Goal: Task Accomplishment & Management: Use online tool/utility

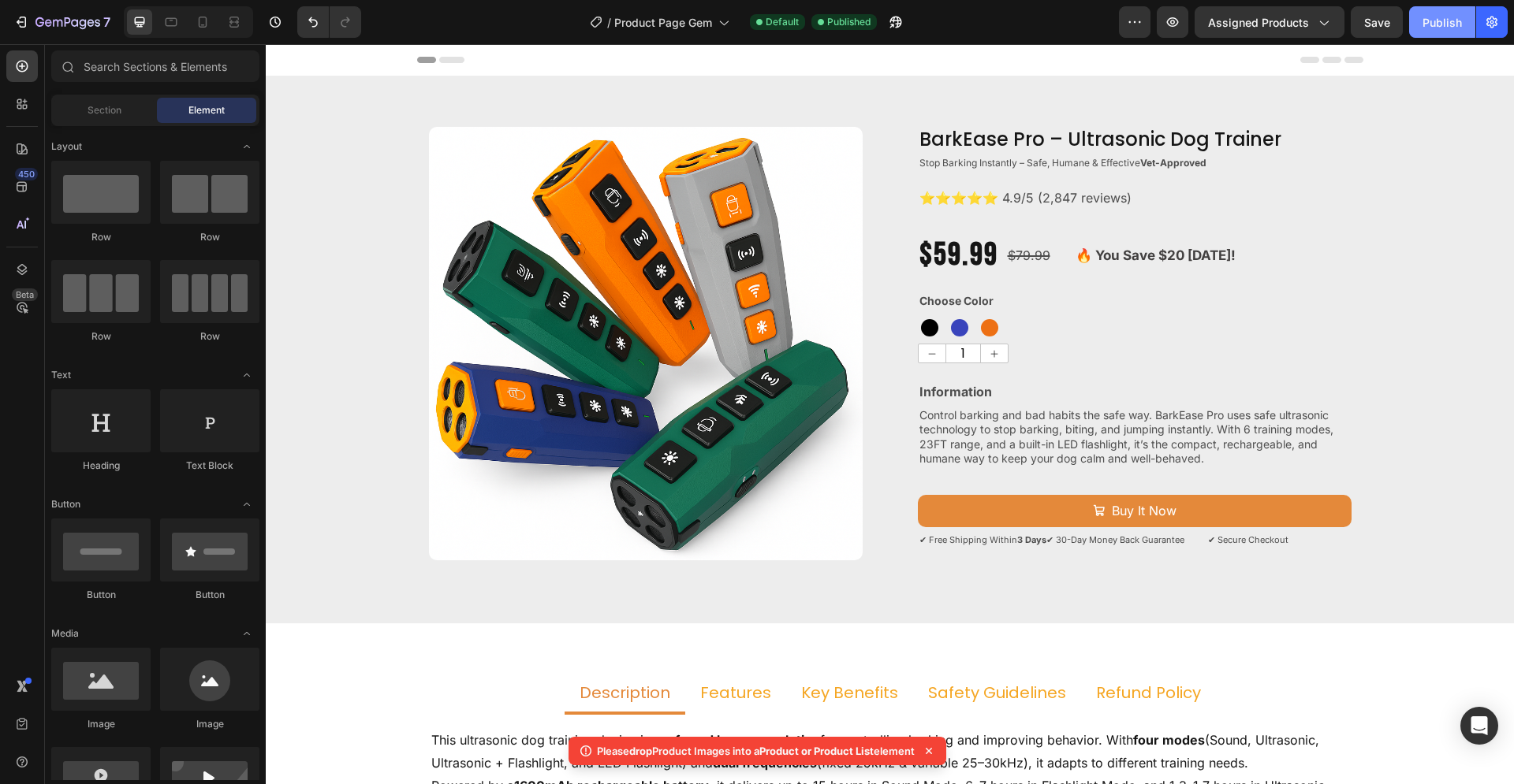
click at [1414, 18] on button "Publish" at bounding box center [1441, 22] width 66 height 32
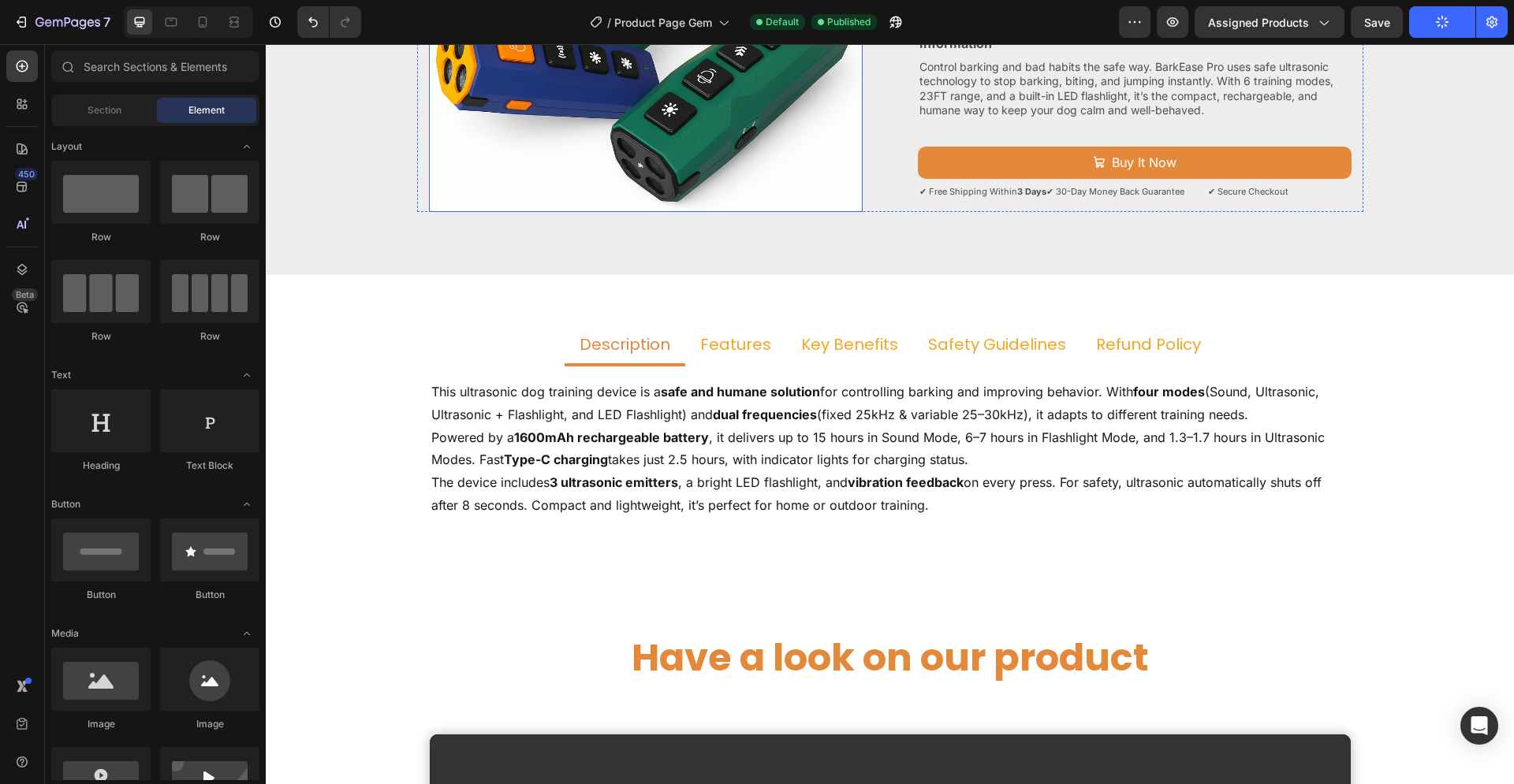
scroll to position [402, 0]
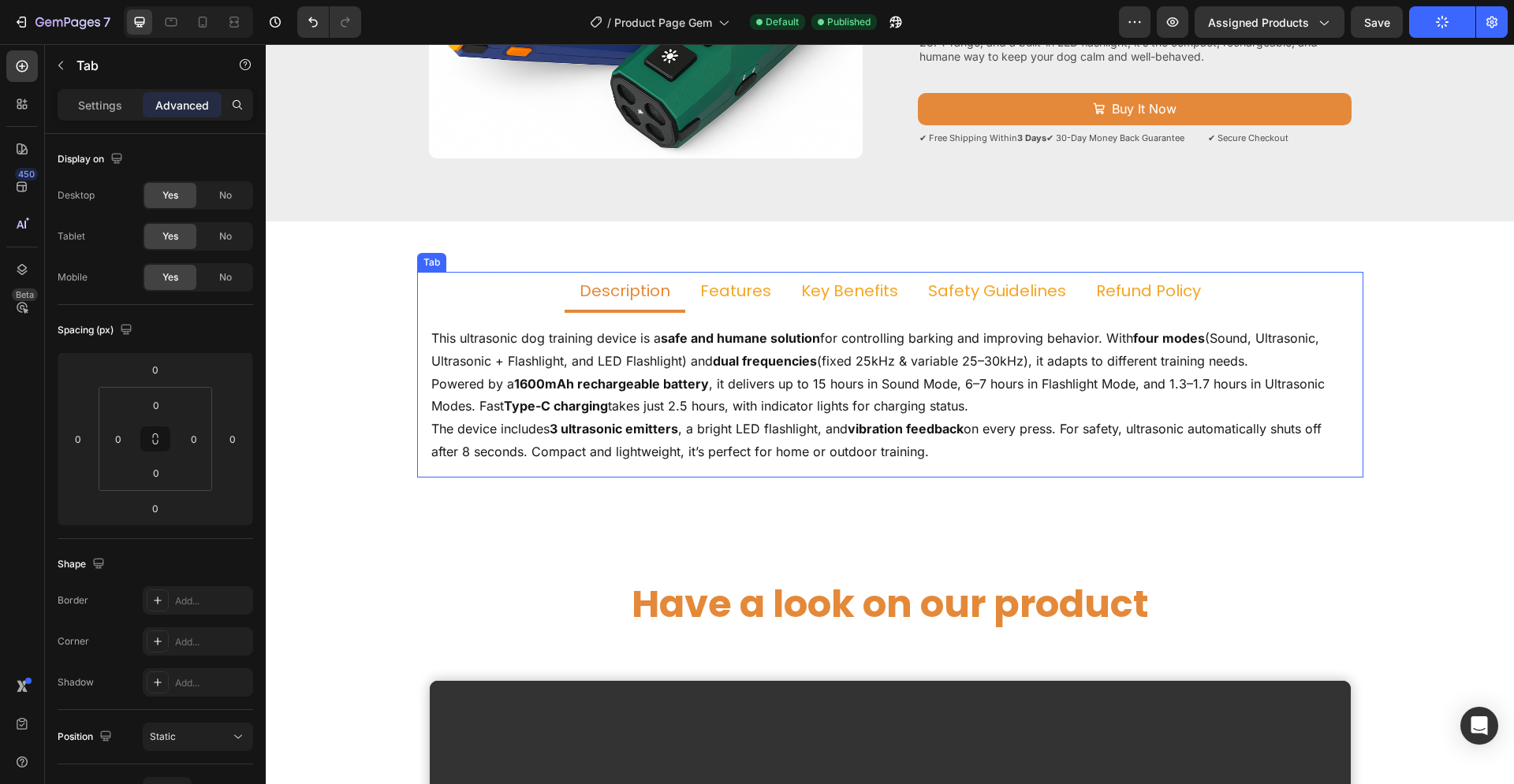
click at [732, 288] on p "Features" at bounding box center [735, 290] width 71 height 20
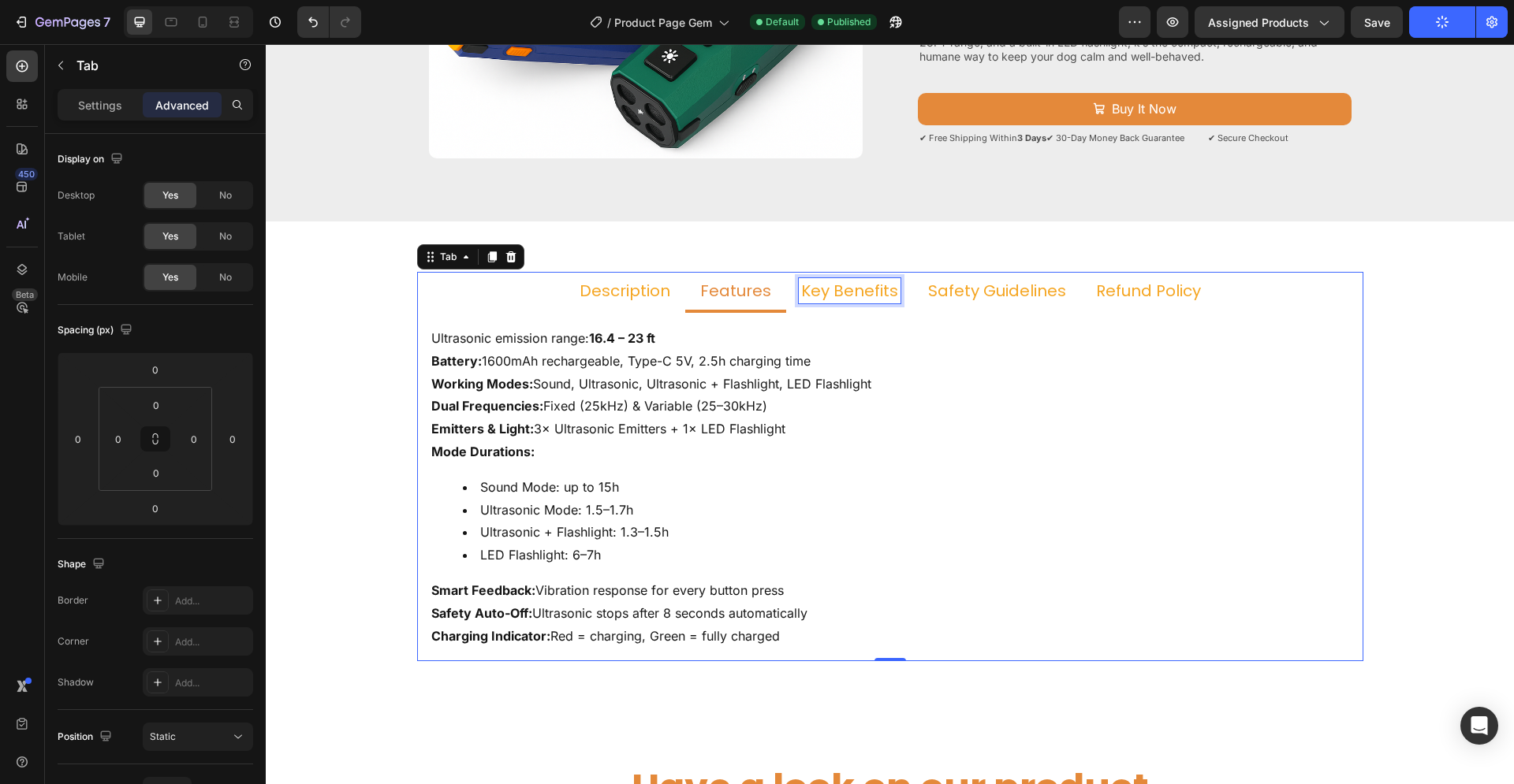
click at [810, 286] on p "Key Benefits" at bounding box center [850, 290] width 97 height 20
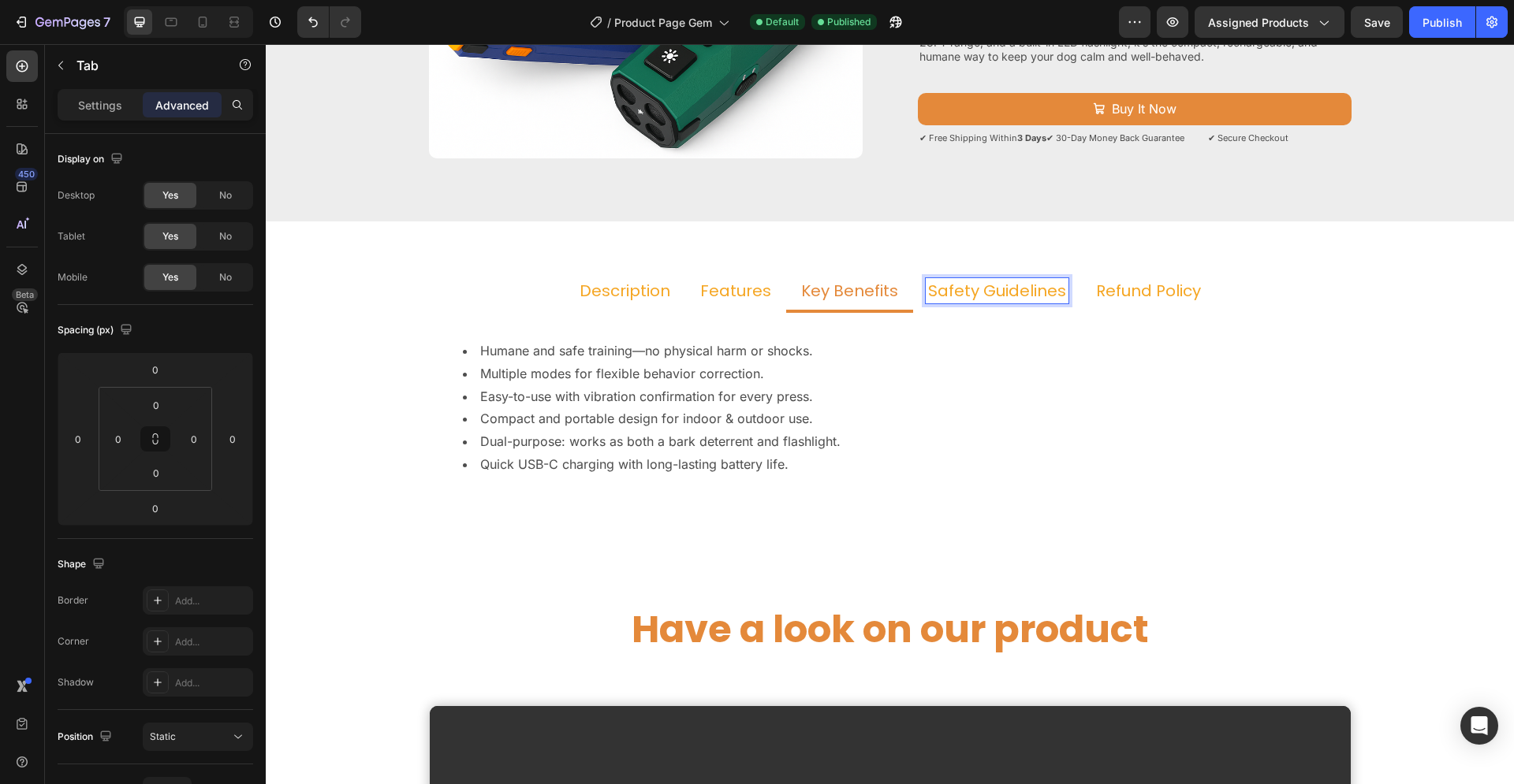
click at [955, 283] on p "Safety Guidelines" at bounding box center [996, 290] width 138 height 20
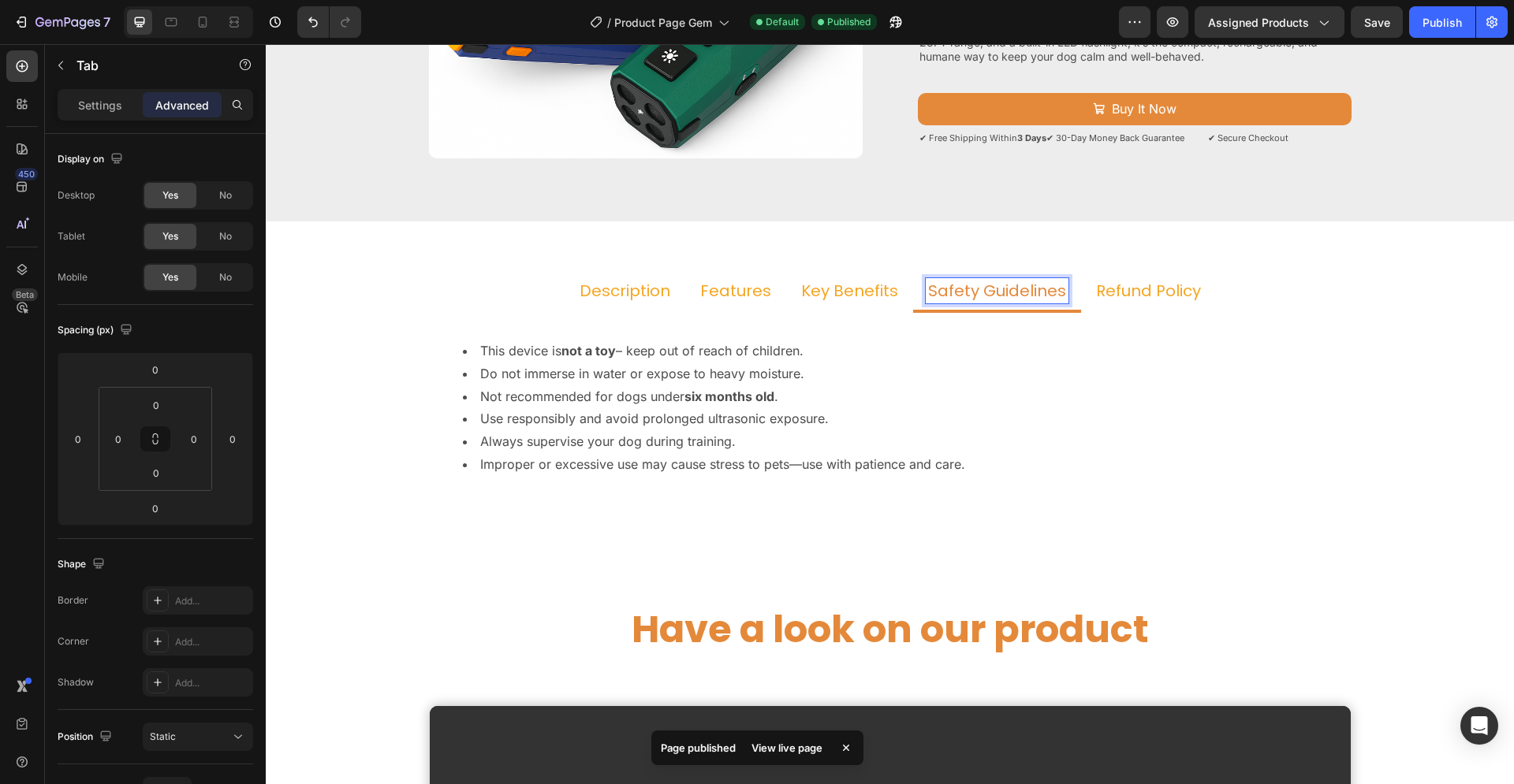
click at [1116, 291] on p "Refund Policy" at bounding box center [1148, 290] width 105 height 20
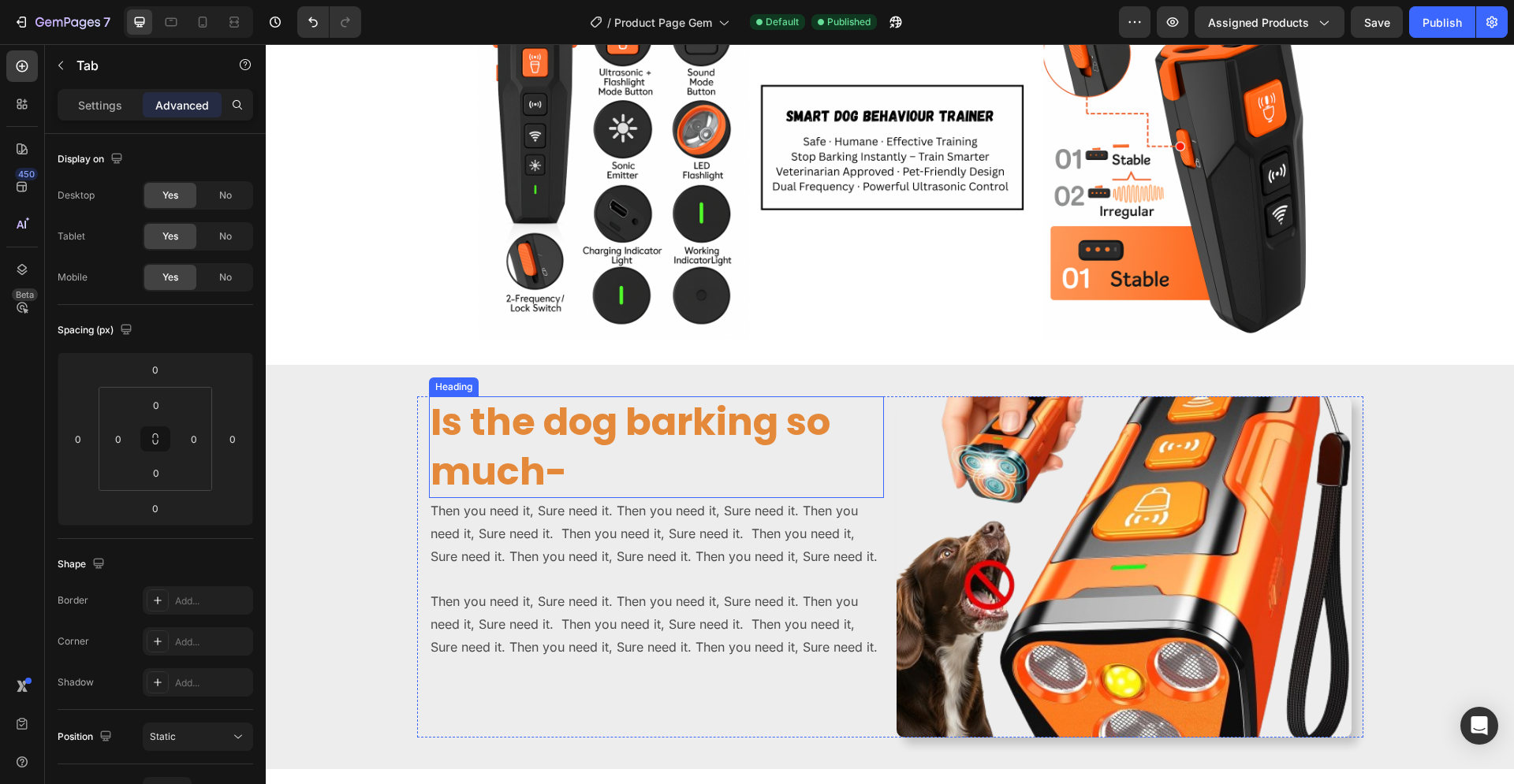
scroll to position [1447, 0]
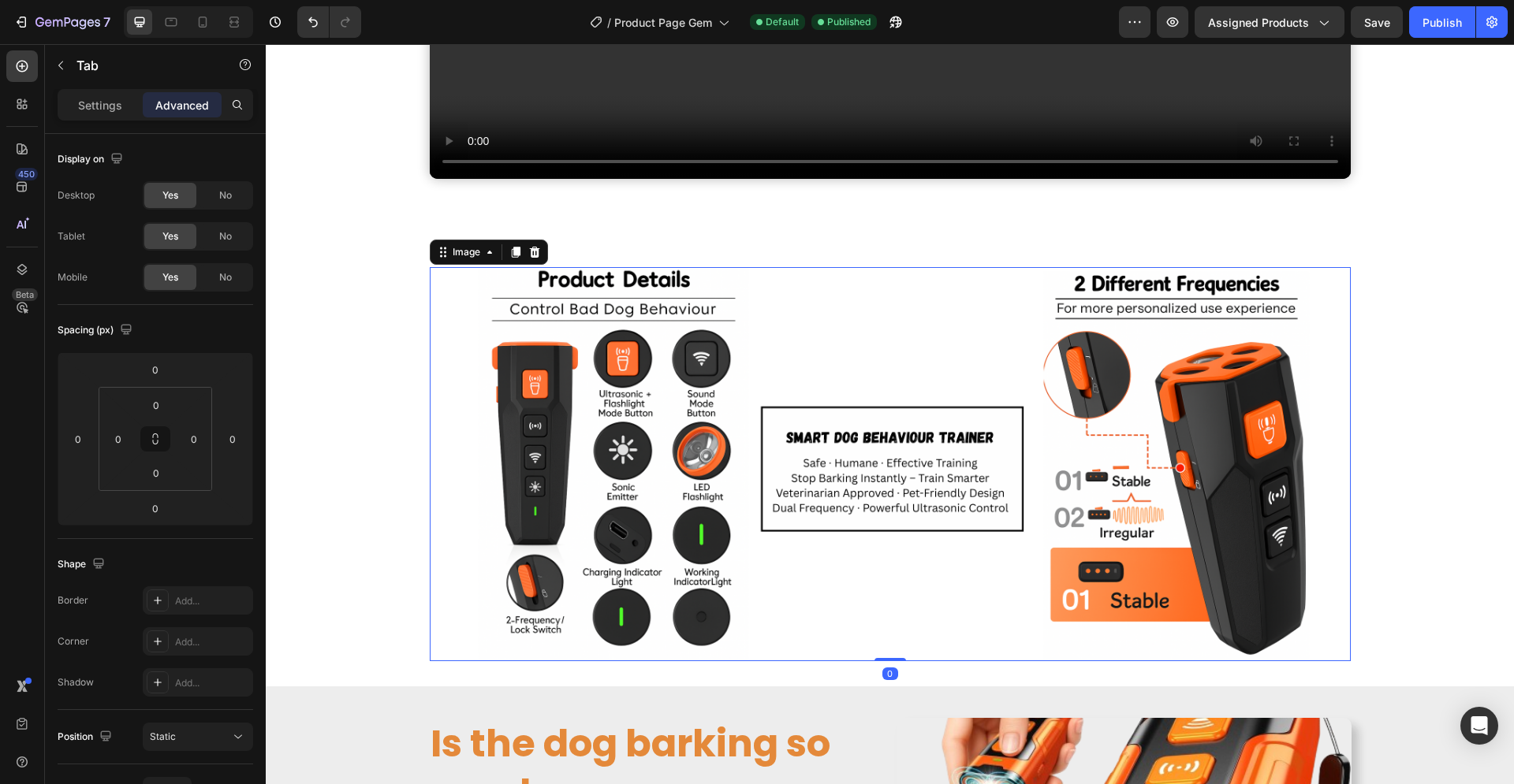
click at [695, 399] on img at bounding box center [890, 465] width 921 height 394
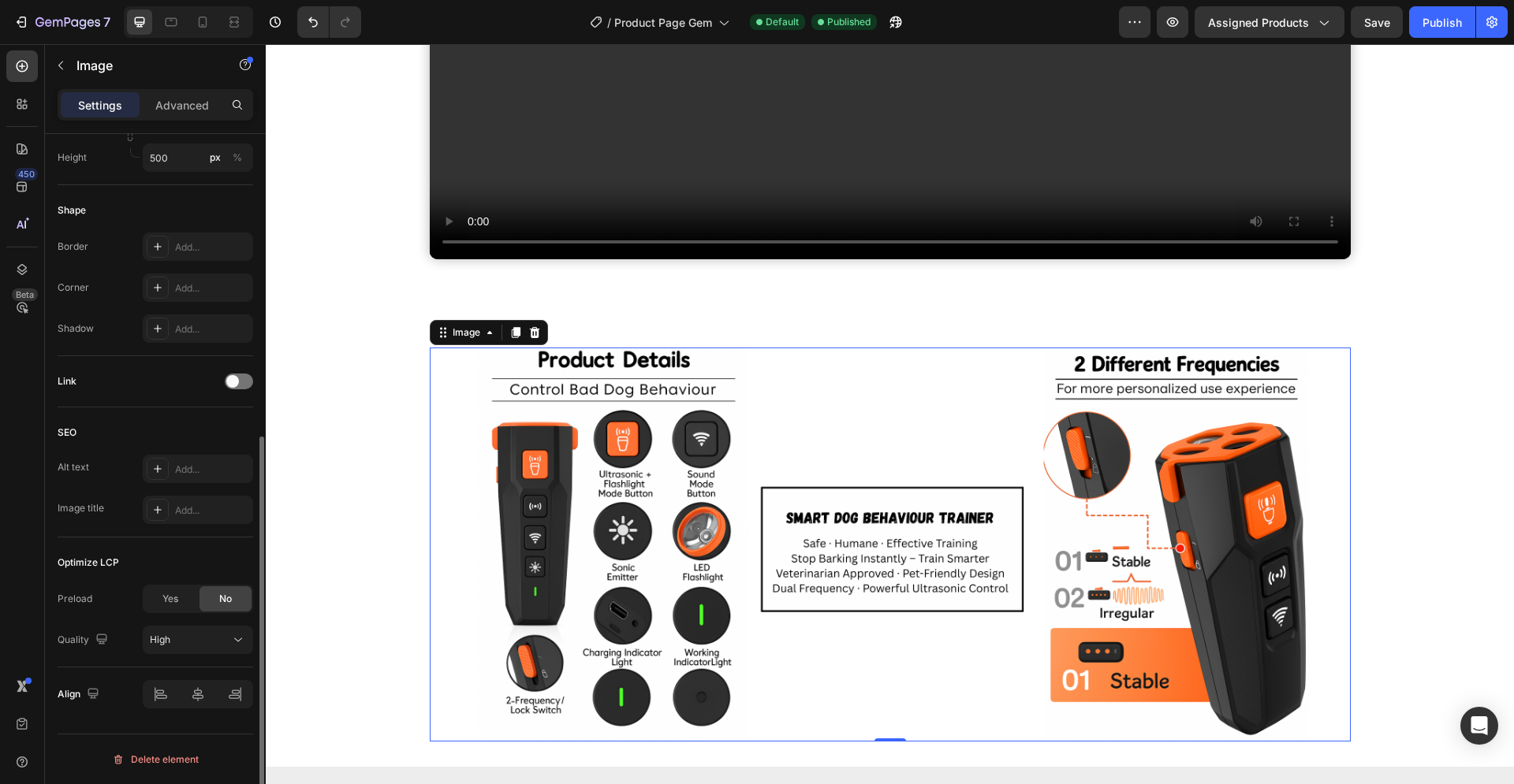
scroll to position [0, 0]
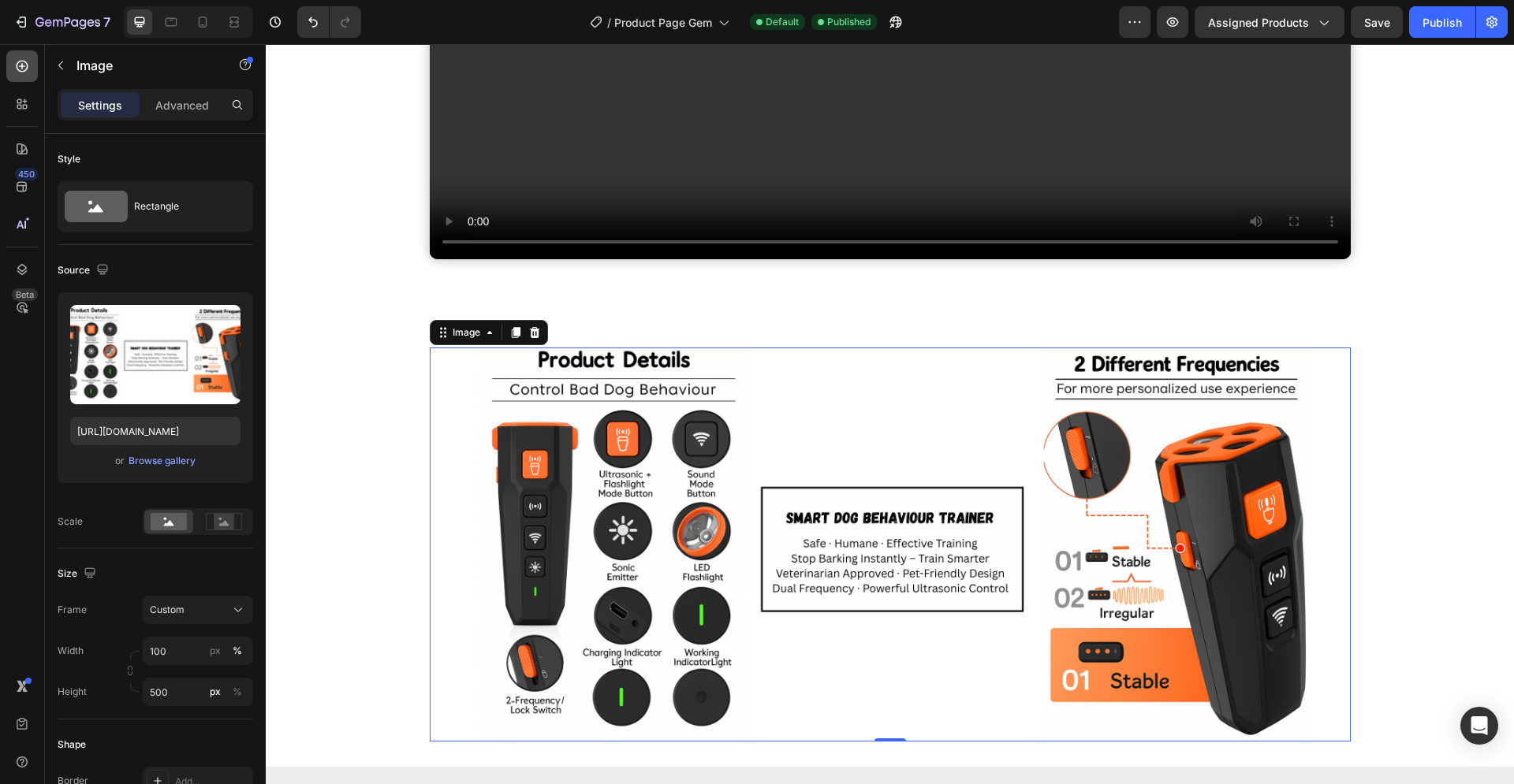
click at [28, 67] on icon at bounding box center [22, 66] width 12 height 12
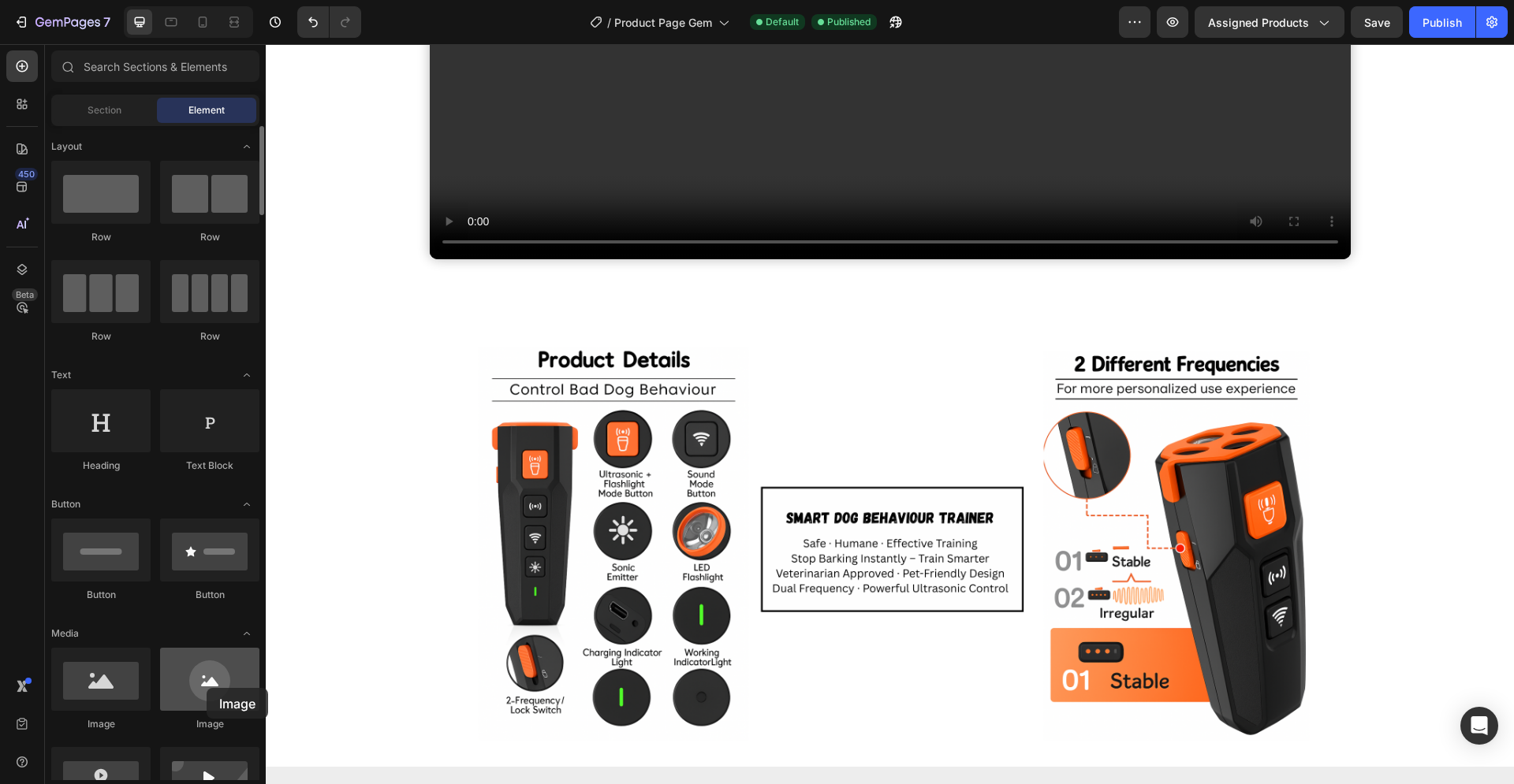
click at [206, 688] on div at bounding box center [210, 679] width 99 height 63
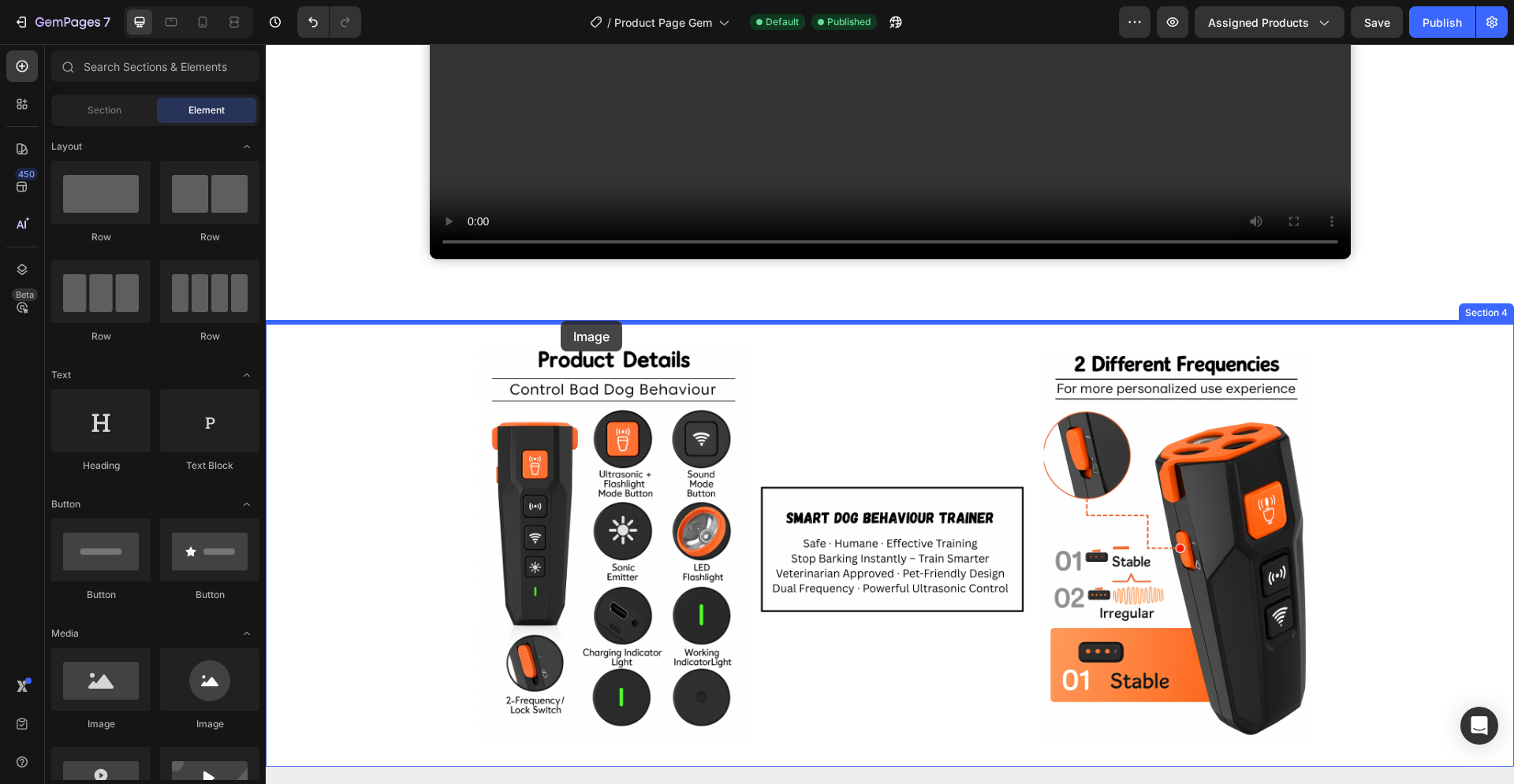
drag, startPoint x: 471, startPoint y: 720, endPoint x: 561, endPoint y: 321, distance: 409.0
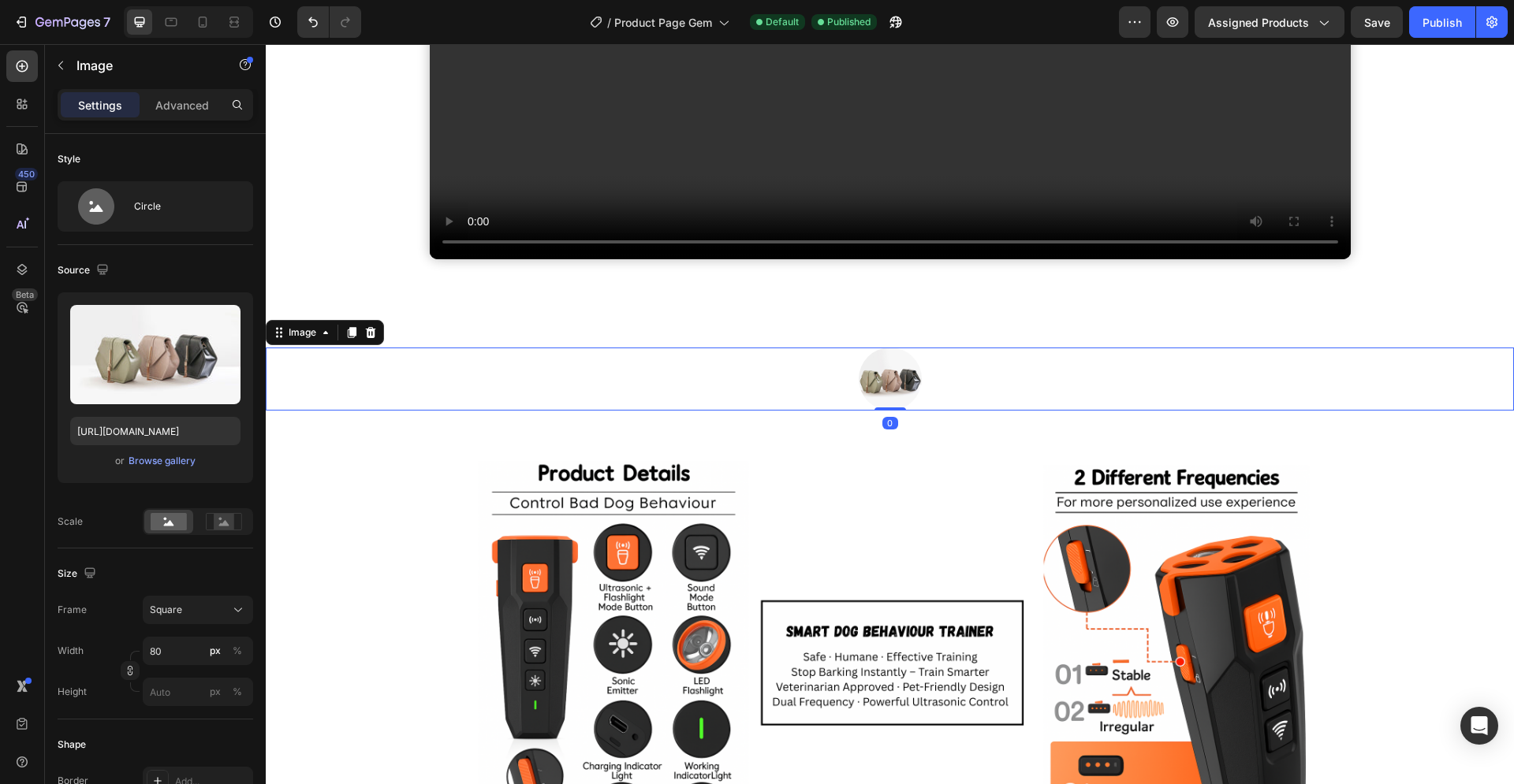
click at [892, 380] on img at bounding box center [889, 378] width 63 height 63
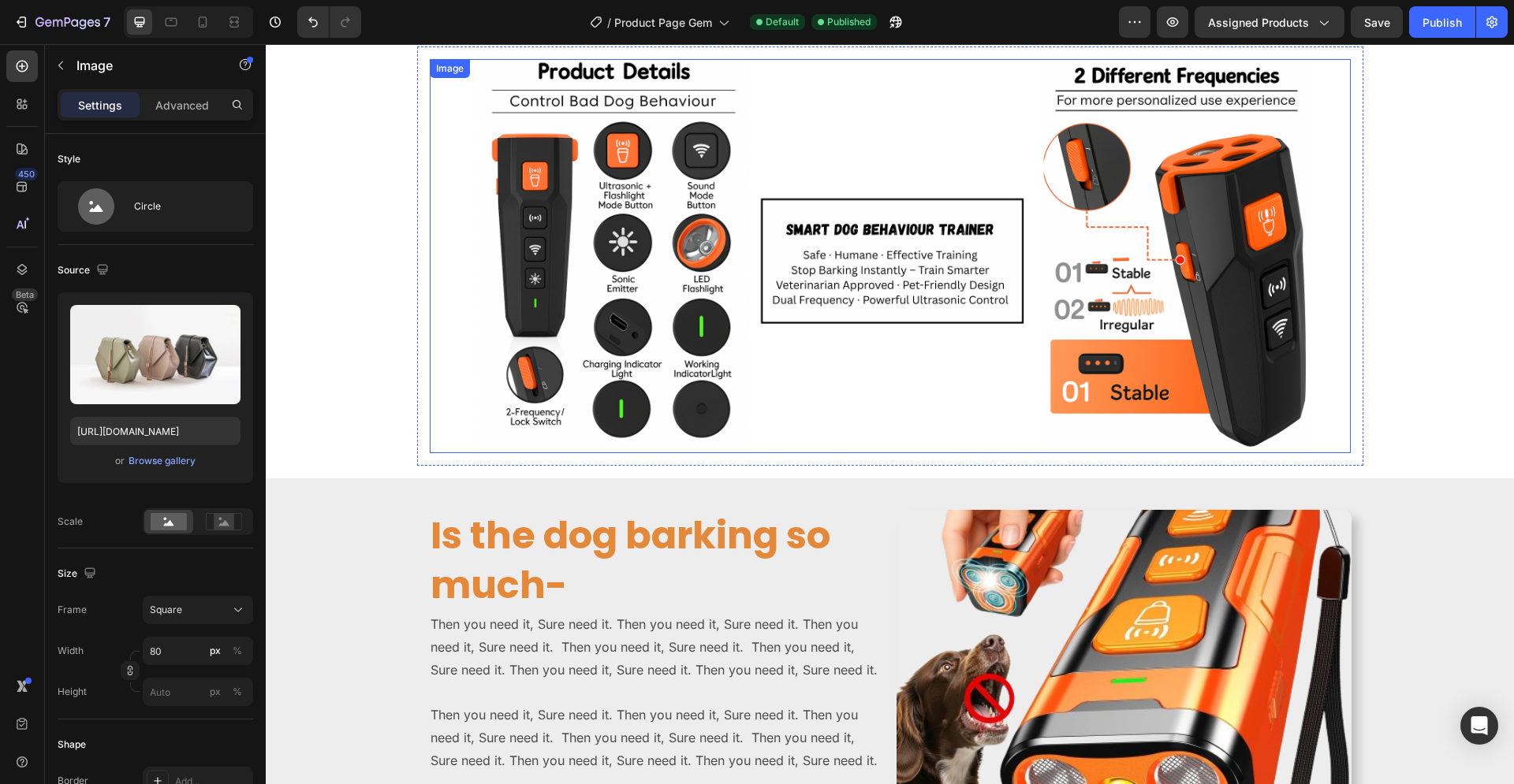
scroll to position [1206, 0]
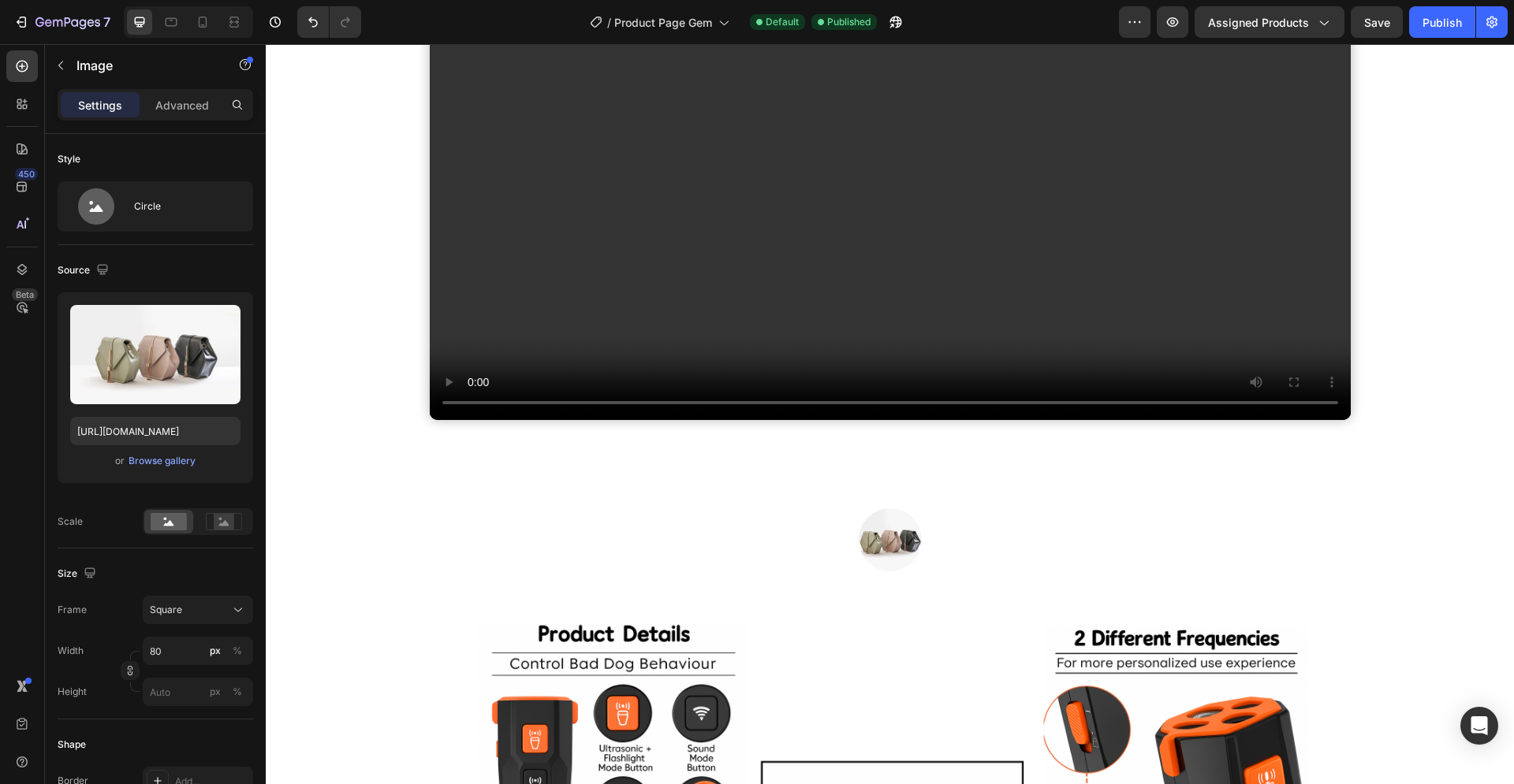
click at [870, 533] on img at bounding box center [889, 540] width 63 height 63
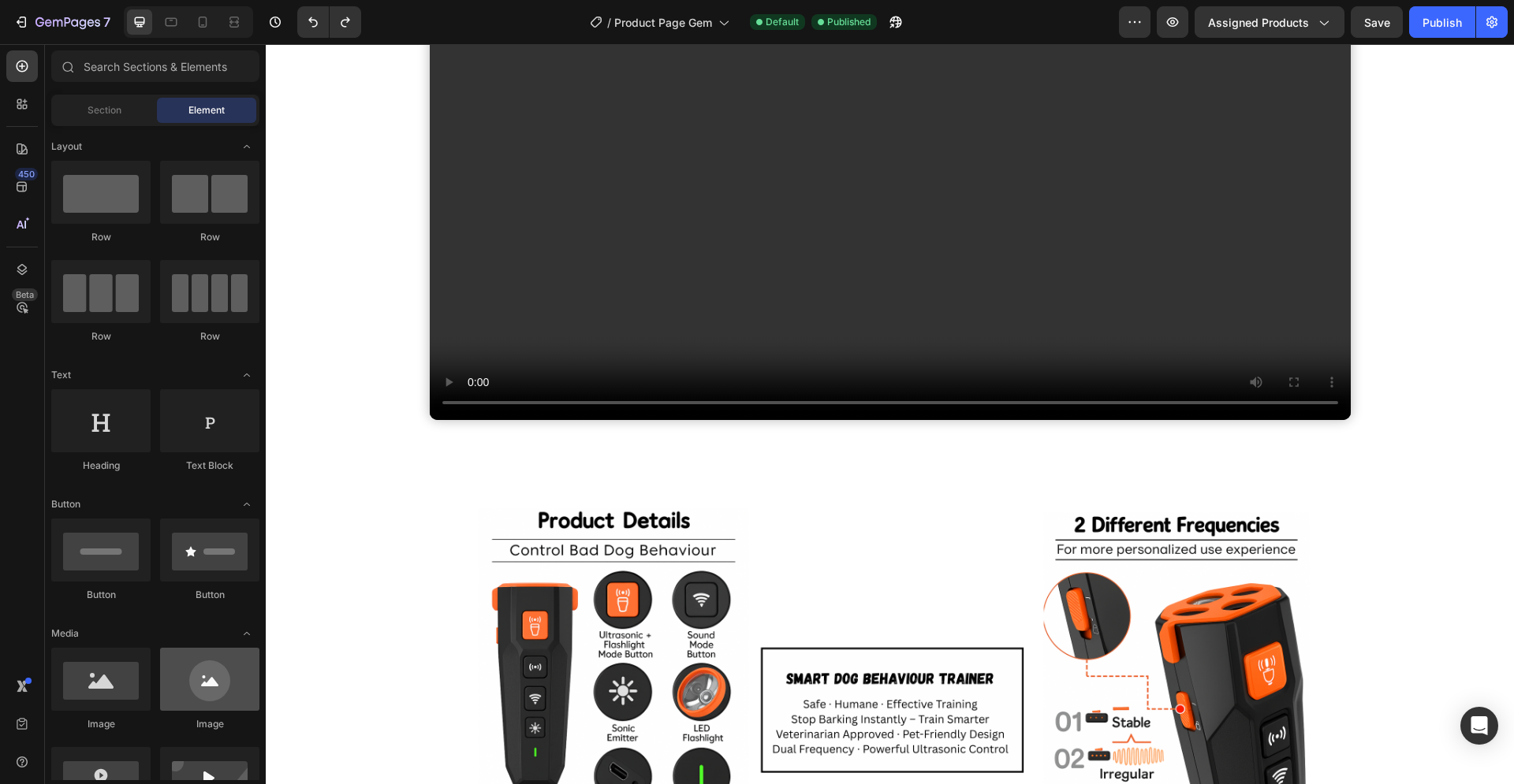
click at [211, 693] on div at bounding box center [210, 679] width 99 height 63
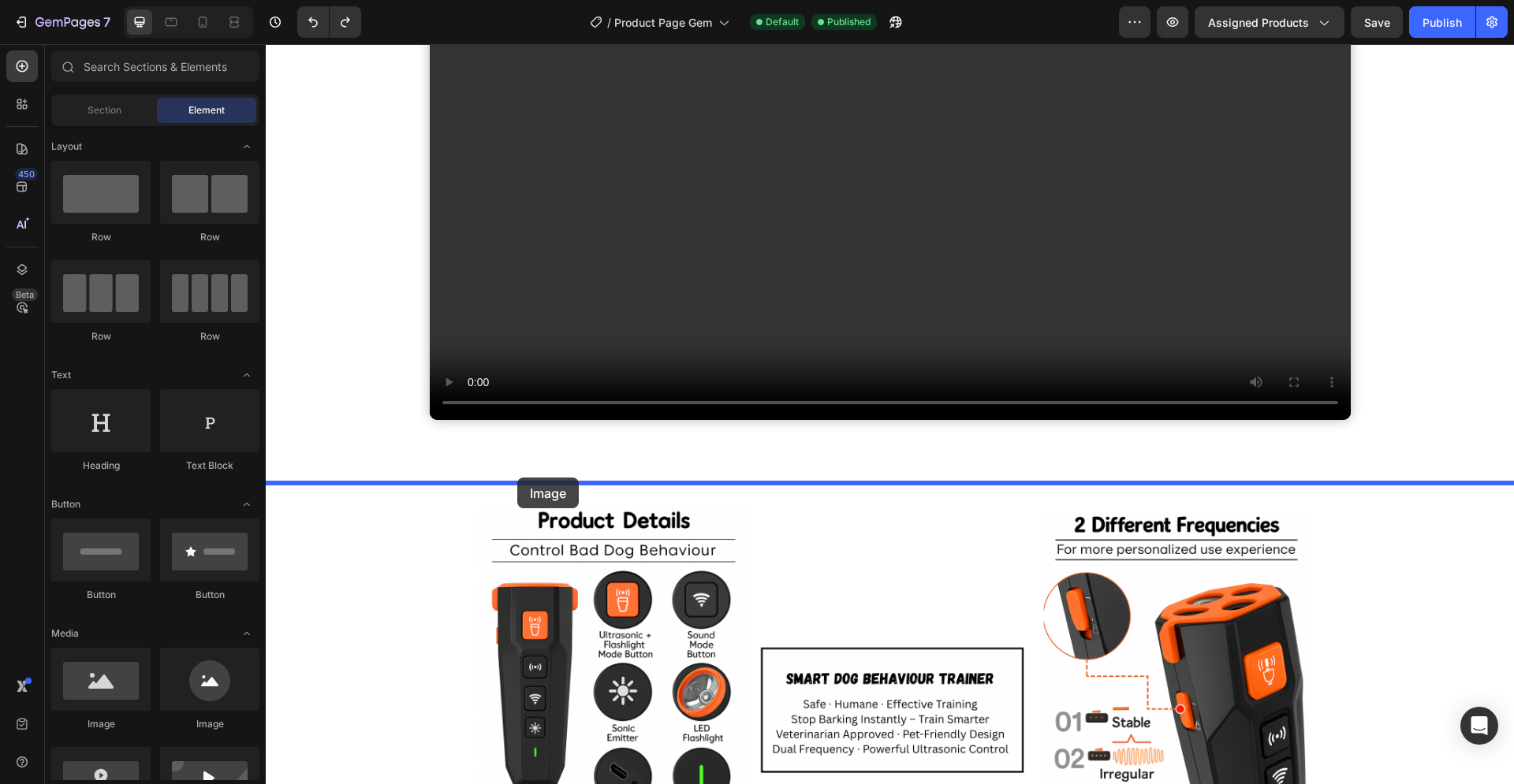
drag, startPoint x: 470, startPoint y: 724, endPoint x: 517, endPoint y: 478, distance: 250.4
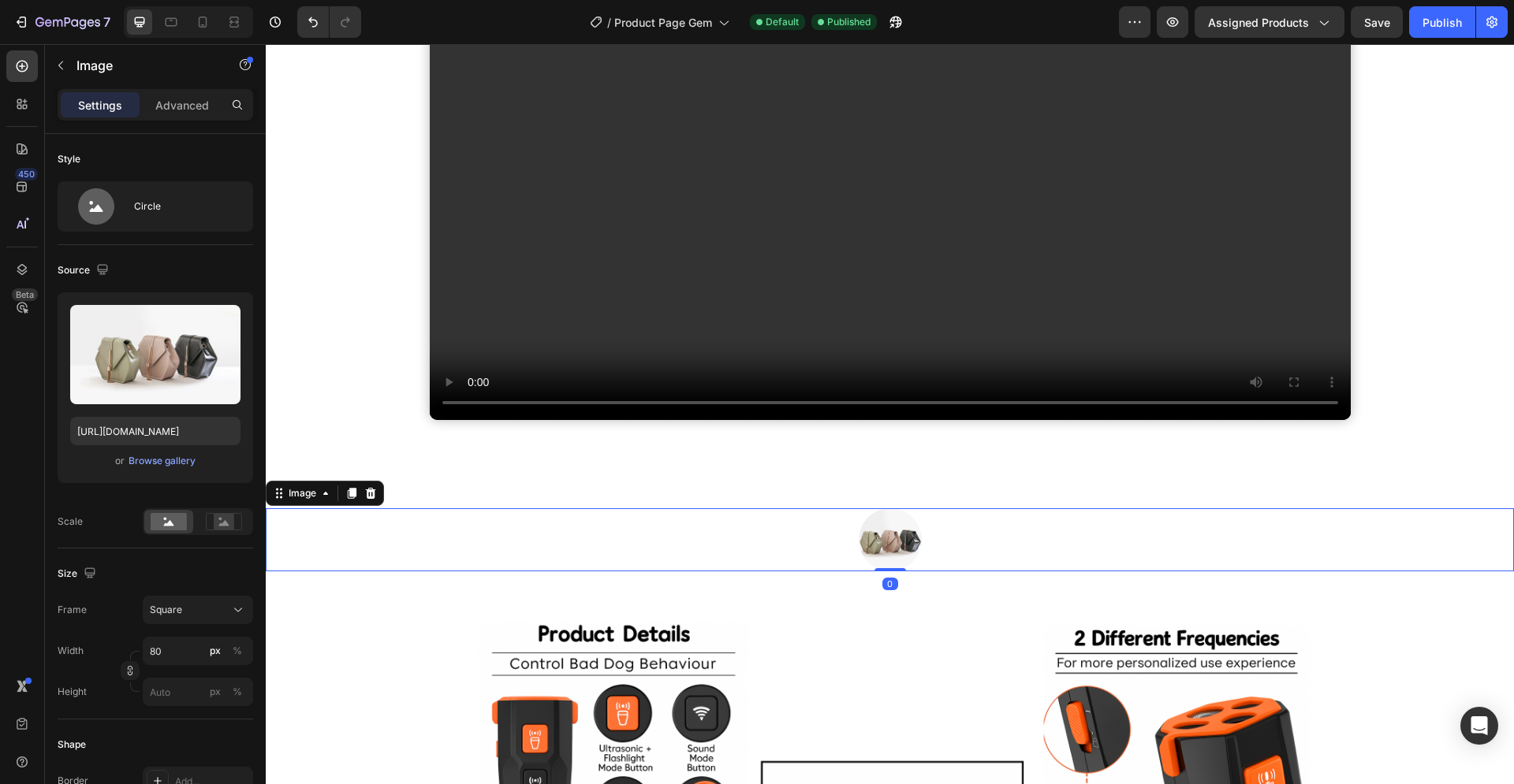
click at [889, 543] on img at bounding box center [889, 540] width 63 height 63
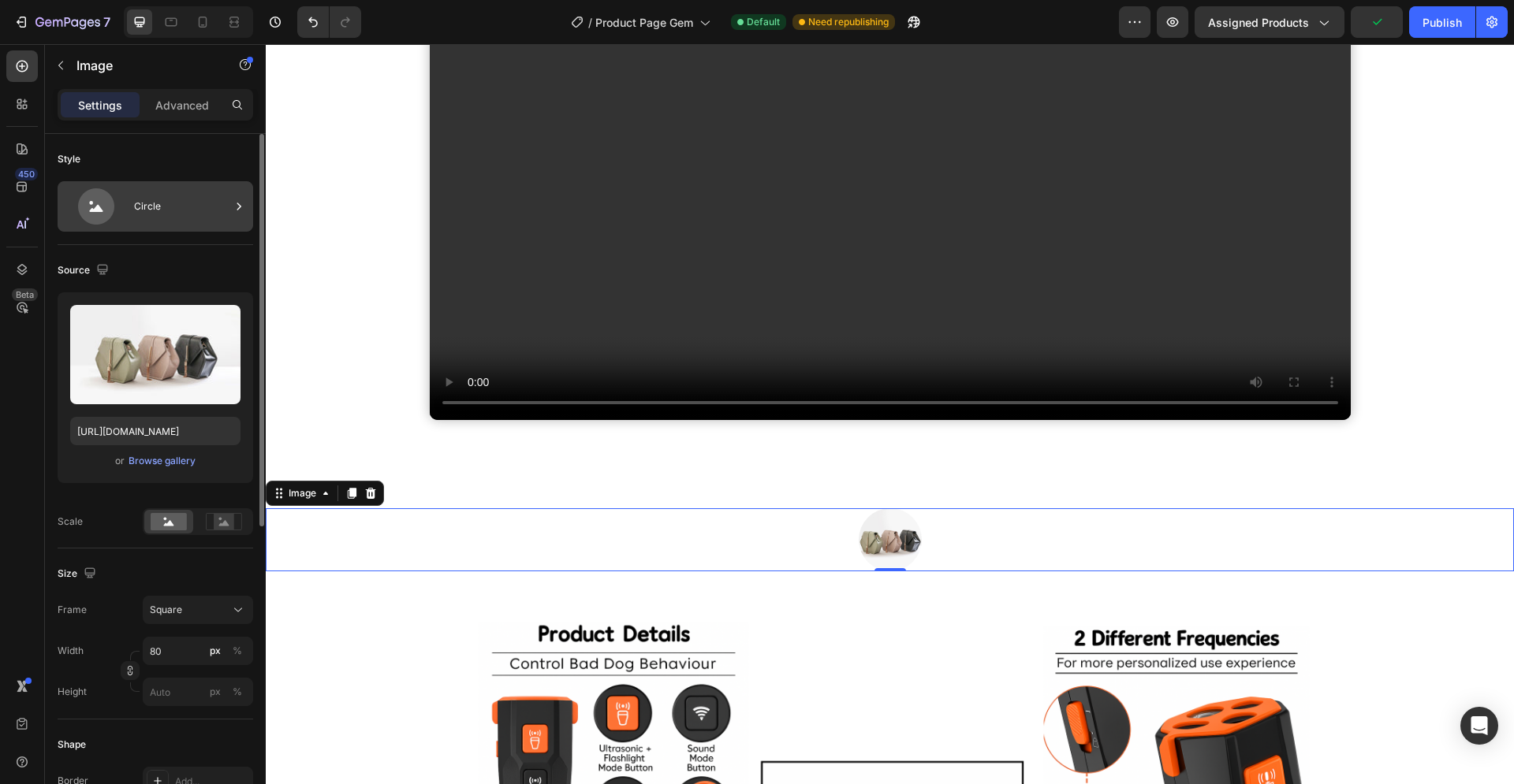
click at [106, 209] on icon at bounding box center [96, 206] width 36 height 36
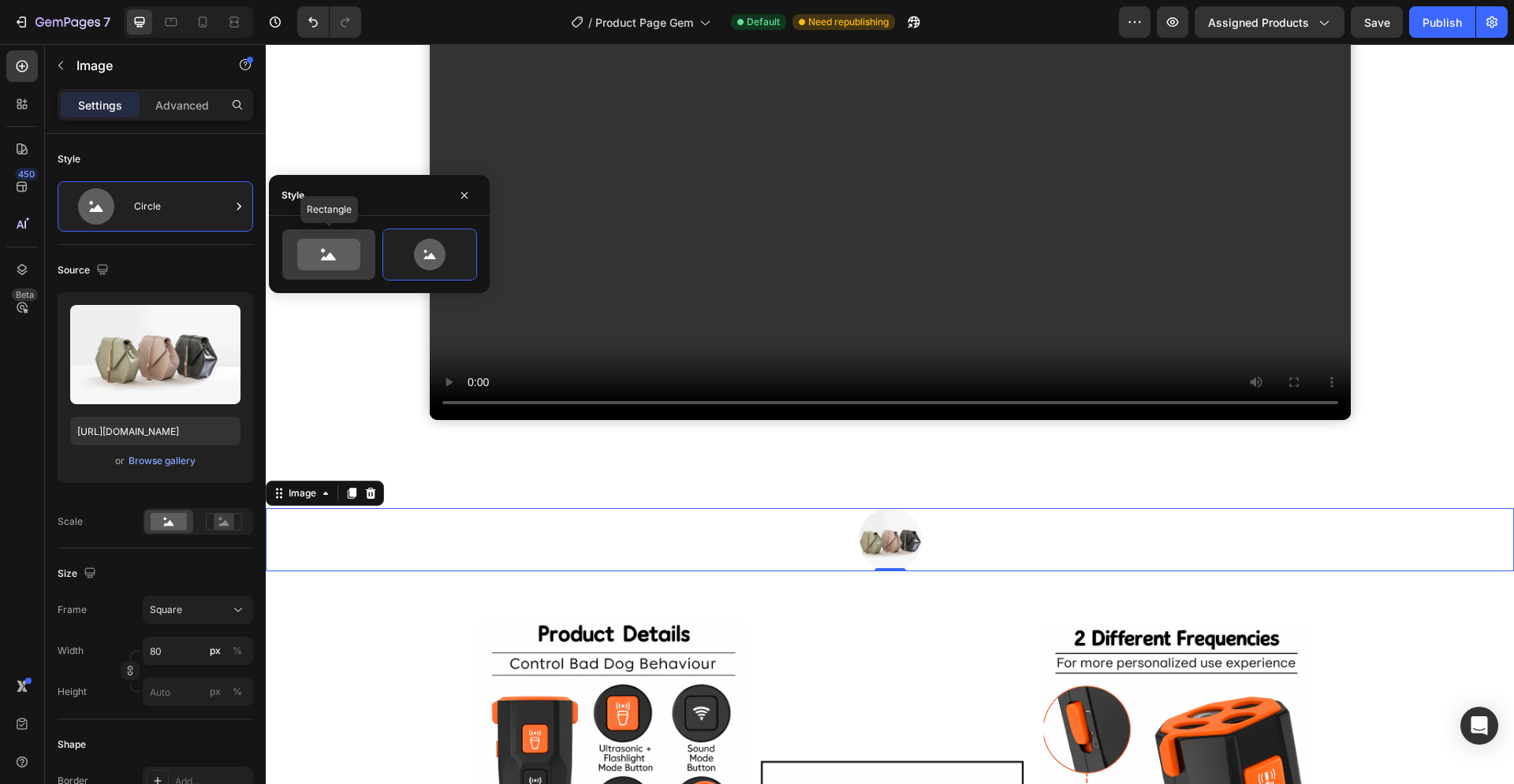
click at [327, 257] on icon at bounding box center [329, 257] width 15 height 8
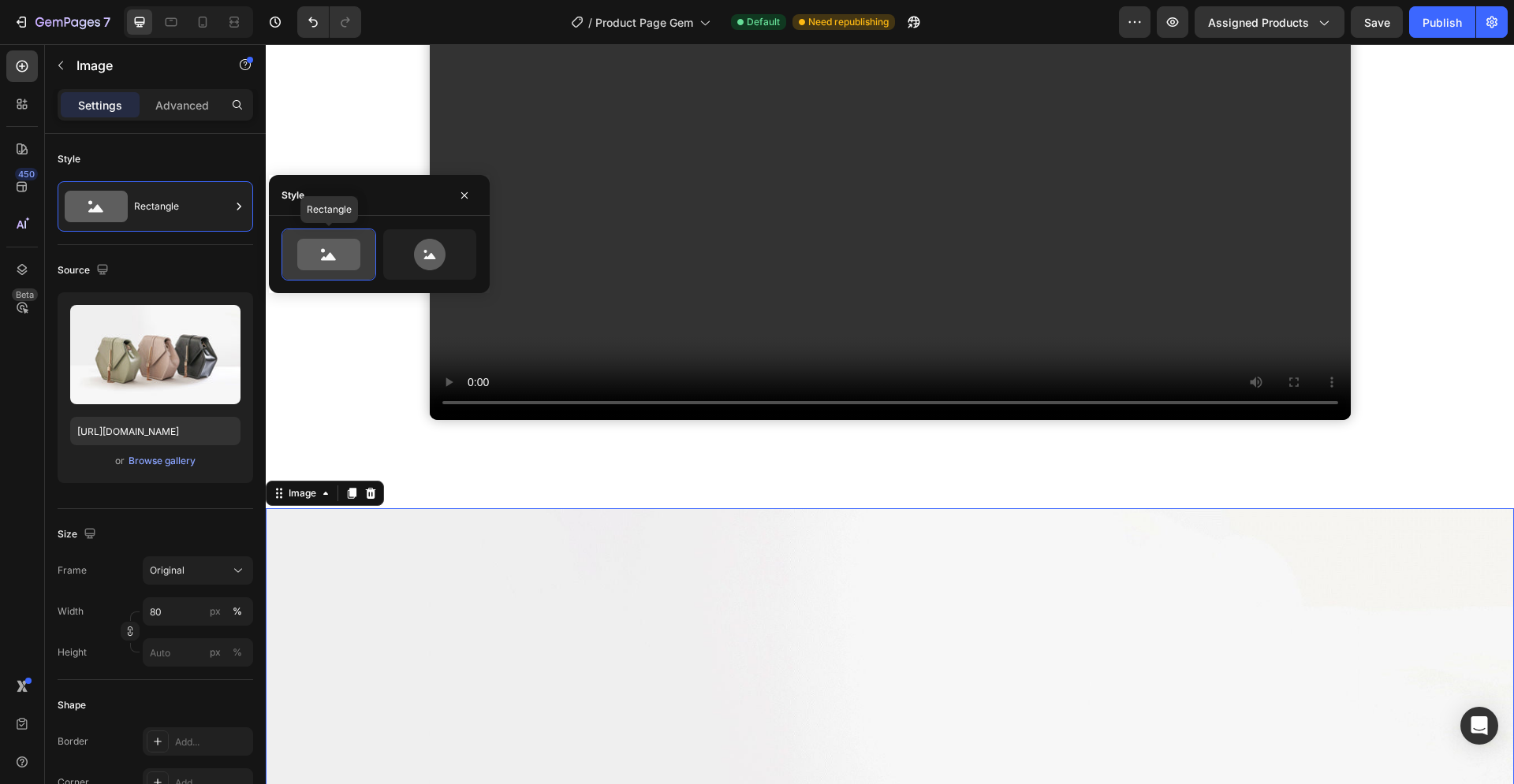
type input "100"
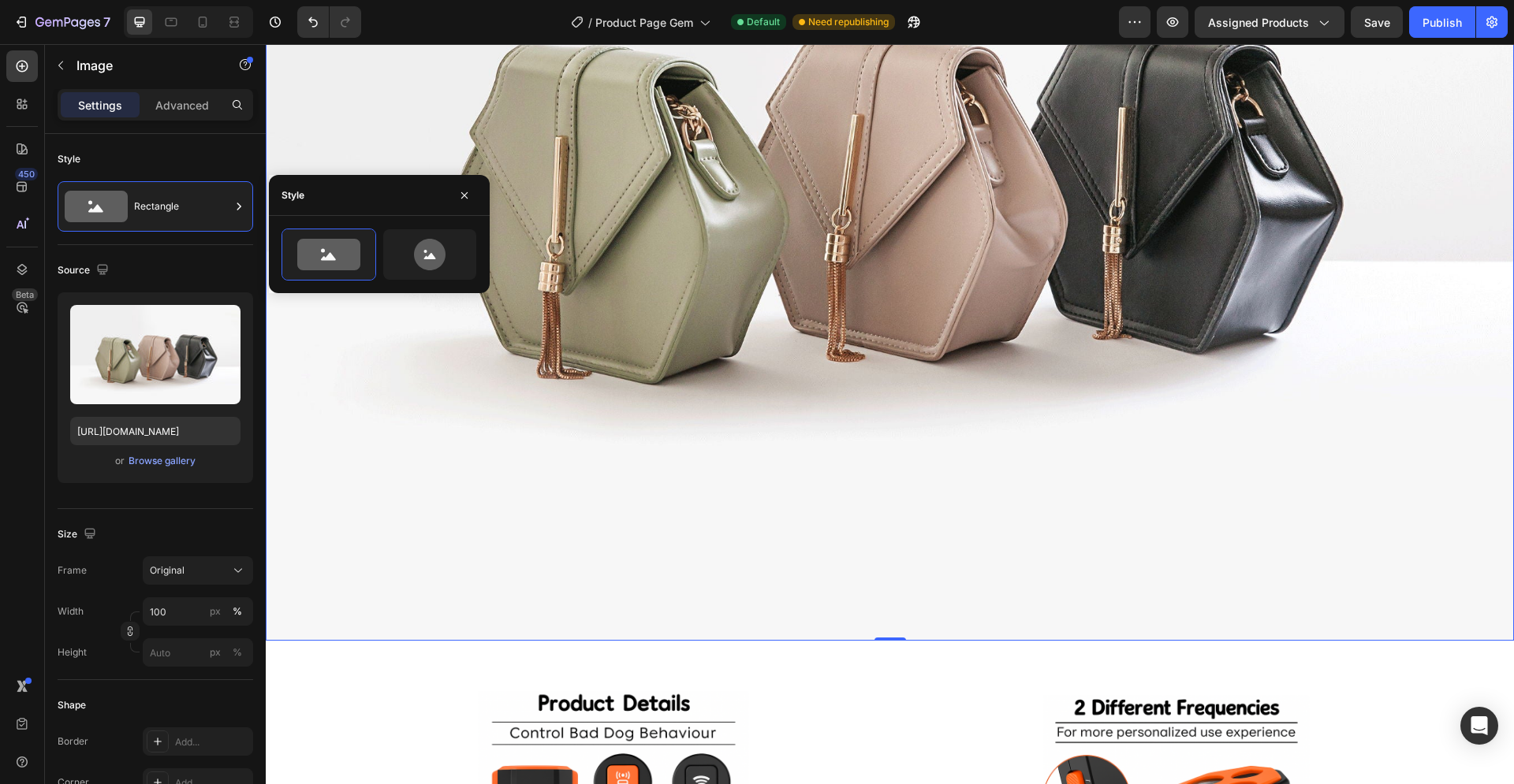
click at [641, 438] on img at bounding box center [889, 172] width 1248 height 936
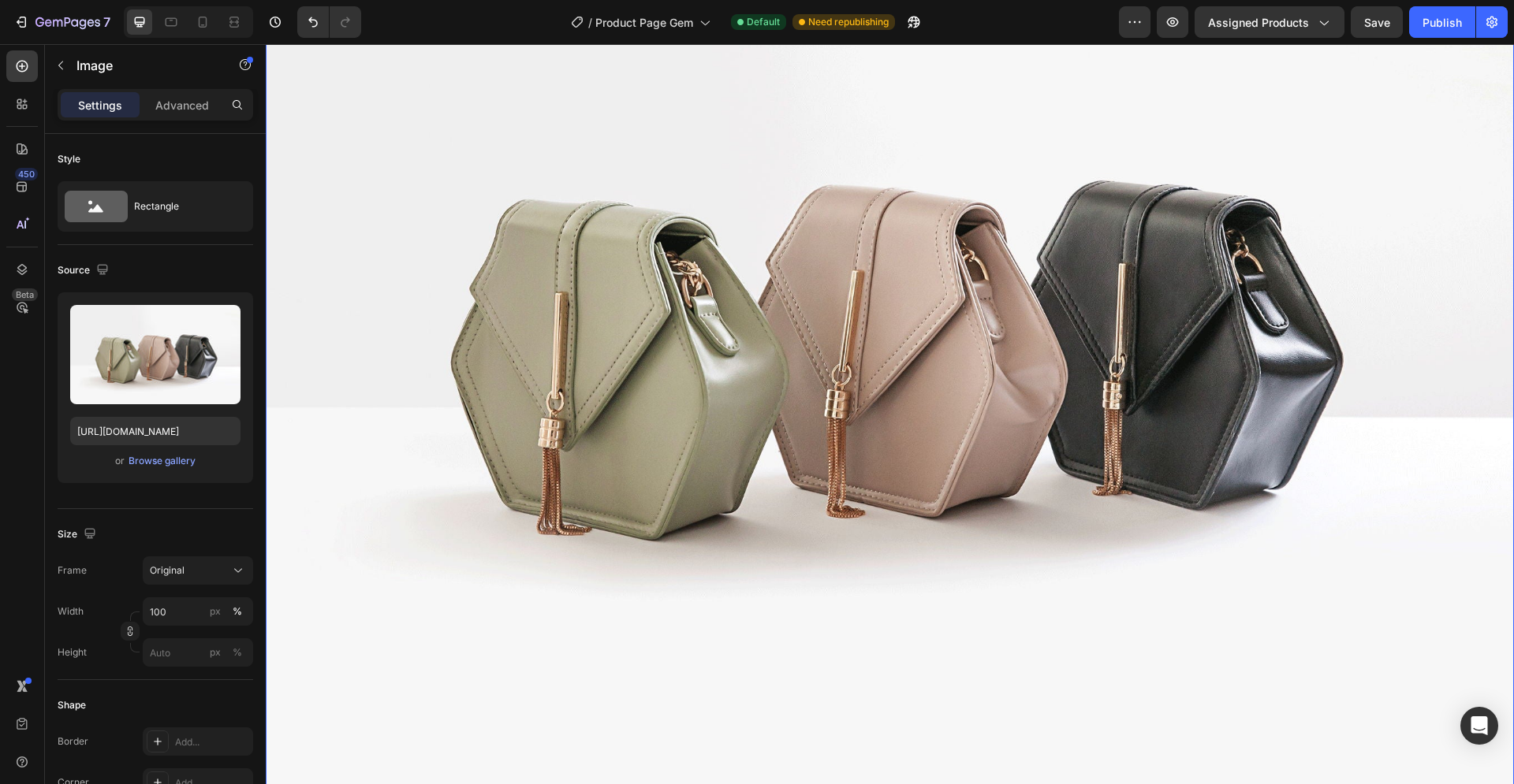
scroll to position [1849, 0]
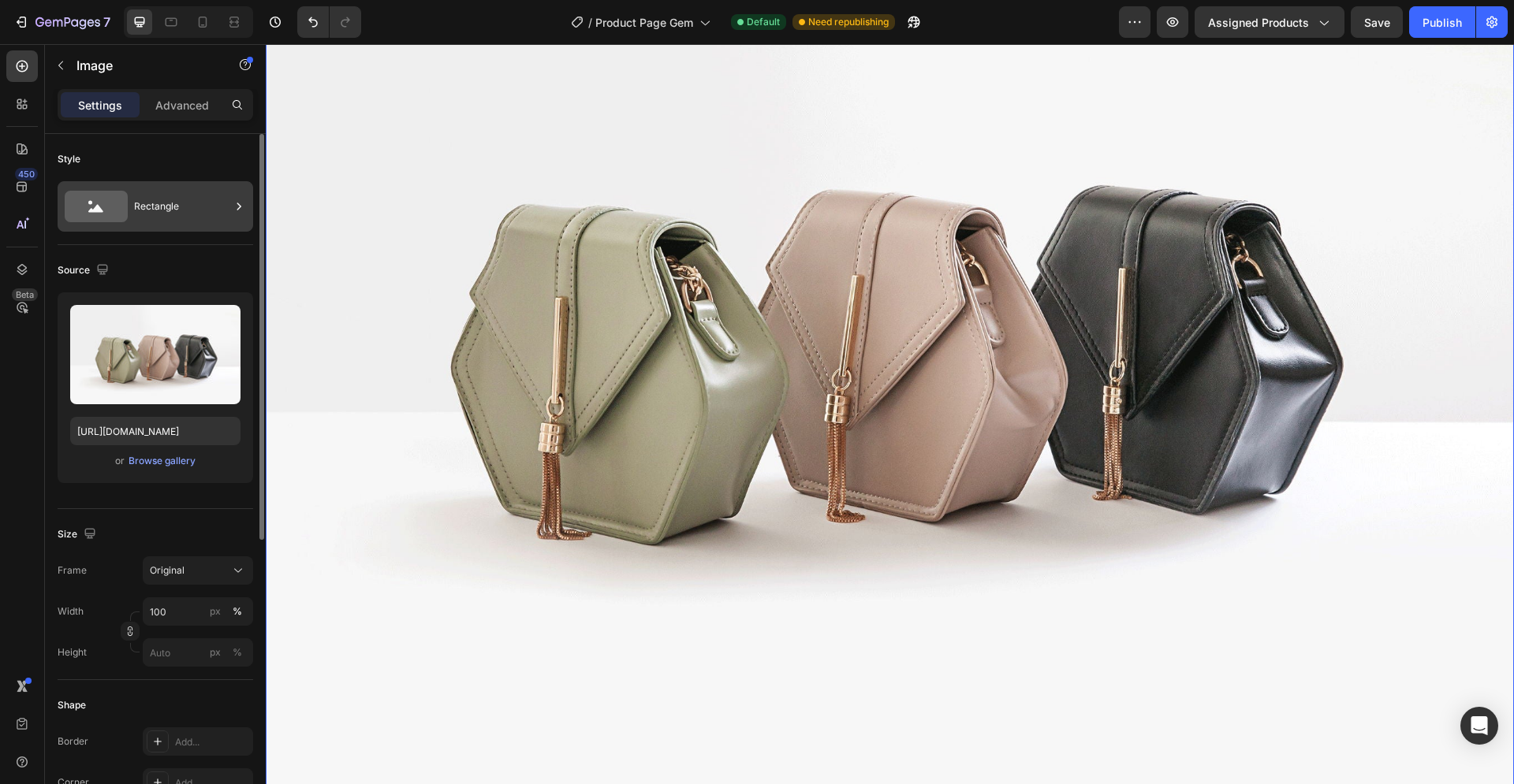
click at [244, 202] on icon at bounding box center [238, 206] width 15 height 15
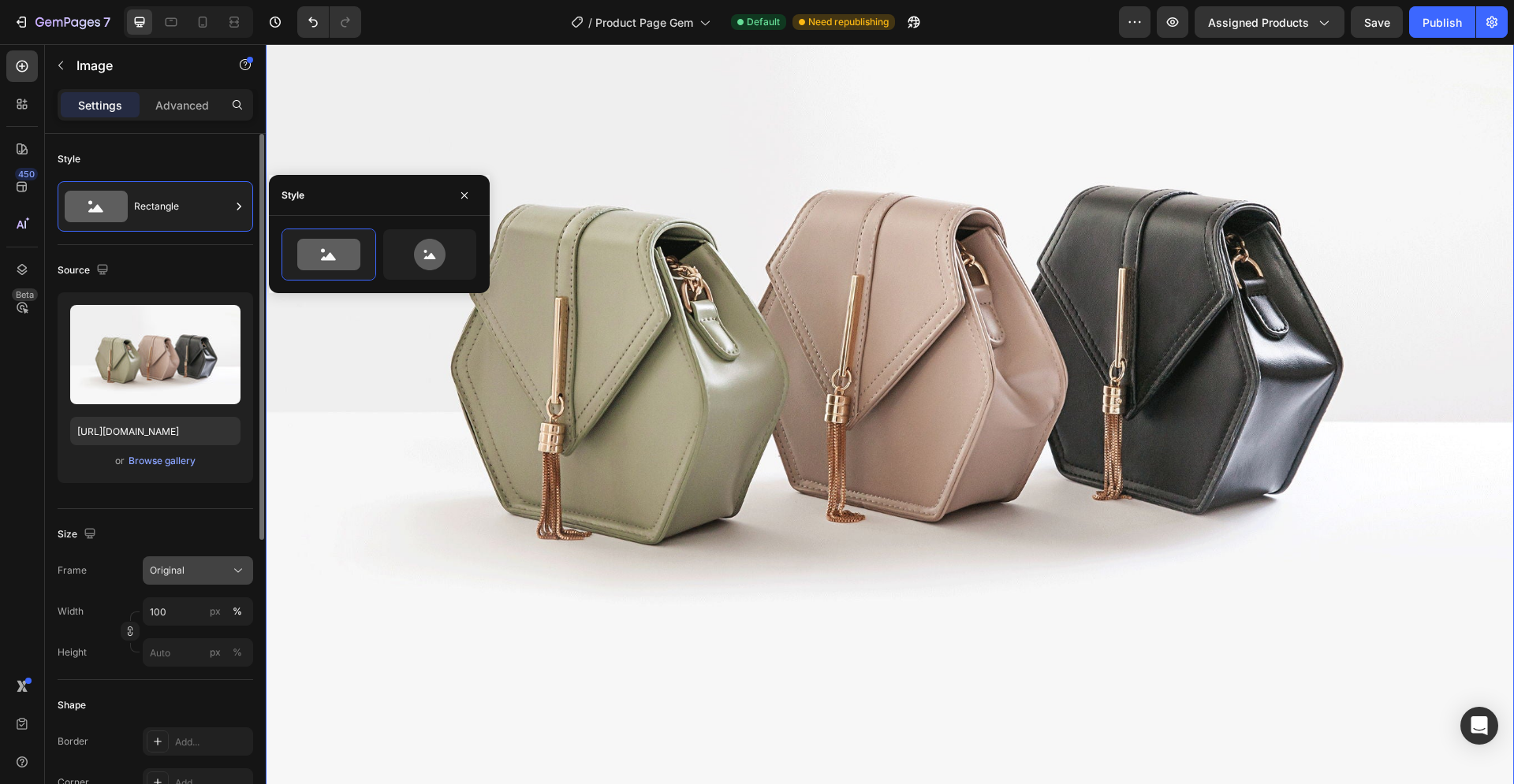
click at [226, 566] on div "Original" at bounding box center [188, 570] width 77 height 14
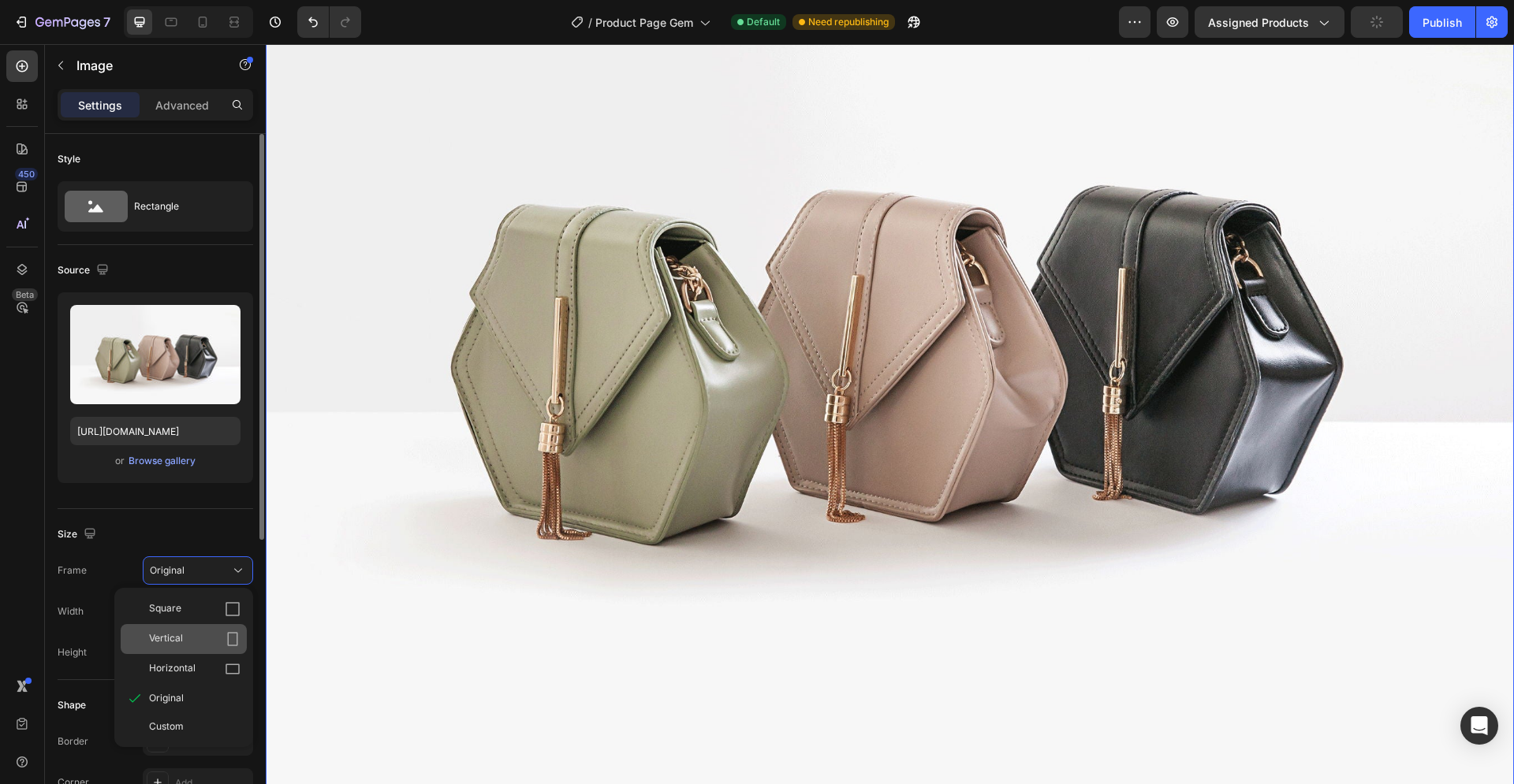
click at [235, 635] on icon at bounding box center [232, 639] width 15 height 15
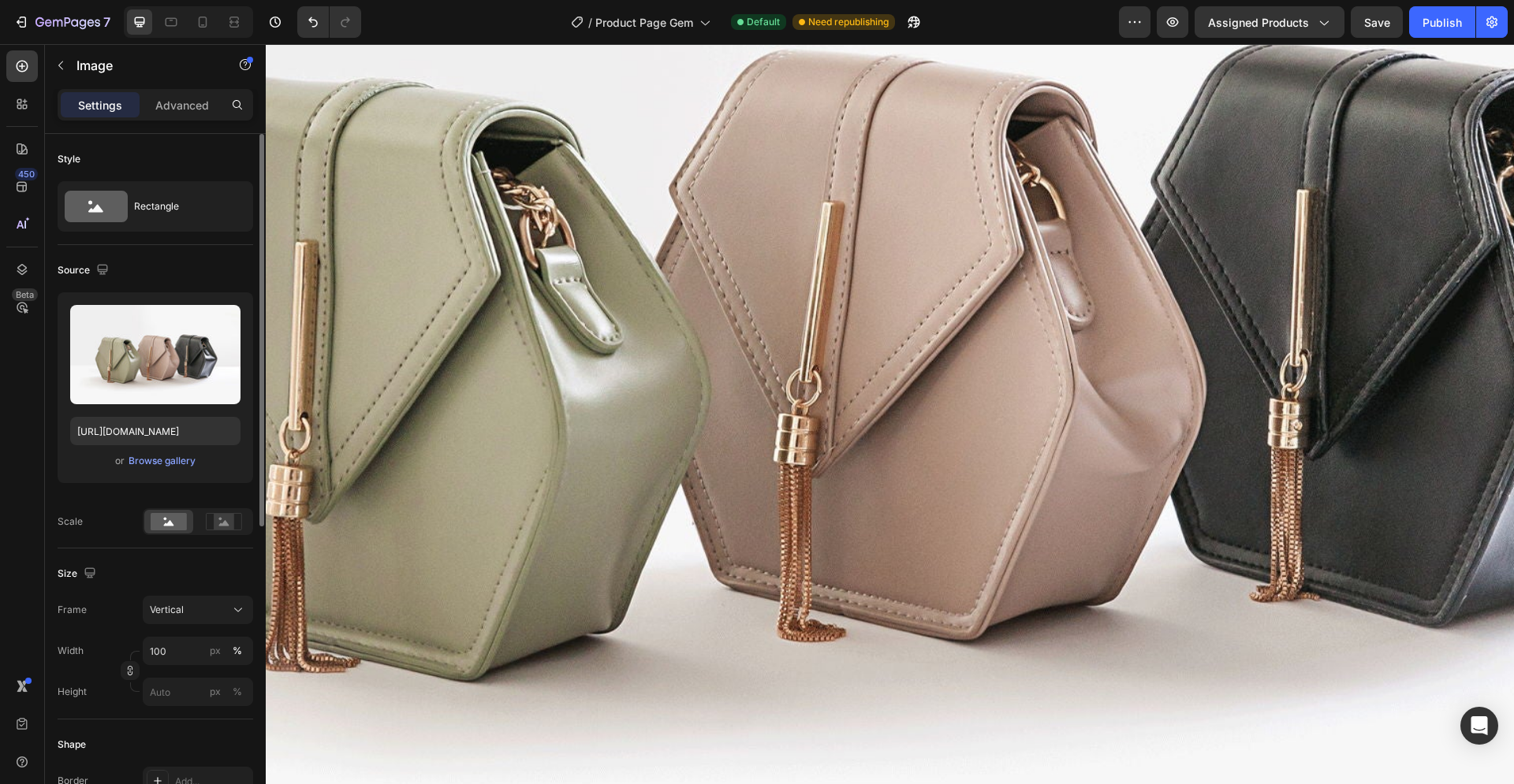
scroll to position [2332, 0]
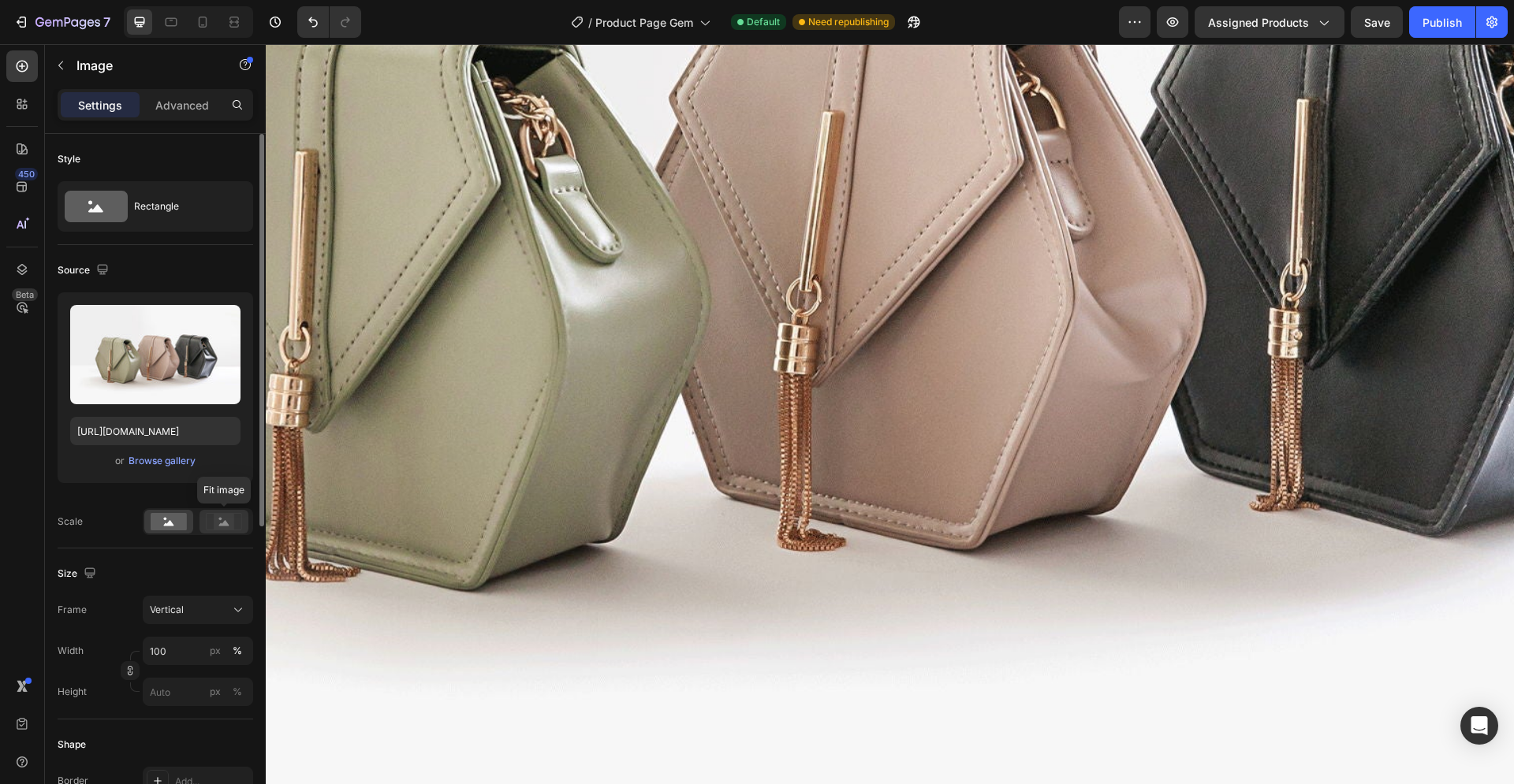
click at [219, 522] on rect at bounding box center [223, 522] width 20 height 15
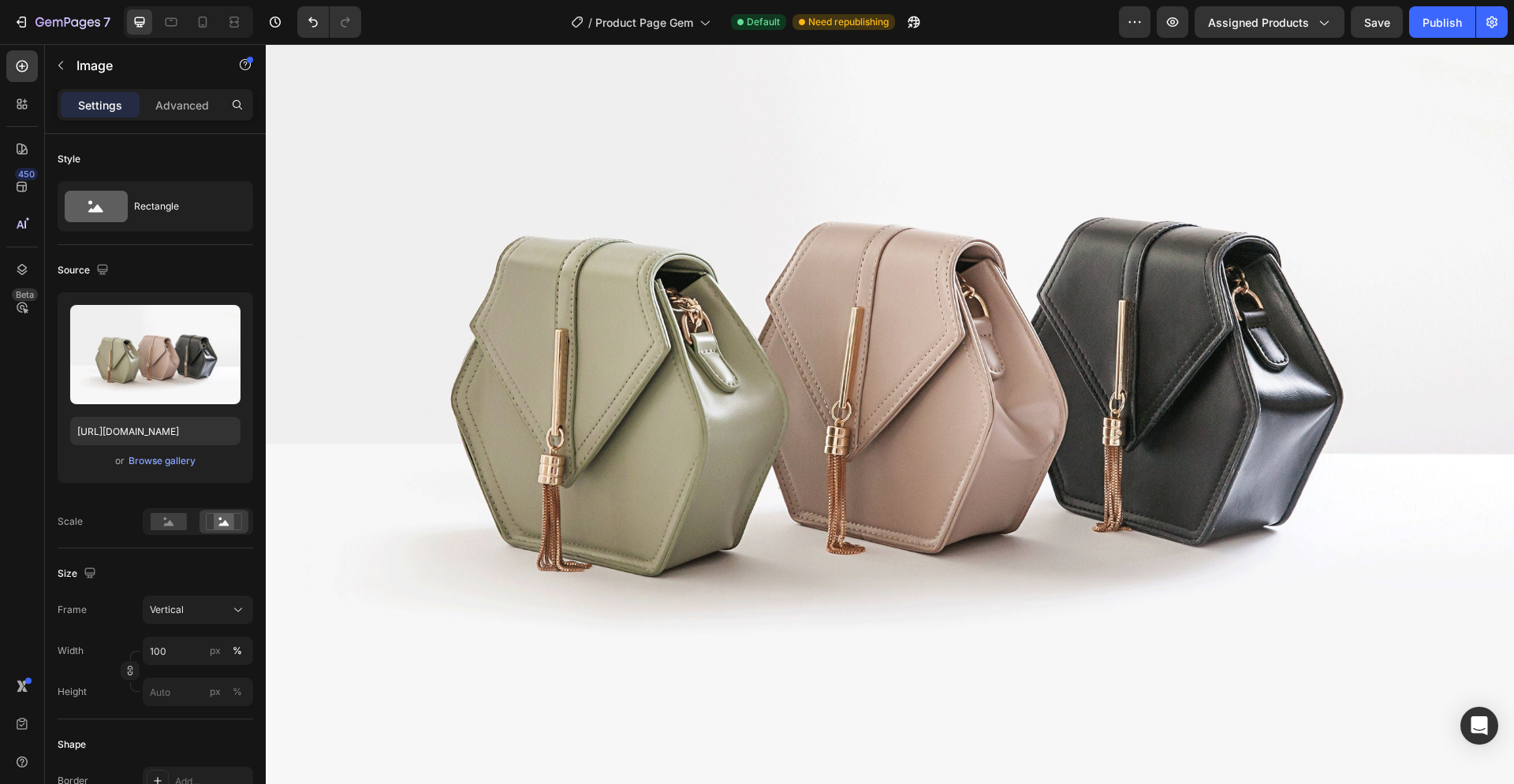
scroll to position [2170, 0]
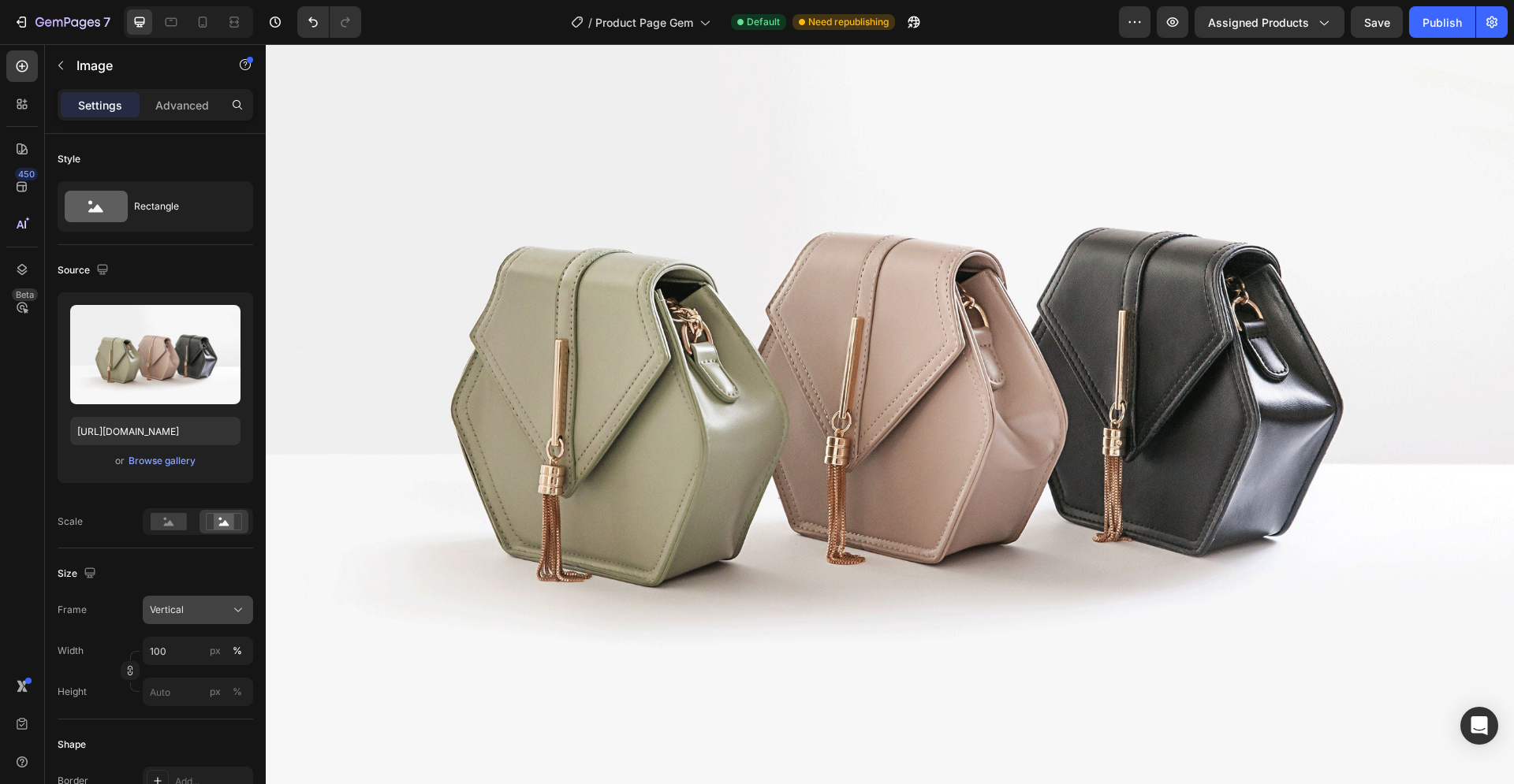
click at [205, 607] on div "Vertical" at bounding box center [188, 610] width 77 height 14
click at [201, 737] on div "Original" at bounding box center [195, 737] width 91 height 14
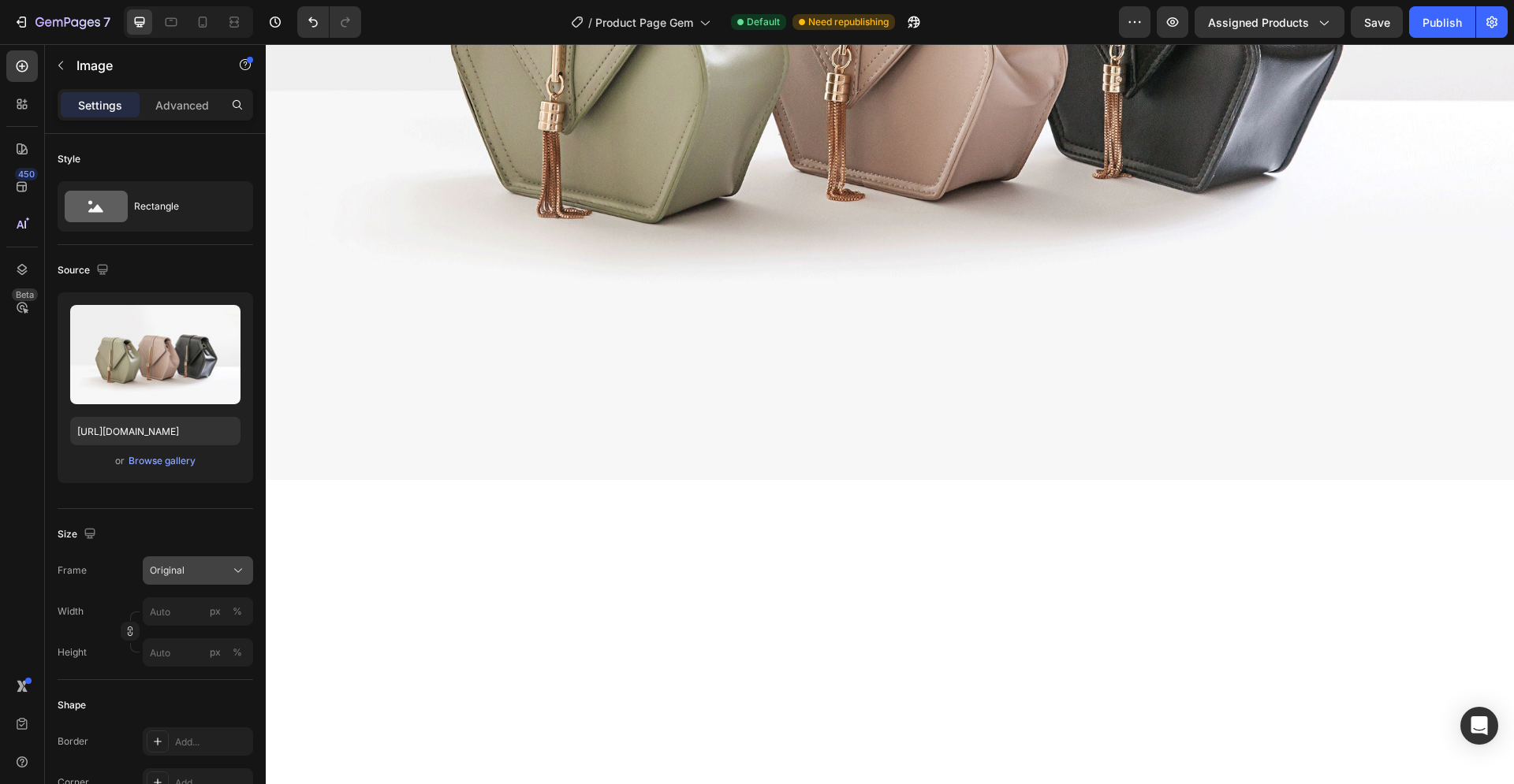
click at [222, 574] on div "Original" at bounding box center [188, 570] width 77 height 14
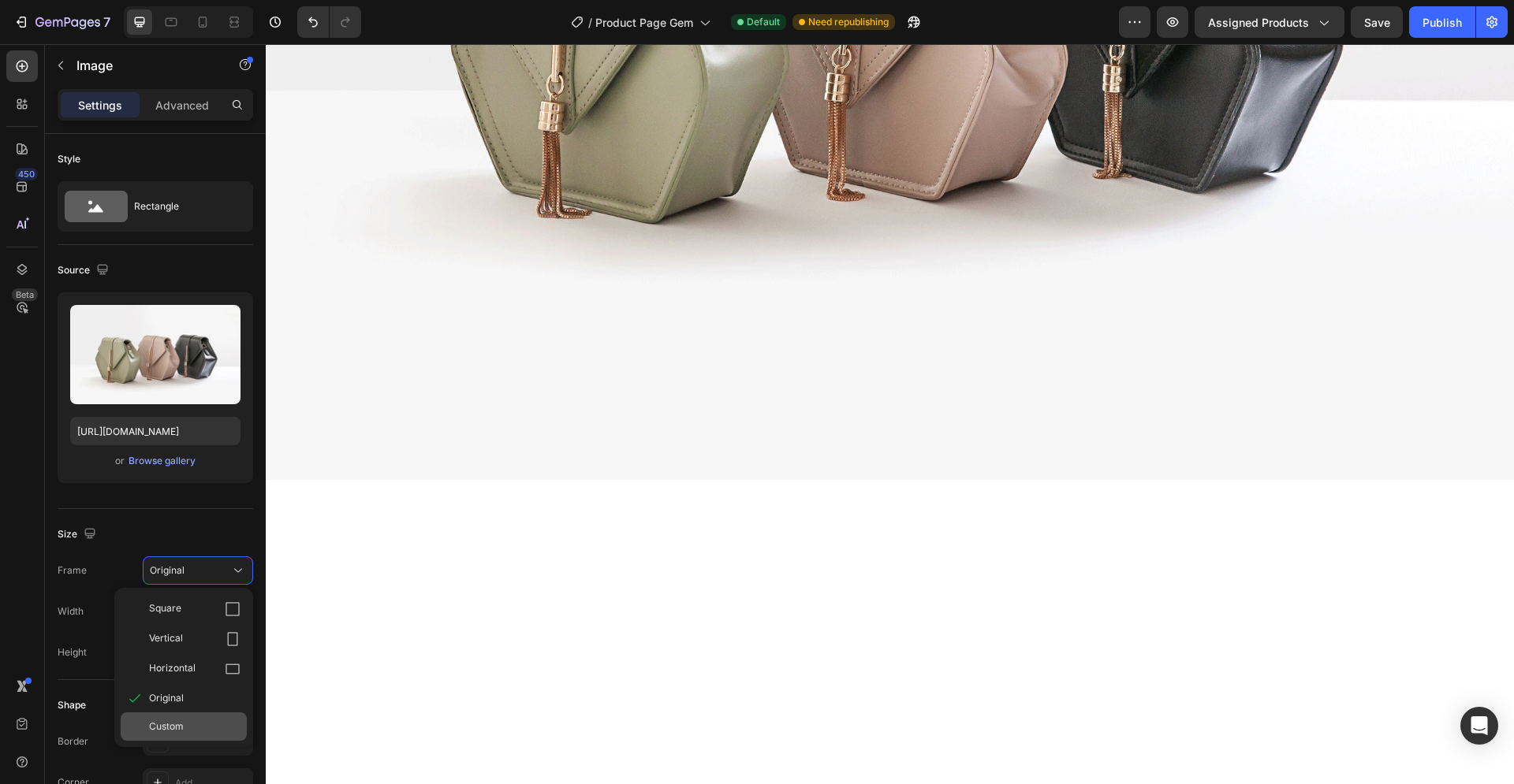
click at [179, 730] on span "Custom" at bounding box center [166, 726] width 35 height 14
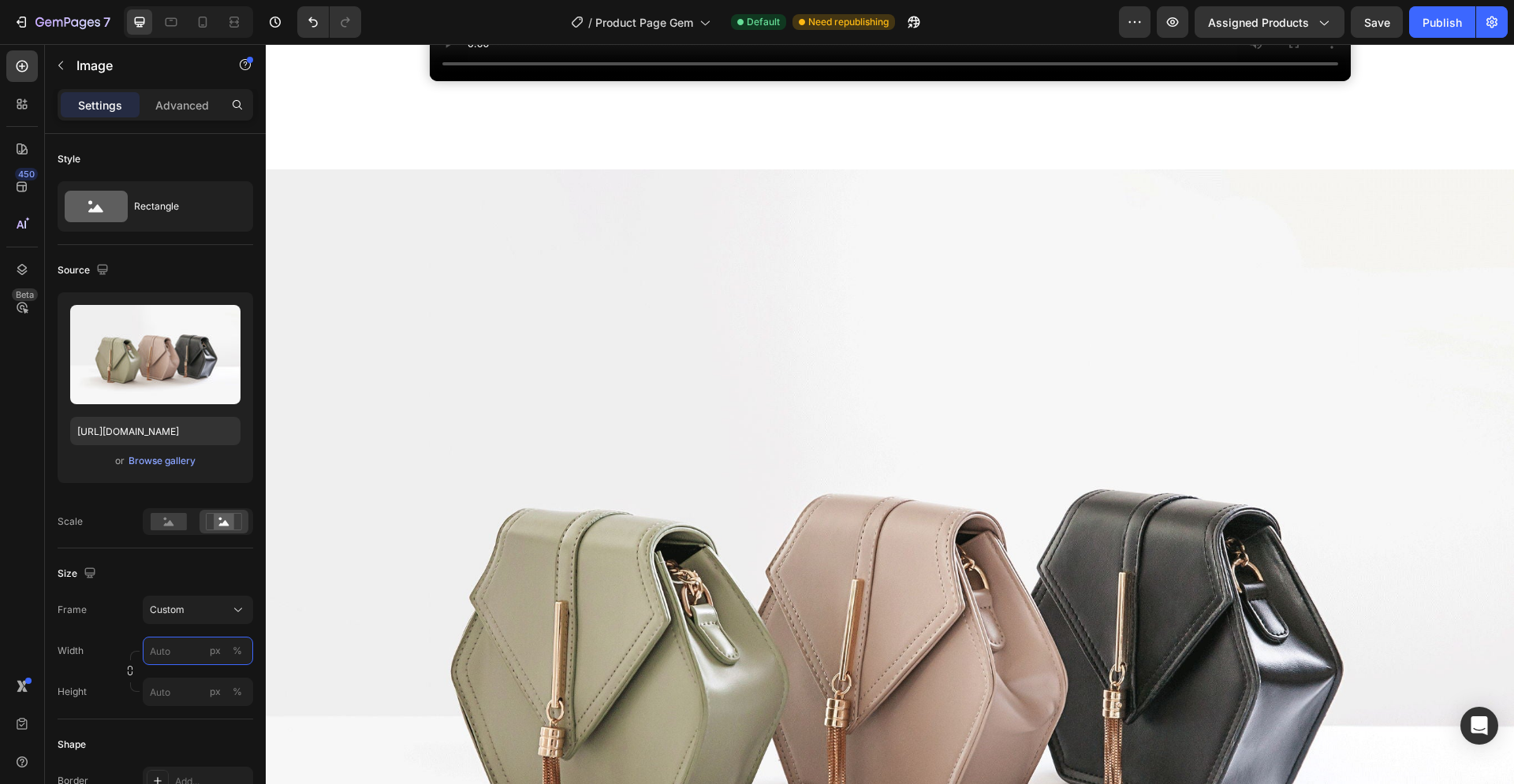
scroll to position [1608, 0]
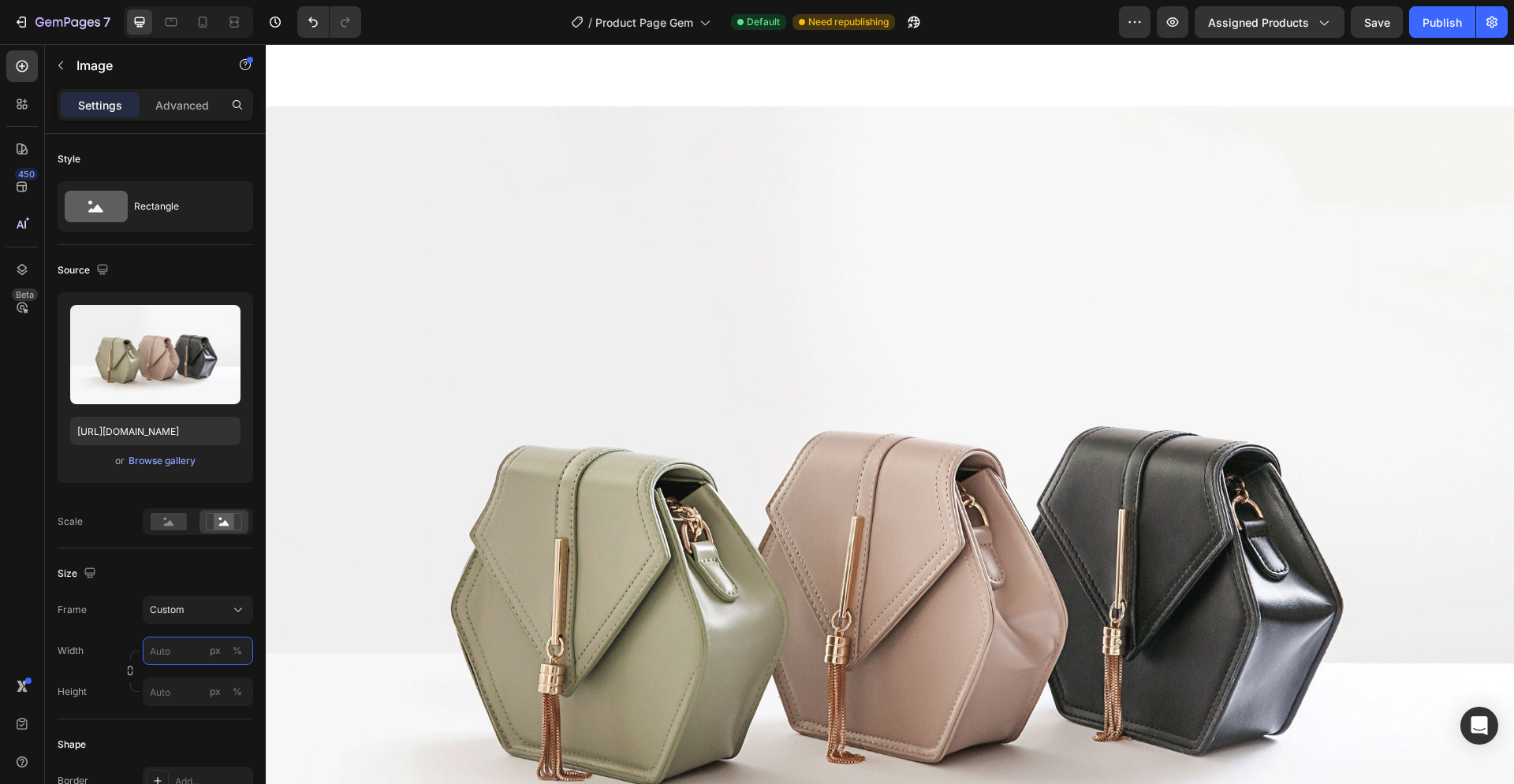
click at [186, 655] on input "px %" at bounding box center [197, 650] width 110 height 29
click at [179, 654] on input "px %" at bounding box center [197, 650] width 110 height 29
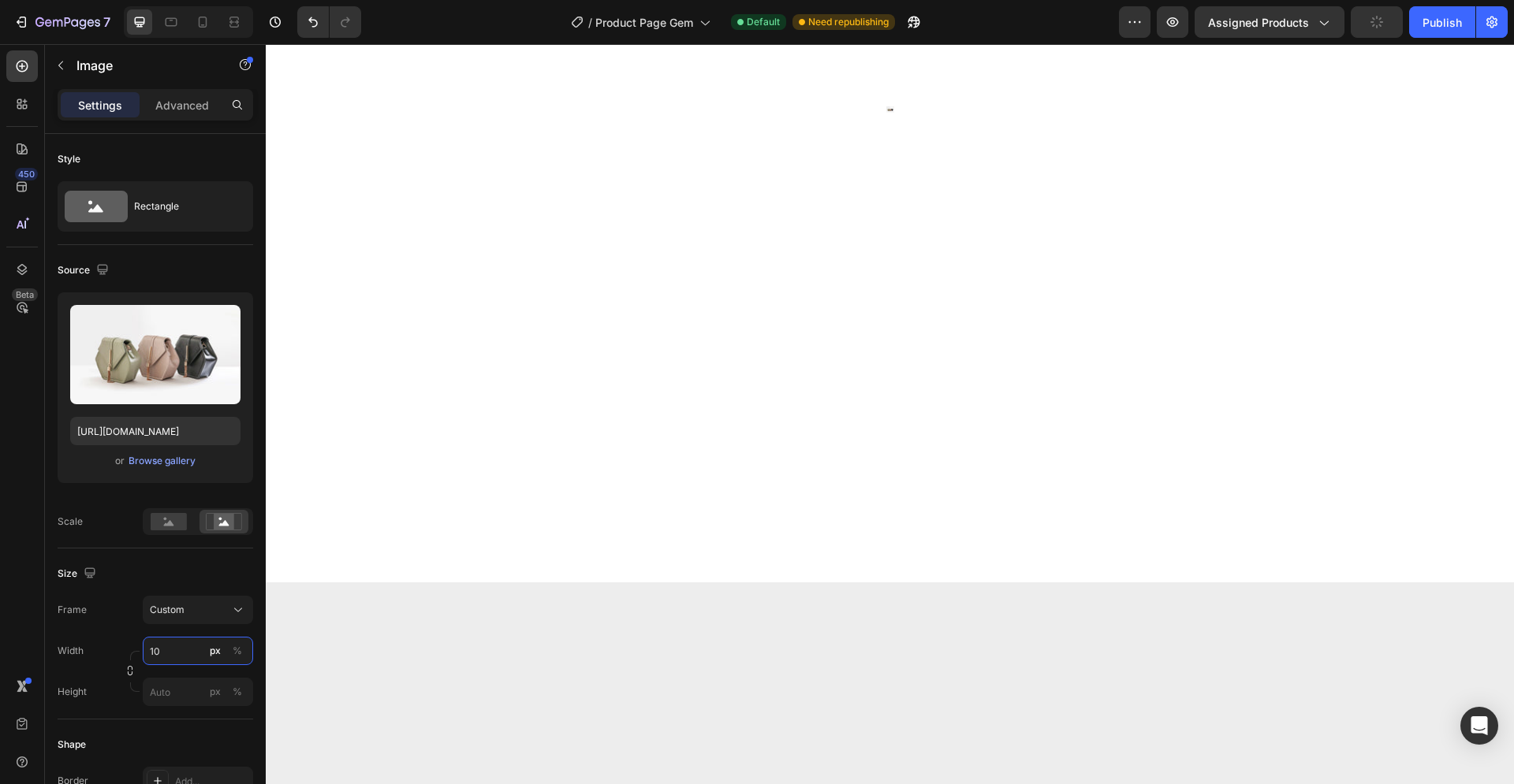
drag, startPoint x: 167, startPoint y: 651, endPoint x: 148, endPoint y: 647, distance: 19.4
click at [148, 647] on input "10" at bounding box center [197, 650] width 110 height 29
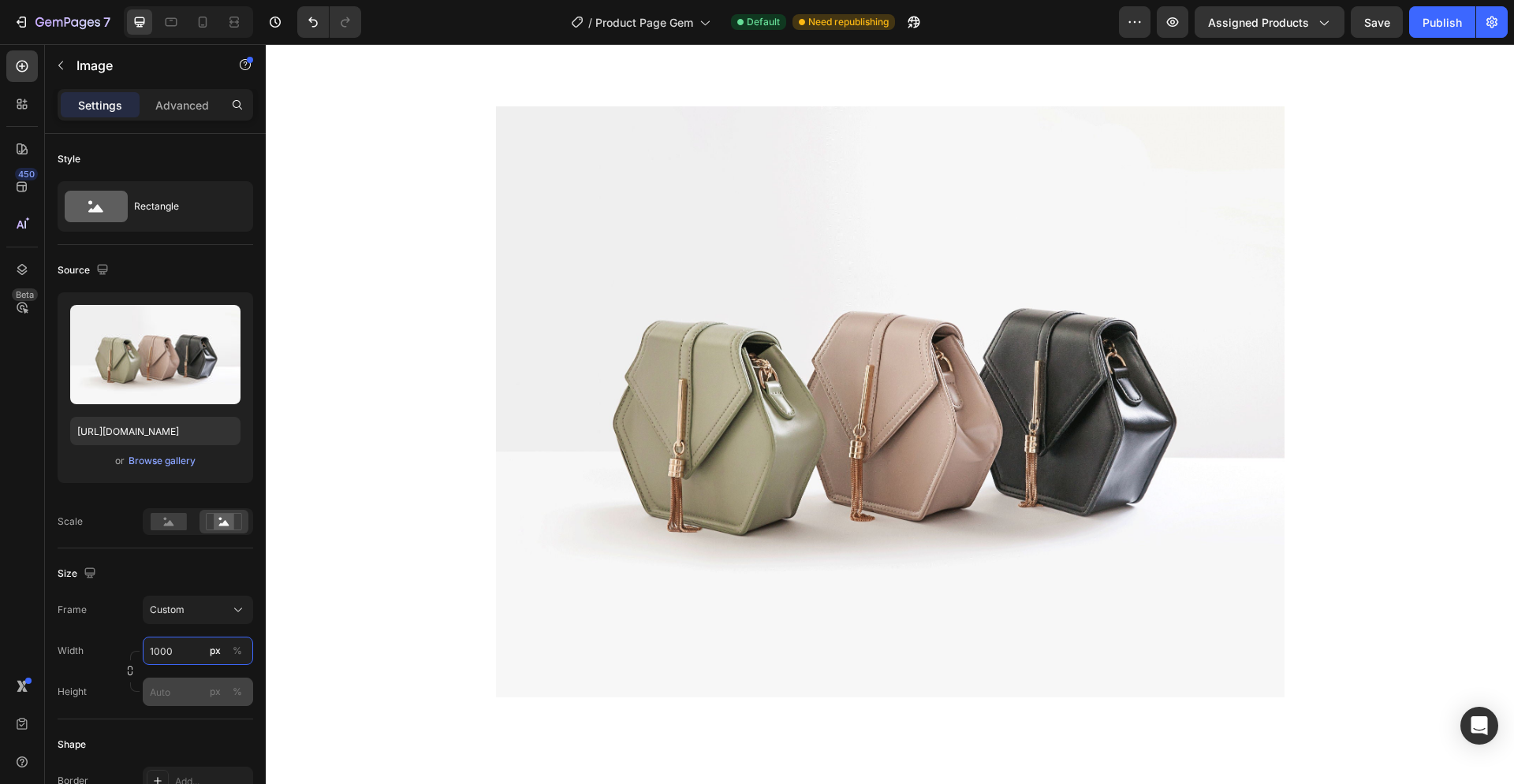
type input "1000"
click at [171, 686] on input "px %" at bounding box center [197, 692] width 110 height 29
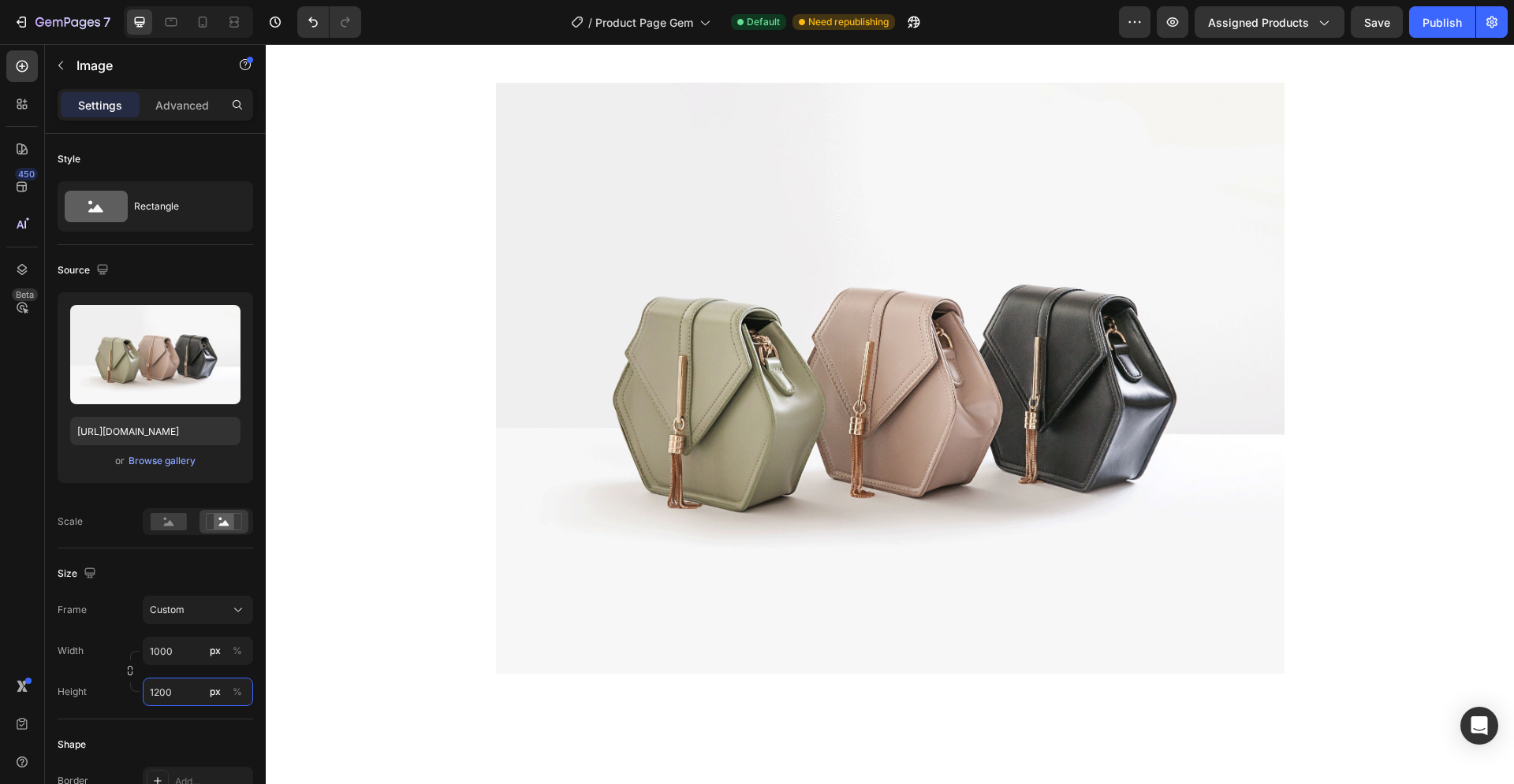
scroll to position [1849, 0]
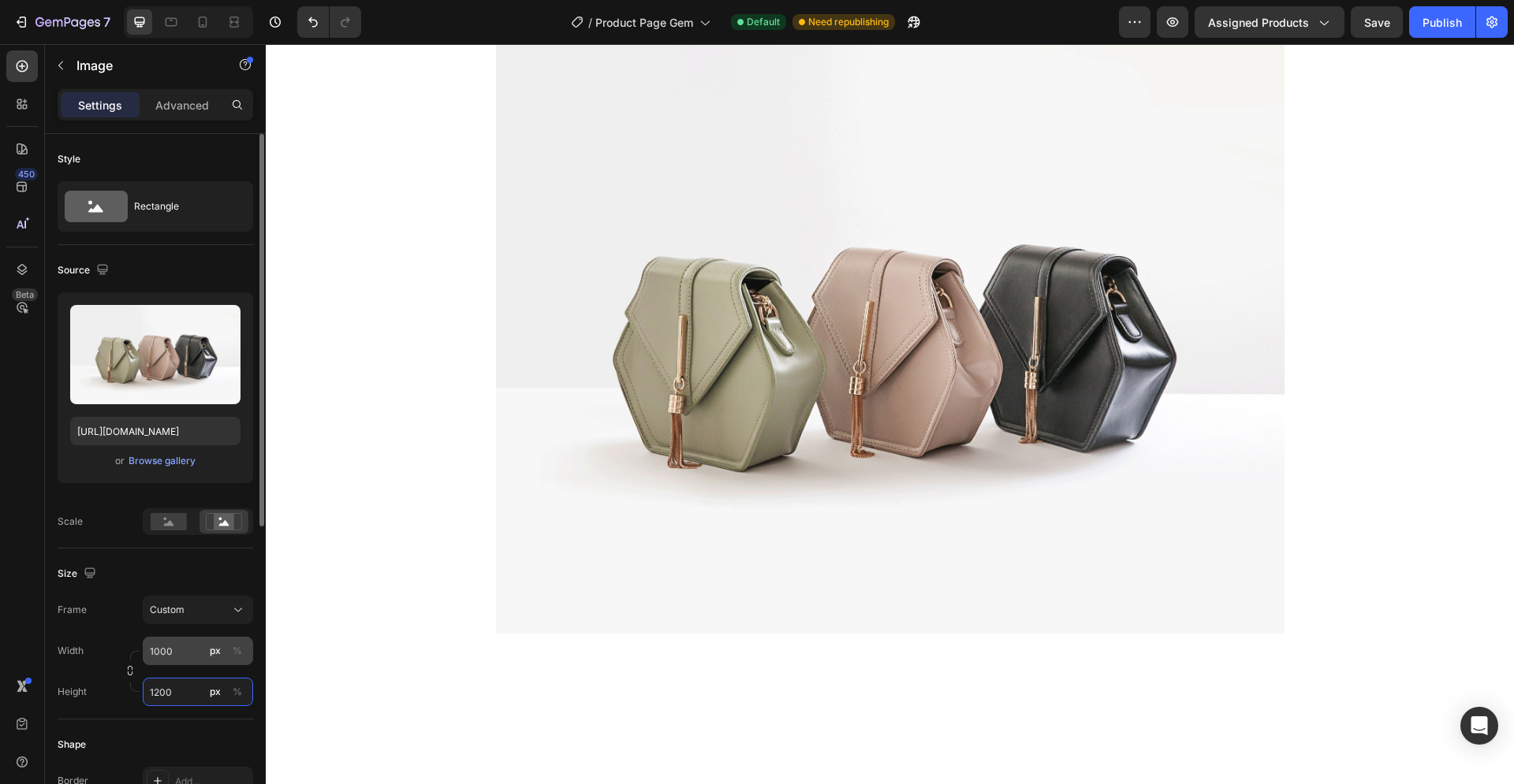
type input "1200"
click at [176, 651] on input "1000" at bounding box center [197, 650] width 110 height 29
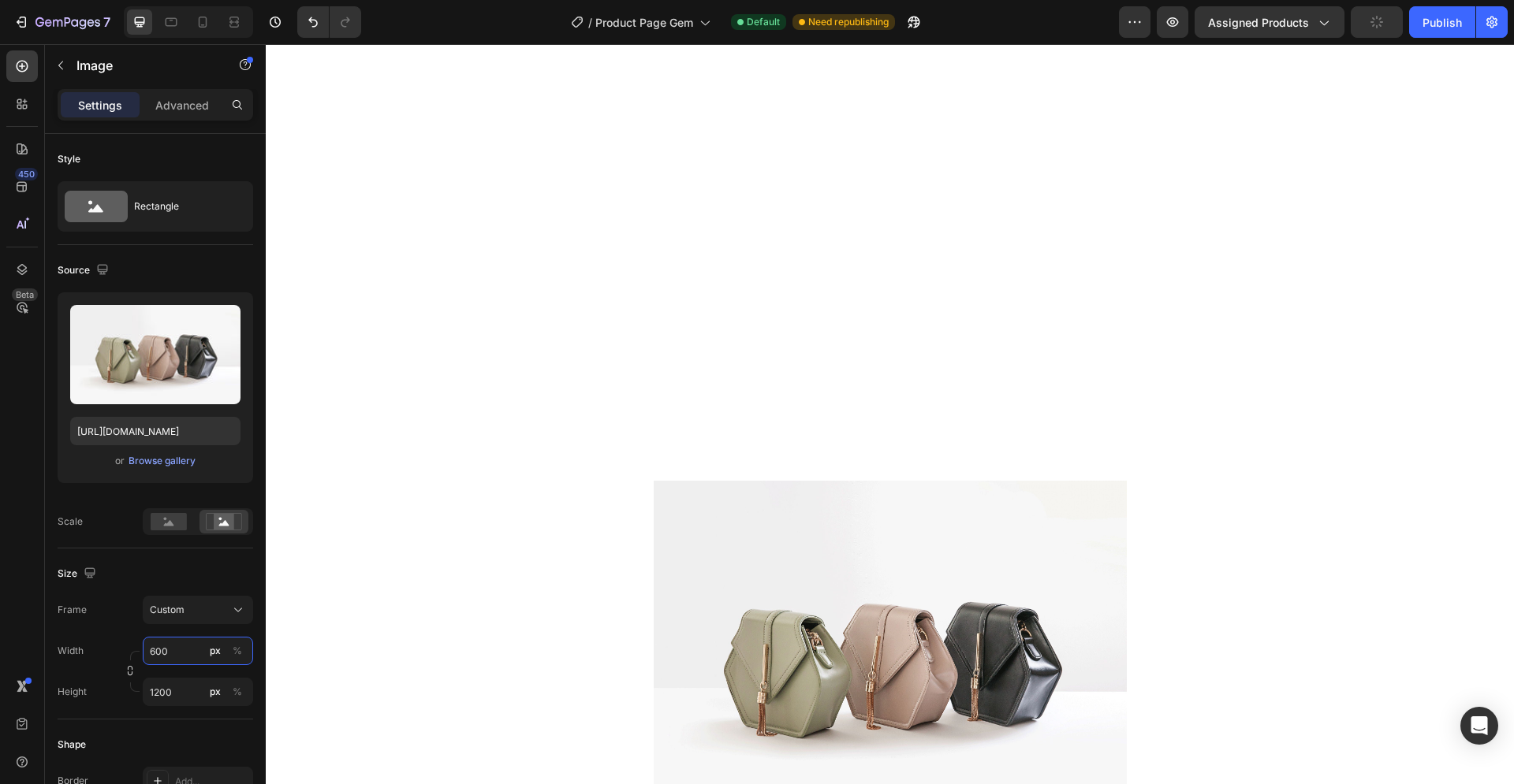
scroll to position [1527, 0]
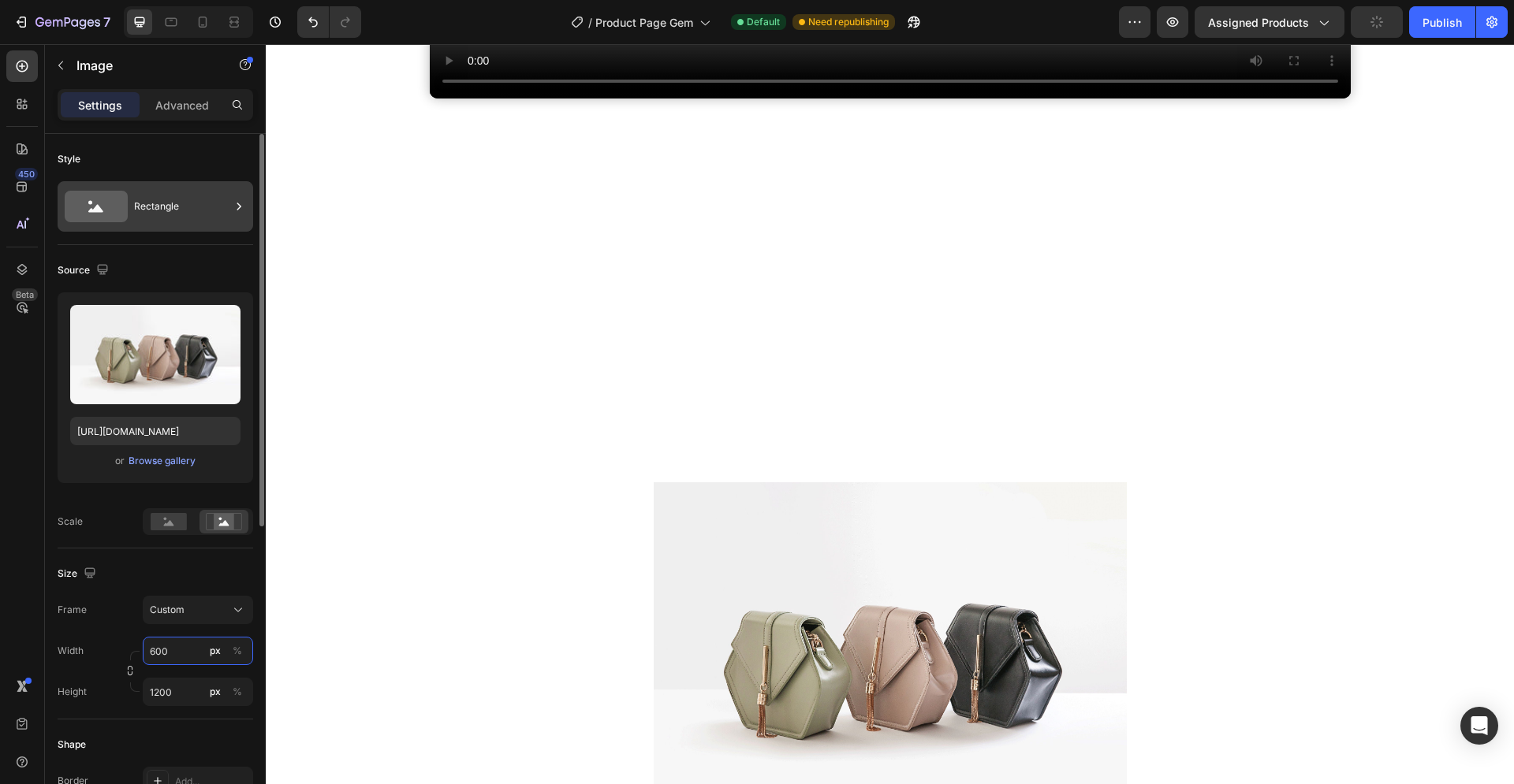
type input "600"
click at [141, 210] on div "Rectangle" at bounding box center [182, 206] width 96 height 36
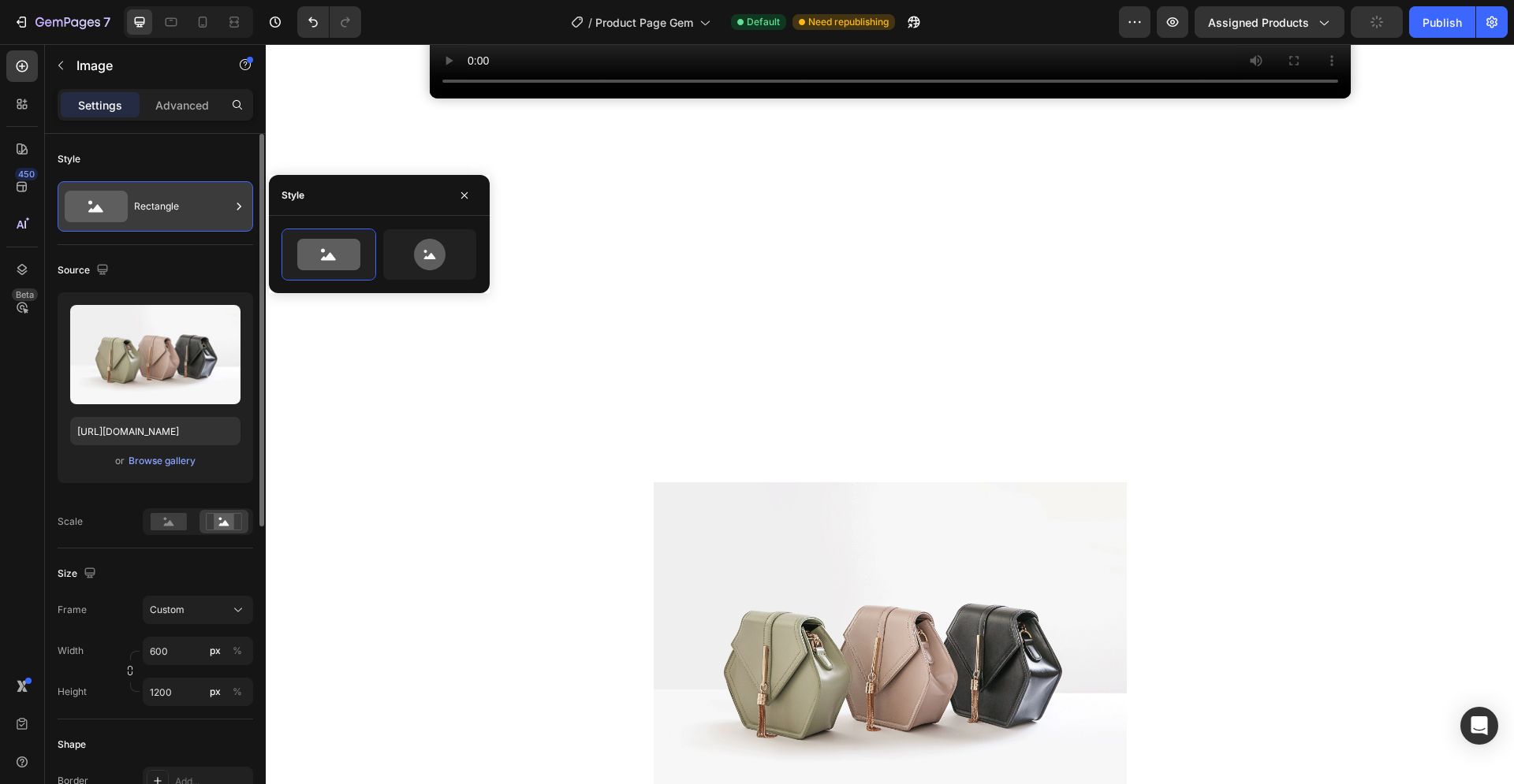
click at [147, 207] on div "Rectangle" at bounding box center [182, 206] width 96 height 36
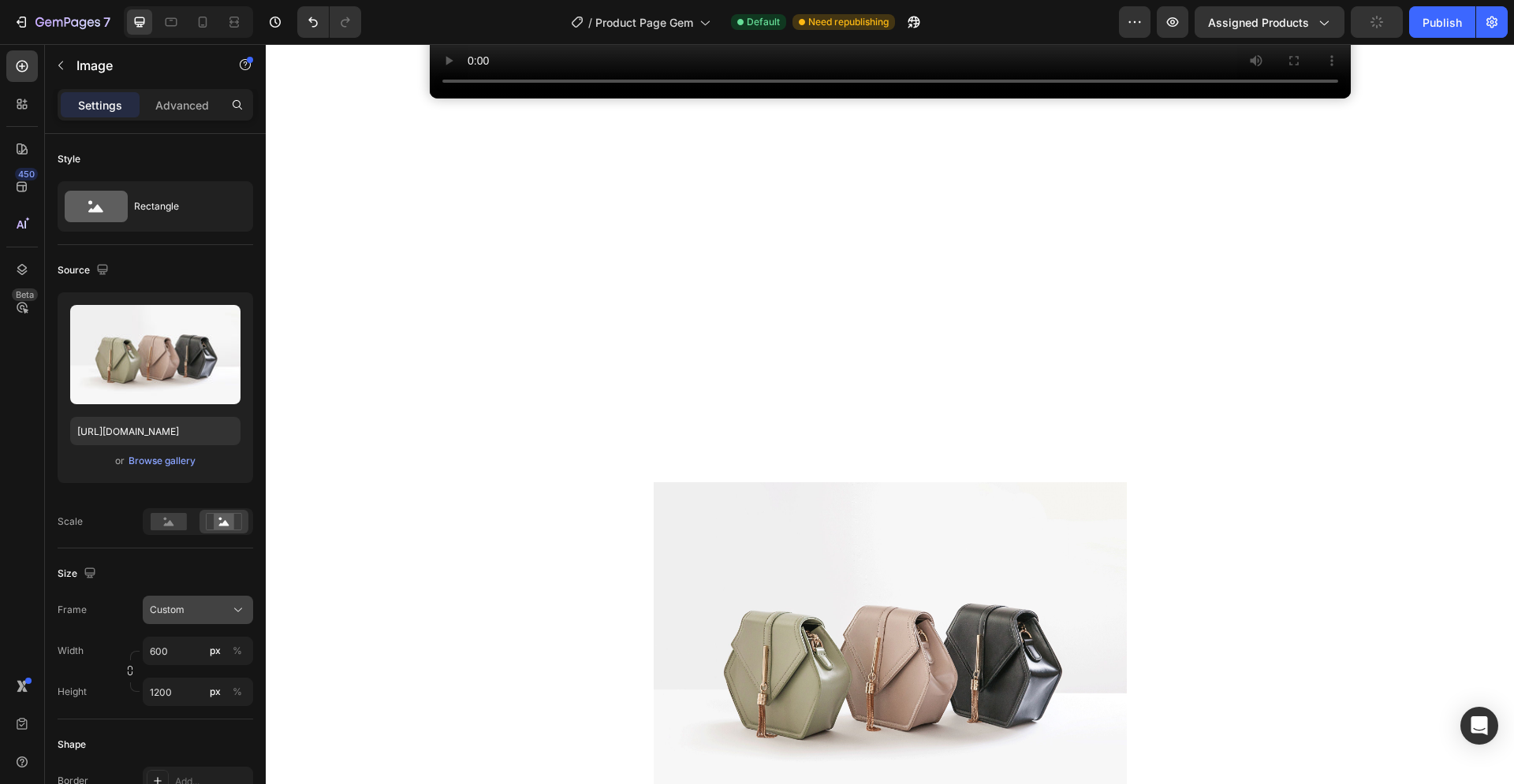
click at [200, 608] on div "Custom" at bounding box center [188, 610] width 77 height 14
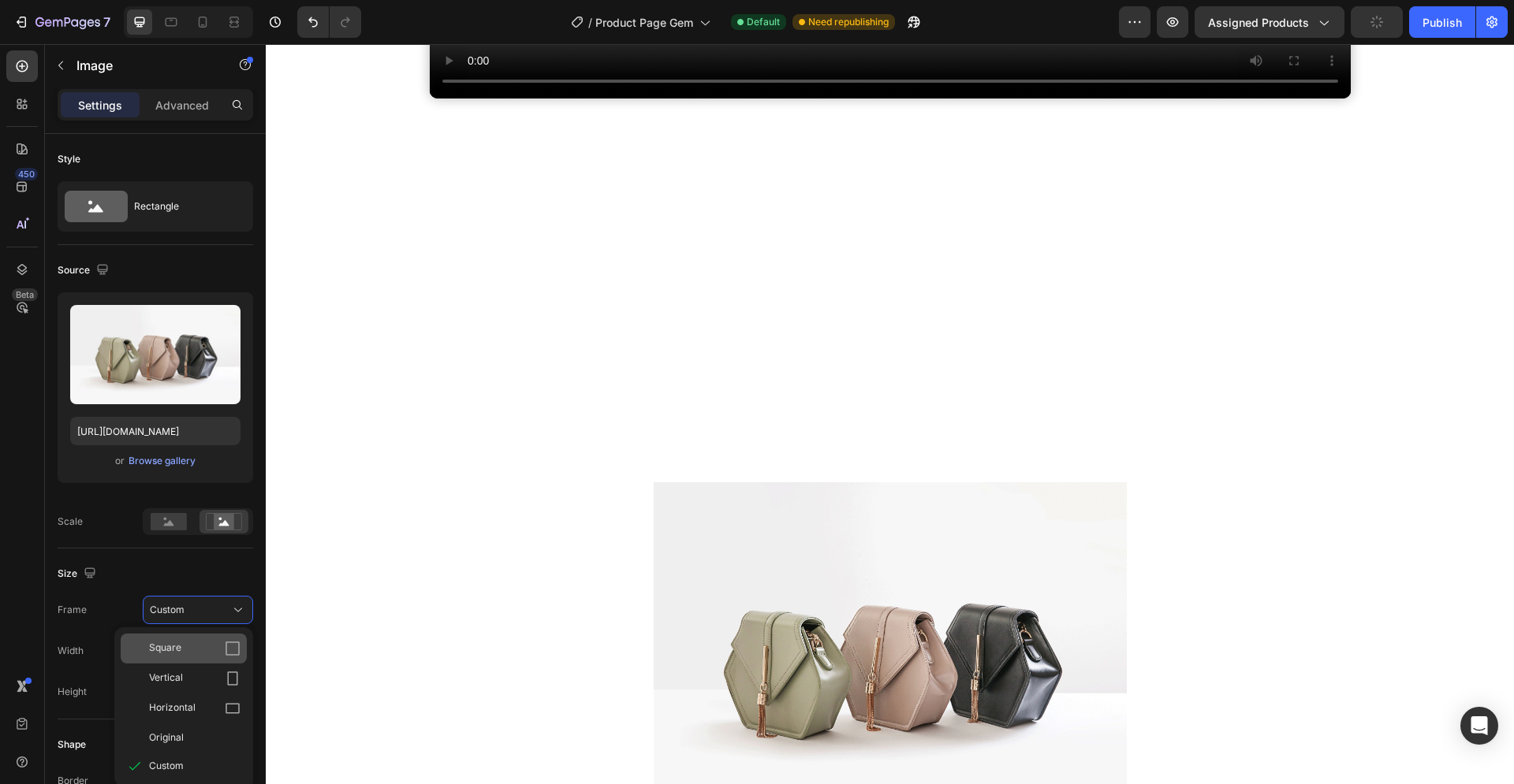
click at [214, 645] on div "Square" at bounding box center [195, 648] width 91 height 15
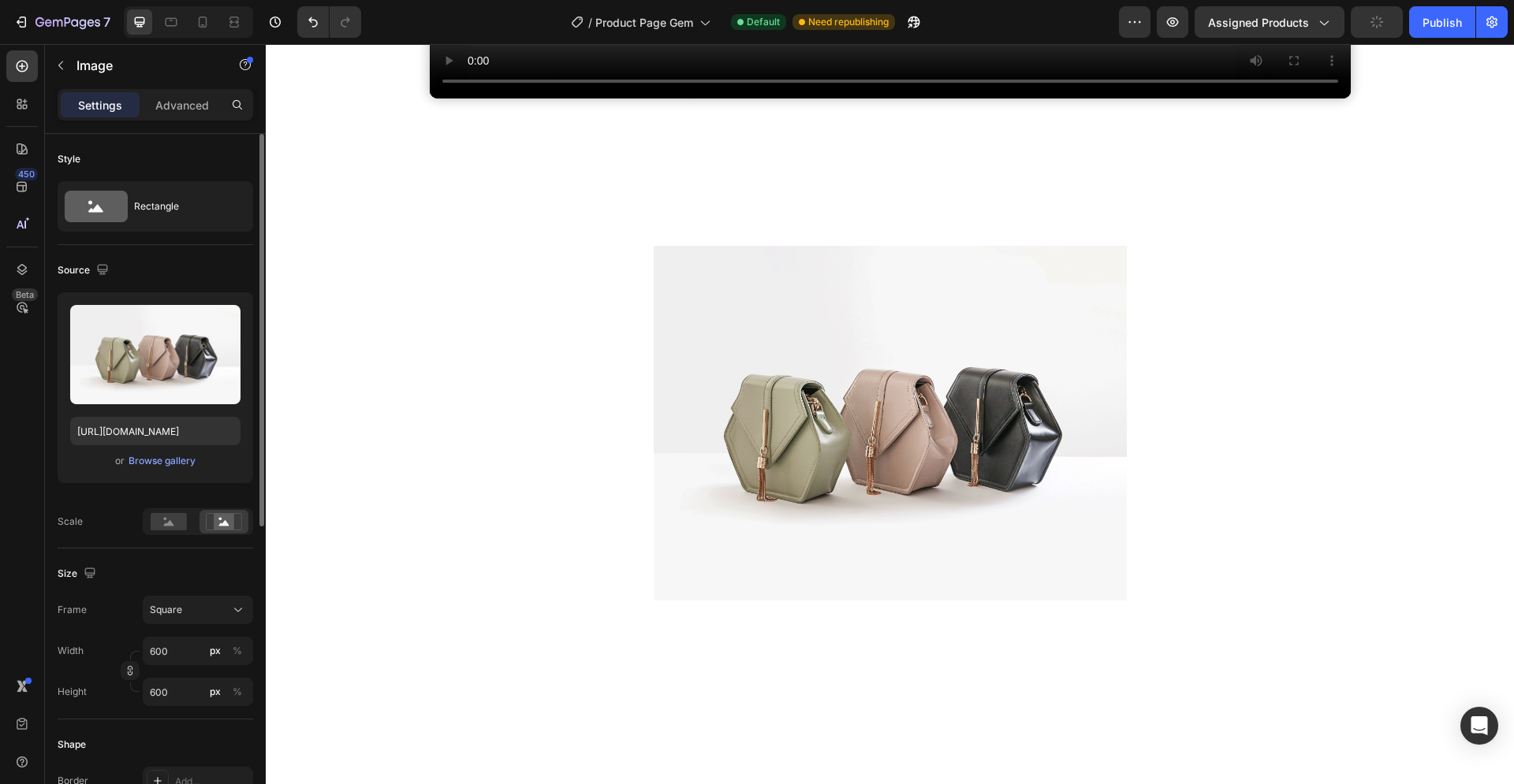
click at [203, 626] on div "Frame Square Width 600 px % Height 600 px %" at bounding box center [156, 650] width 196 height 110
click at [201, 615] on div "Square" at bounding box center [188, 610] width 77 height 14
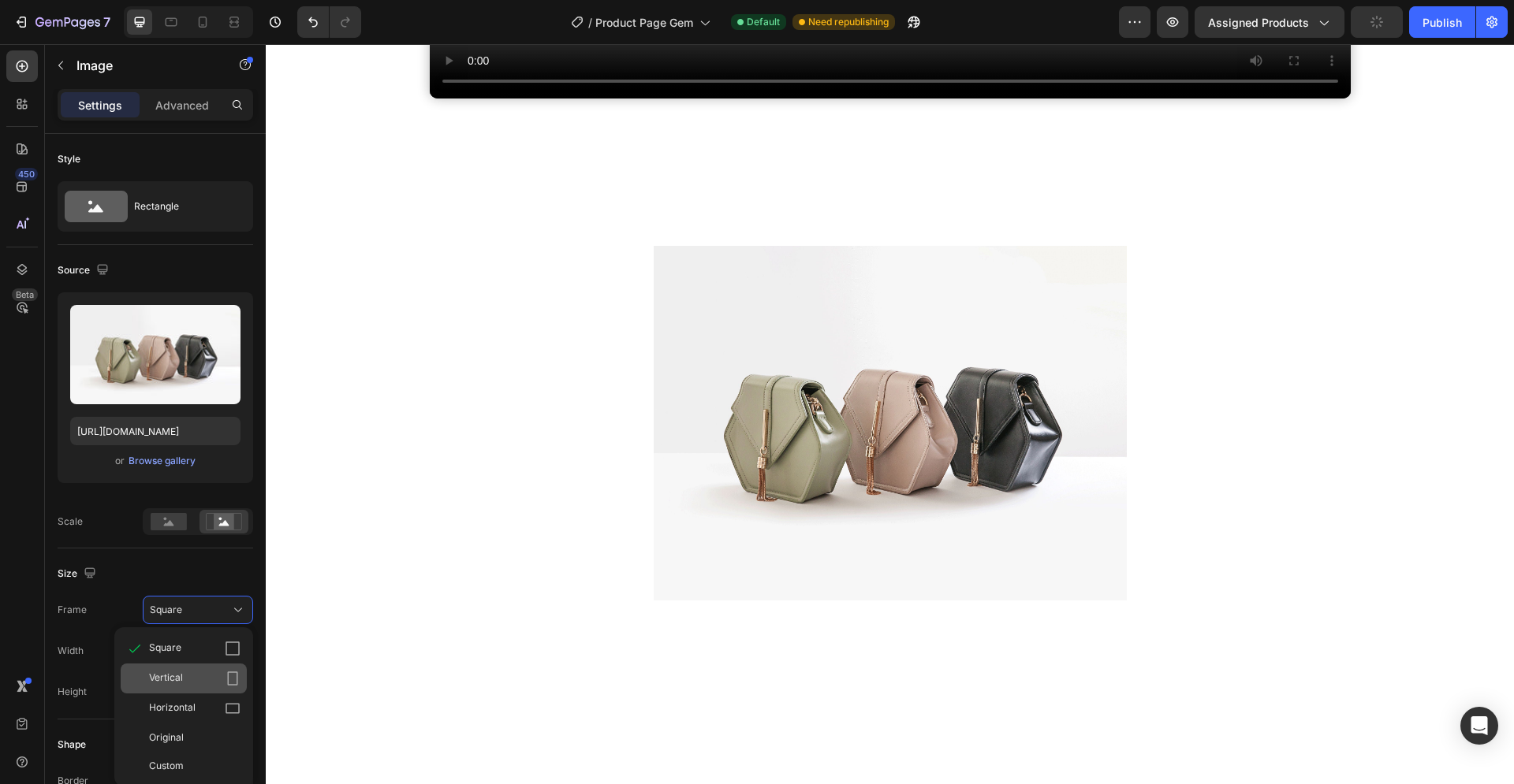
click at [210, 676] on div "Vertical" at bounding box center [195, 678] width 91 height 15
type input "800"
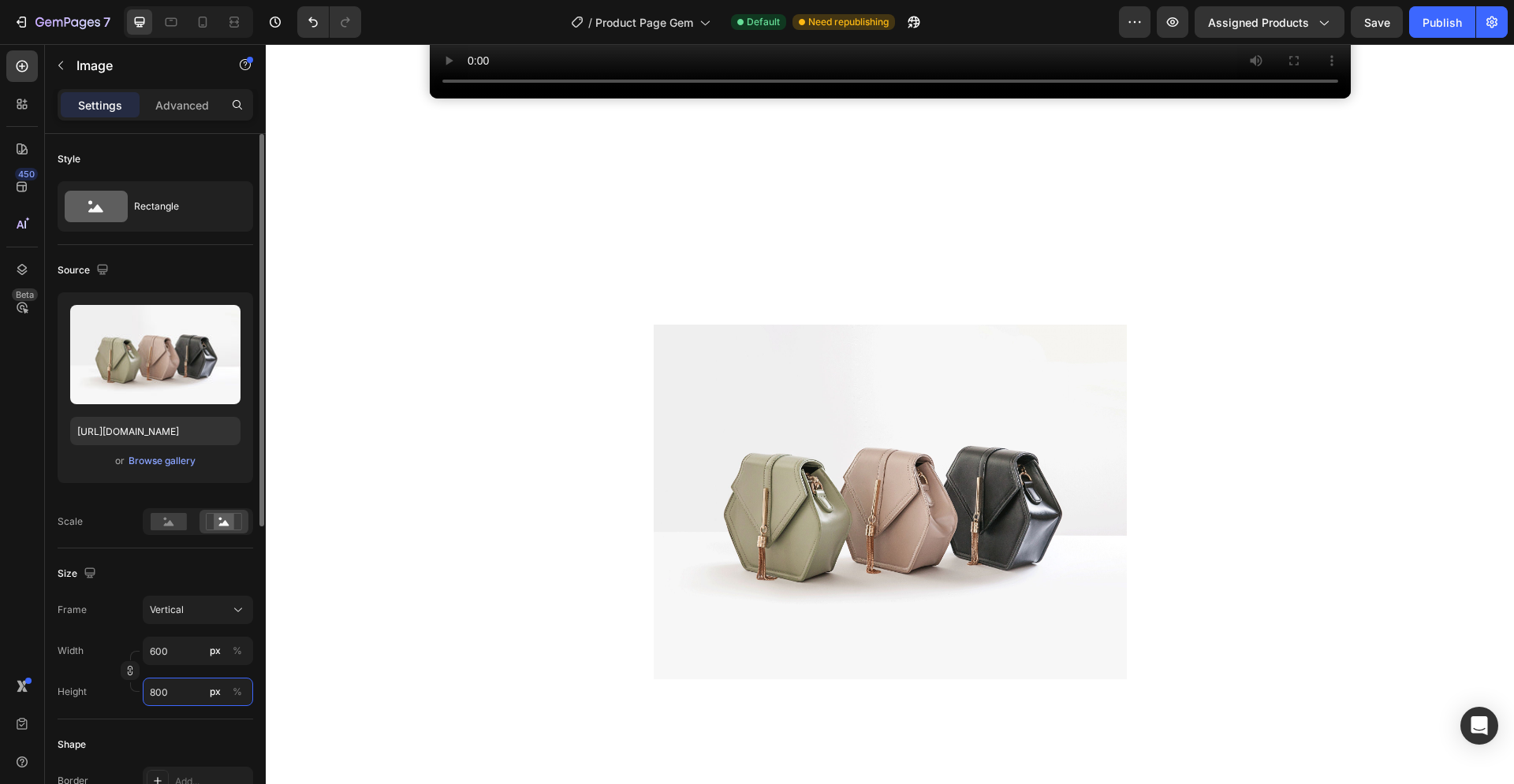
click at [171, 689] on input "800" at bounding box center [197, 692] width 110 height 29
type input "7"
type input "9"
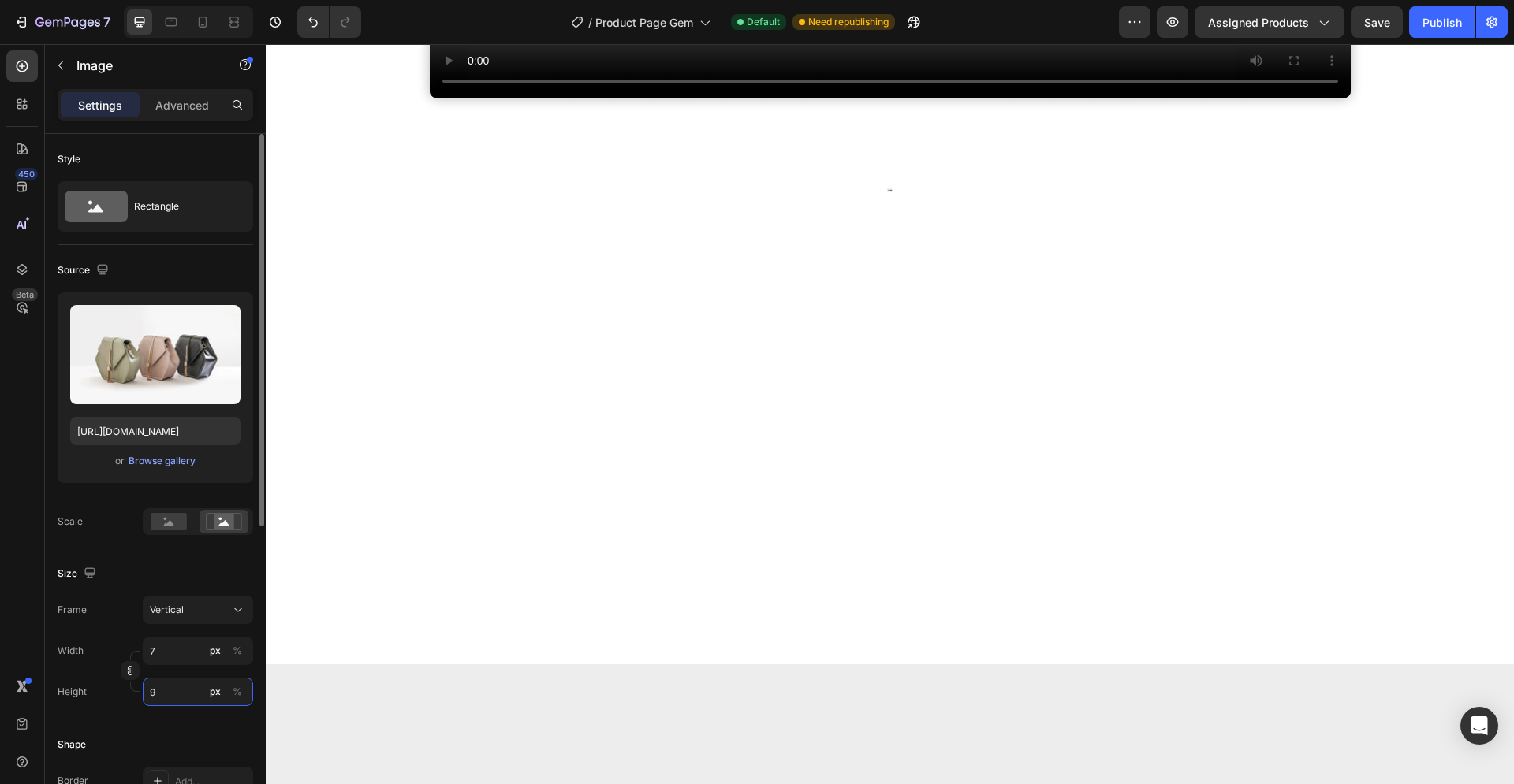
type input "68"
type input "90"
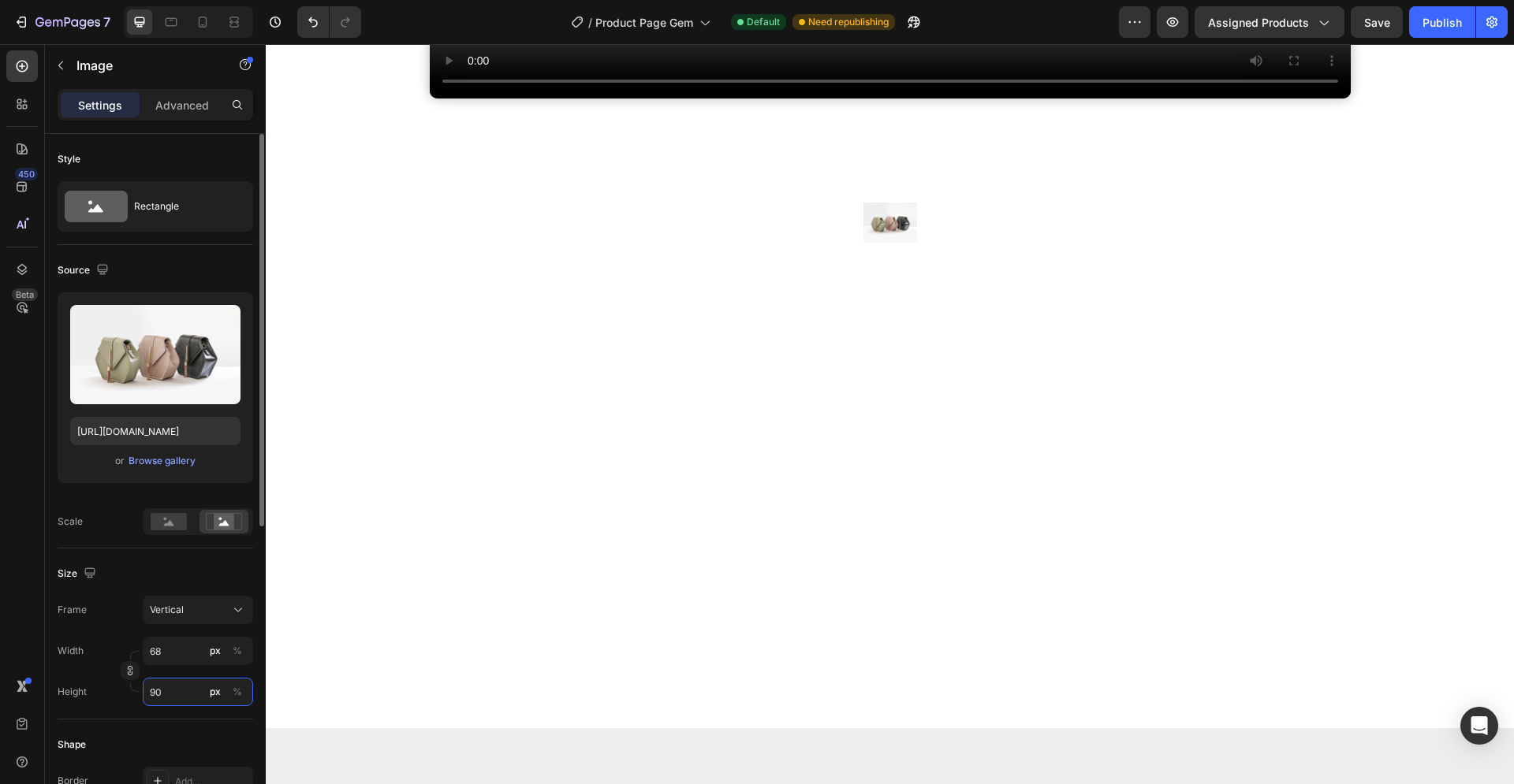
type input "675"
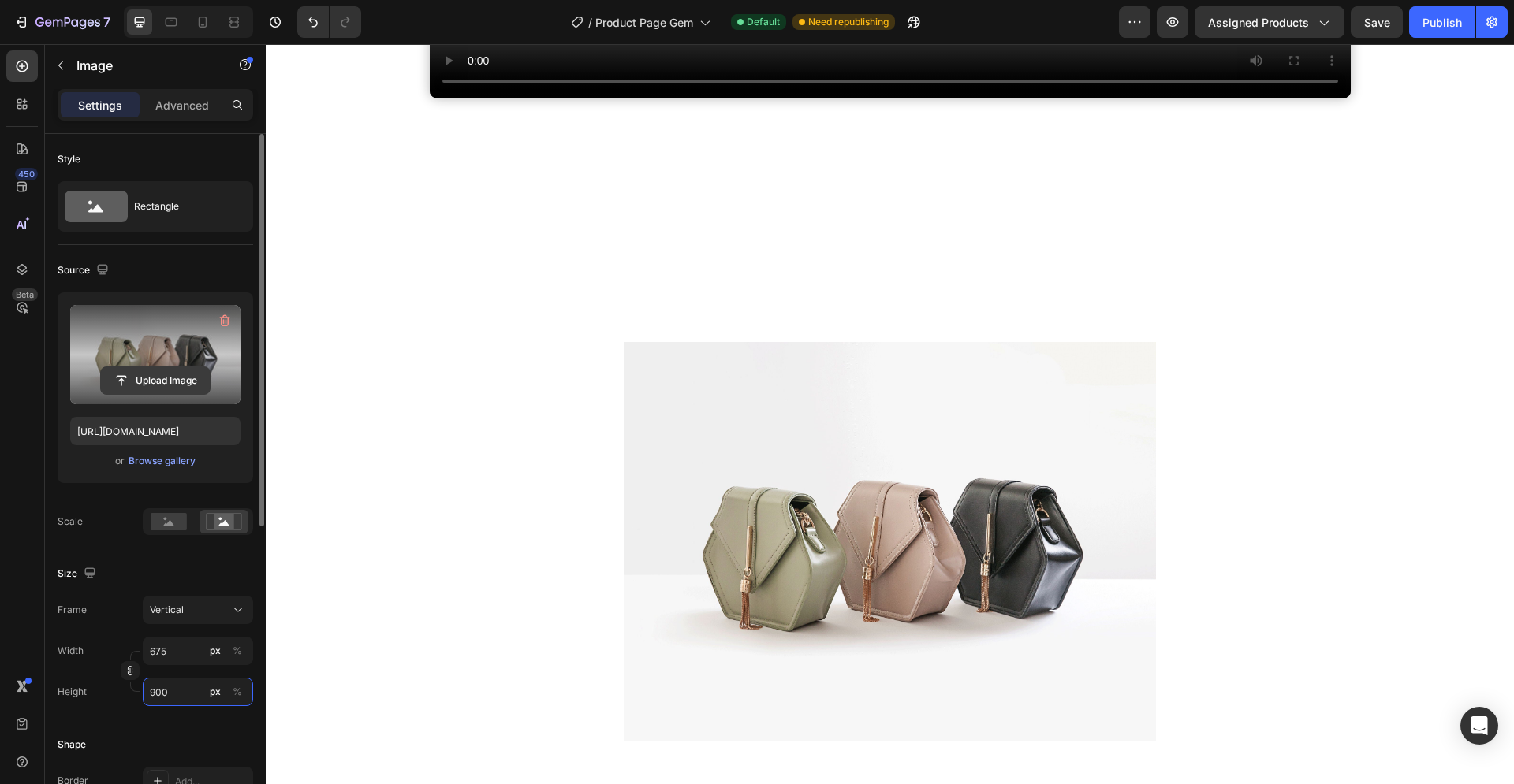
type input "900"
click at [166, 382] on input "file" at bounding box center [155, 381] width 108 height 27
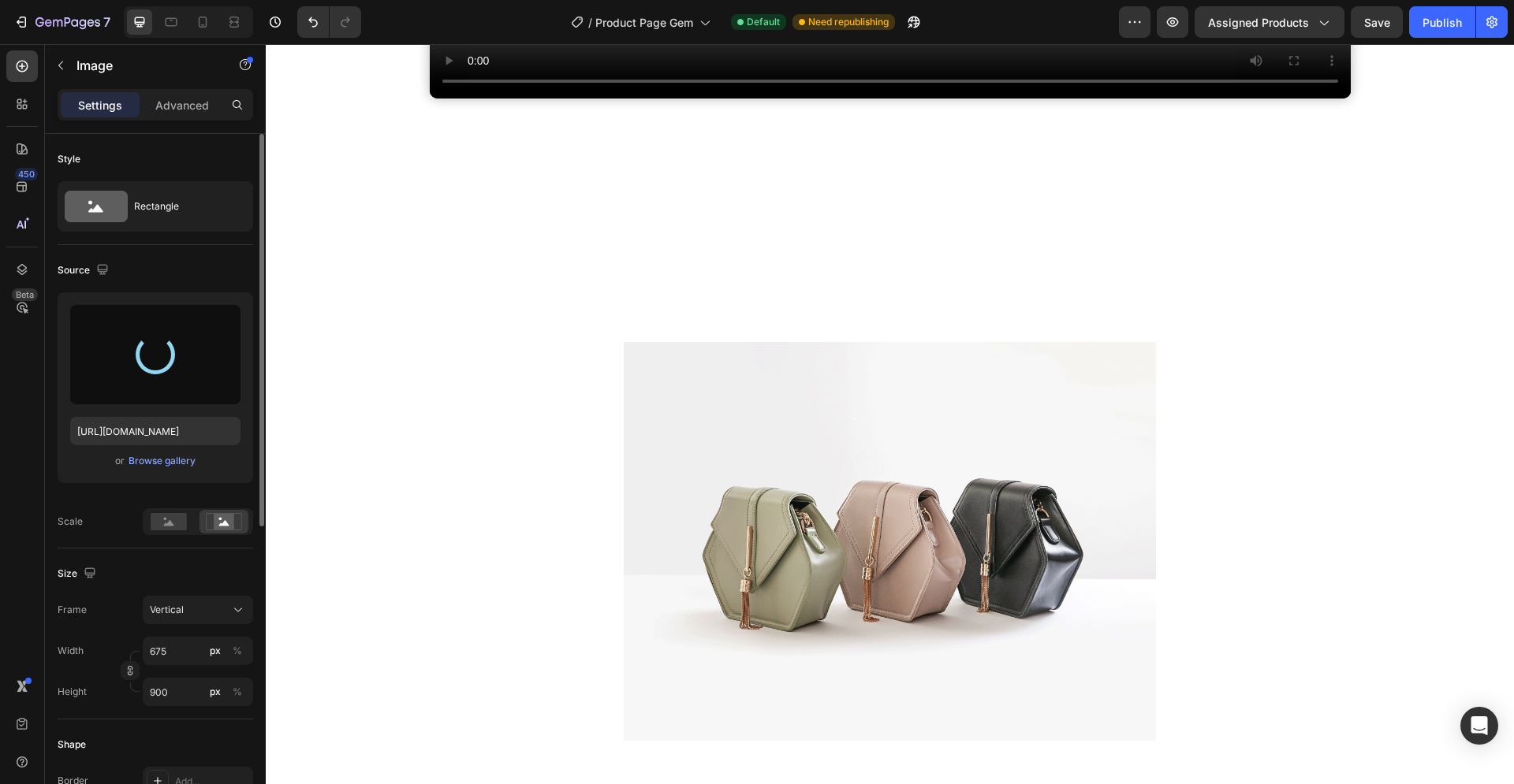
type input "[URL][DOMAIN_NAME]"
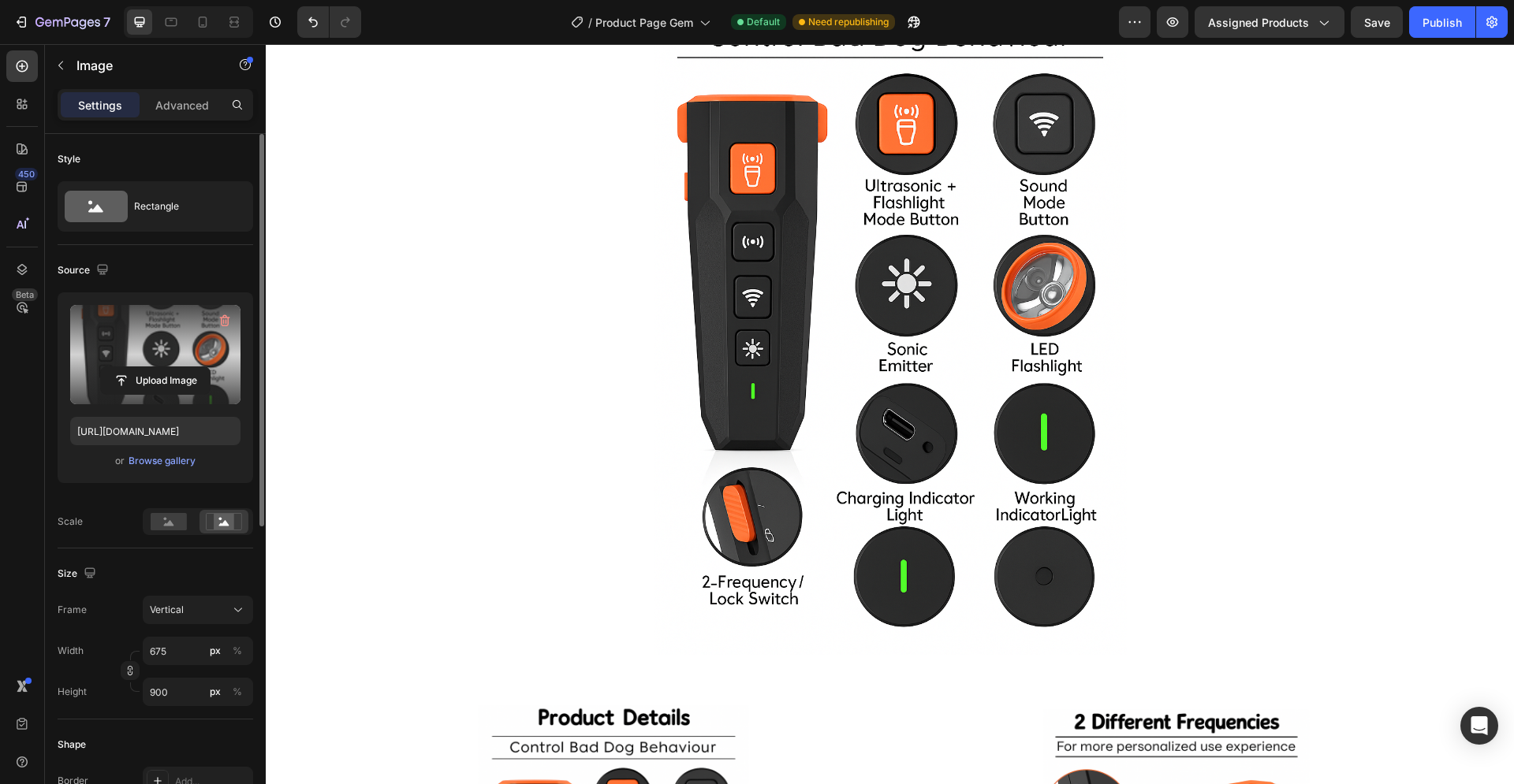
click at [795, 367] on img at bounding box center [889, 300] width 532 height 709
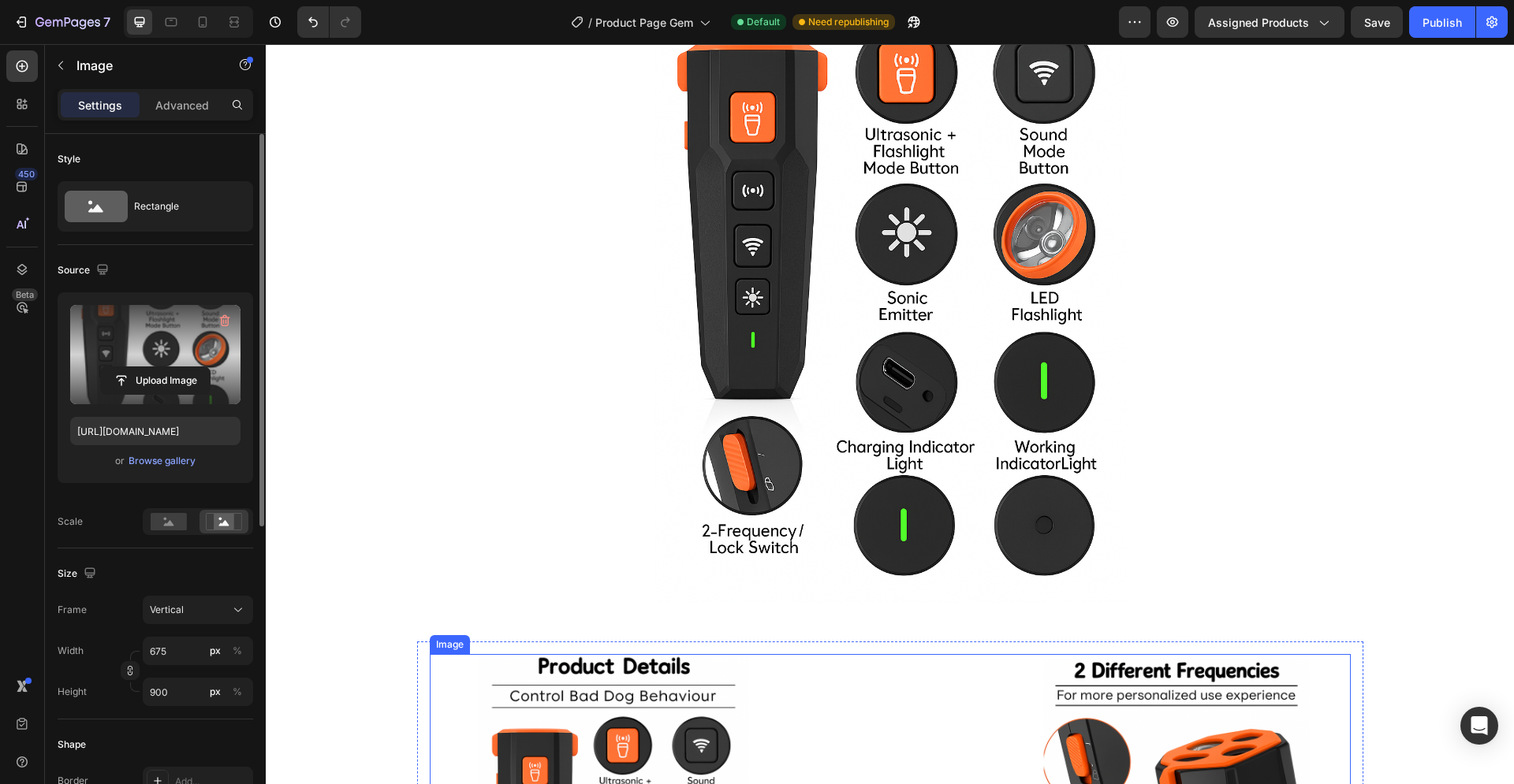
scroll to position [2090, 0]
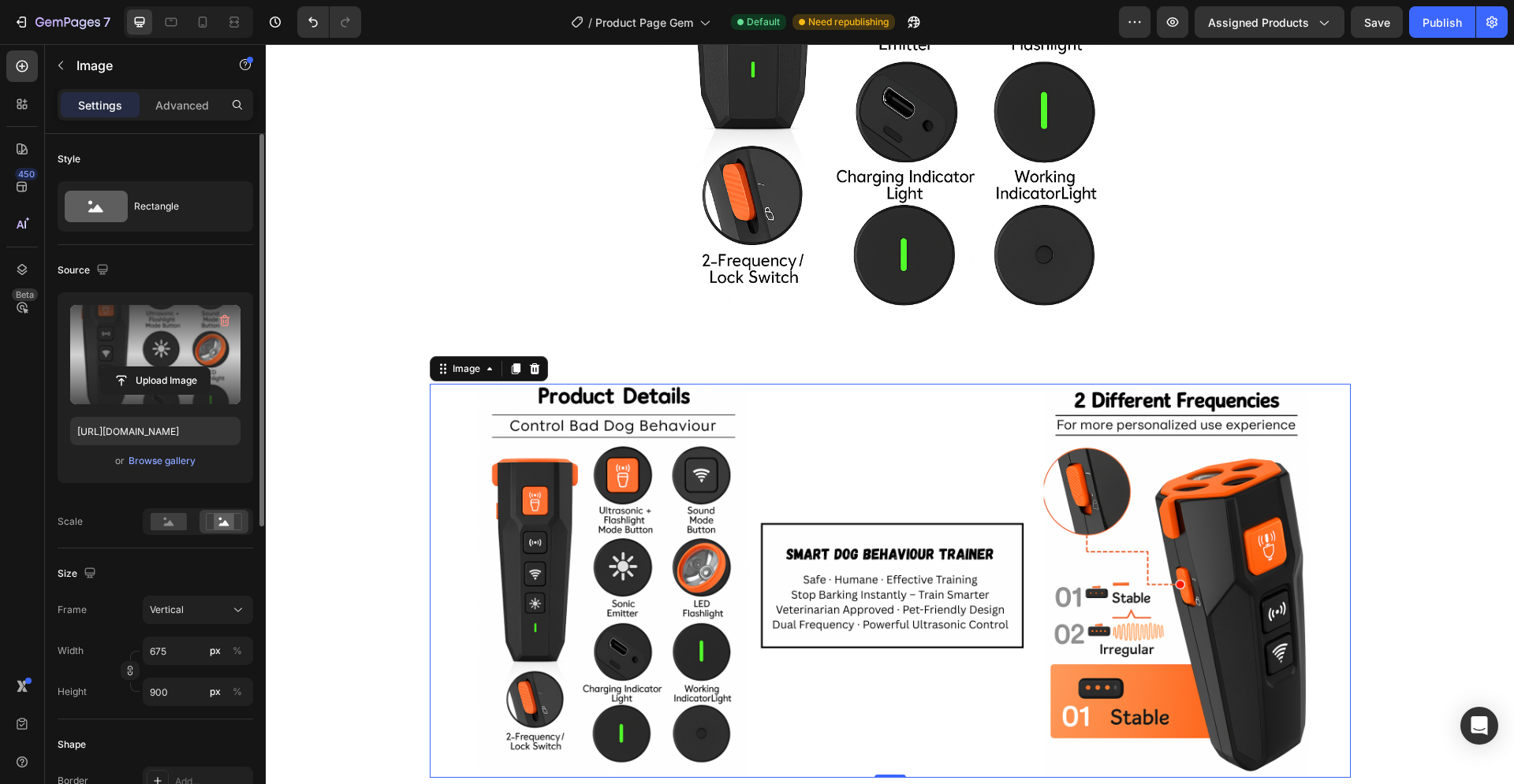
click at [764, 515] on img at bounding box center [890, 581] width 921 height 394
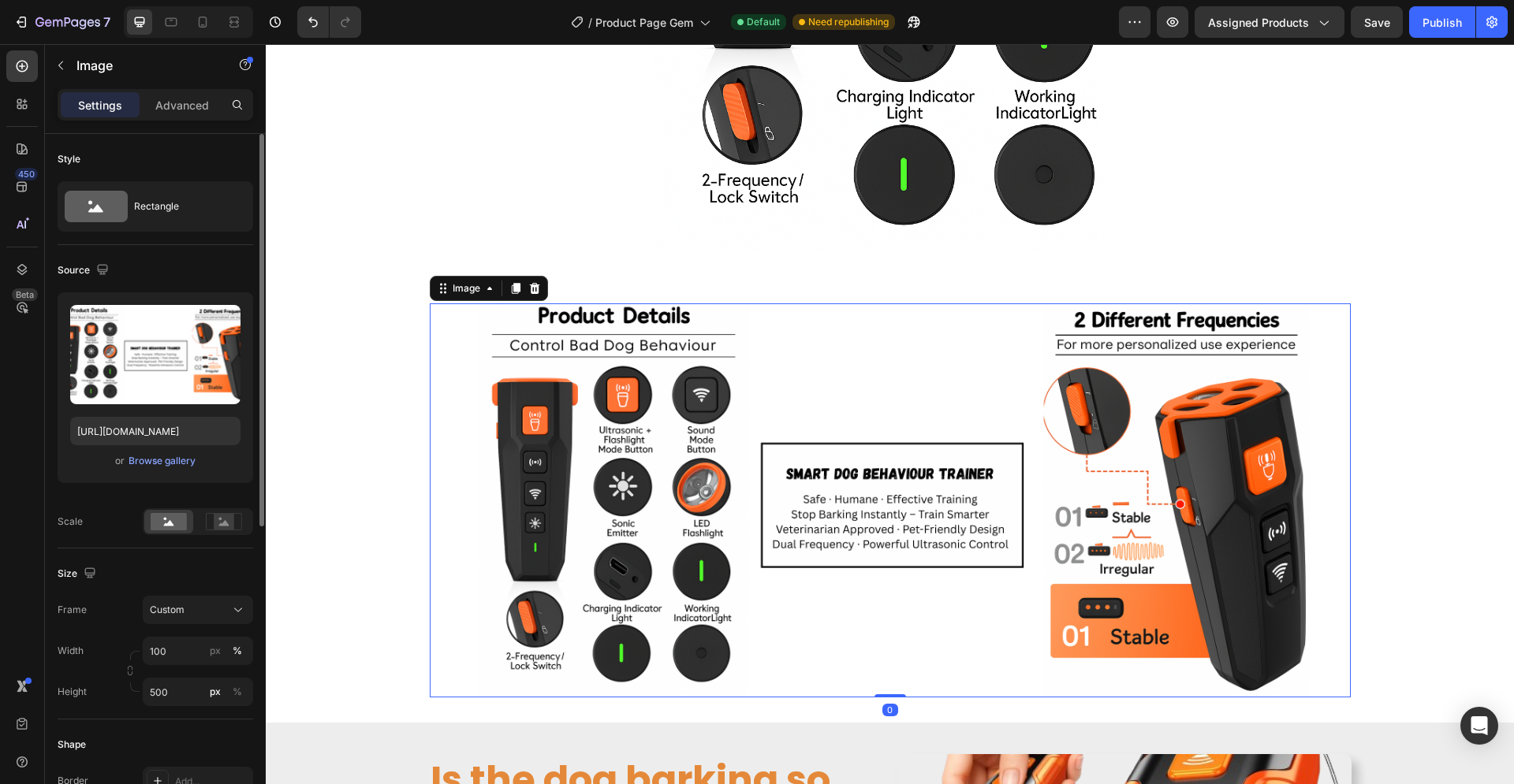
scroll to position [1849, 0]
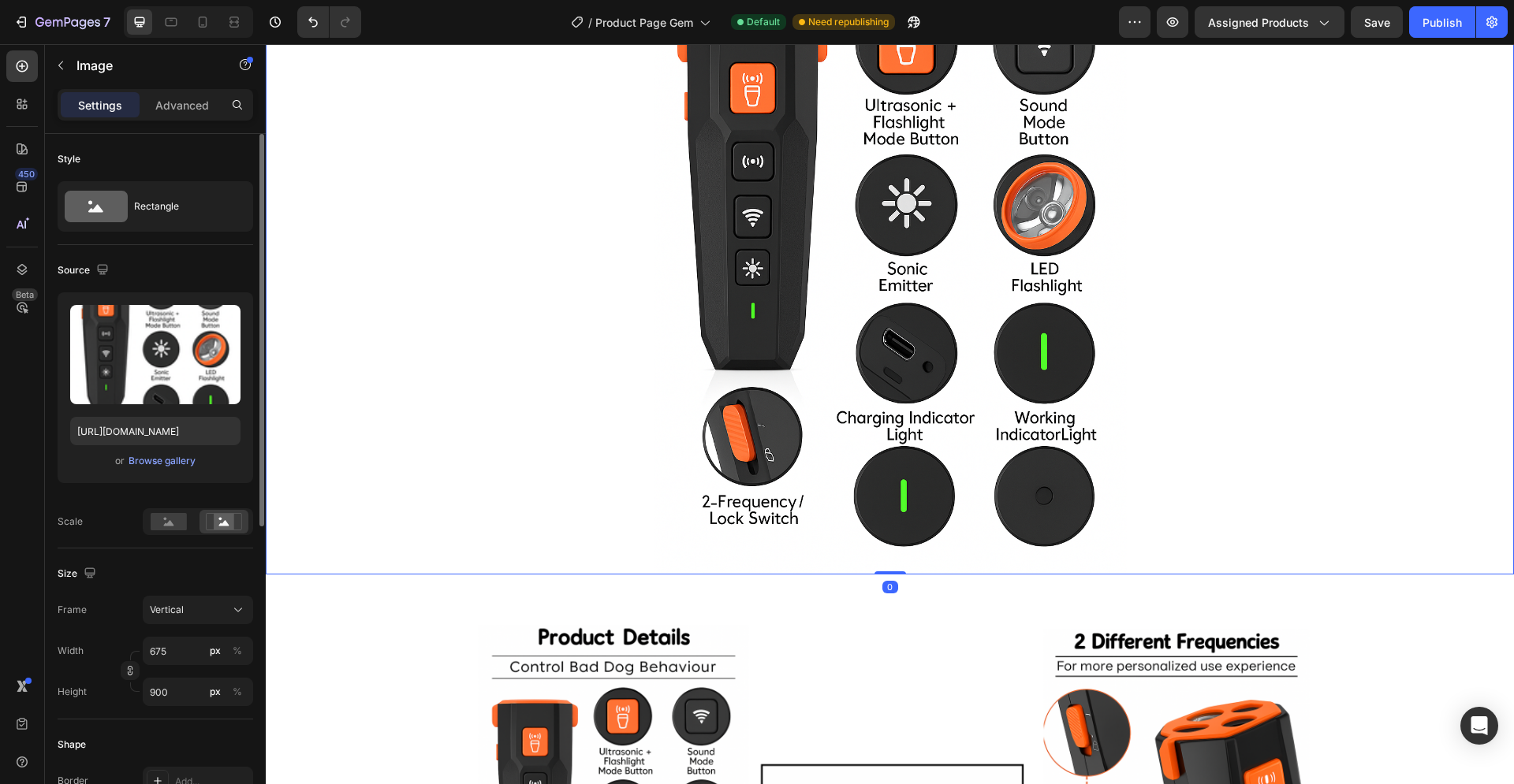
click at [779, 324] on img at bounding box center [889, 220] width 532 height 709
click at [170, 657] on input "675" at bounding box center [197, 650] width 110 height 29
type input "2"
type input "3"
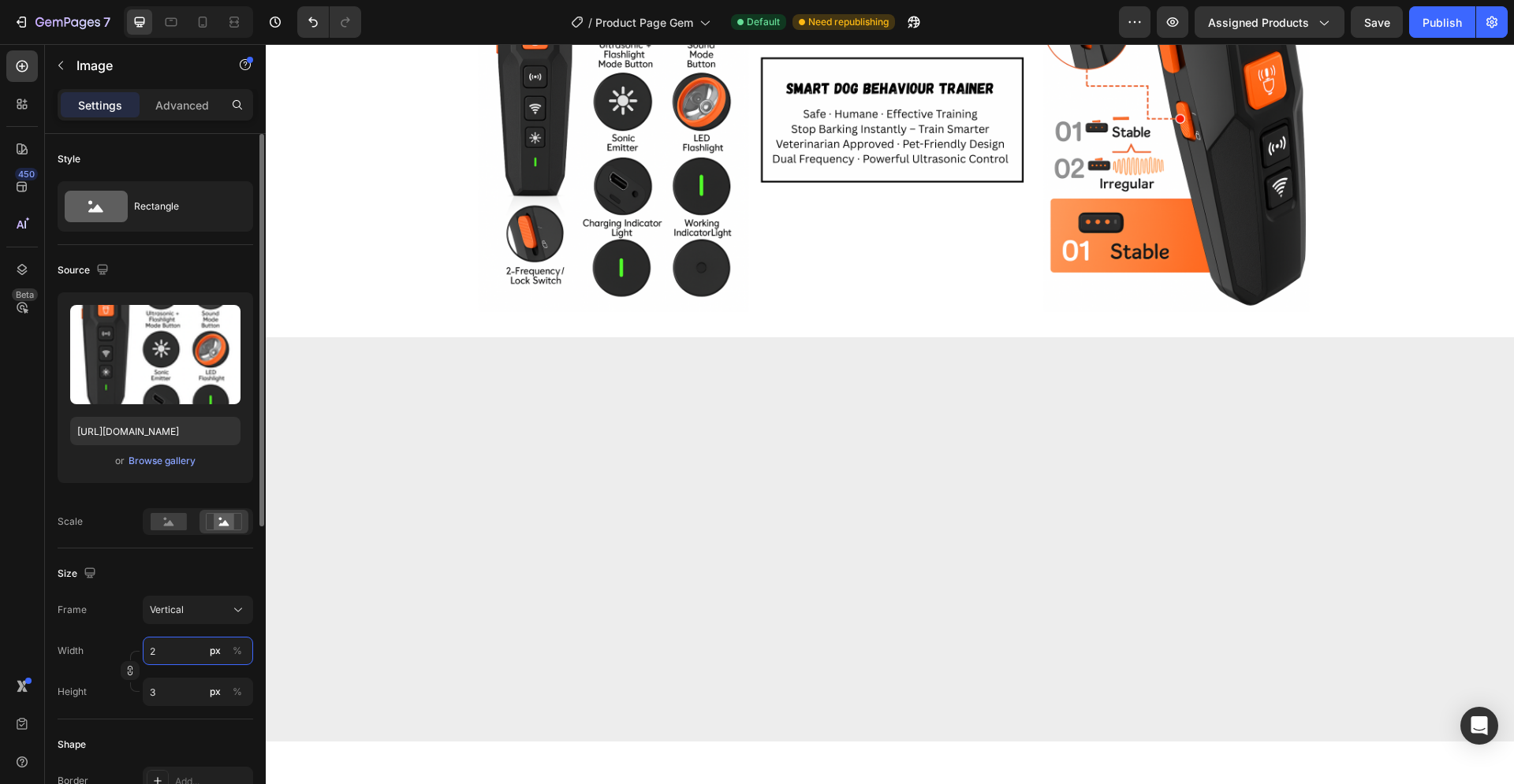
type input "22"
type input "29"
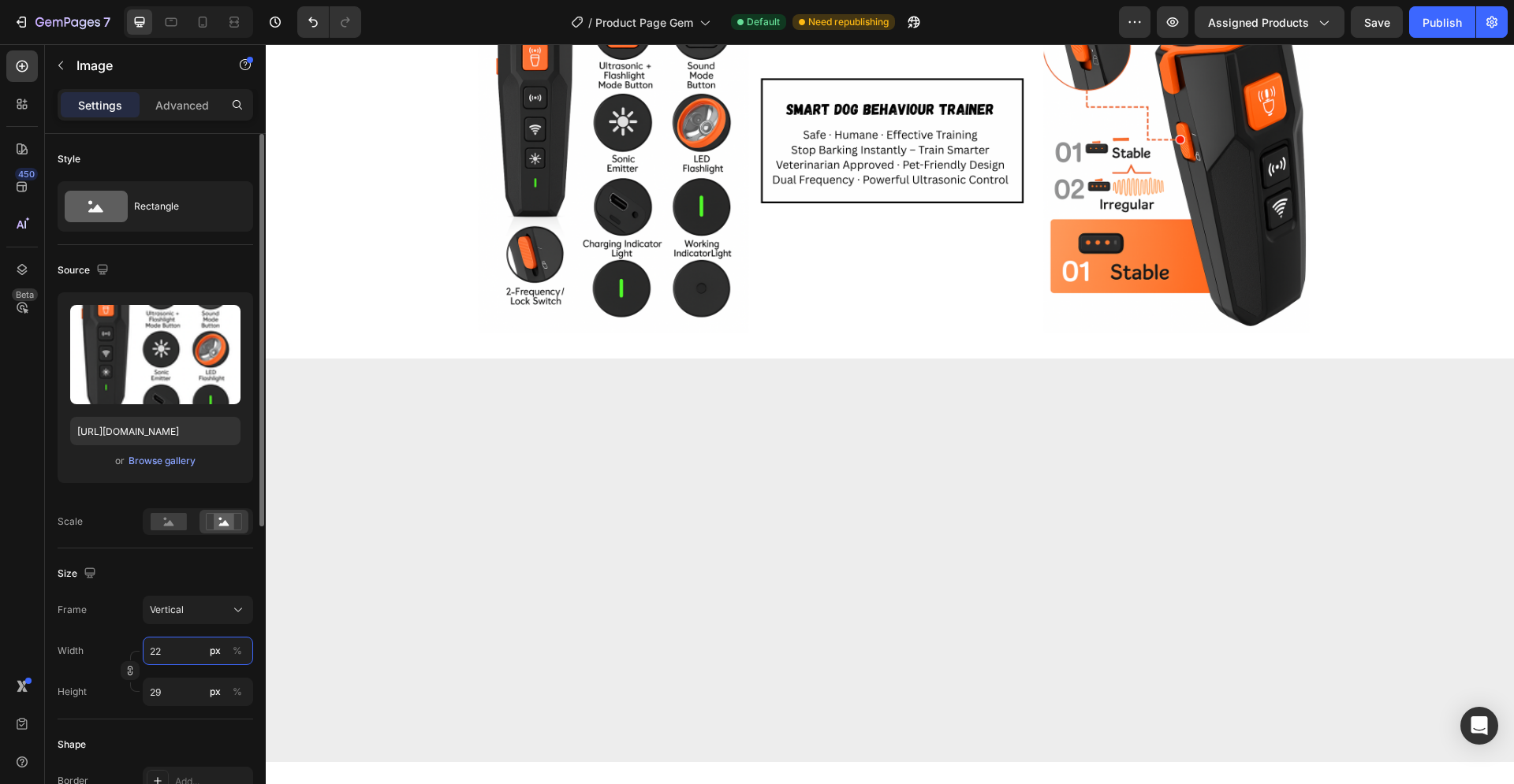
type input "225"
type input "300"
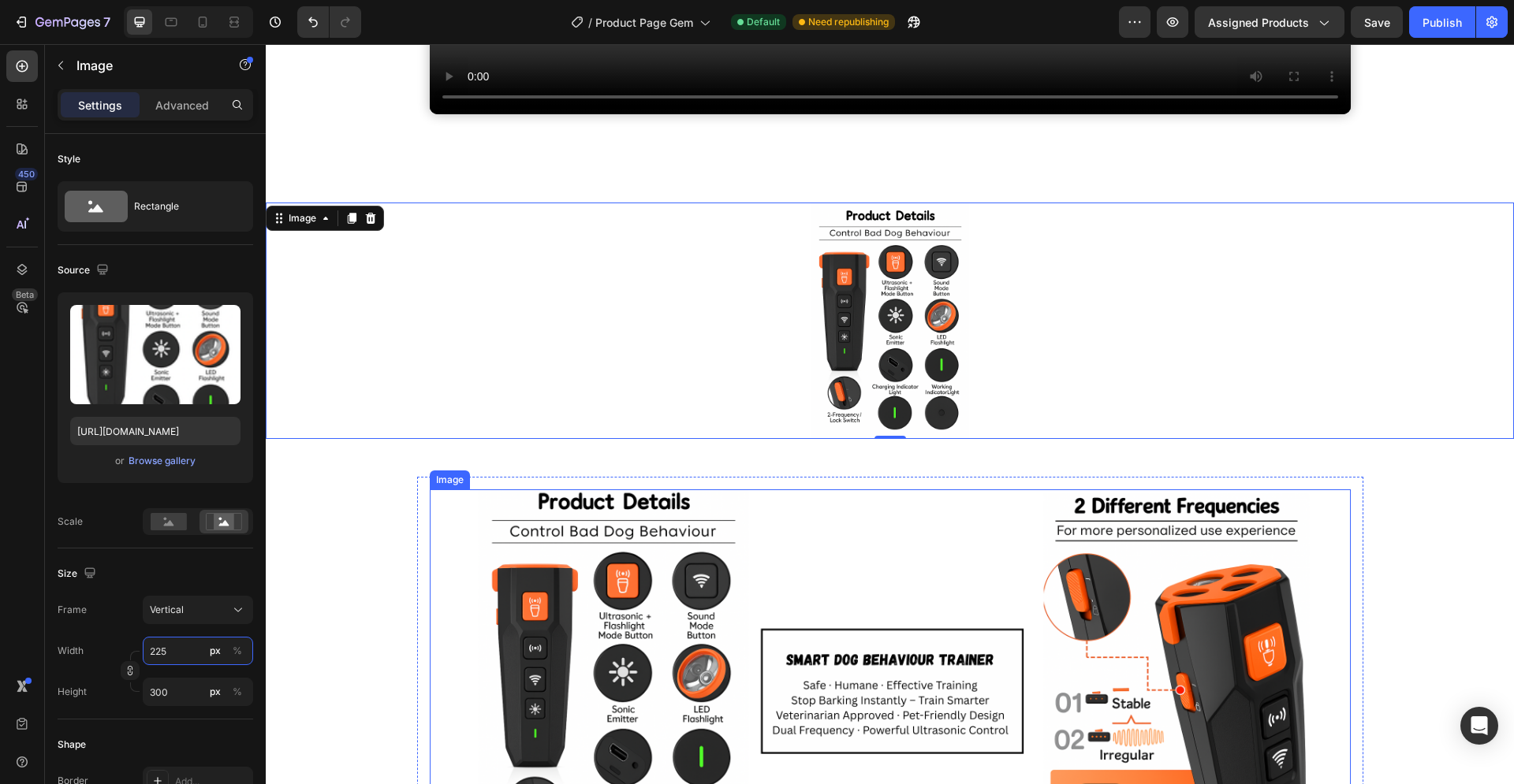
scroll to position [1447, 0]
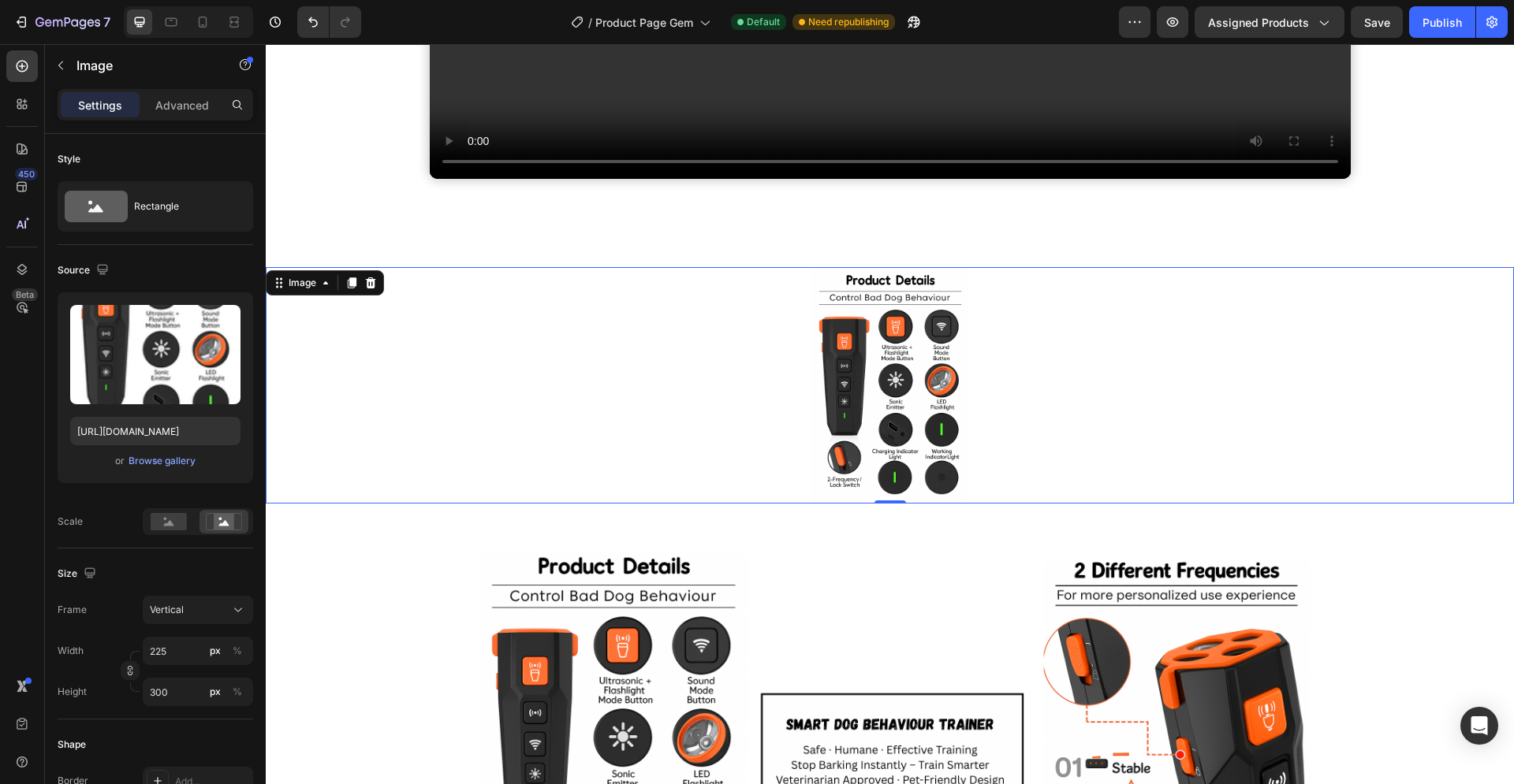
click at [833, 383] on img at bounding box center [890, 385] width 178 height 236
click at [168, 649] on input "225" at bounding box center [197, 650] width 110 height 29
type input "4"
type input "5"
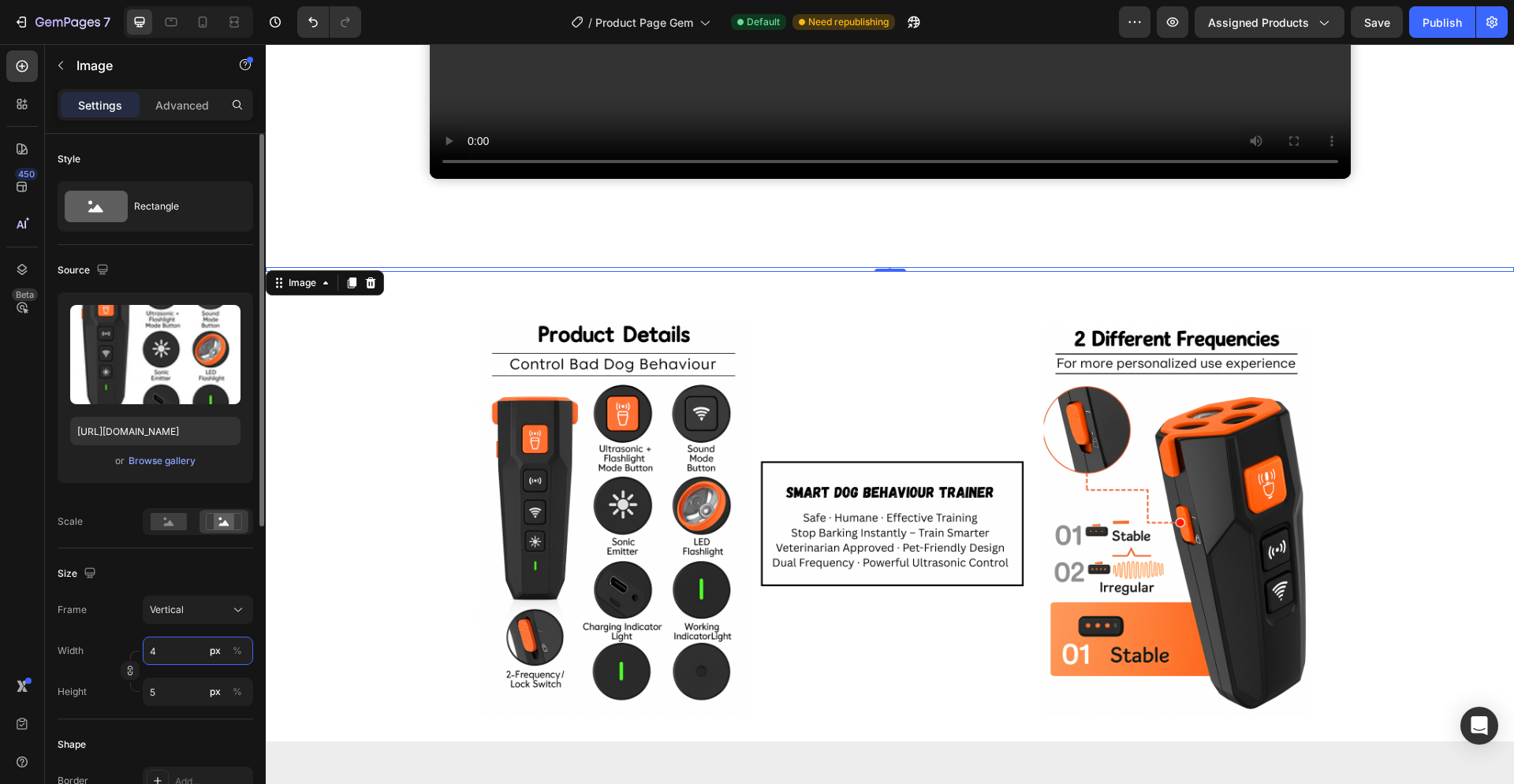
type input "45"
type input "60"
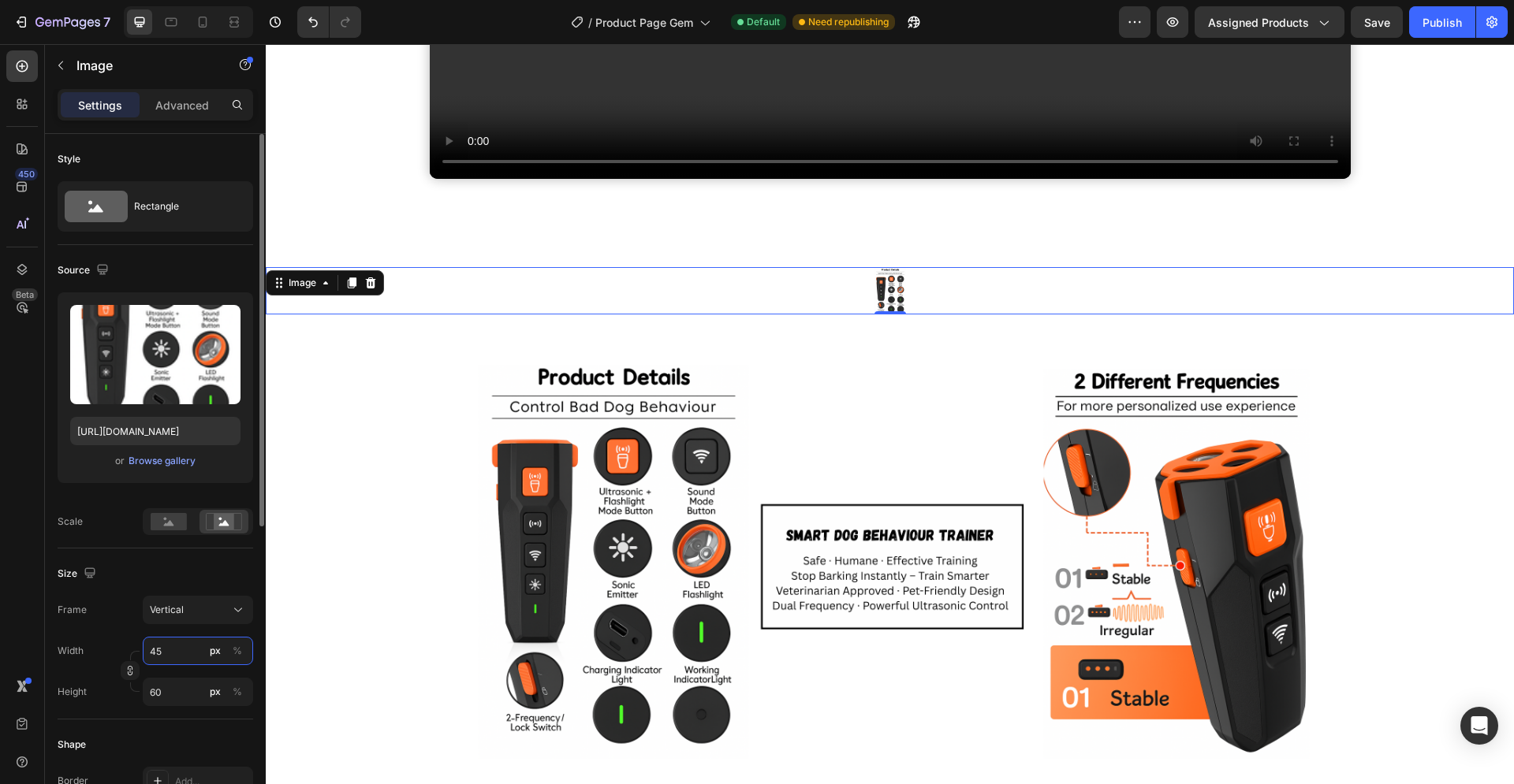
type input "450"
type input "600"
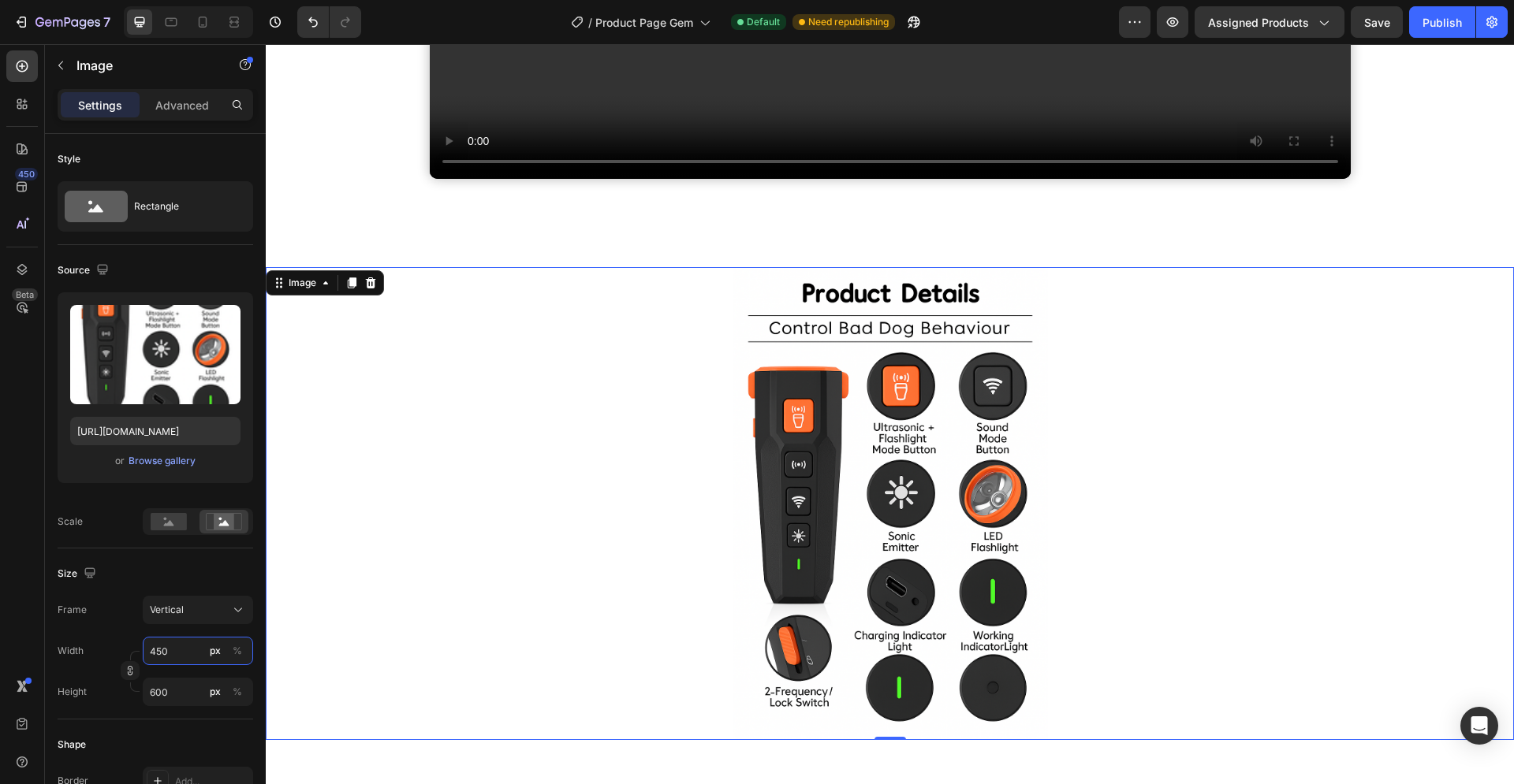
type input "450"
click at [867, 518] on img at bounding box center [889, 504] width 355 height 473
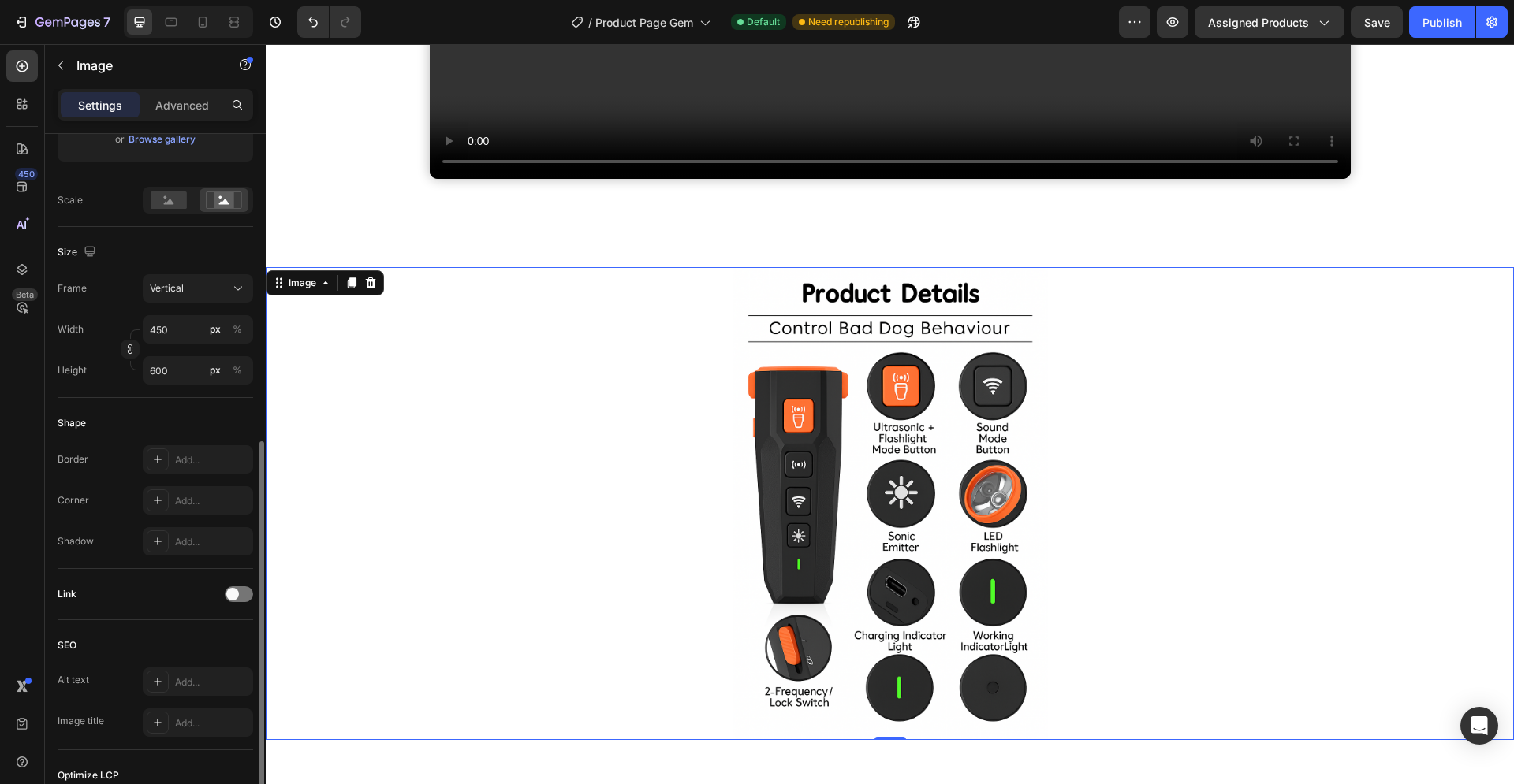
scroll to position [535, 0]
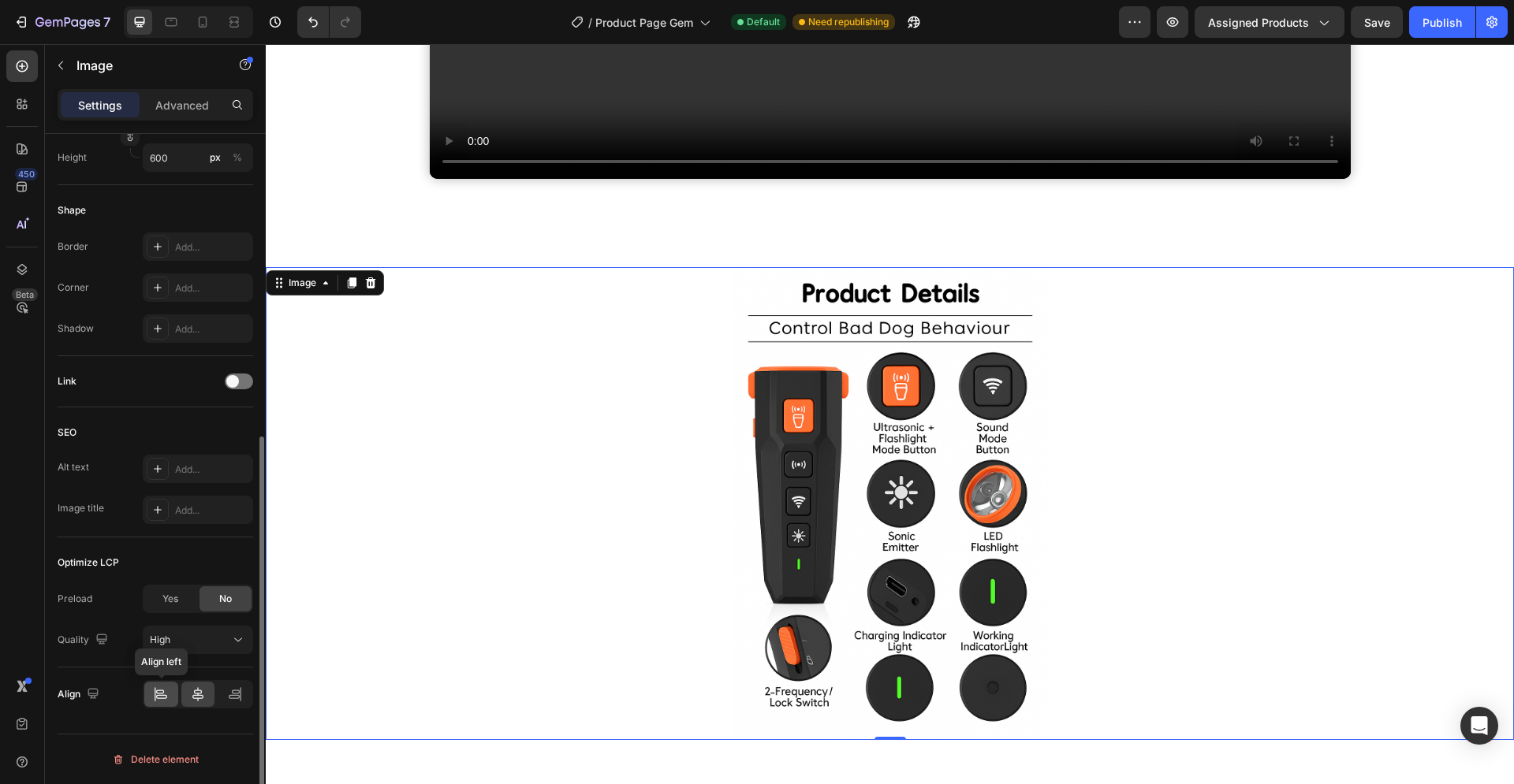
click at [155, 694] on icon at bounding box center [161, 694] width 15 height 15
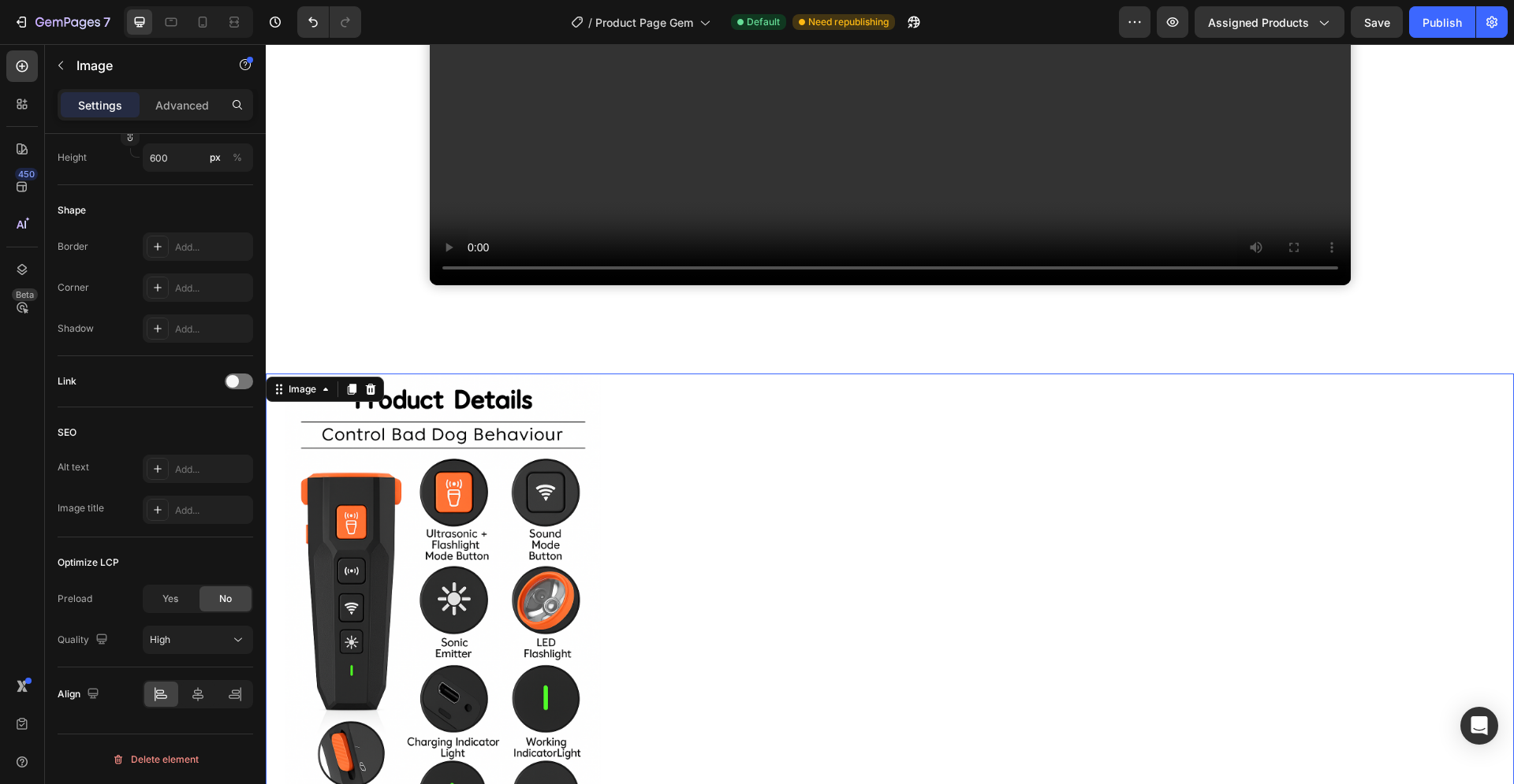
scroll to position [1447, 0]
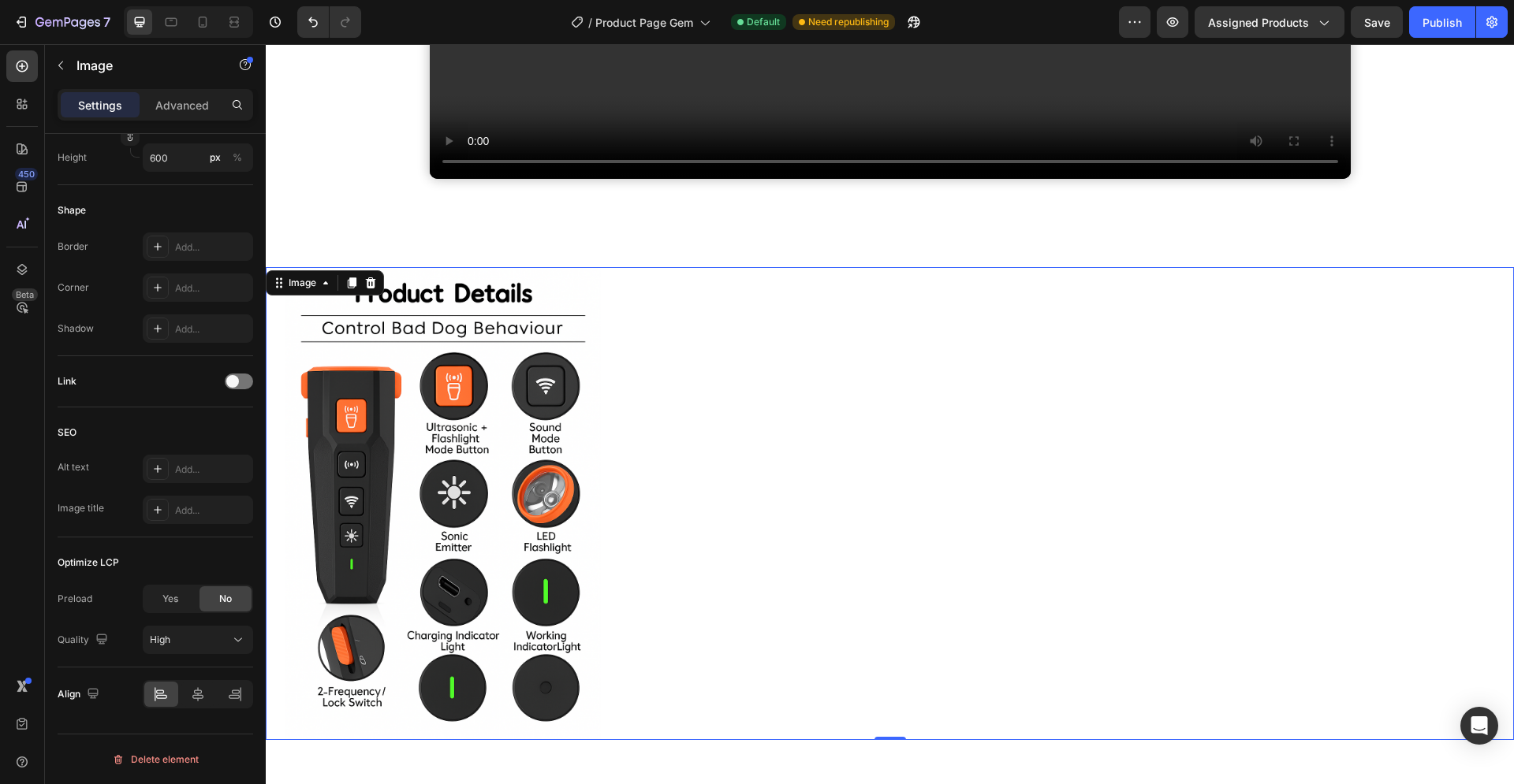
click at [669, 513] on div at bounding box center [889, 504] width 1248 height 473
click at [707, 428] on div at bounding box center [889, 504] width 1248 height 473
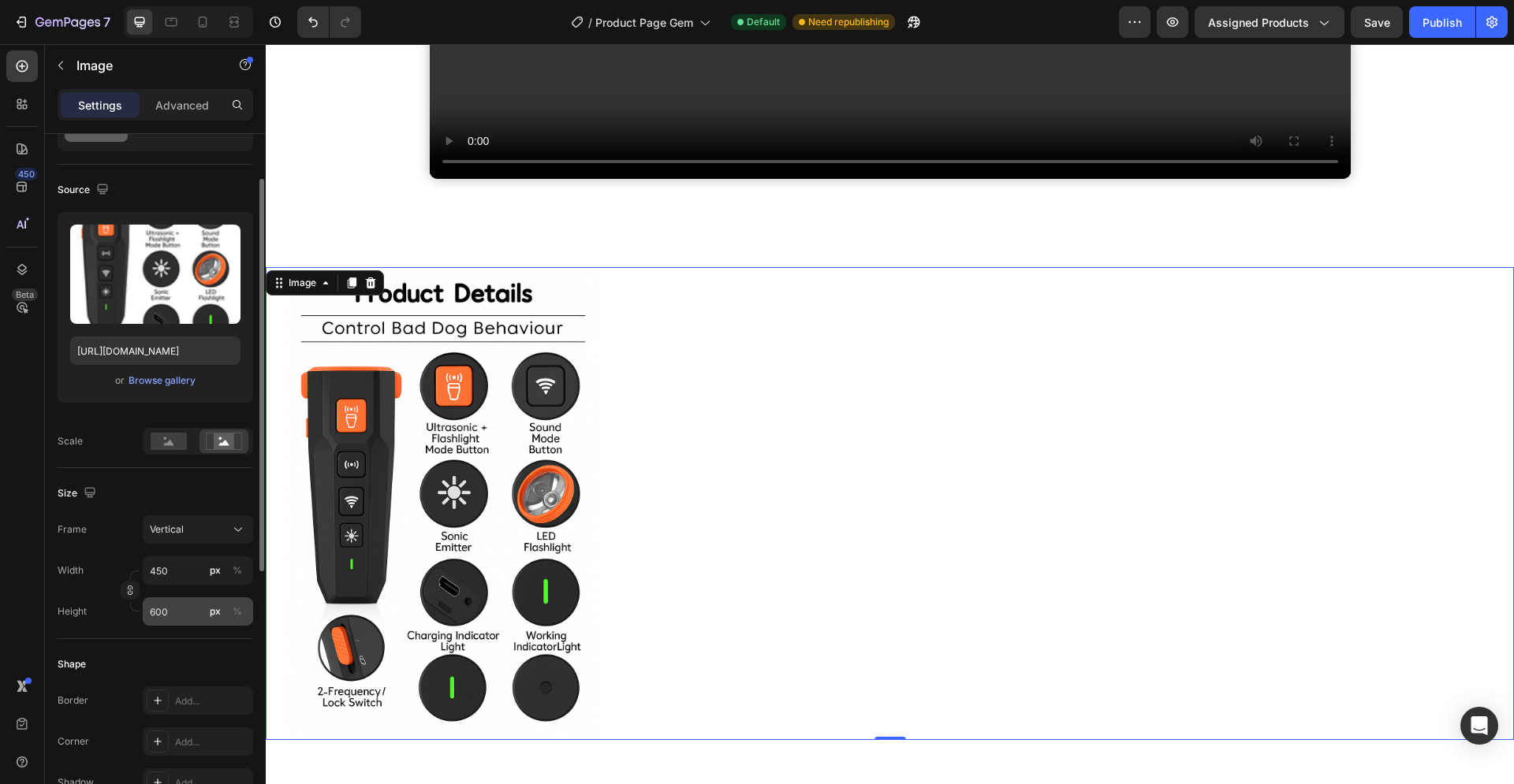
scroll to position [161, 0]
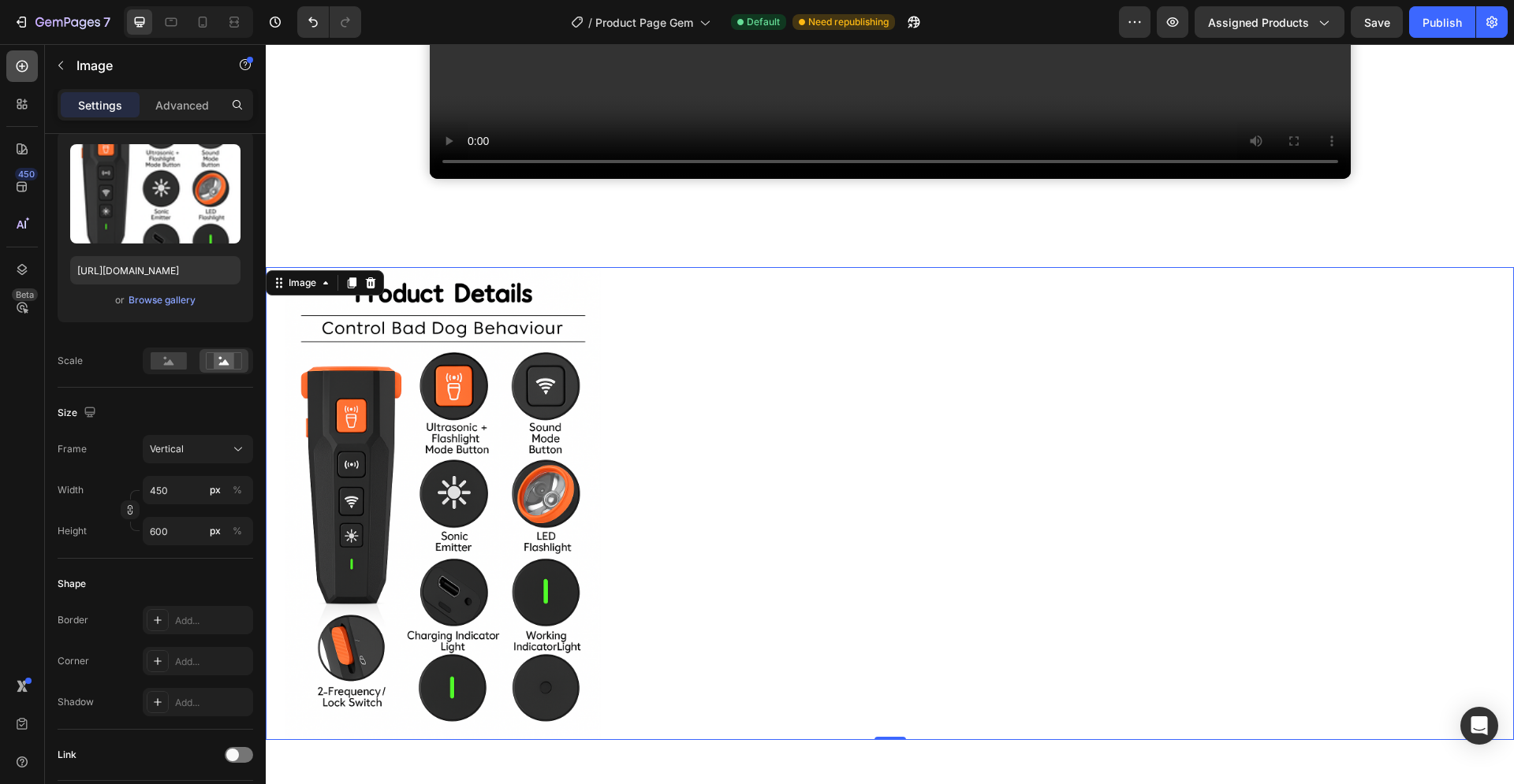
click at [24, 64] on icon at bounding box center [21, 66] width 15 height 15
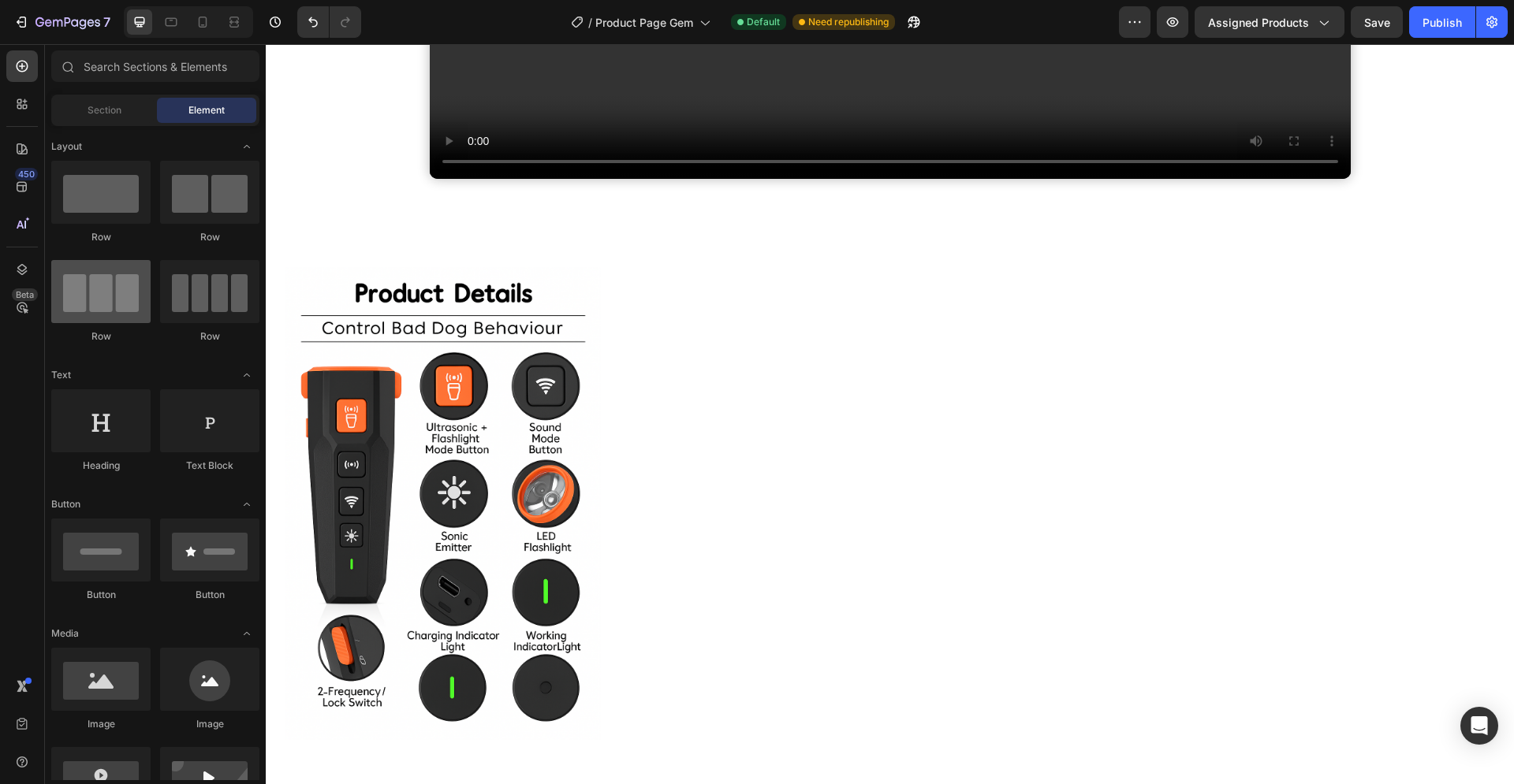
click at [108, 310] on div at bounding box center [101, 291] width 99 height 63
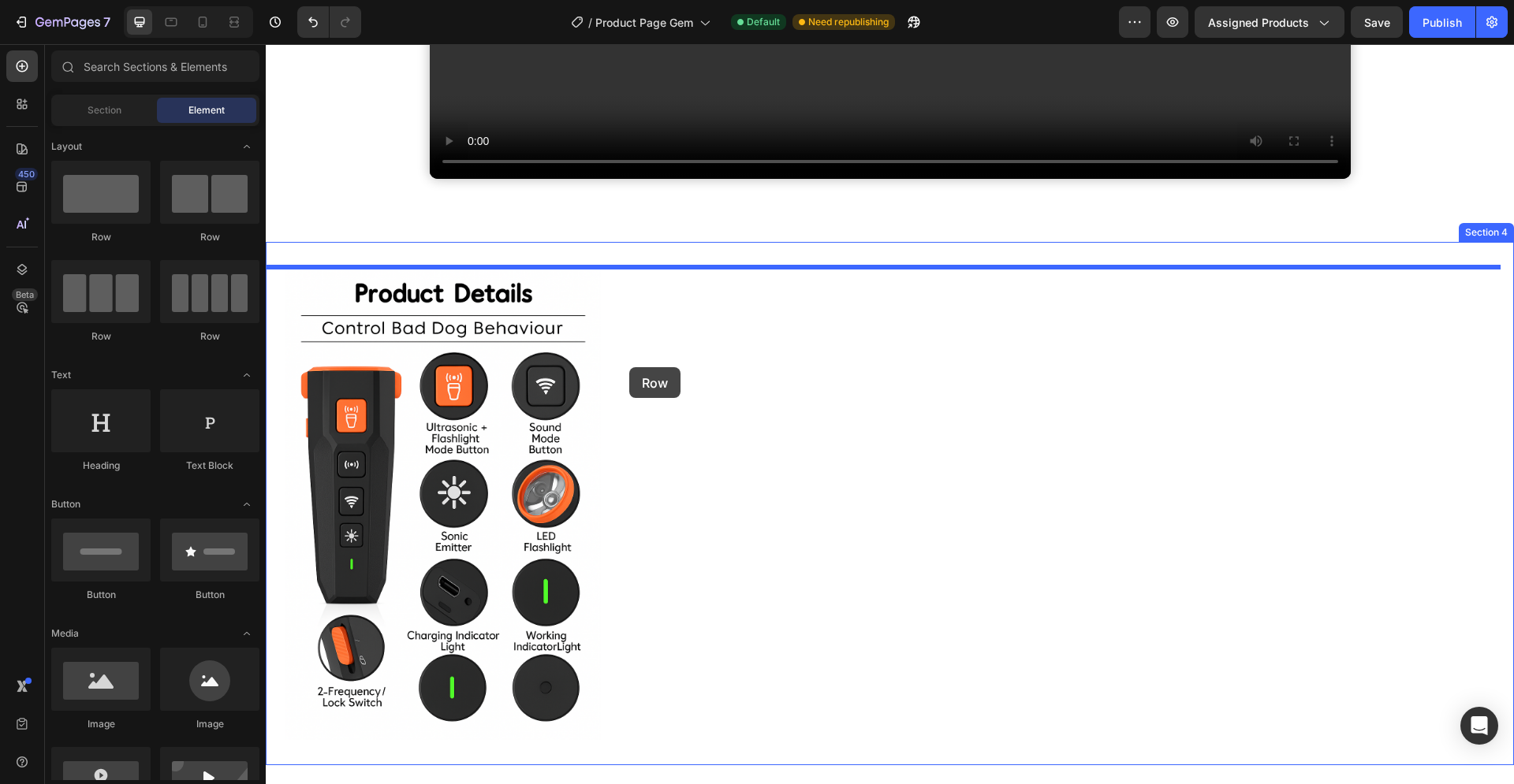
drag, startPoint x: 370, startPoint y: 339, endPoint x: 658, endPoint y: 365, distance: 289.2
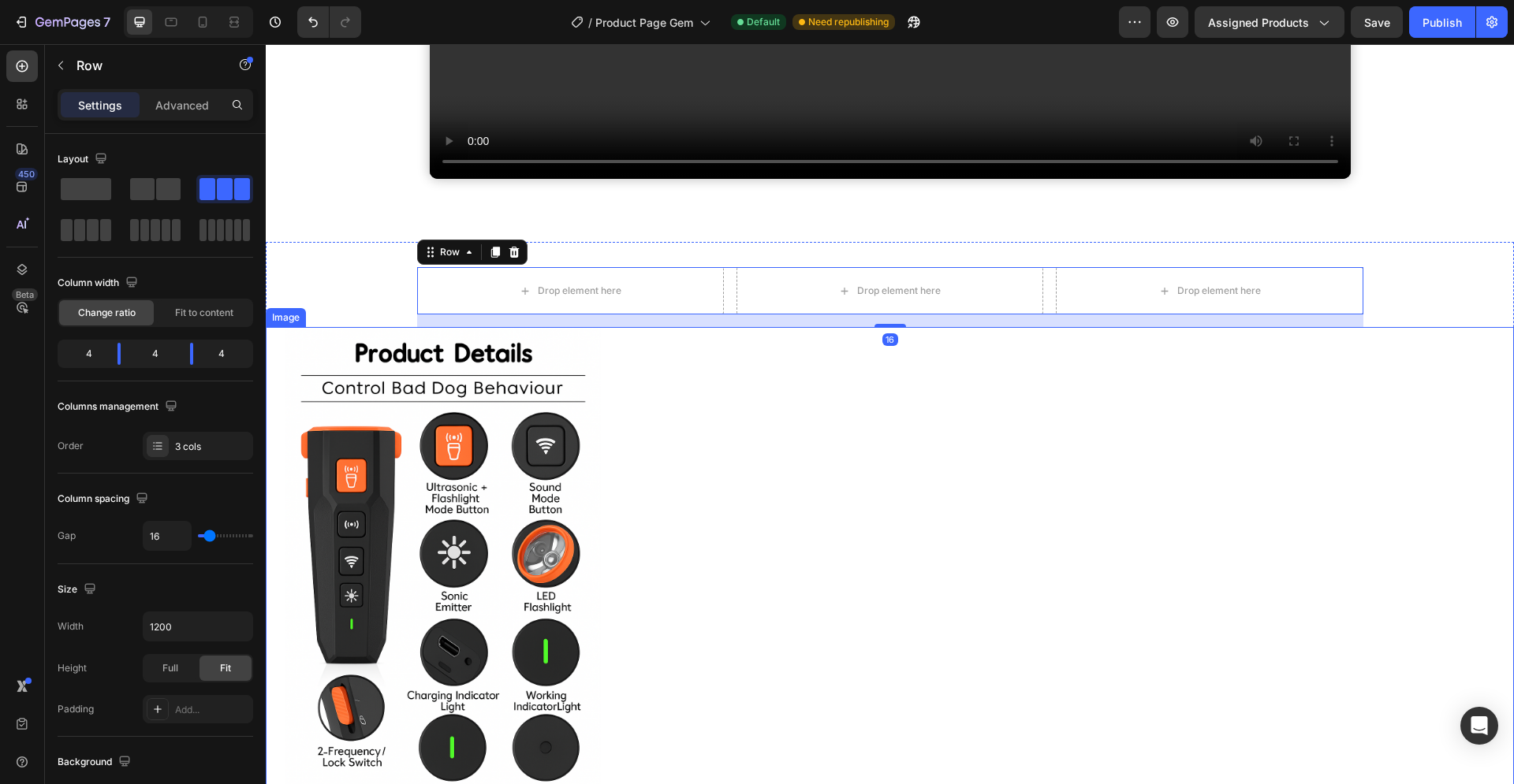
click at [495, 516] on img at bounding box center [443, 563] width 355 height 473
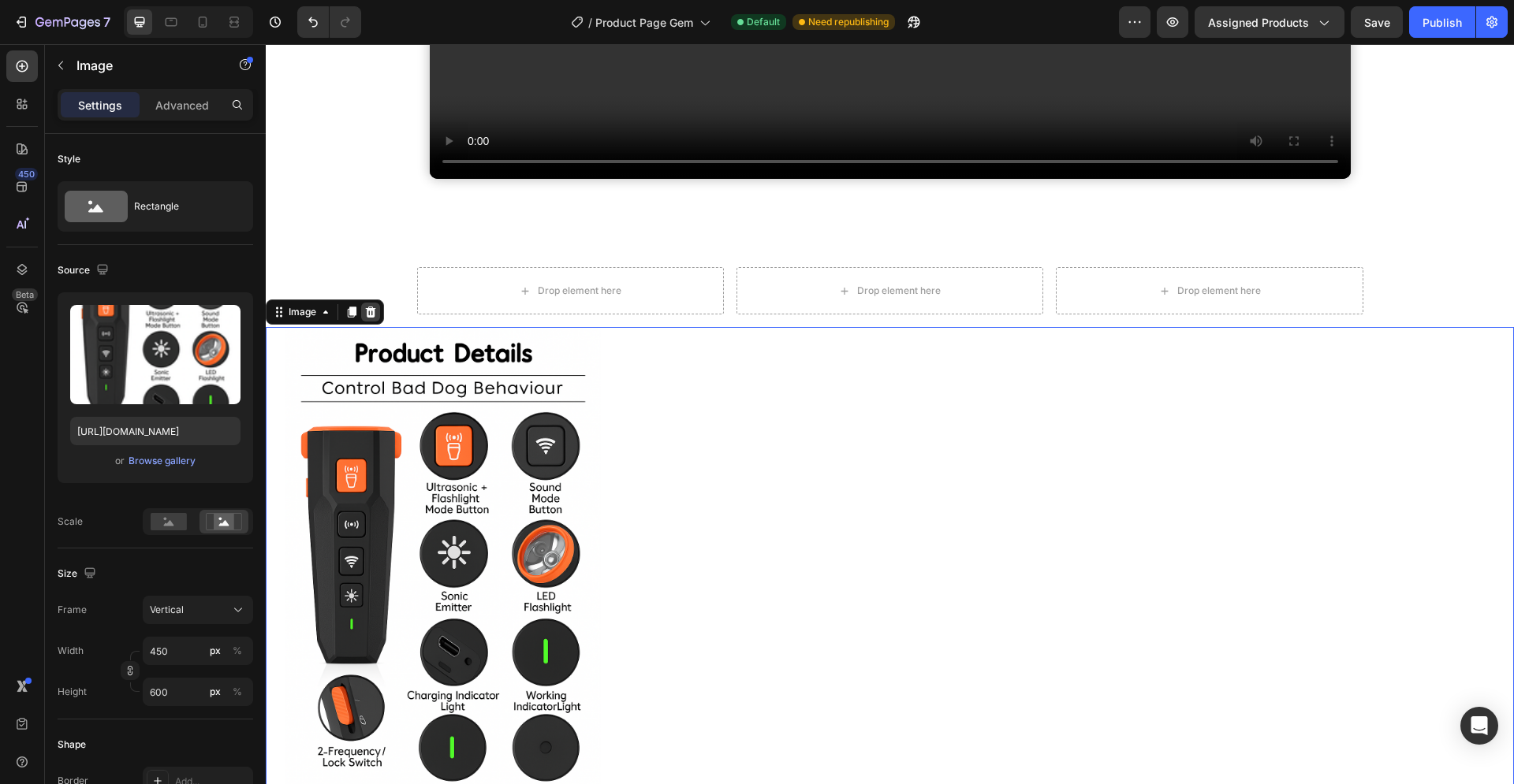
click at [369, 308] on icon at bounding box center [371, 312] width 11 height 11
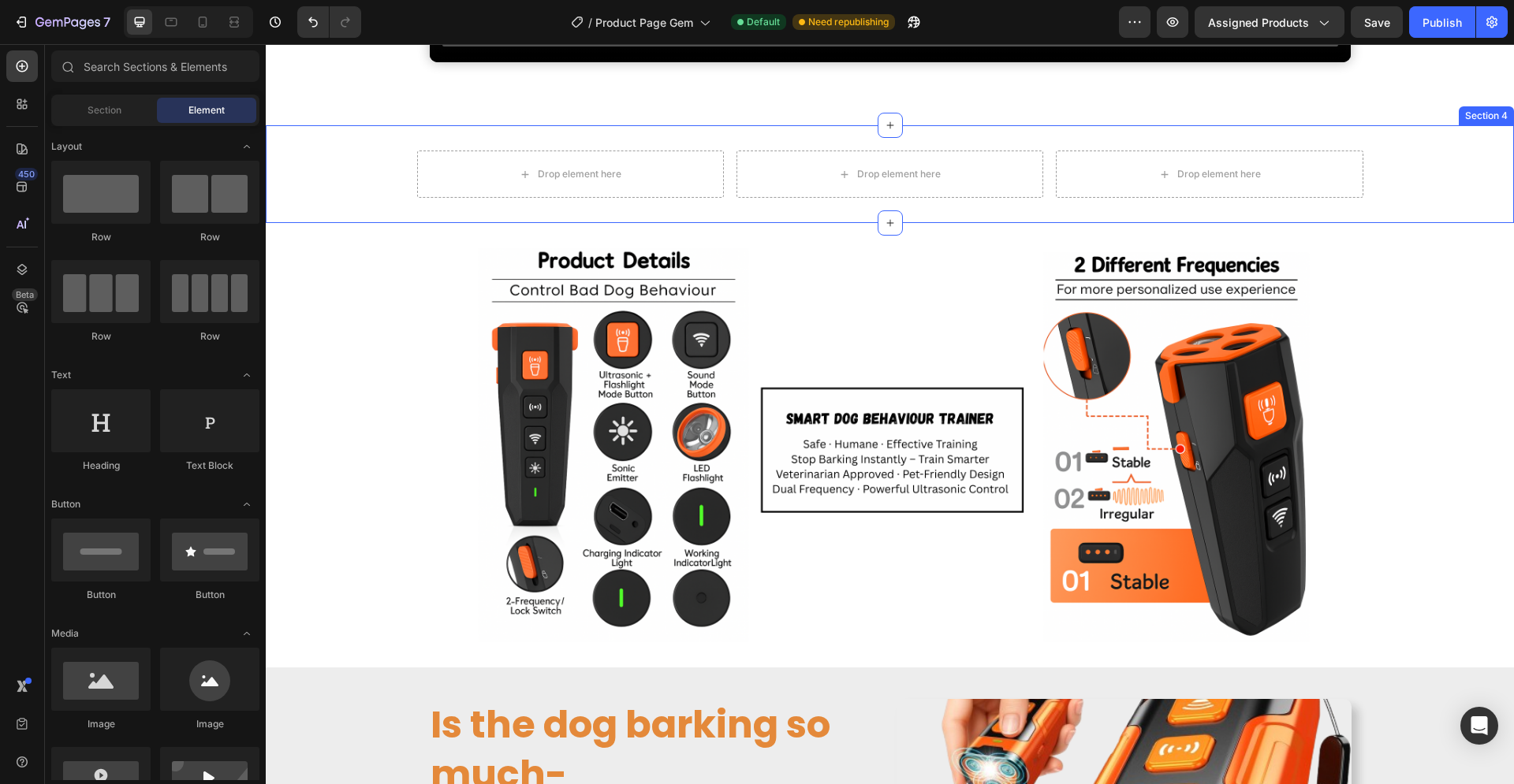
scroll to position [1608, 0]
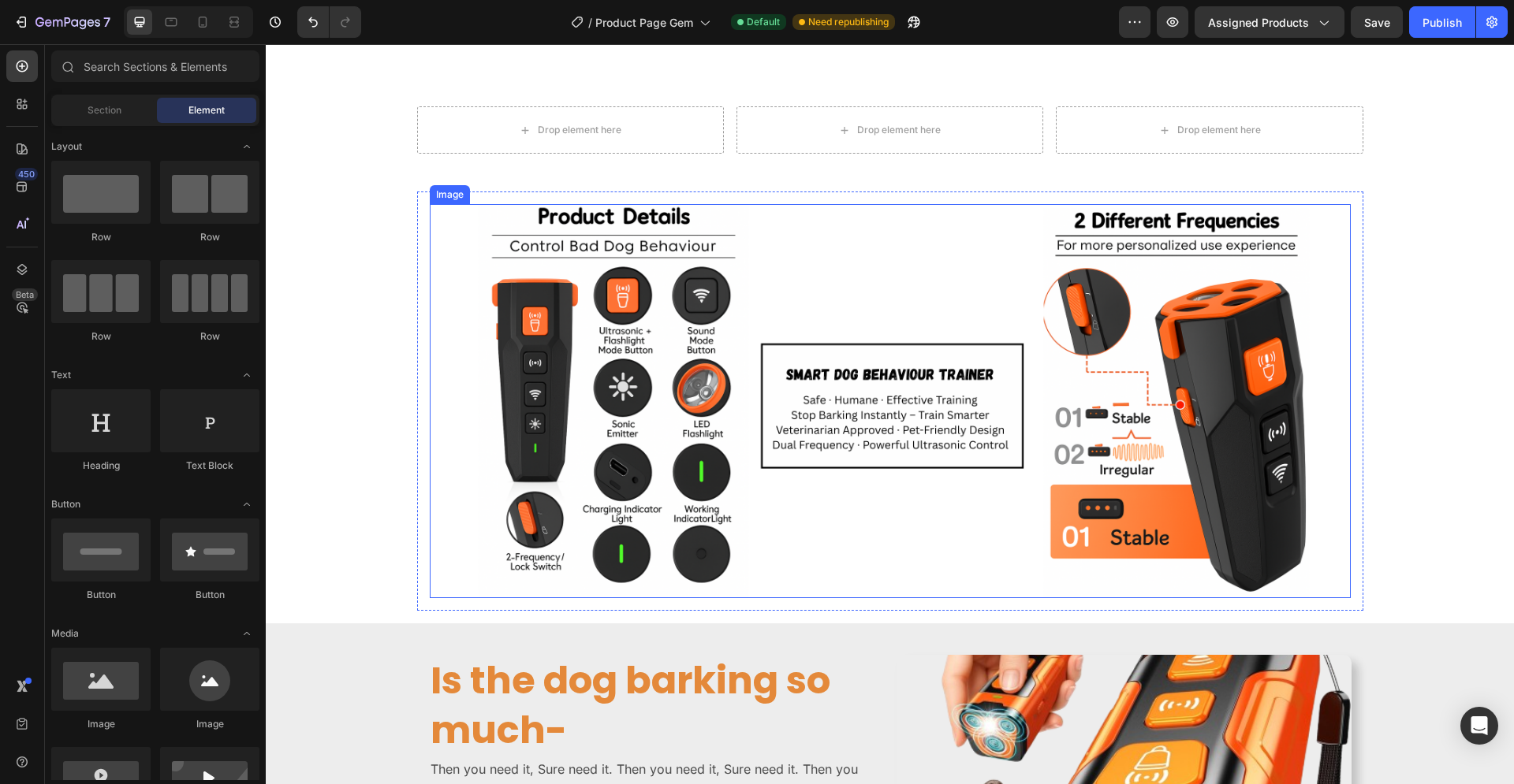
click at [626, 433] on img at bounding box center [890, 401] width 921 height 394
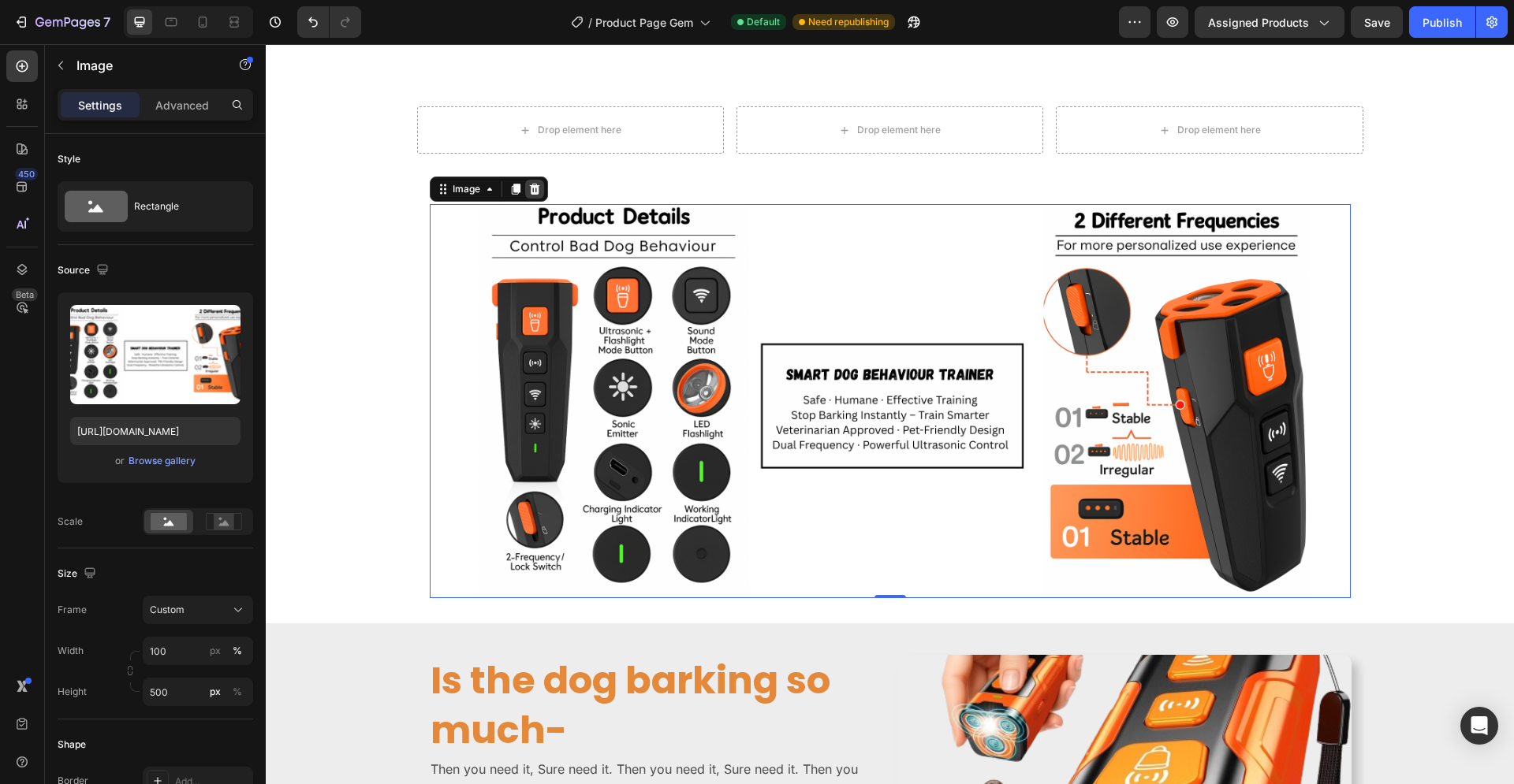
click at [532, 185] on icon at bounding box center [534, 189] width 11 height 11
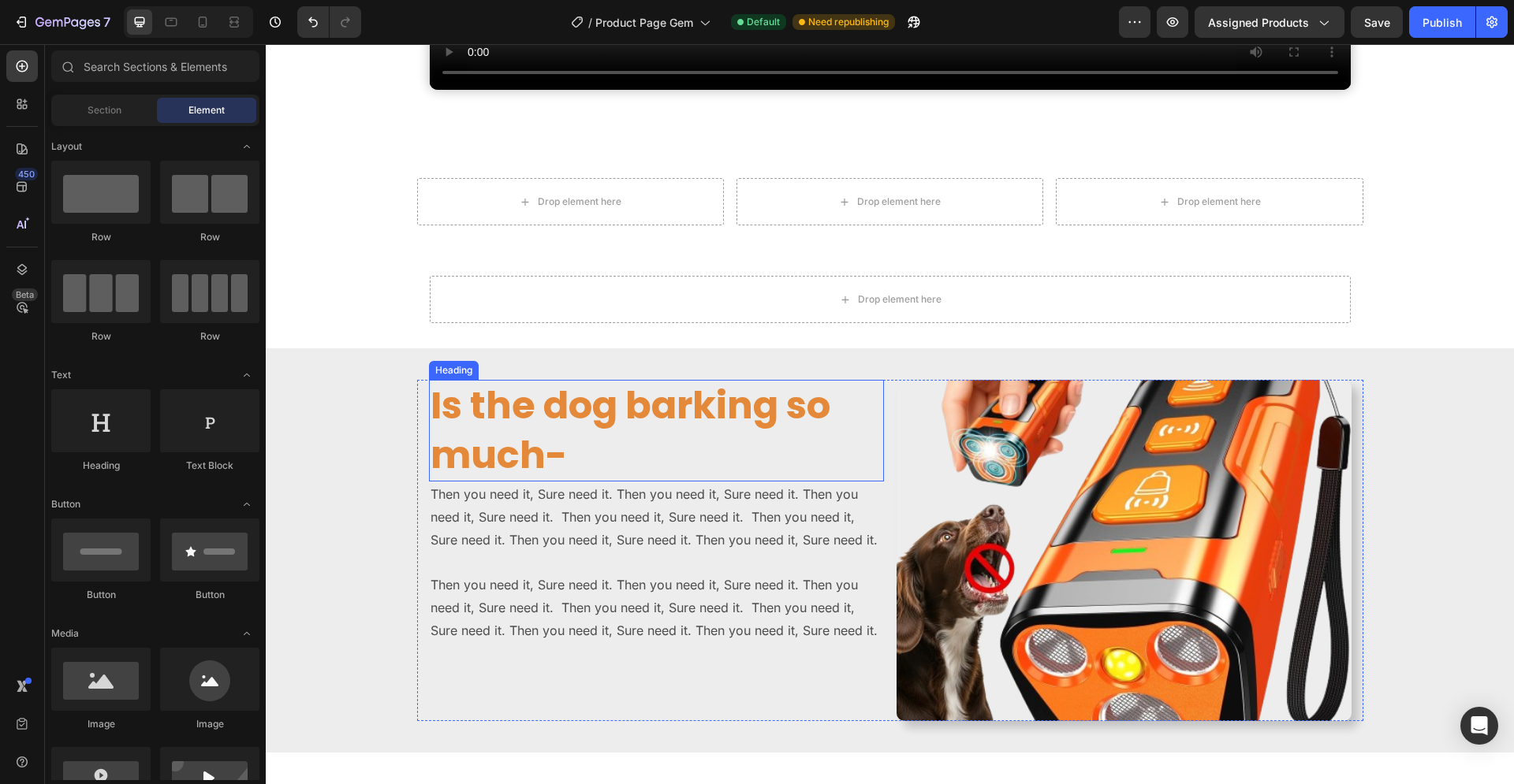
scroll to position [1367, 0]
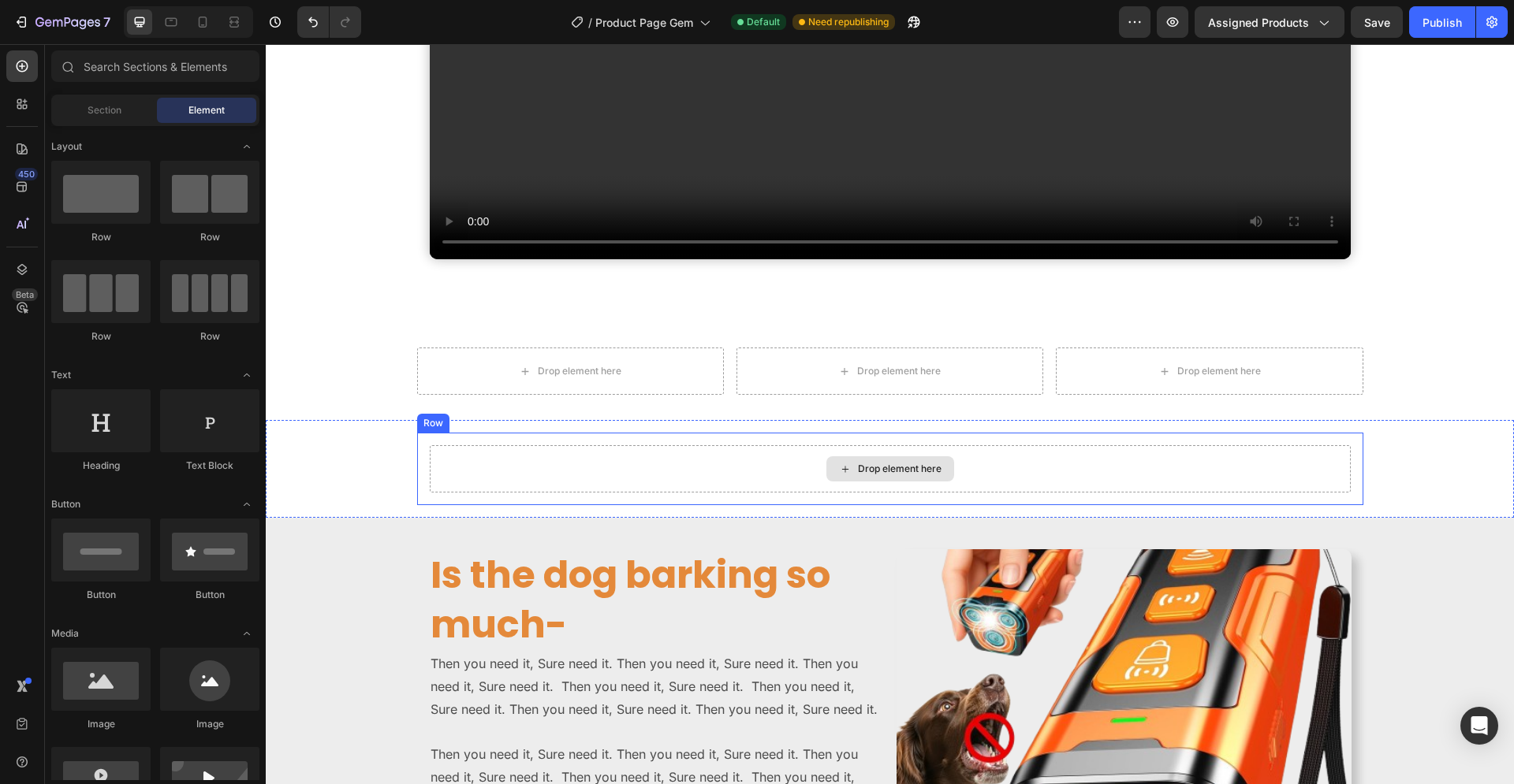
click at [747, 478] on div "Drop element here" at bounding box center [890, 469] width 921 height 47
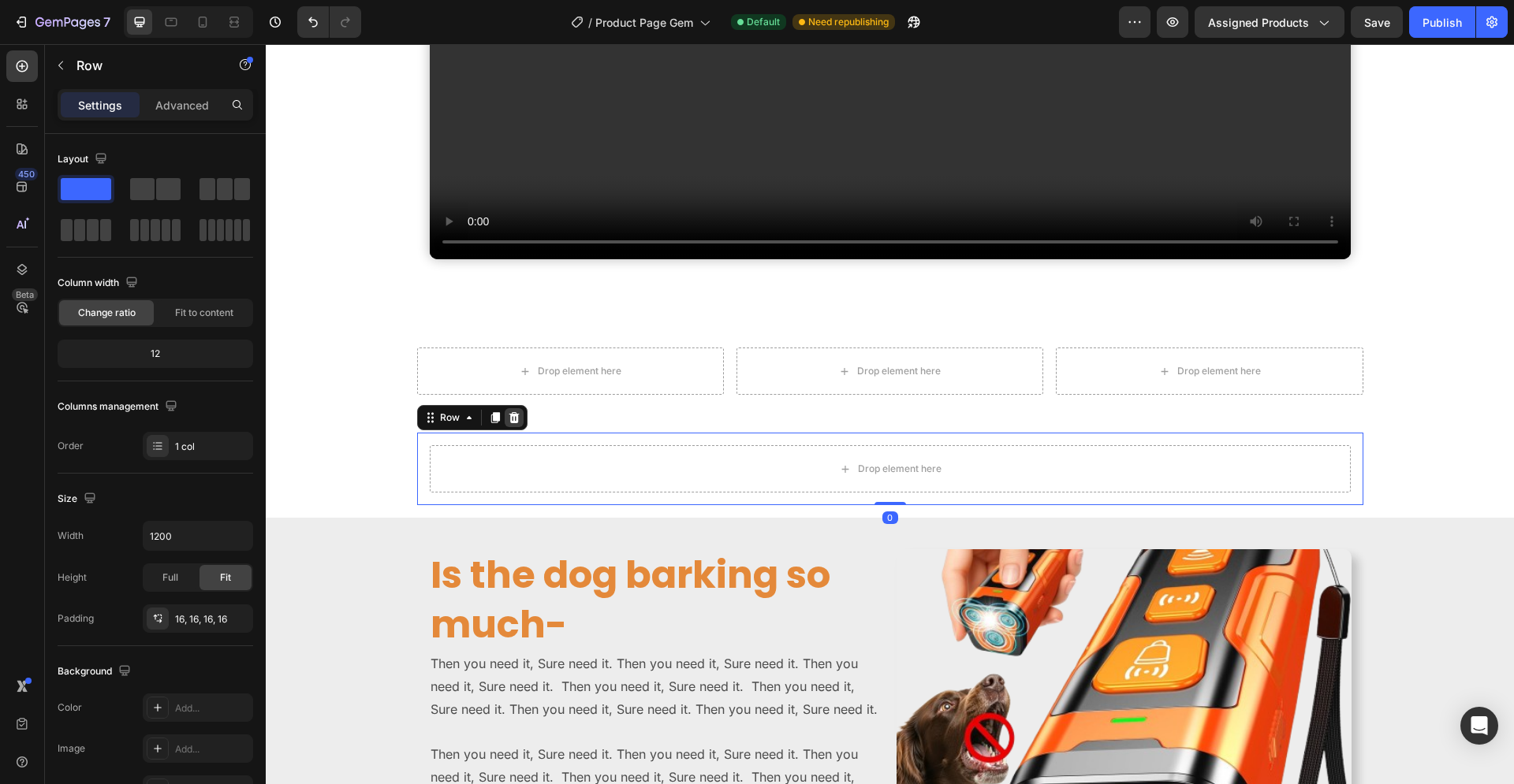
click at [510, 417] on icon at bounding box center [514, 418] width 11 height 11
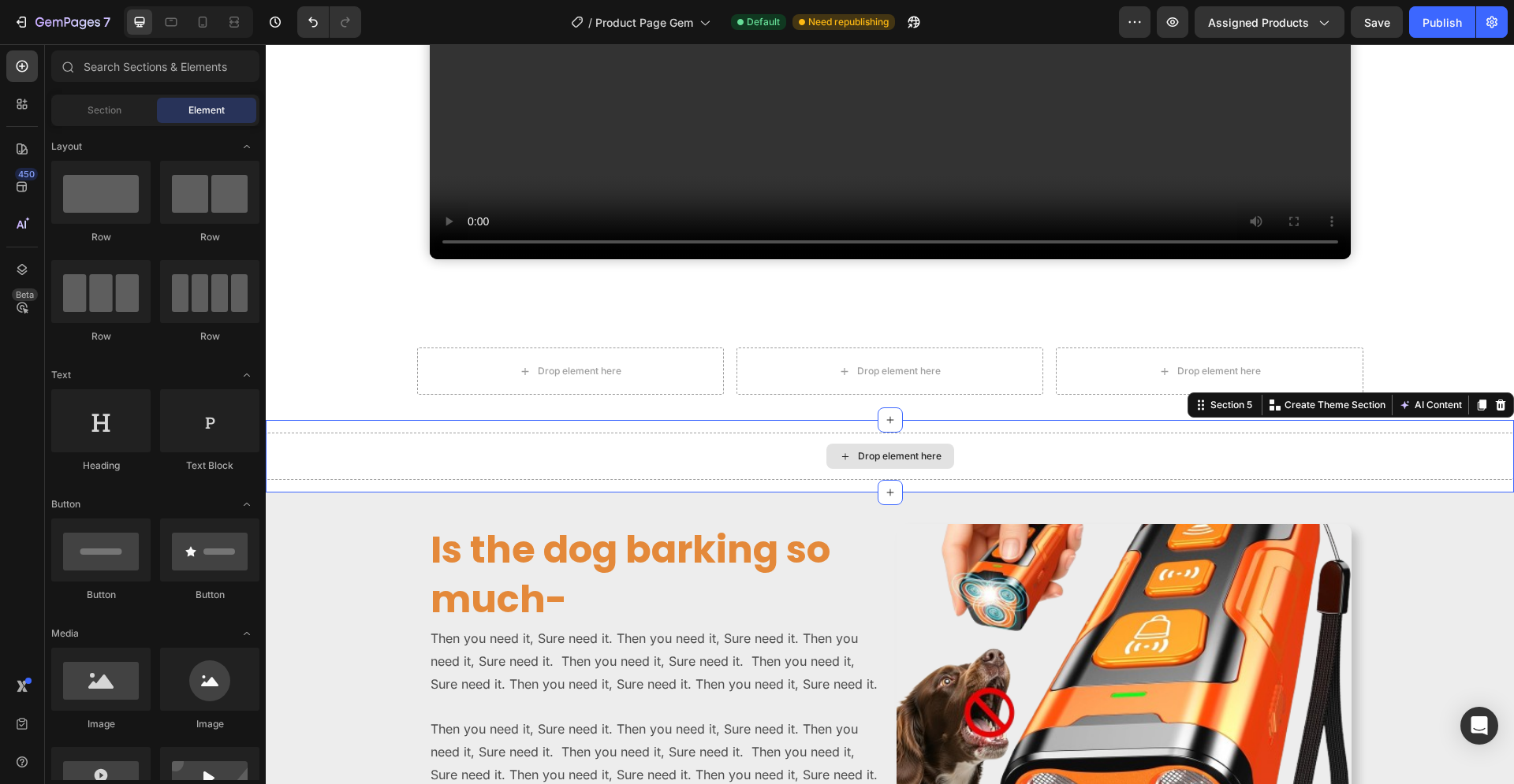
click at [776, 448] on div "Drop element here" at bounding box center [889, 456] width 1248 height 47
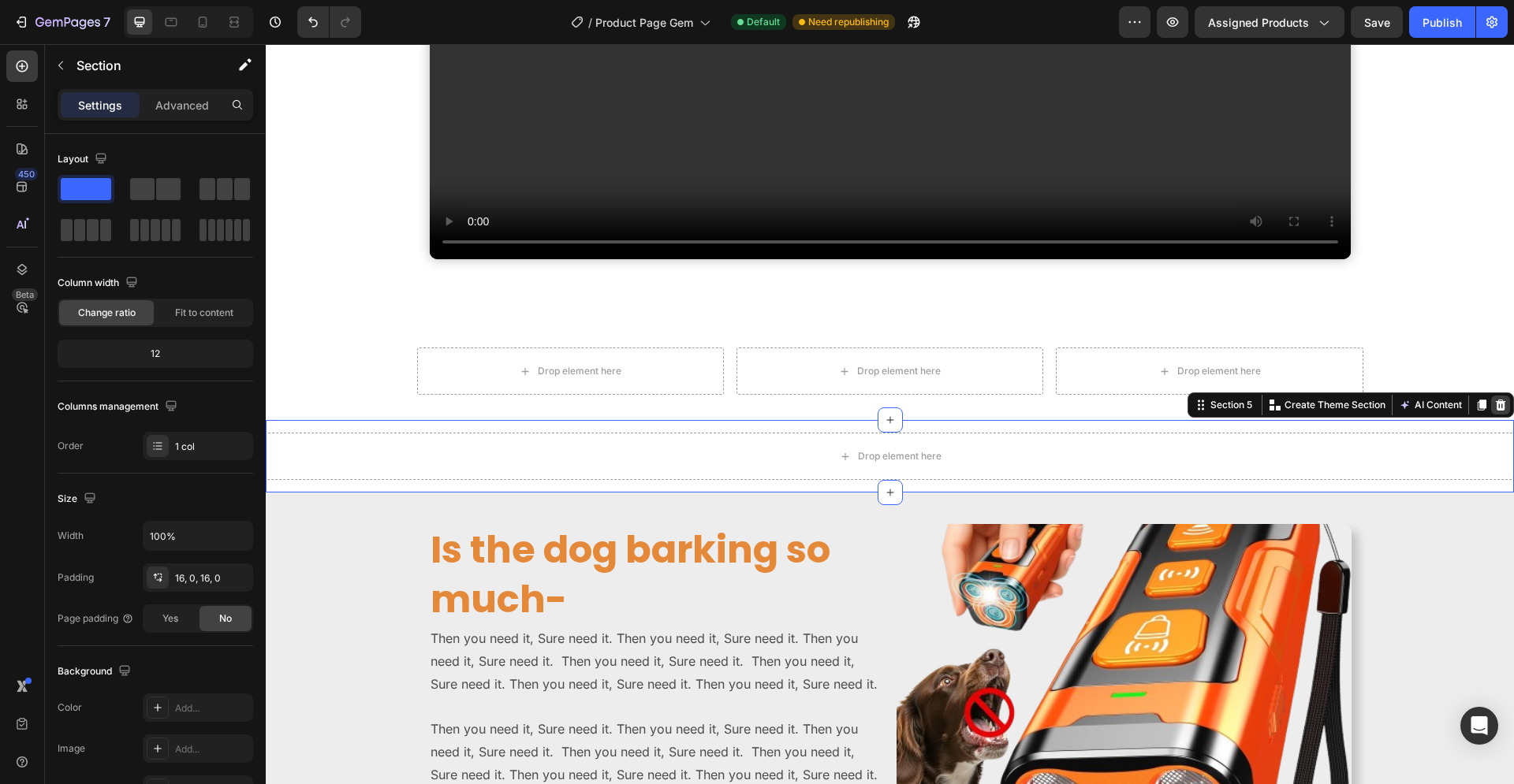
click at [1494, 407] on icon at bounding box center [1500, 404] width 12 height 12
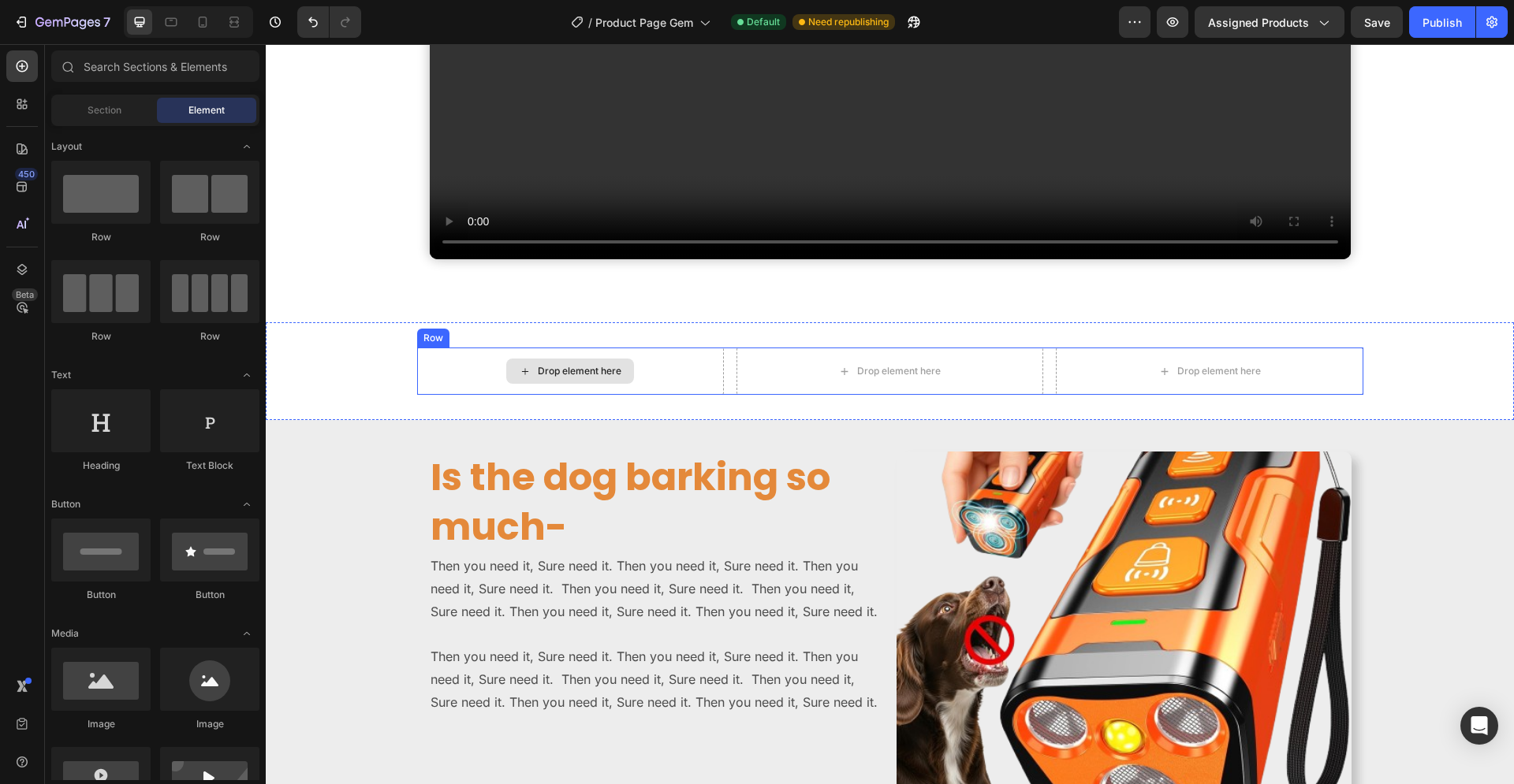
click at [550, 372] on div "Drop element here" at bounding box center [580, 371] width 84 height 12
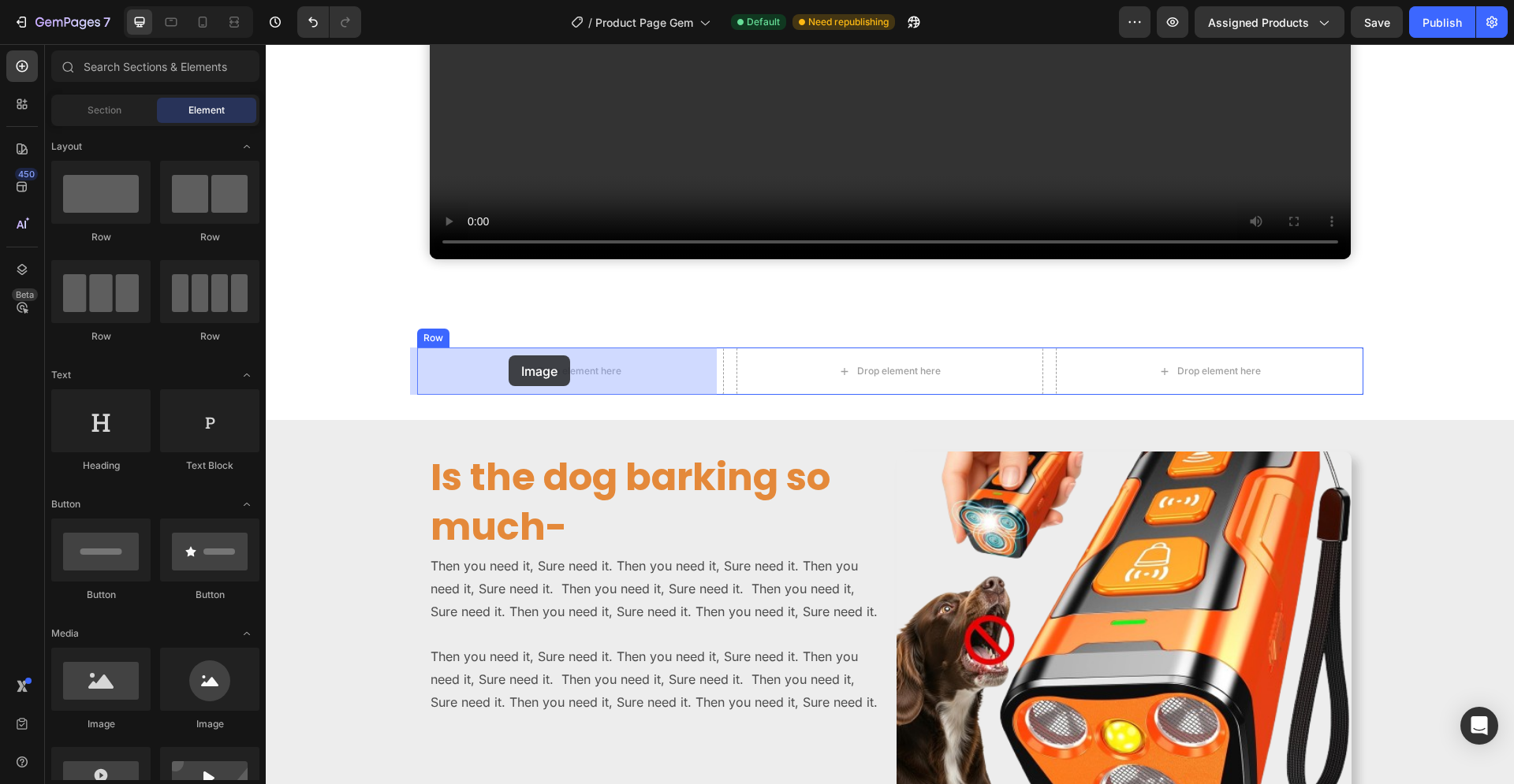
drag, startPoint x: 473, startPoint y: 721, endPoint x: 509, endPoint y: 355, distance: 367.8
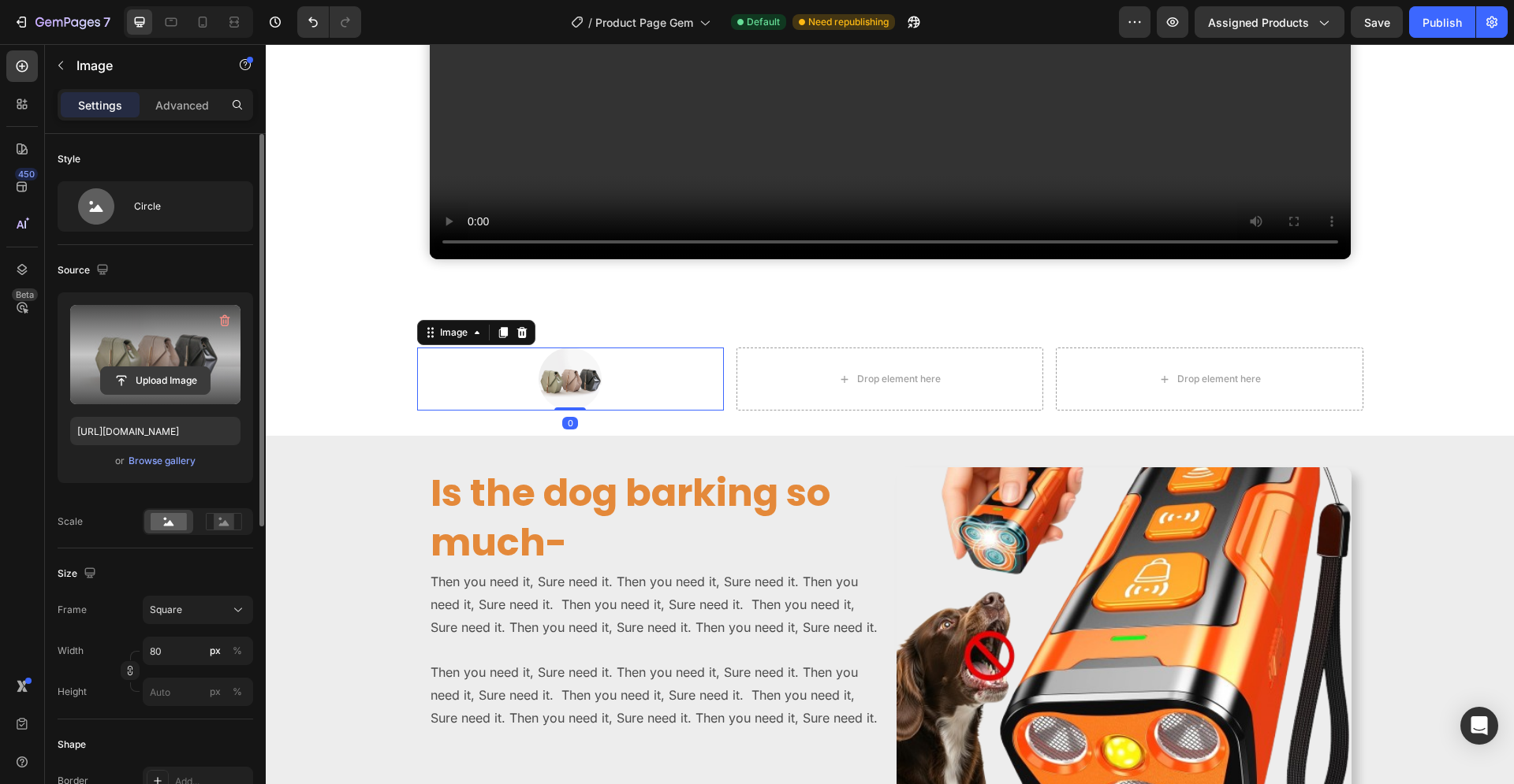
click at [166, 380] on input "file" at bounding box center [155, 381] width 108 height 27
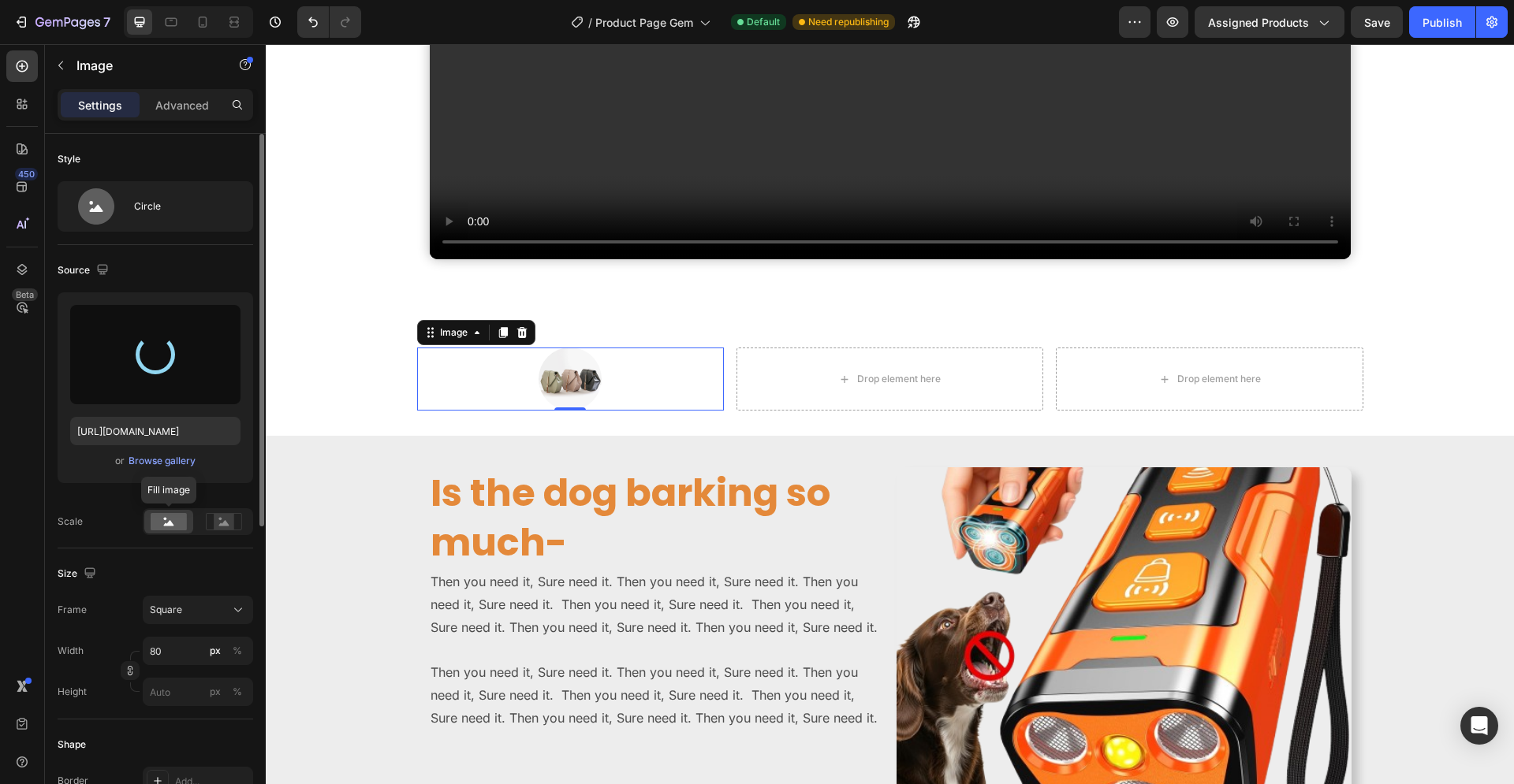
type input "[URL][DOMAIN_NAME]"
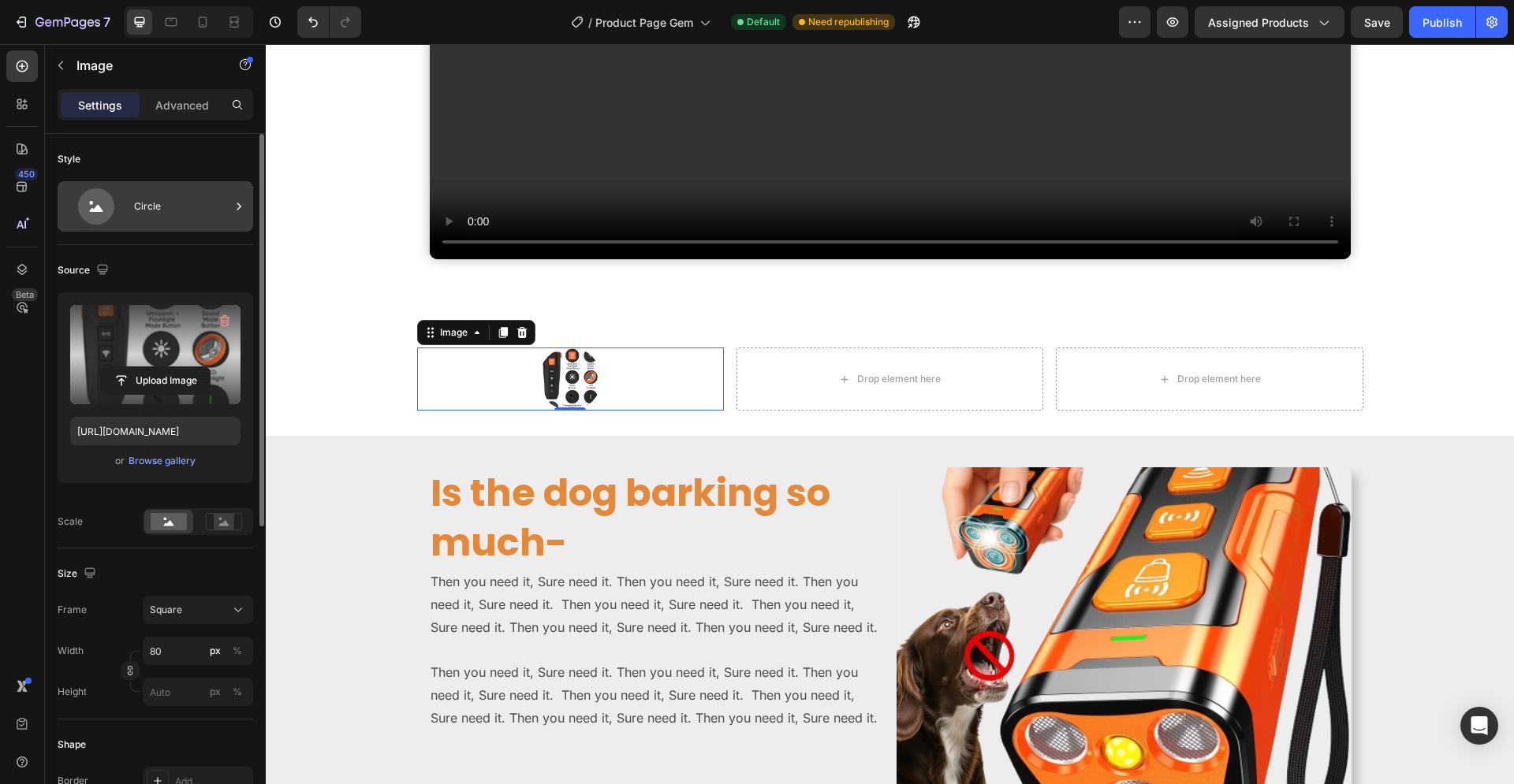
click at [158, 205] on div "Circle" at bounding box center [182, 206] width 96 height 36
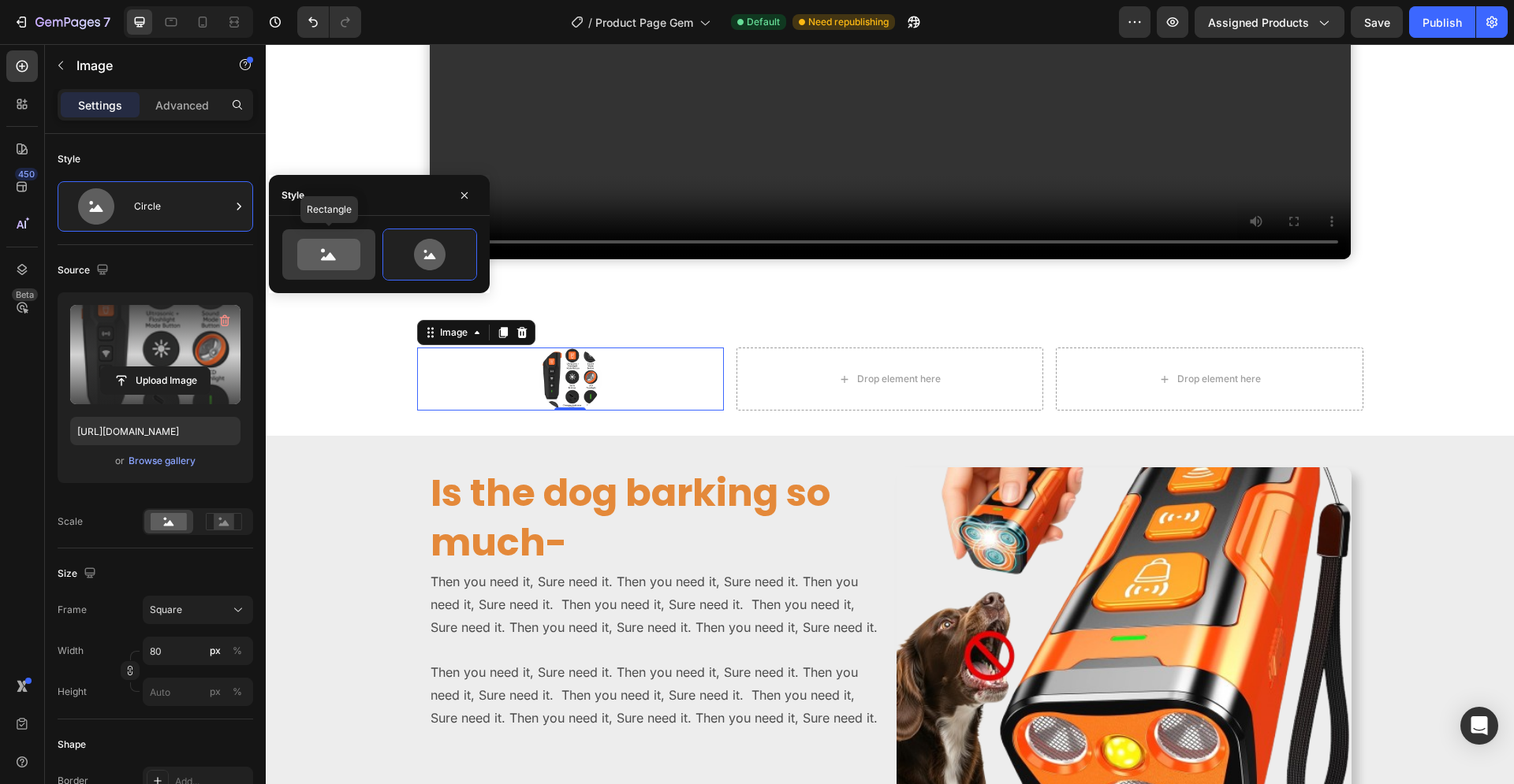
click at [318, 249] on icon at bounding box center [329, 254] width 63 height 32
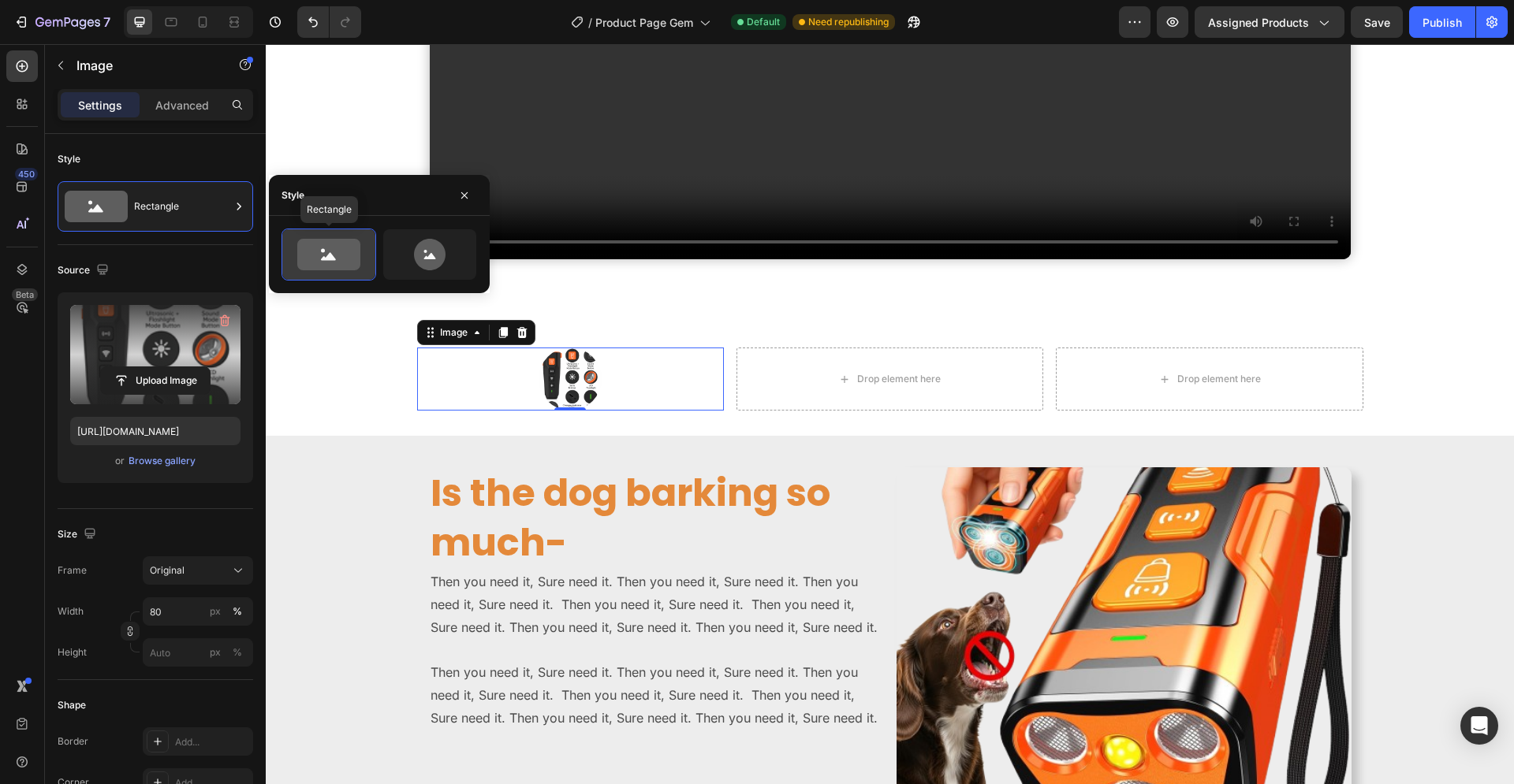
type input "100"
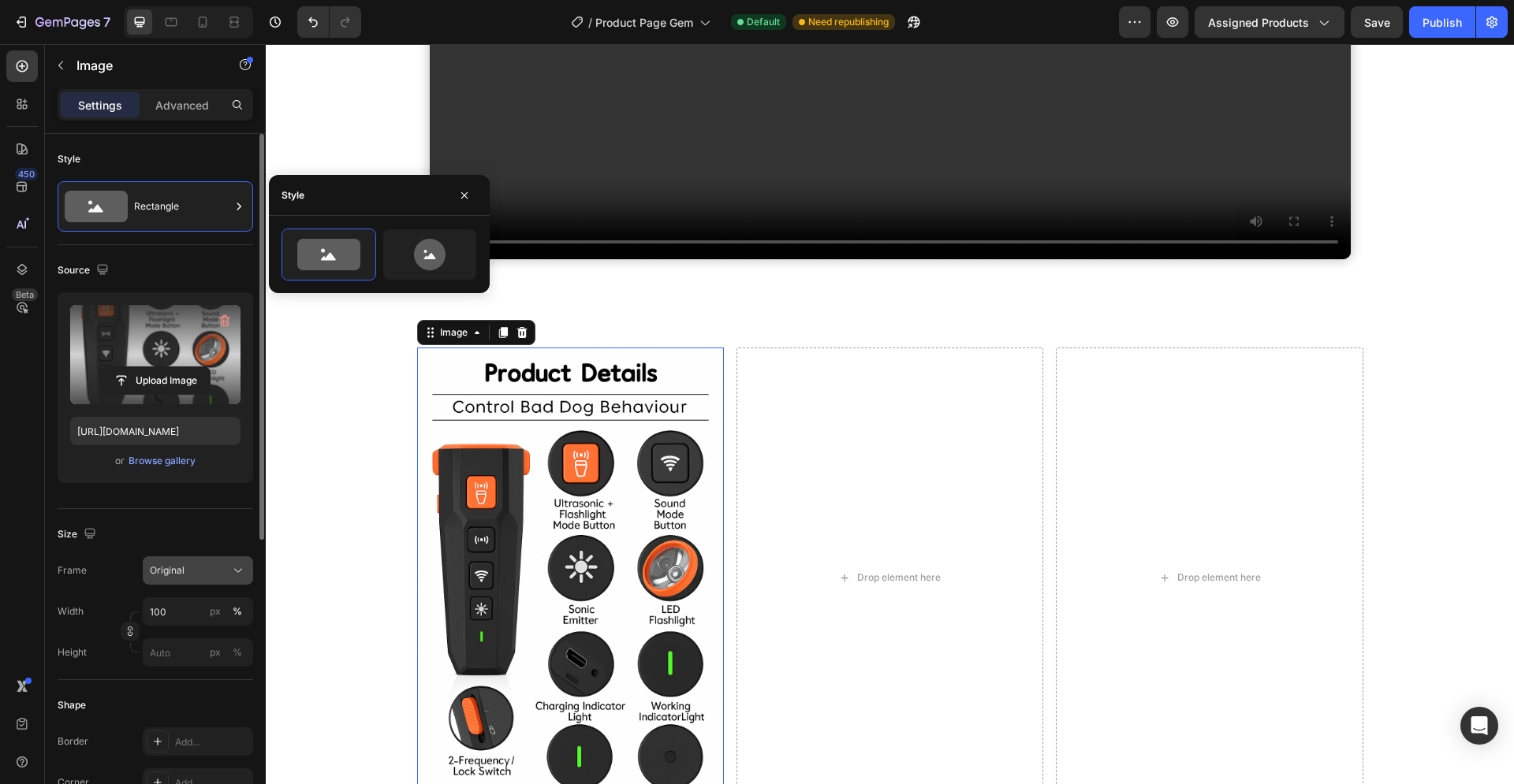
click at [217, 576] on div "Original" at bounding box center [188, 570] width 77 height 14
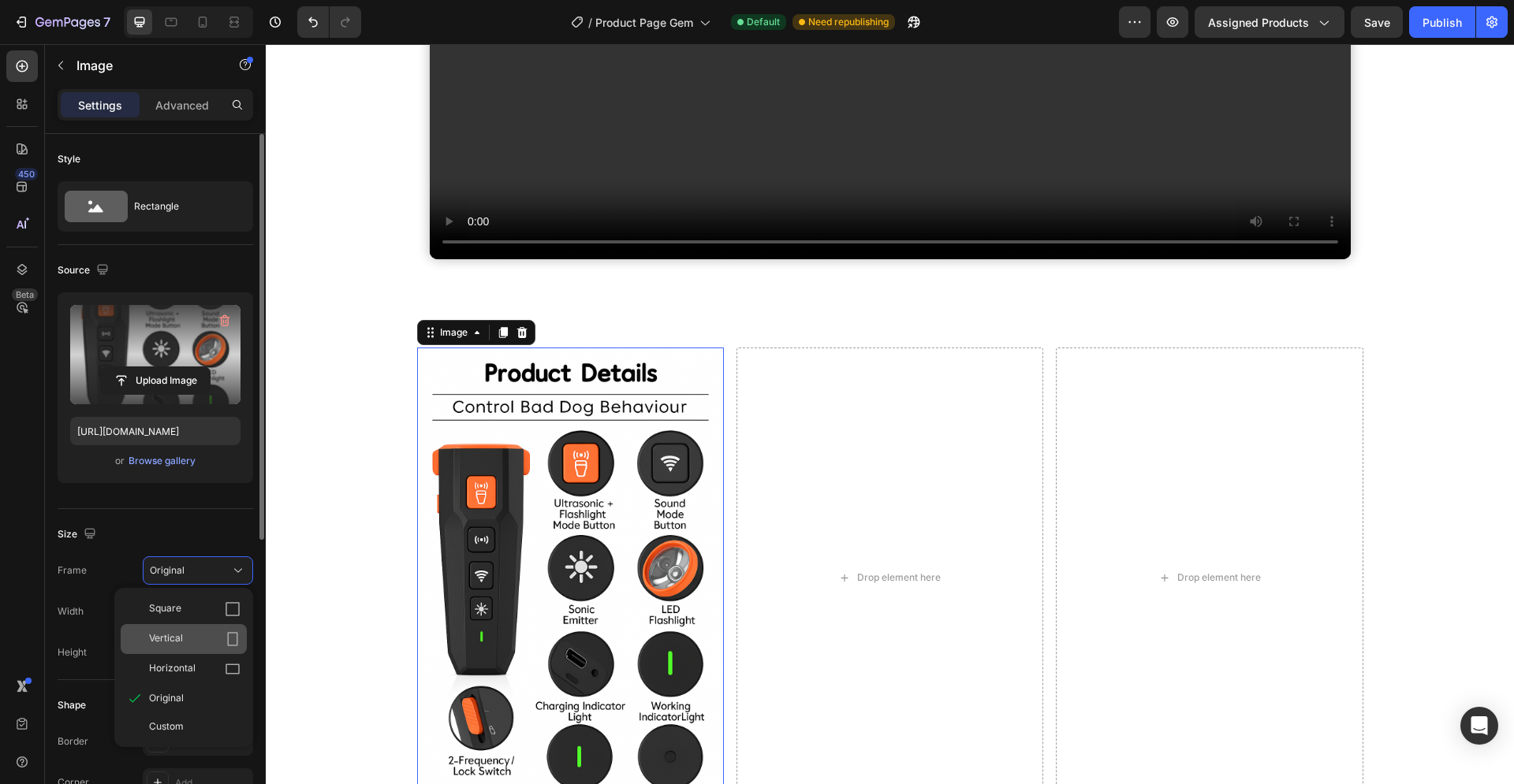
click at [207, 641] on div "Vertical" at bounding box center [195, 639] width 91 height 15
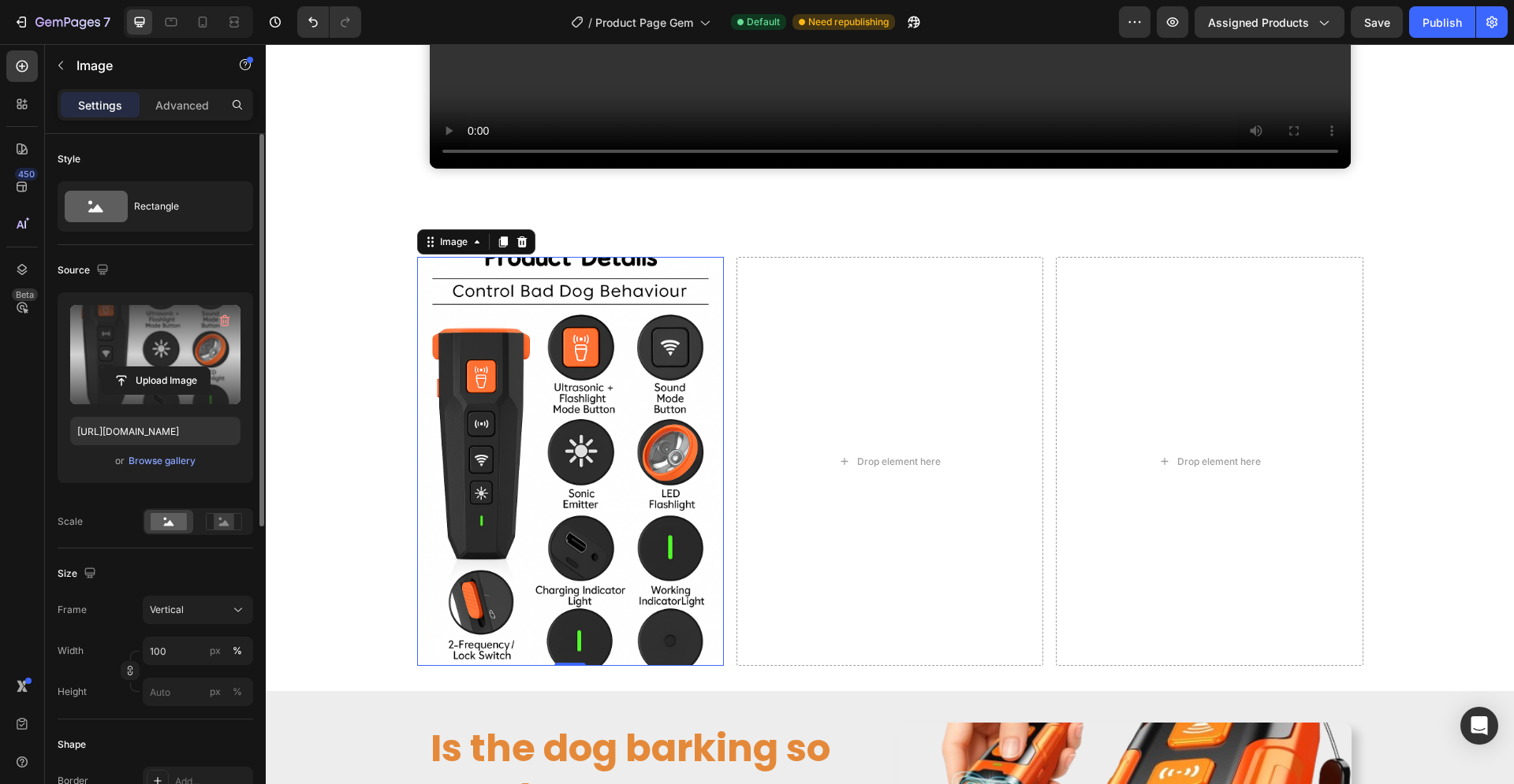
scroll to position [1447, 0]
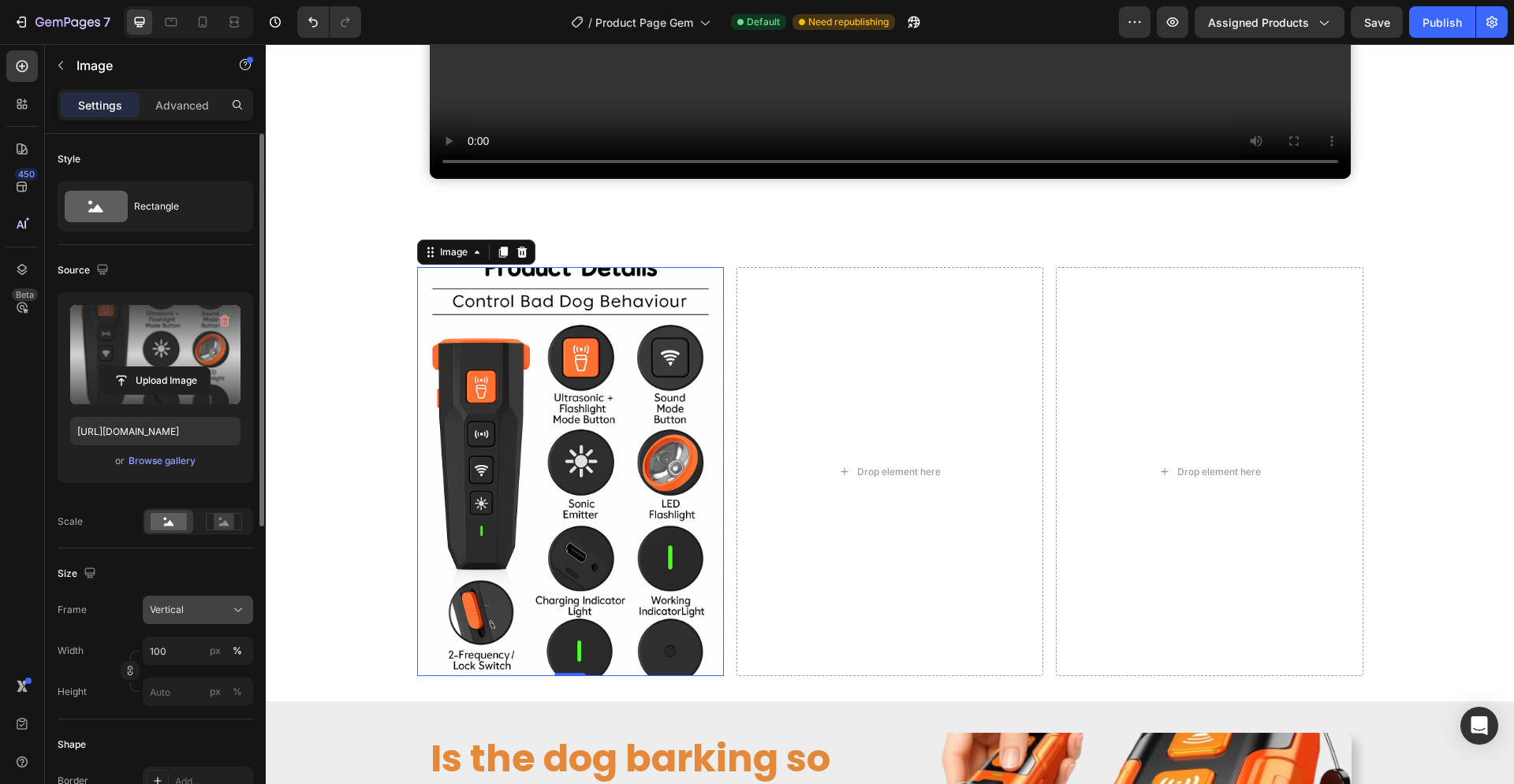
click at [214, 609] on div "Vertical" at bounding box center [188, 610] width 77 height 14
click at [194, 738] on div "Original" at bounding box center [195, 737] width 91 height 14
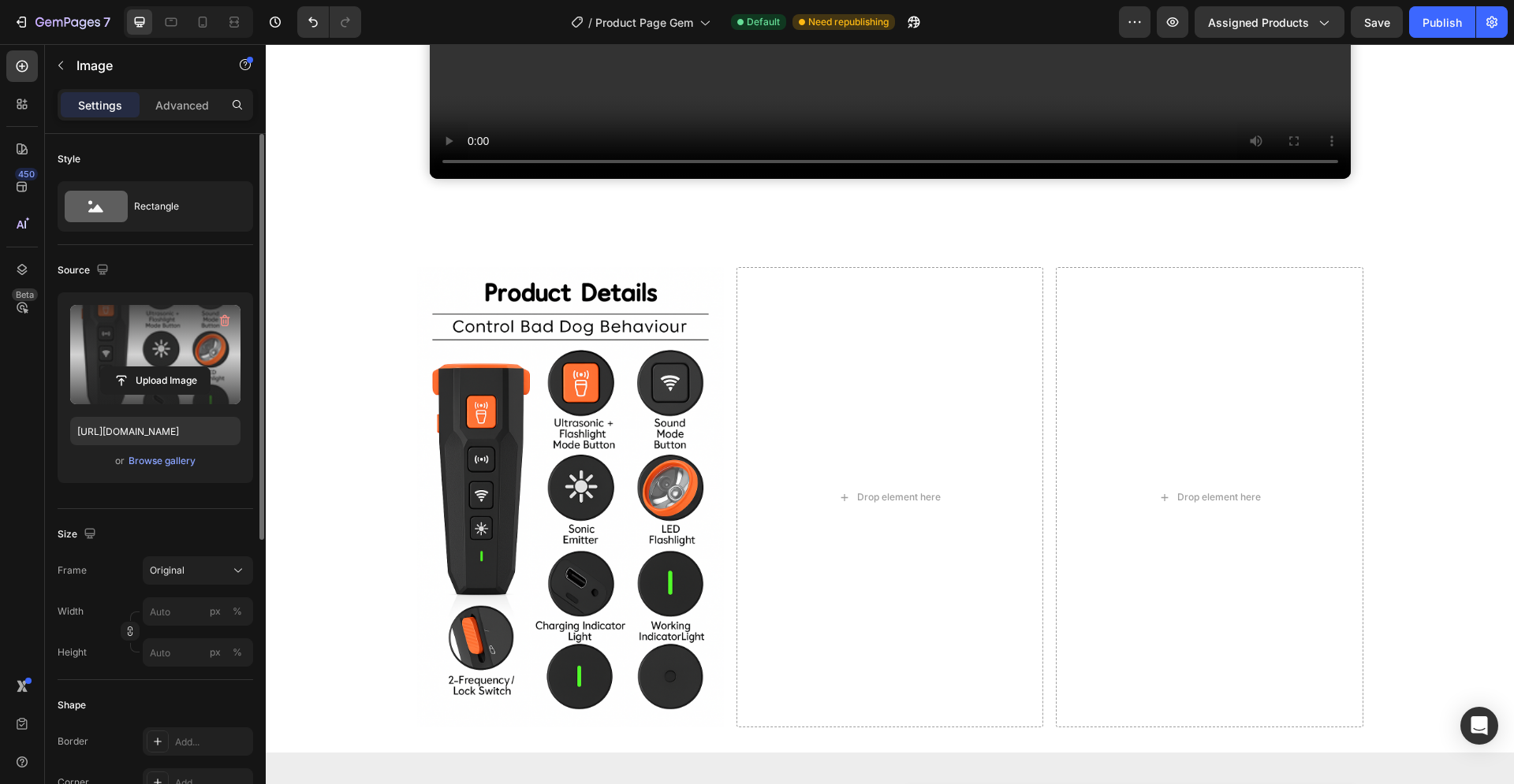
scroll to position [161, 0]
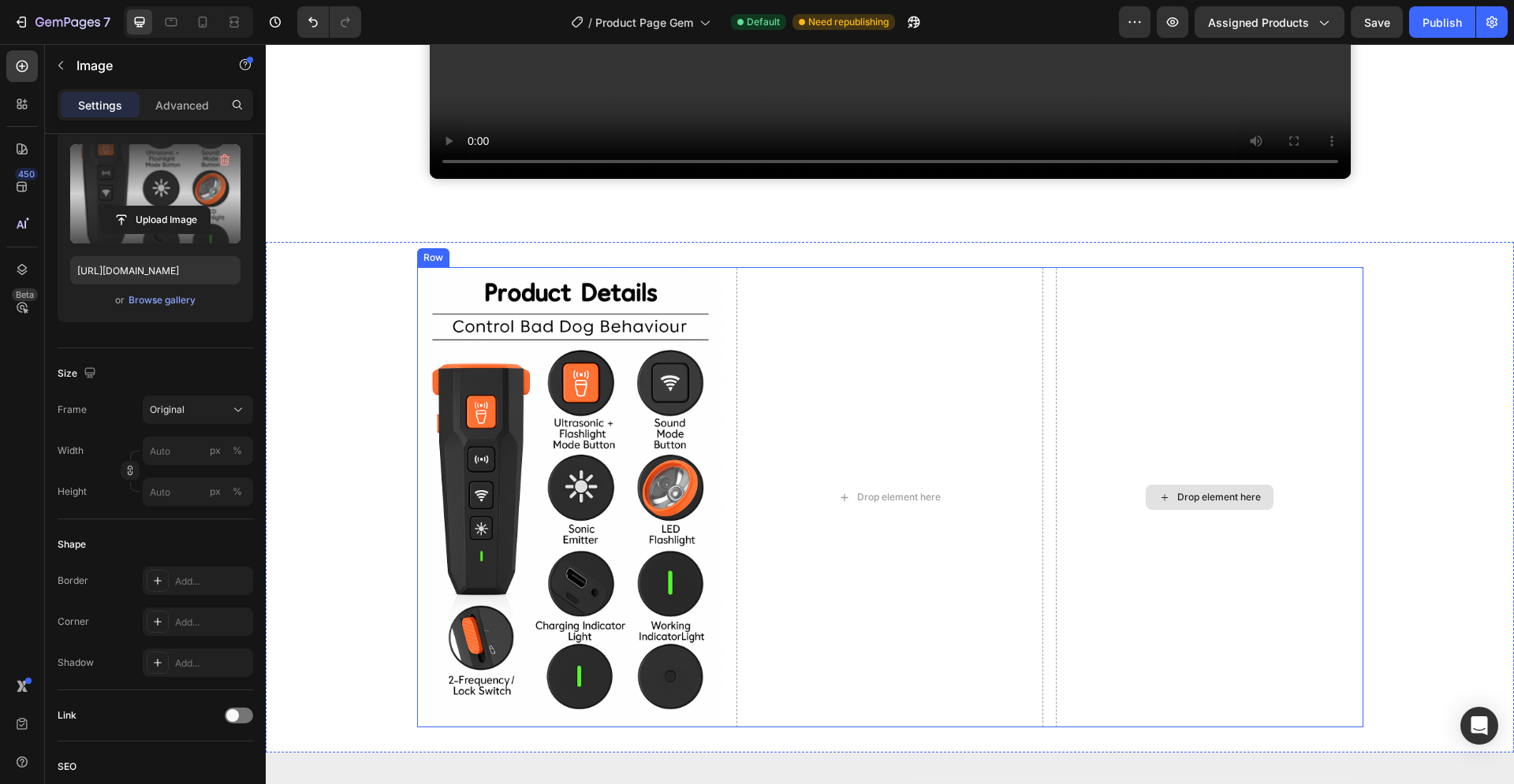
click at [1145, 422] on div "Drop element here" at bounding box center [1209, 497] width 307 height 460
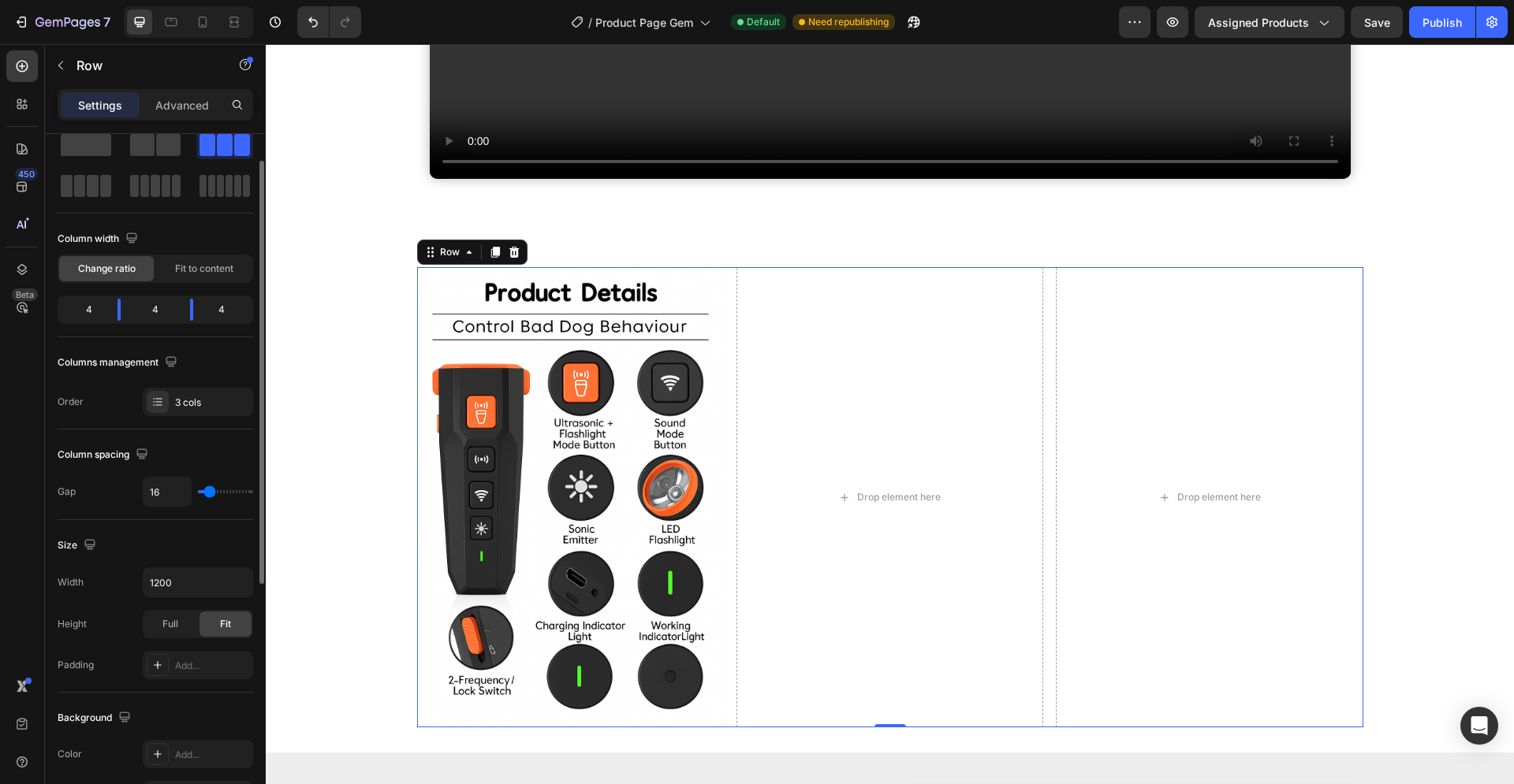
scroll to position [0, 0]
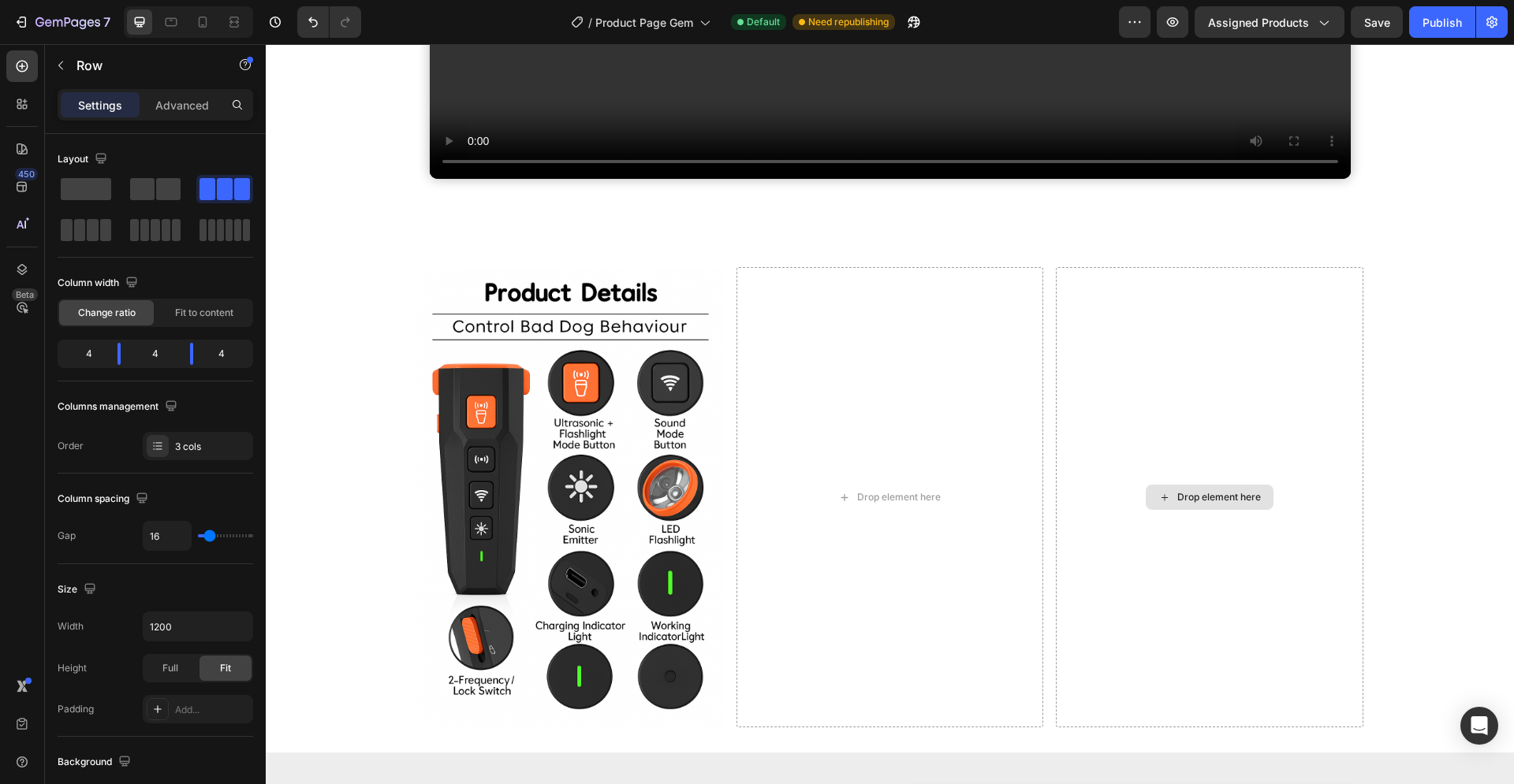
click at [1207, 499] on div "Drop element here" at bounding box center [1219, 496] width 84 height 12
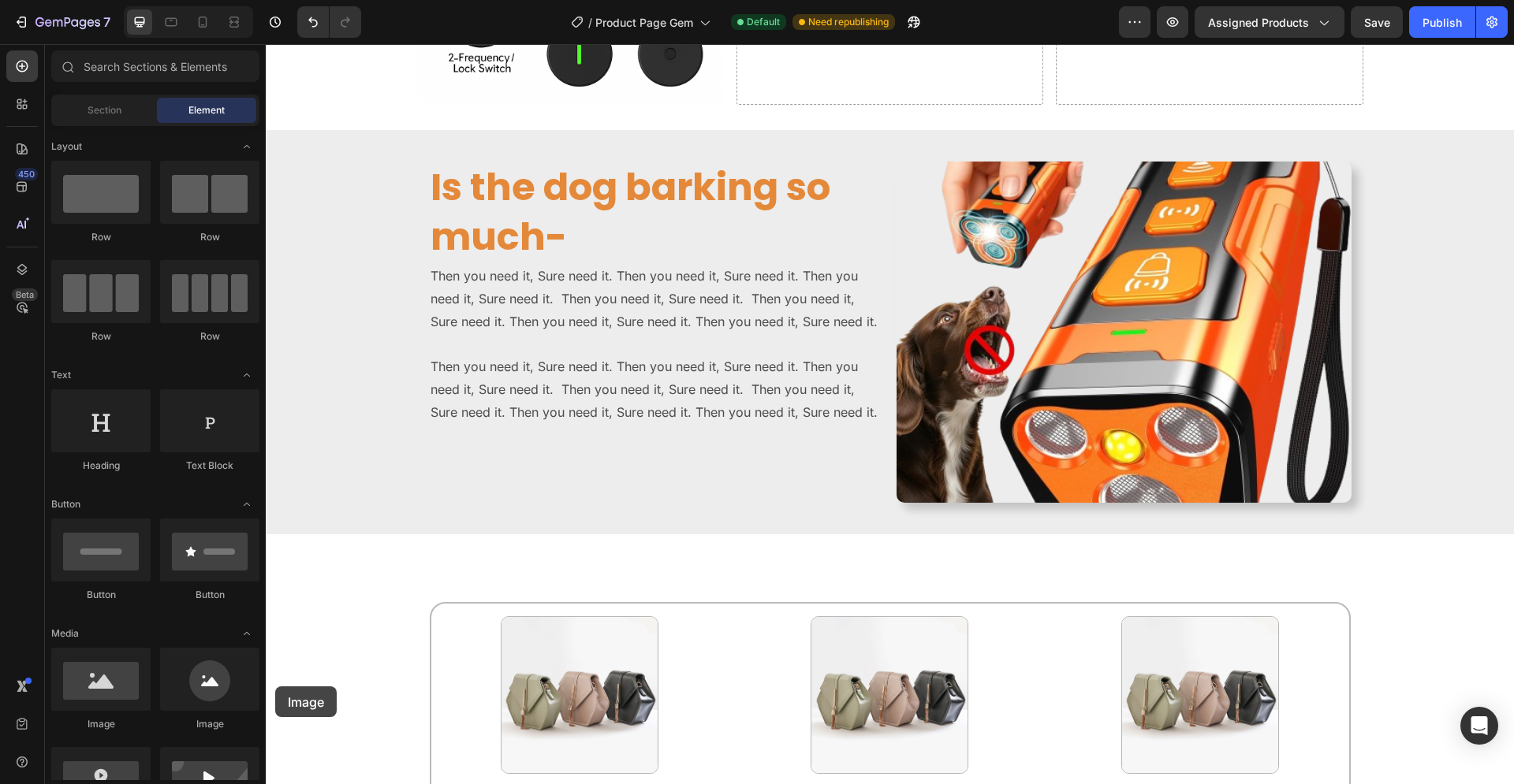
scroll to position [2125, 0]
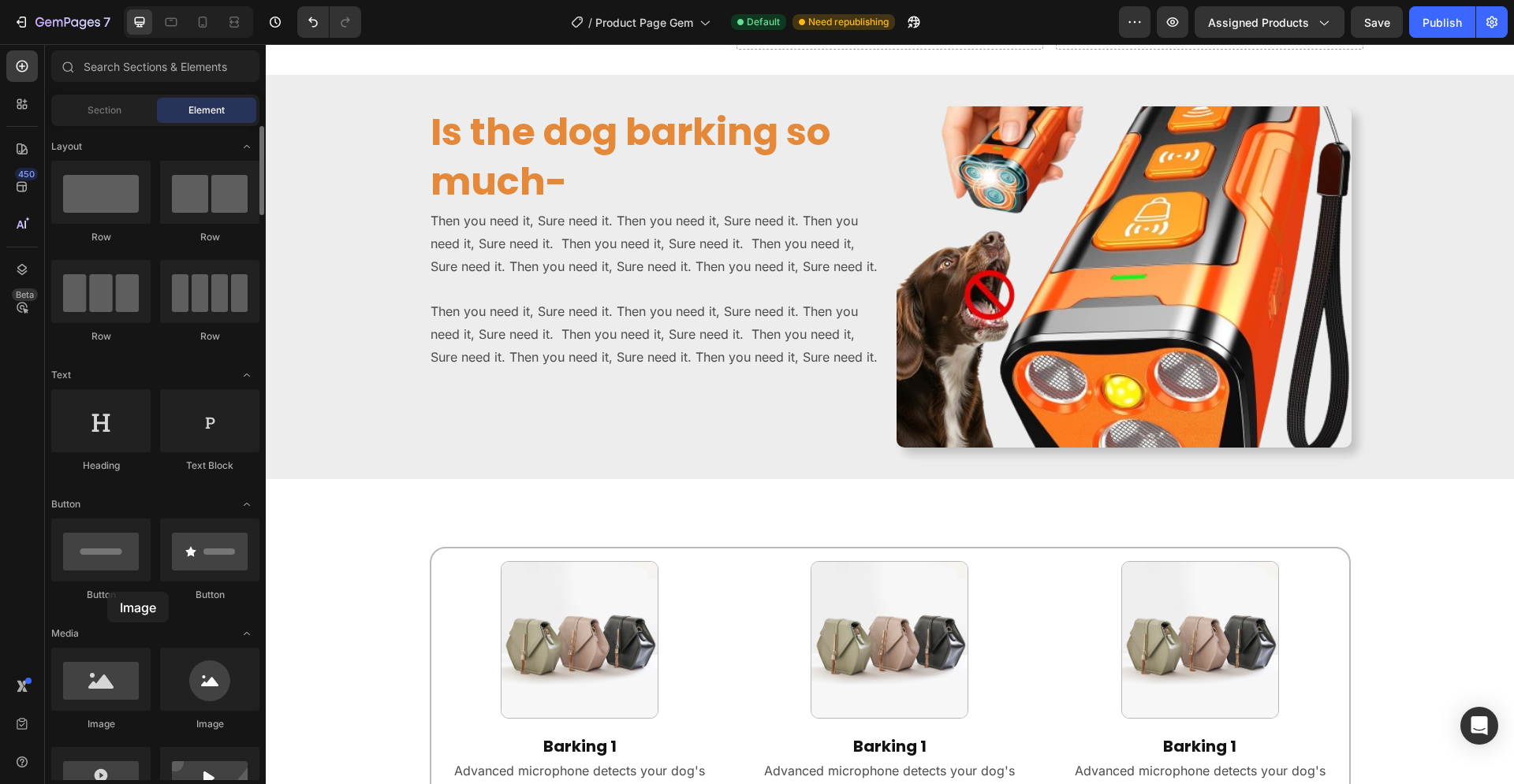
drag, startPoint x: 104, startPoint y: 685, endPoint x: 108, endPoint y: 592, distance: 93.1
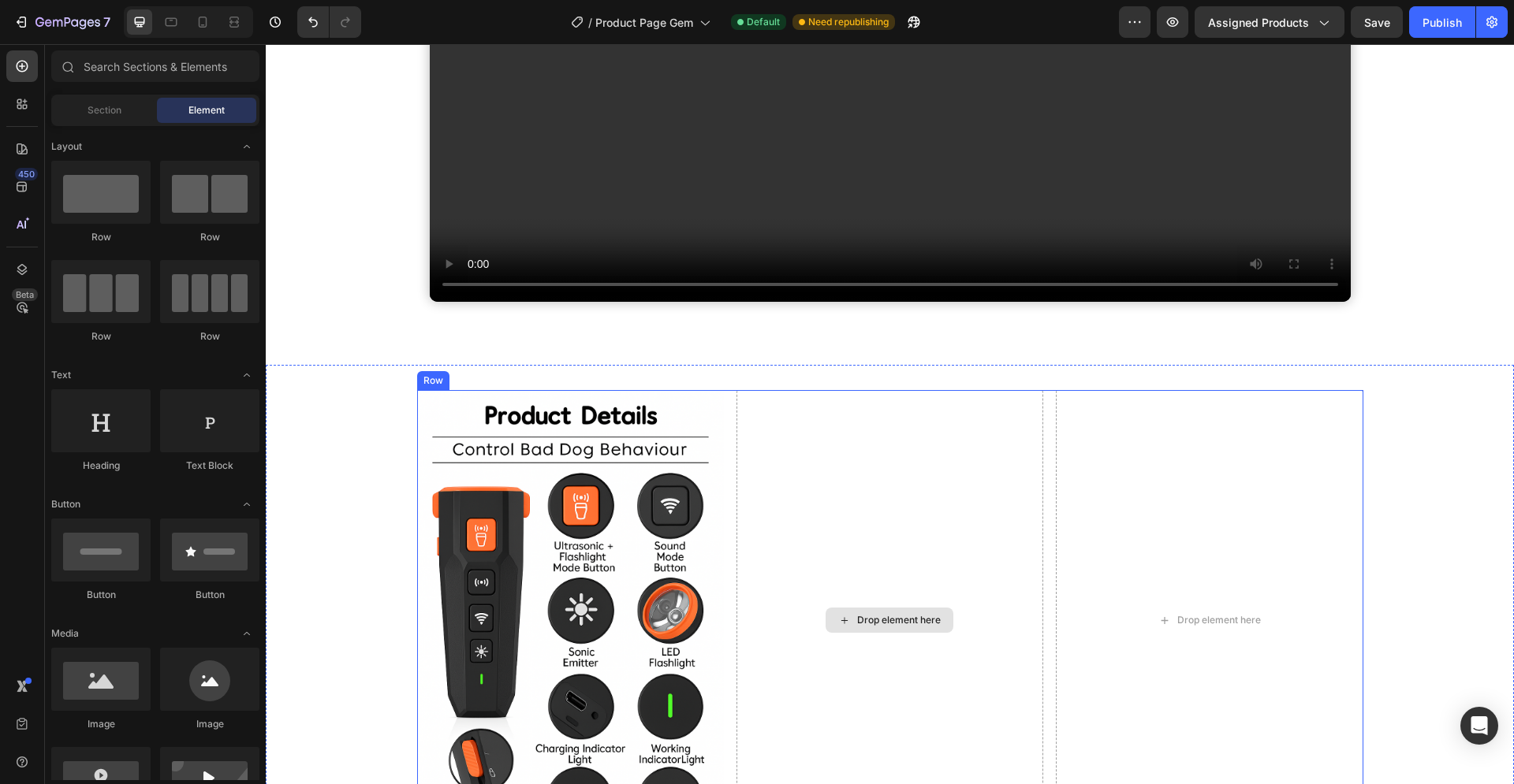
scroll to position [1401, 0]
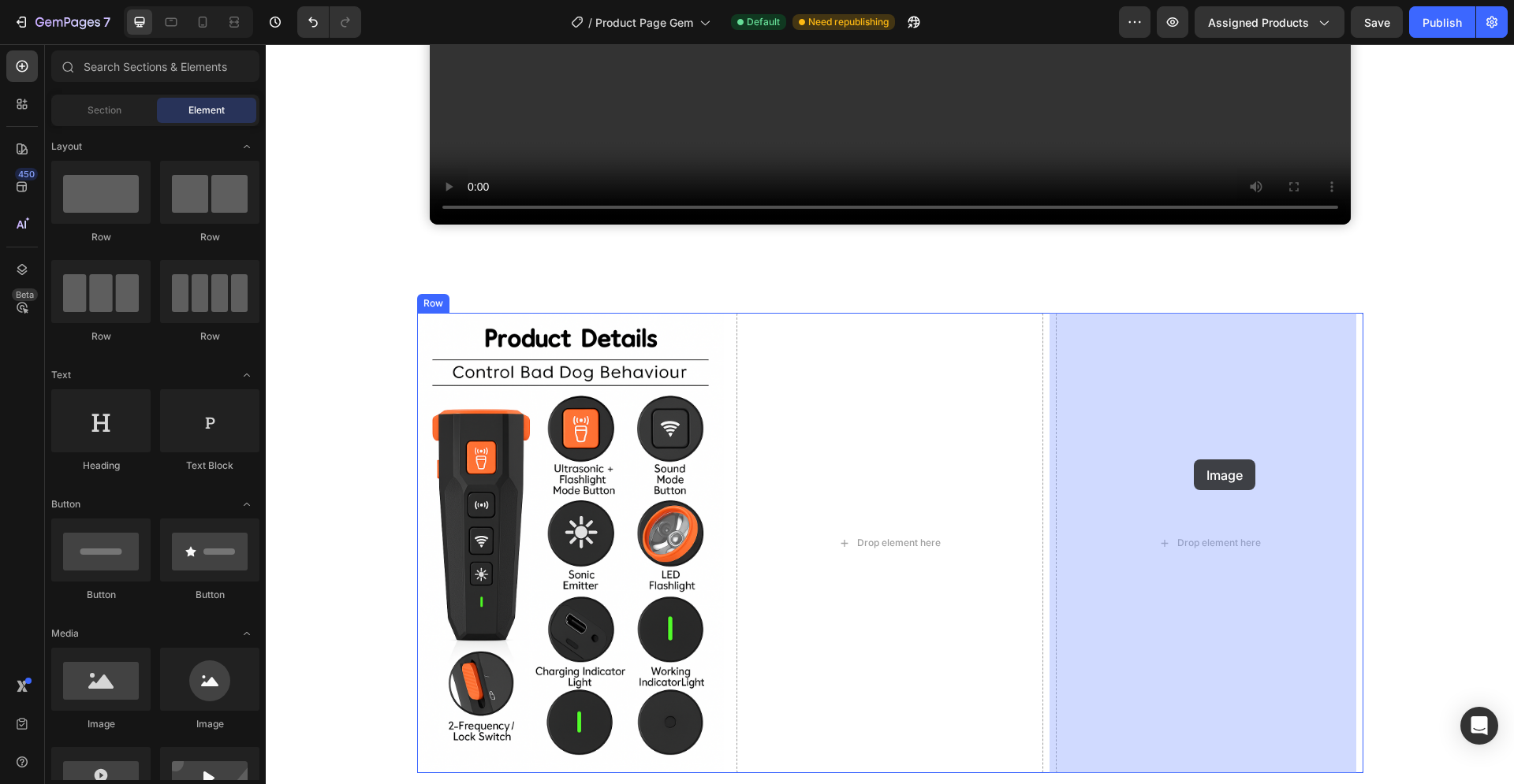
drag, startPoint x: 355, startPoint y: 733, endPoint x: 1194, endPoint y: 460, distance: 882.3
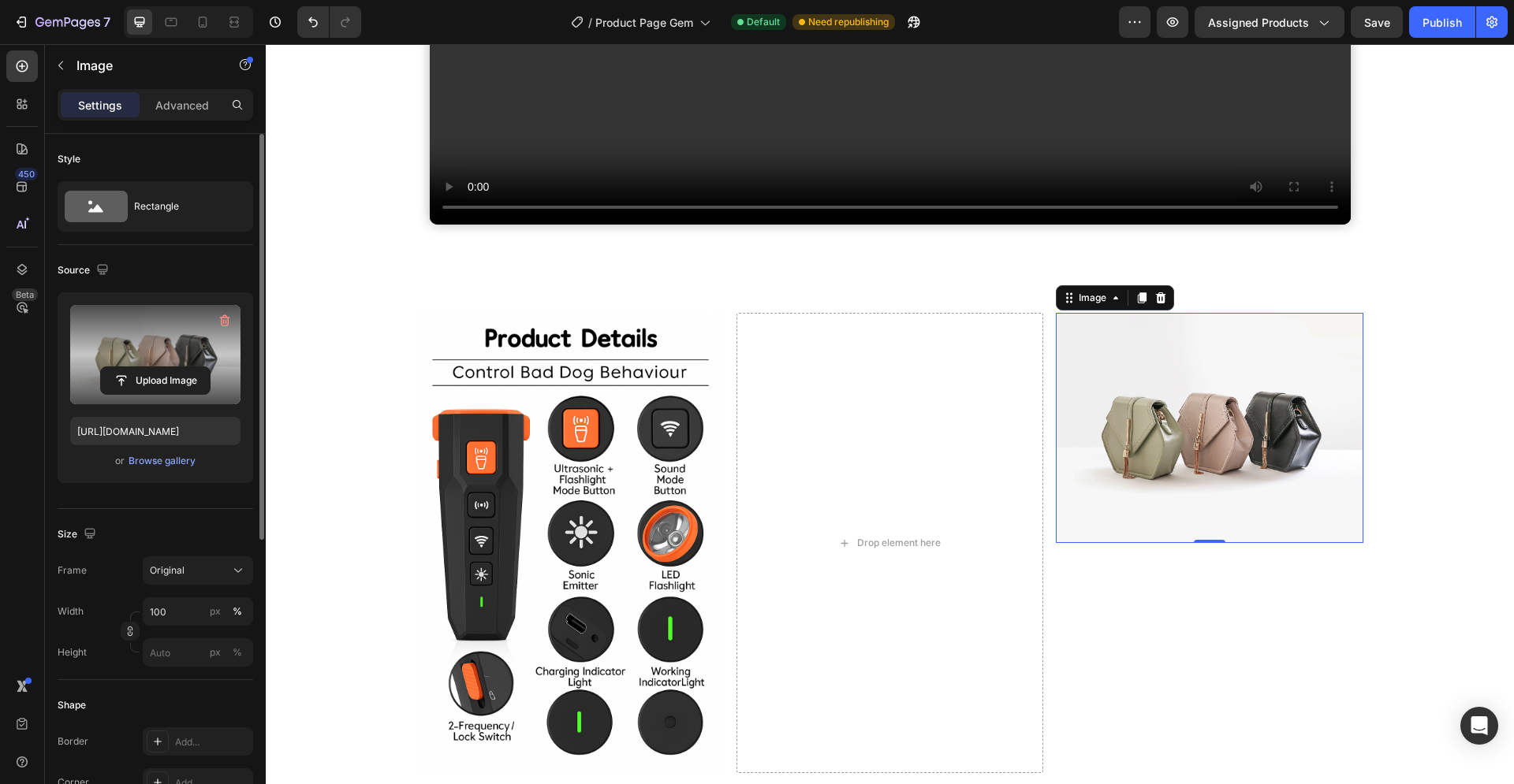
click at [184, 360] on label at bounding box center [155, 355] width 170 height 99
click at [184, 368] on input "file" at bounding box center [155, 381] width 108 height 27
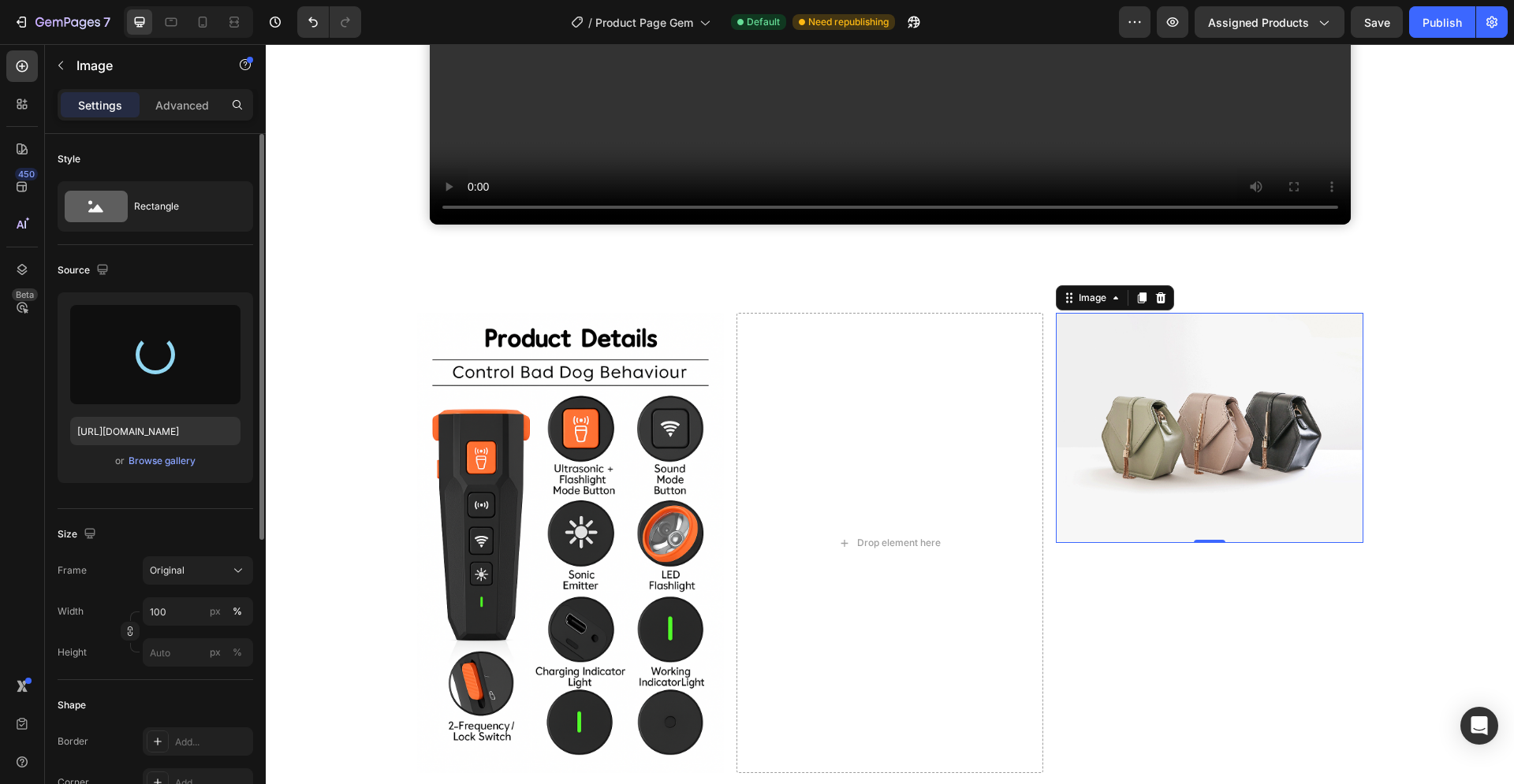
type input "[URL][DOMAIN_NAME]"
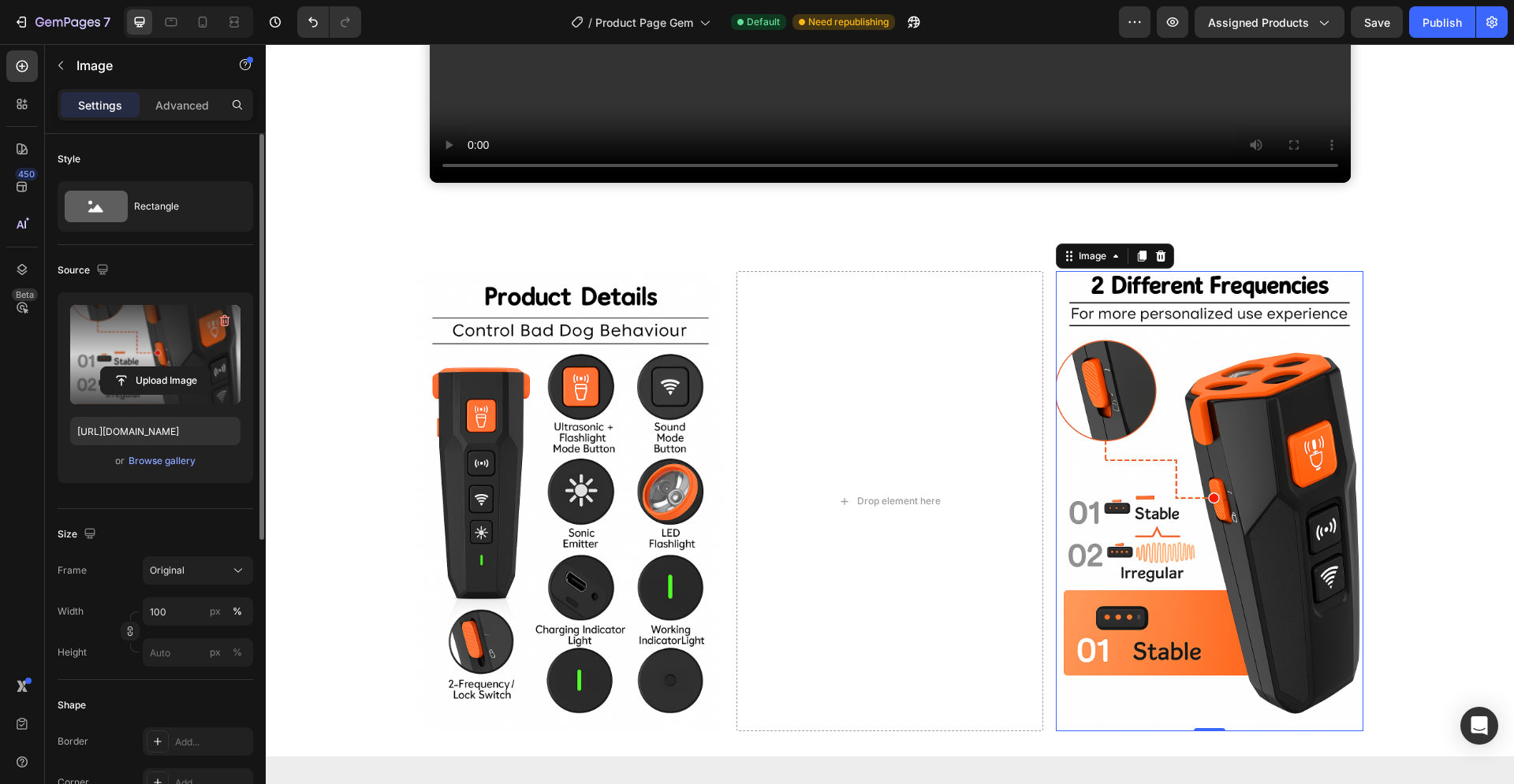
scroll to position [1562, 0]
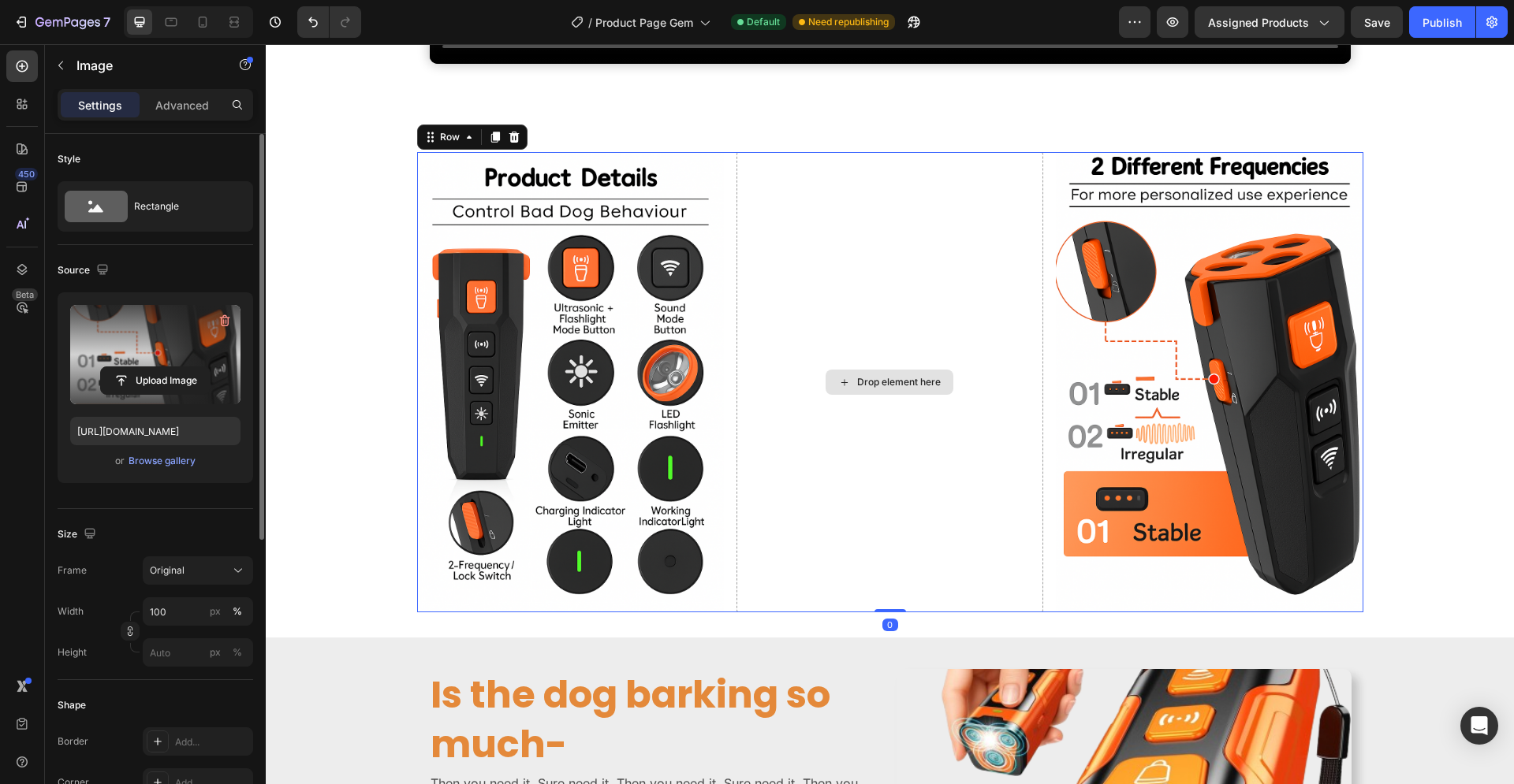
click at [866, 347] on div "Drop element here" at bounding box center [889, 382] width 307 height 460
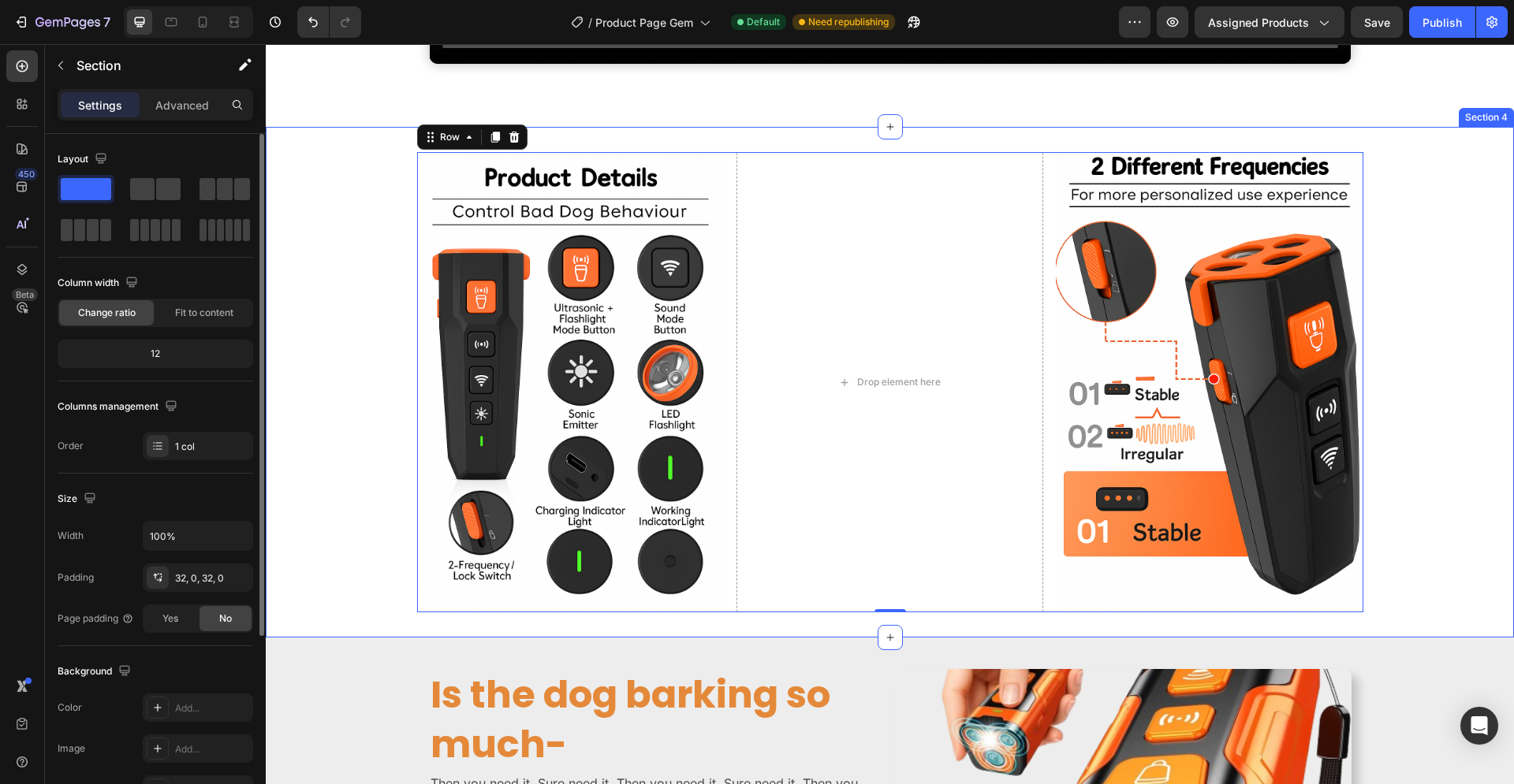
click at [735, 137] on div "Image Drop element here Image Row 0 Section 4" at bounding box center [889, 382] width 1248 height 511
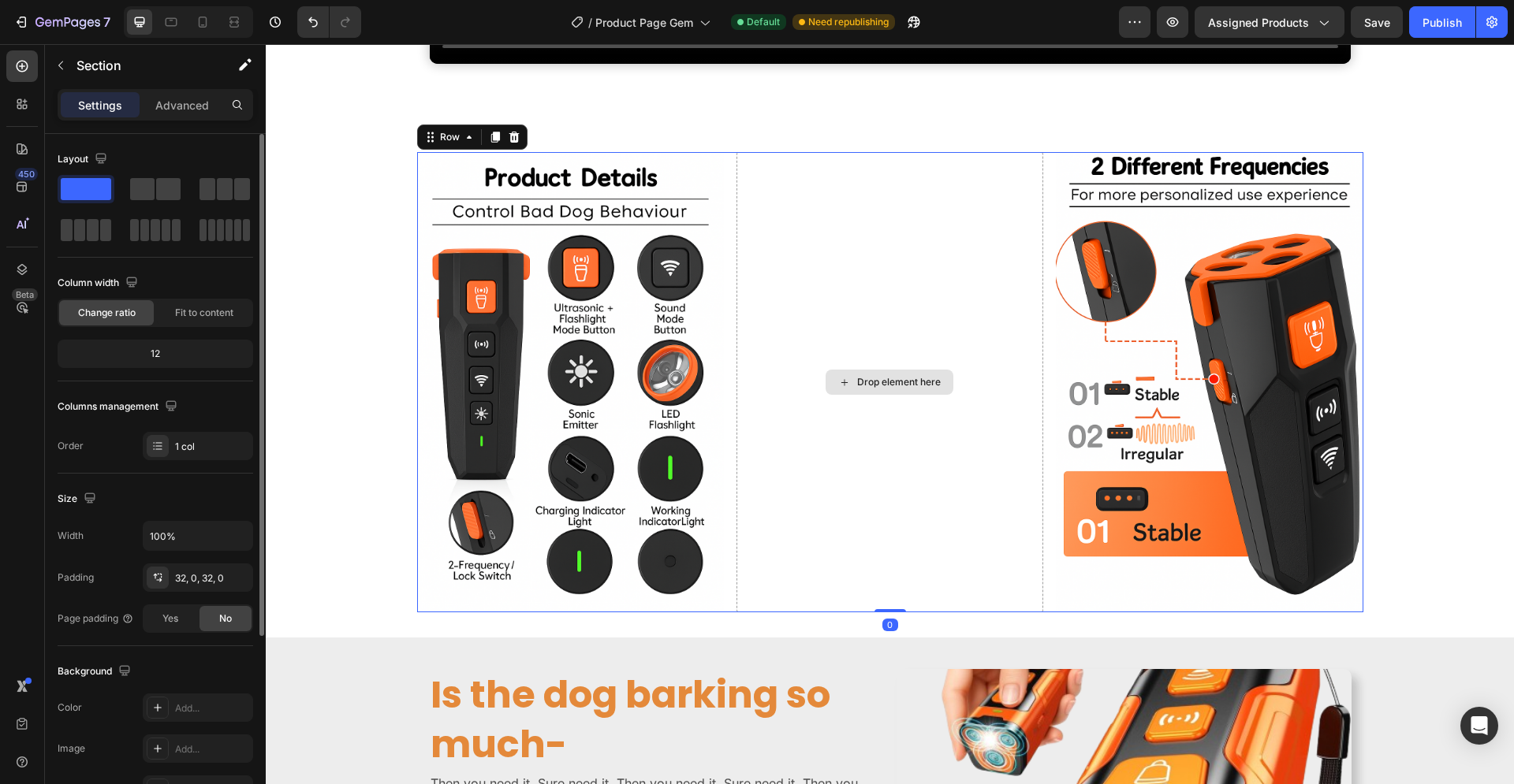
click at [846, 303] on div "Drop element here" at bounding box center [889, 382] width 307 height 460
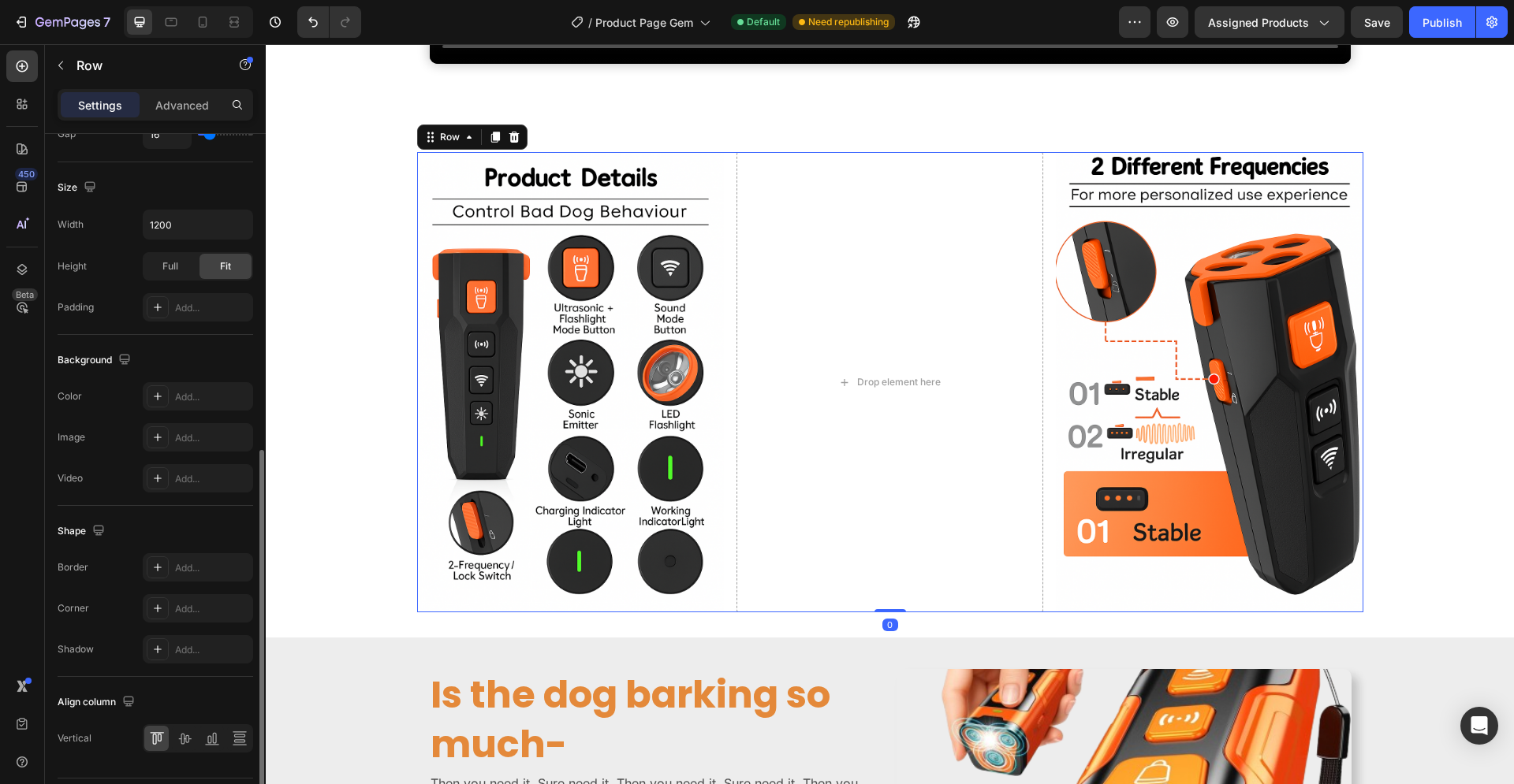
scroll to position [446, 0]
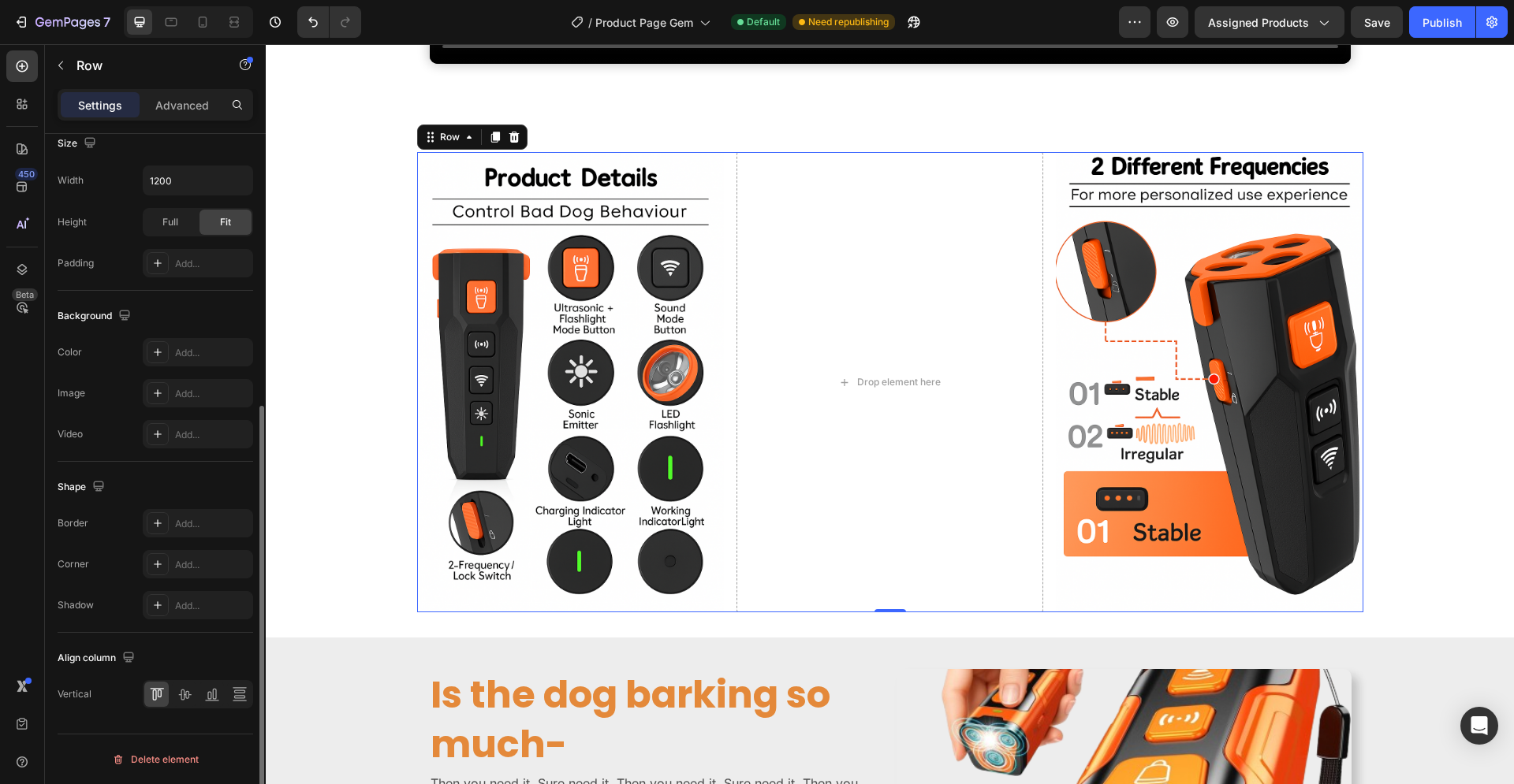
click at [113, 108] on p "Settings" at bounding box center [100, 105] width 44 height 16
click at [890, 373] on div "Drop element here" at bounding box center [889, 382] width 128 height 25
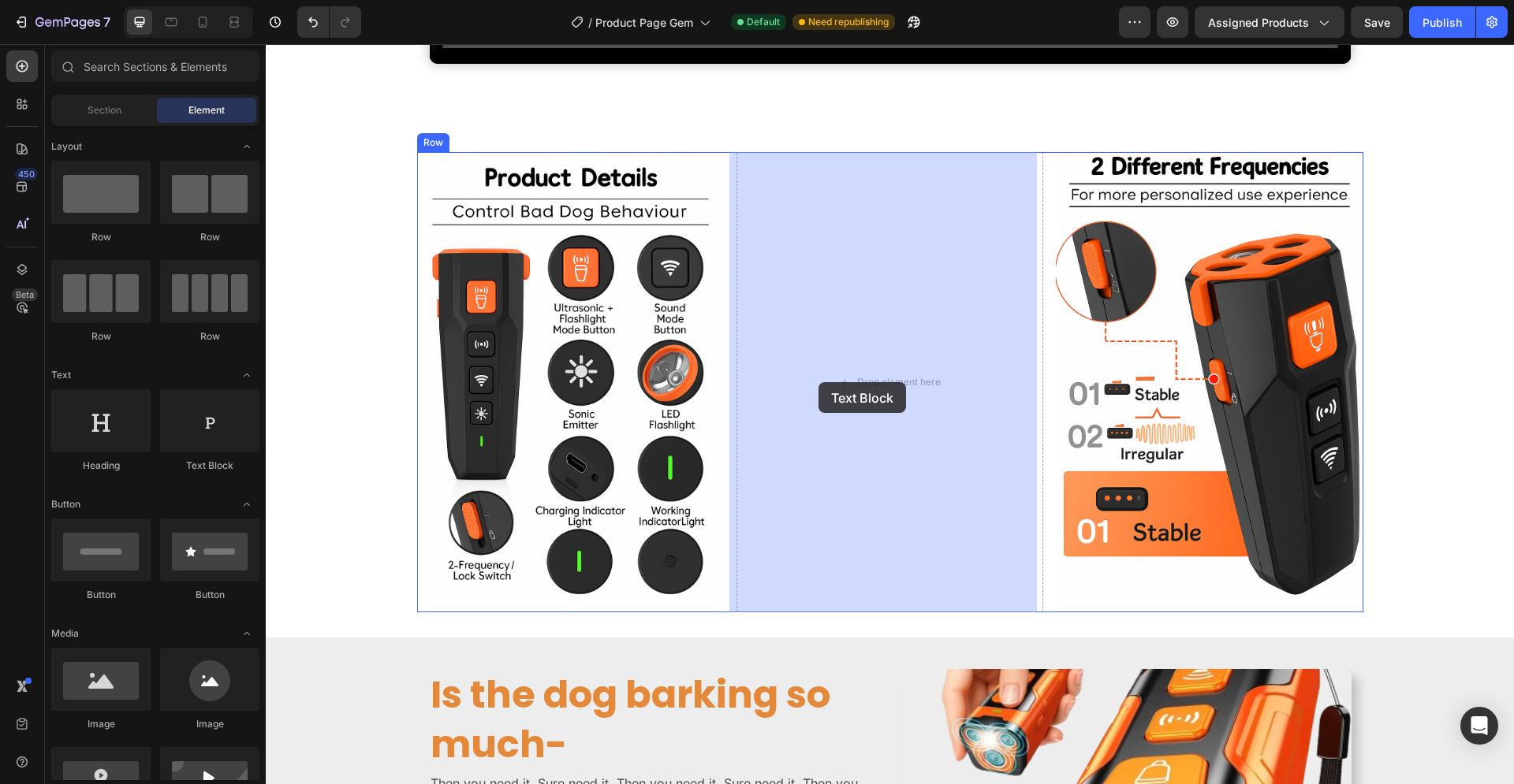
drag, startPoint x: 472, startPoint y: 468, endPoint x: 819, endPoint y: 382, distance: 357.5
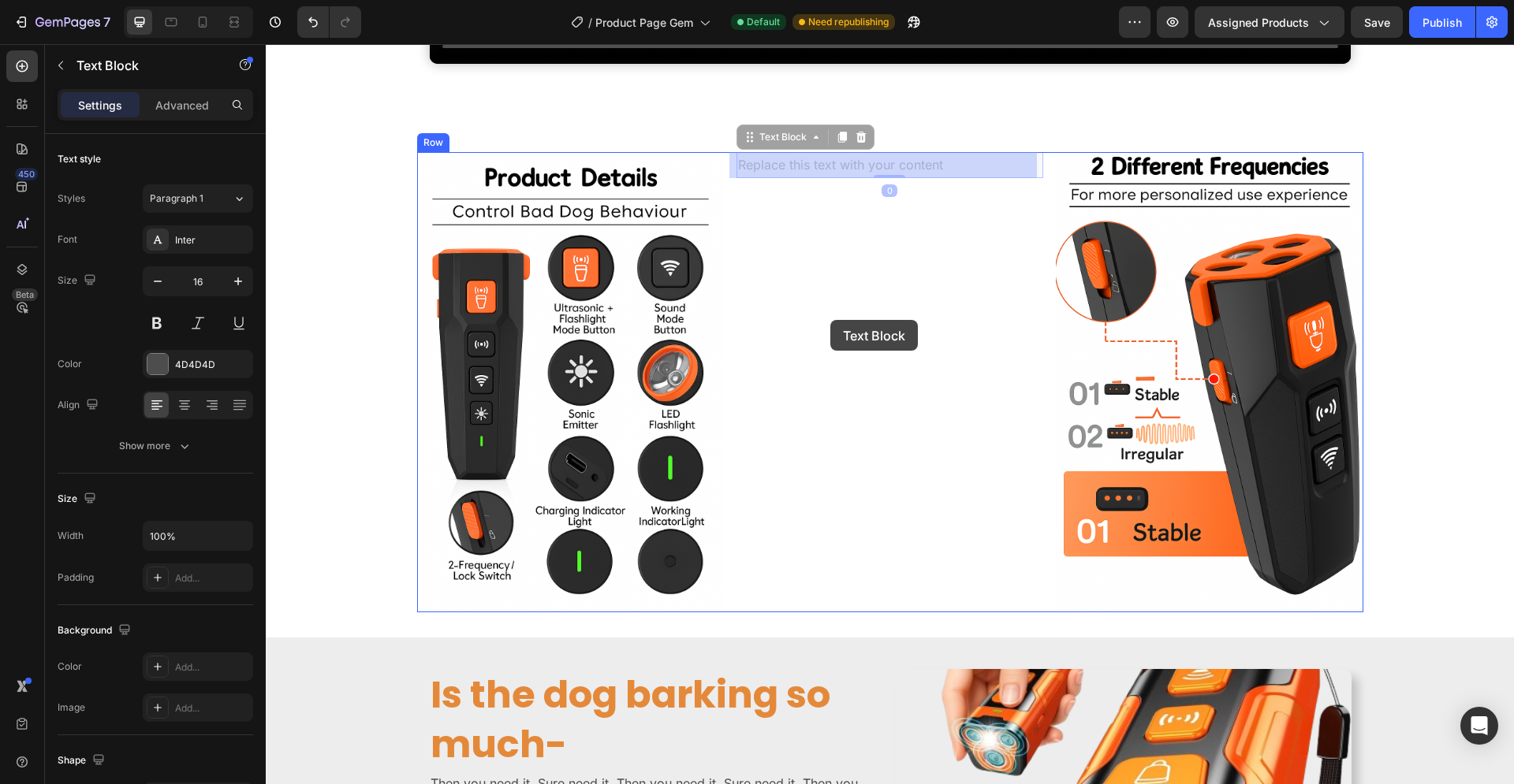
drag, startPoint x: 823, startPoint y: 168, endPoint x: 830, endPoint y: 320, distance: 152.2
click at [830, 320] on div "Header Have a look on our product Heading Video Row Section 3 Image Replace thi…" at bounding box center [889, 733] width 1248 height 4502
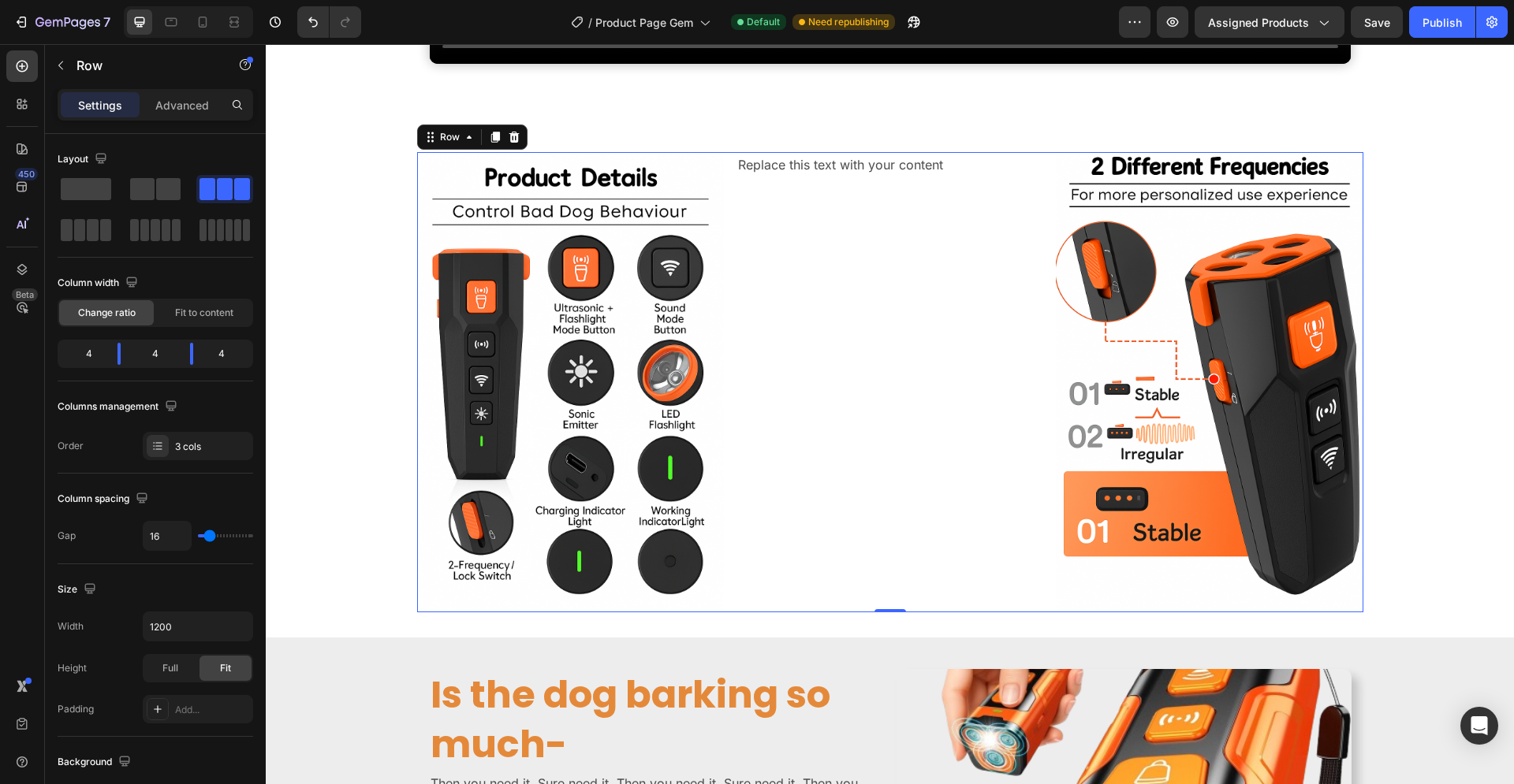
click at [827, 396] on div "Replace this text with your content Text Block" at bounding box center [889, 382] width 307 height 460
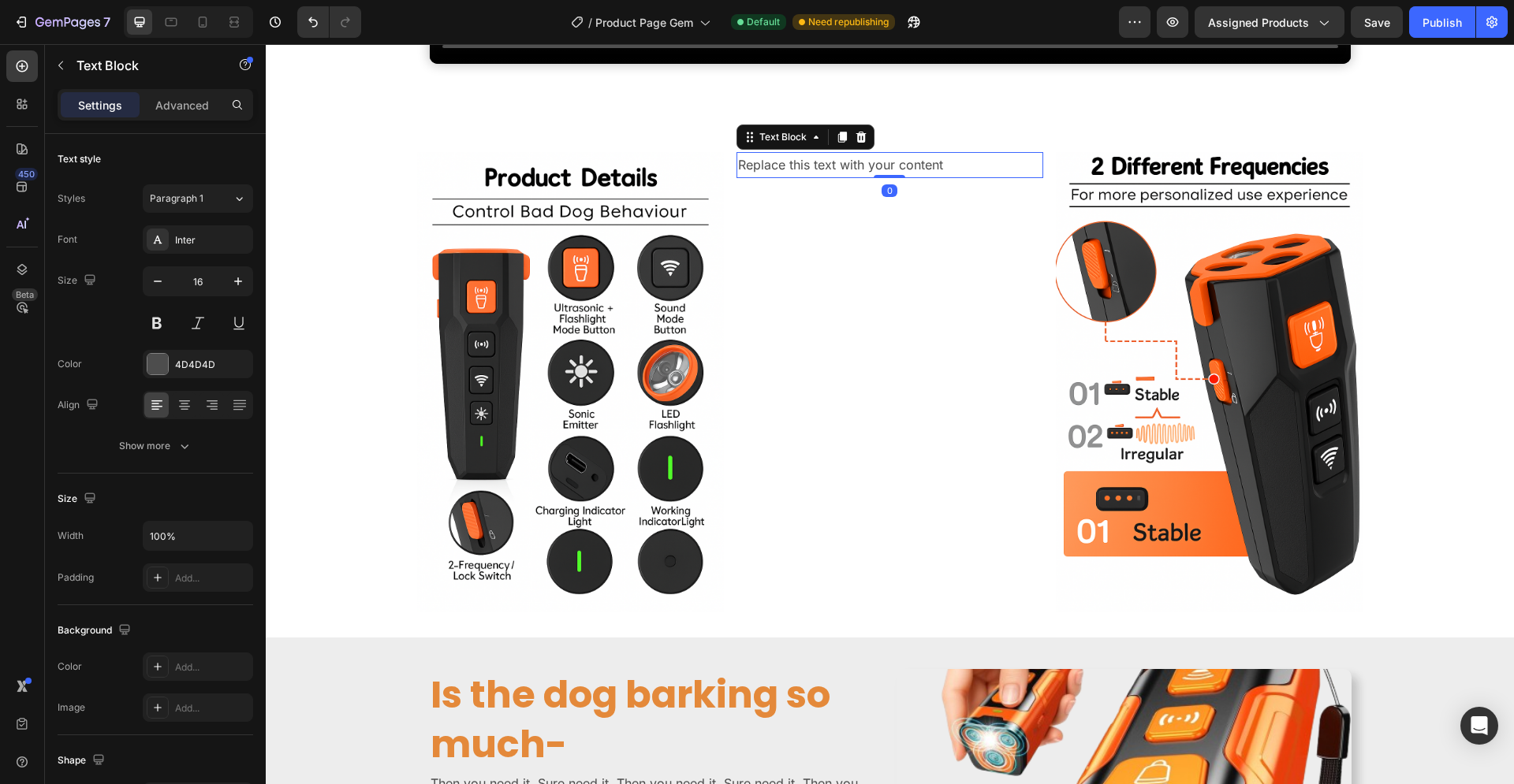
click at [828, 175] on p "Replace this text with your content" at bounding box center [889, 165] width 303 height 23
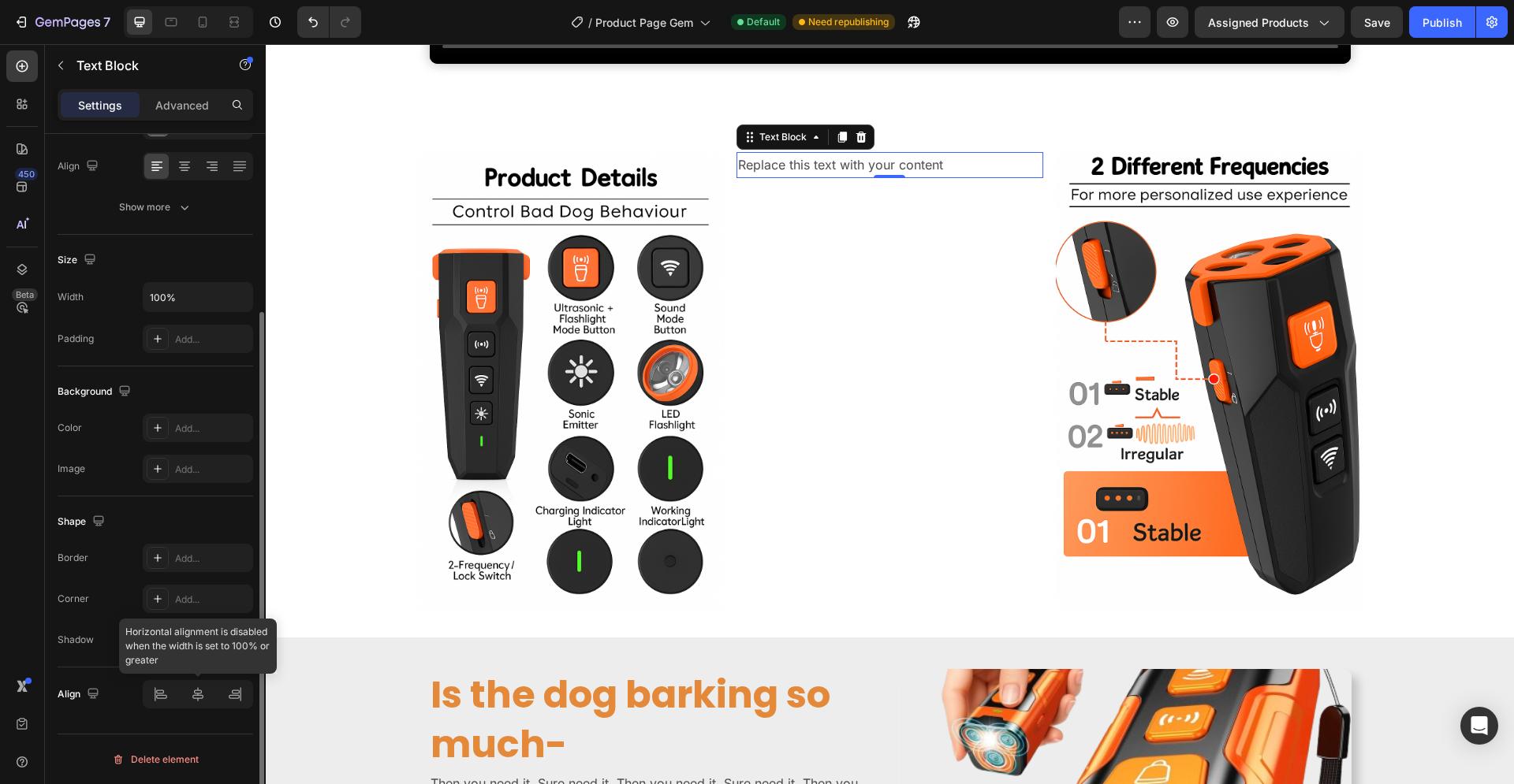
click at [197, 698] on div at bounding box center [197, 694] width 110 height 29
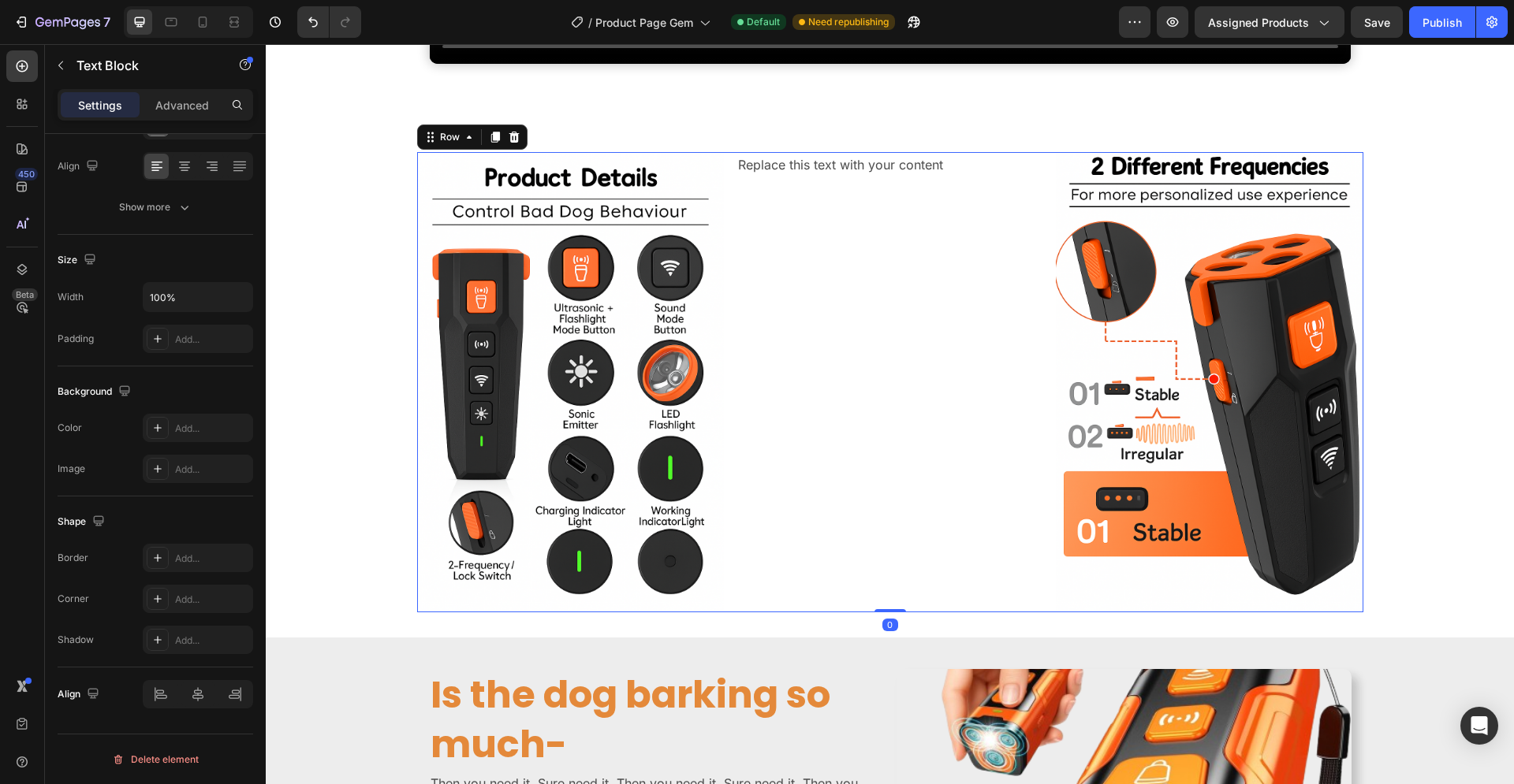
click at [831, 365] on div "Replace this text with your content Text Block" at bounding box center [889, 382] width 307 height 460
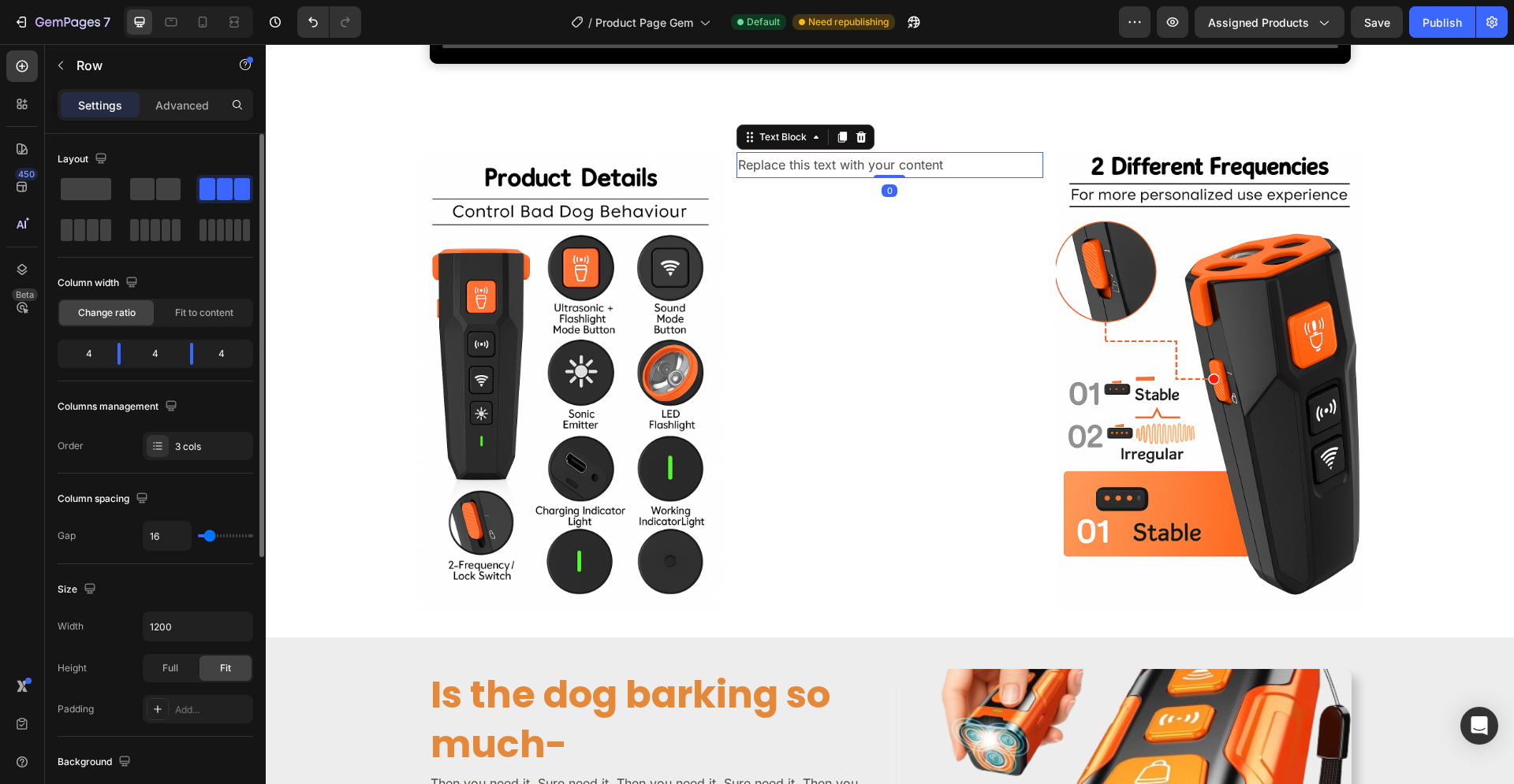
click at [821, 174] on p "Replace this text with your content" at bounding box center [889, 165] width 303 height 23
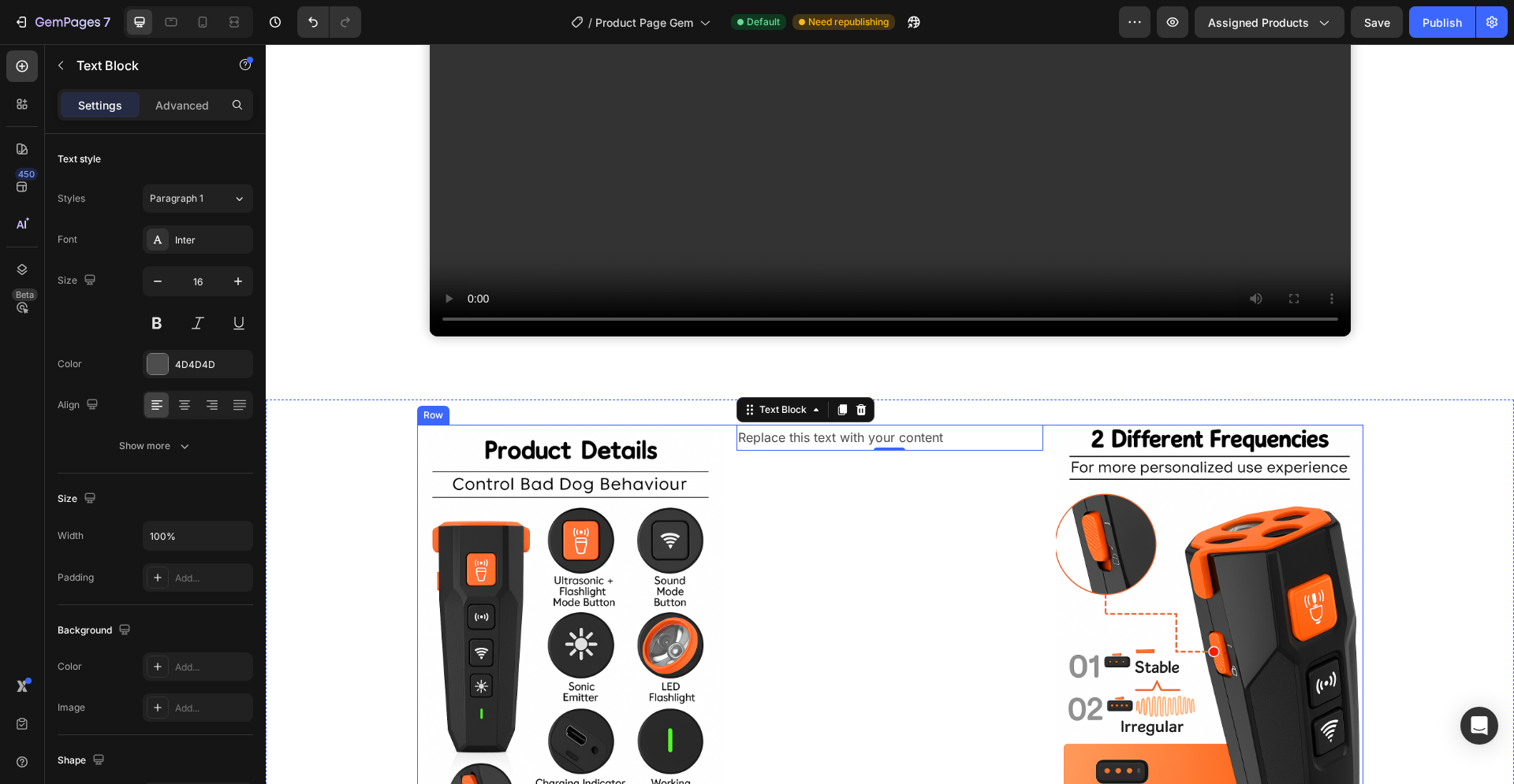
scroll to position [1321, 0]
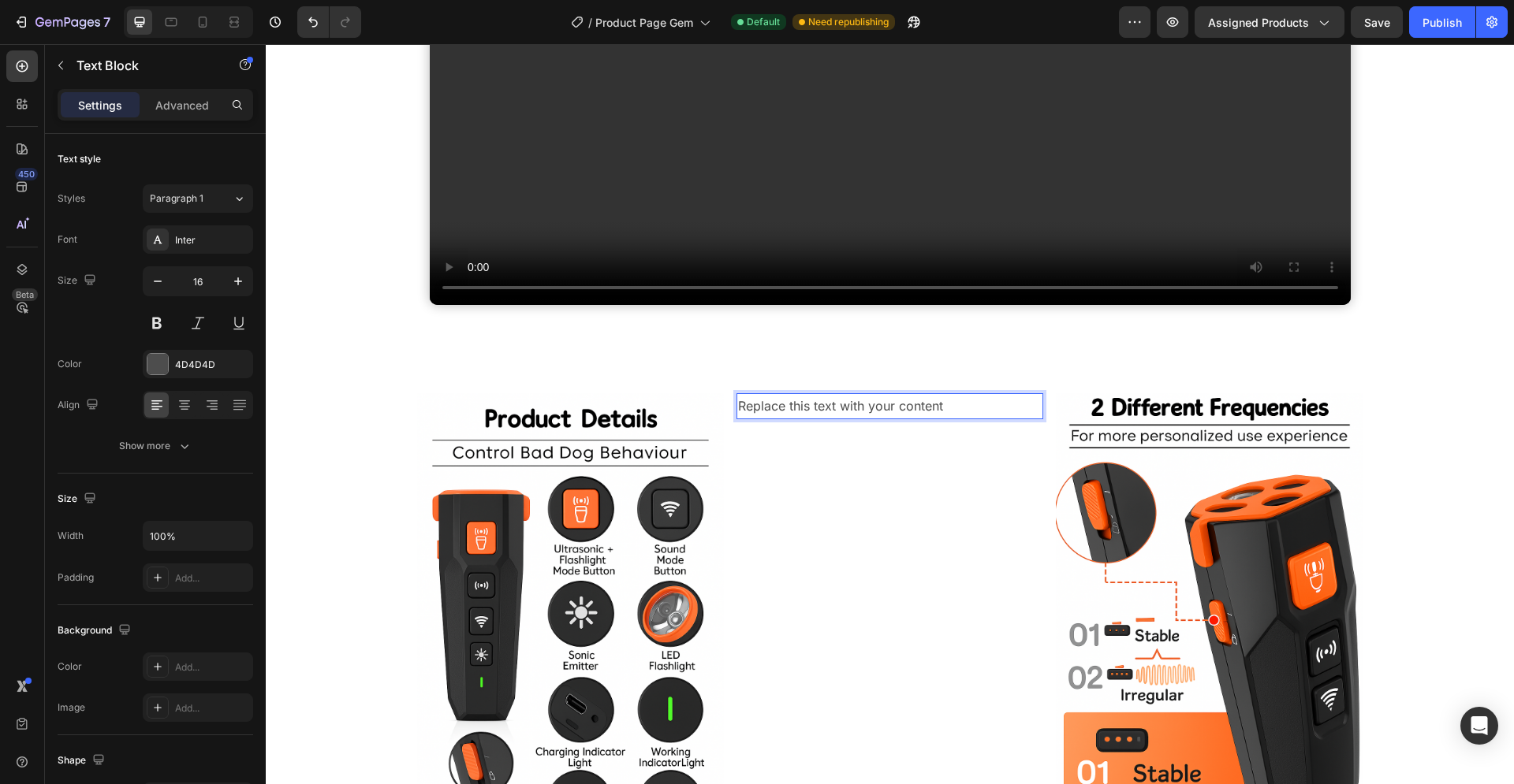
click at [938, 407] on p "Replace this text with your content" at bounding box center [889, 407] width 303 height 23
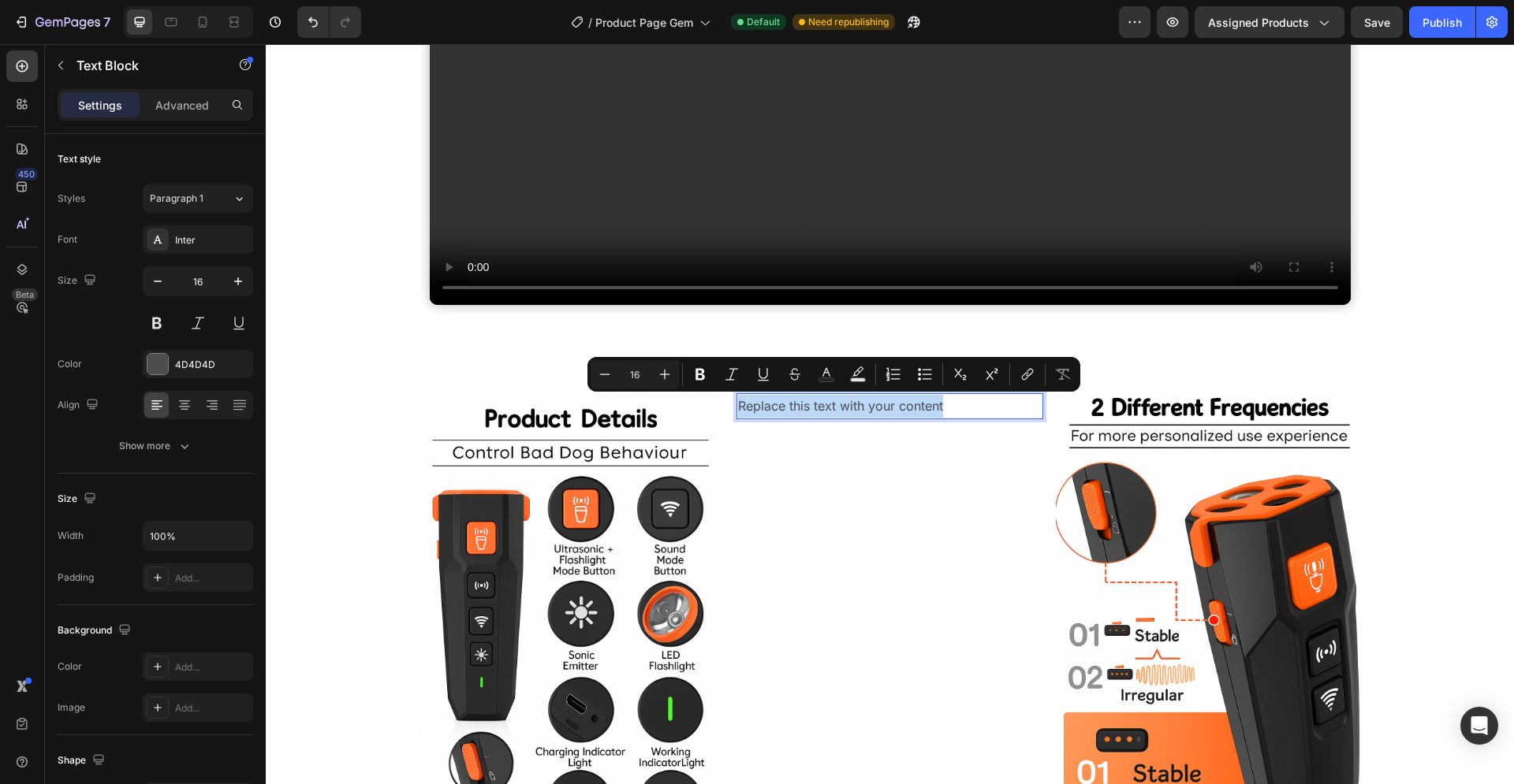
drag, startPoint x: 941, startPoint y: 406, endPoint x: 733, endPoint y: 404, distance: 208.0
click at [738, 404] on p "Replace this text with your content" at bounding box center [889, 407] width 303 height 23
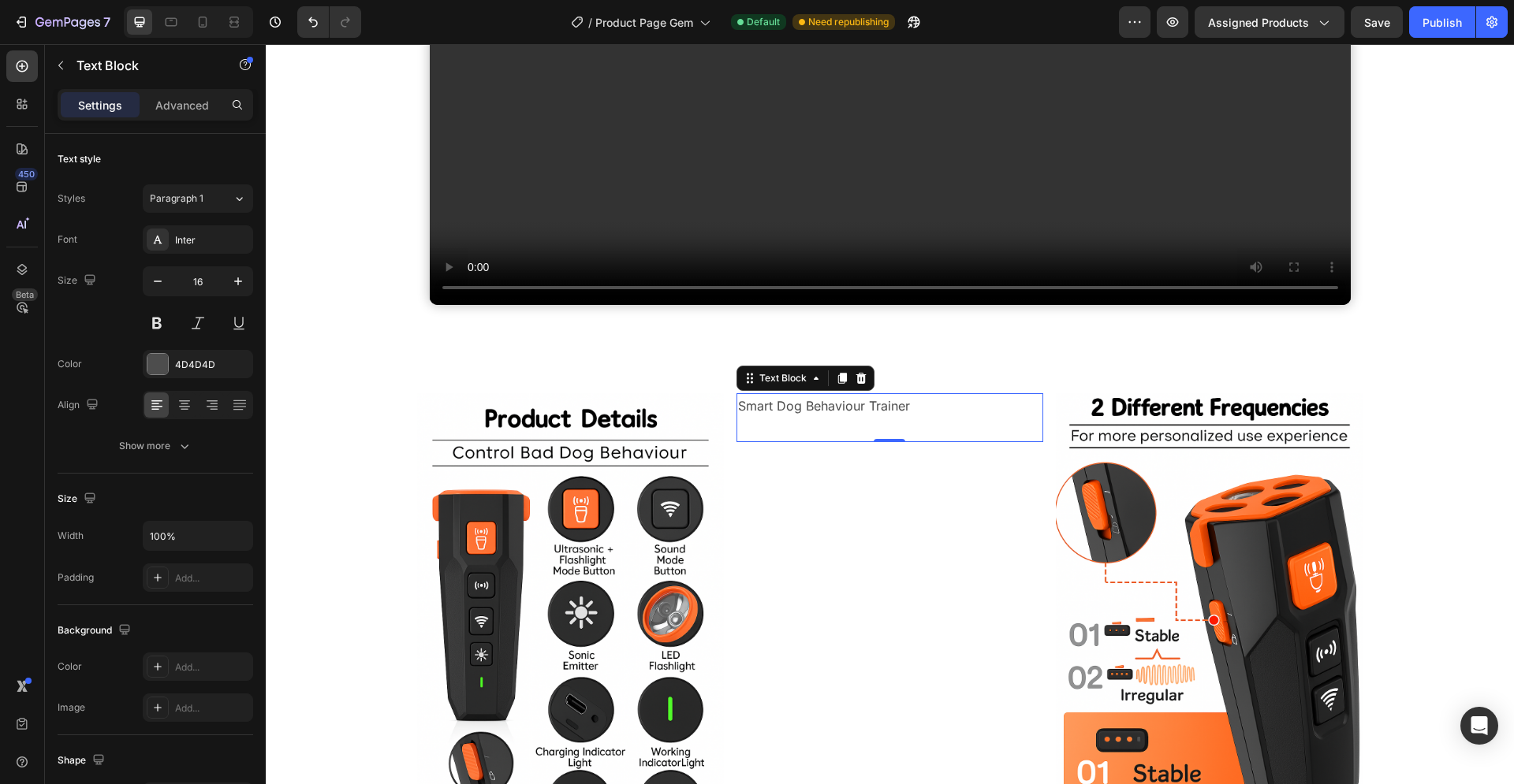
click at [757, 432] on p "Rich Text Editor. Editing area: main" at bounding box center [889, 429] width 303 height 23
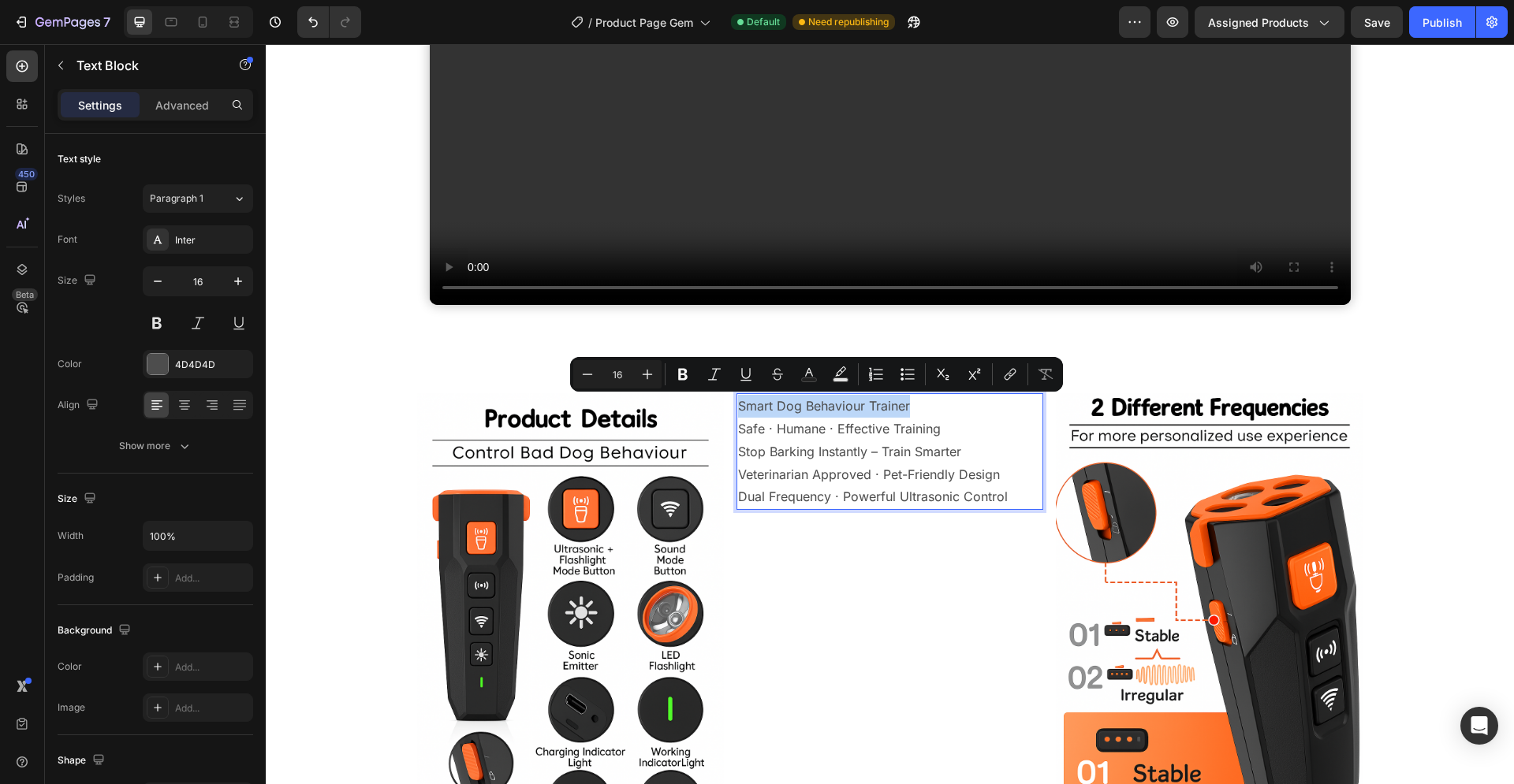
drag, startPoint x: 910, startPoint y: 407, endPoint x: 735, endPoint y: 410, distance: 175.0
click at [738, 410] on p "Smart Dog Behaviour Trainer" at bounding box center [889, 407] width 303 height 23
click at [683, 378] on icon "Editor contextual toolbar" at bounding box center [683, 375] width 10 height 12
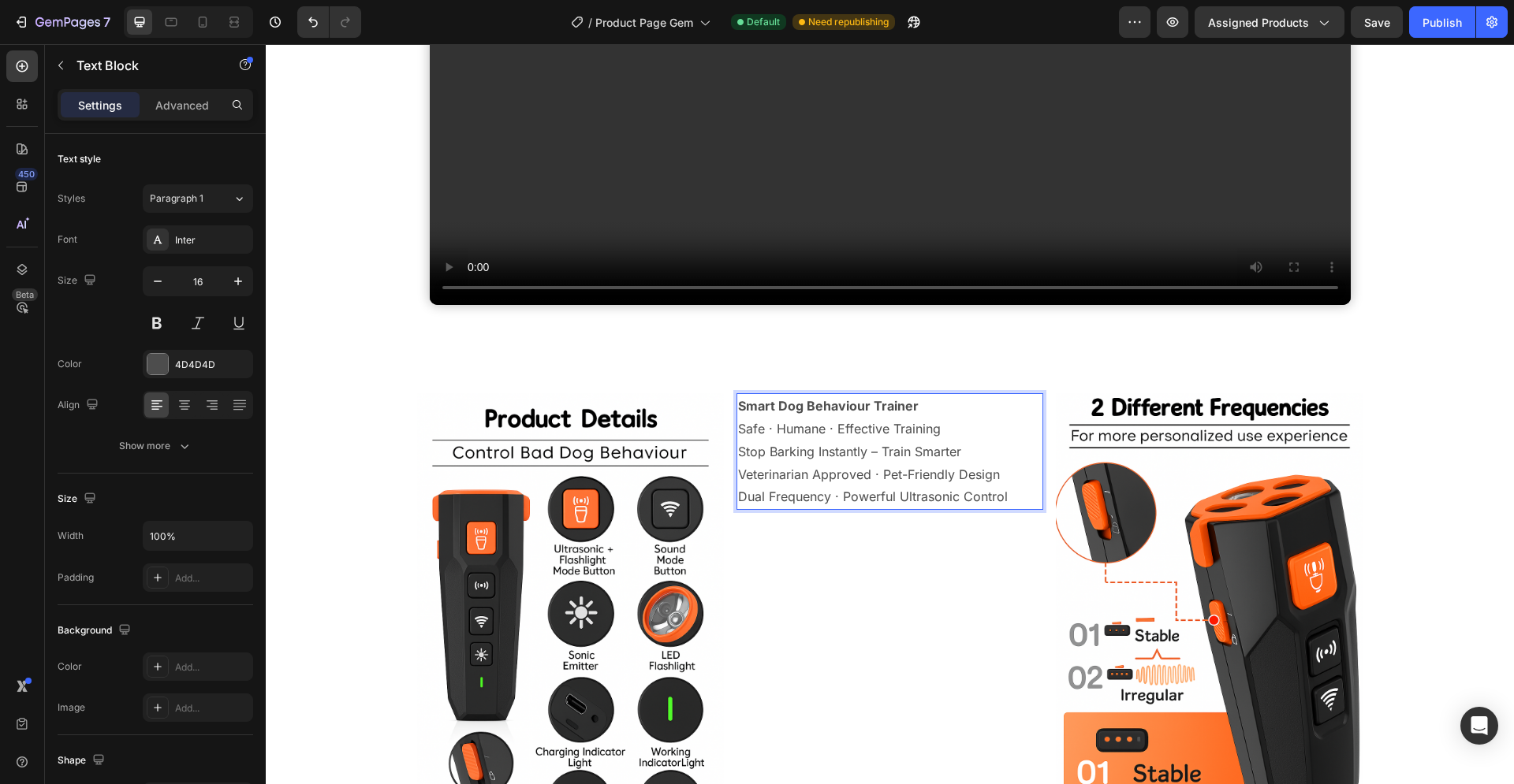
click at [916, 406] on p "Smart Dog Behaviour Trainer" at bounding box center [889, 407] width 303 height 23
drag, startPoint x: 913, startPoint y: 407, endPoint x: 735, endPoint y: 412, distance: 178.1
click at [738, 412] on p "Smart Dog Behaviour Trainer" at bounding box center [889, 407] width 303 height 23
click at [738, 429] on p "Safe · Humane · Effective Training" at bounding box center [889, 429] width 303 height 23
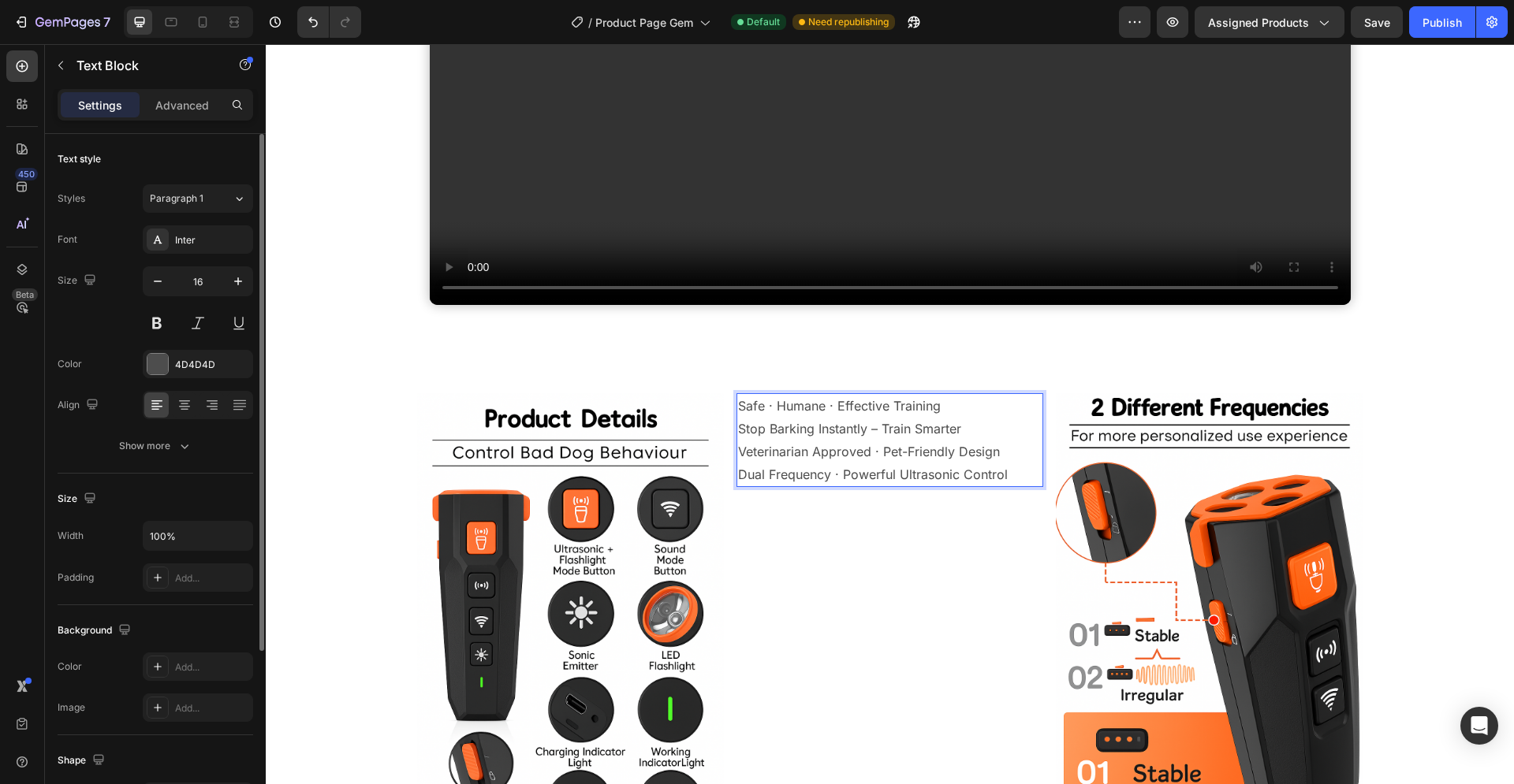
scroll to position [239, 0]
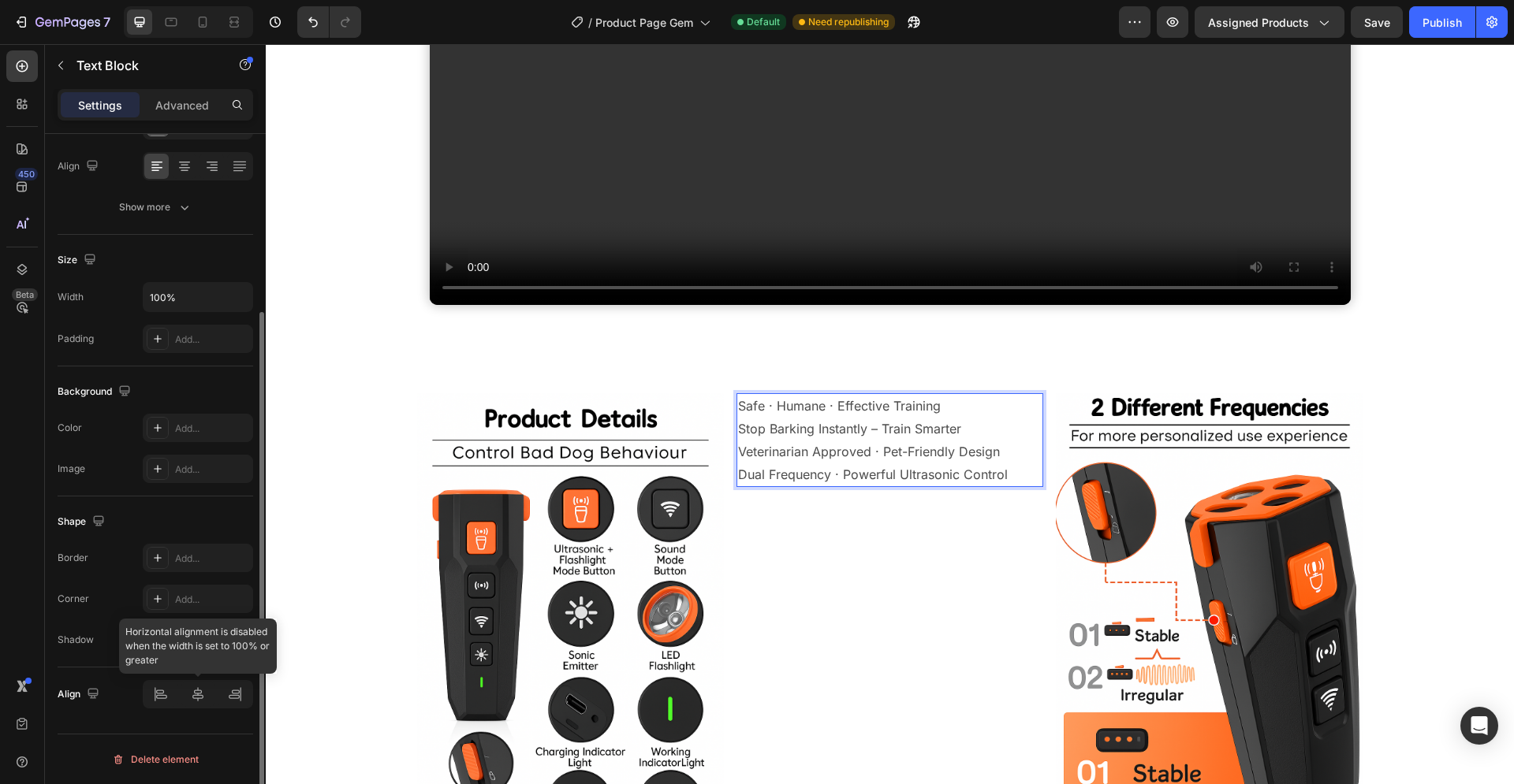
click at [201, 703] on div at bounding box center [197, 694] width 110 height 29
drag, startPoint x: 1004, startPoint y: 471, endPoint x: 834, endPoint y: 443, distance: 172.3
click at [898, 455] on p "Veterinarian Approved · Pet-Friendly Design" at bounding box center [889, 452] width 303 height 23
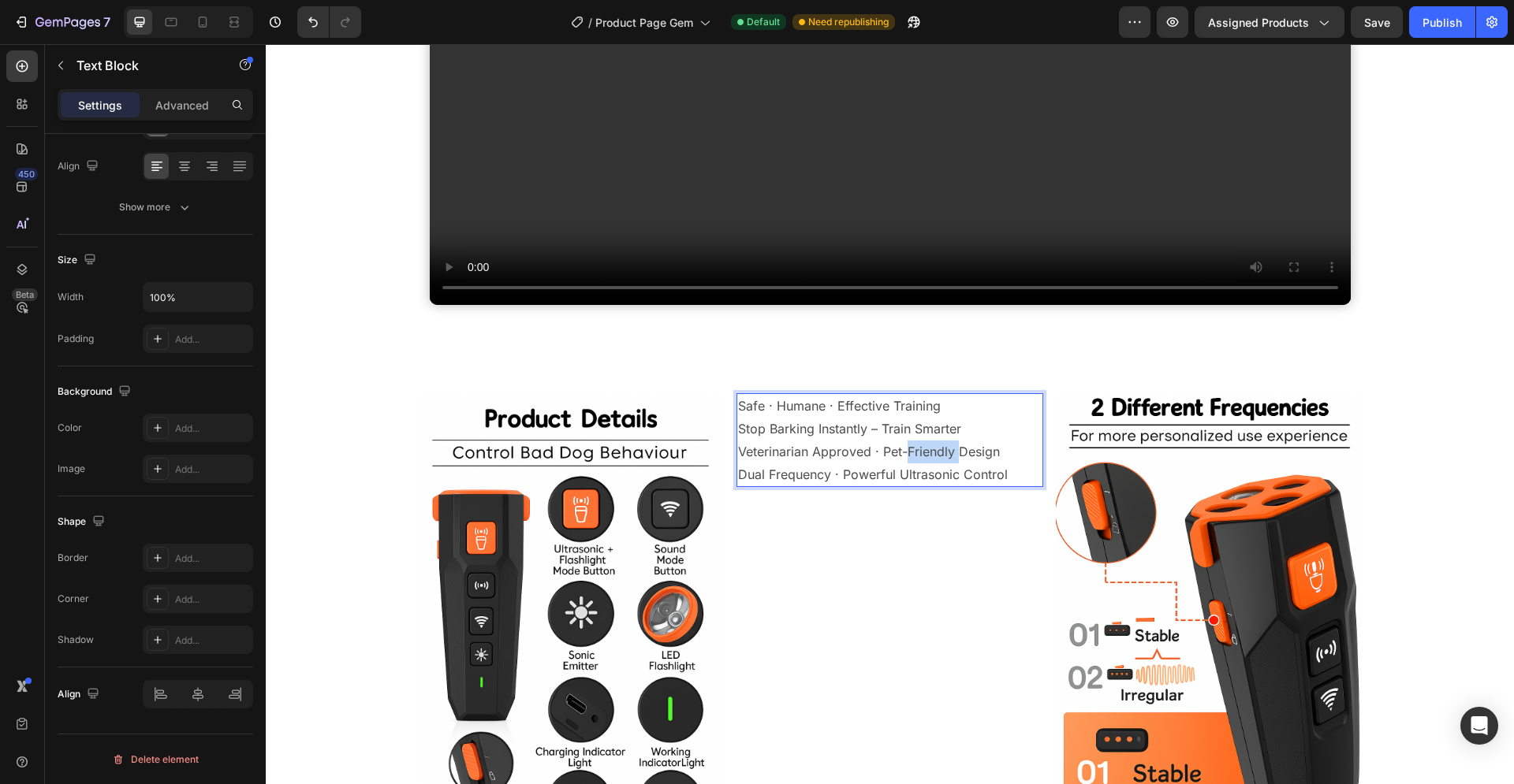
click at [898, 455] on p "Veterinarian Approved · Pet-Friendly Design" at bounding box center [889, 452] width 303 height 23
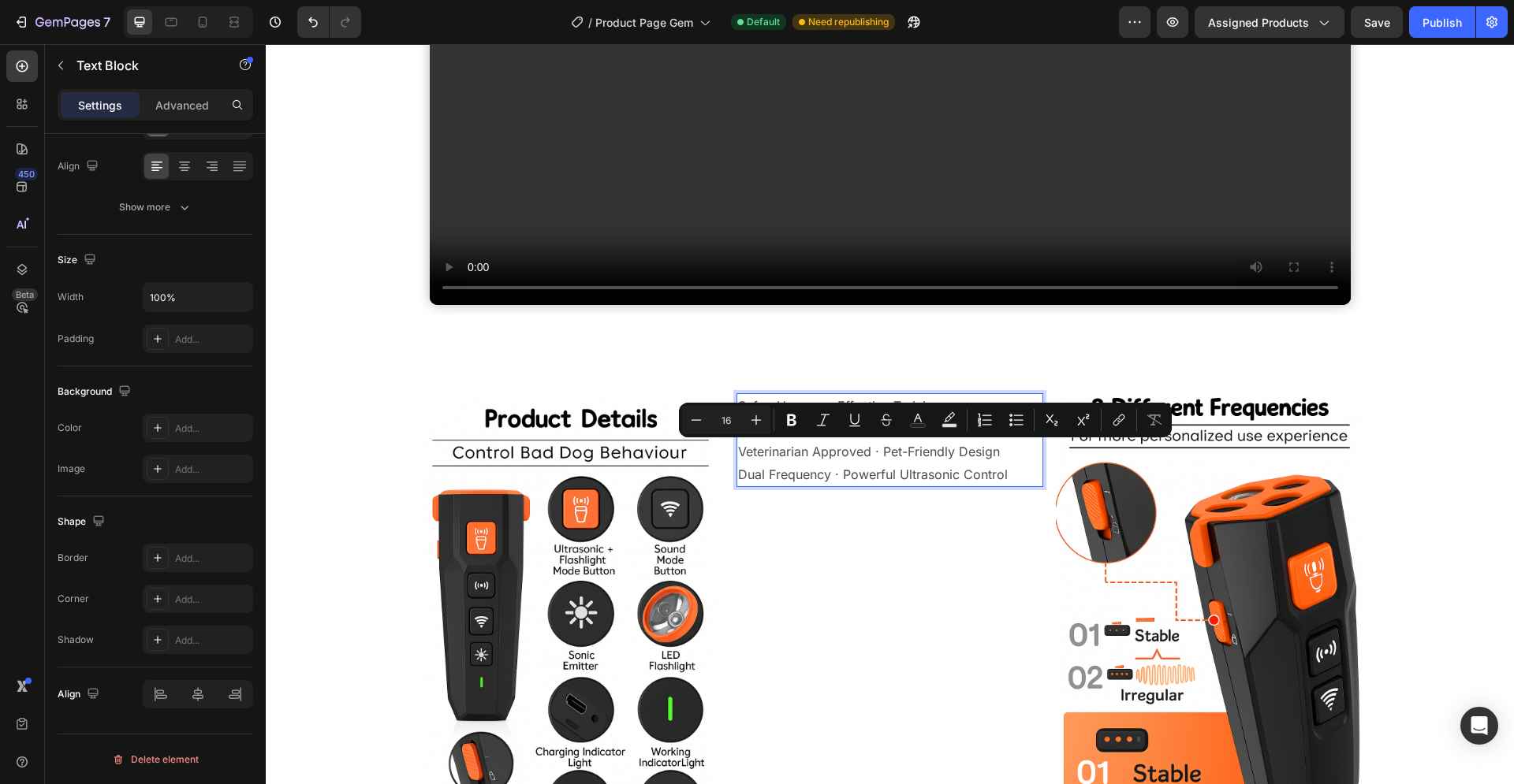
click at [1000, 475] on p "Dual Frequency · Powerful Ultrasonic Control" at bounding box center [889, 475] width 303 height 23
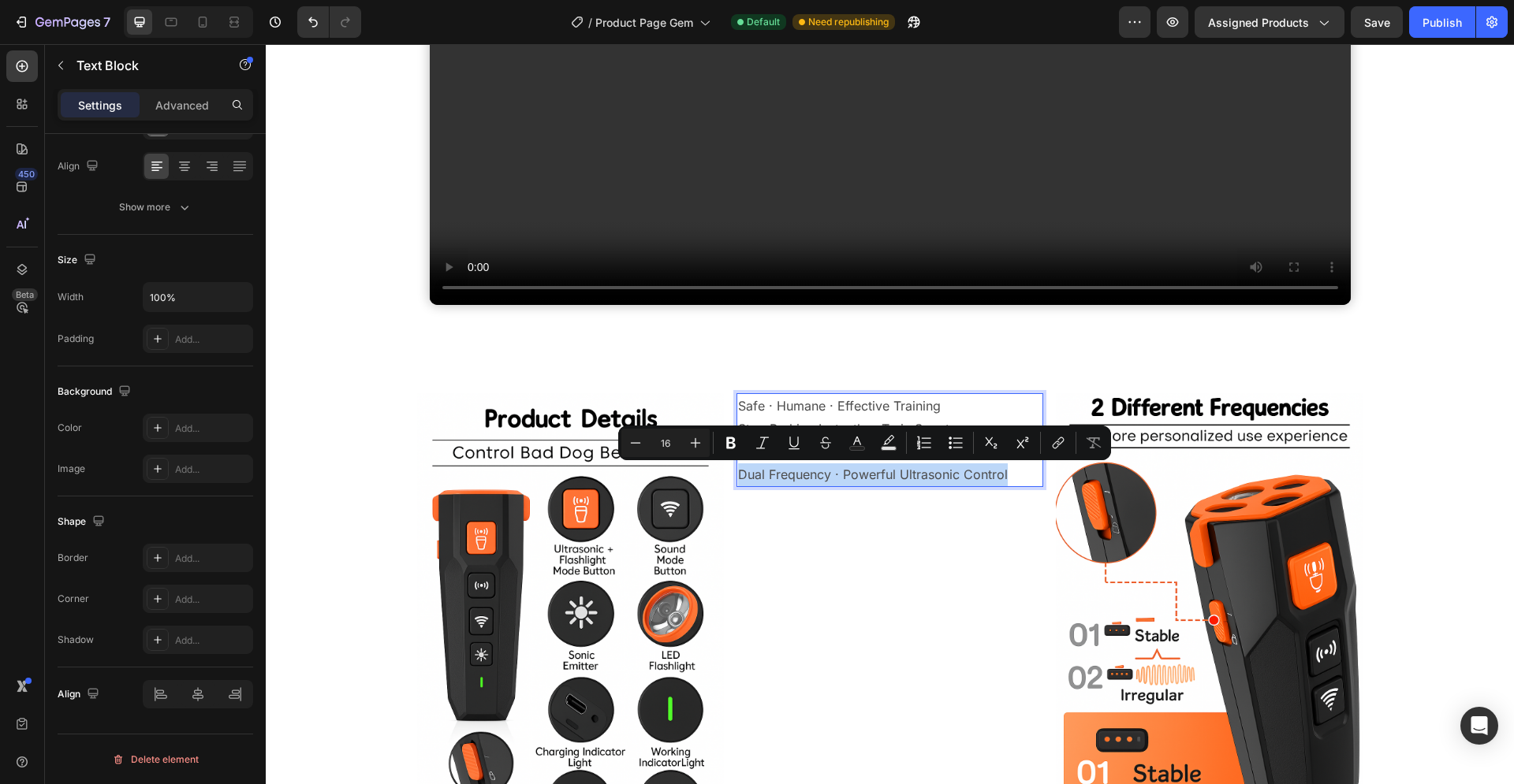
drag, startPoint x: 1000, startPoint y: 474, endPoint x: 766, endPoint y: 422, distance: 239.7
click at [766, 422] on div "Safe · Humane · Effective Training Stop Barking Instantly – Train Smarter Veter…" at bounding box center [889, 440] width 307 height 94
click at [976, 473] on p "Dual Frequency · Powerful Ultrasonic Control" at bounding box center [889, 475] width 303 height 23
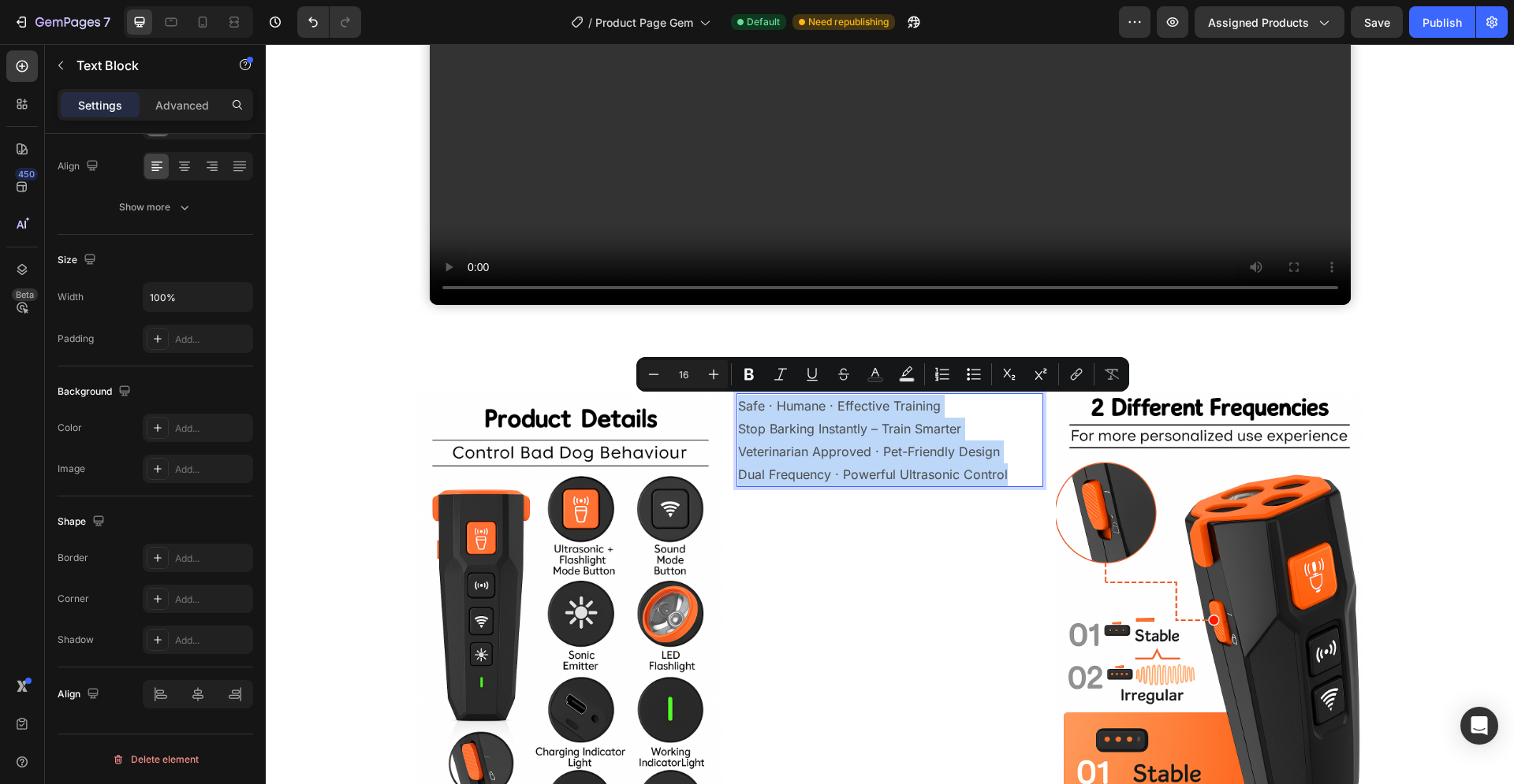
drag, startPoint x: 1001, startPoint y: 473, endPoint x: 732, endPoint y: 409, distance: 276.5
click at [736, 409] on div "Safe · Humane · Effective Training Stop Barking Instantly – Train Smarter Veter…" at bounding box center [889, 440] width 307 height 94
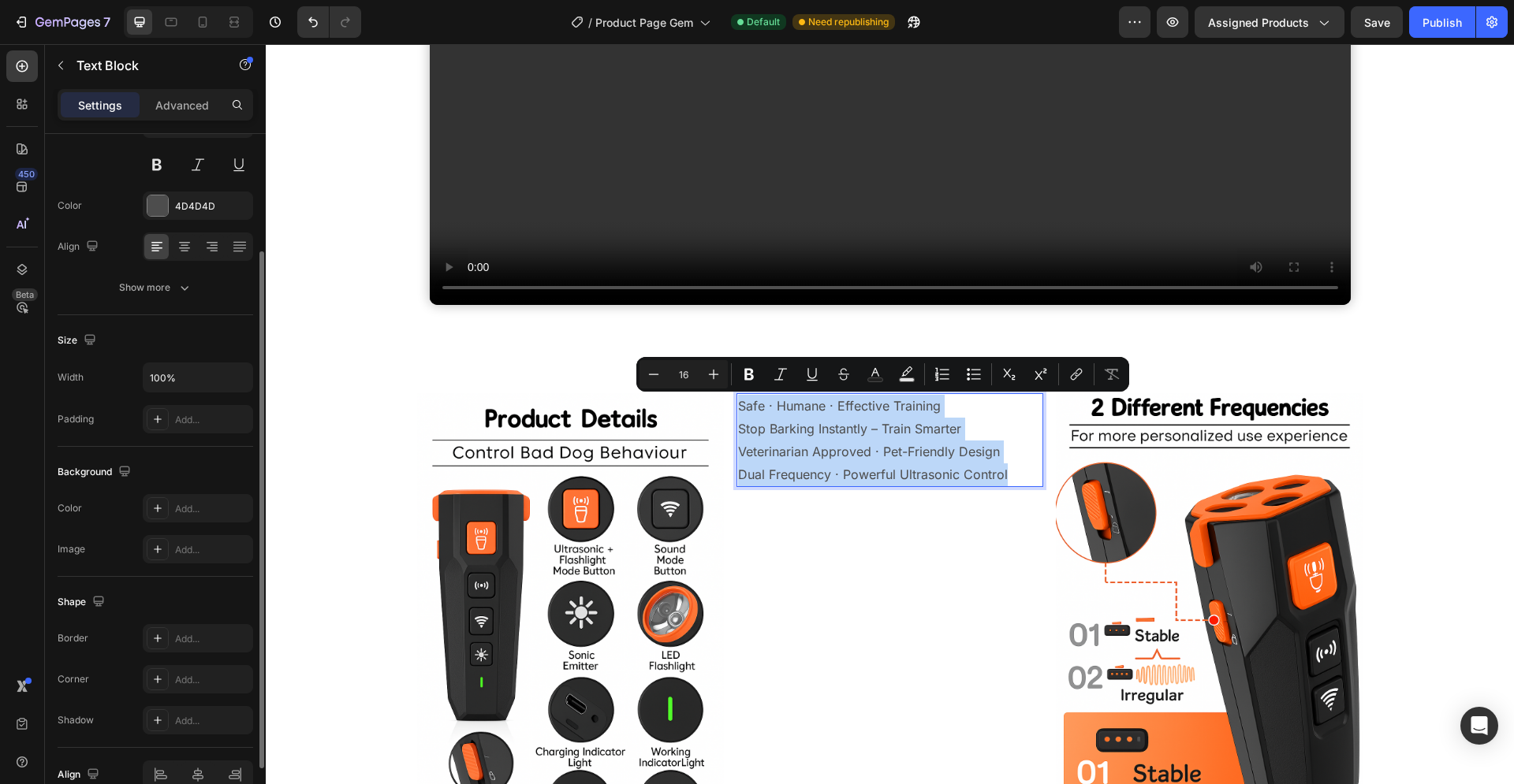
scroll to position [78, 0]
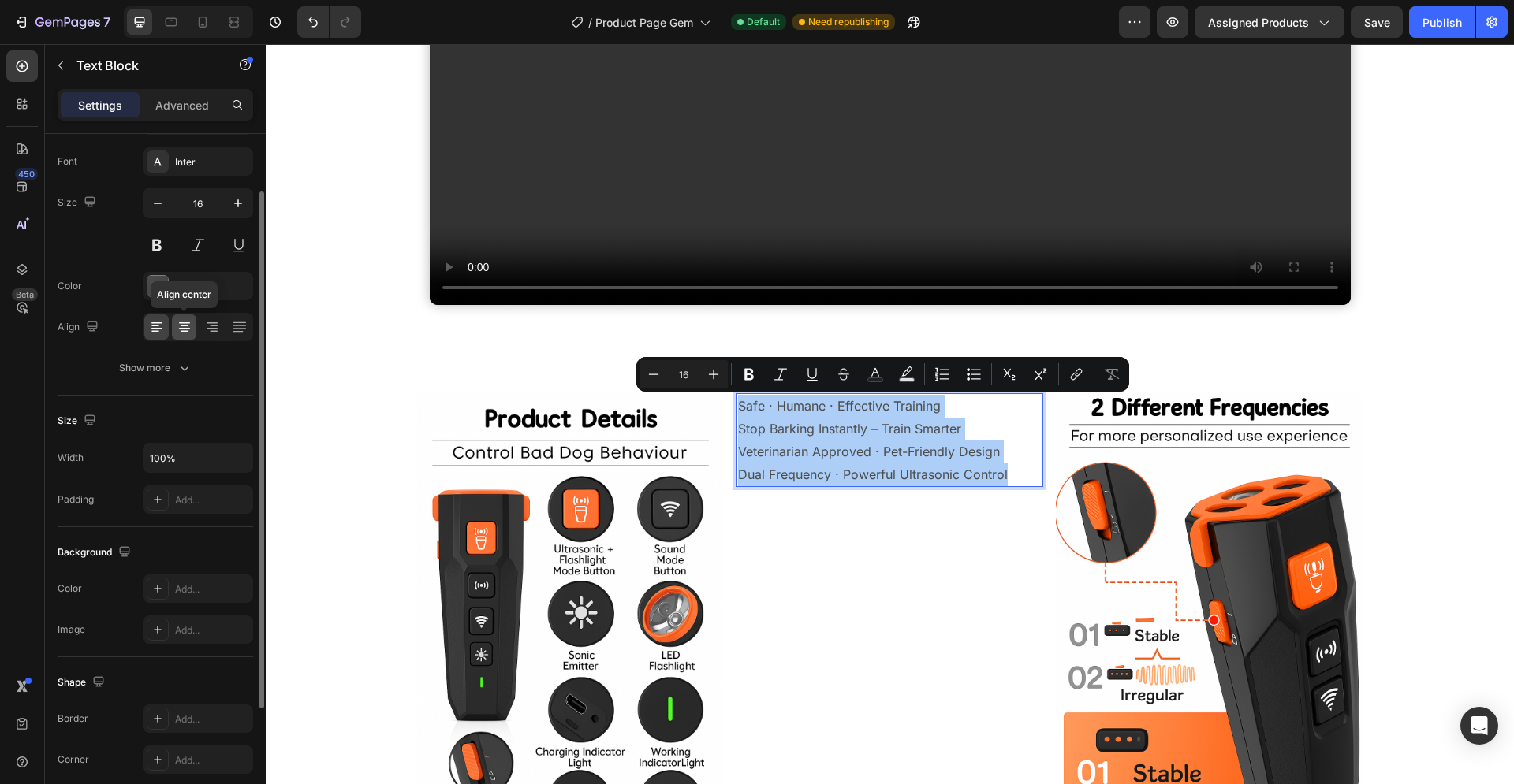
click at [188, 322] on icon at bounding box center [184, 327] width 15 height 15
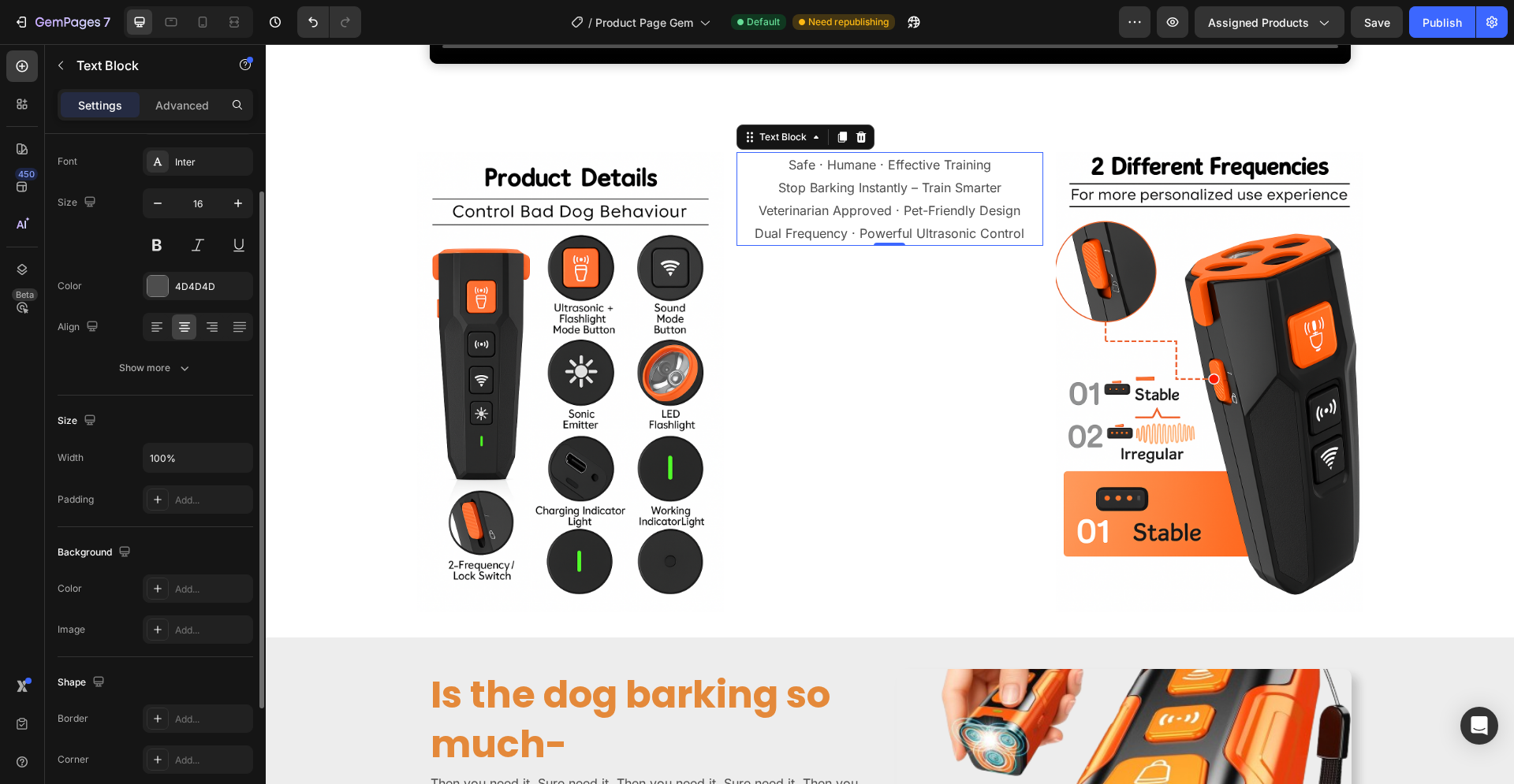
scroll to position [239, 0]
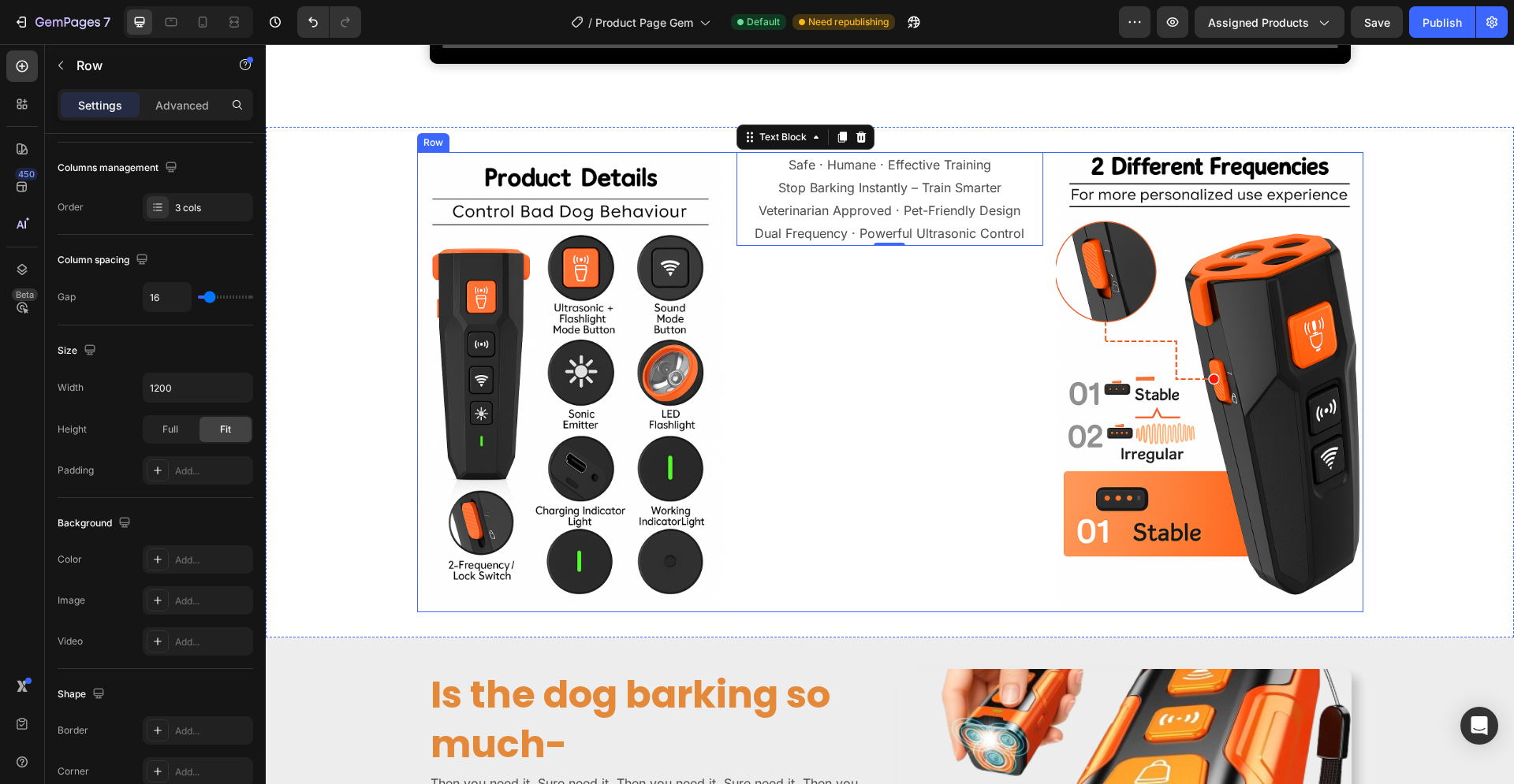
click at [866, 418] on div "Safe · Humane · Effective Training Stop Barking Instantly – Train Smarter Veter…" at bounding box center [889, 382] width 307 height 460
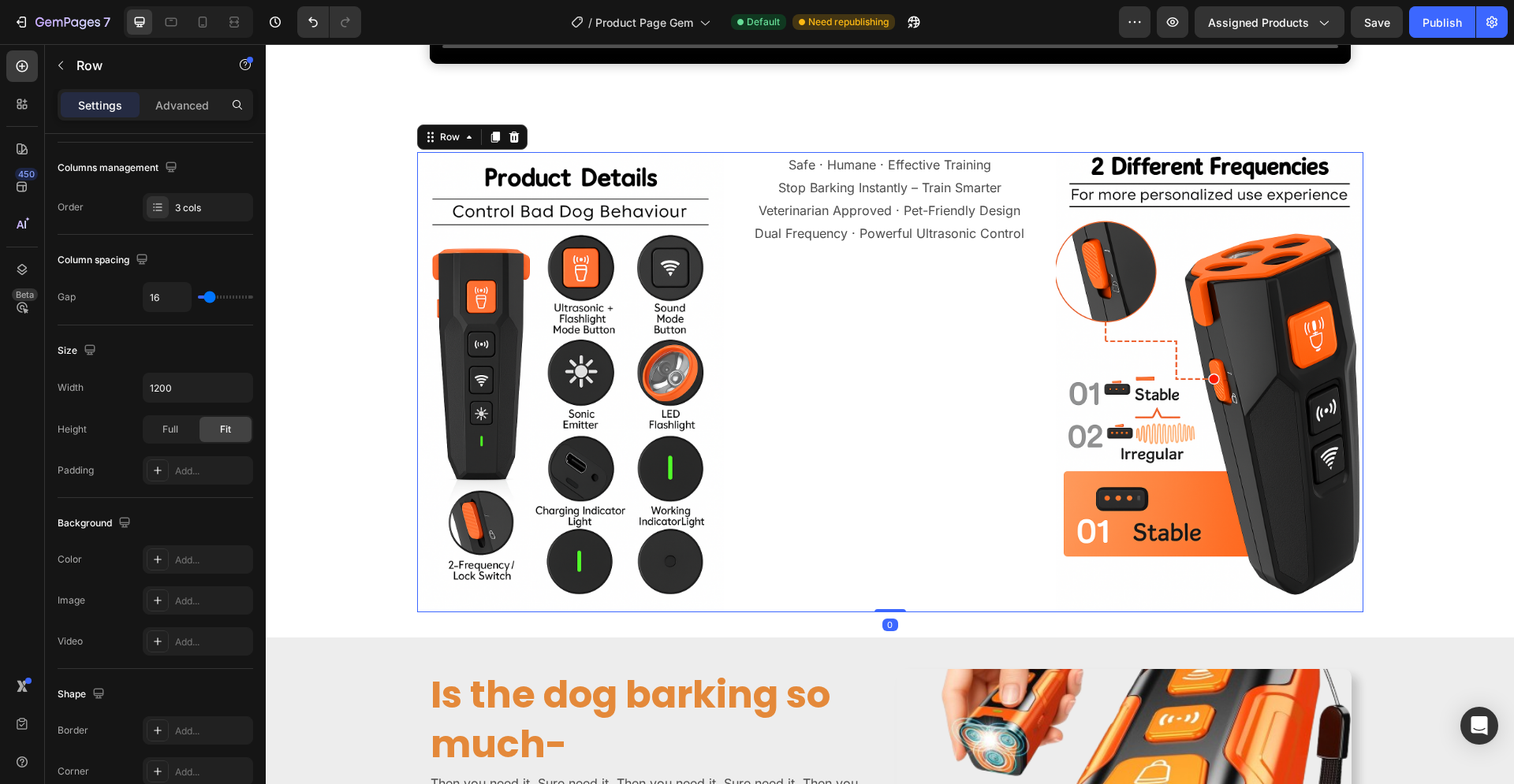
scroll to position [0, 0]
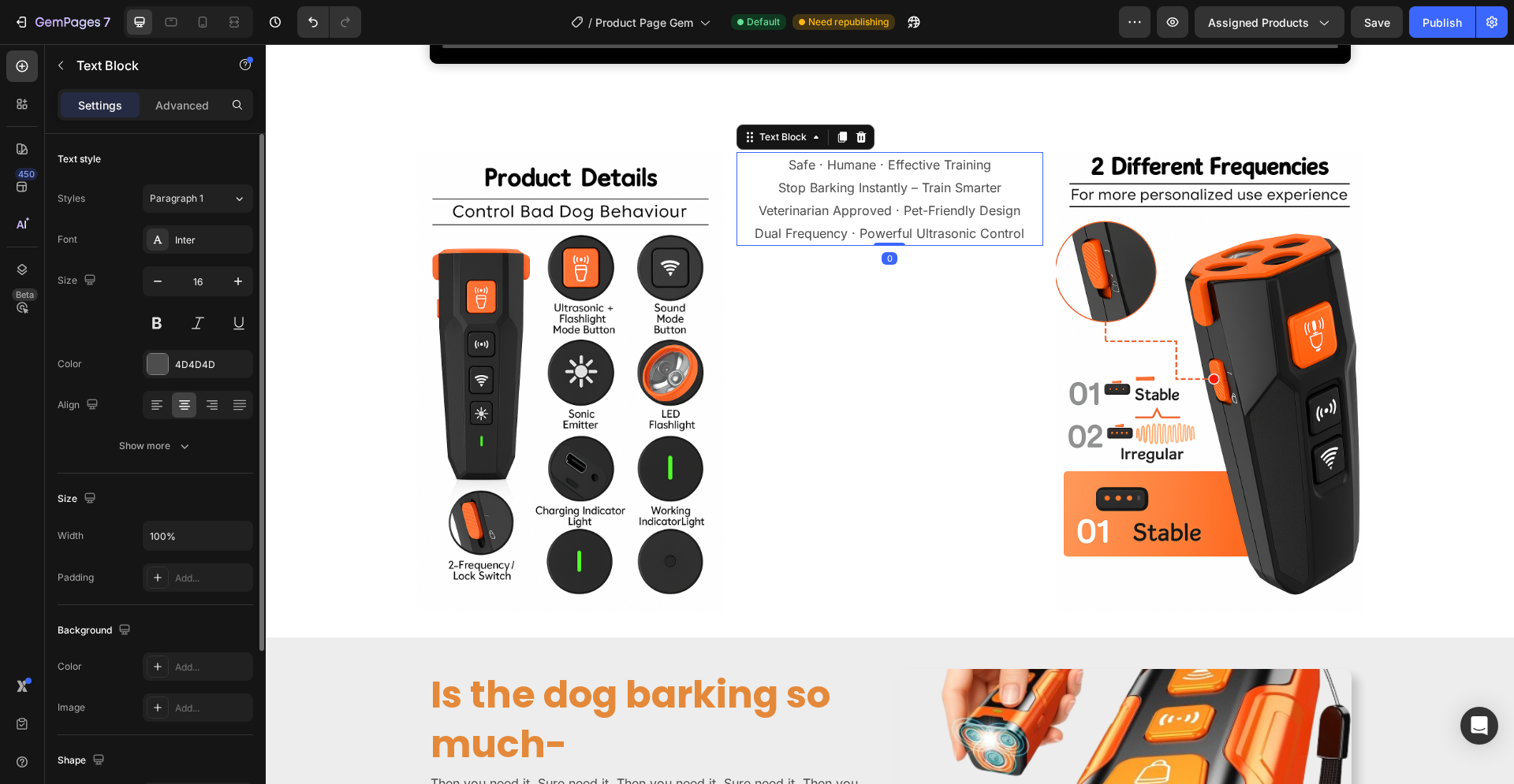
click at [811, 197] on p "Stop Barking Instantly – Train Smarter" at bounding box center [889, 188] width 303 height 23
click at [619, 307] on img at bounding box center [571, 382] width 307 height 460
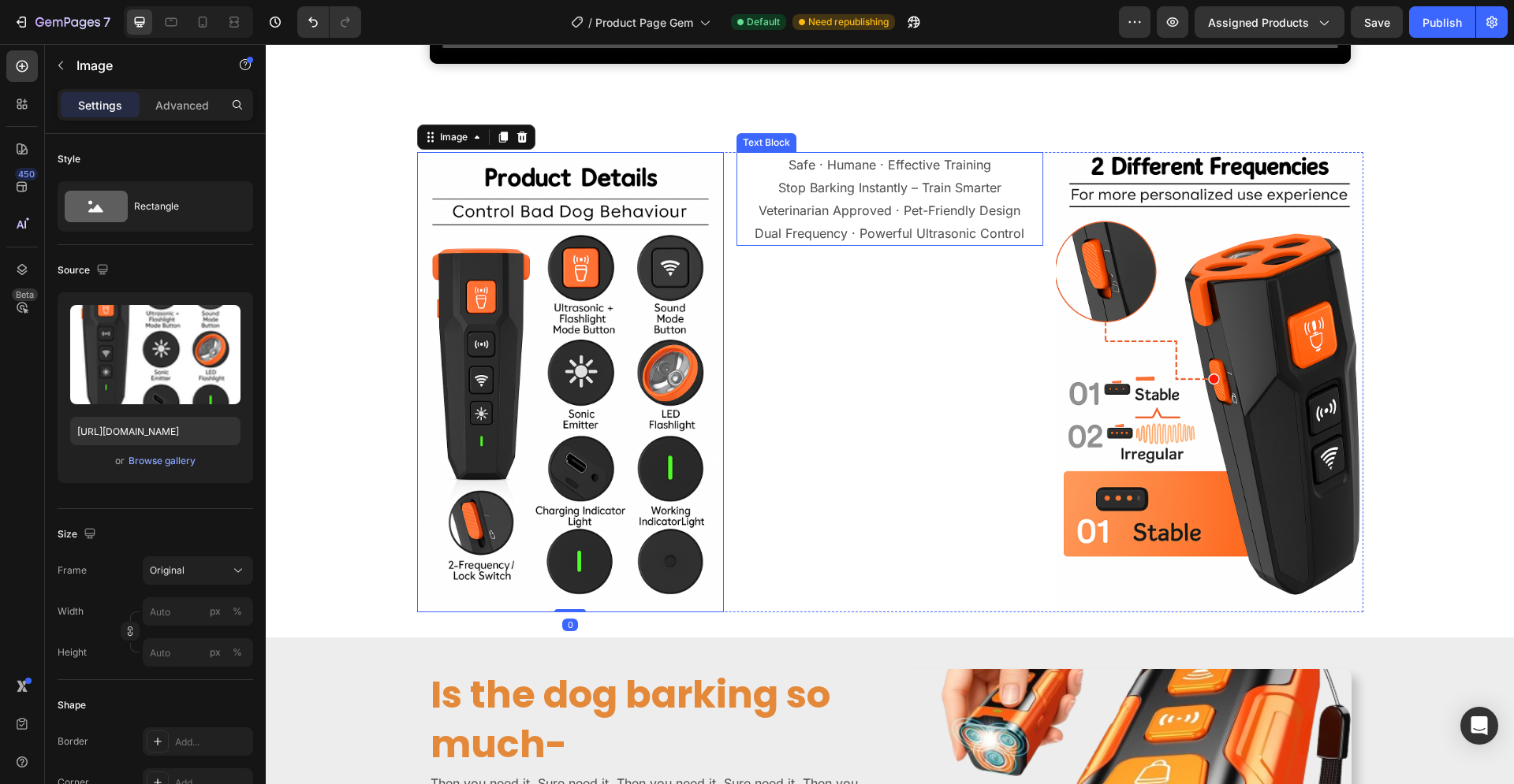
click at [853, 204] on p "Veterinarian Approved · Pet-Friendly Design" at bounding box center [889, 211] width 303 height 23
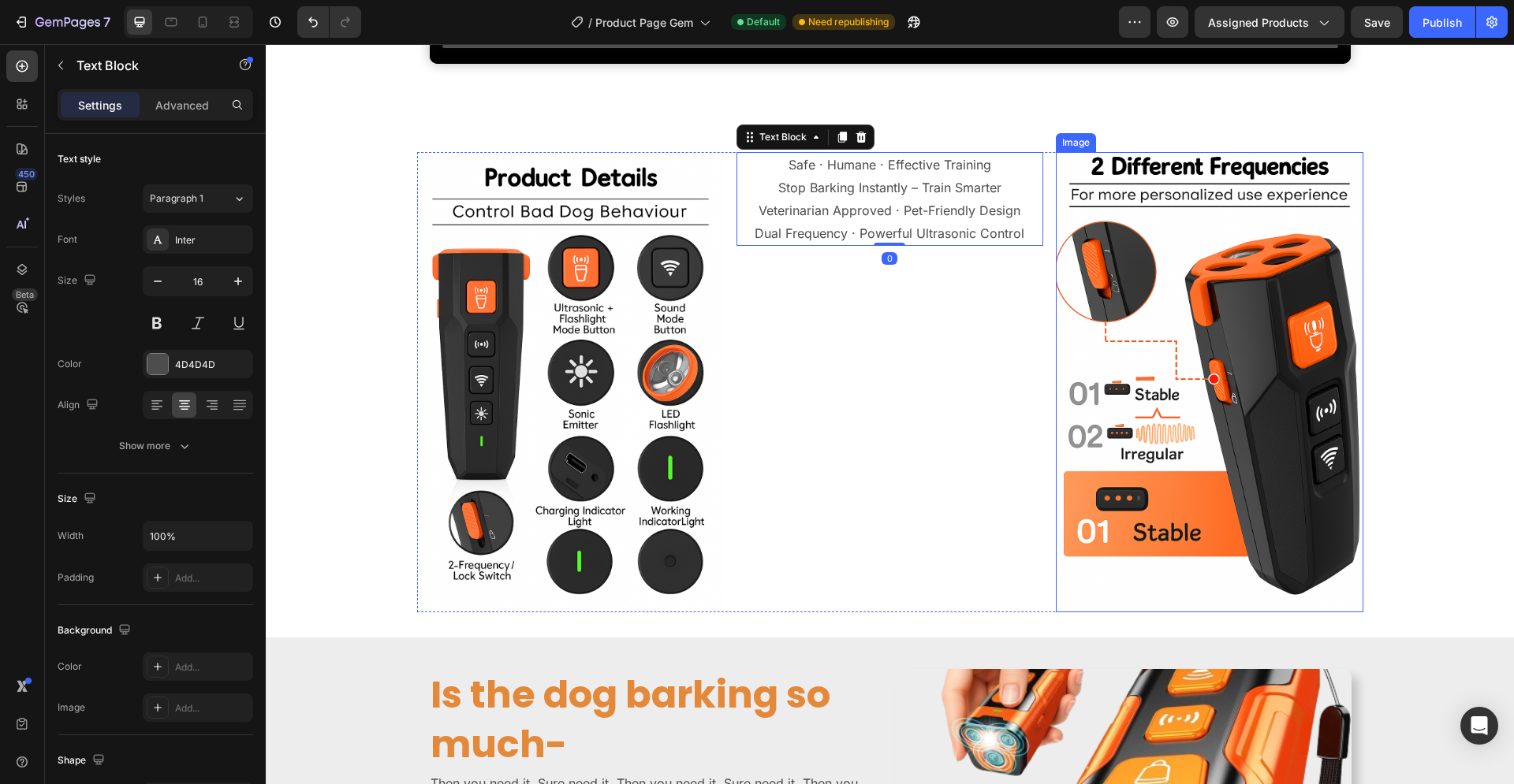
click at [1198, 288] on img at bounding box center [1209, 382] width 307 height 460
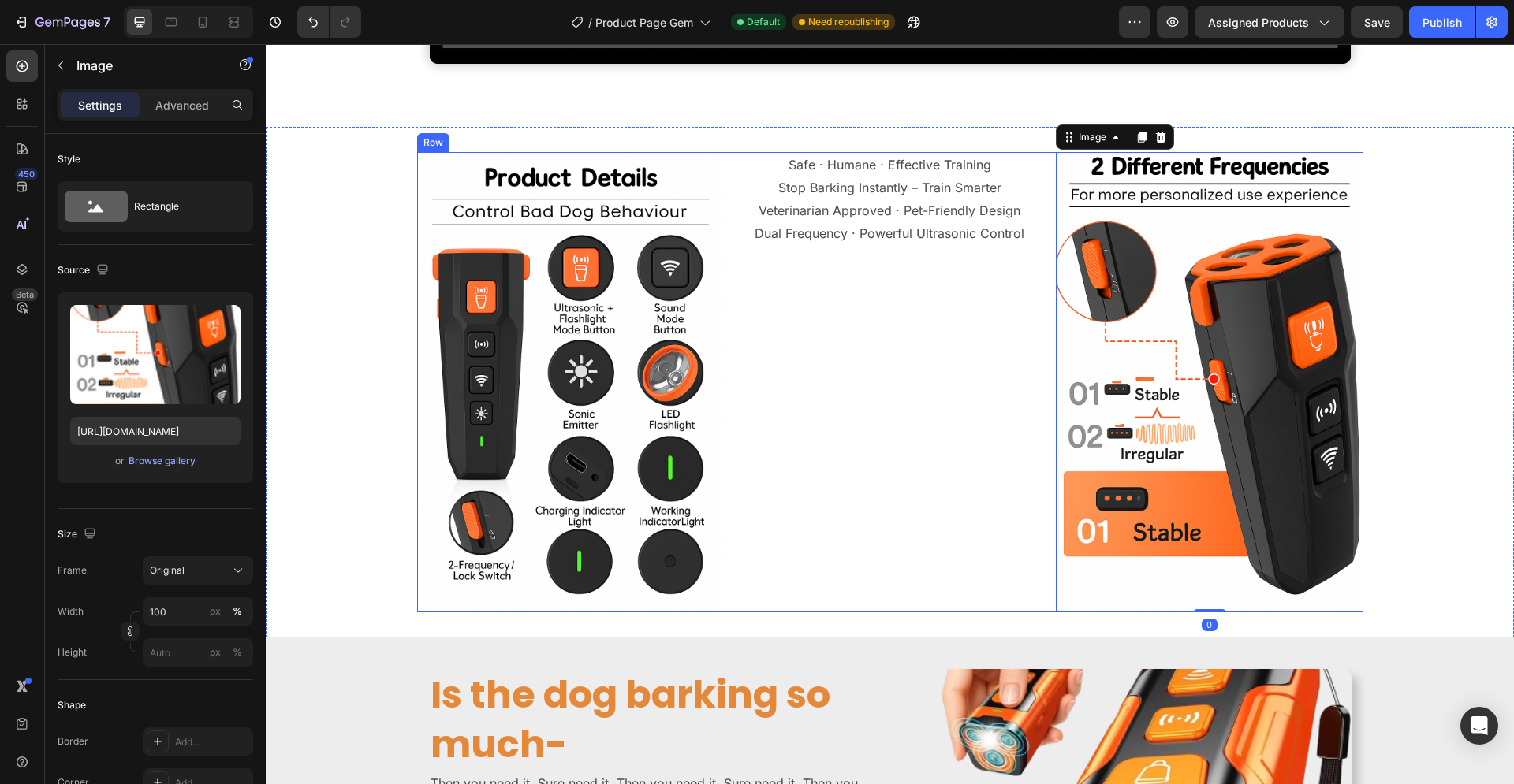
click at [856, 337] on div "Safe · Humane · Effective Training Stop Barking Instantly – Train Smarter Veter…" at bounding box center [889, 382] width 307 height 460
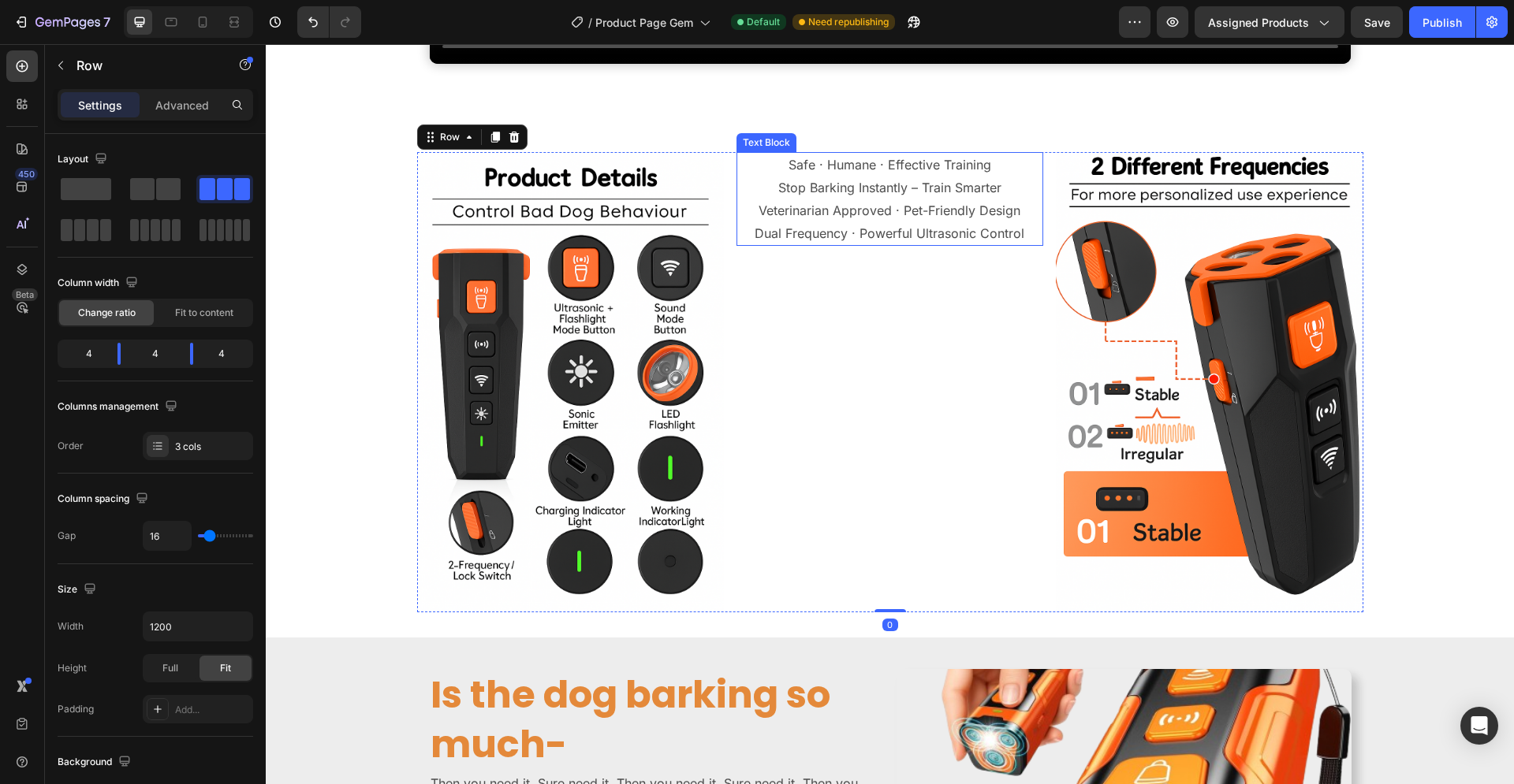
click at [850, 190] on p "Stop Barking Instantly – Train Smarter" at bounding box center [889, 188] width 303 height 23
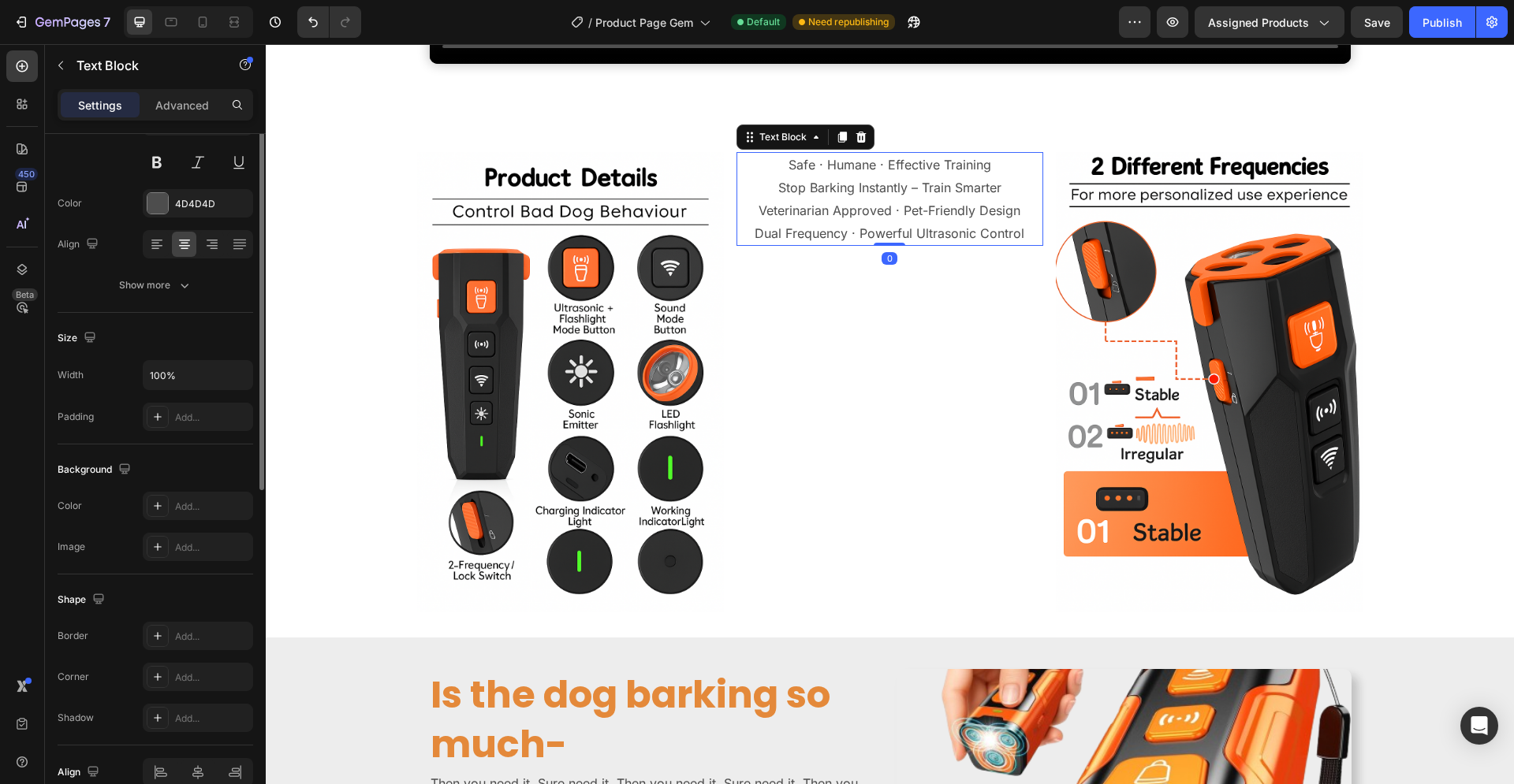
scroll to position [239, 0]
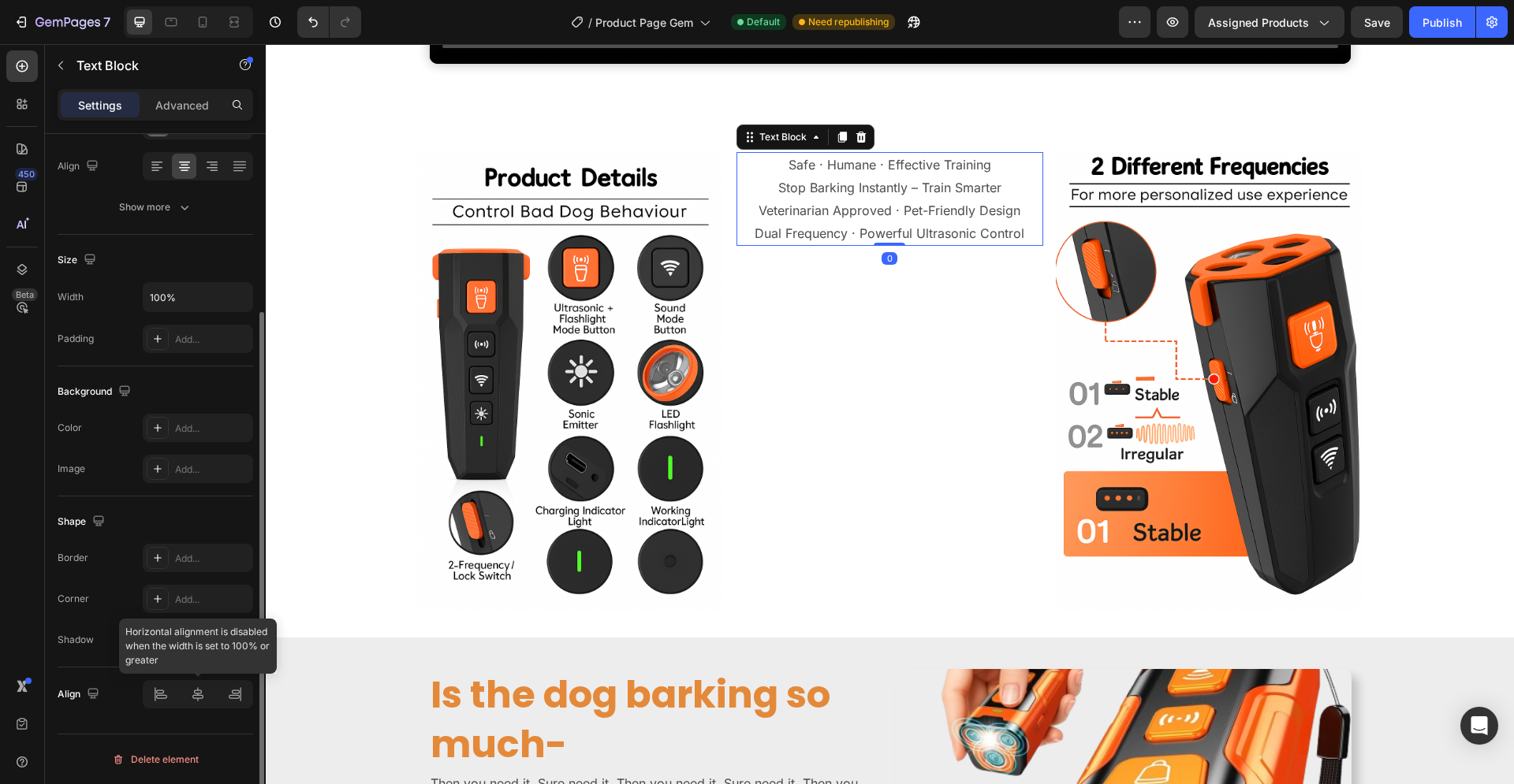
click at [197, 702] on div at bounding box center [197, 694] width 110 height 29
click at [89, 690] on icon "button" at bounding box center [92, 693] width 11 height 11
click at [95, 635] on icon "button" at bounding box center [95, 636] width 15 height 15
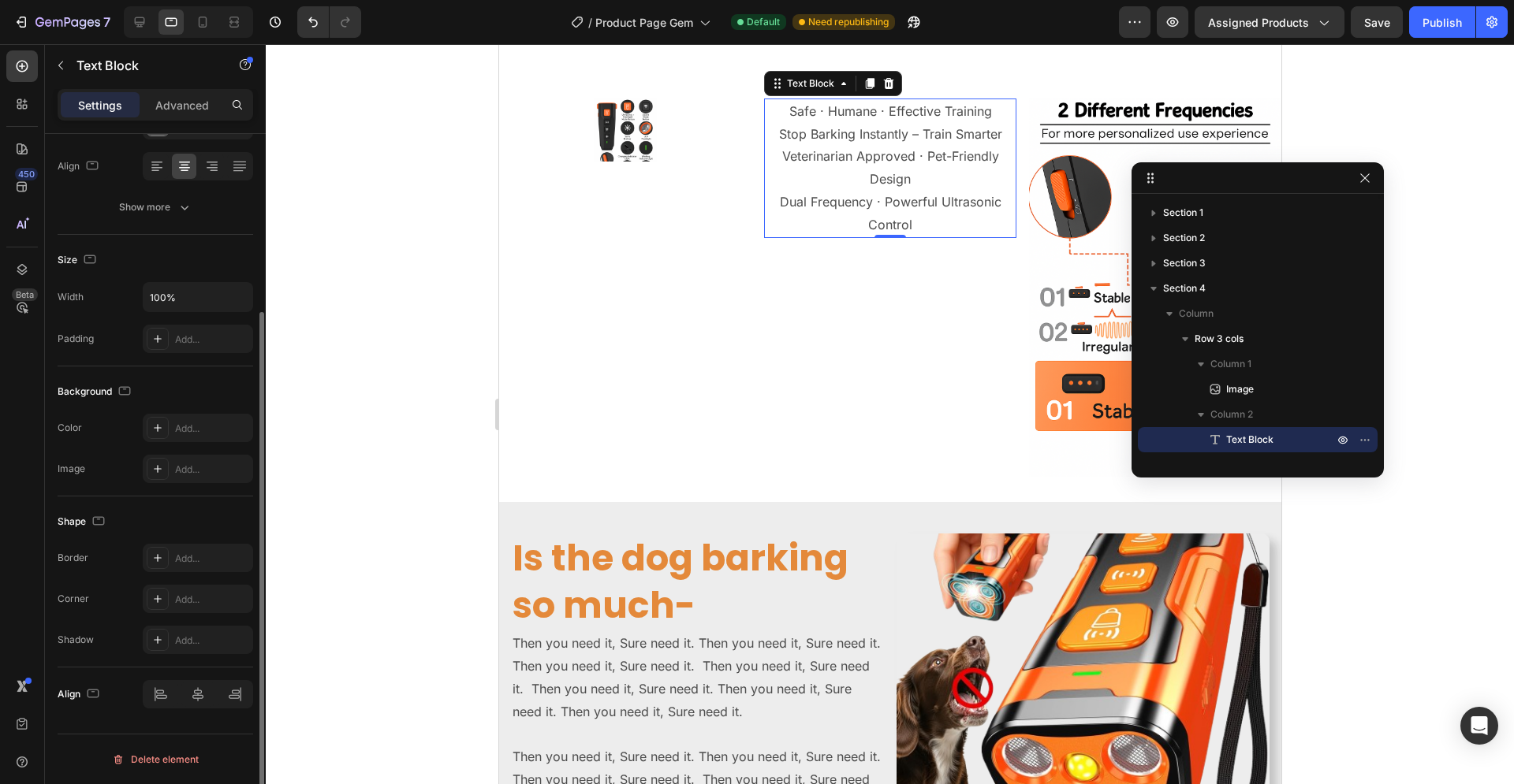
scroll to position [1531, 0]
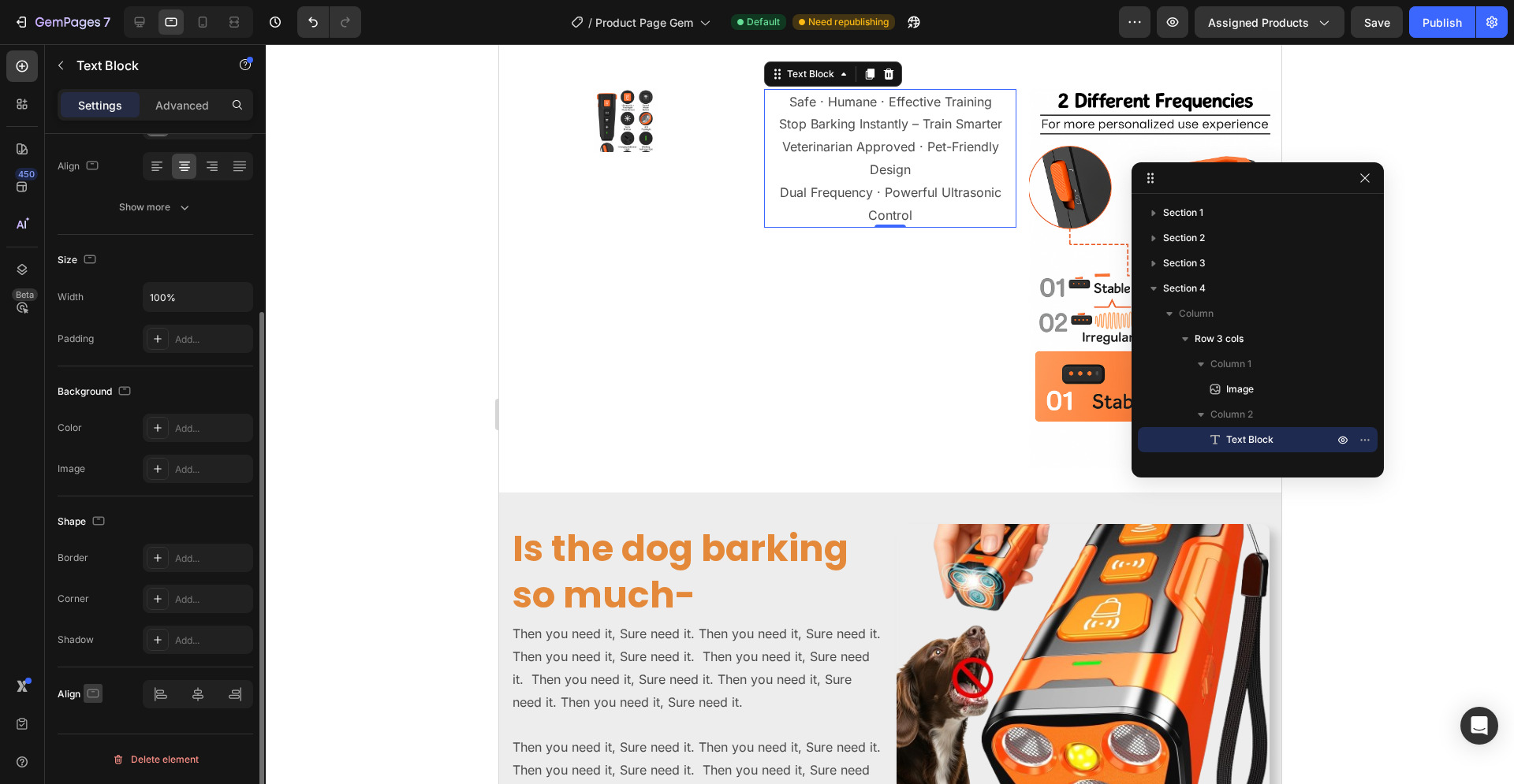
click at [92, 694] on icon "button" at bounding box center [92, 693] width 15 height 15
click at [95, 608] on icon "button" at bounding box center [96, 607] width 11 height 11
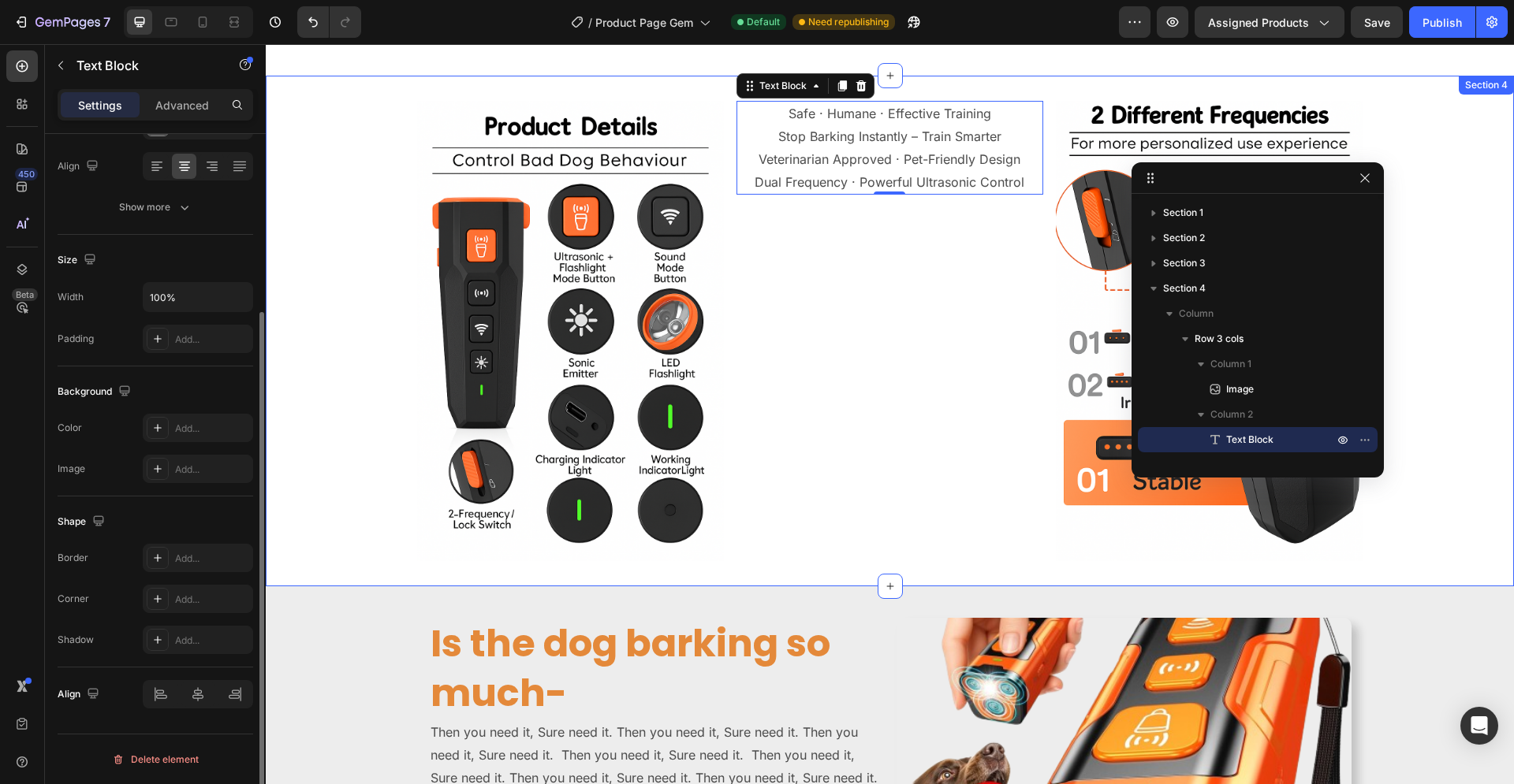
scroll to position [1615, 0]
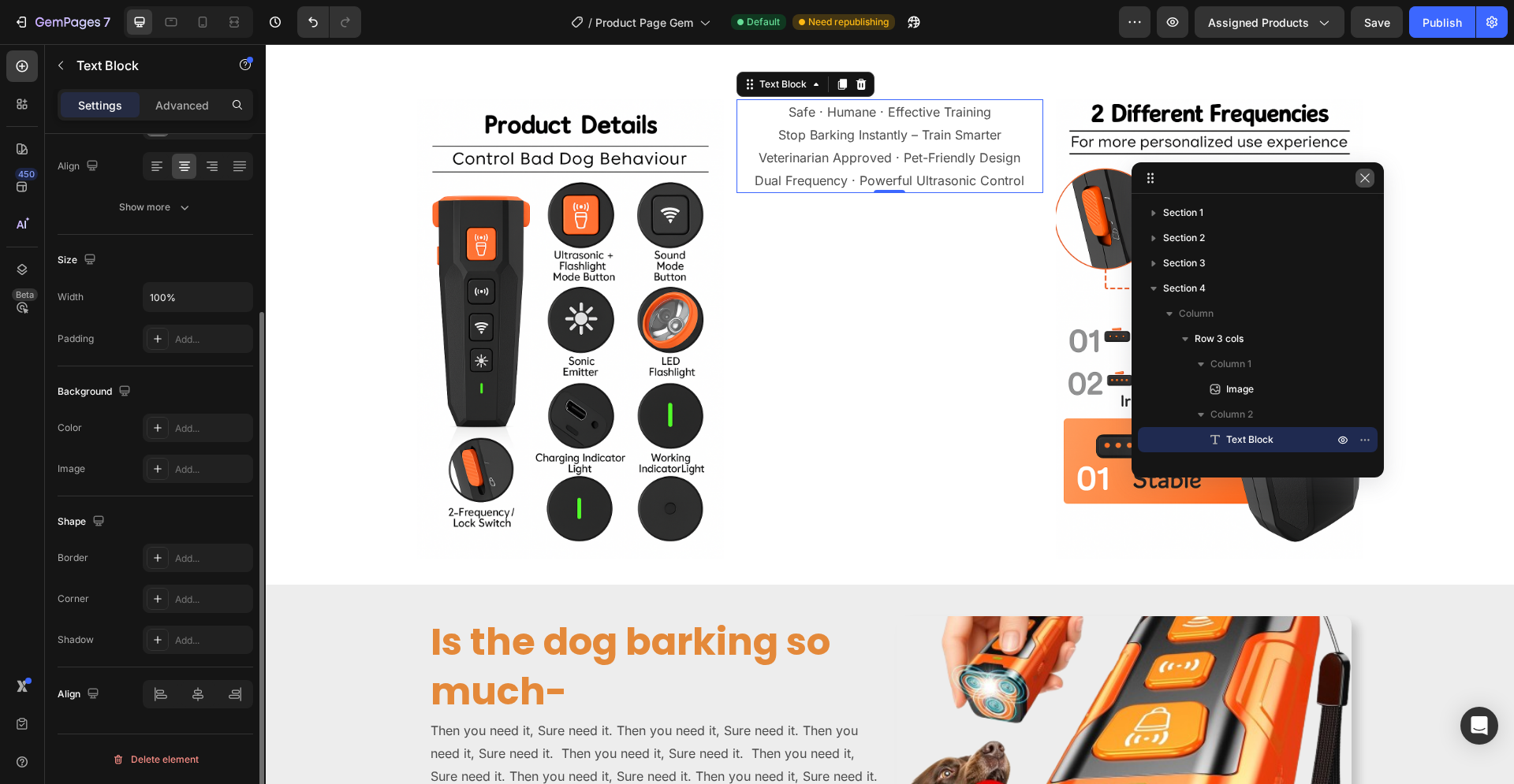
click at [1365, 181] on icon "button" at bounding box center [1364, 178] width 12 height 12
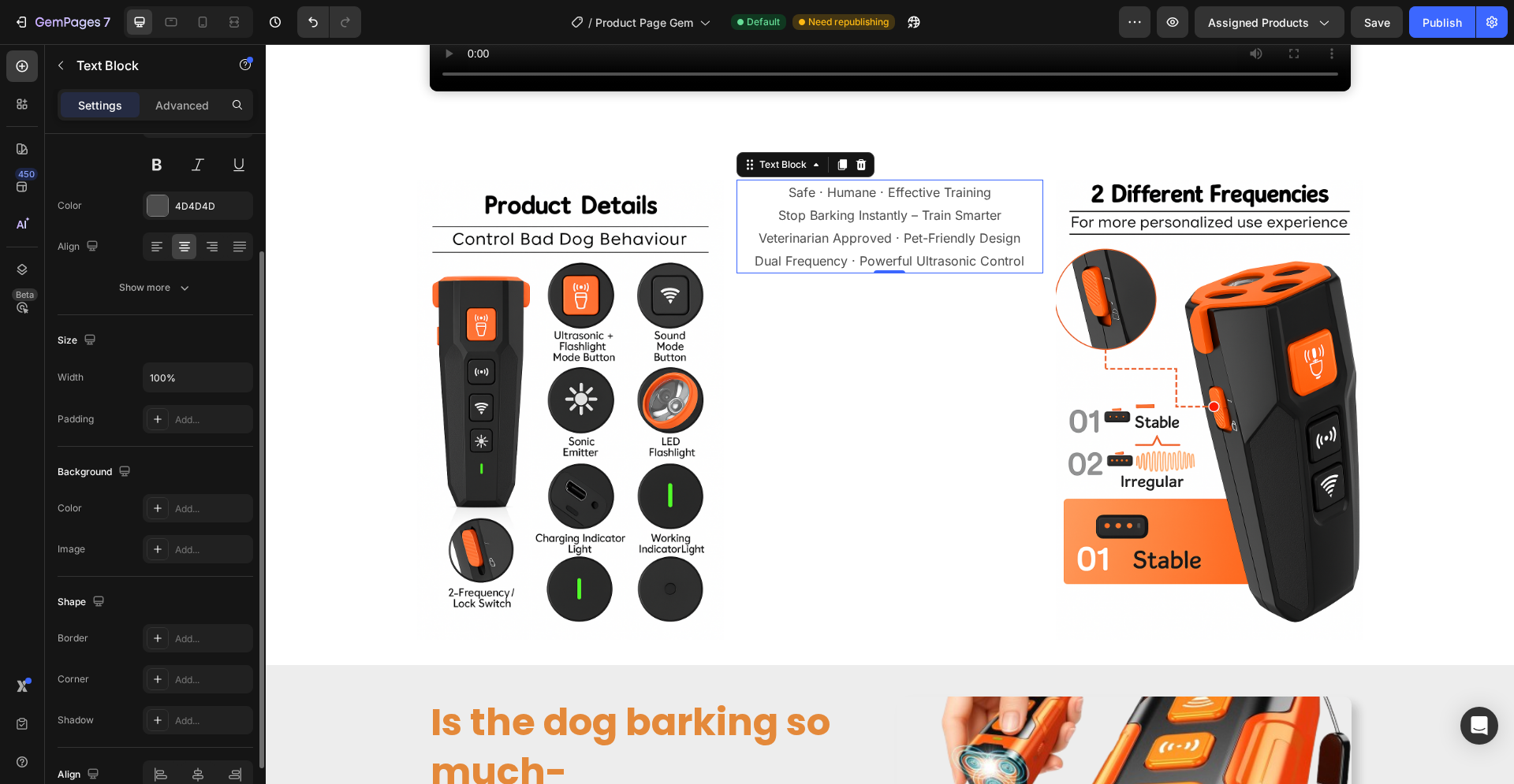
scroll to position [0, 0]
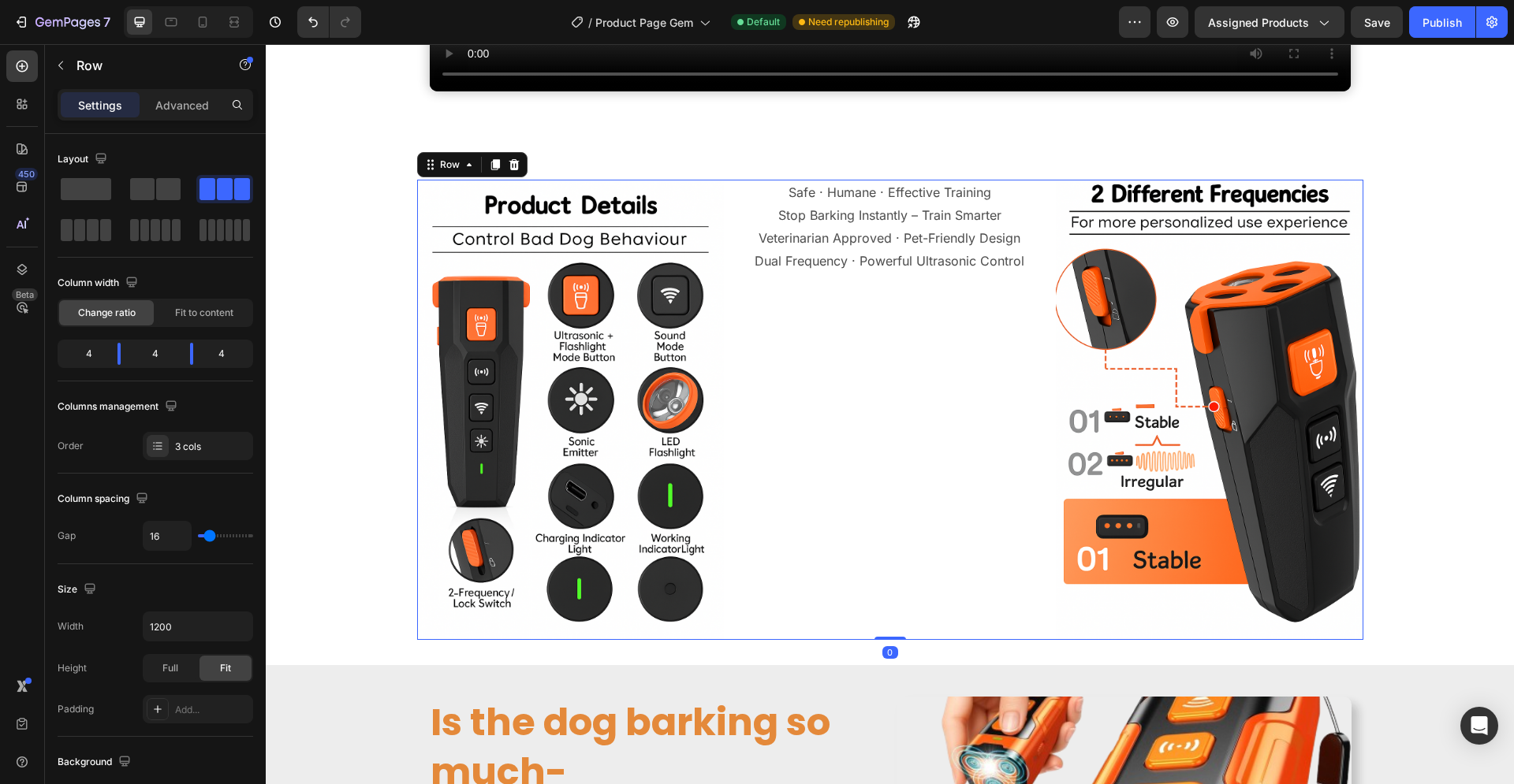
click at [836, 342] on div "Safe · Humane · Effective Training Stop Barking Instantly – Train Smarter Veter…" at bounding box center [889, 409] width 307 height 460
click at [201, 318] on span "Fit to content" at bounding box center [205, 312] width 59 height 14
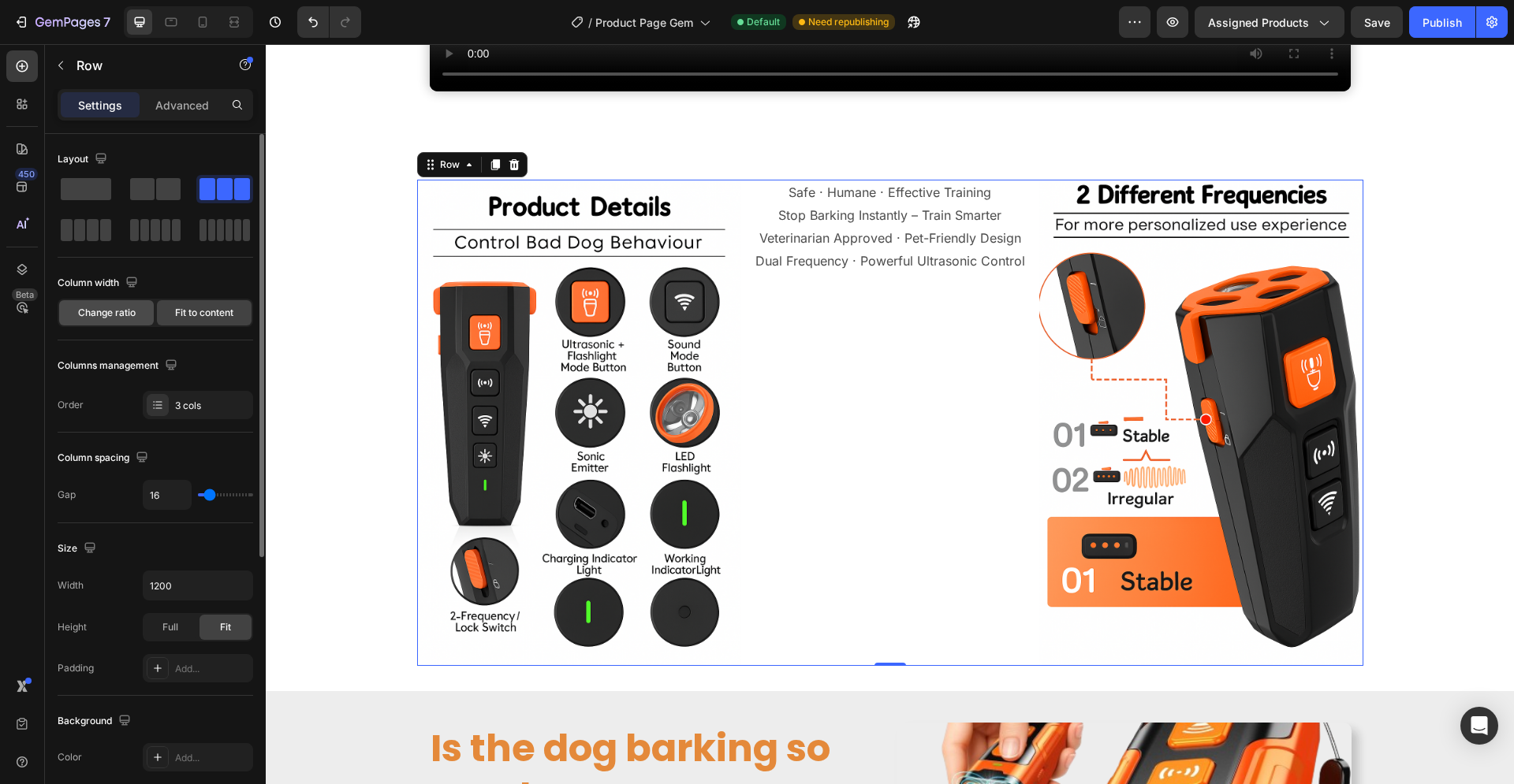
click at [123, 316] on span "Change ratio" at bounding box center [107, 312] width 58 height 14
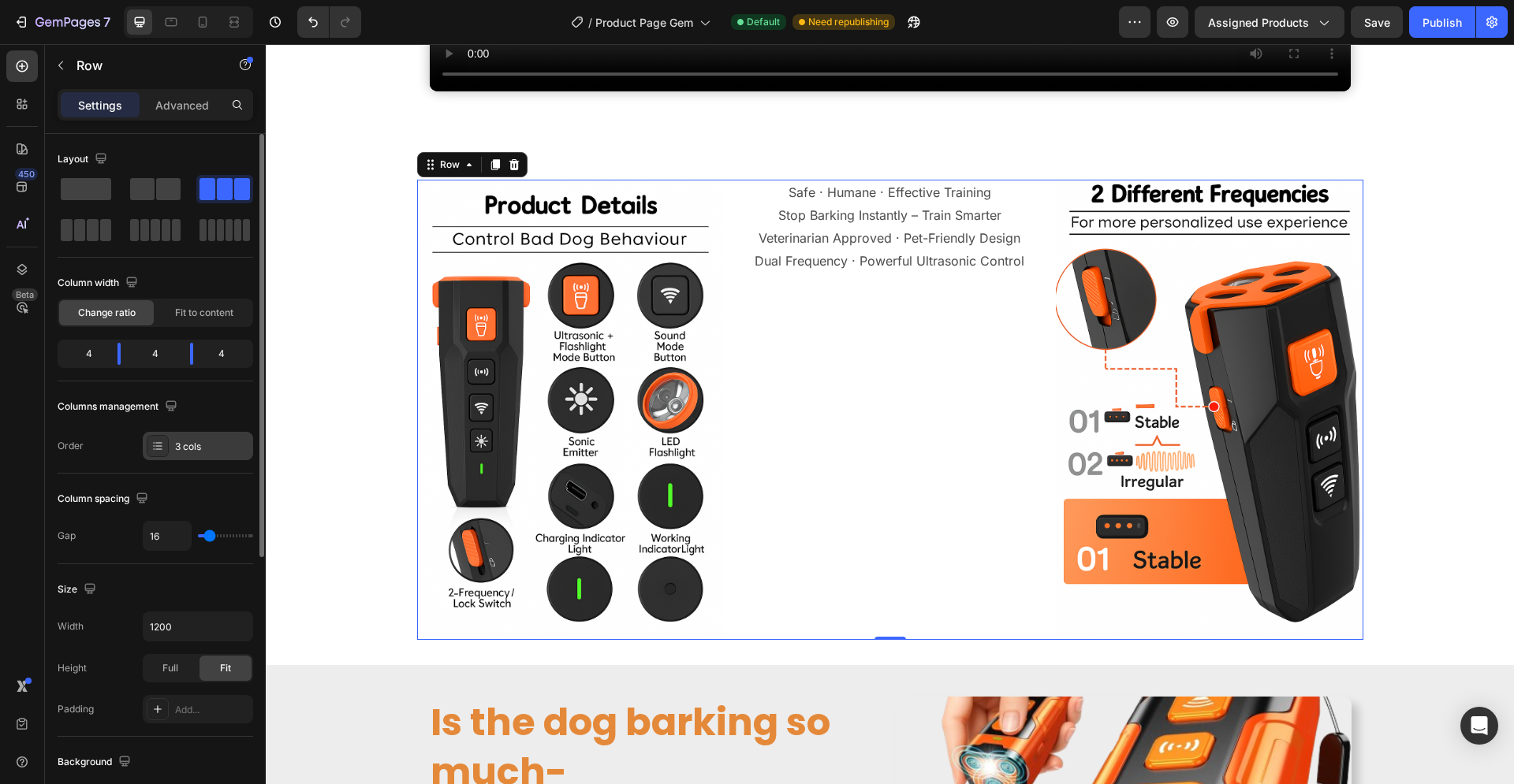
click at [195, 447] on div "3 cols" at bounding box center [212, 447] width 74 height 14
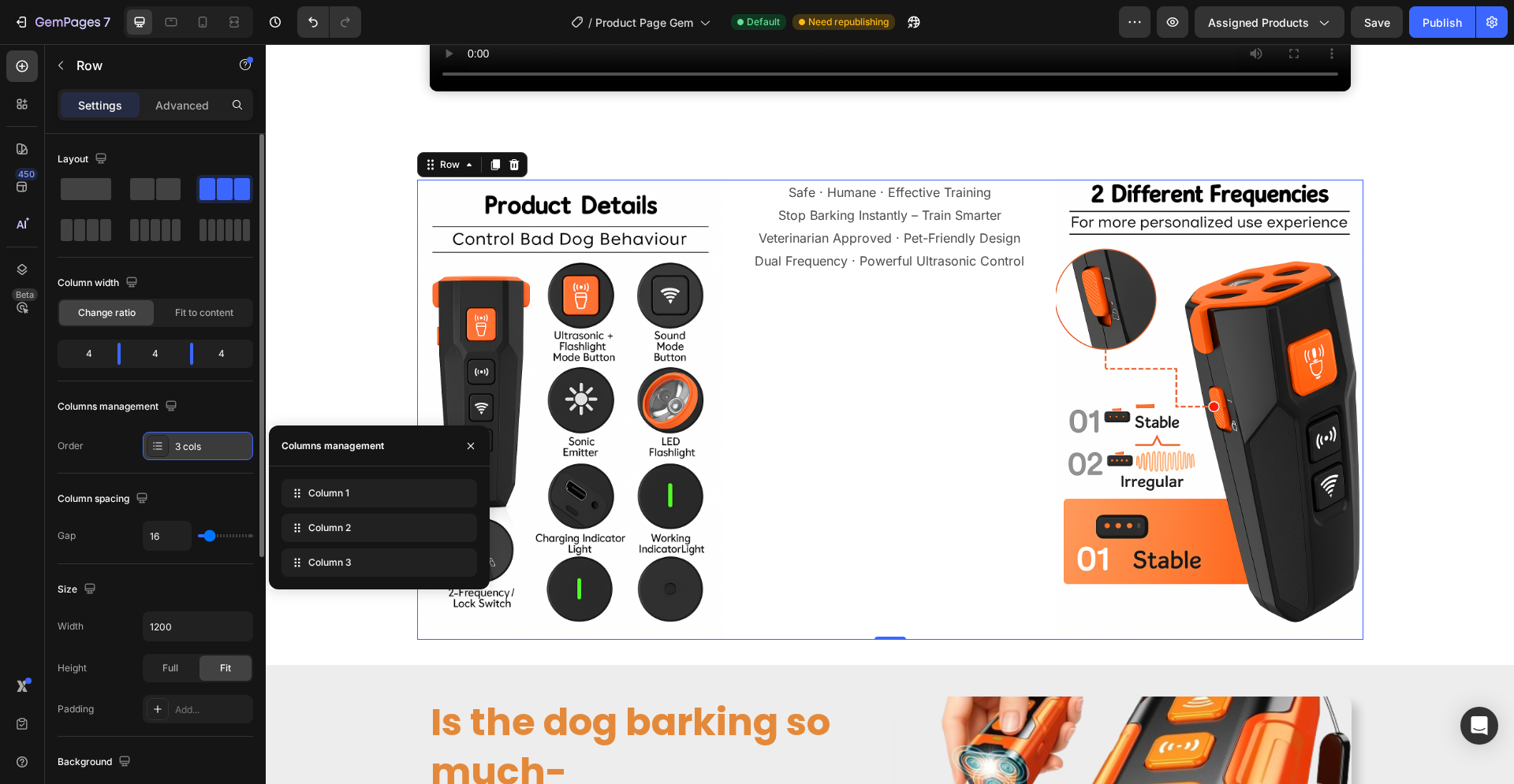
click at [195, 446] on div "3 cols" at bounding box center [212, 447] width 74 height 14
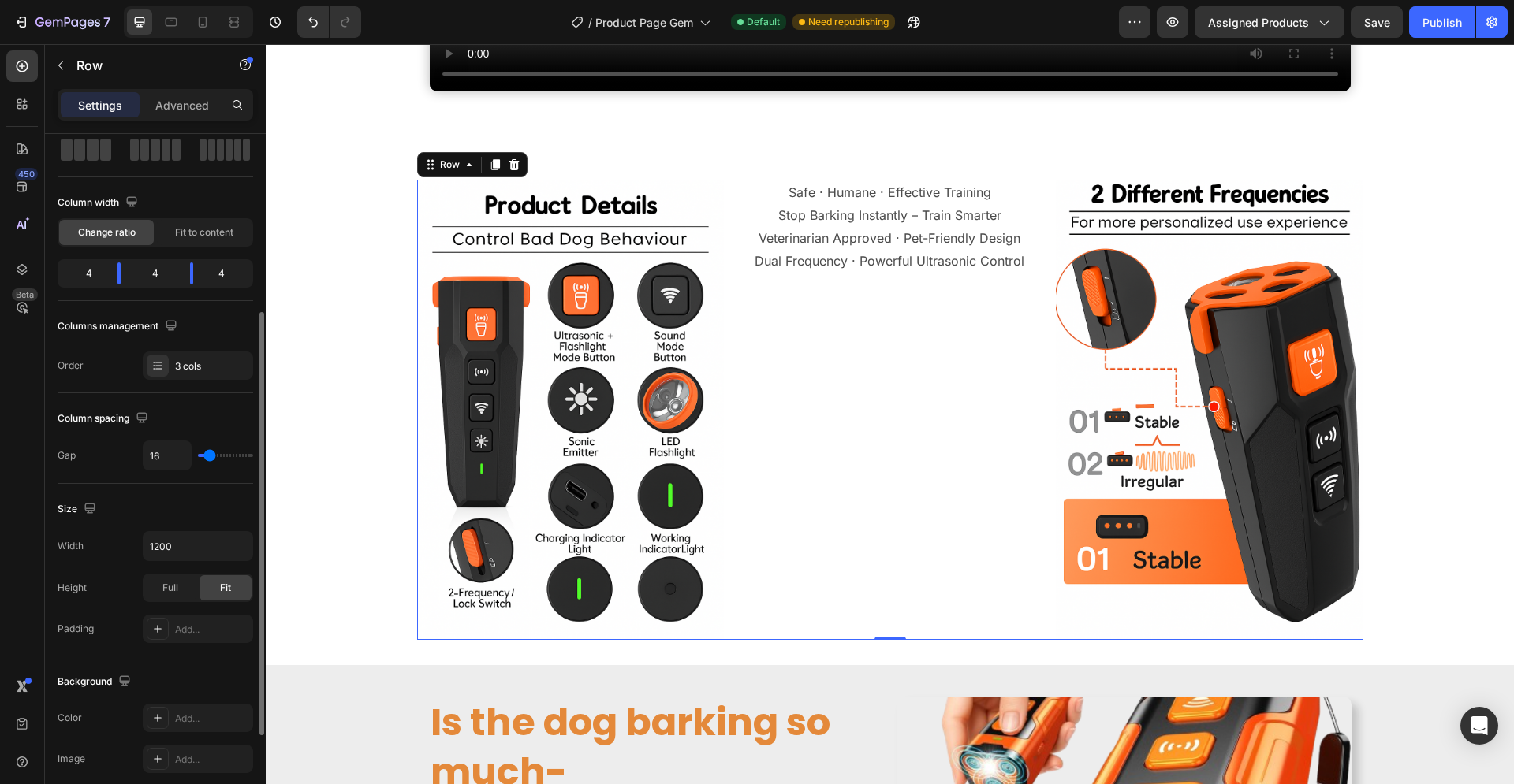
scroll to position [161, 0]
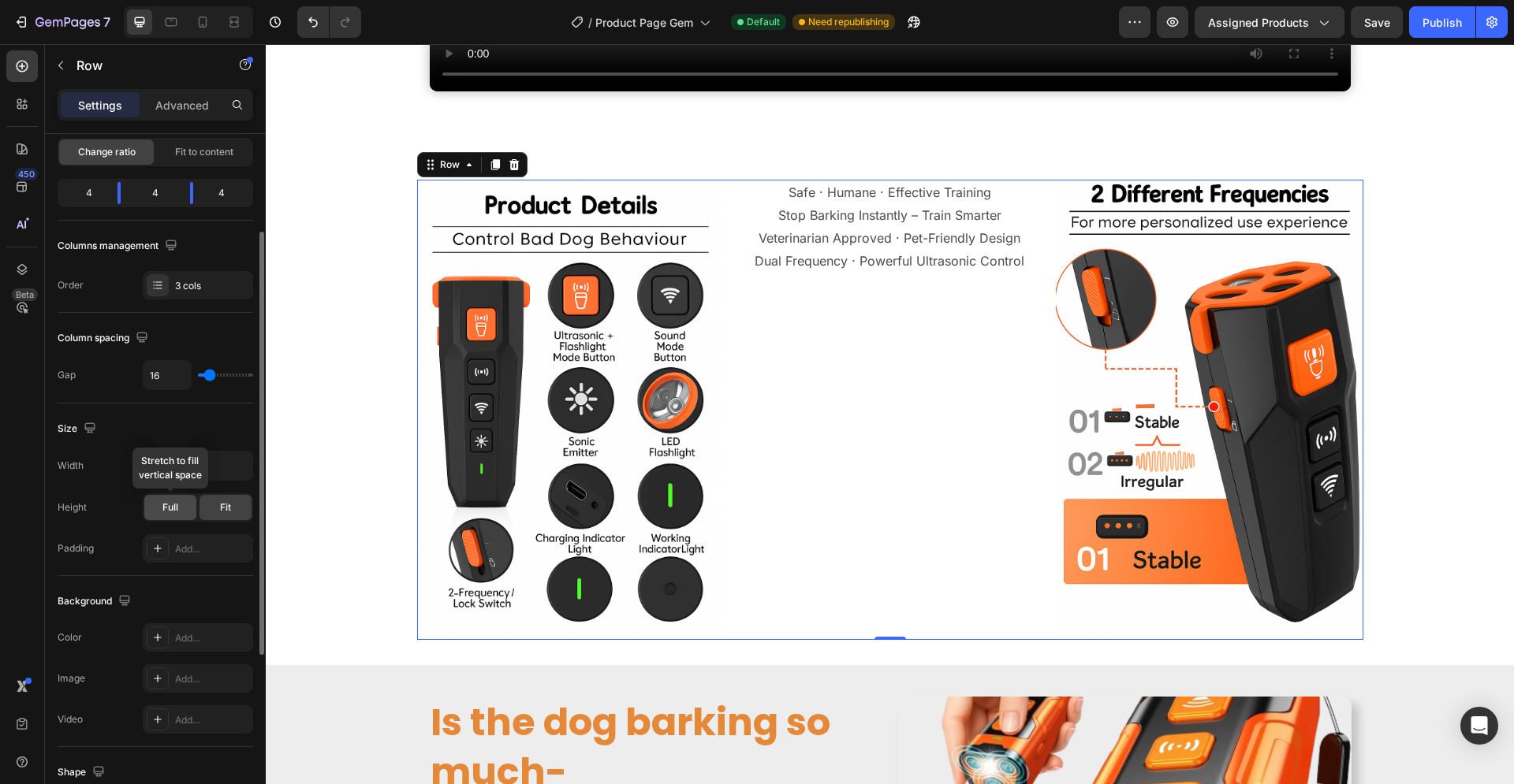
click at [171, 508] on span "Full" at bounding box center [170, 507] width 15 height 14
click at [222, 508] on span "Fit" at bounding box center [226, 507] width 11 height 14
click at [185, 506] on div "Full" at bounding box center [170, 507] width 52 height 25
click at [225, 504] on span "Fit" at bounding box center [226, 507] width 11 height 14
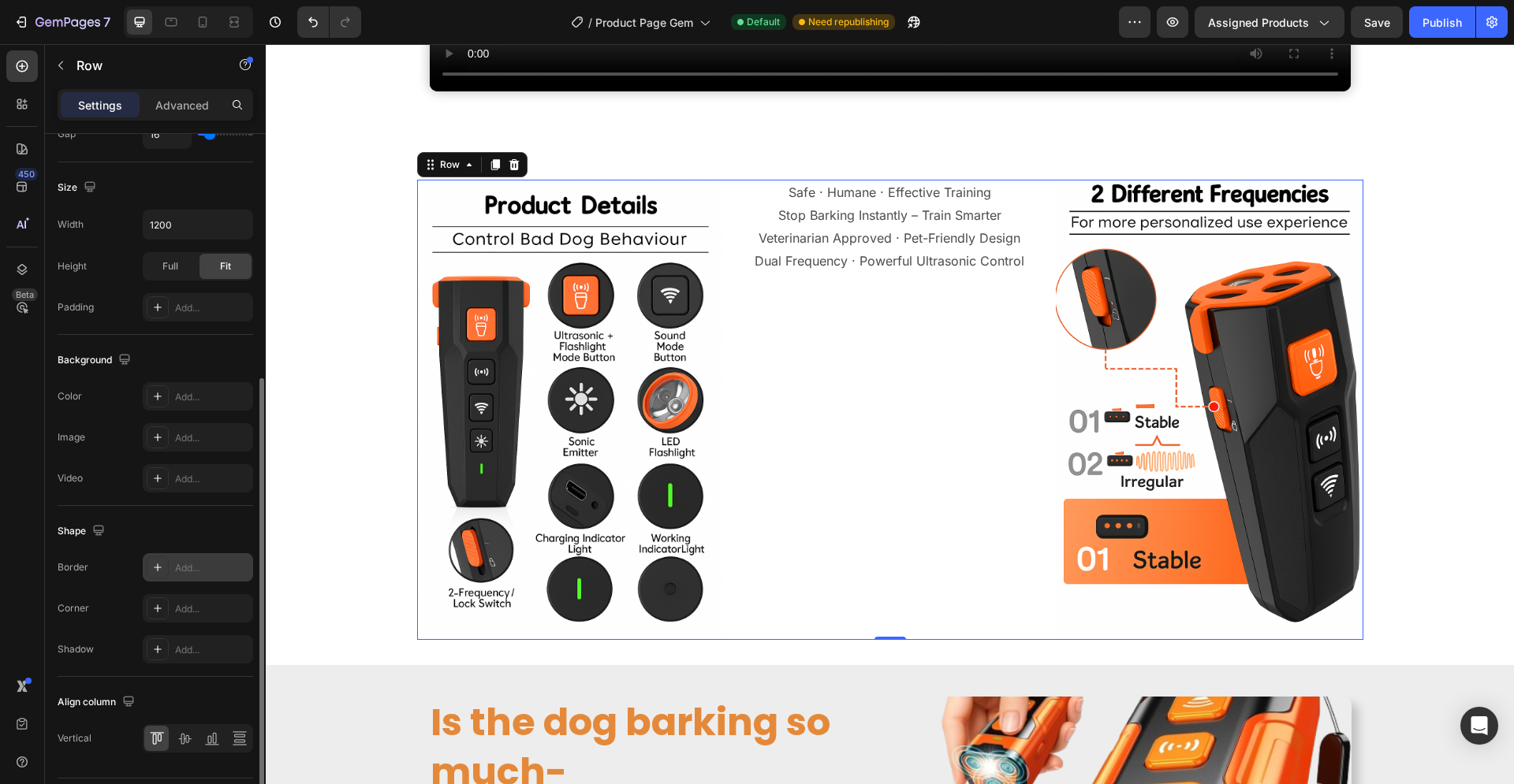
scroll to position [446, 0]
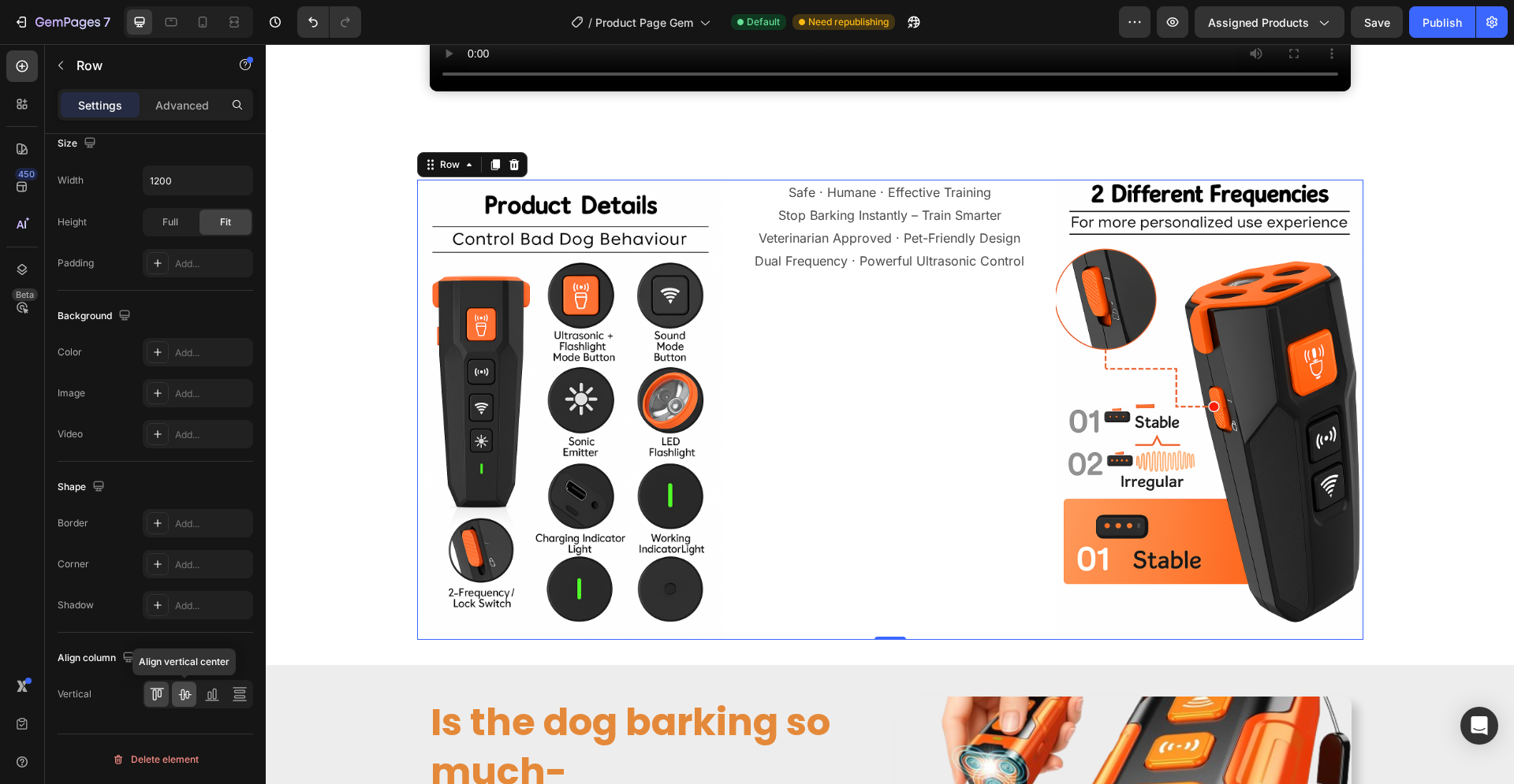
click at [187, 690] on icon at bounding box center [184, 694] width 15 height 15
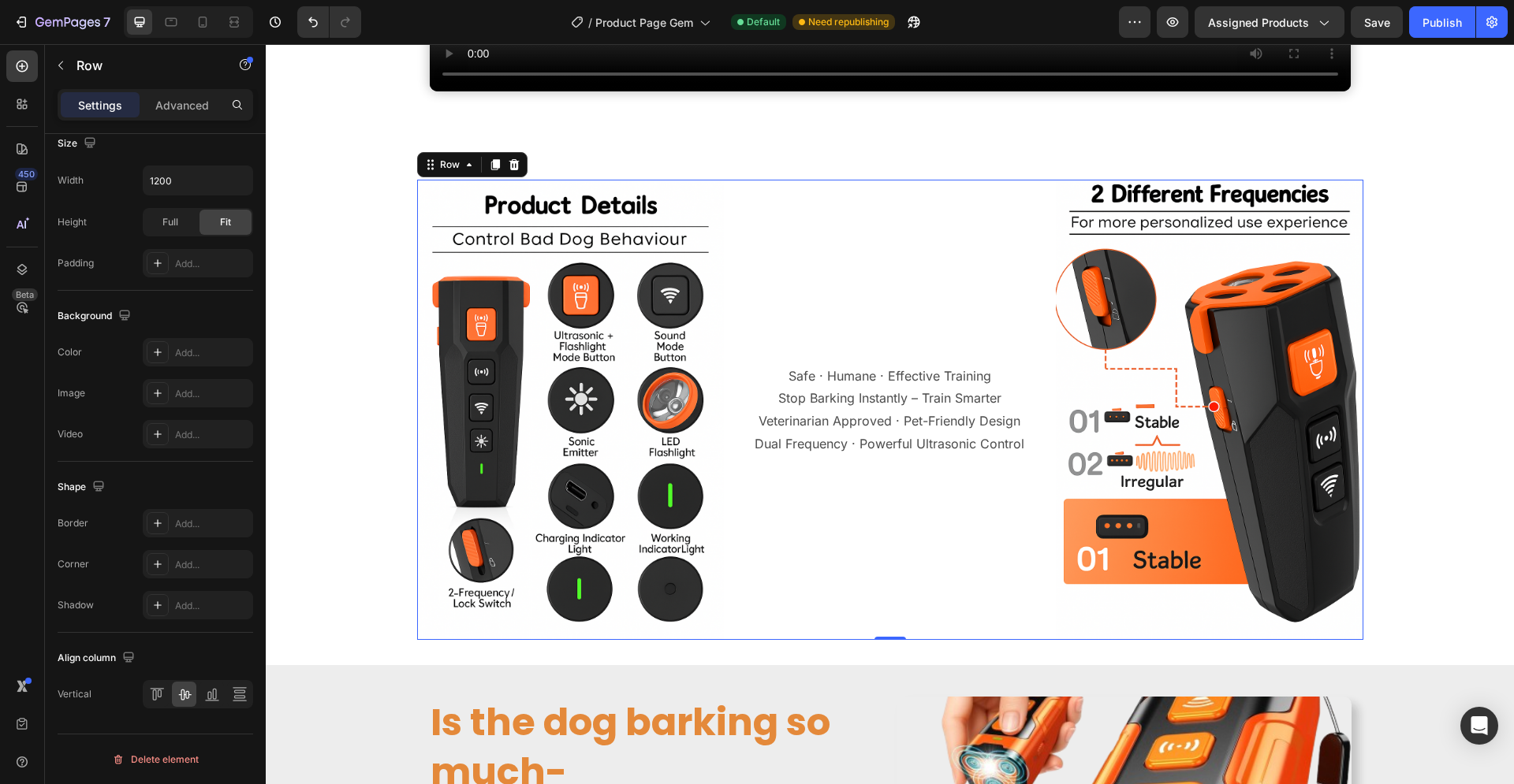
click at [867, 344] on div "Safe · Humane · Effective Training Stop Barking Instantly – Train Smarter Veter…" at bounding box center [889, 409] width 307 height 460
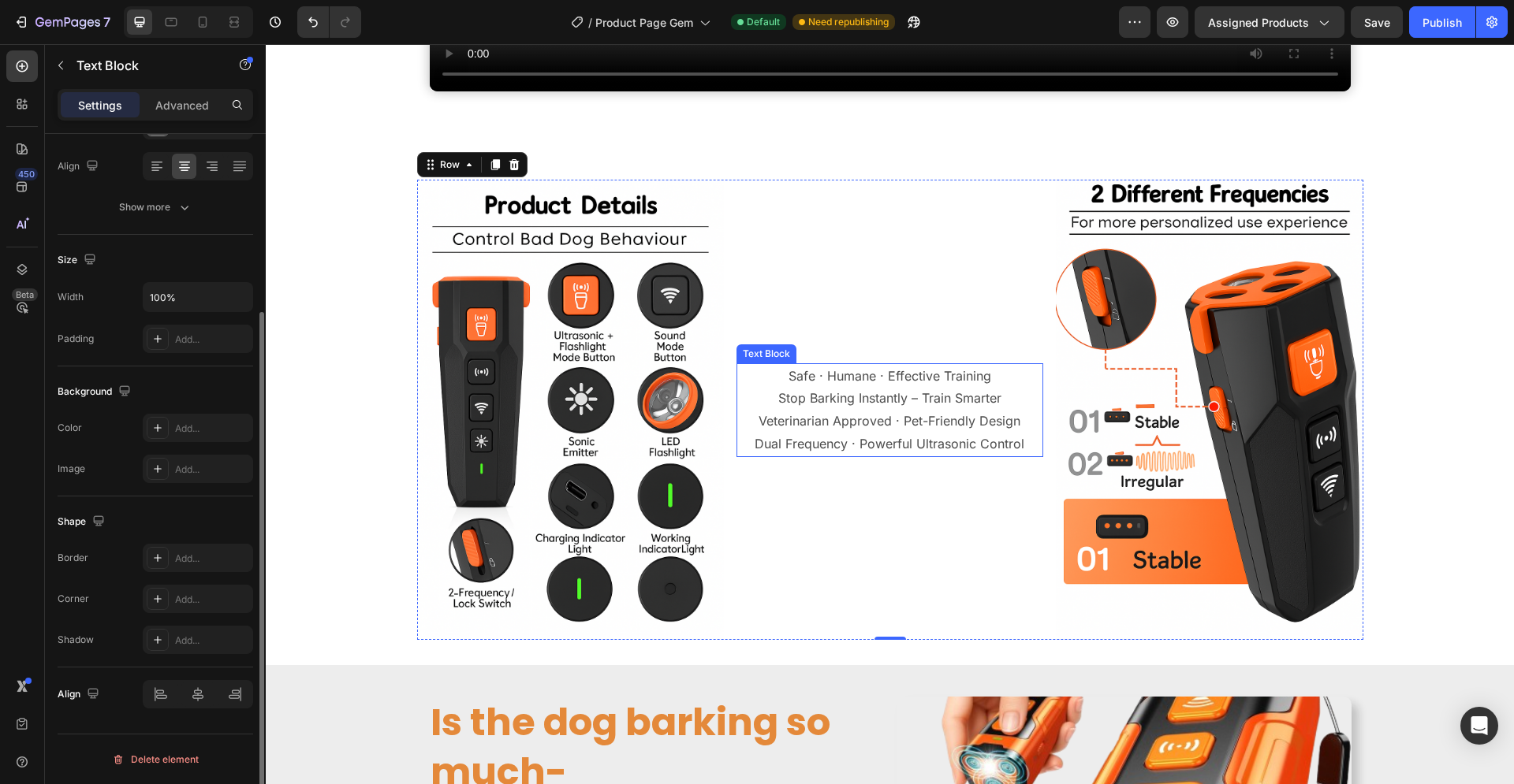
click at [859, 425] on p "Veterinarian Approved · Pet-Friendly Design" at bounding box center [889, 421] width 303 height 23
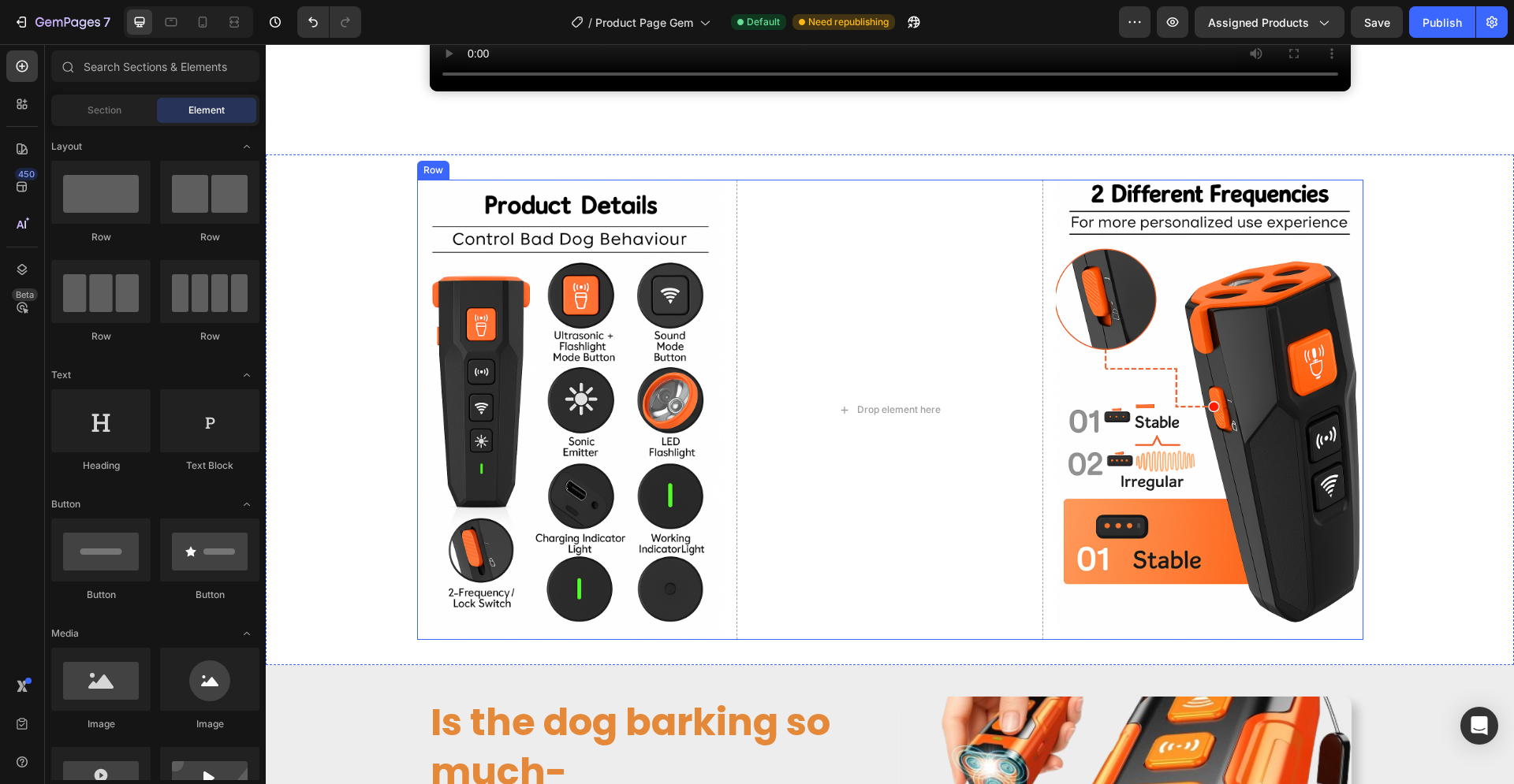
click at [860, 408] on div "Drop element here" at bounding box center [898, 409] width 84 height 12
click at [861, 415] on div "Drop element here" at bounding box center [898, 409] width 84 height 12
click at [861, 411] on div "Drop element here" at bounding box center [898, 409] width 84 height 12
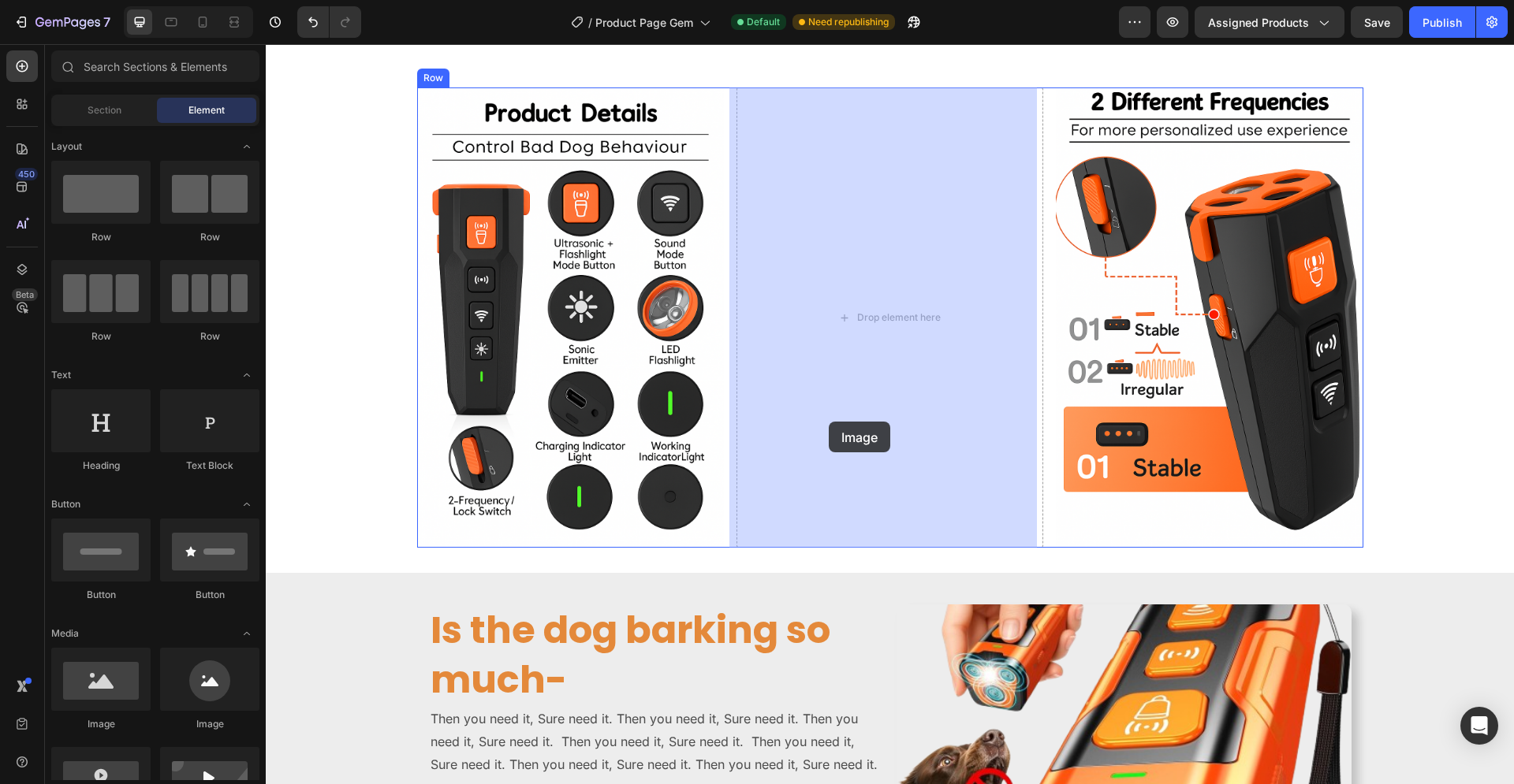
scroll to position [1632, 0]
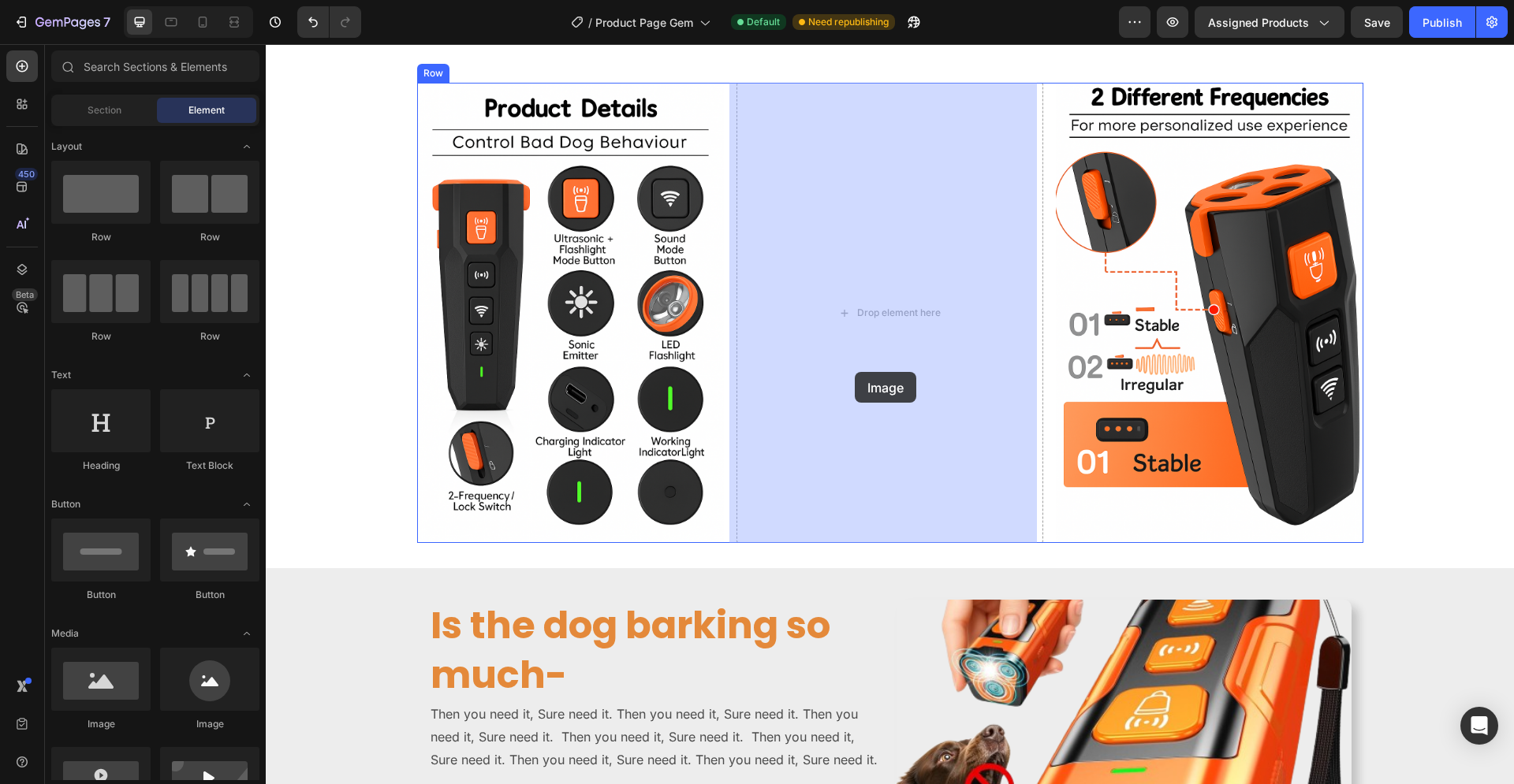
drag, startPoint x: 366, startPoint y: 725, endPoint x: 854, endPoint y: 372, distance: 602.3
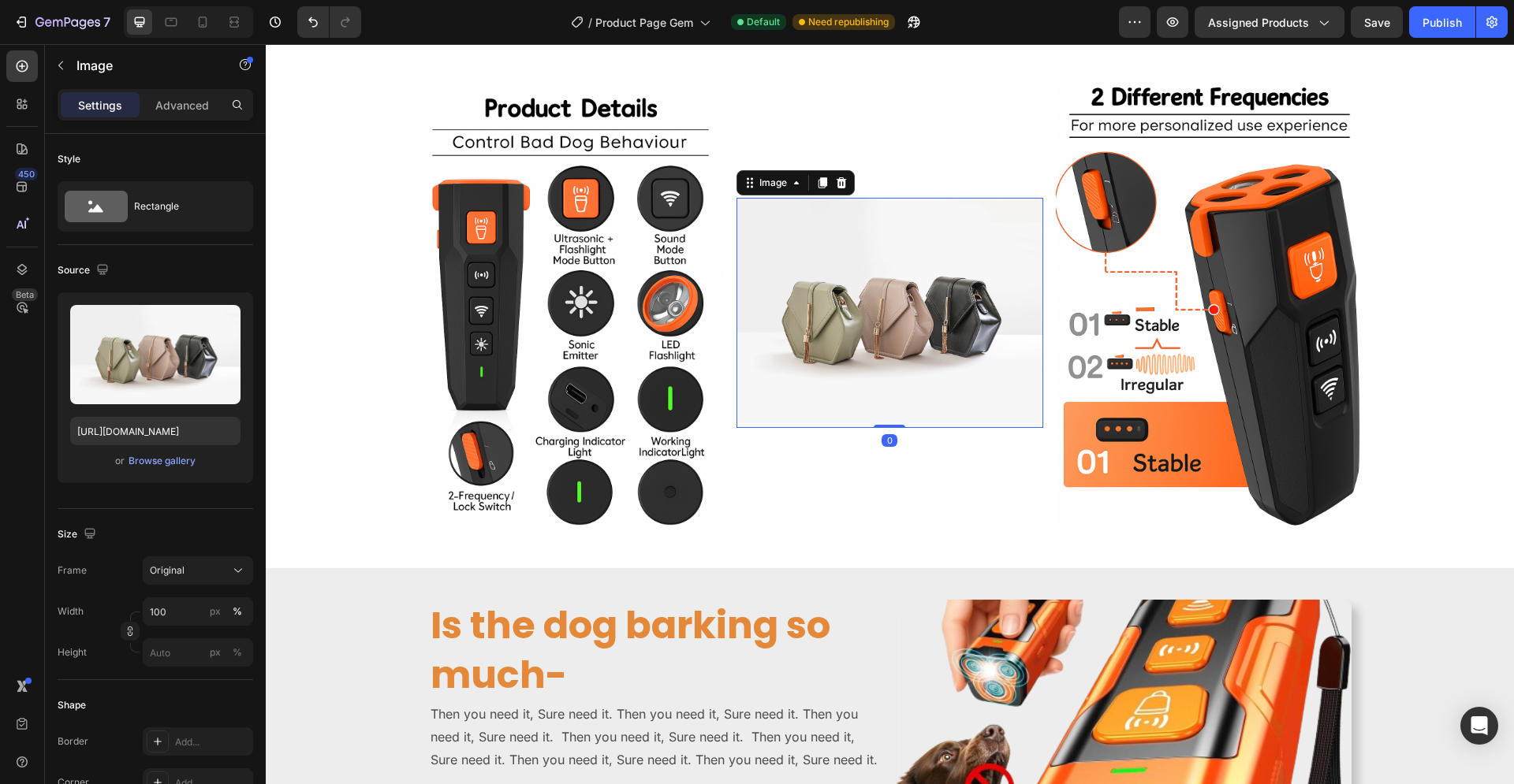
click at [855, 343] on img at bounding box center [889, 313] width 307 height 230
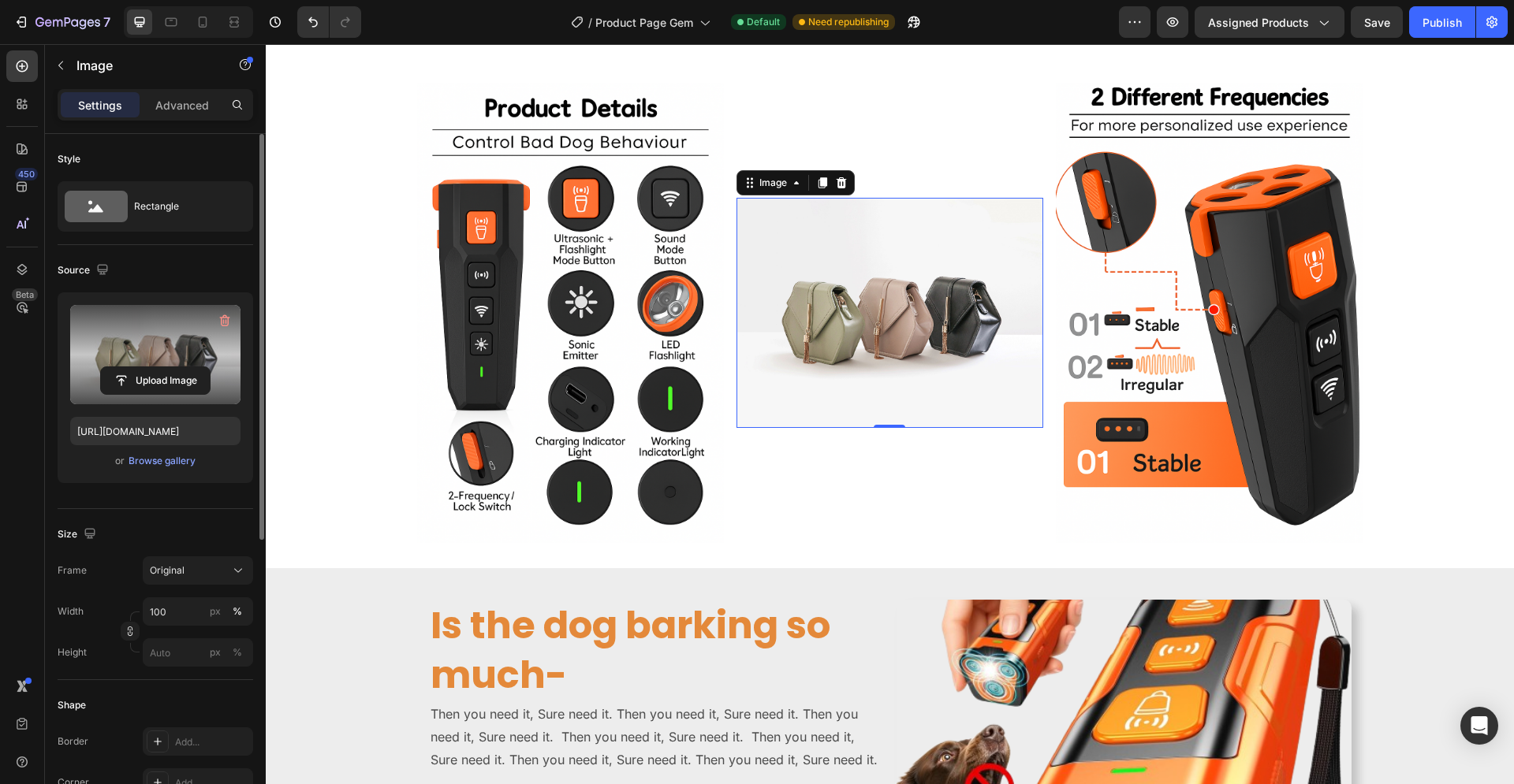
click at [136, 337] on label at bounding box center [155, 355] width 170 height 99
click at [136, 368] on input "file" at bounding box center [155, 381] width 108 height 27
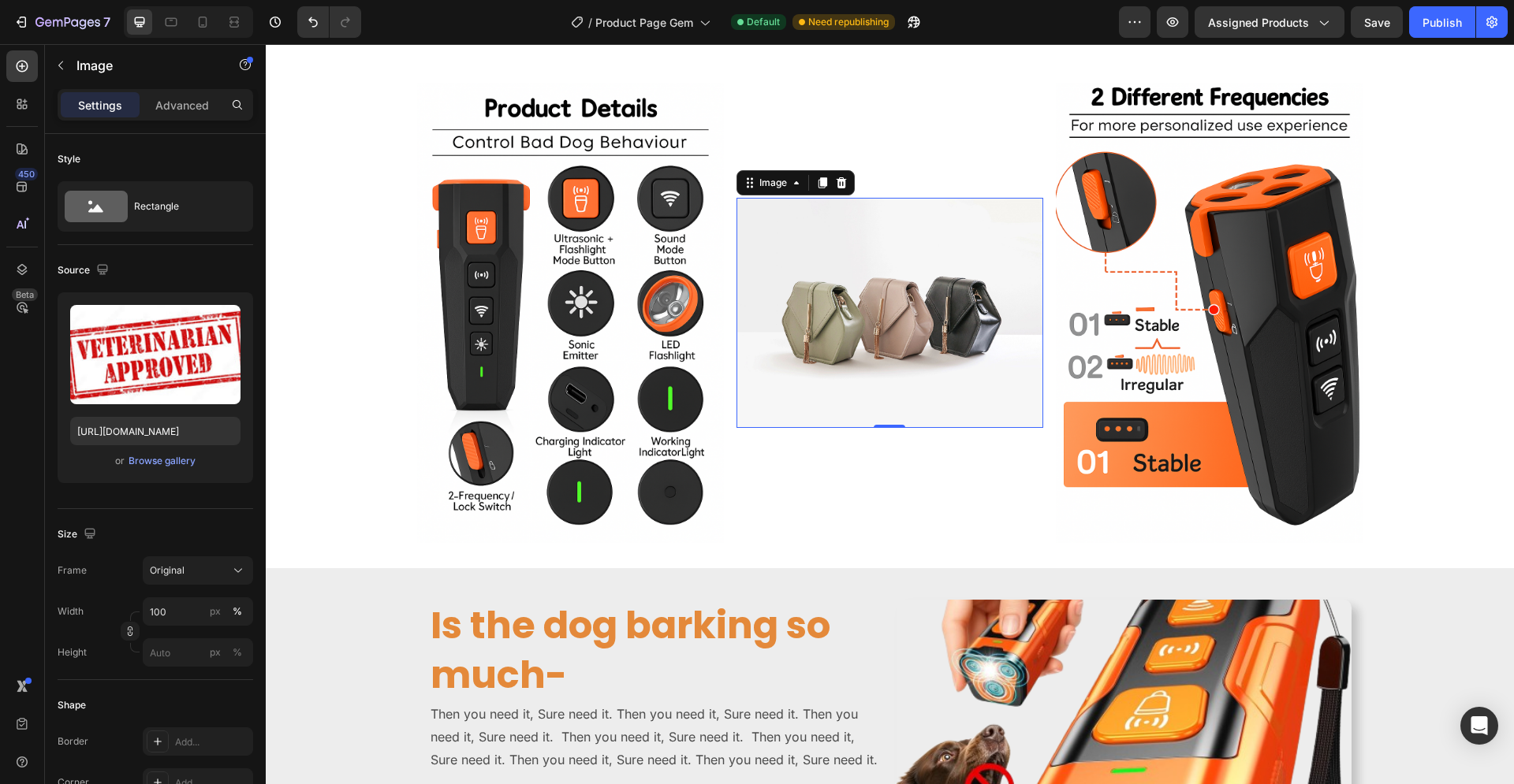
type input "[URL][DOMAIN_NAME]"
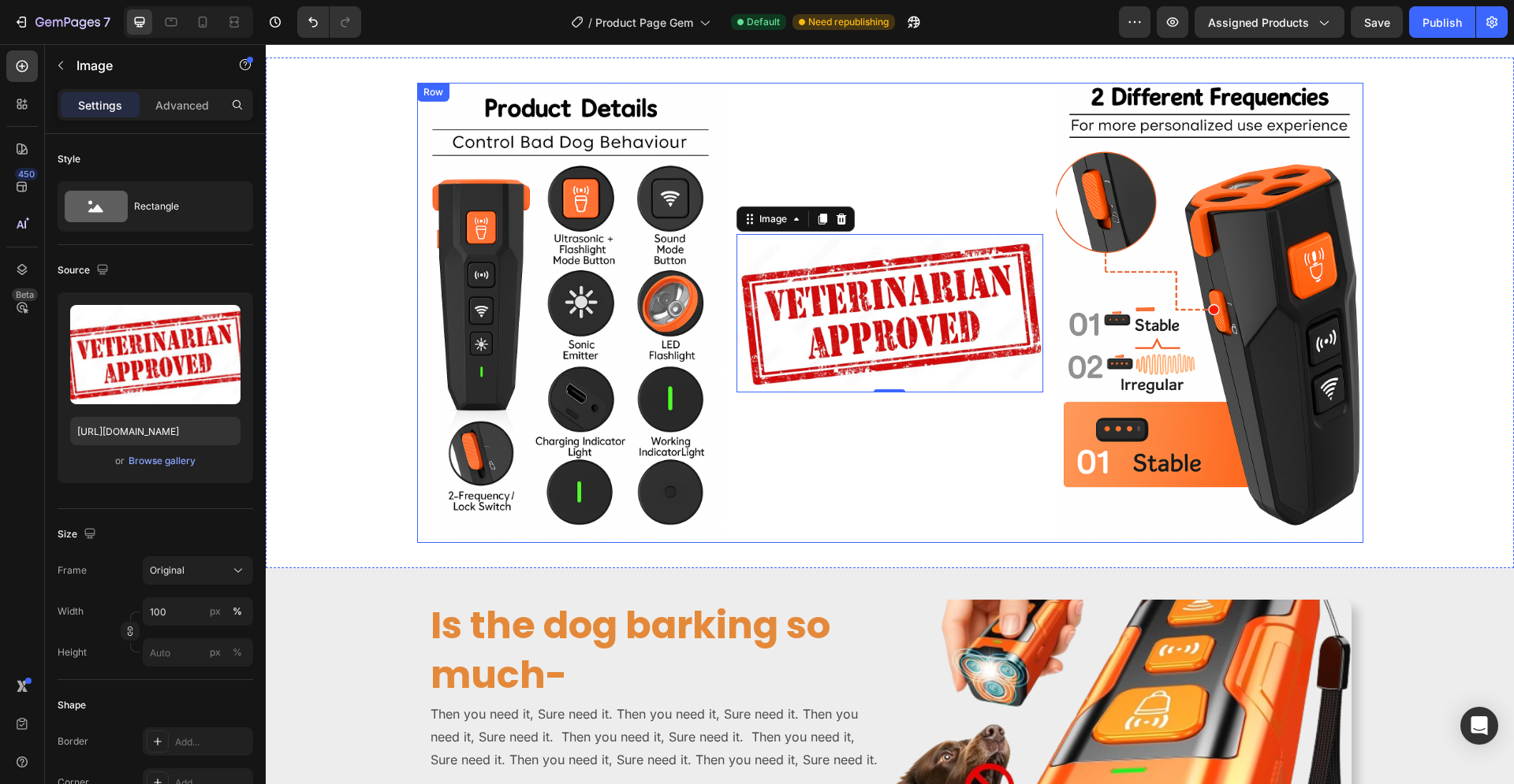
scroll to position [1390, 0]
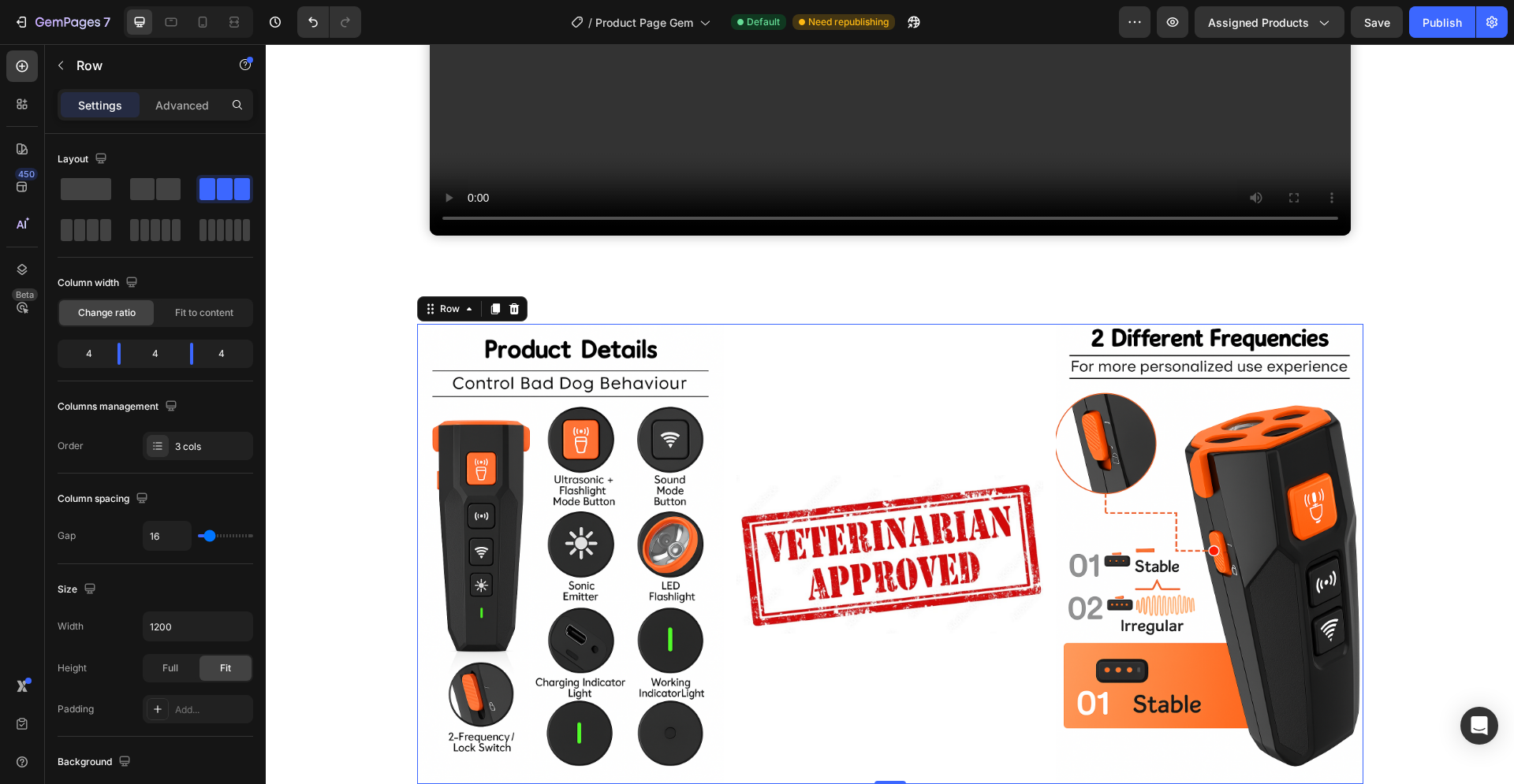
click at [940, 346] on div "Image" at bounding box center [889, 553] width 307 height 460
click at [836, 561] on img at bounding box center [889, 554] width 307 height 158
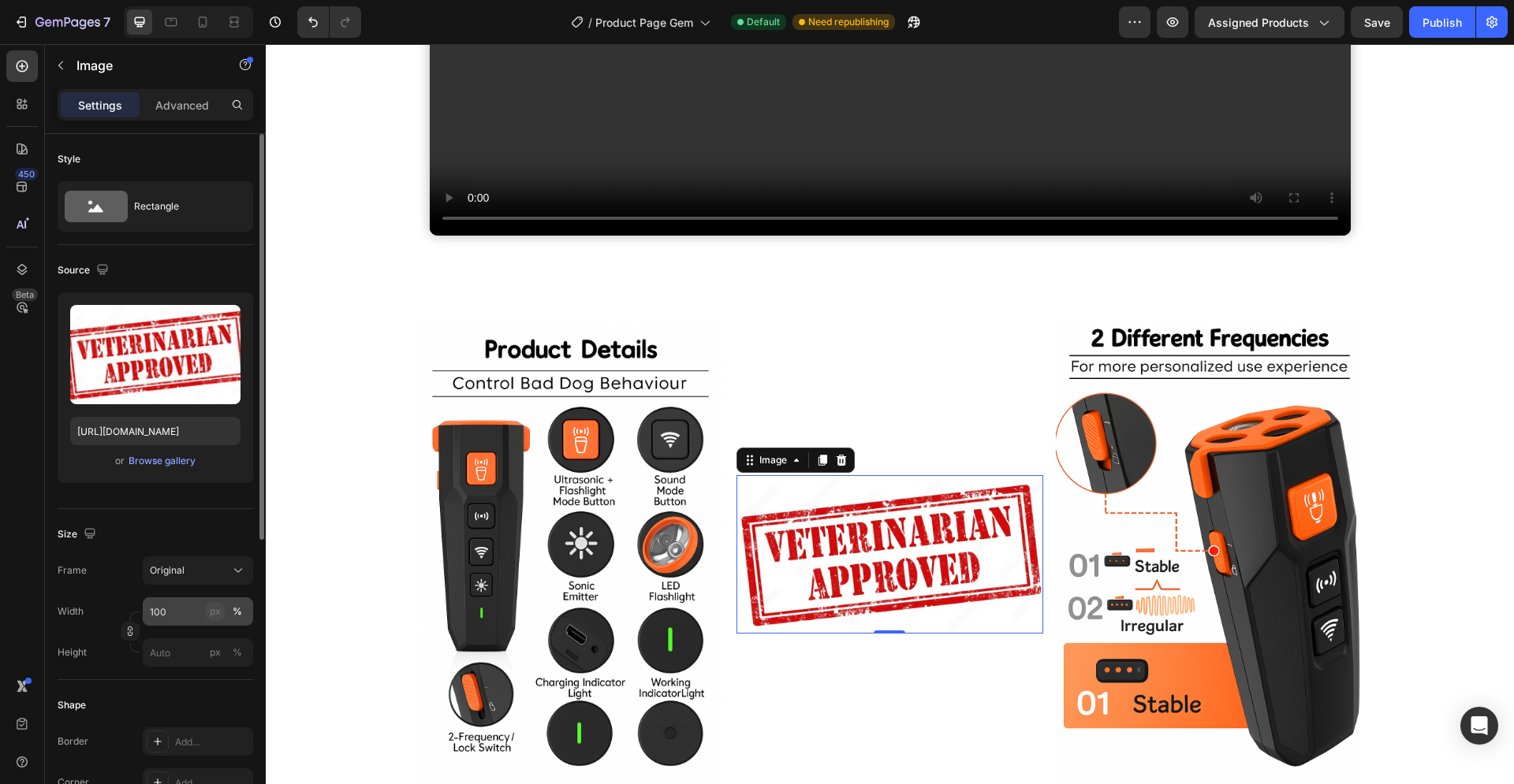
click at [209, 610] on button "px" at bounding box center [214, 611] width 19 height 19
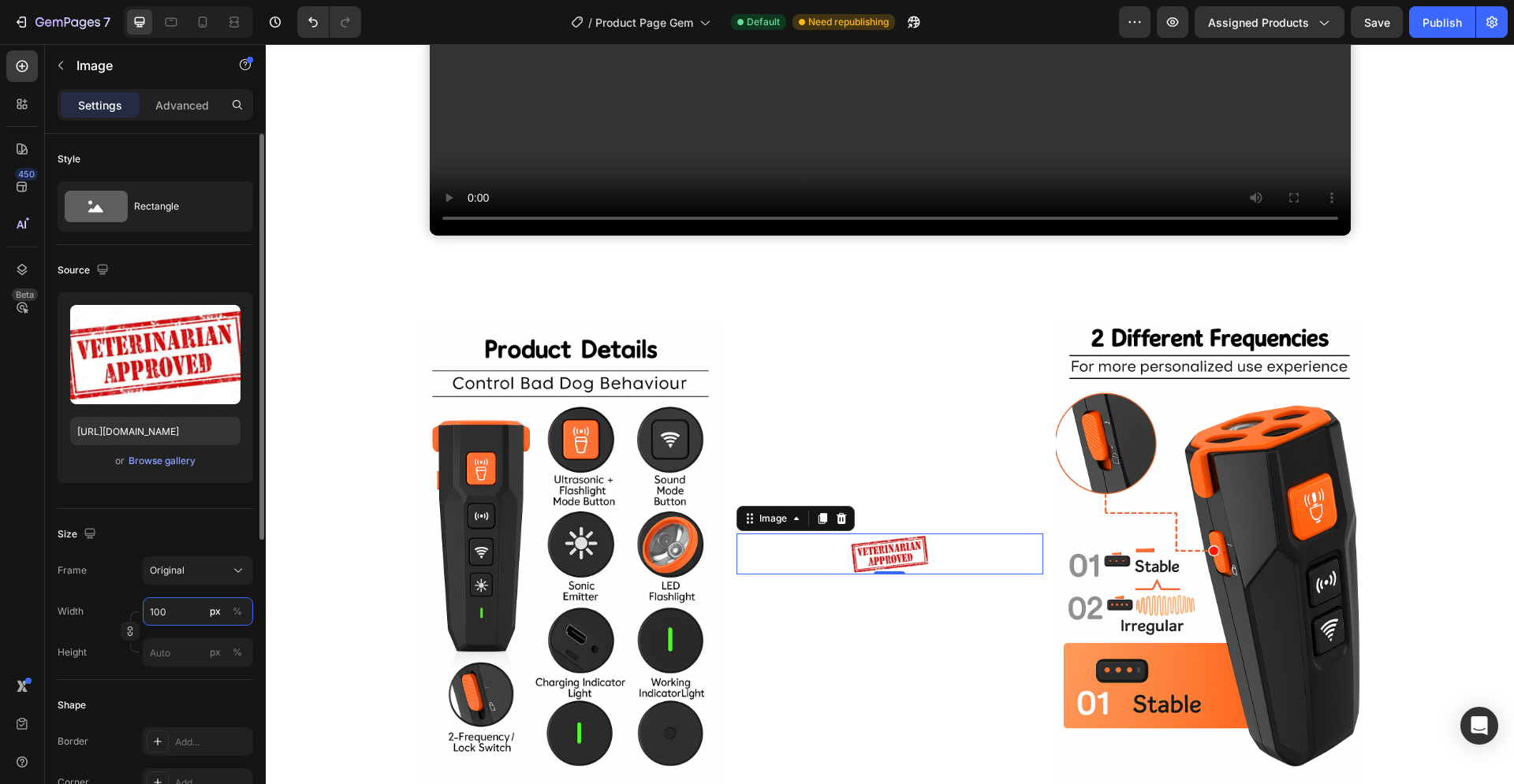
click at [176, 614] on input "100" at bounding box center [197, 611] width 110 height 29
drag, startPoint x: 162, startPoint y: 610, endPoint x: 148, endPoint y: 610, distance: 14.0
click at [148, 610] on input "100" at bounding box center [197, 611] width 110 height 29
type input "90"
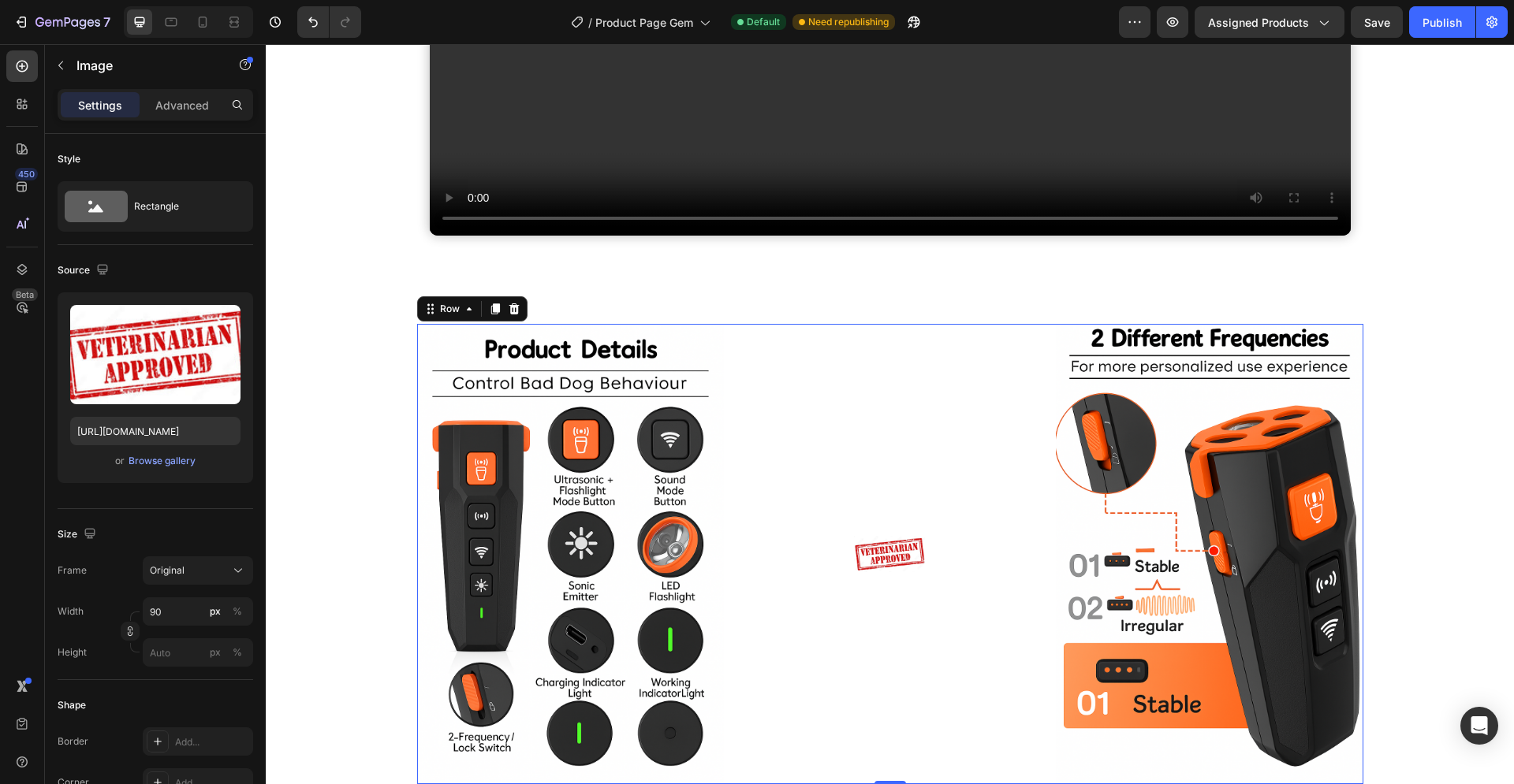
click at [854, 492] on div "Image" at bounding box center [889, 553] width 307 height 460
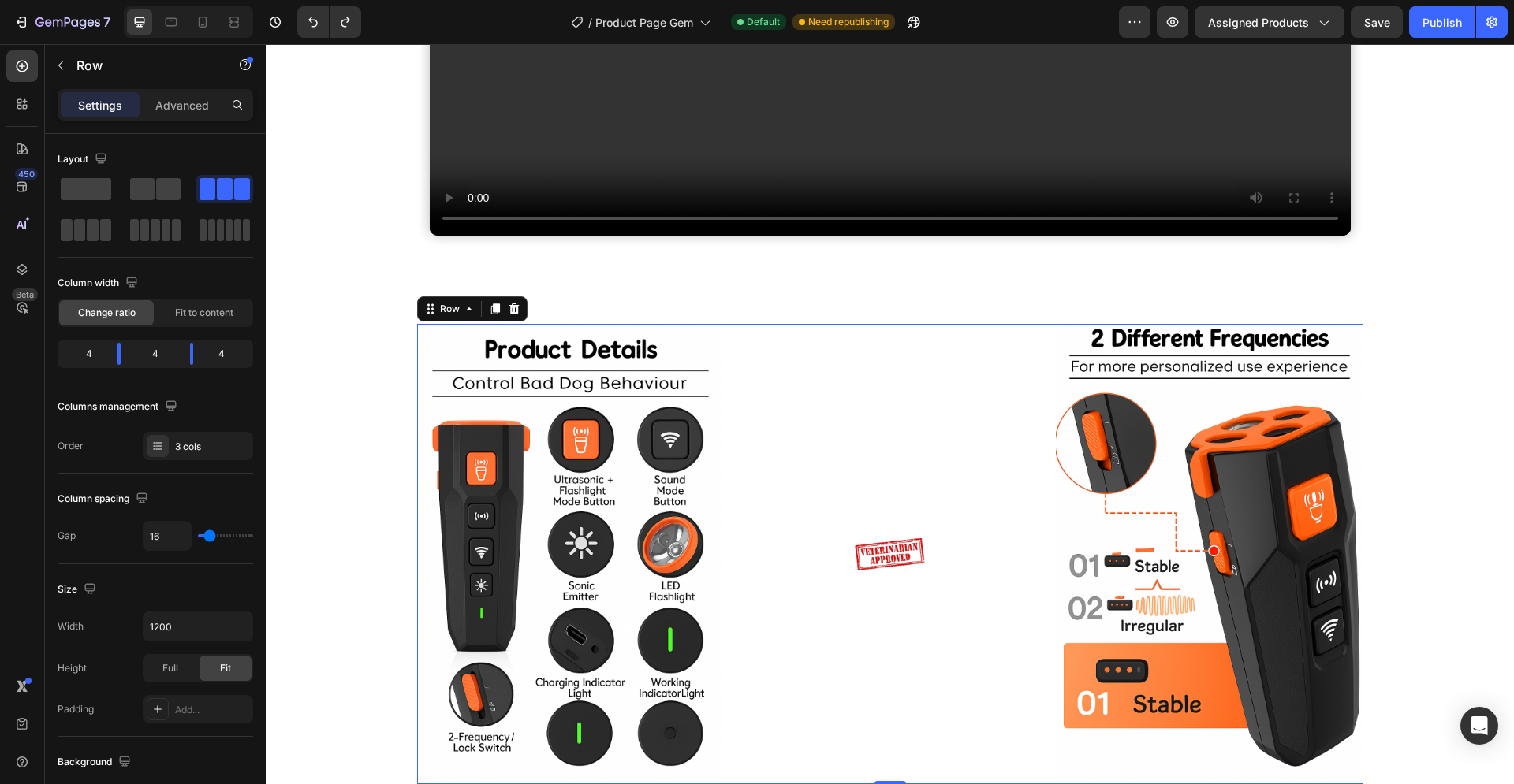
click at [812, 469] on div "Image" at bounding box center [889, 553] width 307 height 460
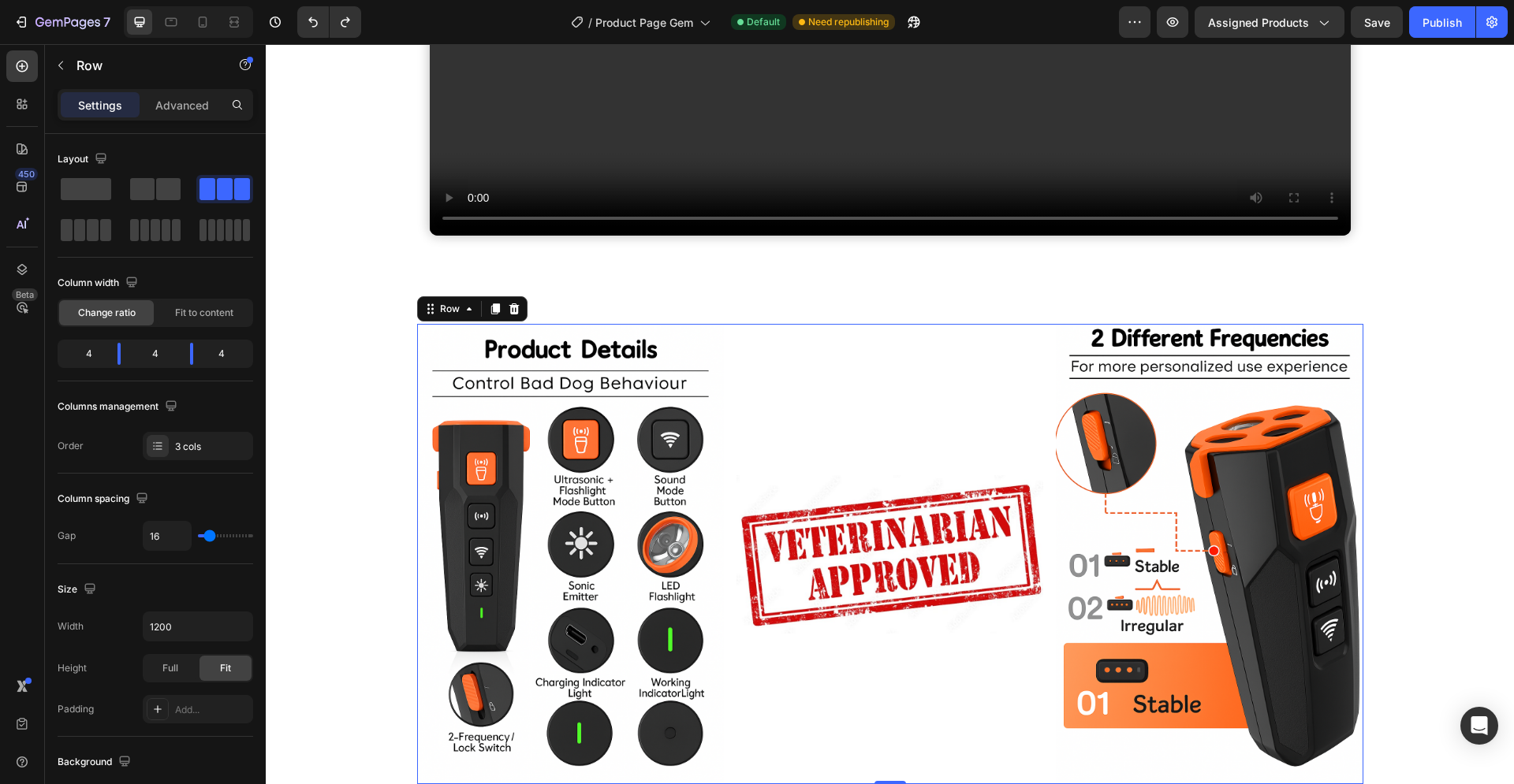
click at [810, 467] on div "Image" at bounding box center [889, 553] width 307 height 460
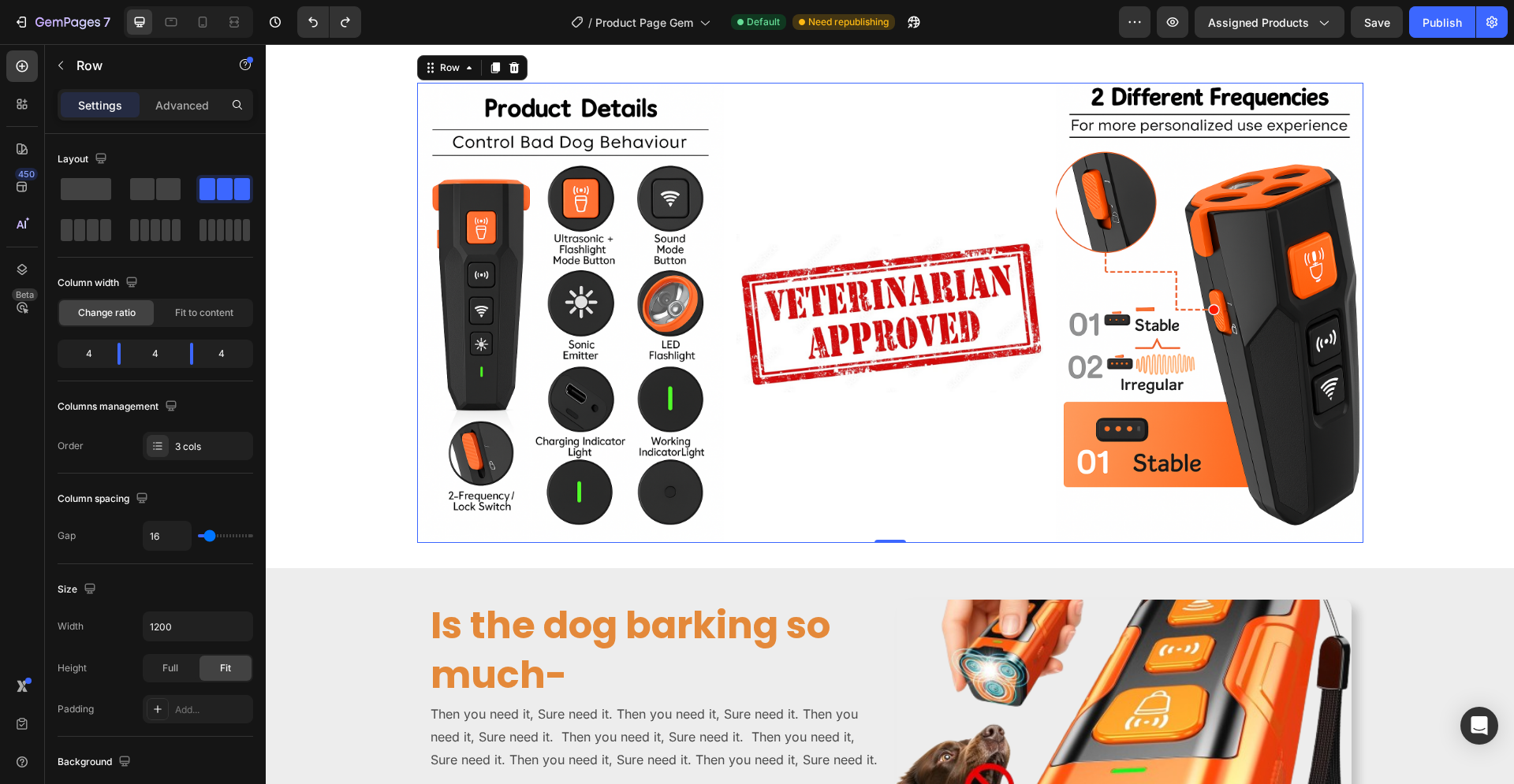
scroll to position [1471, 0]
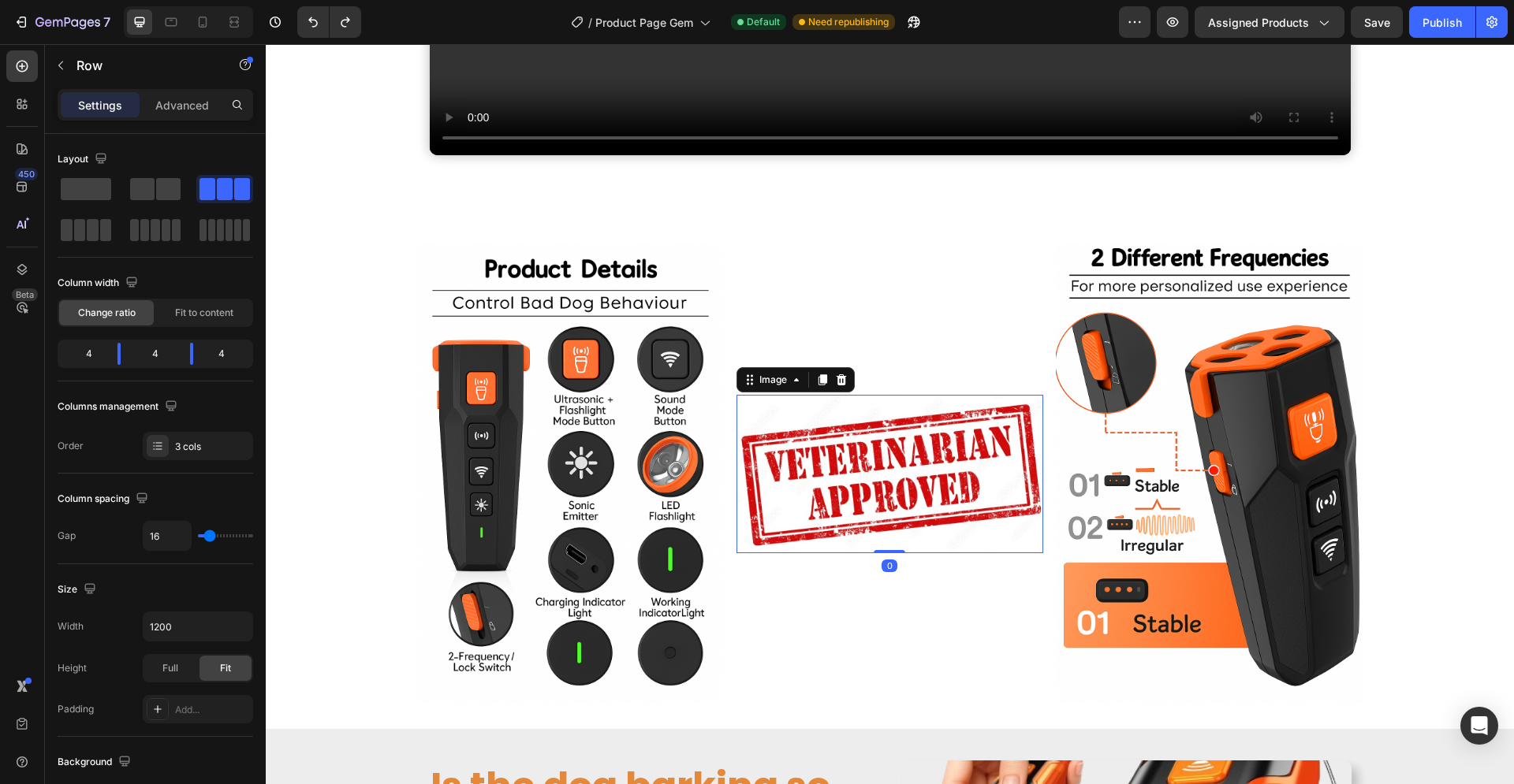
click at [945, 481] on img at bounding box center [889, 474] width 307 height 158
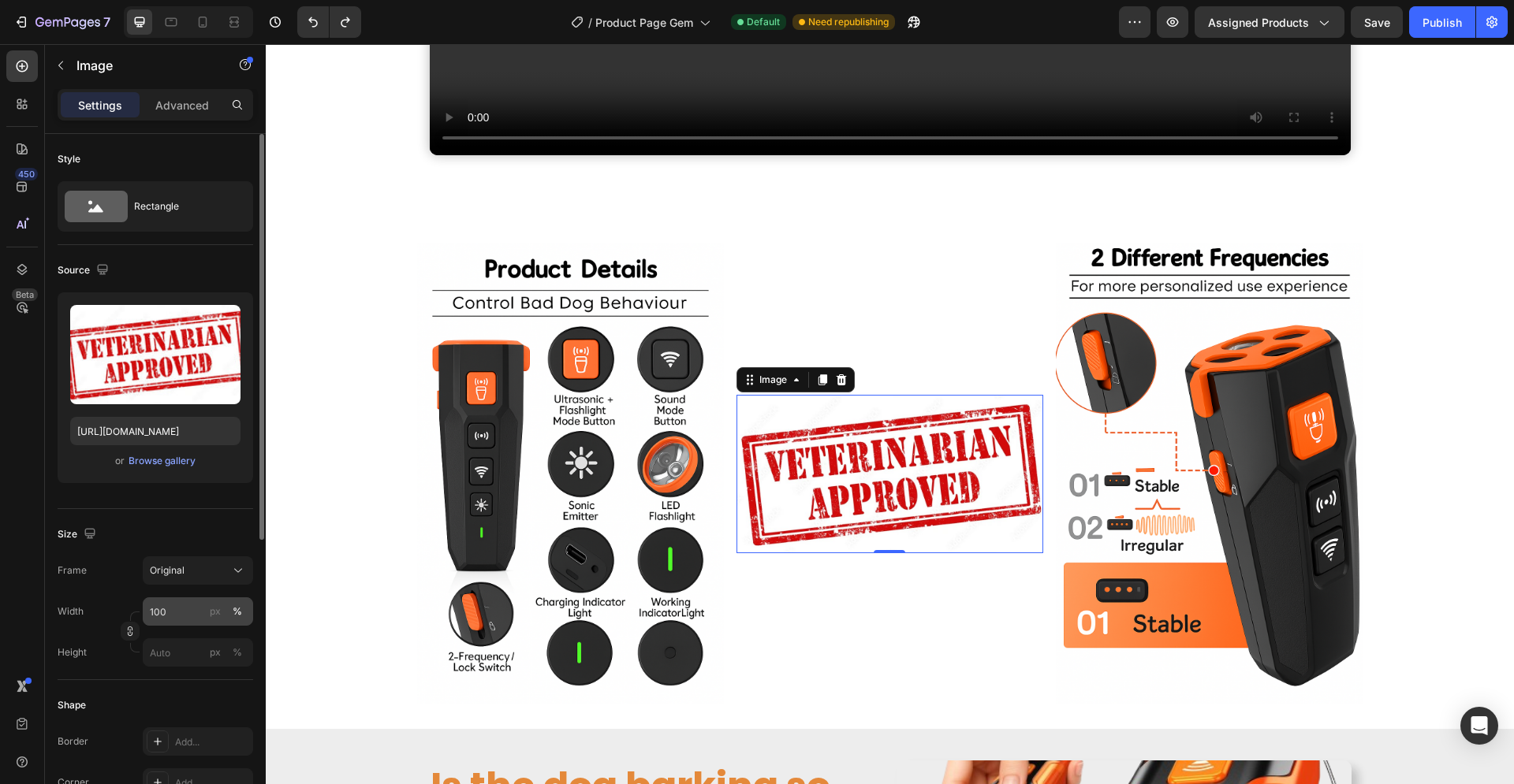
click at [237, 612] on div "%" at bounding box center [237, 611] width 10 height 14
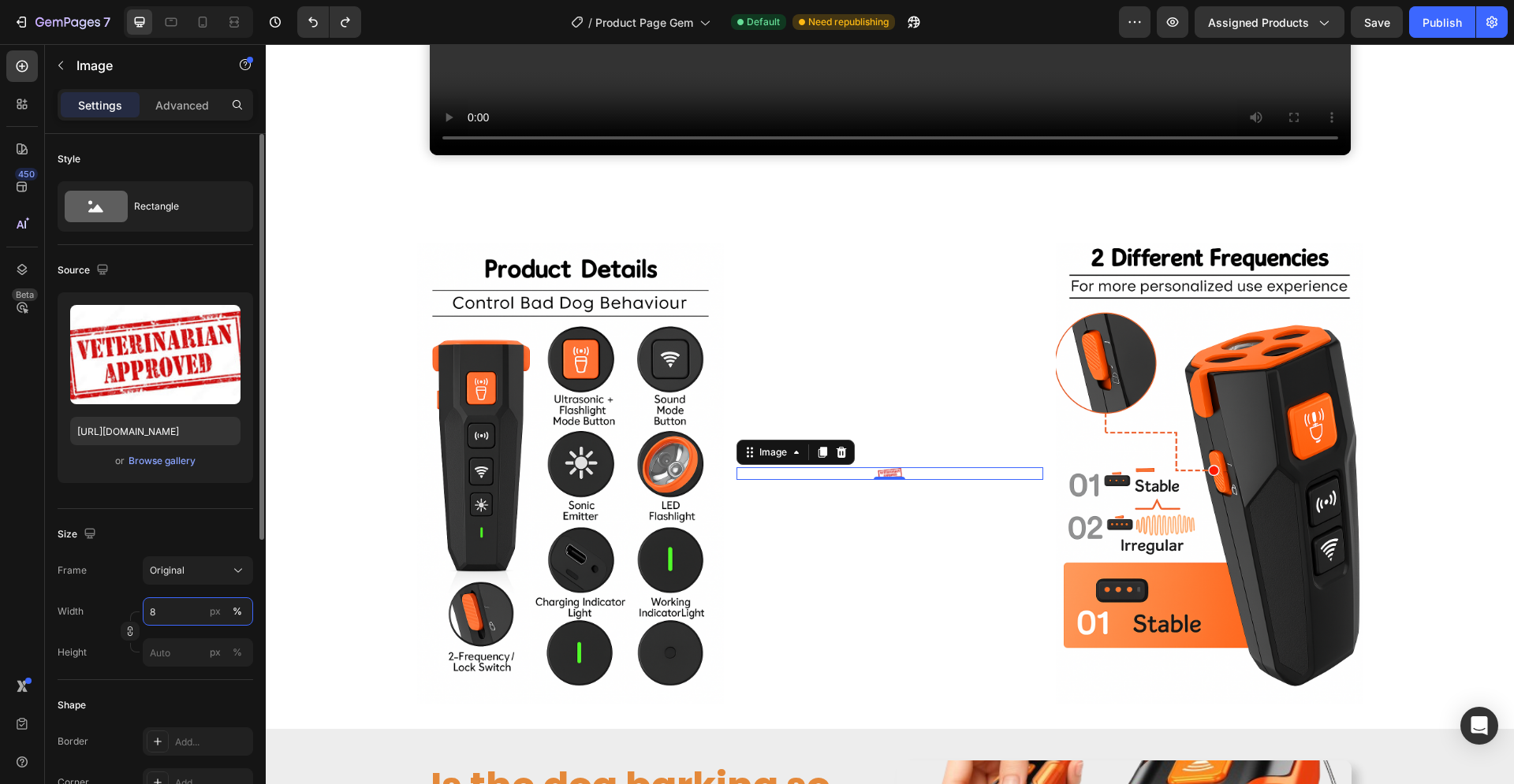
type input "80"
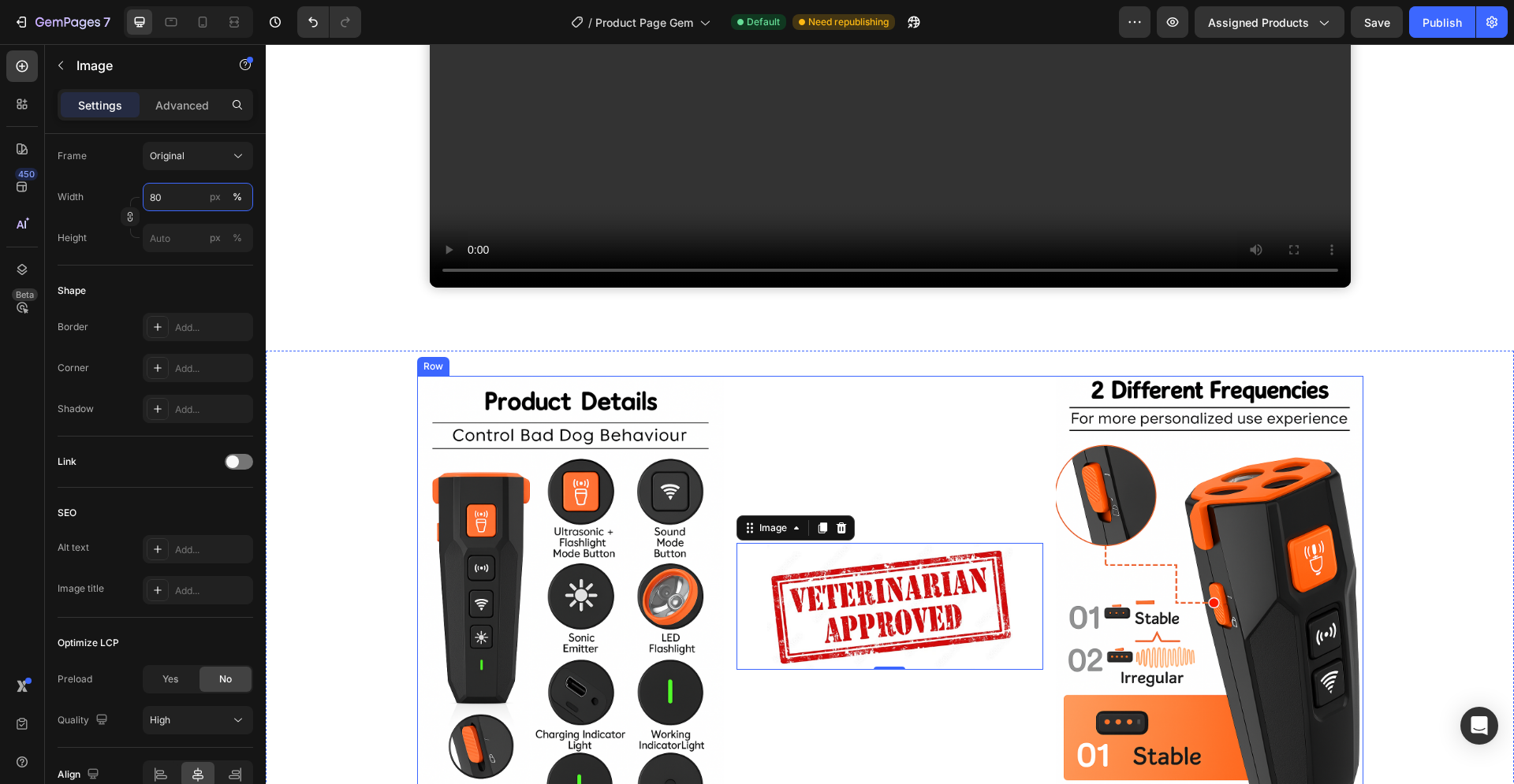
scroll to position [1310, 0]
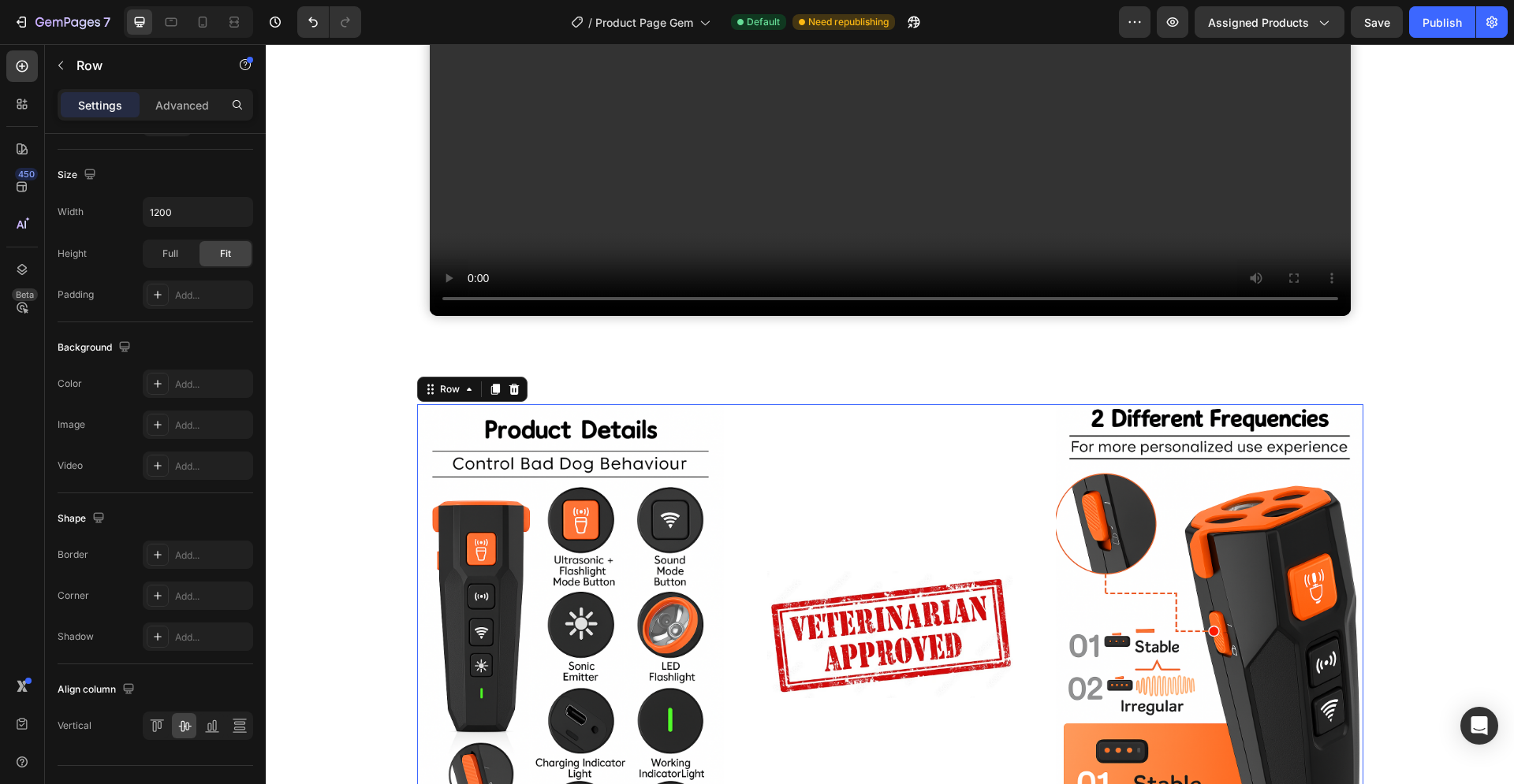
click at [845, 454] on div "Image" at bounding box center [889, 634] width 307 height 460
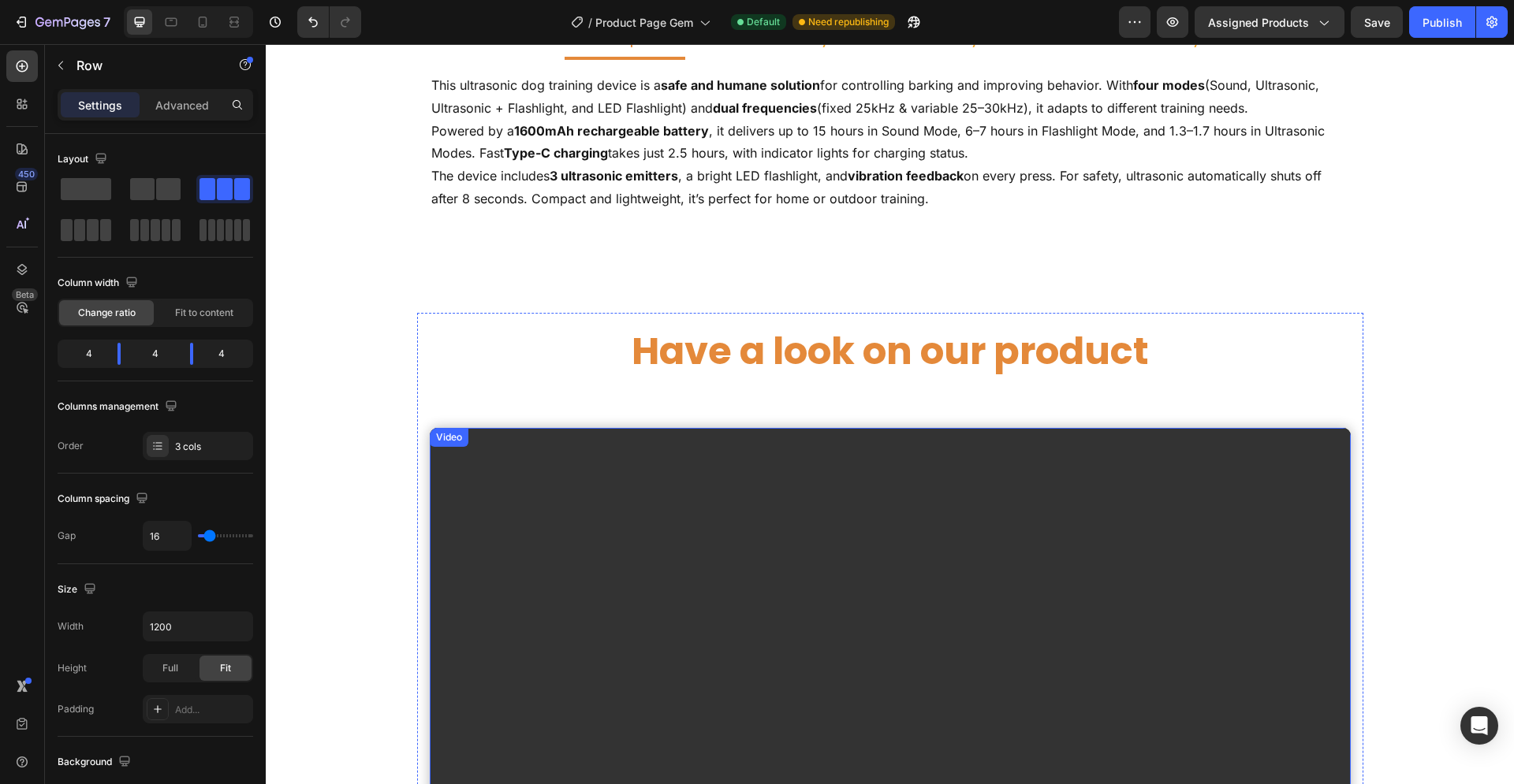
scroll to position [0, 0]
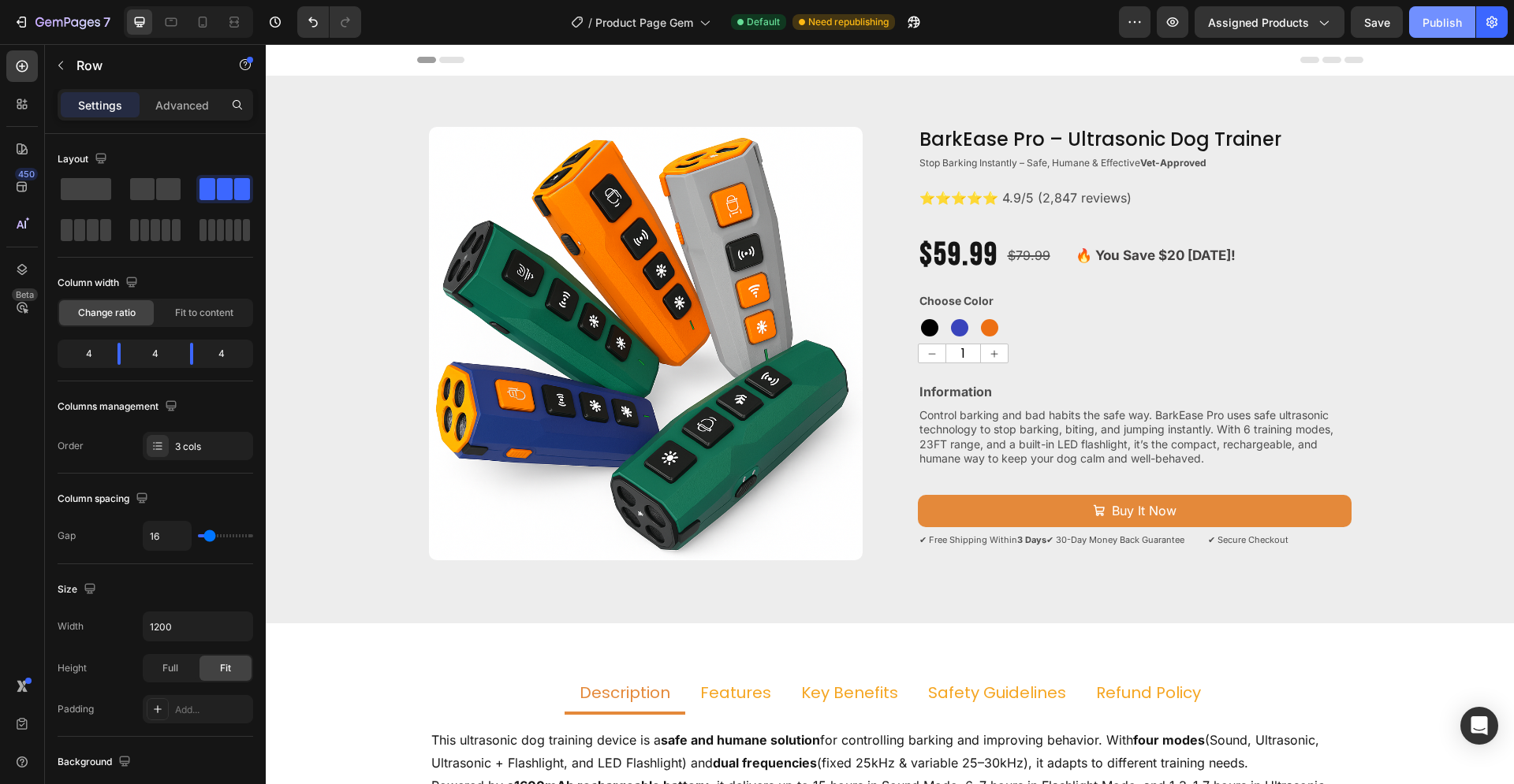
click at [1427, 19] on div "Publish" at bounding box center [1442, 22] width 39 height 16
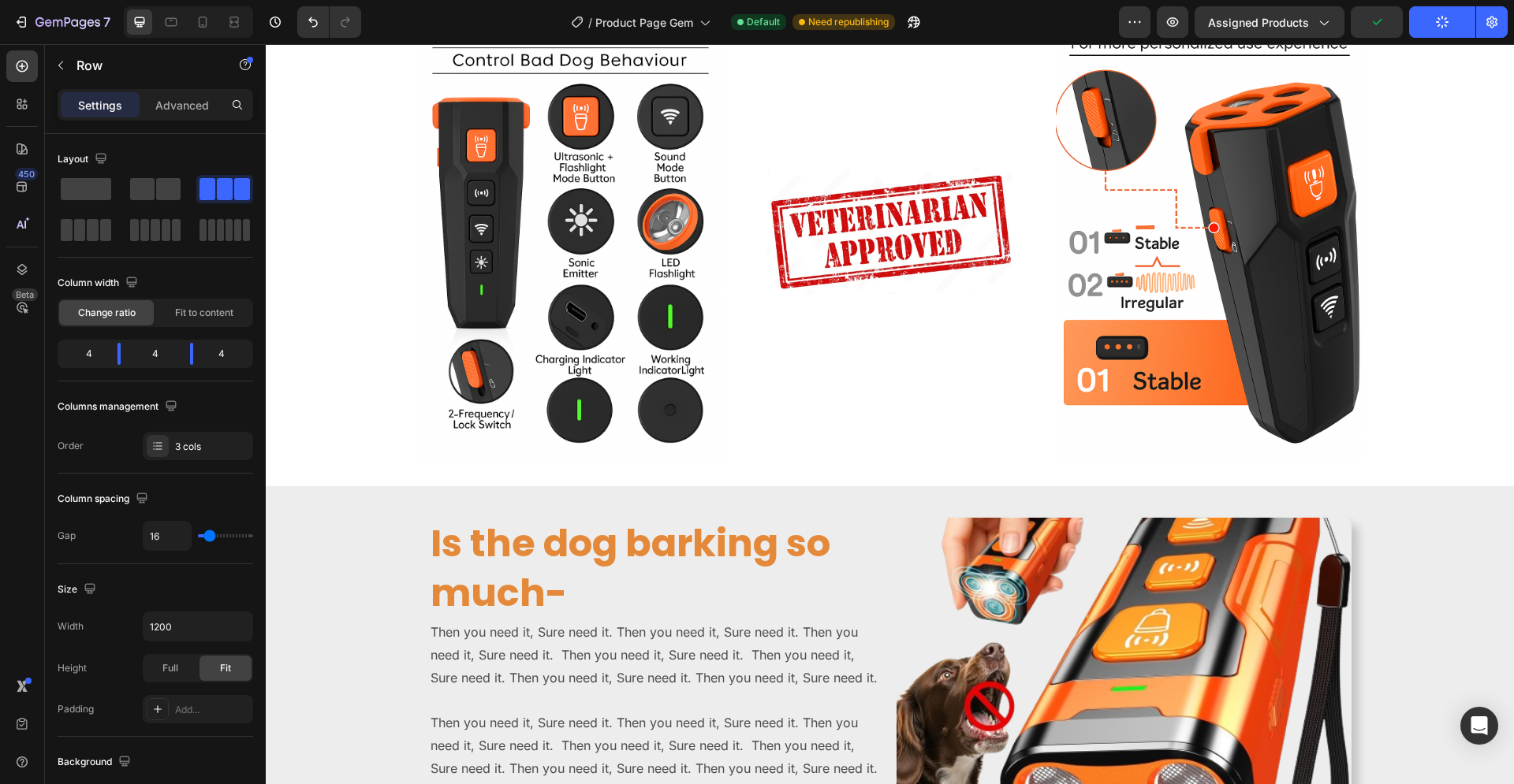
scroll to position [1527, 0]
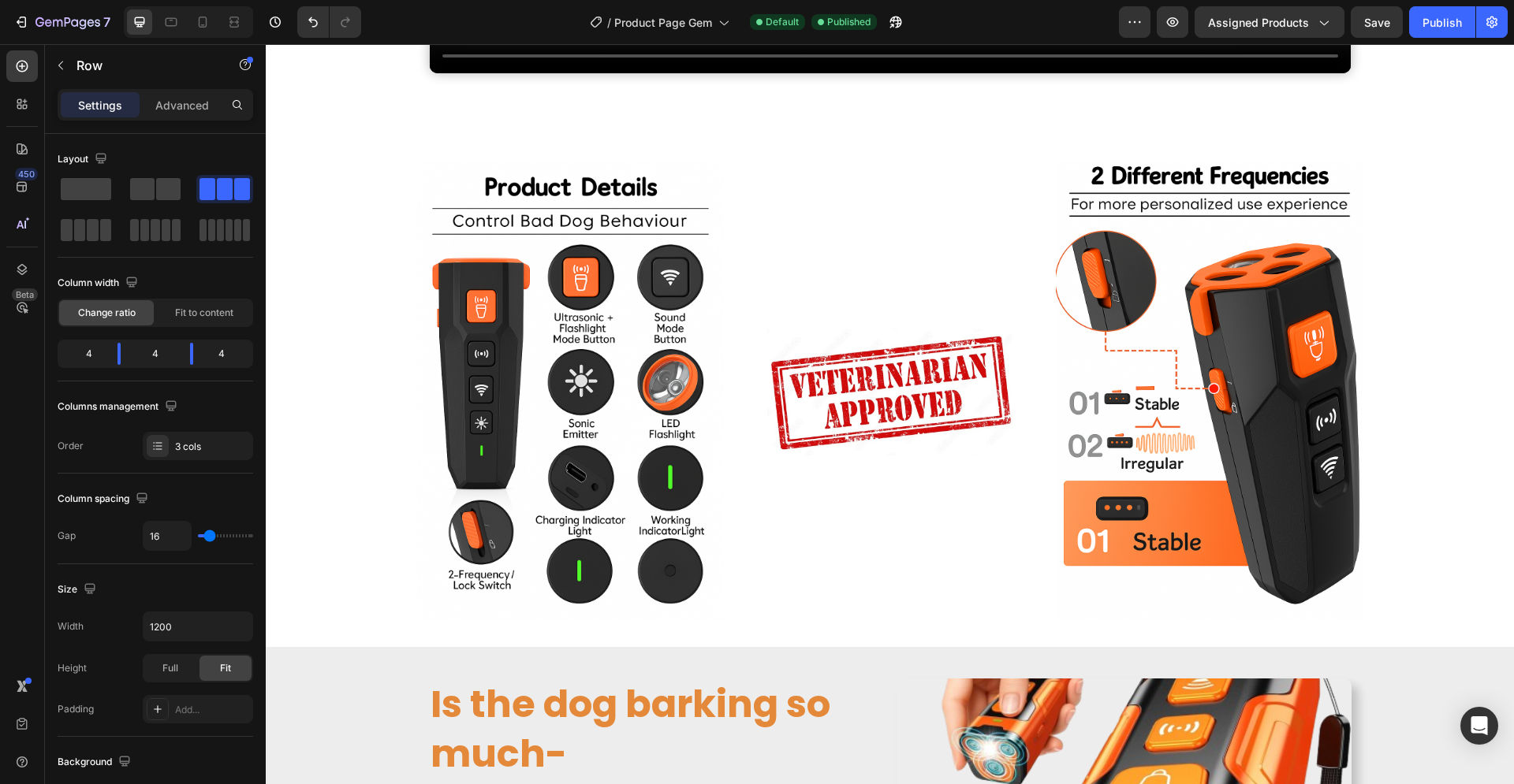
click at [914, 235] on div "Image" at bounding box center [889, 391] width 307 height 460
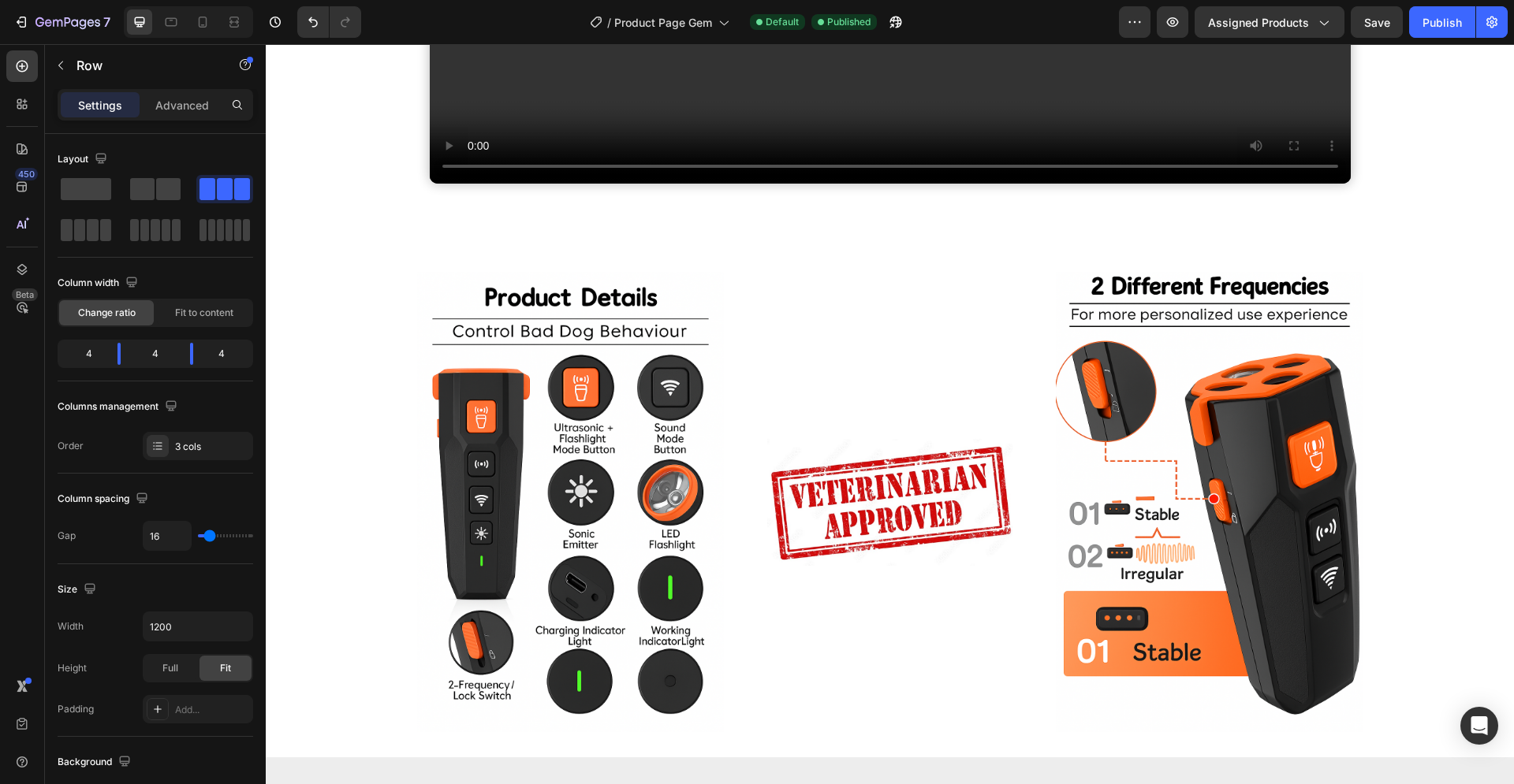
scroll to position [1286, 0]
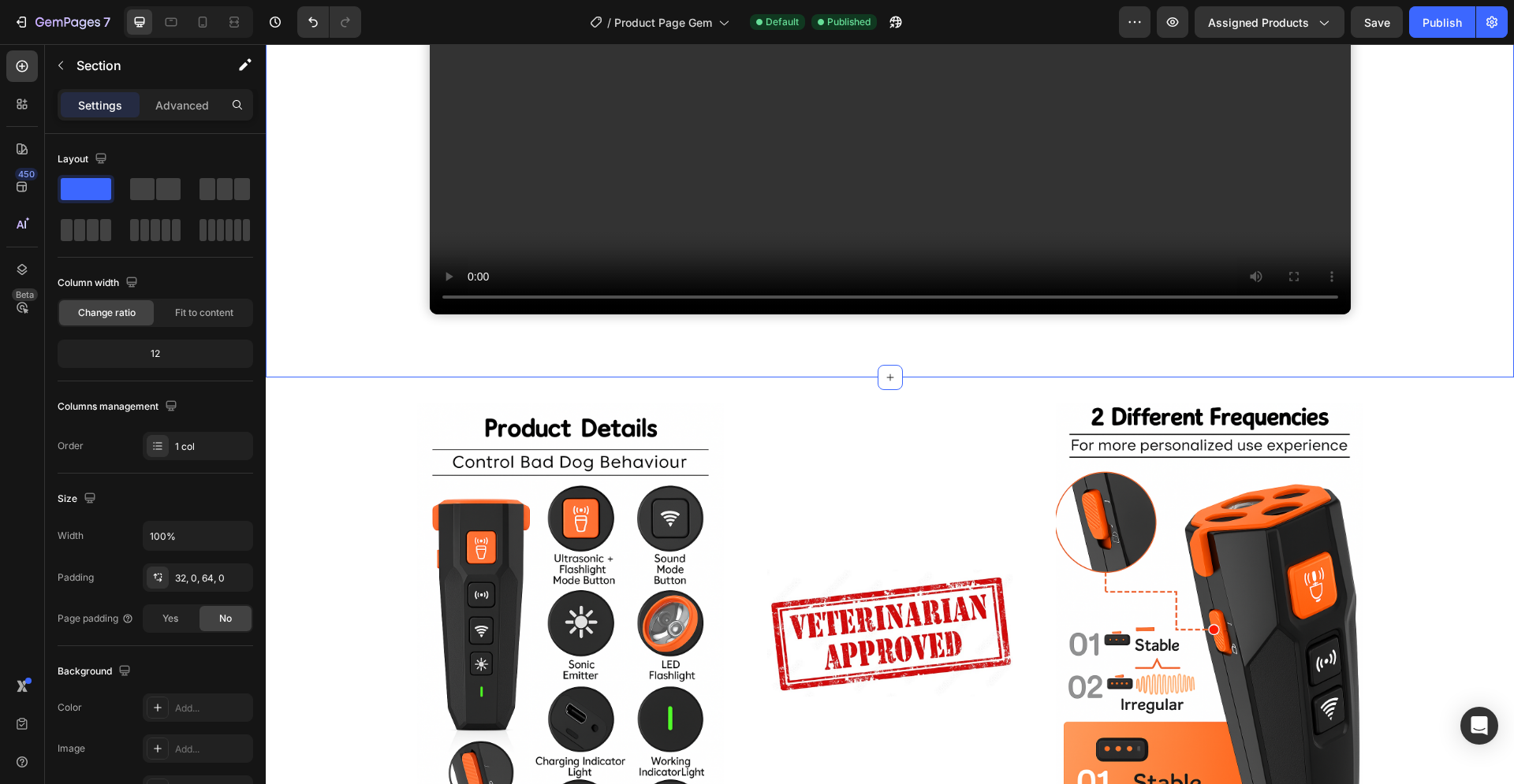
click at [775, 347] on div "Have a look on our product Heading Video Row Section 3 You can create reusable …" at bounding box center [889, 16] width 1248 height 721
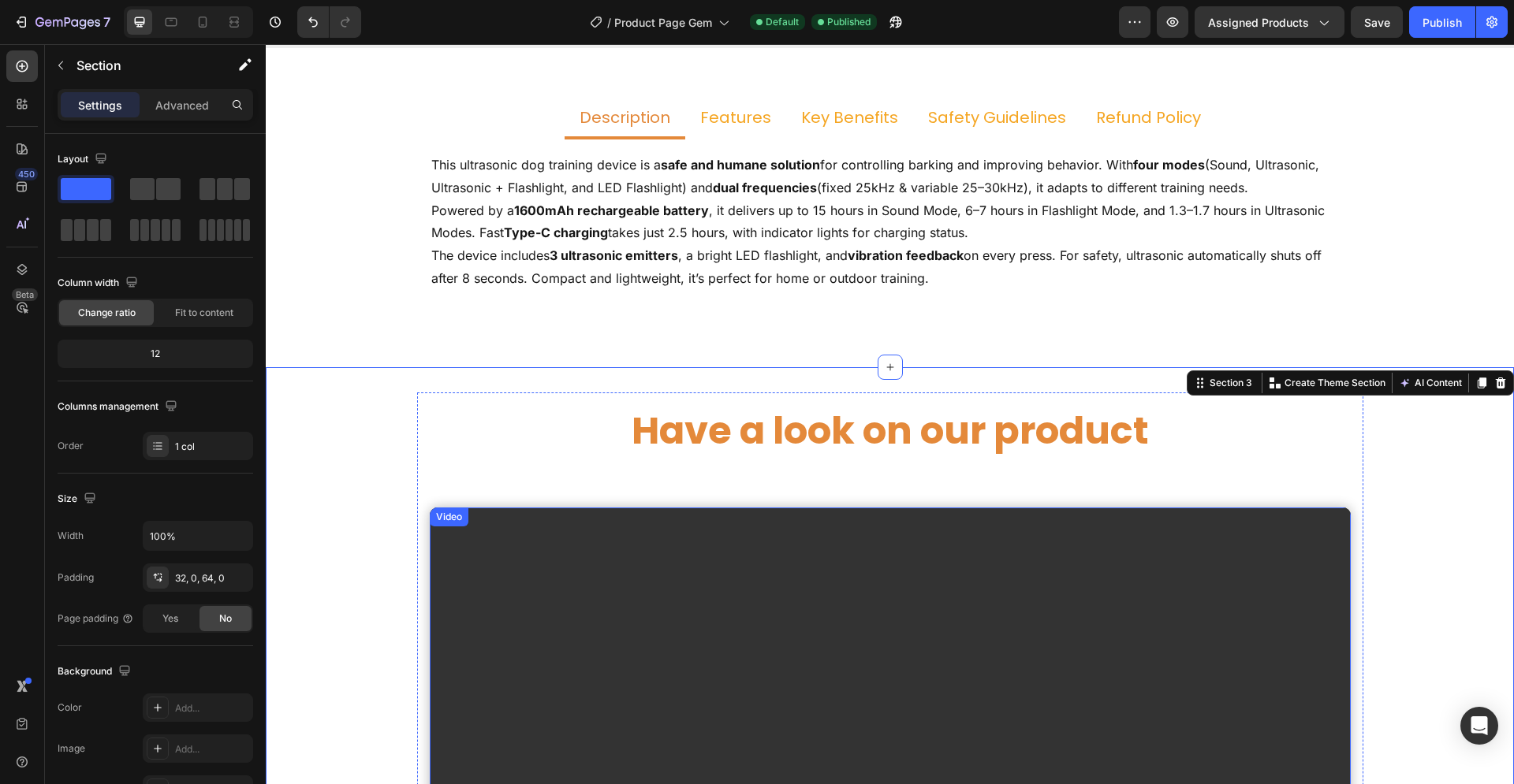
scroll to position [563, 0]
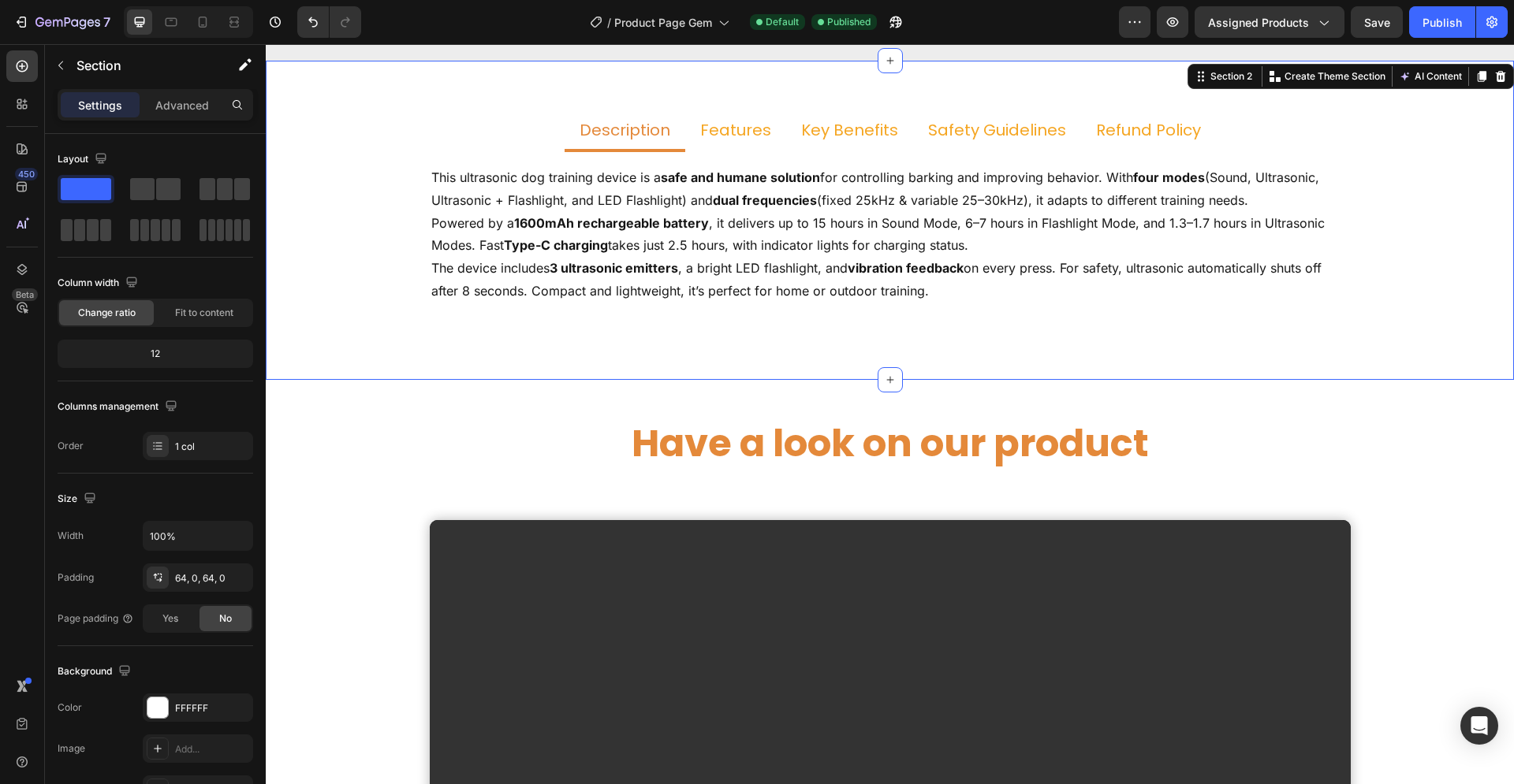
click at [709, 364] on div "Description Features Key Benefits Safety Guidelines Refund Policy This ultrason…" at bounding box center [889, 220] width 1248 height 319
click at [410, 335] on div "Description Features Key Benefits Safety Guidelines Refund Policy This ultrason…" at bounding box center [889, 220] width 1248 height 319
click at [171, 106] on p "Advanced" at bounding box center [183, 105] width 54 height 16
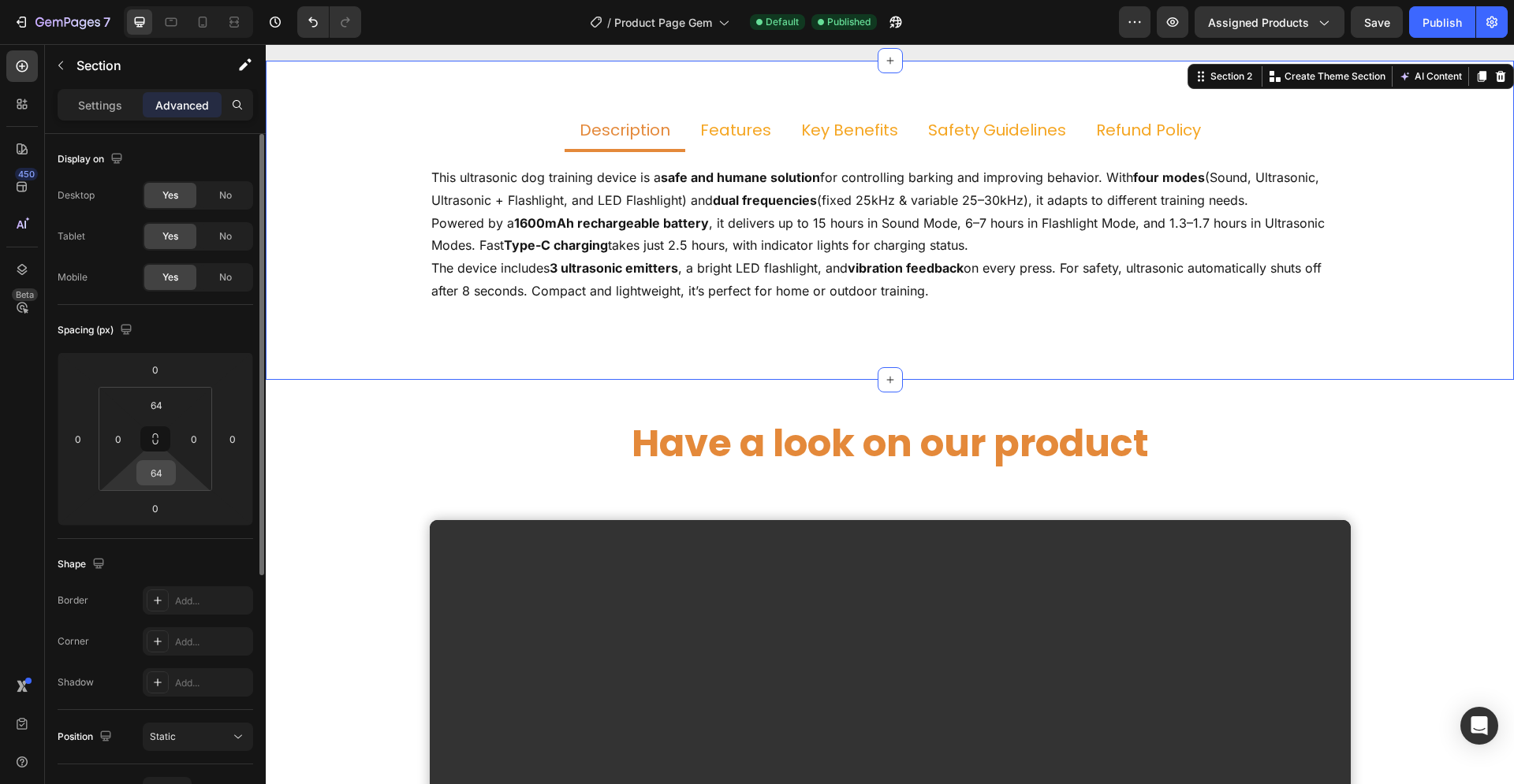
click at [158, 473] on input "64" at bounding box center [156, 473] width 32 height 24
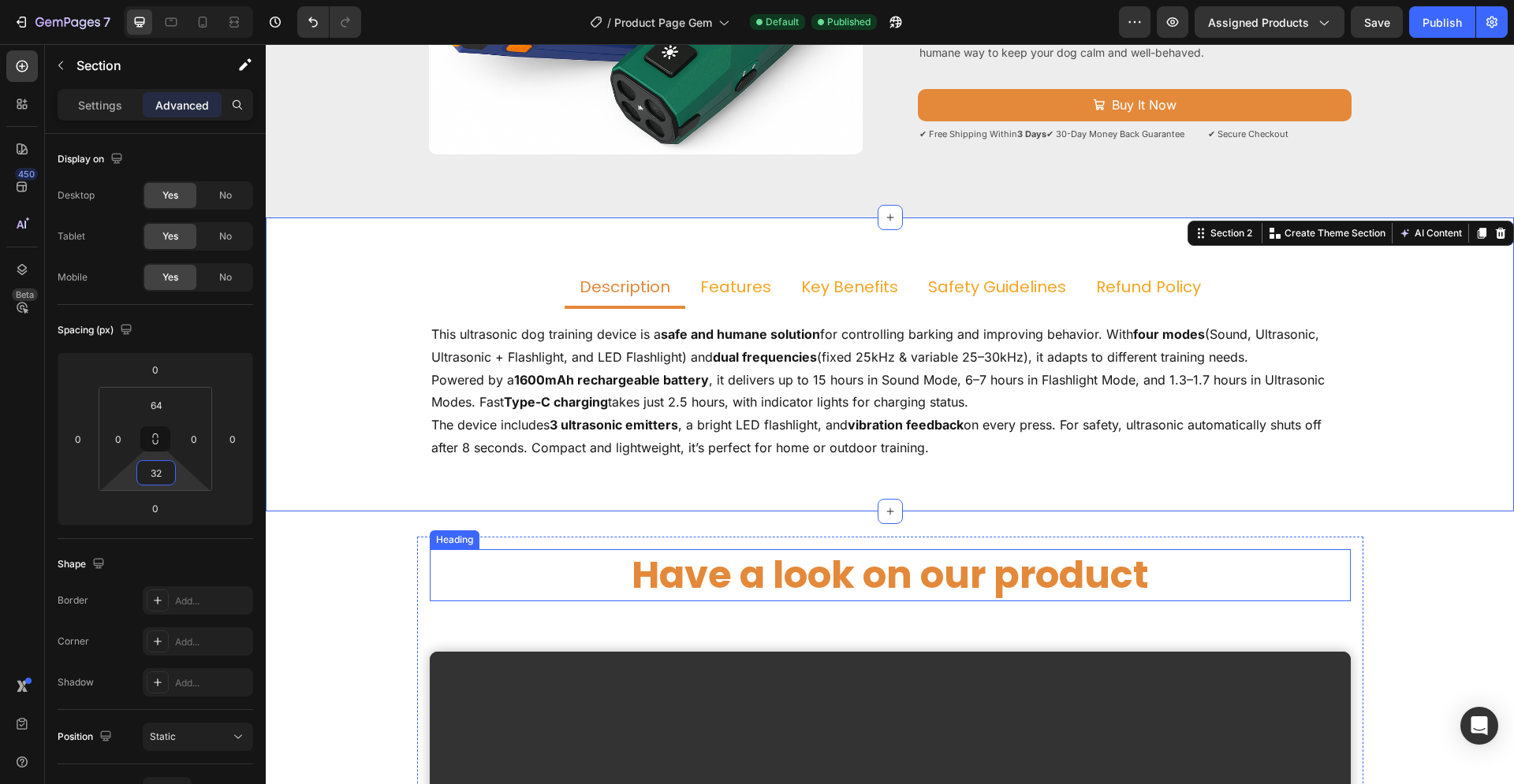
scroll to position [402, 0]
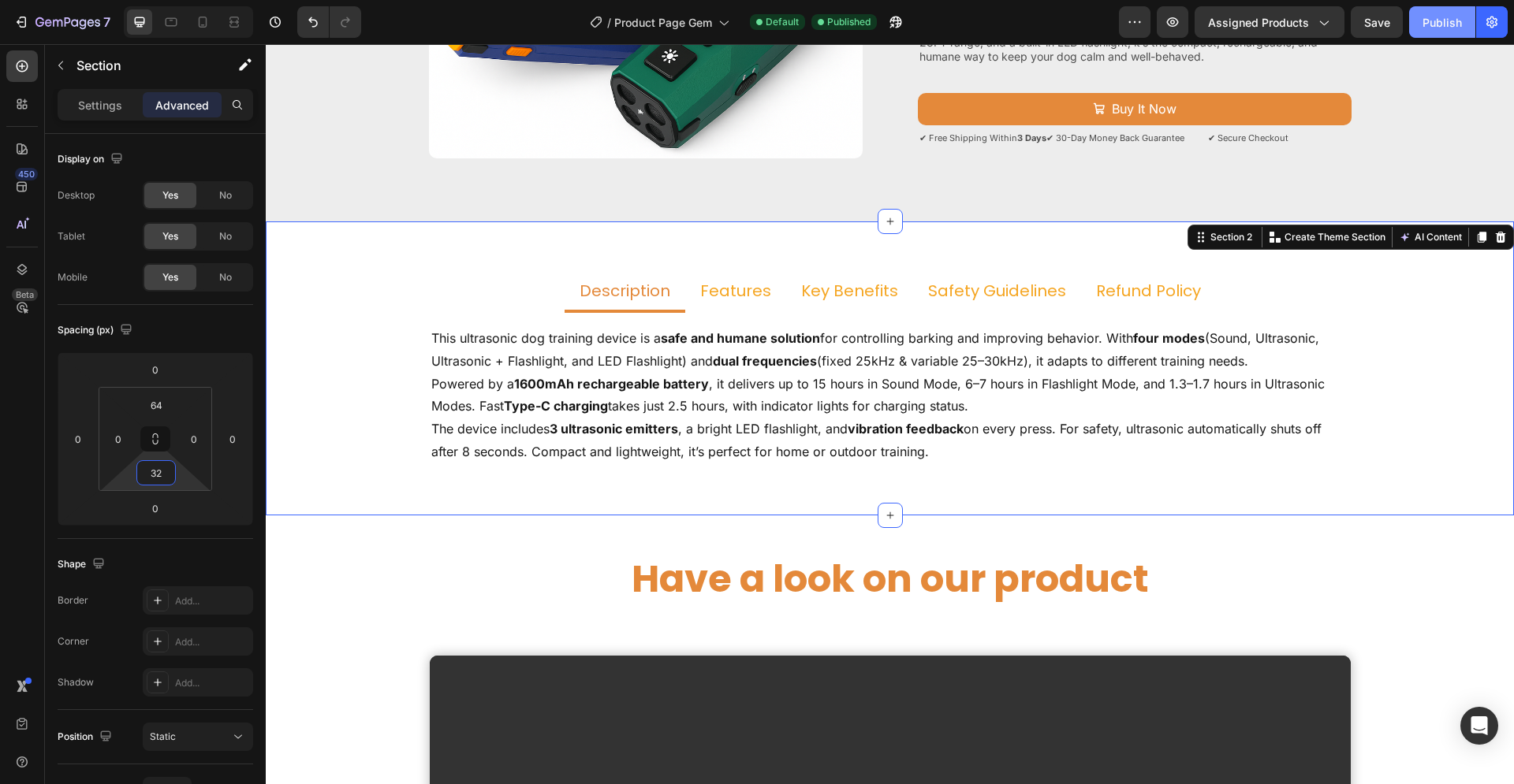
type input "32"
click at [1438, 20] on div "Publish" at bounding box center [1442, 22] width 39 height 16
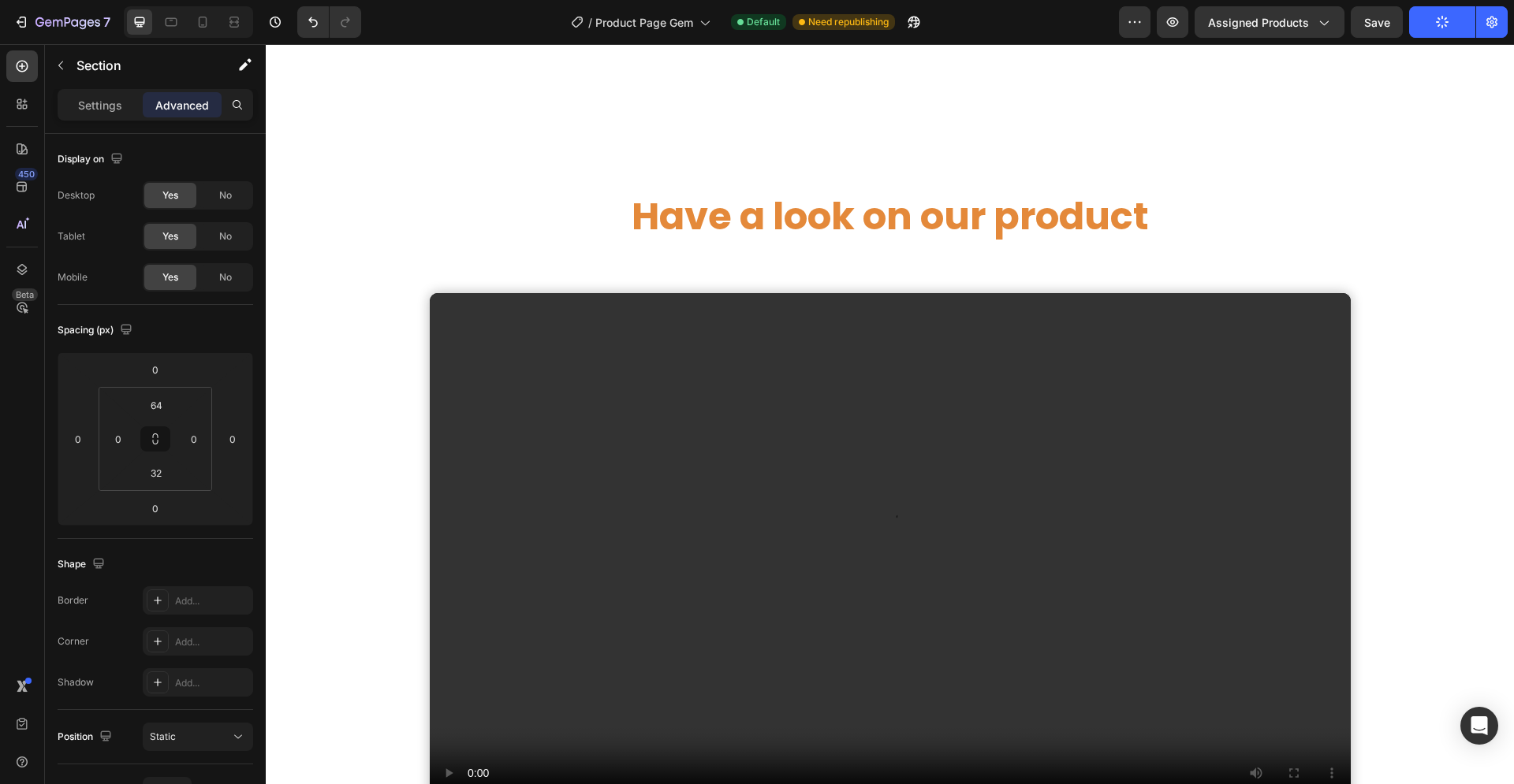
scroll to position [0, 0]
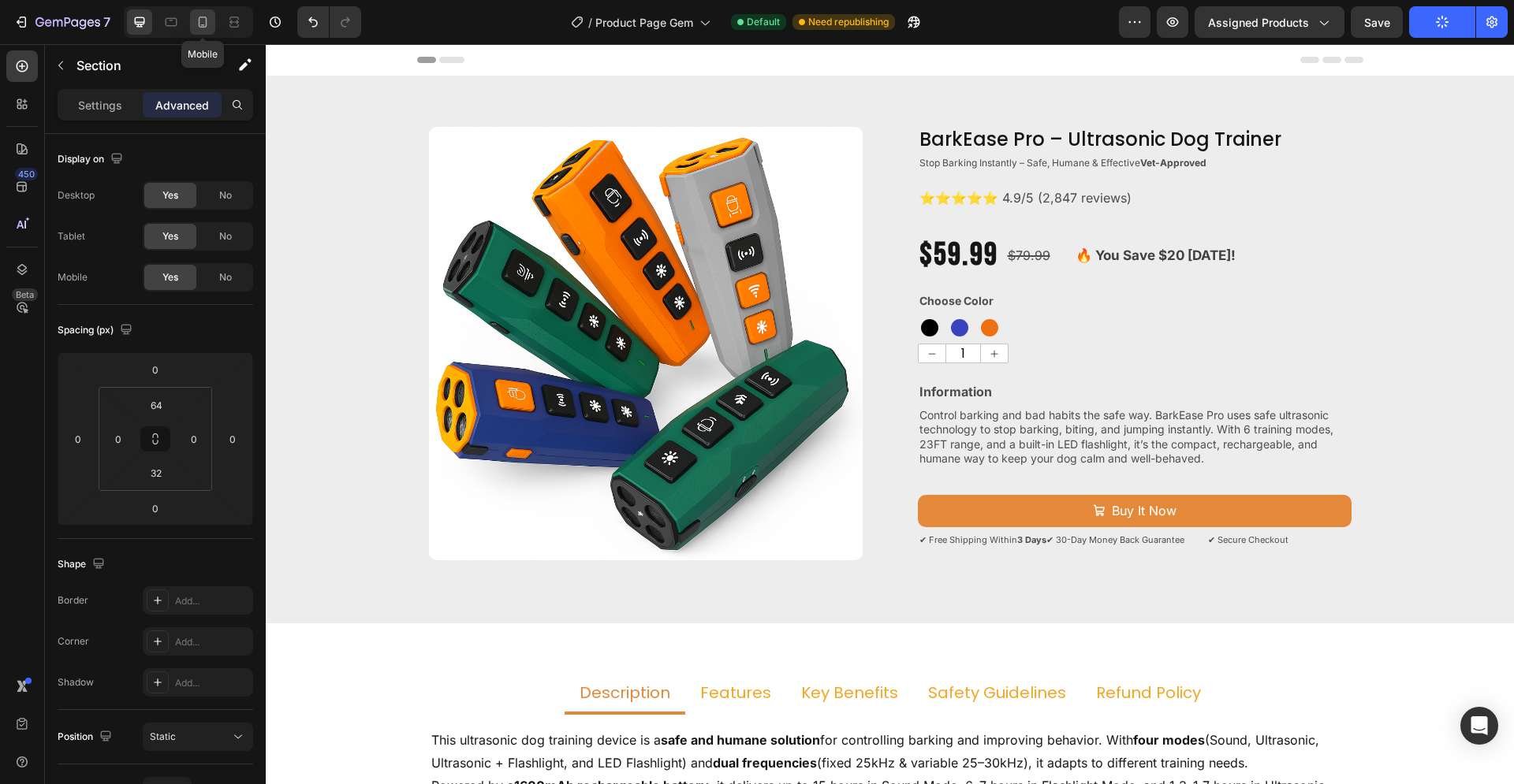
click at [205, 20] on icon at bounding box center [202, 21] width 15 height 15
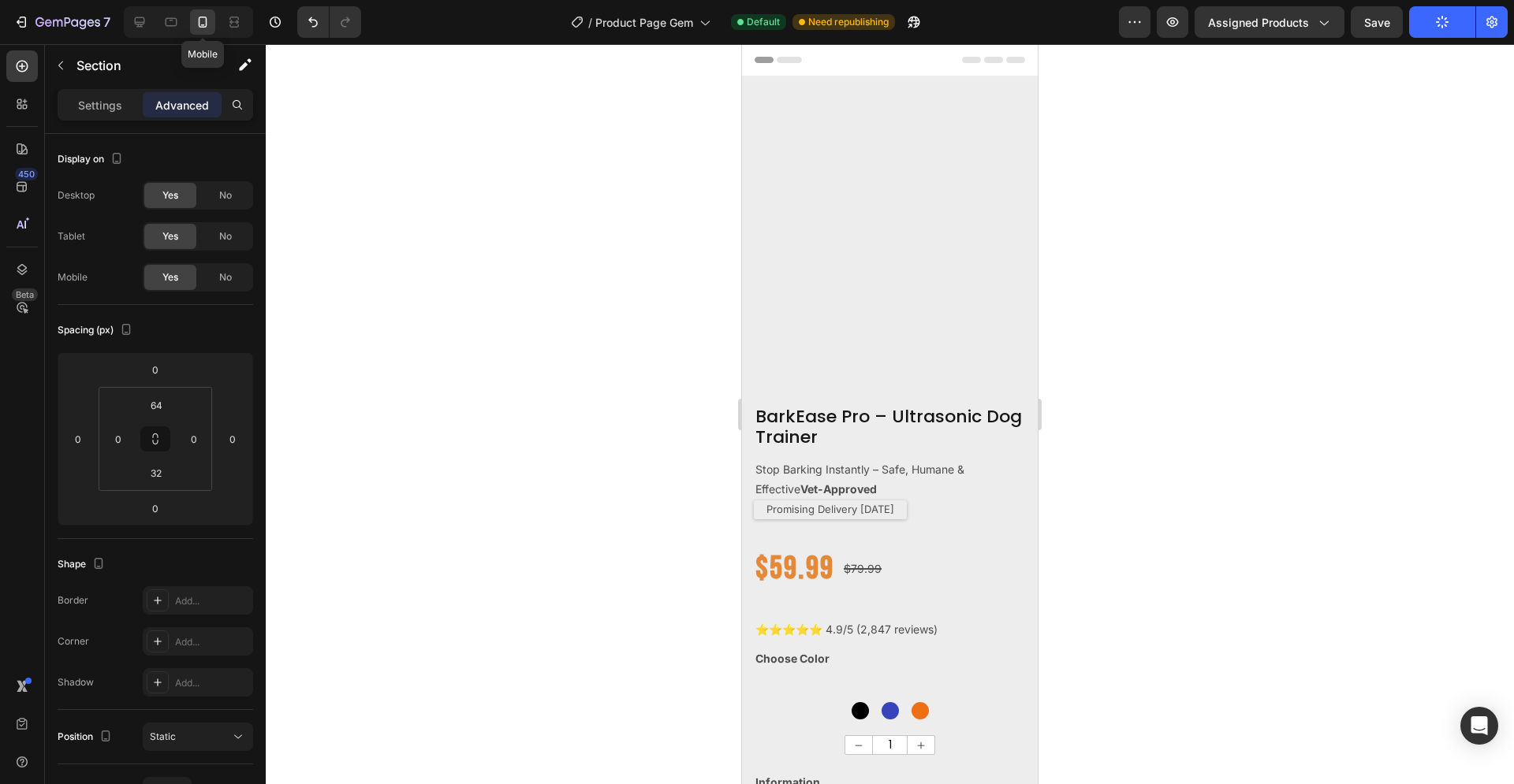
type input "40"
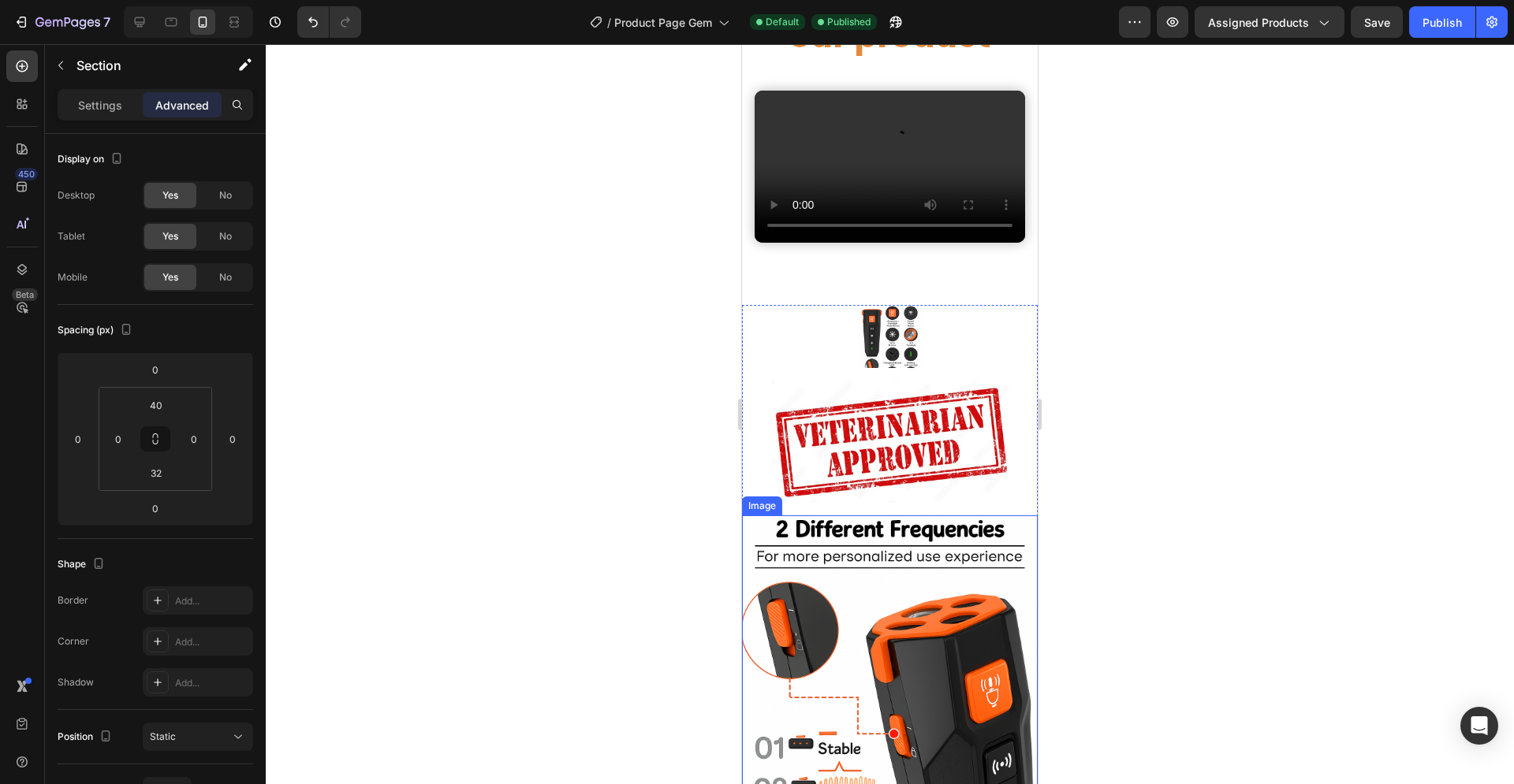
scroll to position [1608, 0]
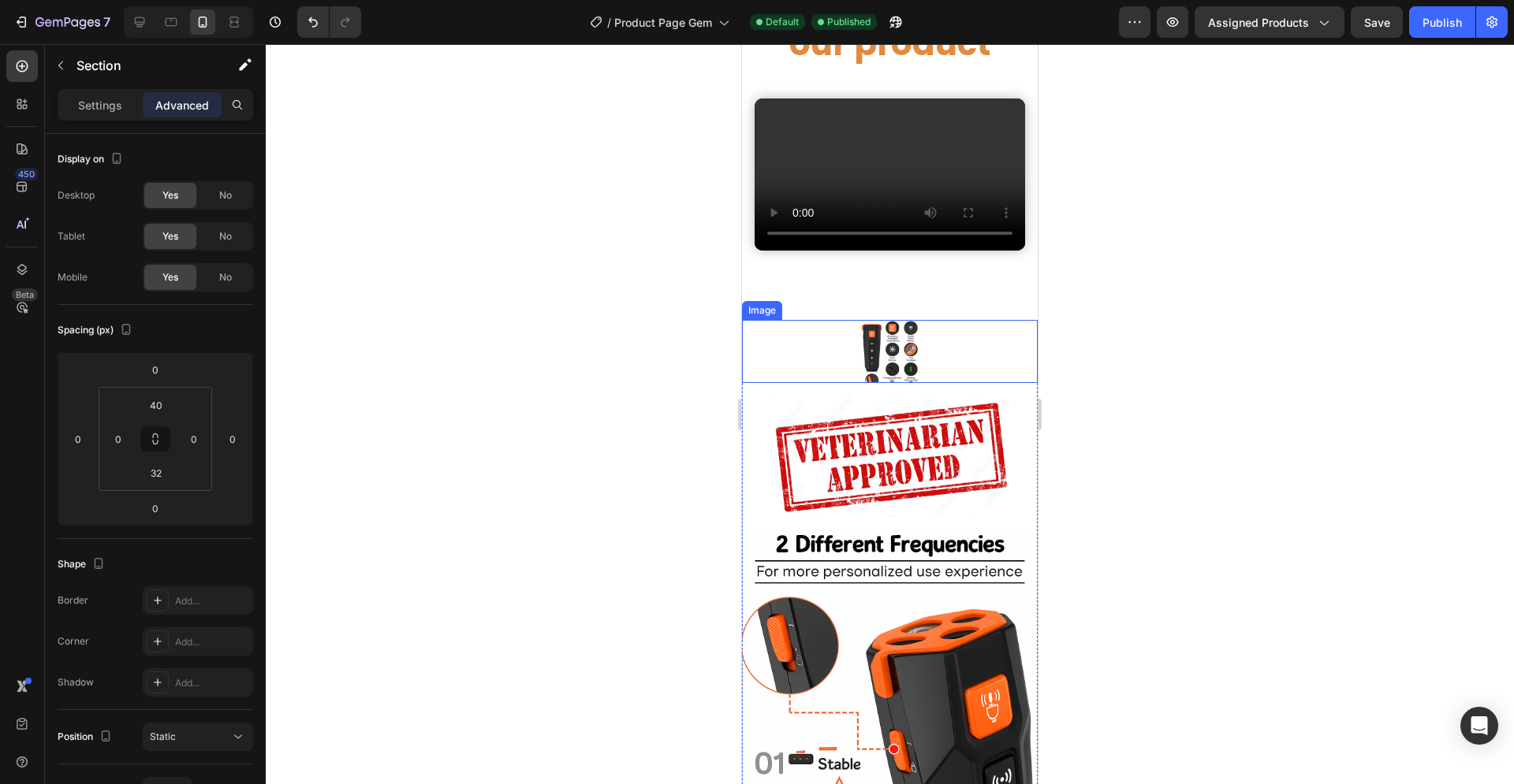
click at [902, 347] on img at bounding box center [889, 351] width 63 height 63
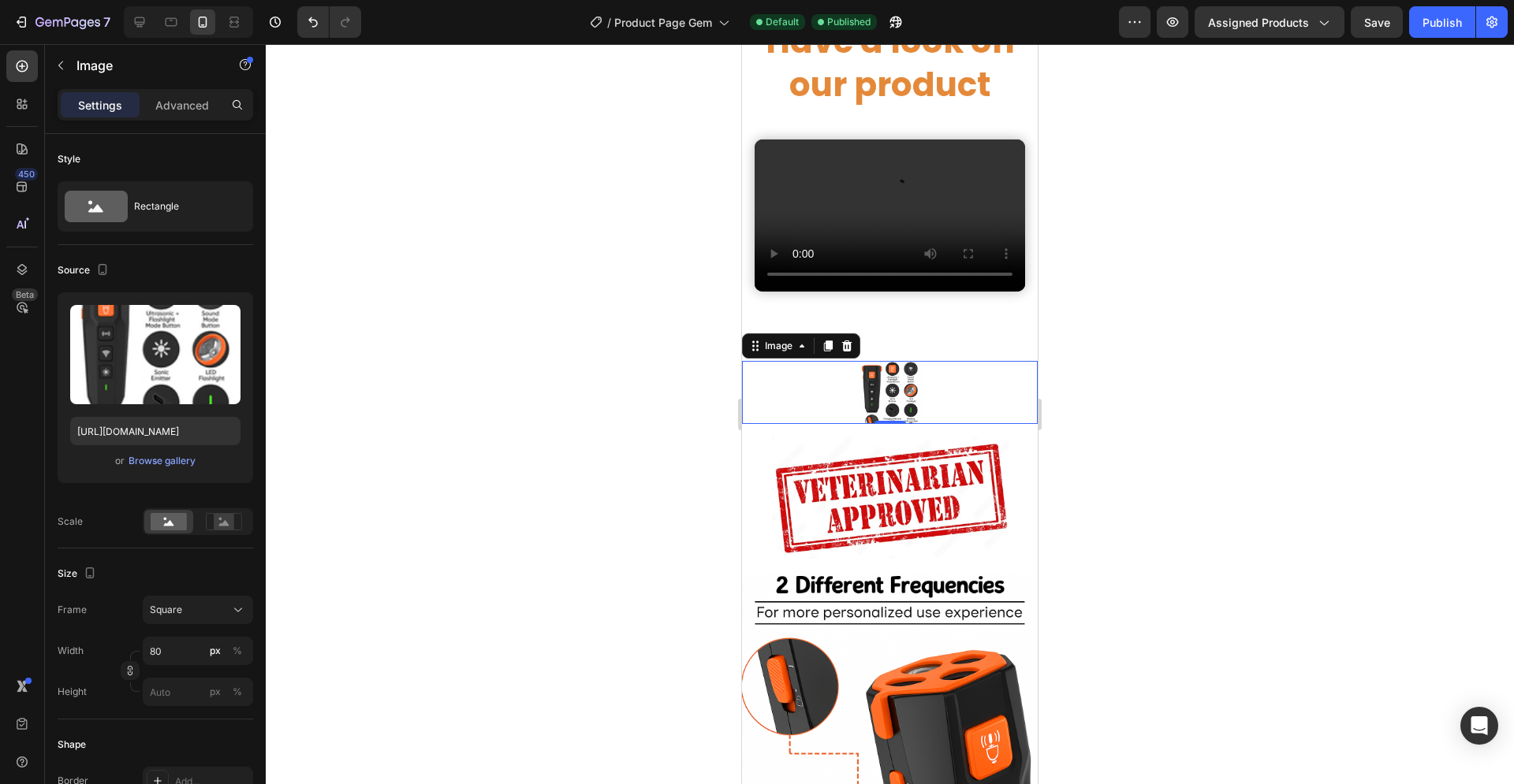
scroll to position [1527, 0]
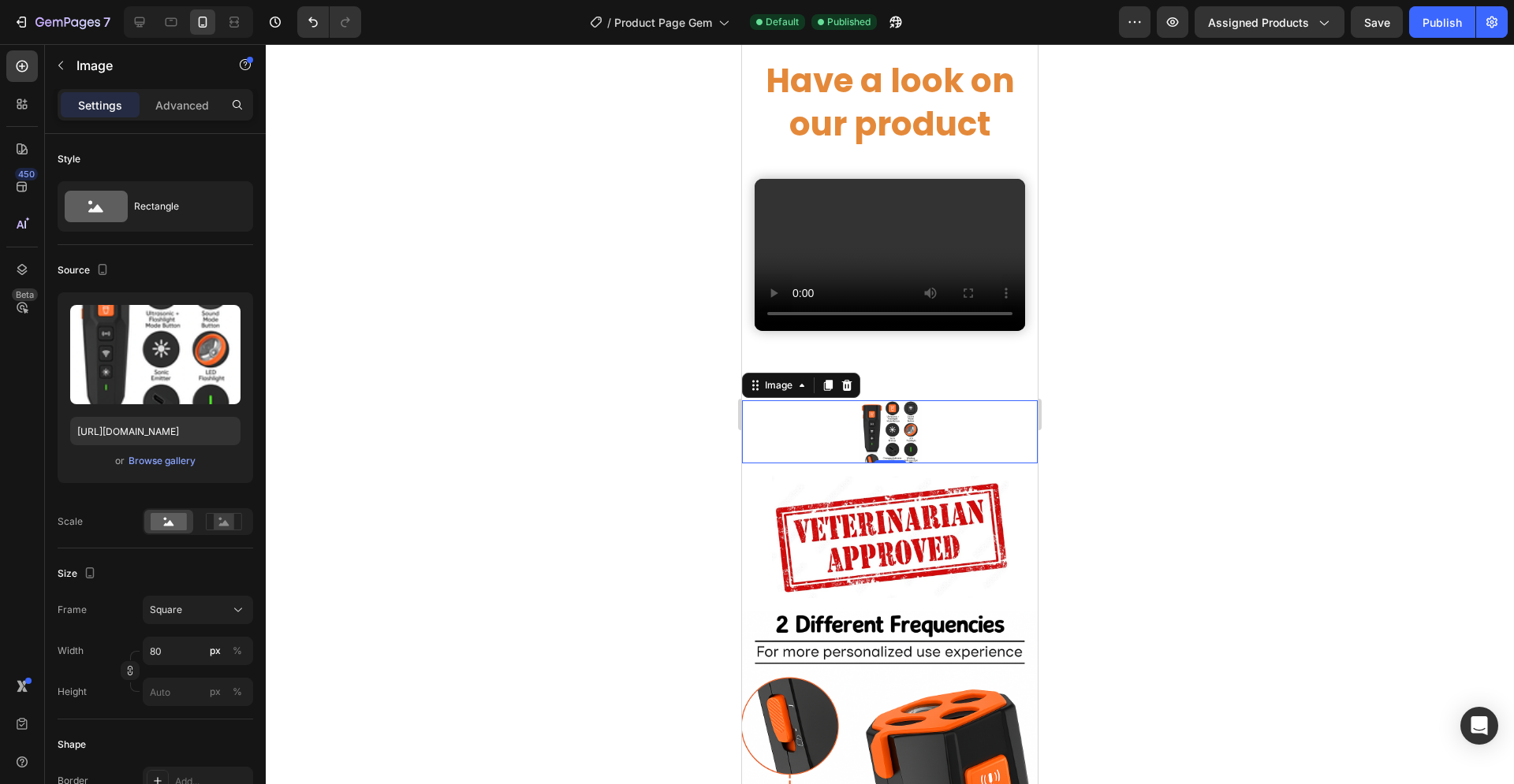
click at [904, 418] on img at bounding box center [889, 431] width 63 height 63
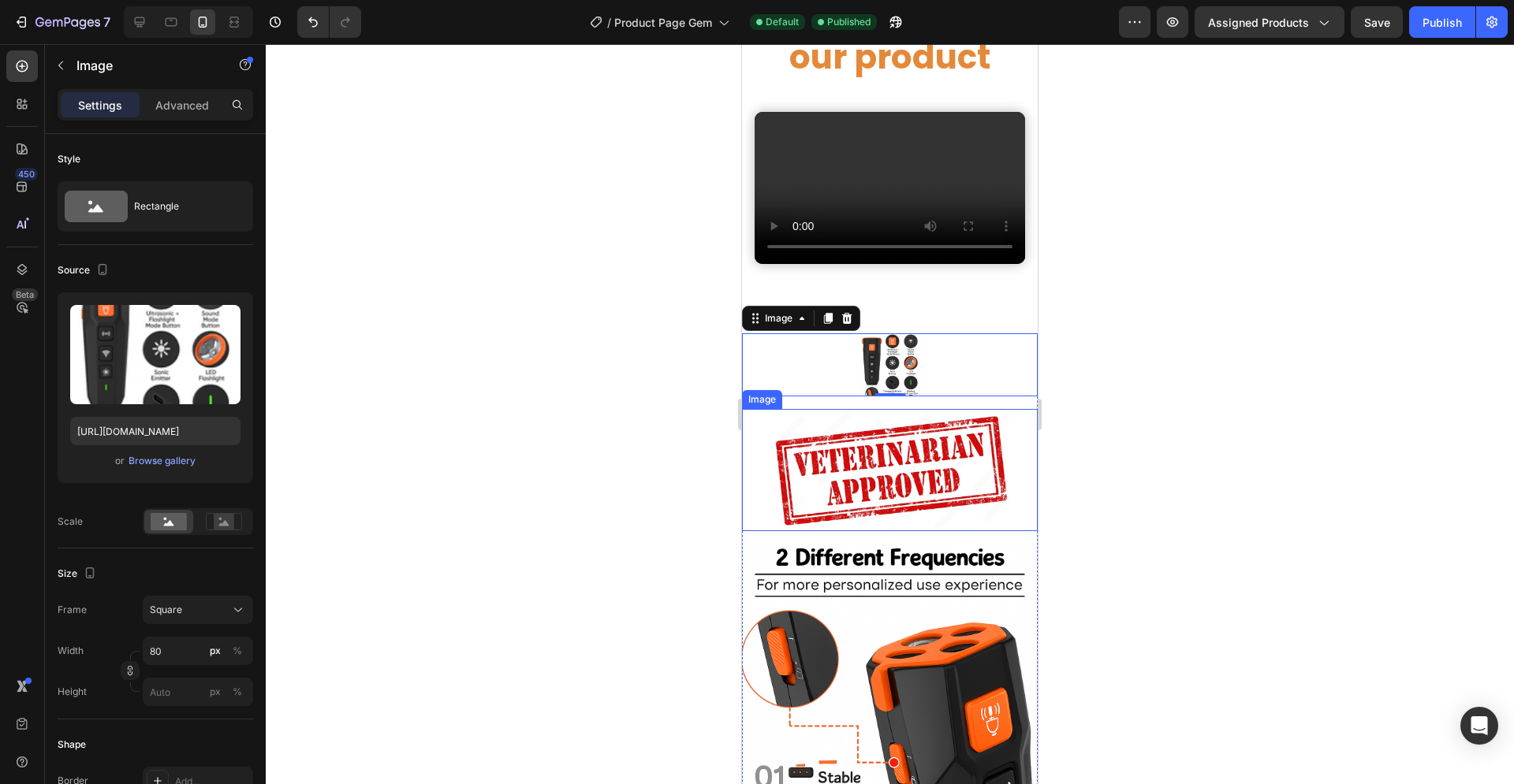
scroll to position [1608, 0]
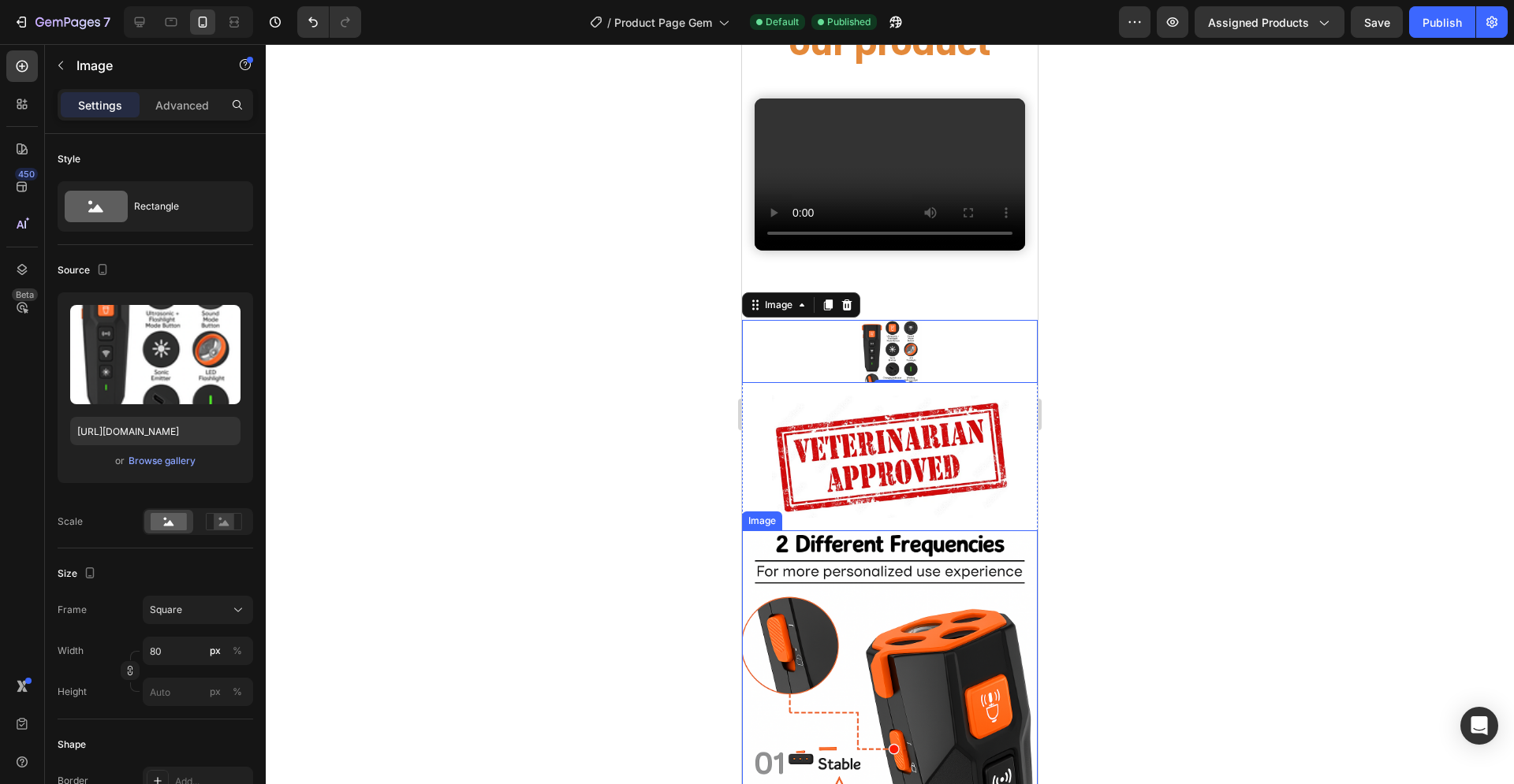
click at [852, 584] on img at bounding box center [889, 752] width 296 height 443
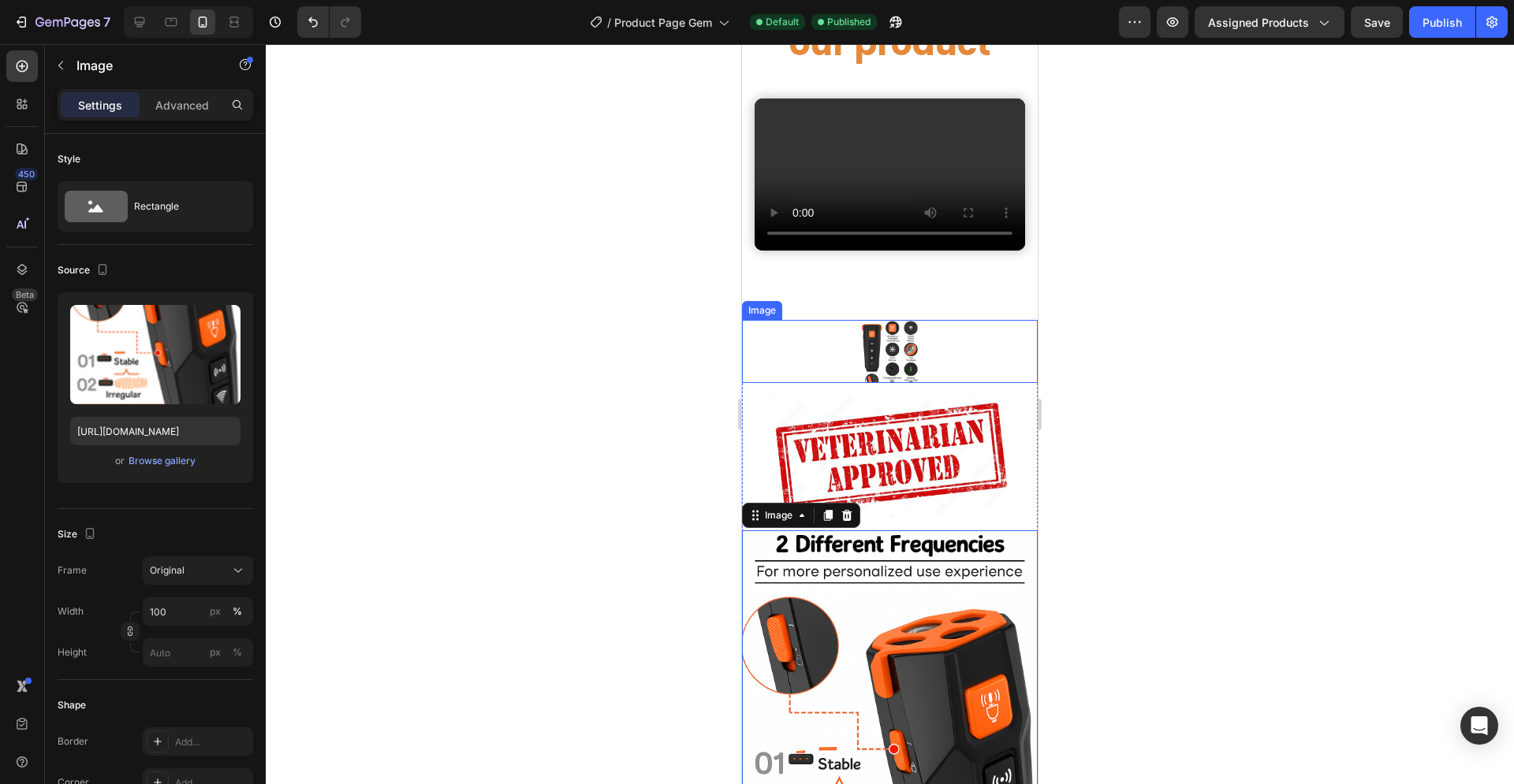
click at [893, 348] on img at bounding box center [889, 351] width 63 height 63
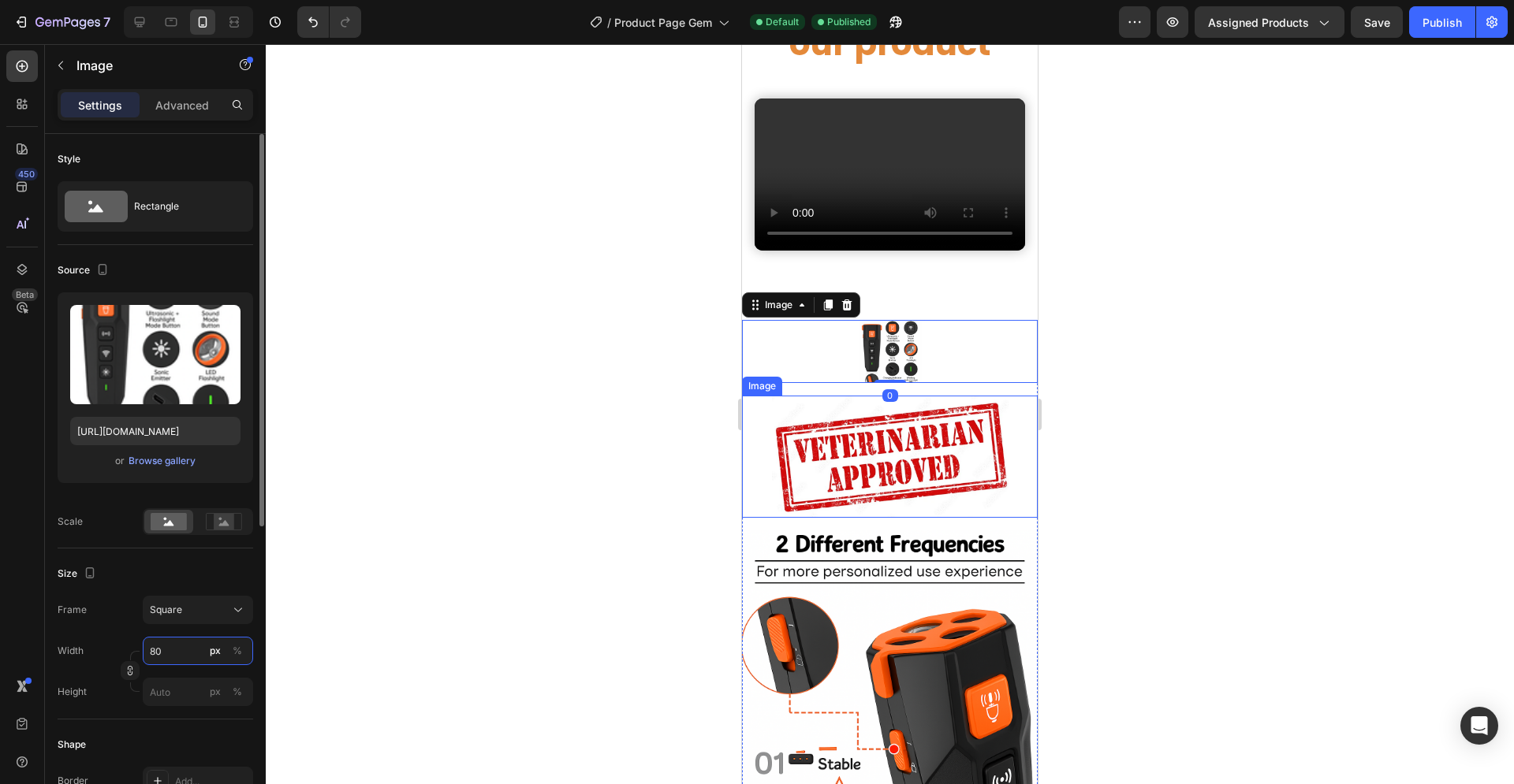
click at [169, 654] on input "80" at bounding box center [197, 650] width 110 height 29
type input "1"
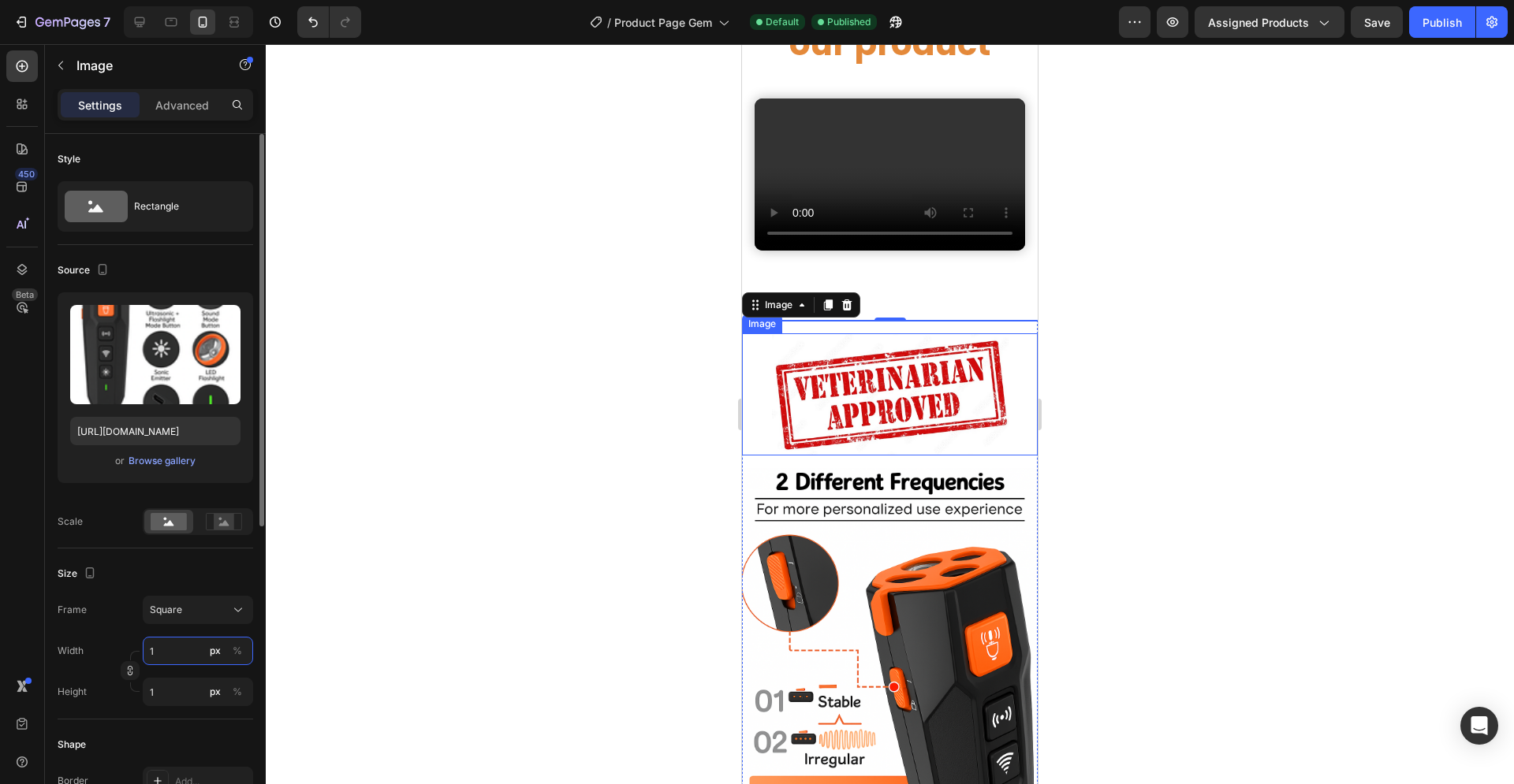
type input "10"
type input "100"
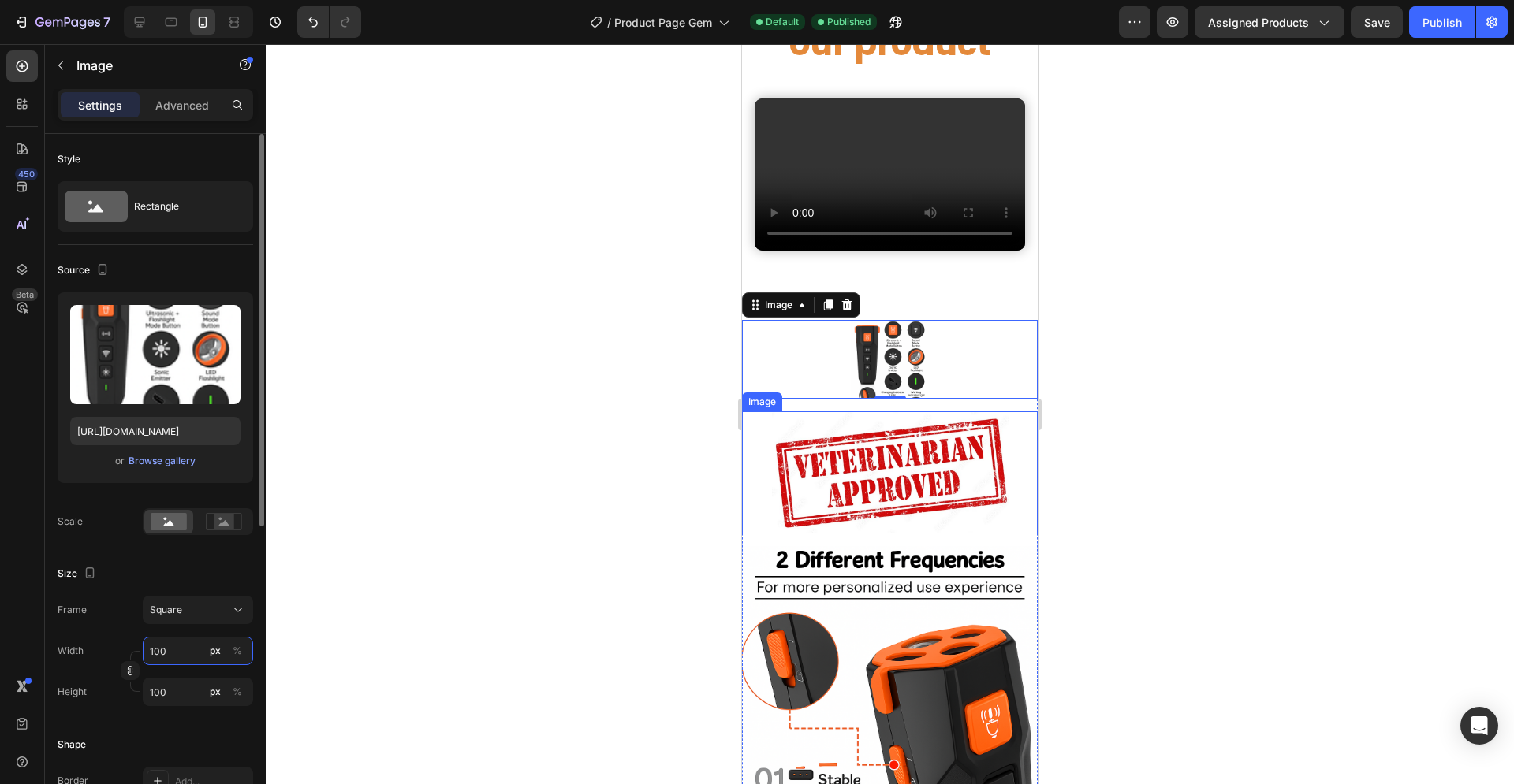
type input "100"
click at [221, 651] on button "px" at bounding box center [214, 650] width 19 height 19
click at [199, 689] on input "100" at bounding box center [197, 692] width 110 height 29
click at [567, 475] on div at bounding box center [889, 414] width 1248 height 740
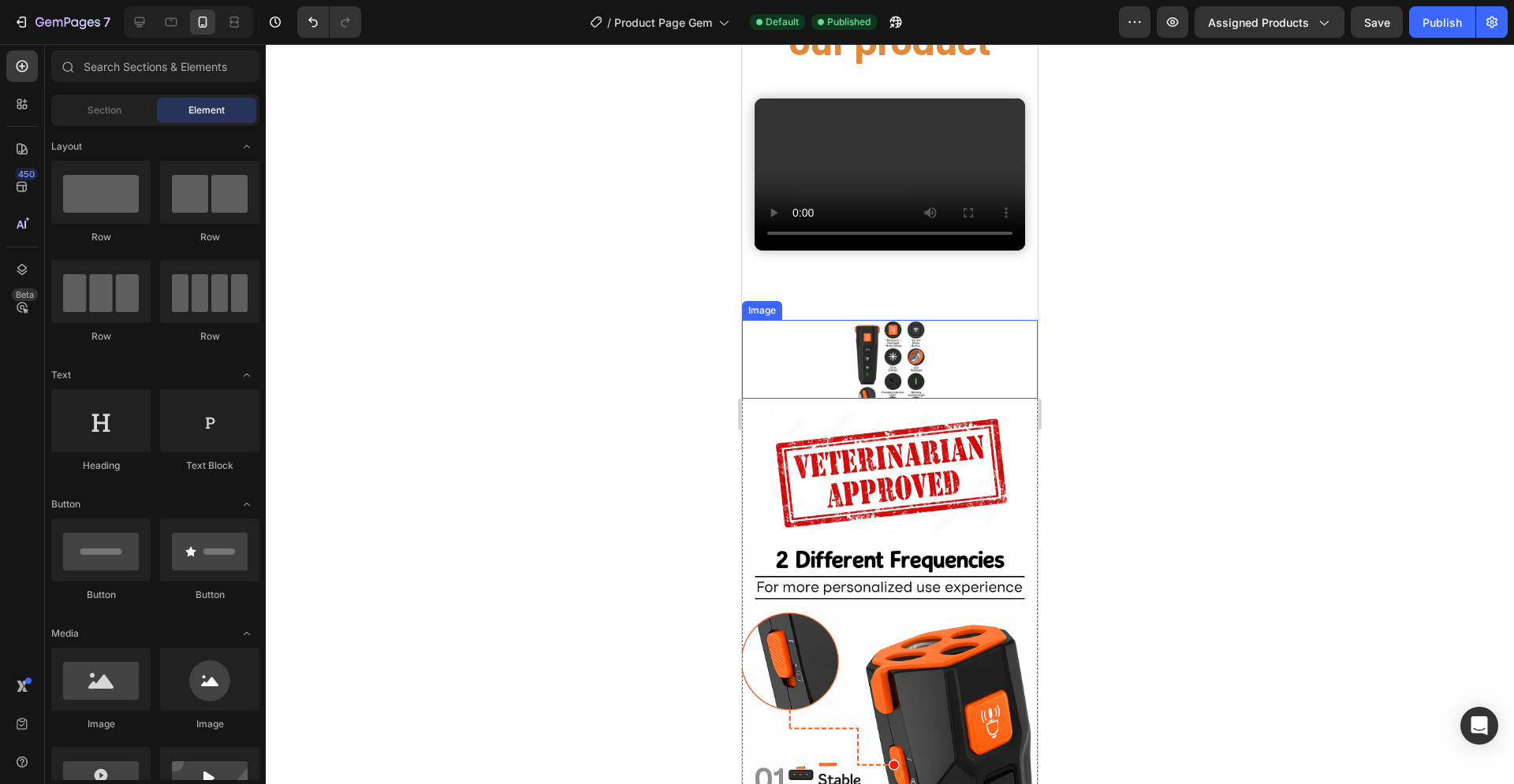
click at [915, 365] on img at bounding box center [889, 359] width 79 height 79
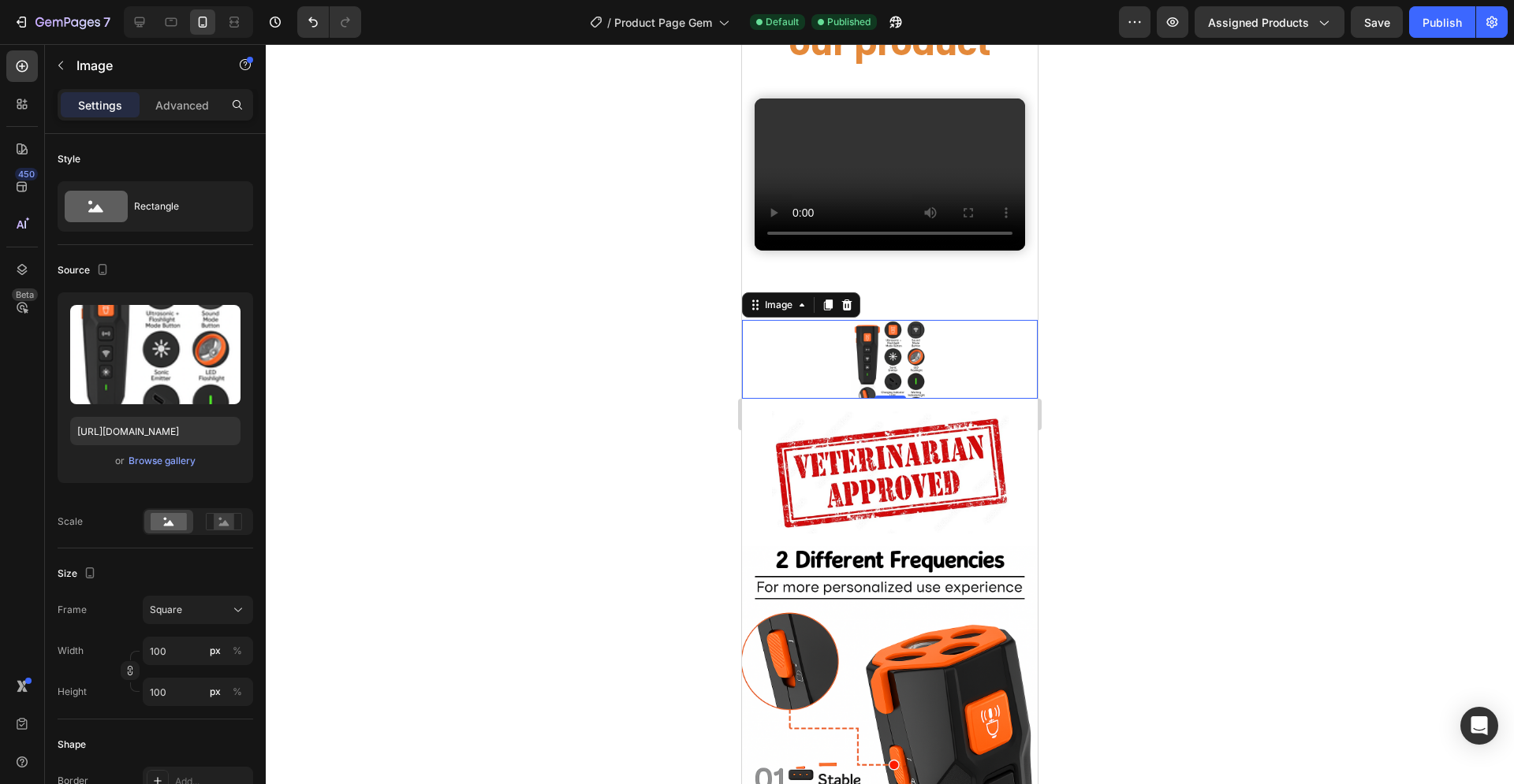
click at [951, 355] on div at bounding box center [889, 359] width 296 height 79
click at [221, 607] on div "Square" at bounding box center [188, 610] width 77 height 14
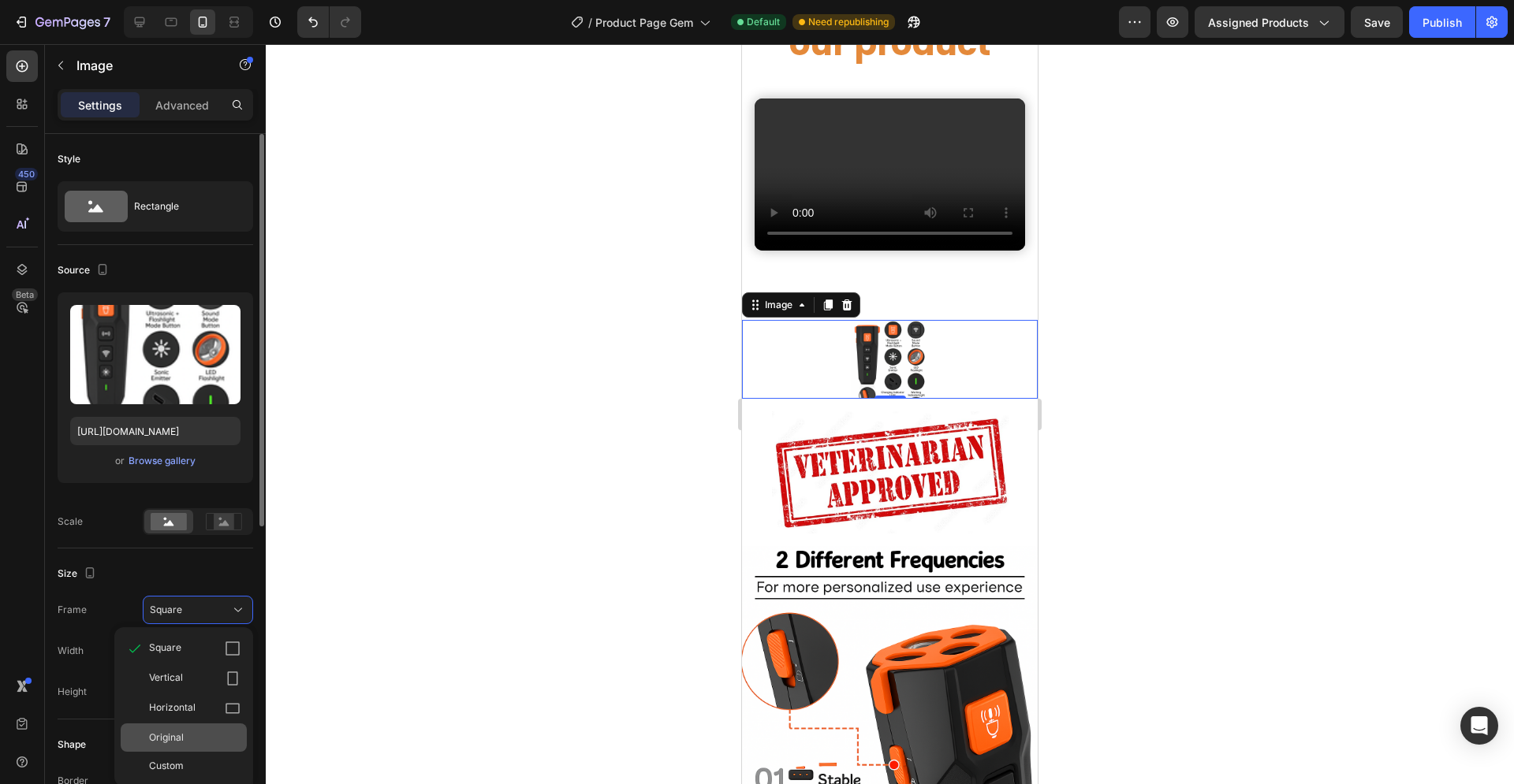
click at [210, 732] on div "Original" at bounding box center [195, 737] width 91 height 14
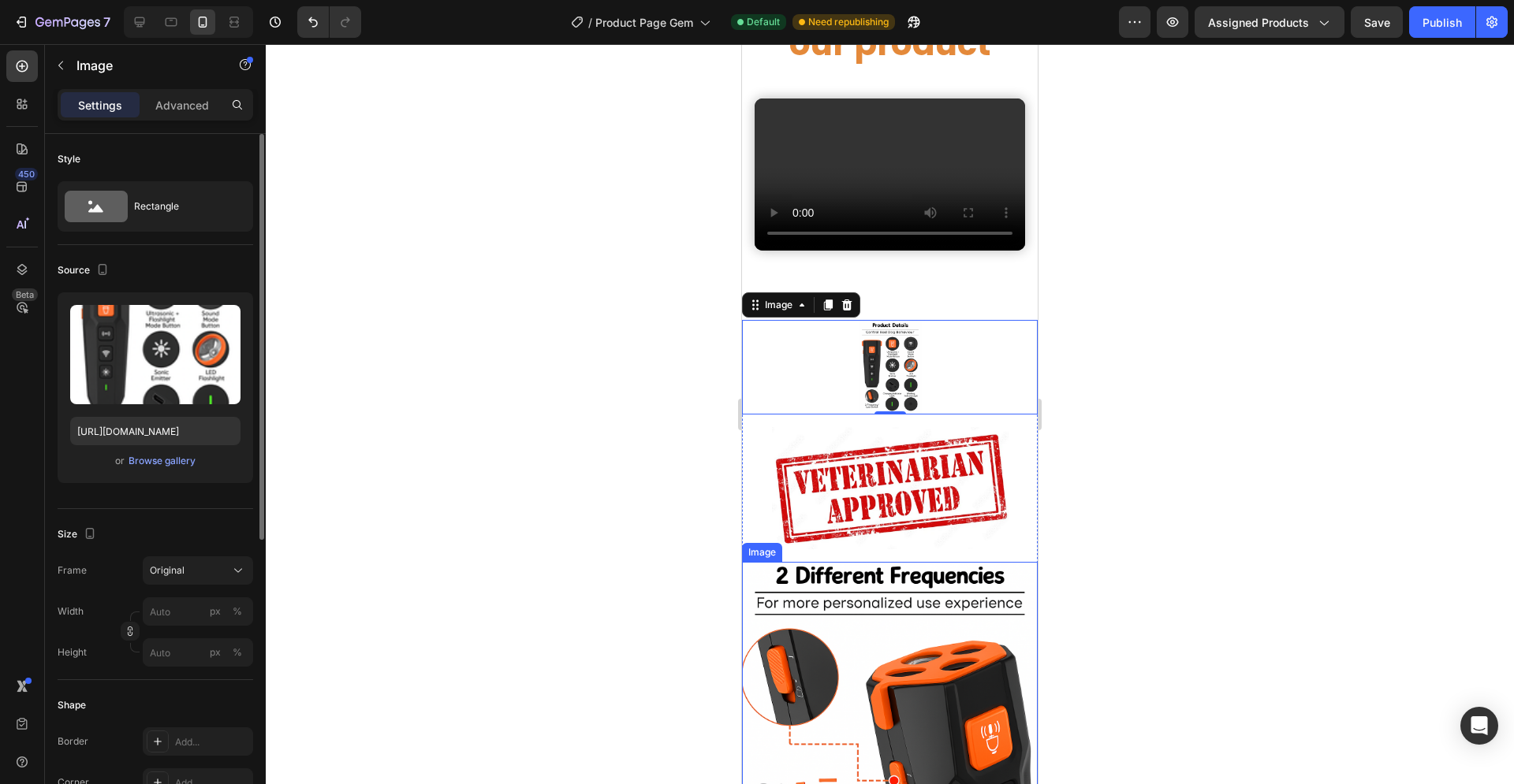
scroll to position [1929, 0]
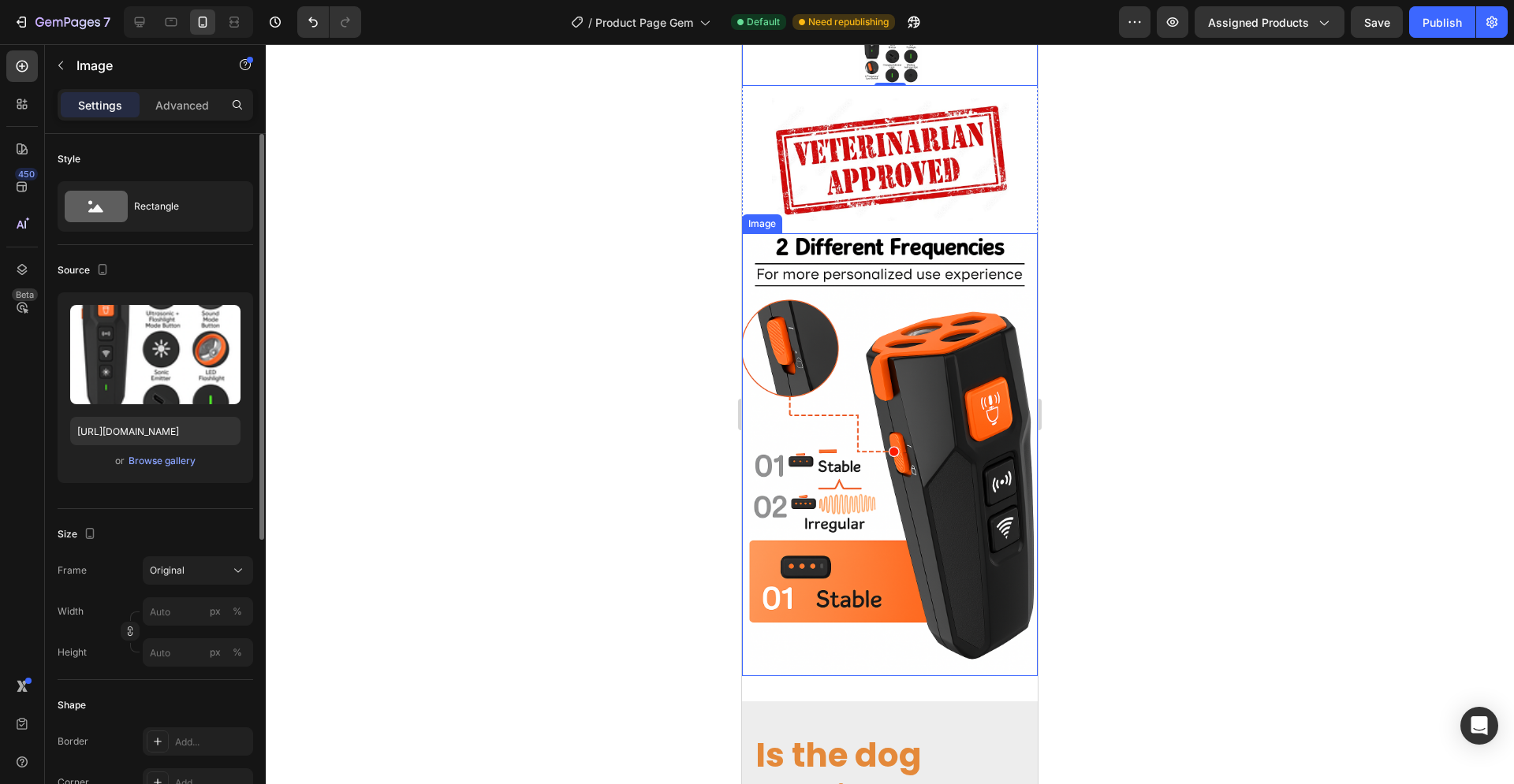
click at [850, 536] on img at bounding box center [889, 455] width 296 height 443
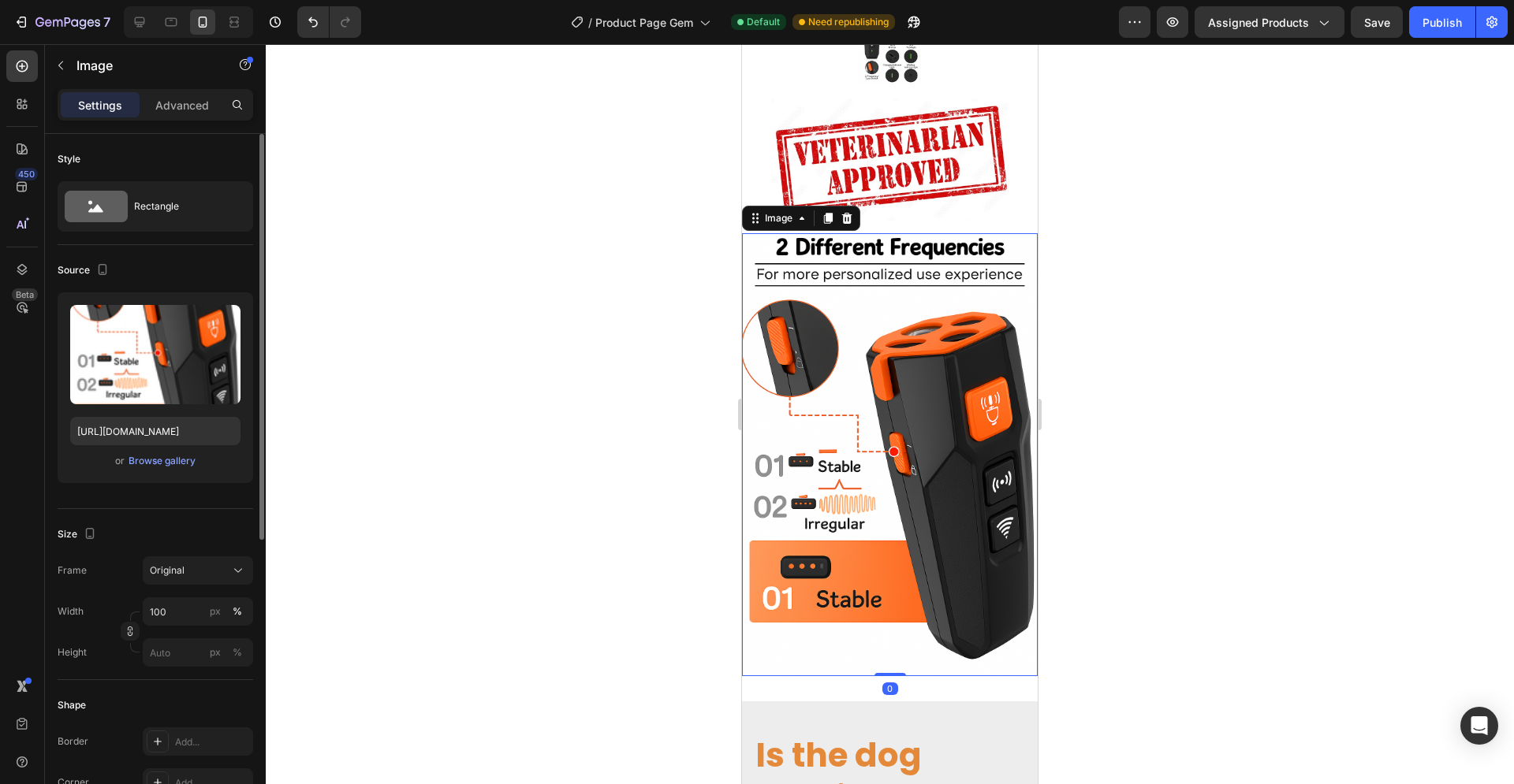
click at [783, 496] on img at bounding box center [889, 455] width 296 height 443
click at [232, 564] on icon at bounding box center [237, 570] width 15 height 15
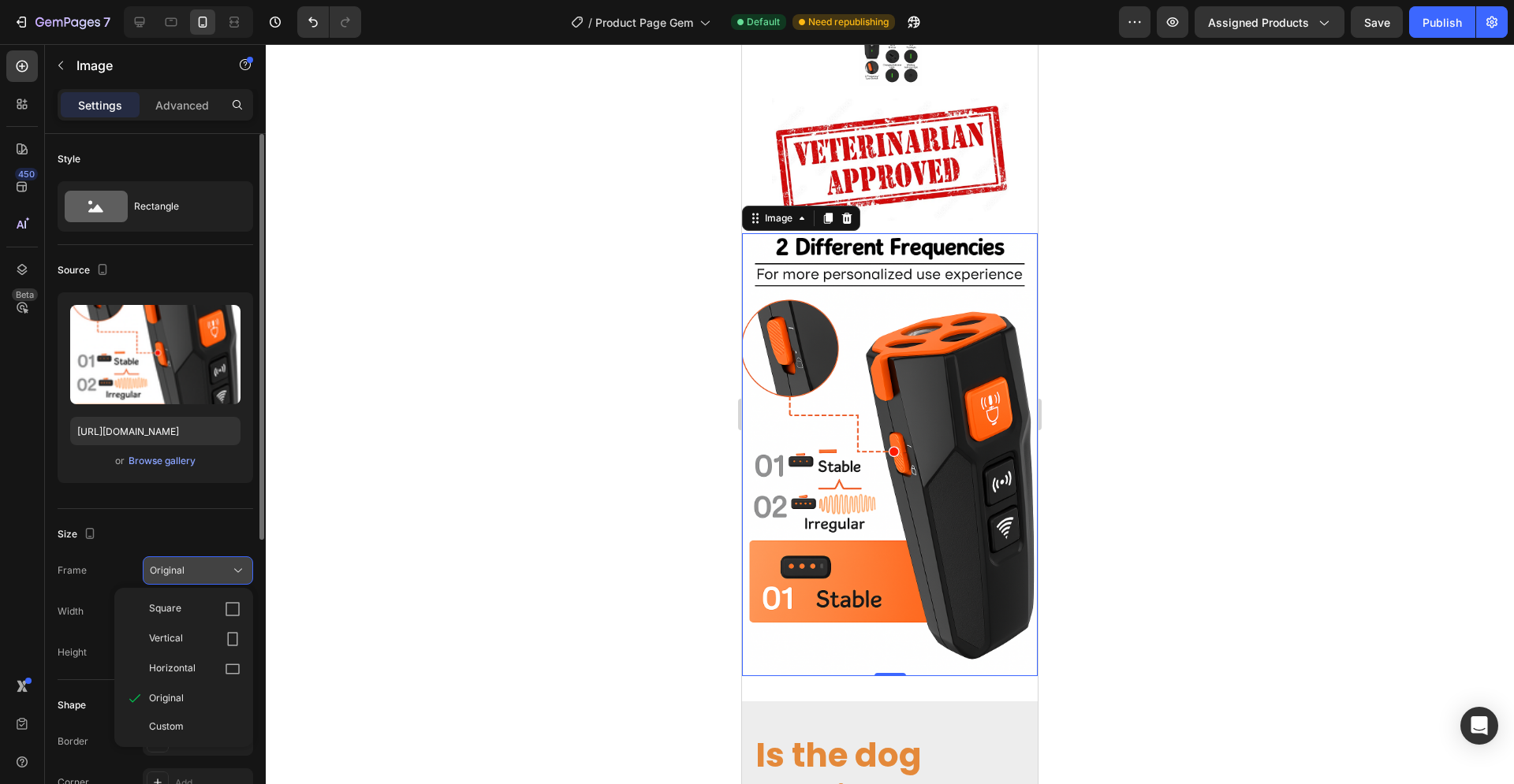
click at [232, 564] on icon at bounding box center [237, 570] width 15 height 15
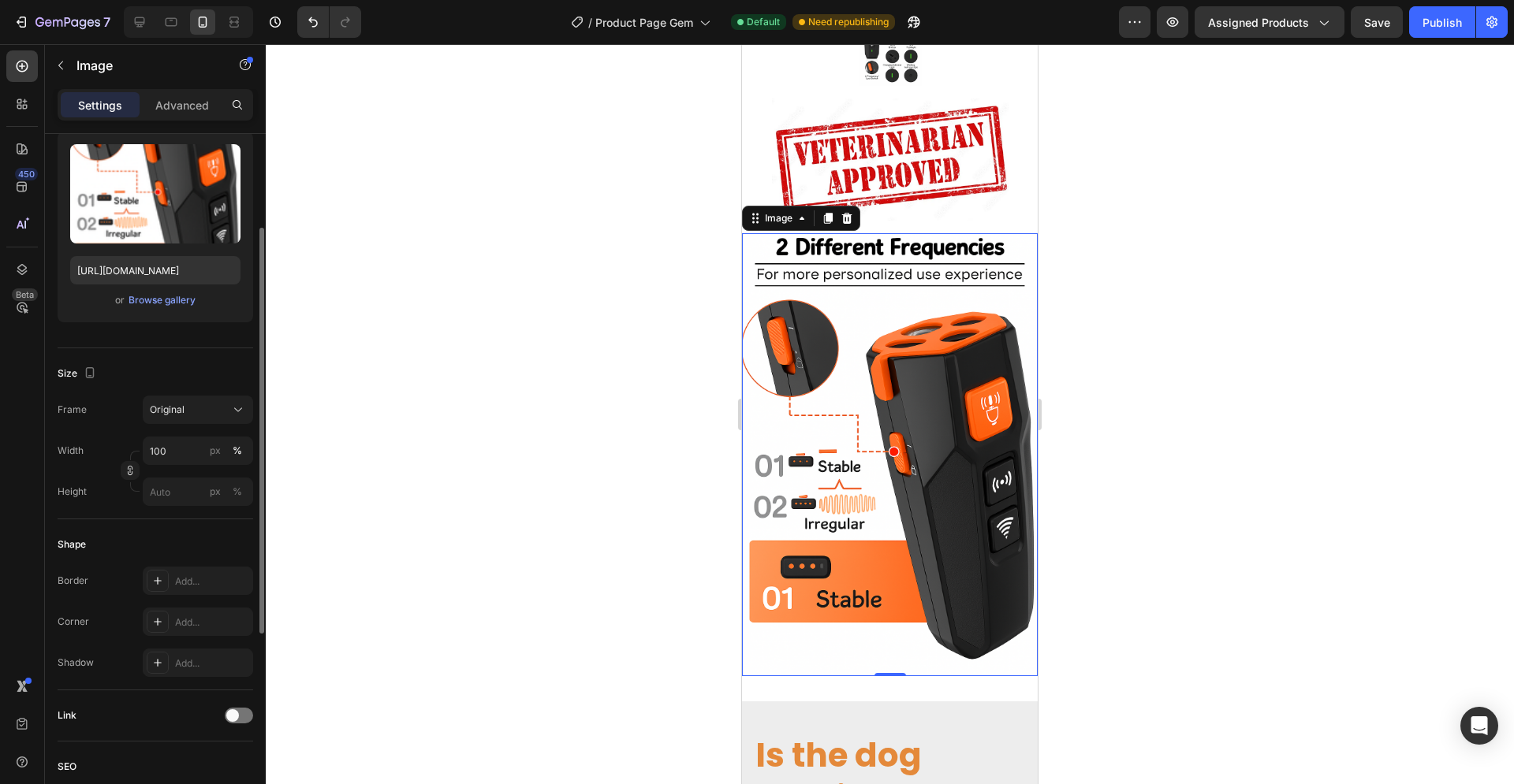
scroll to position [482, 0]
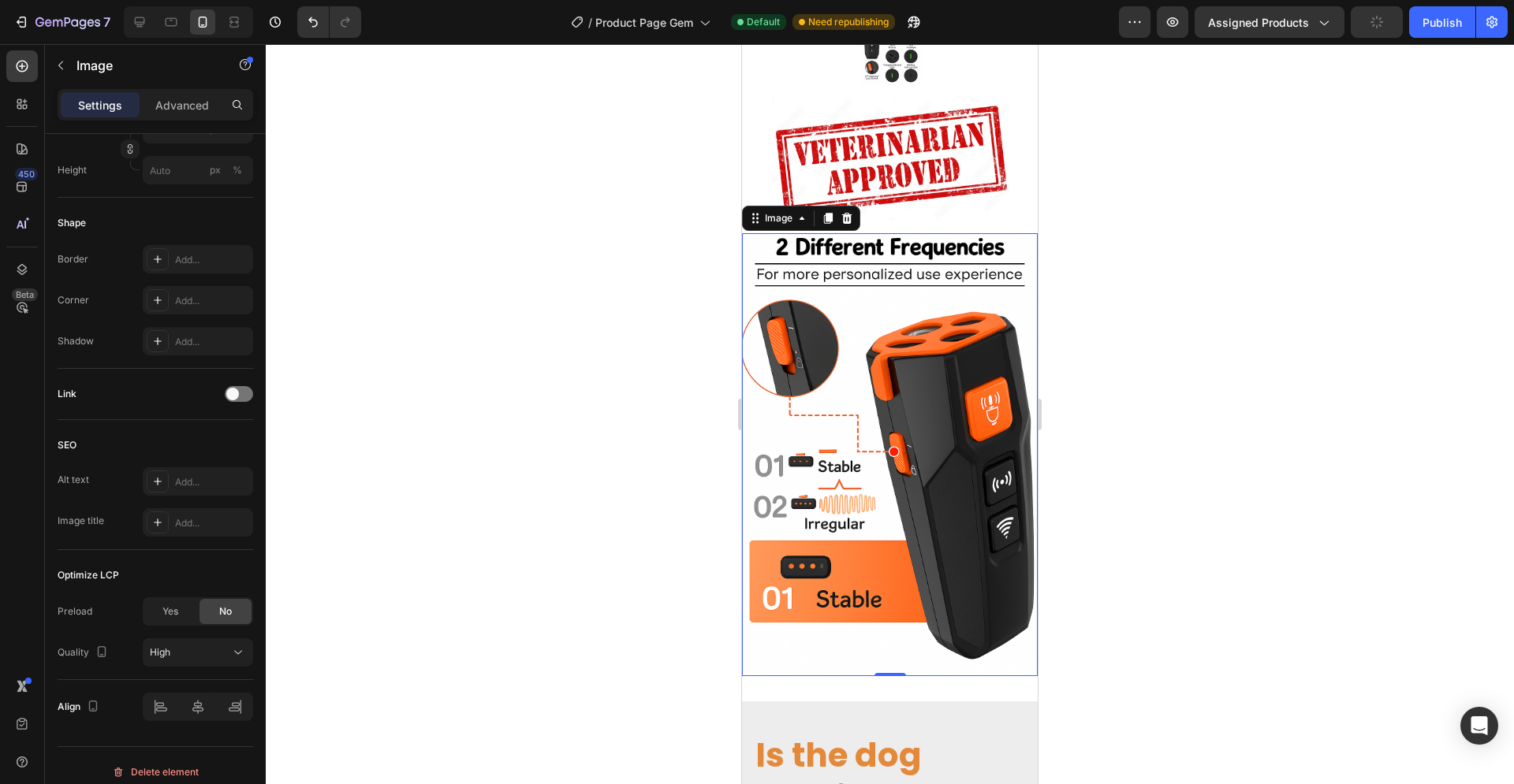
click at [589, 353] on div at bounding box center [889, 414] width 1248 height 740
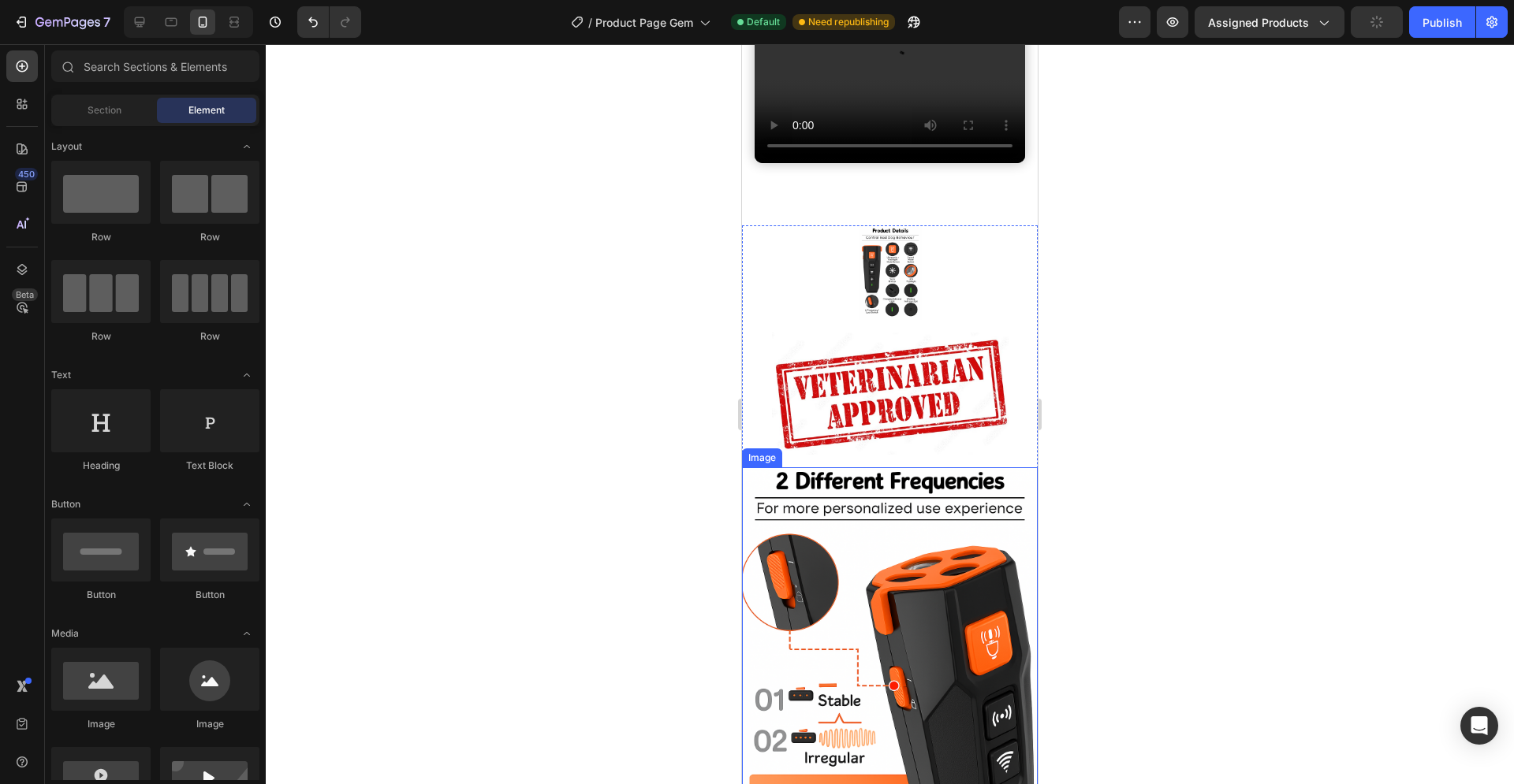
scroll to position [1527, 0]
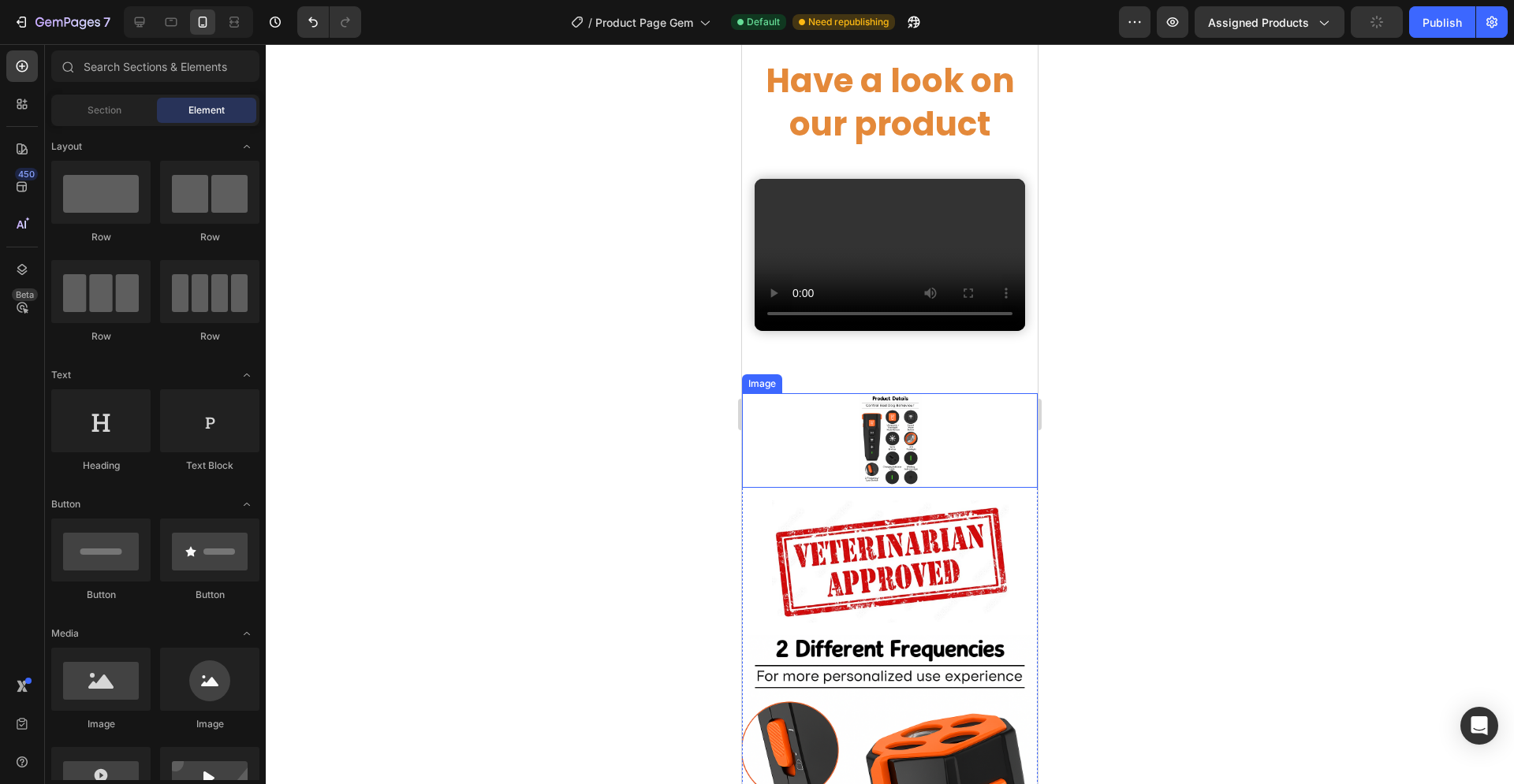
click at [878, 443] on img at bounding box center [889, 441] width 63 height 95
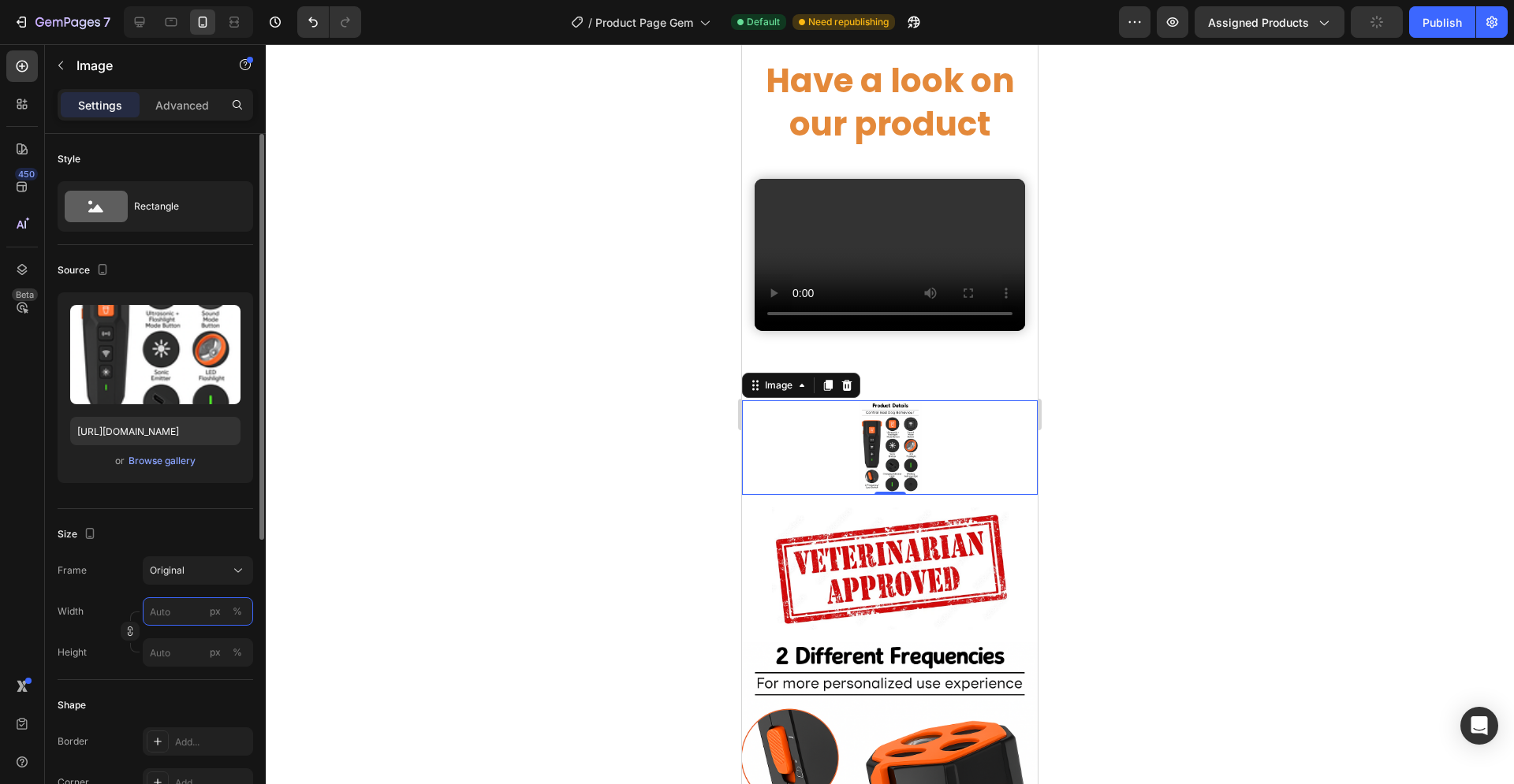
click at [179, 610] on input "px %" at bounding box center [197, 611] width 110 height 29
click at [172, 651] on p "Full 100%" at bounding box center [195, 649] width 91 height 14
type input "100"
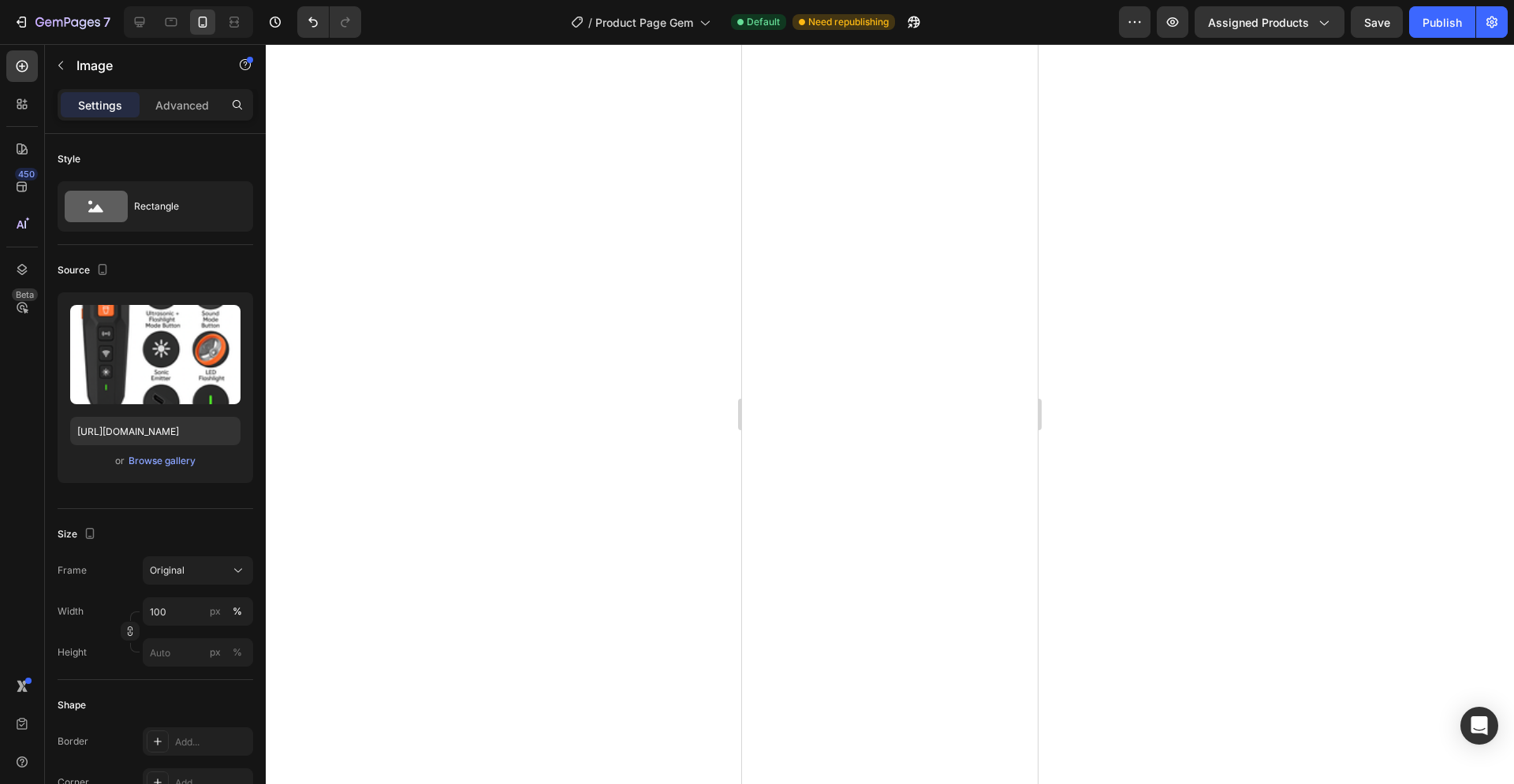
scroll to position [0, 0]
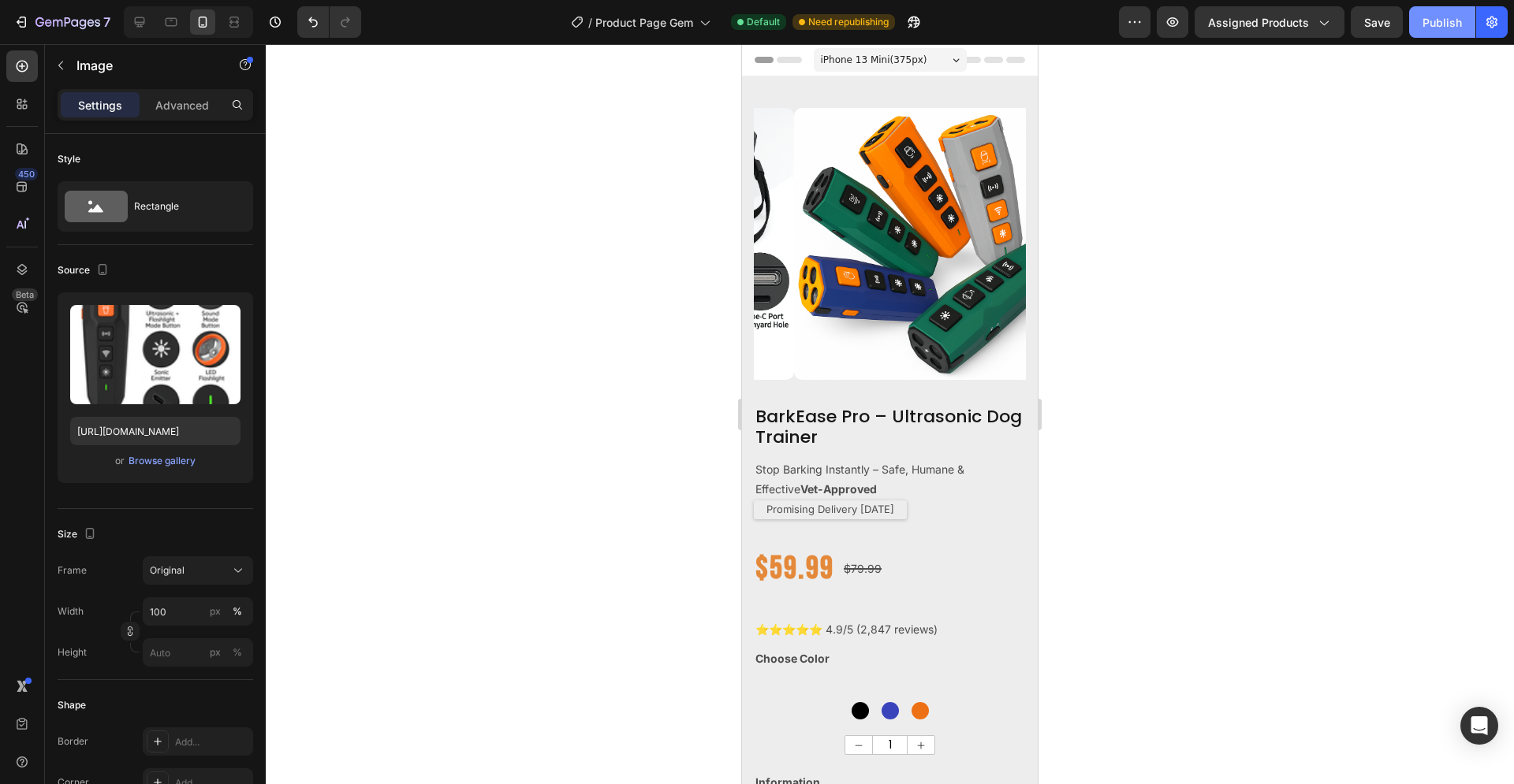
click at [1424, 16] on button "Publish" at bounding box center [1441, 22] width 66 height 32
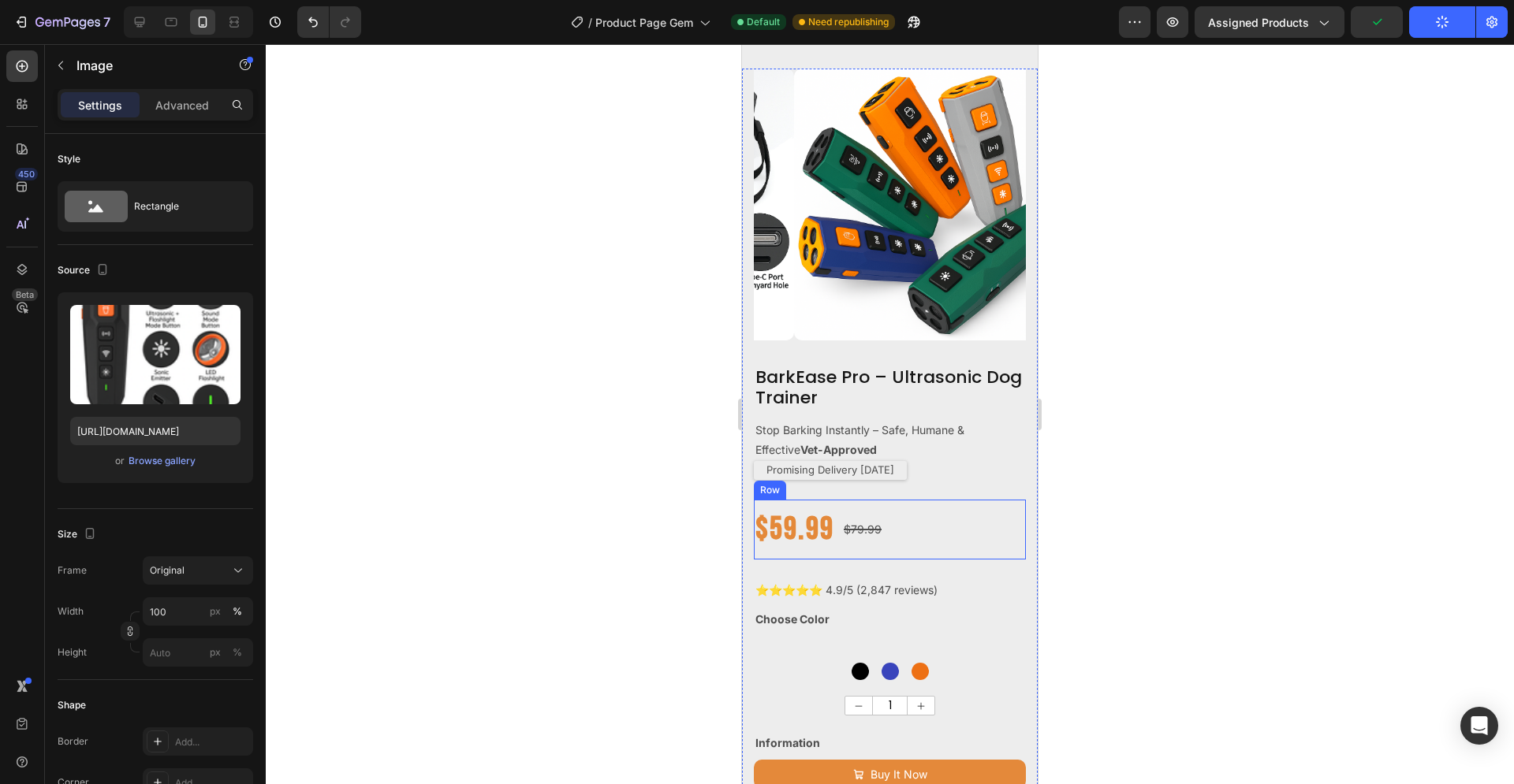
scroll to position [81, 0]
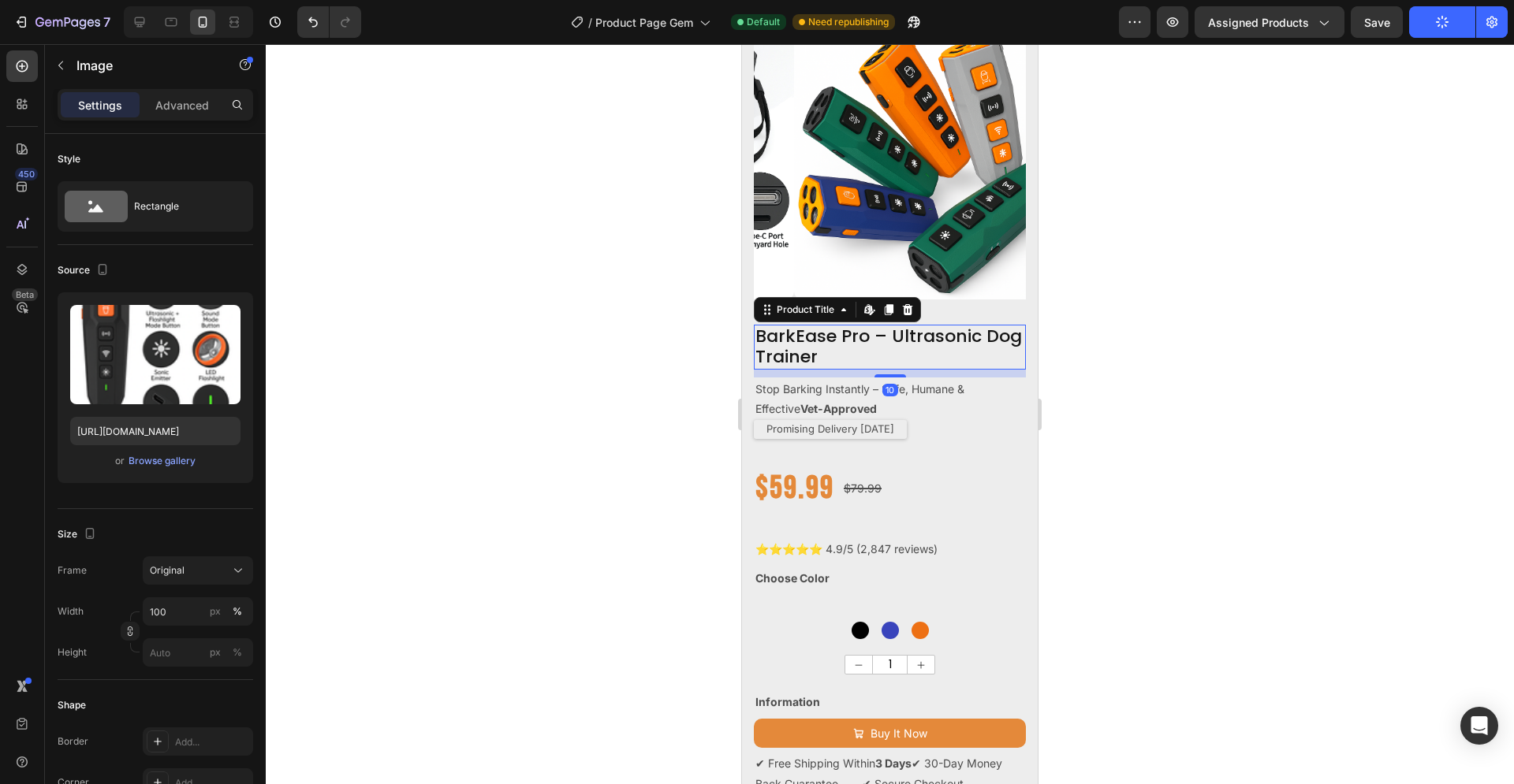
click at [856, 337] on h2 "BarkEase Pro – Ultrasonic Dog Trainer" at bounding box center [890, 346] width 272 height 45
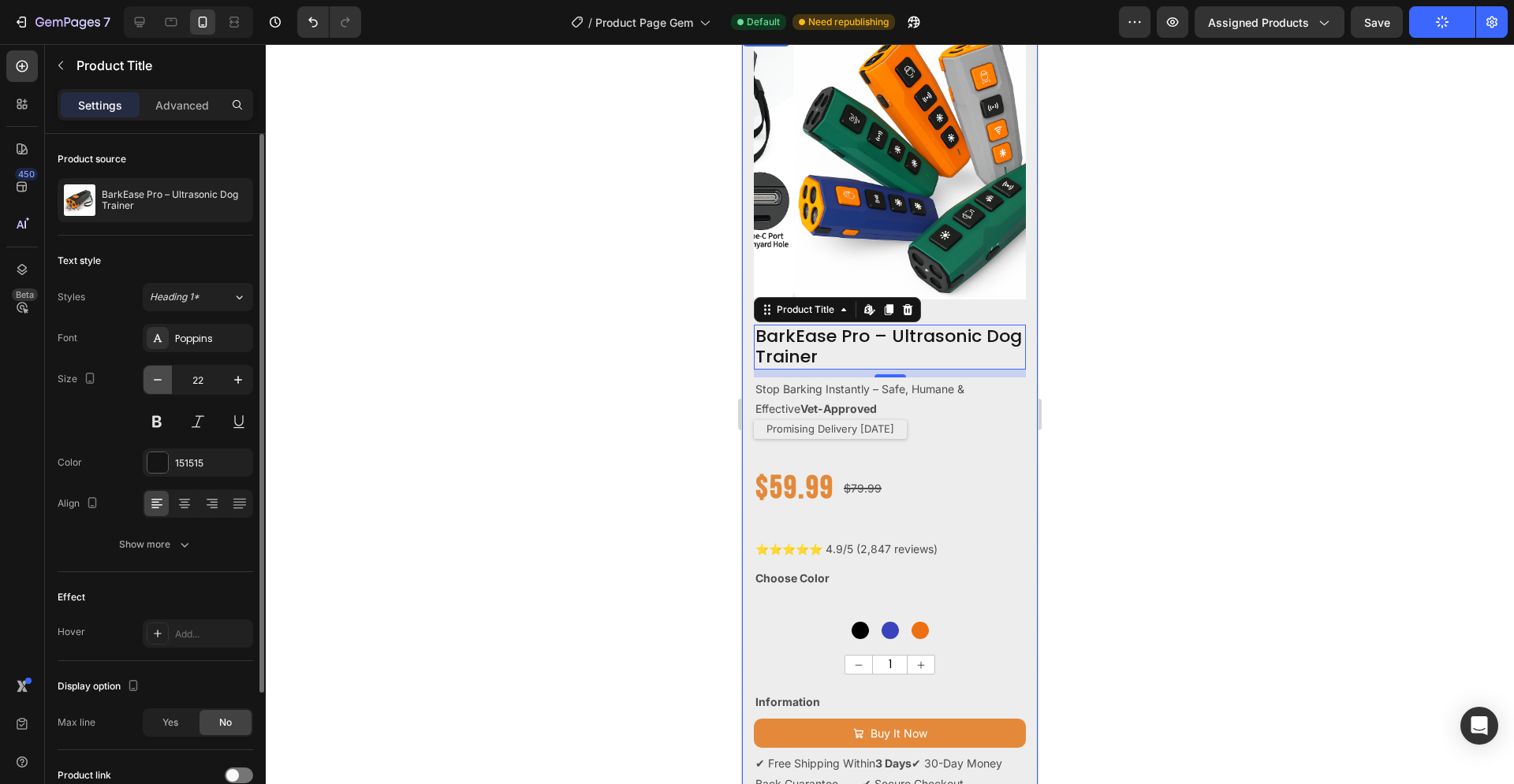
click at [161, 377] on icon "button" at bounding box center [157, 379] width 15 height 15
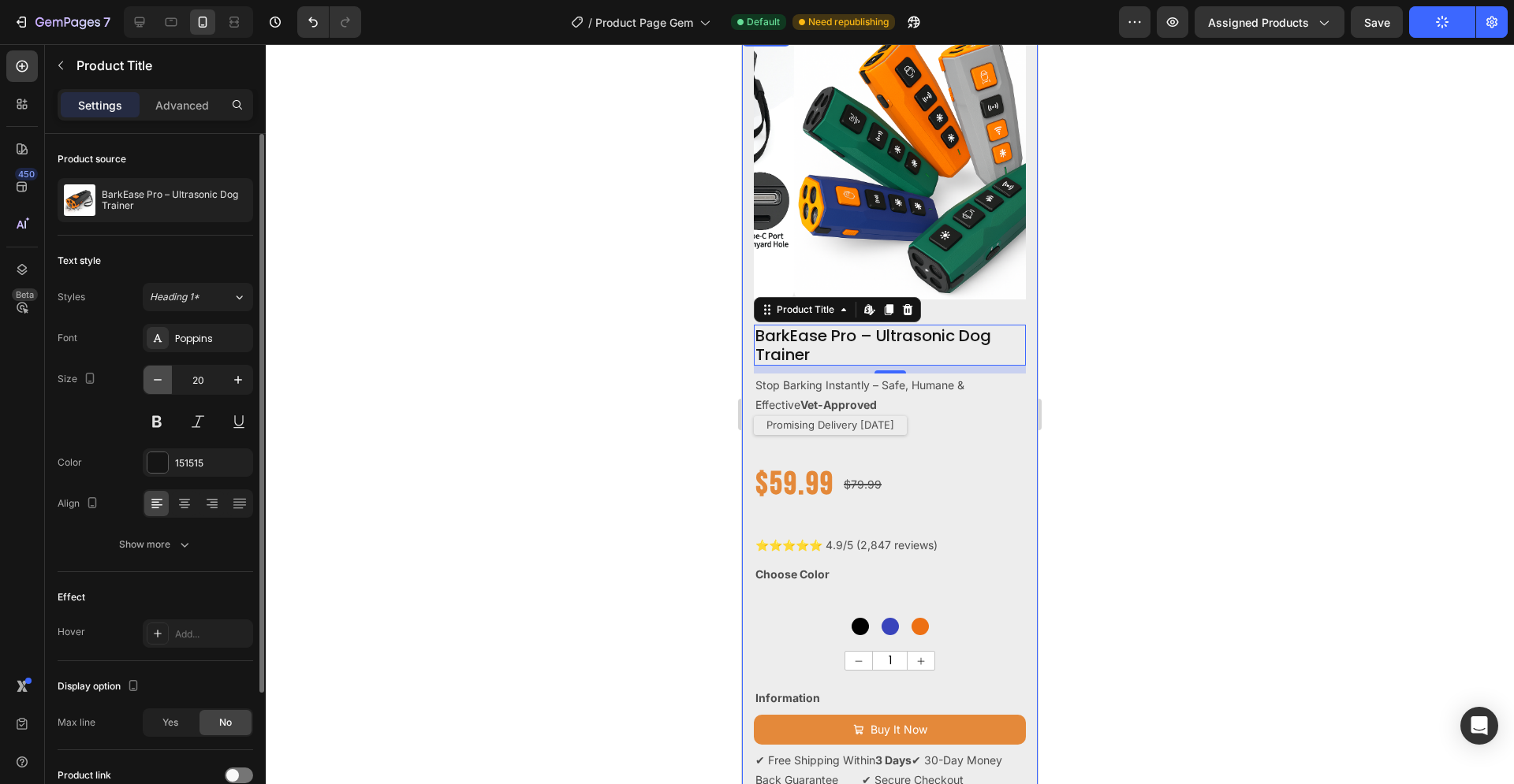
click at [161, 377] on icon "button" at bounding box center [157, 379] width 15 height 15
click at [230, 381] on icon "button" at bounding box center [237, 379] width 15 height 15
click at [232, 381] on icon "button" at bounding box center [237, 379] width 15 height 15
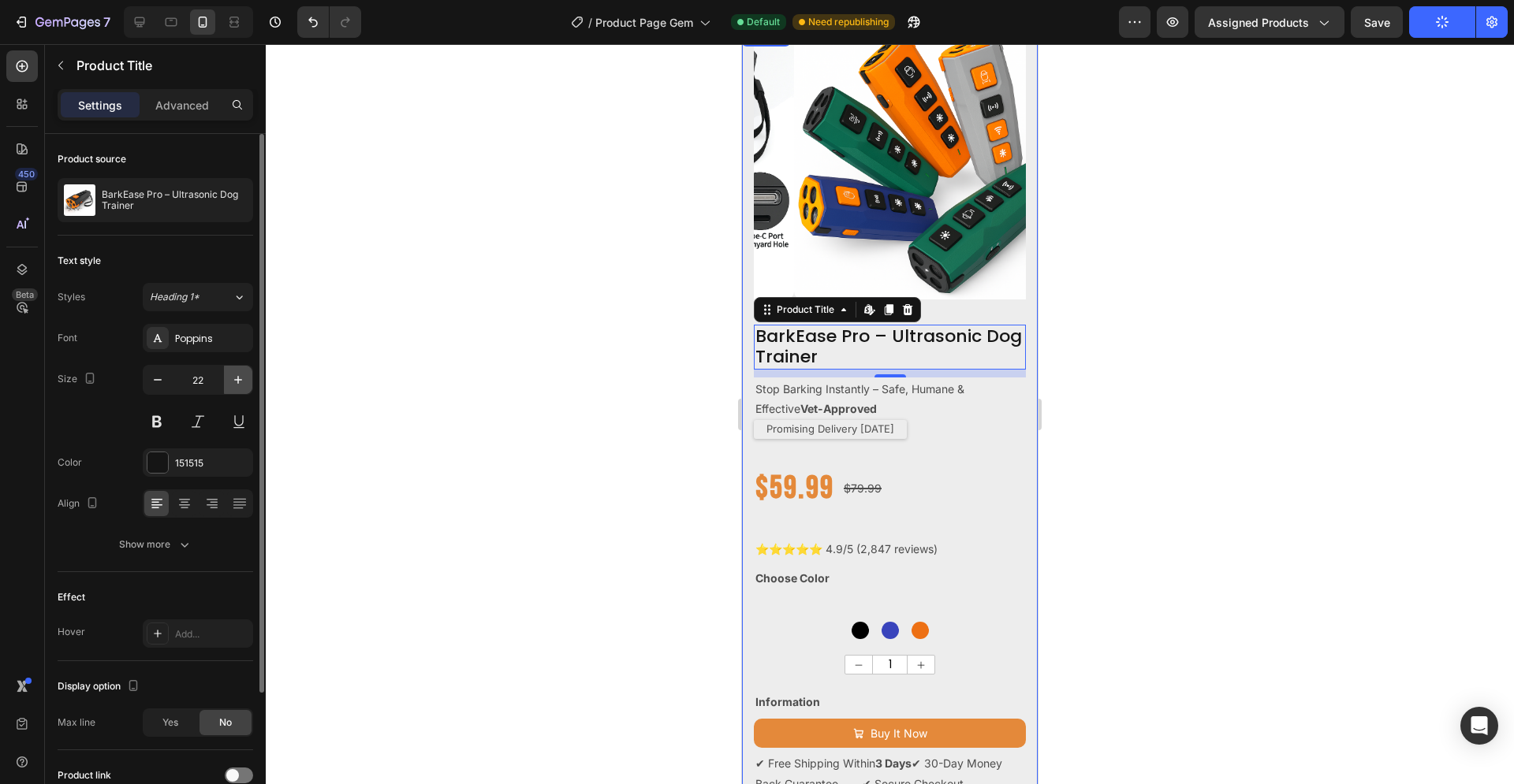
click at [232, 381] on icon "button" at bounding box center [237, 379] width 15 height 15
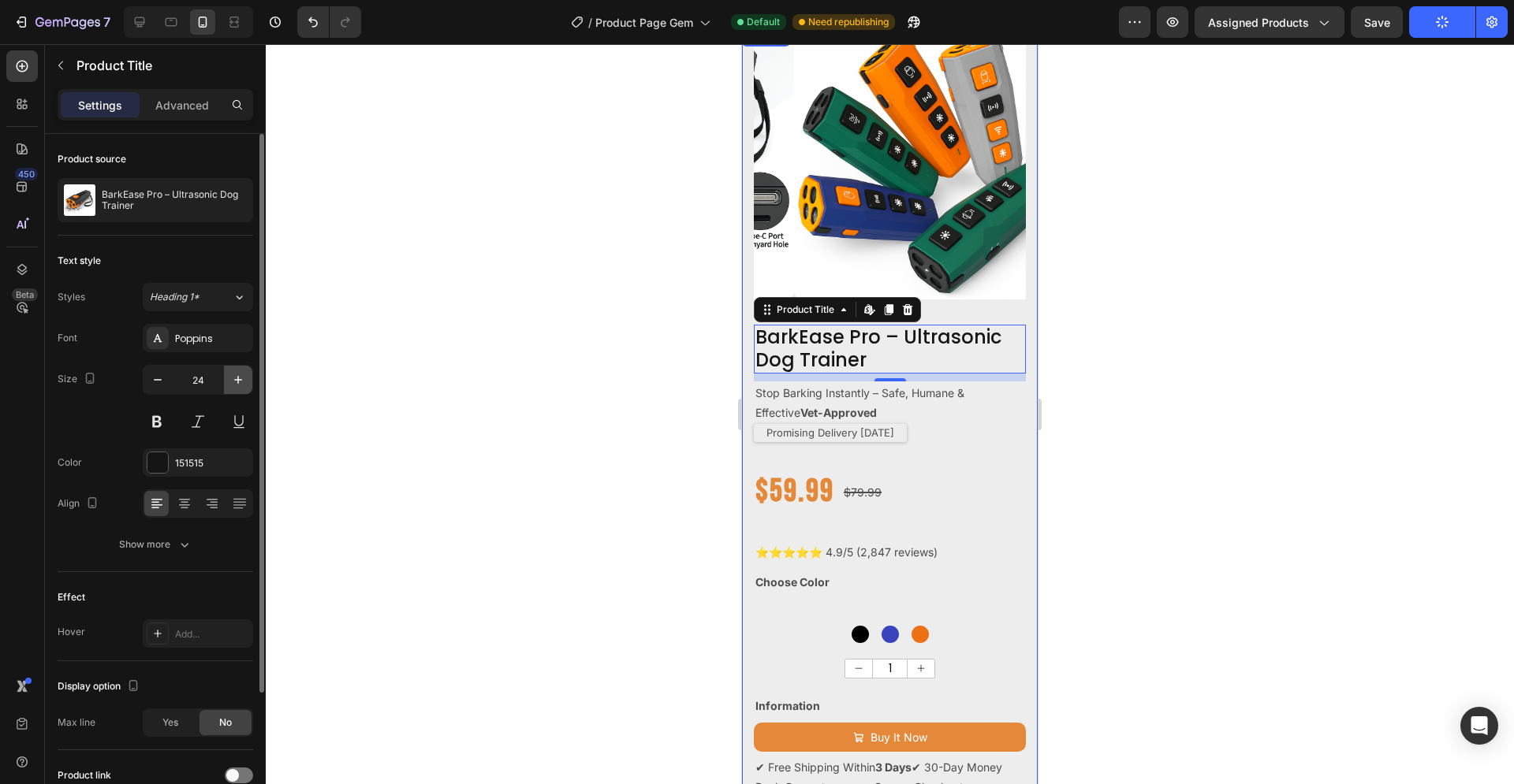
click at [232, 381] on icon "button" at bounding box center [237, 379] width 15 height 15
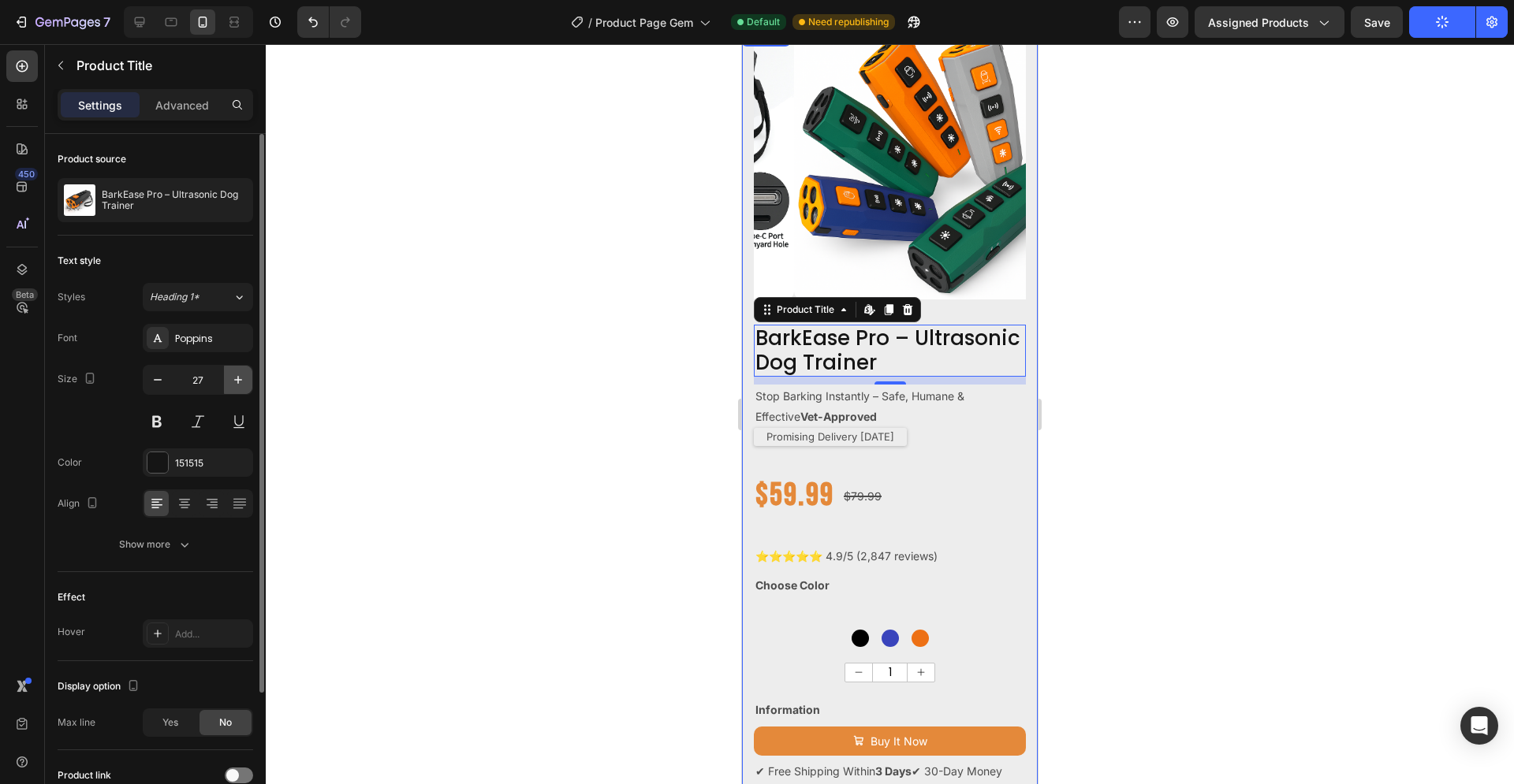
click at [232, 381] on icon "button" at bounding box center [237, 379] width 15 height 15
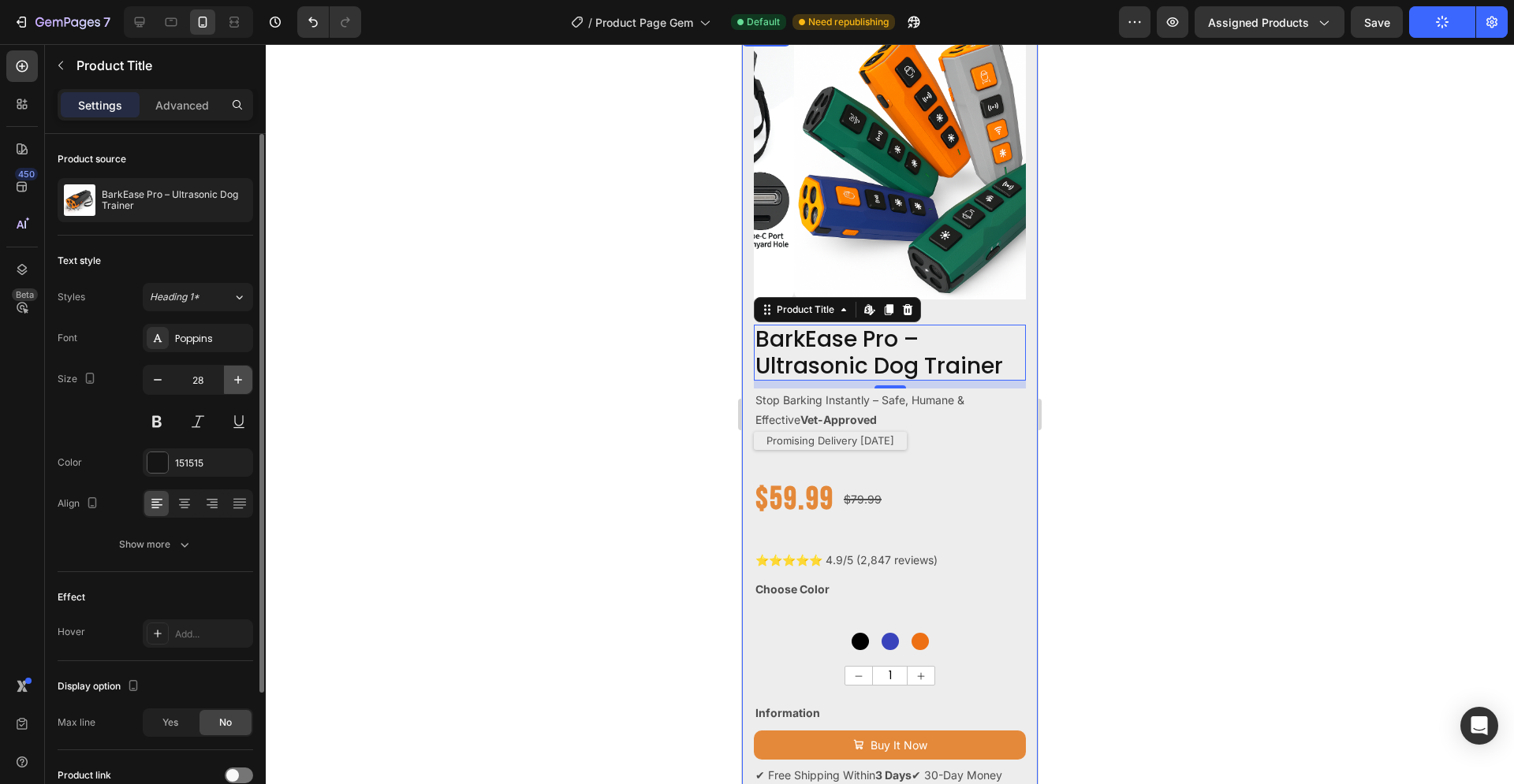
click at [232, 381] on icon "button" at bounding box center [237, 379] width 15 height 15
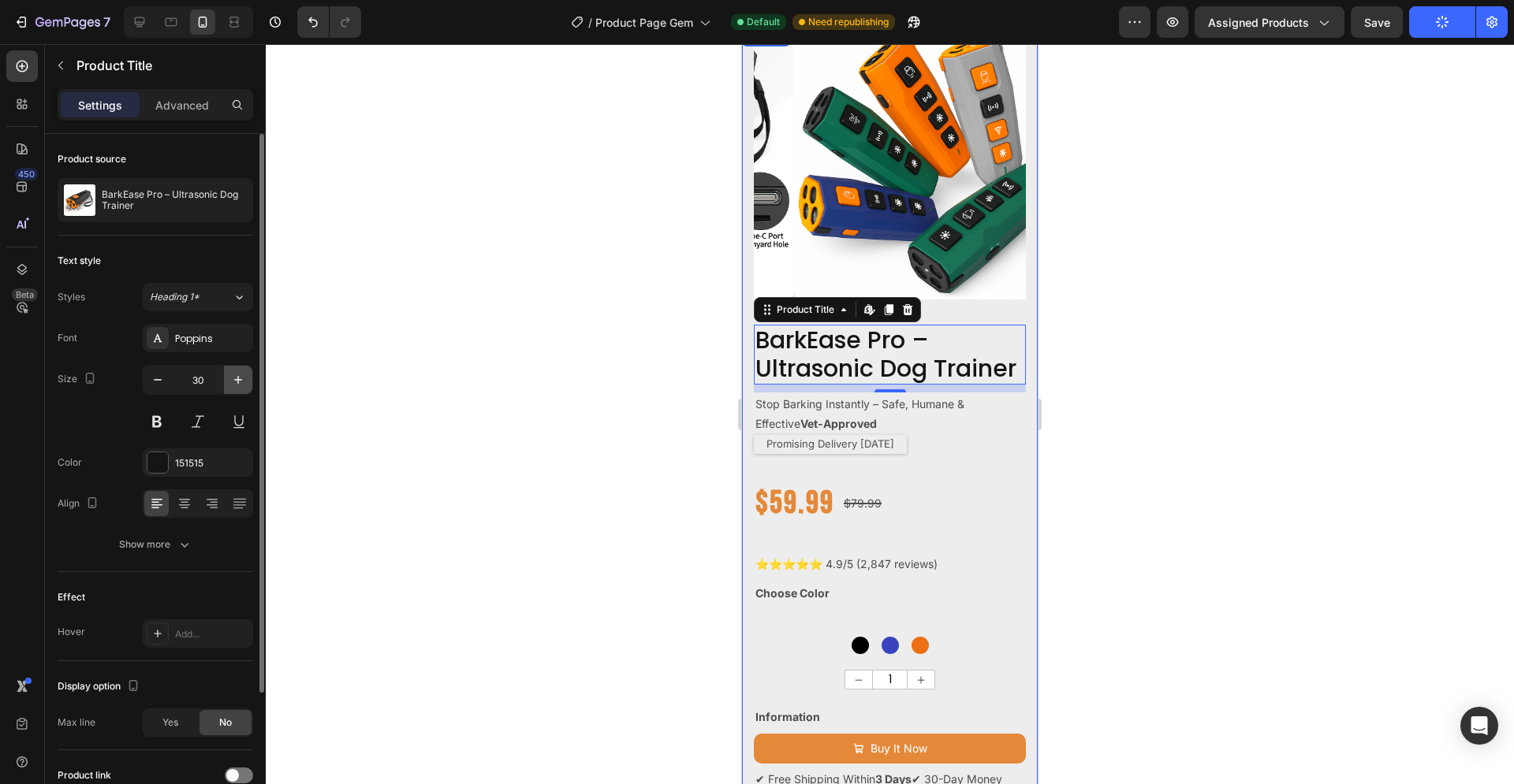
click at [232, 381] on icon "button" at bounding box center [237, 379] width 15 height 15
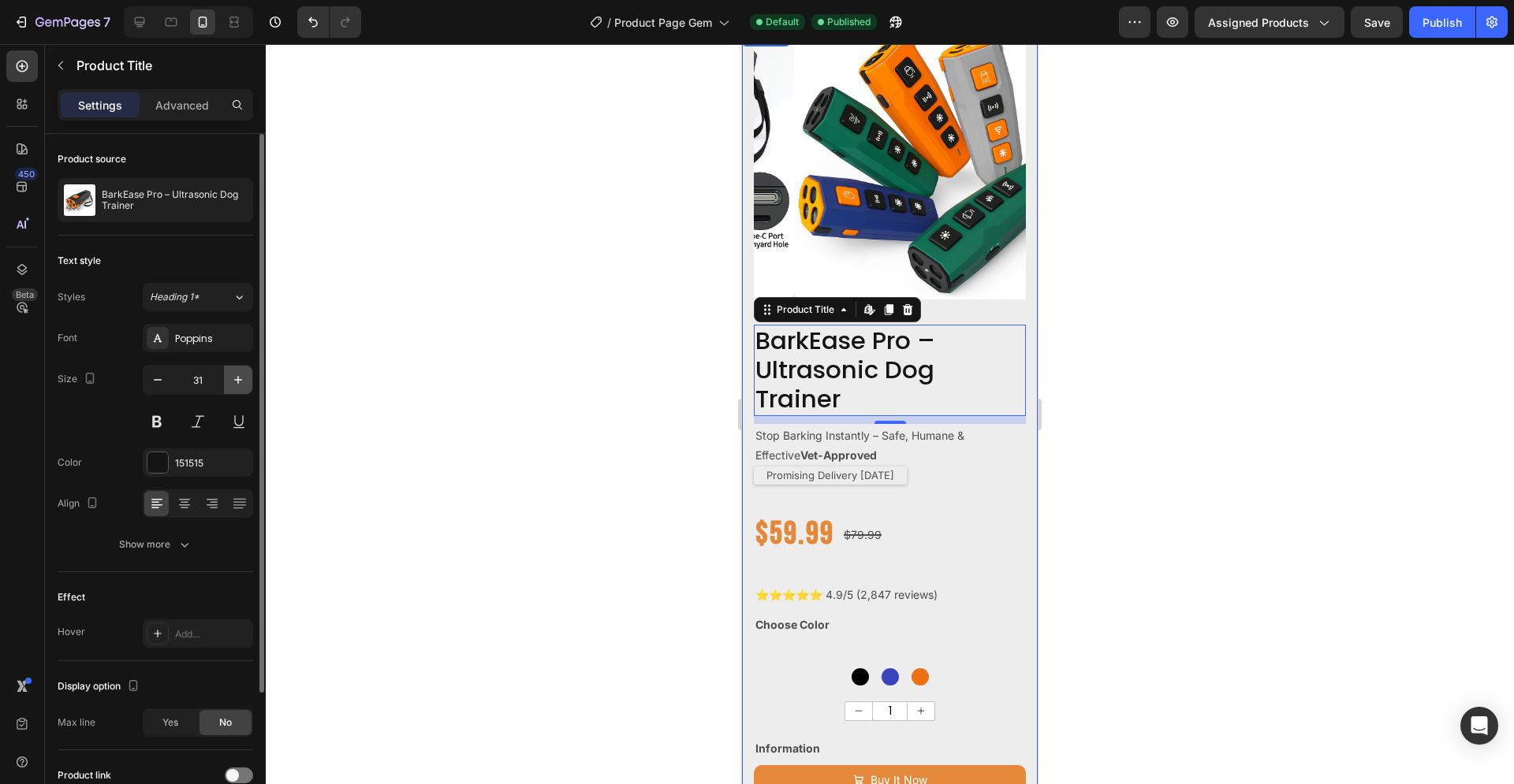
click at [232, 381] on icon "button" at bounding box center [237, 379] width 15 height 15
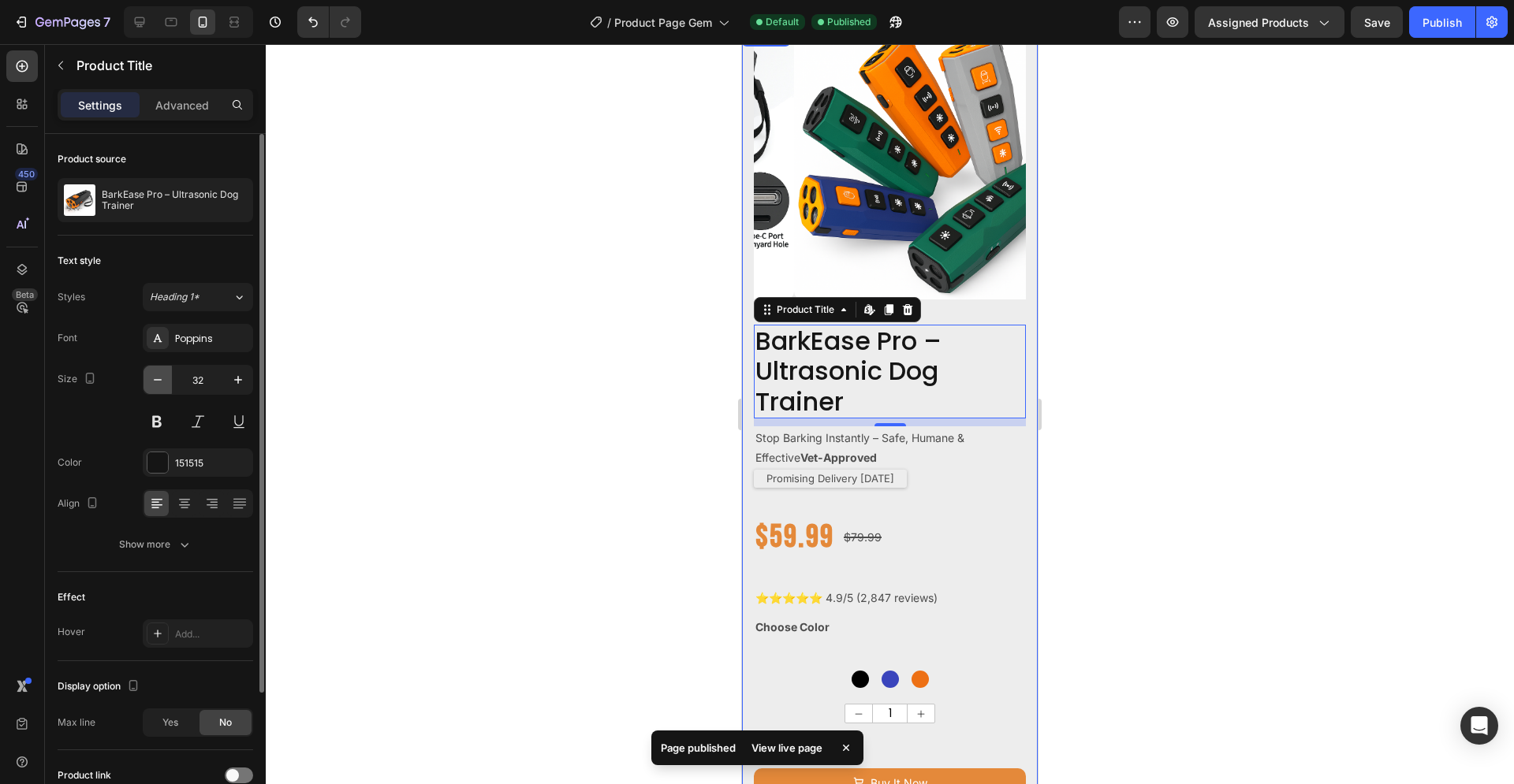
click at [168, 385] on button "button" at bounding box center [157, 380] width 29 height 29
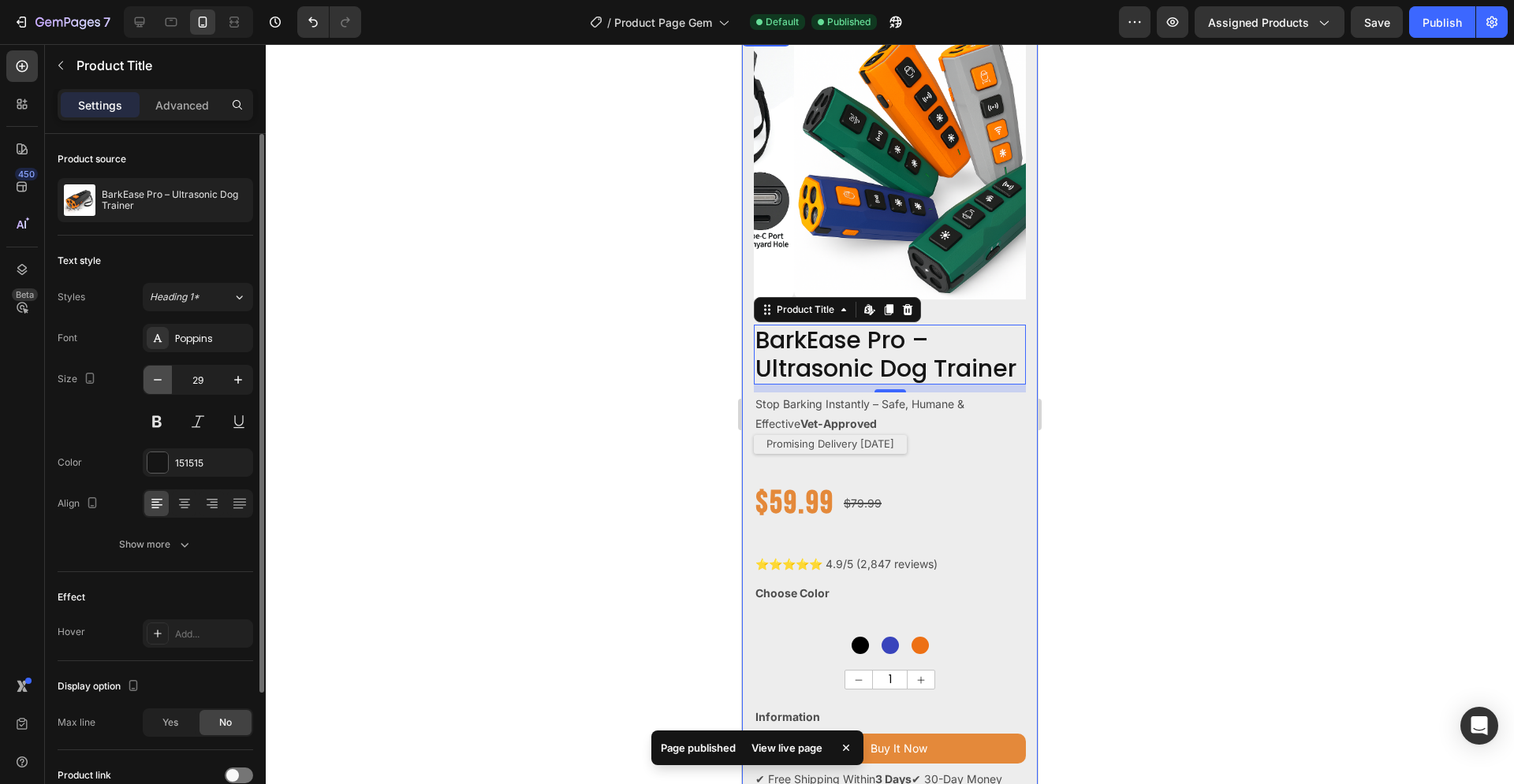
click at [168, 385] on button "button" at bounding box center [157, 380] width 29 height 29
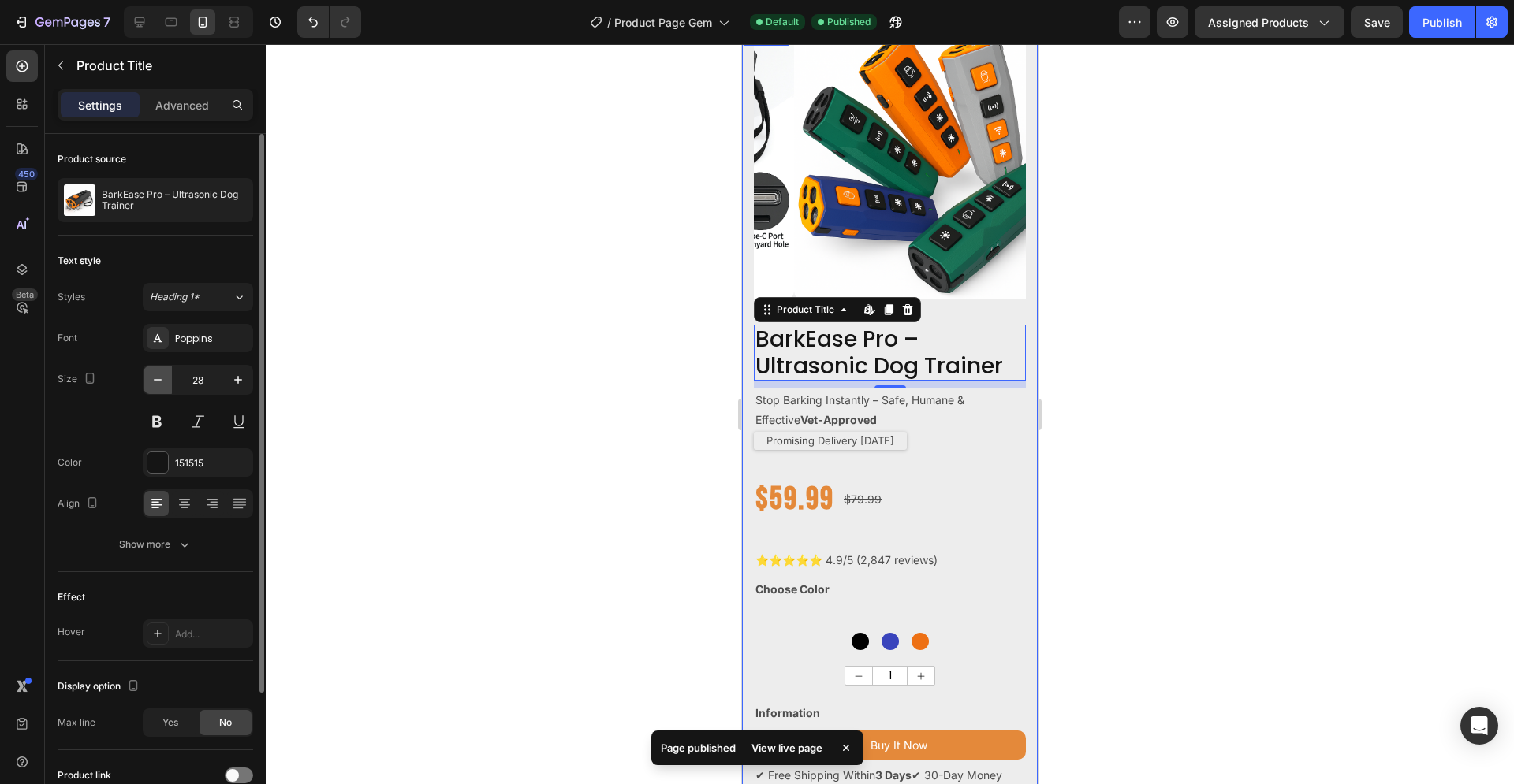
click at [168, 385] on button "button" at bounding box center [157, 380] width 29 height 29
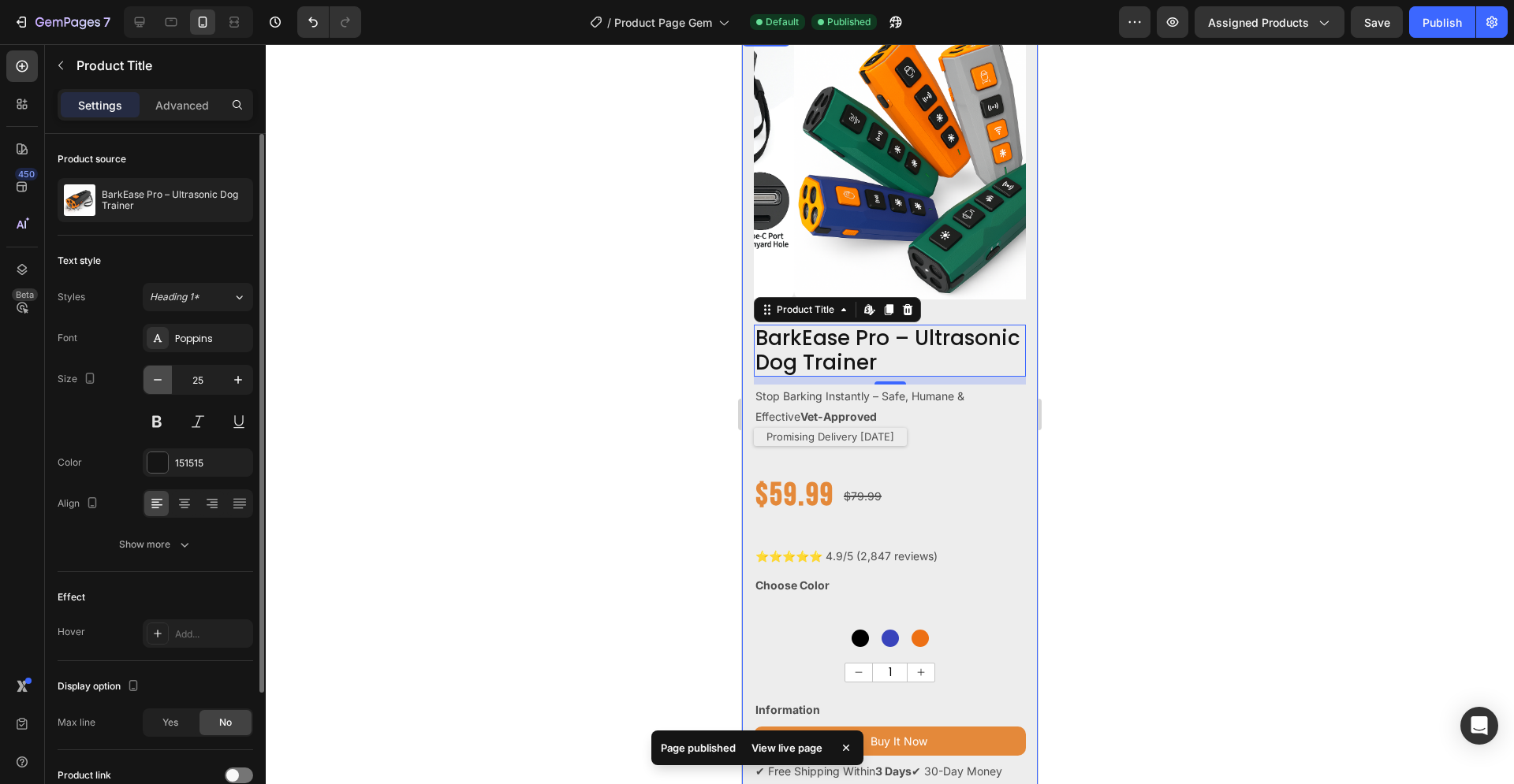
click at [168, 385] on button "button" at bounding box center [157, 380] width 29 height 29
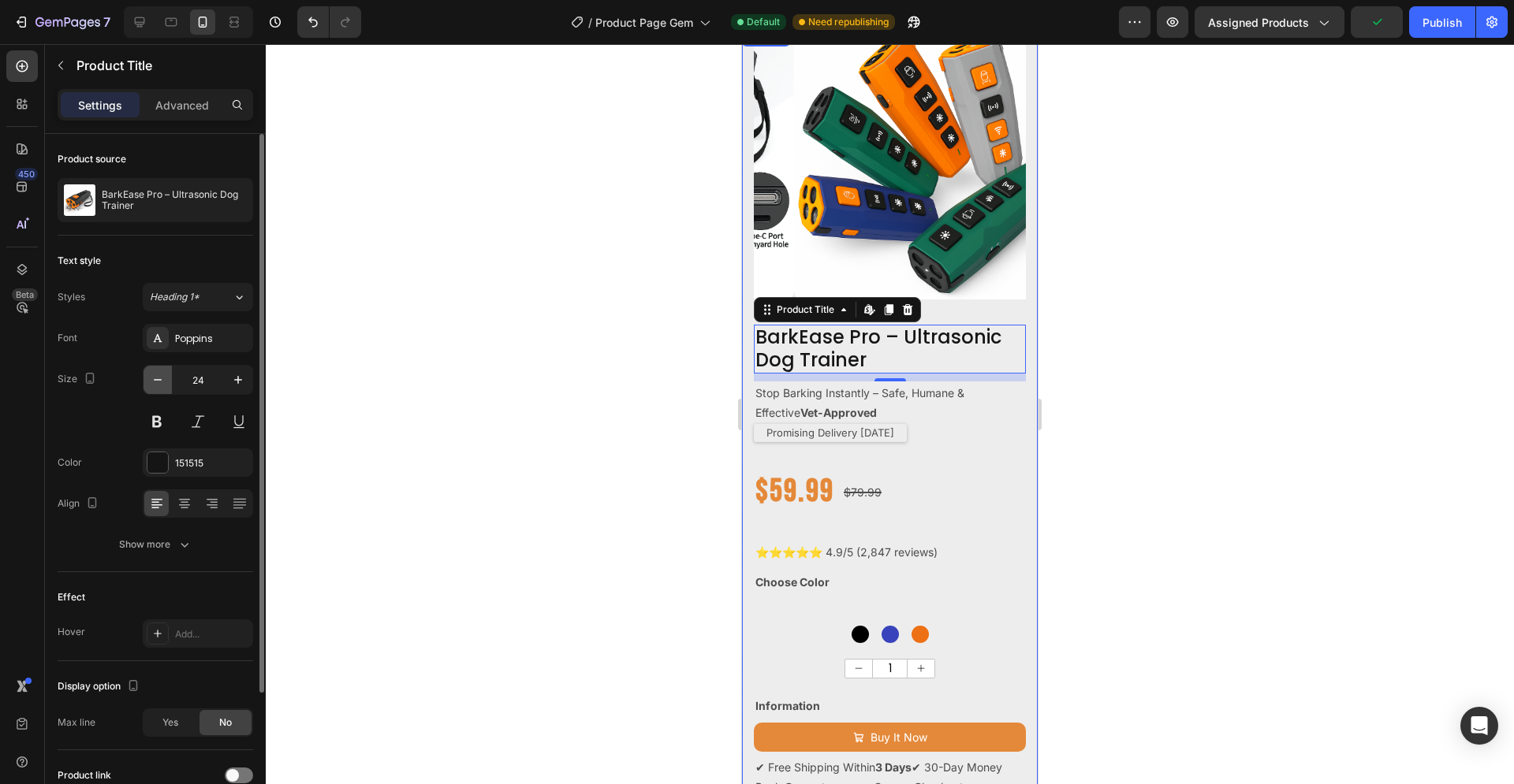
click at [160, 377] on icon "button" at bounding box center [157, 379] width 15 height 15
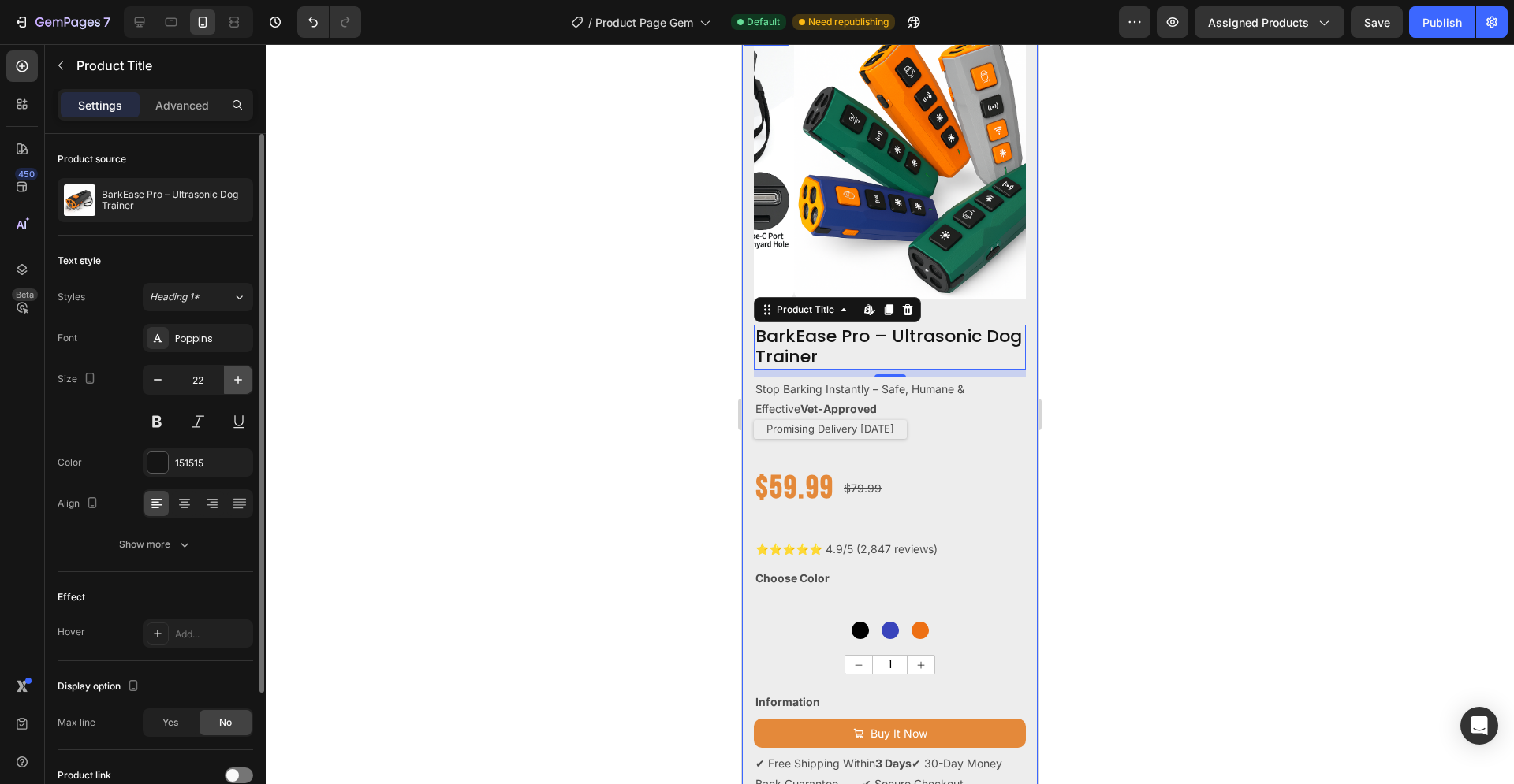
click at [231, 379] on icon "button" at bounding box center [237, 379] width 15 height 15
type input "24"
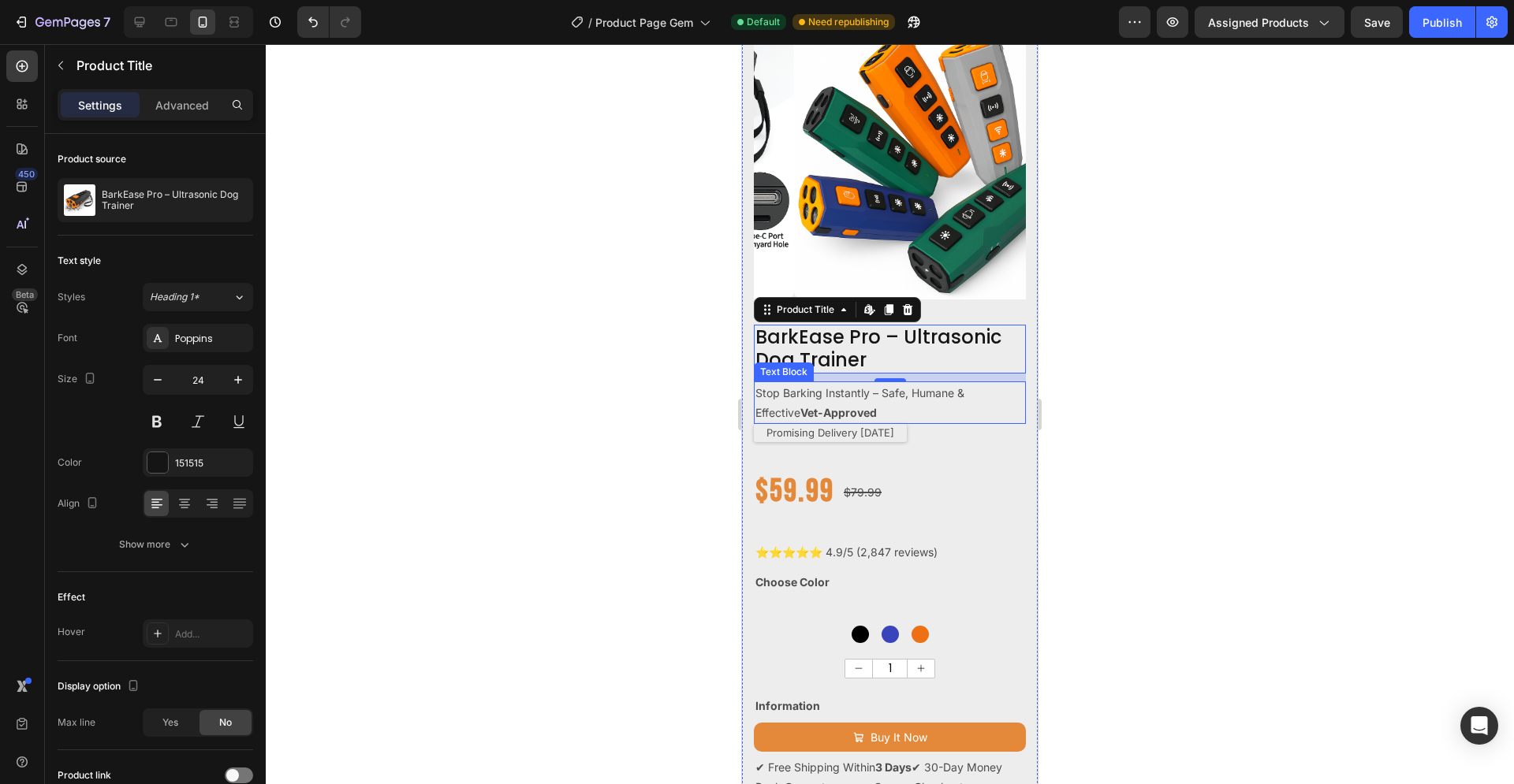
click at [852, 383] on p "Stop Barking Instantly – Safe, Humane & Effective Vet-Approved" at bounding box center [889, 403] width 269 height 39
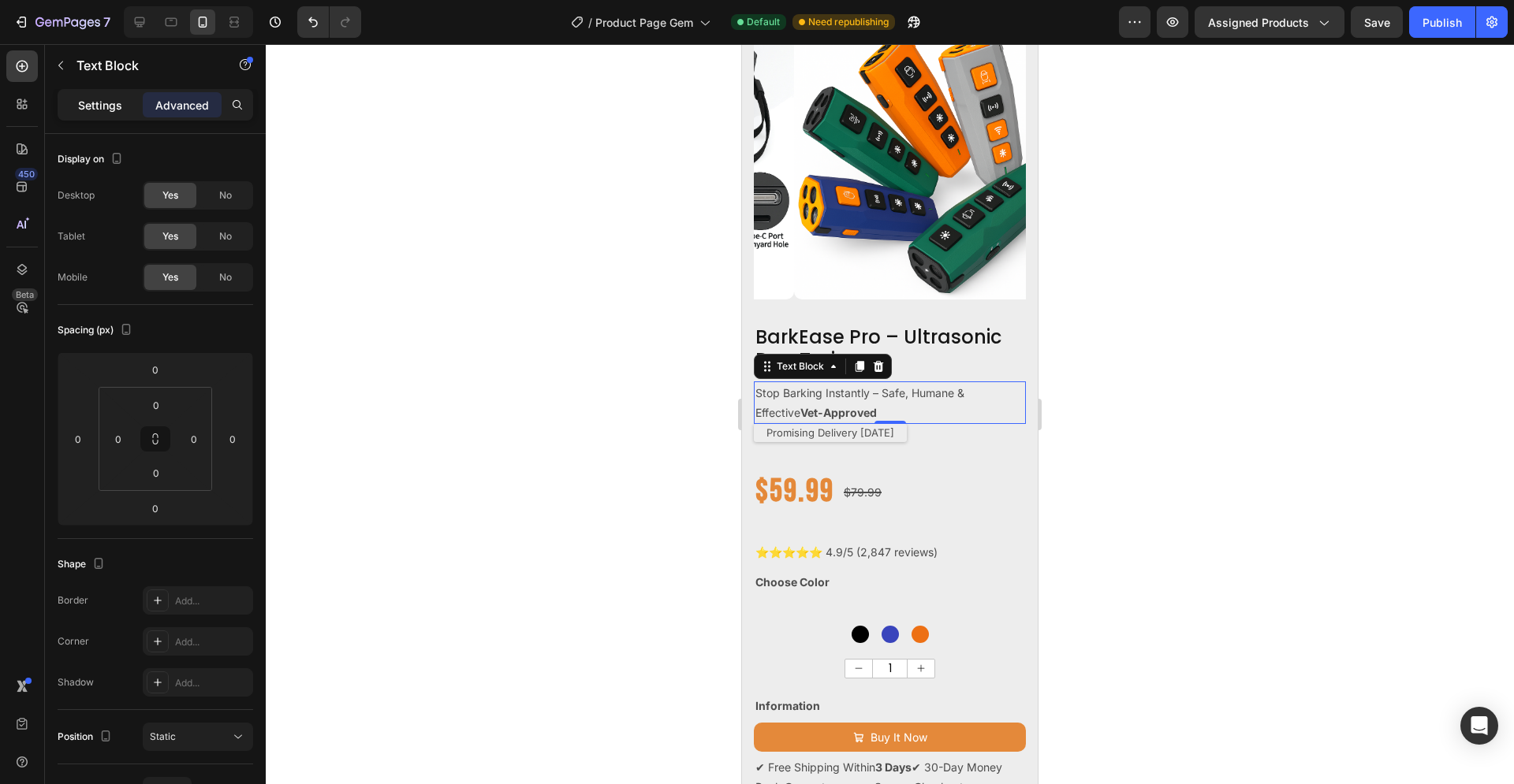
click at [108, 108] on p "Settings" at bounding box center [100, 105] width 44 height 16
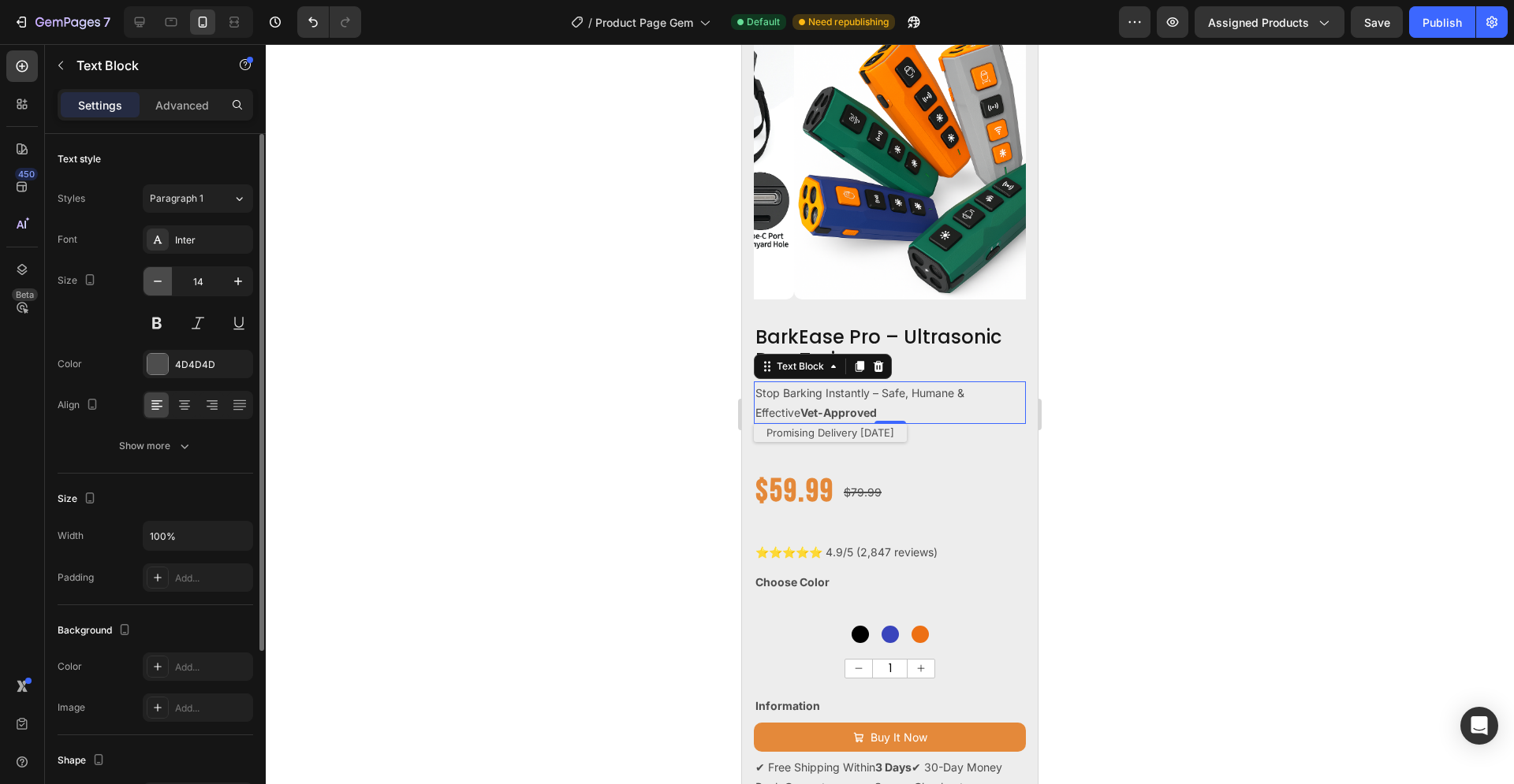
click at [160, 279] on icon "button" at bounding box center [157, 281] width 15 height 15
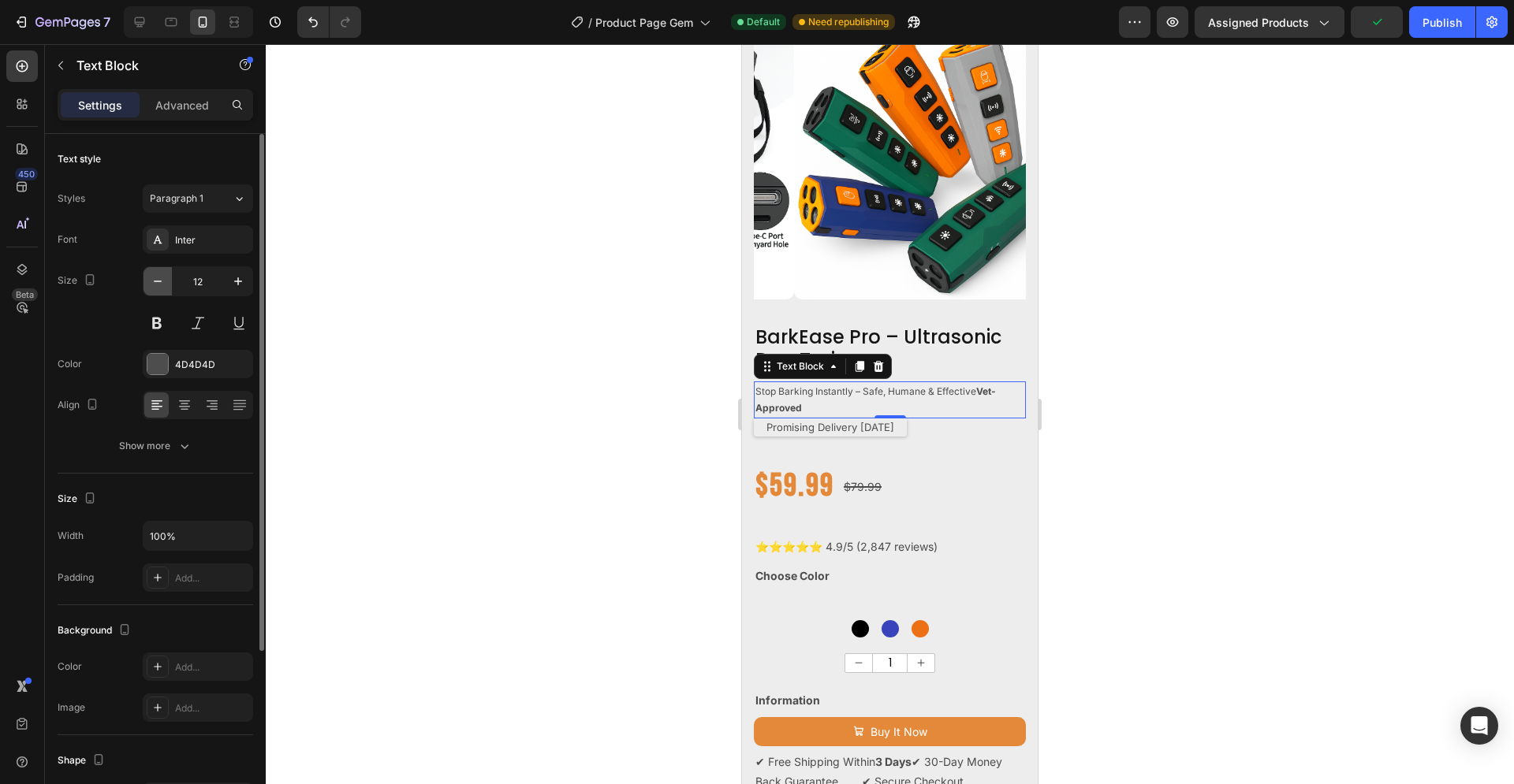
click at [160, 279] on icon "button" at bounding box center [157, 281] width 15 height 15
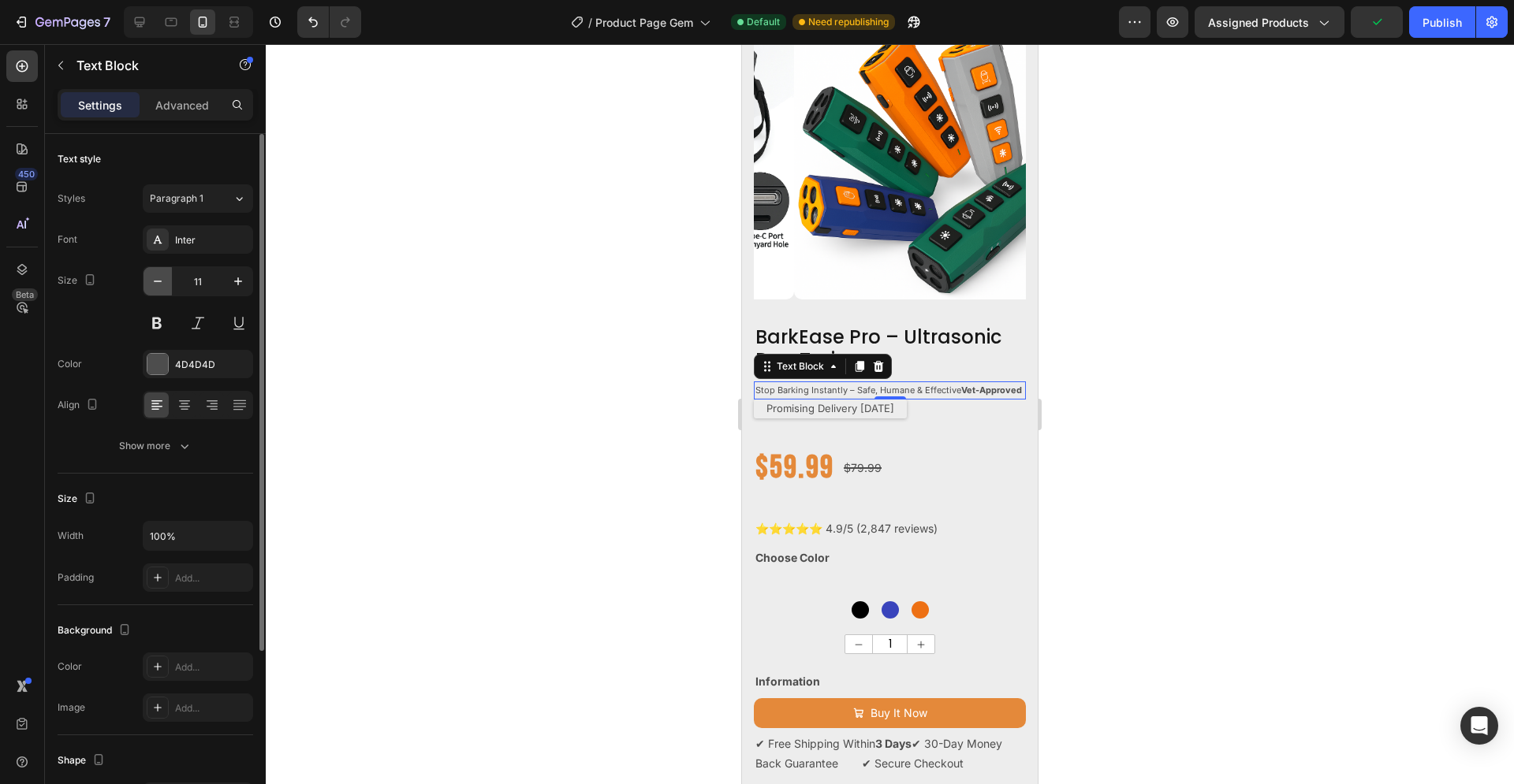
click at [160, 279] on icon "button" at bounding box center [157, 281] width 15 height 15
type input "10"
click at [1177, 382] on div at bounding box center [889, 414] width 1248 height 740
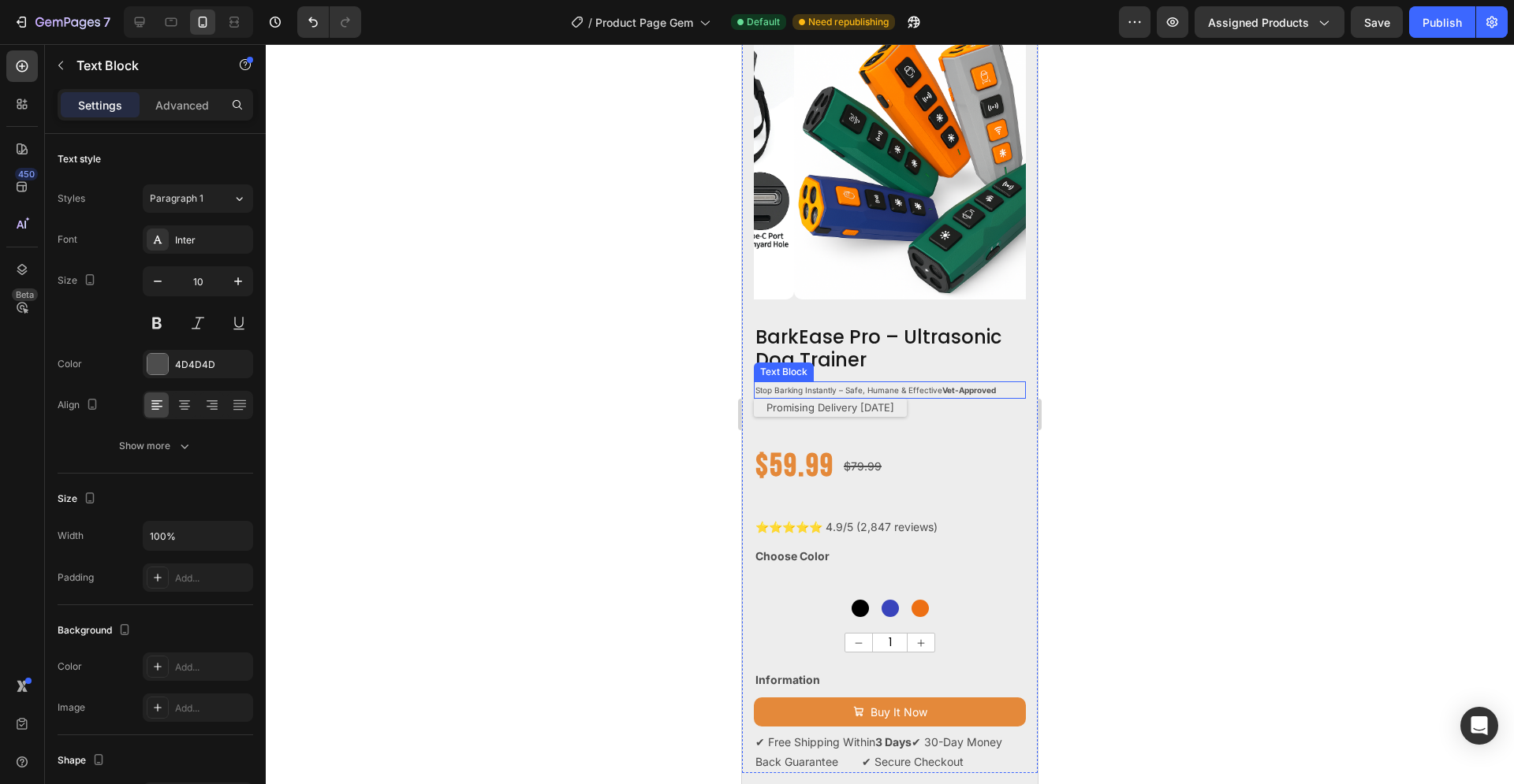
click at [956, 385] on strong "Vet-Approved" at bounding box center [969, 390] width 54 height 10
click at [894, 399] on p "Promising Delivery within 3 days" at bounding box center [830, 407] width 128 height 18
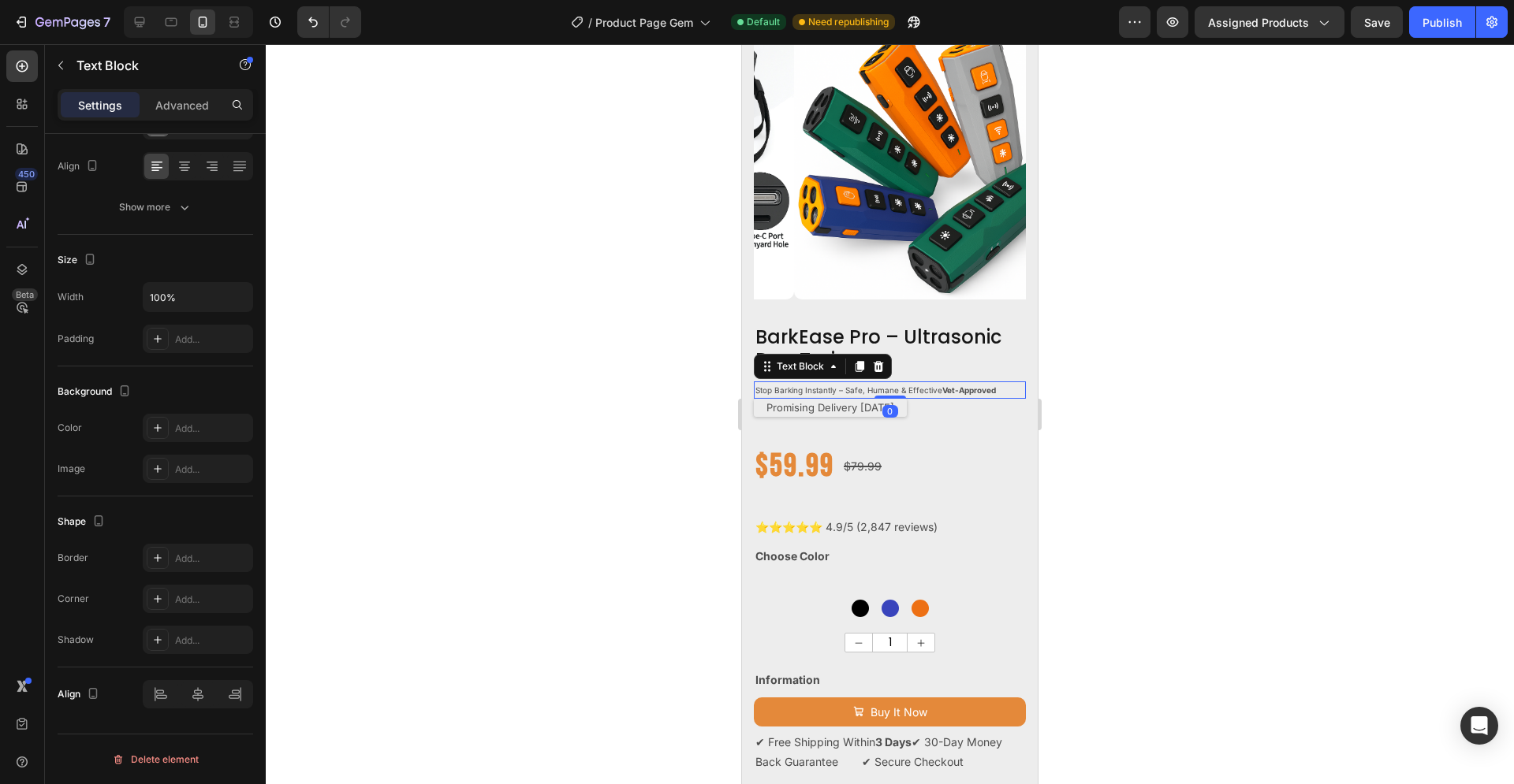
click at [960, 385] on strong "Vet-Approved" at bounding box center [969, 390] width 54 height 10
click at [191, 100] on p "Advanced" at bounding box center [183, 105] width 54 height 16
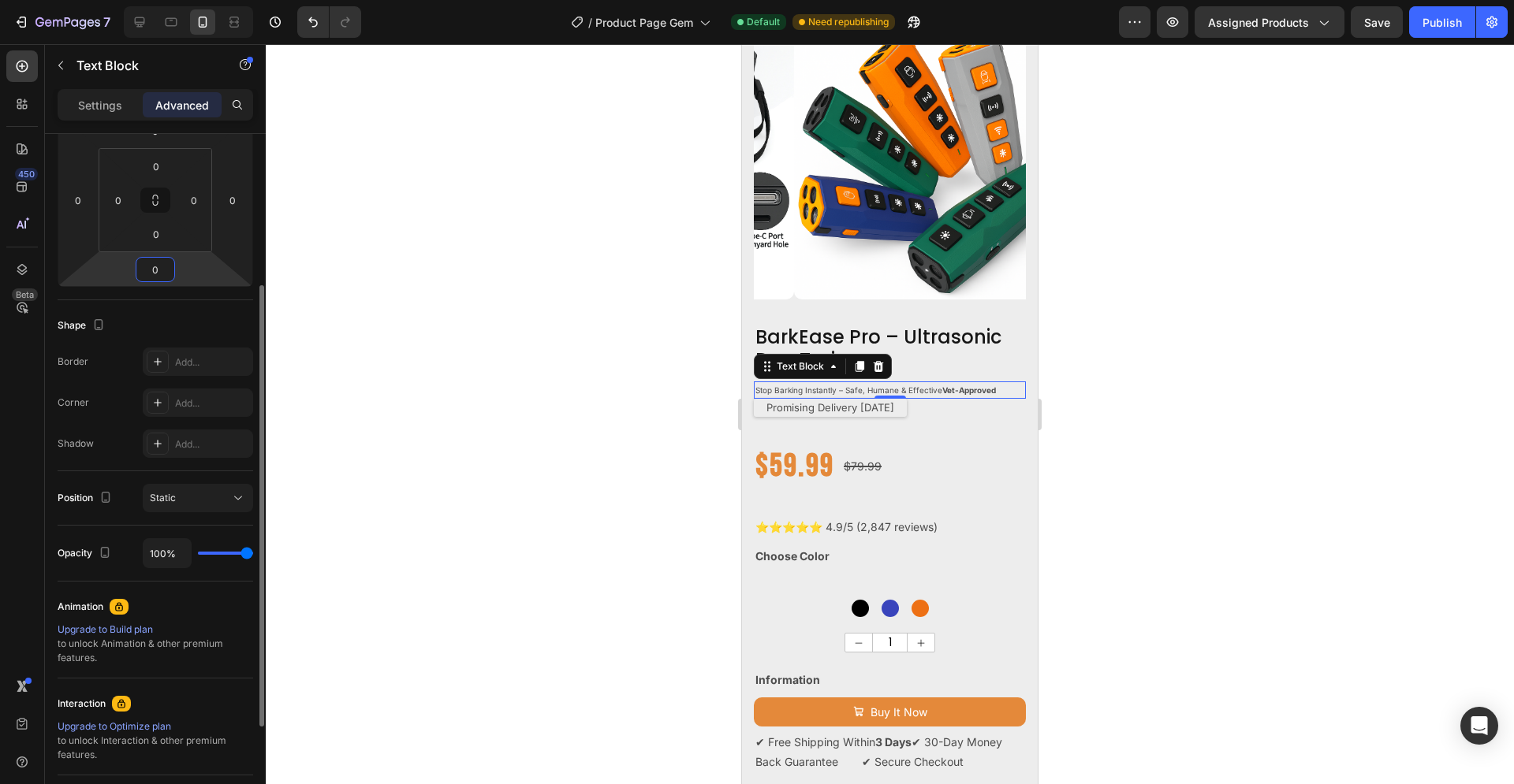
click at [159, 272] on input "0" at bounding box center [155, 269] width 32 height 24
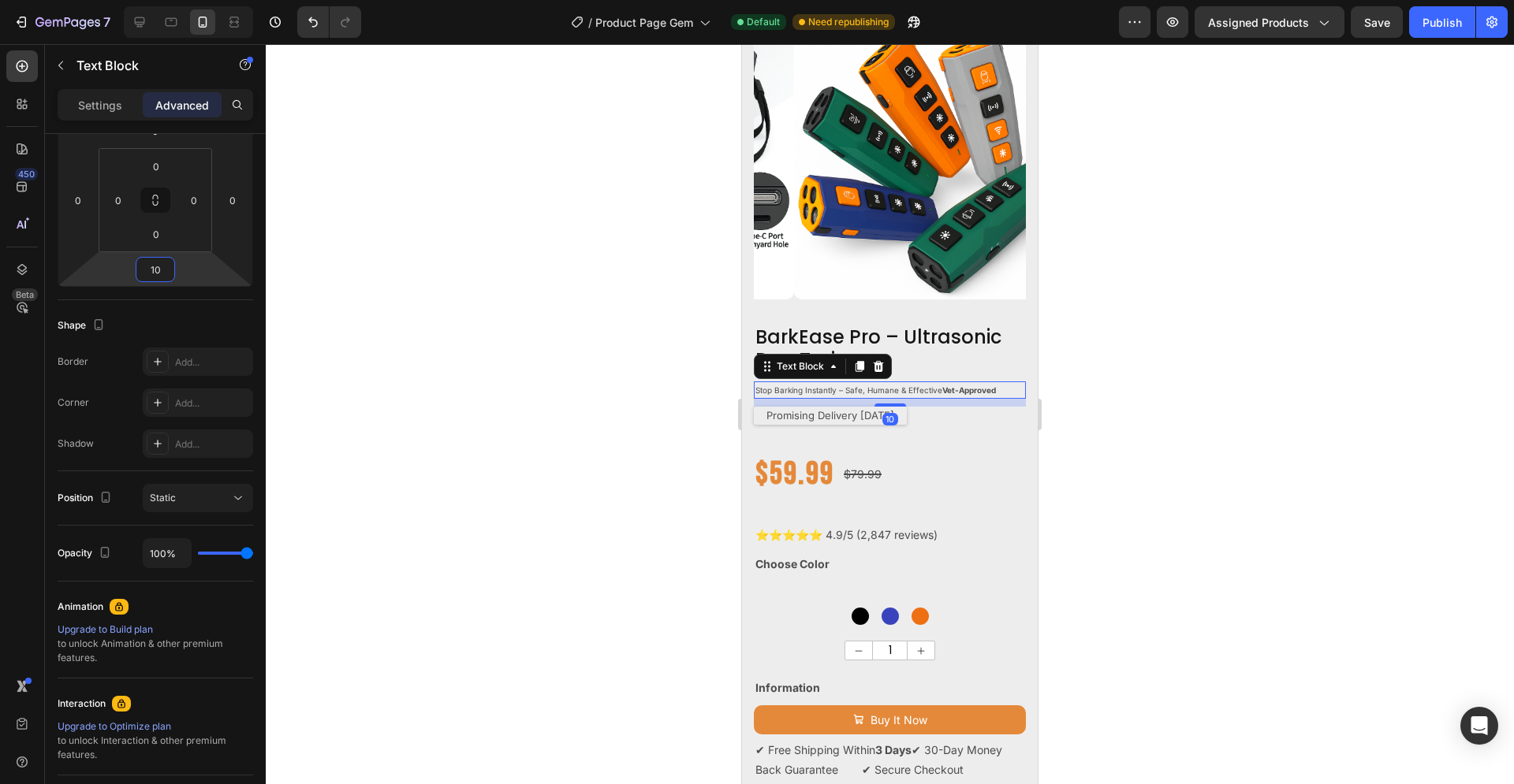
type input "10"
click at [1088, 361] on div at bounding box center [889, 414] width 1248 height 740
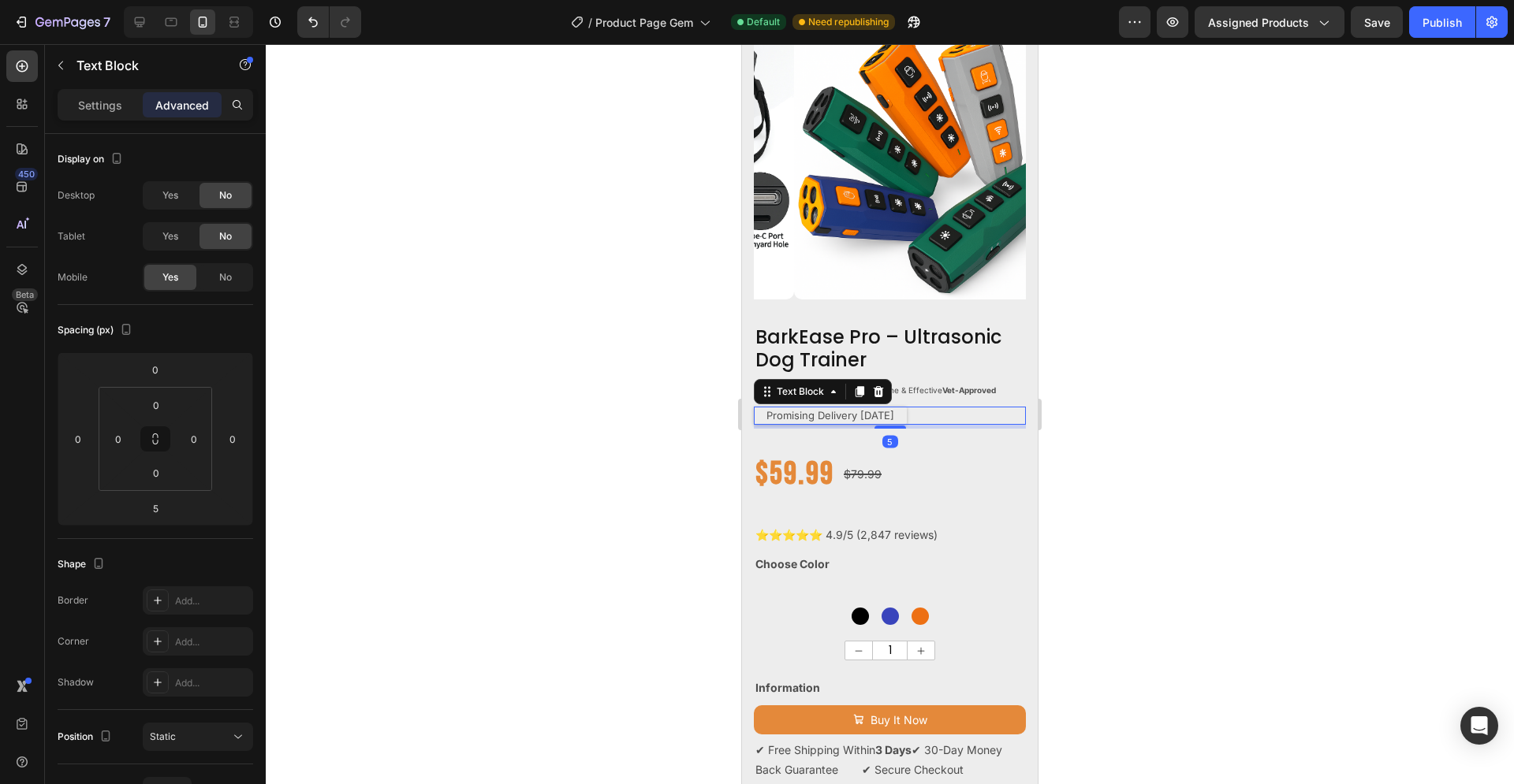
click at [894, 407] on p "Promising Delivery within 3 days" at bounding box center [830, 416] width 128 height 18
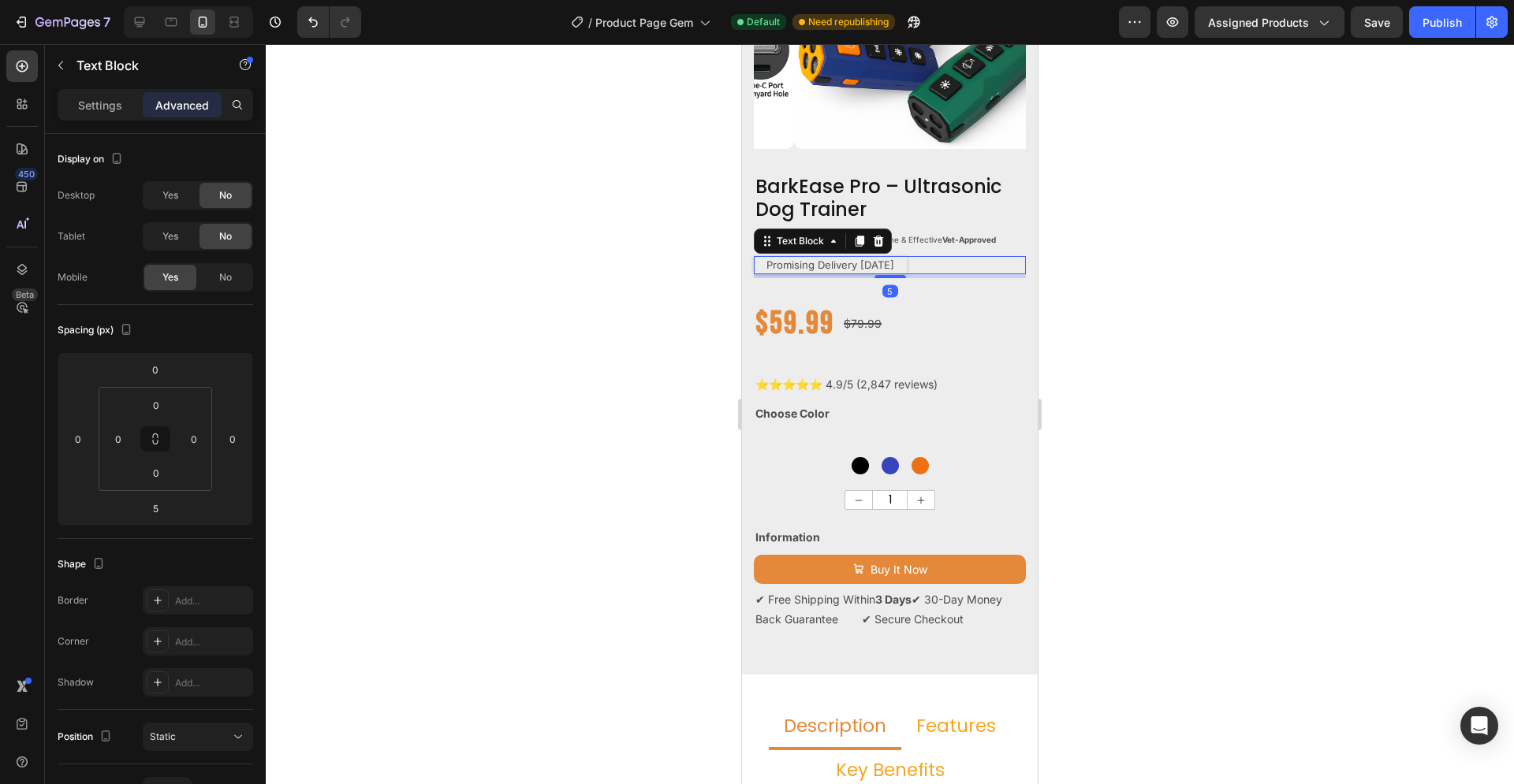
scroll to position [241, 0]
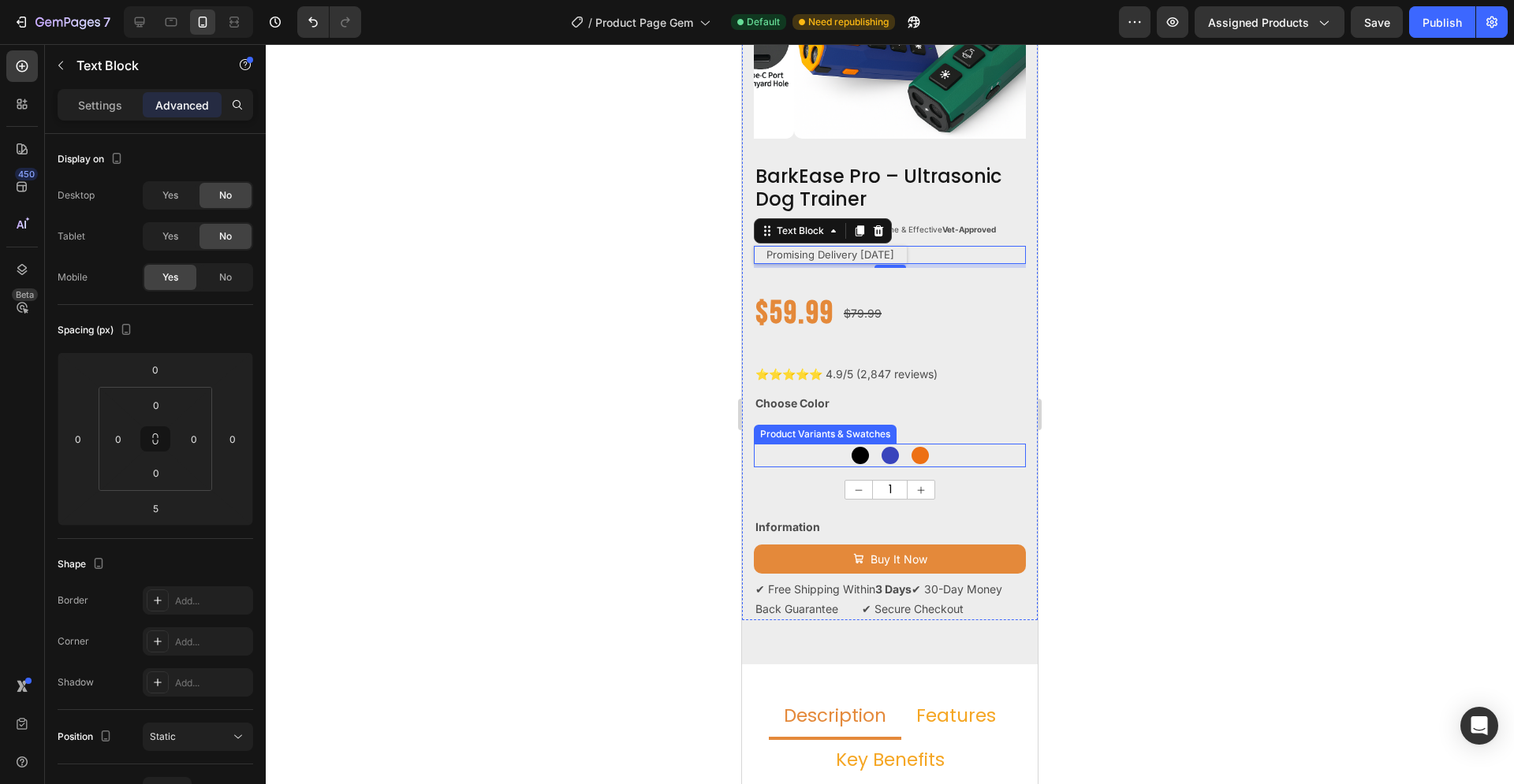
click at [797, 443] on div "Black Black Blue Blue Orange Orange" at bounding box center [890, 455] width 272 height 24
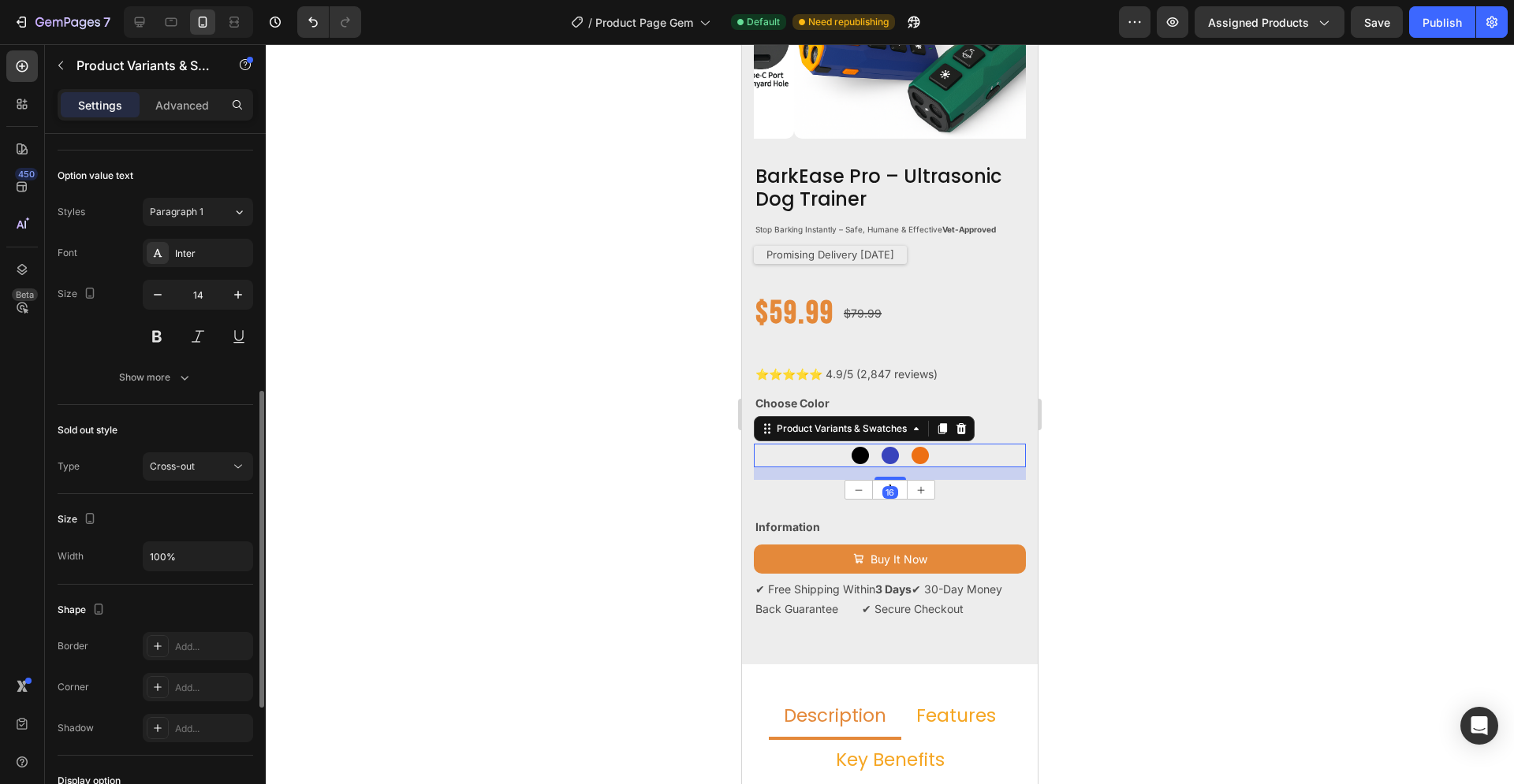
scroll to position [0, 0]
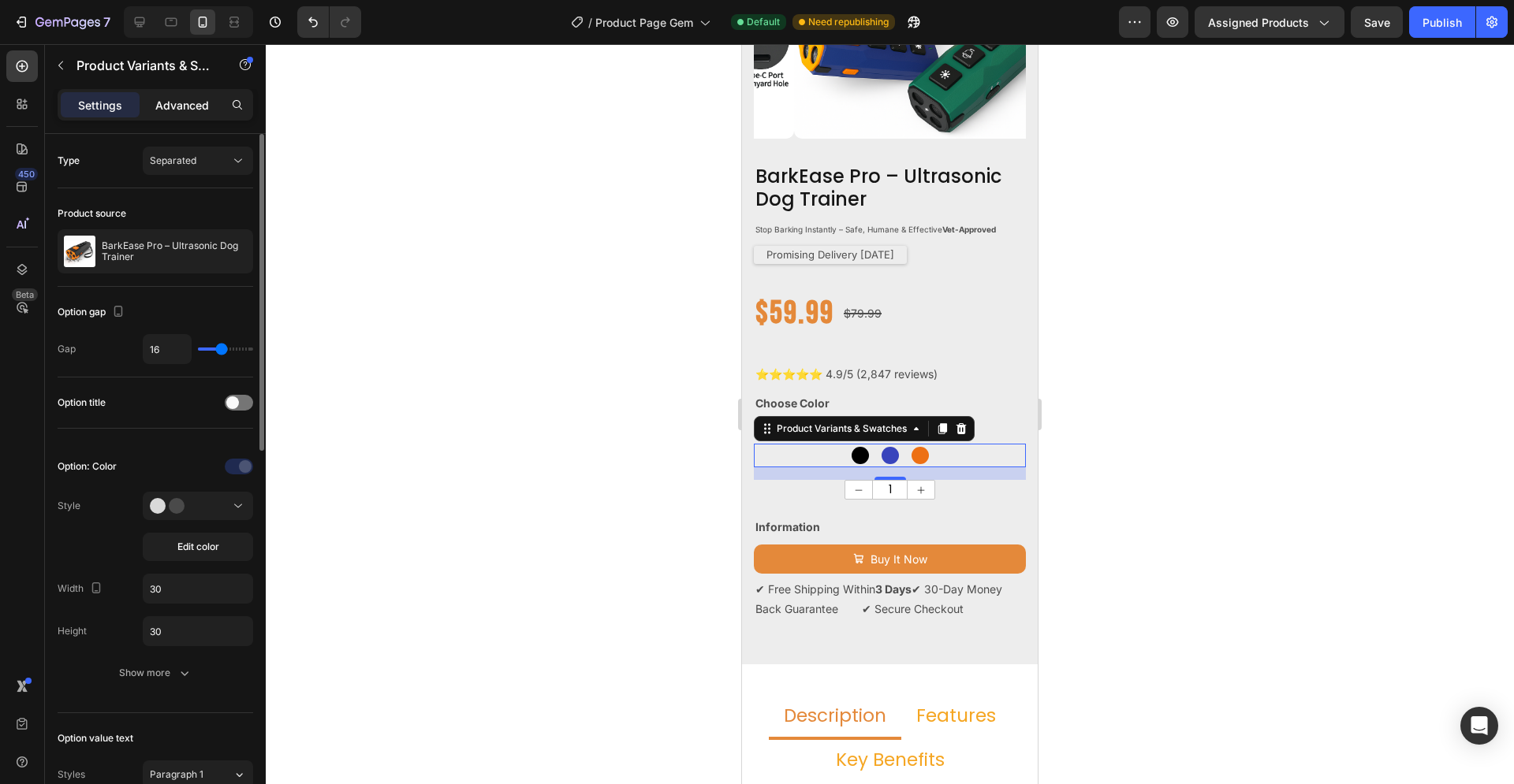
click at [204, 111] on p "Advanced" at bounding box center [183, 105] width 54 height 16
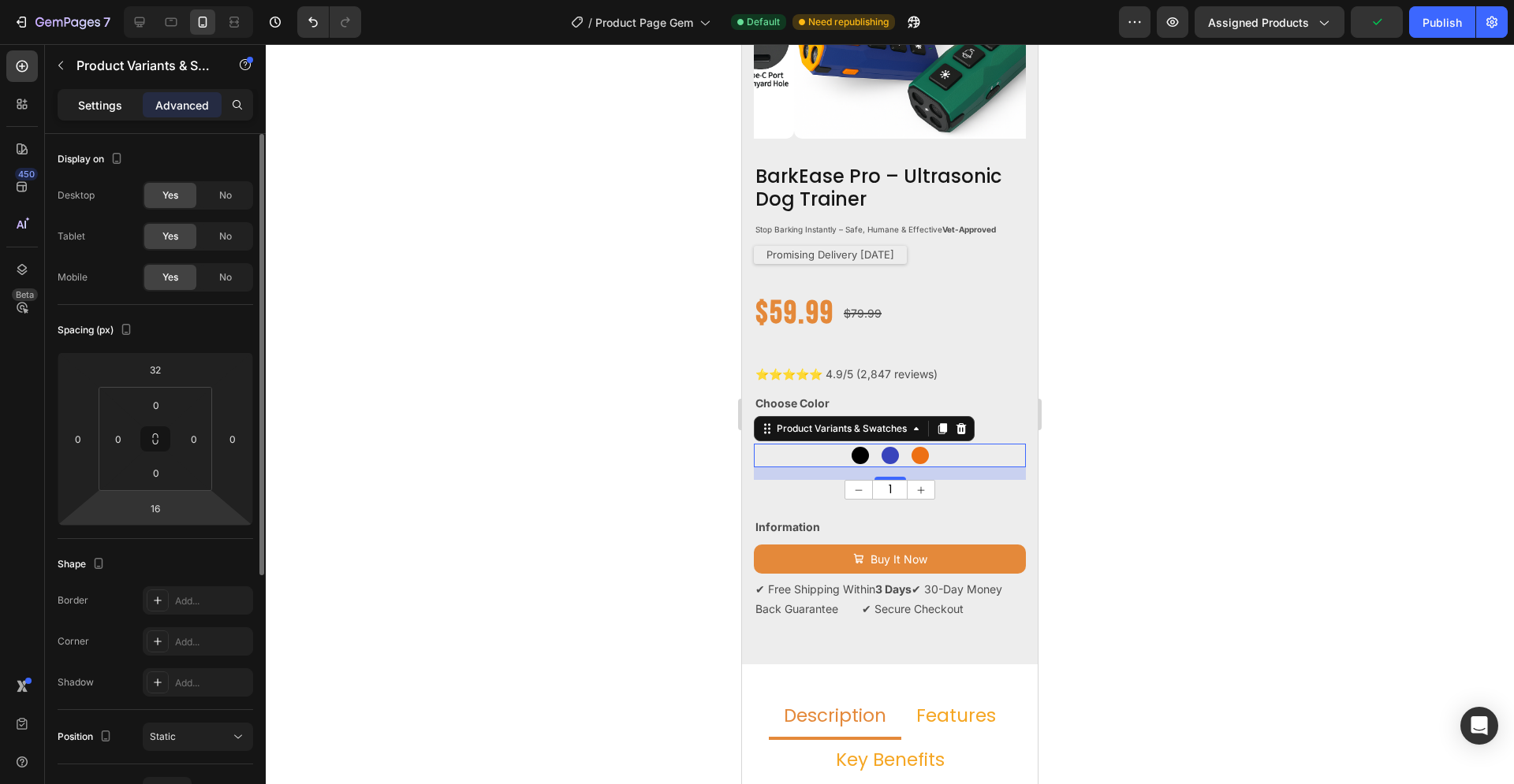
click at [107, 108] on p "Settings" at bounding box center [100, 105] width 44 height 16
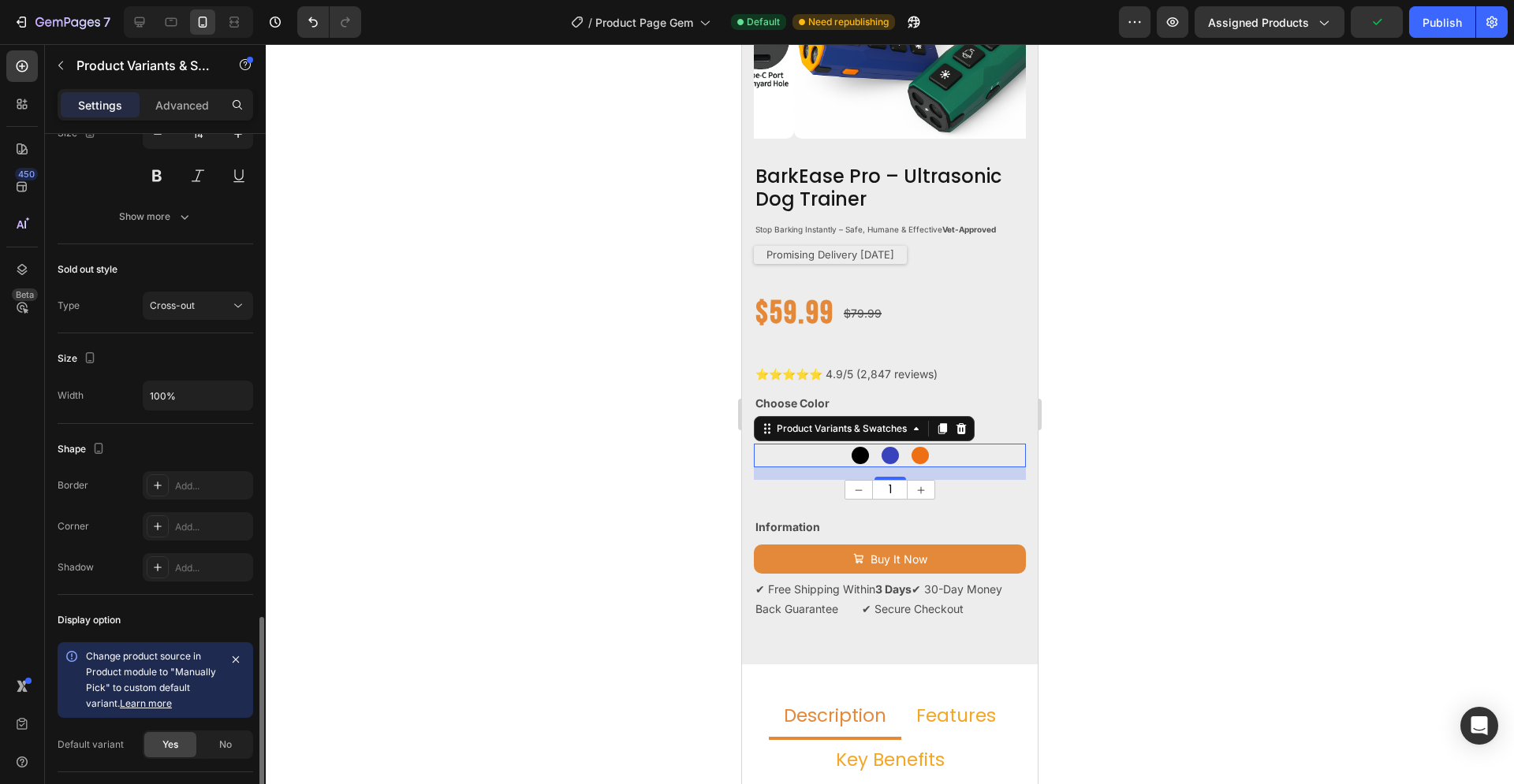
scroll to position [828, 0]
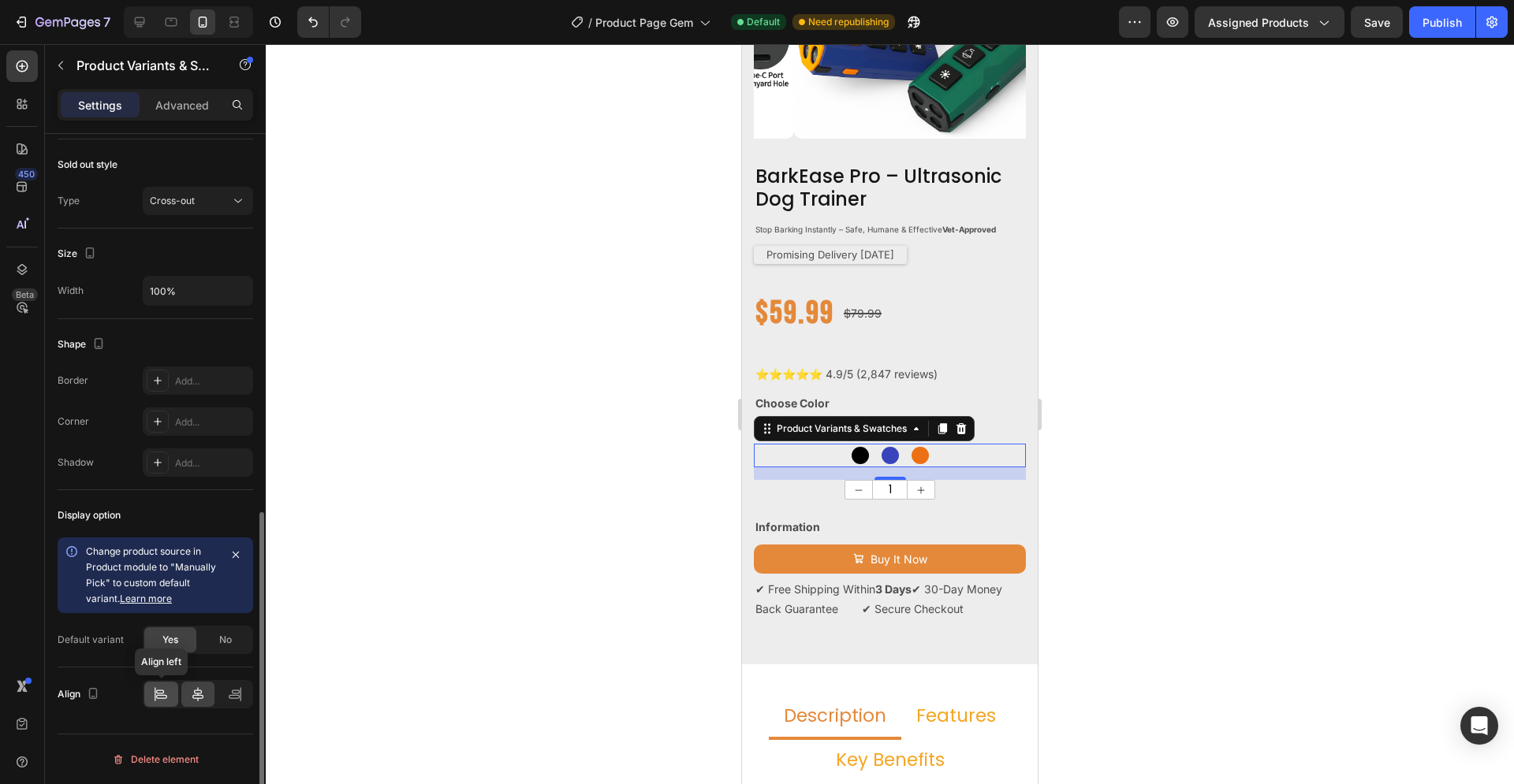
click at [159, 689] on icon at bounding box center [161, 694] width 15 height 15
click at [796, 480] on div "1" at bounding box center [890, 490] width 272 height 20
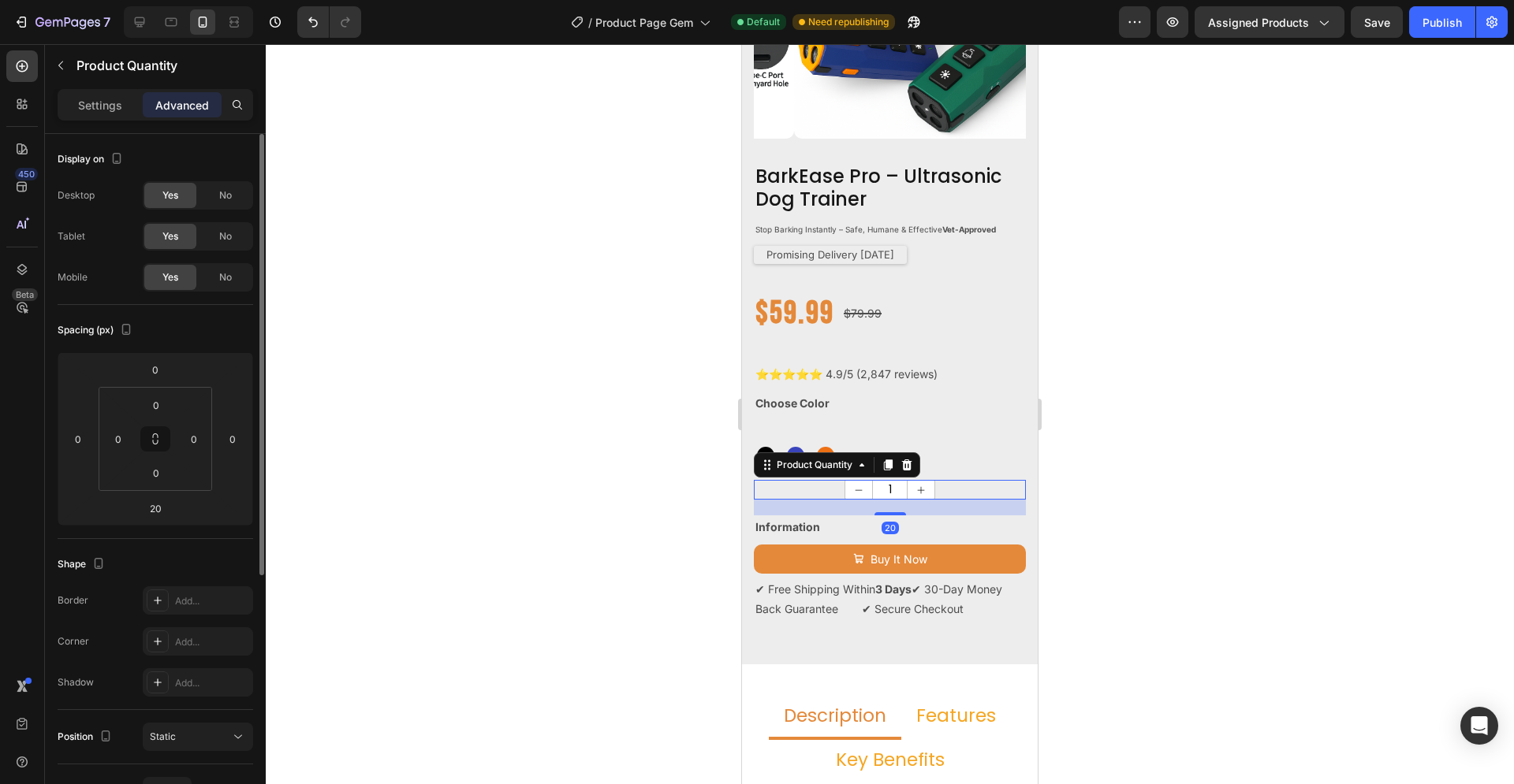
scroll to position [399, 0]
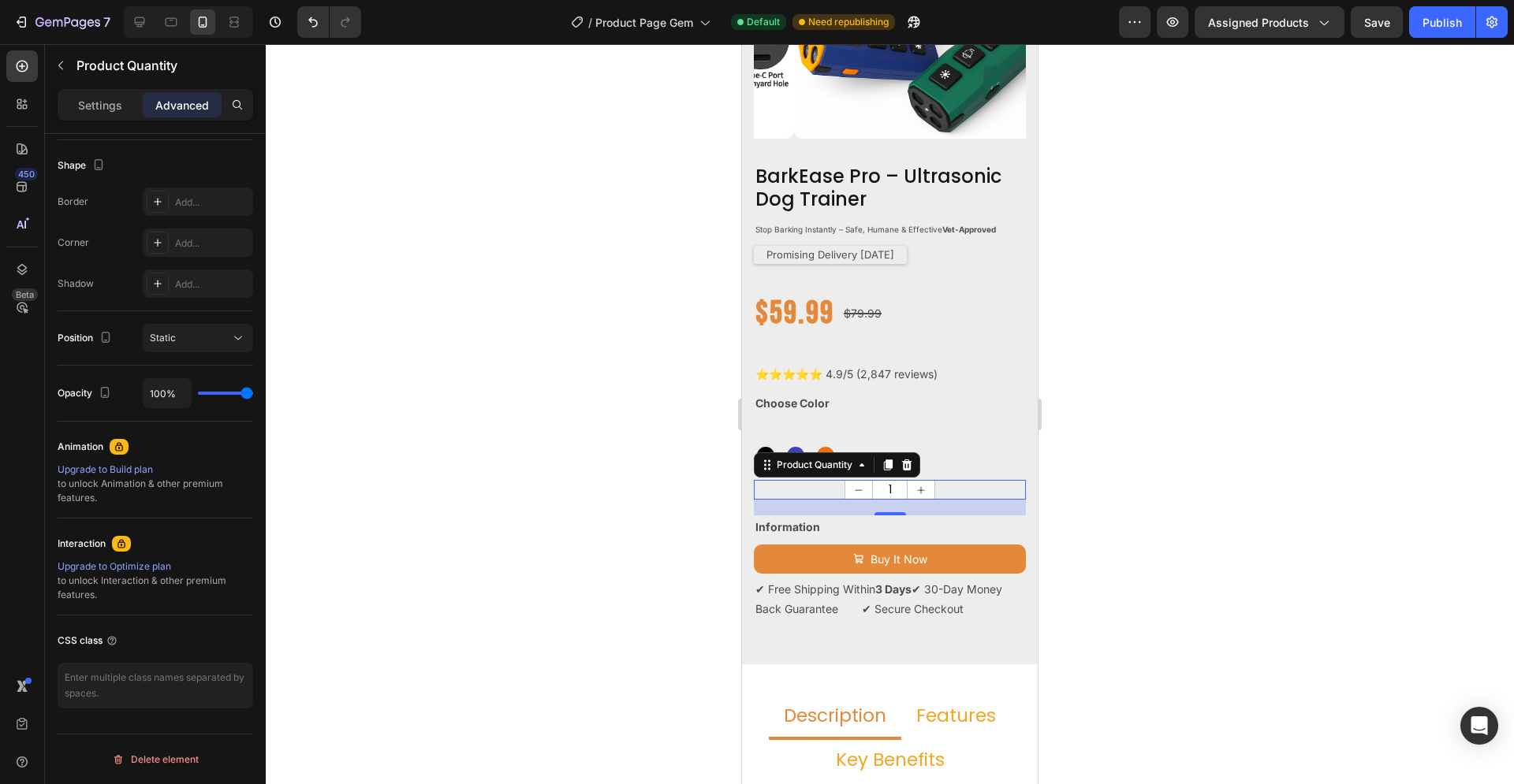
click at [74, 118] on div "Settings Advanced" at bounding box center [156, 104] width 196 height 32
click at [84, 106] on p "Settings" at bounding box center [100, 105] width 44 height 16
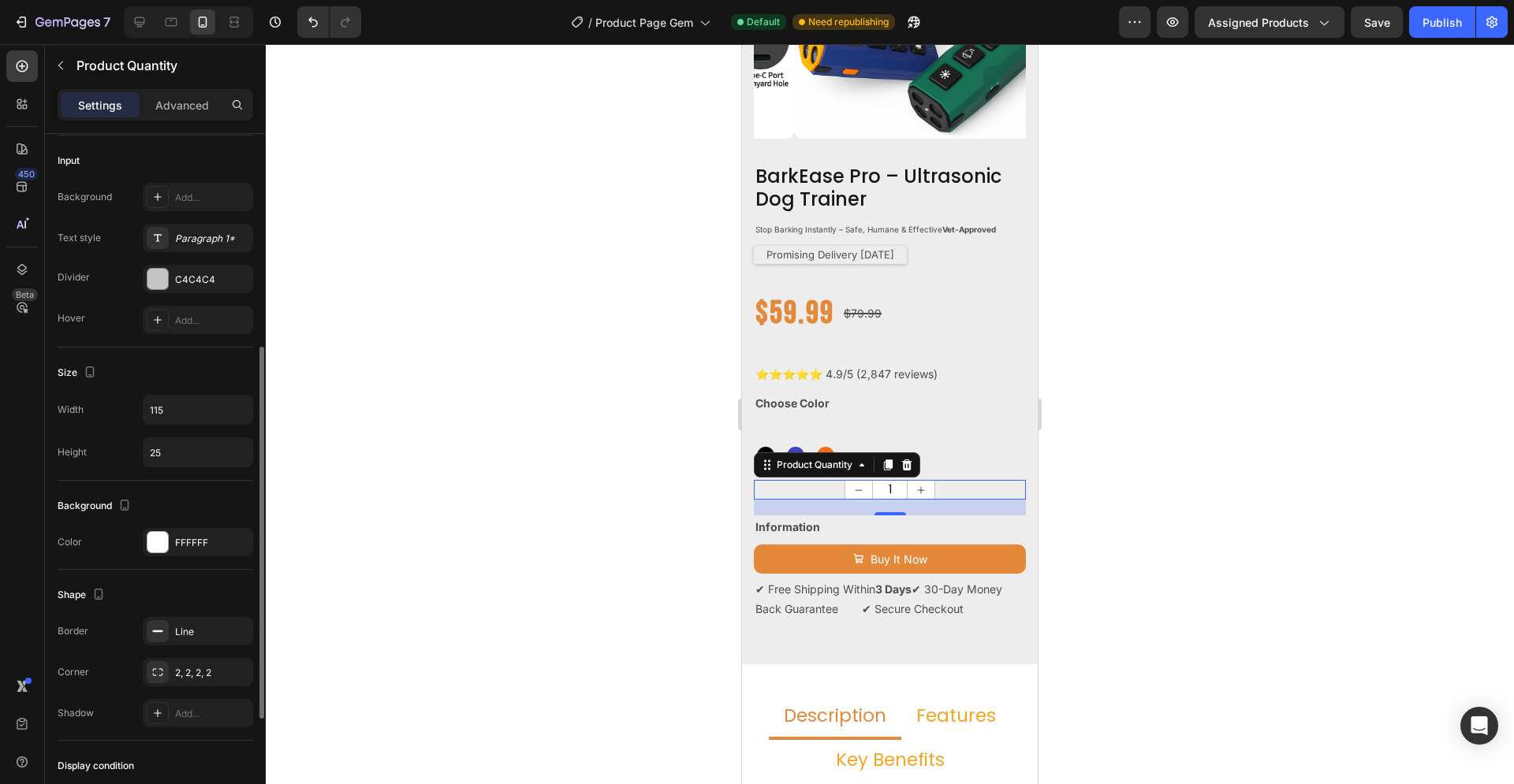
scroll to position [604, 0]
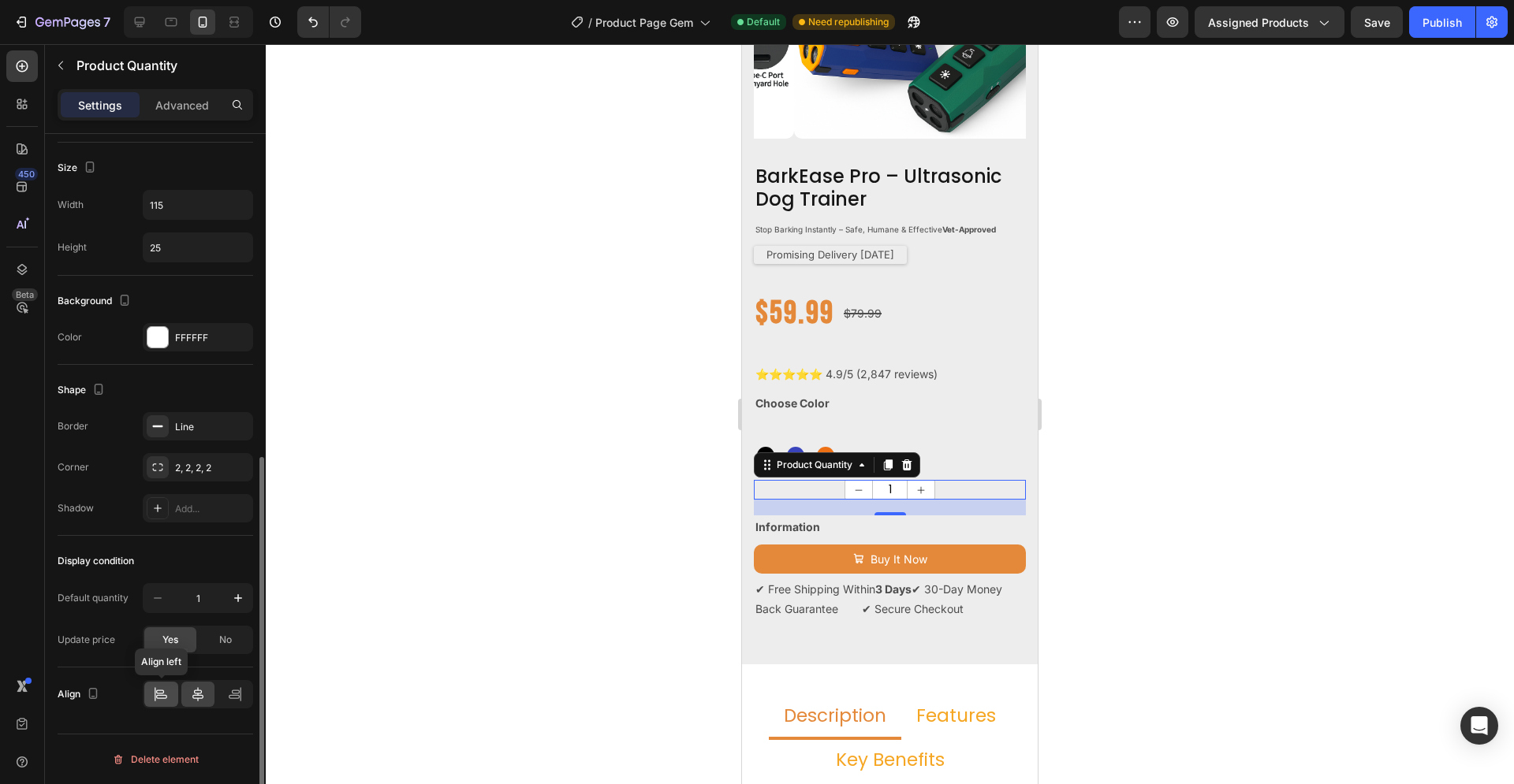
click at [157, 690] on icon at bounding box center [160, 691] width 8 height 4
click at [1123, 467] on div at bounding box center [889, 414] width 1248 height 740
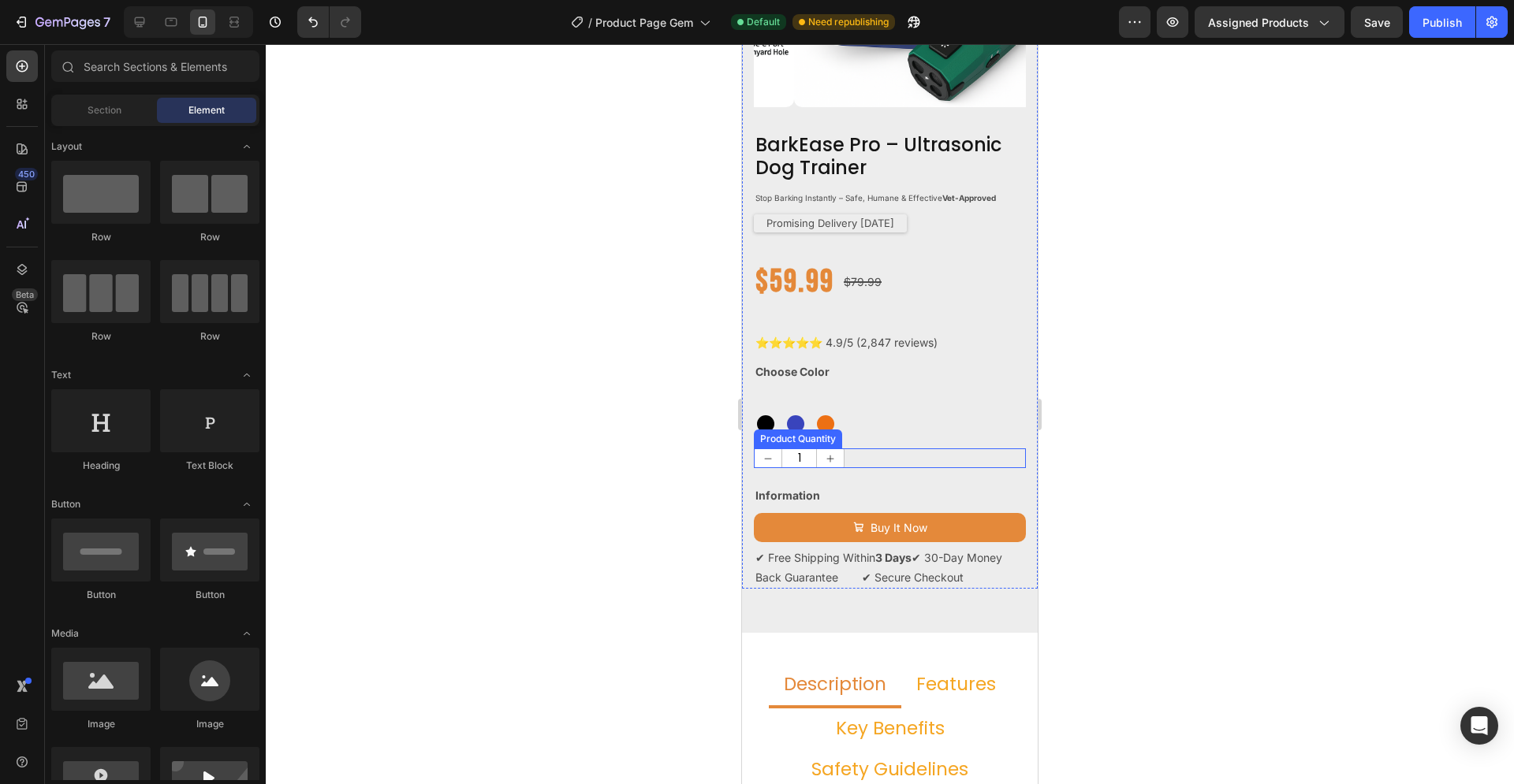
scroll to position [322, 0]
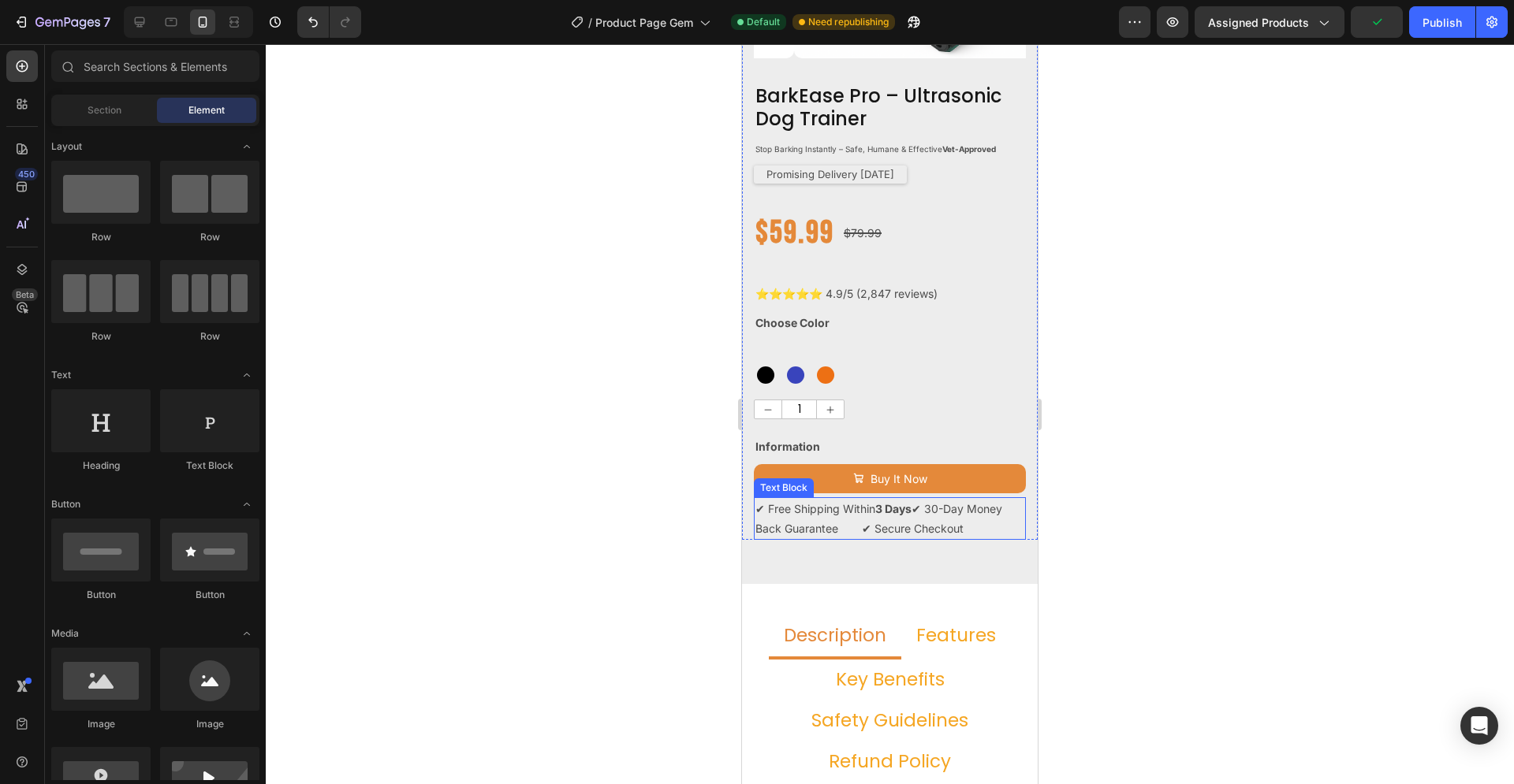
click at [842, 510] on p "✔ Free Shipping [DATE] ✔ 30-Day Money Back Guarantee ✔ Secure Checkout" at bounding box center [889, 518] width 269 height 39
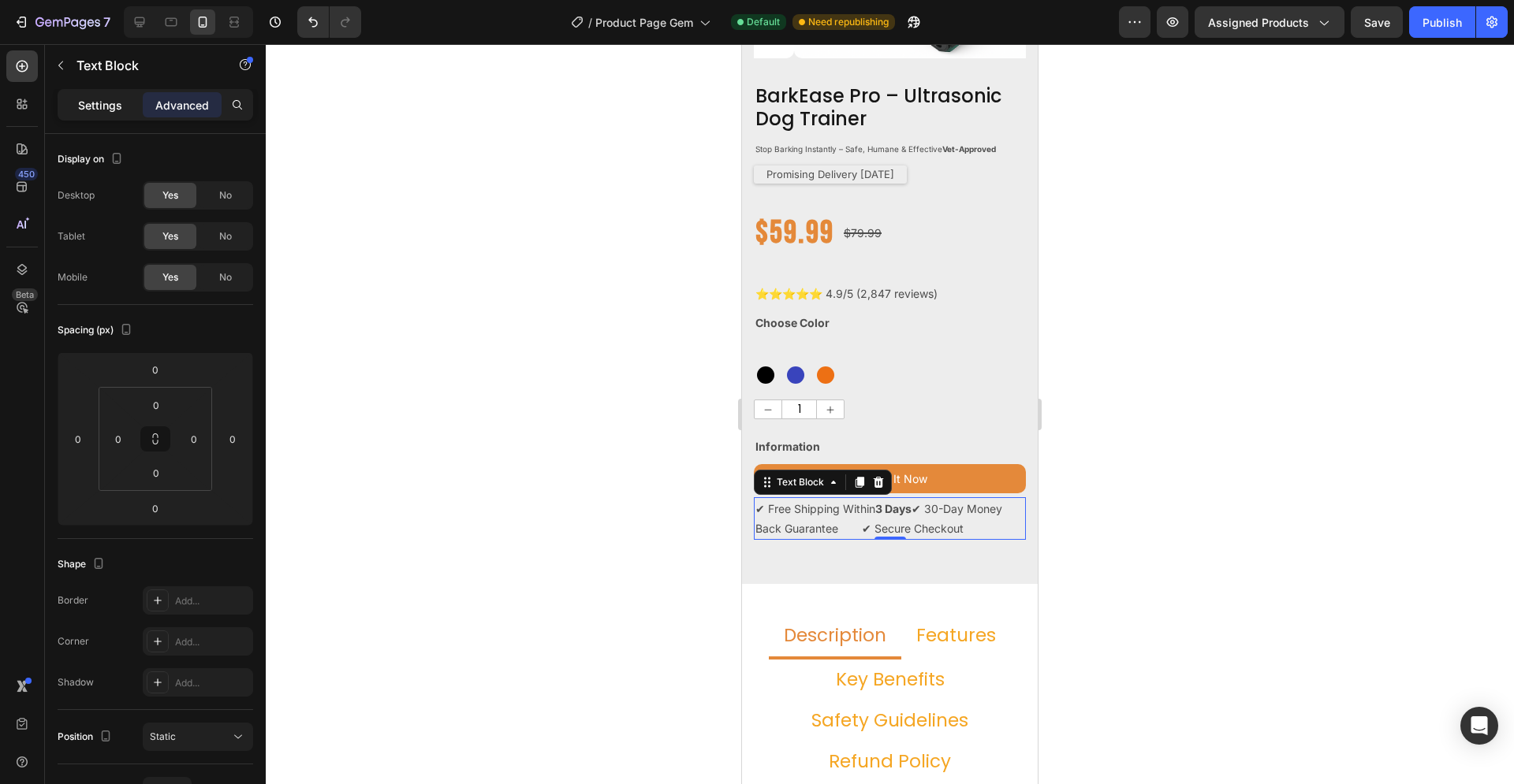
click at [106, 106] on p "Settings" at bounding box center [100, 105] width 44 height 16
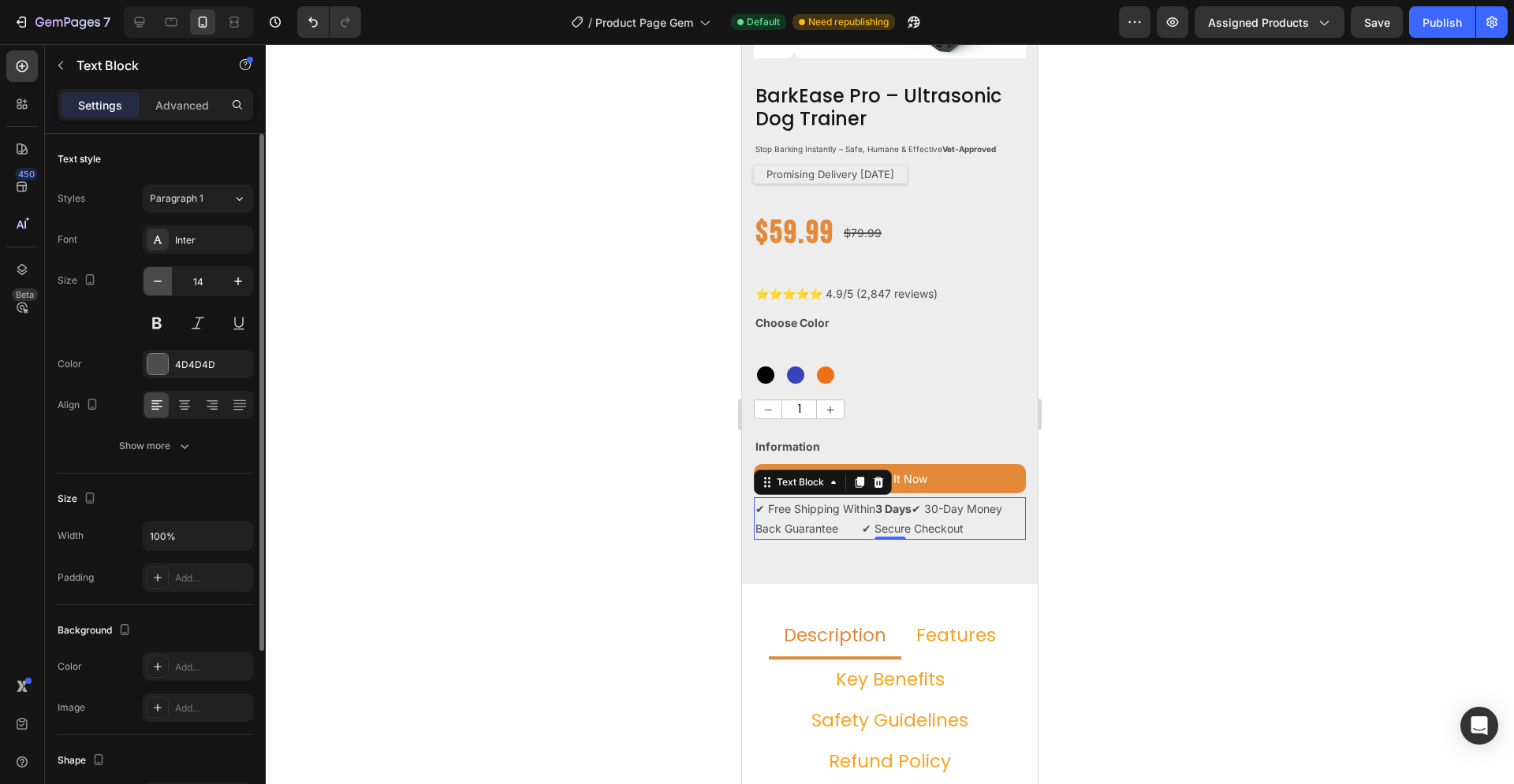
click at [155, 283] on icon "button" at bounding box center [157, 281] width 15 height 15
click at [155, 282] on icon "button" at bounding box center [157, 281] width 15 height 15
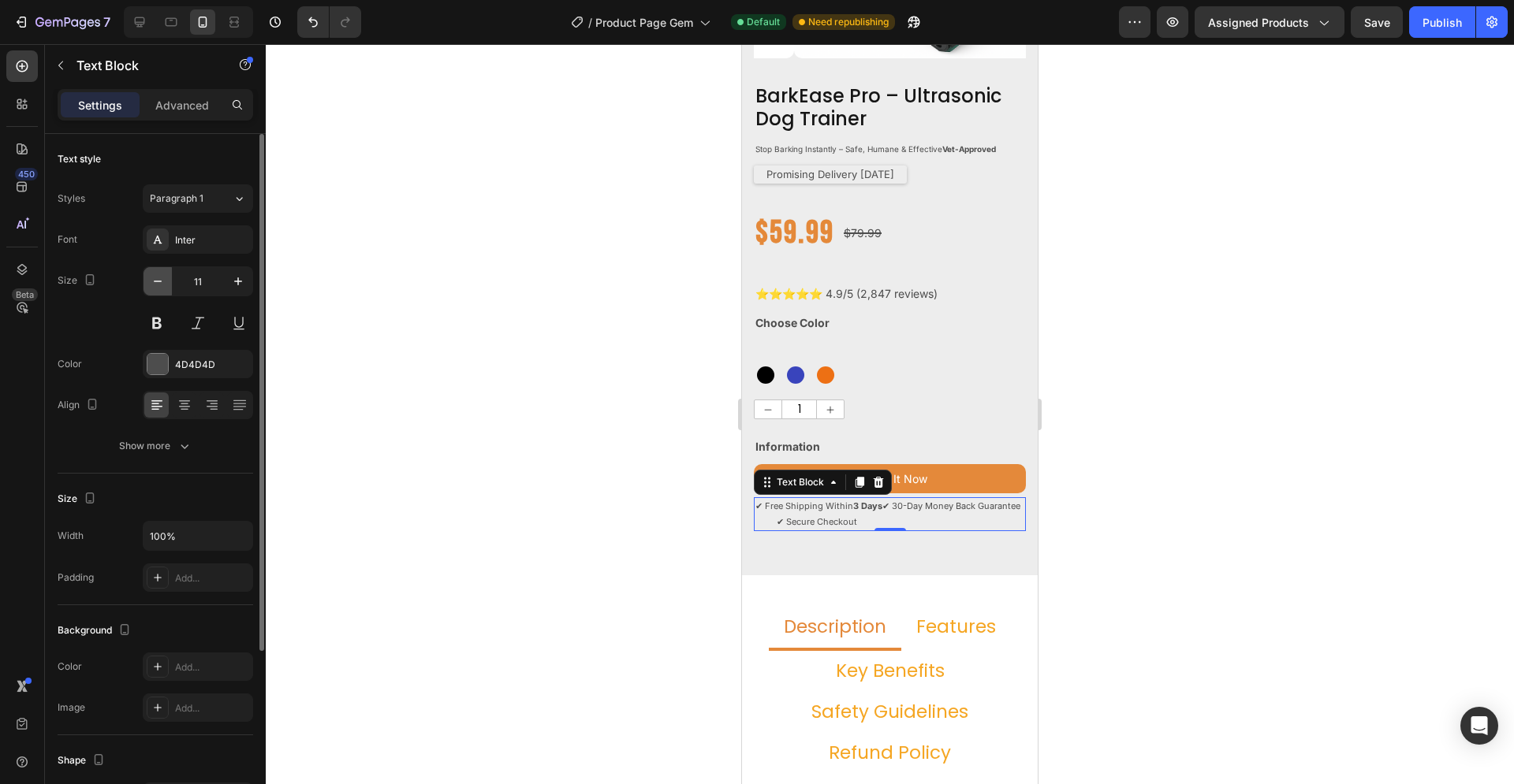
click at [155, 282] on icon "button" at bounding box center [157, 281] width 15 height 15
click at [155, 281] on icon "button" at bounding box center [158, 281] width 8 height 2
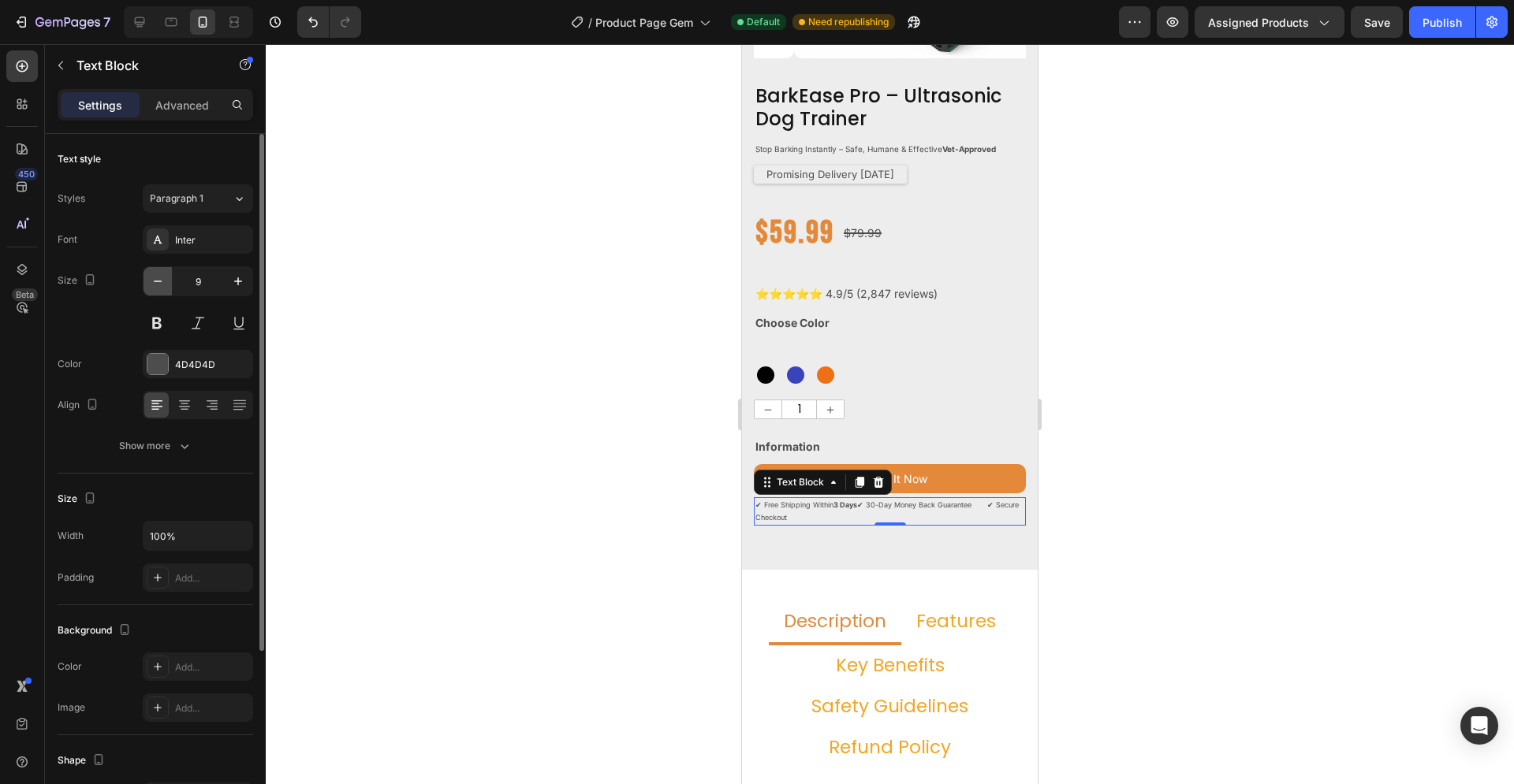
click at [155, 281] on icon "button" at bounding box center [158, 281] width 8 height 2
click at [156, 280] on icon "button" at bounding box center [157, 281] width 15 height 15
type input "7"
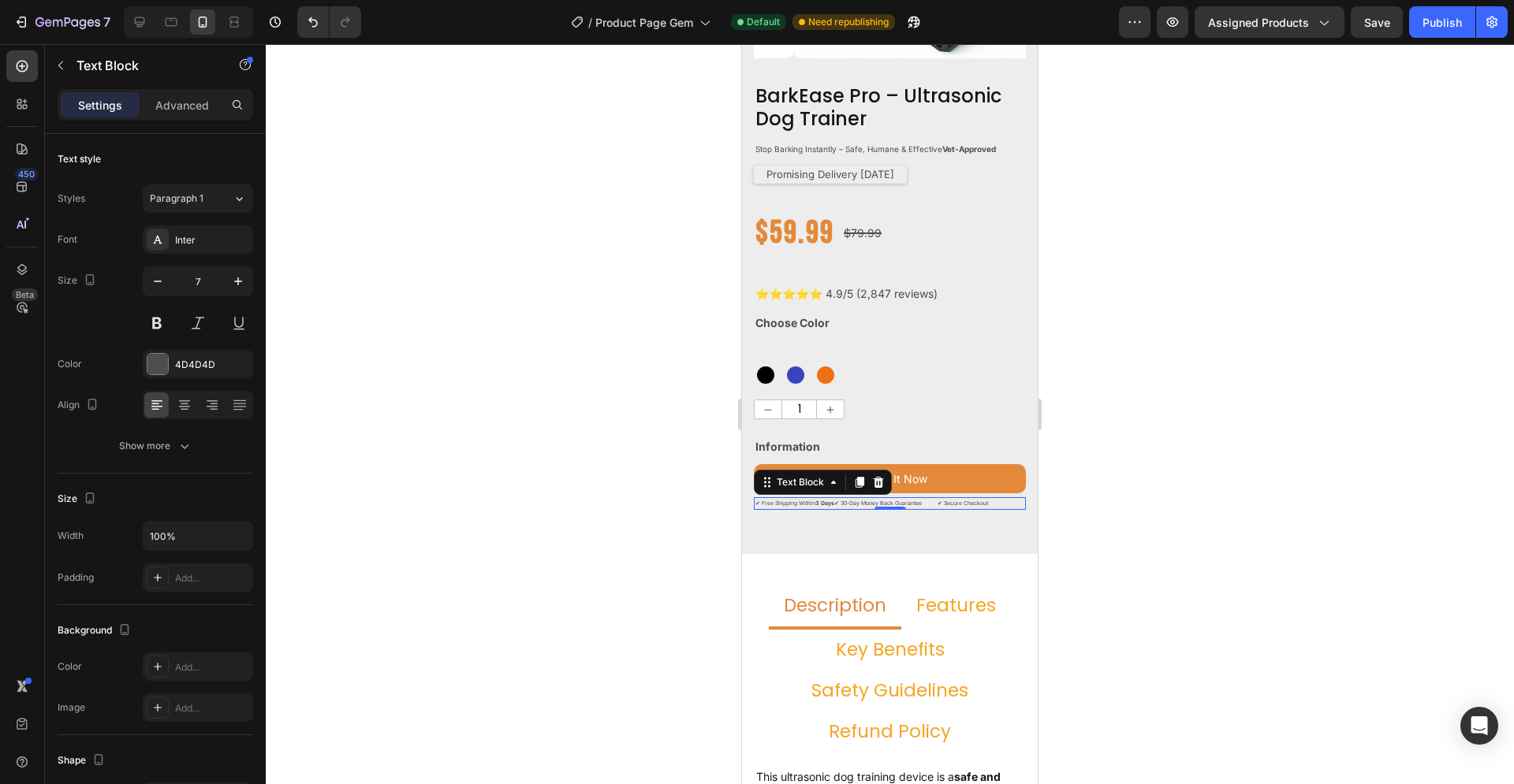
click at [1123, 464] on div at bounding box center [889, 414] width 1248 height 740
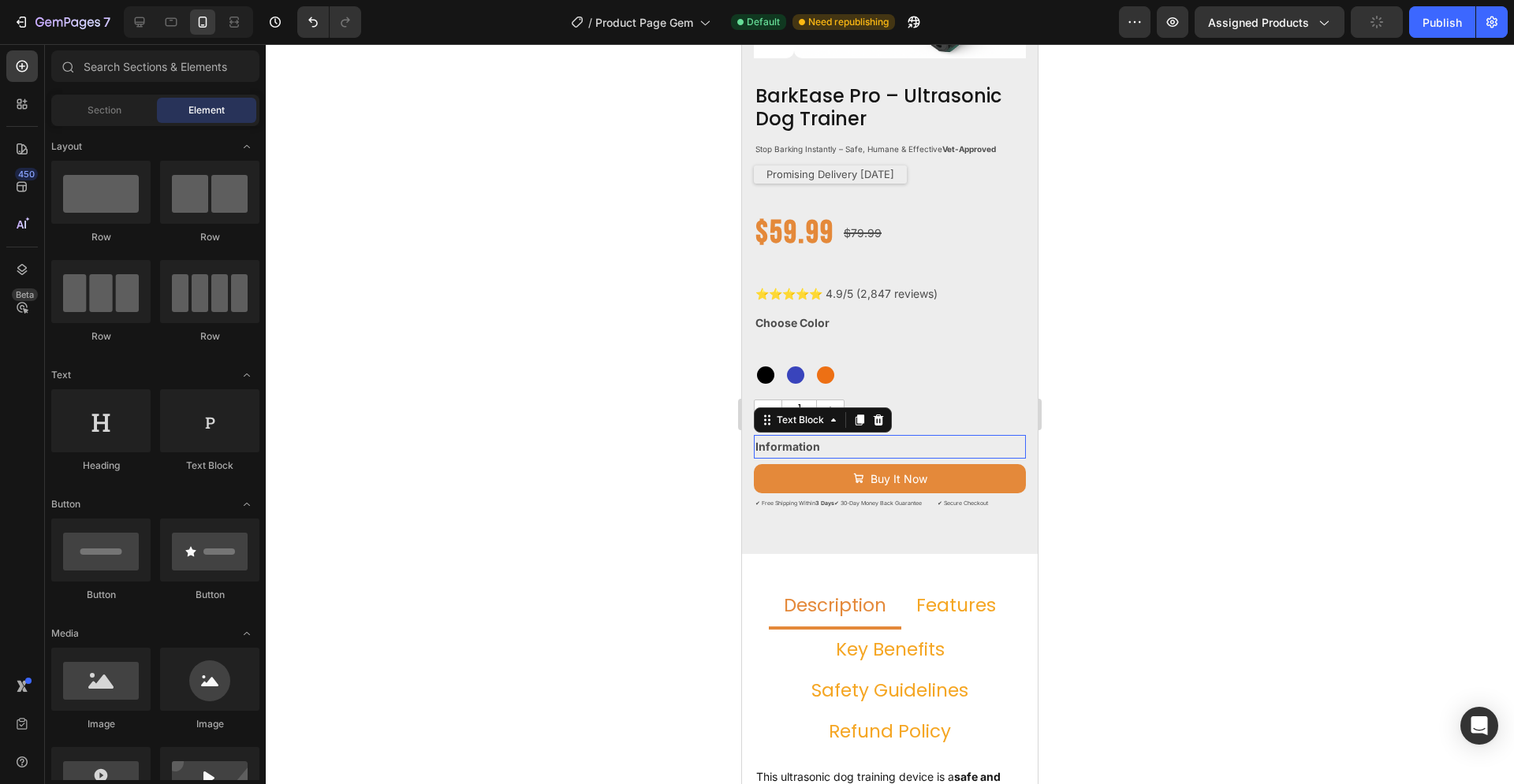
click at [824, 429] on div "BarkEase Pro – Ultrasonic Dog Trainer Product Title Stop Barking Instantly – Sa…" at bounding box center [890, 297] width 272 height 426
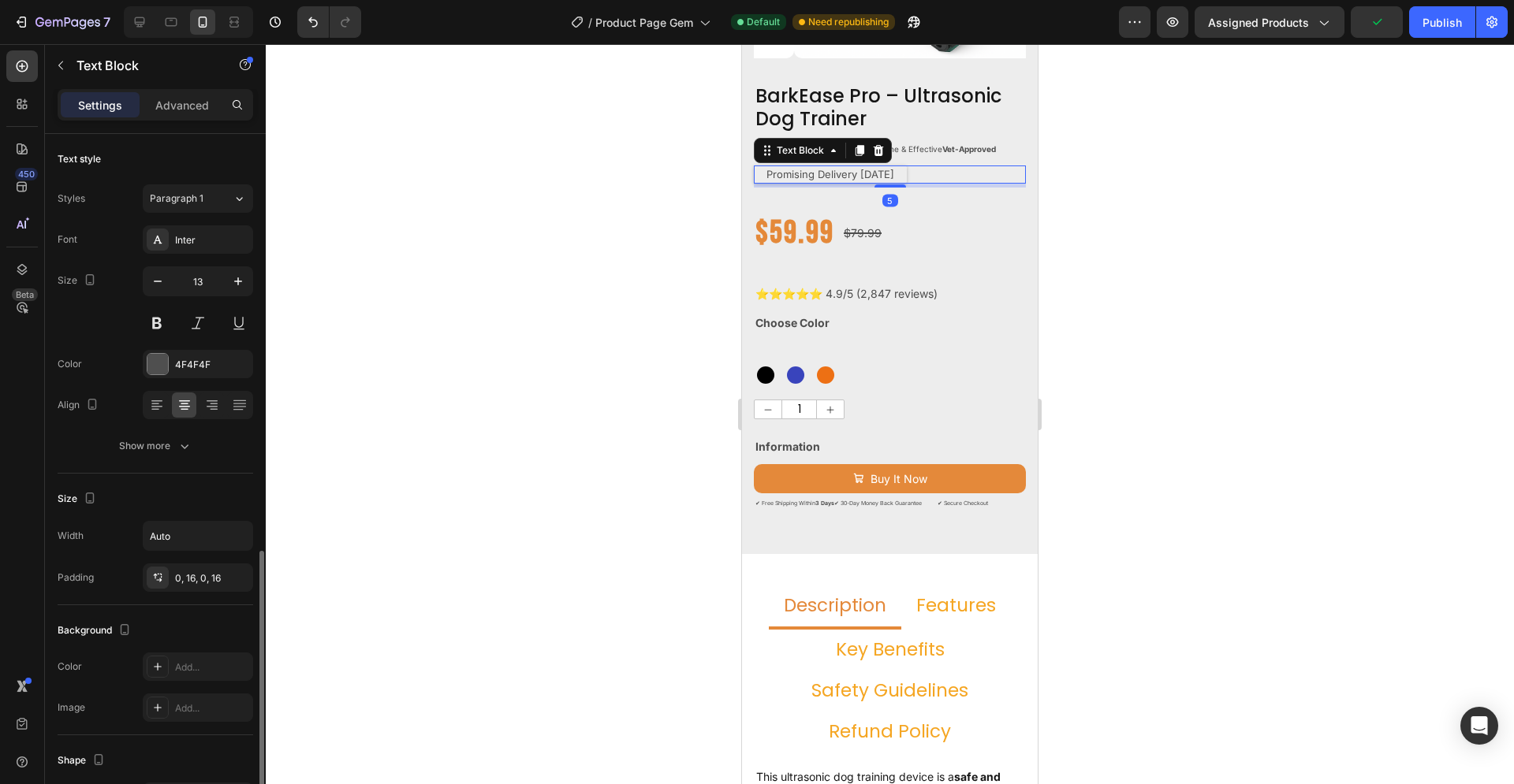
click at [880, 165] on p "Promising Delivery within 3 days" at bounding box center [830, 174] width 128 height 18
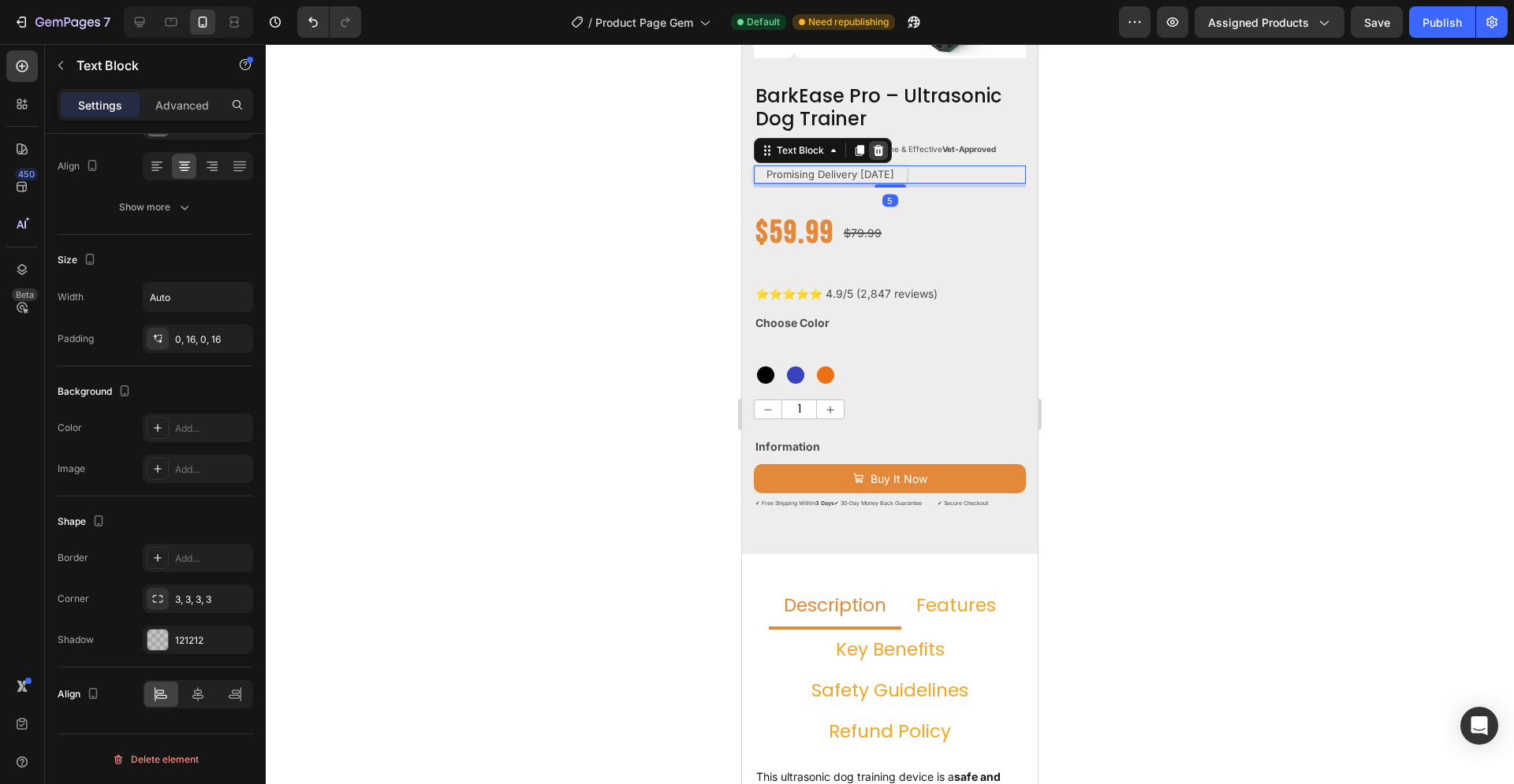
click at [877, 144] on icon at bounding box center [879, 150] width 11 height 11
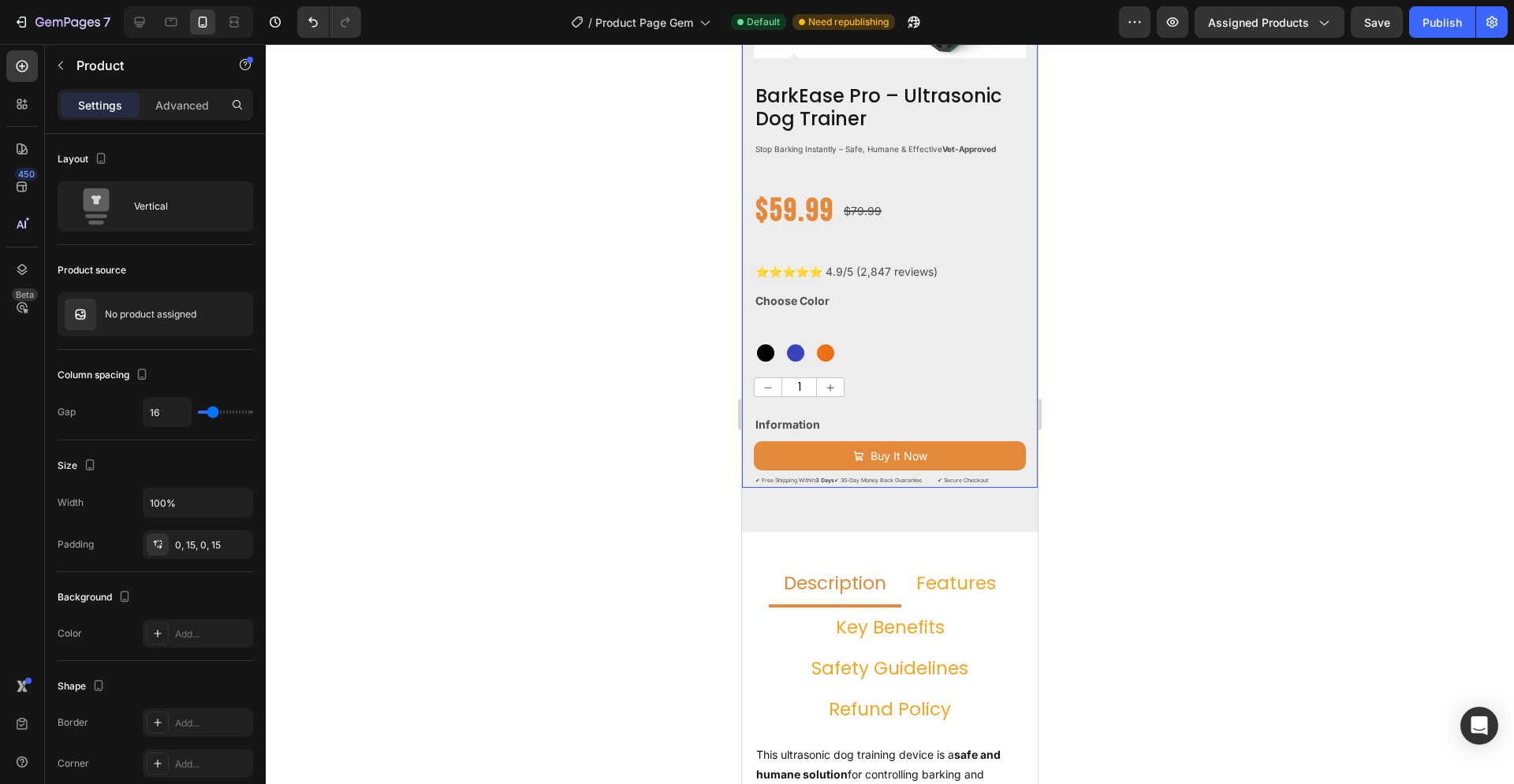
click at [876, 152] on div "BarkEase Pro – Ultrasonic Dog Trainer Product Title Stop Barking Instantly – Sa…" at bounding box center [890, 286] width 272 height 404
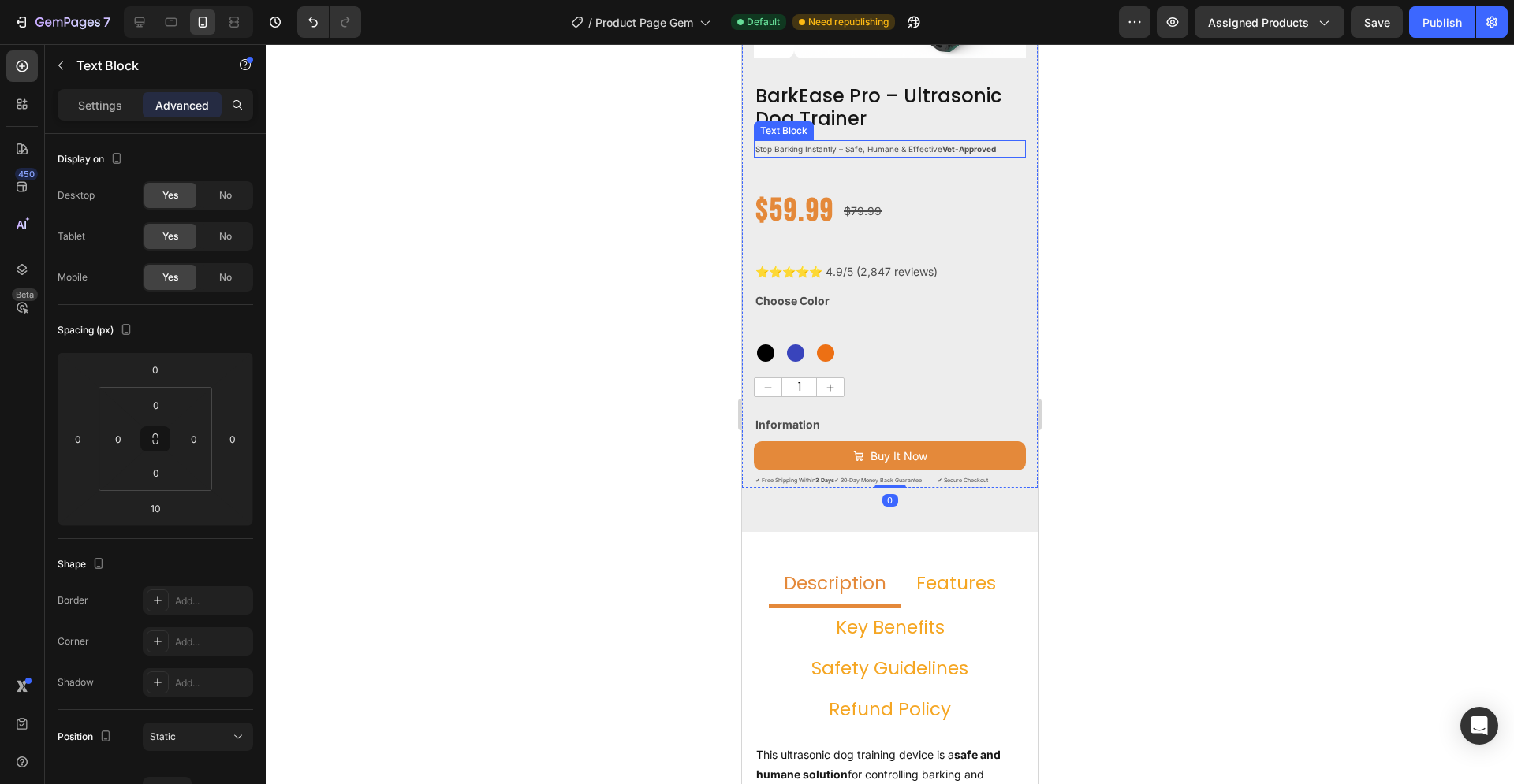
click at [875, 142] on p "Stop Barking Instantly – Safe, Humane & Effective Vet-Approved" at bounding box center [889, 148] width 269 height 14
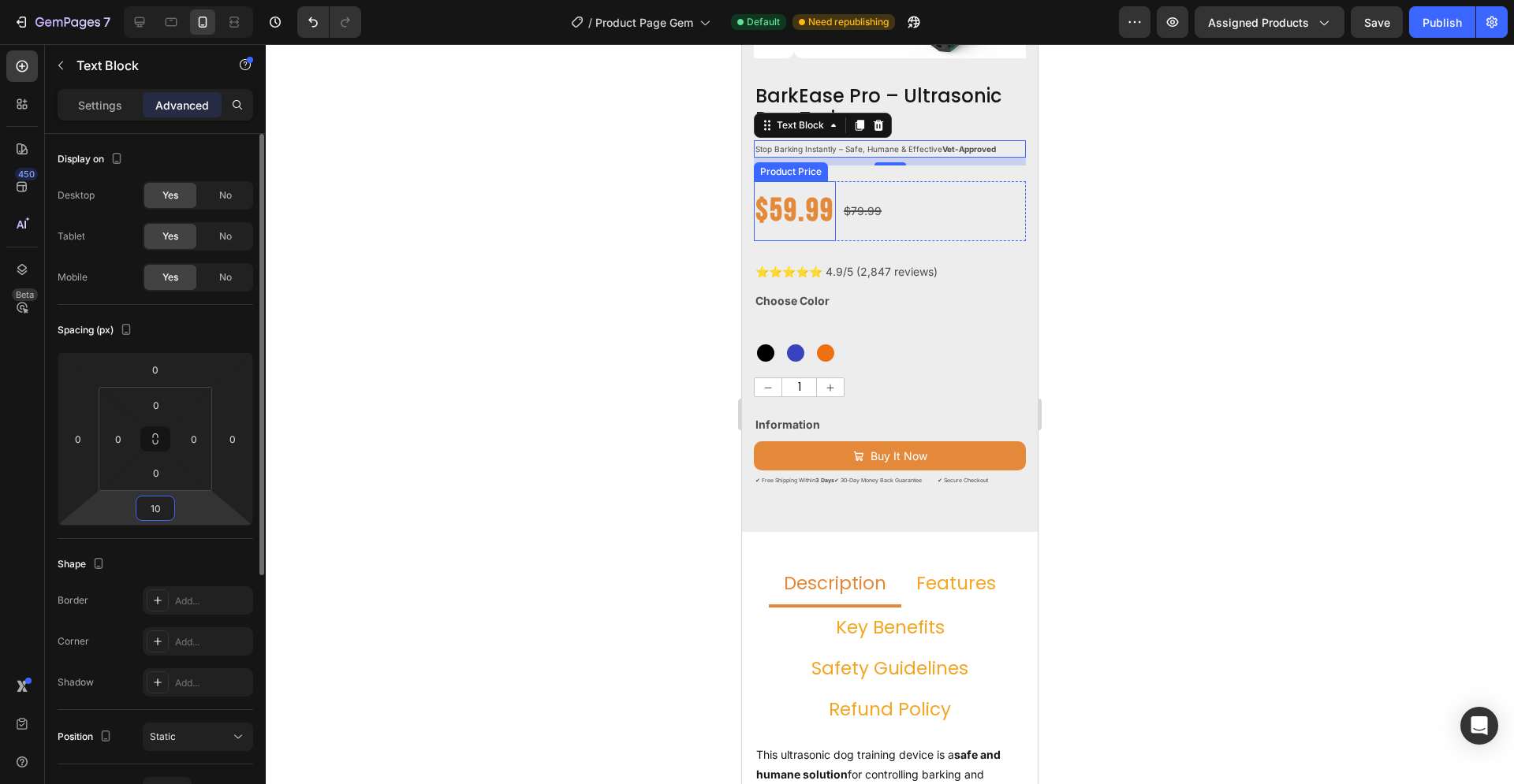
click at [166, 510] on input "10" at bounding box center [155, 508] width 32 height 24
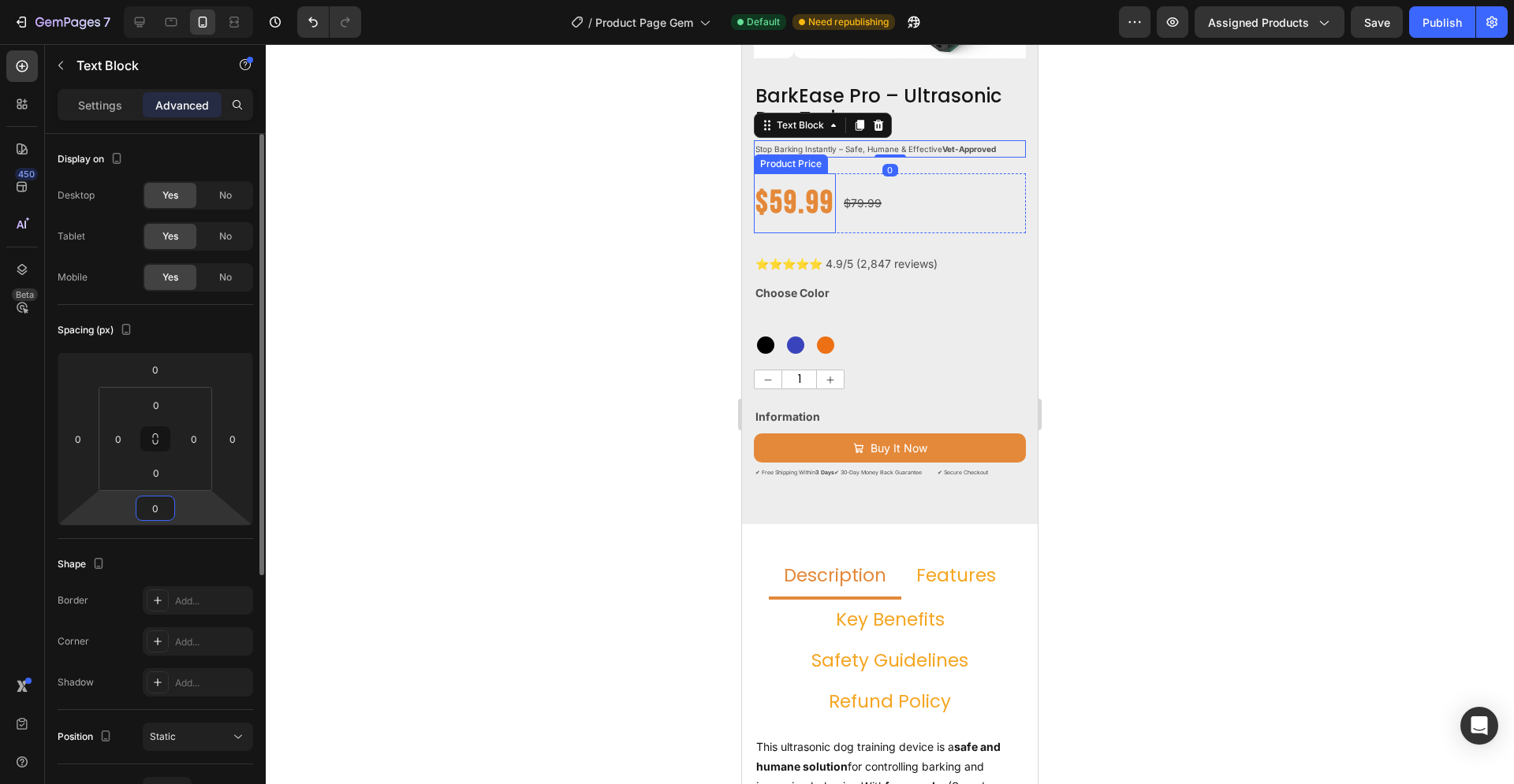
type input "0"
click at [1154, 360] on div at bounding box center [889, 414] width 1248 height 740
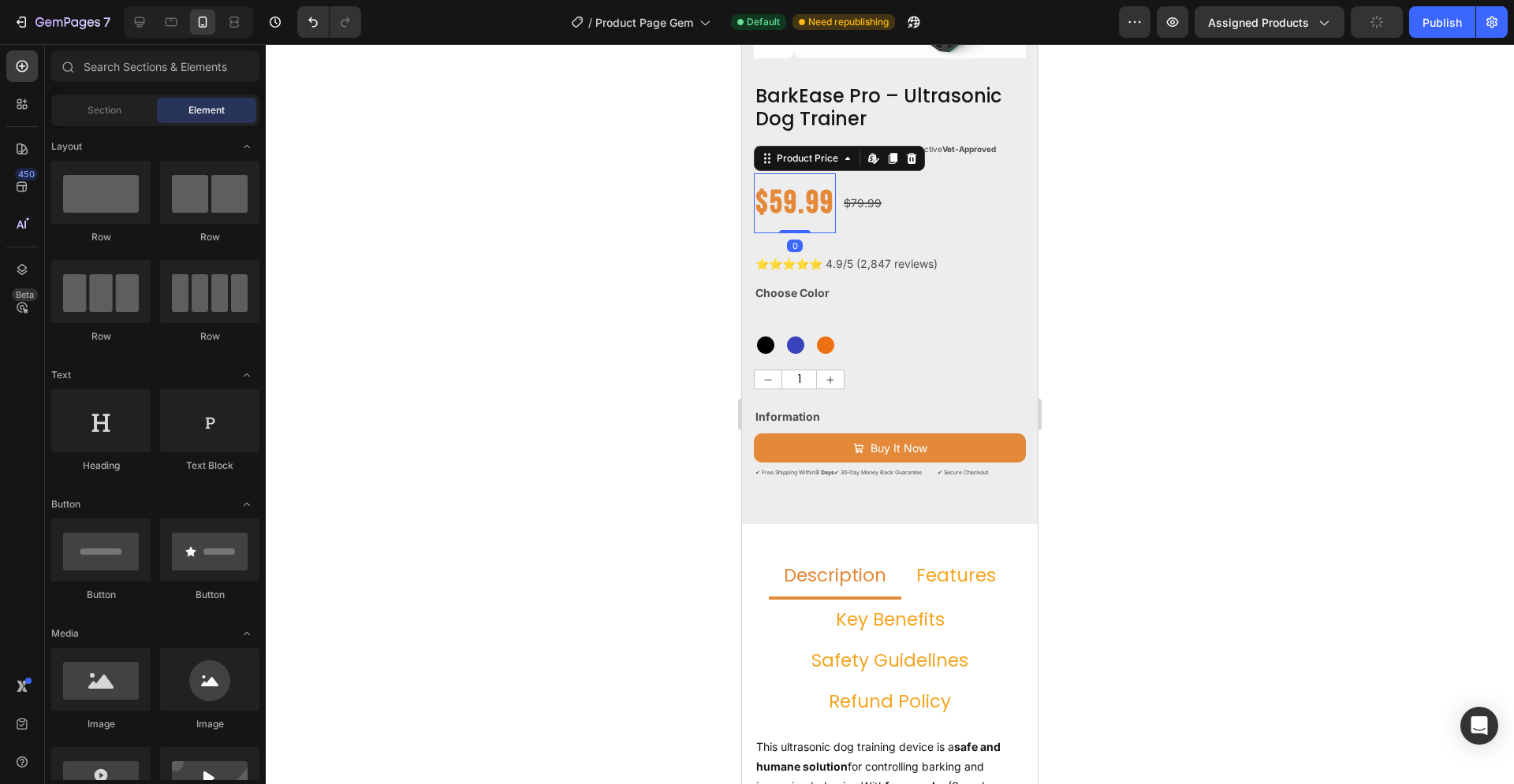
click at [818, 174] on div "$59.99" at bounding box center [795, 203] width 82 height 59
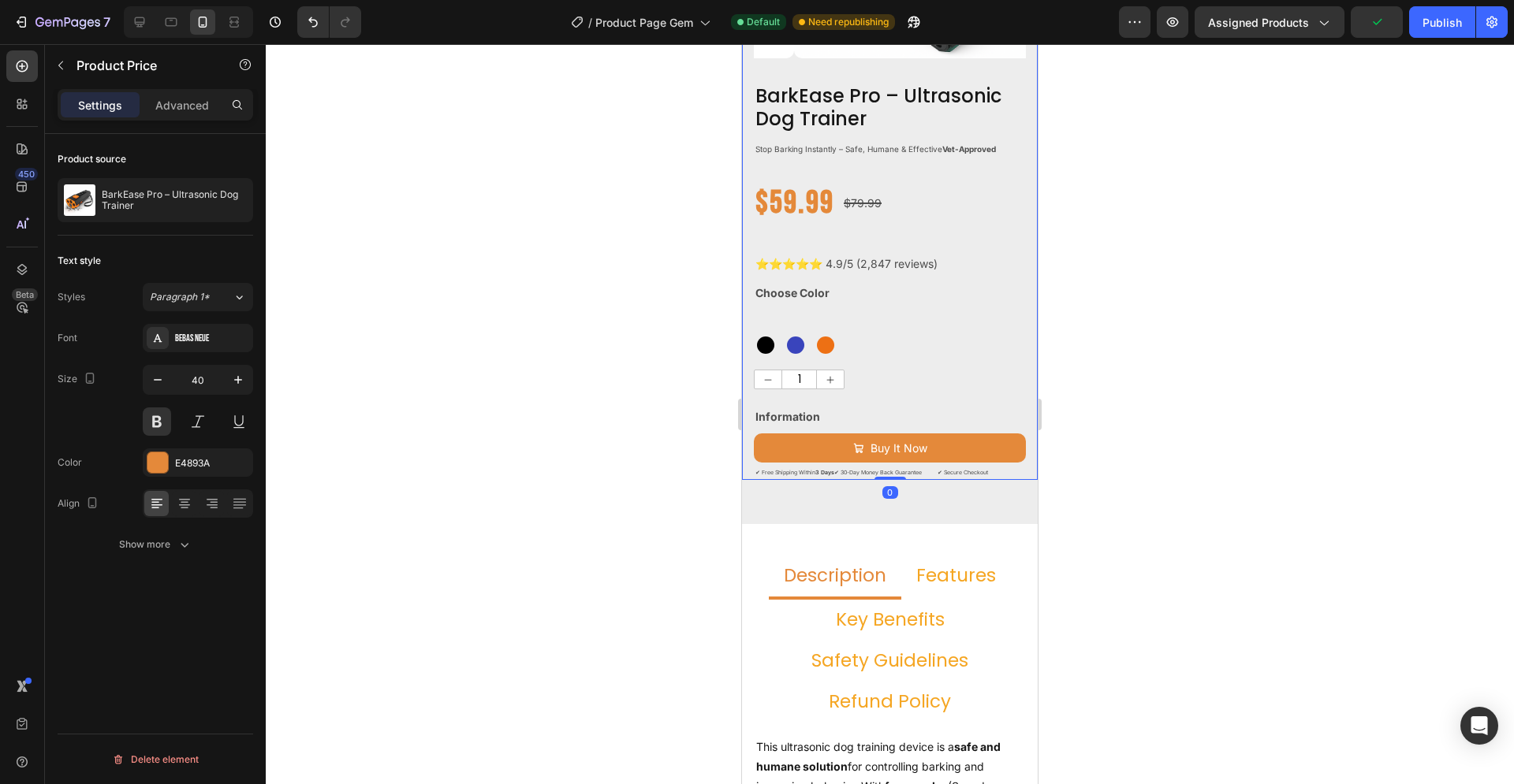
click at [966, 149] on div "BarkEase Pro – Ultrasonic Dog Trainer Product Title Stop Barking Instantly – Sa…" at bounding box center [890, 282] width 272 height 396
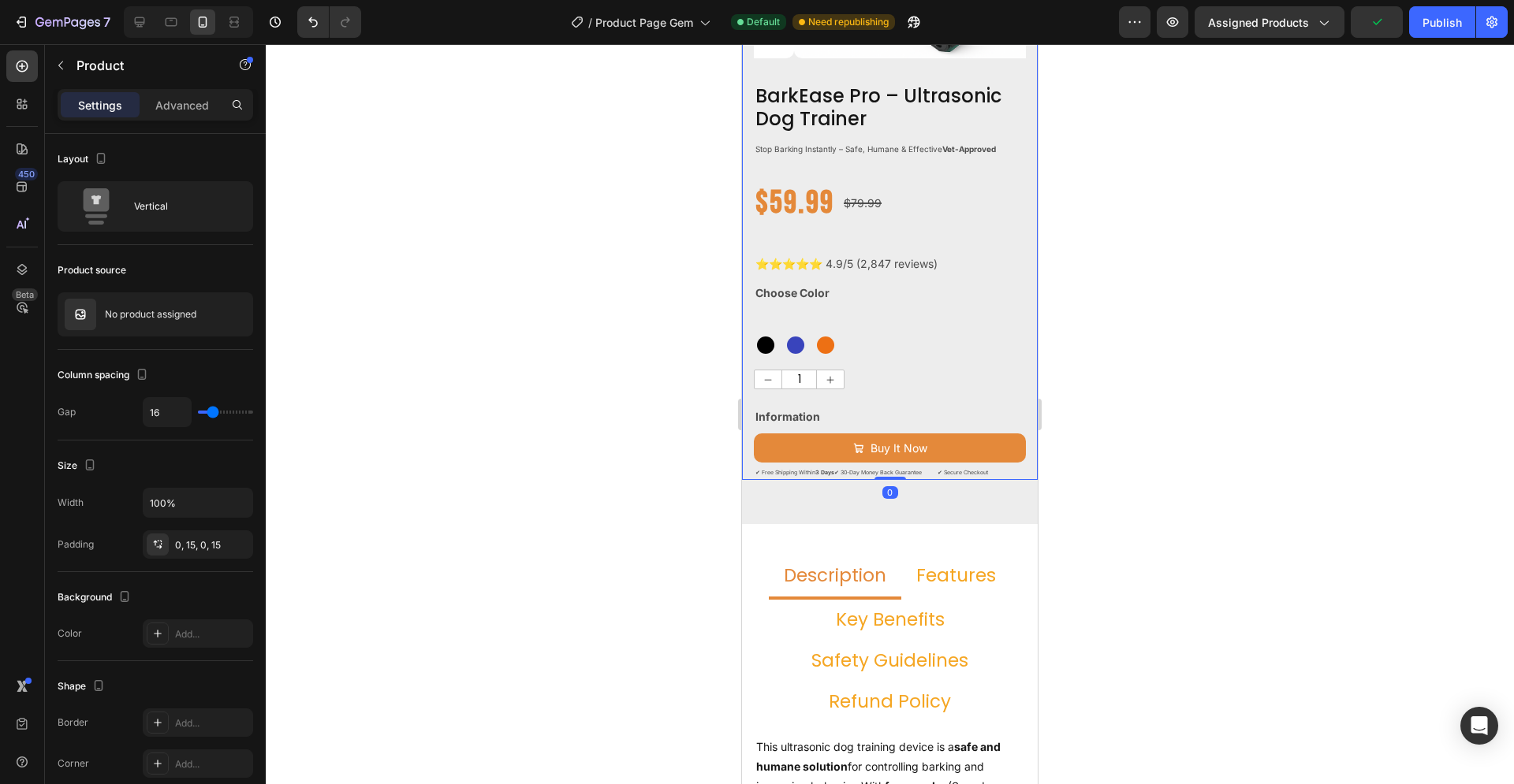
click at [944, 155] on div "BarkEase Pro – Ultrasonic Dog Trainer Product Title Stop Barking Instantly – Sa…" at bounding box center [890, 282] width 272 height 396
click at [800, 142] on p "Stop Barking Instantly – Safe, Humane & Effective Vet-Approved" at bounding box center [889, 148] width 269 height 14
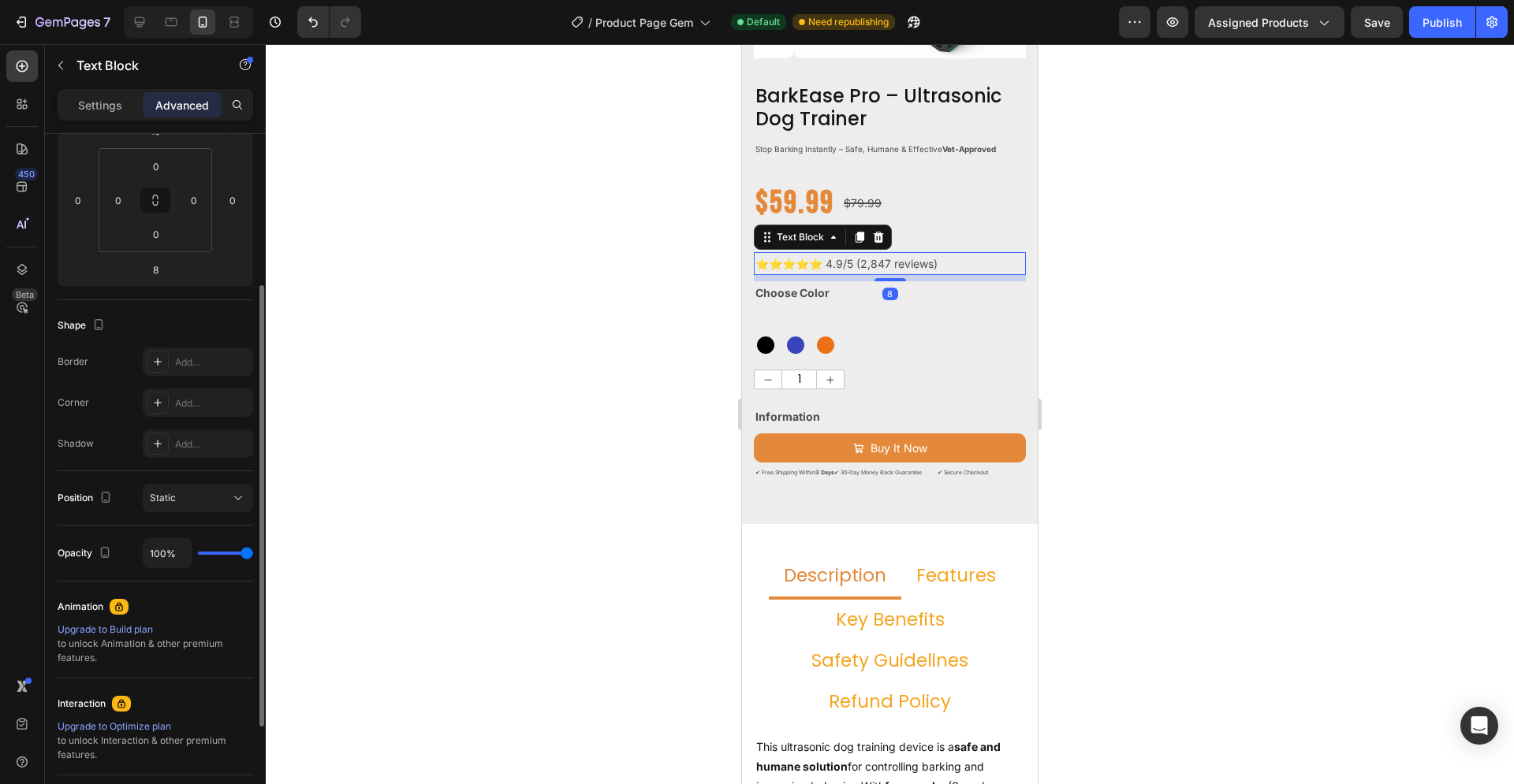
click at [824, 253] on p "⭐⭐⭐⭐⭐ 4.9/5 (2,847 reviews)" at bounding box center [889, 263] width 269 height 20
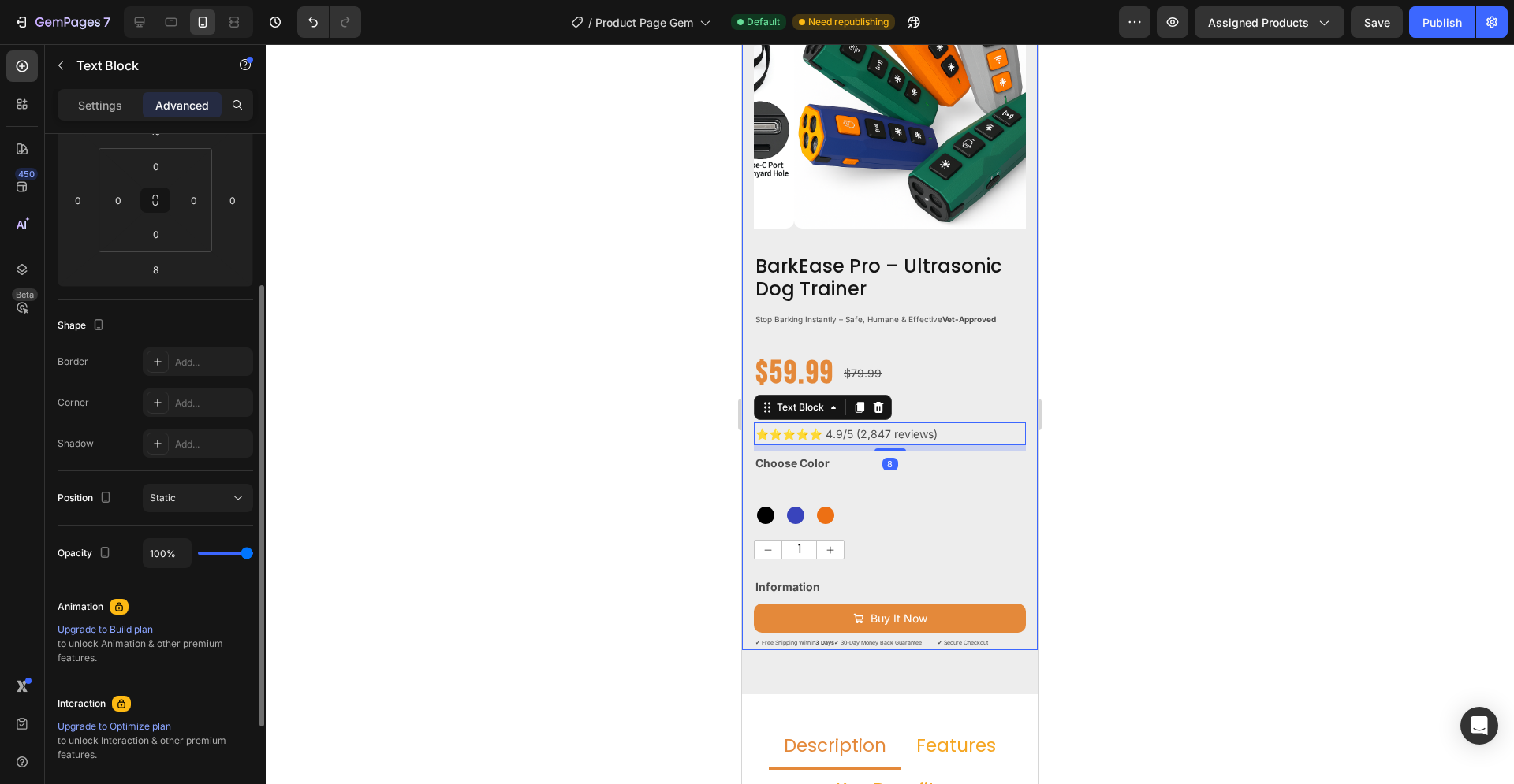
scroll to position [81, 0]
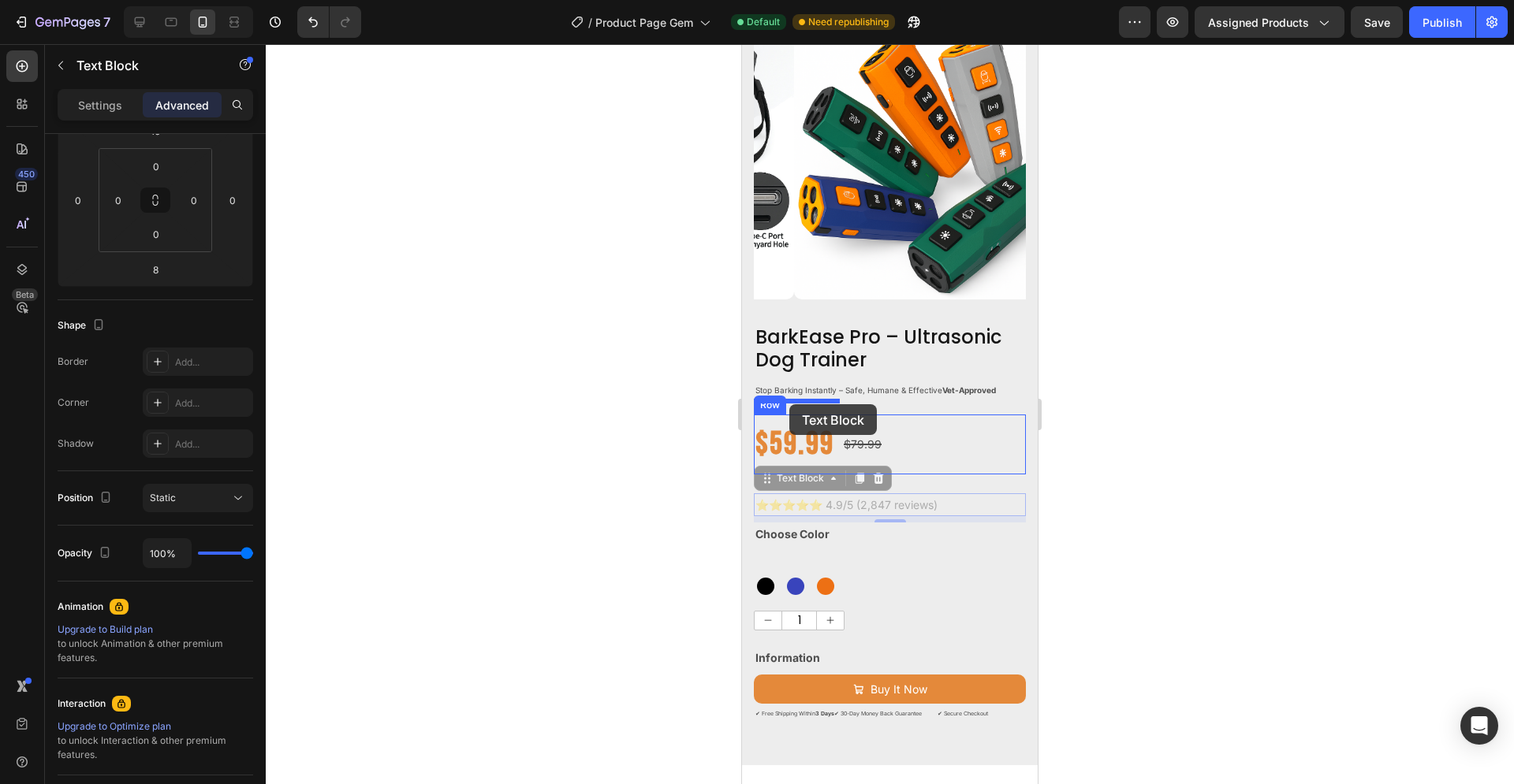
drag, startPoint x: 792, startPoint y: 496, endPoint x: 789, endPoint y: 404, distance: 92.0
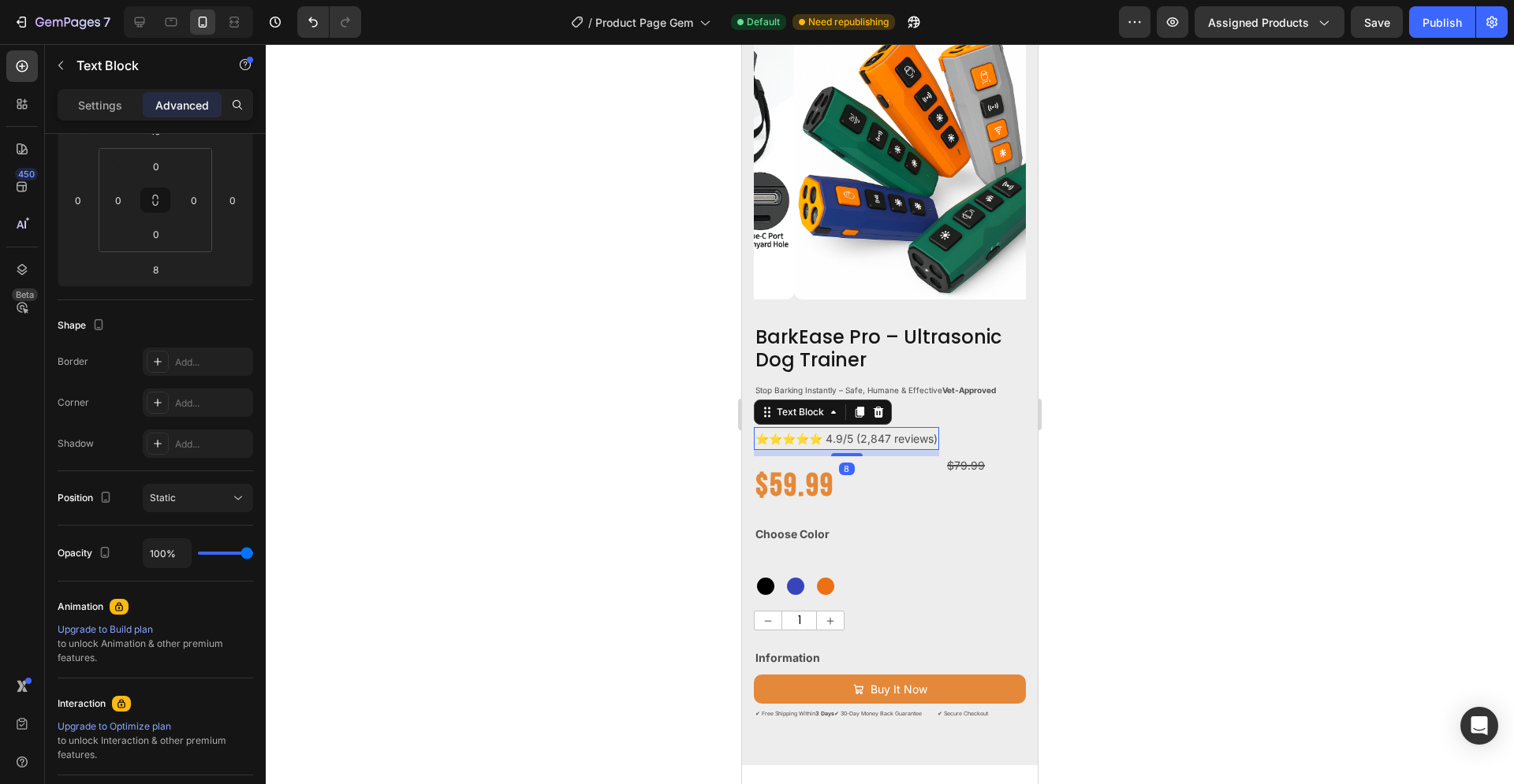
click at [1145, 397] on div at bounding box center [889, 414] width 1248 height 740
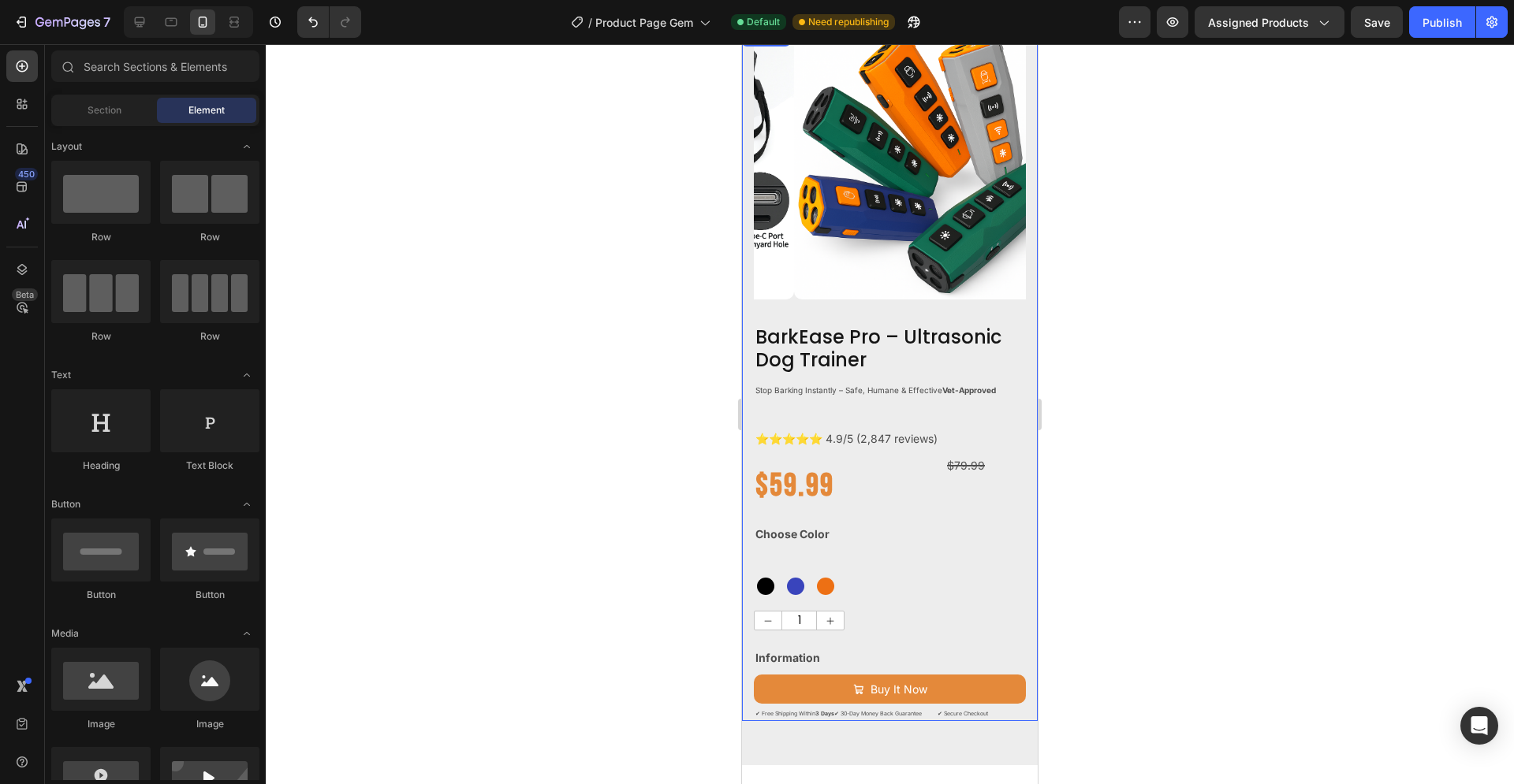
click at [825, 395] on div "BarkEase Pro – Ultrasonic Dog Trainer Product Title Stop Barking Instantly – Sa…" at bounding box center [890, 522] width 272 height 396
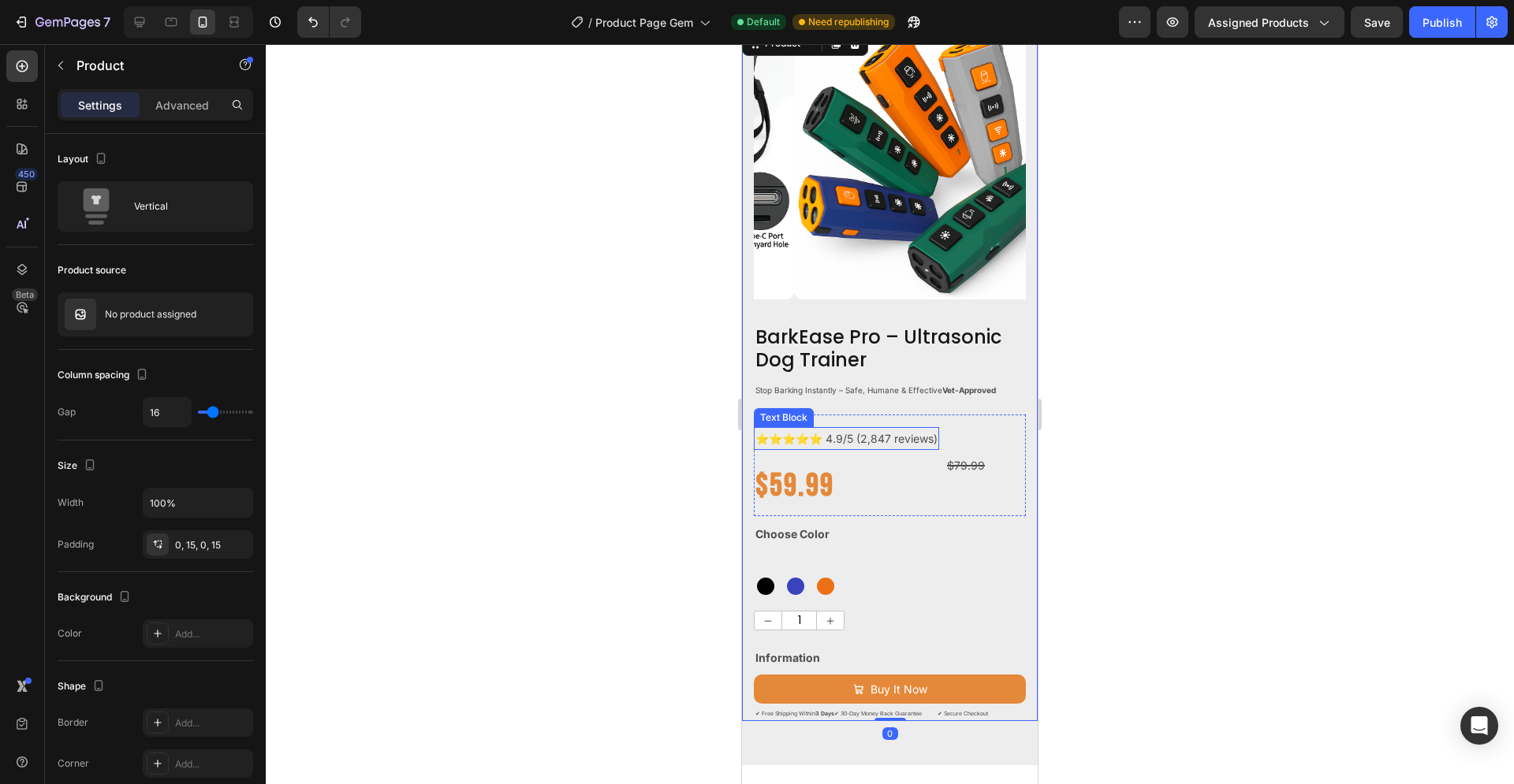
click at [829, 429] on p "⭐⭐⭐⭐⭐ 4.9/5 (2,847 reviews)" at bounding box center [845, 438] width 182 height 20
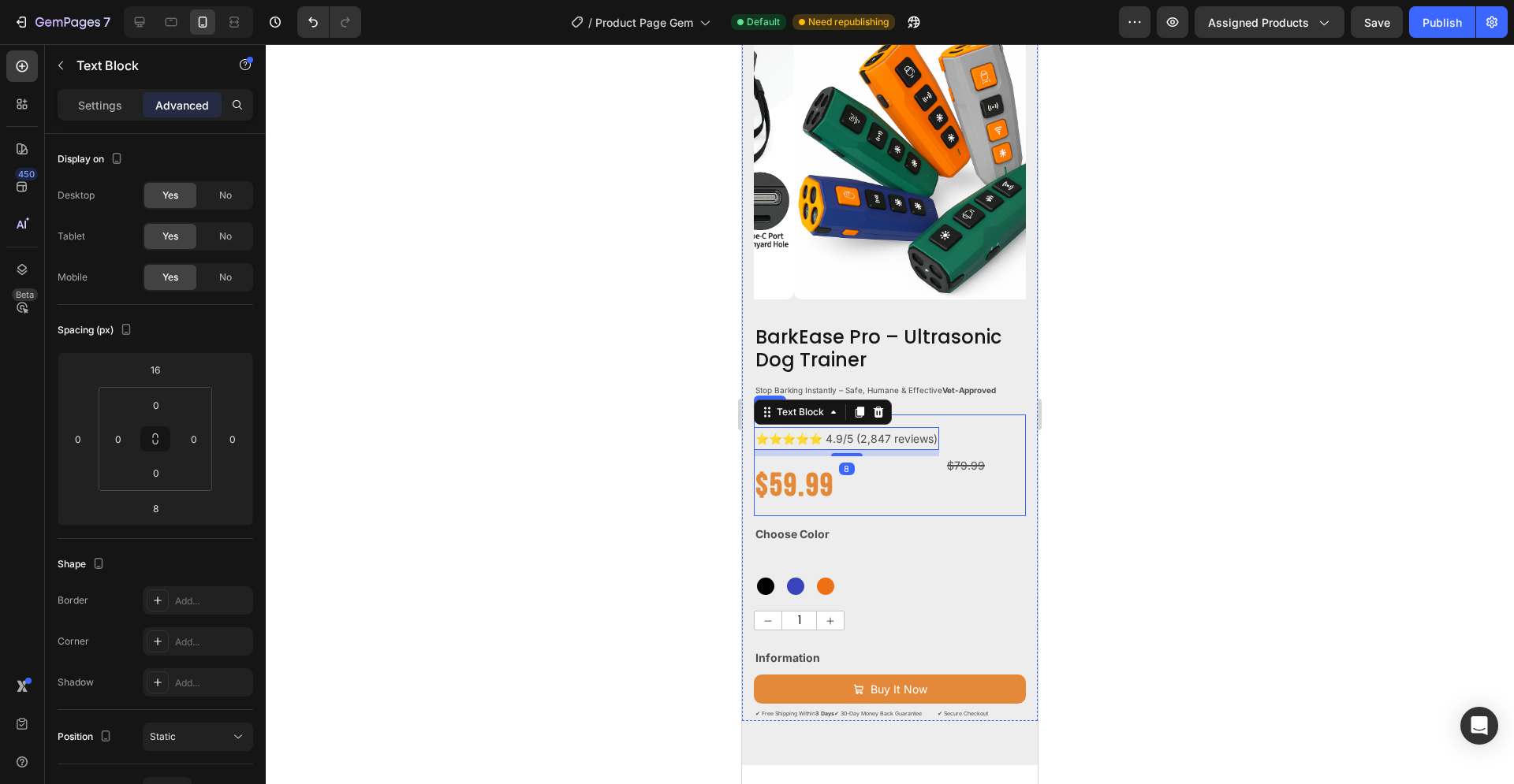
click at [982, 417] on div "$79.99 Product Price Product Price" at bounding box center [966, 465] width 41 height 102
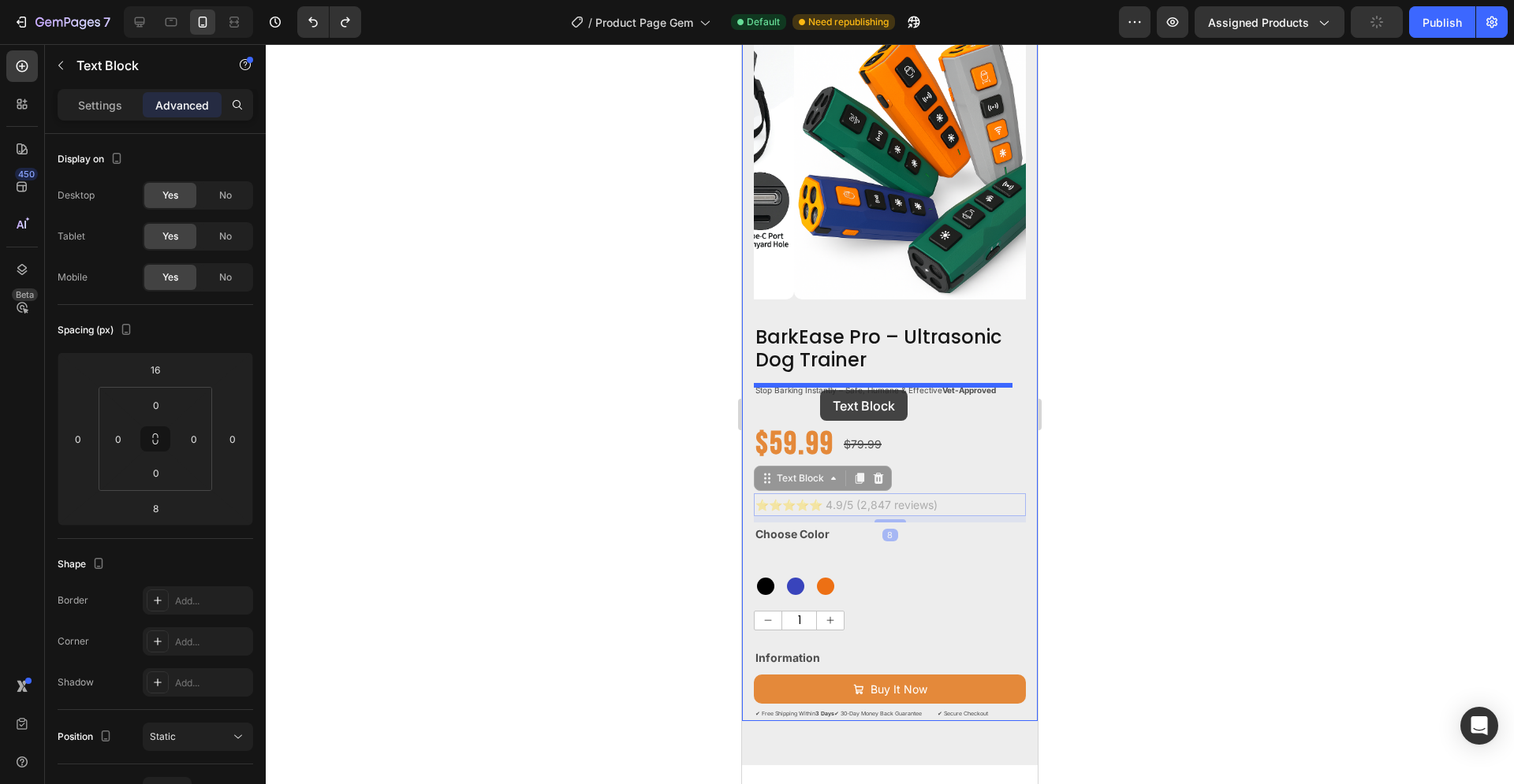
drag, startPoint x: 783, startPoint y: 492, endPoint x: 820, endPoint y: 390, distance: 108.5
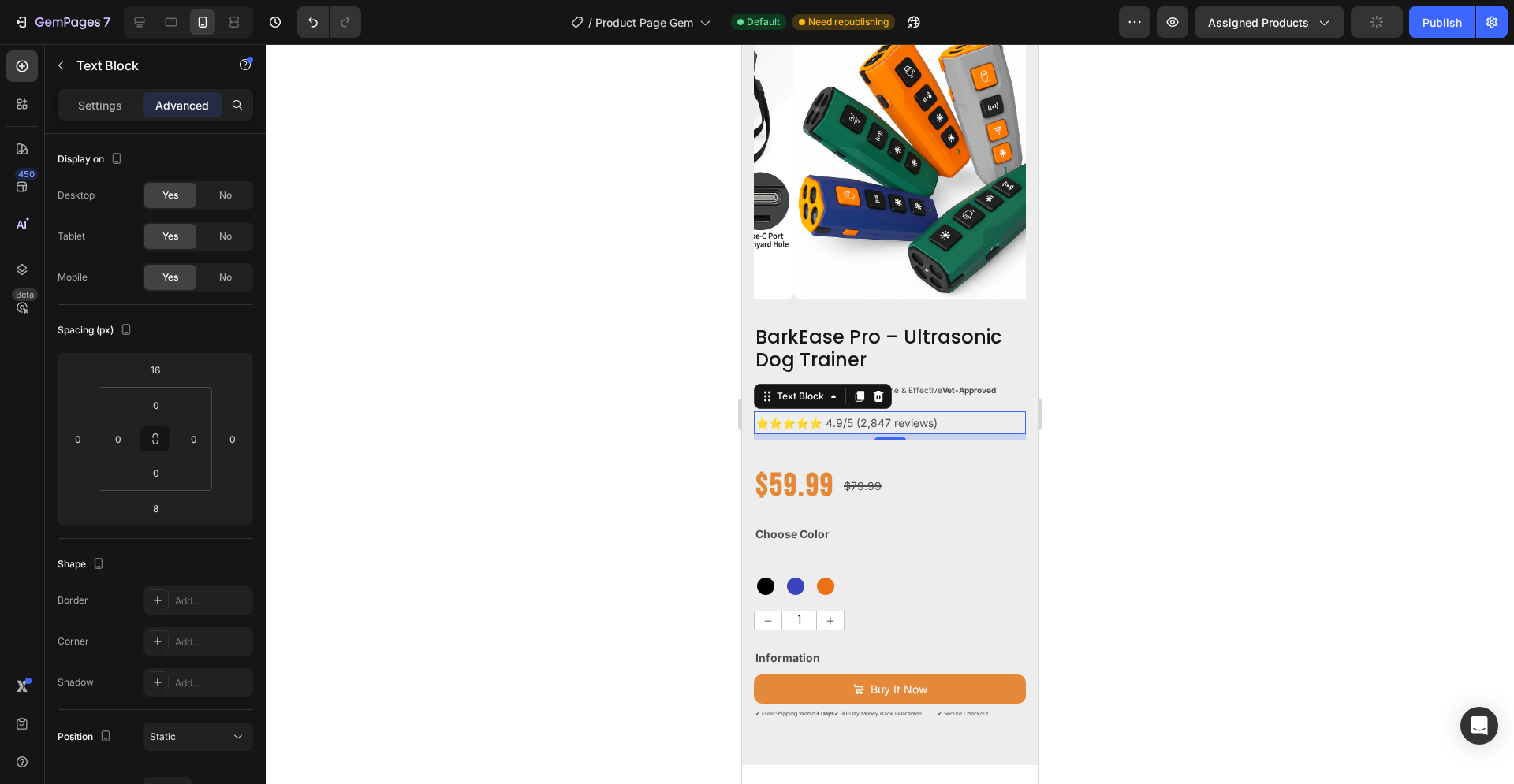
click at [1132, 395] on div at bounding box center [889, 414] width 1248 height 740
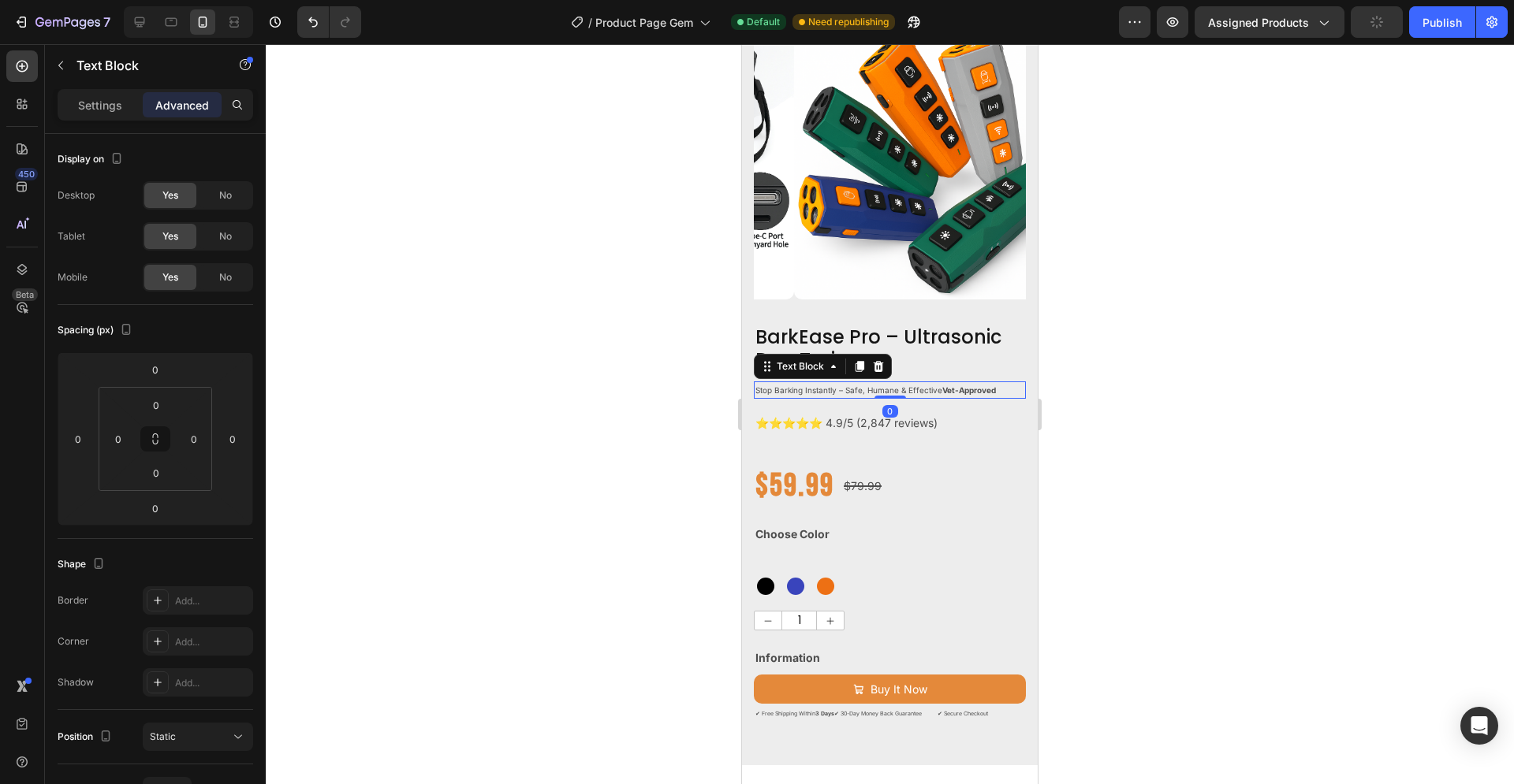
click at [867, 383] on p "Stop Barking Instantly – Safe, Humane & Effective Vet-Approved" at bounding box center [889, 390] width 269 height 14
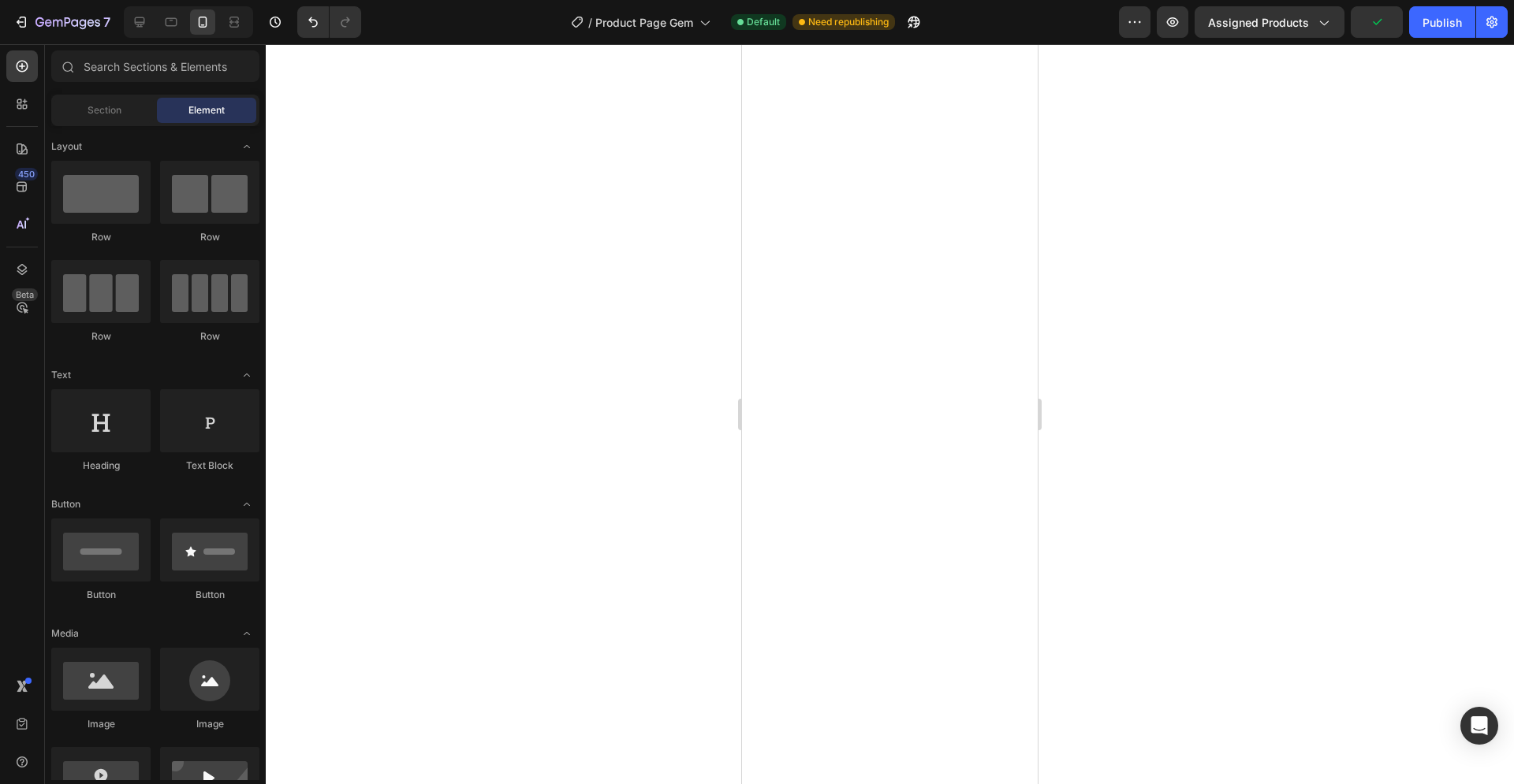
scroll to position [0, 0]
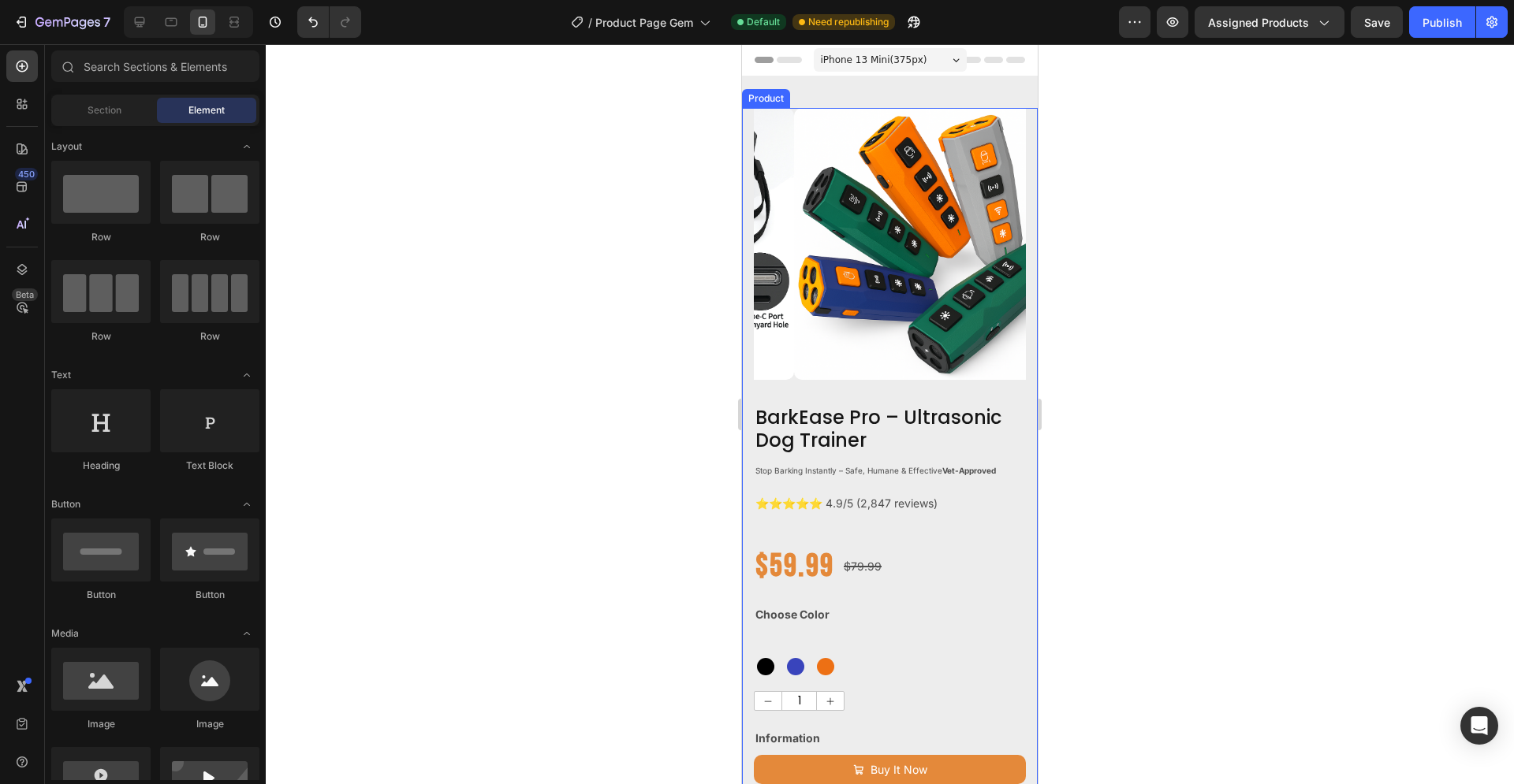
click at [753, 456] on div "Product Images BarkEase Pro – Ultrasonic Dog Trainer Product Title Stop Barking…" at bounding box center [889, 454] width 296 height 694
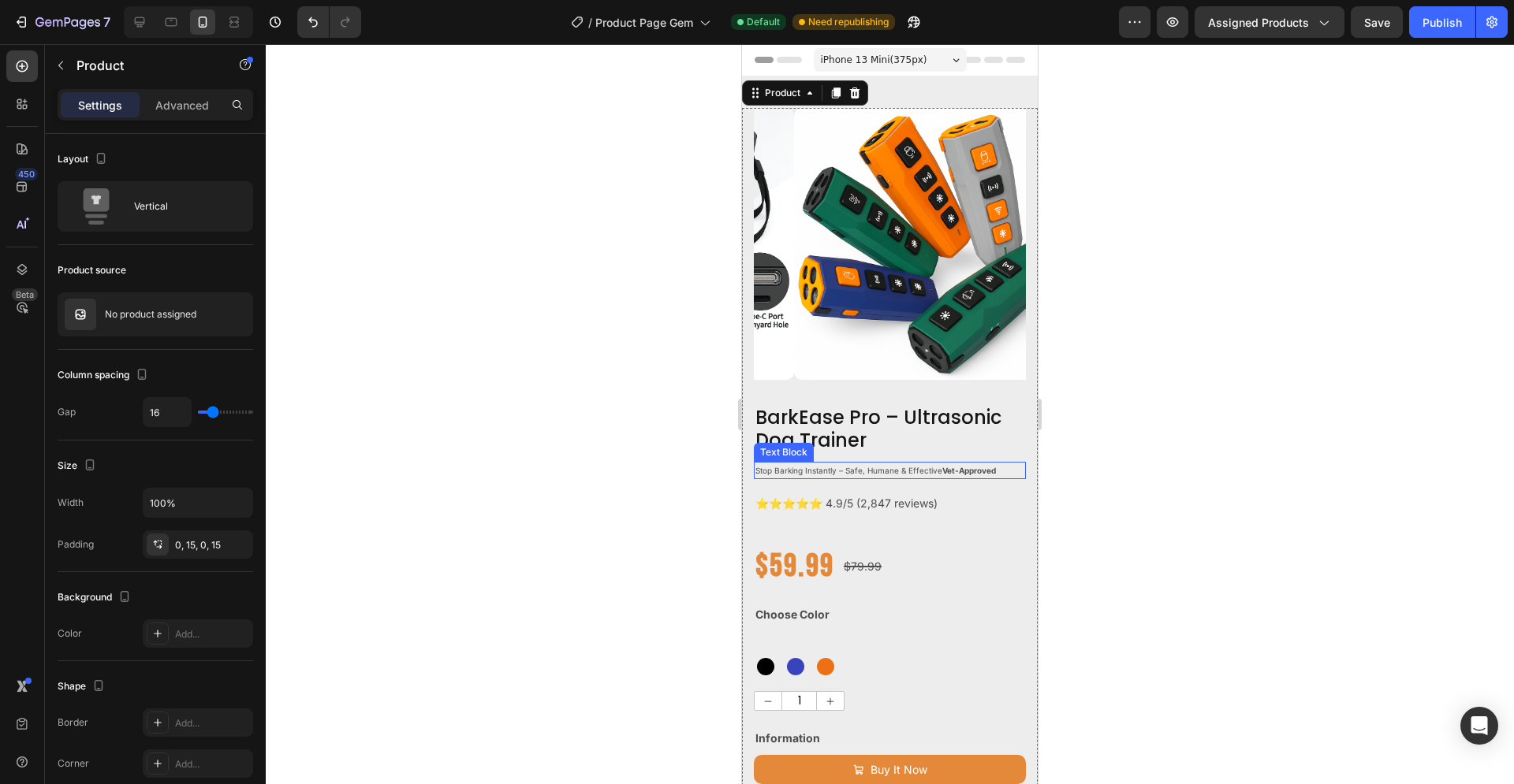
click at [792, 464] on p "Stop Barking Instantly – Safe, Humane & Effective Vet-Approved" at bounding box center [889, 470] width 269 height 14
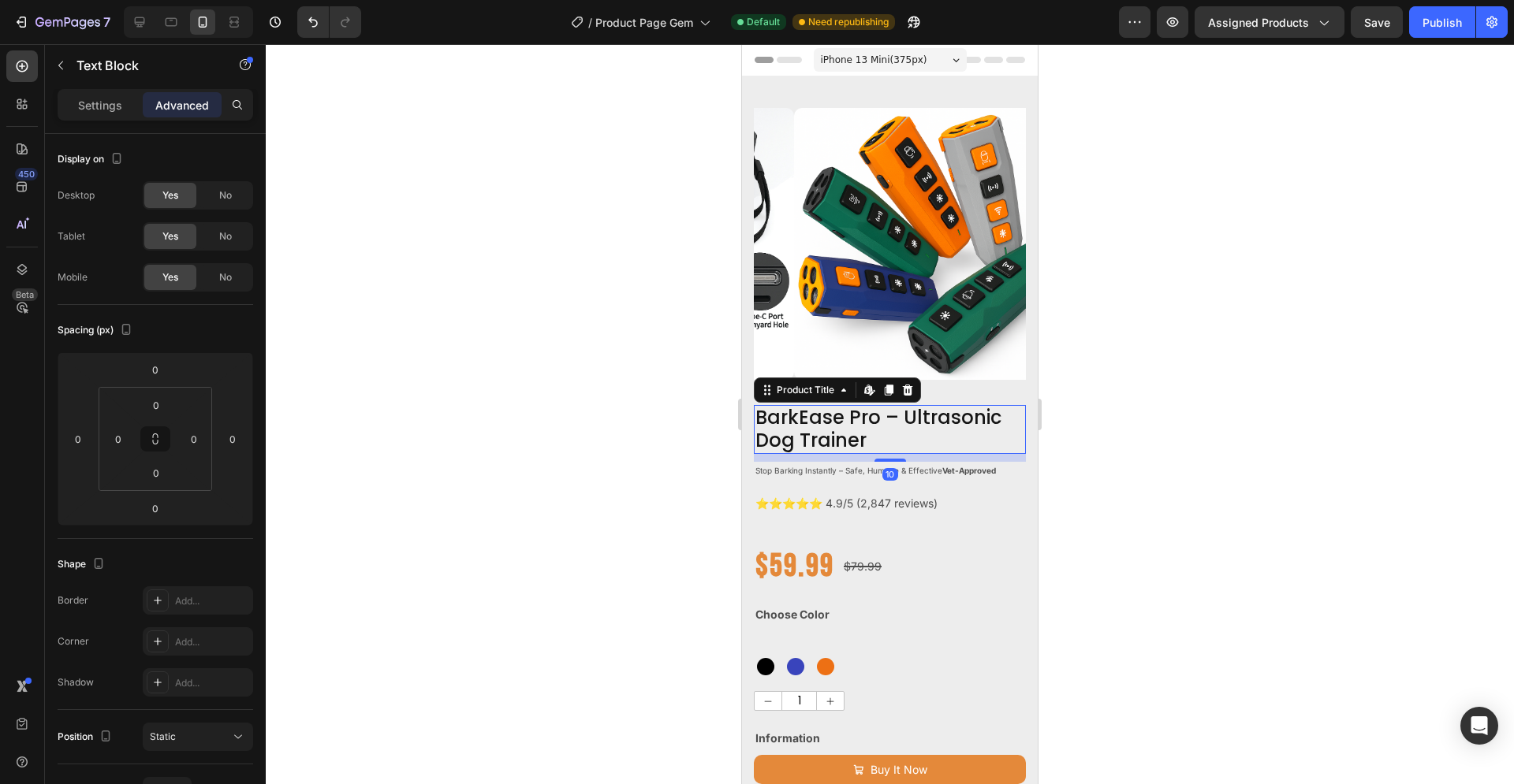
click at [904, 405] on h2 "BarkEase Pro – Ultrasonic Dog Trainer" at bounding box center [890, 429] width 272 height 49
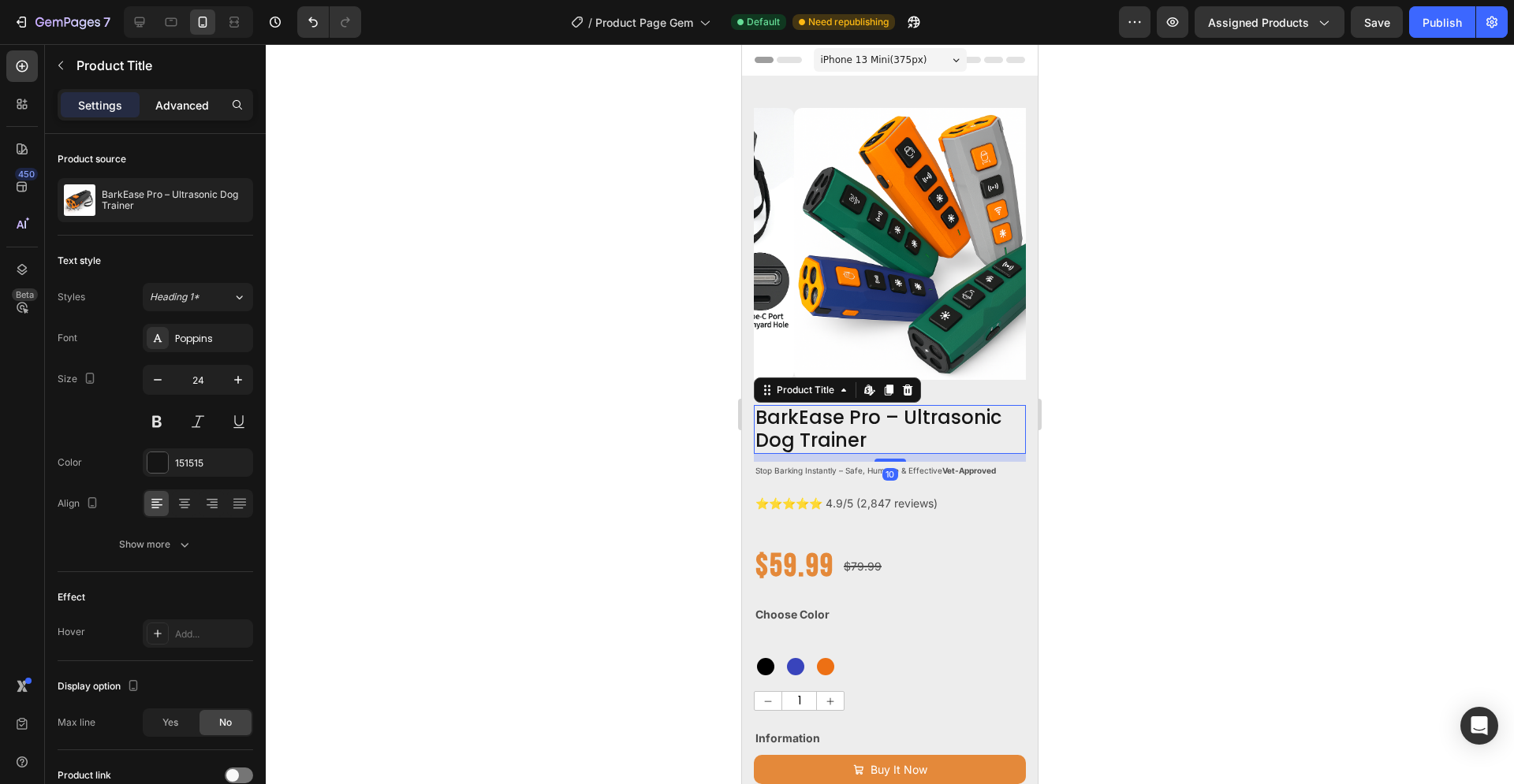
click at [195, 107] on p "Advanced" at bounding box center [183, 105] width 54 height 16
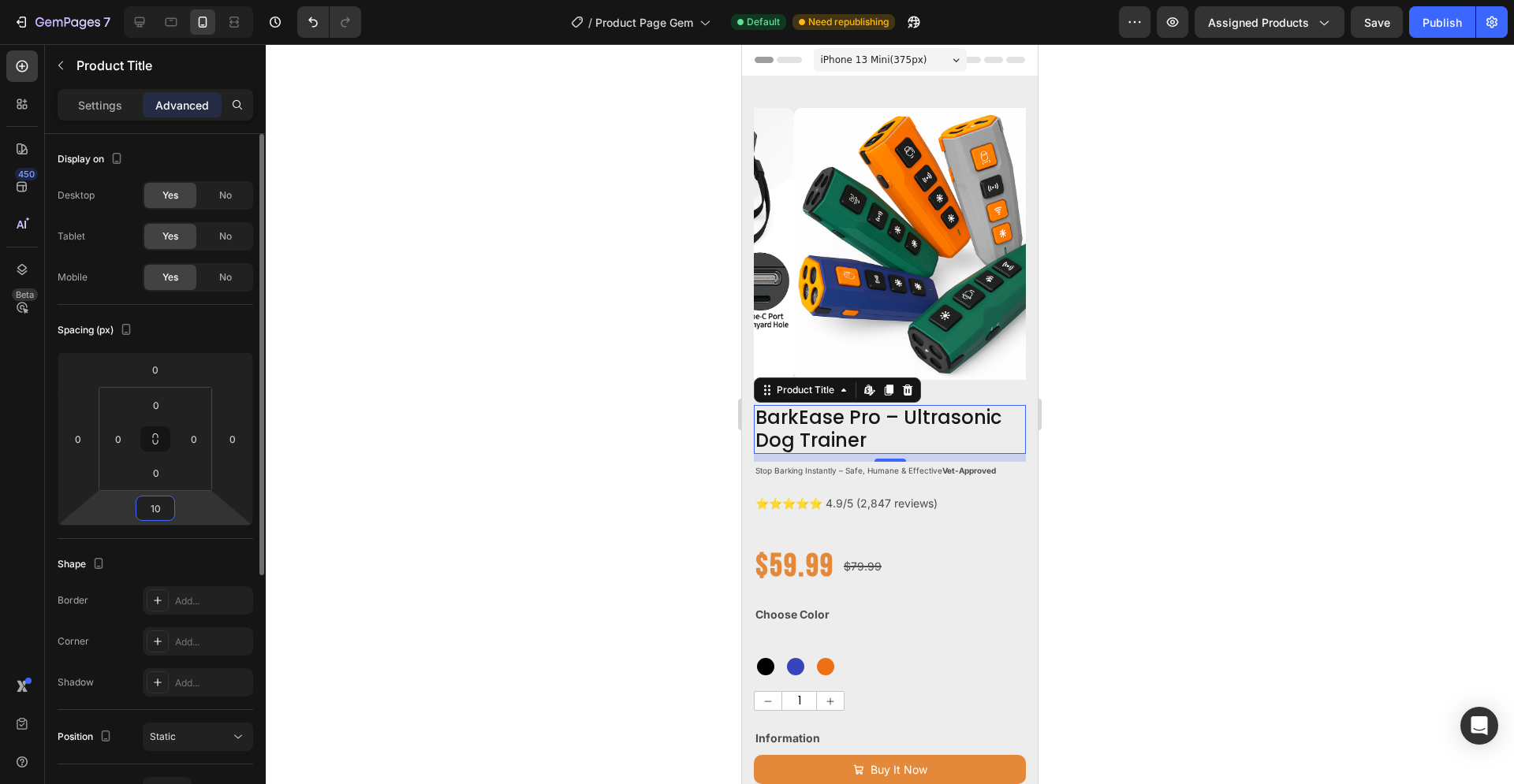
click at [161, 513] on input "10" at bounding box center [155, 508] width 32 height 24
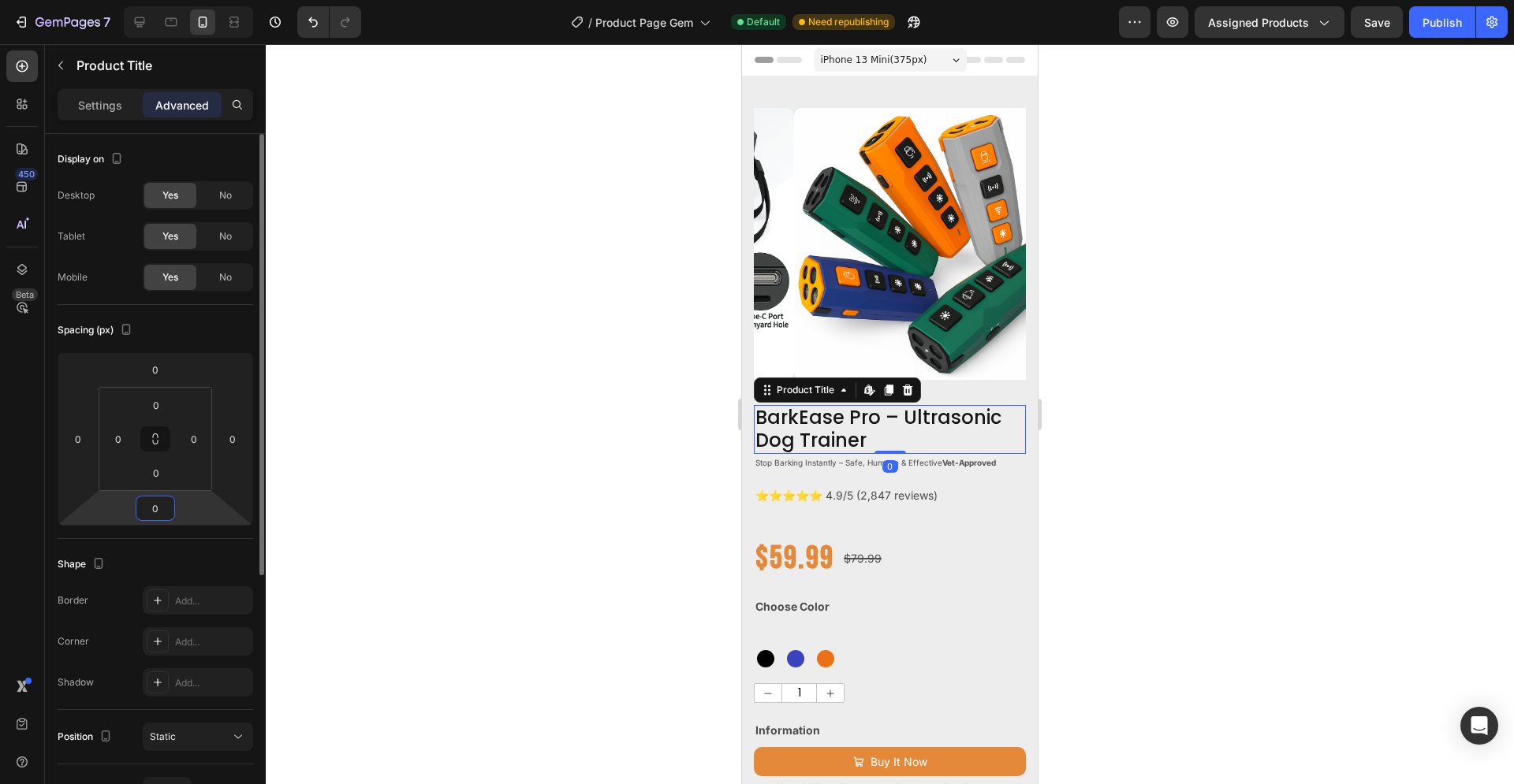
type input "0"
click at [1167, 430] on div at bounding box center [889, 414] width 1248 height 740
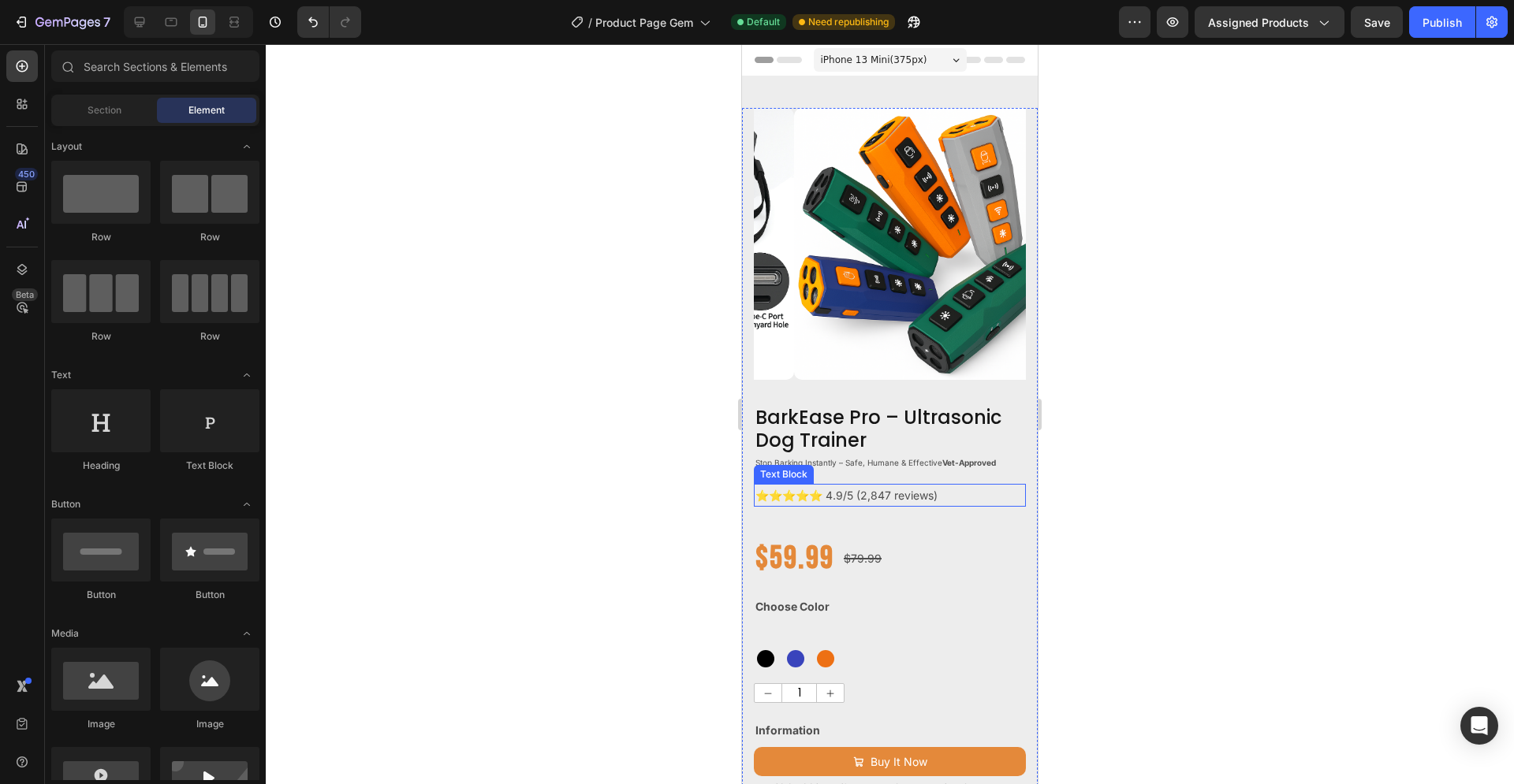
click at [963, 486] on p "⭐⭐⭐⭐⭐ 4.9/5 (2,847 reviews)" at bounding box center [889, 496] width 269 height 20
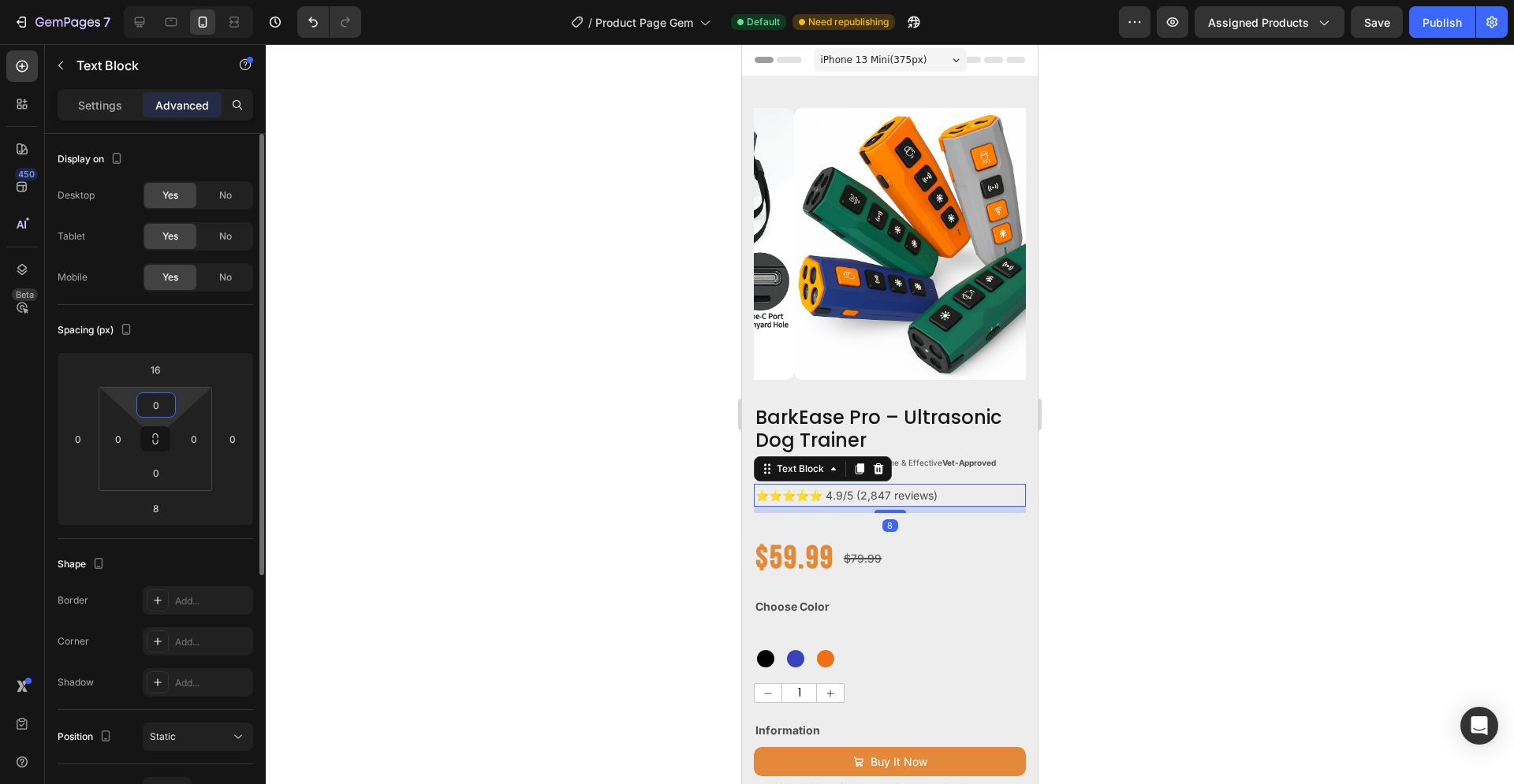
click at [157, 403] on input "0" at bounding box center [156, 405] width 32 height 24
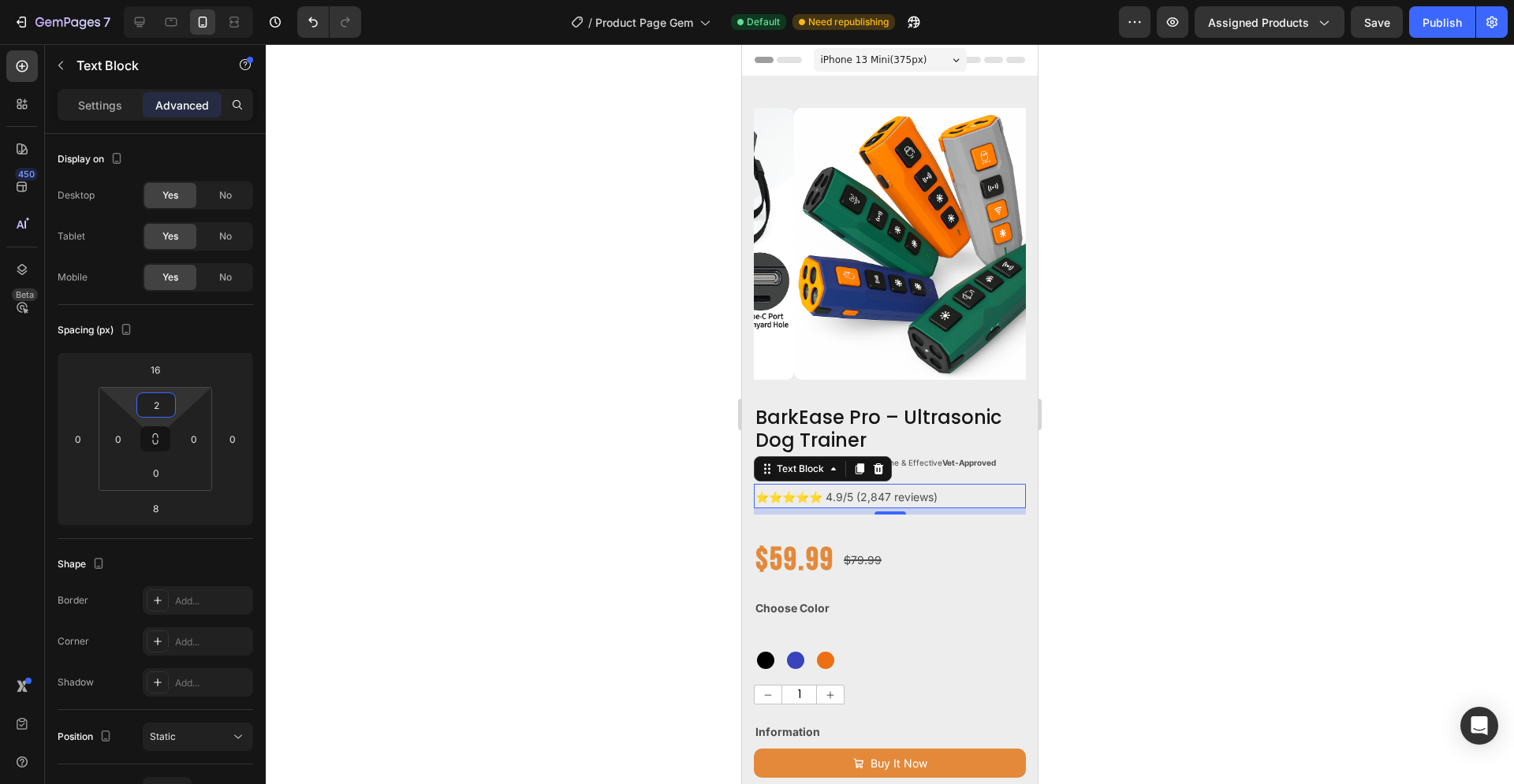
type input "2"
click at [1143, 437] on div at bounding box center [889, 414] width 1248 height 740
click at [840, 487] on p "⭐⭐⭐⭐⭐ 4.9/5 (2,847 reviews)" at bounding box center [889, 497] width 269 height 20
click at [161, 510] on input "8" at bounding box center [155, 508] width 32 height 24
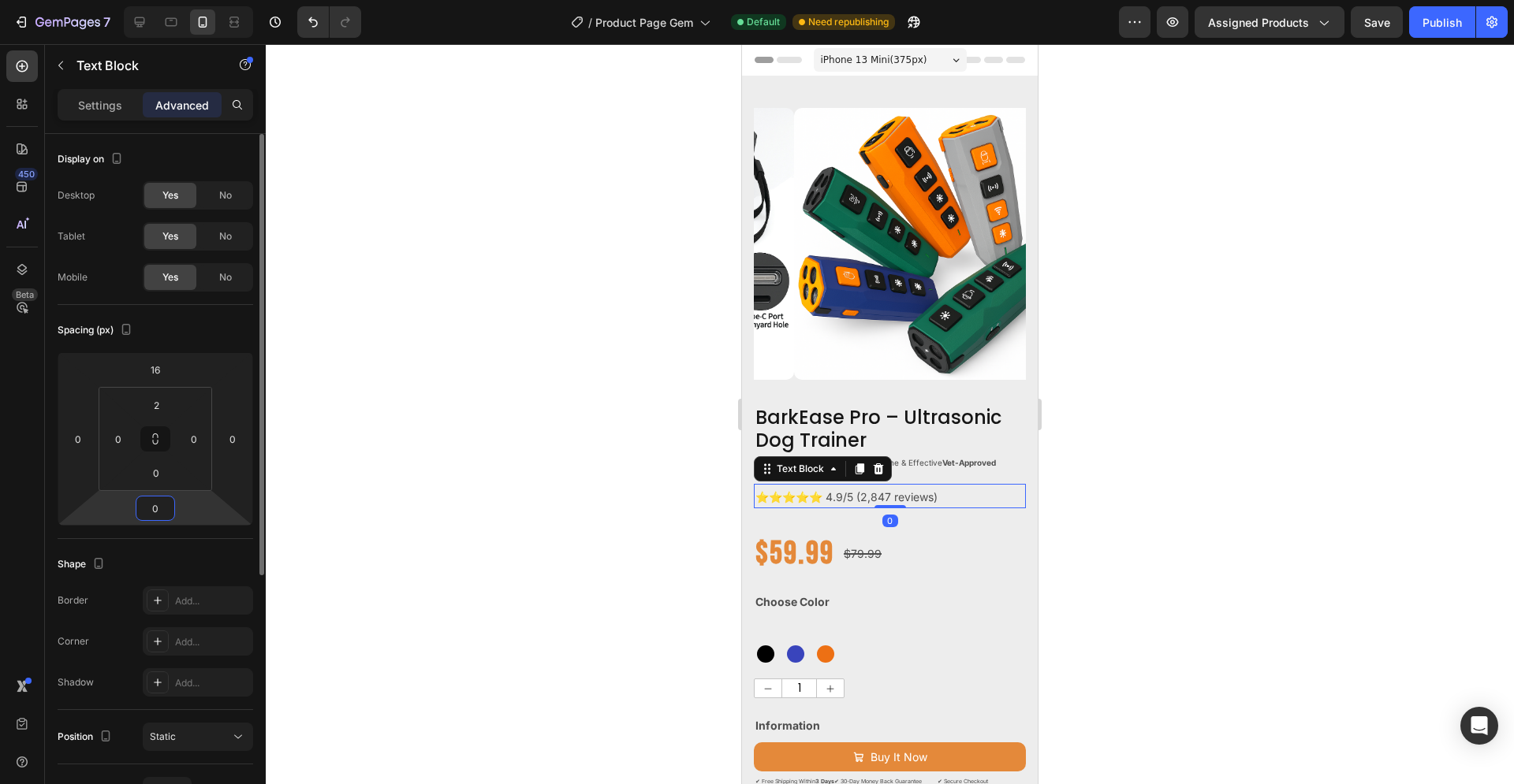
type input "0"
click at [159, 408] on input "2" at bounding box center [156, 405] width 32 height 24
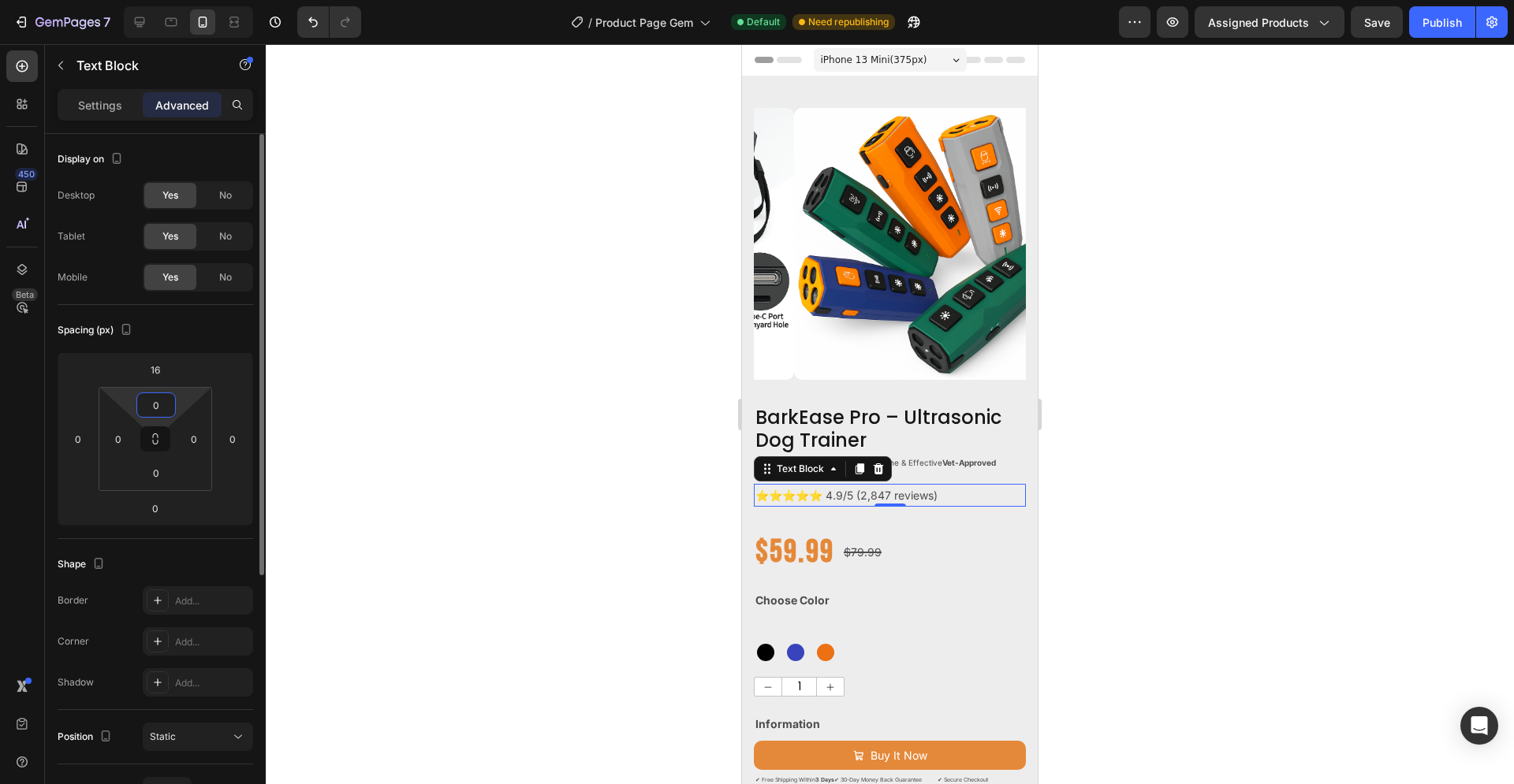
type input "0"
click at [1118, 433] on div at bounding box center [889, 414] width 1248 height 740
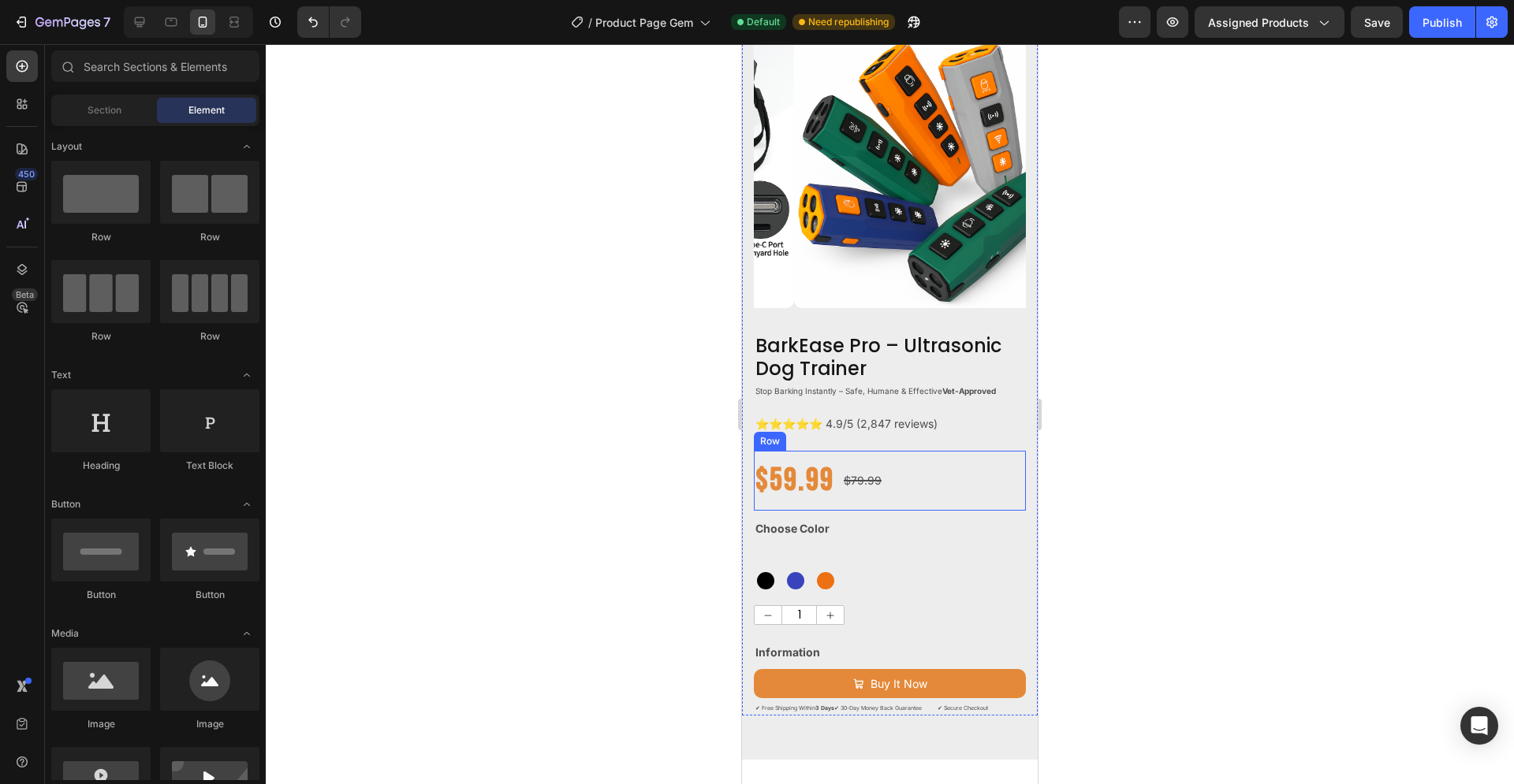
scroll to position [81, 0]
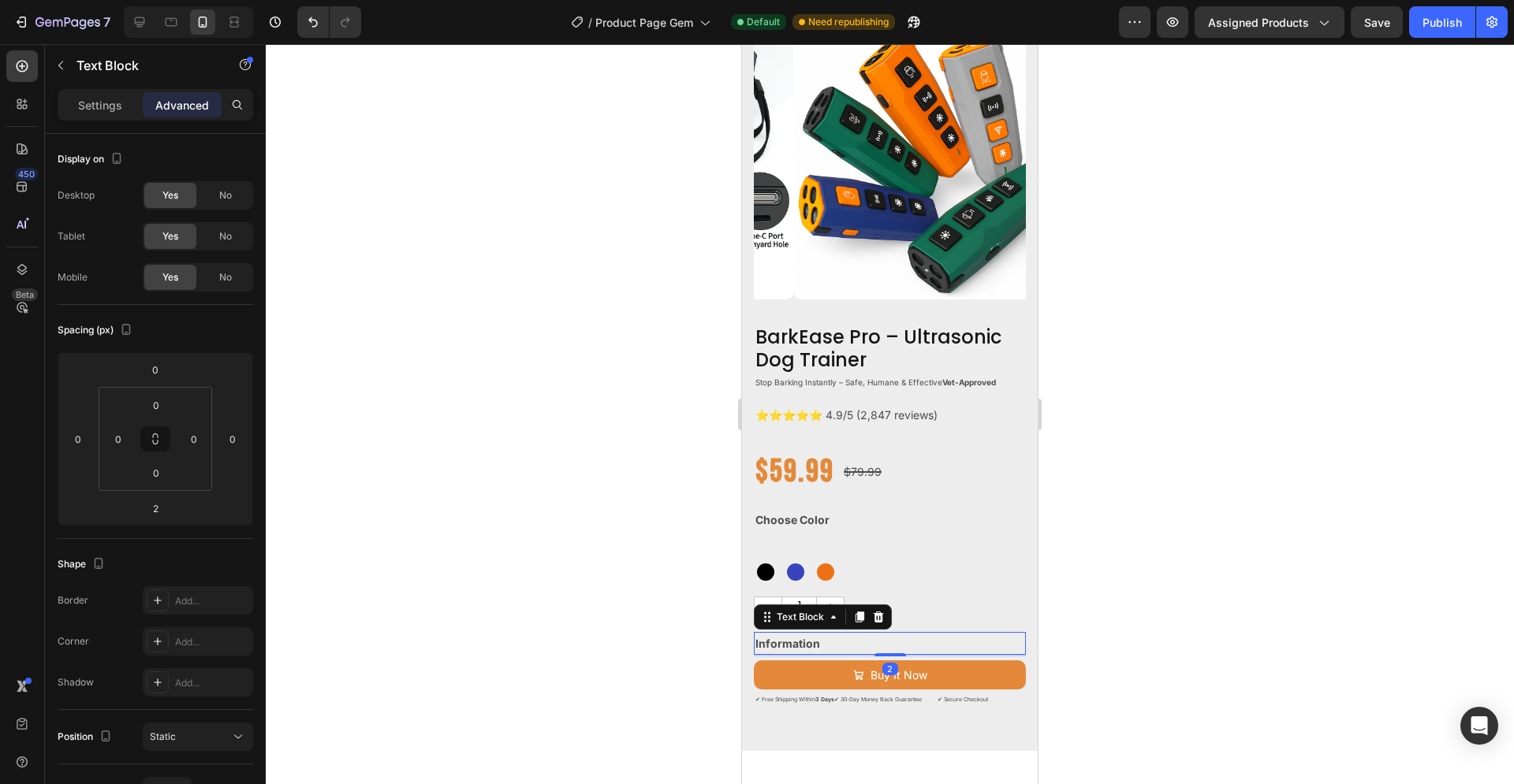
click at [800, 636] on strong "Information" at bounding box center [787, 643] width 64 height 13
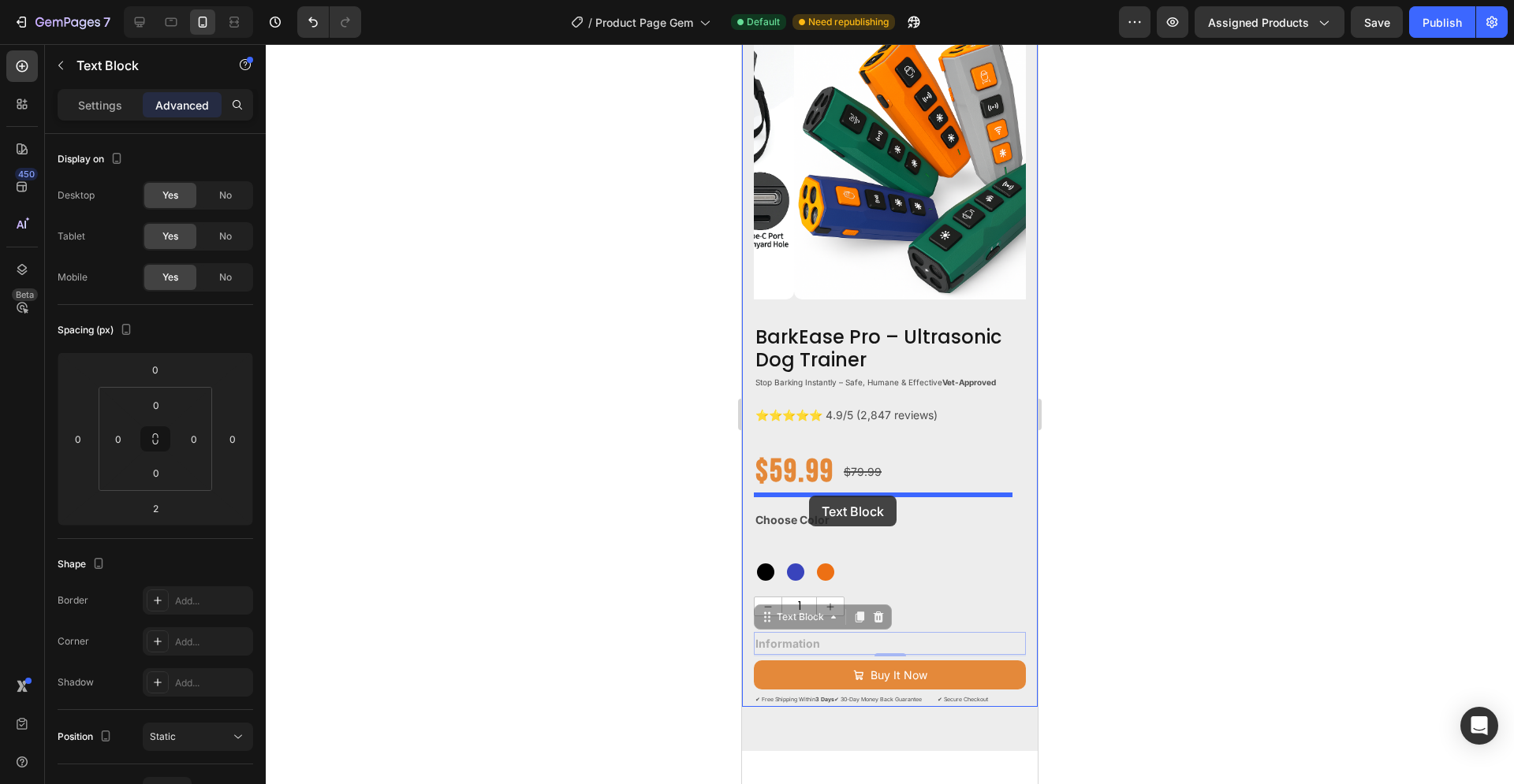
drag, startPoint x: 799, startPoint y: 632, endPoint x: 809, endPoint y: 496, distance: 136.4
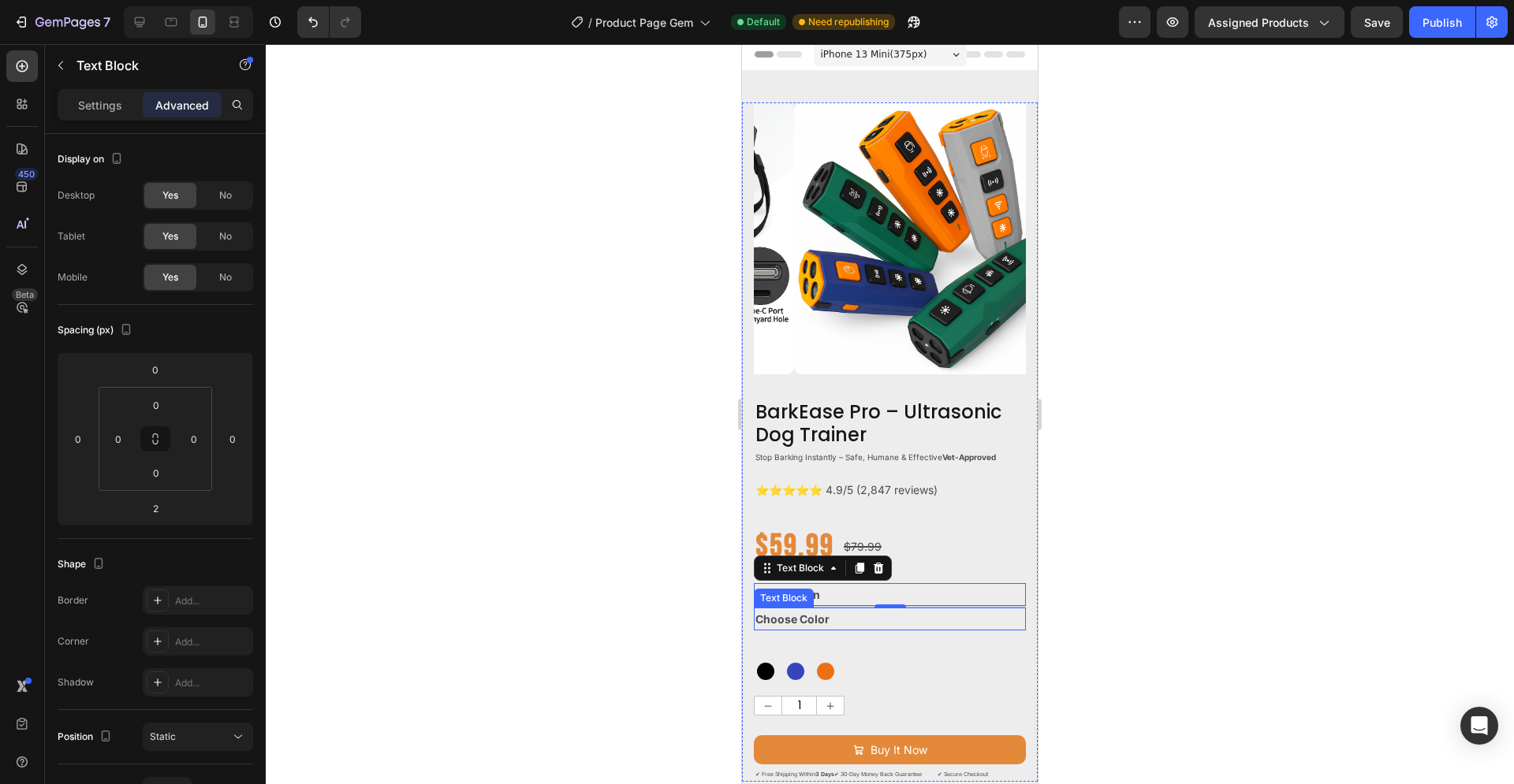
scroll to position [0, 0]
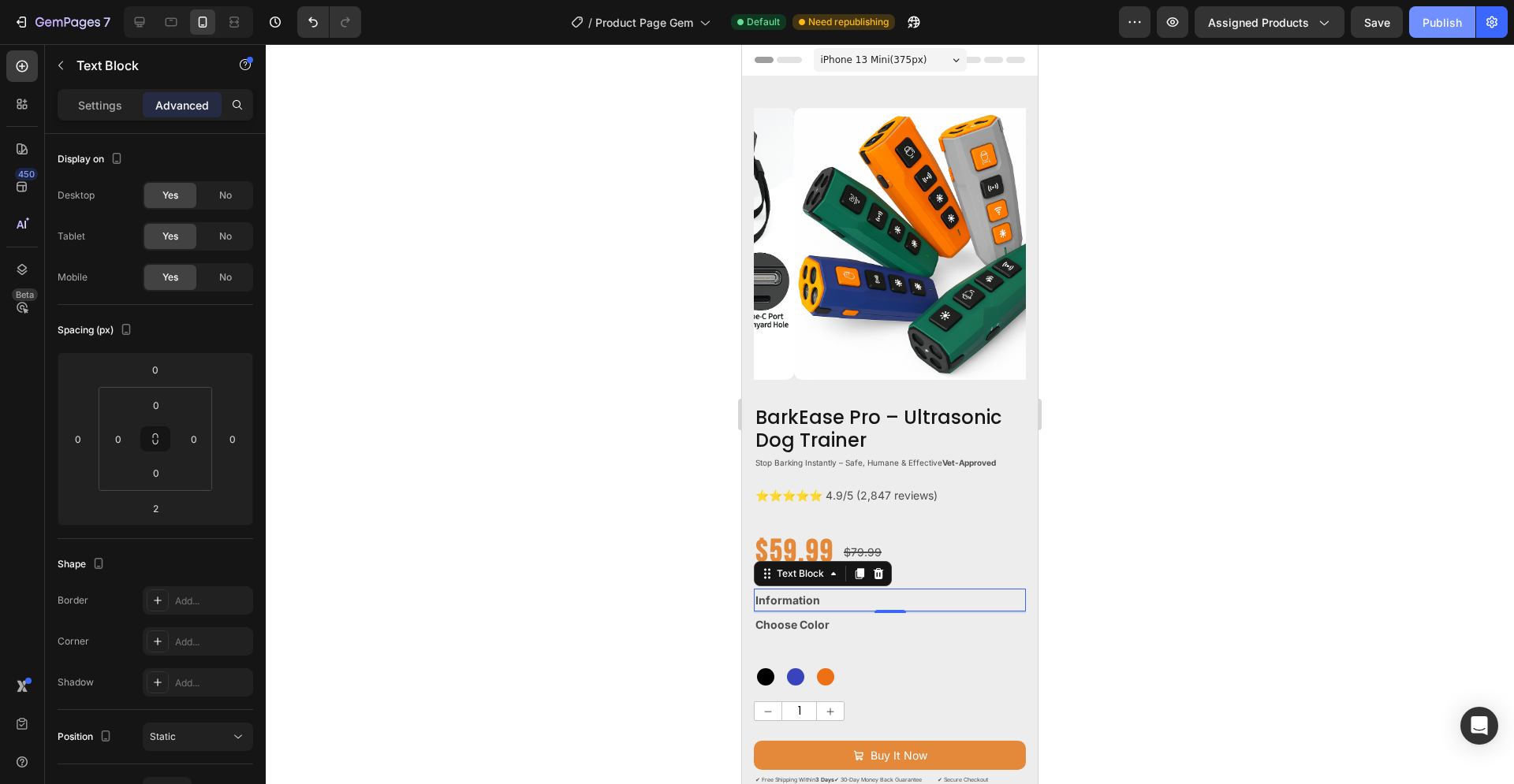
click at [1445, 29] on div "Publish" at bounding box center [1442, 22] width 39 height 16
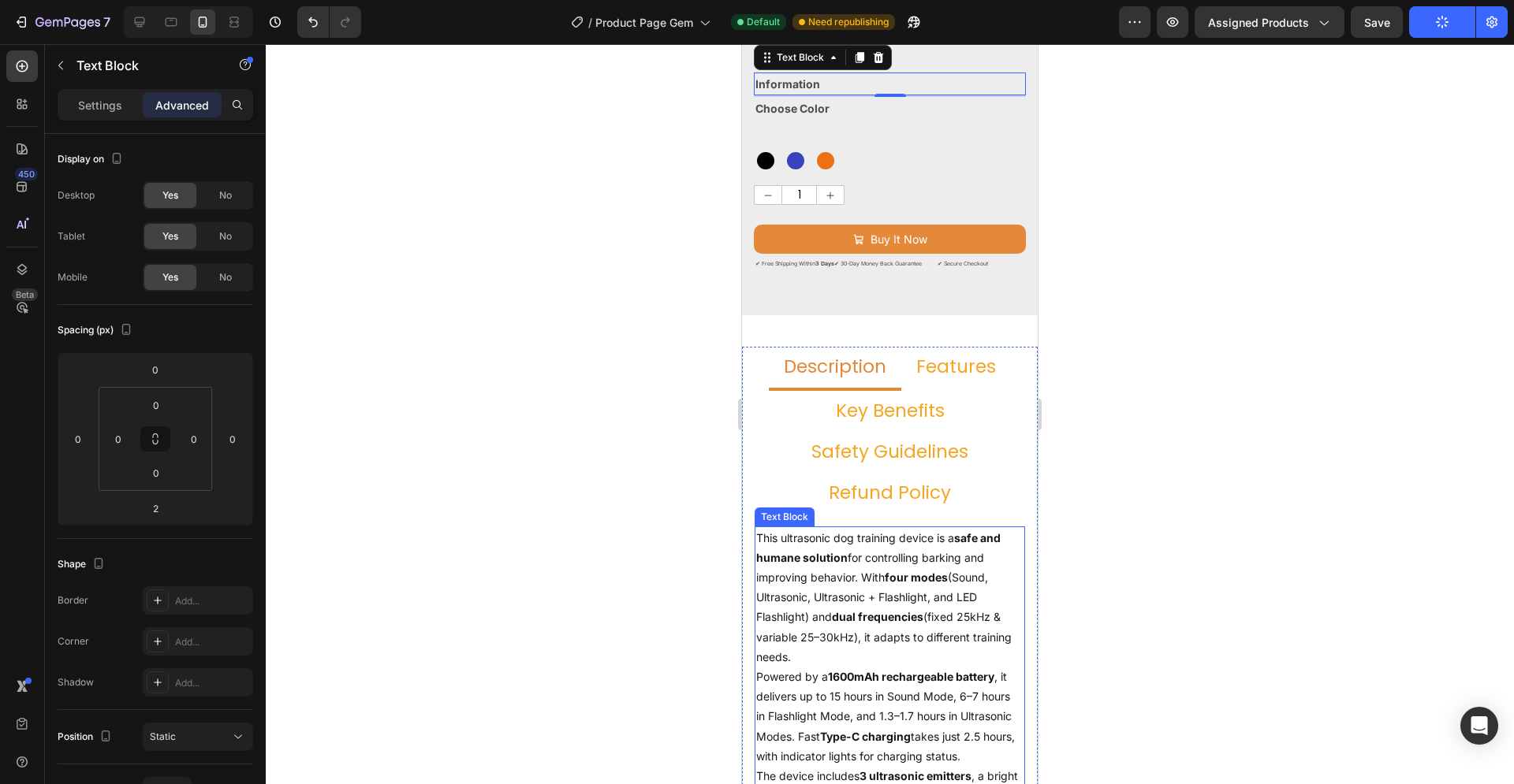
scroll to position [482, 0]
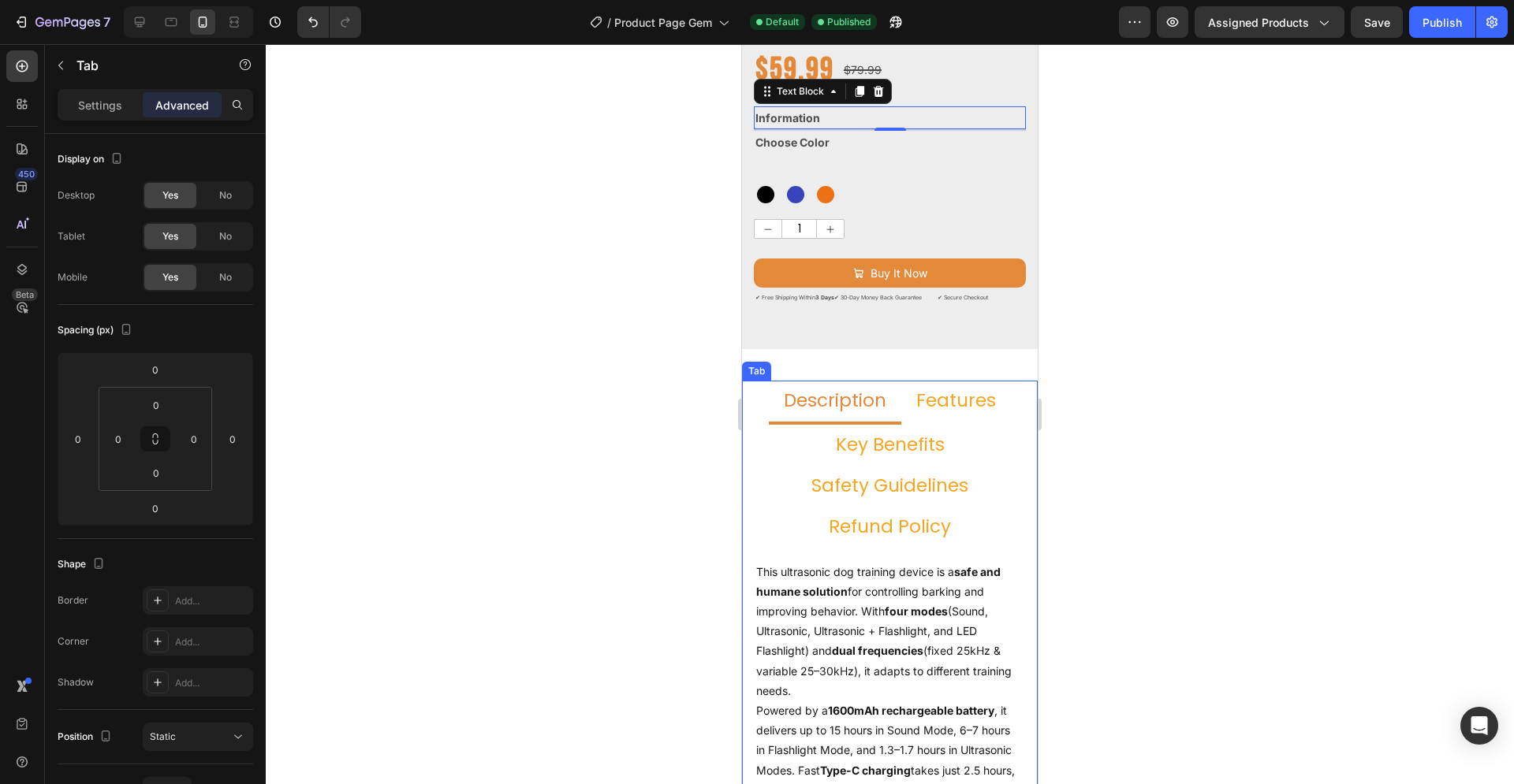
click at [836, 394] on p "Description" at bounding box center [835, 401] width 103 height 24
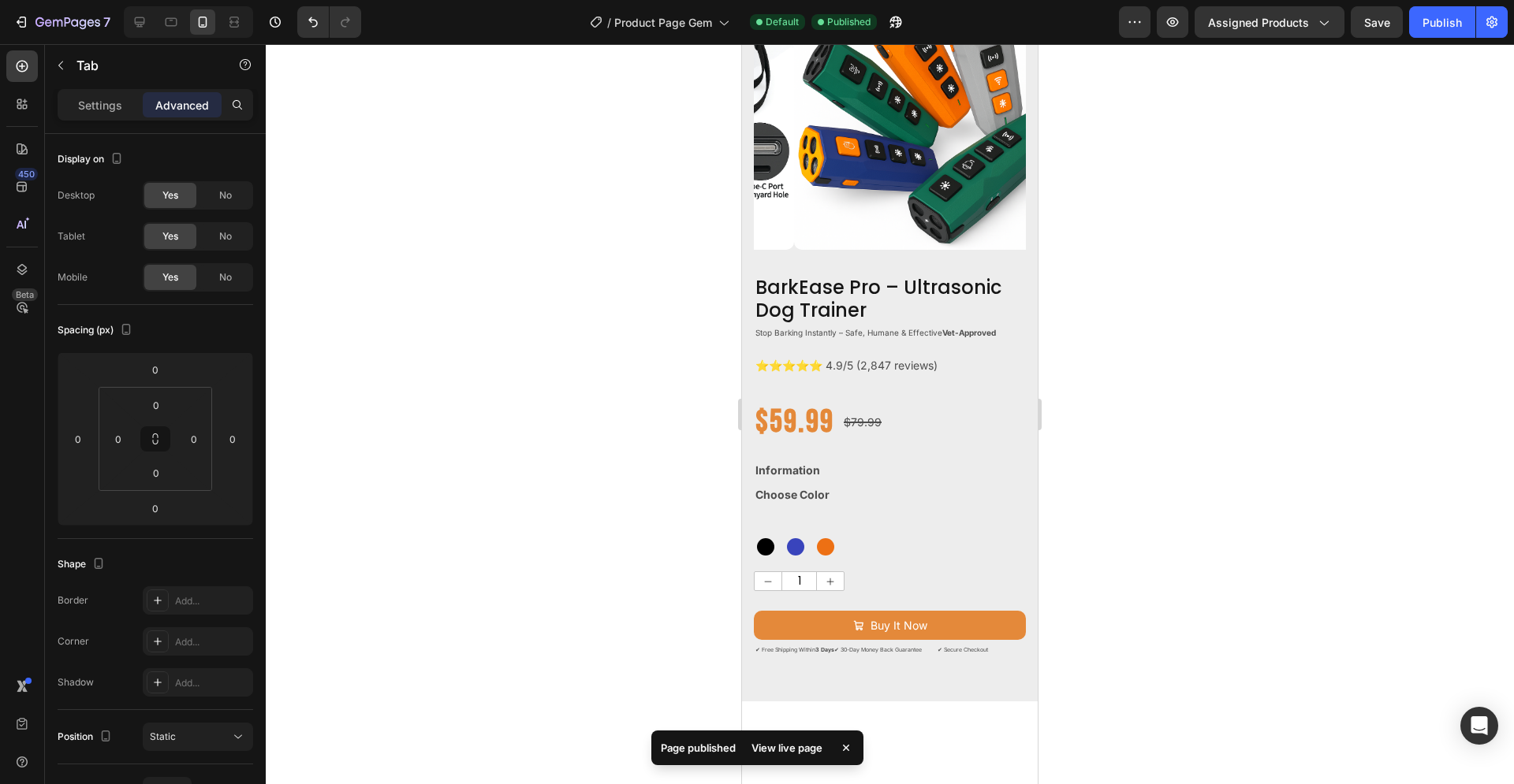
scroll to position [0, 0]
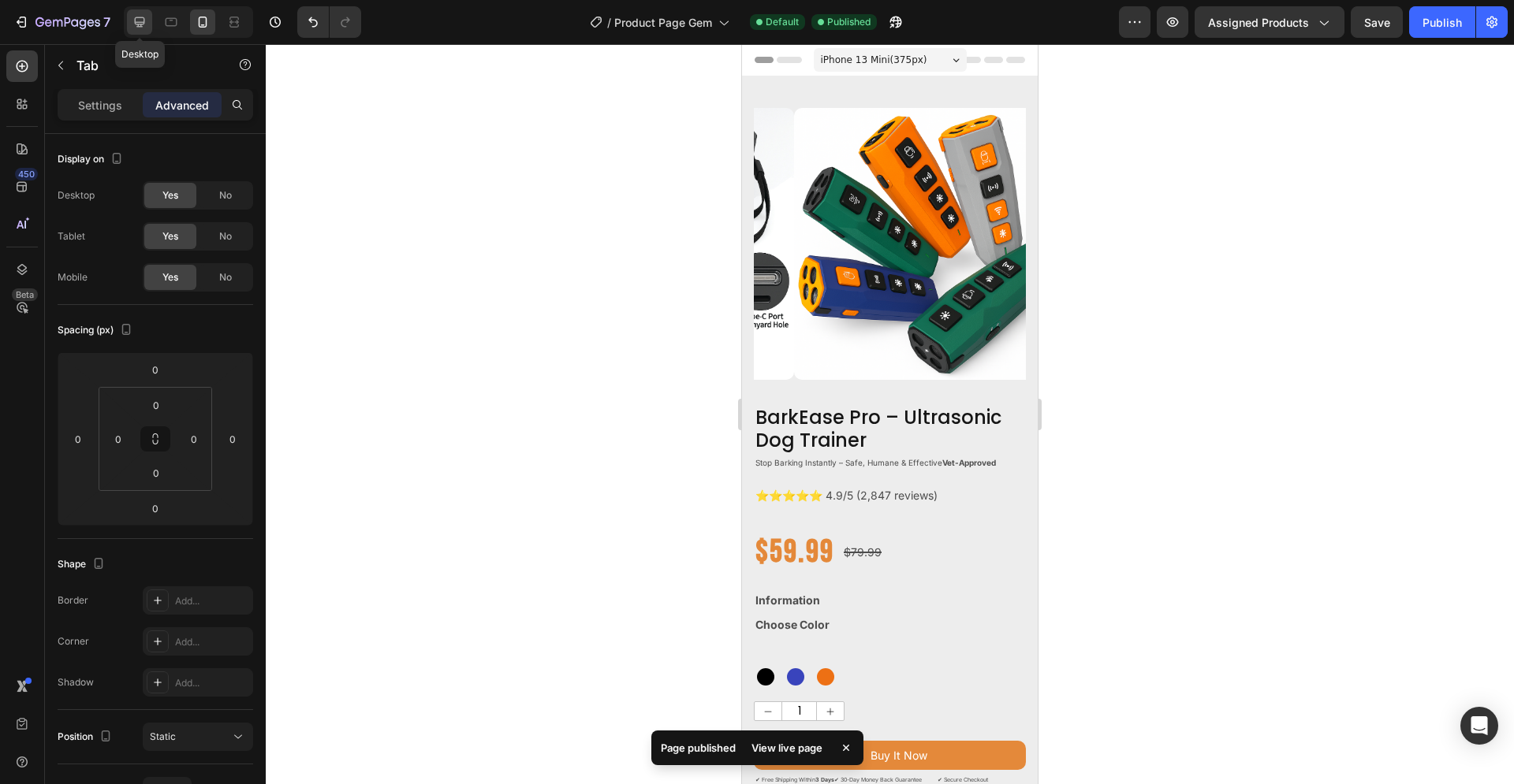
click at [143, 20] on icon at bounding box center [139, 21] width 15 height 15
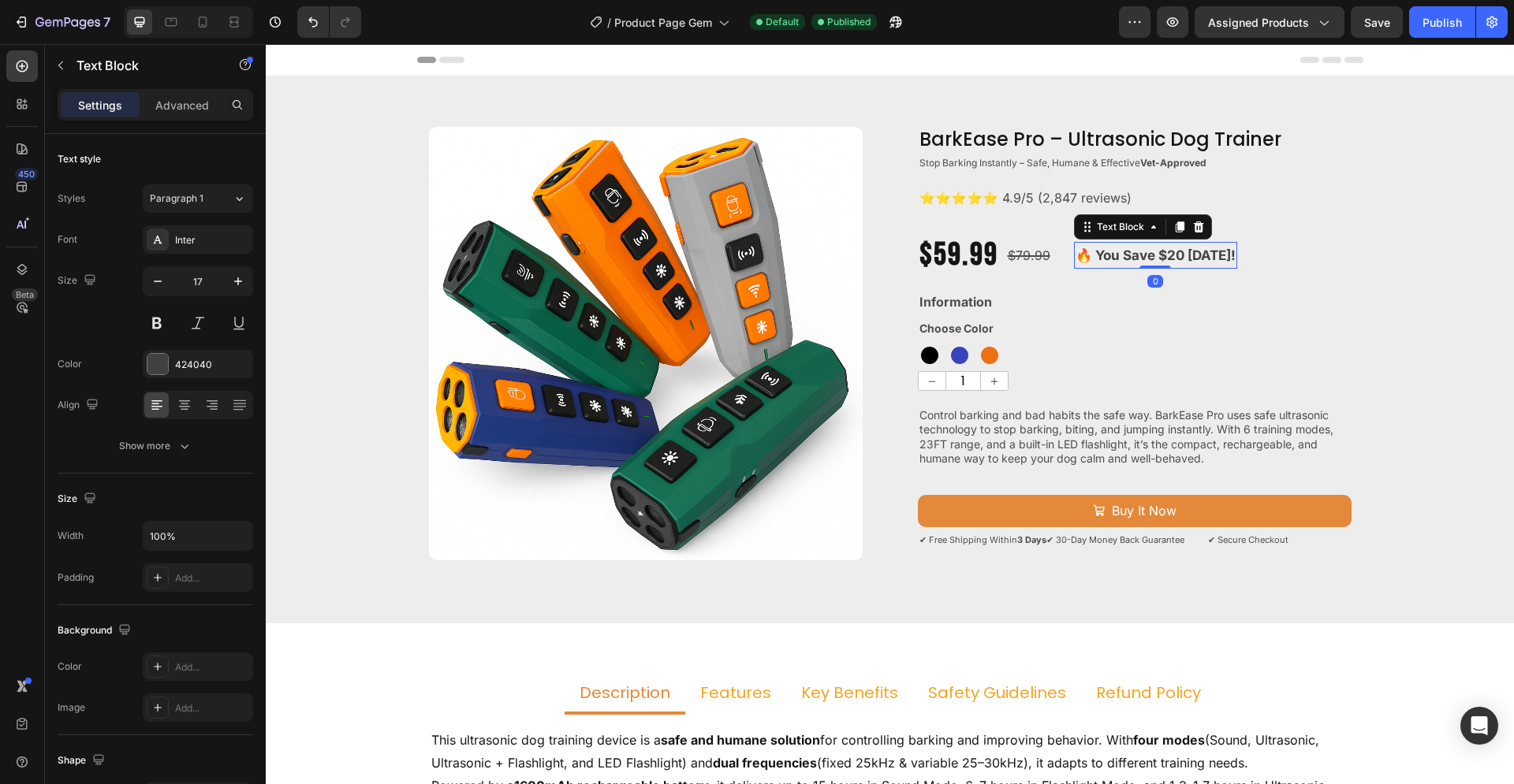
click at [1159, 256] on strong "🔥 You Save $20 [DATE]!" at bounding box center [1155, 255] width 160 height 15
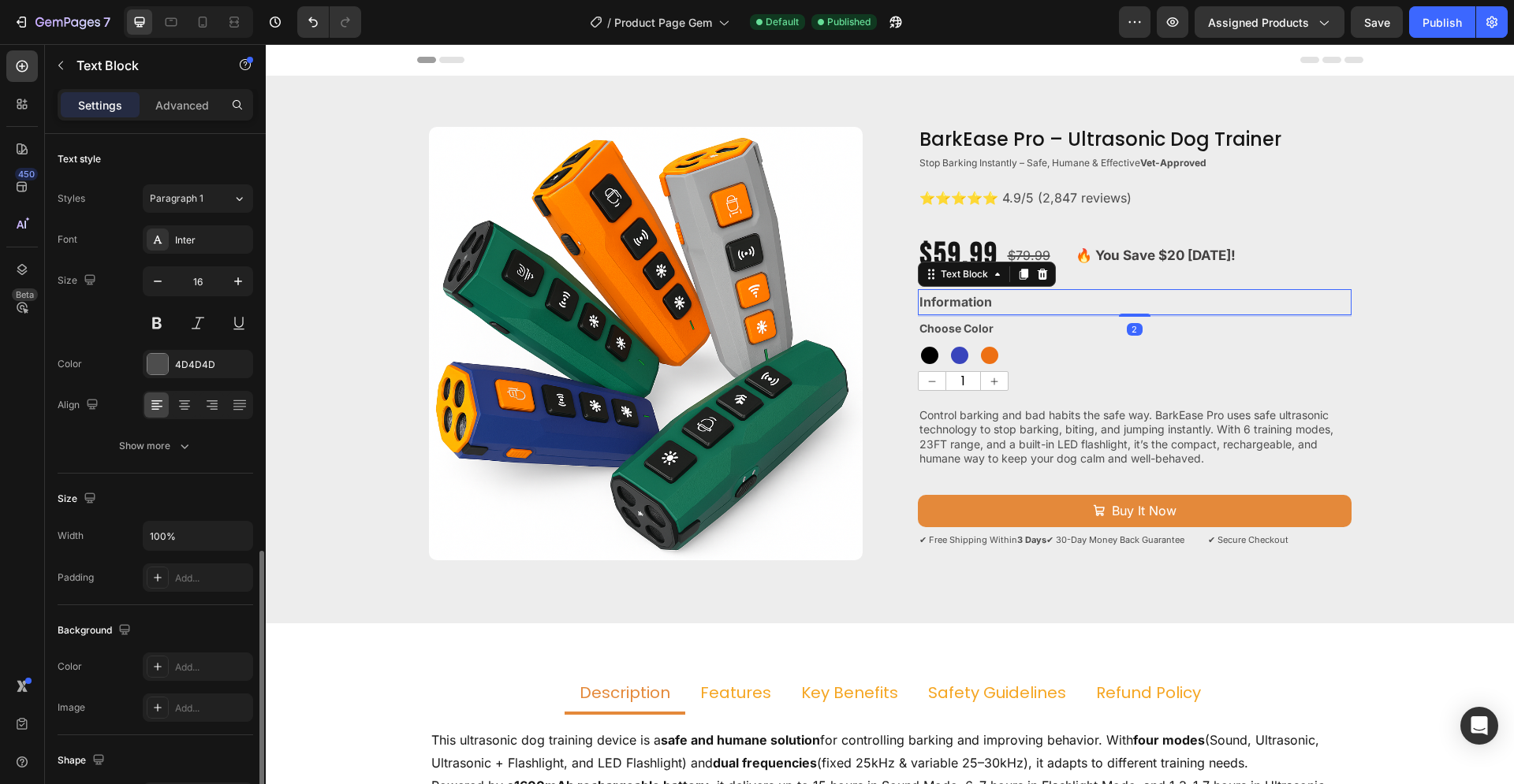
scroll to position [239, 0]
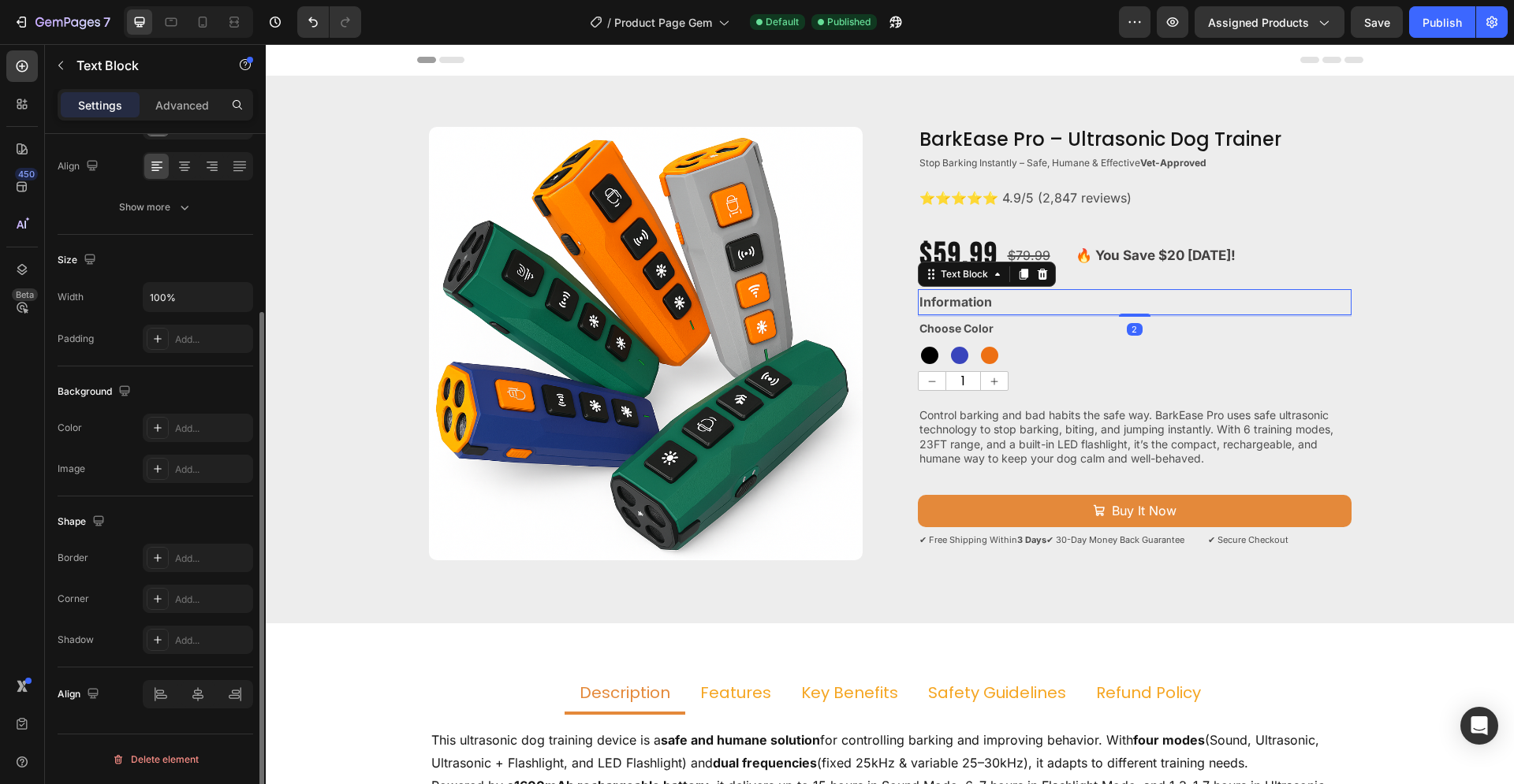
click at [987, 308] on p "Information" at bounding box center [1135, 302] width 430 height 23
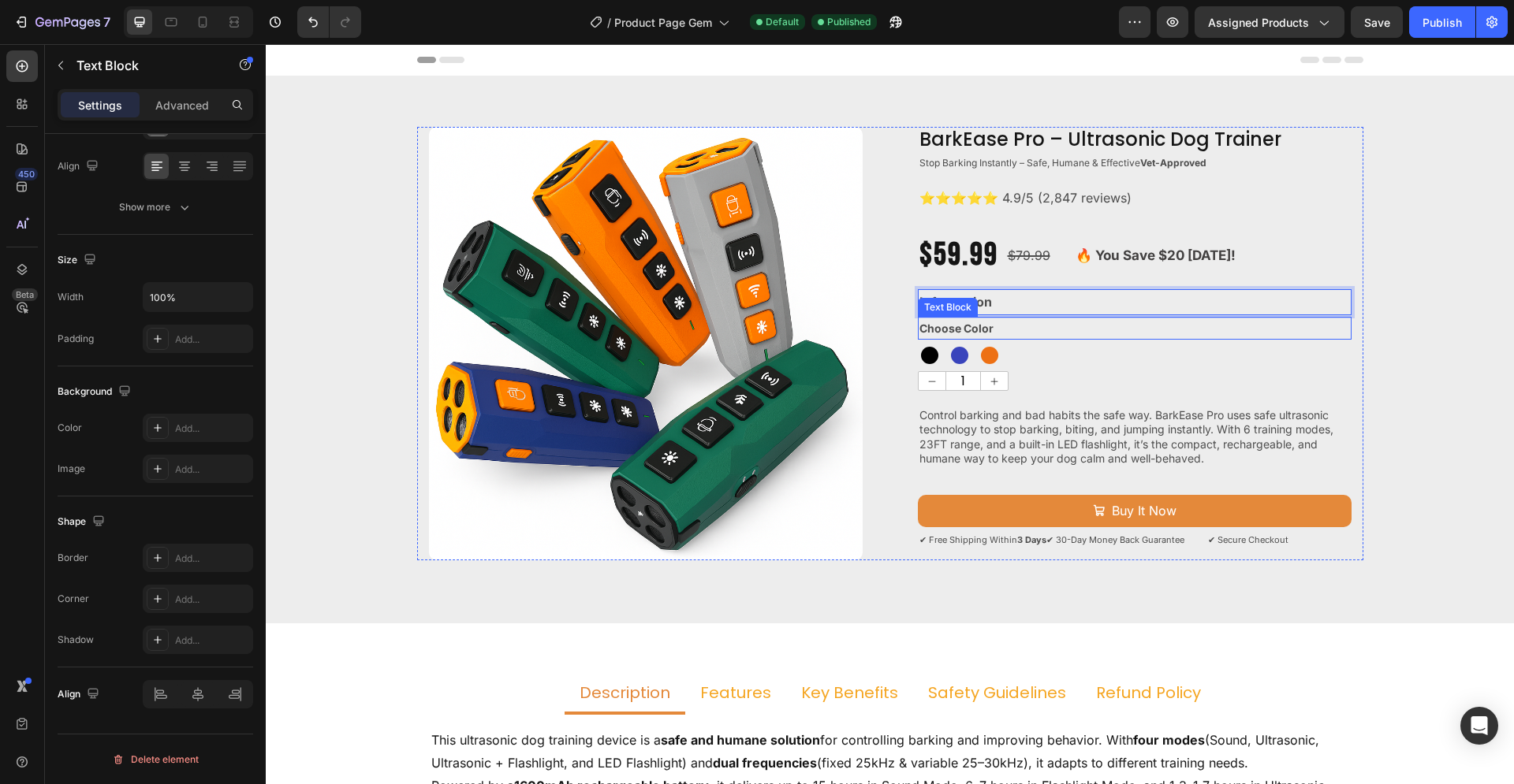
drag, startPoint x: 942, startPoint y: 301, endPoint x: 947, endPoint y: 325, distance: 24.5
click at [995, 299] on p "Information" at bounding box center [1135, 302] width 430 height 23
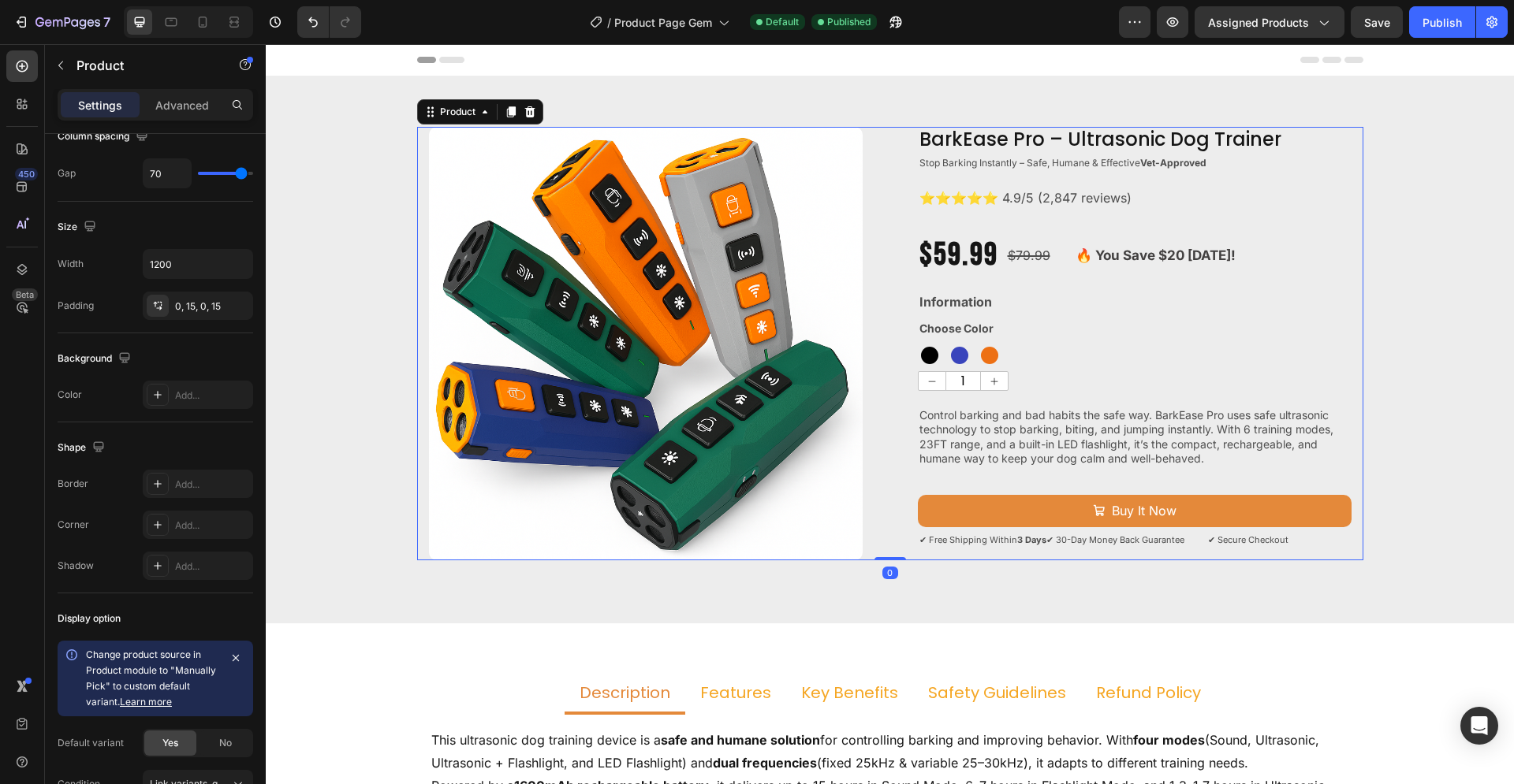
click at [891, 295] on div "Product Images BarkEase Pro – Ultrasonic Dog Trainer Product Title Stop Barking…" at bounding box center [890, 344] width 947 height 434
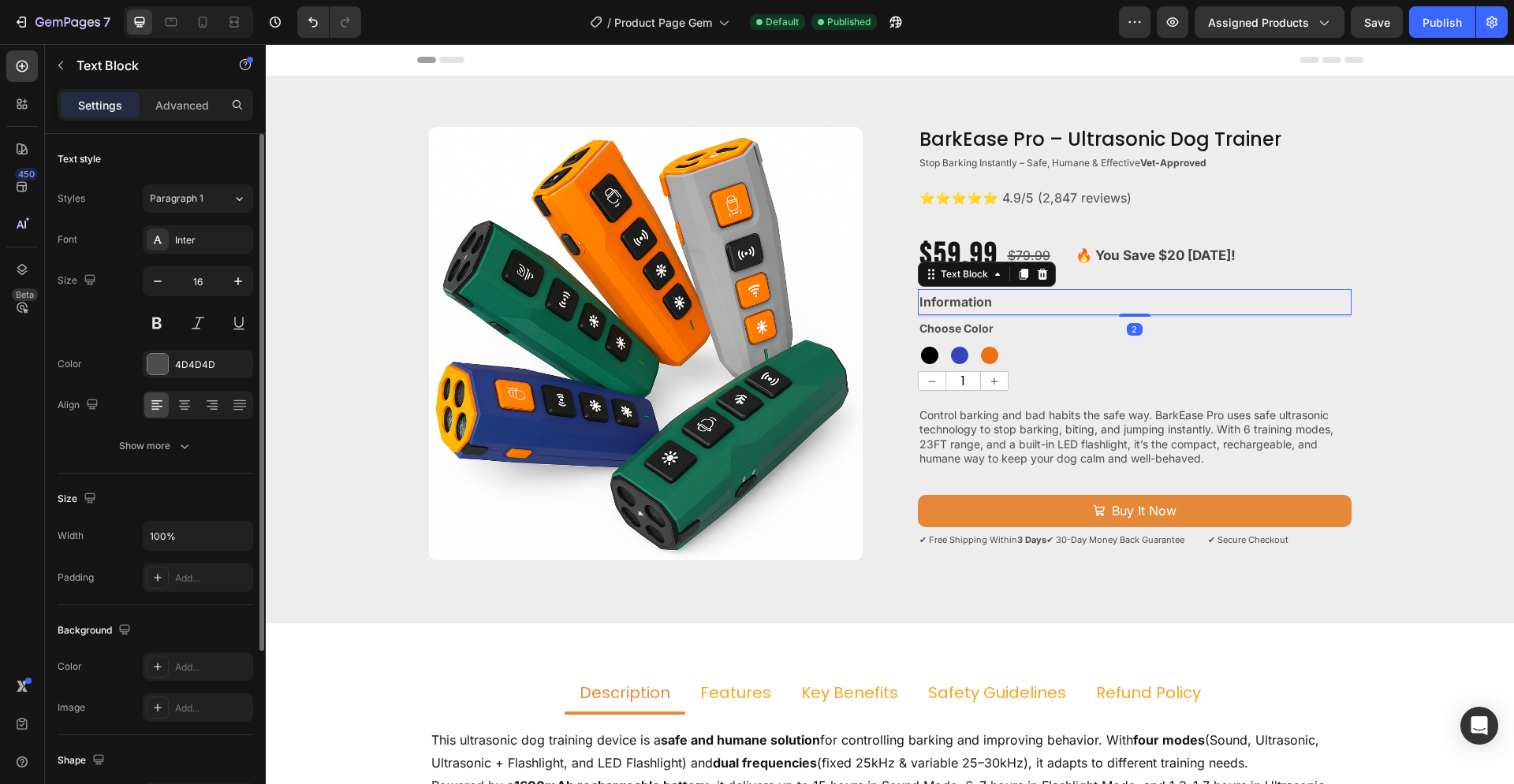
click at [925, 297] on strong "Information" at bounding box center [956, 302] width 73 height 15
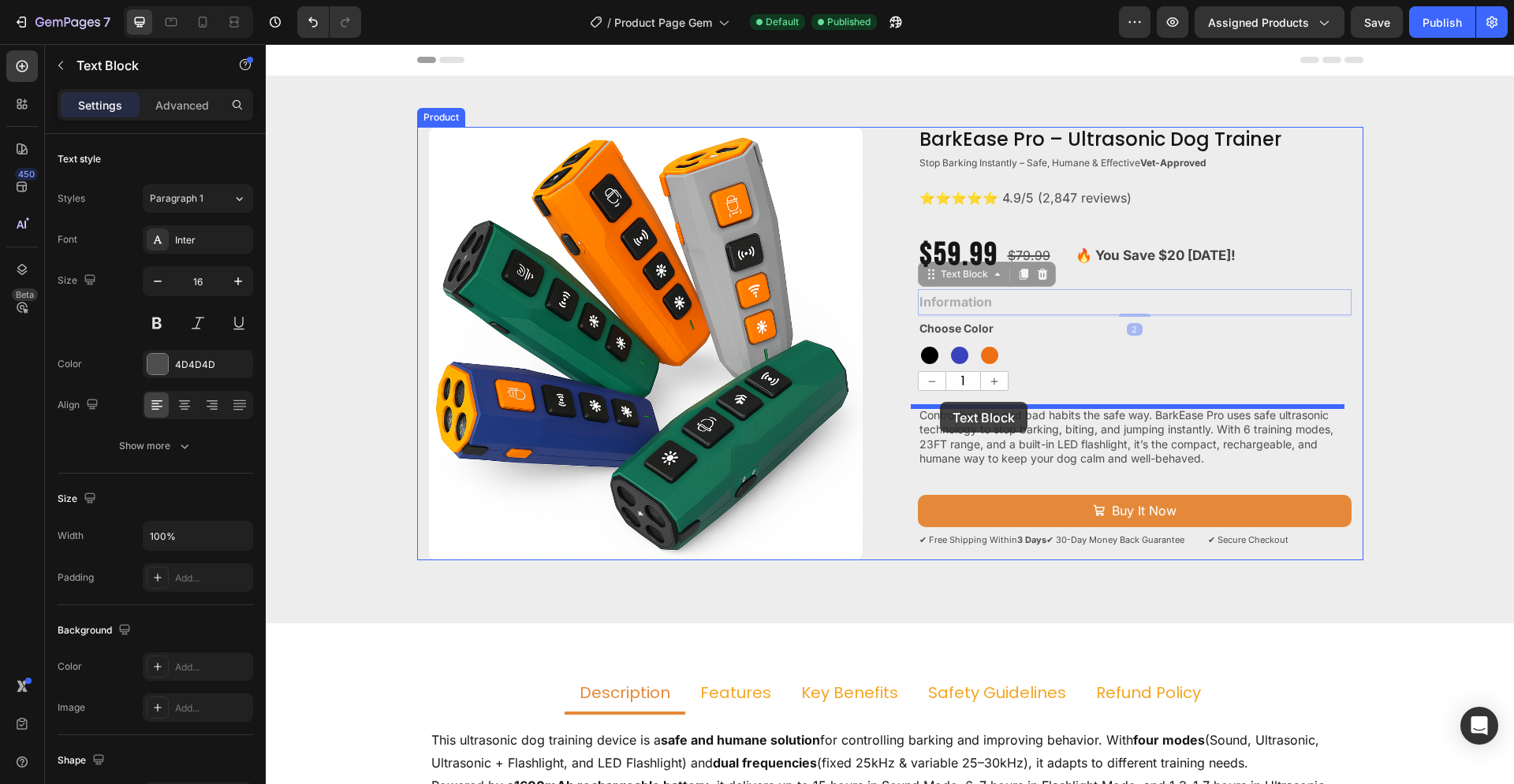
drag, startPoint x: 944, startPoint y: 275, endPoint x: 940, endPoint y: 402, distance: 127.1
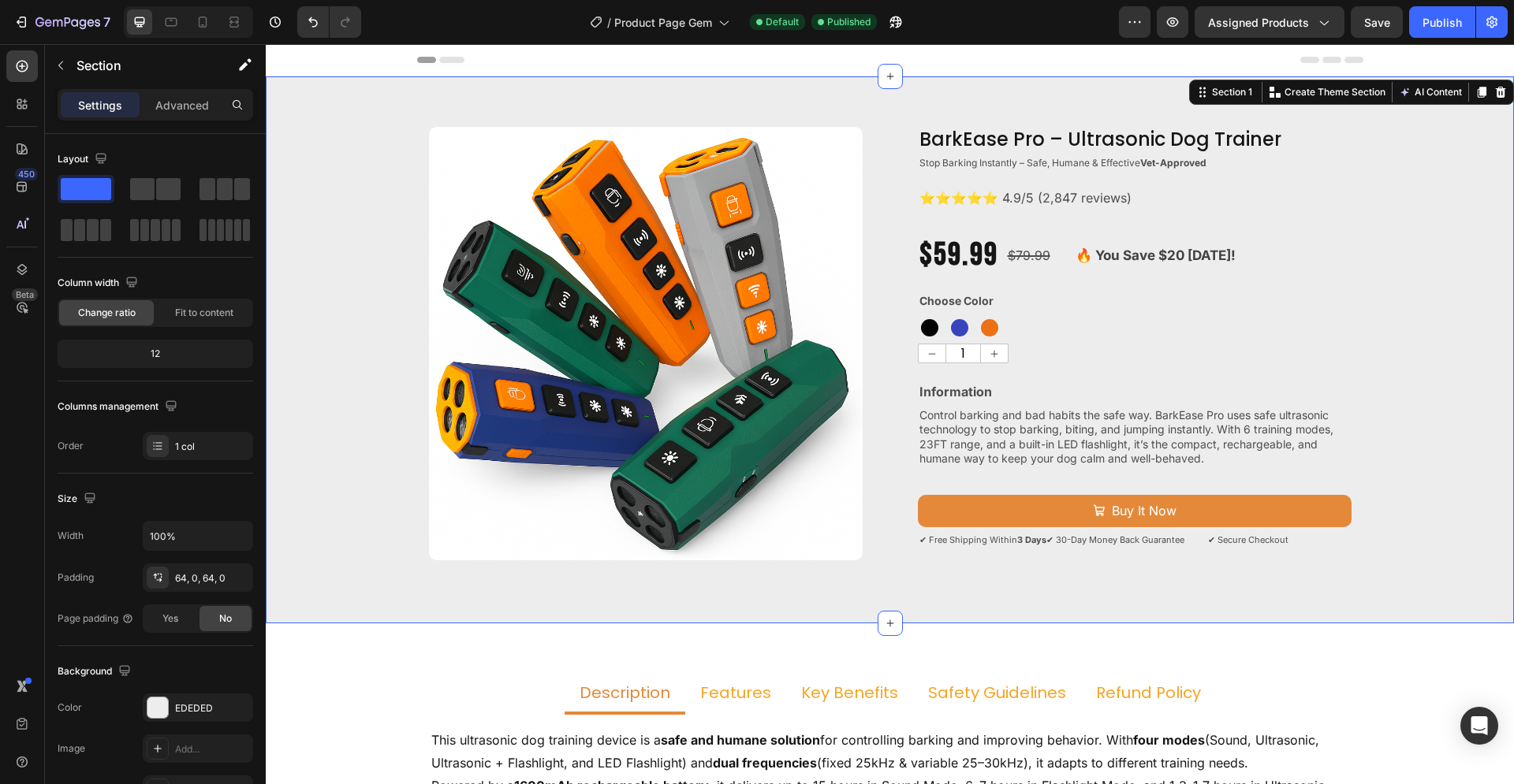
click at [1405, 359] on div "Product Images BarkEase Pro – Ultrasonic Dog Trainer Product Title Stop Barking…" at bounding box center [889, 350] width 1248 height 446
click at [1455, 19] on div "Publish" at bounding box center [1442, 22] width 39 height 16
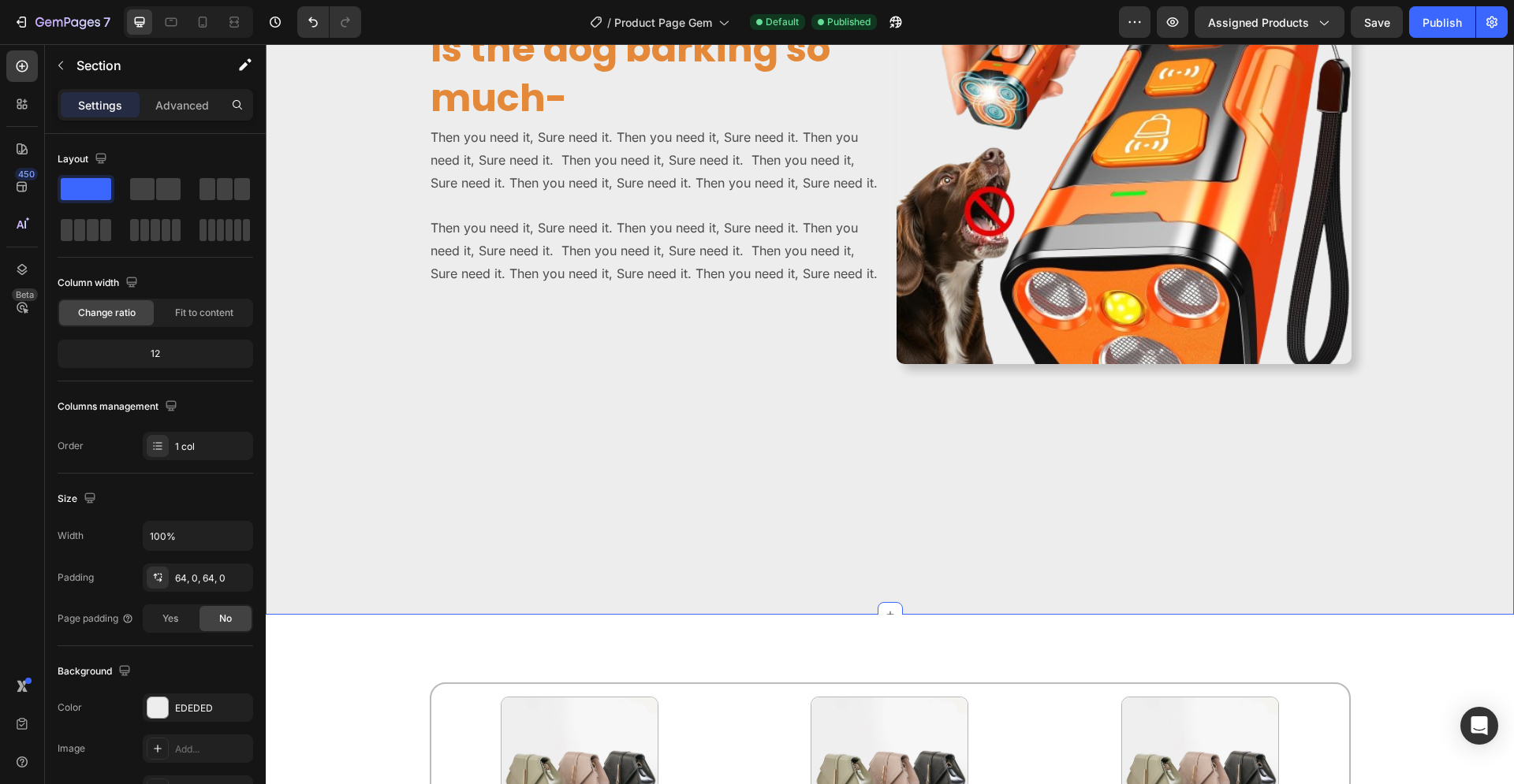
scroll to position [1929, 0]
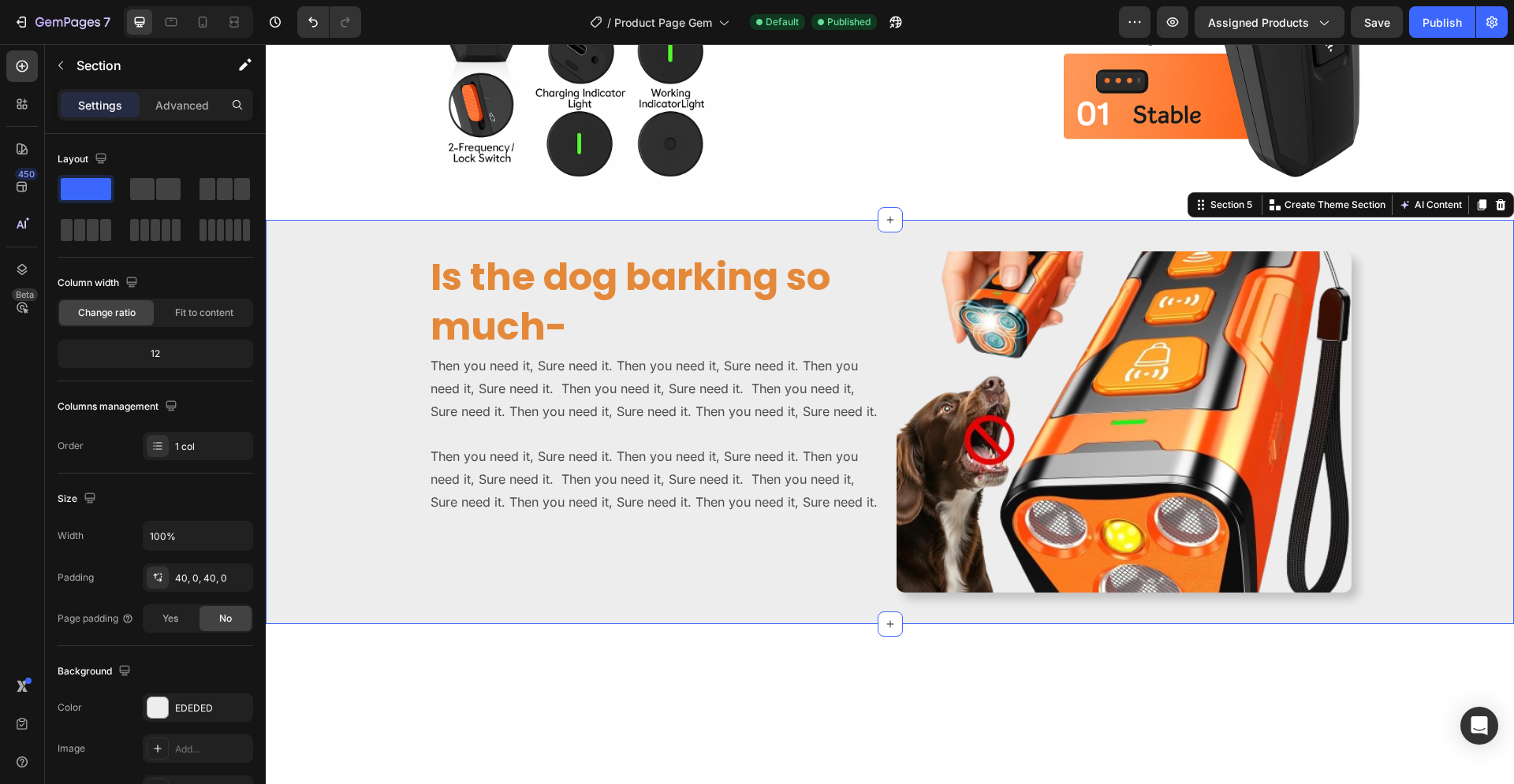
click at [875, 242] on div "Is the dog barking so much- Heading Then you need it, Sure need it. Then you ne…" at bounding box center [889, 422] width 1248 height 404
click at [1496, 204] on icon at bounding box center [1501, 205] width 11 height 11
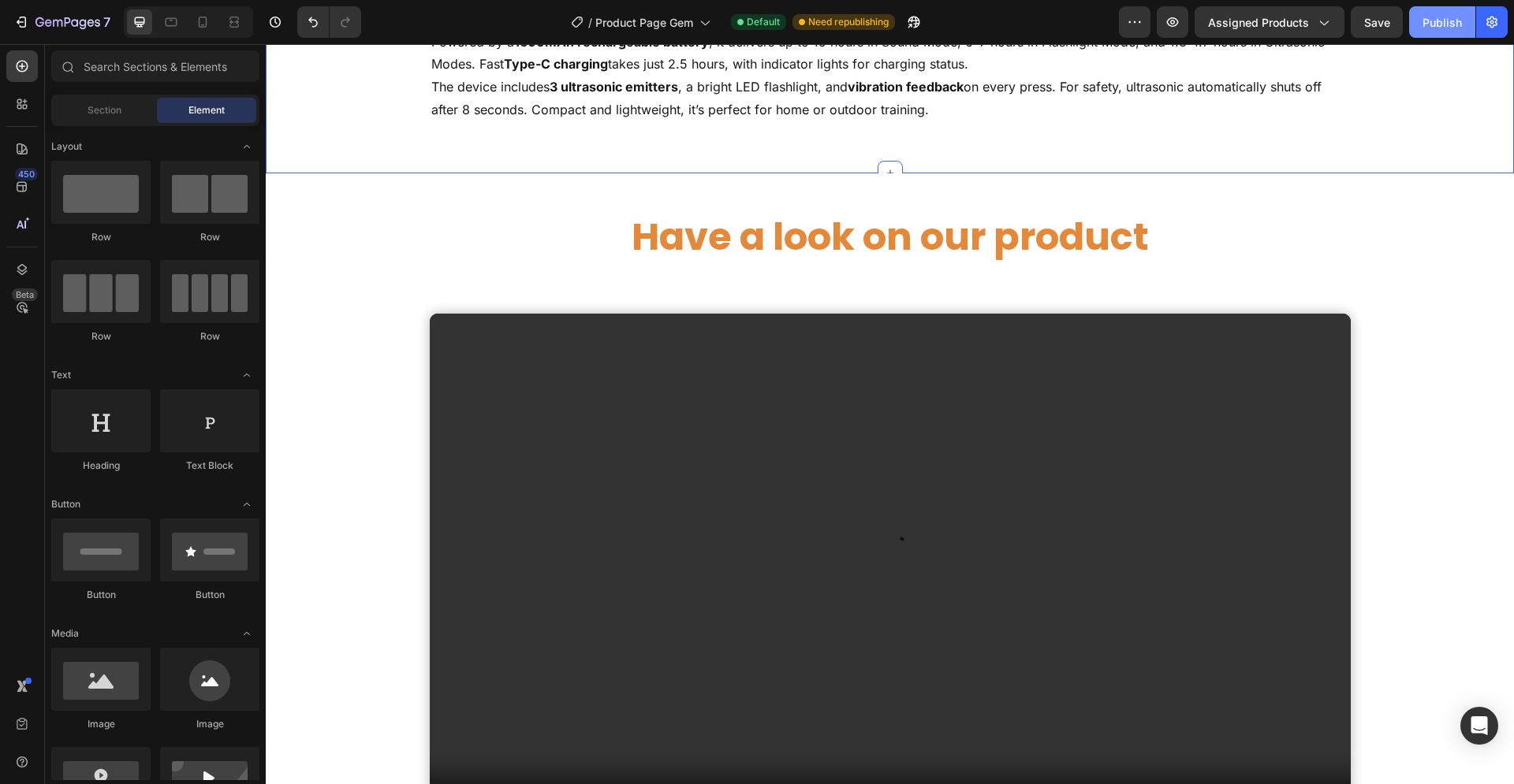
scroll to position [734, 0]
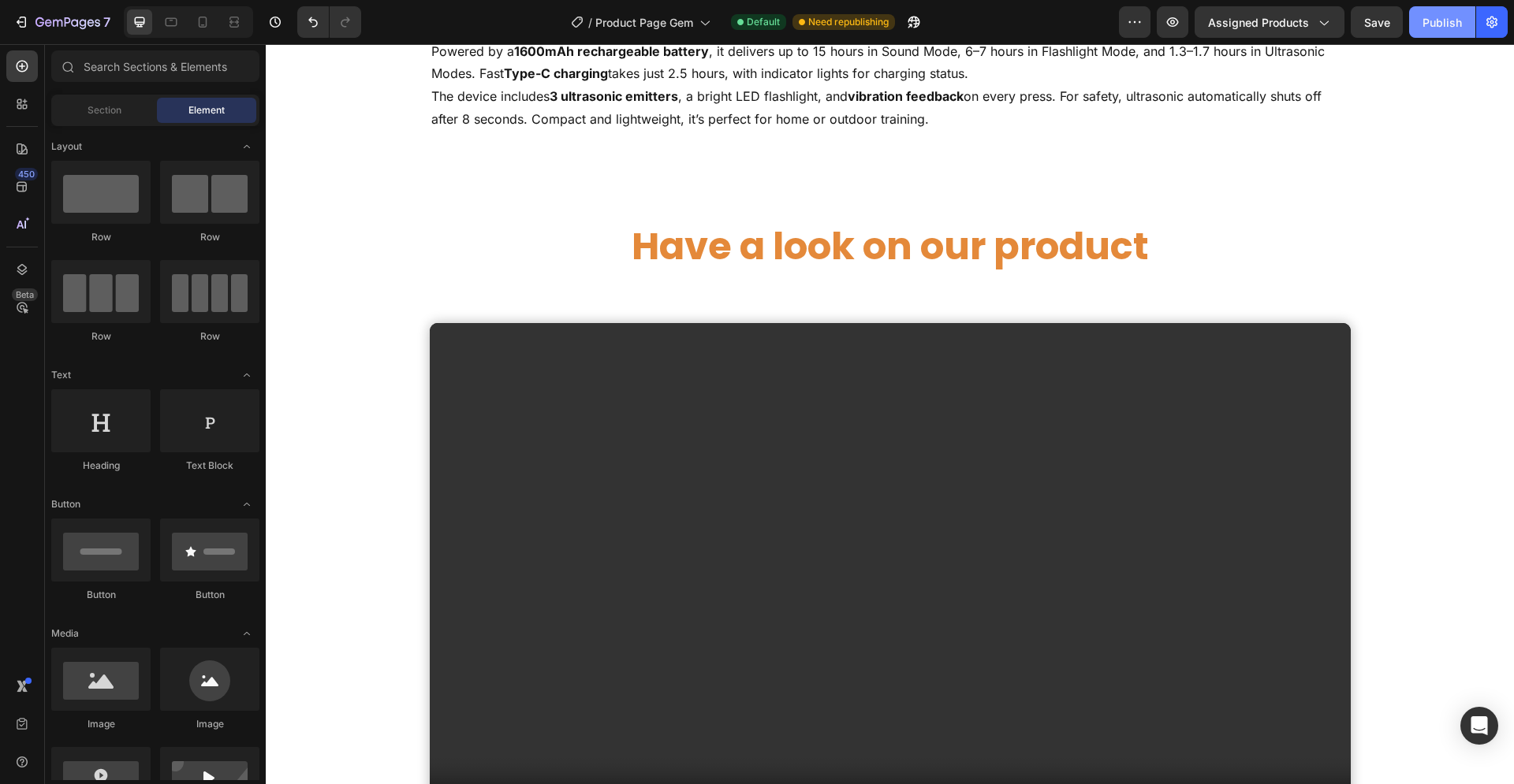
click at [1456, 23] on div "Publish" at bounding box center [1442, 22] width 39 height 16
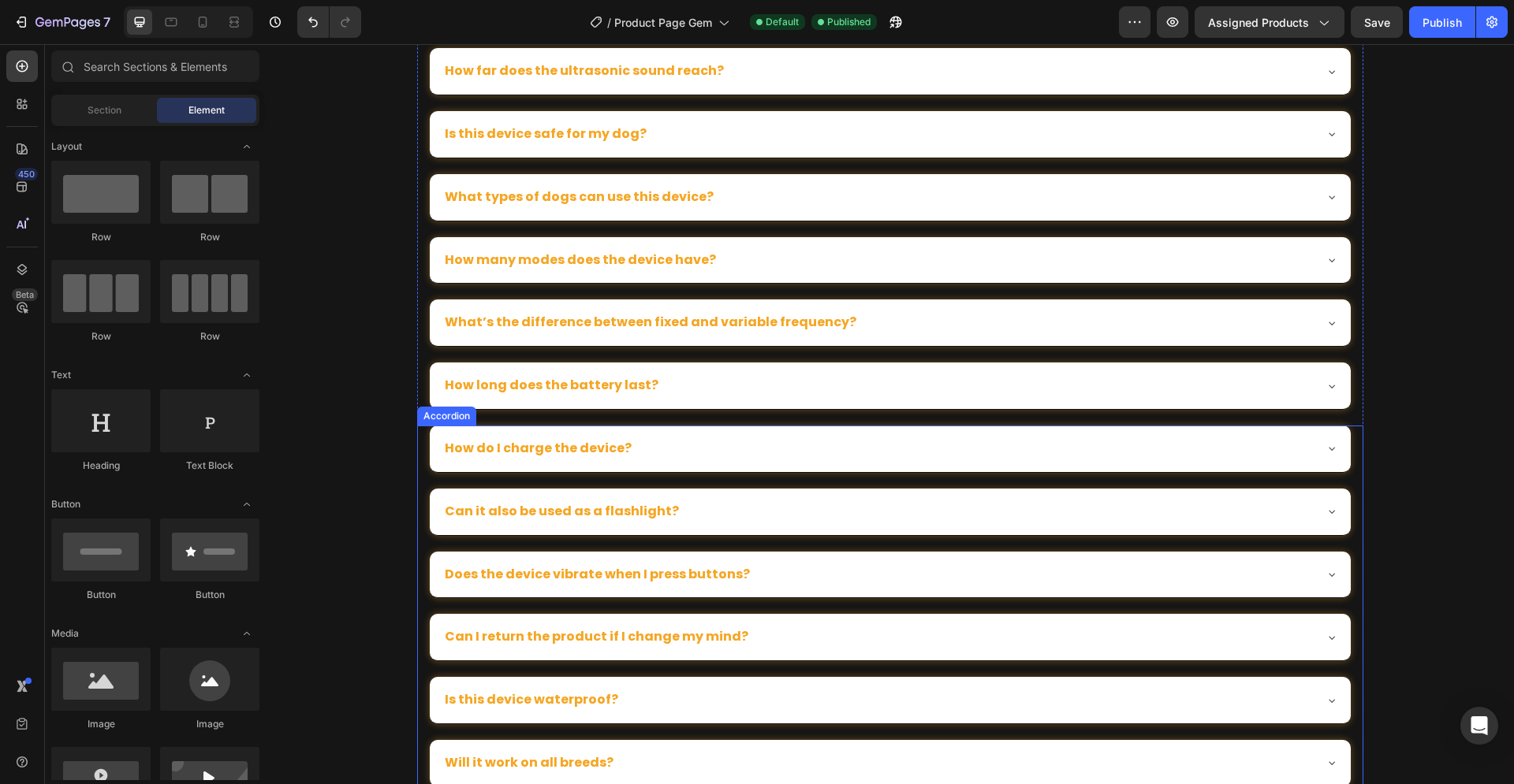
scroll to position [3066, 0]
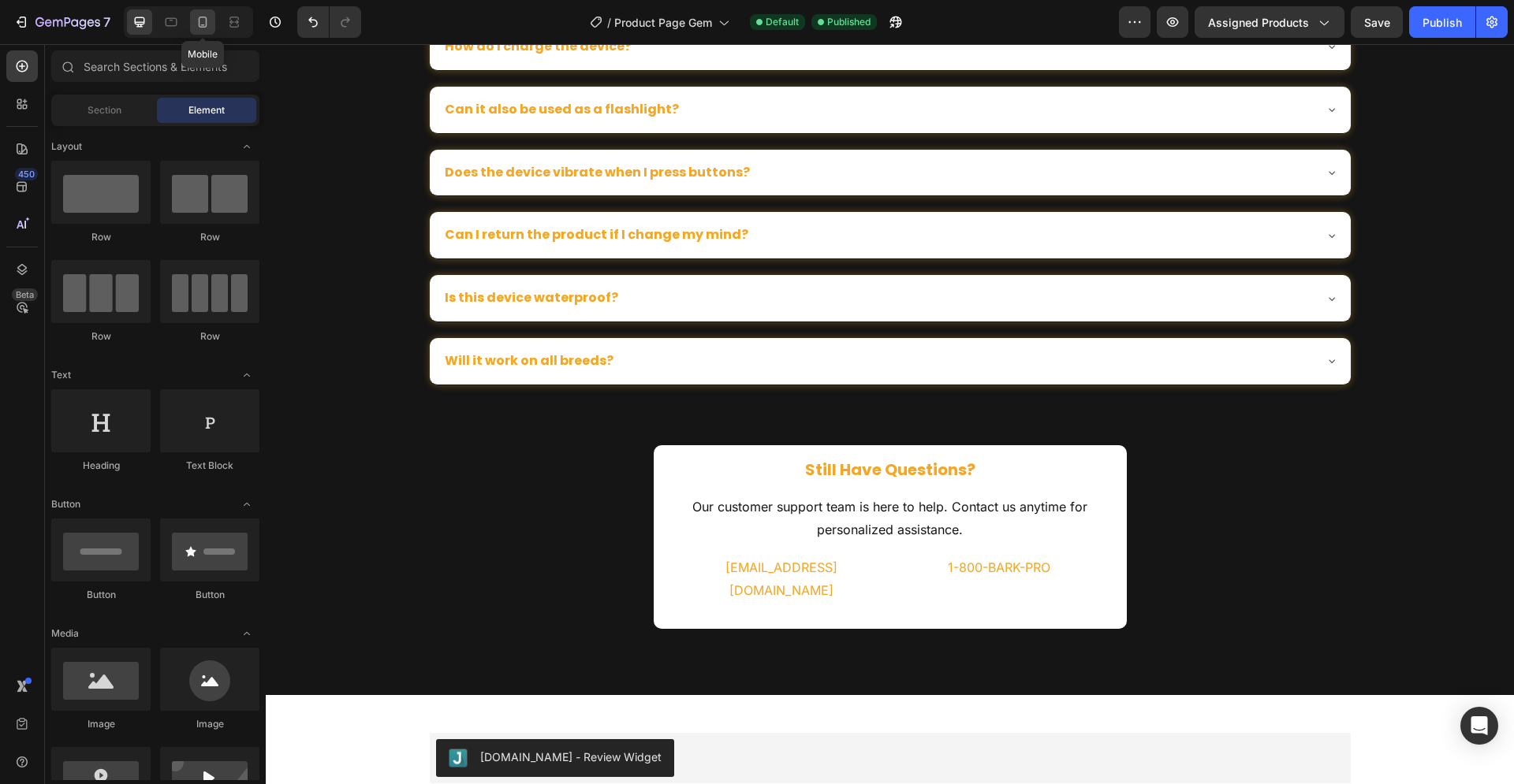
click at [201, 26] on icon at bounding box center [202, 21] width 15 height 15
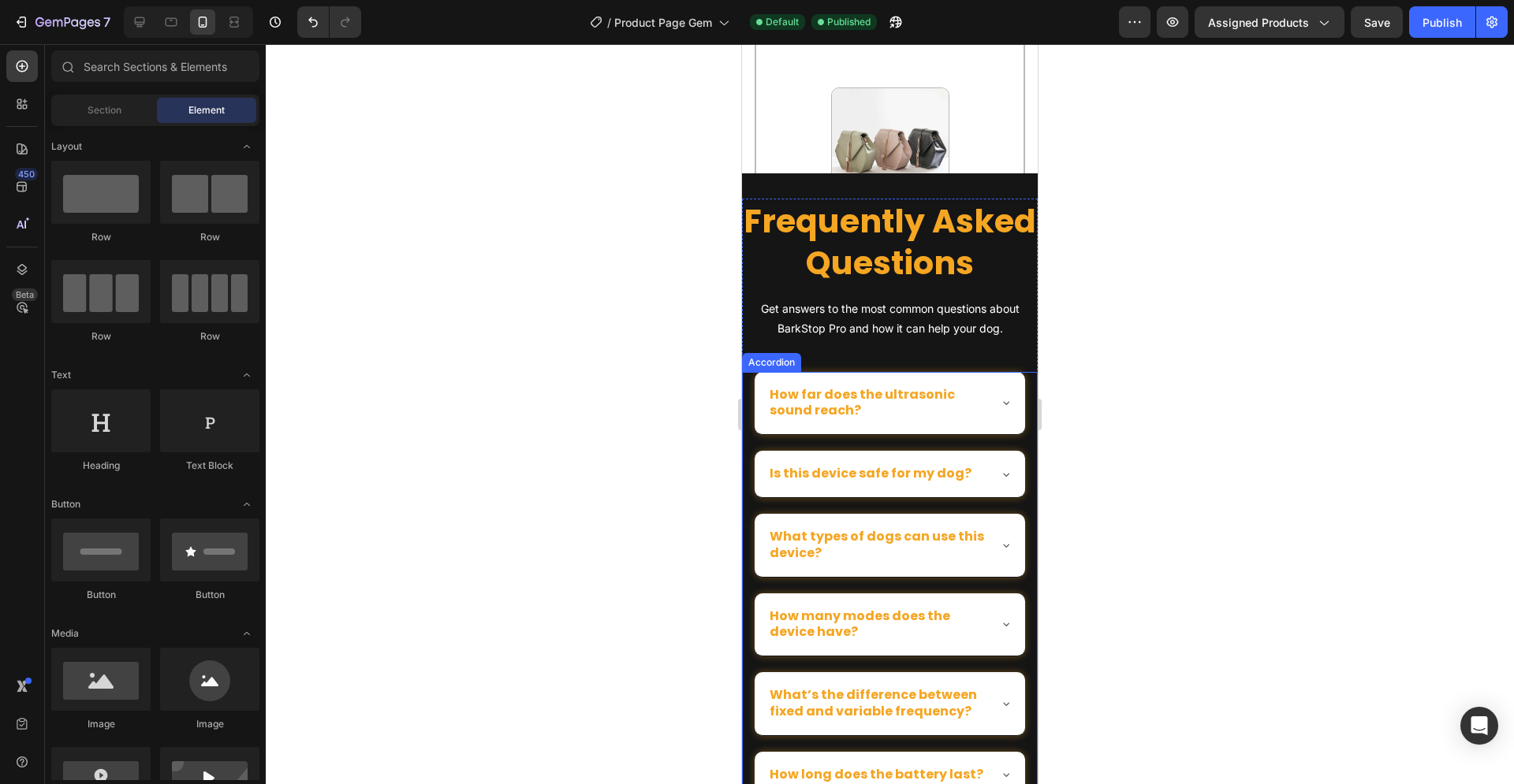
scroll to position [2368, 0]
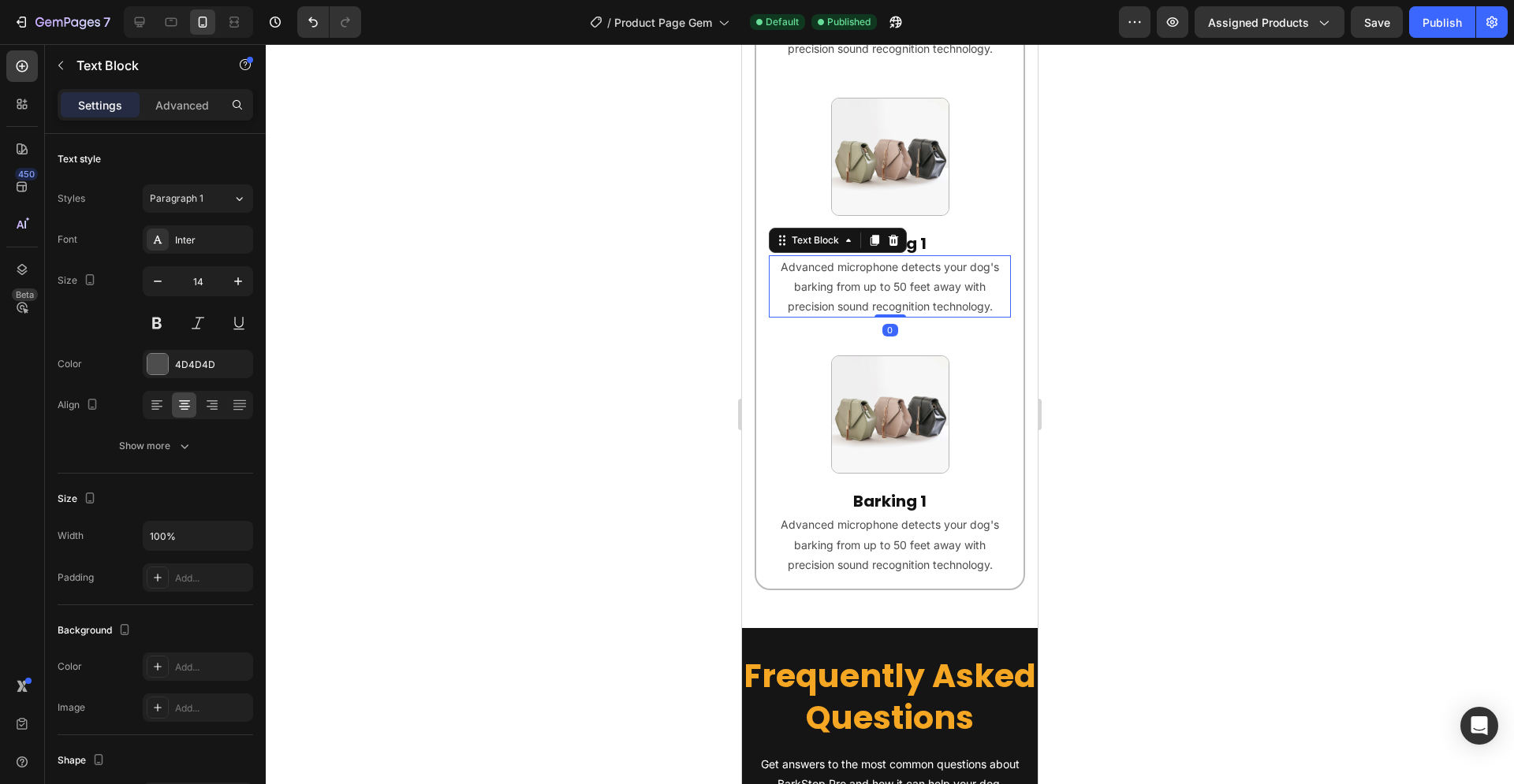
click at [894, 266] on p "Advanced microphone detects your dog's barking from up to 50 feet away with pre…" at bounding box center [889, 286] width 239 height 59
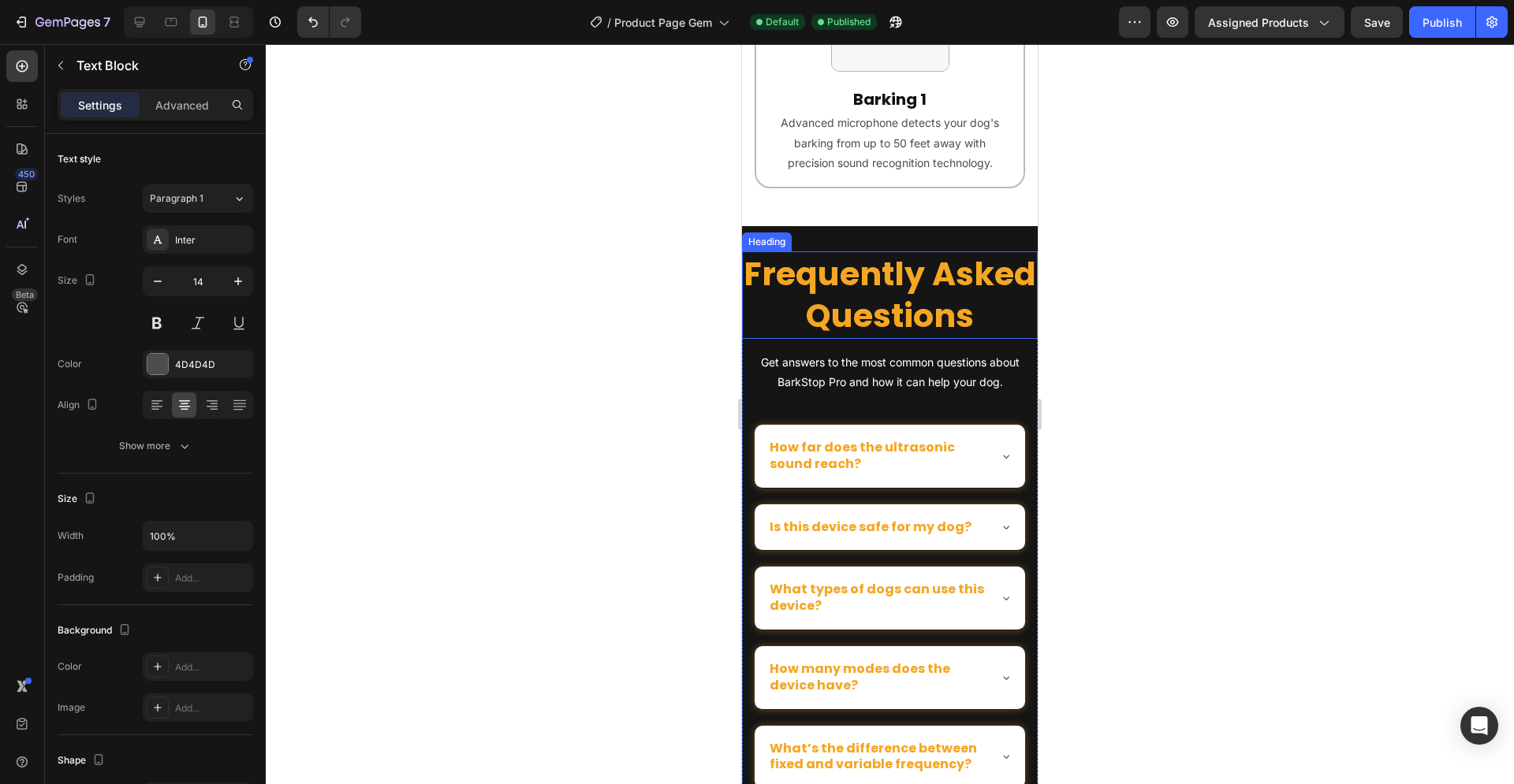
click at [866, 307] on strong "Frequently Asked Questions" at bounding box center [889, 295] width 293 height 86
click at [155, 284] on icon "button" at bounding box center [157, 281] width 15 height 15
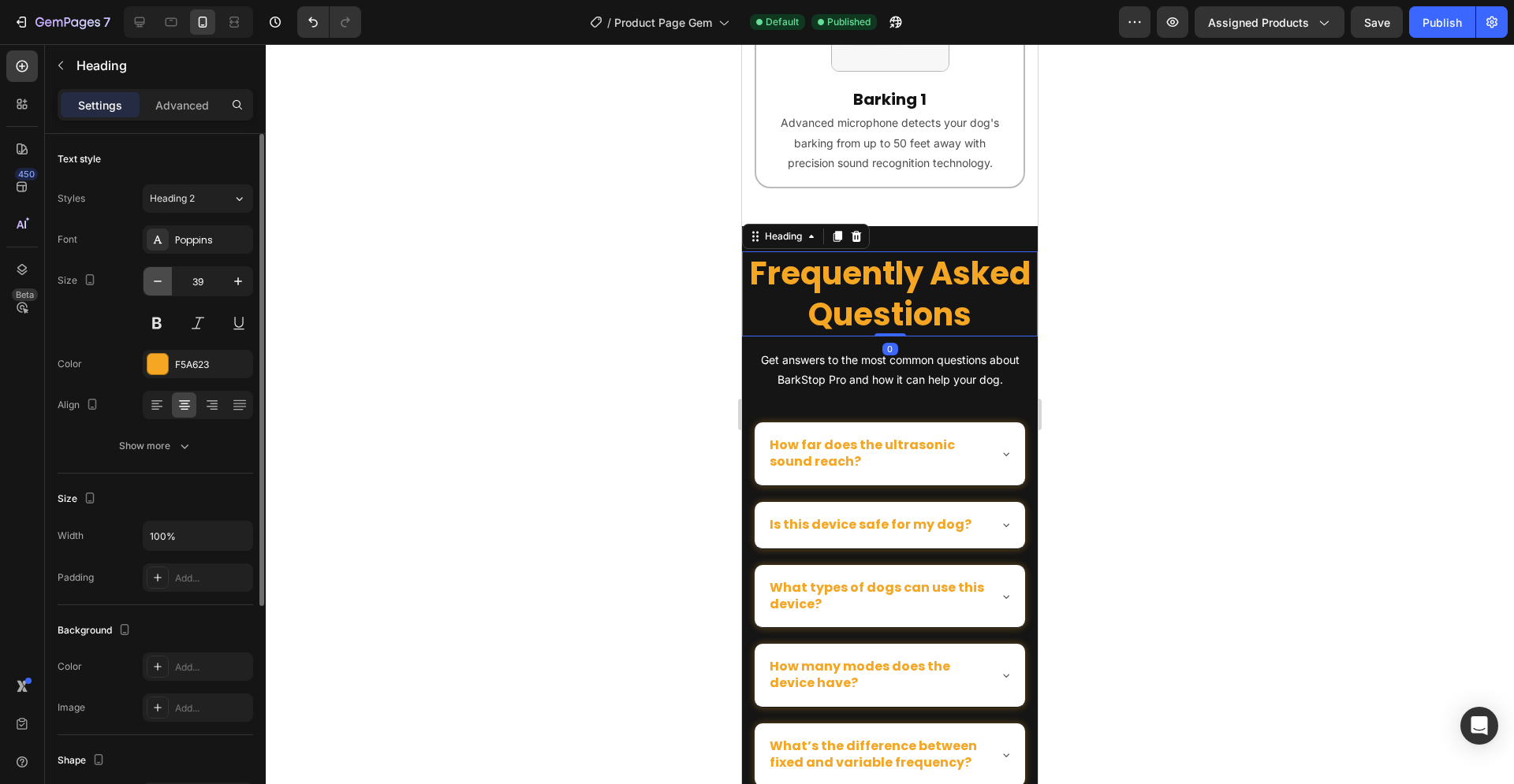
click at [155, 284] on icon "button" at bounding box center [157, 281] width 15 height 15
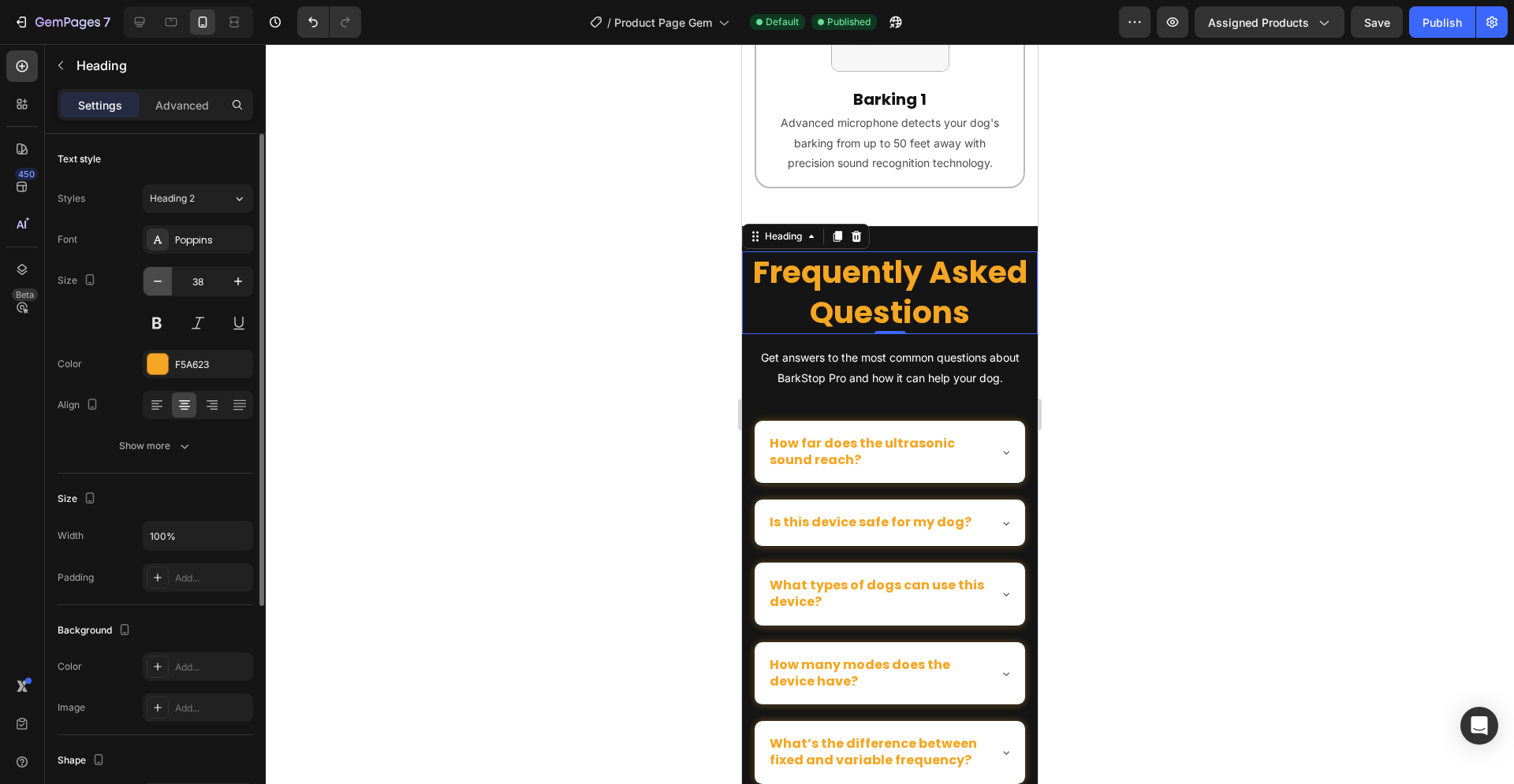
click at [155, 284] on icon "button" at bounding box center [157, 281] width 15 height 15
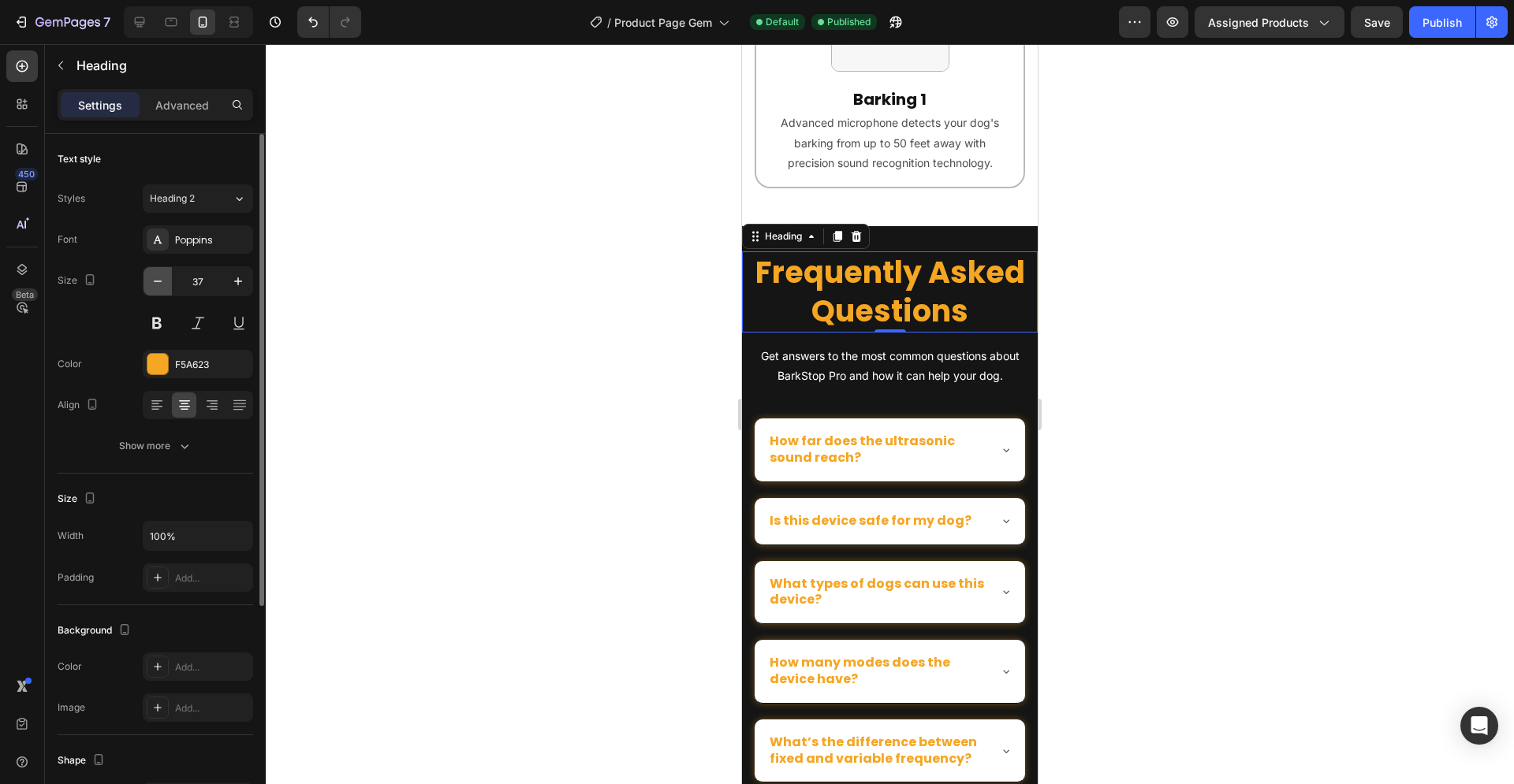
click at [155, 284] on icon "button" at bounding box center [157, 281] width 15 height 15
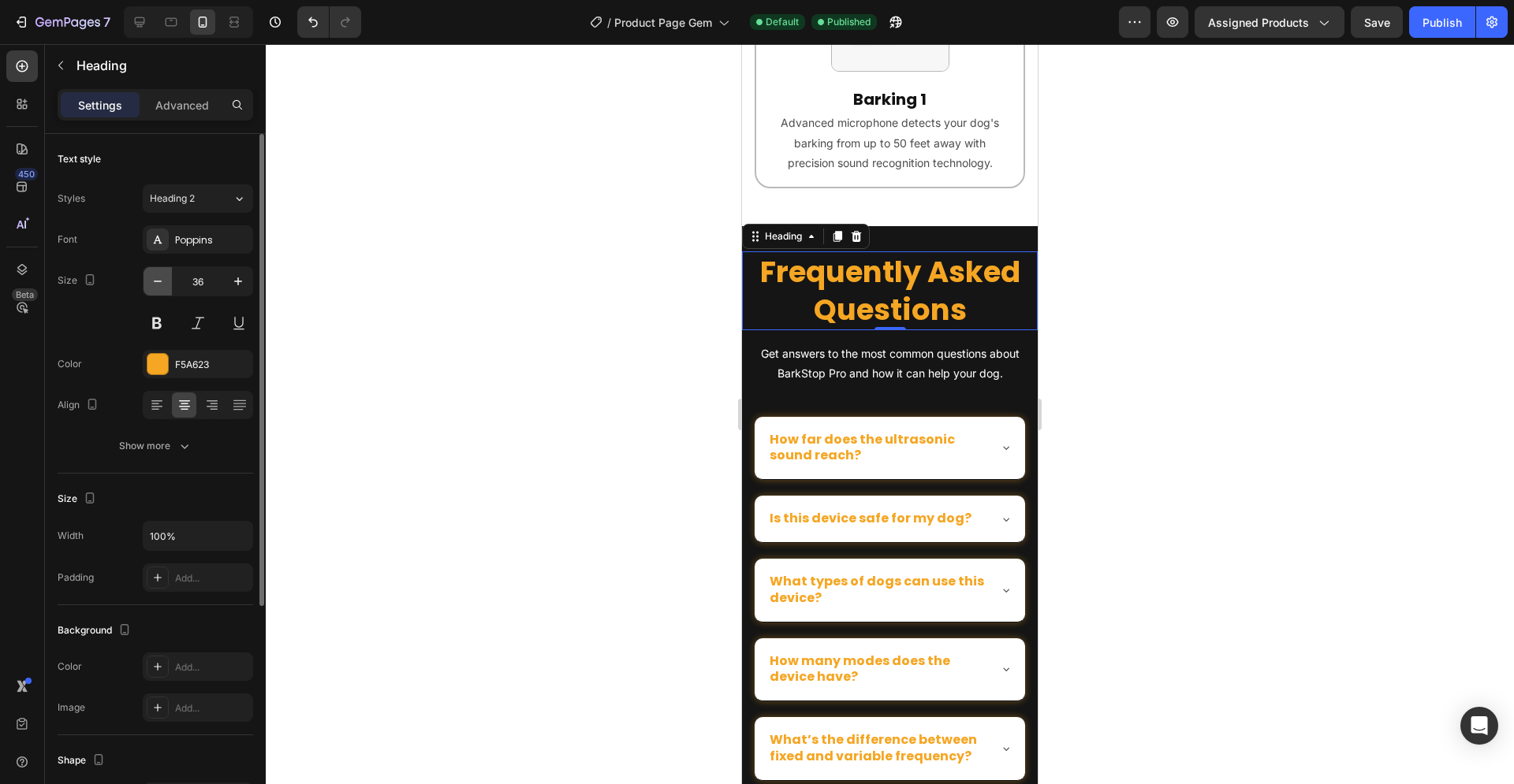
click at [155, 284] on icon "button" at bounding box center [157, 281] width 15 height 15
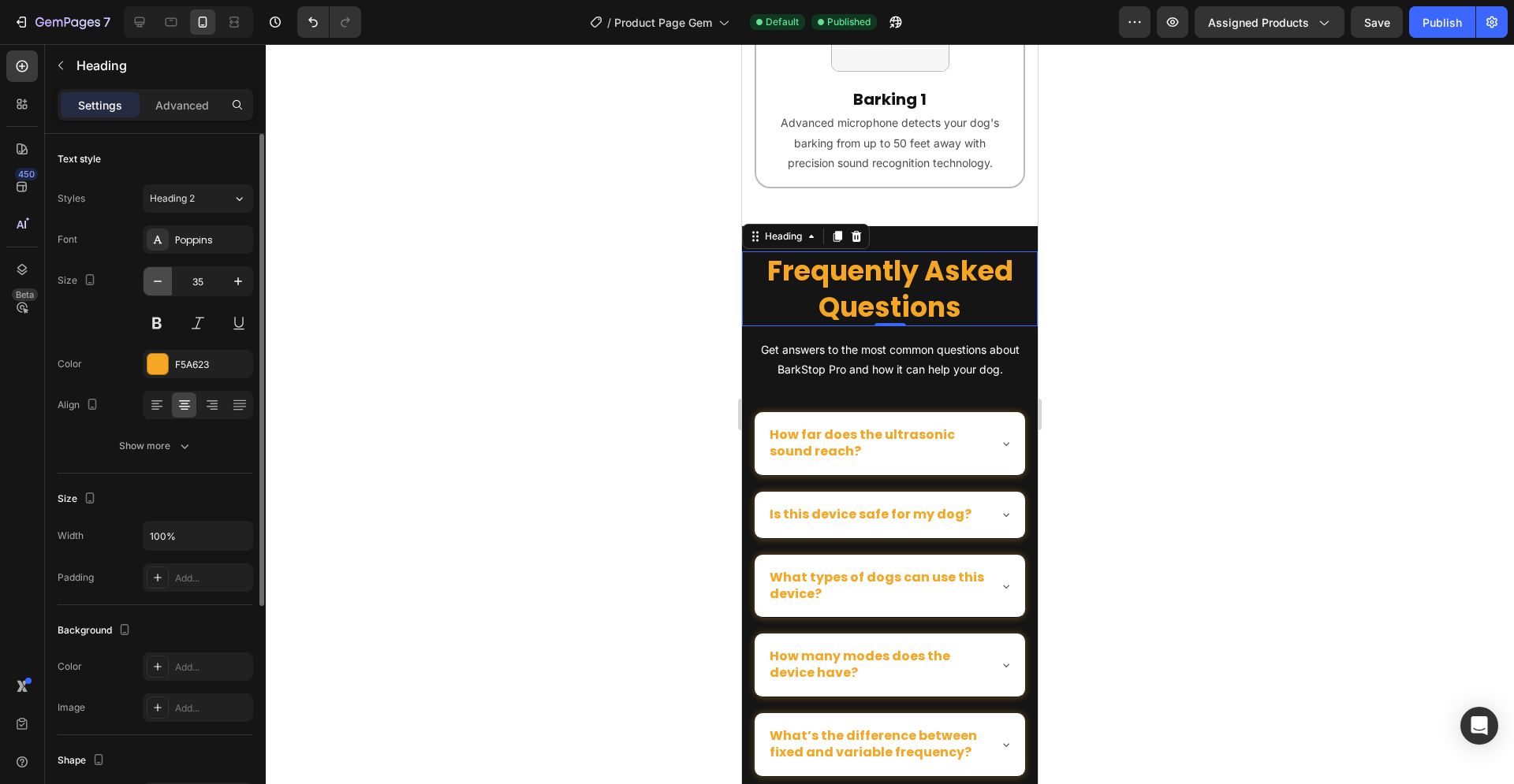
click at [155, 284] on icon "button" at bounding box center [157, 281] width 15 height 15
click at [155, 284] on icon "button" at bounding box center [157, 281] width 15 height 15
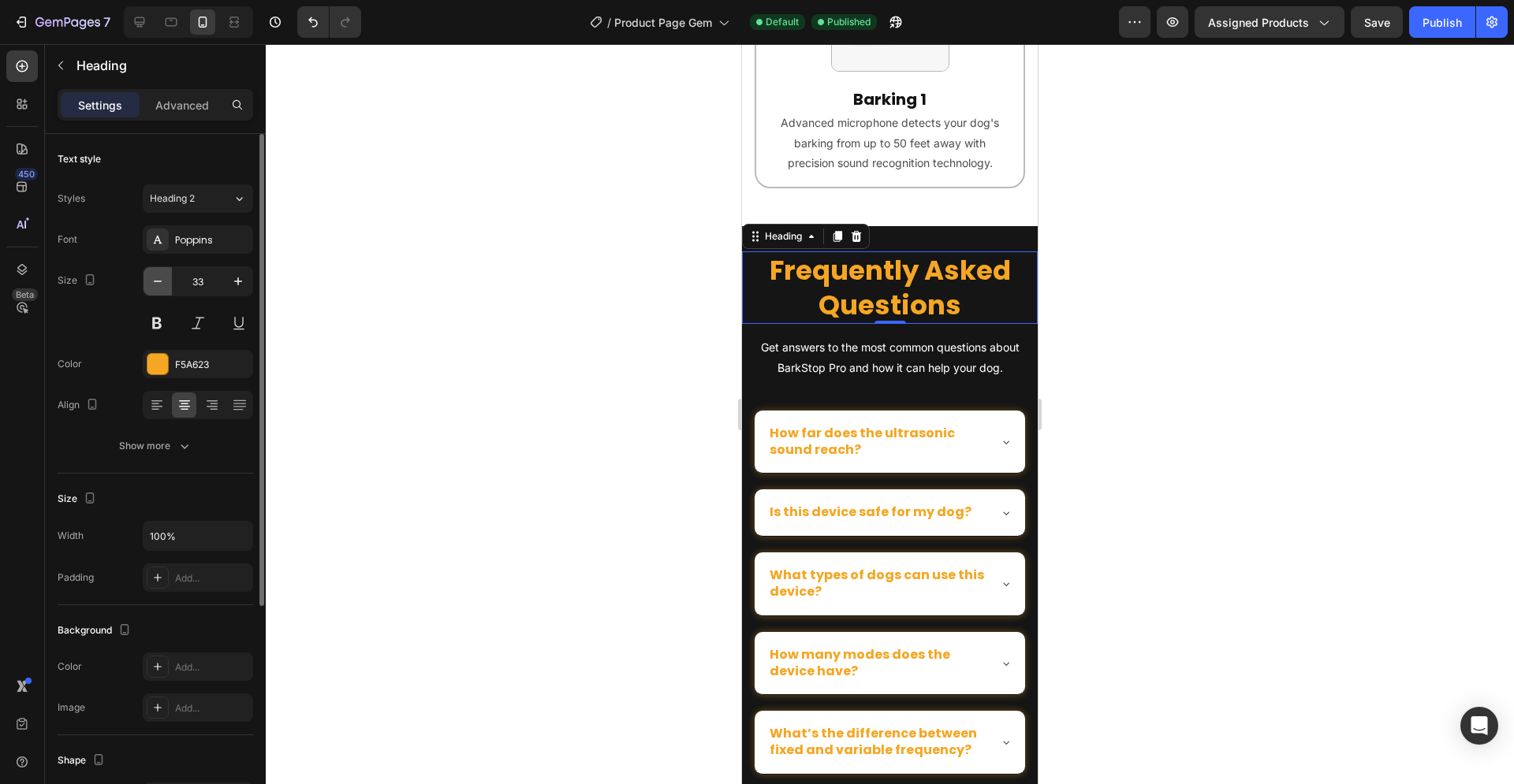
click at [156, 284] on icon "button" at bounding box center [157, 281] width 15 height 15
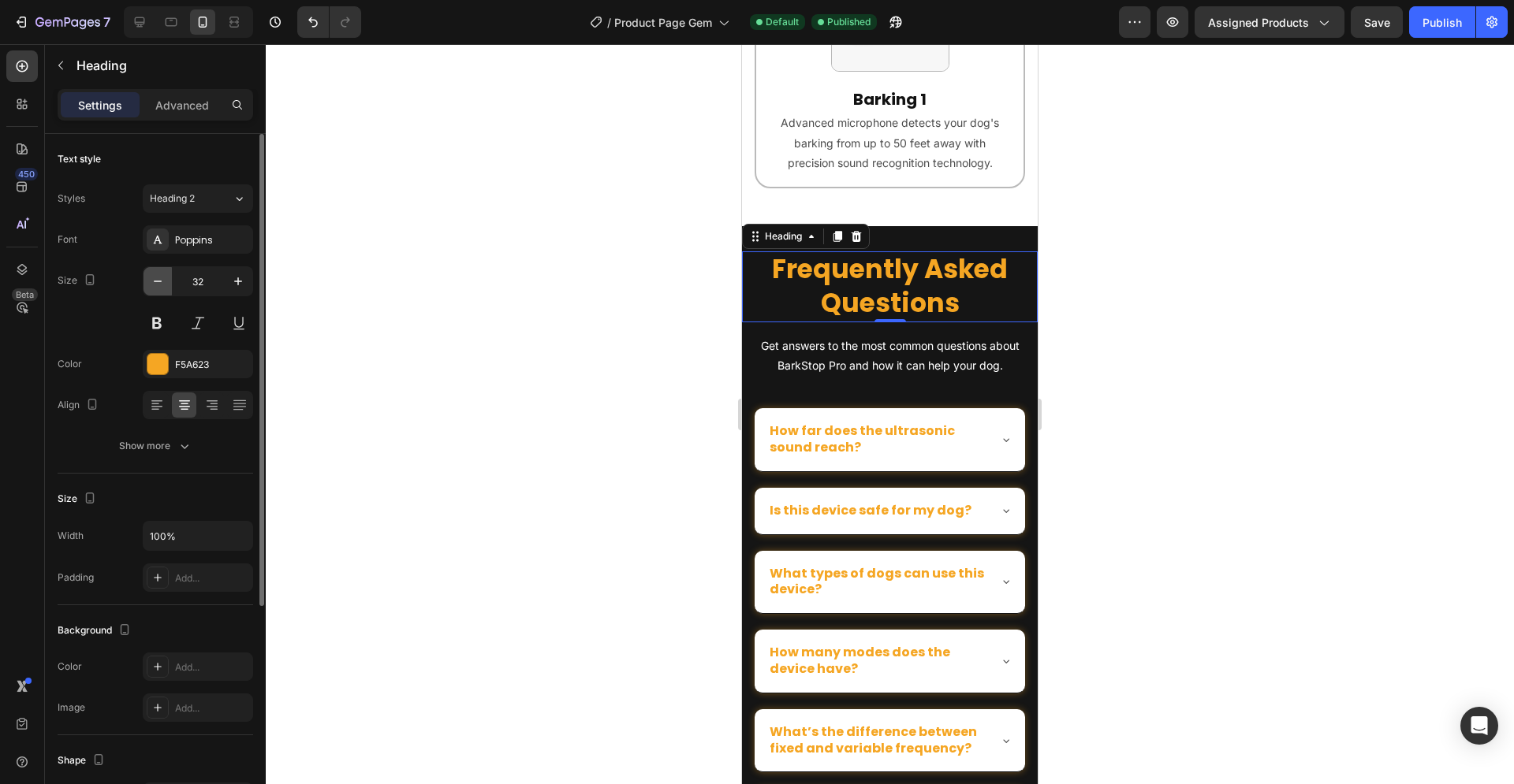
click at [156, 284] on icon "button" at bounding box center [157, 281] width 15 height 15
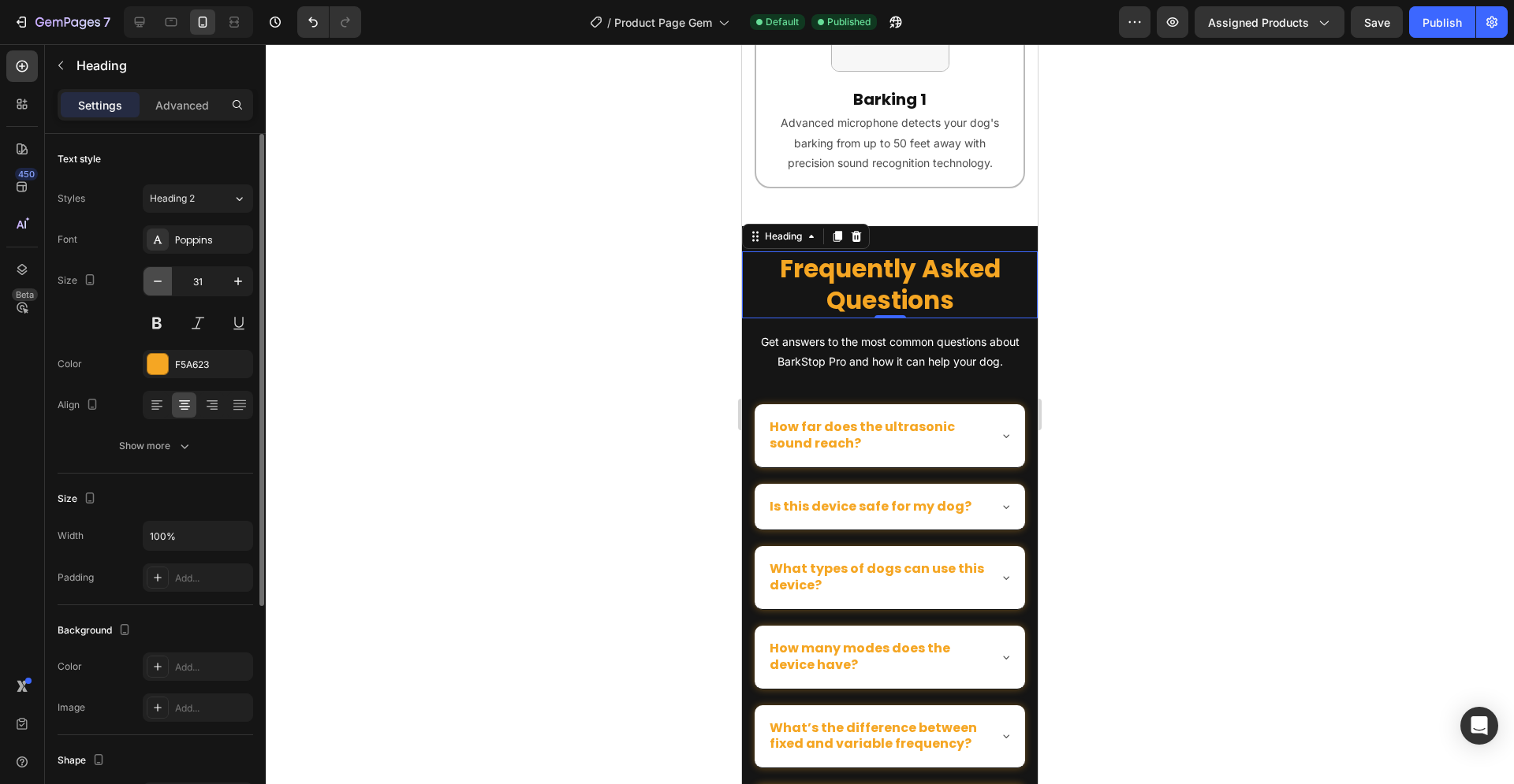
click at [156, 284] on icon "button" at bounding box center [157, 281] width 15 height 15
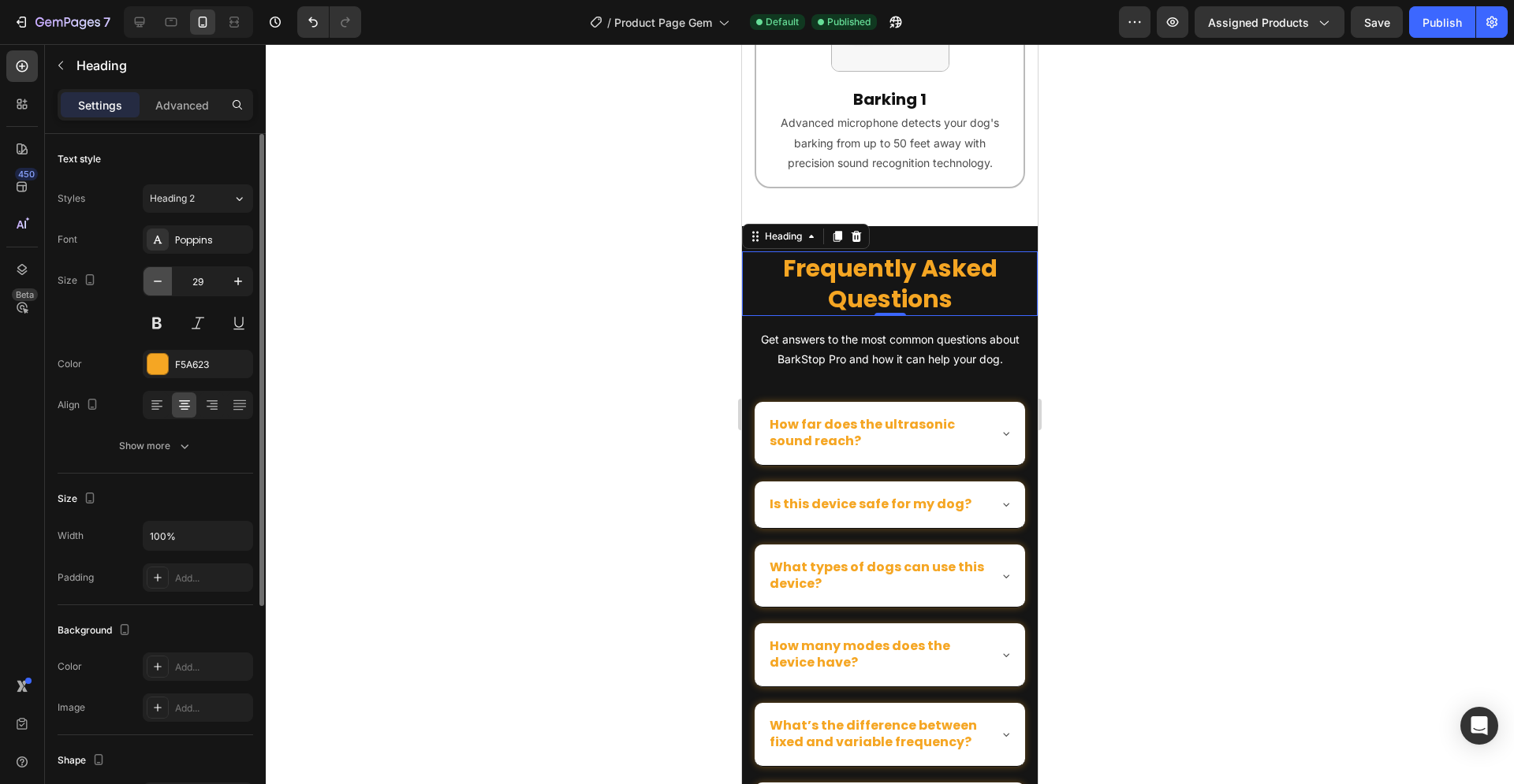
click at [156, 284] on icon "button" at bounding box center [157, 281] width 15 height 15
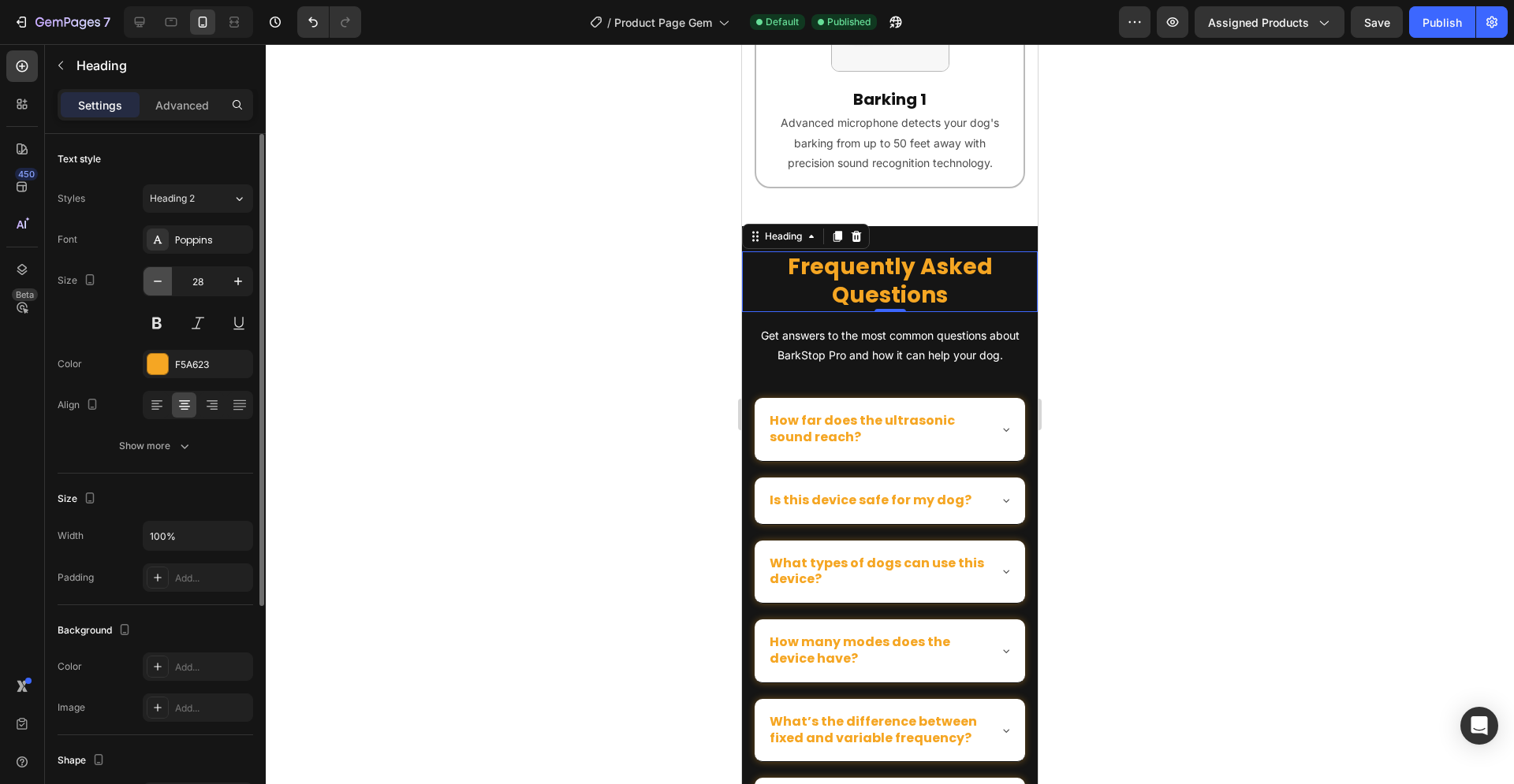
click at [156, 283] on icon "button" at bounding box center [157, 281] width 15 height 15
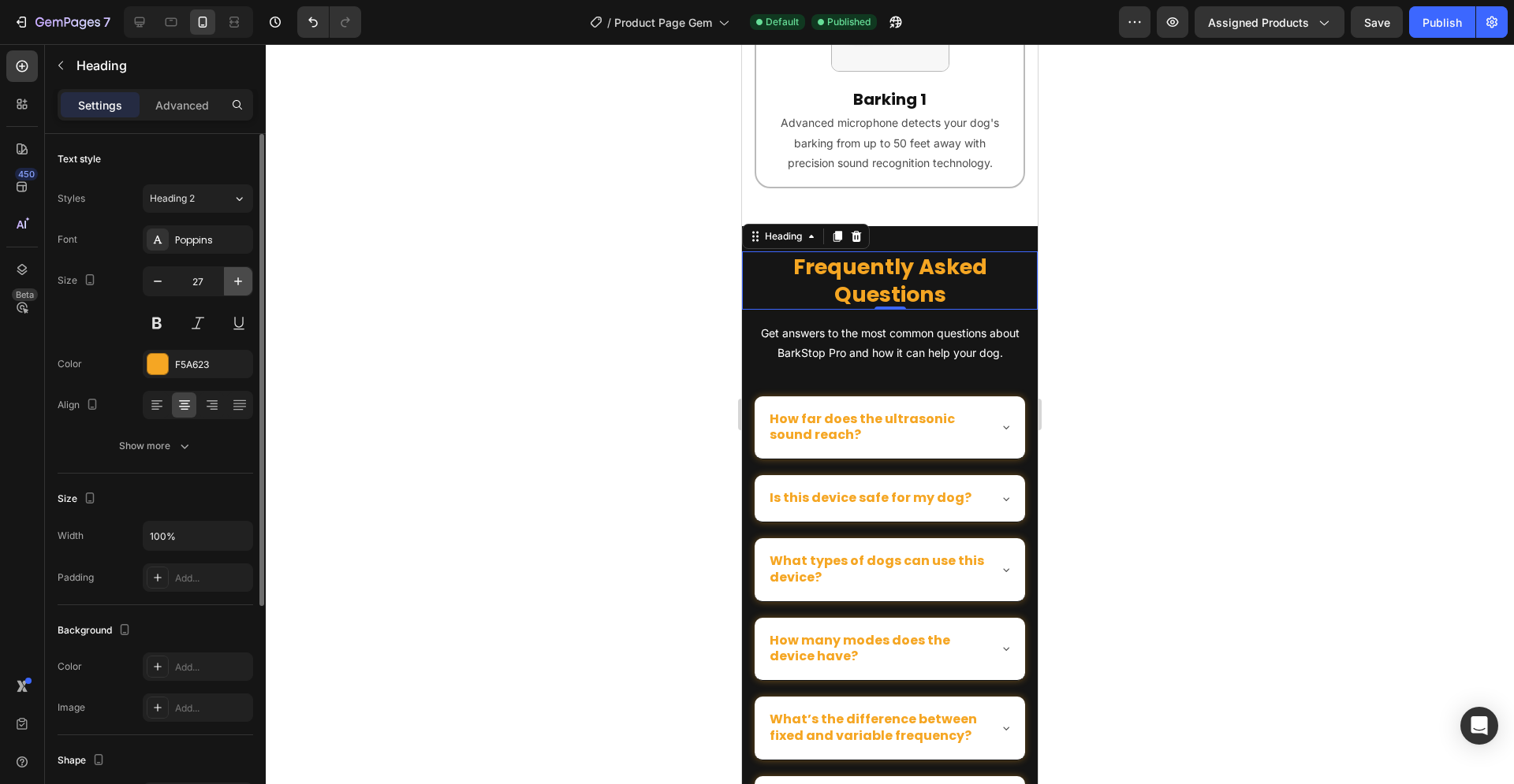
click at [236, 280] on icon "button" at bounding box center [237, 281] width 15 height 15
type input "28"
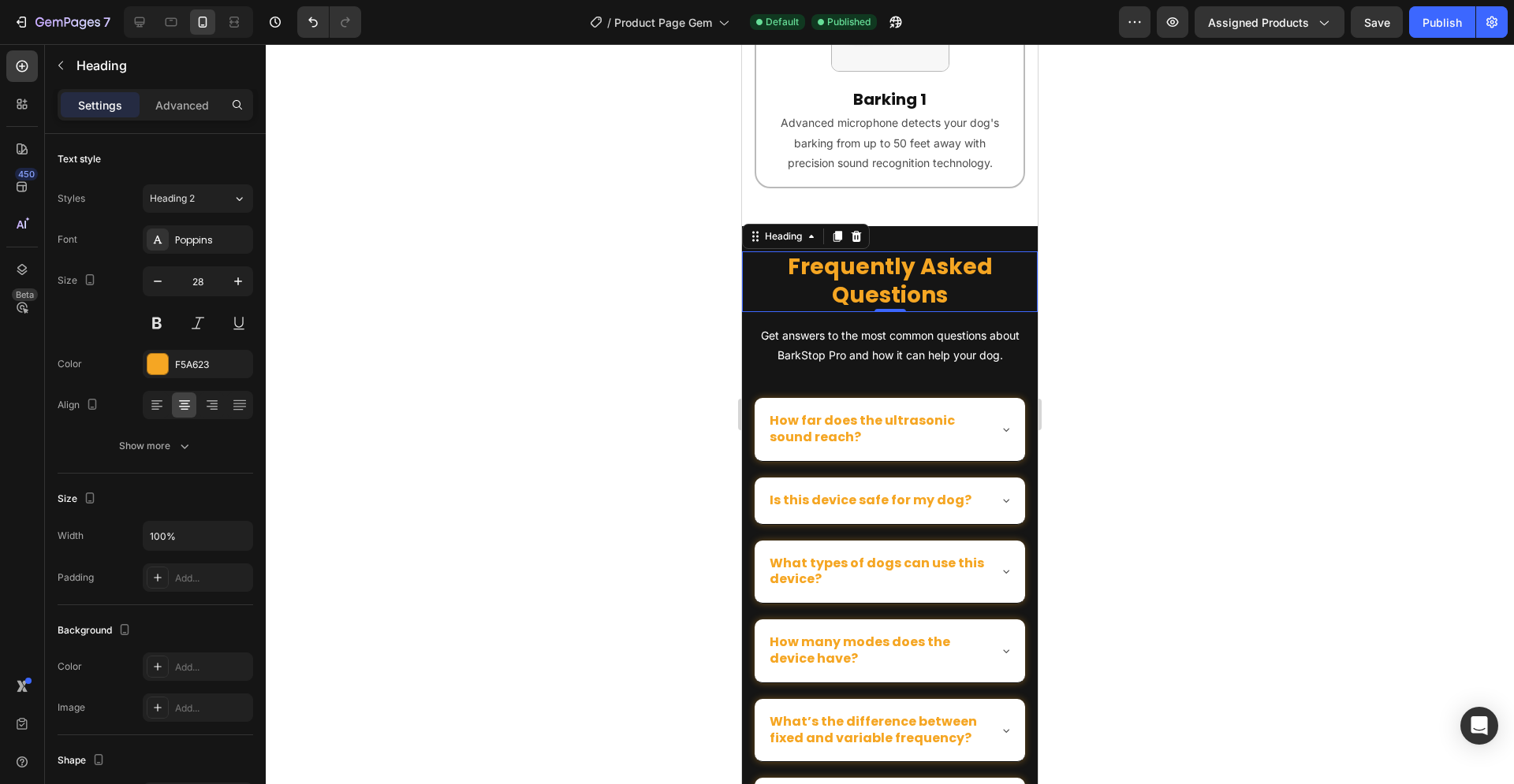
click at [1082, 298] on div at bounding box center [889, 414] width 1248 height 740
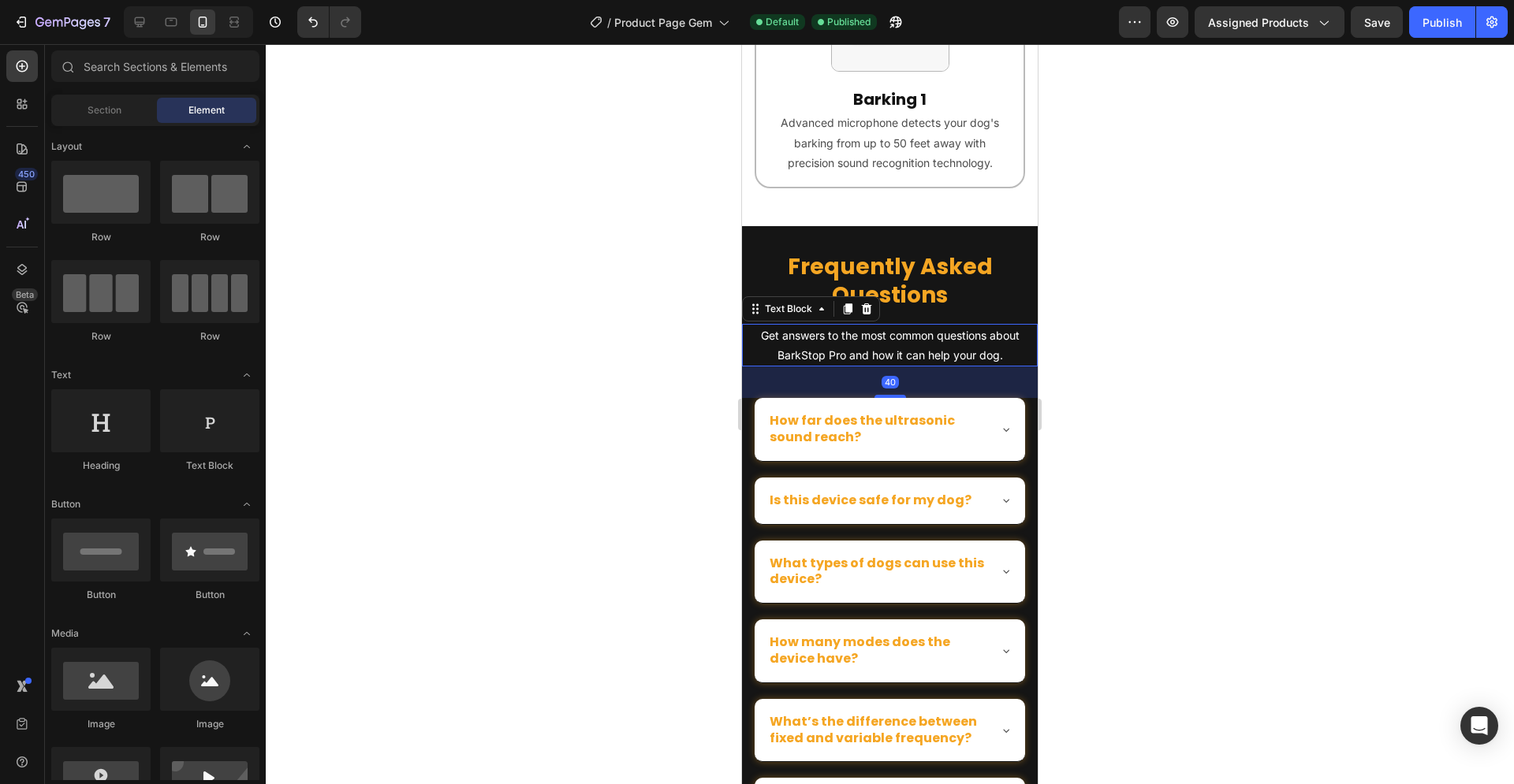
click at [884, 350] on p "Get answers to the most common questions about BarkStop Pro and how it can help…" at bounding box center [889, 345] width 293 height 39
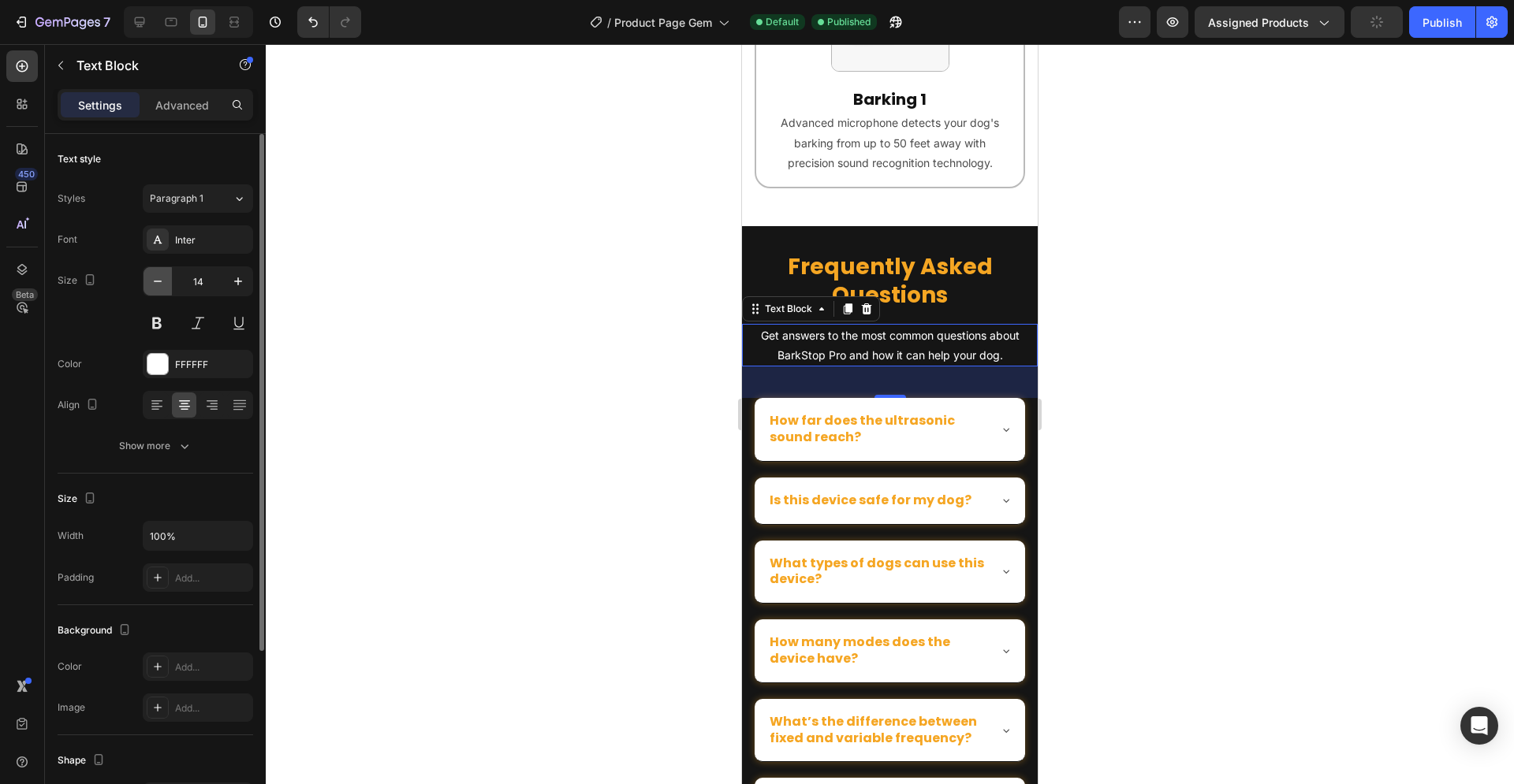
click at [157, 284] on icon "button" at bounding box center [157, 281] width 15 height 15
type input "12"
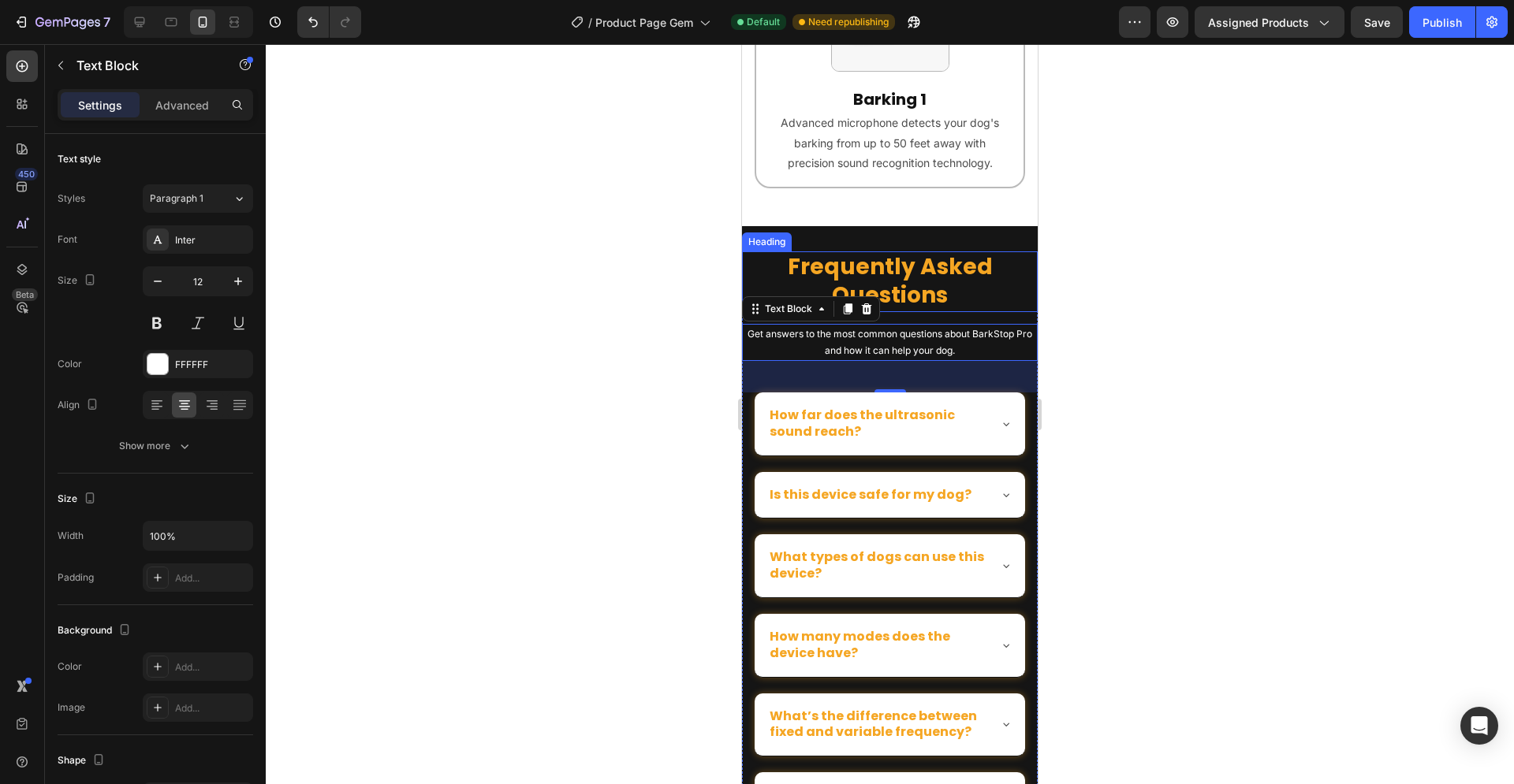
click at [1145, 293] on div at bounding box center [889, 414] width 1248 height 740
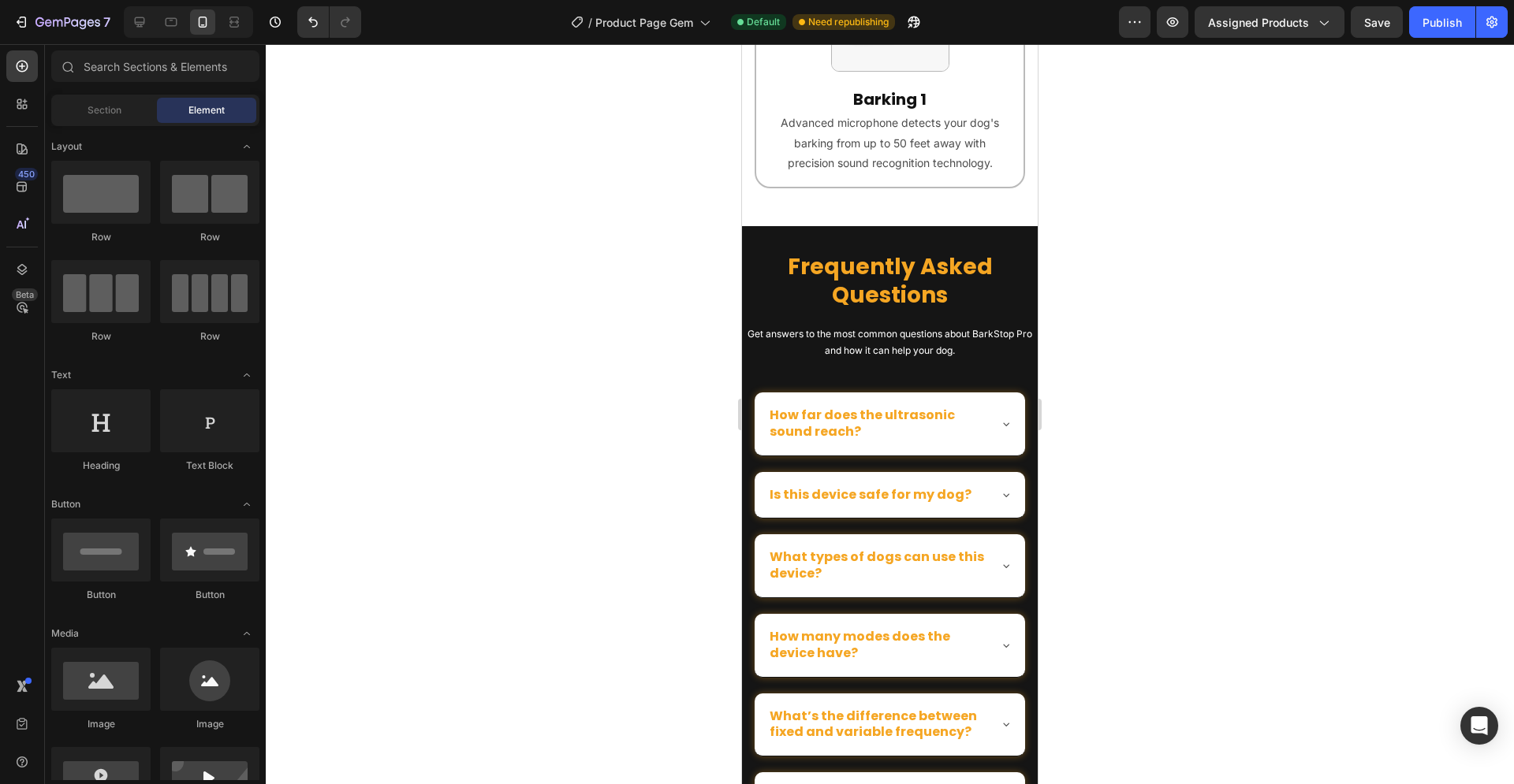
click at [1166, 282] on div at bounding box center [889, 414] width 1248 height 740
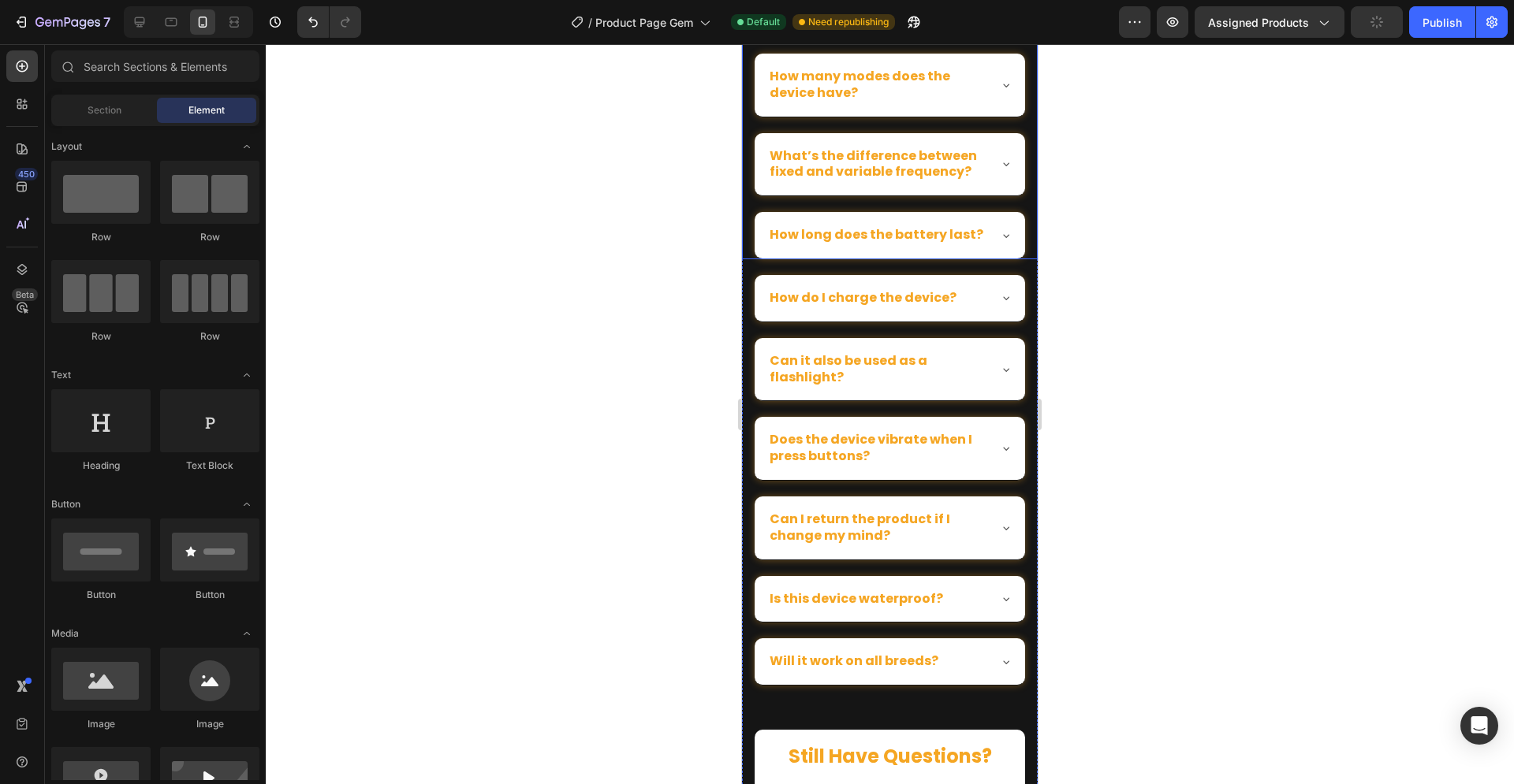
scroll to position [3333, 0]
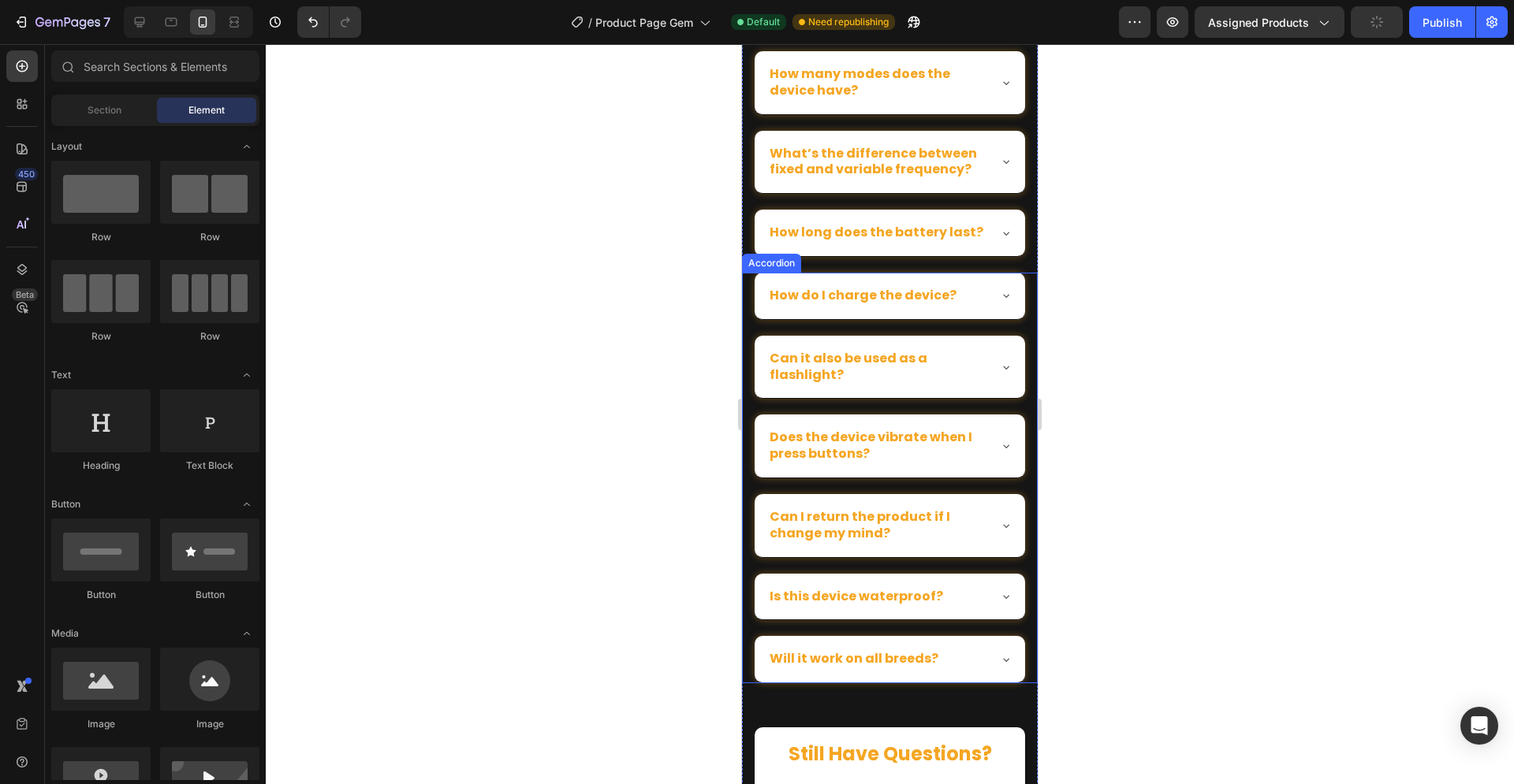
click at [881, 381] on p "Can it also be used as a flashlight?" at bounding box center [877, 367] width 215 height 33
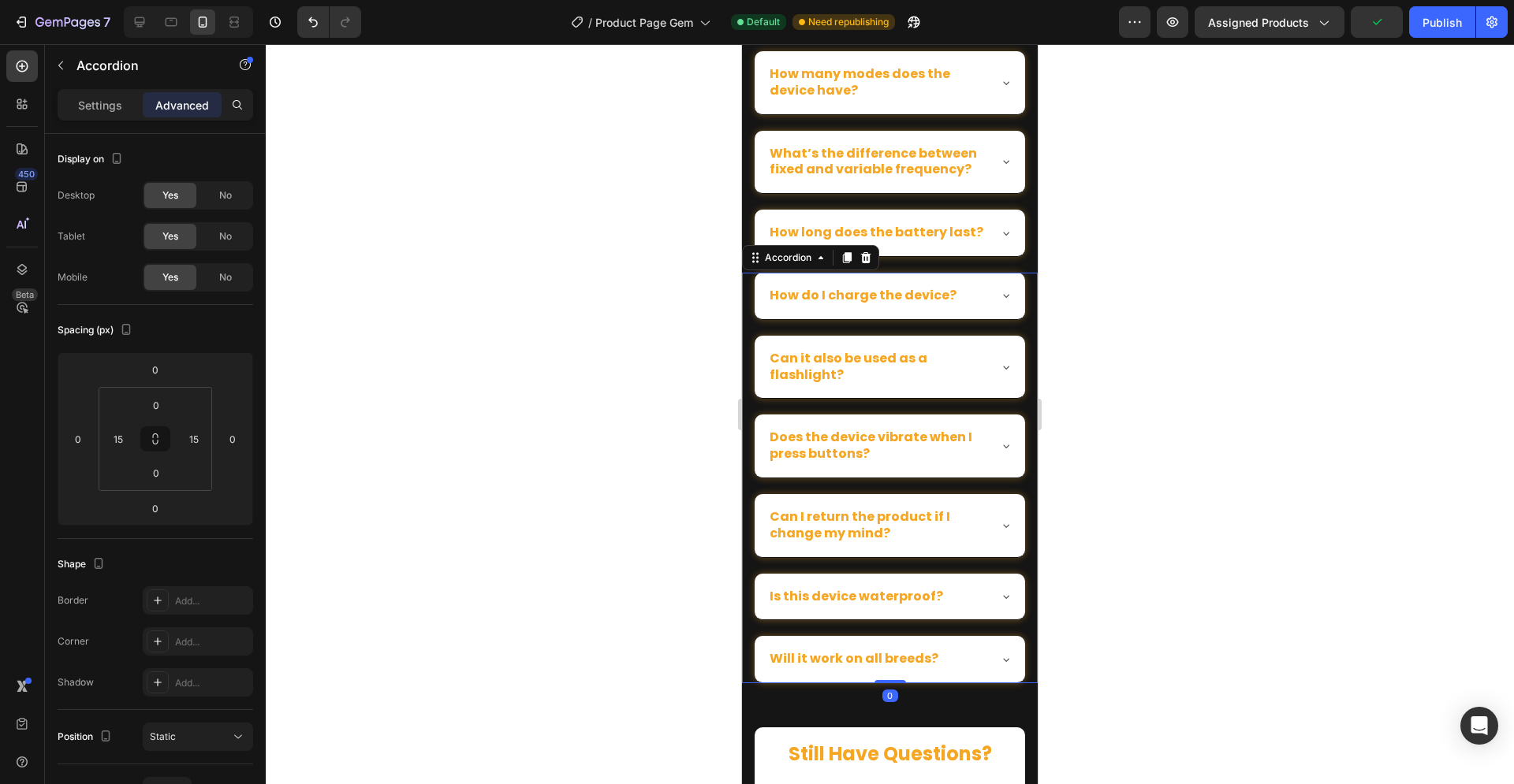
click at [1000, 373] on icon at bounding box center [1005, 367] width 12 height 12
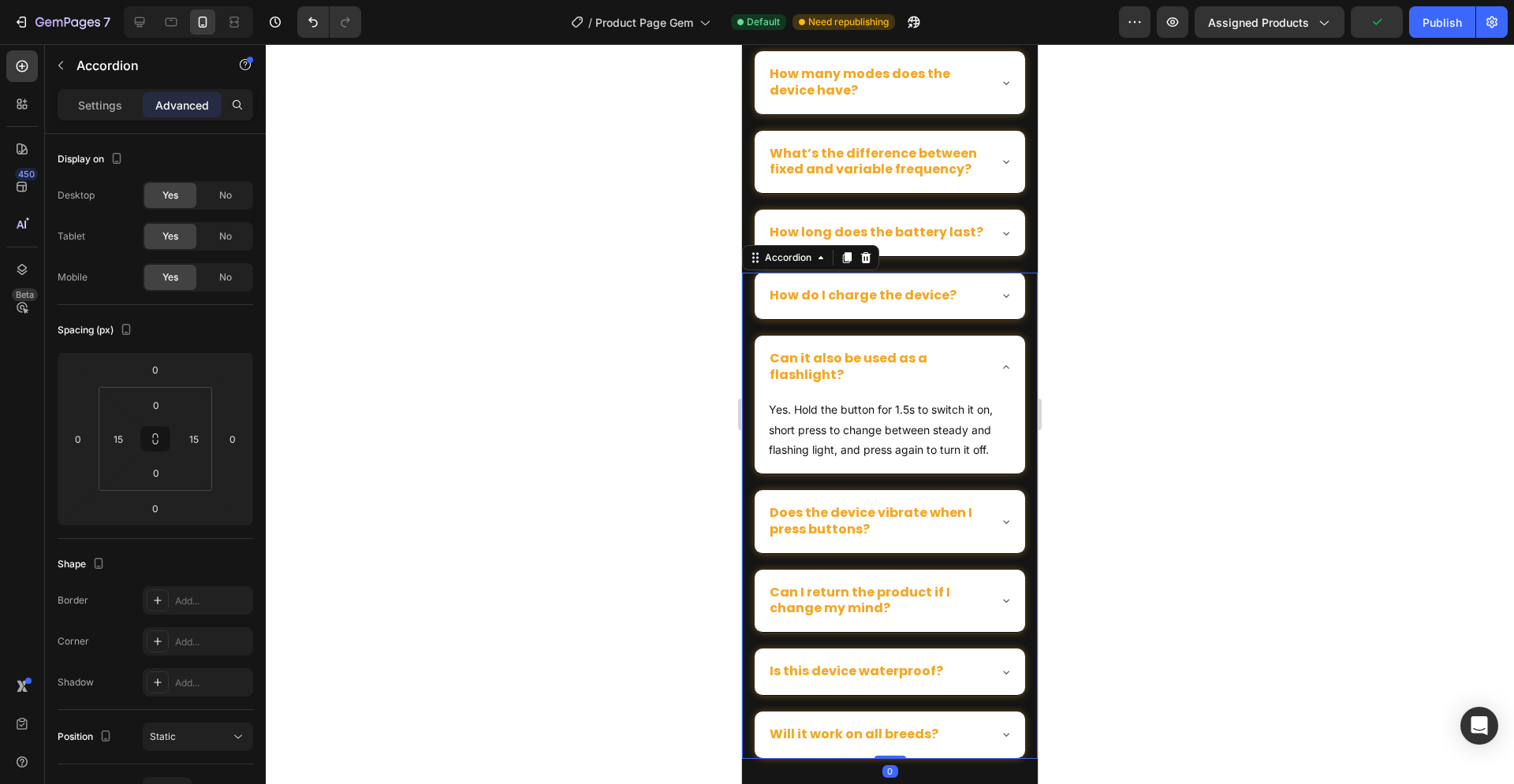
click at [1000, 373] on icon at bounding box center [1005, 367] width 12 height 12
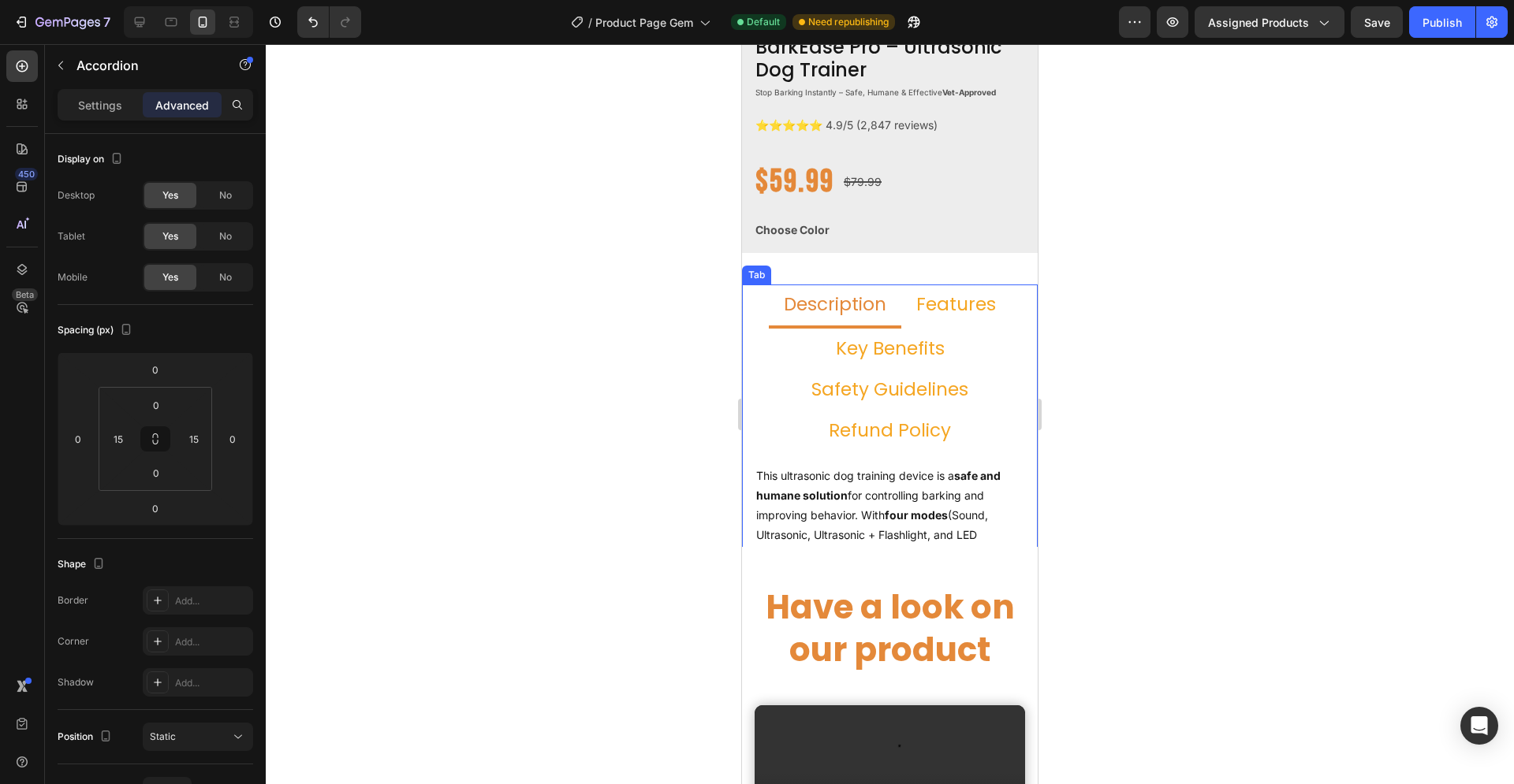
scroll to position [359, 0]
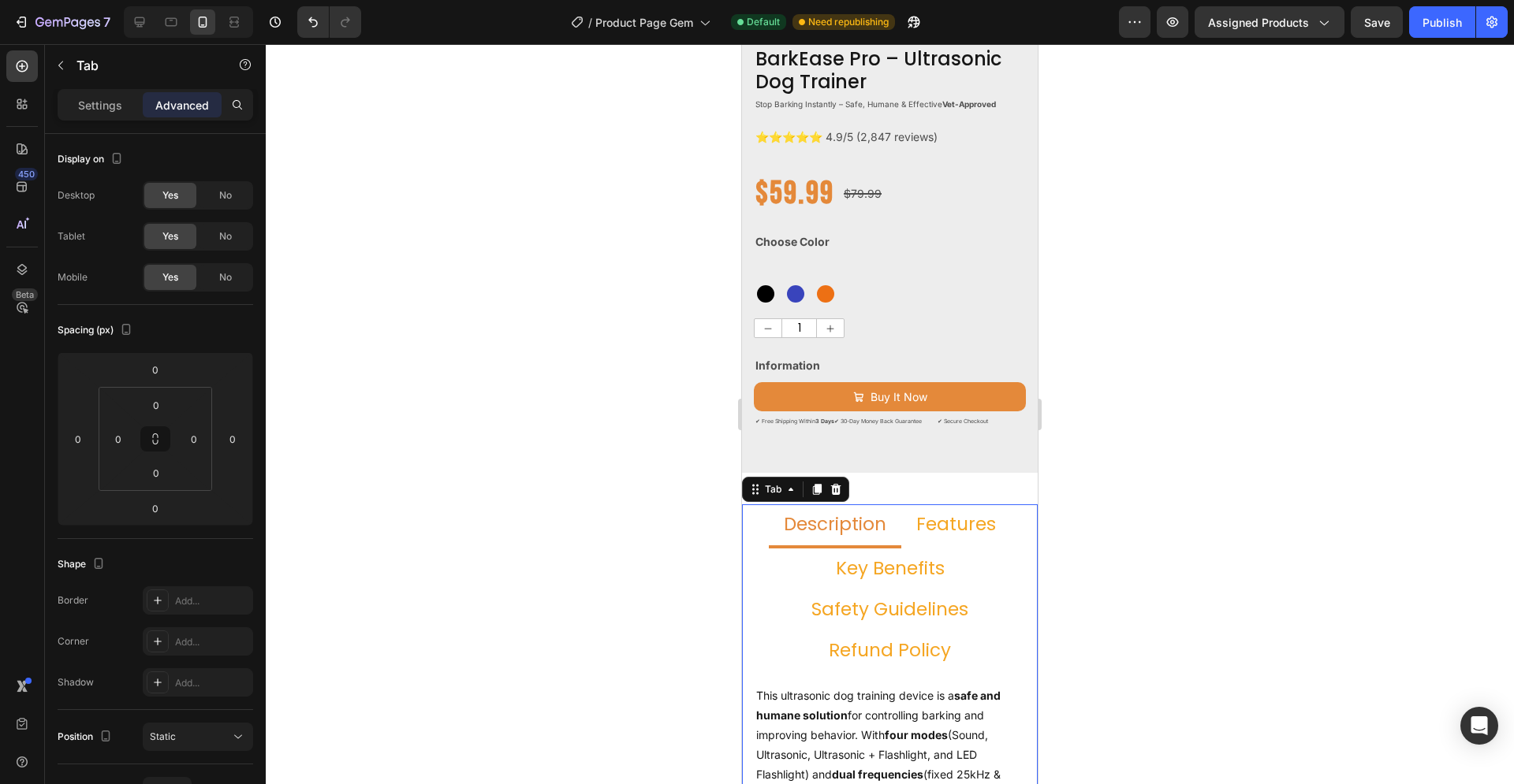
click at [826, 518] on p "Description" at bounding box center [835, 525] width 103 height 24
click at [97, 102] on p "Settings" at bounding box center [100, 105] width 44 height 16
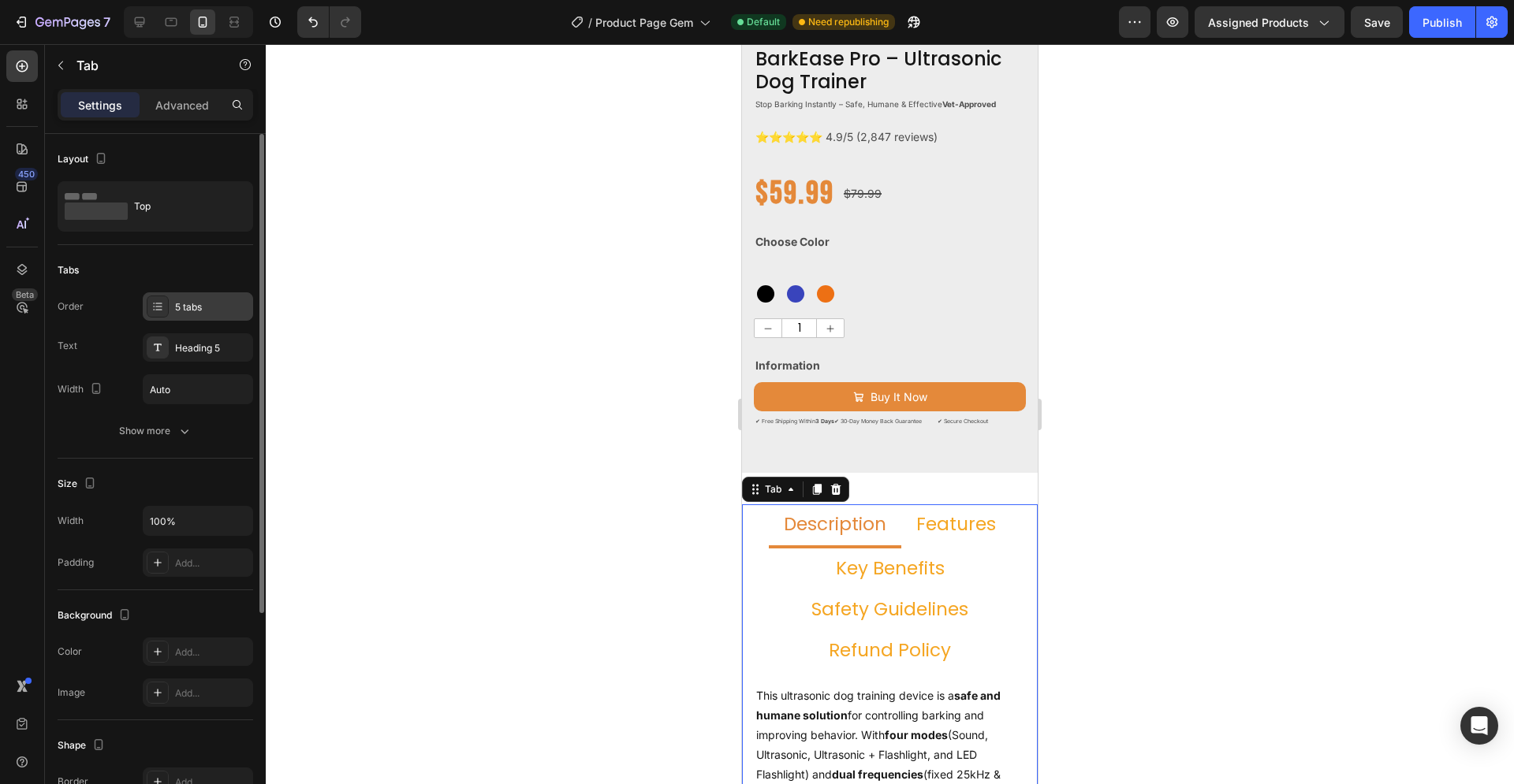
click at [180, 304] on div "5 tabs" at bounding box center [212, 306] width 74 height 14
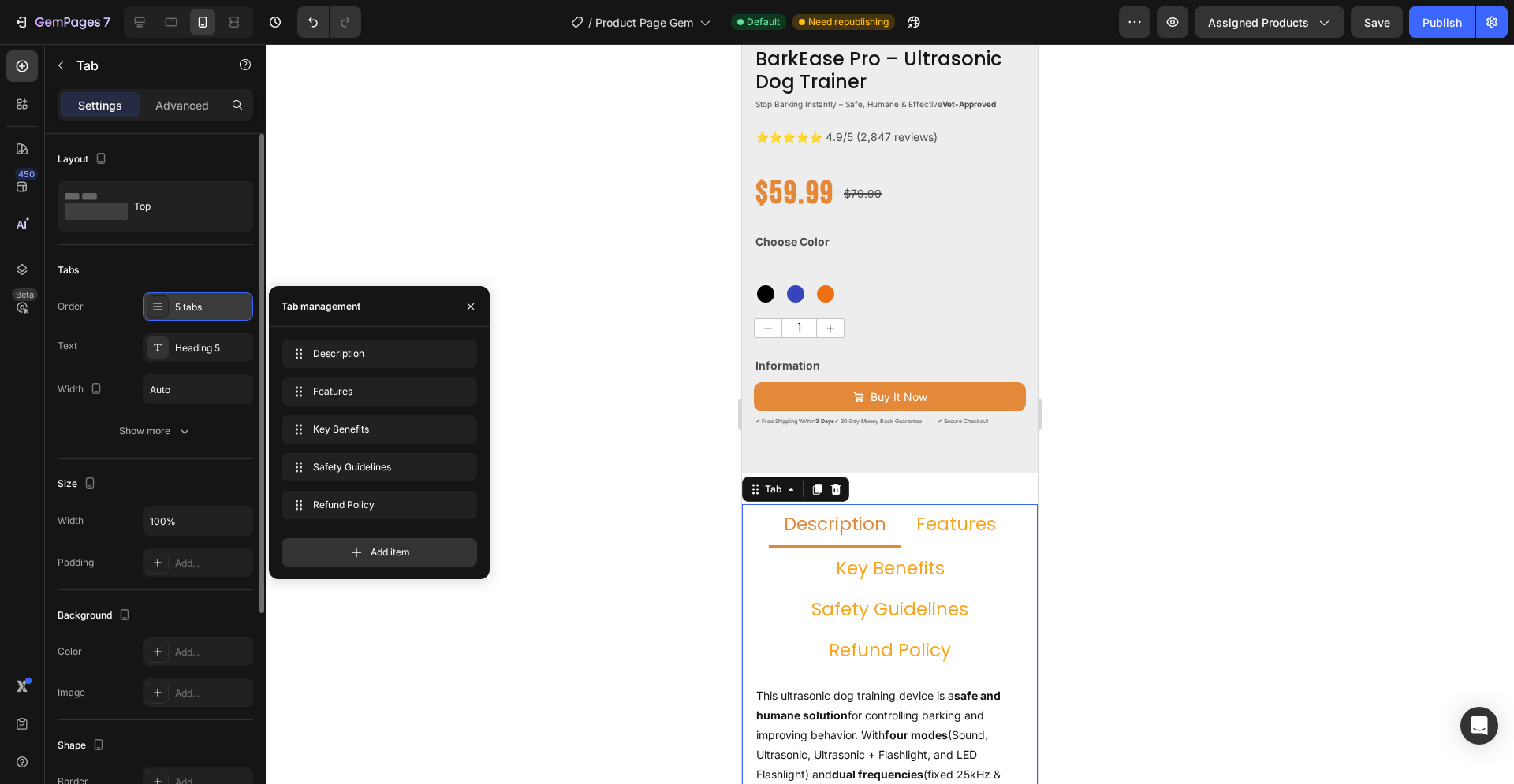
click at [180, 302] on div "5 tabs" at bounding box center [212, 306] width 74 height 14
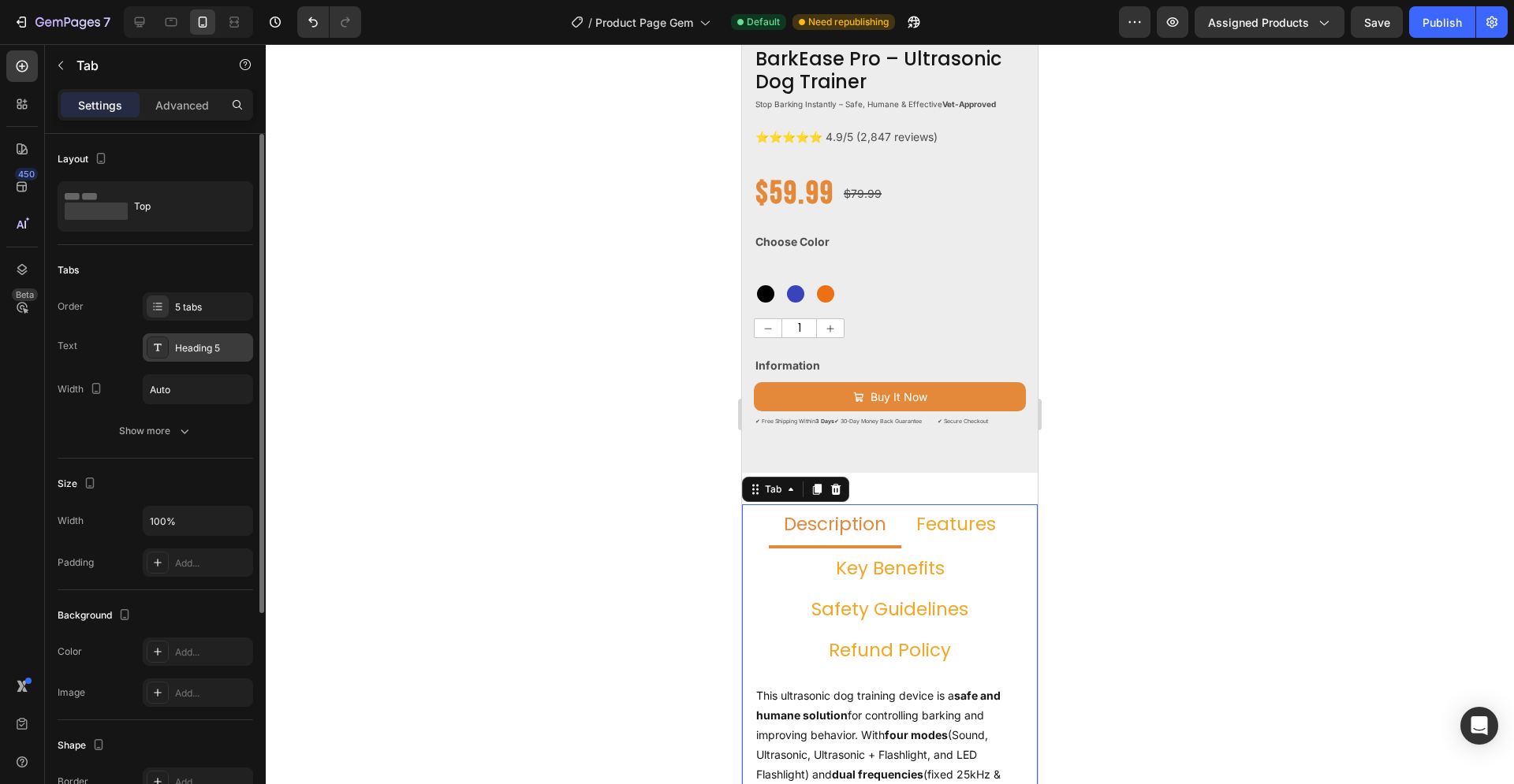
click at [195, 344] on div "Heading 5" at bounding box center [212, 348] width 74 height 14
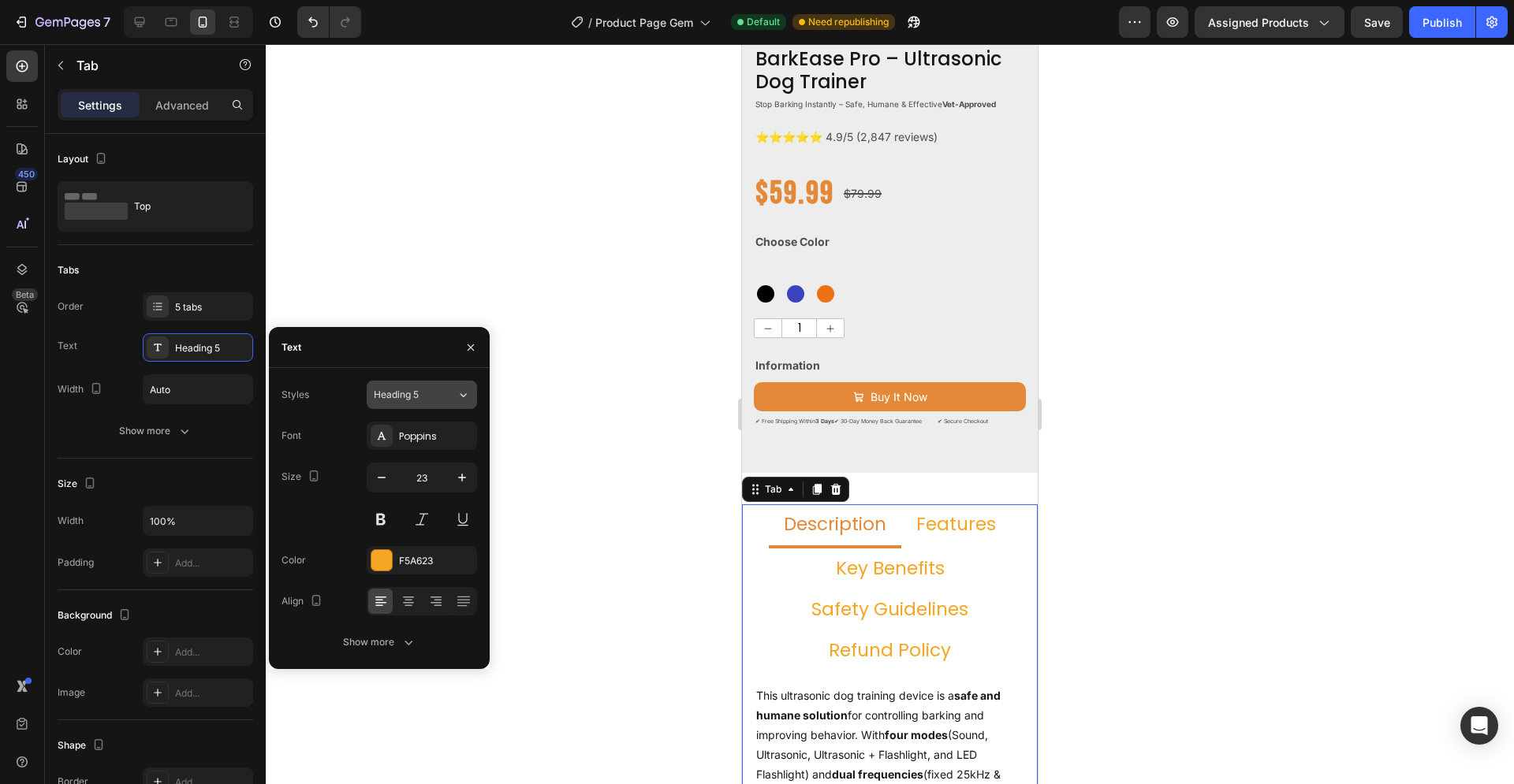
click at [412, 398] on span "Heading 5" at bounding box center [395, 394] width 45 height 14
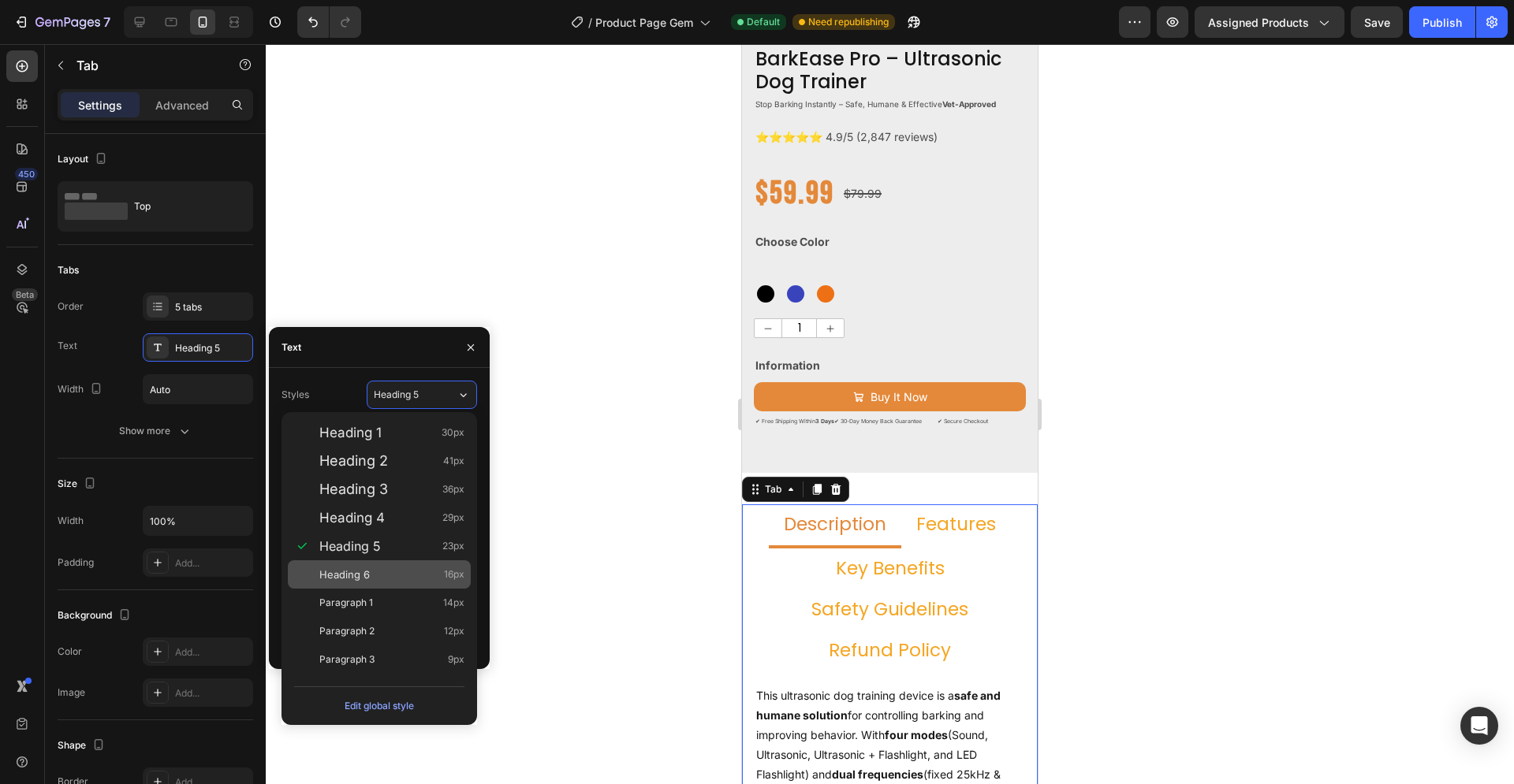
click at [373, 578] on div "Heading 6 16px" at bounding box center [392, 574] width 145 height 15
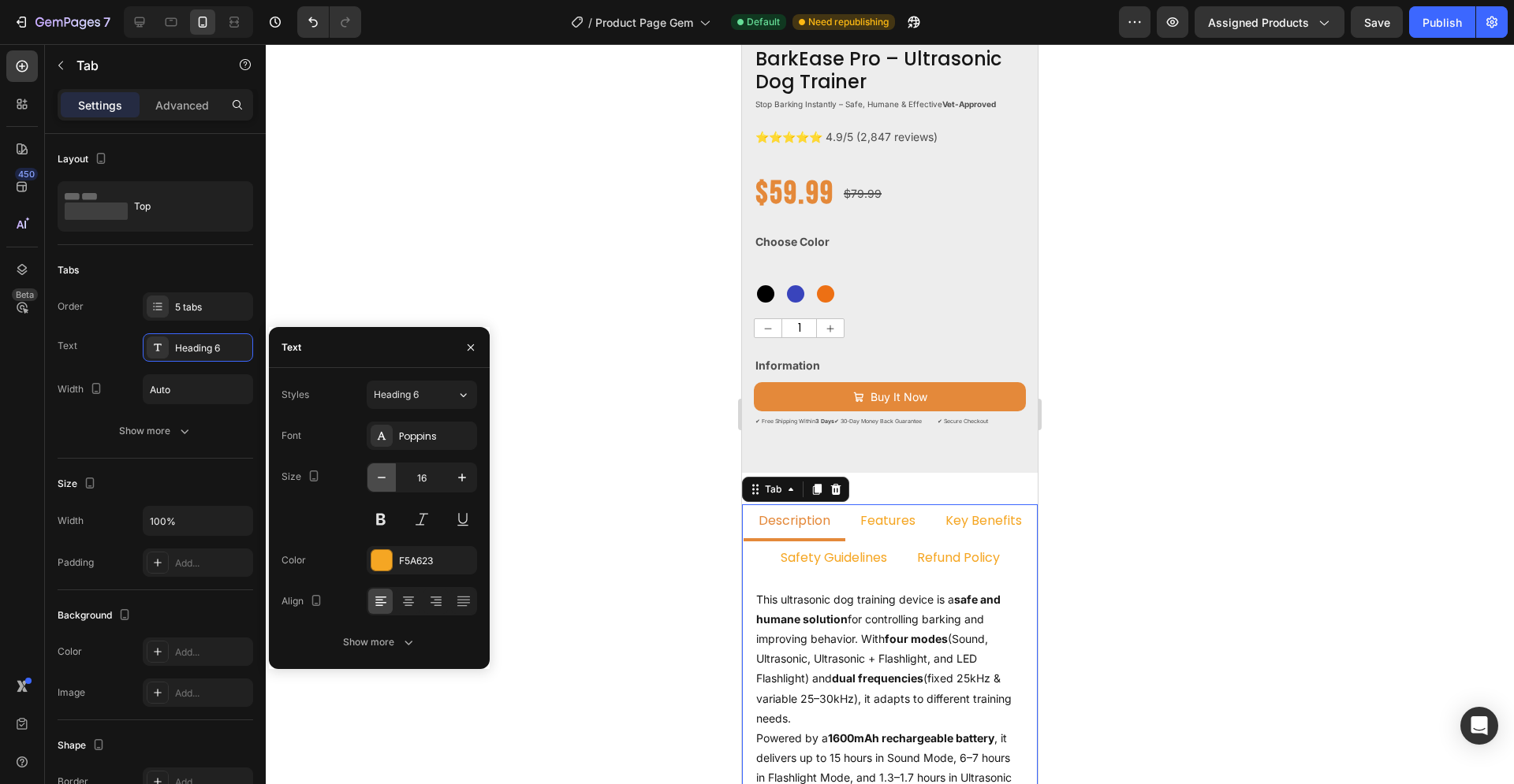
click at [379, 479] on icon "button" at bounding box center [381, 477] width 15 height 15
click at [380, 478] on icon "button" at bounding box center [382, 478] width 8 height 2
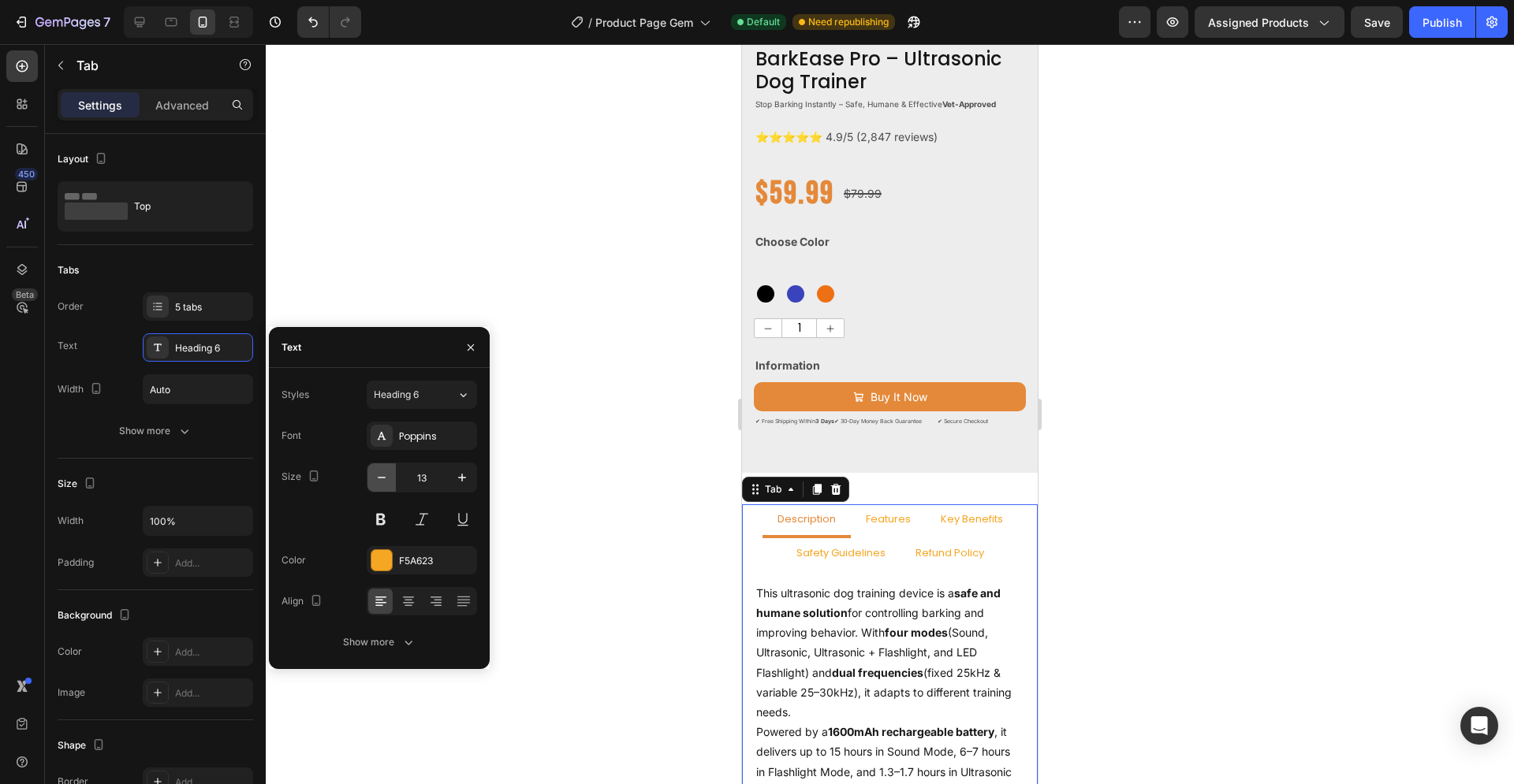
type input "12"
click at [382, 561] on div at bounding box center [381, 560] width 20 height 20
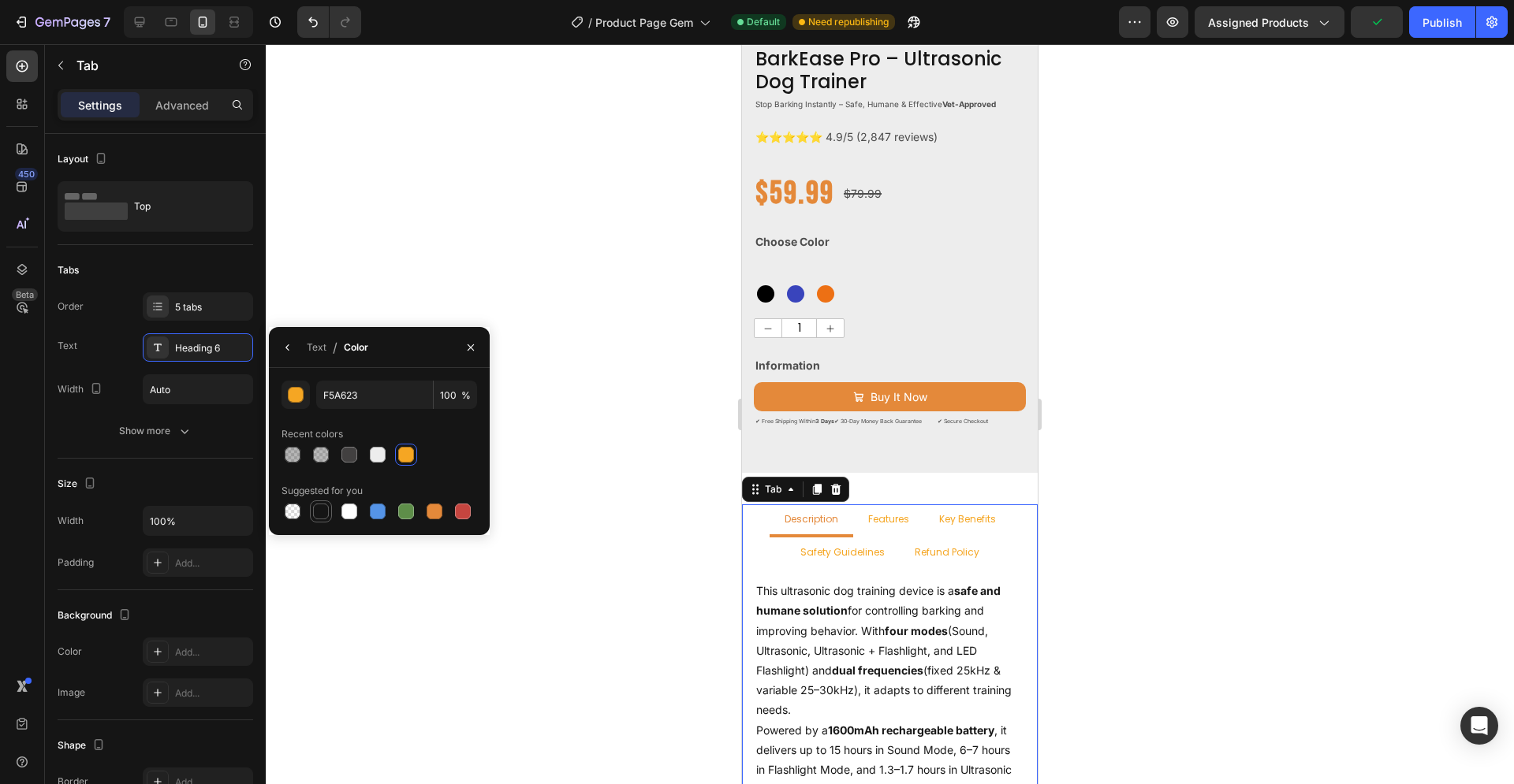
click at [324, 506] on div at bounding box center [320, 511] width 15 height 15
click at [404, 453] on div at bounding box center [405, 454] width 15 height 15
click at [435, 516] on div at bounding box center [434, 511] width 15 height 15
type input "E4893A"
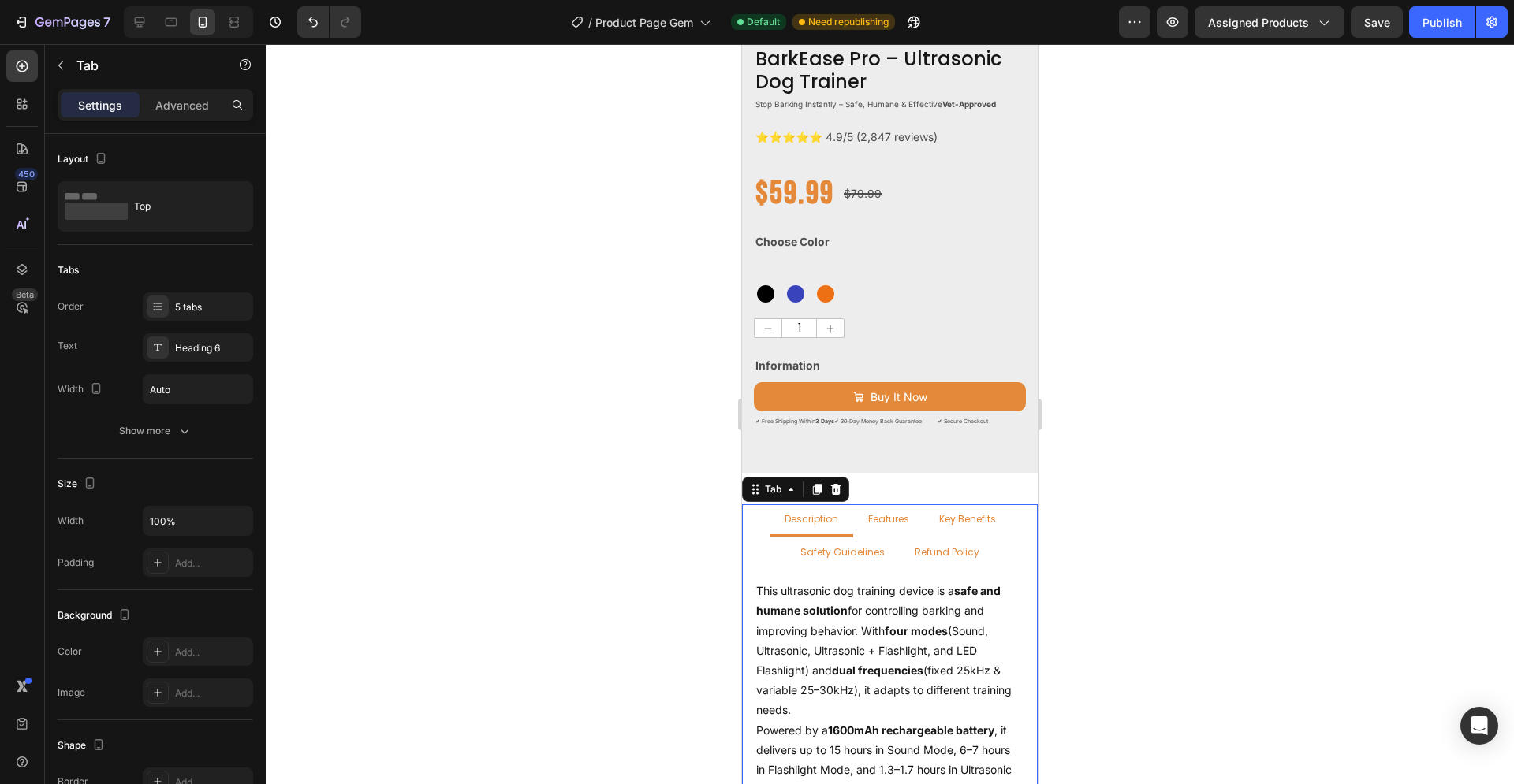
click at [534, 328] on div at bounding box center [889, 414] width 1248 height 740
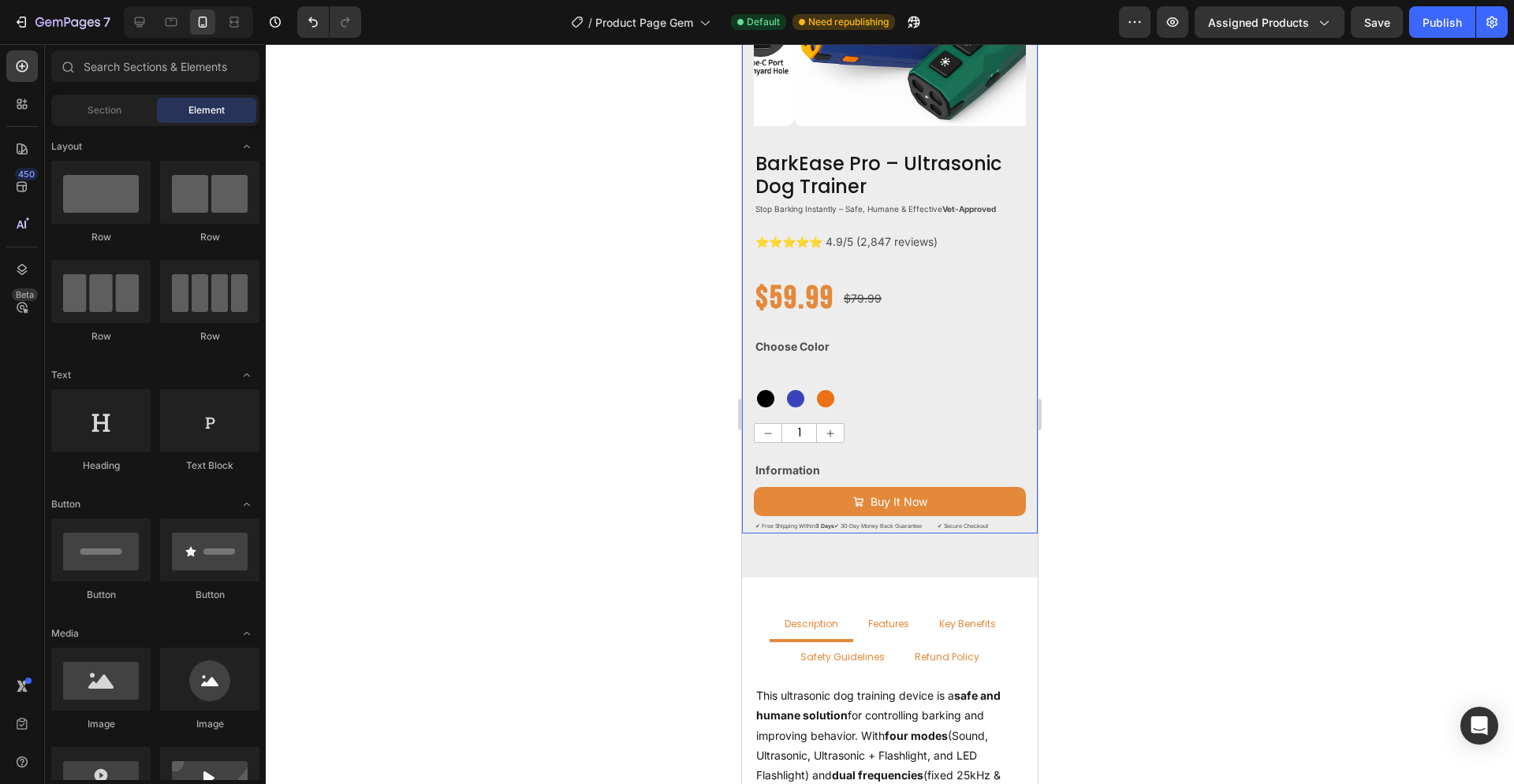
scroll to position [198, 0]
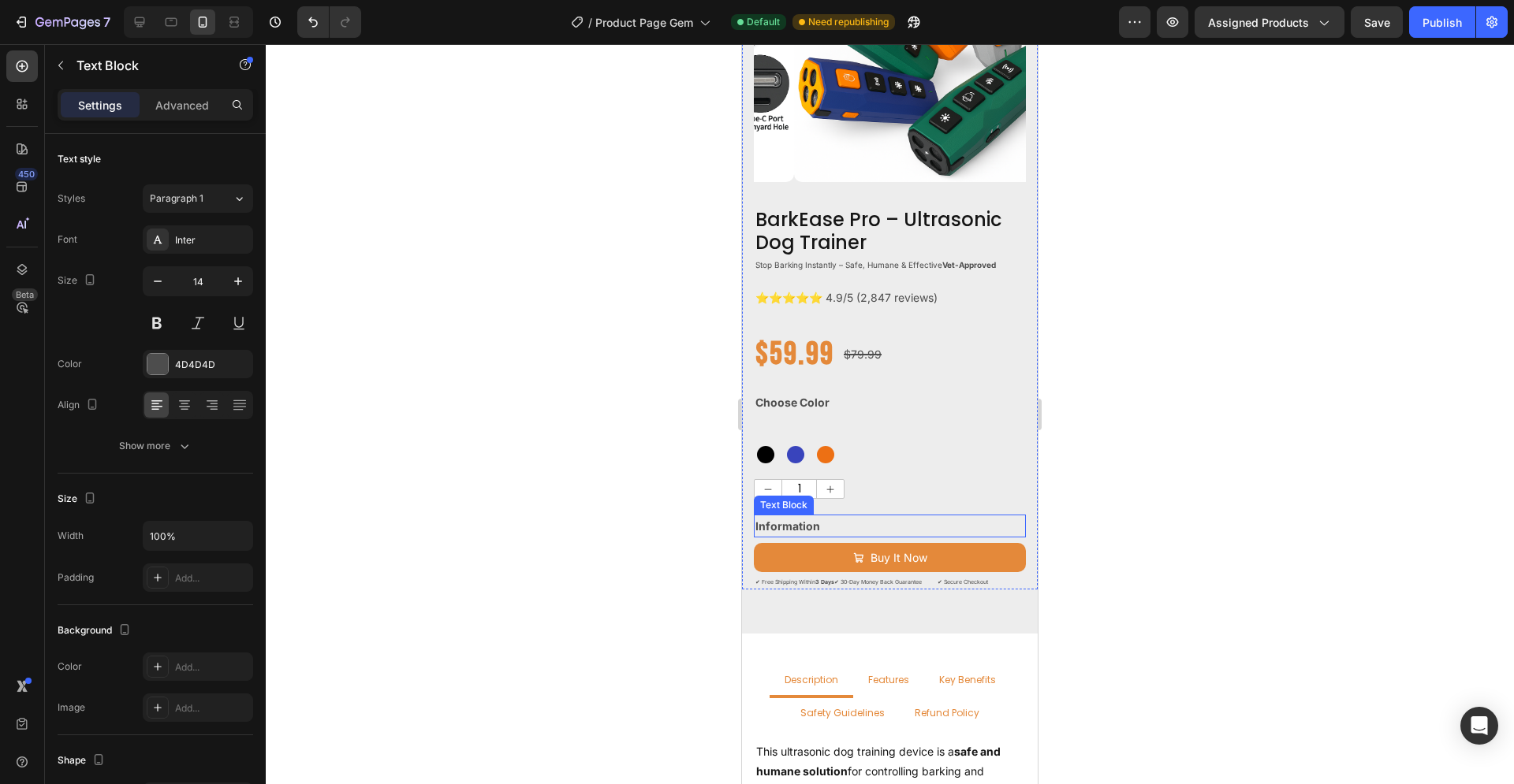
click at [823, 516] on p "Information" at bounding box center [889, 526] width 269 height 20
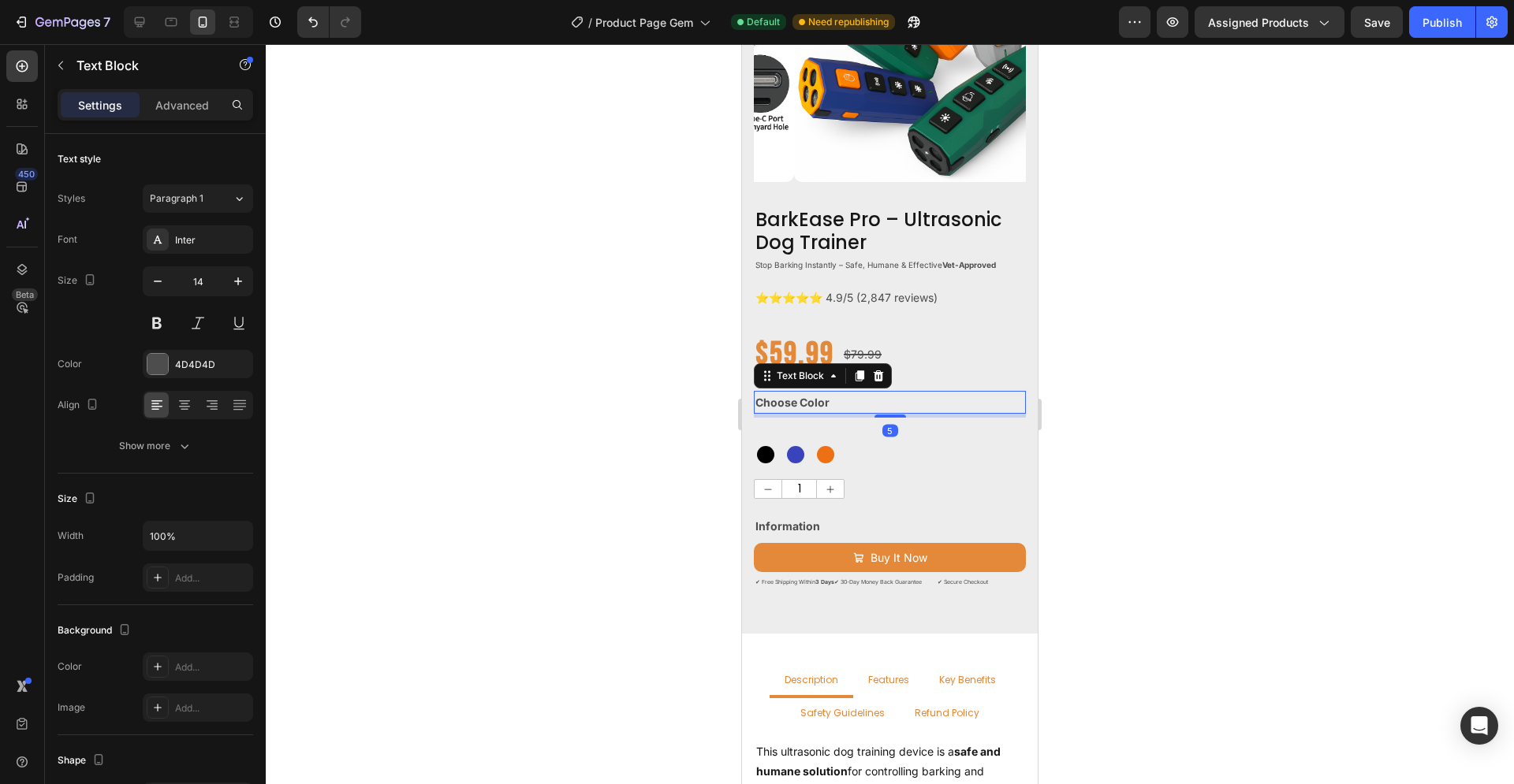
click at [864, 399] on div "Choose Color" at bounding box center [890, 403] width 272 height 23
click at [182, 104] on p "Advanced" at bounding box center [183, 105] width 54 height 16
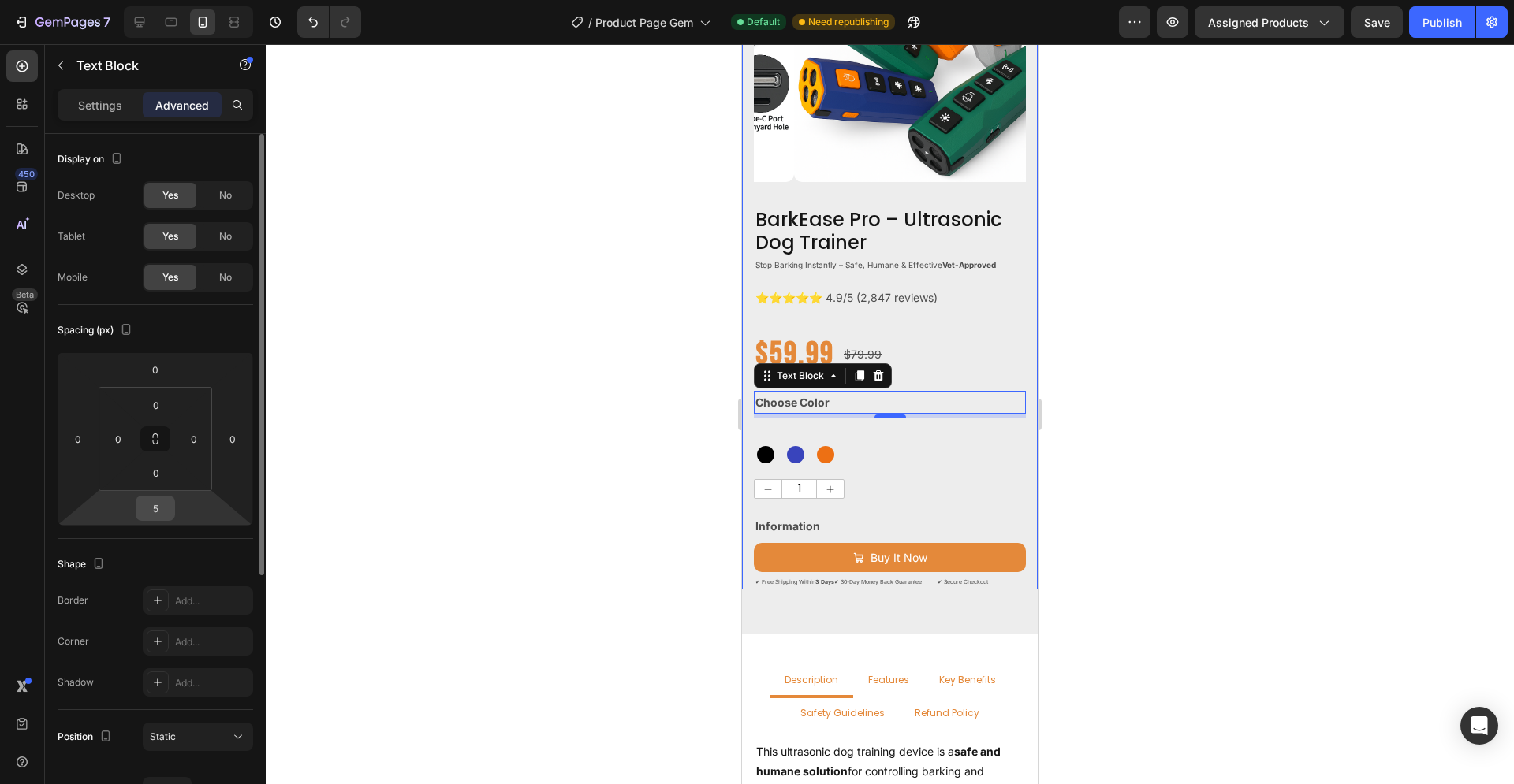
click at [161, 511] on input "5" at bounding box center [155, 508] width 32 height 24
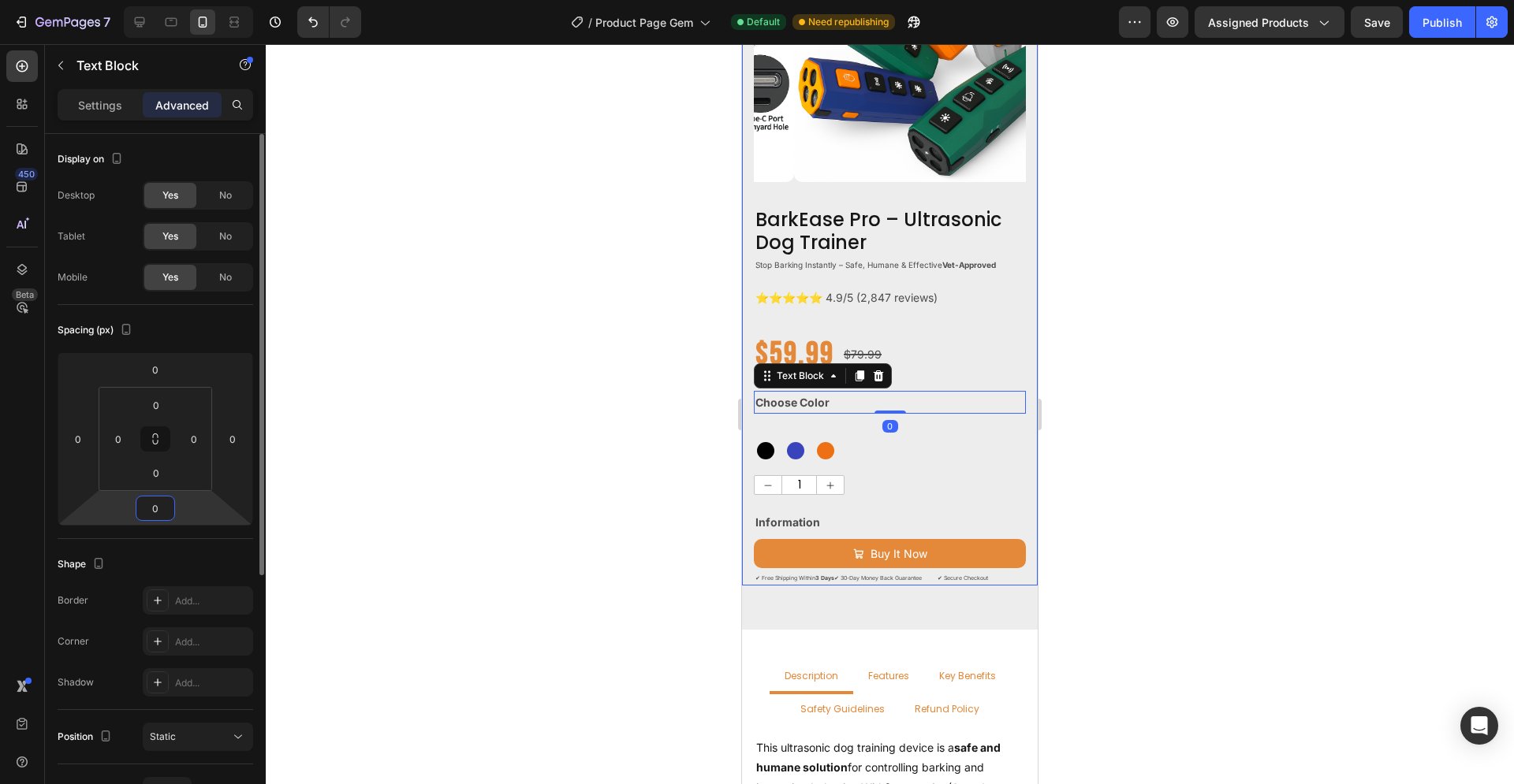
type input "0"
click at [866, 439] on div "Black Black Blue Blue Orange Orange" at bounding box center [890, 451] width 272 height 24
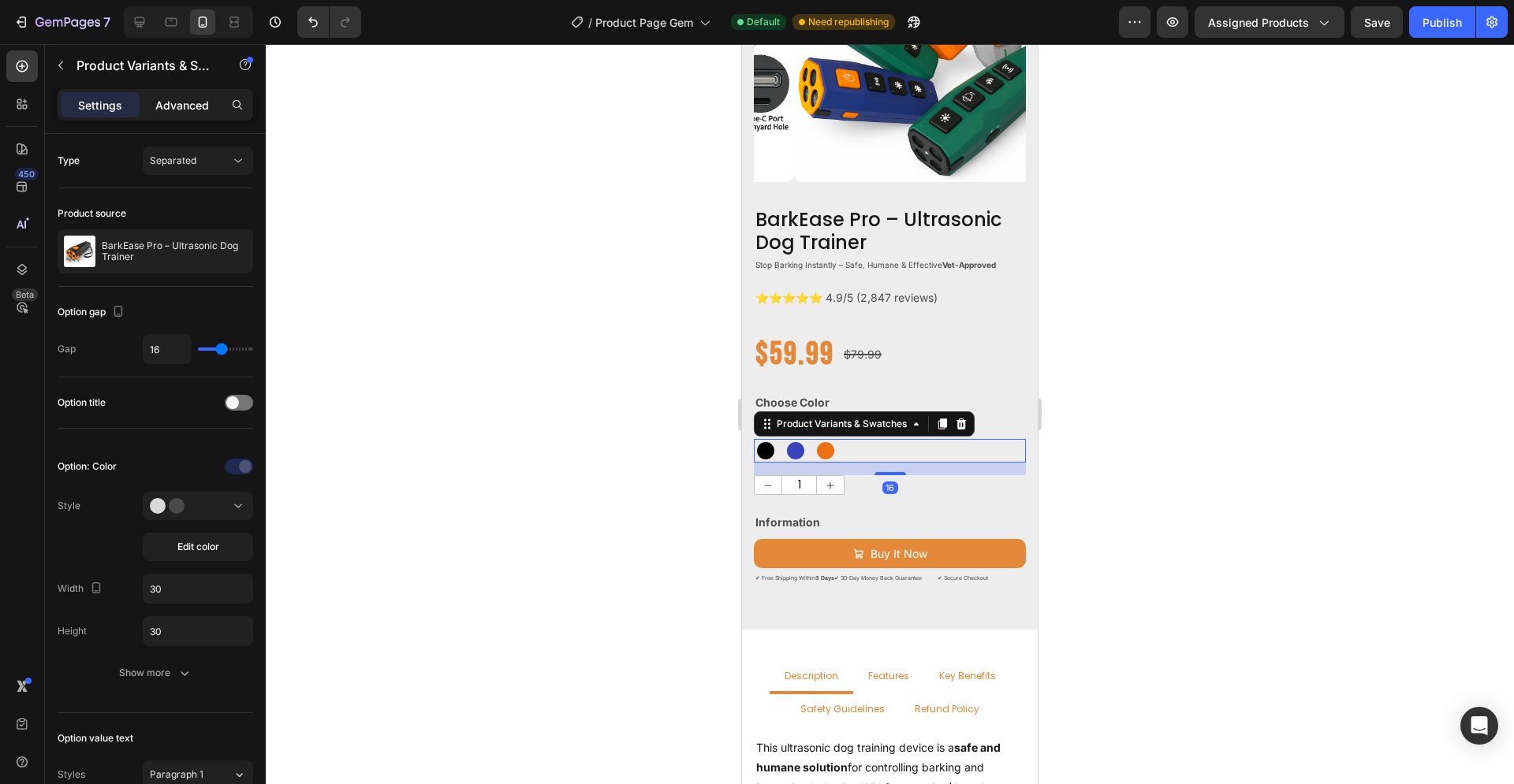
click at [186, 105] on p "Advanced" at bounding box center [183, 105] width 54 height 16
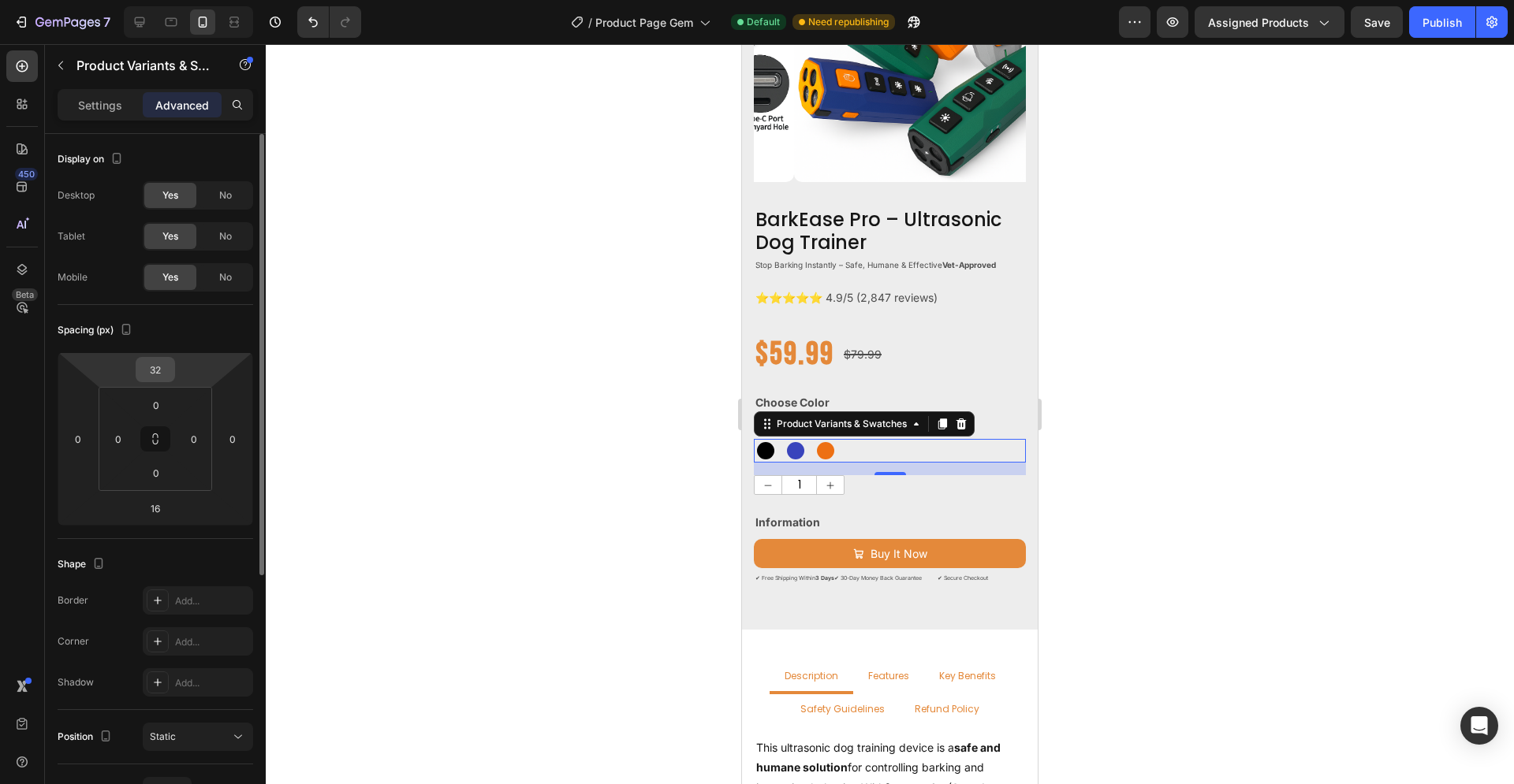
click at [170, 371] on div "32" at bounding box center [155, 369] width 39 height 25
click at [167, 371] on input "32" at bounding box center [155, 369] width 32 height 24
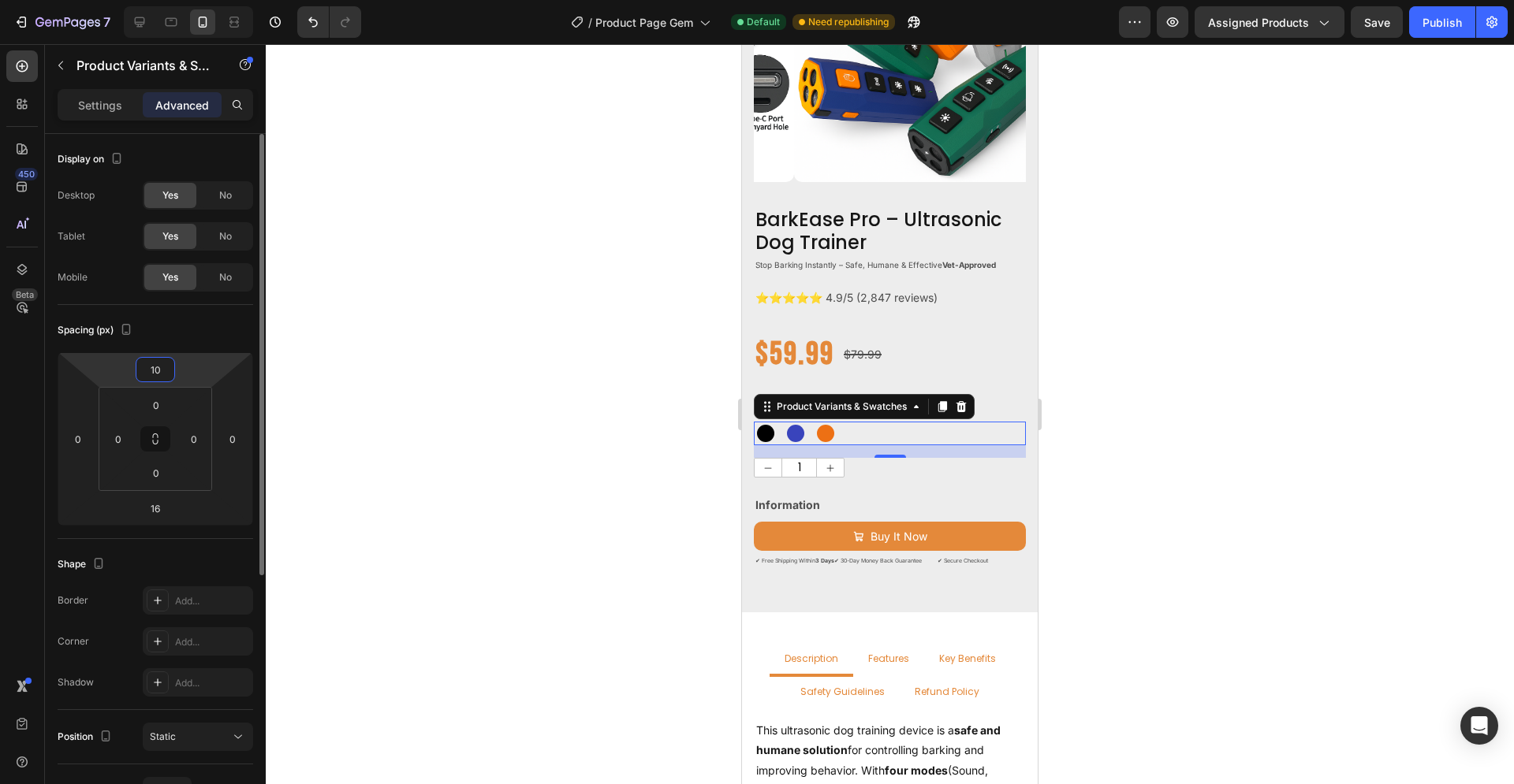
type input "10"
click at [158, 509] on input "16" at bounding box center [155, 508] width 32 height 24
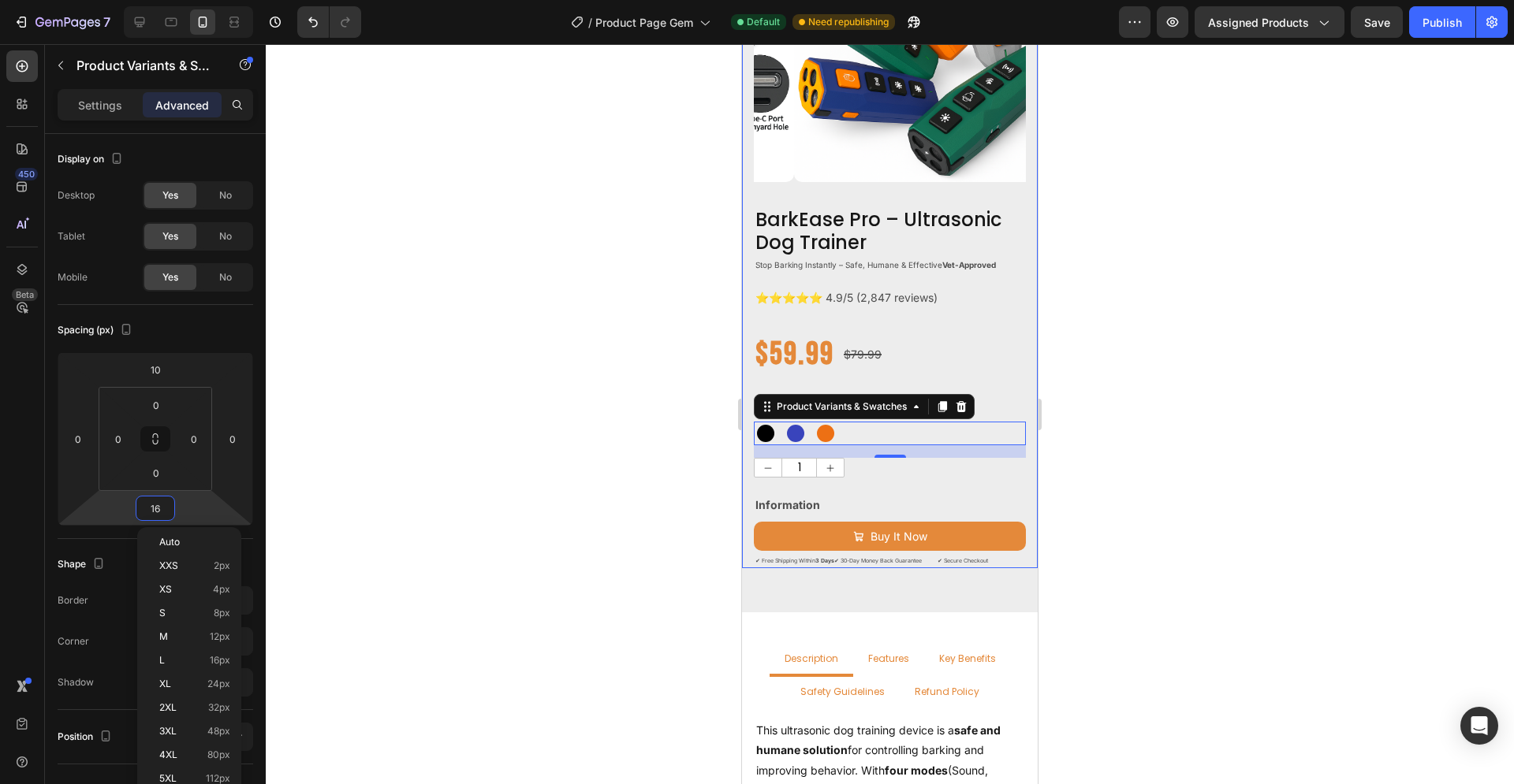
click at [1022, 379] on div "Product Images BarkEase Pro – Ultrasonic Dog Trainer Product Title Stop Barking…" at bounding box center [889, 240] width 296 height 658
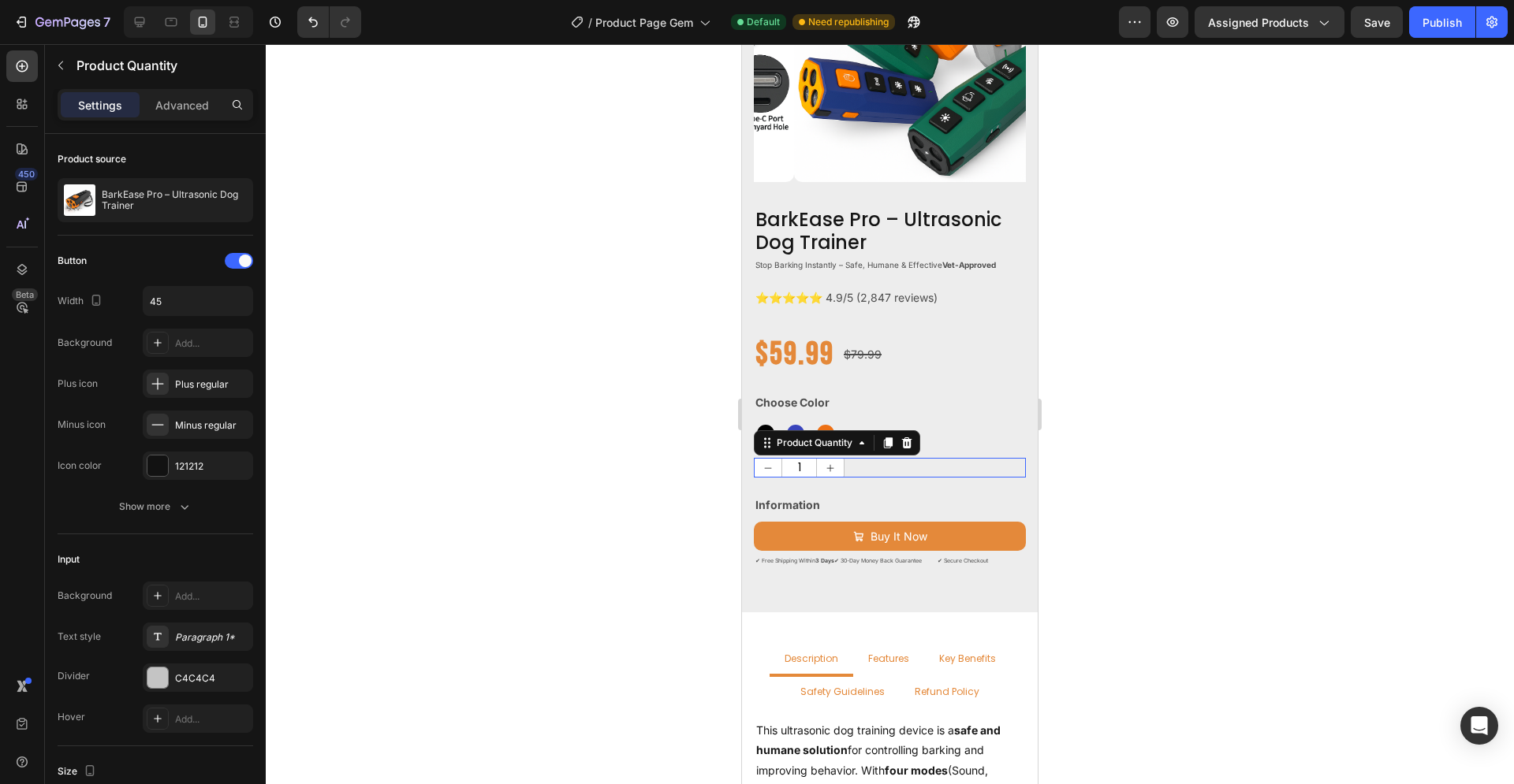
click at [866, 458] on div "1" at bounding box center [890, 468] width 272 height 20
click at [188, 108] on p "Advanced" at bounding box center [183, 105] width 54 height 16
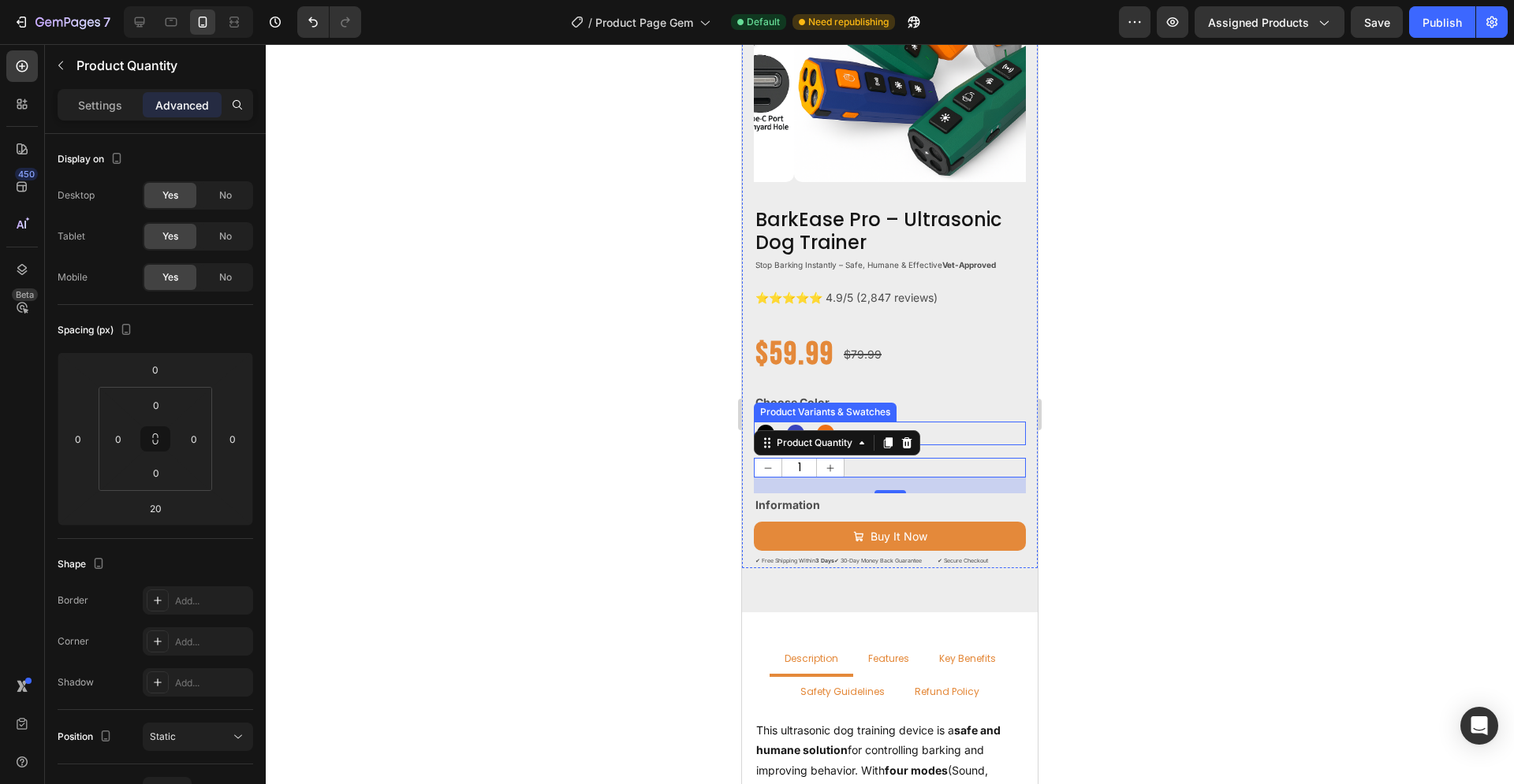
click at [951, 421] on div "Black Black Blue Blue Orange Orange" at bounding box center [890, 433] width 272 height 24
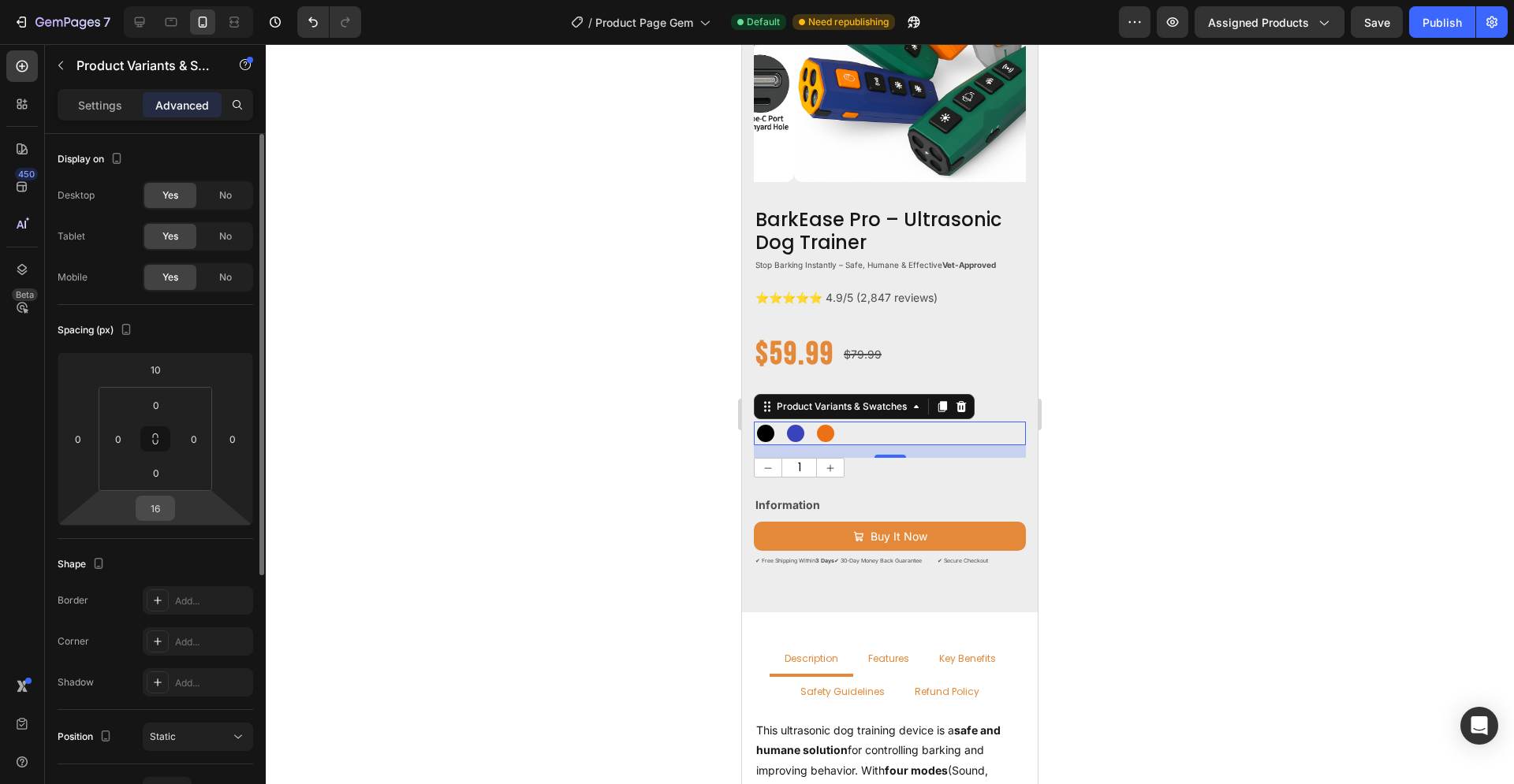
click at [161, 510] on input "16" at bounding box center [155, 508] width 32 height 24
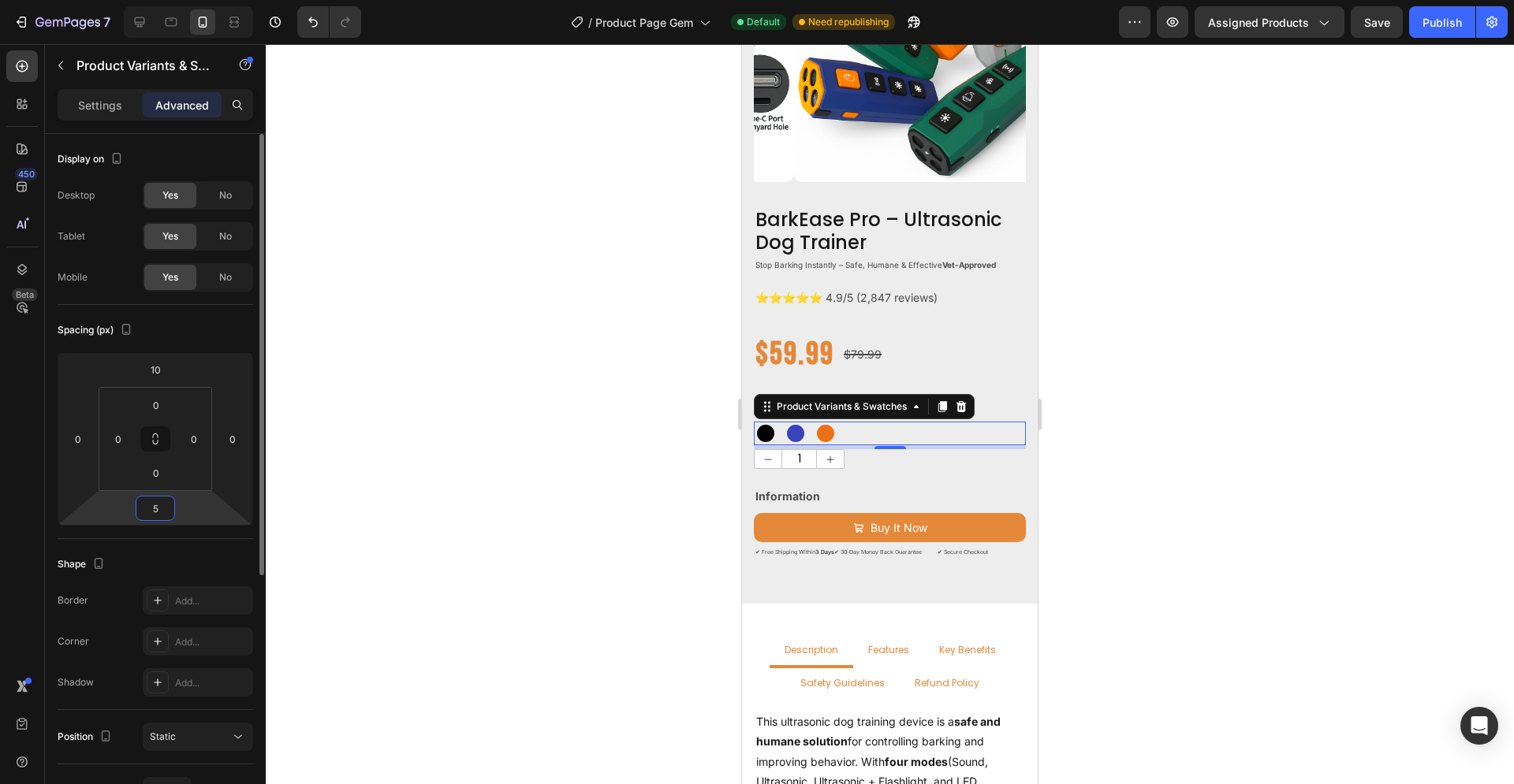
click at [152, 510] on input "5" at bounding box center [155, 508] width 32 height 24
type input "10"
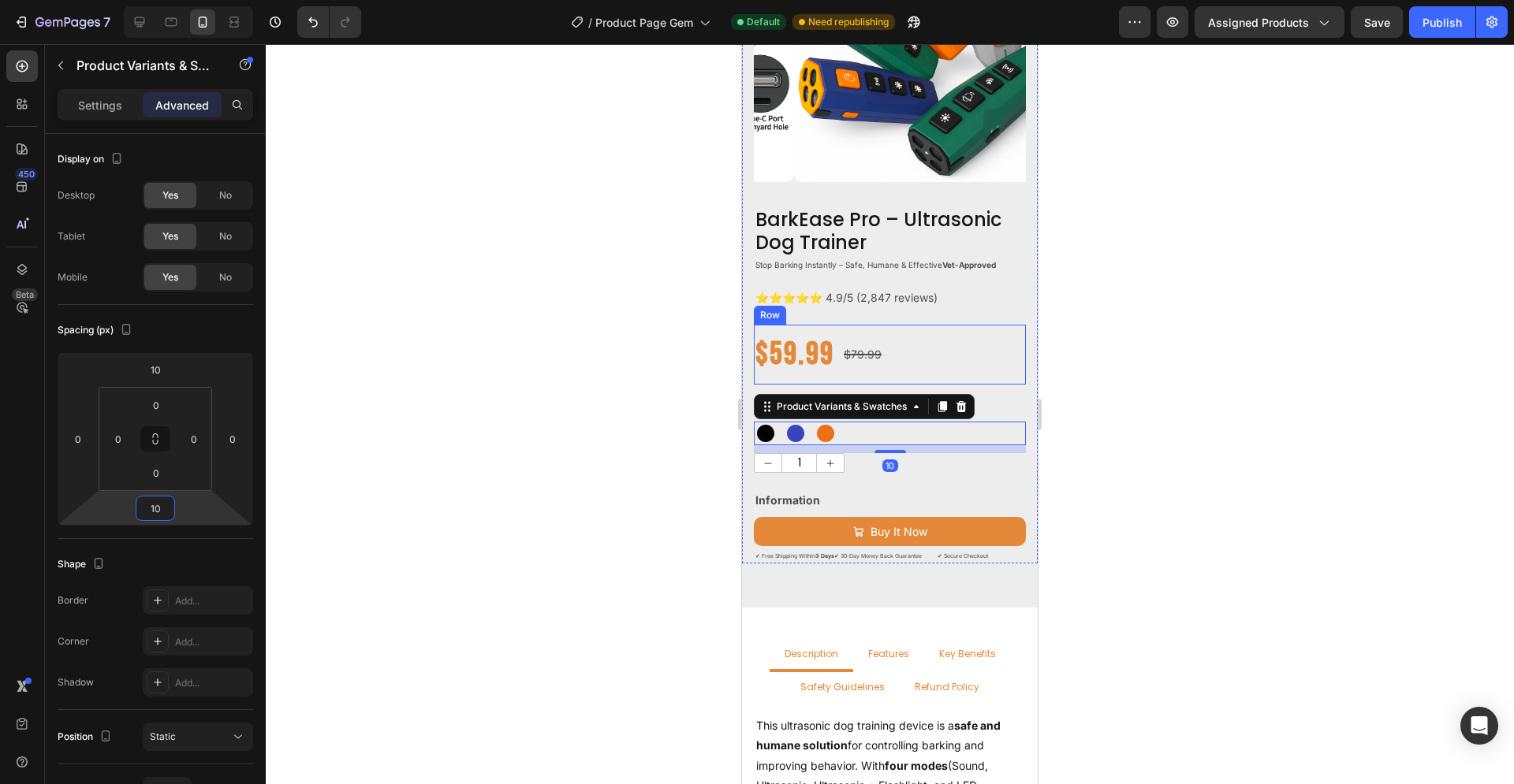
click at [1007, 363] on div "$59.99 Product Price Product Price $79.99 Product Price Product Price Row" at bounding box center [890, 354] width 272 height 59
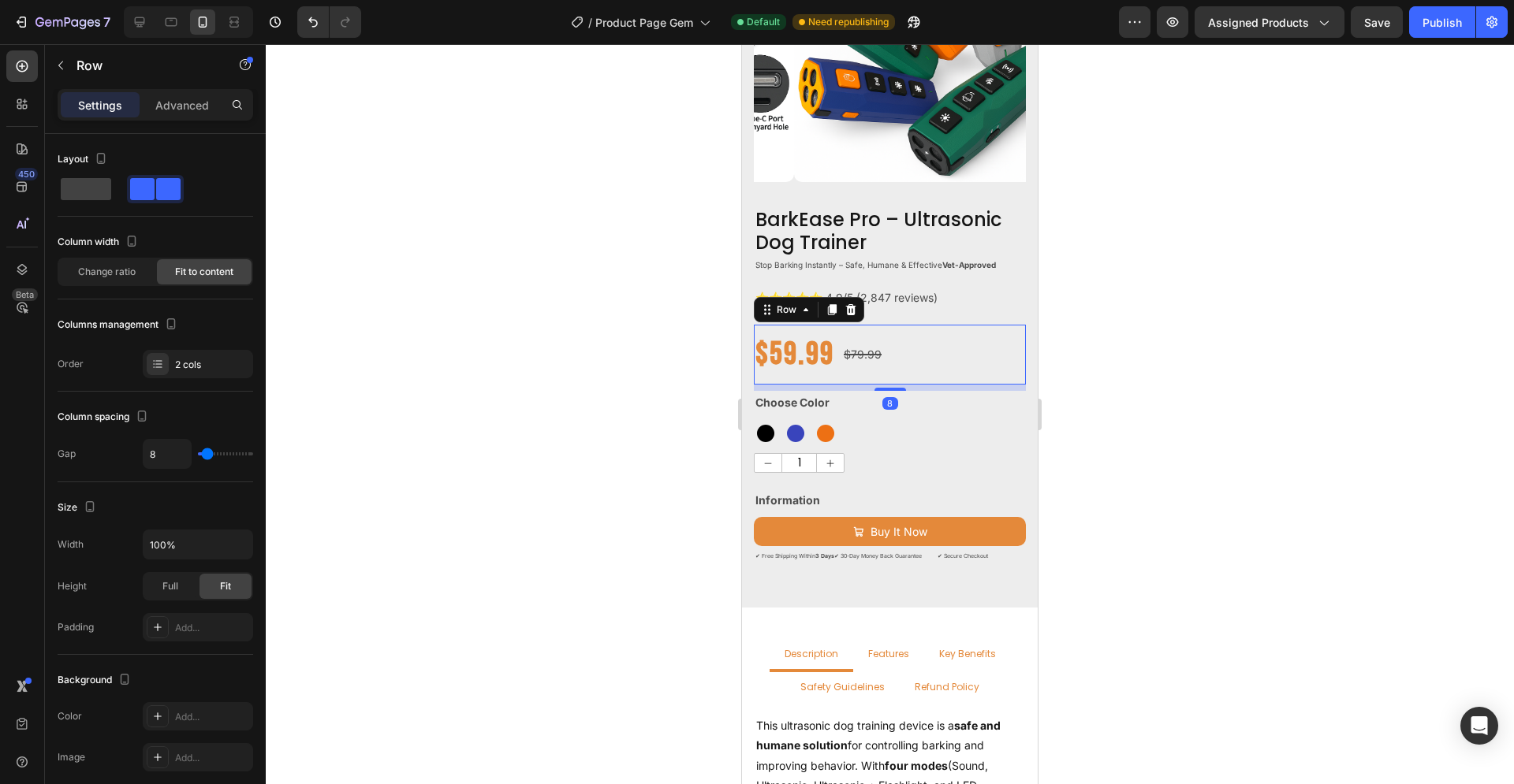
click at [1154, 409] on div at bounding box center [889, 414] width 1248 height 740
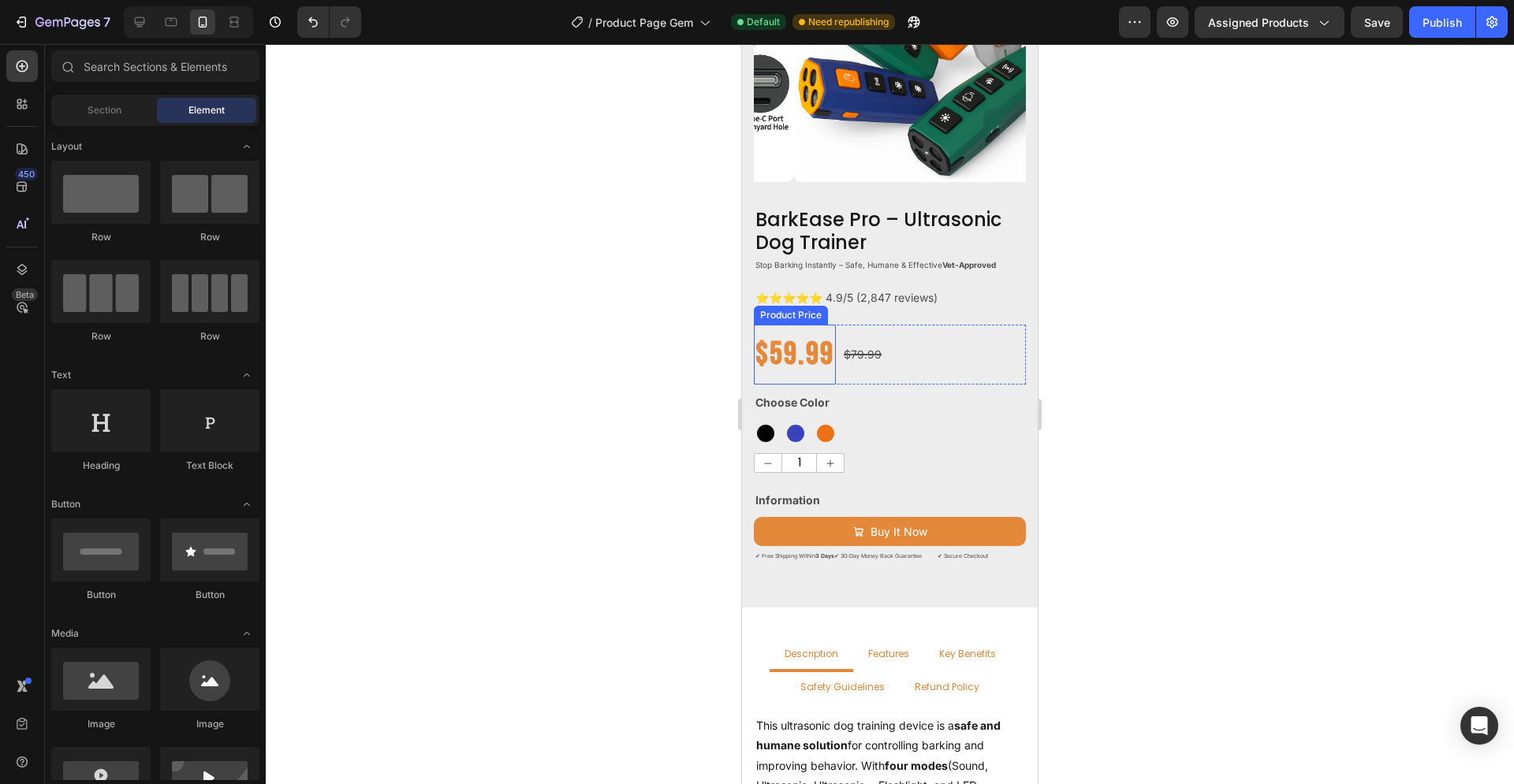
click at [783, 338] on div "$59.99" at bounding box center [795, 354] width 82 height 59
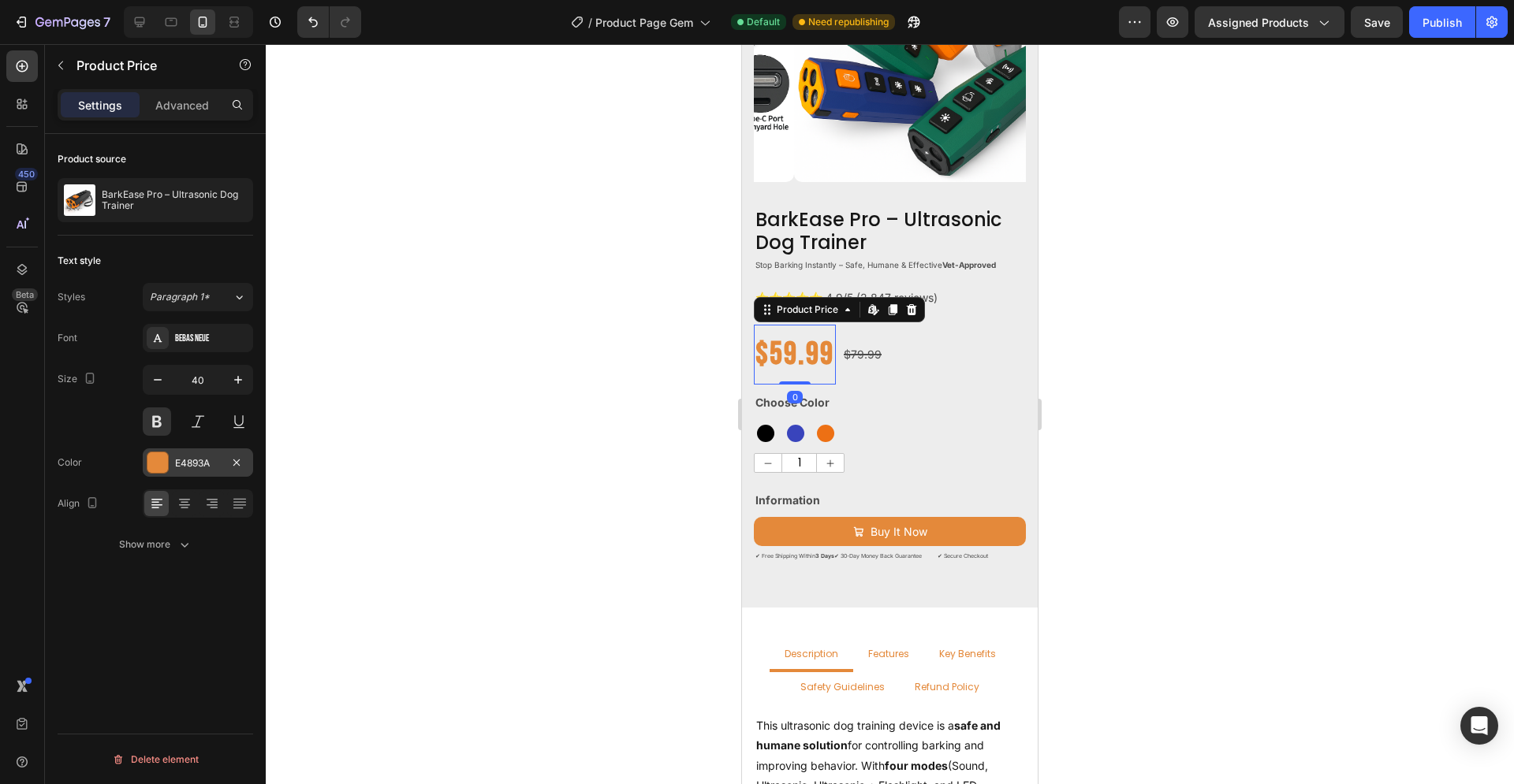
click at [163, 460] on div at bounding box center [157, 462] width 20 height 20
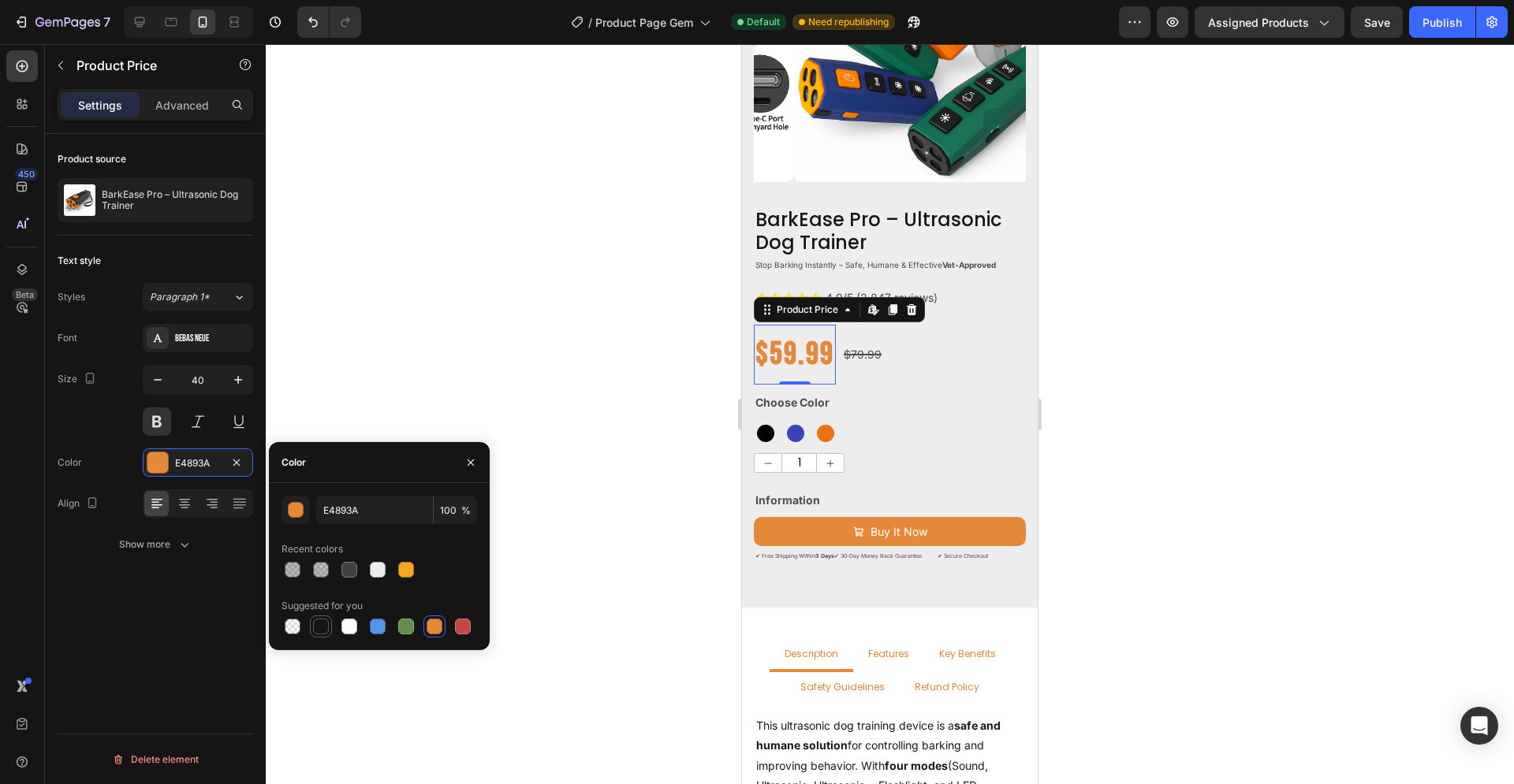
click at [324, 625] on div at bounding box center [320, 626] width 15 height 15
type input "151515"
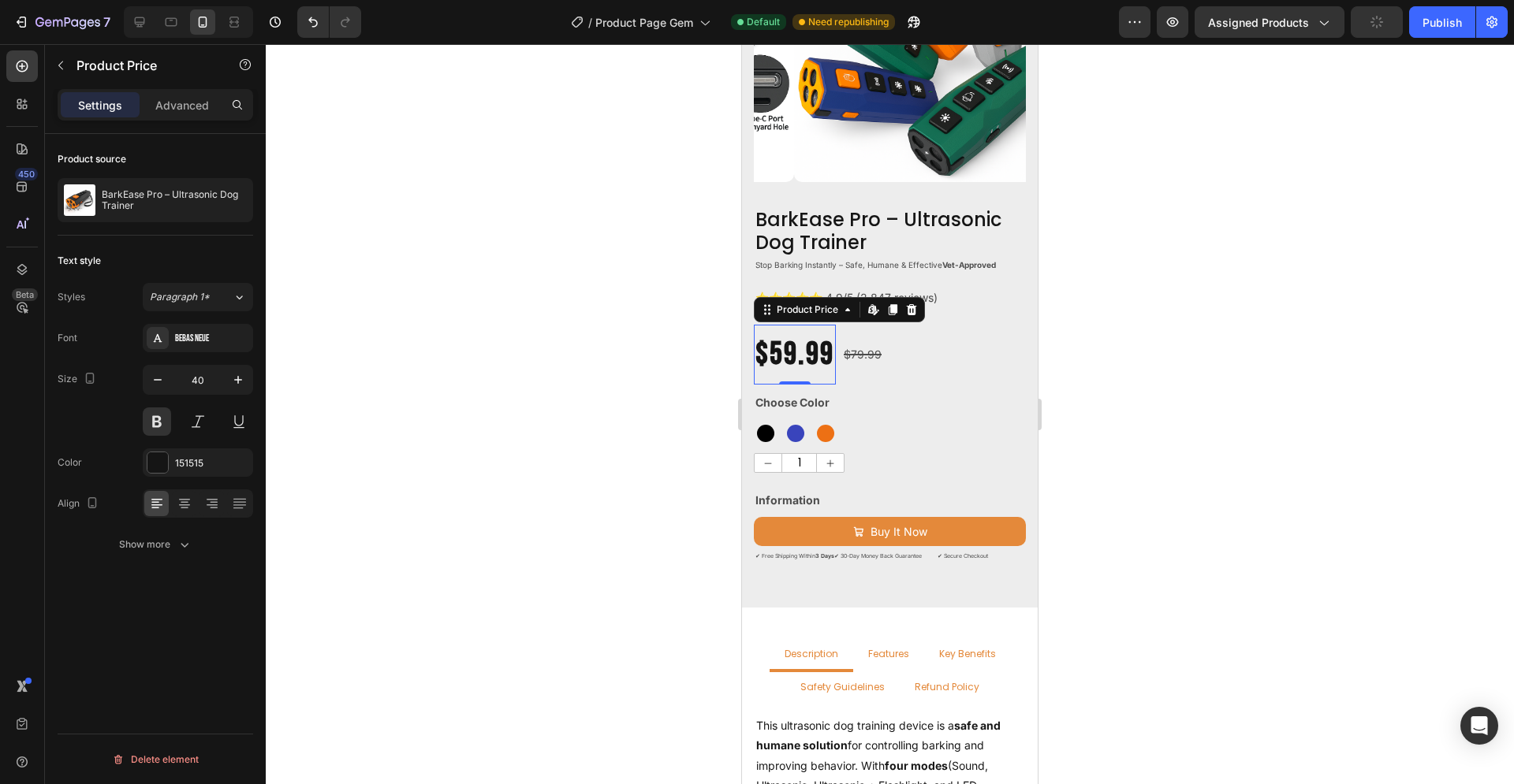
click at [536, 406] on div at bounding box center [889, 414] width 1248 height 740
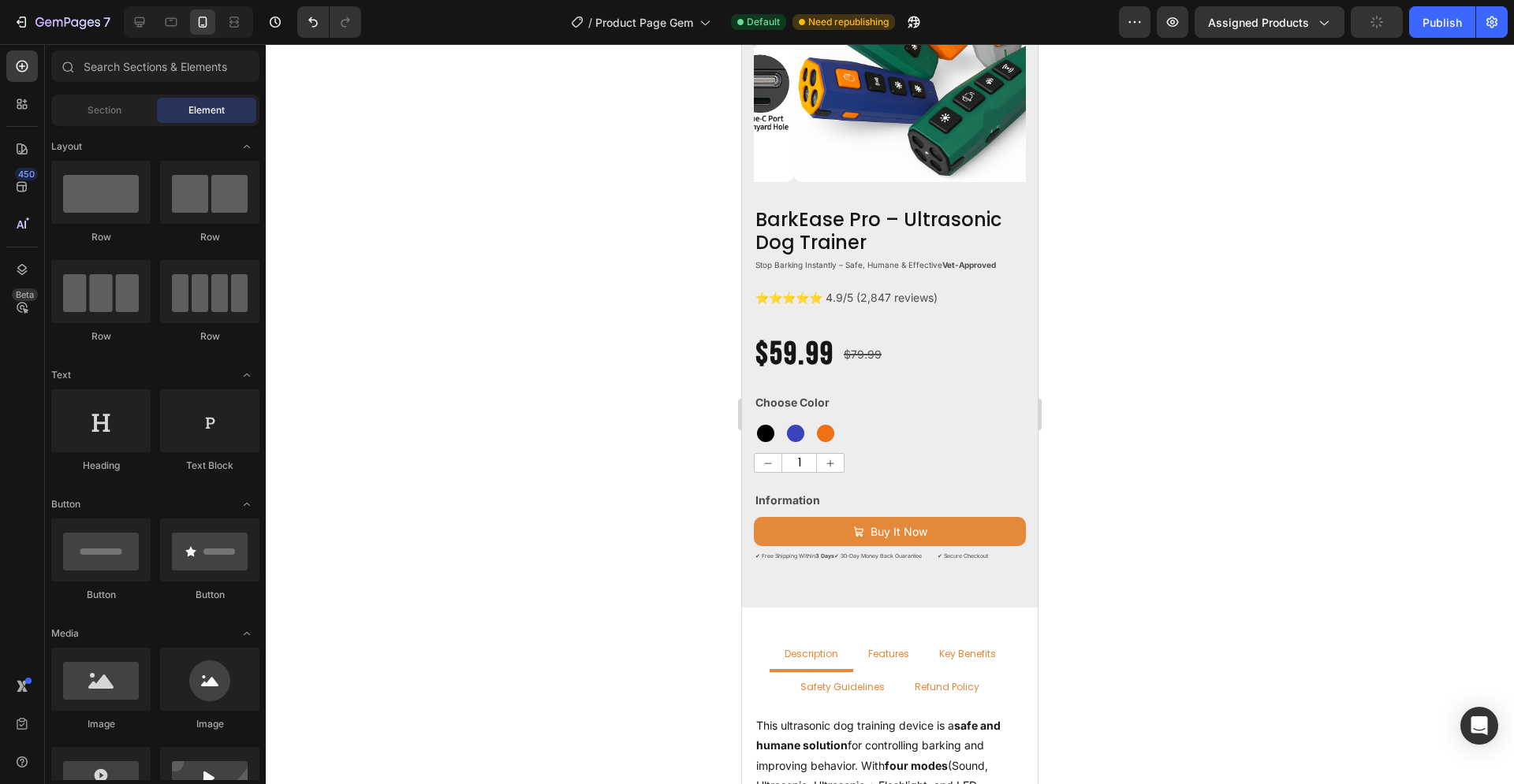
click at [1069, 297] on div at bounding box center [889, 414] width 1248 height 740
click at [1066, 336] on div at bounding box center [889, 414] width 1248 height 740
click at [1065, 362] on div at bounding box center [889, 414] width 1248 height 740
click at [819, 491] on p "Information" at bounding box center [889, 500] width 269 height 20
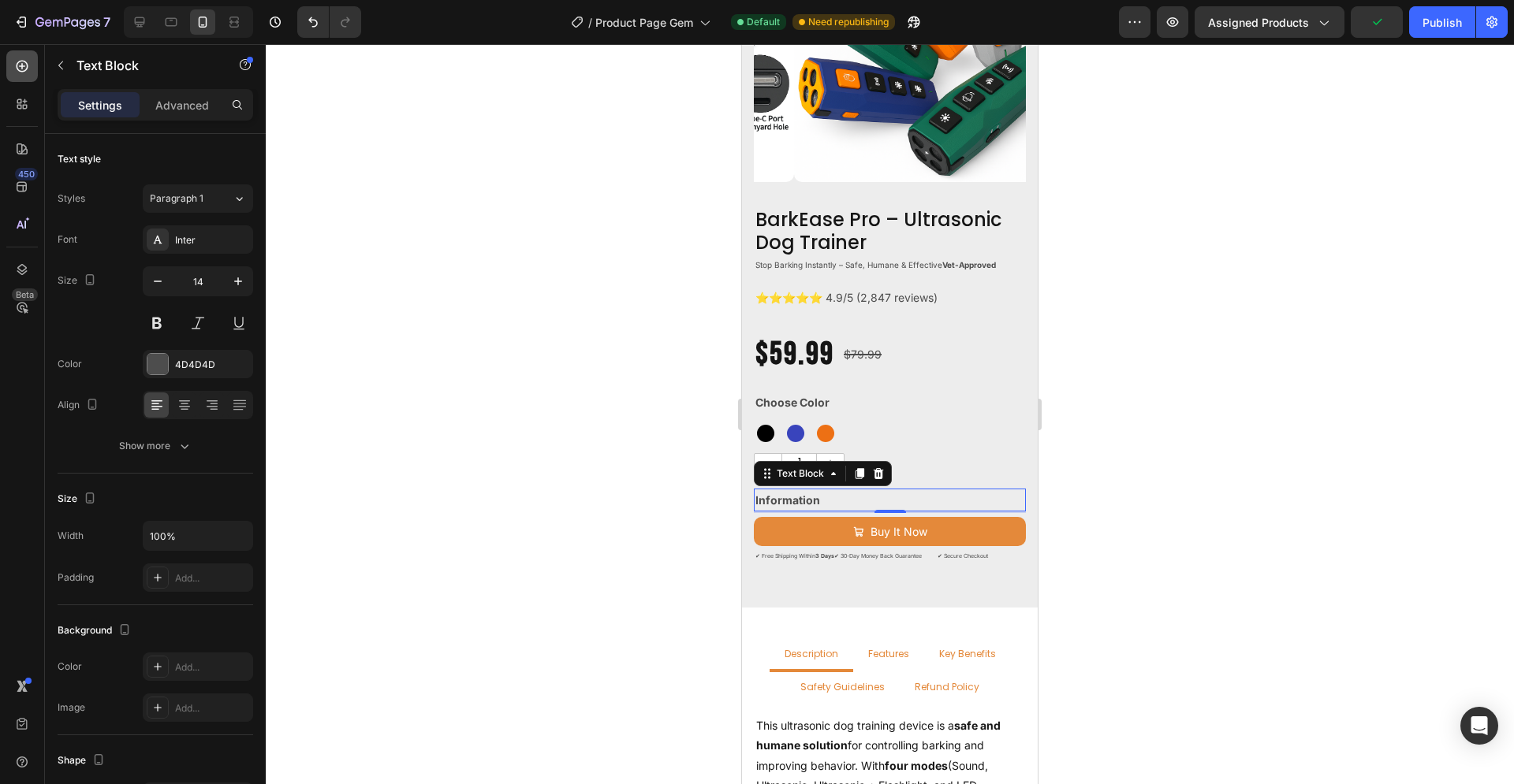
click at [12, 64] on div at bounding box center [22, 66] width 32 height 32
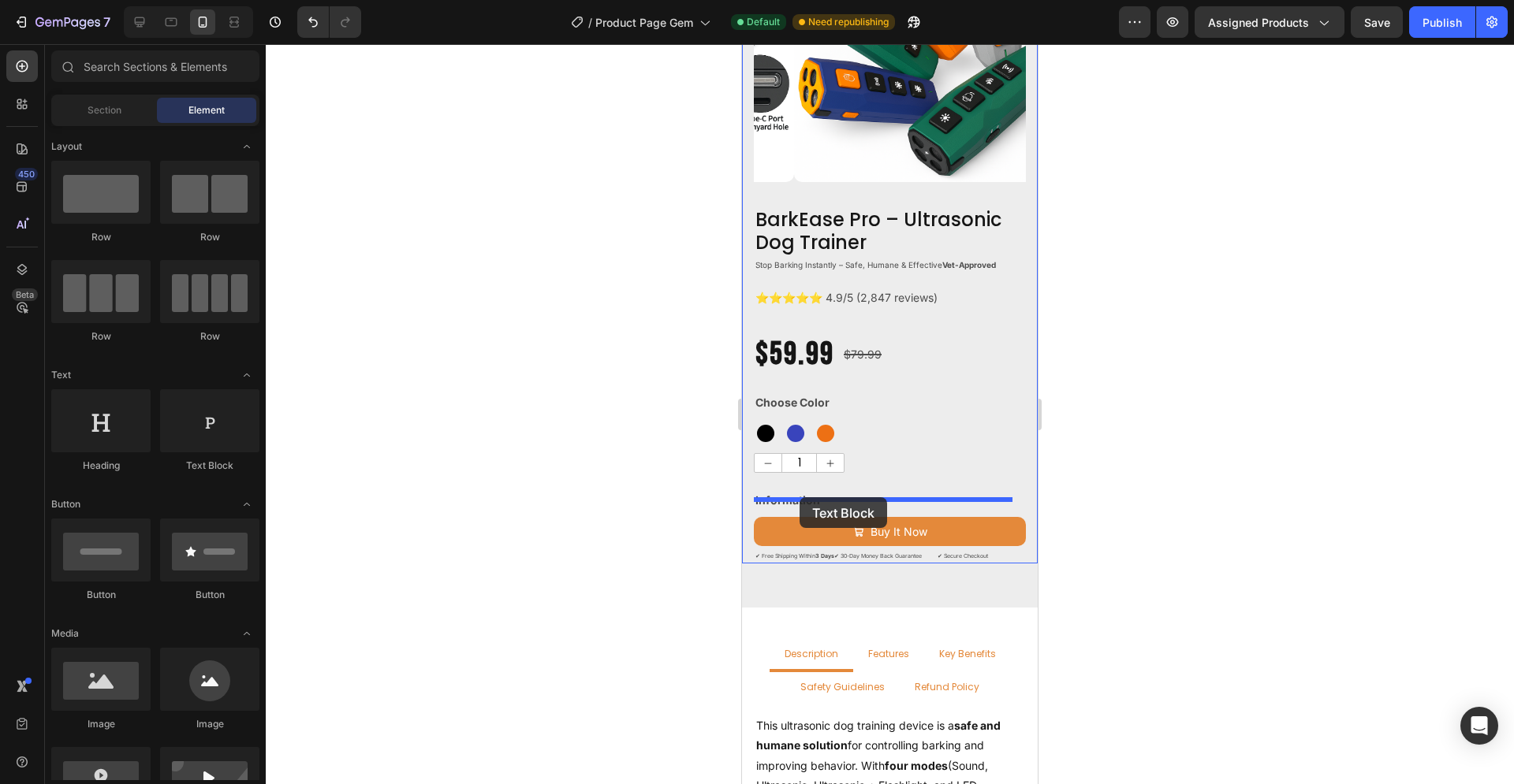
drag, startPoint x: 946, startPoint y: 469, endPoint x: 800, endPoint y: 497, distance: 148.7
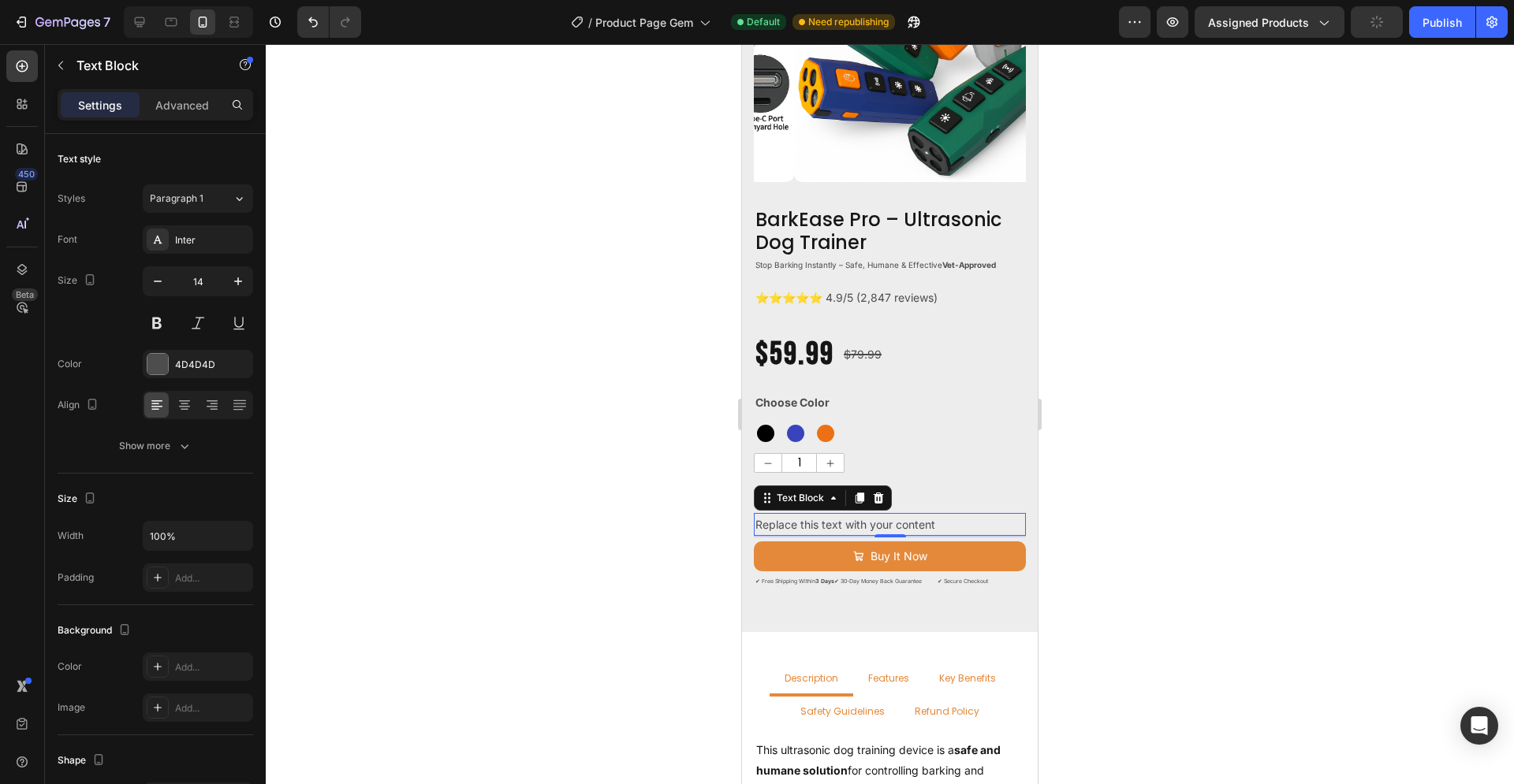
click at [939, 513] on div "Replace this text with your content" at bounding box center [890, 525] width 272 height 23
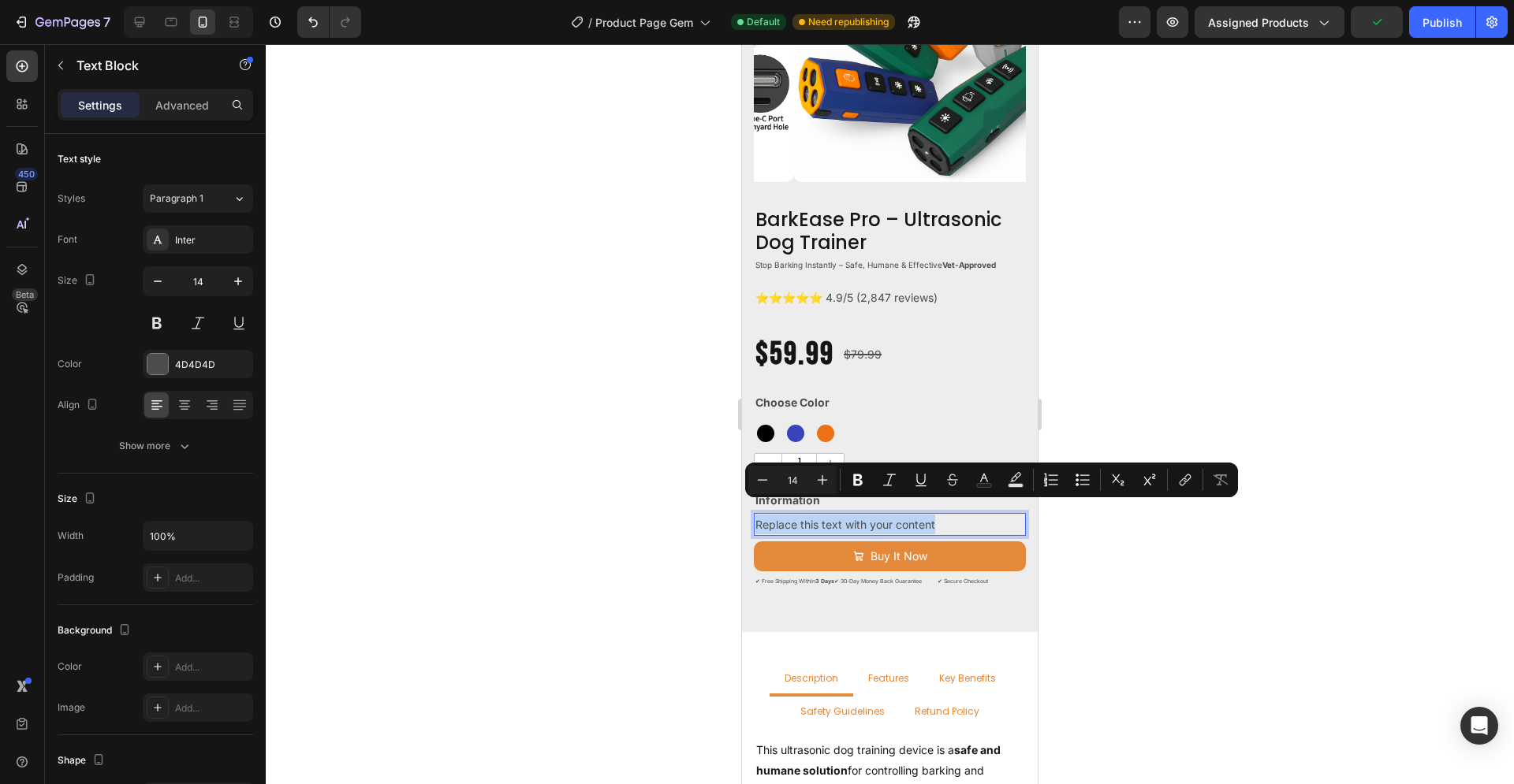
drag, startPoint x: 938, startPoint y: 511, endPoint x: 888, endPoint y: 513, distance: 50.0
click at [888, 515] on p "Replace this text with your content" at bounding box center [889, 525] width 269 height 20
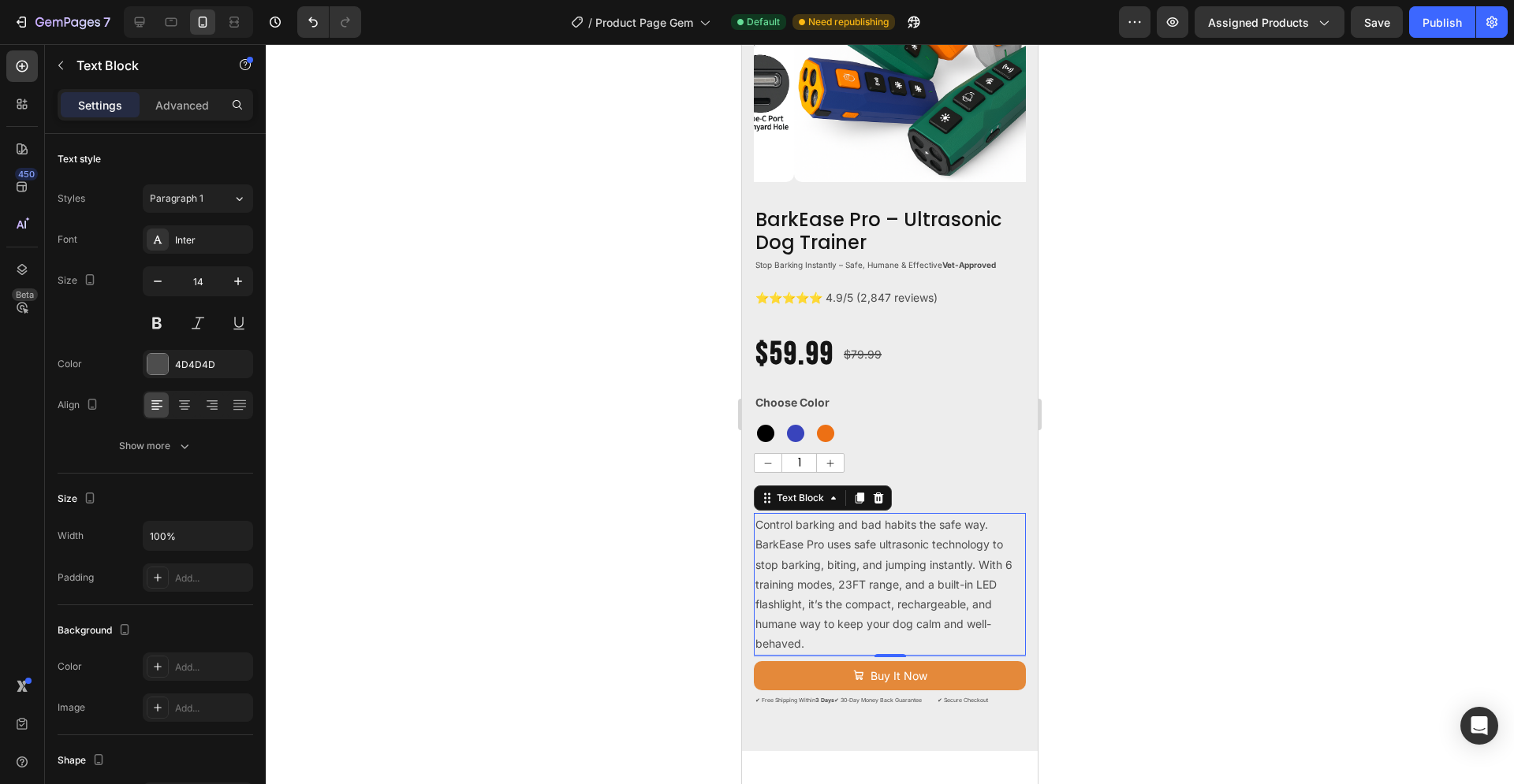
click at [802, 632] on span "Control barking and bad habits the safe way. BarkEase Pro uses safe ultrasonic …" at bounding box center [883, 584] width 257 height 132
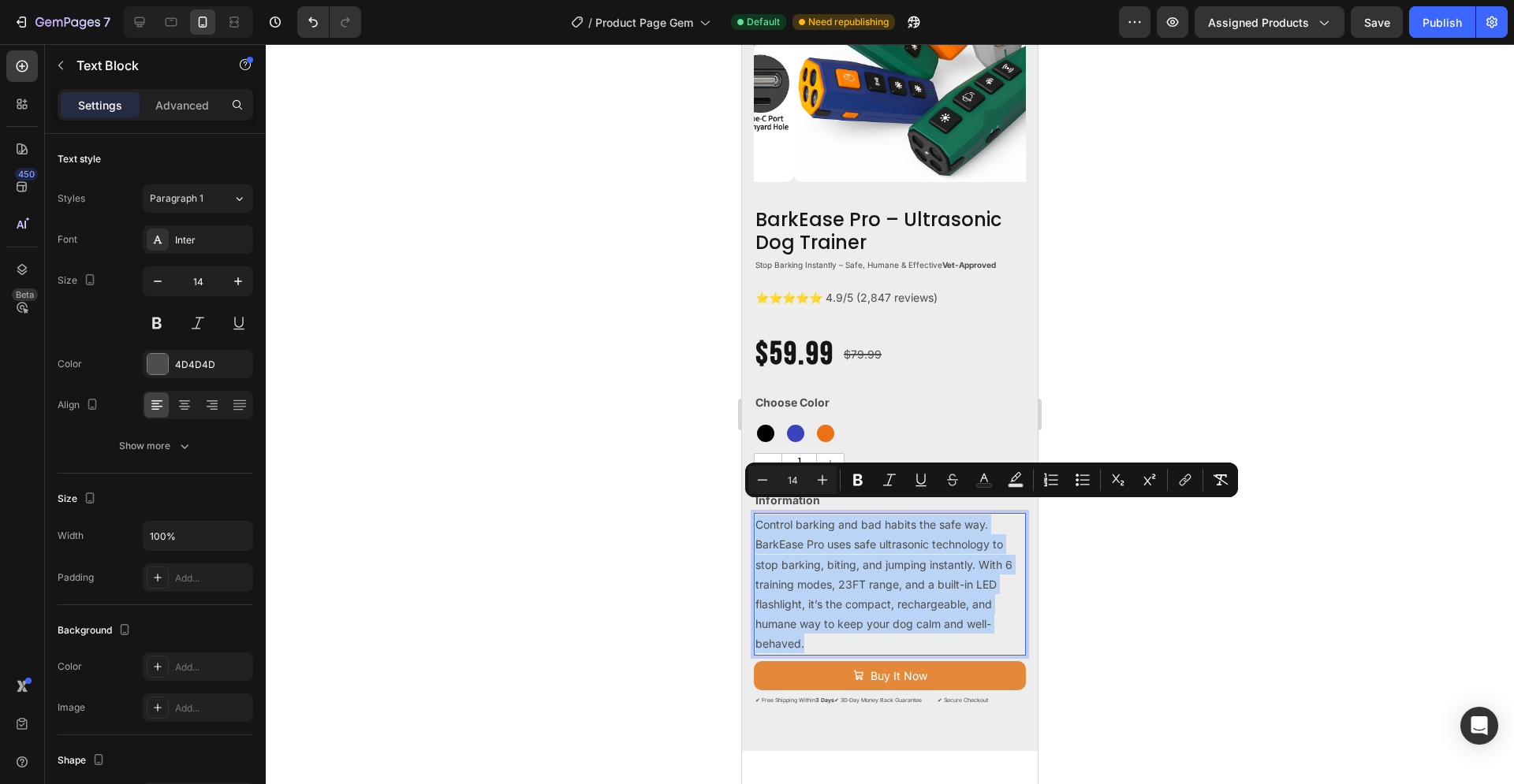
drag, startPoint x: 799, startPoint y: 629, endPoint x: 758, endPoint y: 513, distance: 123.0
click at [758, 518] on span "Control barking and bad habits the safe way. BarkEase Pro uses safe ultrasonic …" at bounding box center [883, 584] width 257 height 132
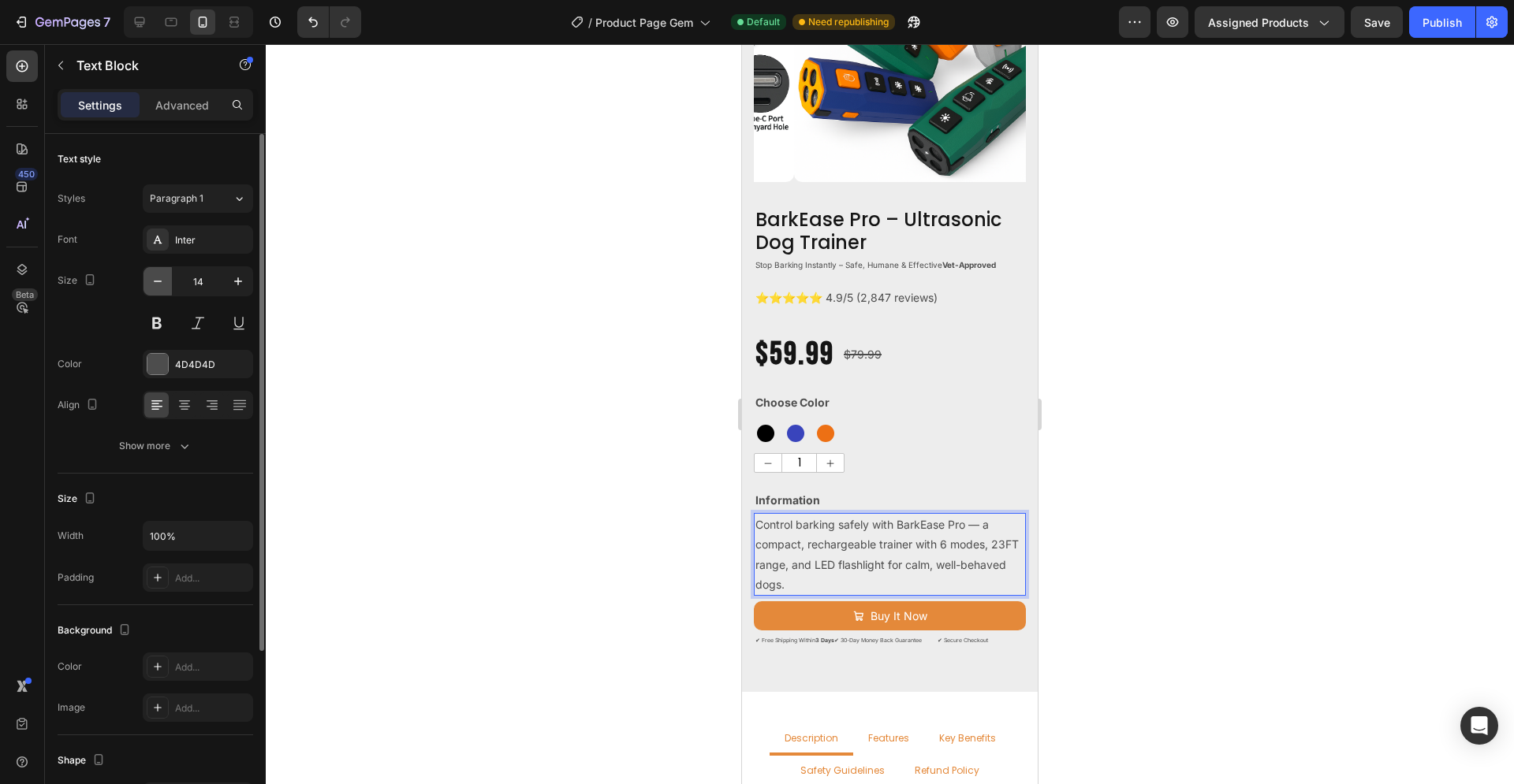
click at [157, 278] on icon "button" at bounding box center [157, 281] width 15 height 15
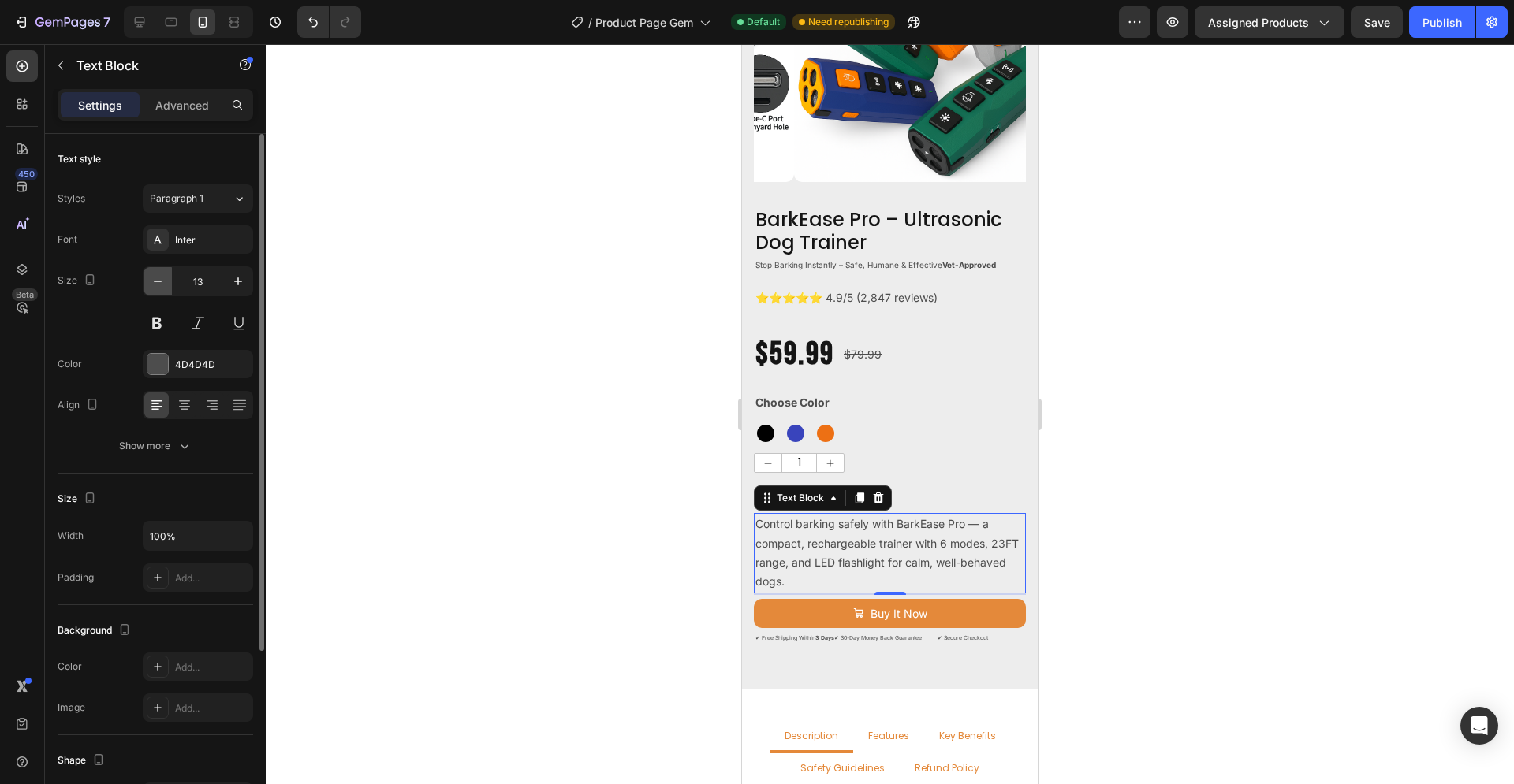
click at [157, 278] on icon "button" at bounding box center [157, 281] width 15 height 15
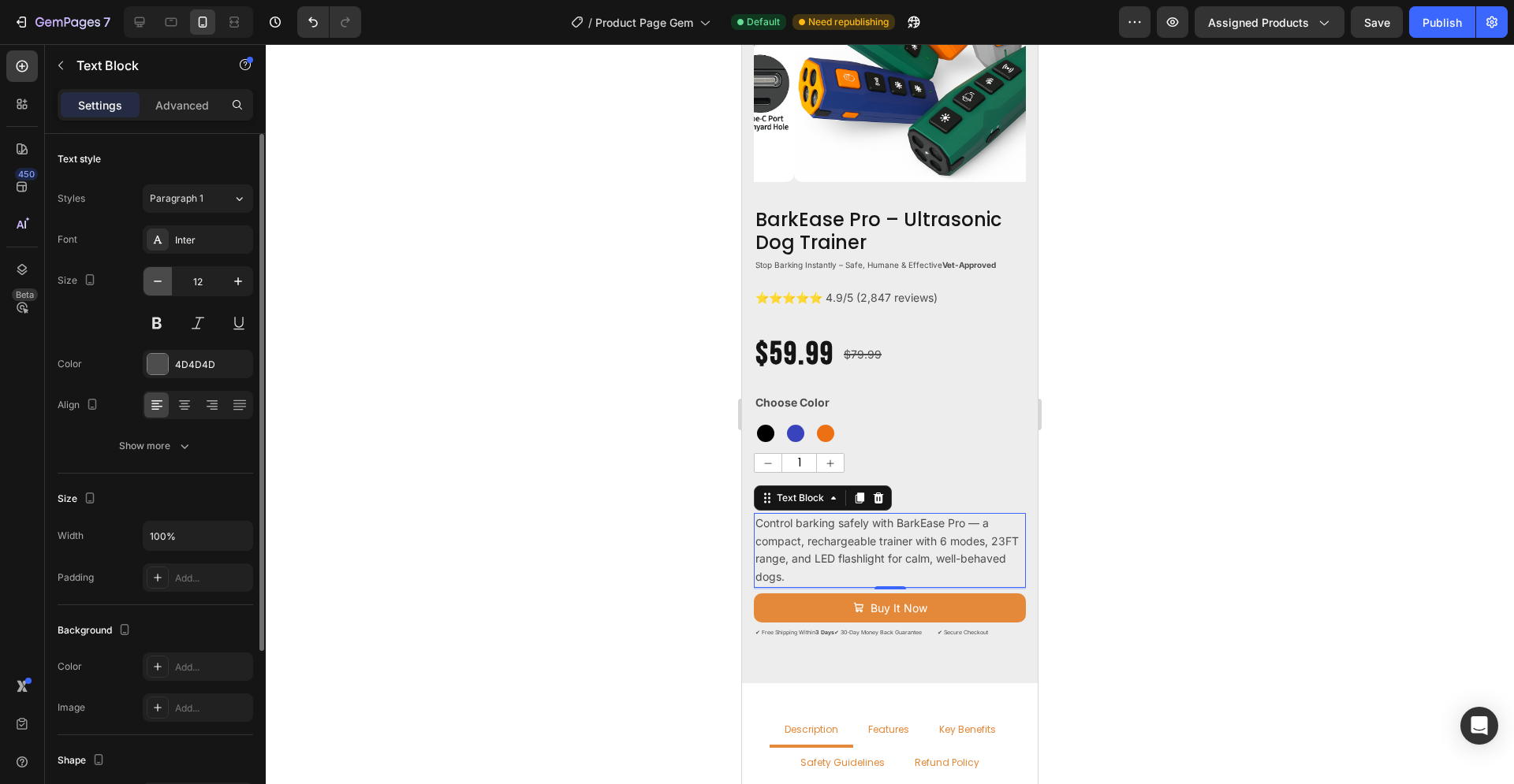
click at [157, 283] on icon "button" at bounding box center [157, 281] width 15 height 15
type input "10"
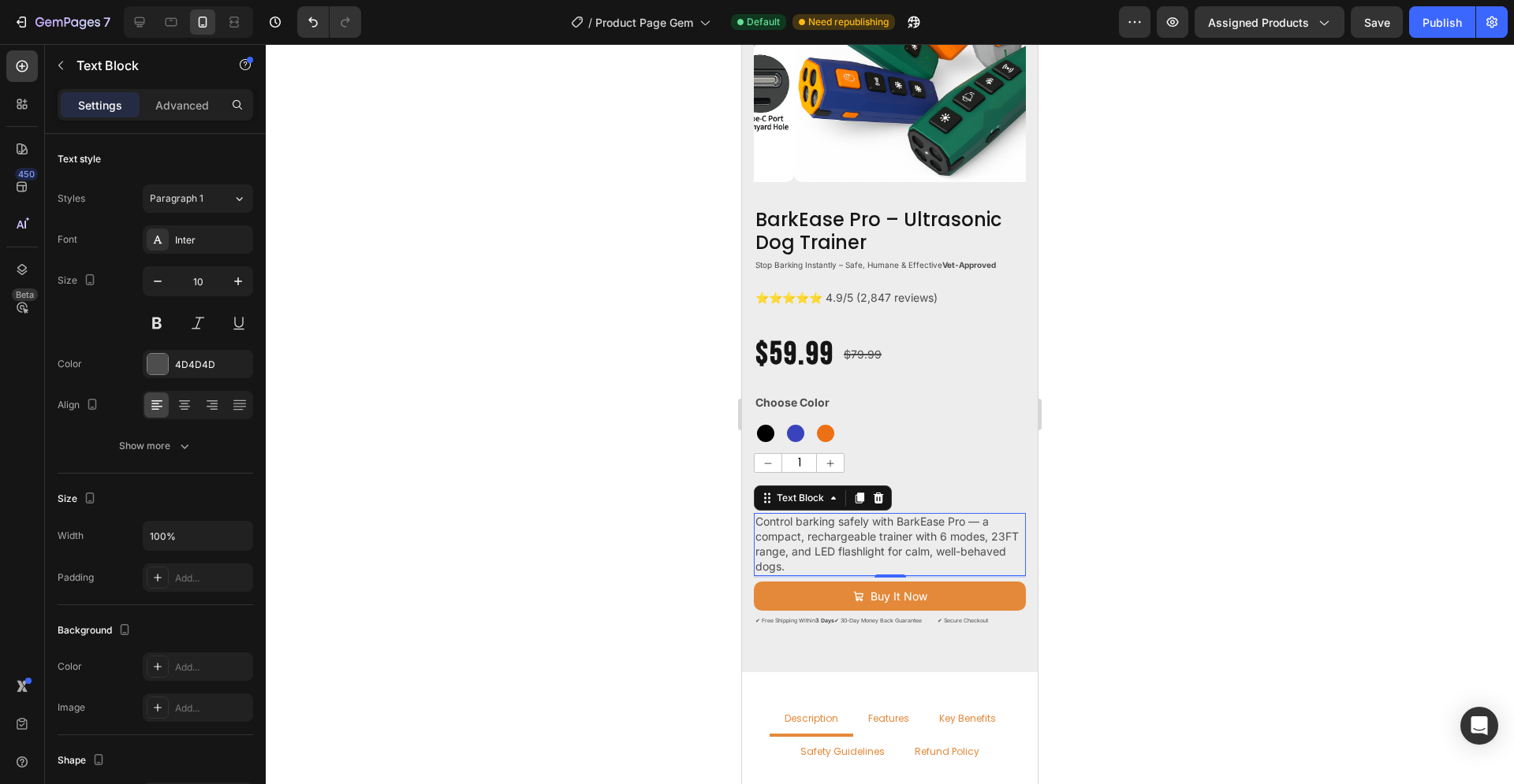
click at [545, 434] on div at bounding box center [889, 414] width 1248 height 740
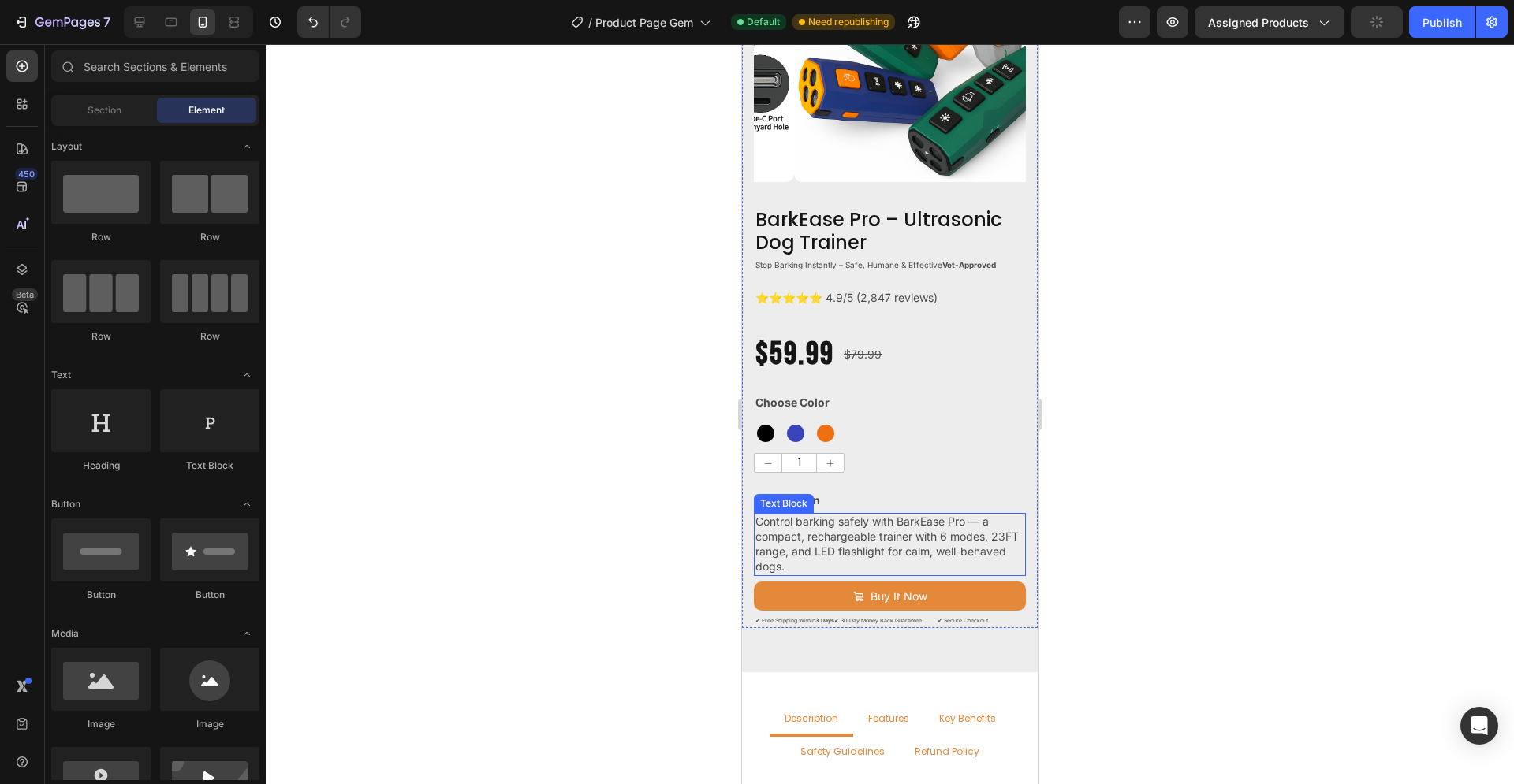
click at [897, 531] on p "Control barking safely with BarkEase Pro — a compact, rechargeable trainer with…" at bounding box center [889, 544] width 269 height 59
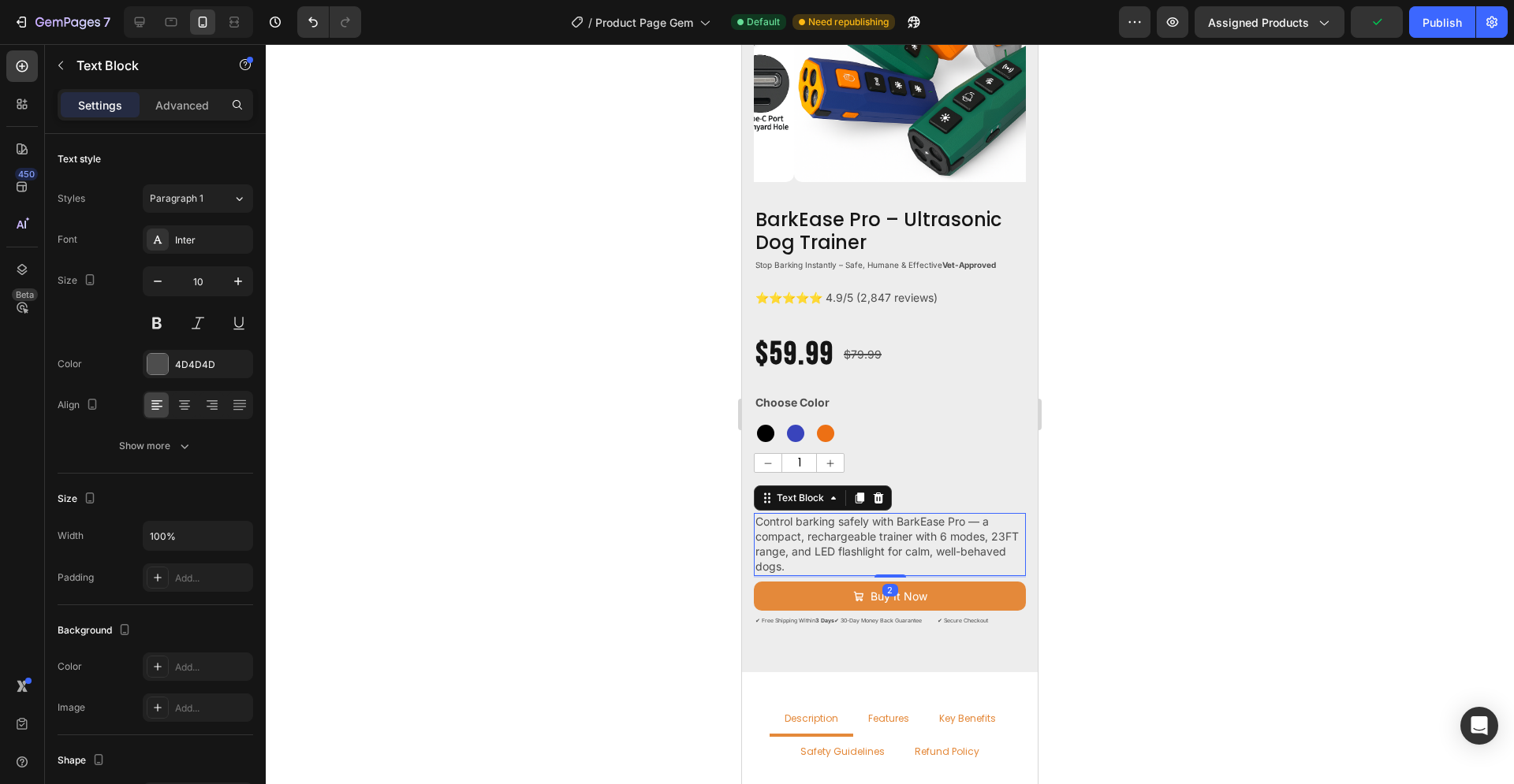
click at [1117, 512] on div at bounding box center [889, 414] width 1248 height 740
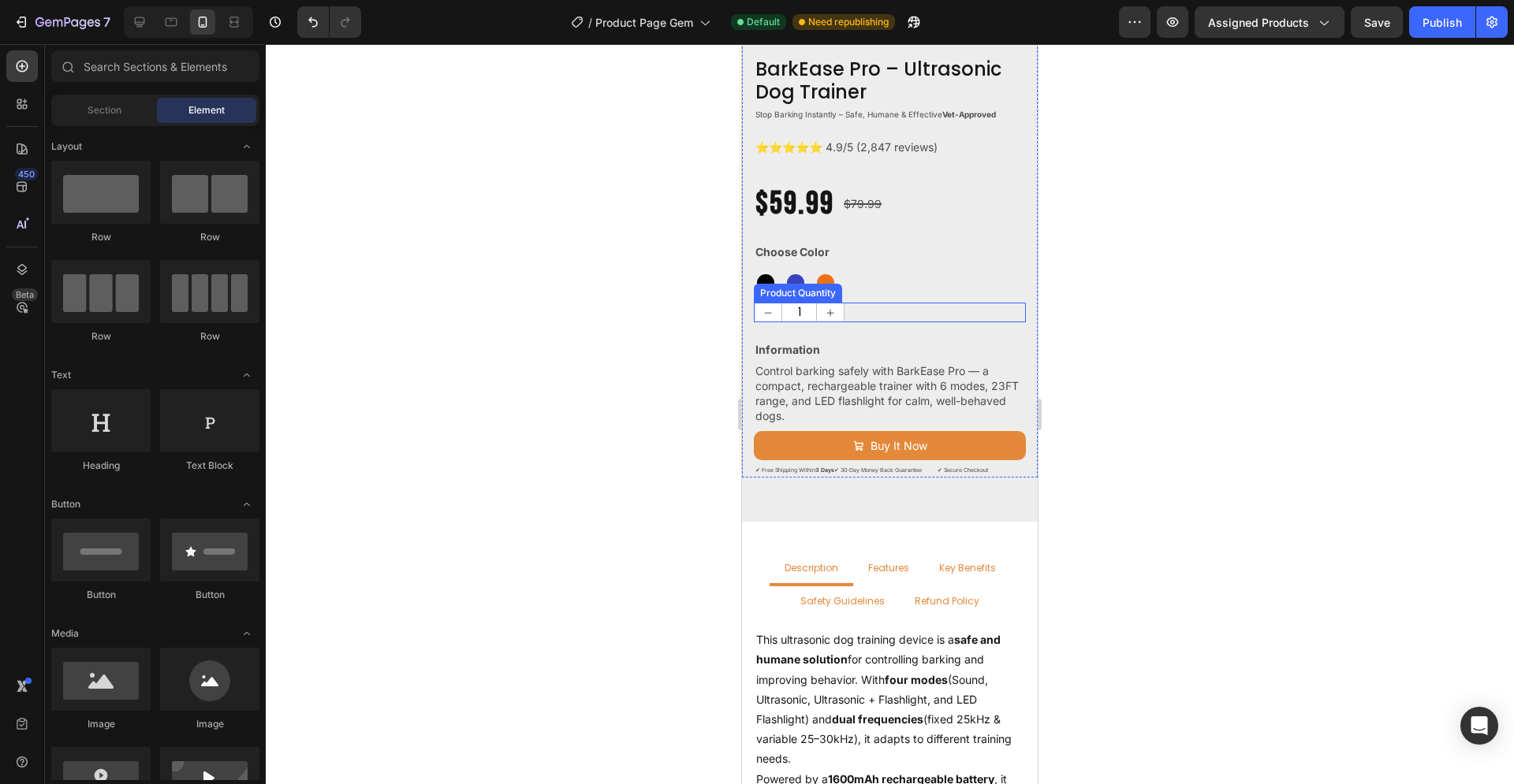
scroll to position [359, 0]
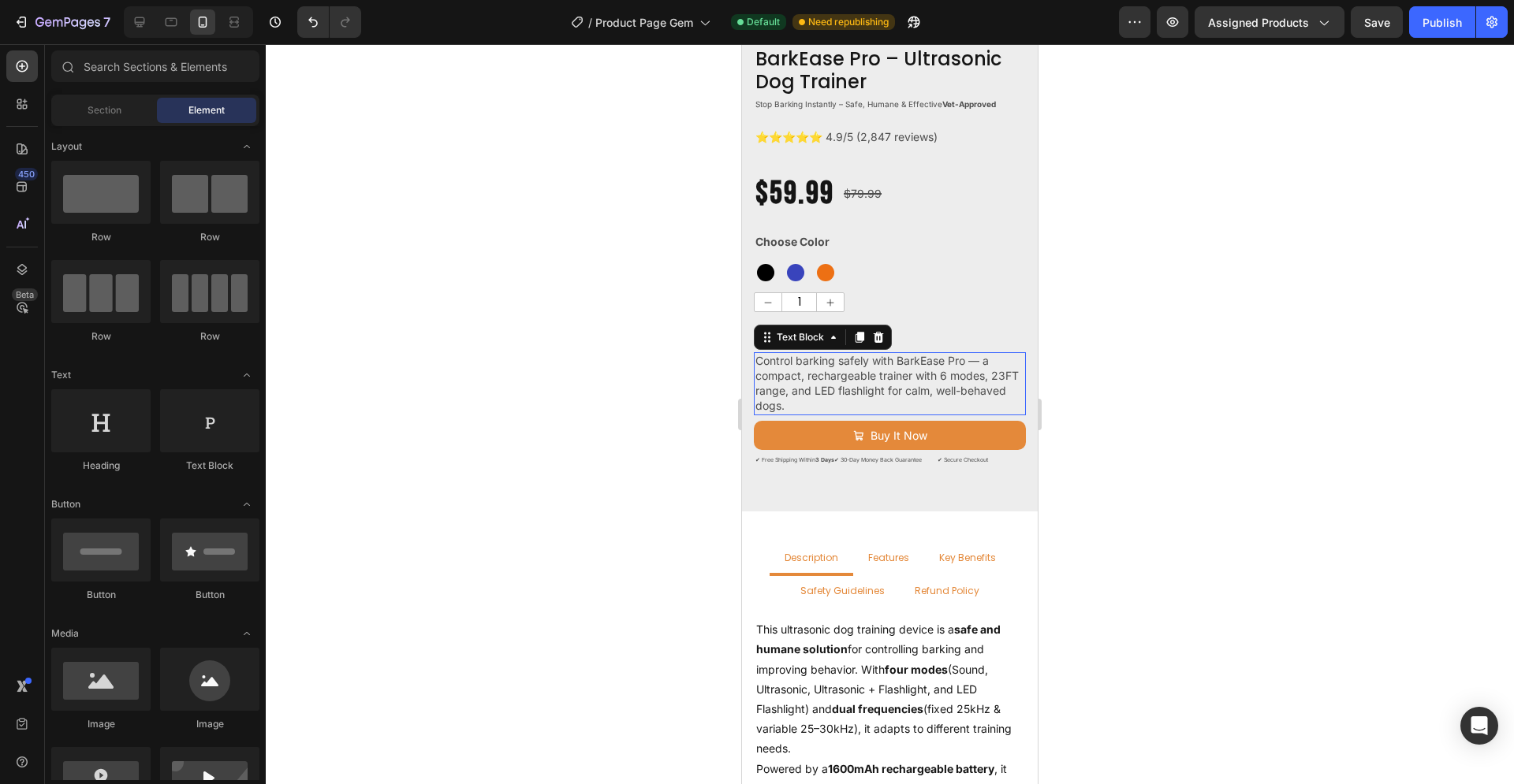
click at [892, 368] on span "Control barking safely with BarkEase Pro — a compact, rechargeable trainer with…" at bounding box center [886, 383] width 263 height 59
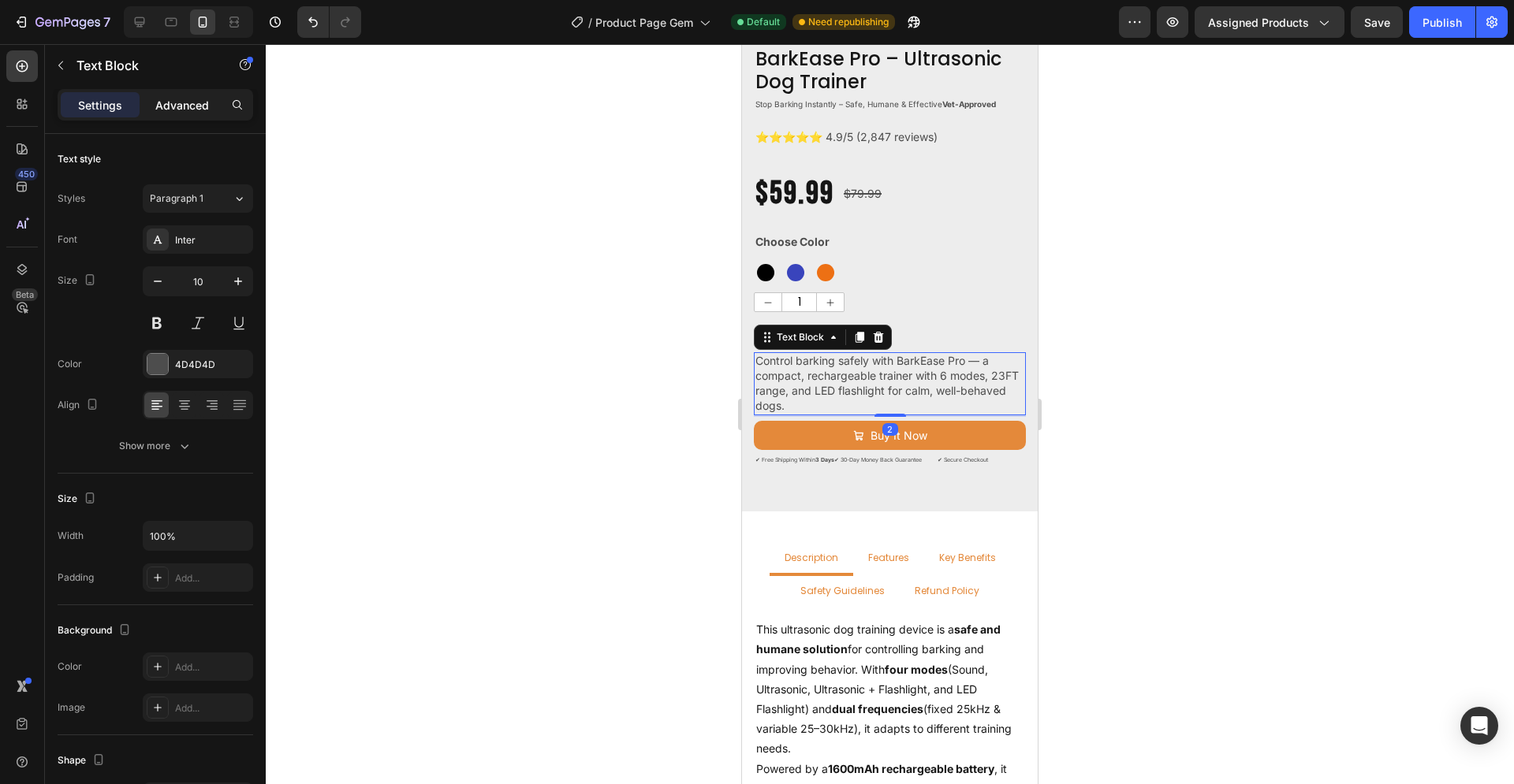
click at [192, 97] on p "Advanced" at bounding box center [183, 105] width 54 height 16
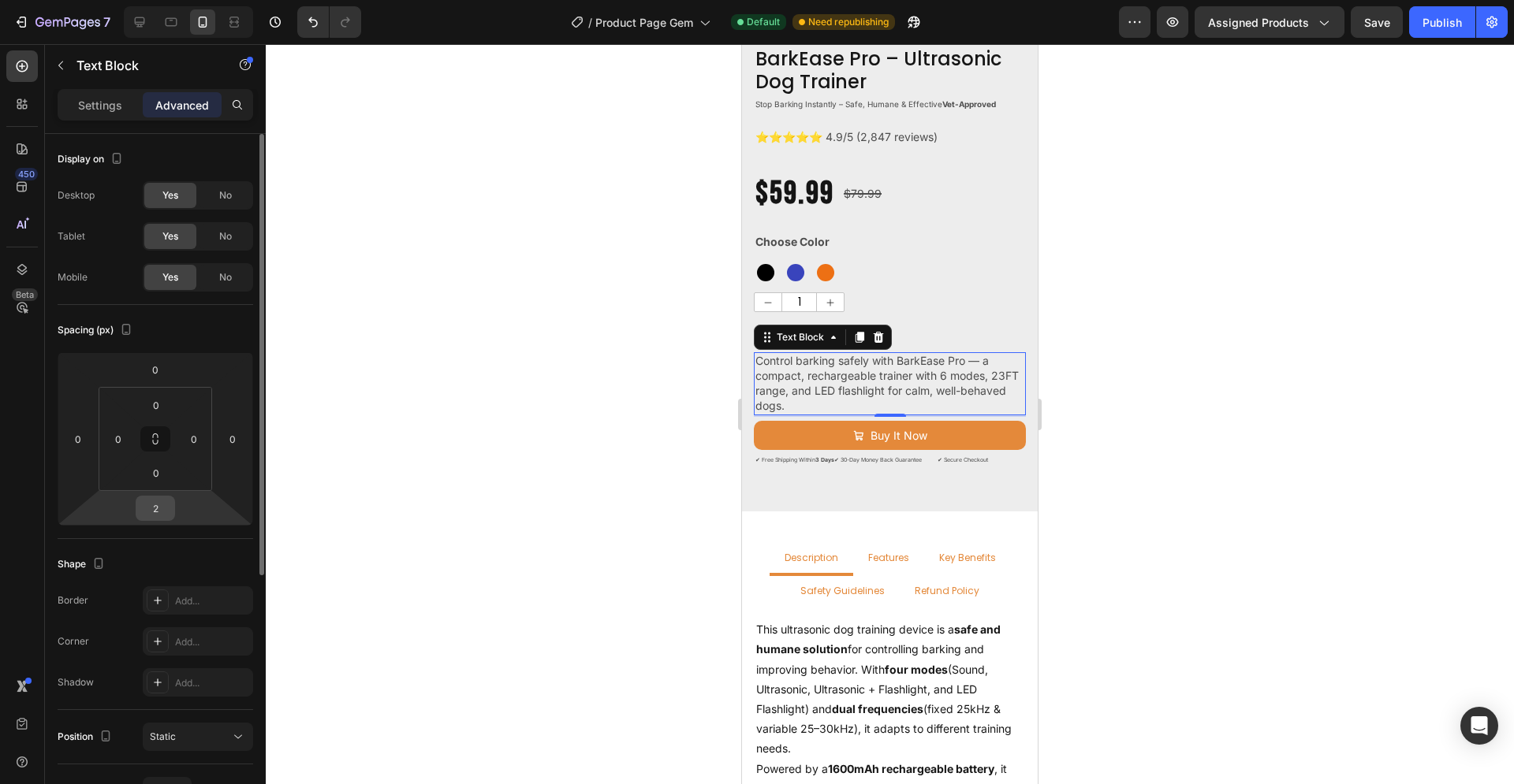
click at [161, 514] on input "2" at bounding box center [155, 508] width 32 height 24
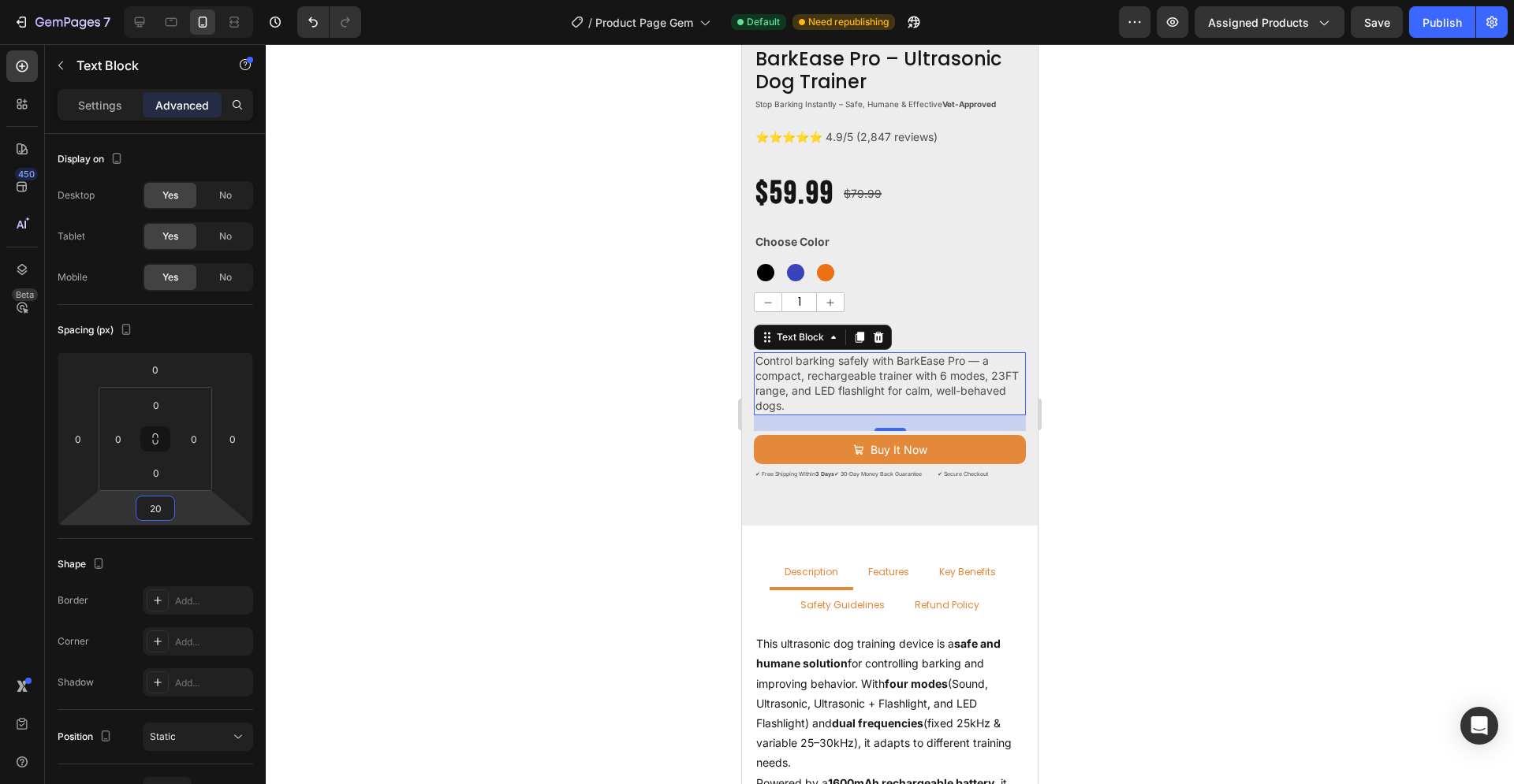
type input "20"
click at [616, 481] on div at bounding box center [889, 414] width 1248 height 740
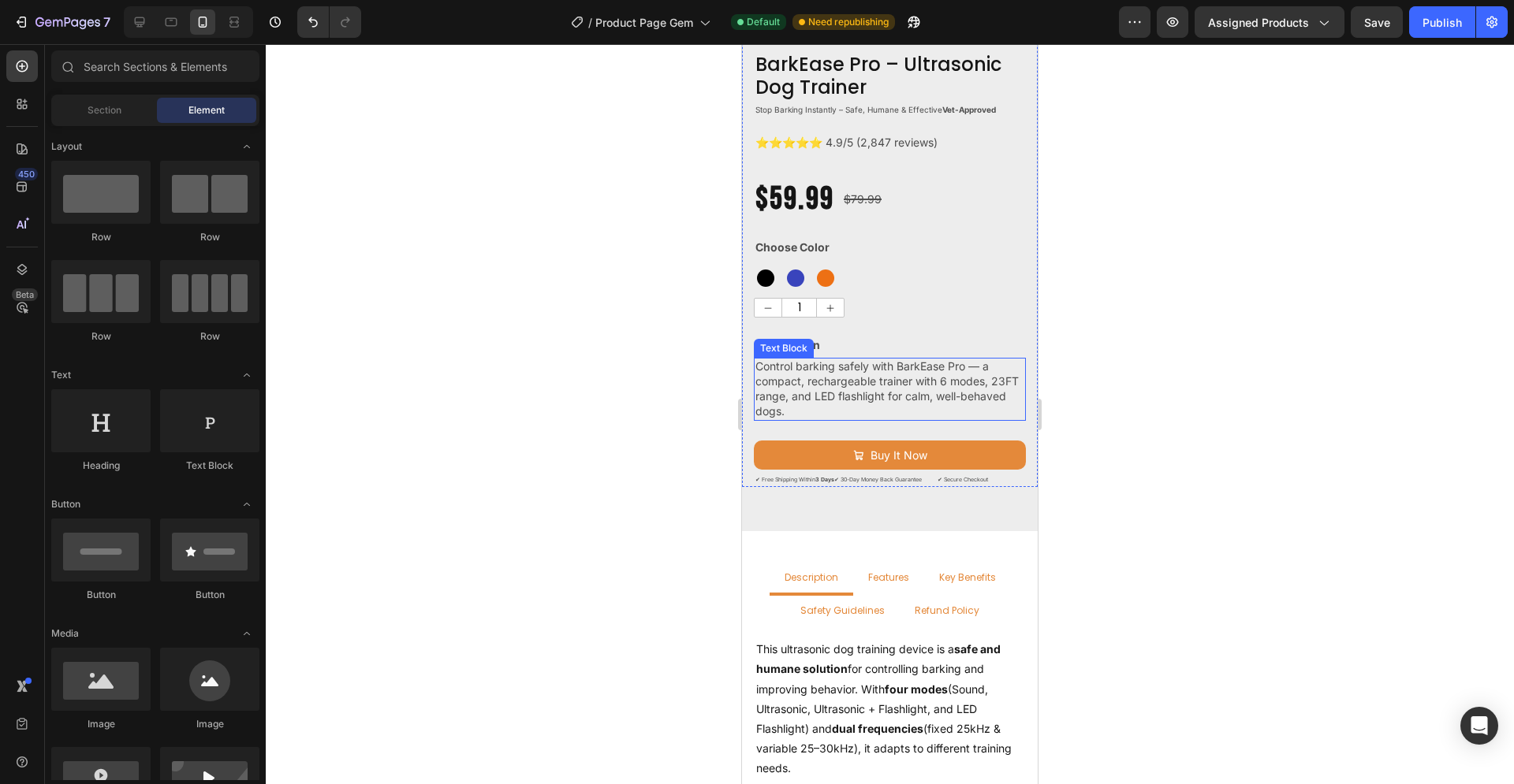
scroll to position [278, 0]
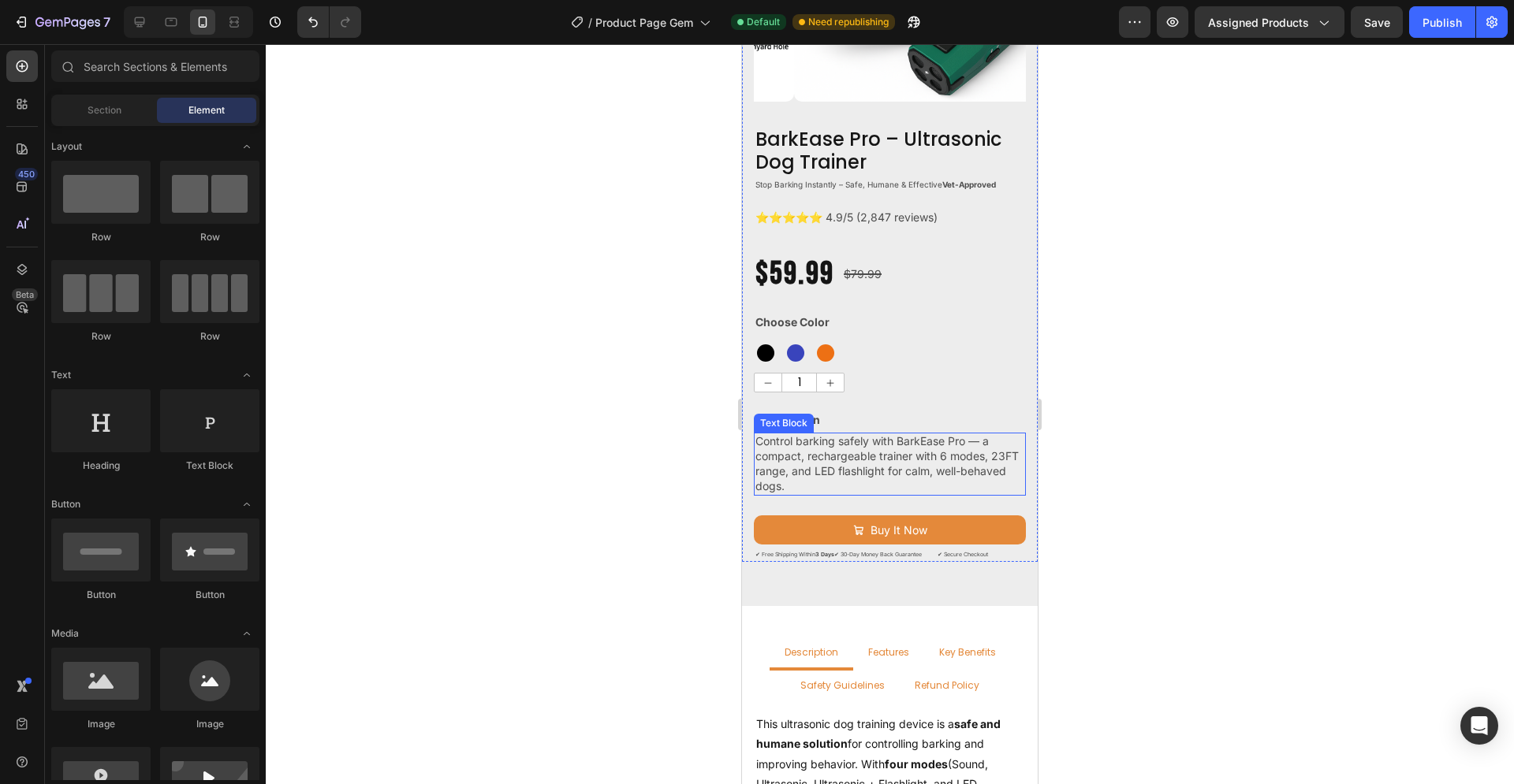
click at [881, 443] on span "Control barking safely with BarkEase Pro — a compact, rechargeable trainer with…" at bounding box center [886, 464] width 263 height 59
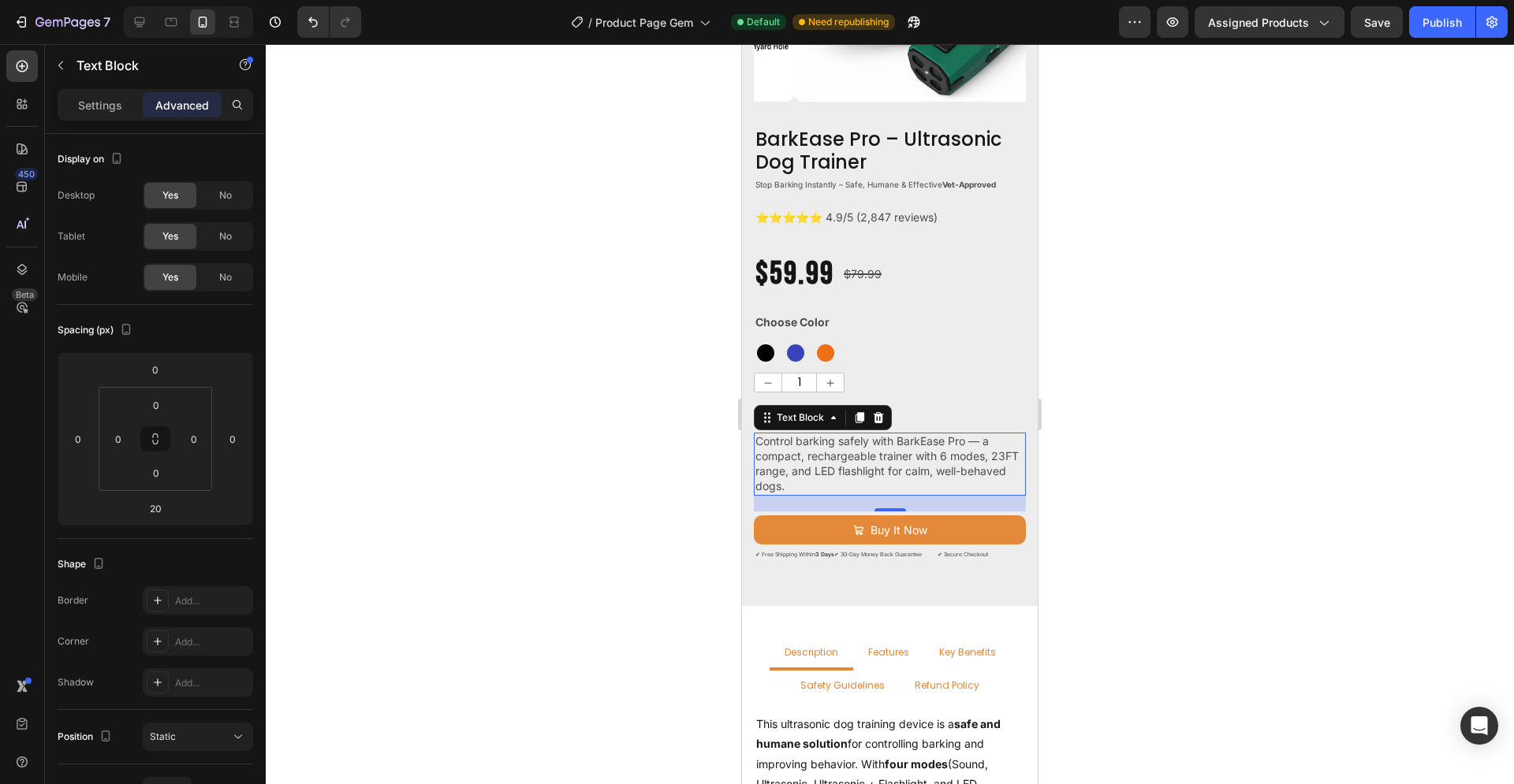
drag, startPoint x: 836, startPoint y: 476, endPoint x: 810, endPoint y: 469, distance: 26.9
click at [830, 476] on span "Control barking safely with BarkEase Pro — a compact, rechargeable trainer with…" at bounding box center [886, 464] width 263 height 59
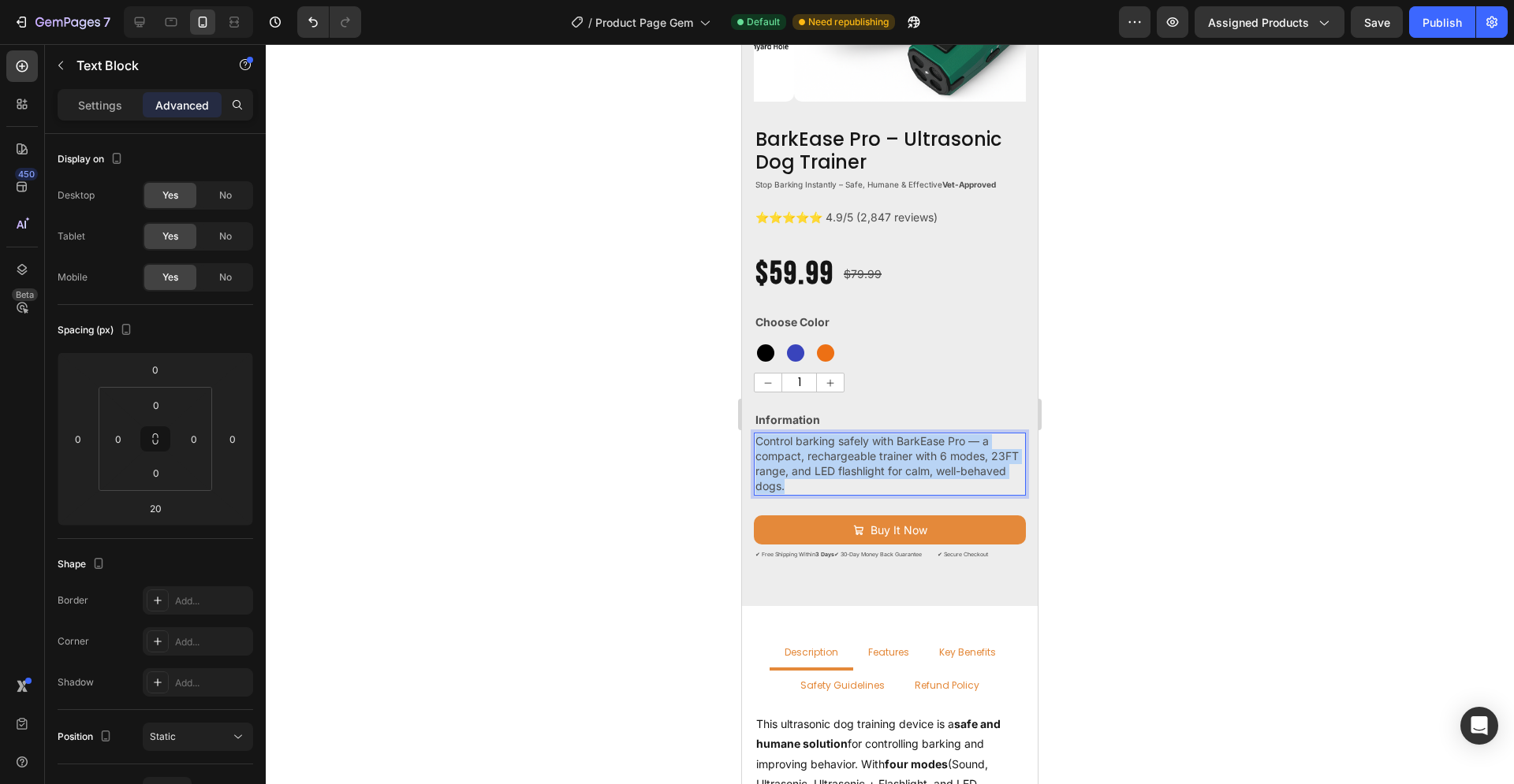
drag, startPoint x: 832, startPoint y: 475, endPoint x: 757, endPoint y: 426, distance: 89.6
click at [757, 434] on span "Control barking safely with BarkEase Pro — a compact, rechargeable trainer with…" at bounding box center [886, 464] width 263 height 59
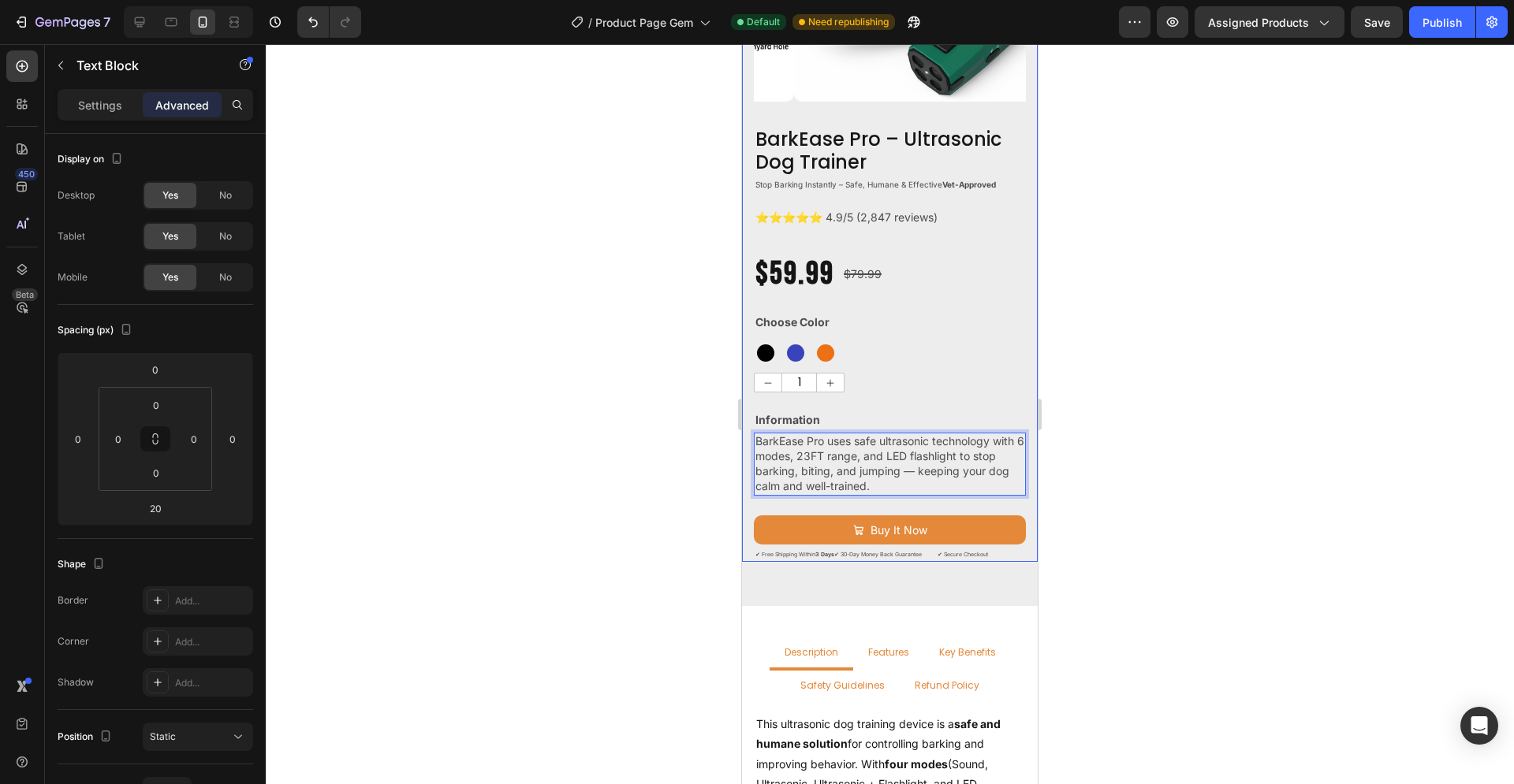
click at [959, 393] on div "BarkEase Pro – Ultrasonic Dog Trainer Product Title Stop Barking Instantly – Sa…" at bounding box center [890, 345] width 272 height 435
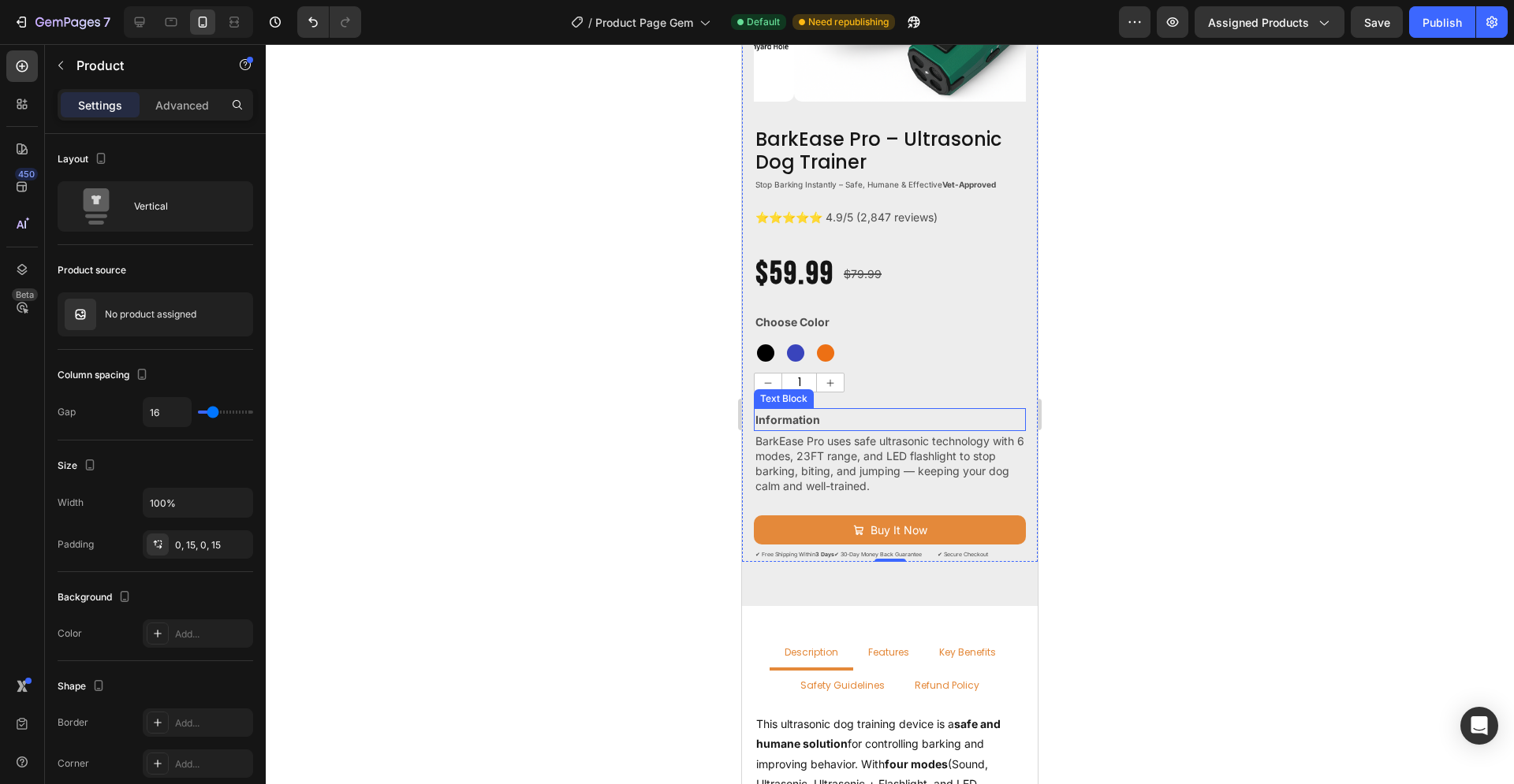
click at [817, 415] on p "Information" at bounding box center [889, 420] width 269 height 20
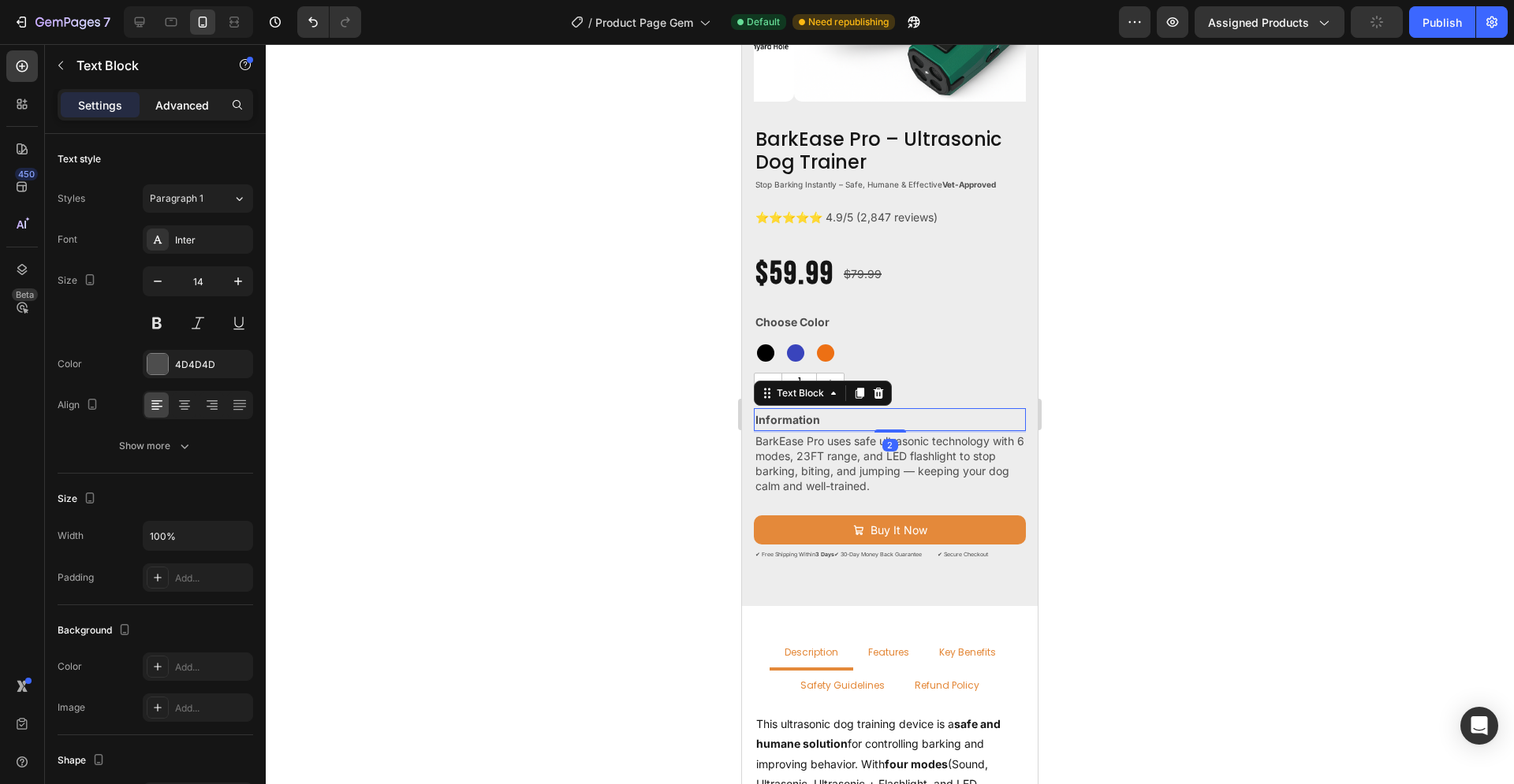
click at [182, 108] on p "Advanced" at bounding box center [183, 105] width 54 height 16
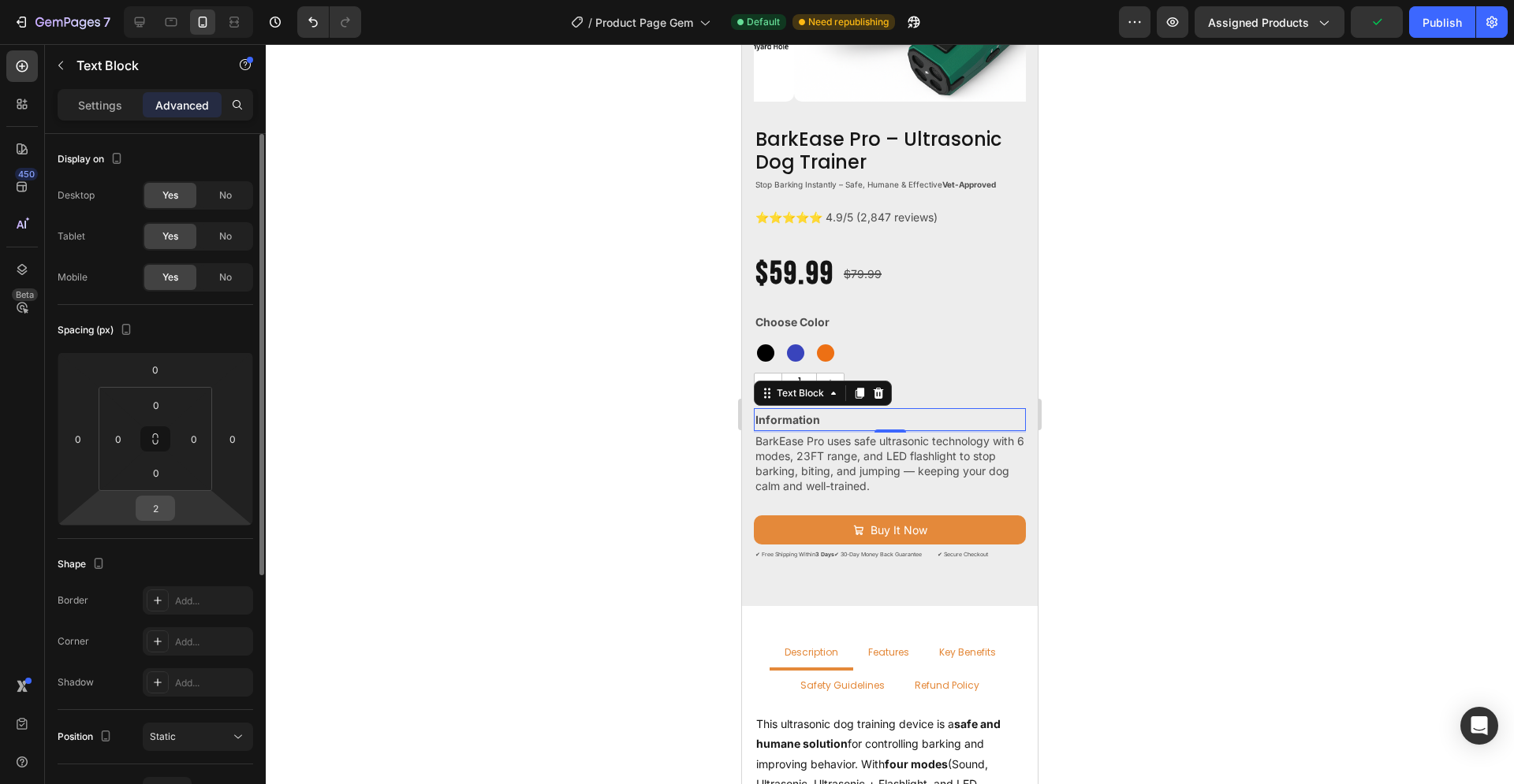
click at [157, 513] on input "2" at bounding box center [155, 508] width 32 height 24
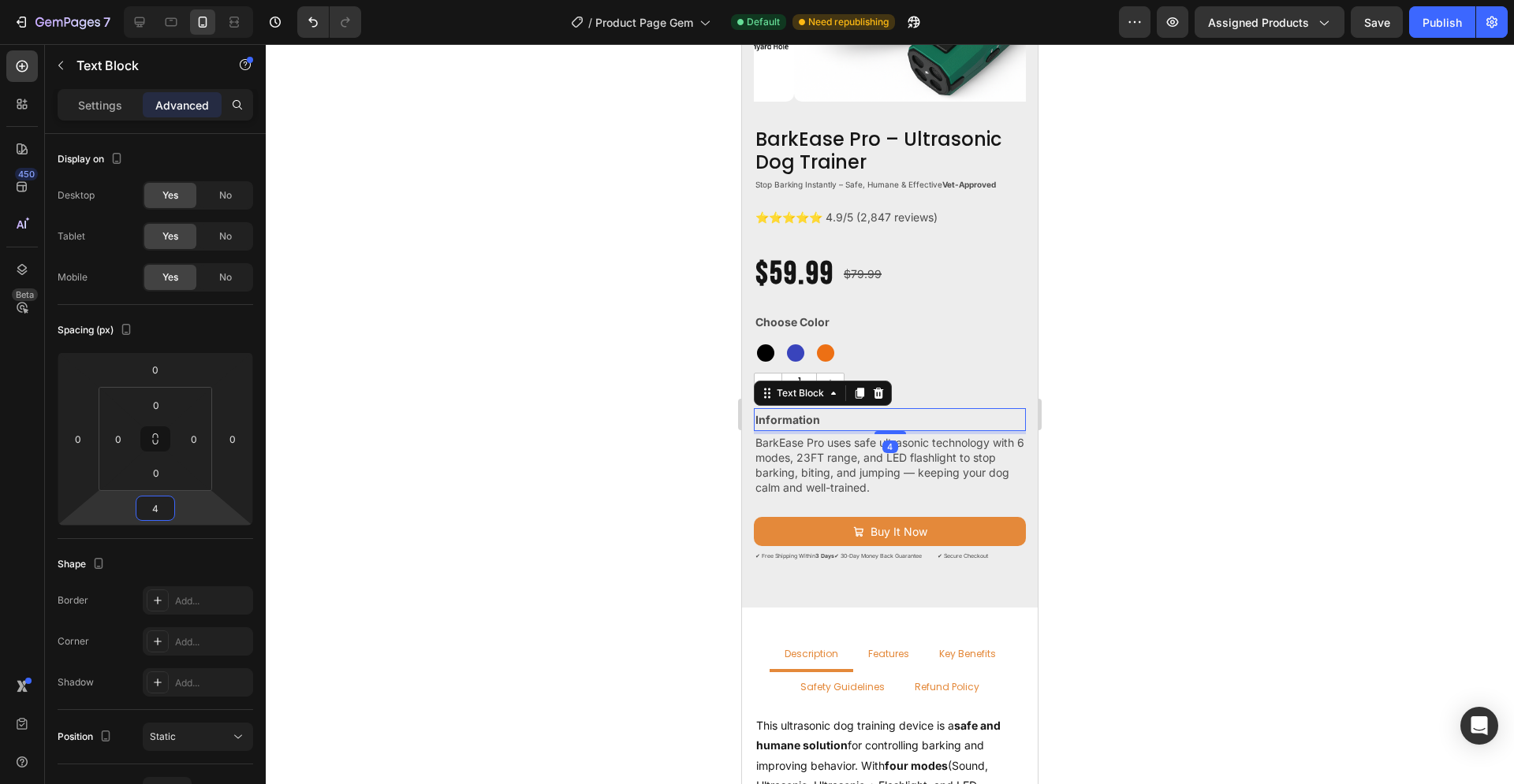
type input "4"
click at [514, 454] on div at bounding box center [889, 414] width 1248 height 740
click at [827, 410] on p "Information" at bounding box center [889, 420] width 269 height 20
click at [158, 509] on input "4" at bounding box center [155, 508] width 32 height 24
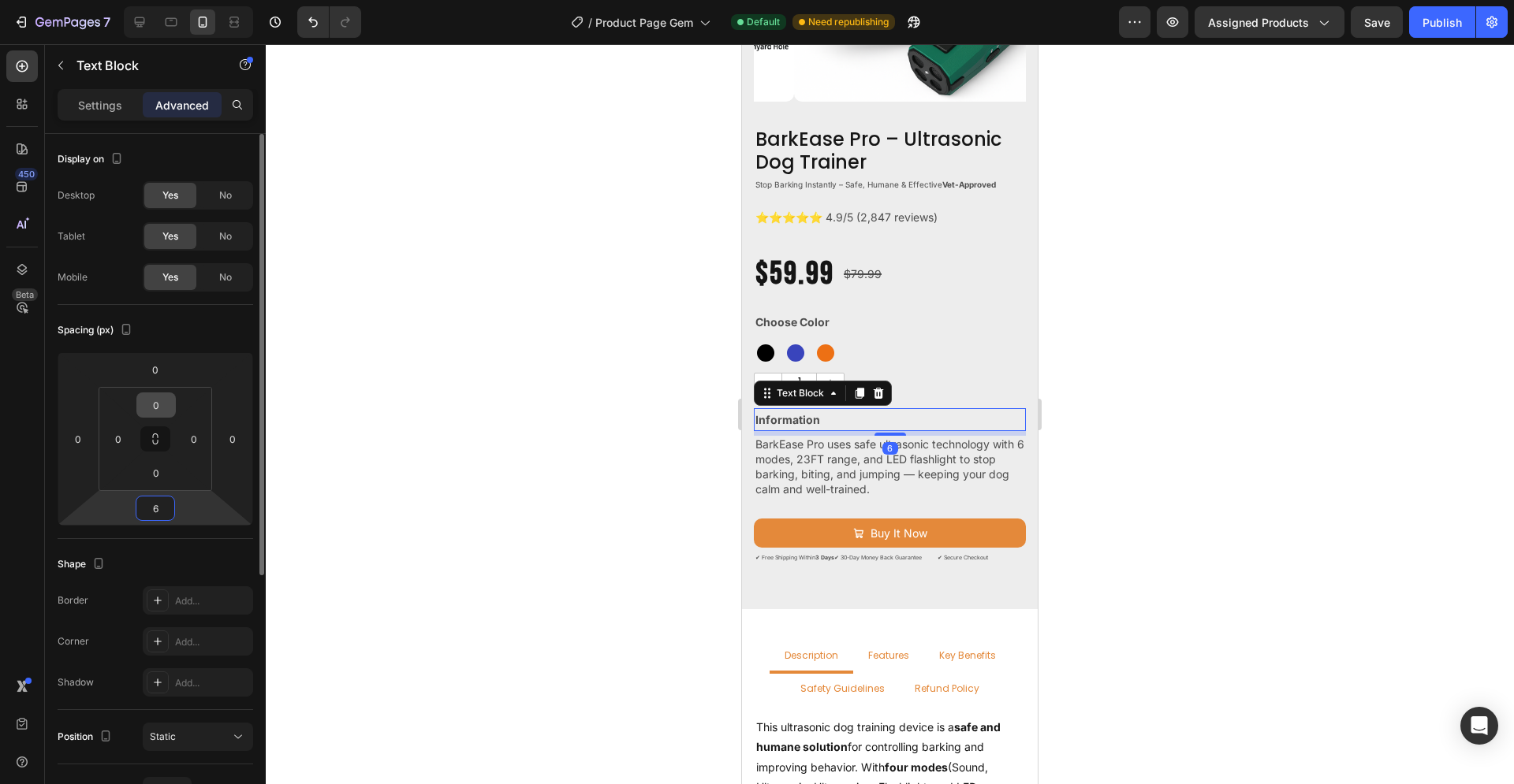
type input "6"
click at [158, 406] on input "0" at bounding box center [156, 405] width 32 height 24
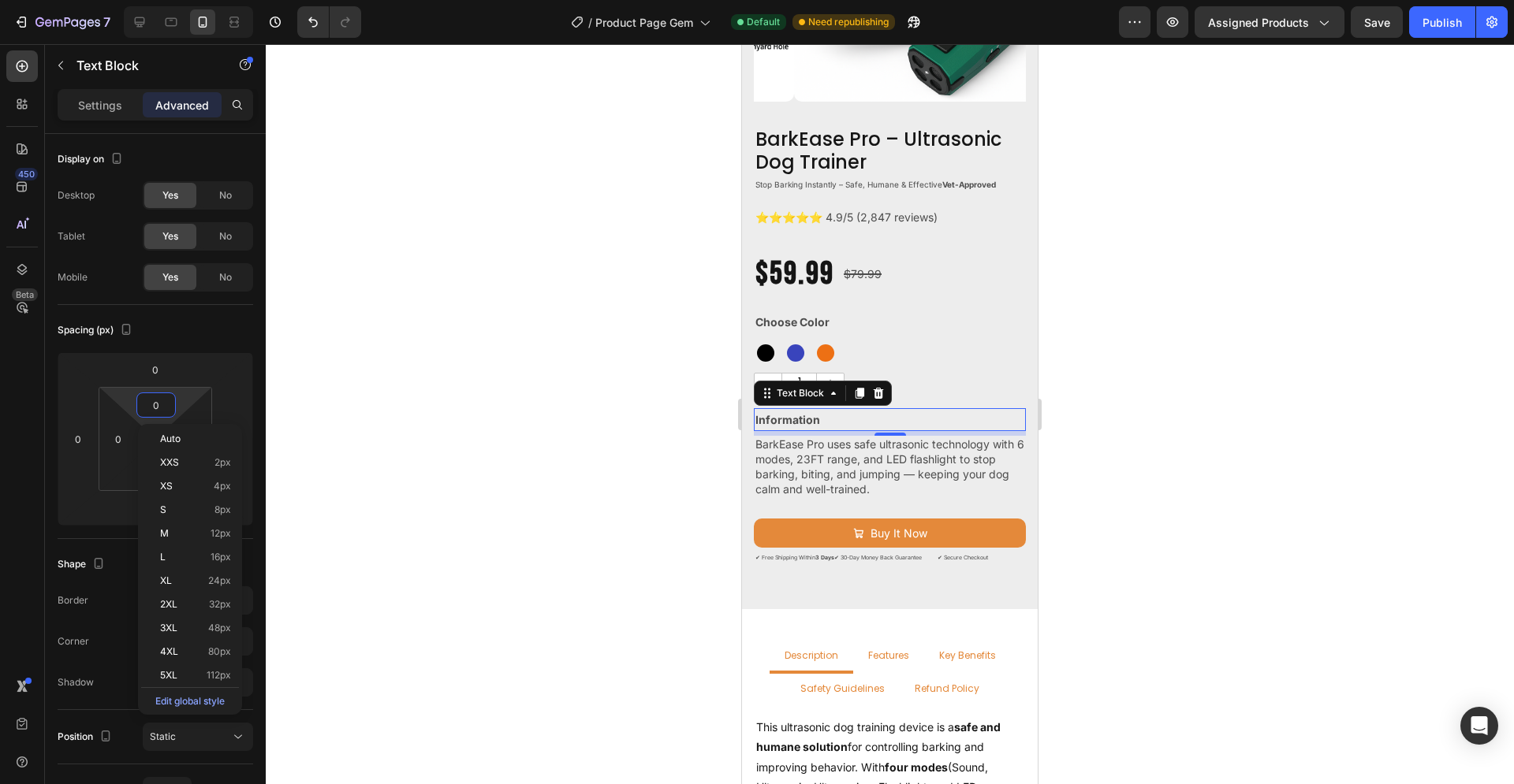
click at [598, 402] on div at bounding box center [889, 414] width 1248 height 740
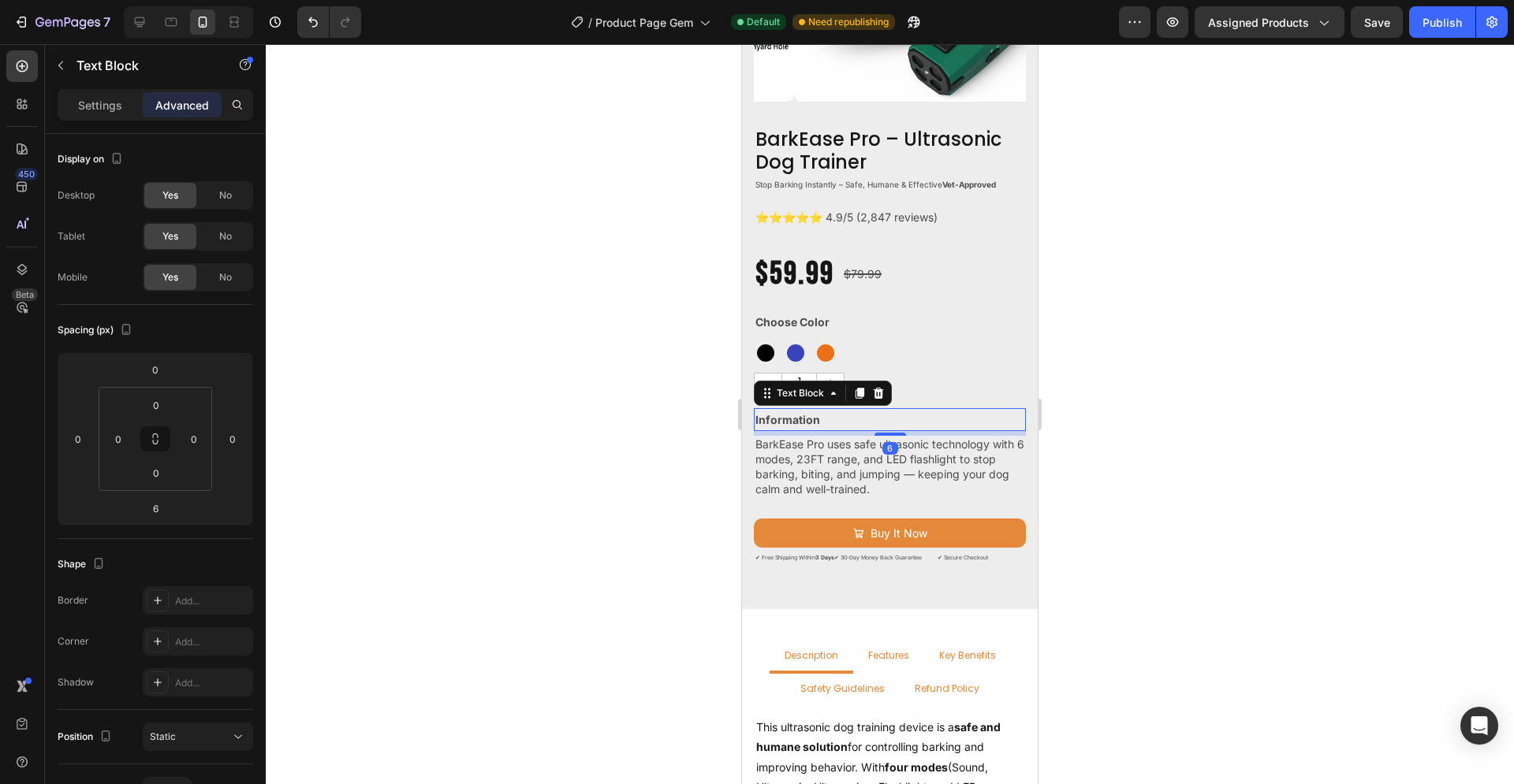
click at [809, 413] on strong "Information" at bounding box center [787, 420] width 64 height 13
click at [1110, 416] on div at bounding box center [889, 414] width 1248 height 740
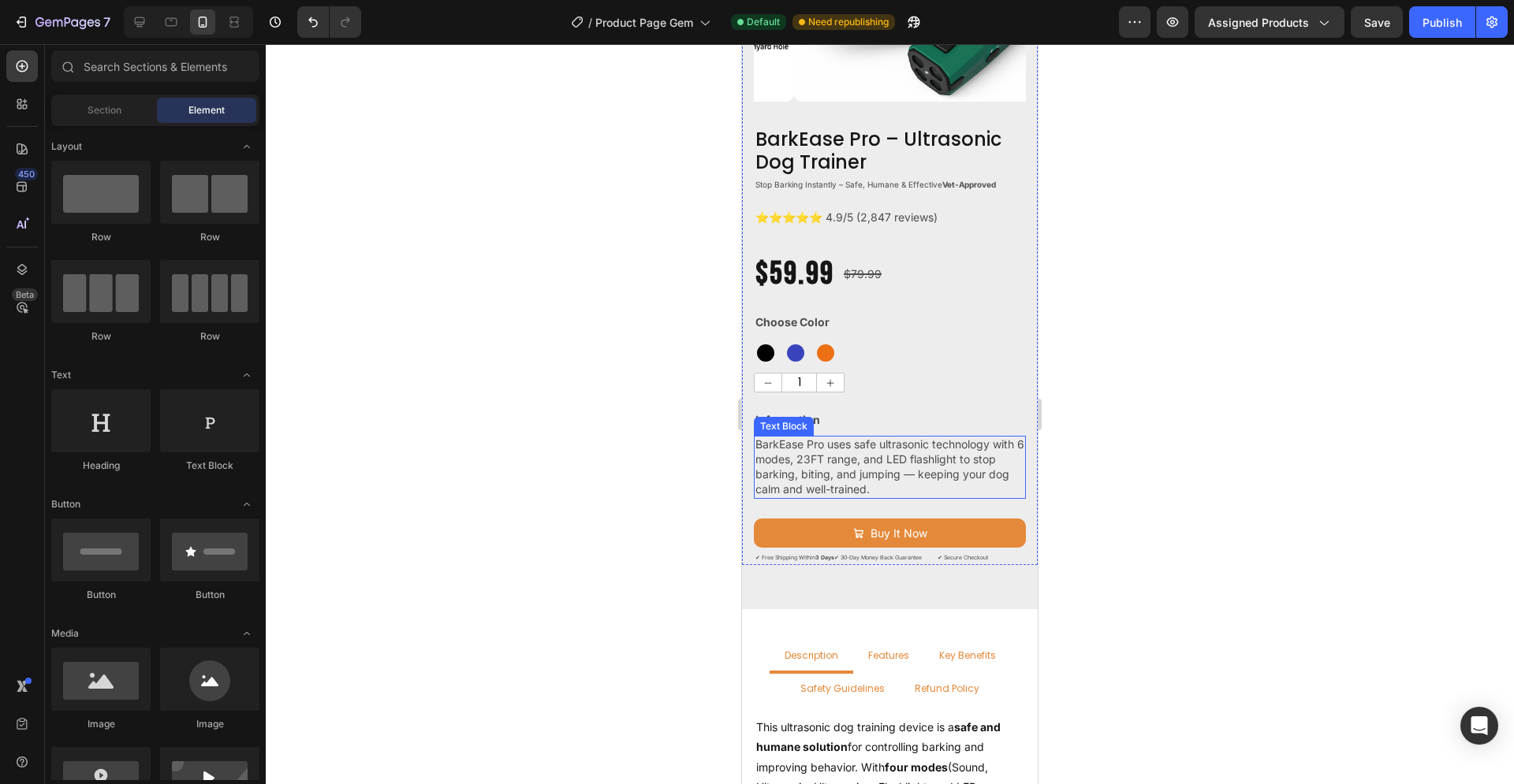
click at [844, 443] on span "BarkEase Pro uses safe ultrasonic technology with 6 modes, 23FT range, and LED …" at bounding box center [889, 467] width 269 height 59
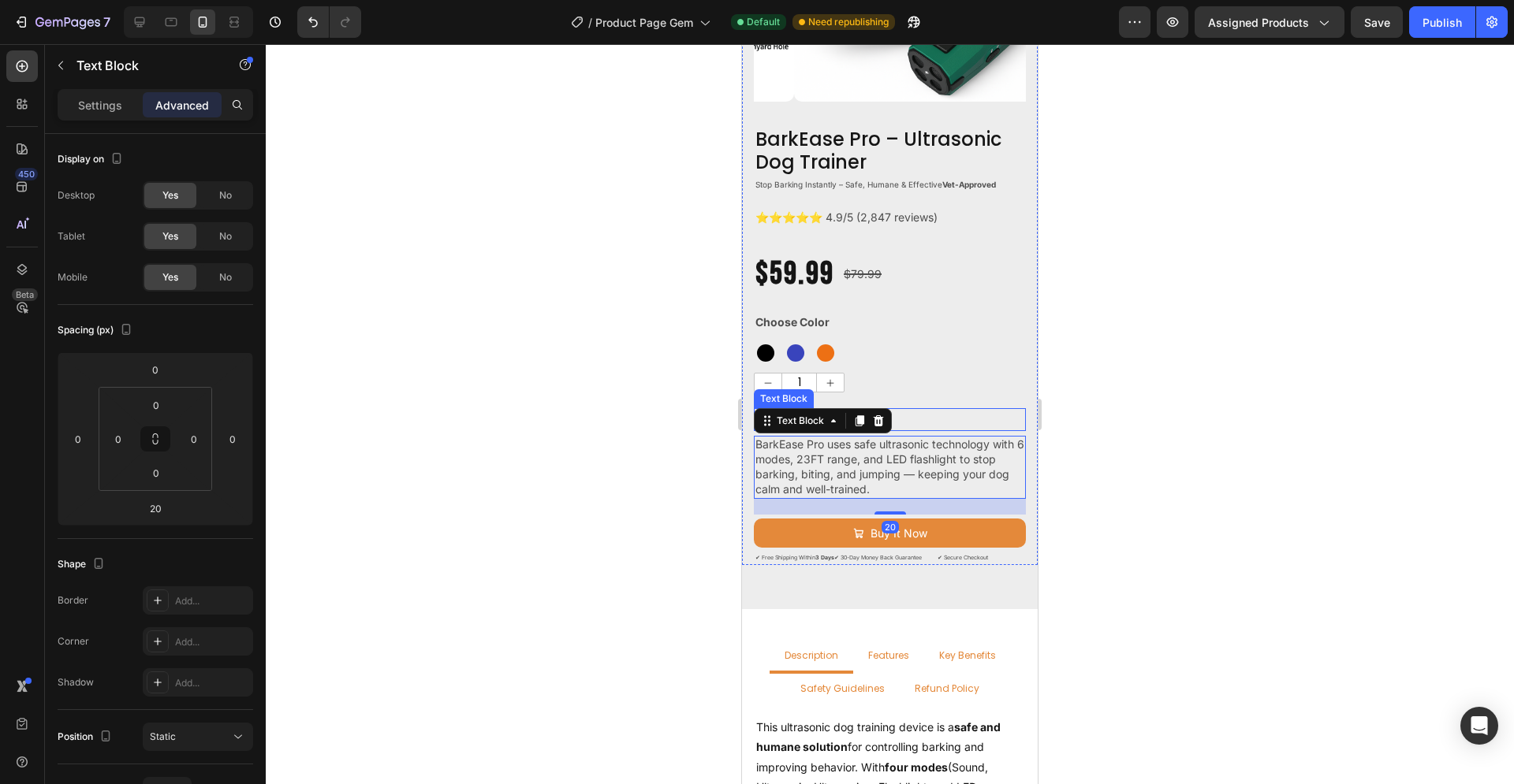
click at [927, 410] on p "Information" at bounding box center [889, 420] width 269 height 20
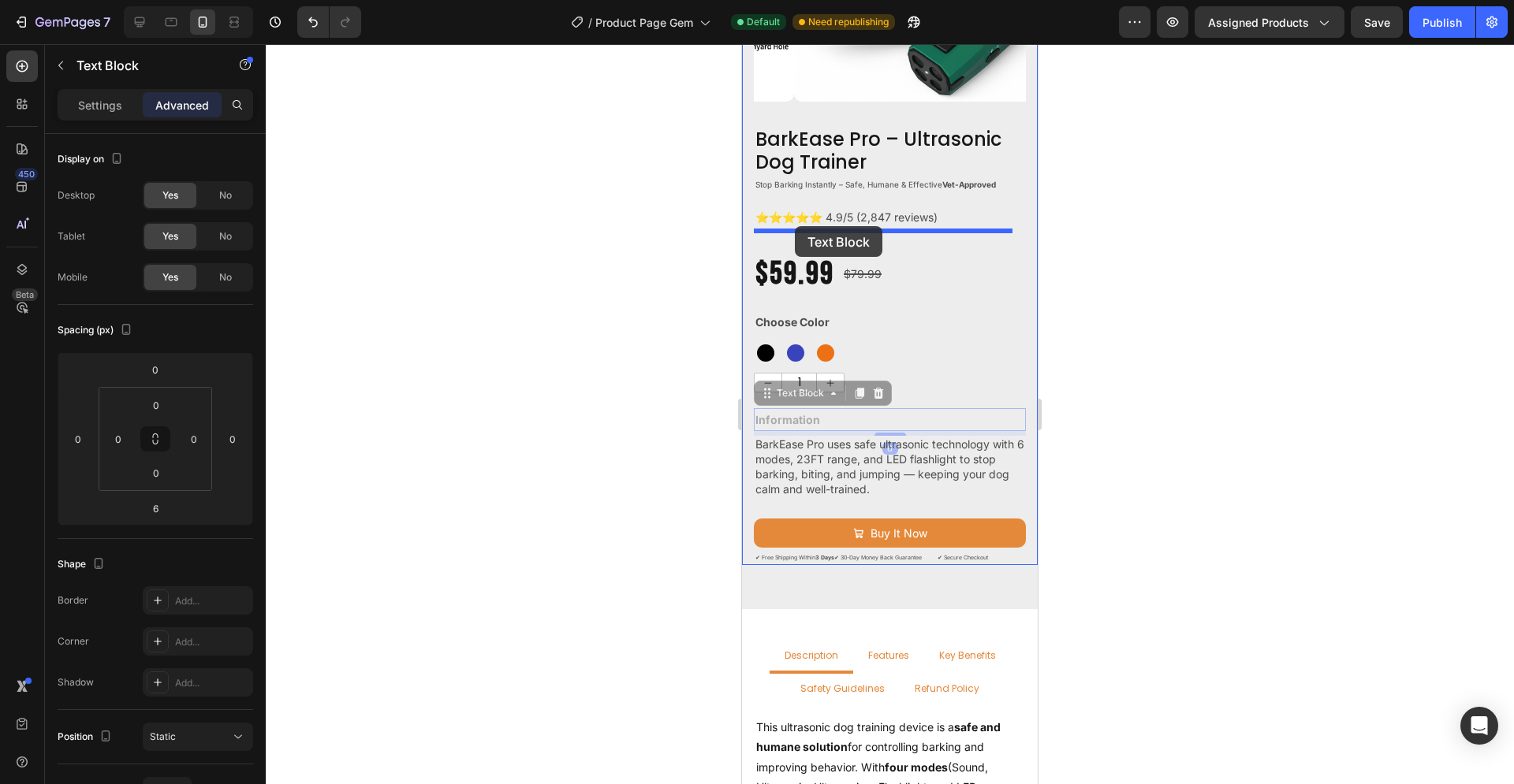
drag, startPoint x: 782, startPoint y: 381, endPoint x: 795, endPoint y: 227, distance: 154.5
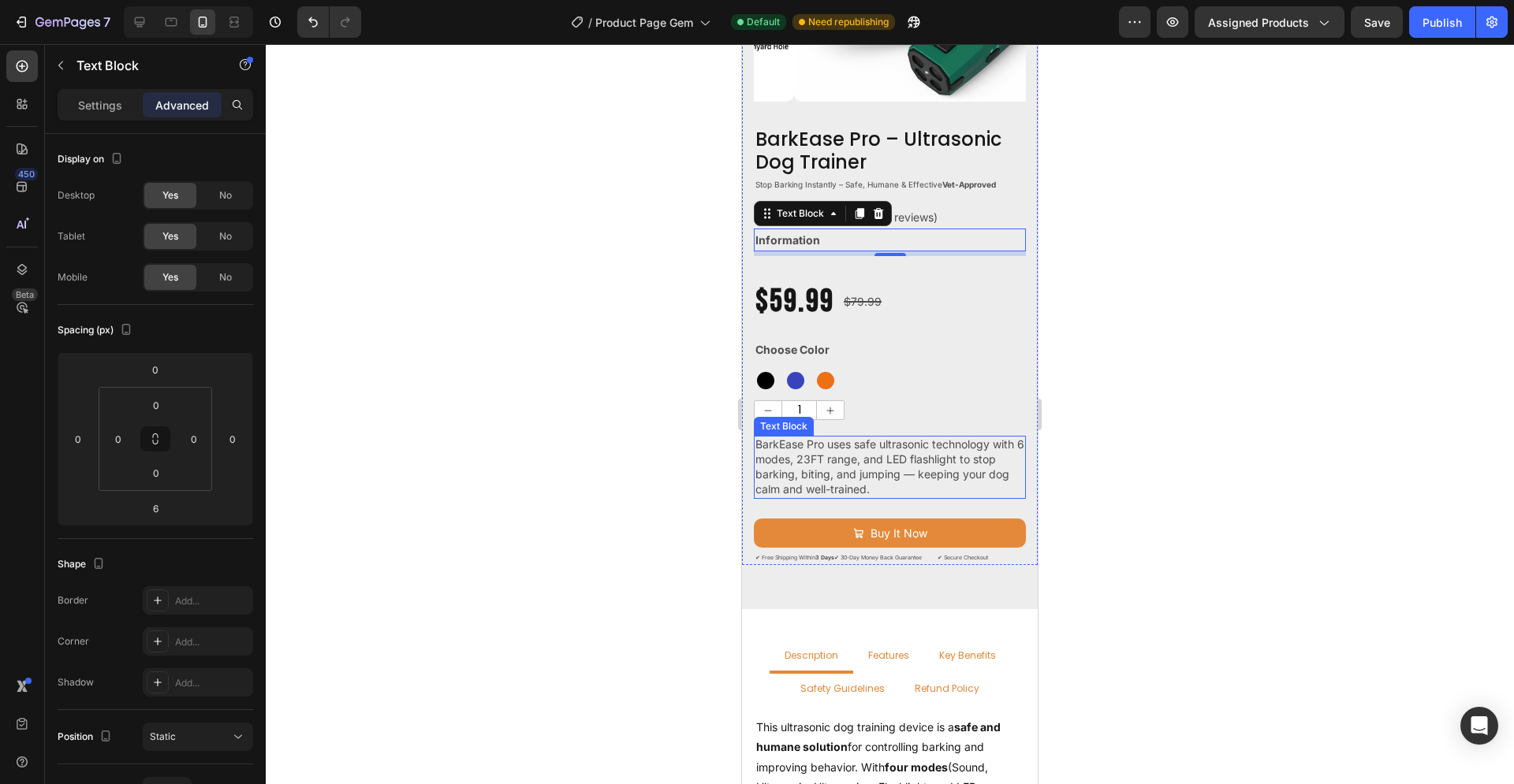
click at [797, 452] on span "BarkEase Pro uses safe ultrasonic technology with 6 modes, 23FT range, and LED …" at bounding box center [889, 467] width 269 height 59
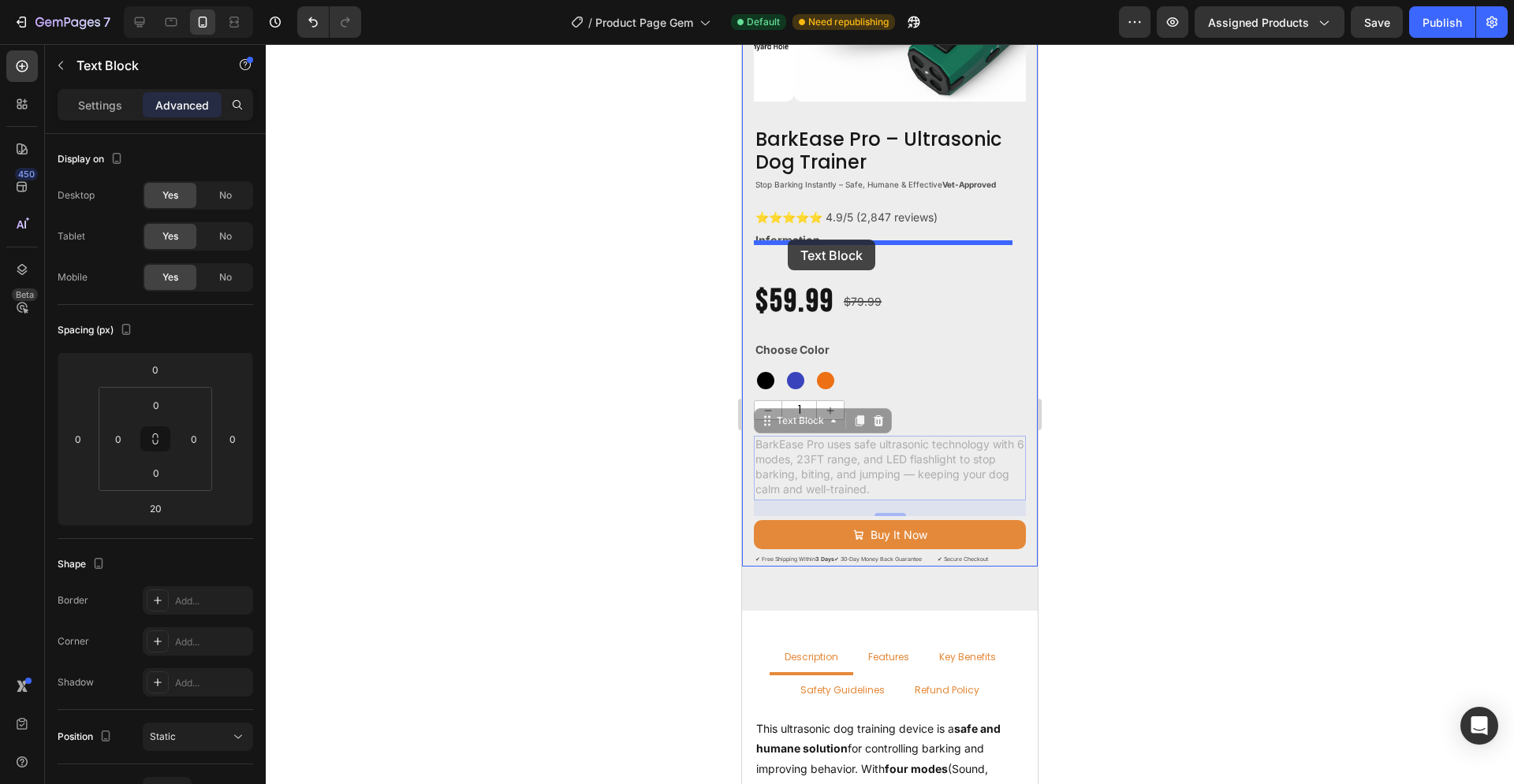
drag, startPoint x: 783, startPoint y: 407, endPoint x: 788, endPoint y: 240, distance: 167.1
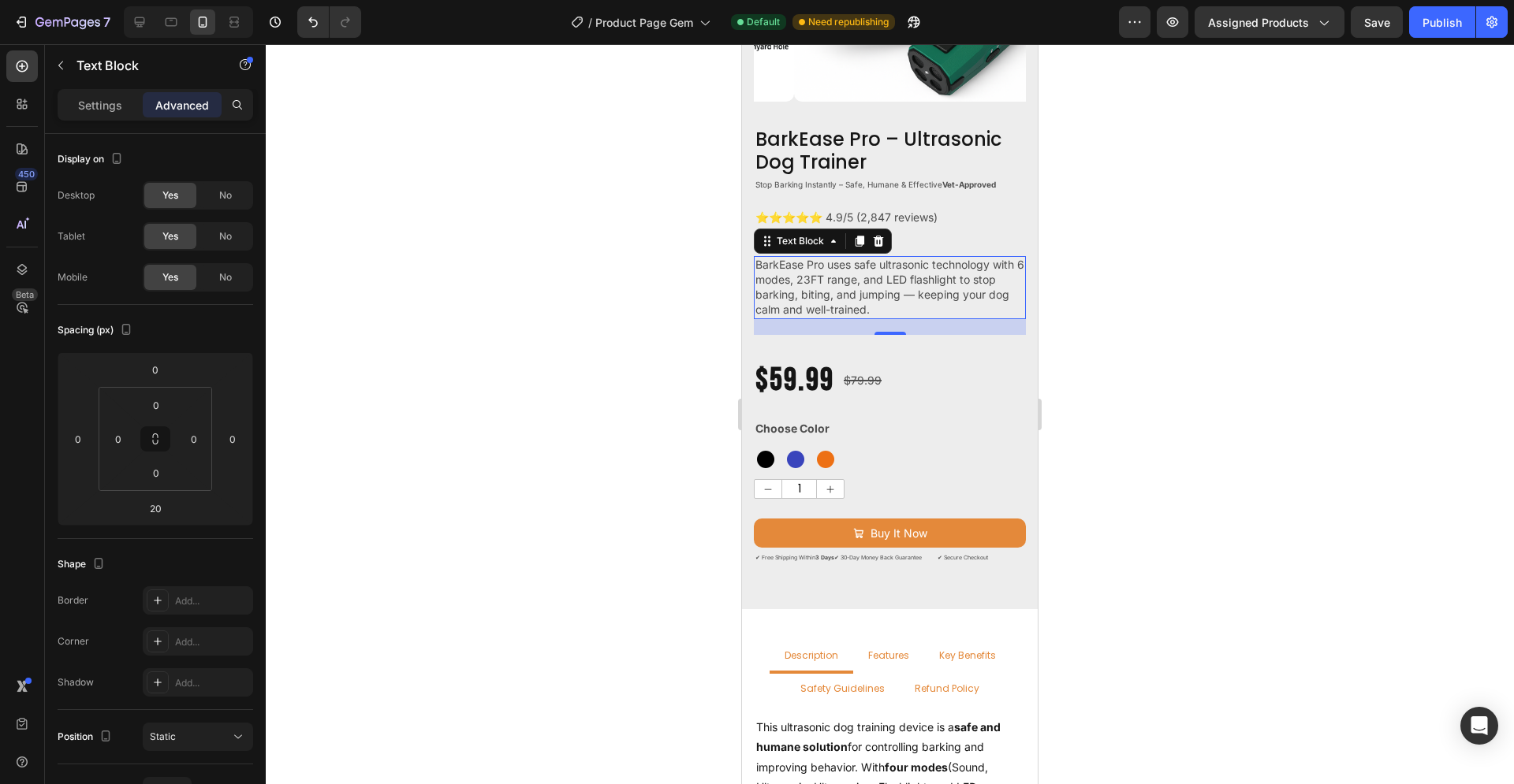
click at [676, 312] on div at bounding box center [889, 414] width 1248 height 740
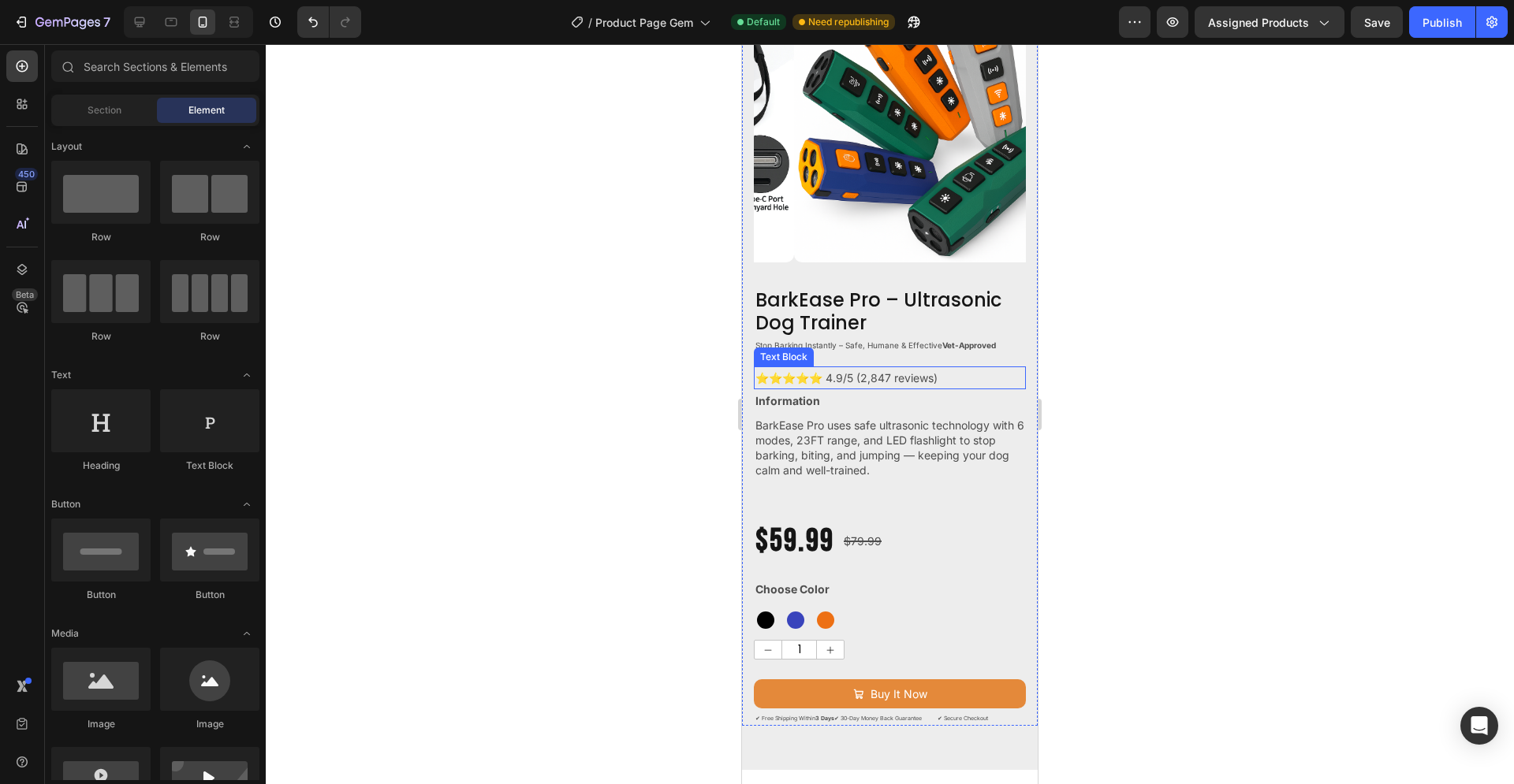
scroll to position [198, 0]
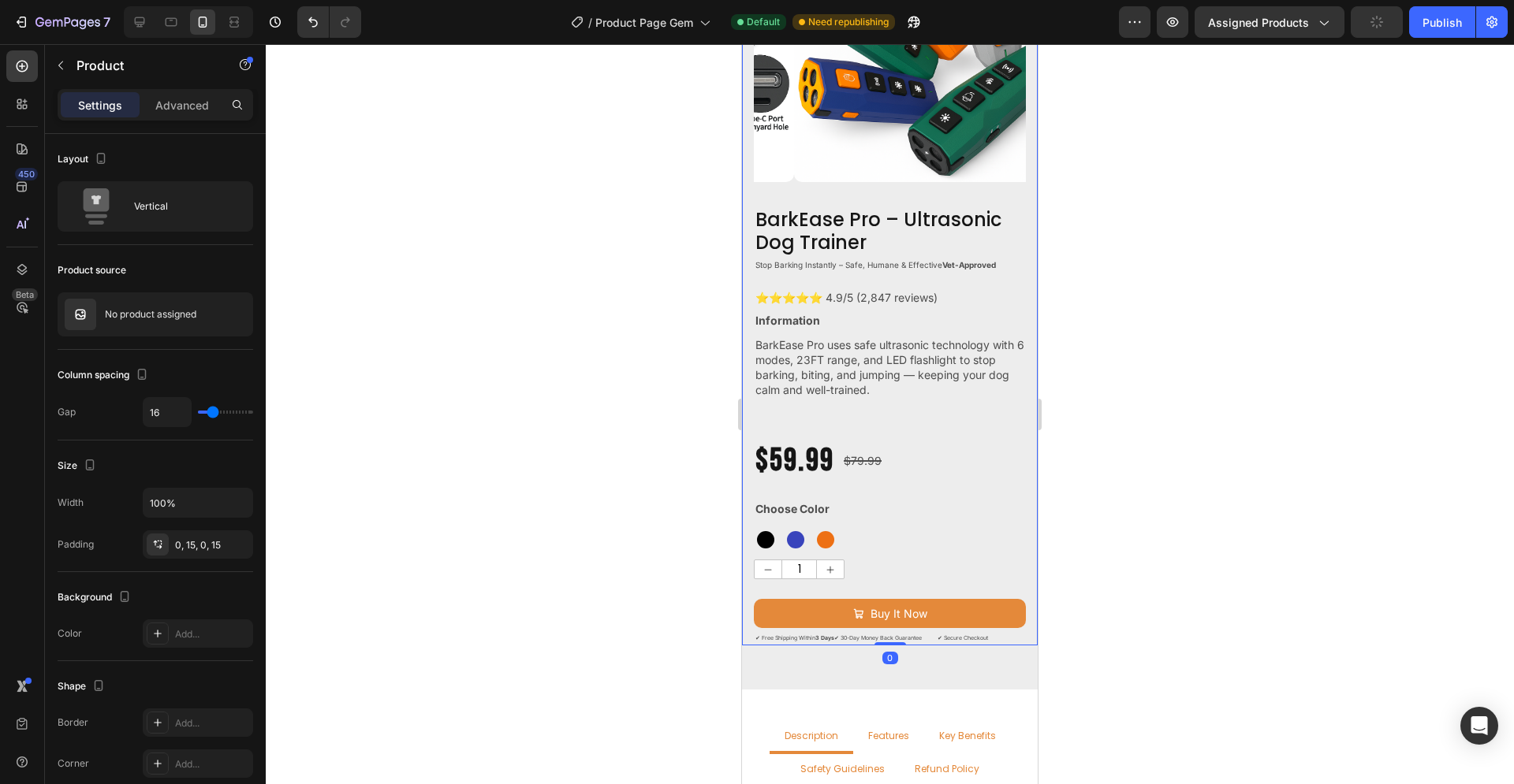
click at [864, 399] on div "BarkEase Pro – Ultrasonic Dog Trainer Product Title Stop Barking Instantly – Sa…" at bounding box center [890, 426] width 272 height 438
click at [862, 362] on span "BarkEase Pro uses safe ultrasonic technology with 6 modes, 23FT range, and LED …" at bounding box center [889, 368] width 269 height 59
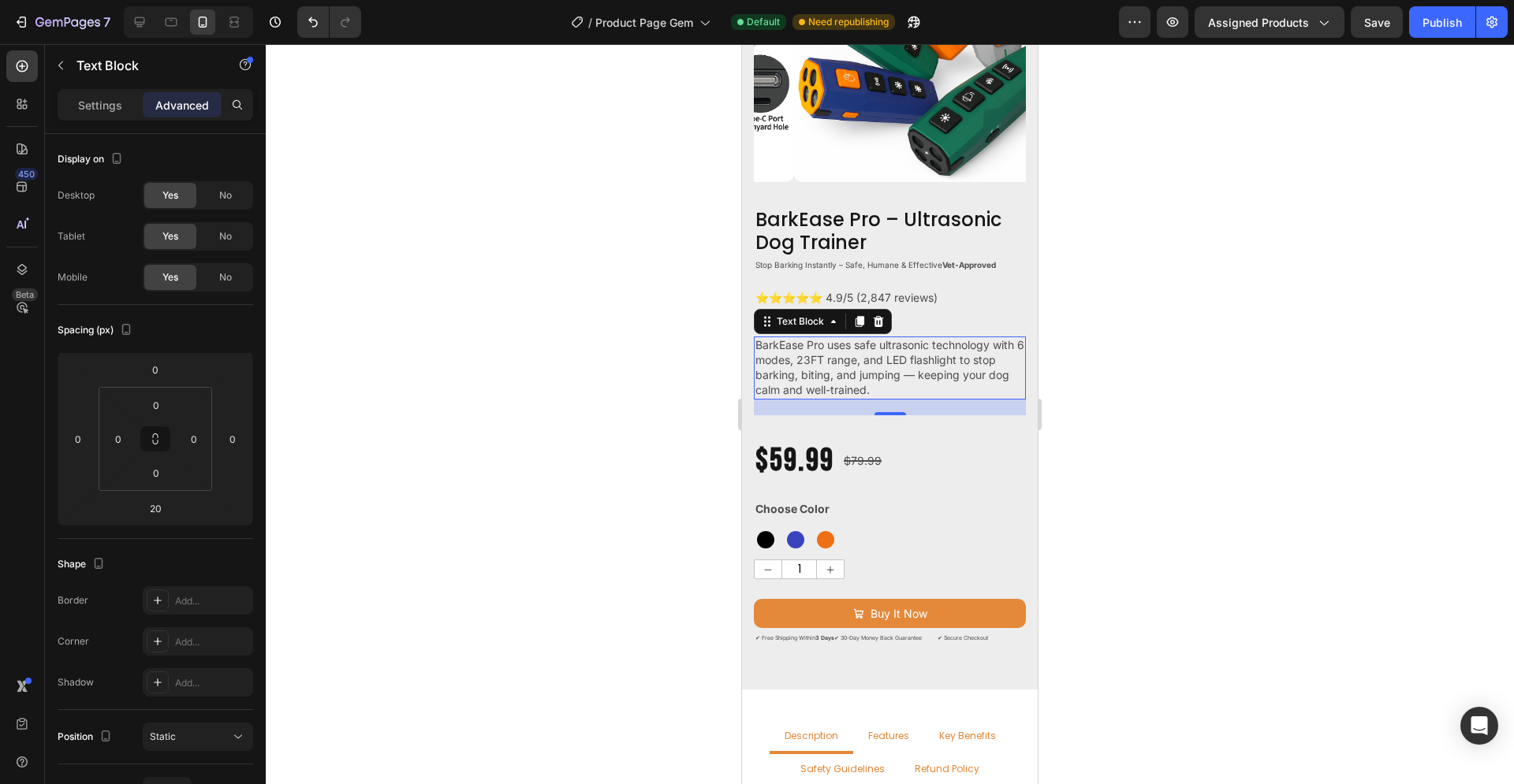
click at [620, 443] on div at bounding box center [889, 414] width 1248 height 740
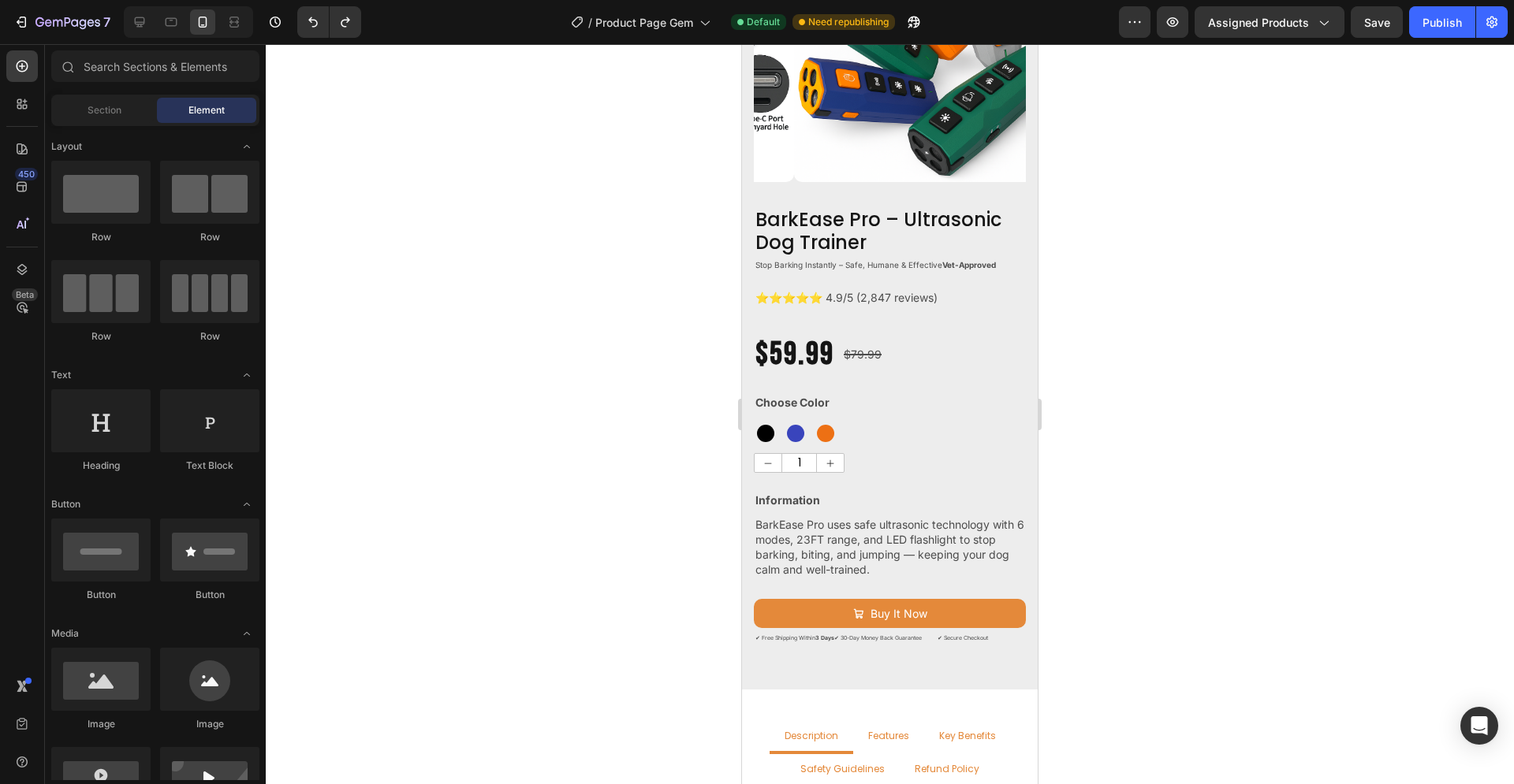
click at [652, 373] on div at bounding box center [889, 414] width 1248 height 740
click at [853, 288] on p "⭐⭐⭐⭐⭐ 4.9/5 (2,847 reviews)" at bounding box center [889, 297] width 269 height 20
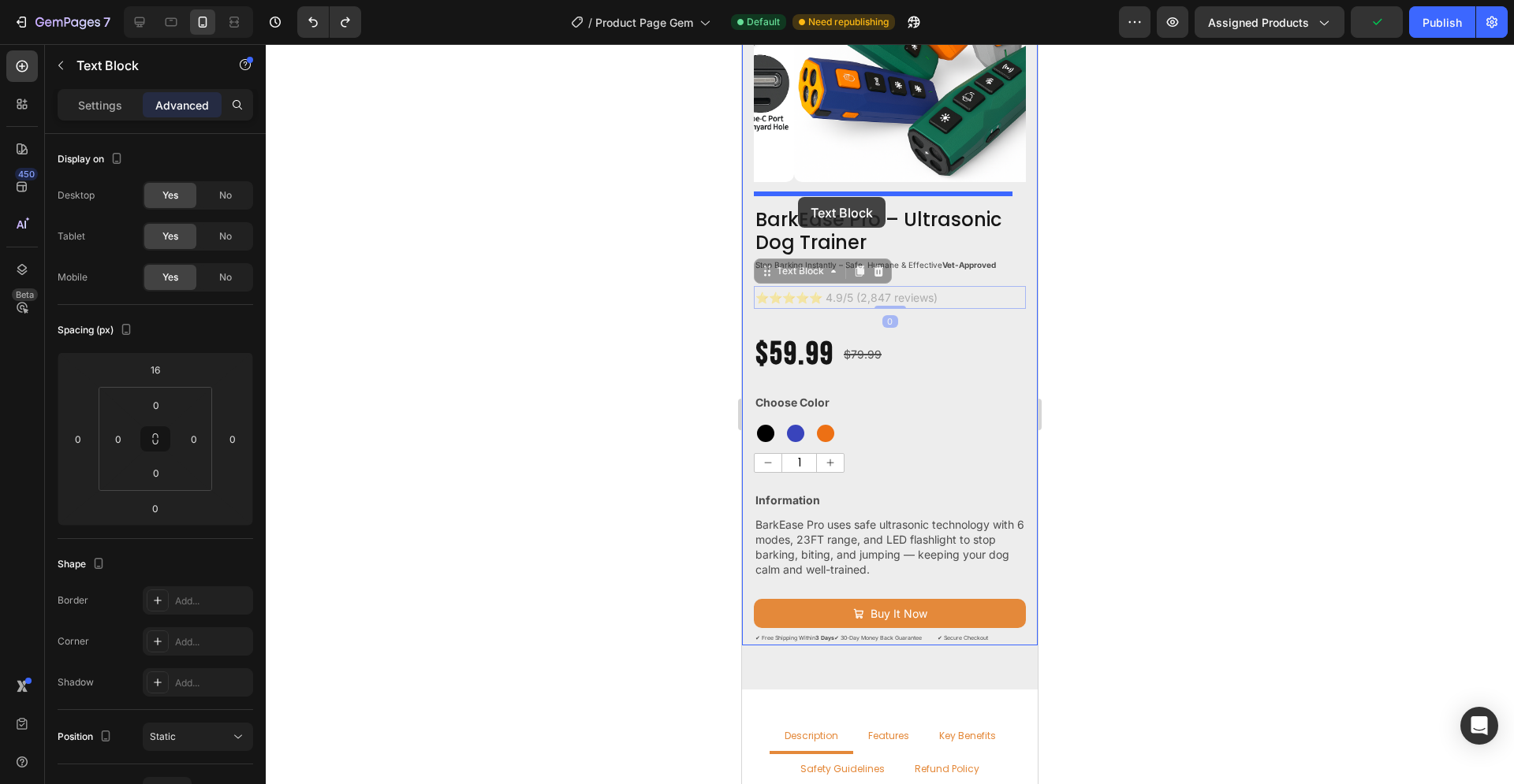
drag, startPoint x: 802, startPoint y: 259, endPoint x: 798, endPoint y: 197, distance: 62.1
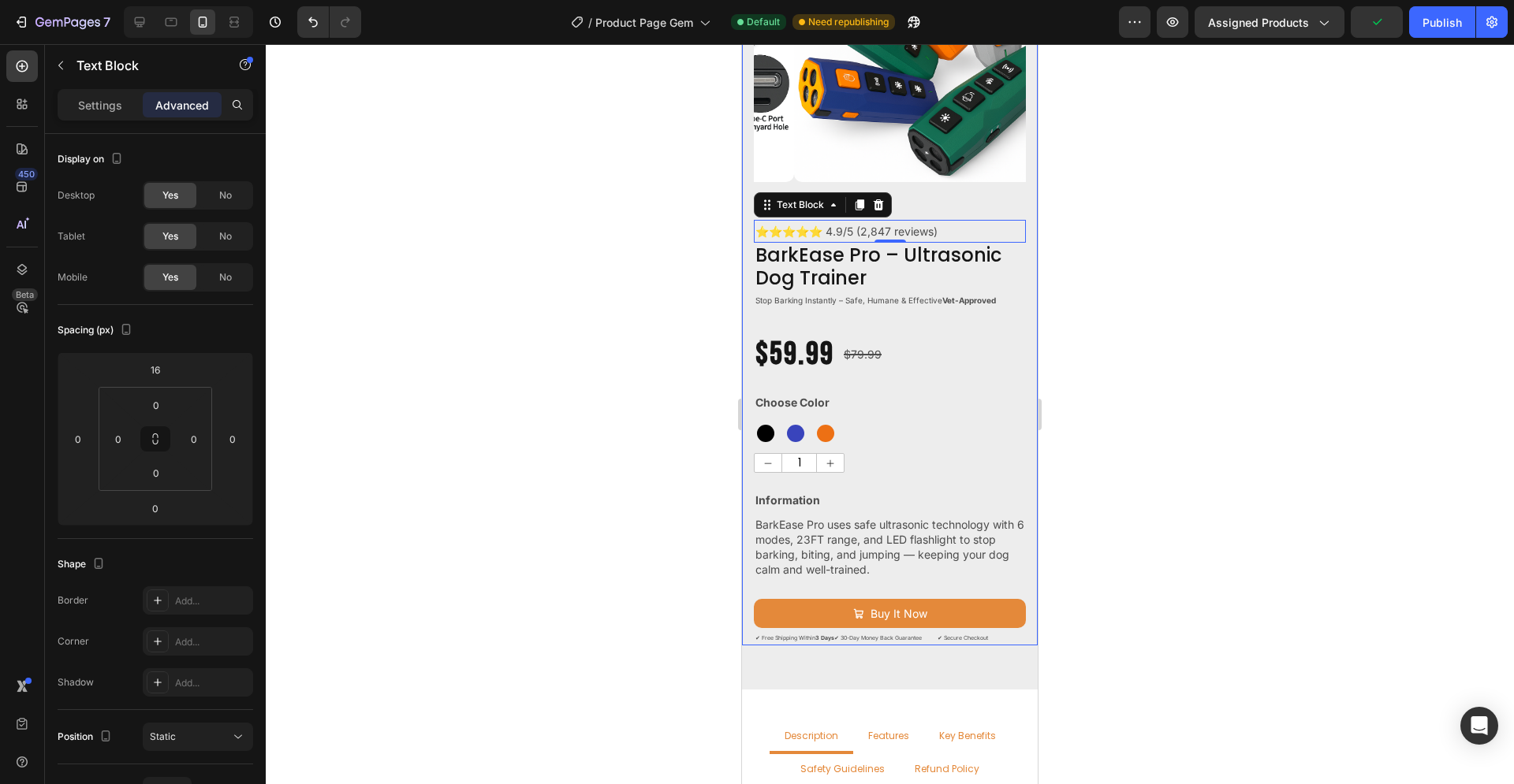
click at [643, 313] on div at bounding box center [889, 414] width 1248 height 740
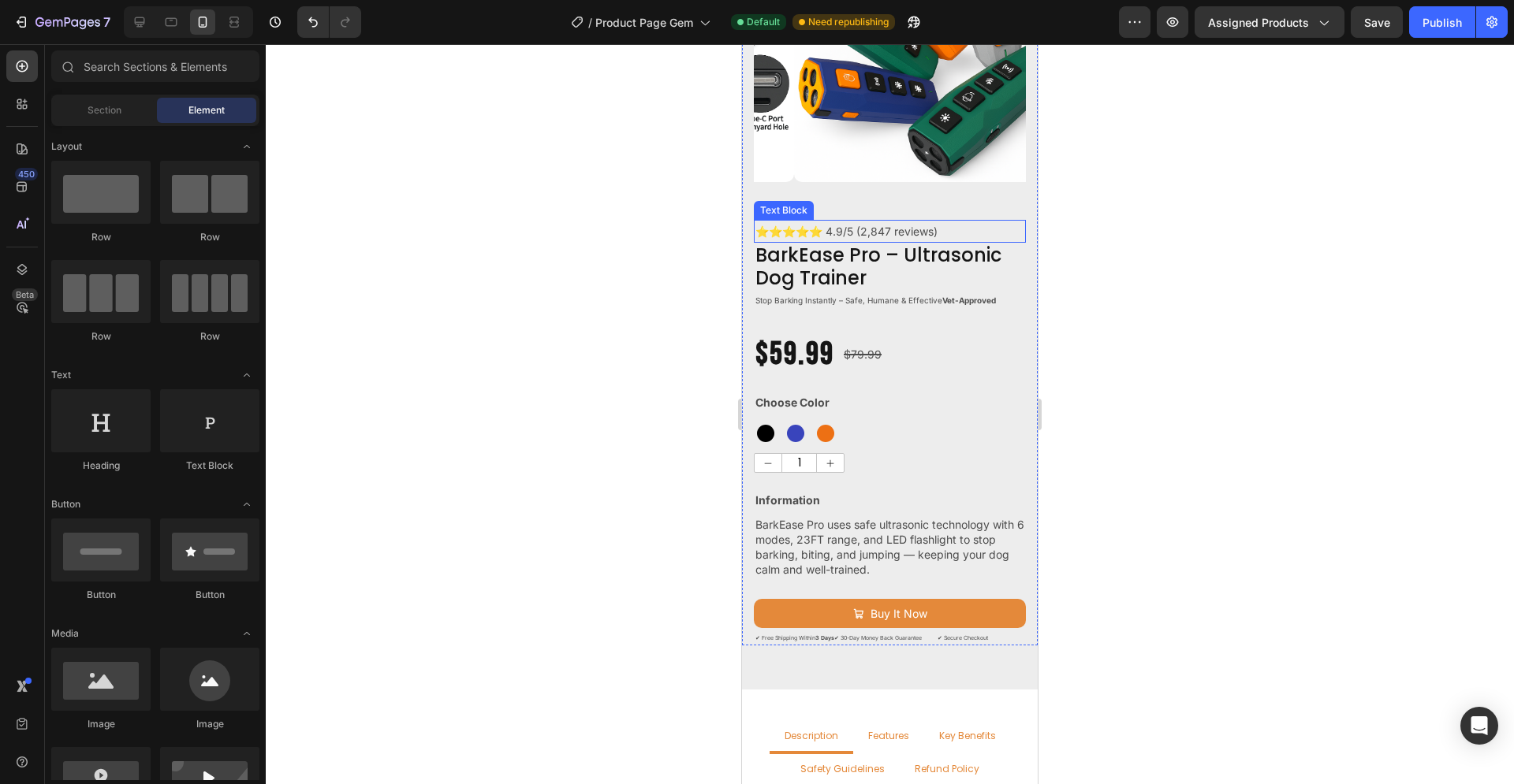
click at [955, 222] on p "⭐⭐⭐⭐⭐ 4.9/5 (2,847 reviews)" at bounding box center [889, 231] width 269 height 20
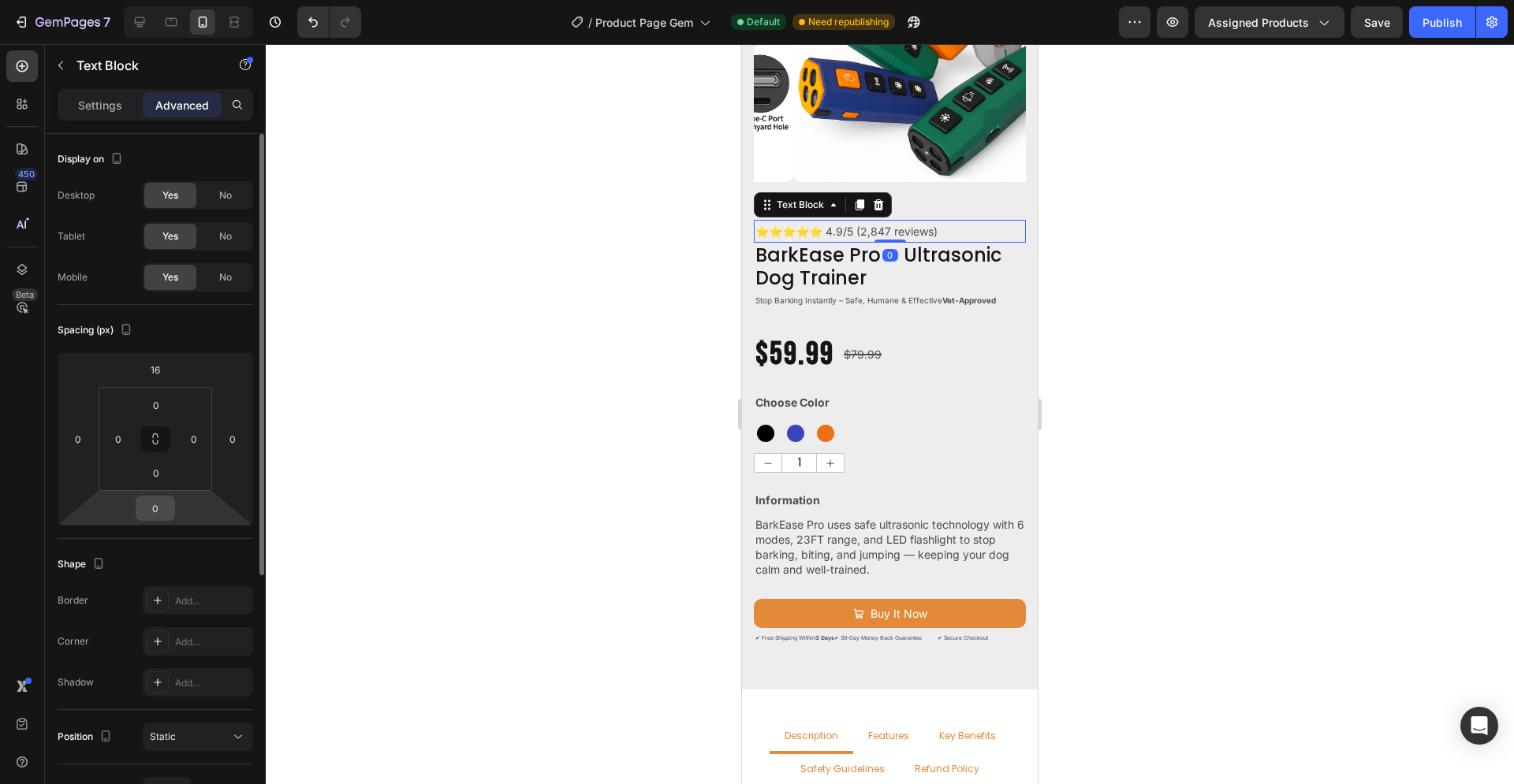
click at [167, 513] on input "0" at bounding box center [155, 508] width 32 height 24
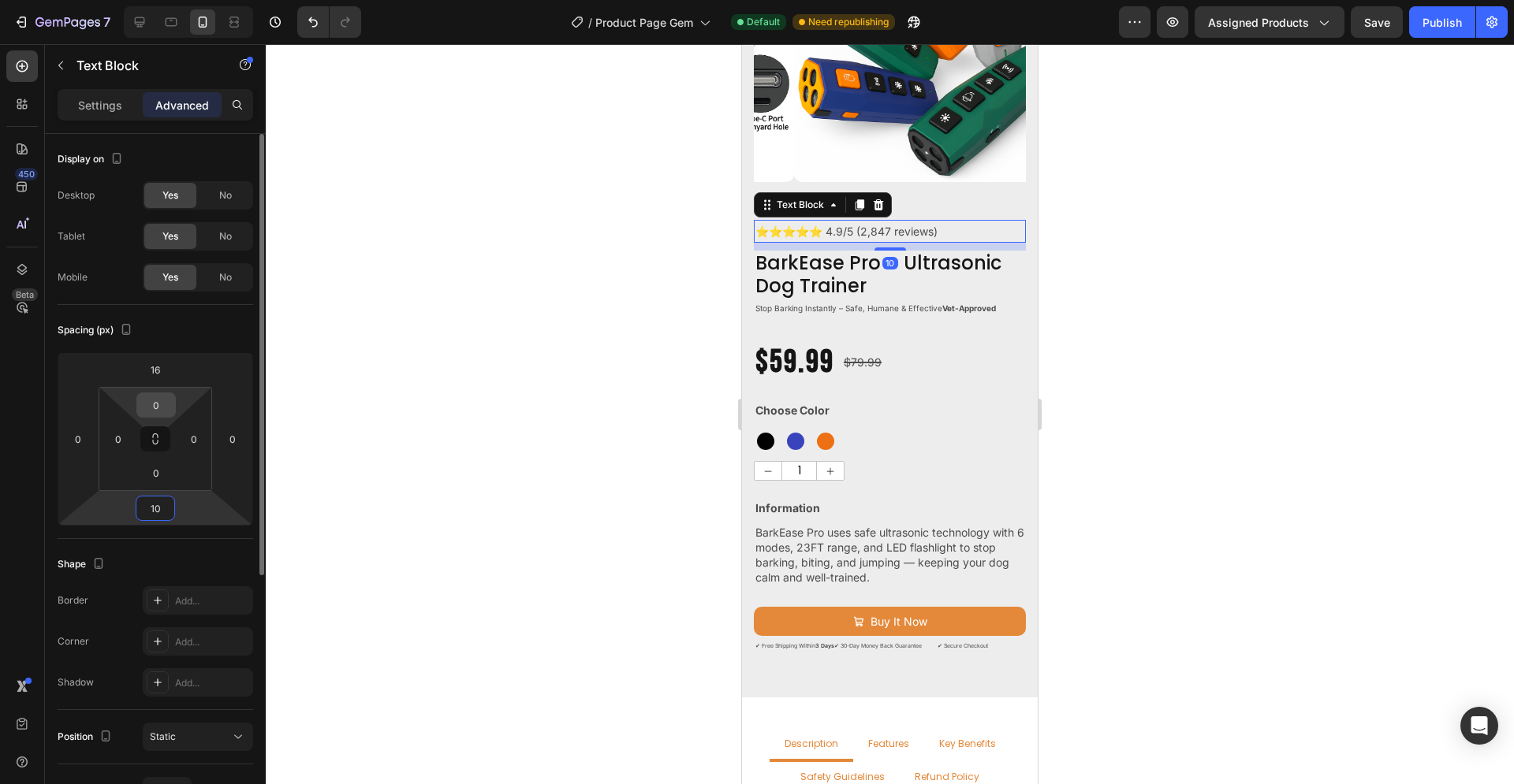
type input "10"
click at [163, 396] on input "0" at bounding box center [156, 405] width 32 height 24
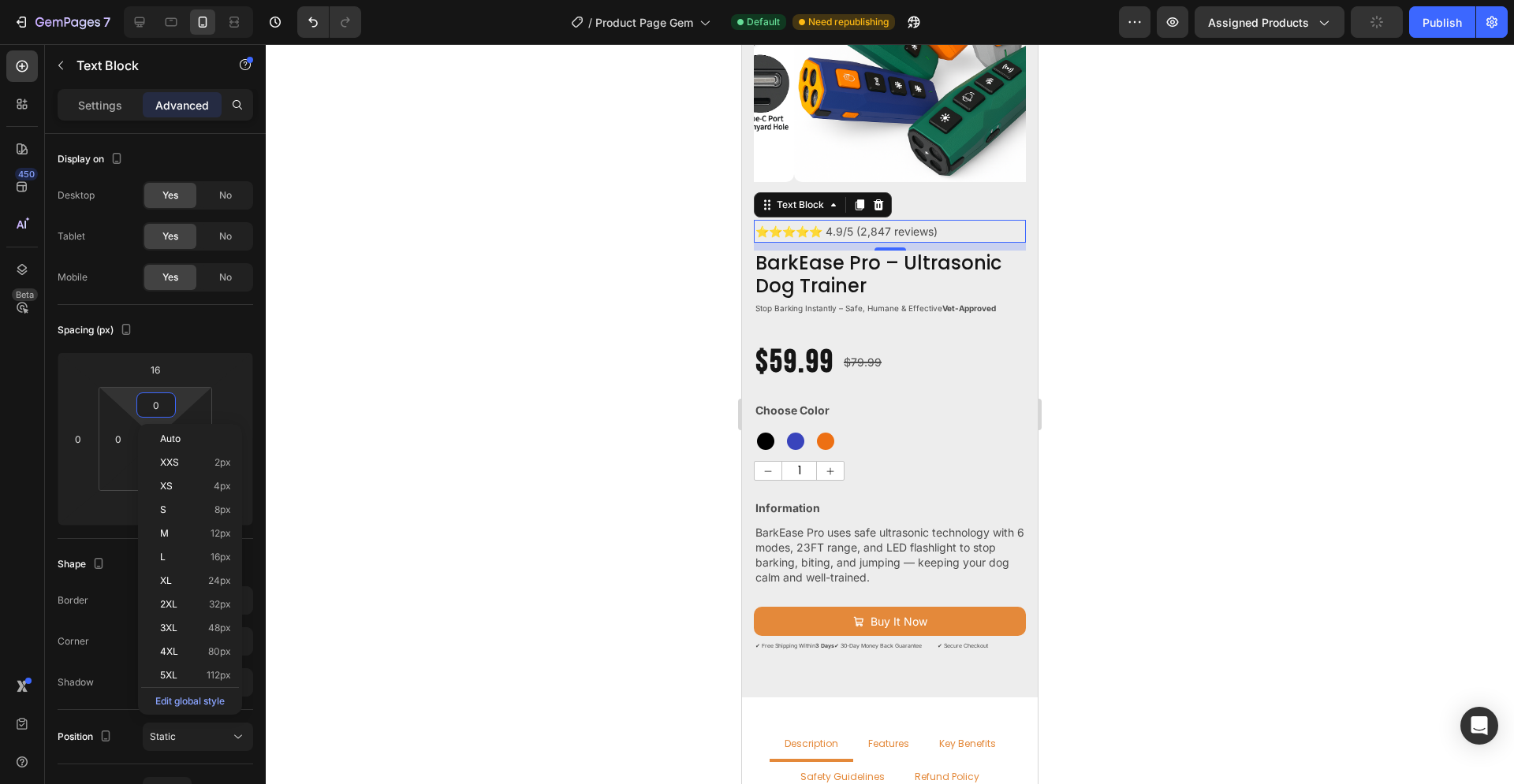
click at [475, 403] on div at bounding box center [889, 414] width 1248 height 740
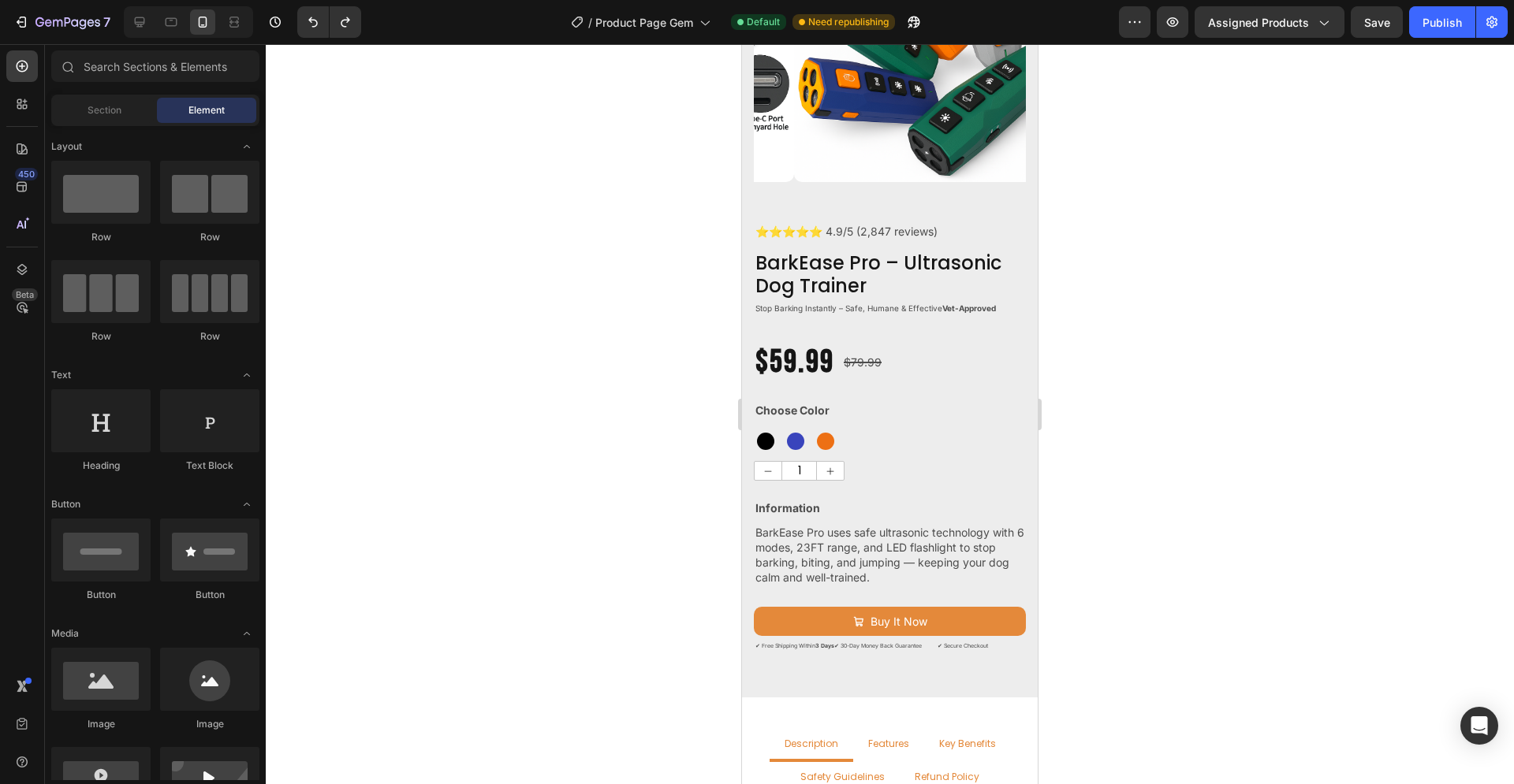
click at [565, 473] on div at bounding box center [889, 414] width 1248 height 740
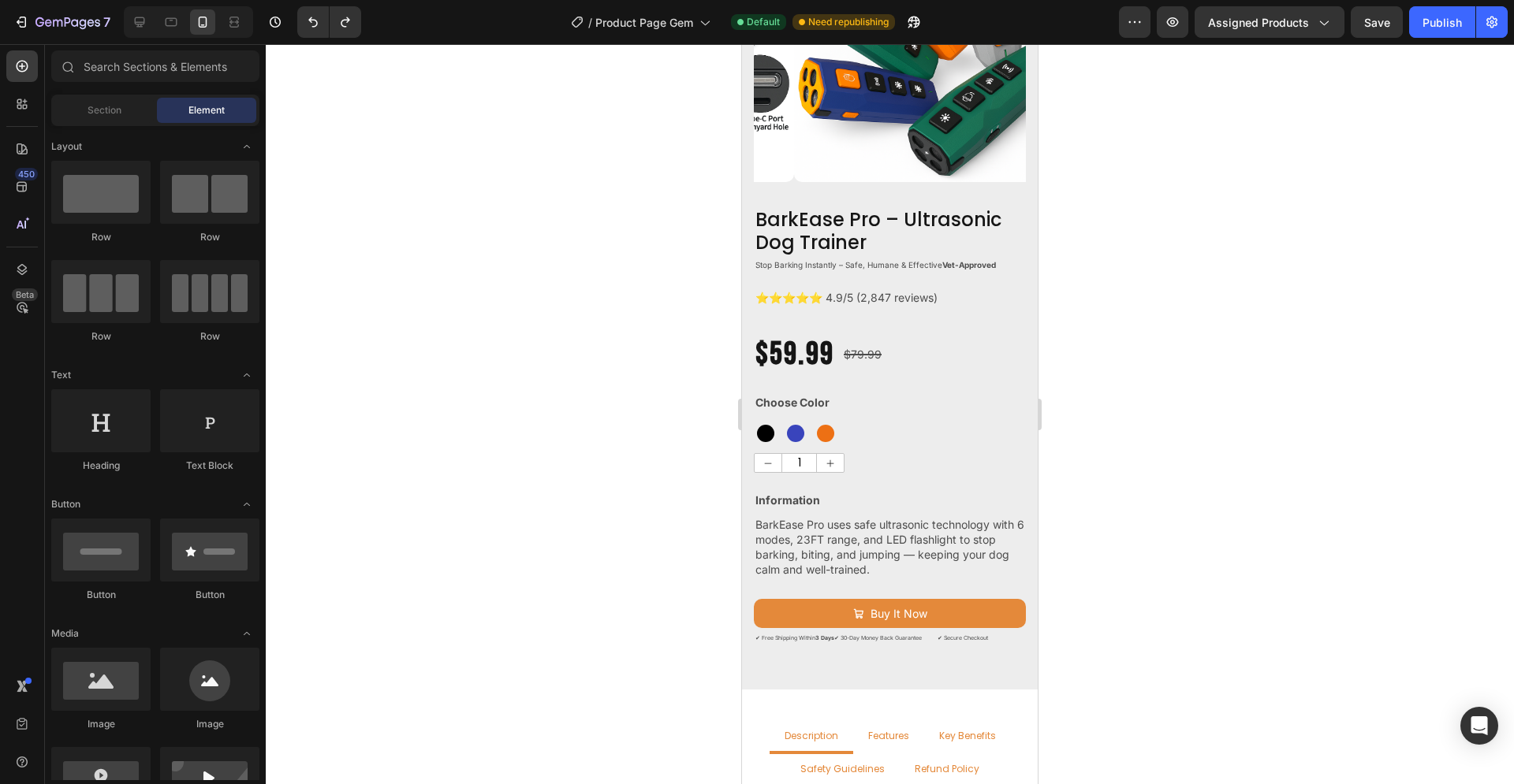
click at [1103, 425] on div at bounding box center [889, 414] width 1248 height 740
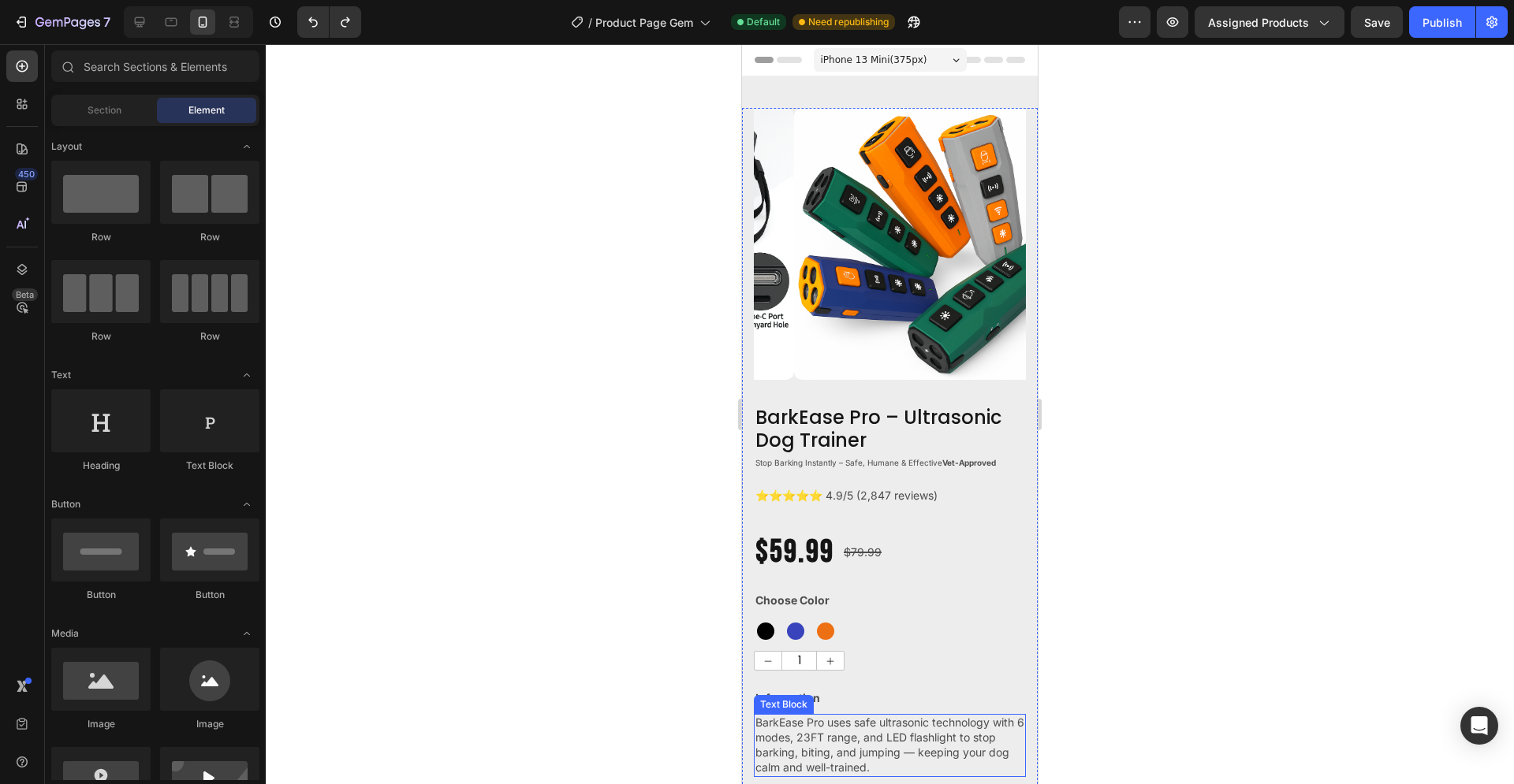
scroll to position [322, 0]
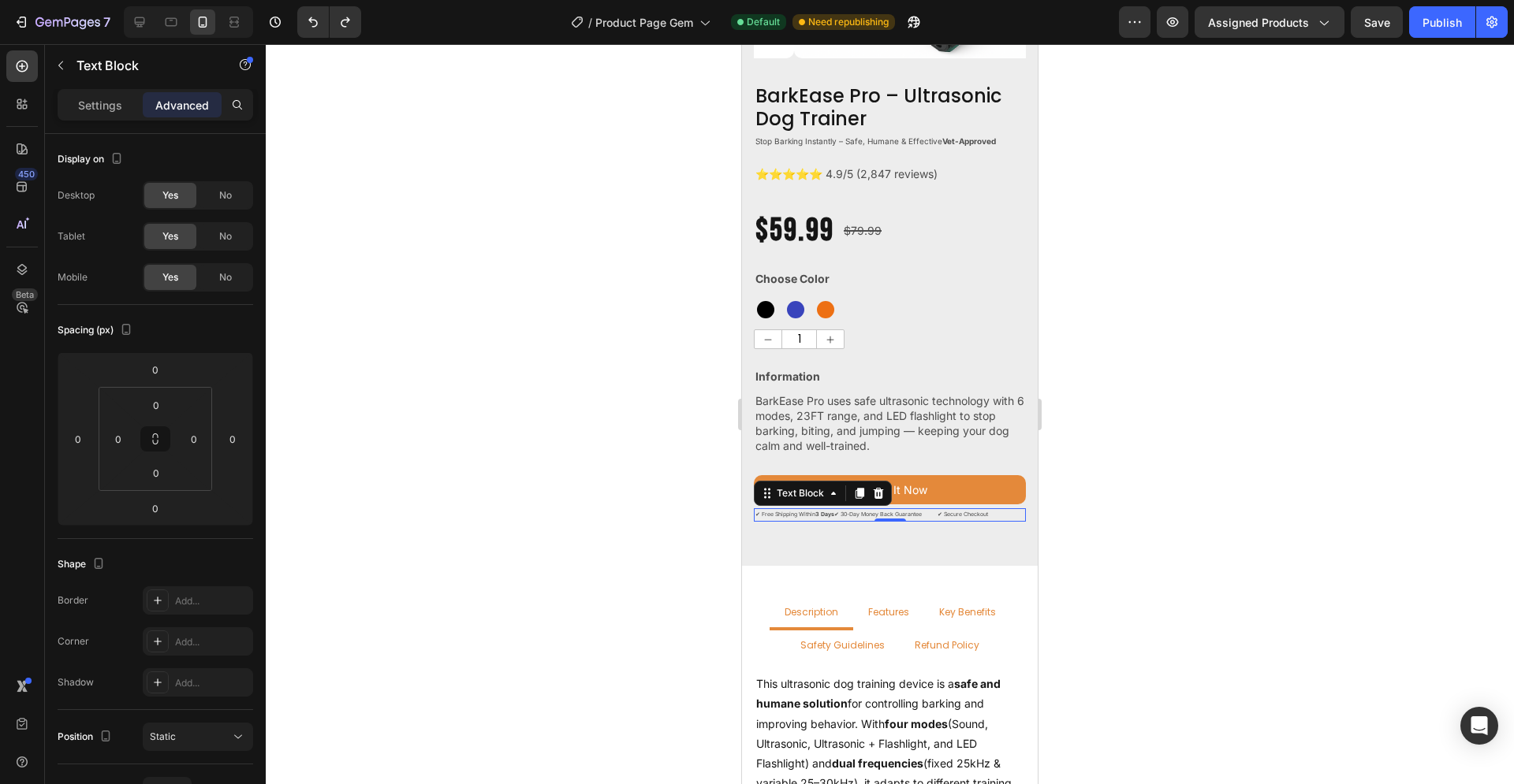
click at [938, 510] on p "✔ Free Shipping [DATE] ✔ 30-Day Money Back Guarantee ✔ Secure Checkout" at bounding box center [889, 515] width 269 height 11
click at [1444, 29] on div "Publish" at bounding box center [1442, 22] width 39 height 16
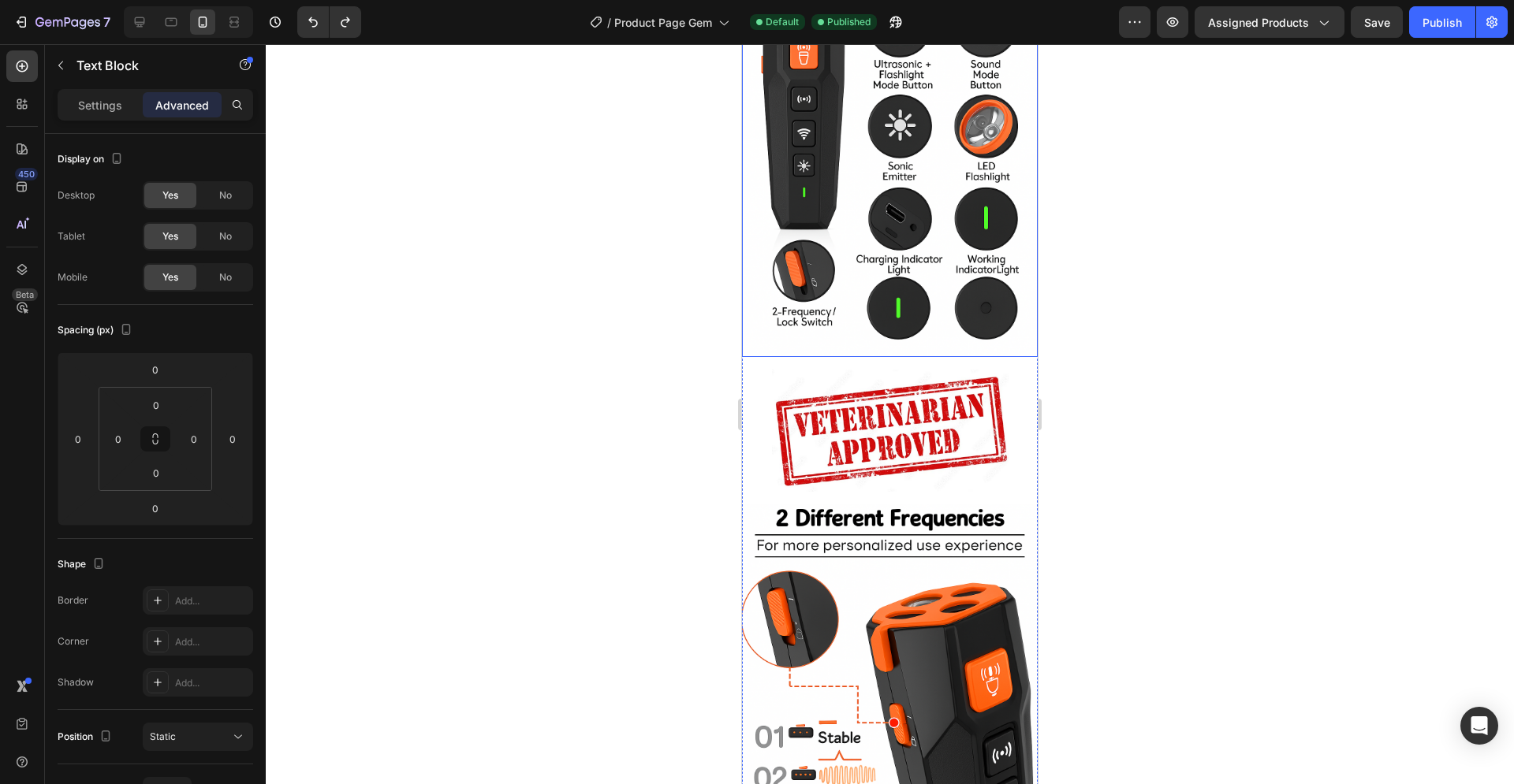
scroll to position [1929, 0]
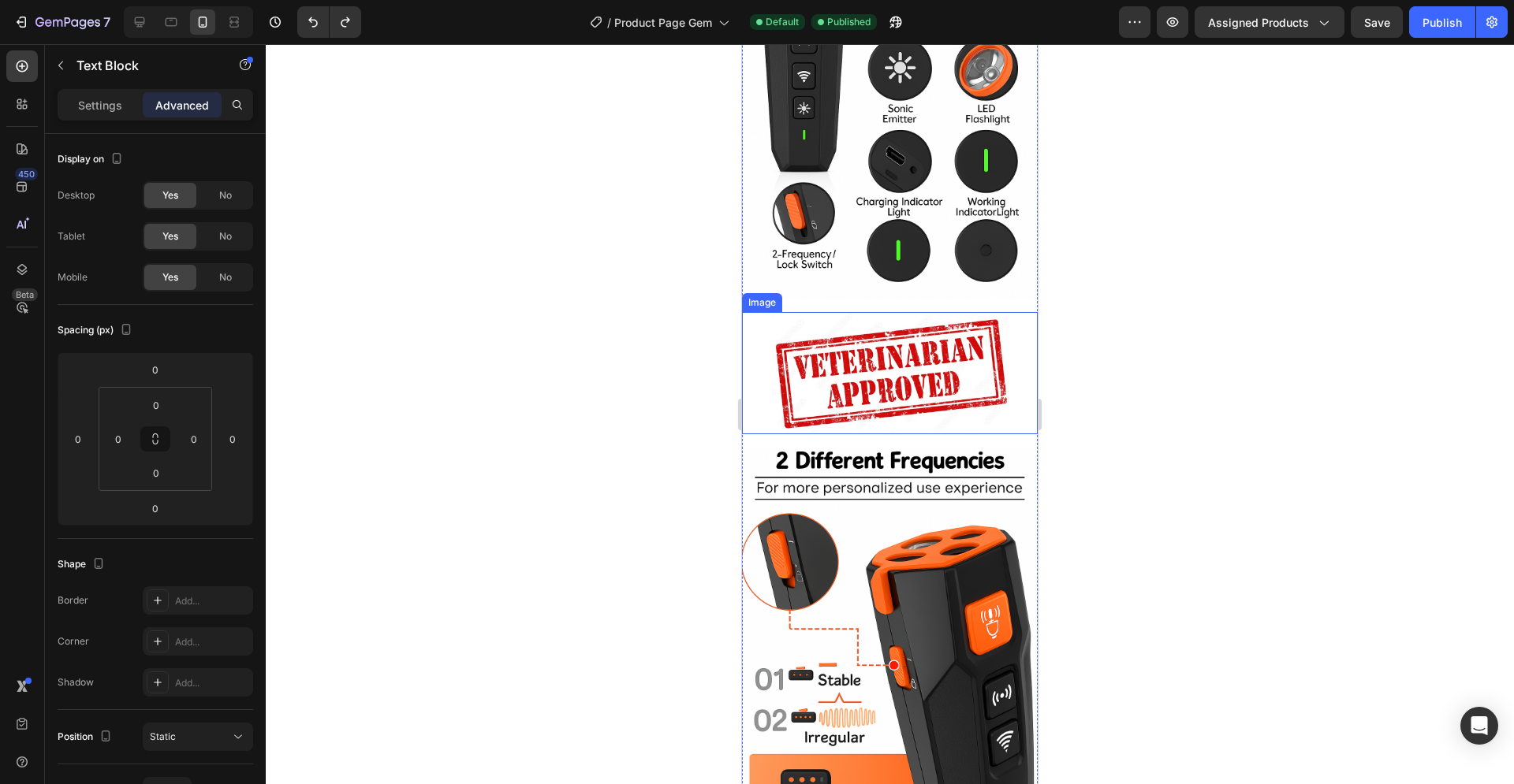
click at [999, 379] on div at bounding box center [889, 373] width 296 height 122
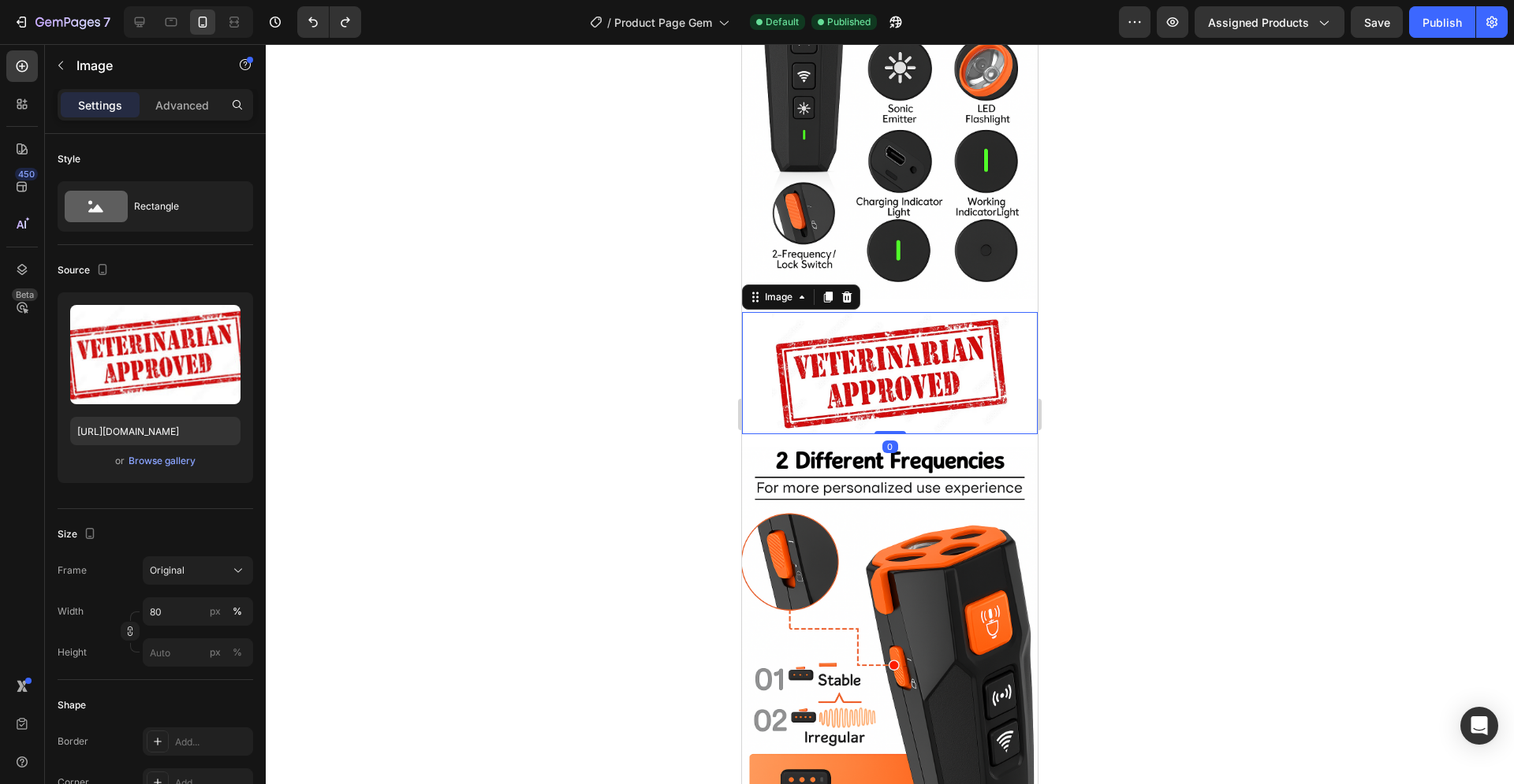
click at [1106, 380] on div at bounding box center [889, 414] width 1248 height 740
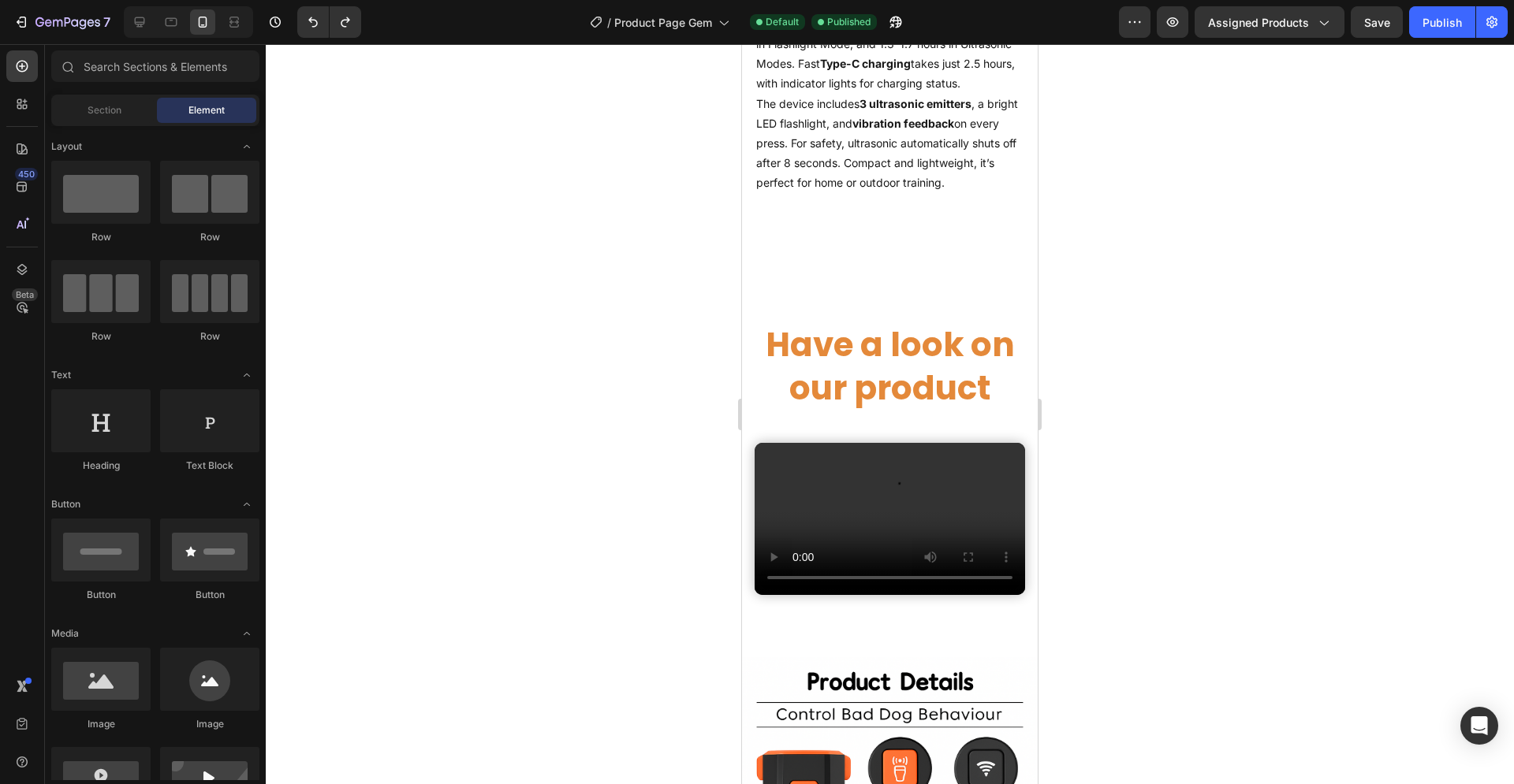
scroll to position [1128, 0]
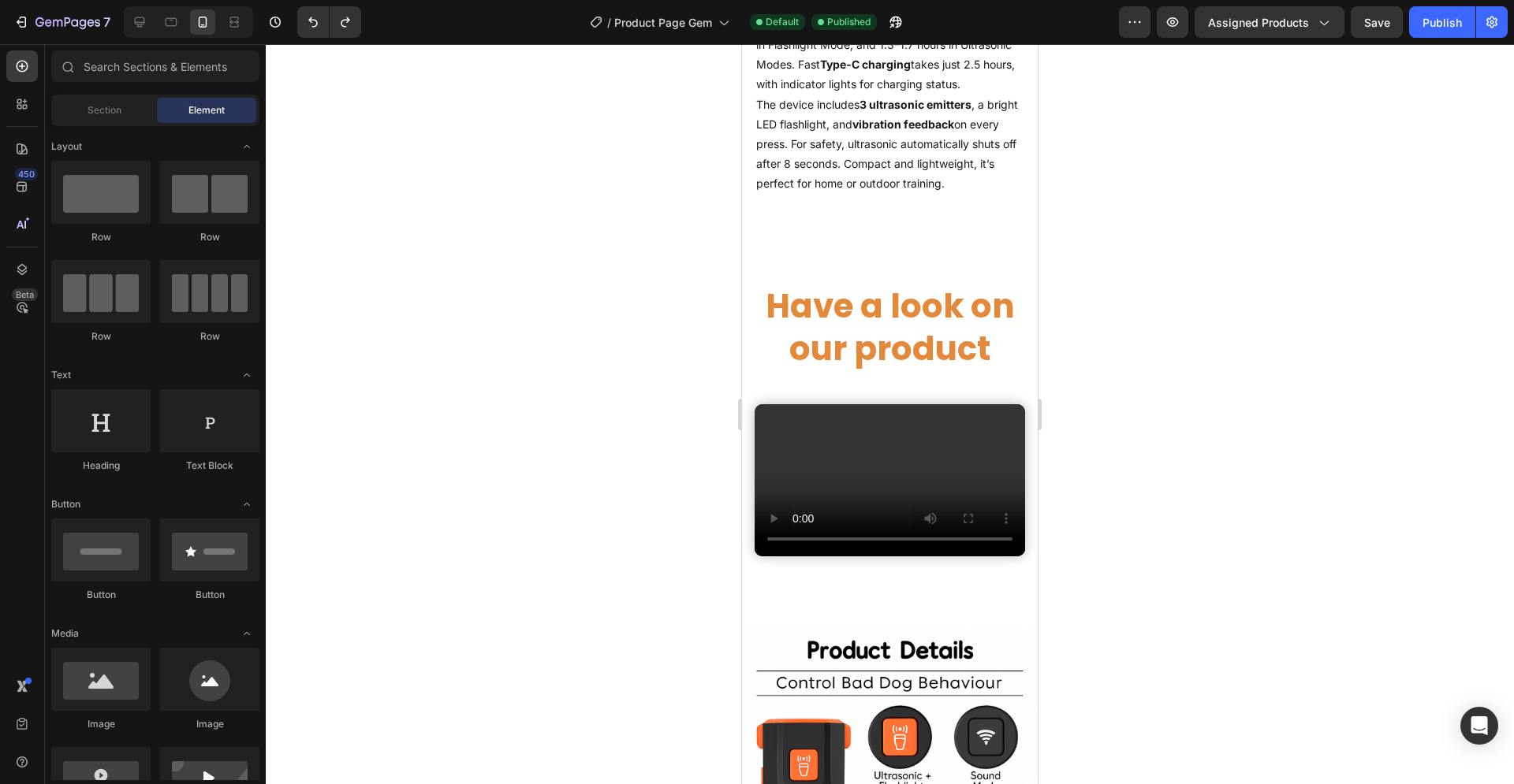
click at [1441, 41] on div "7 / Product Page Gem Default Published Preview Assigned Products Save Publish" at bounding box center [757, 22] width 1514 height 45
click at [1441, 24] on div "Publish" at bounding box center [1442, 22] width 39 height 16
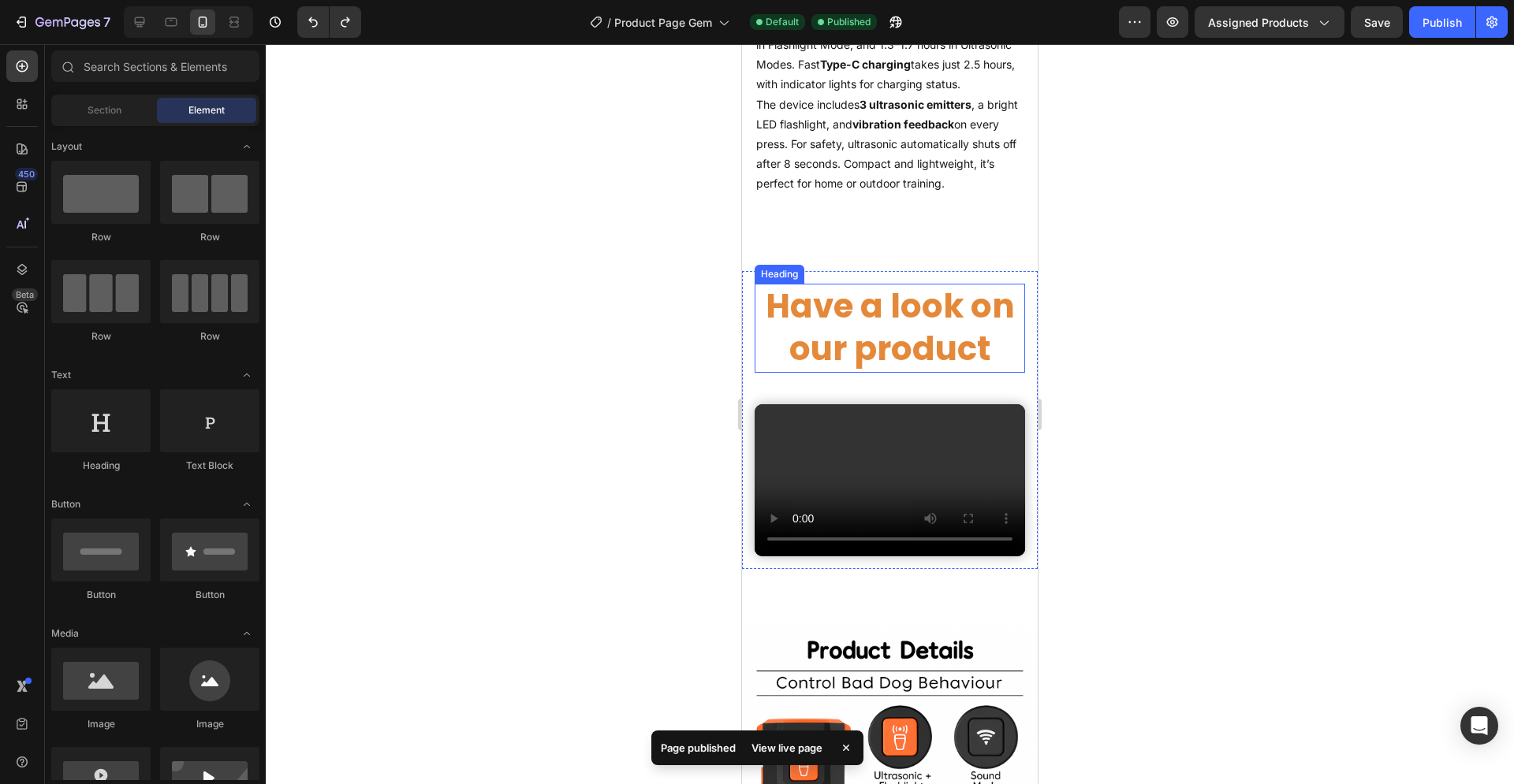
click at [920, 360] on h2 "Have a look on our product" at bounding box center [890, 328] width 271 height 89
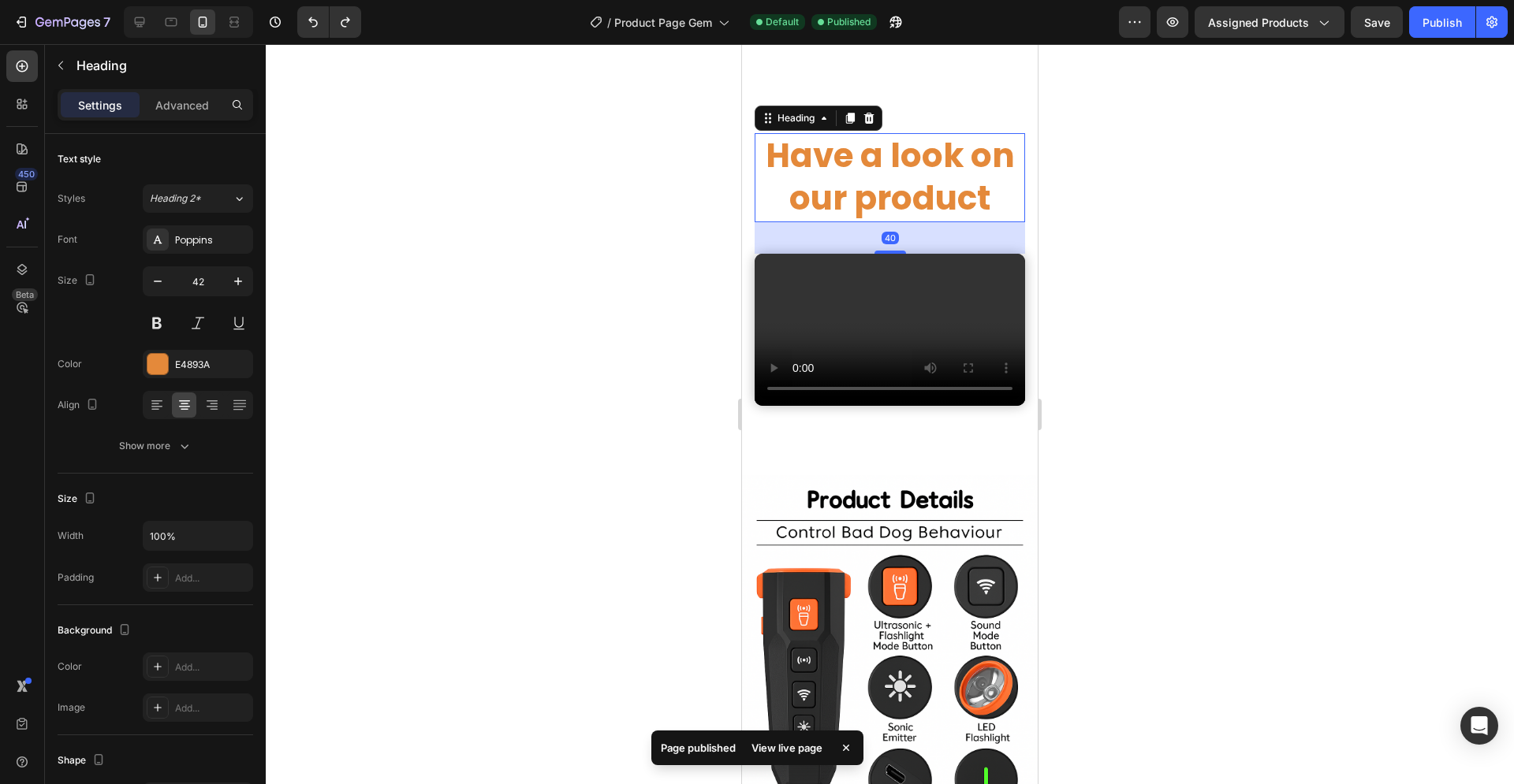
scroll to position [1288, 0]
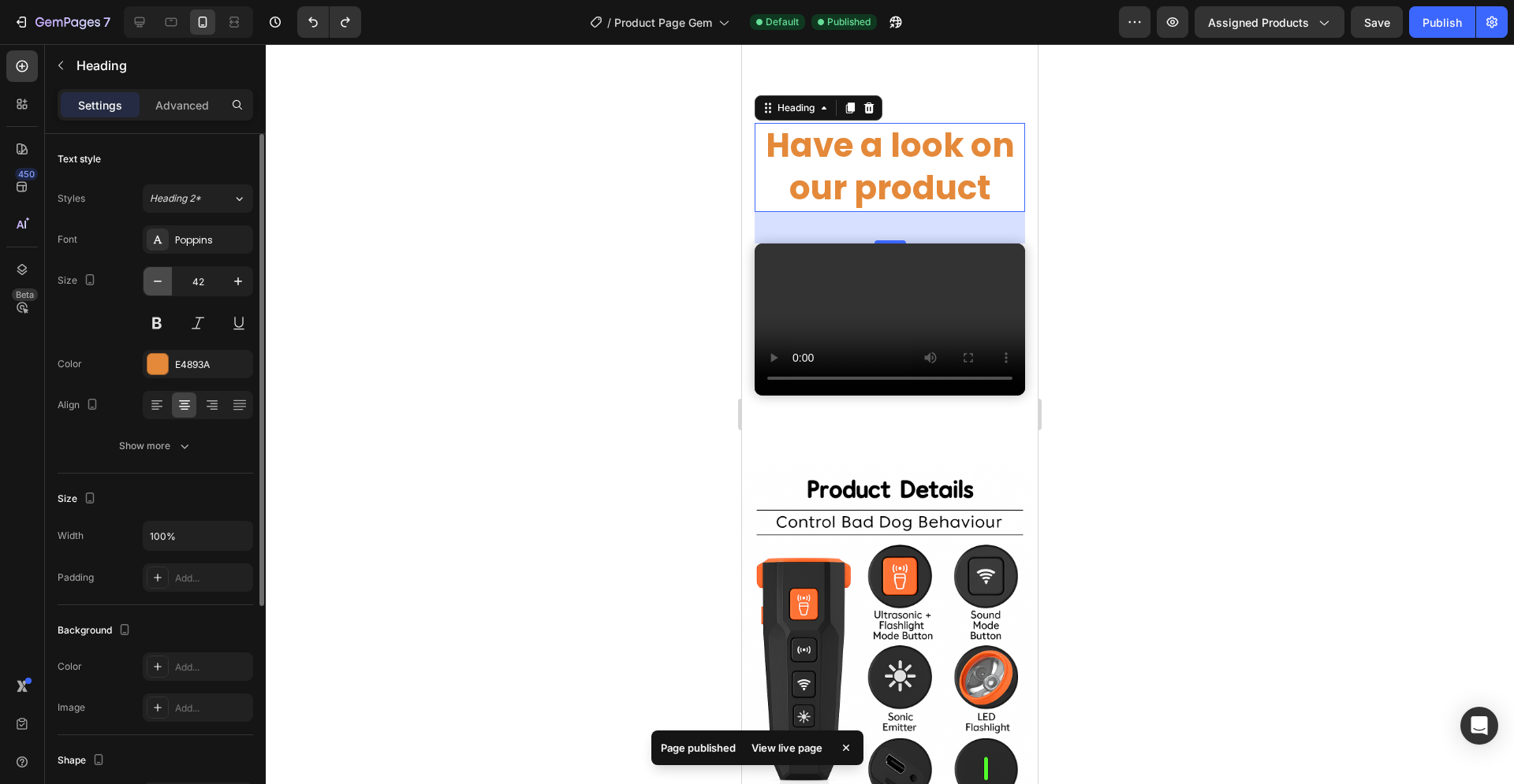
click at [165, 283] on icon "button" at bounding box center [157, 281] width 15 height 15
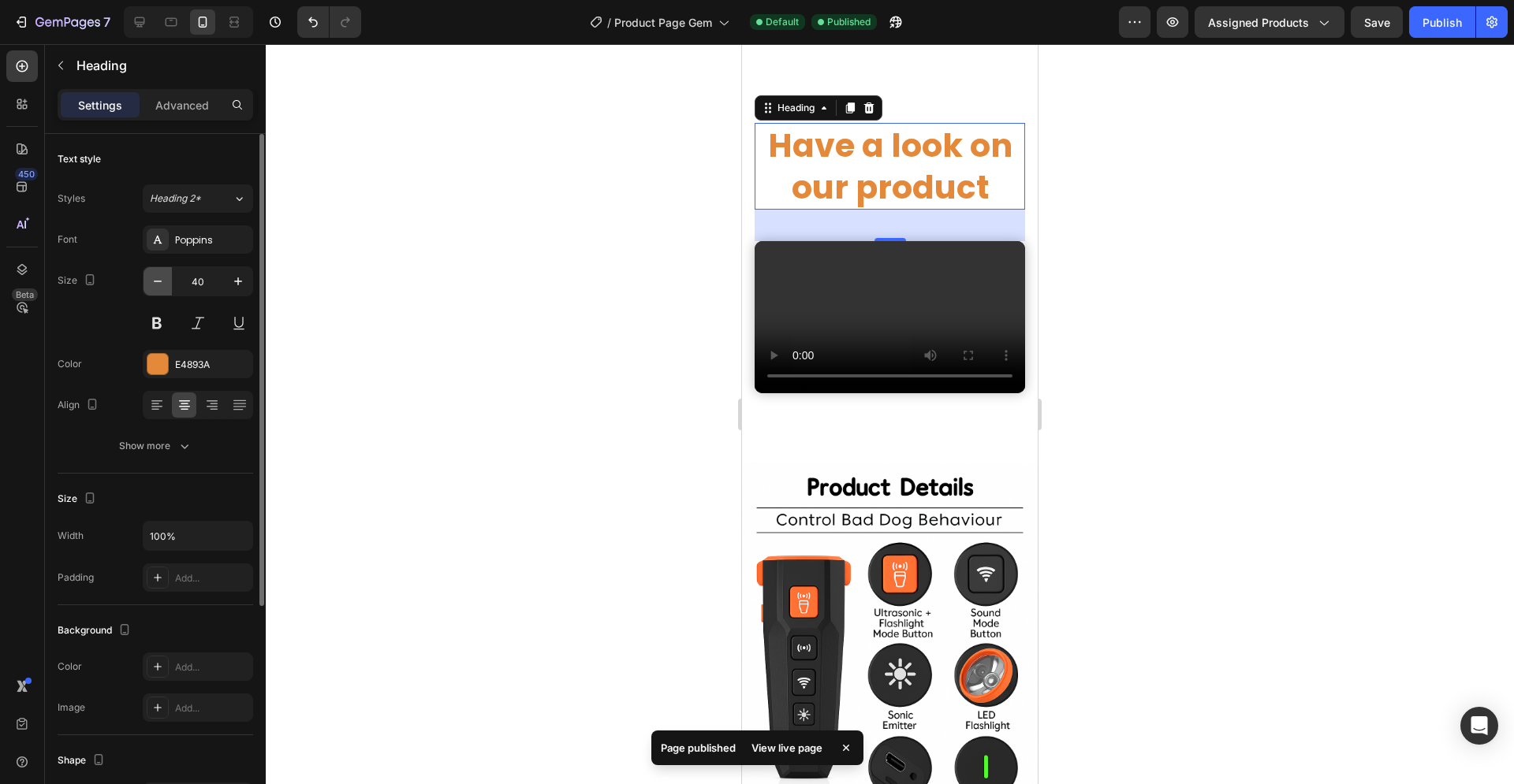
click at [165, 283] on icon "button" at bounding box center [157, 281] width 15 height 15
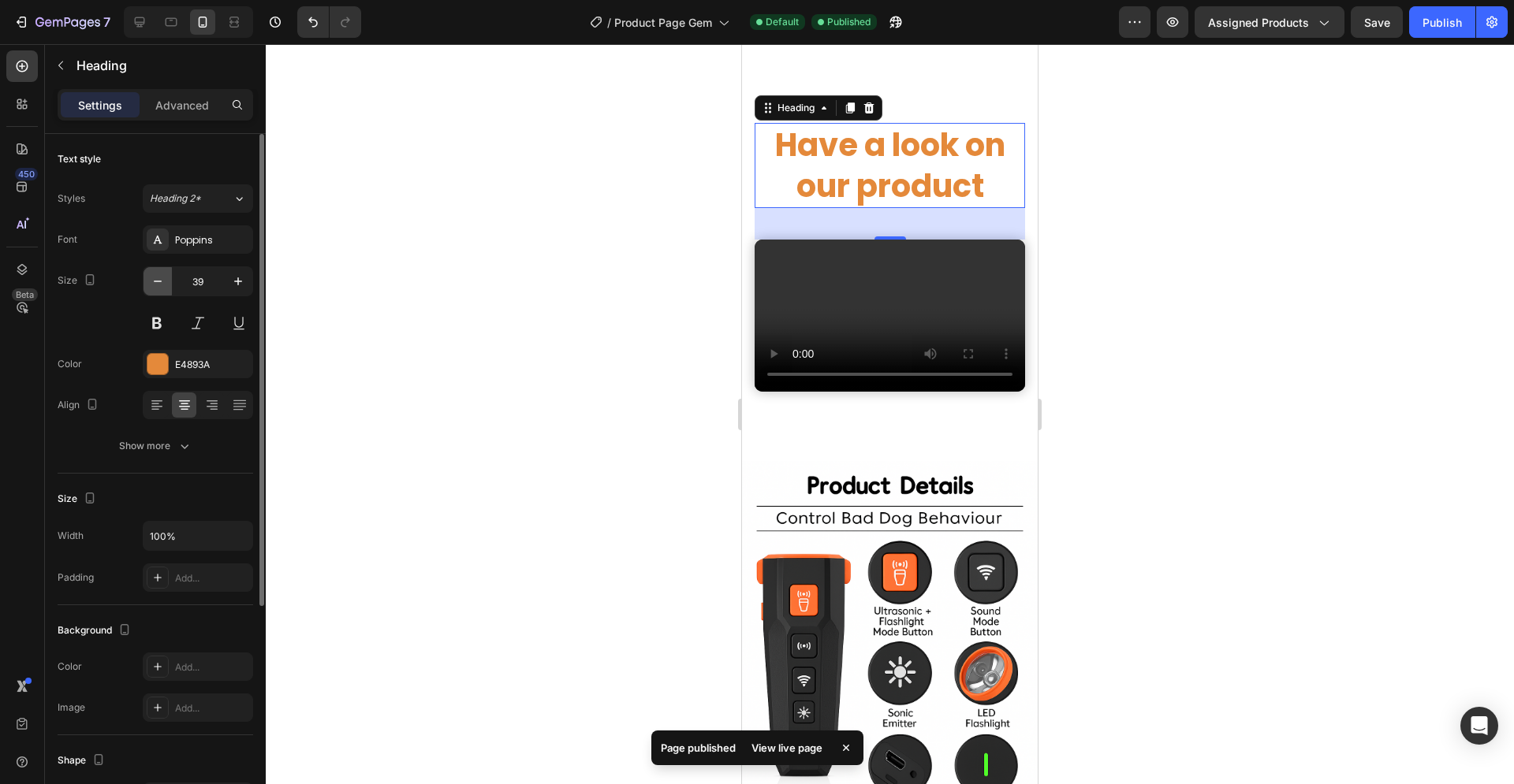
click at [165, 283] on icon "button" at bounding box center [157, 281] width 15 height 15
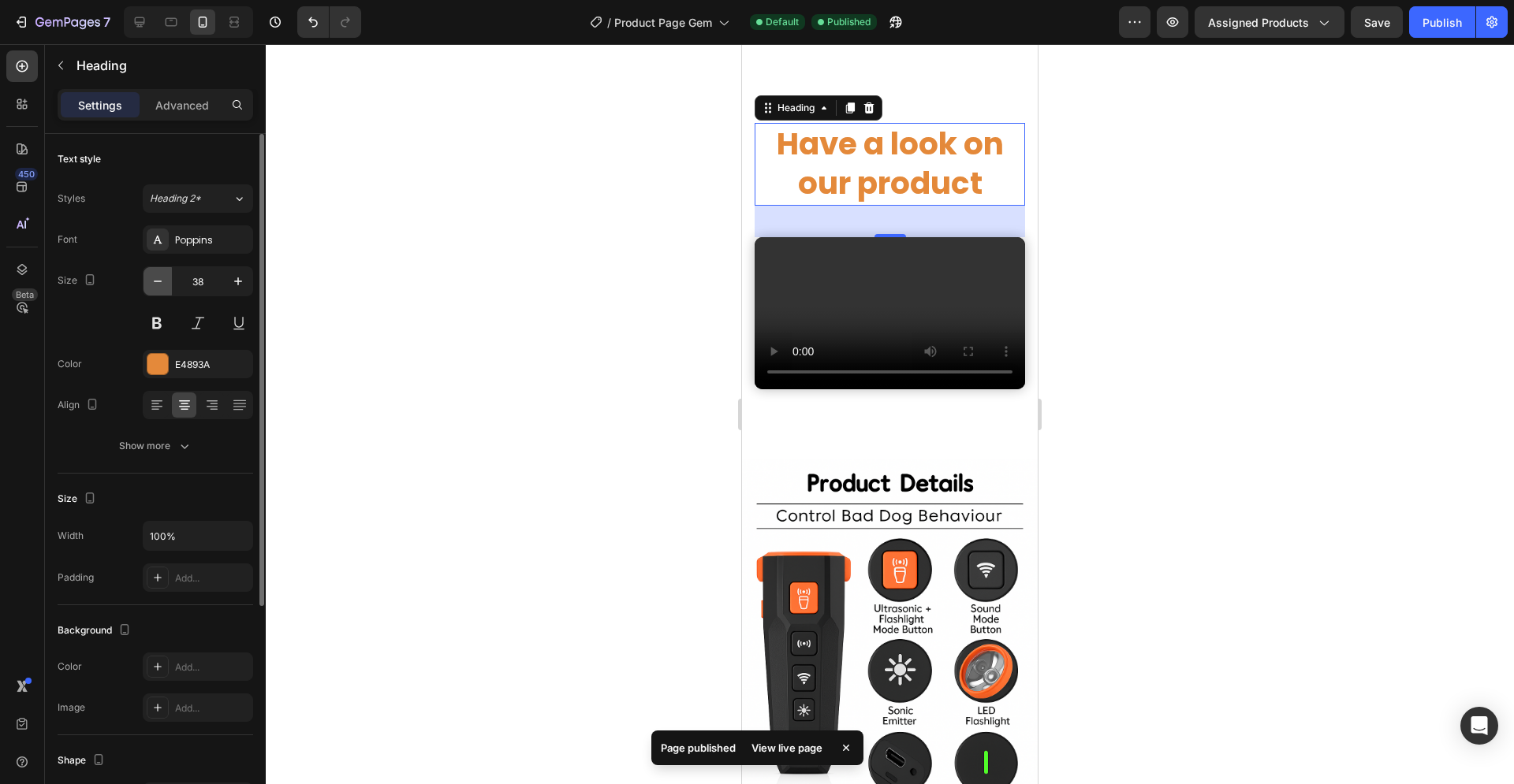
click at [165, 283] on icon "button" at bounding box center [157, 281] width 15 height 15
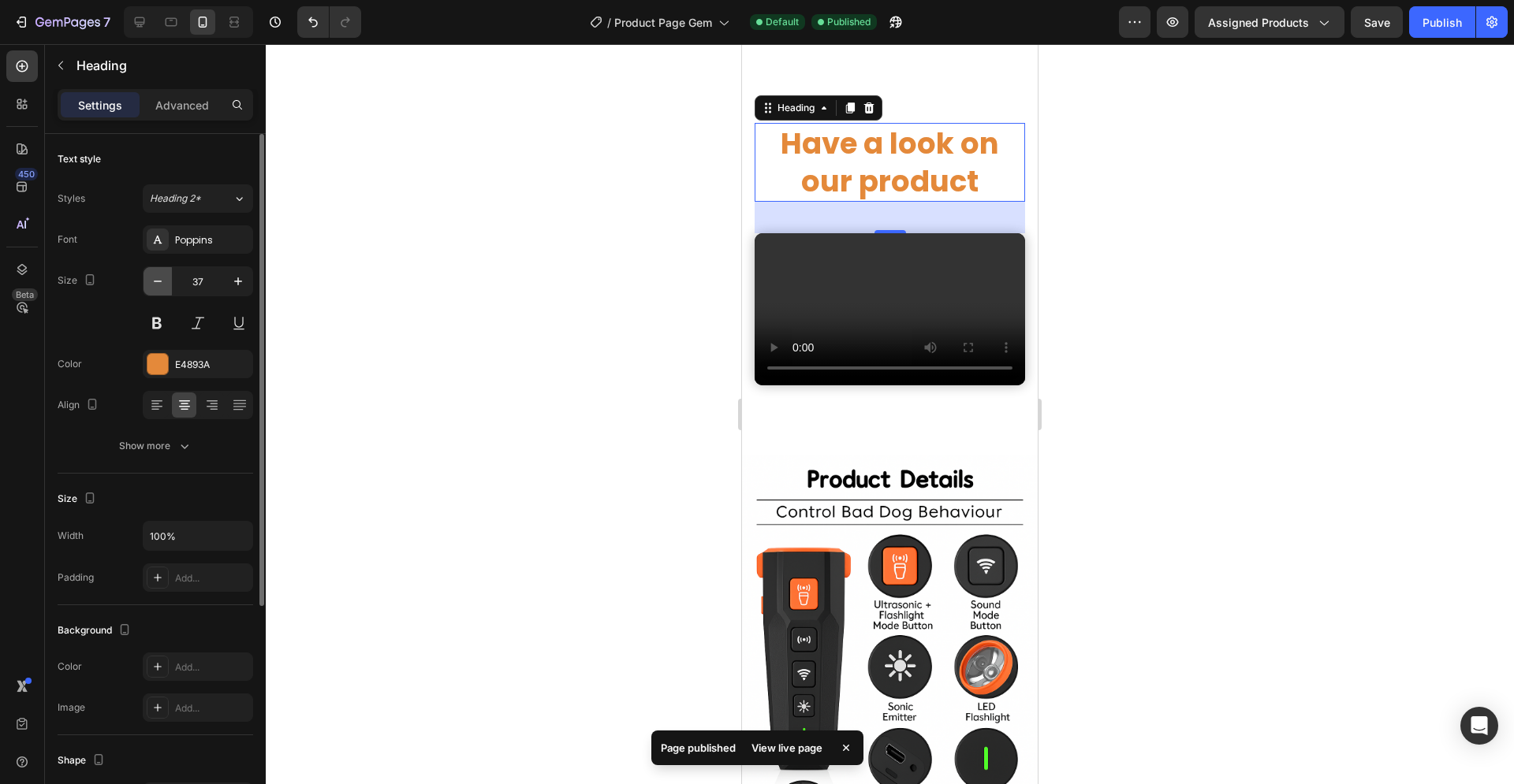
click at [165, 283] on icon "button" at bounding box center [157, 281] width 15 height 15
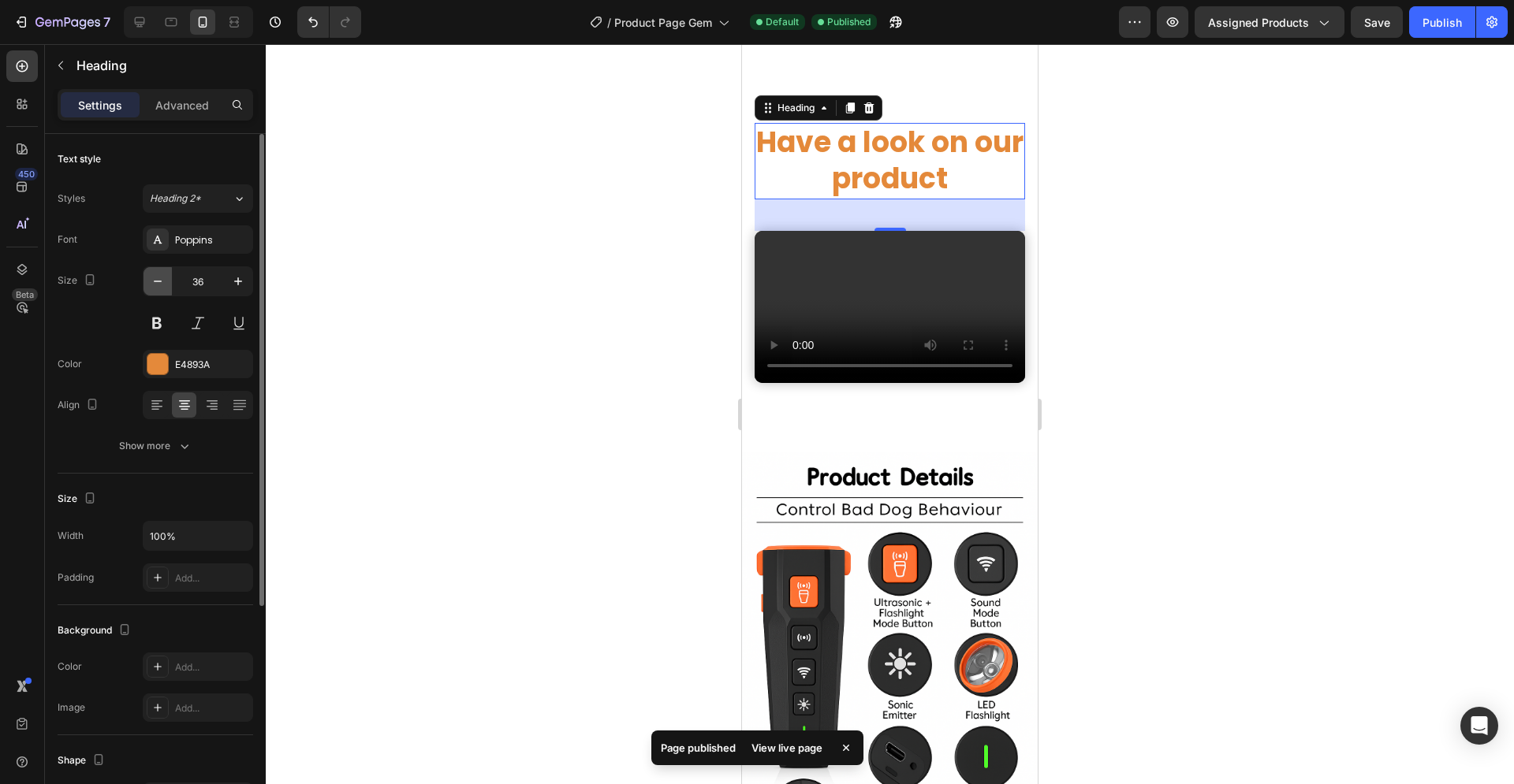
click at [165, 283] on icon "button" at bounding box center [157, 281] width 15 height 15
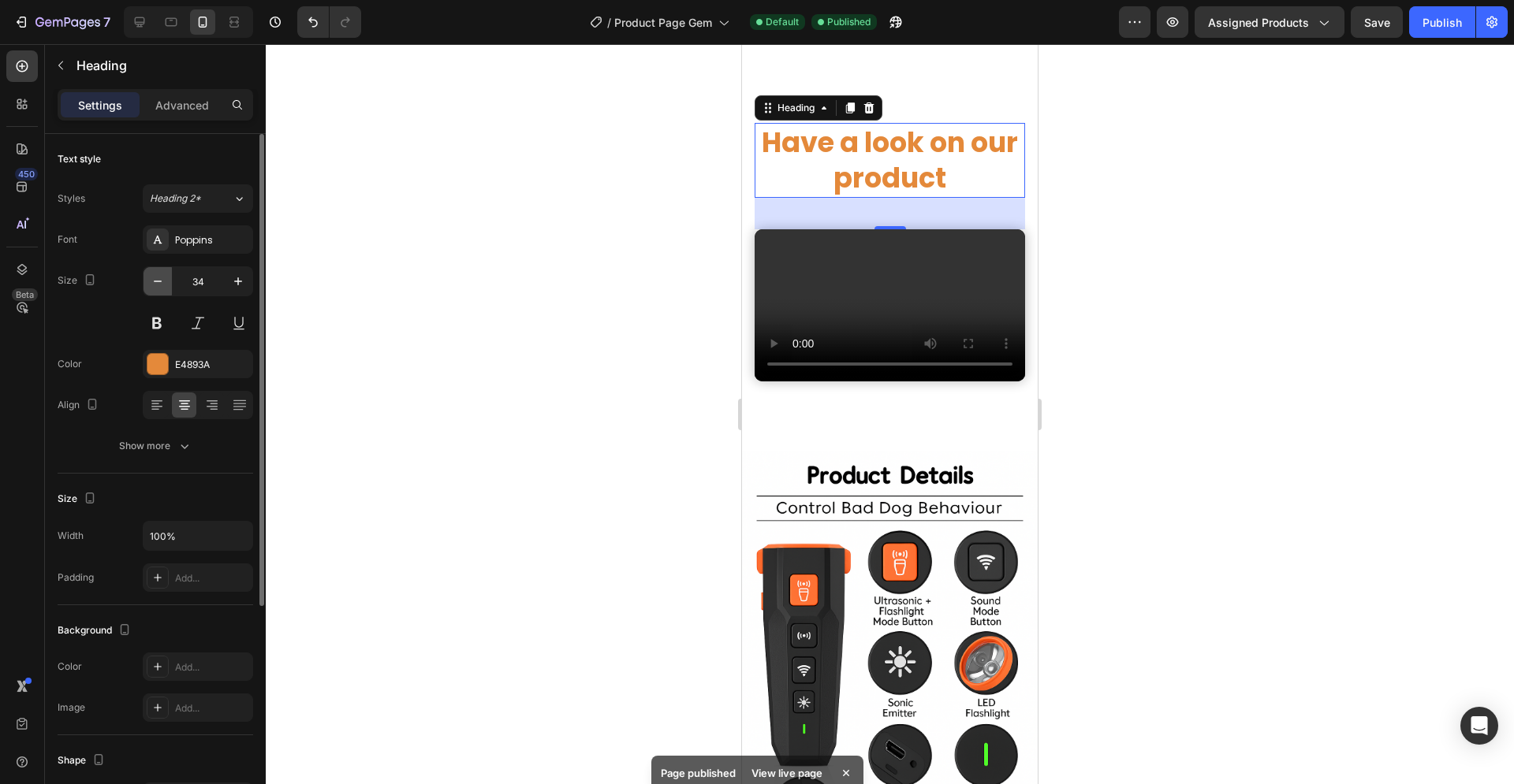
click at [165, 283] on icon "button" at bounding box center [157, 281] width 15 height 15
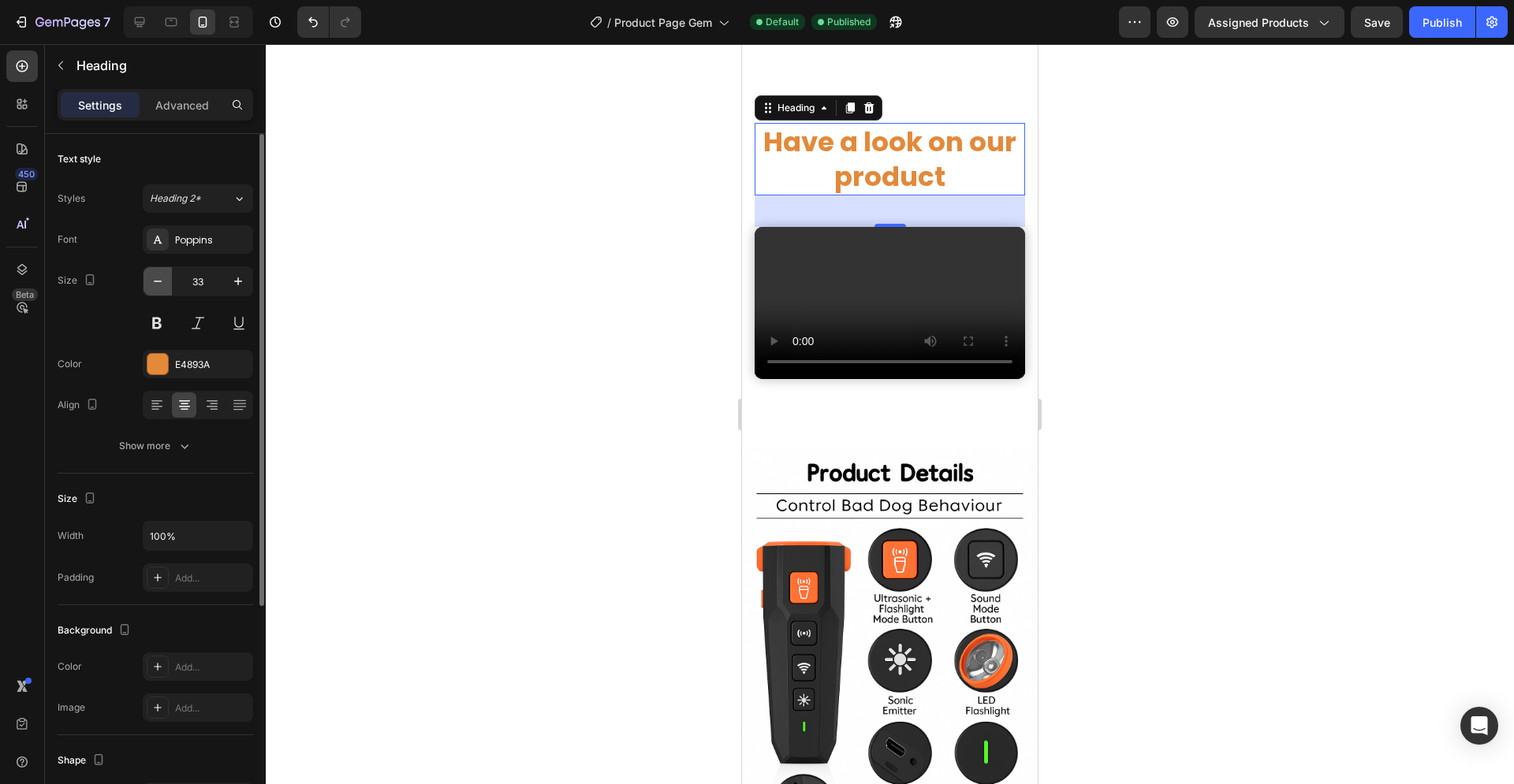
click at [165, 283] on icon "button" at bounding box center [157, 281] width 15 height 15
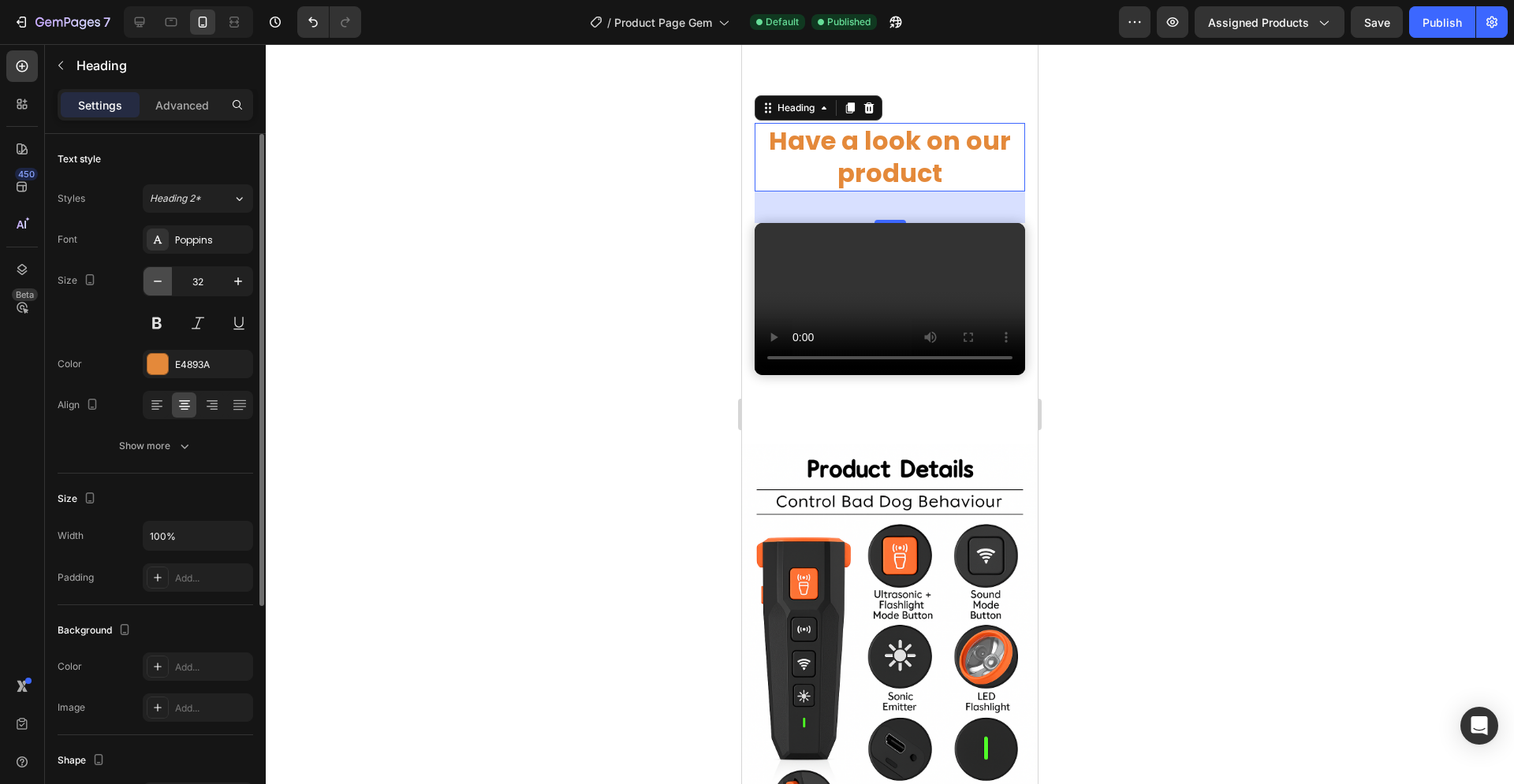
click at [165, 283] on icon "button" at bounding box center [157, 281] width 15 height 15
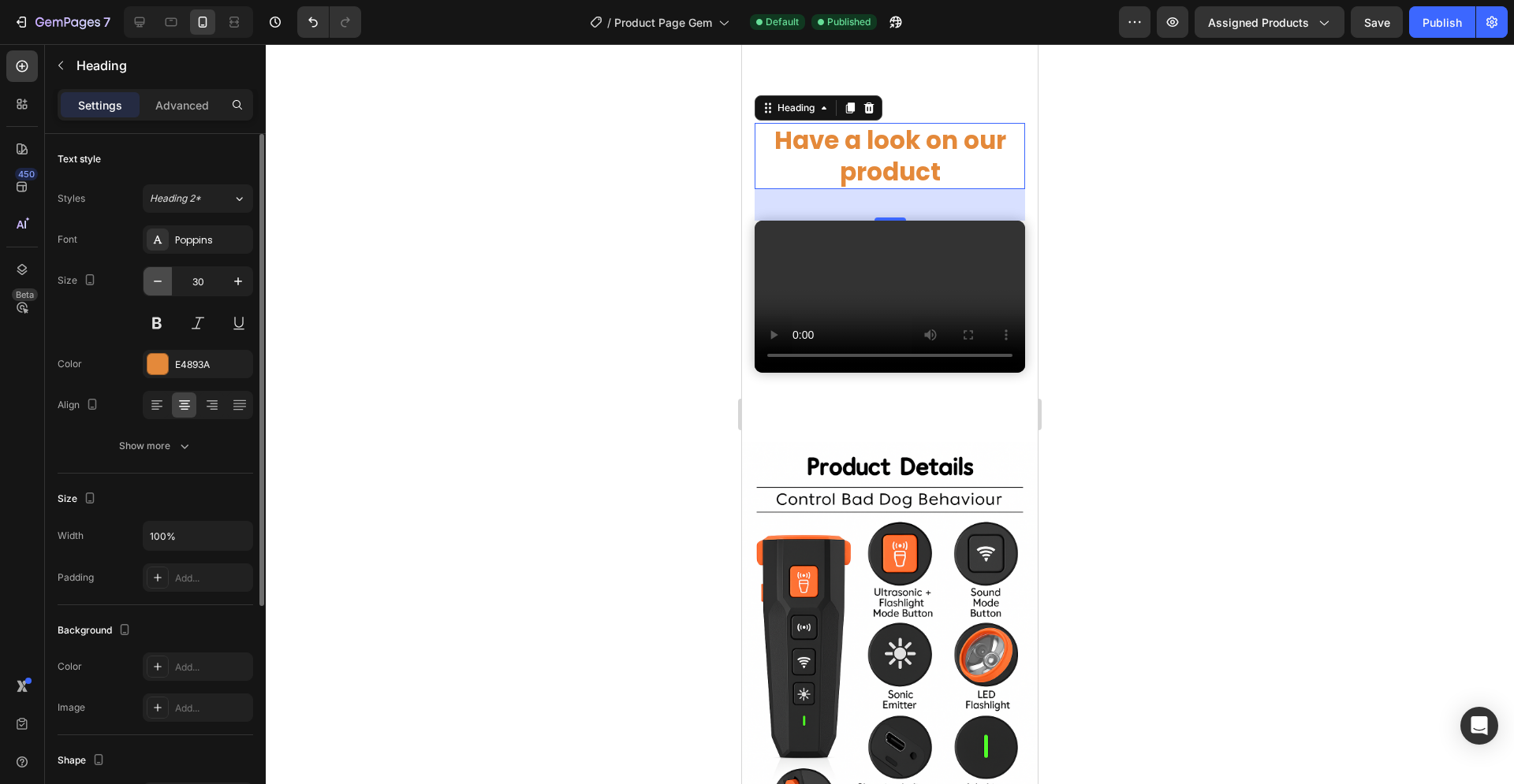
click at [165, 283] on icon "button" at bounding box center [157, 281] width 15 height 15
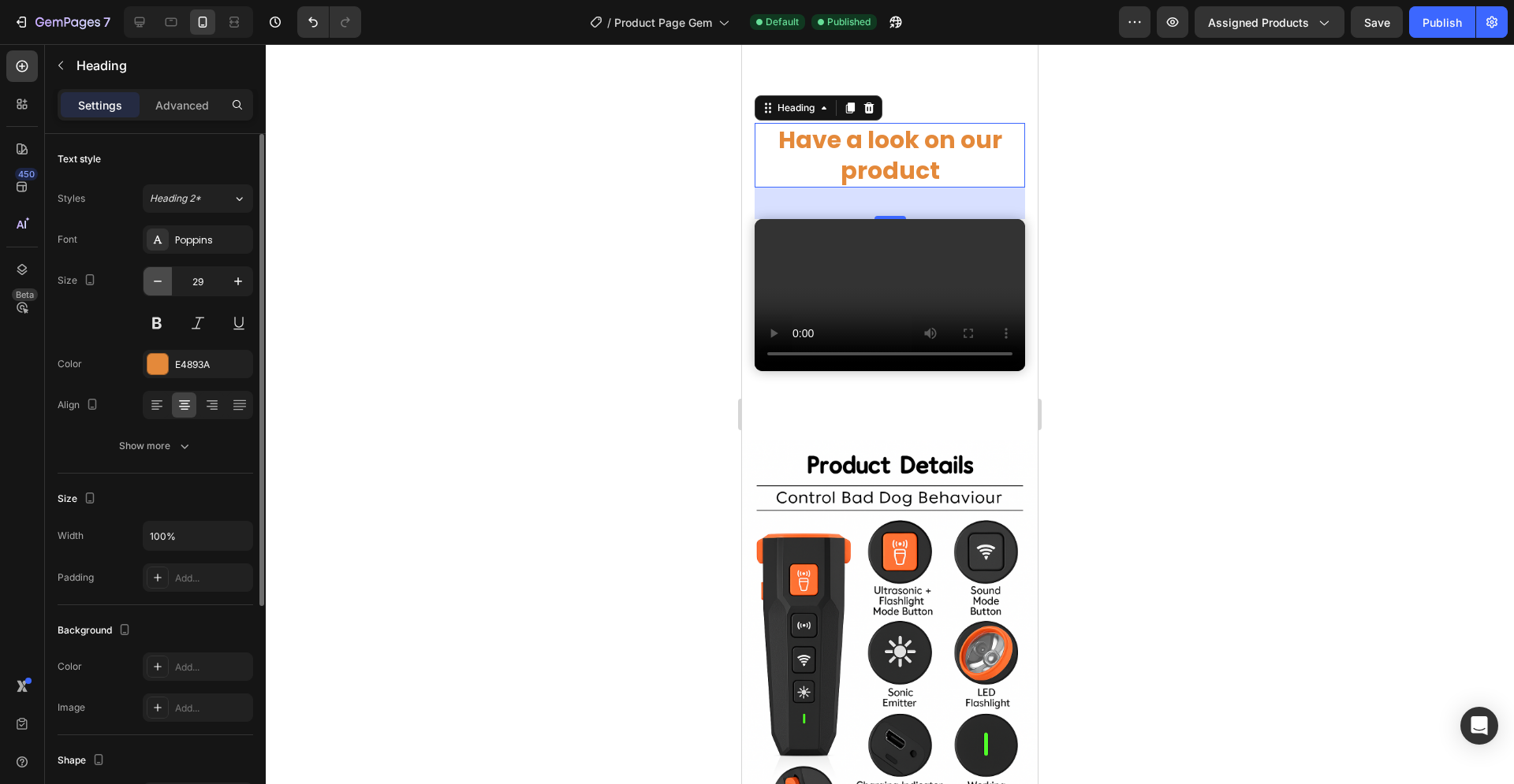
click at [165, 283] on icon "button" at bounding box center [157, 281] width 15 height 15
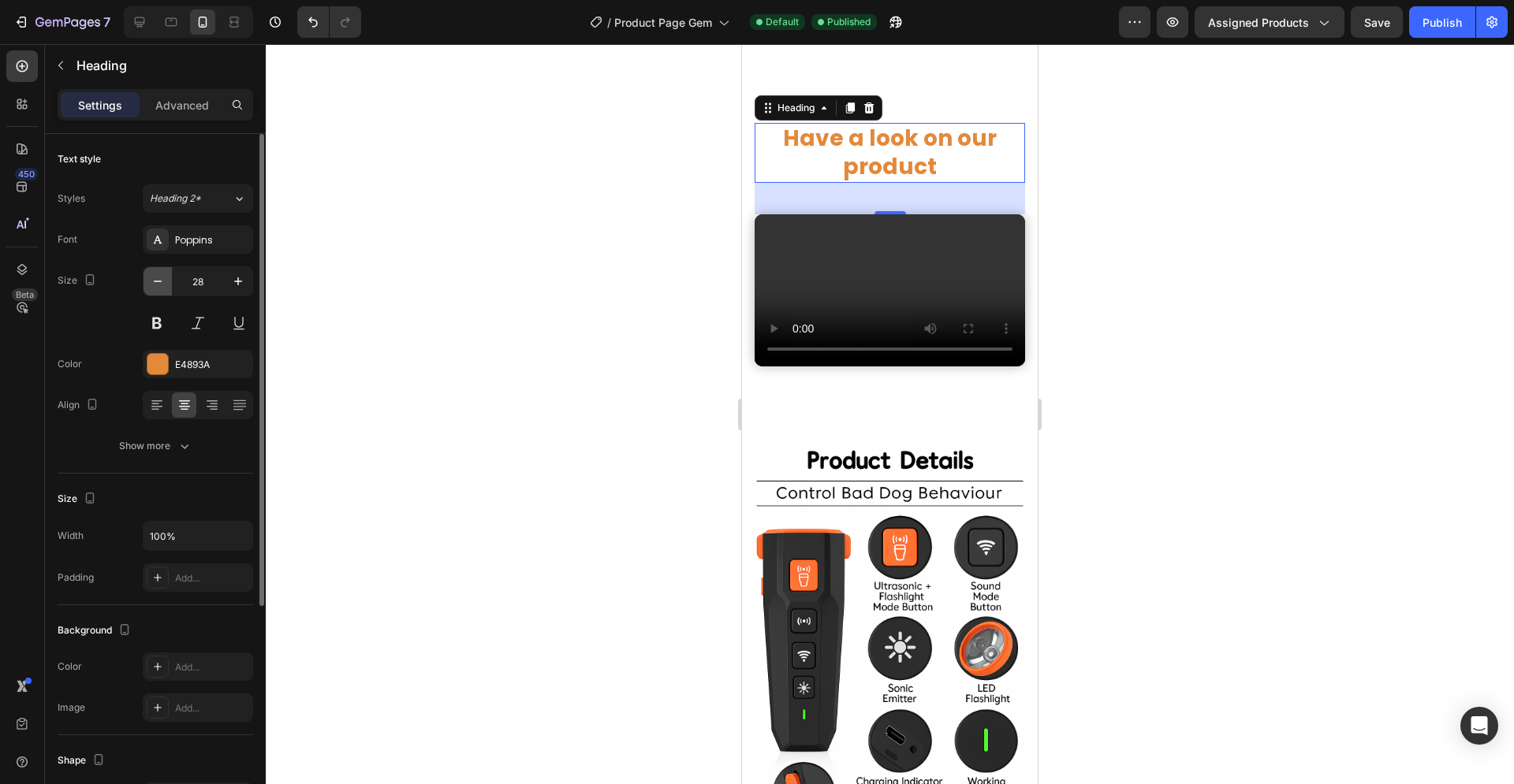
click at [165, 283] on icon "button" at bounding box center [157, 281] width 15 height 15
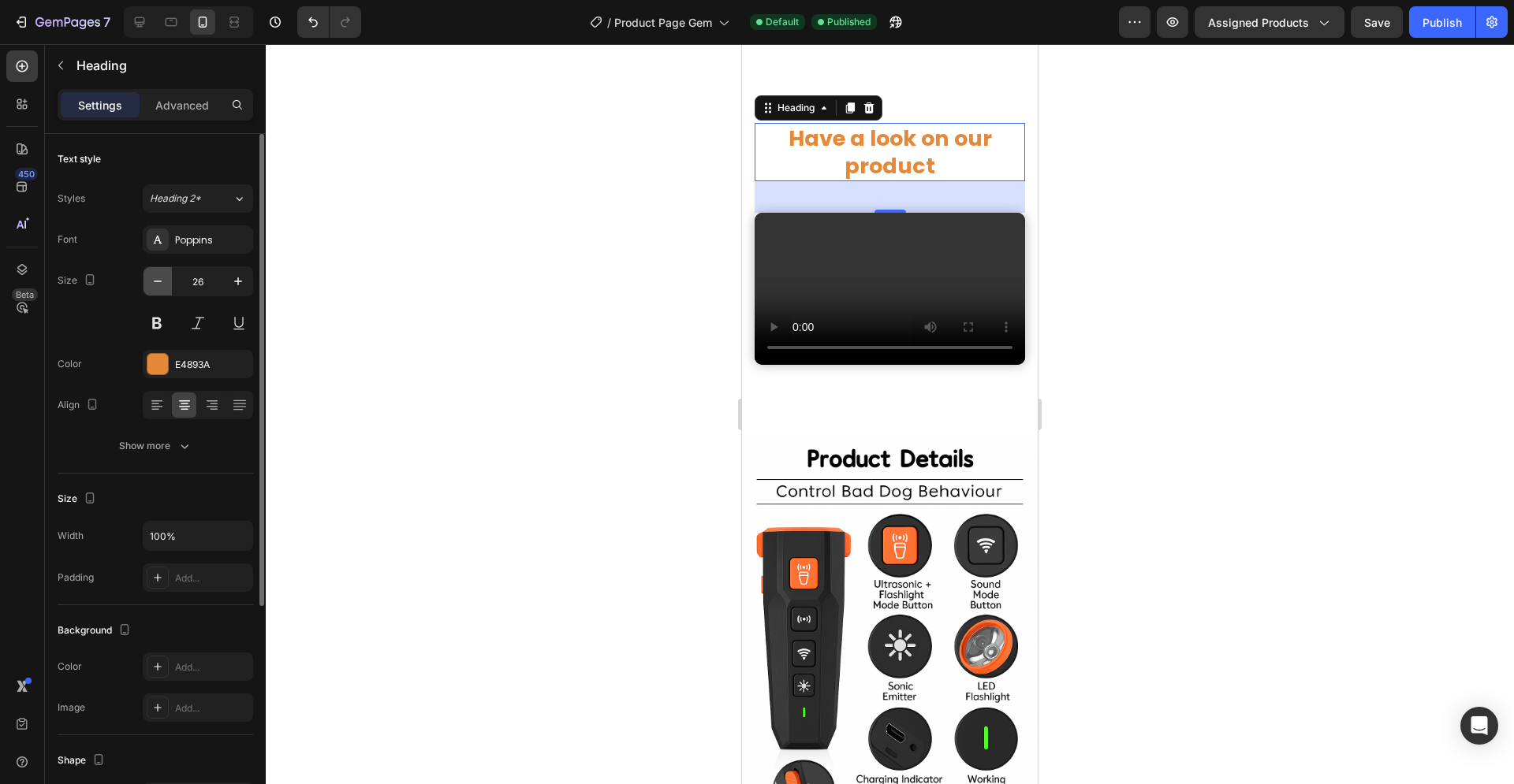
click at [165, 283] on icon "button" at bounding box center [157, 281] width 15 height 15
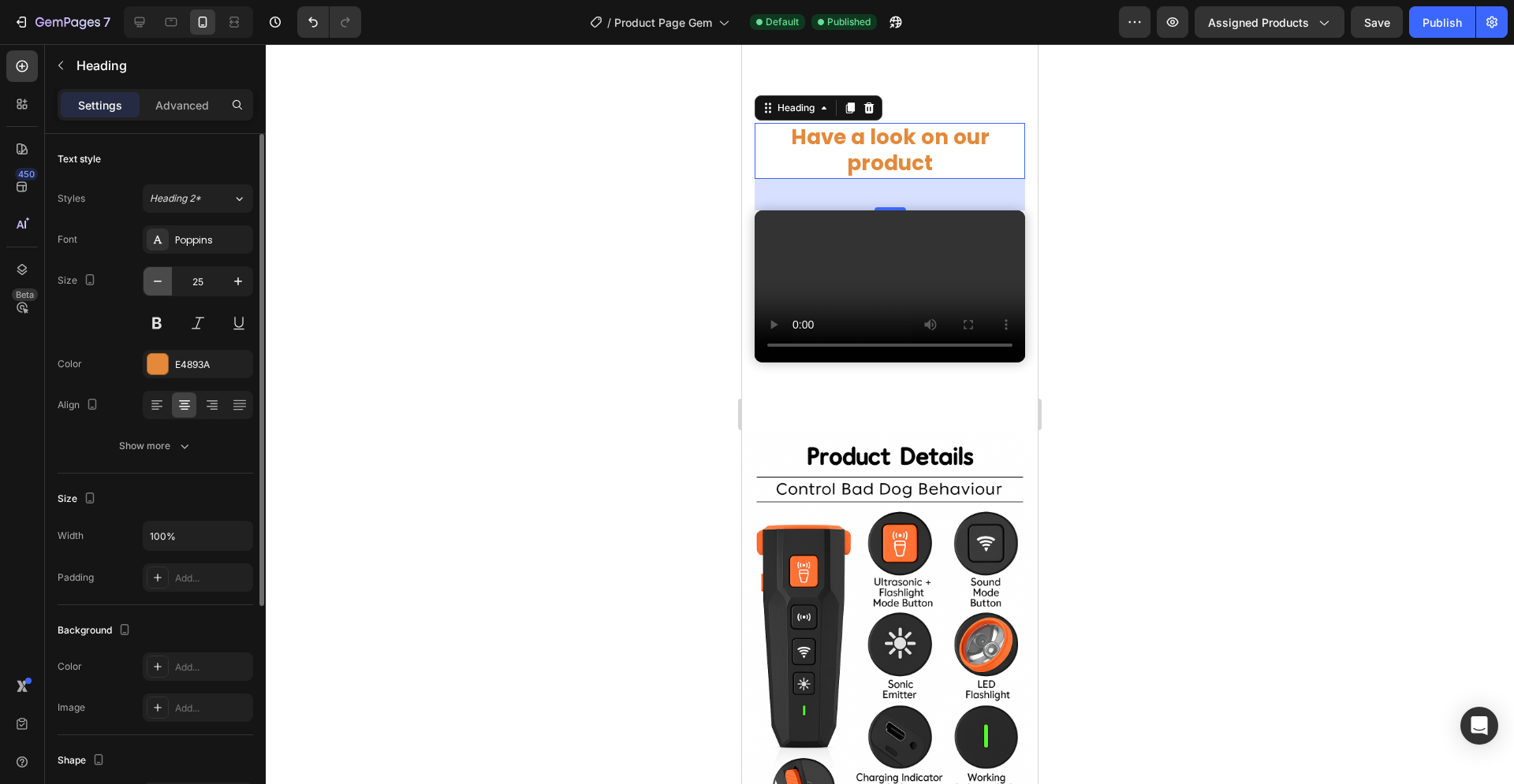
click at [165, 283] on icon "button" at bounding box center [157, 281] width 15 height 15
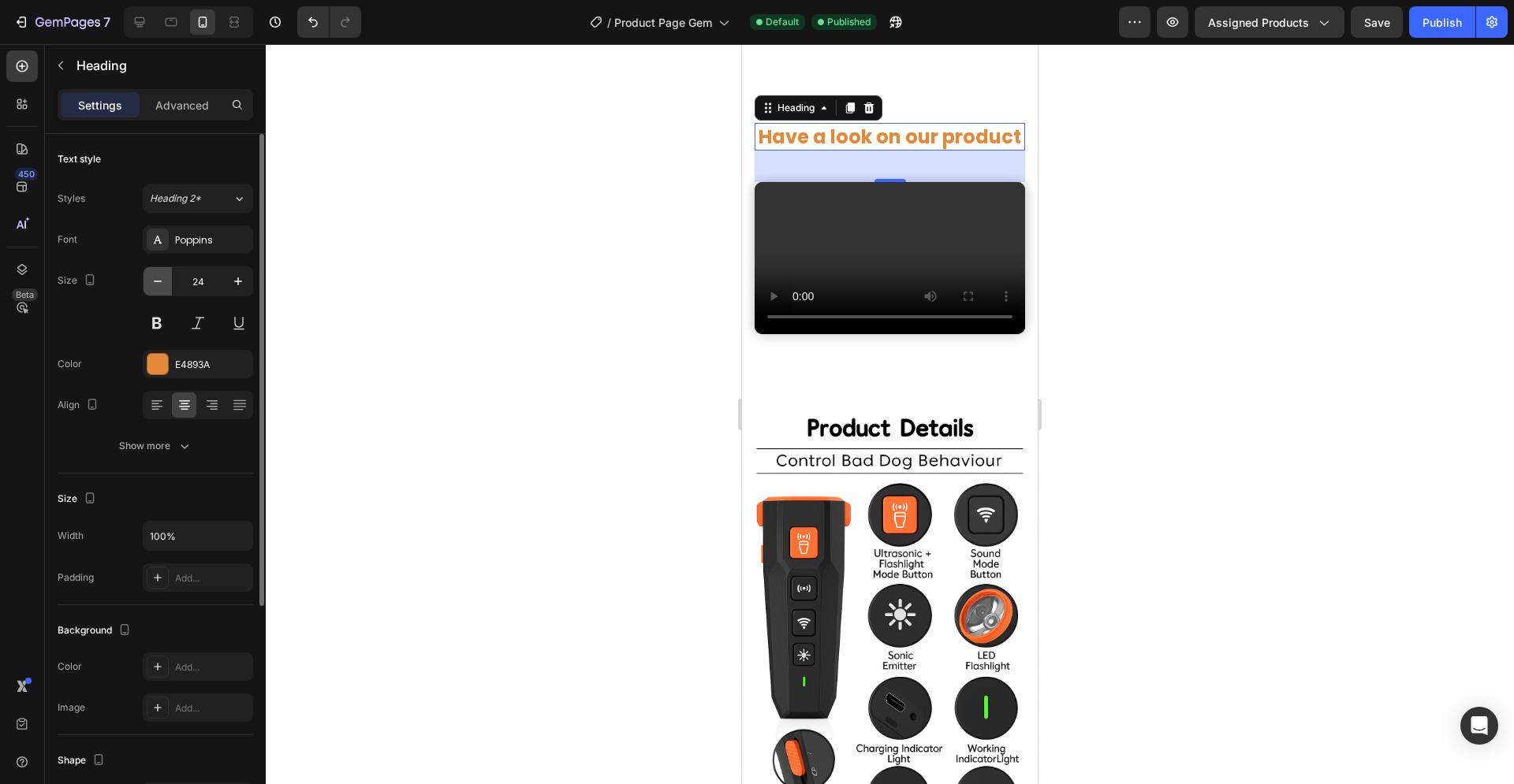
click at [165, 283] on icon "button" at bounding box center [157, 281] width 15 height 15
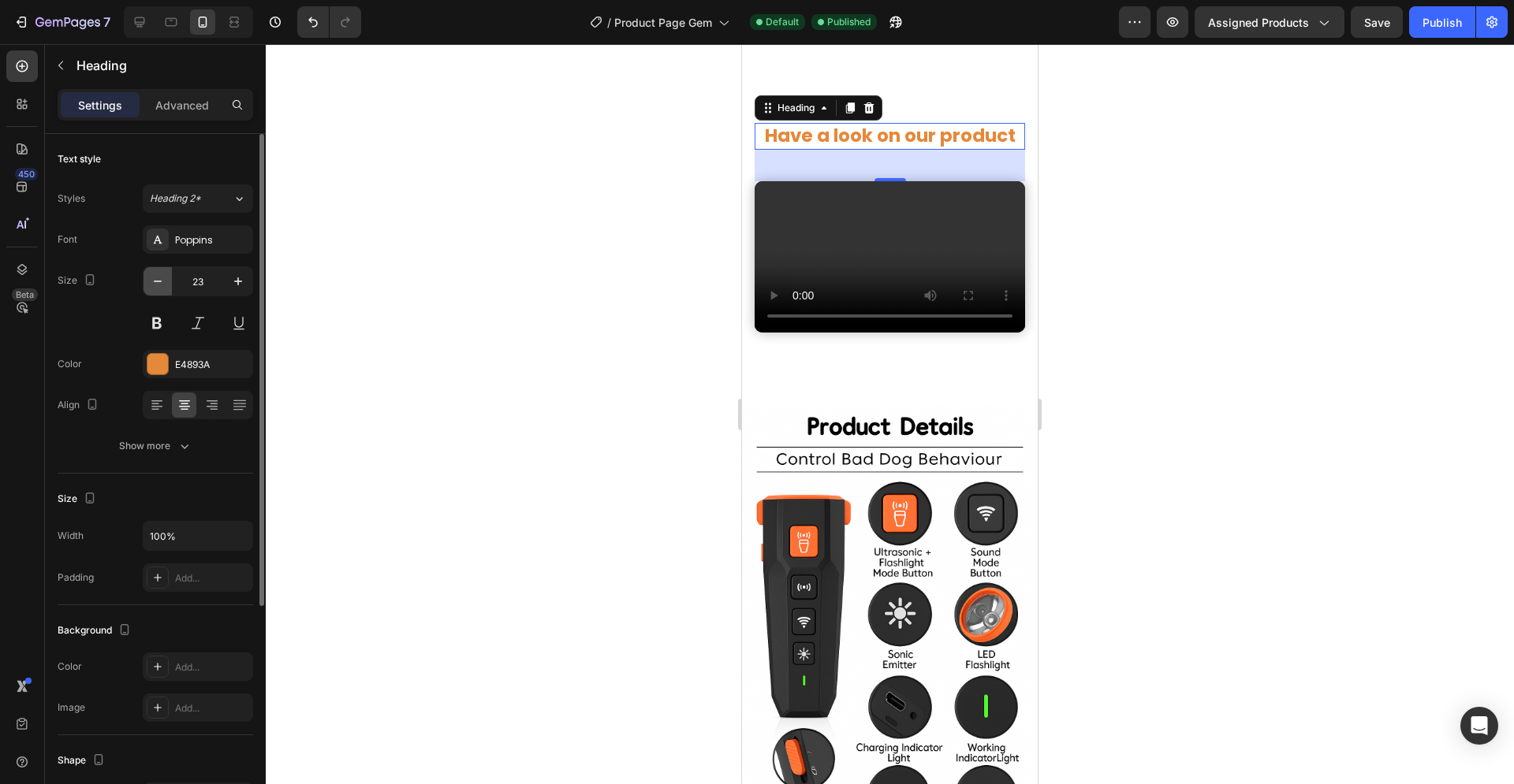
click at [165, 283] on icon "button" at bounding box center [157, 281] width 15 height 15
type input "21"
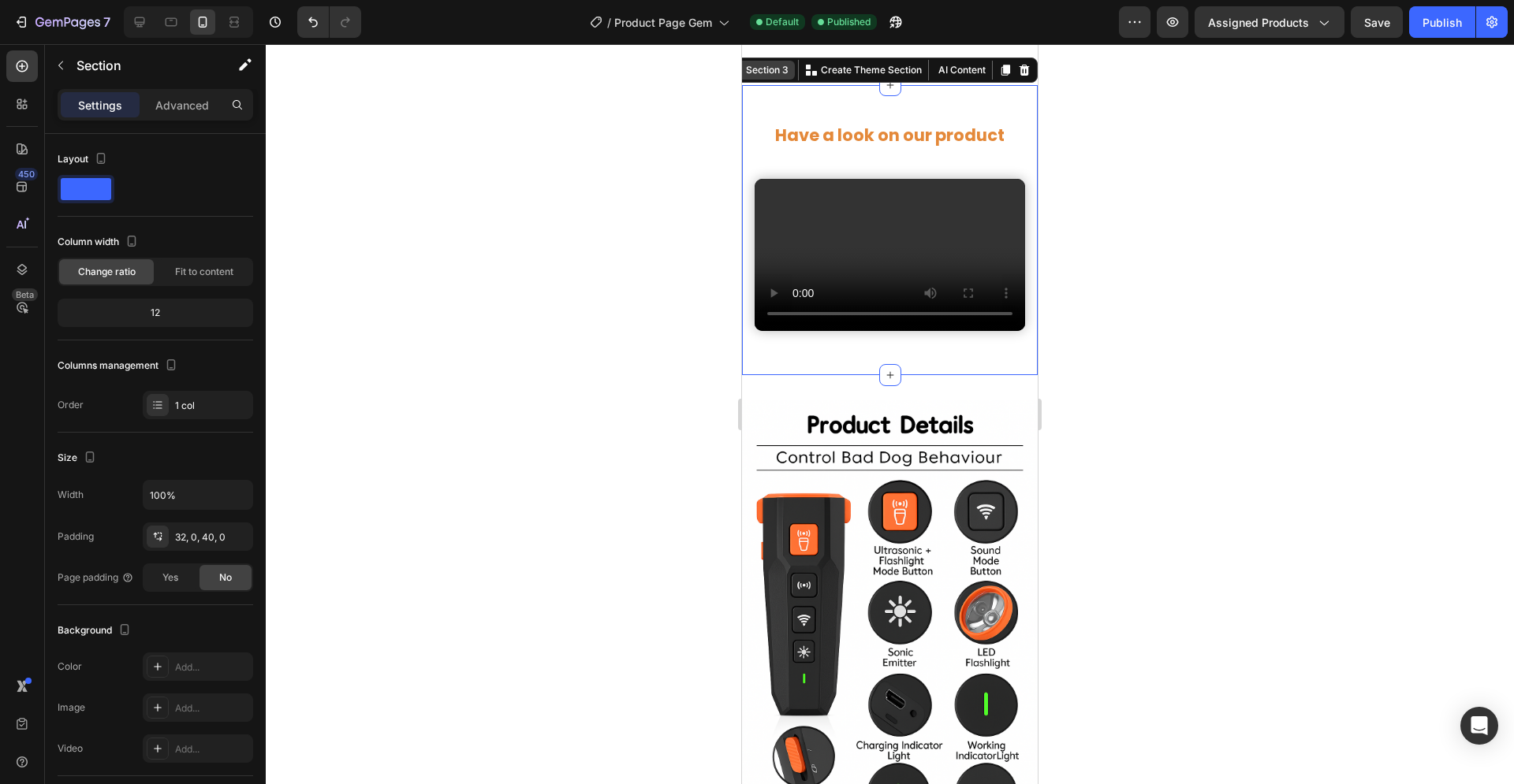
click at [979, 83] on div "Section 3 You can create reusable sections Create Theme Section AI Content Writ…" at bounding box center [881, 70] width 315 height 25
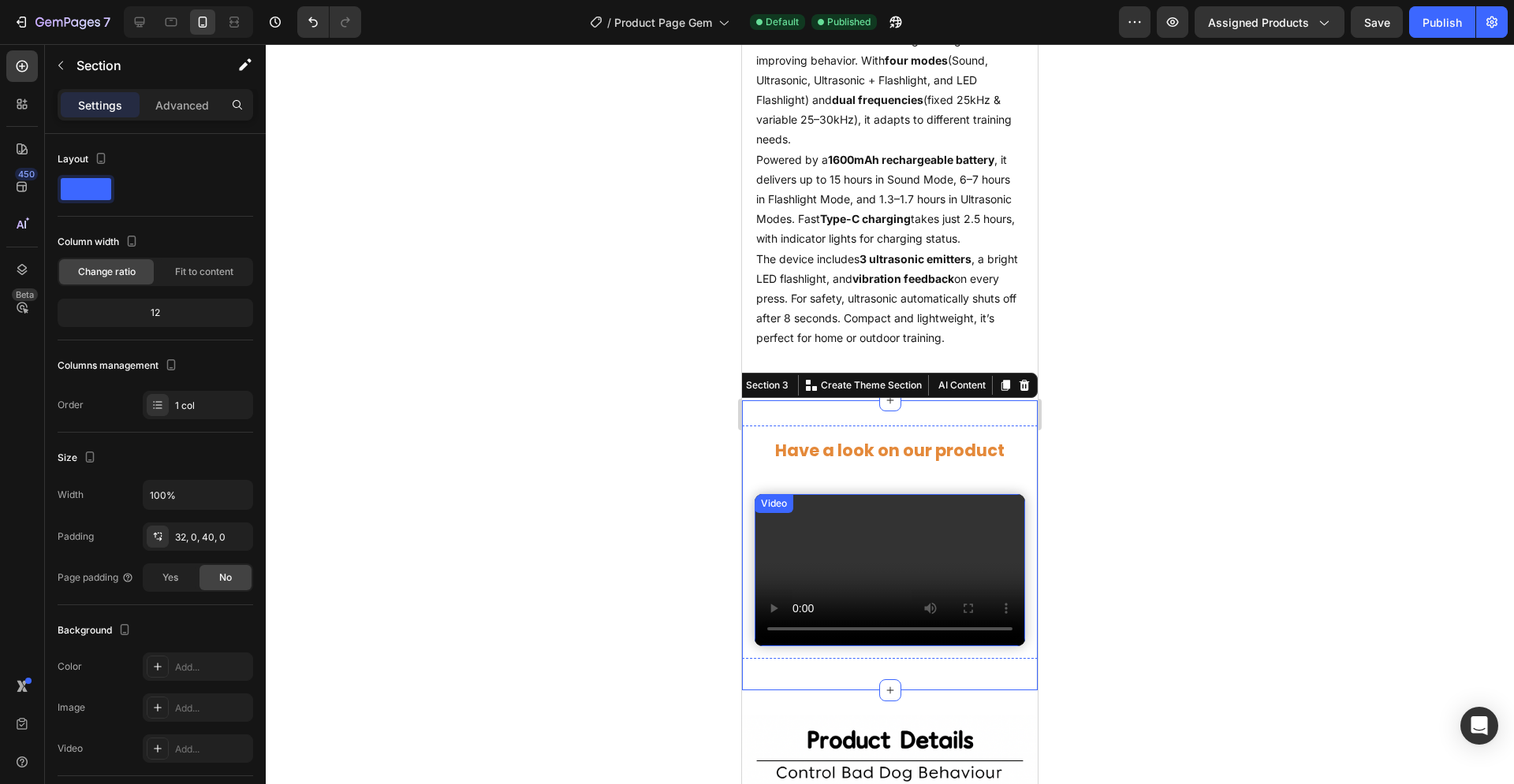
scroll to position [967, 0]
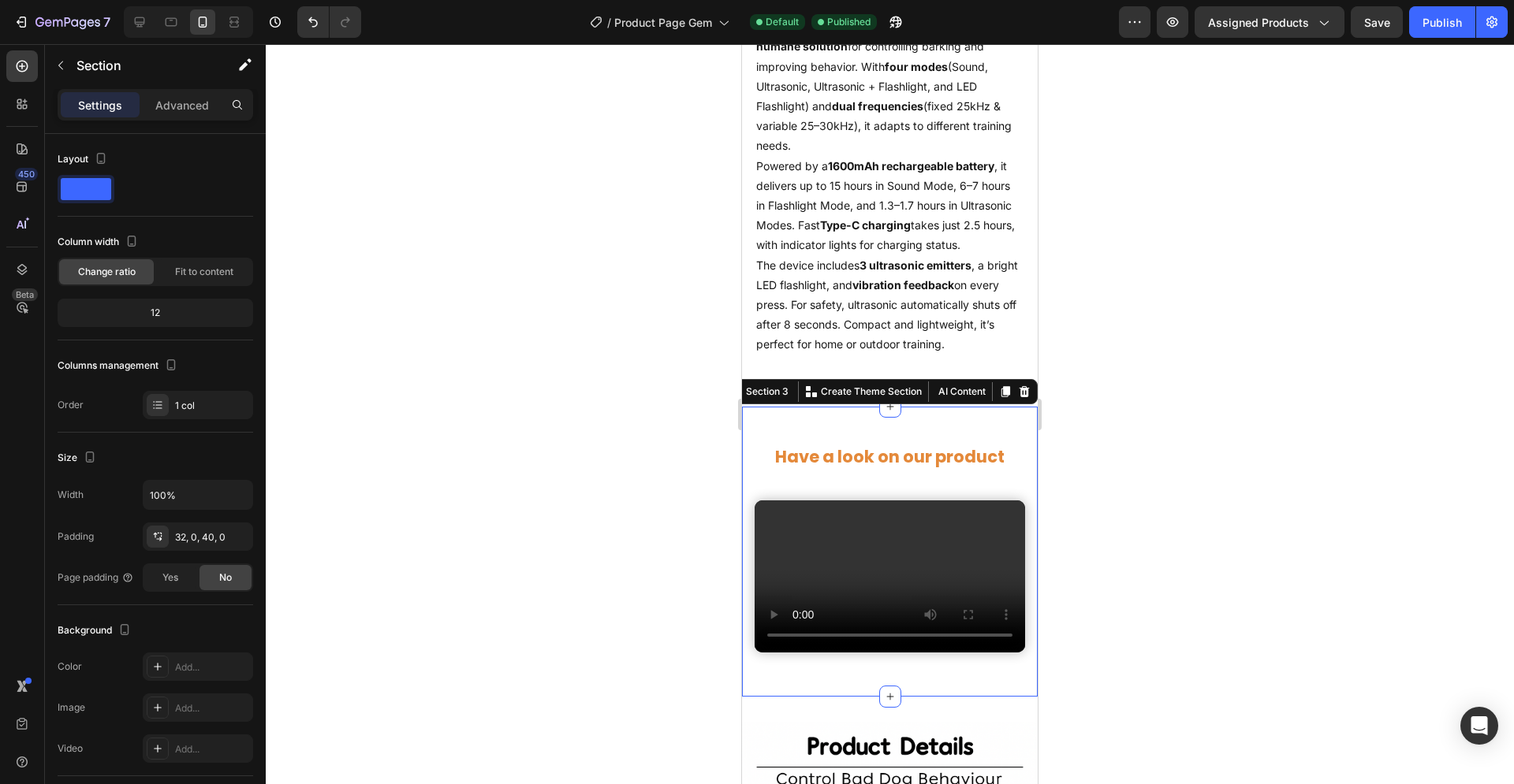
click at [1182, 334] on div at bounding box center [889, 414] width 1248 height 740
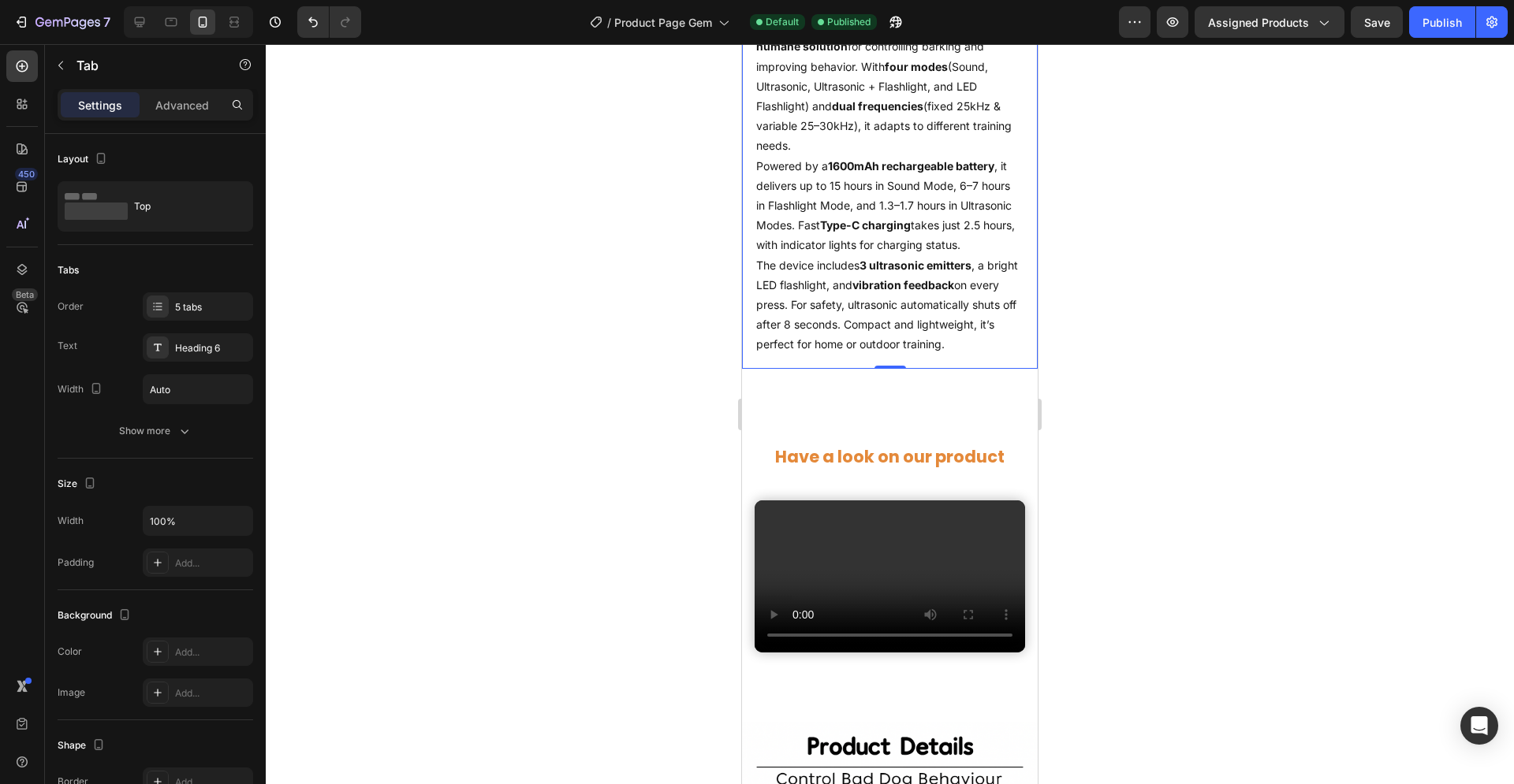
click at [910, 368] on div "This ultrasonic dog training device is a safe and humane solution for controlli…" at bounding box center [889, 185] width 296 height 366
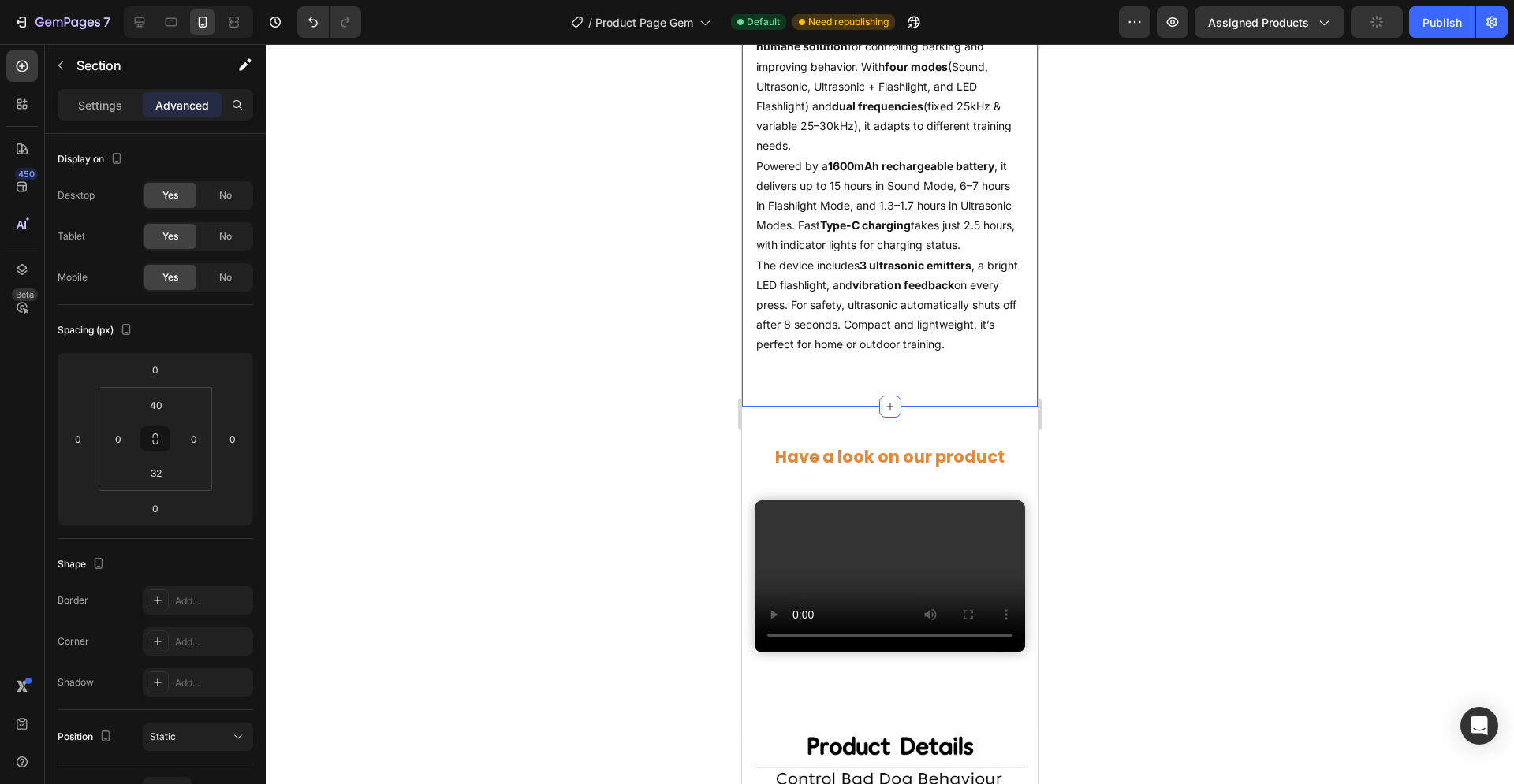
click at [922, 407] on div "Description Features Key Benefits Safety Guidelines Refund Policy This ultrason…" at bounding box center [889, 157] width 296 height 498
click at [163, 410] on input "40" at bounding box center [156, 405] width 32 height 24
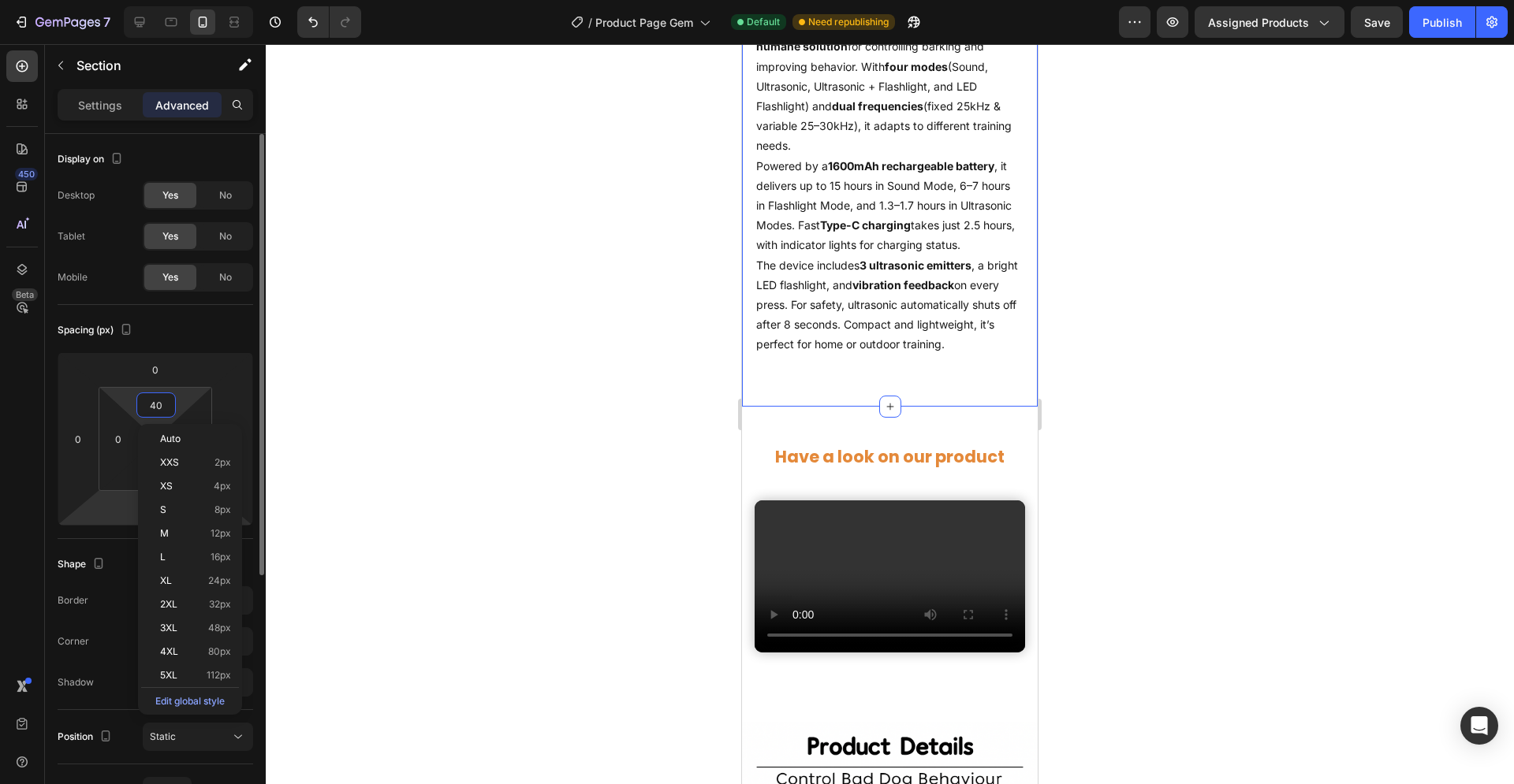
click at [118, 0] on html "7 / Product Page Gem Default Need republishing Preview Assigned Products Save P…" at bounding box center [757, 0] width 1514 height 0
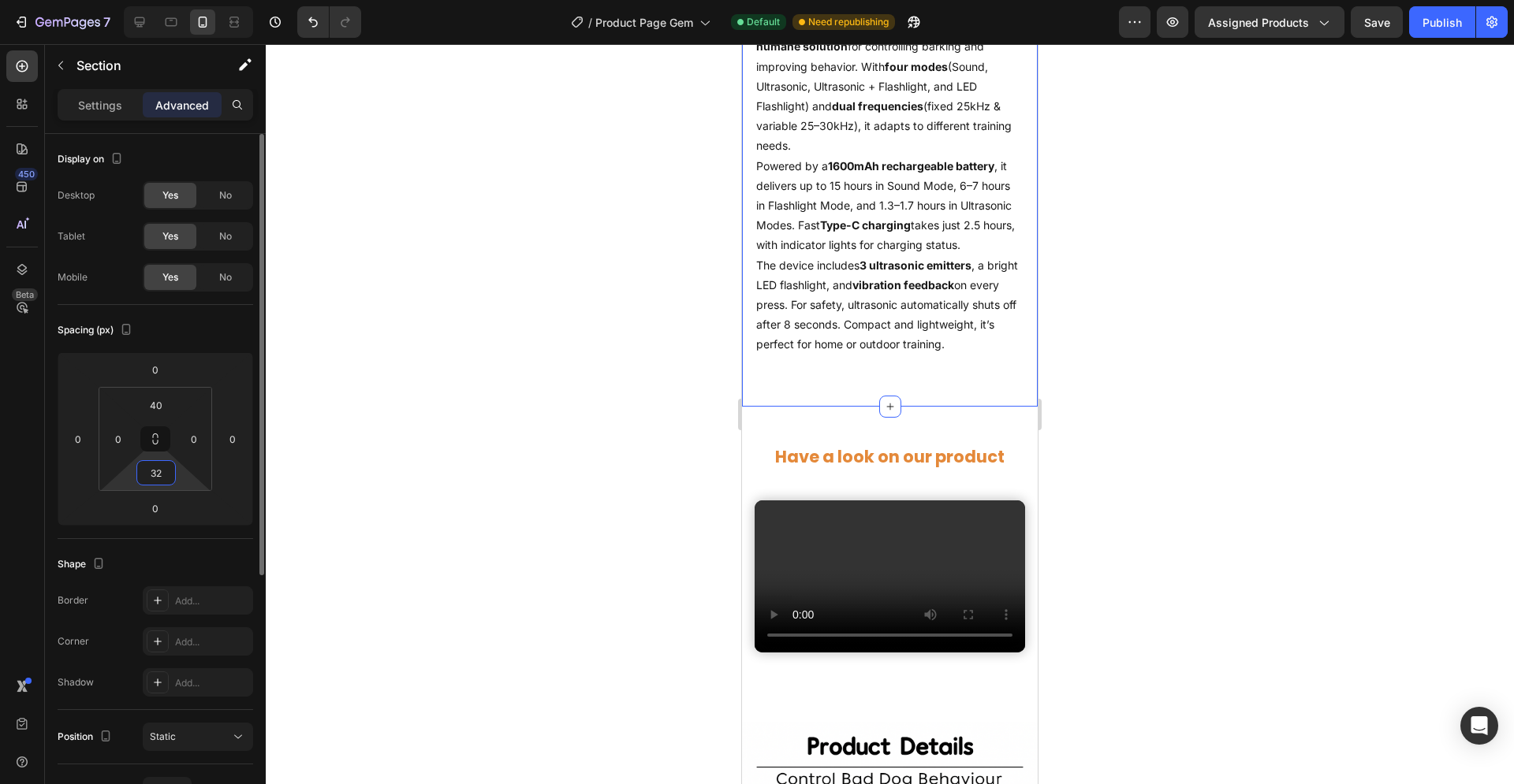
click at [160, 475] on input "32" at bounding box center [156, 473] width 32 height 24
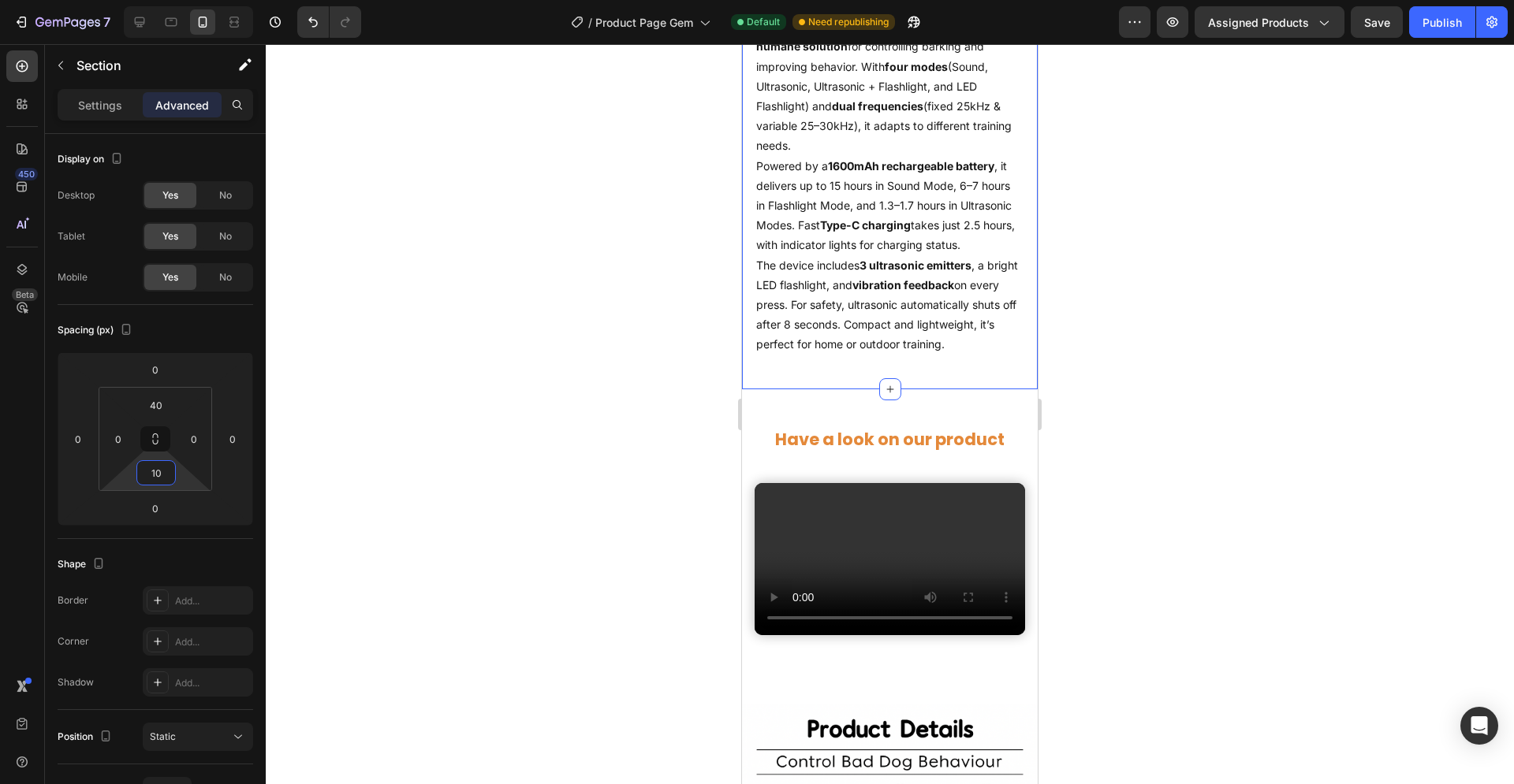
type input "10"
click at [580, 427] on div at bounding box center [889, 414] width 1248 height 740
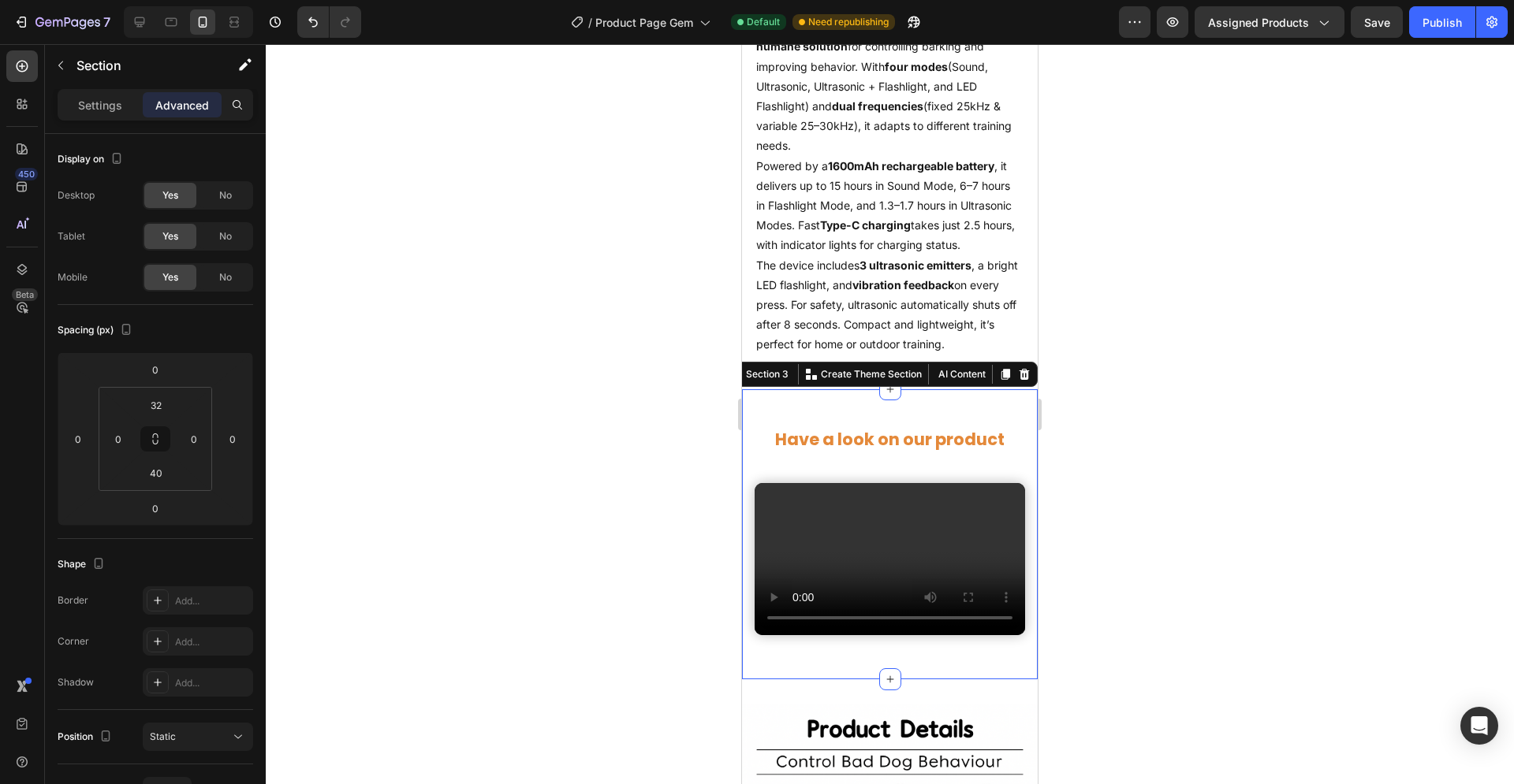
click at [836, 451] on div "Have a look on our product Heading Video Row Section 3 You can create reusable …" at bounding box center [889, 535] width 296 height 290
drag, startPoint x: 163, startPoint y: 402, endPoint x: 182, endPoint y: 415, distance: 23.0
click at [172, 415] on input "32" at bounding box center [156, 405] width 32 height 24
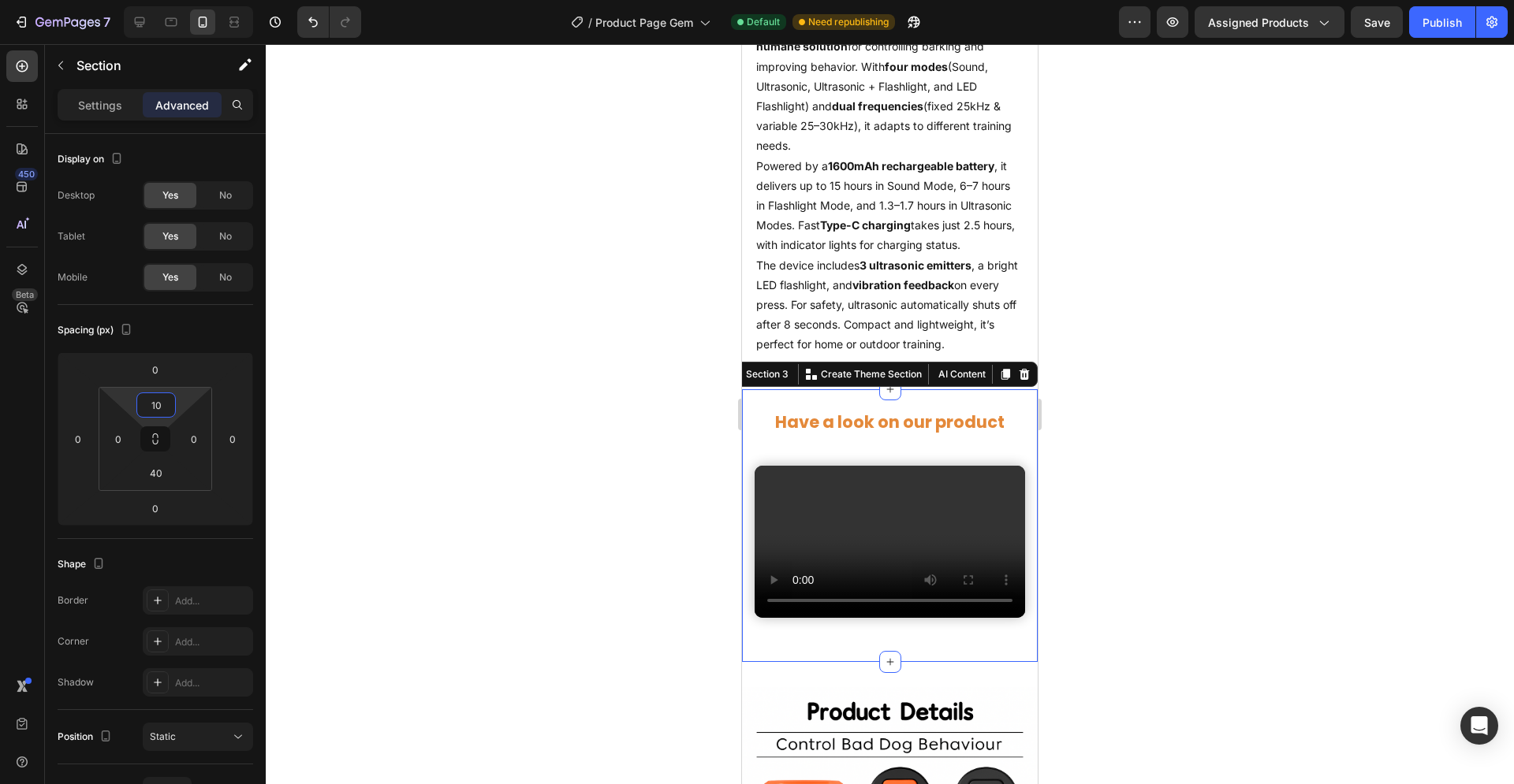
type input "10"
click at [606, 448] on div at bounding box center [889, 414] width 1248 height 740
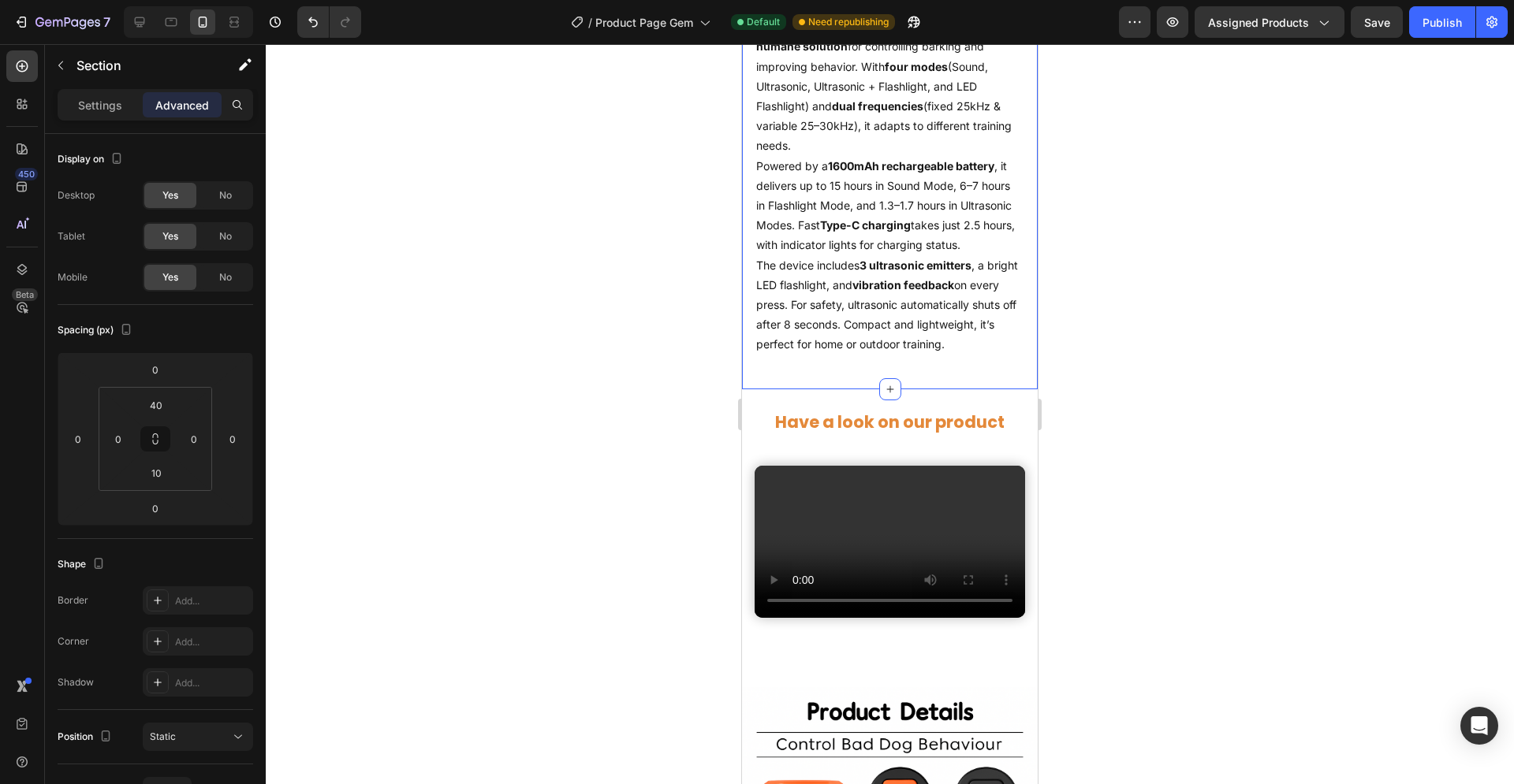
click at [742, 381] on div "Description Features Key Benefits Safety Guidelines Refund Policy This ultrason…" at bounding box center [889, 161] width 296 height 442
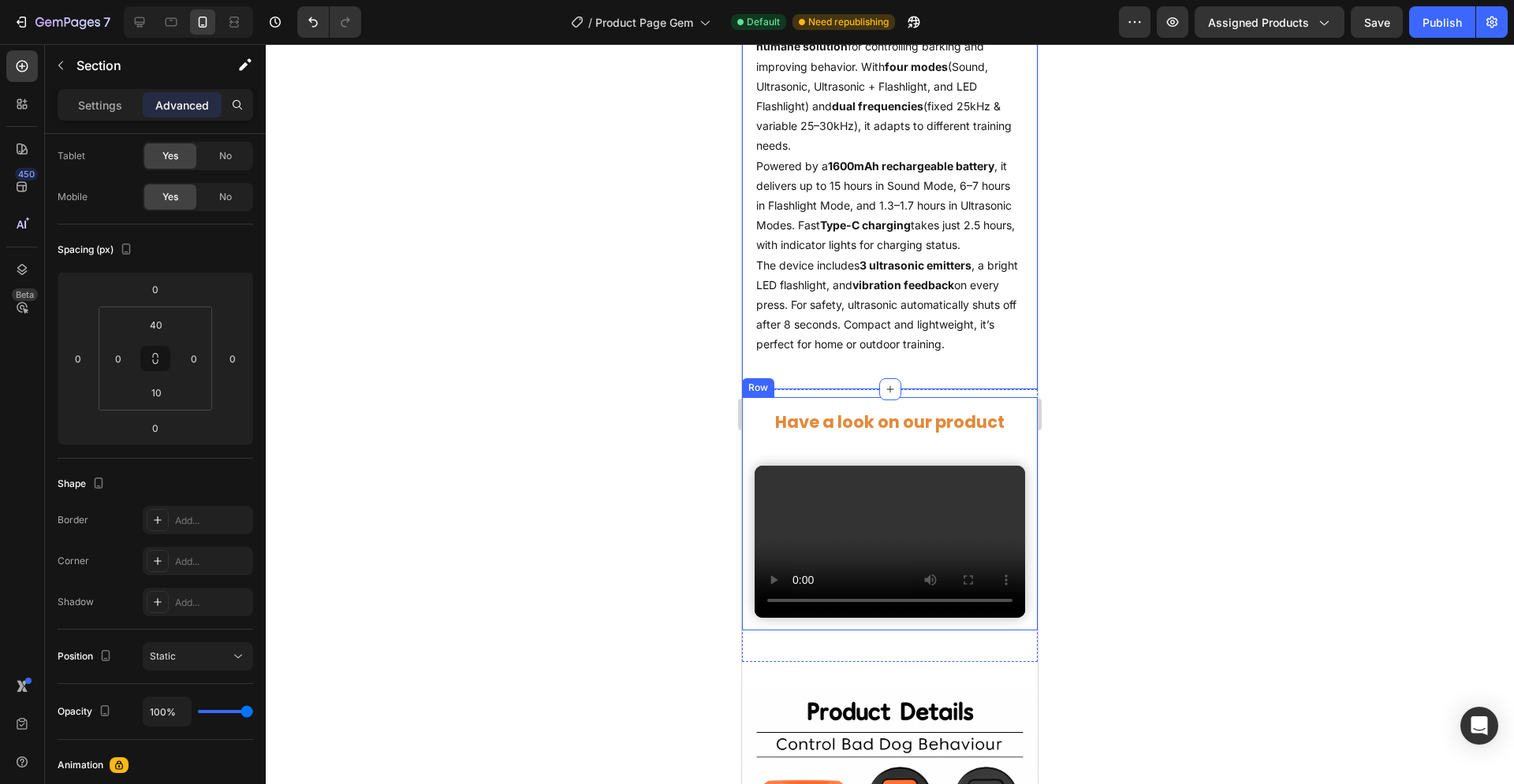
click at [747, 560] on div "Have a look on our product Heading Video Row" at bounding box center [889, 513] width 296 height 233
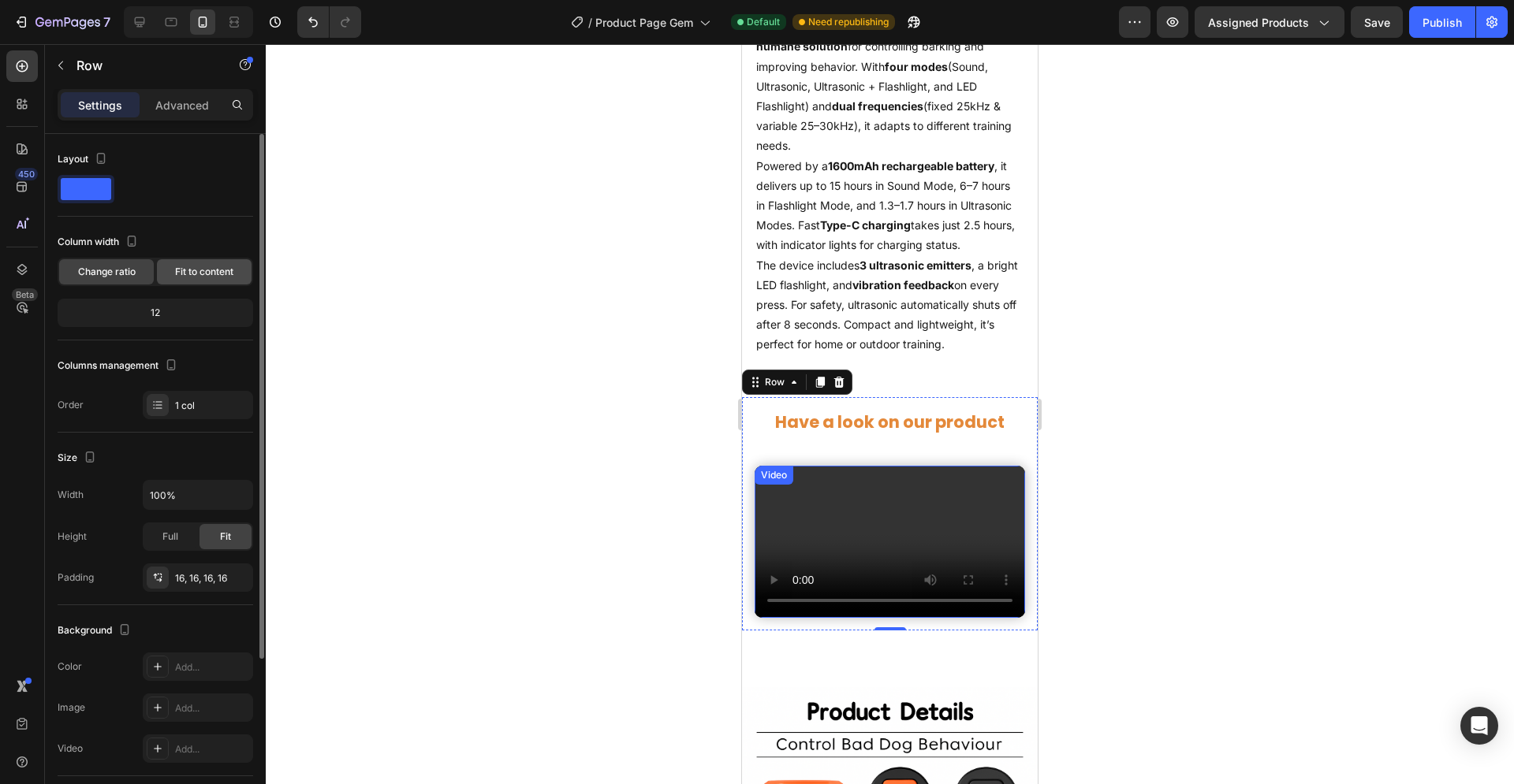
click at [198, 275] on span "Fit to content" at bounding box center [205, 271] width 59 height 14
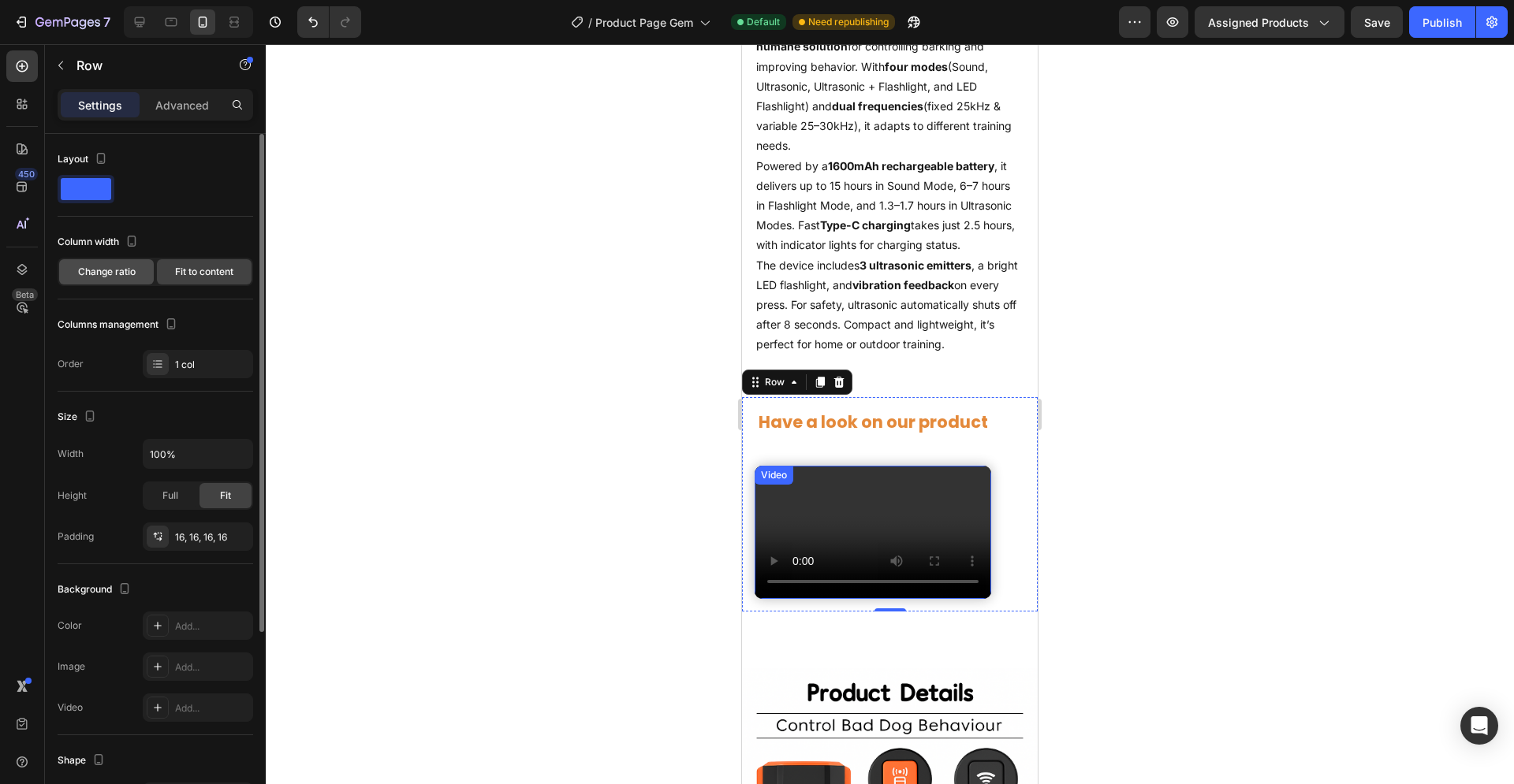
click at [109, 262] on div "Change ratio" at bounding box center [107, 271] width 95 height 25
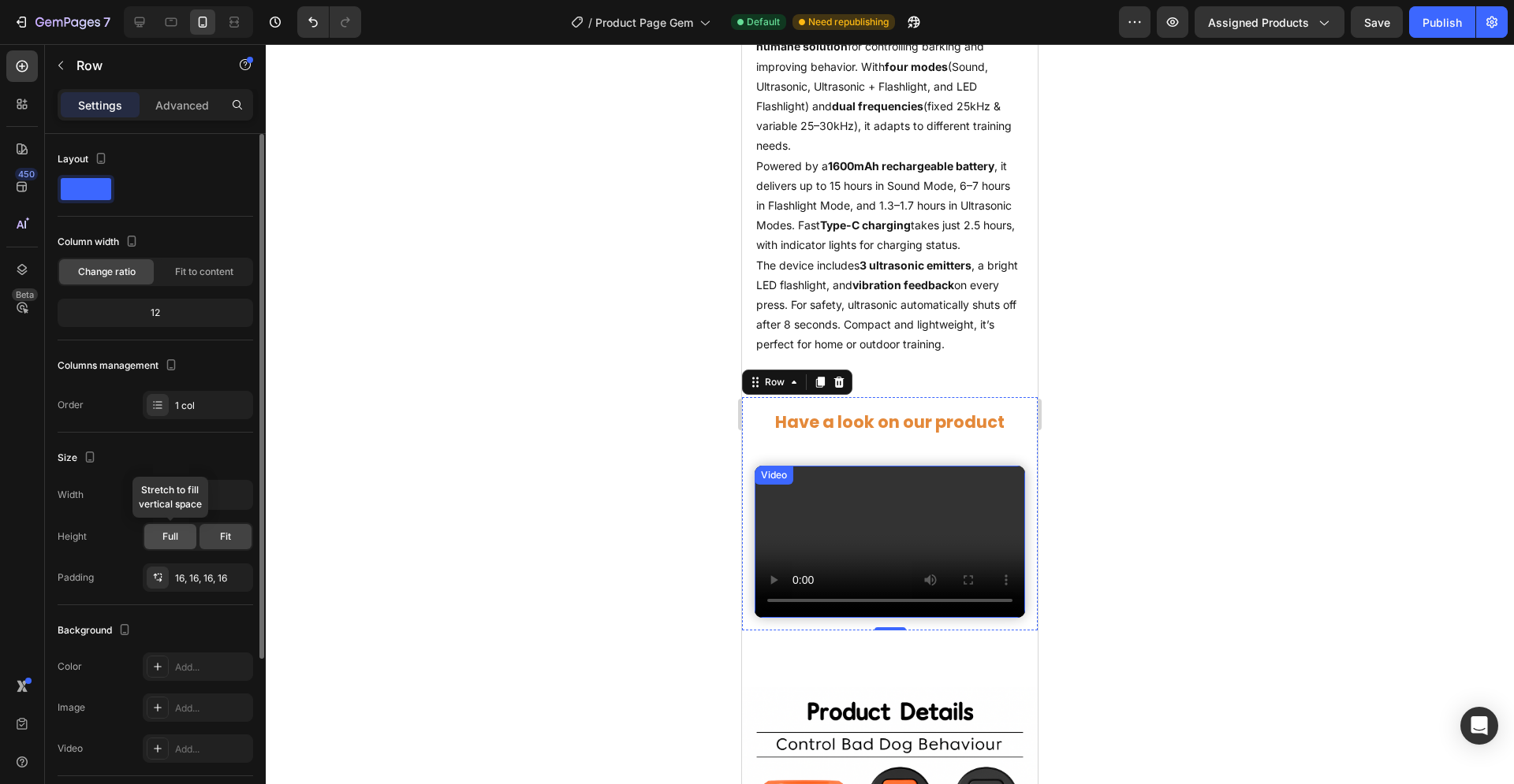
click at [179, 536] on div "Full" at bounding box center [170, 536] width 52 height 25
click at [170, 536] on span "Full" at bounding box center [170, 536] width 15 height 14
click at [210, 533] on div "Fit" at bounding box center [226, 536] width 52 height 25
click at [206, 575] on div "16, 16, 16, 16" at bounding box center [198, 578] width 46 height 14
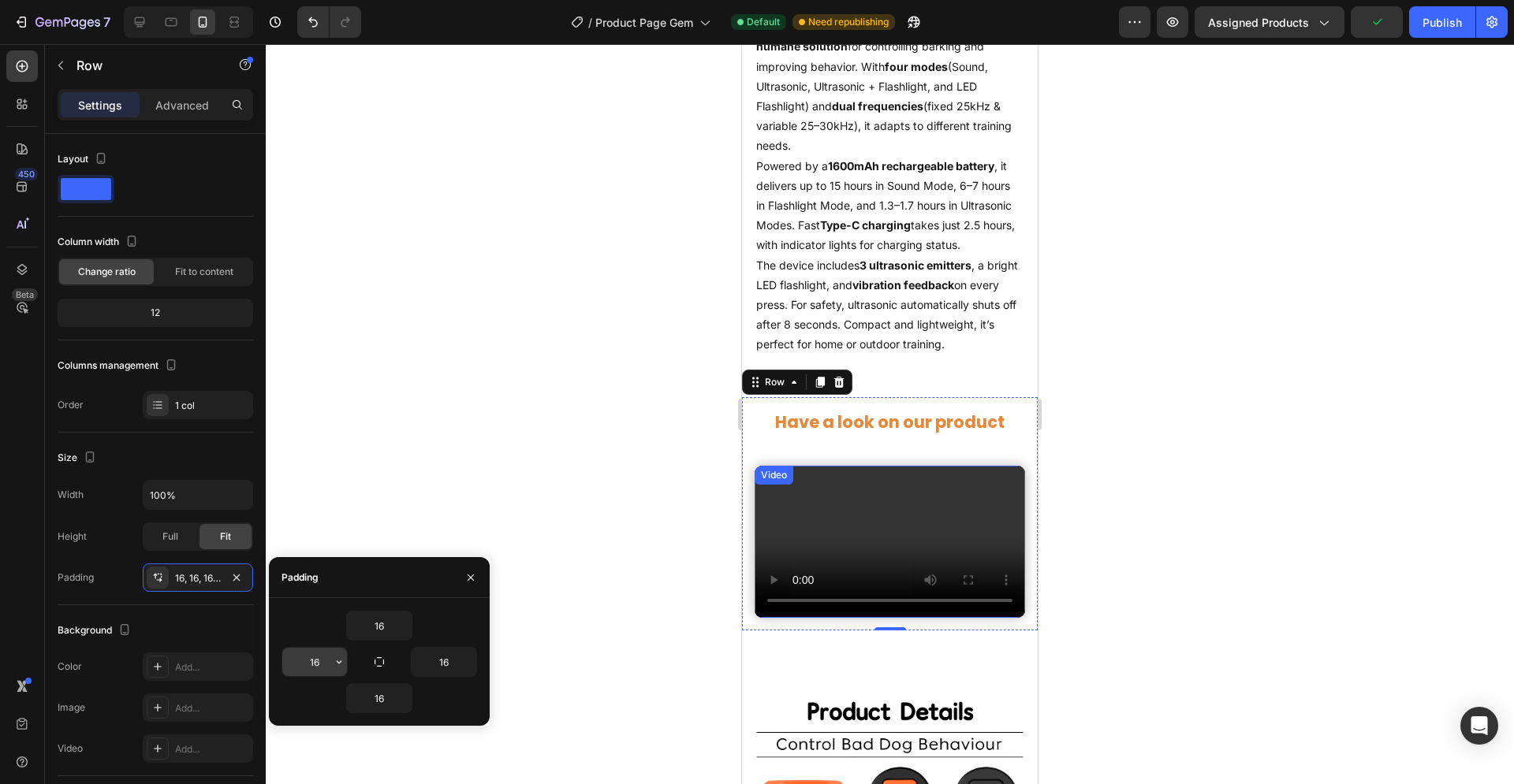
click at [320, 658] on input "16" at bounding box center [314, 662] width 64 height 29
click at [338, 661] on icon "button" at bounding box center [338, 662] width 12 height 12
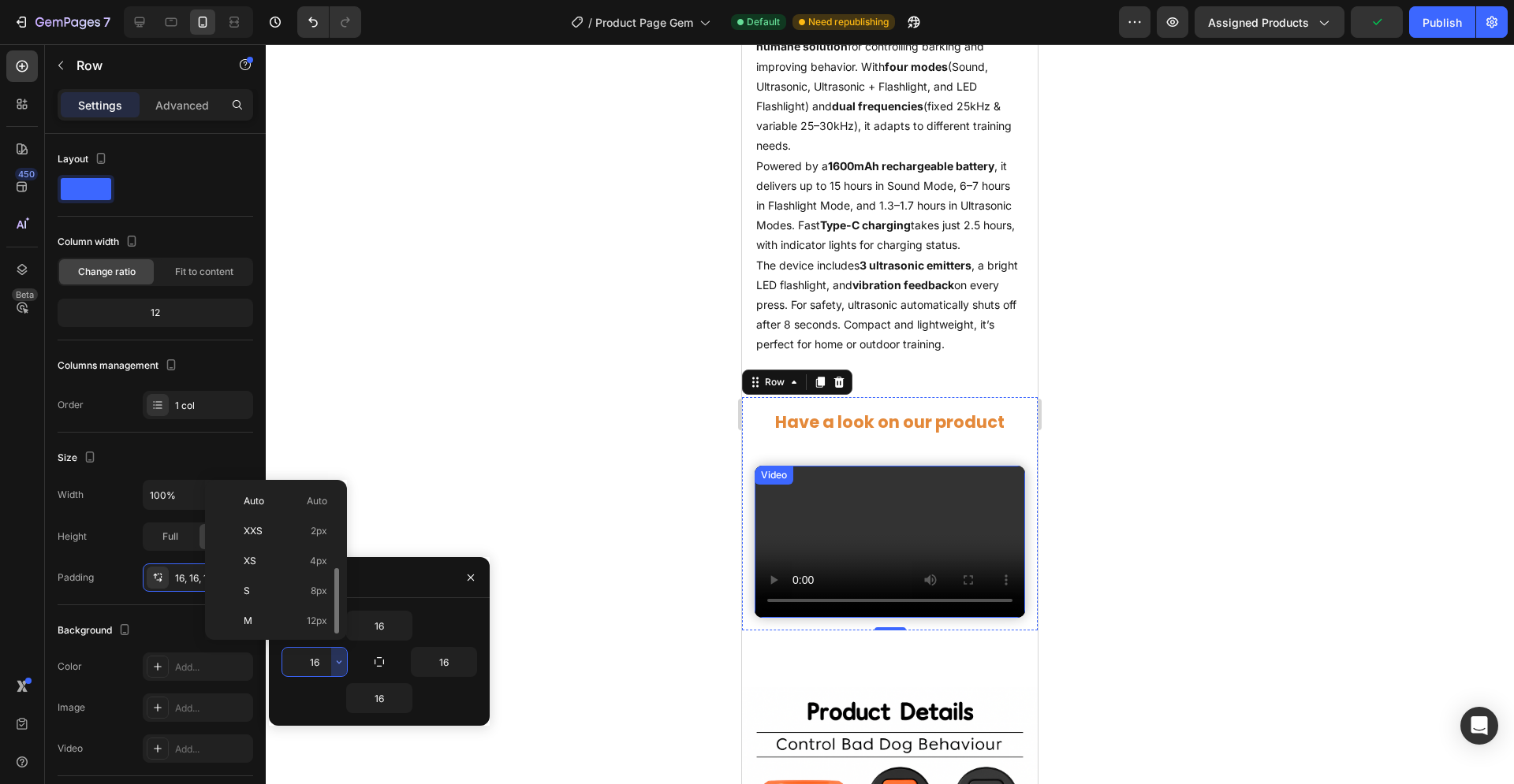
scroll to position [57, 0]
click at [309, 504] on p "XS 4px" at bounding box center [285, 504] width 84 height 14
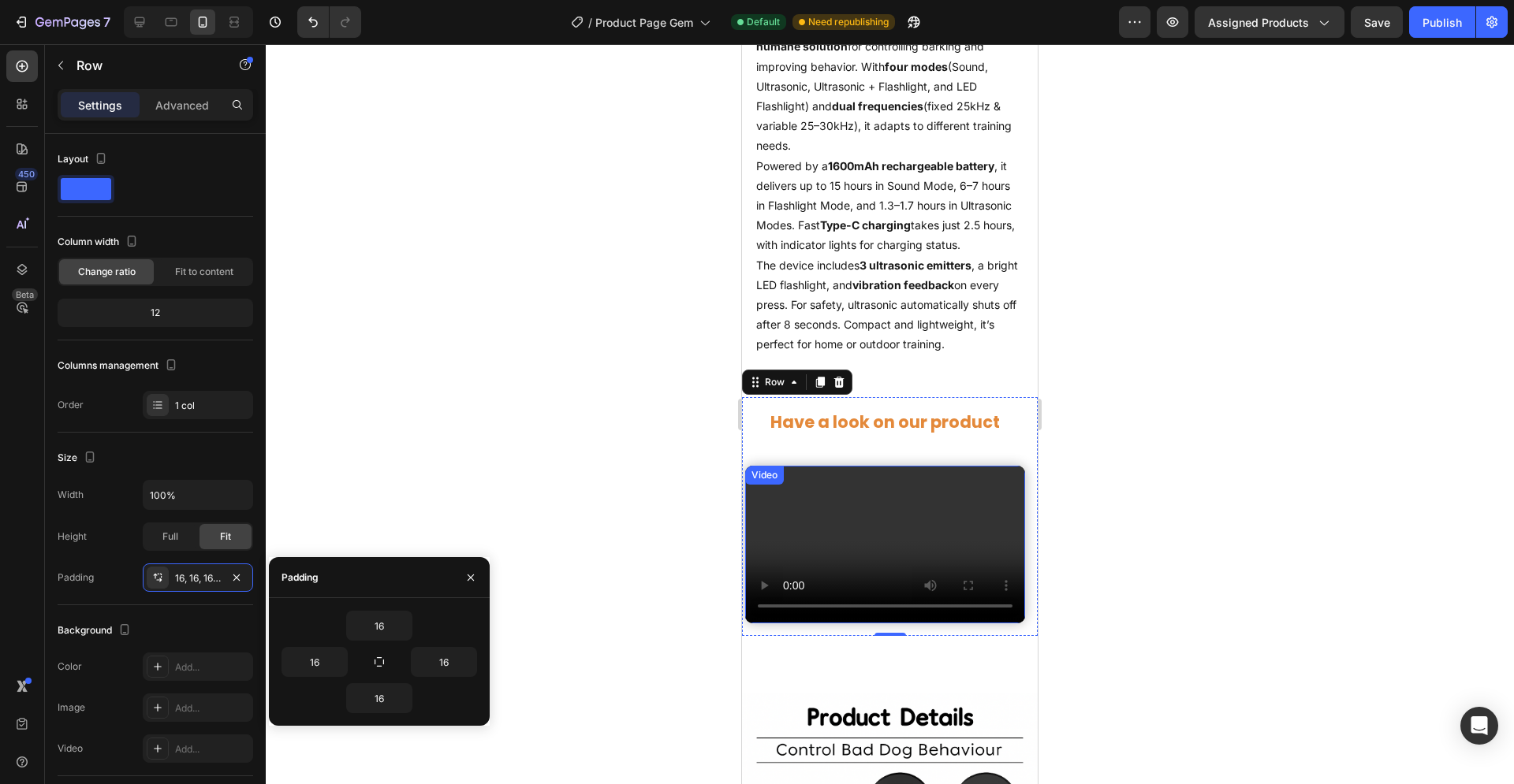
type input "4"
click at [470, 661] on icon "button" at bounding box center [469, 662] width 5 height 3
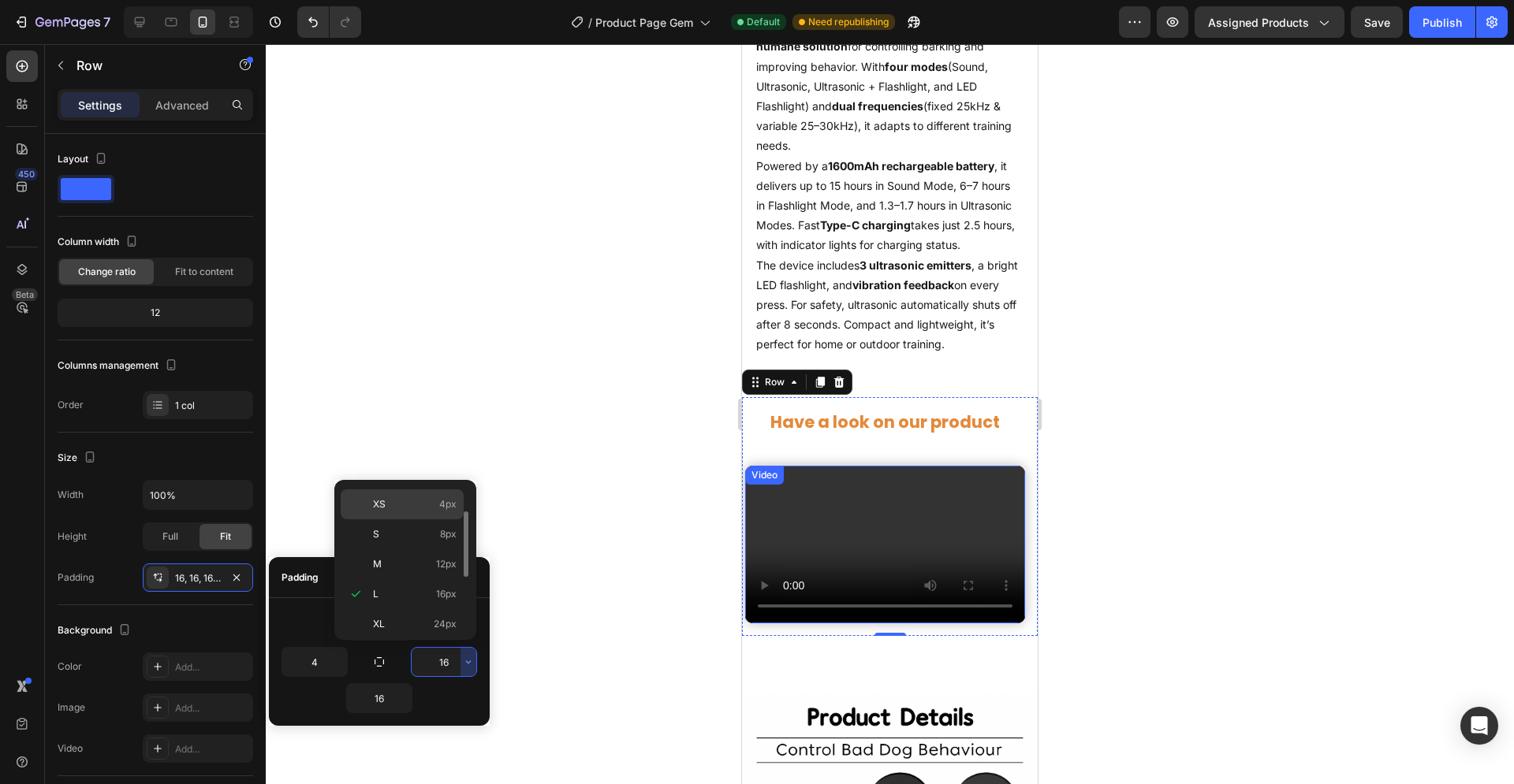
click at [410, 504] on p "XS 4px" at bounding box center [414, 504] width 84 height 14
type input "4"
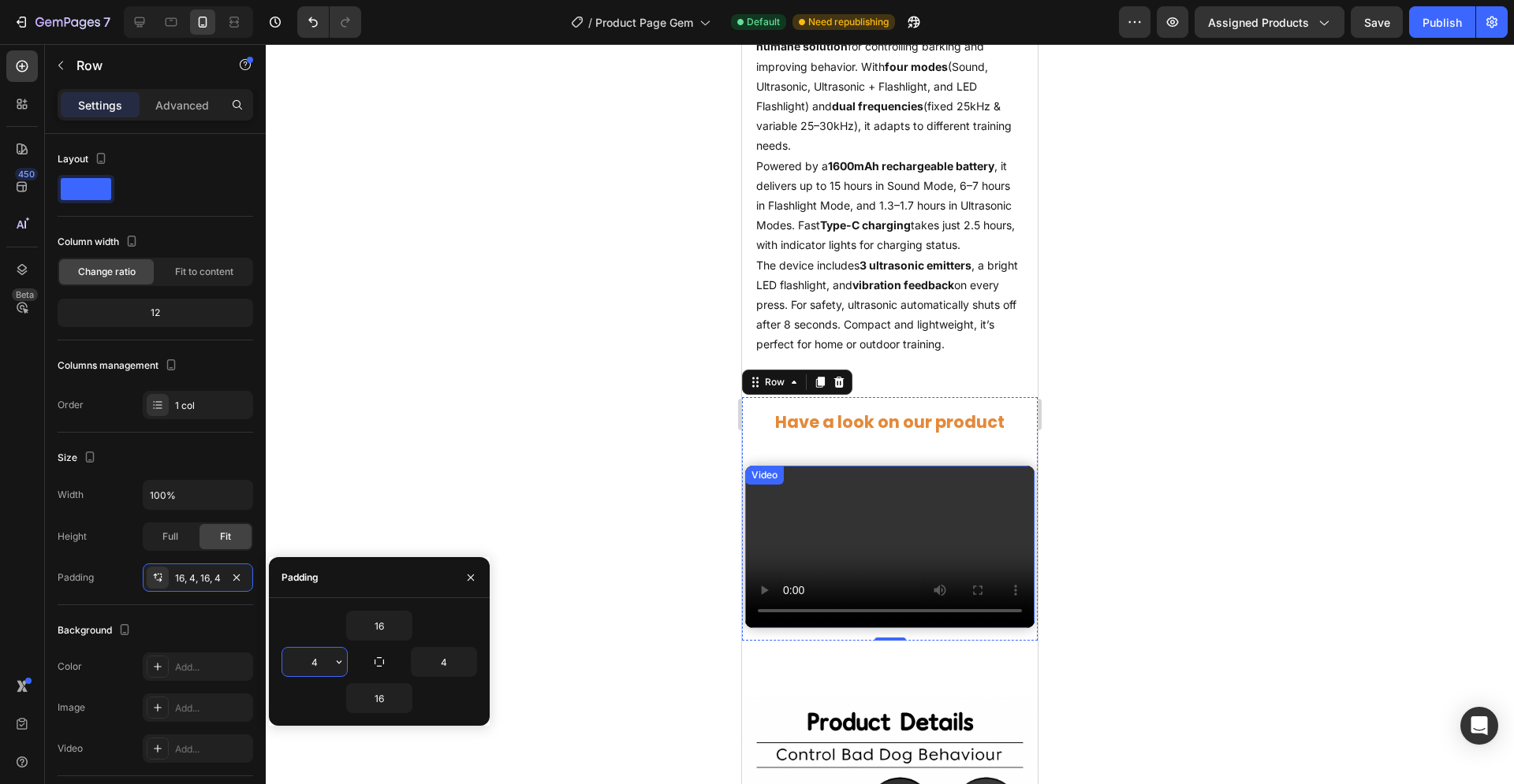
click at [324, 656] on input "4" at bounding box center [314, 662] width 64 height 29
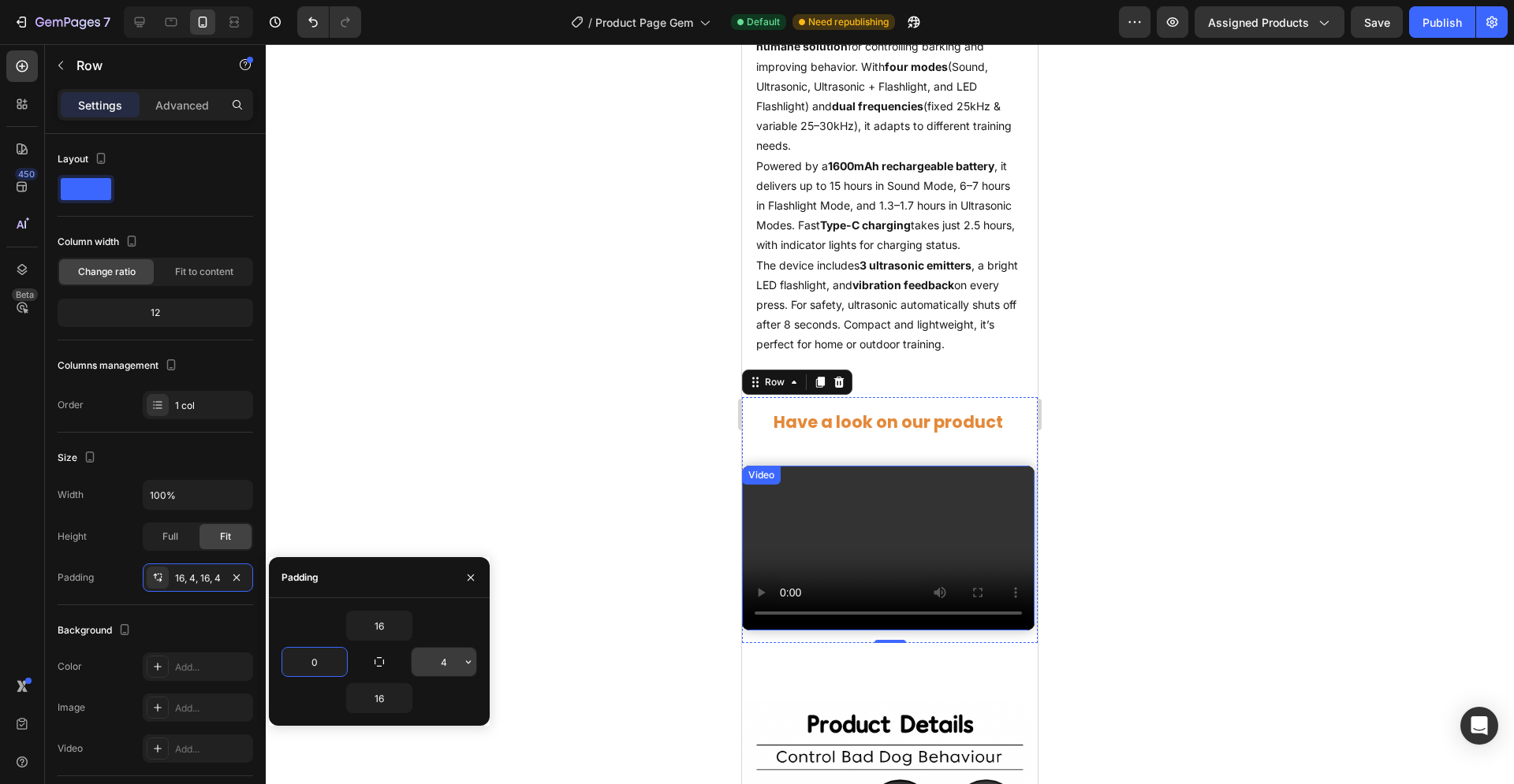
type input "0"
click at [449, 663] on input "4" at bounding box center [444, 662] width 64 height 29
type input "0"
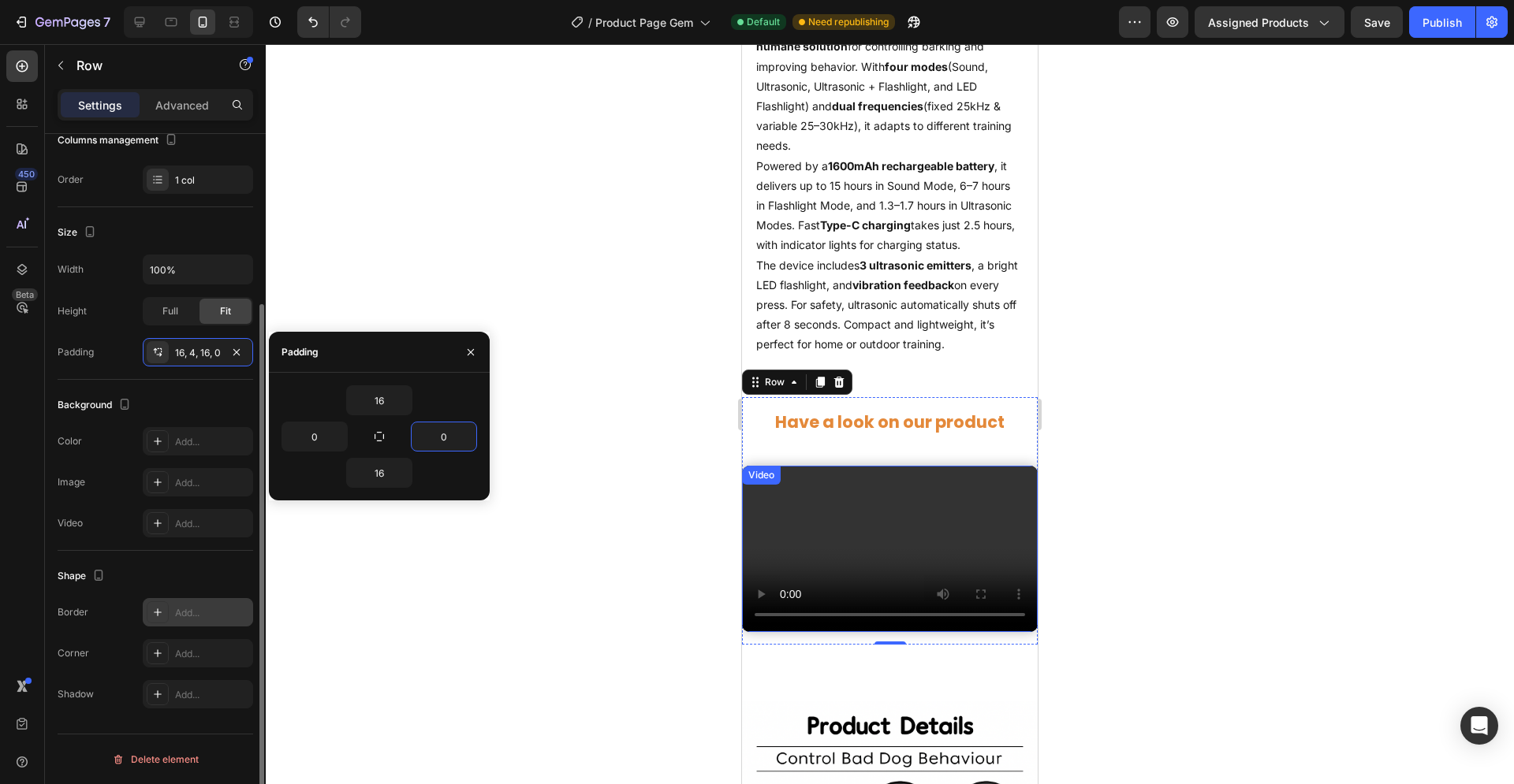
scroll to position [0, 0]
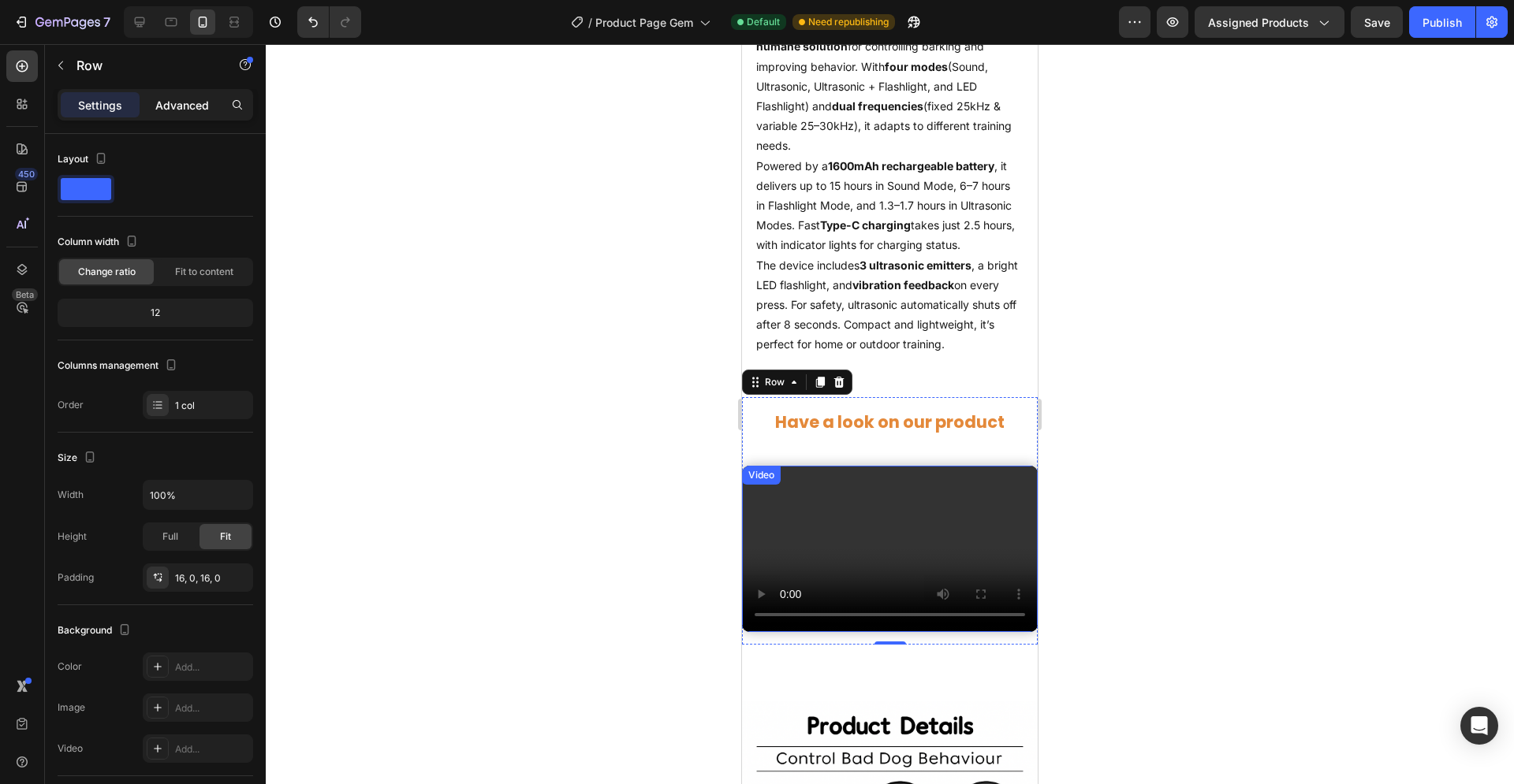
click at [186, 105] on p "Advanced" at bounding box center [183, 105] width 54 height 16
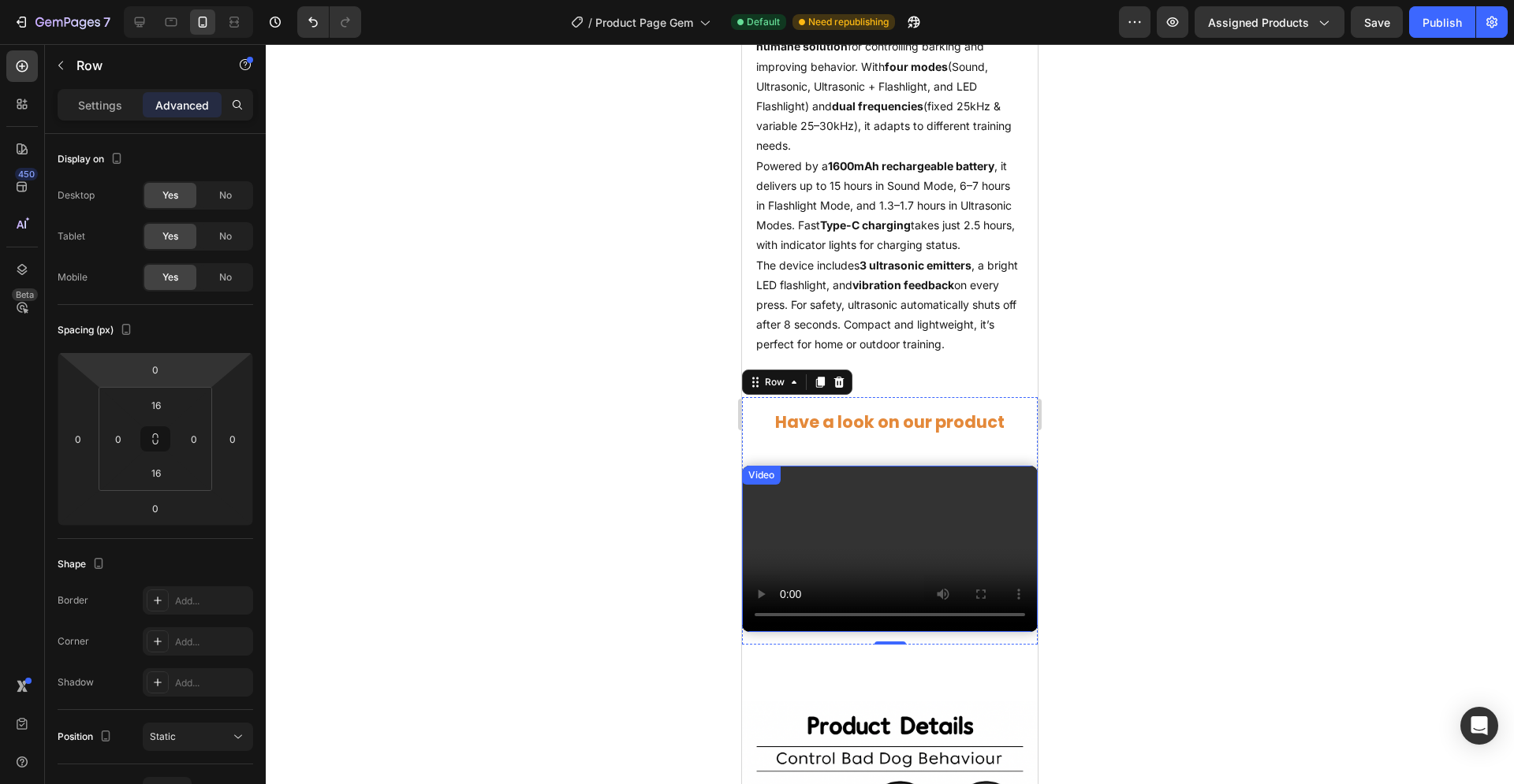
click at [611, 401] on div at bounding box center [889, 414] width 1248 height 740
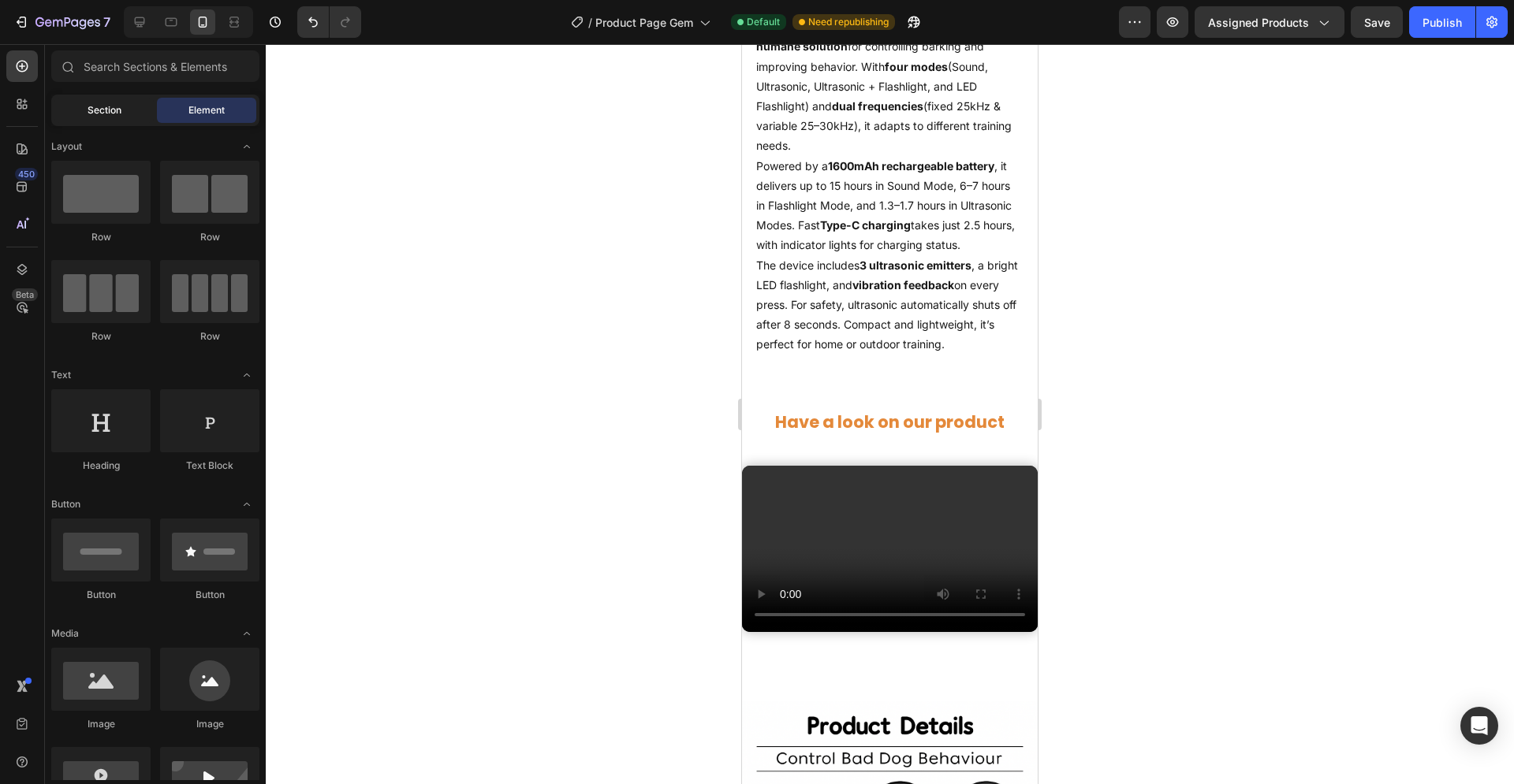
click at [91, 114] on span "Section" at bounding box center [104, 110] width 34 height 14
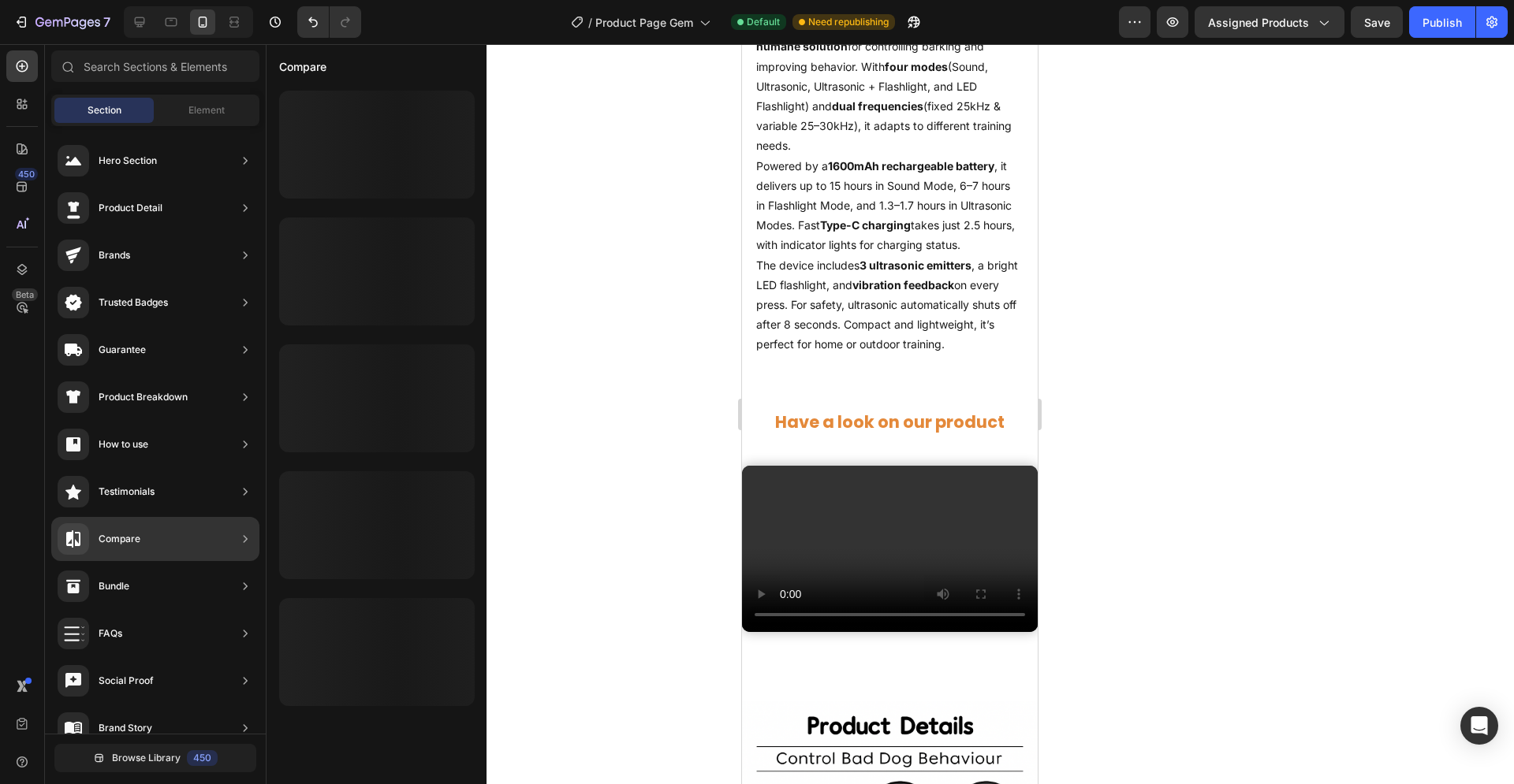
scroll to position [81, 0]
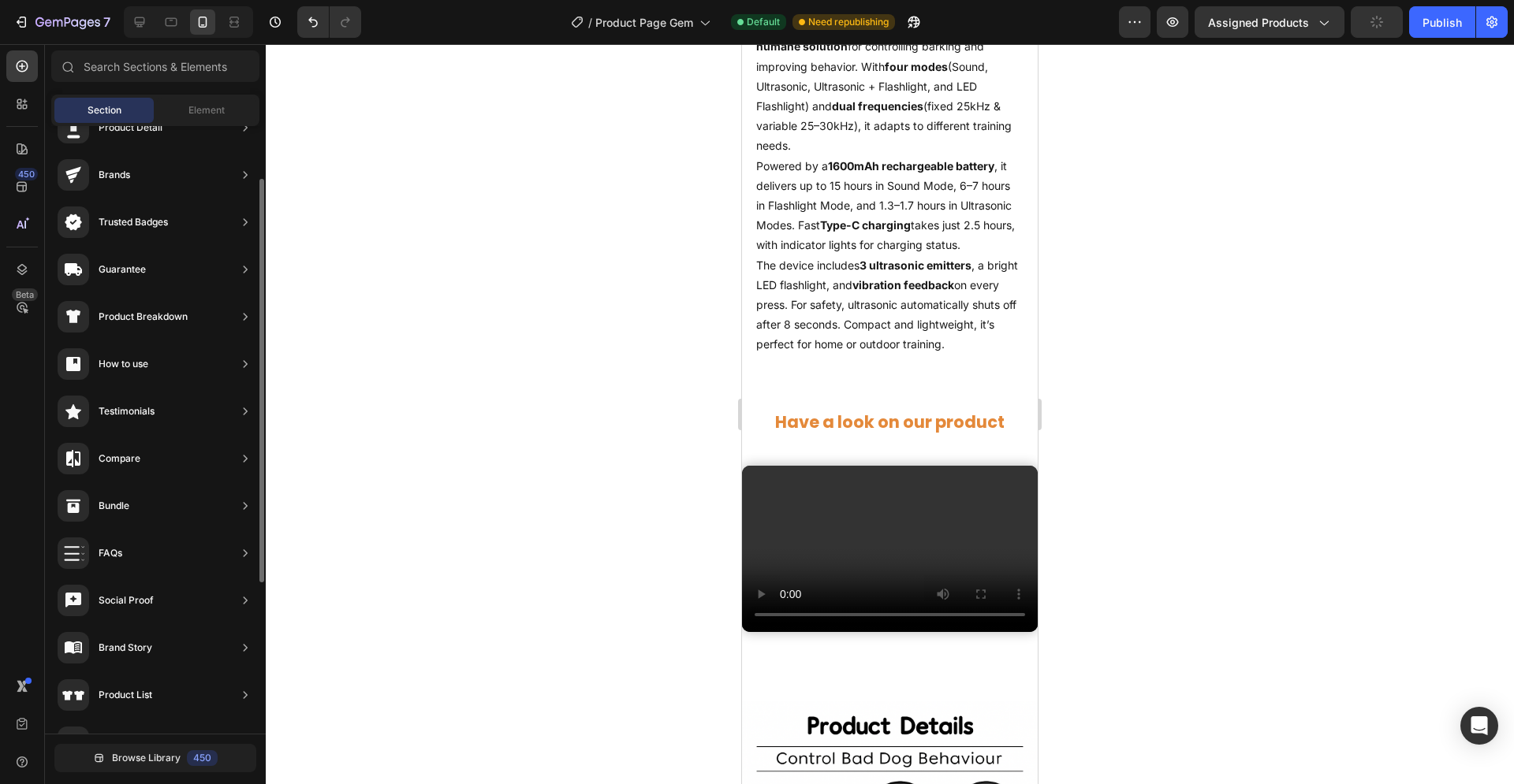
click at [677, 520] on div at bounding box center [889, 414] width 1248 height 740
click at [413, 245] on div at bounding box center [889, 414] width 1248 height 740
click at [1436, 13] on button "Publish" at bounding box center [1441, 22] width 66 height 32
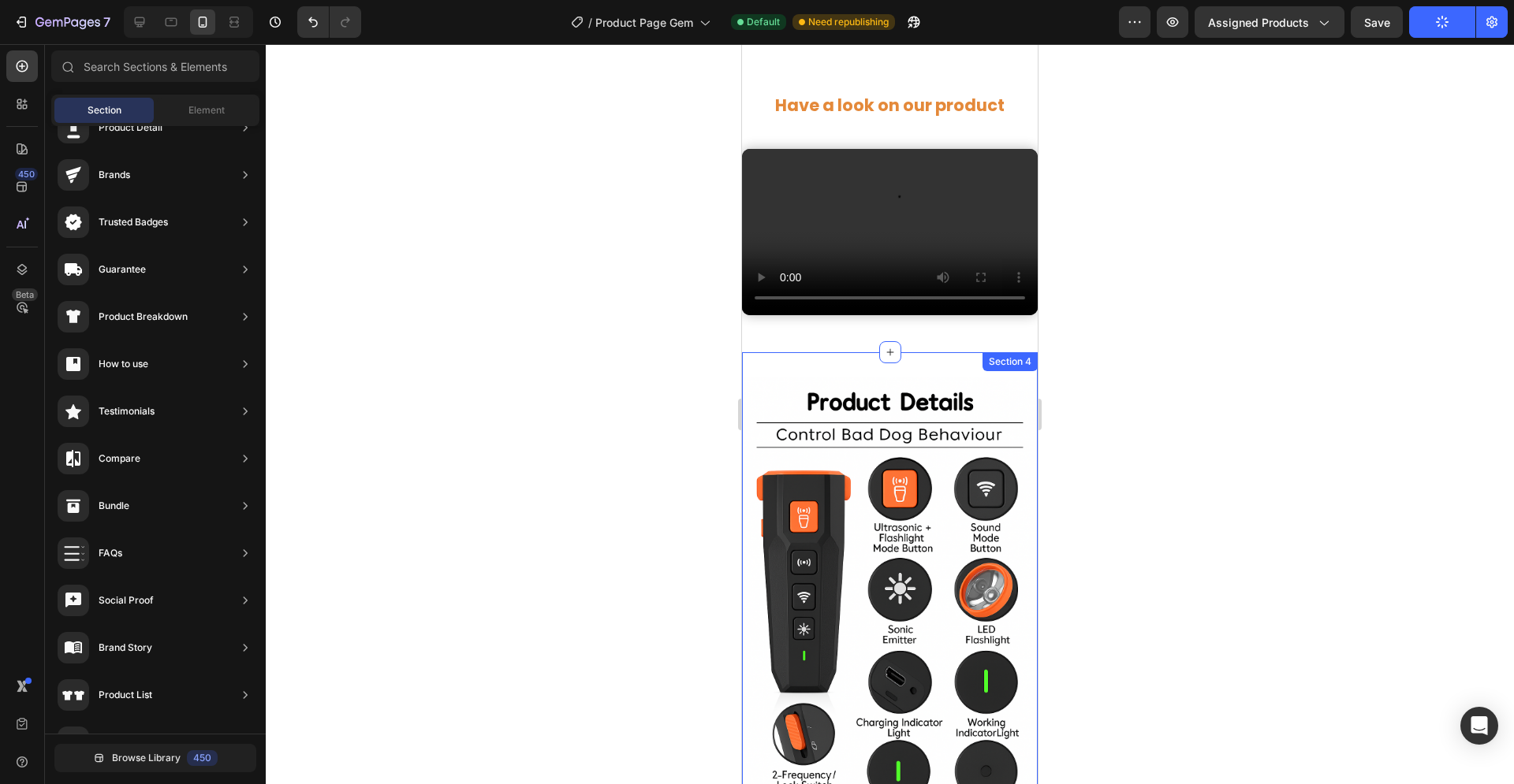
scroll to position [1284, 0]
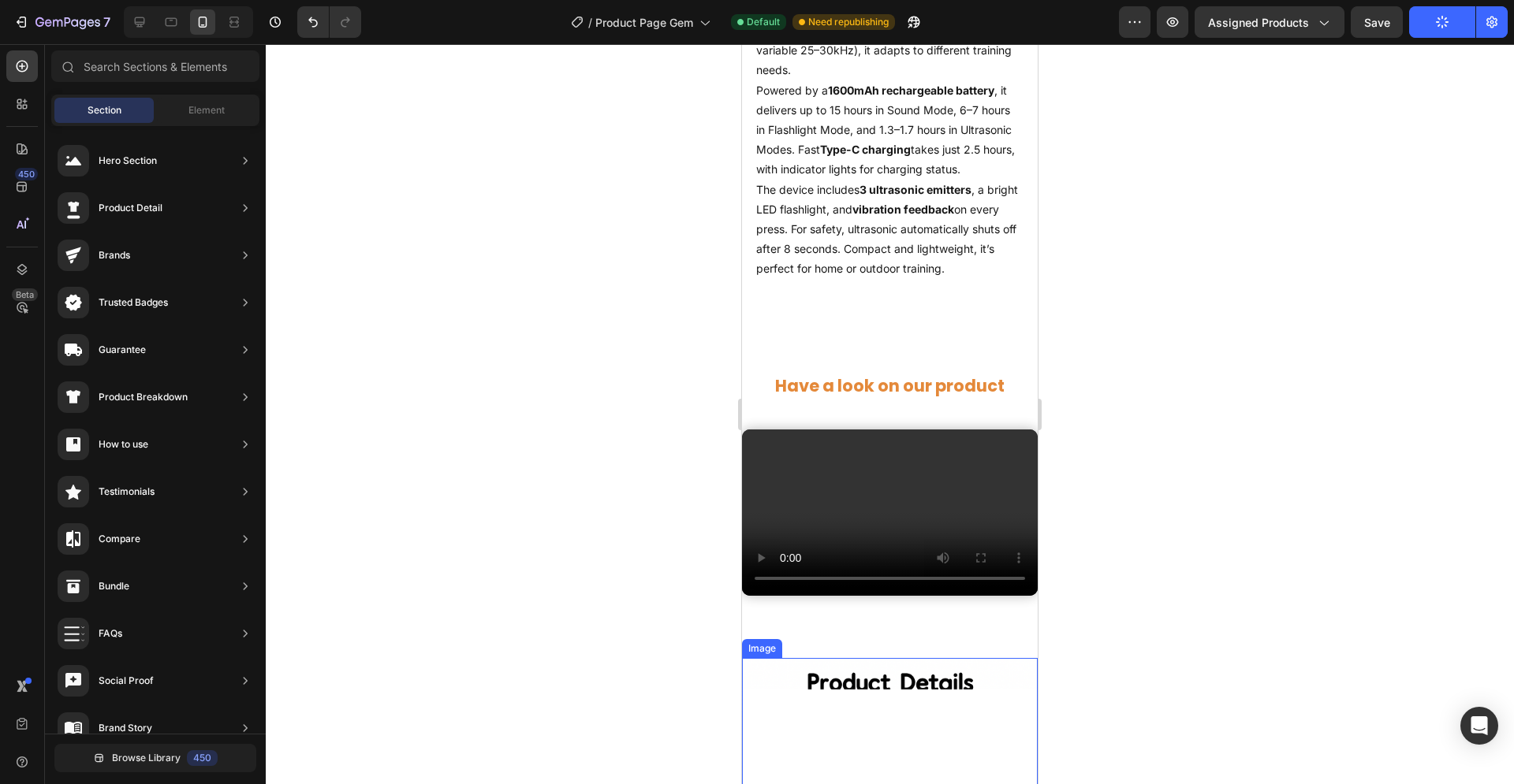
scroll to position [81, 0]
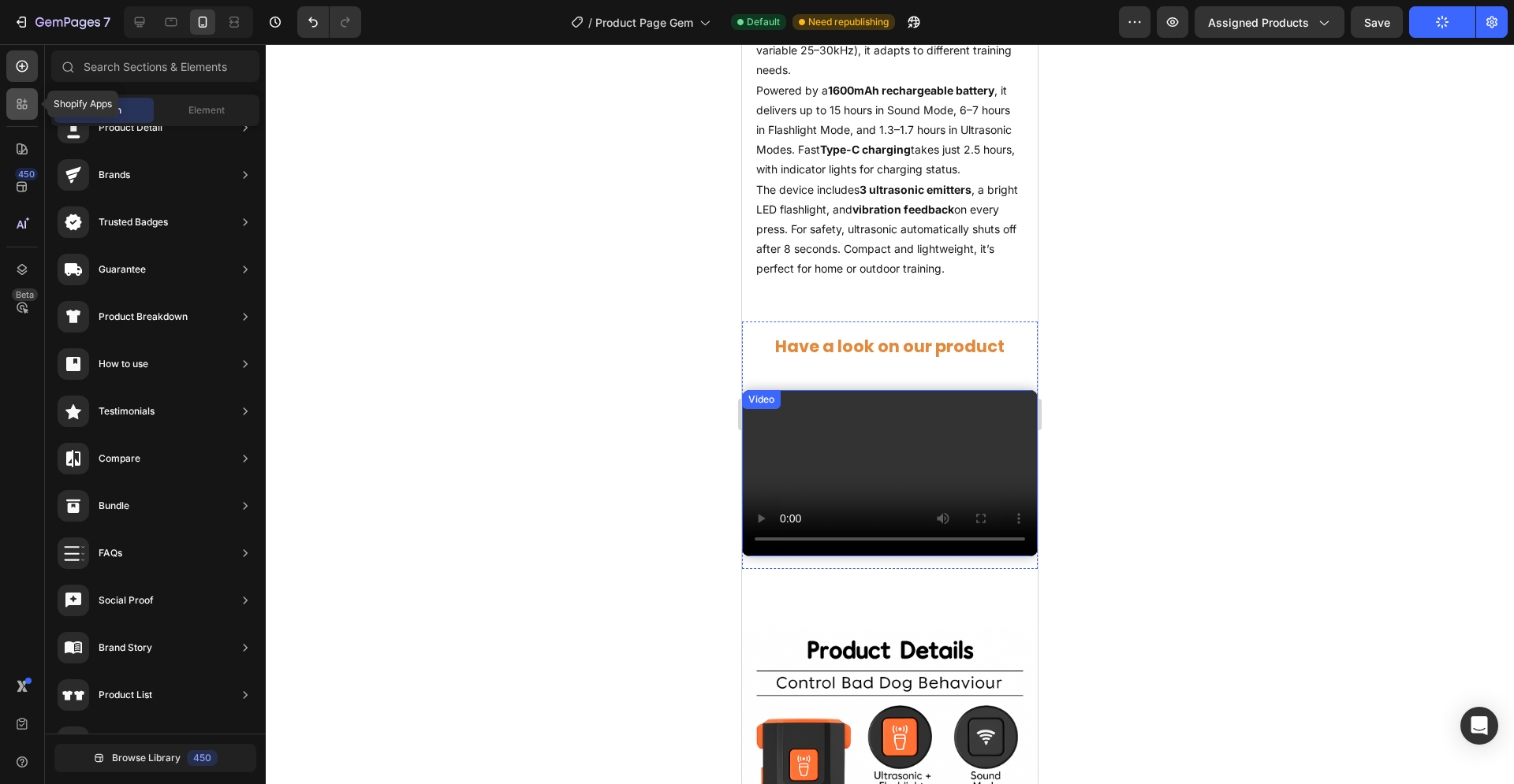
click at [22, 99] on icon at bounding box center [21, 104] width 15 height 15
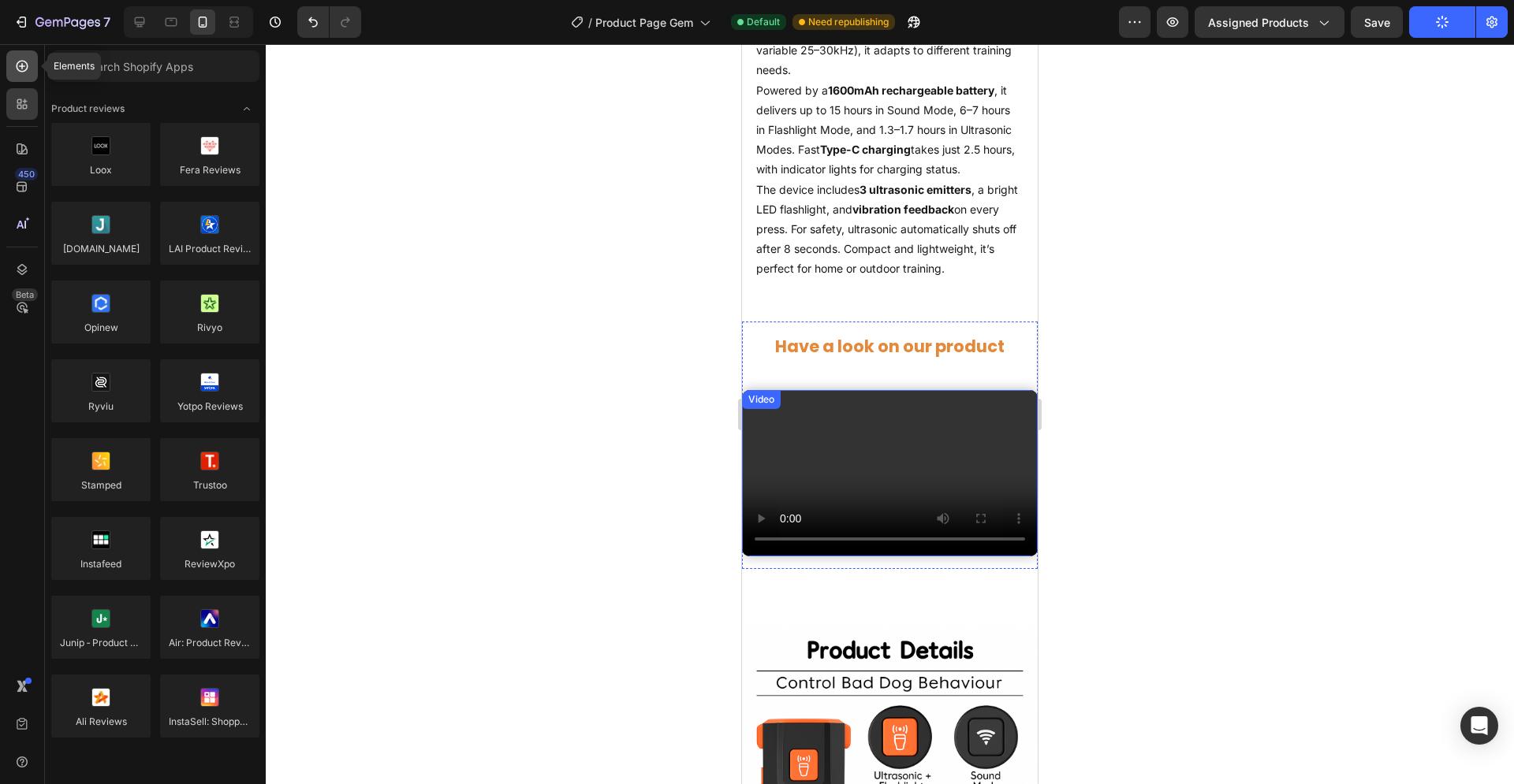
click at [15, 59] on icon at bounding box center [21, 66] width 15 height 15
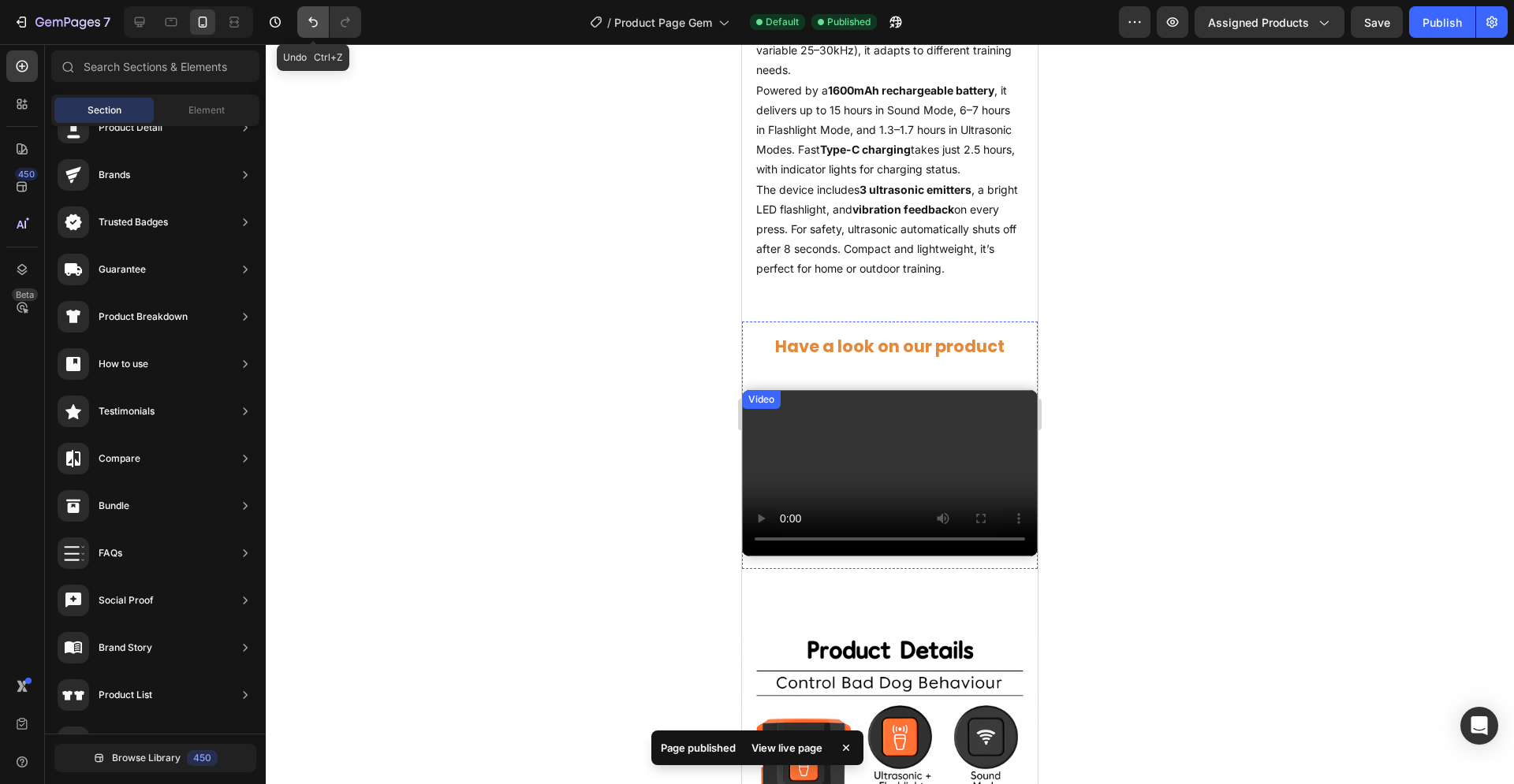
click at [301, 24] on button "Undo/Redo" at bounding box center [313, 22] width 32 height 32
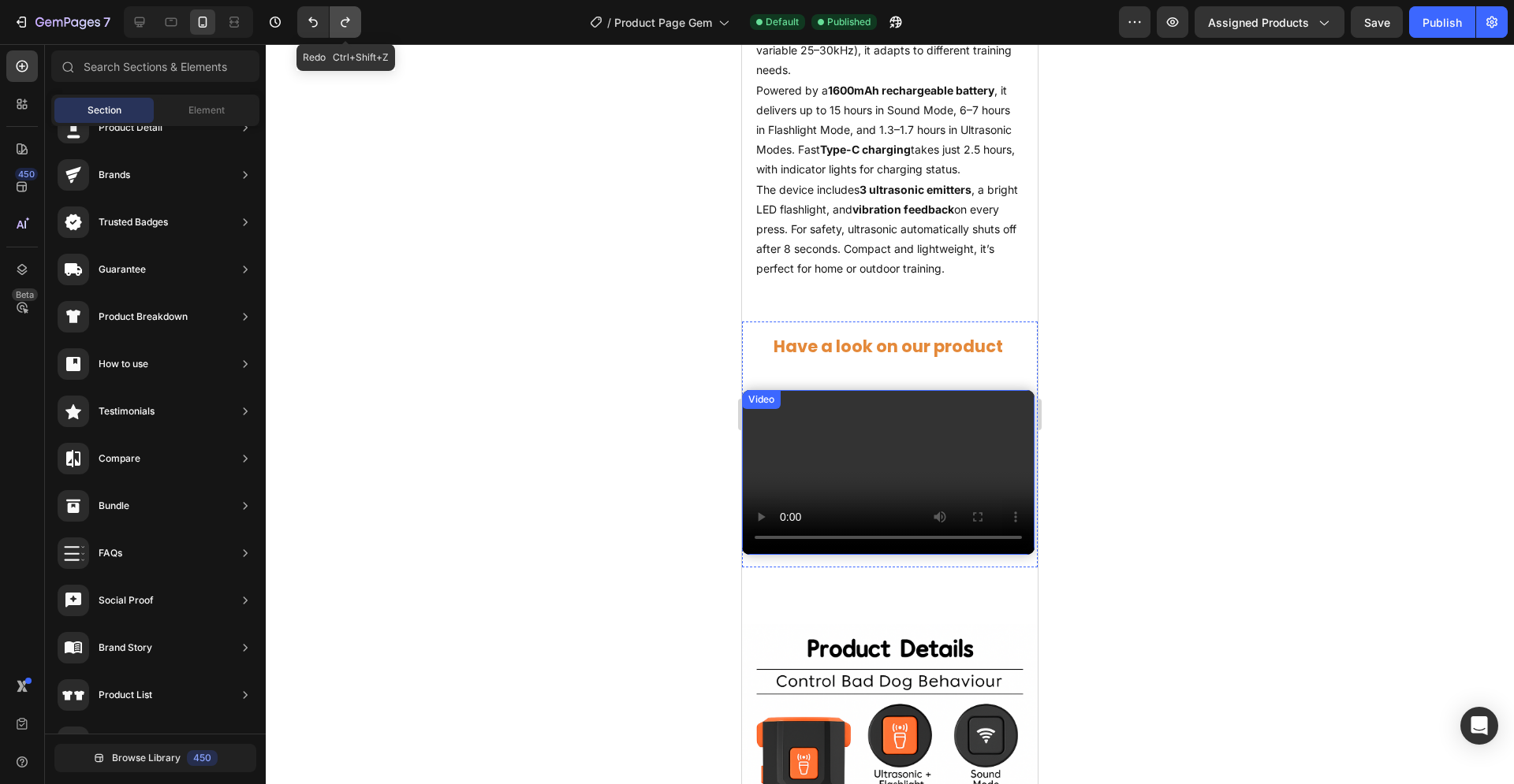
click at [349, 23] on icon "Undo/Redo" at bounding box center [345, 21] width 15 height 15
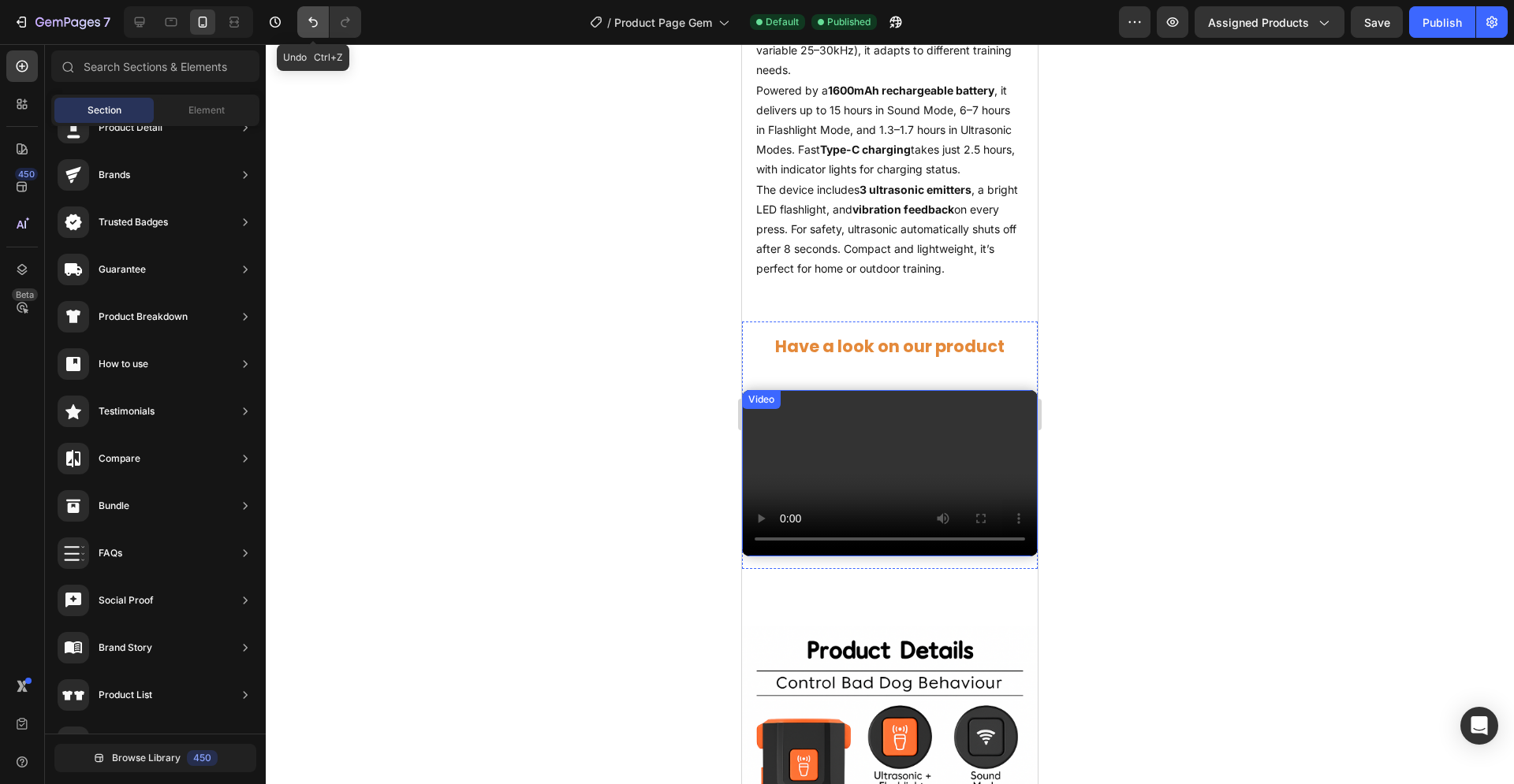
click at [318, 21] on icon "Undo/Redo" at bounding box center [312, 21] width 15 height 15
click at [317, 21] on icon "Undo/Redo" at bounding box center [313, 22] width 10 height 11
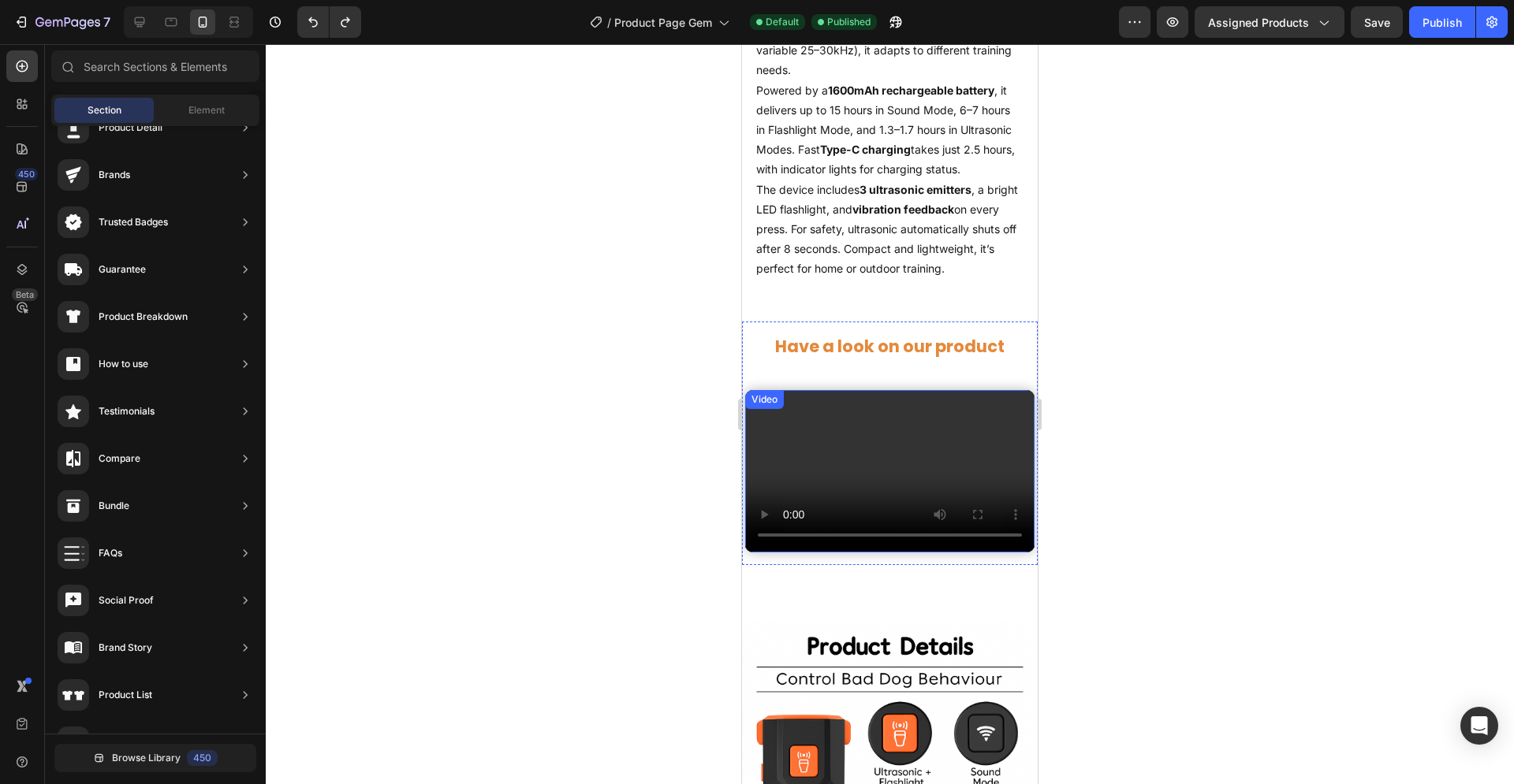
click at [571, 383] on div at bounding box center [889, 414] width 1248 height 740
click at [1450, 27] on div "Publish" at bounding box center [1442, 22] width 39 height 16
click at [27, 185] on icon at bounding box center [21, 187] width 15 height 15
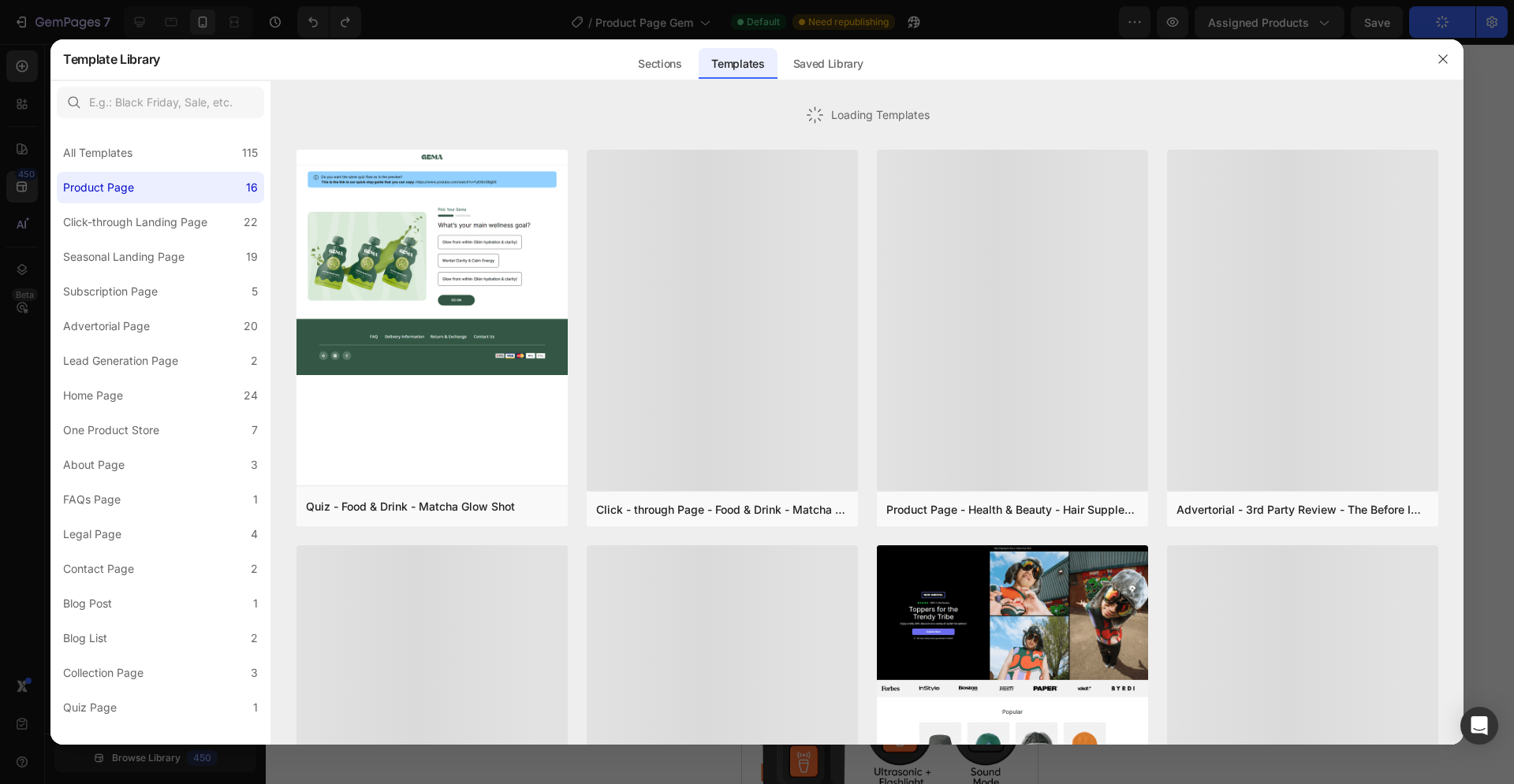
click at [23, 184] on div at bounding box center [757, 392] width 1514 height 784
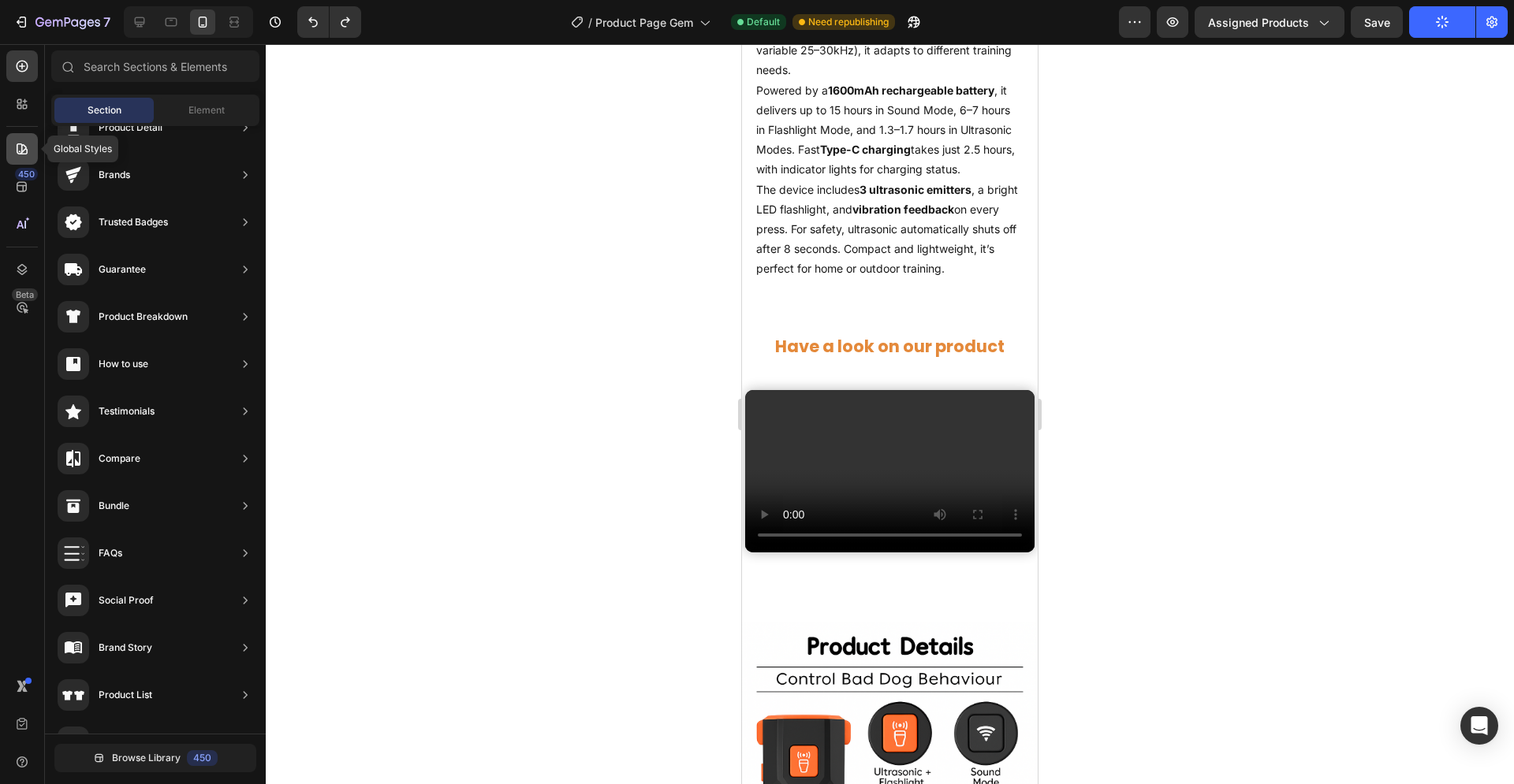
click at [22, 153] on icon at bounding box center [22, 149] width 11 height 11
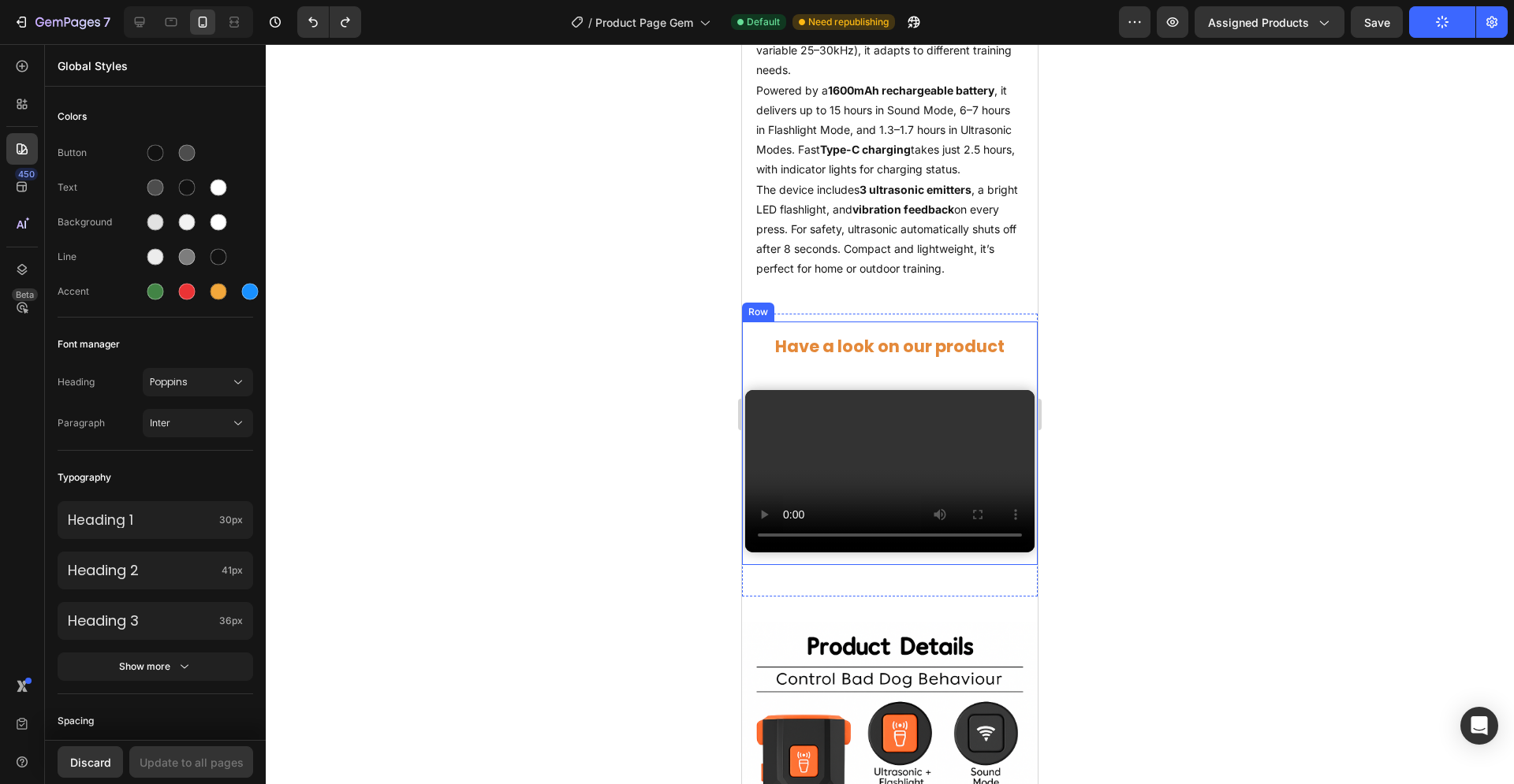
click at [836, 412] on div "Have a look on our product Heading Video" at bounding box center [889, 443] width 289 height 219
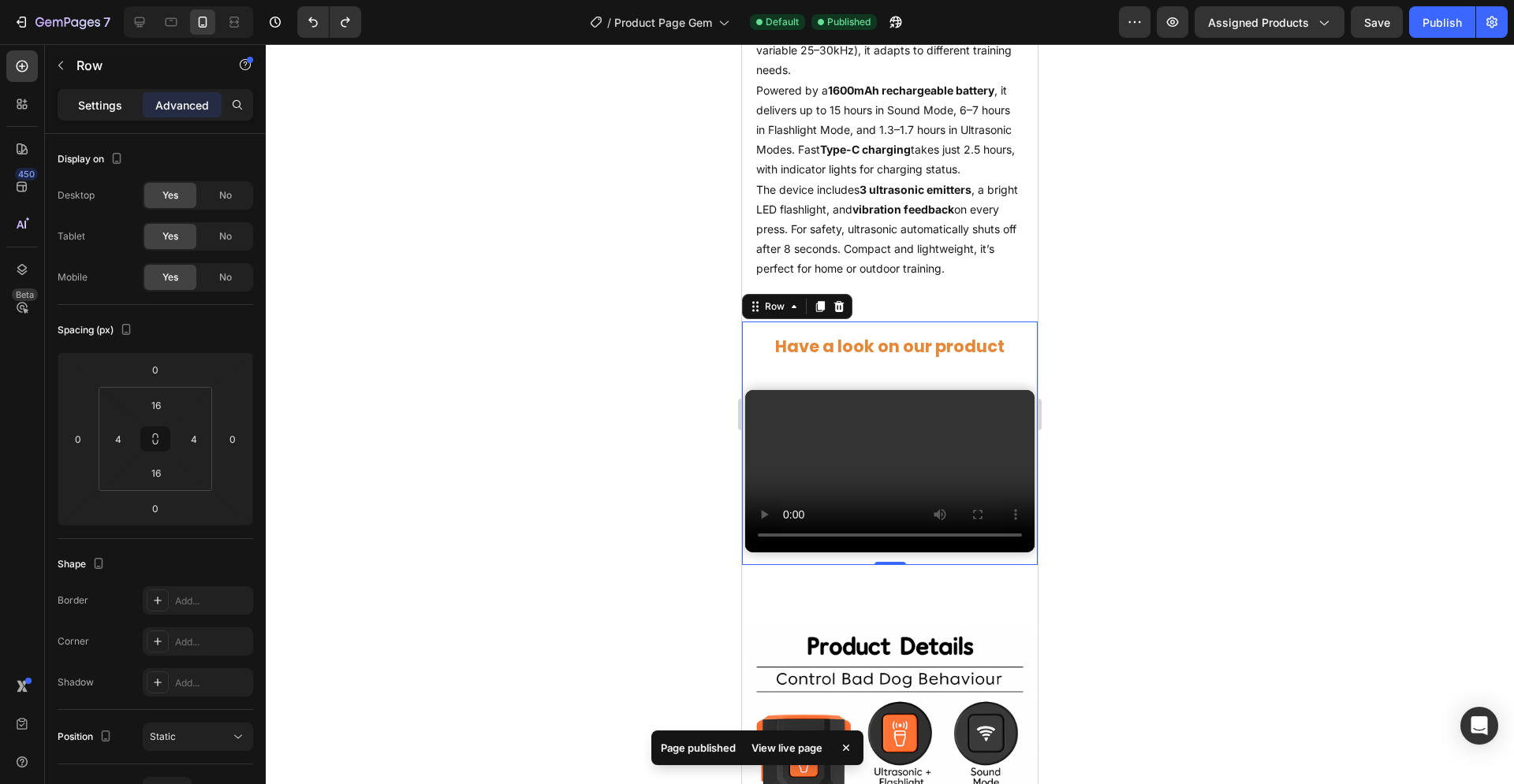
click at [83, 104] on p "Settings" at bounding box center [100, 105] width 44 height 16
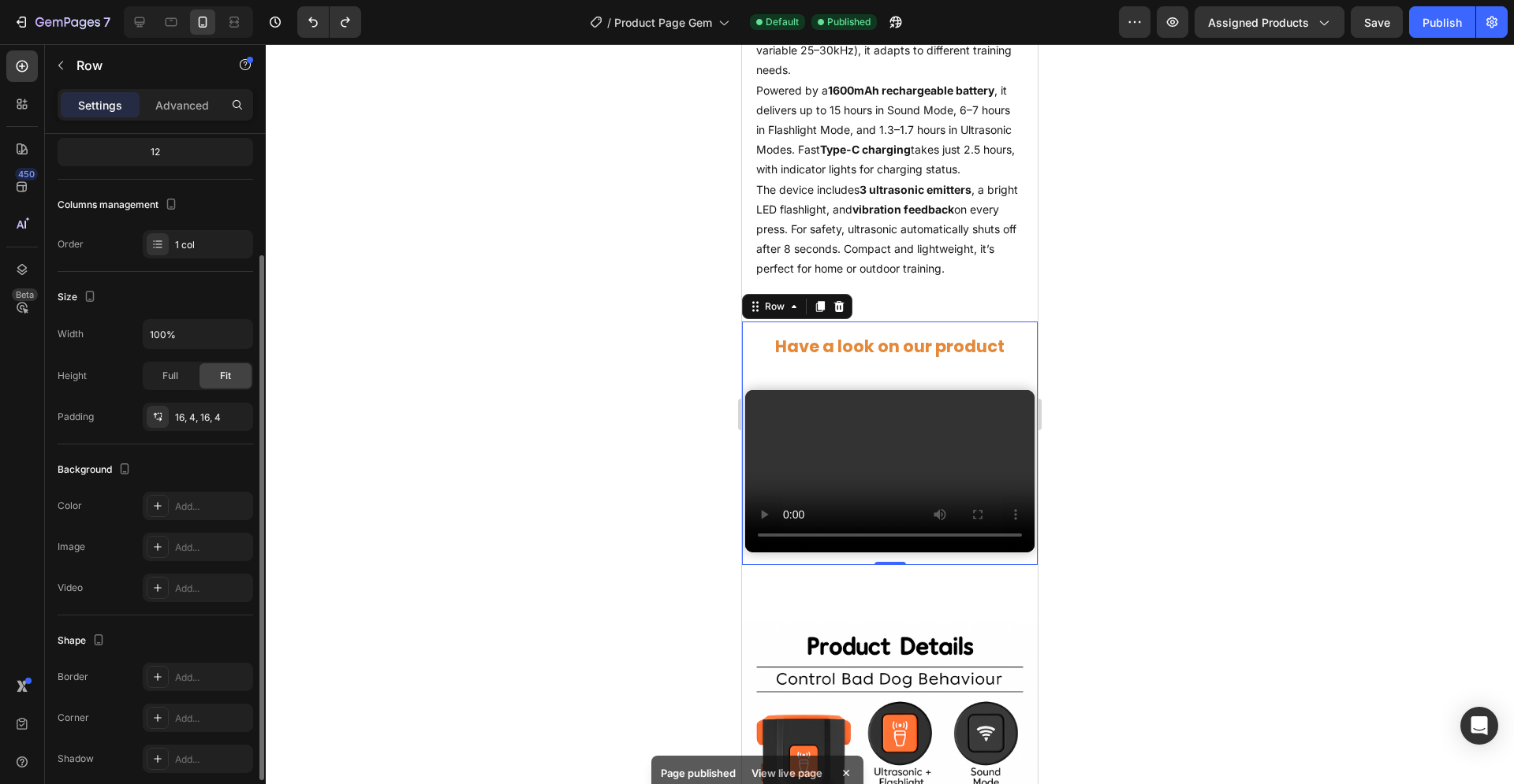
scroll to position [226, 0]
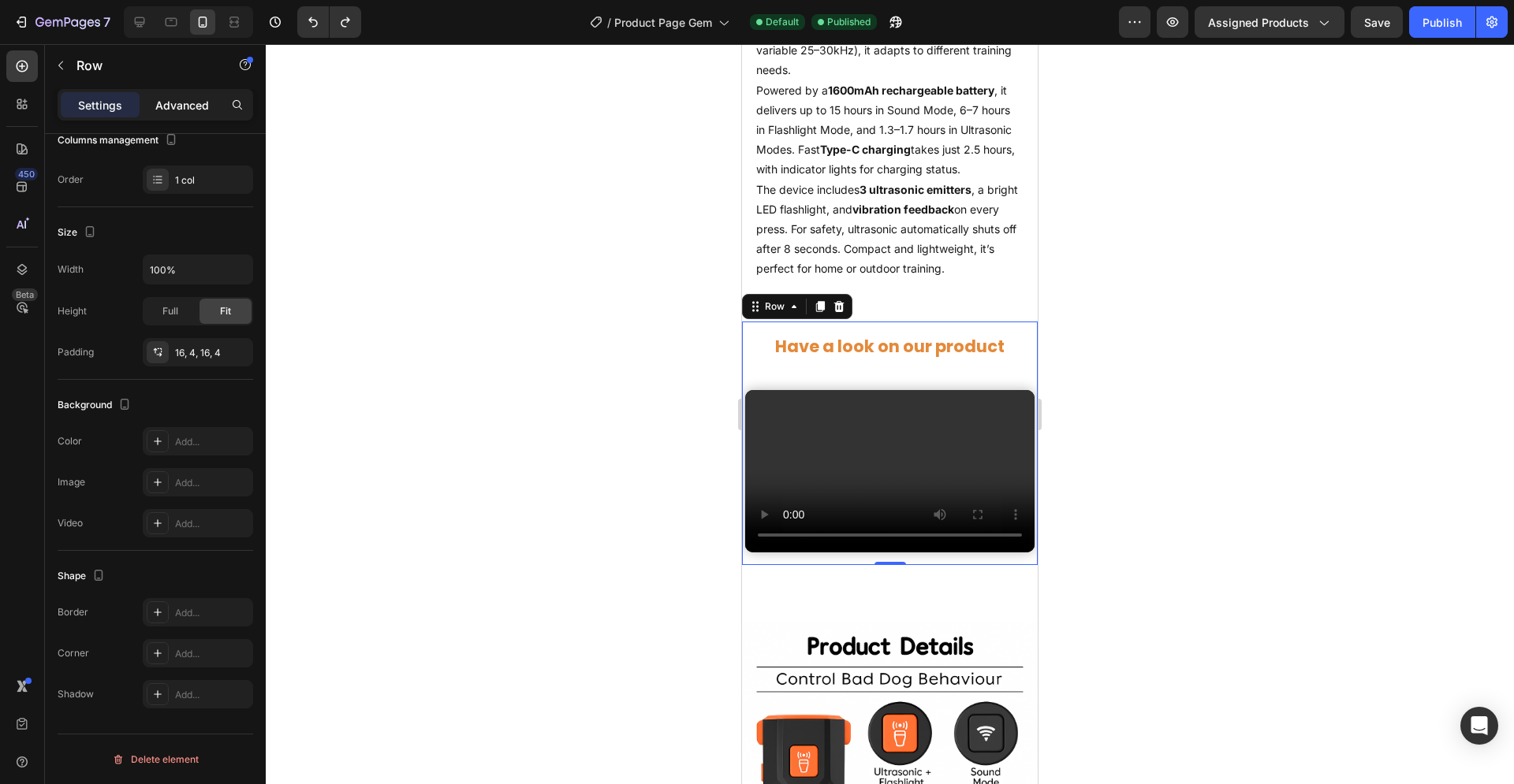
click at [181, 98] on p "Advanced" at bounding box center [183, 105] width 54 height 16
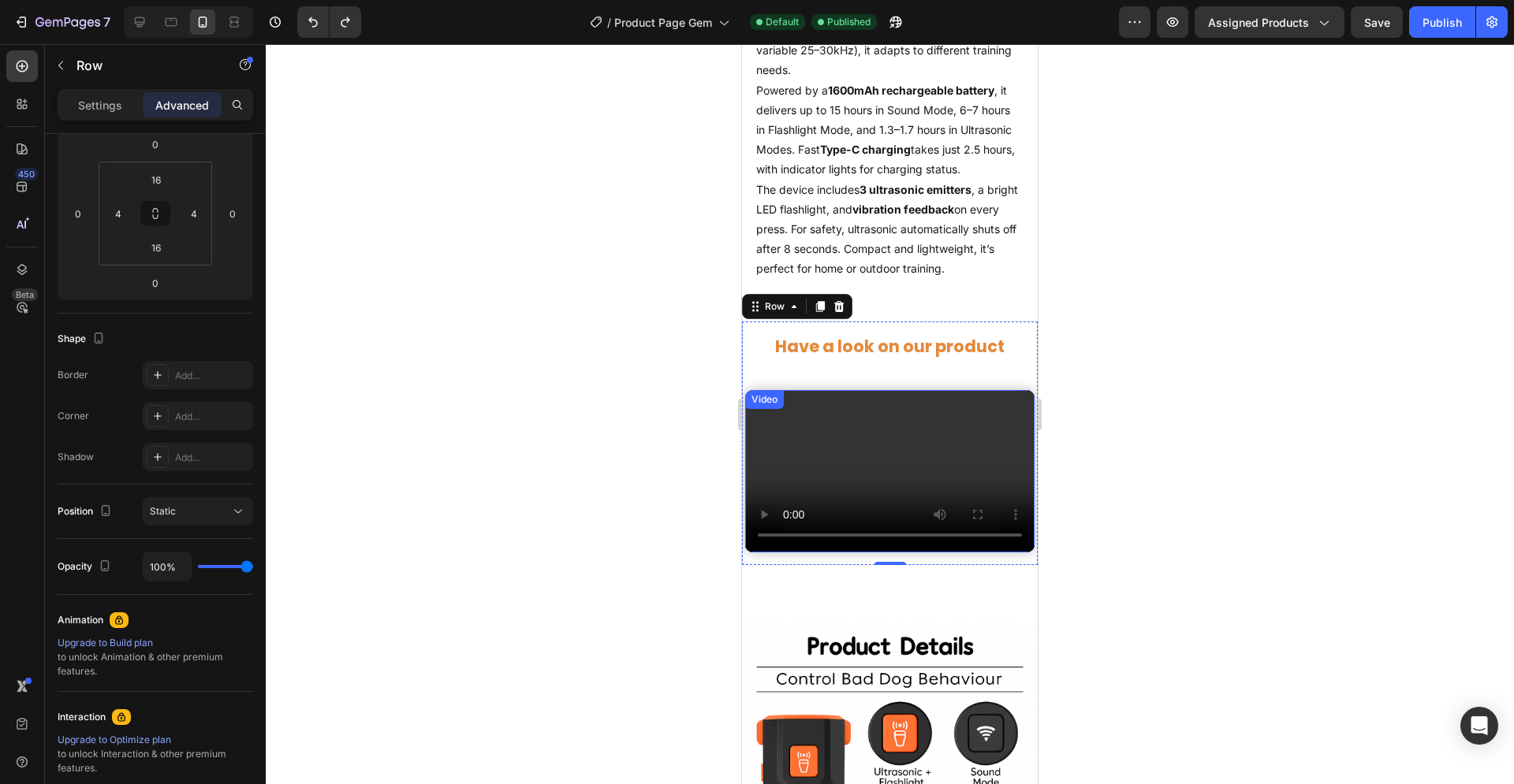
click at [775, 409] on div "Video" at bounding box center [764, 399] width 38 height 19
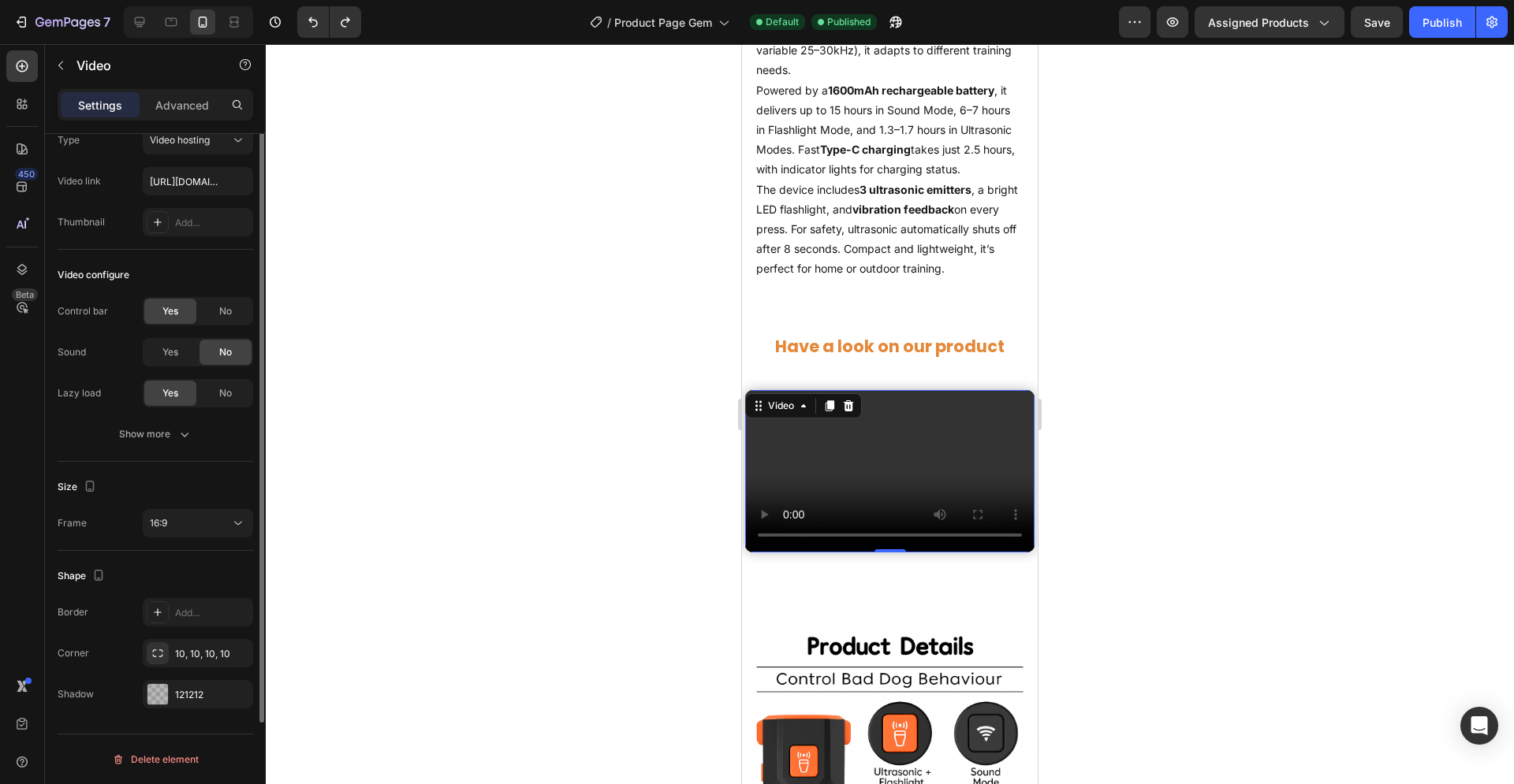
scroll to position [0, 0]
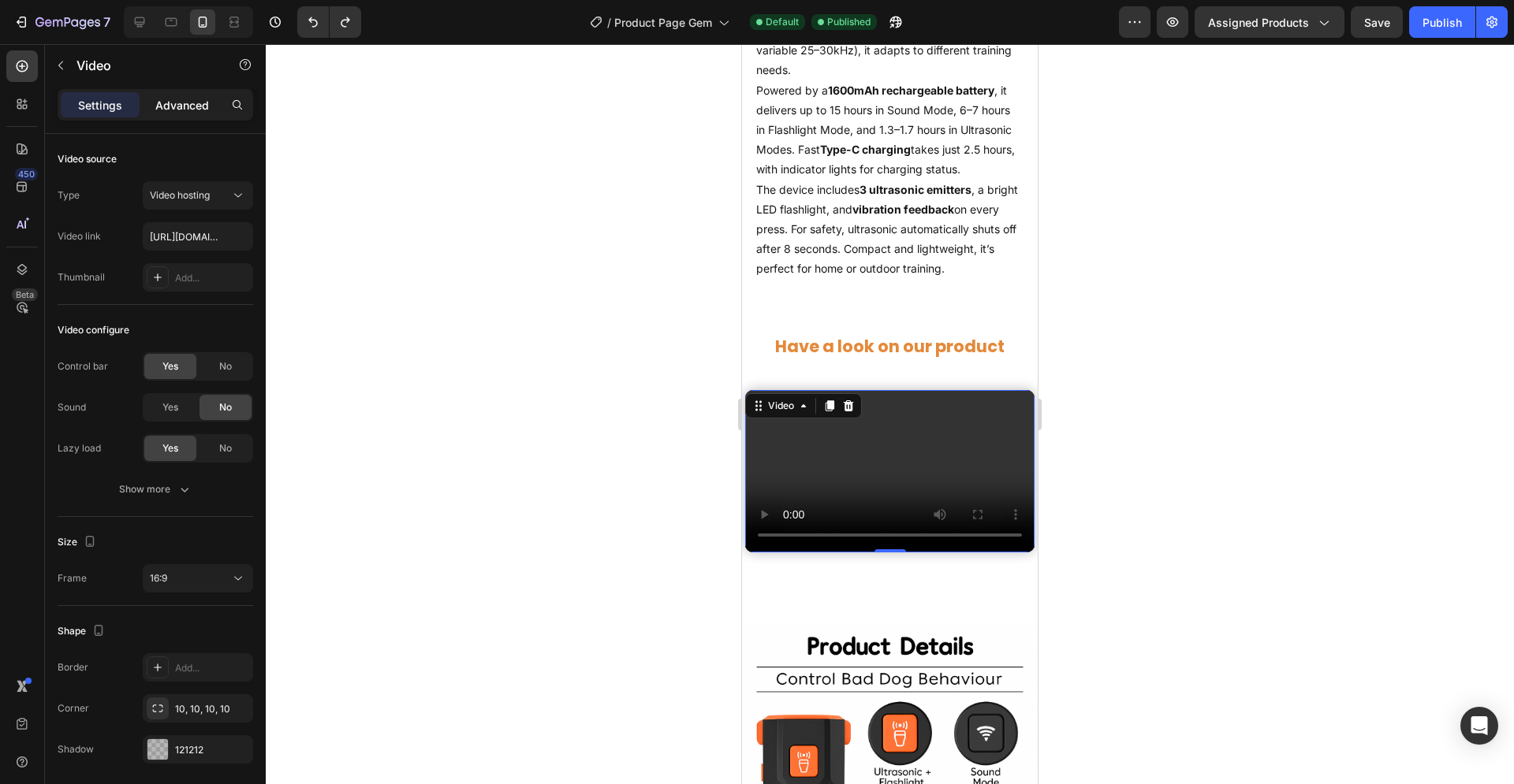
click at [188, 96] on div "Advanced" at bounding box center [182, 104] width 79 height 25
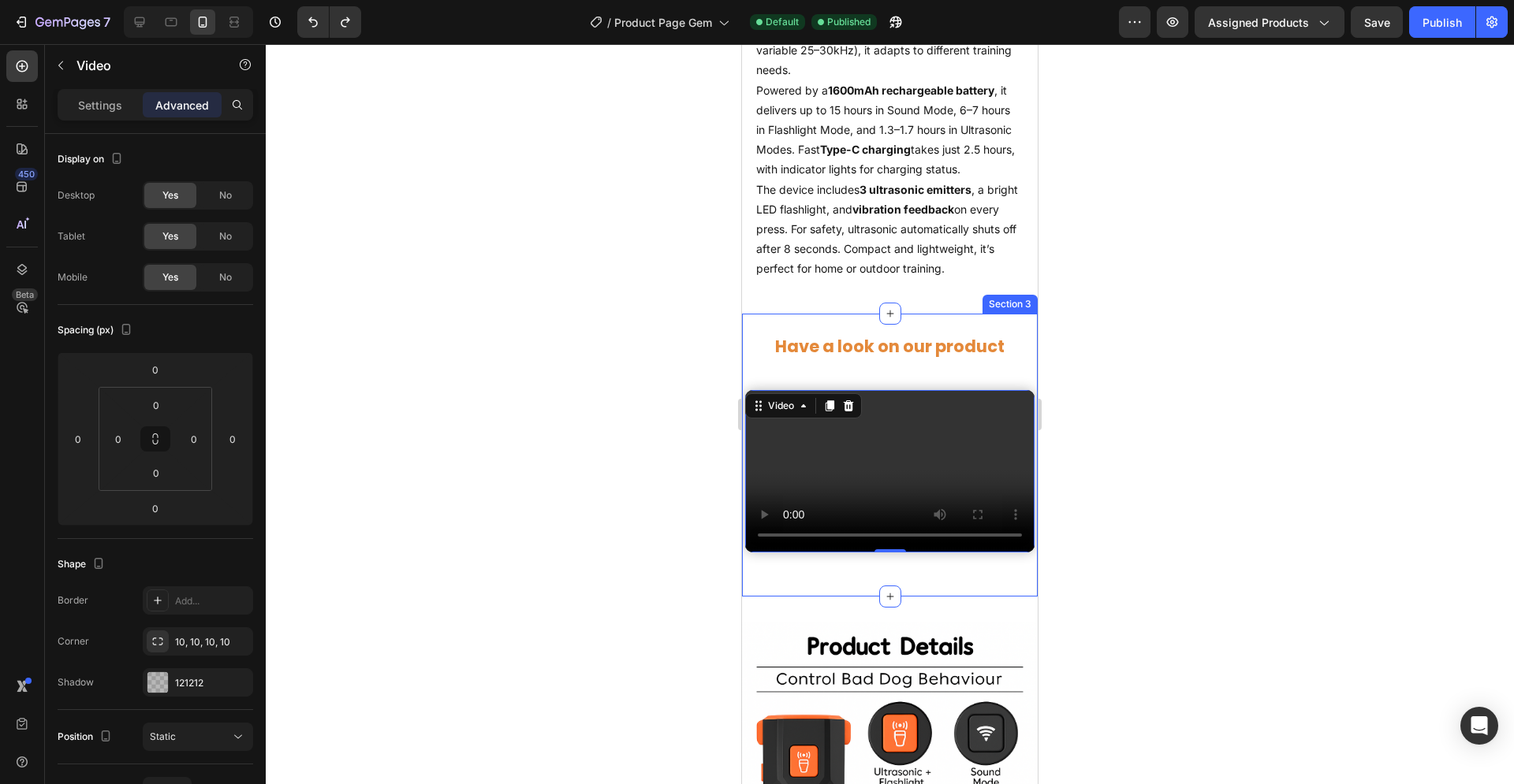
click at [812, 597] on div "Have a look on our product Heading Video 0 Row Section 3" at bounding box center [889, 456] width 296 height 284
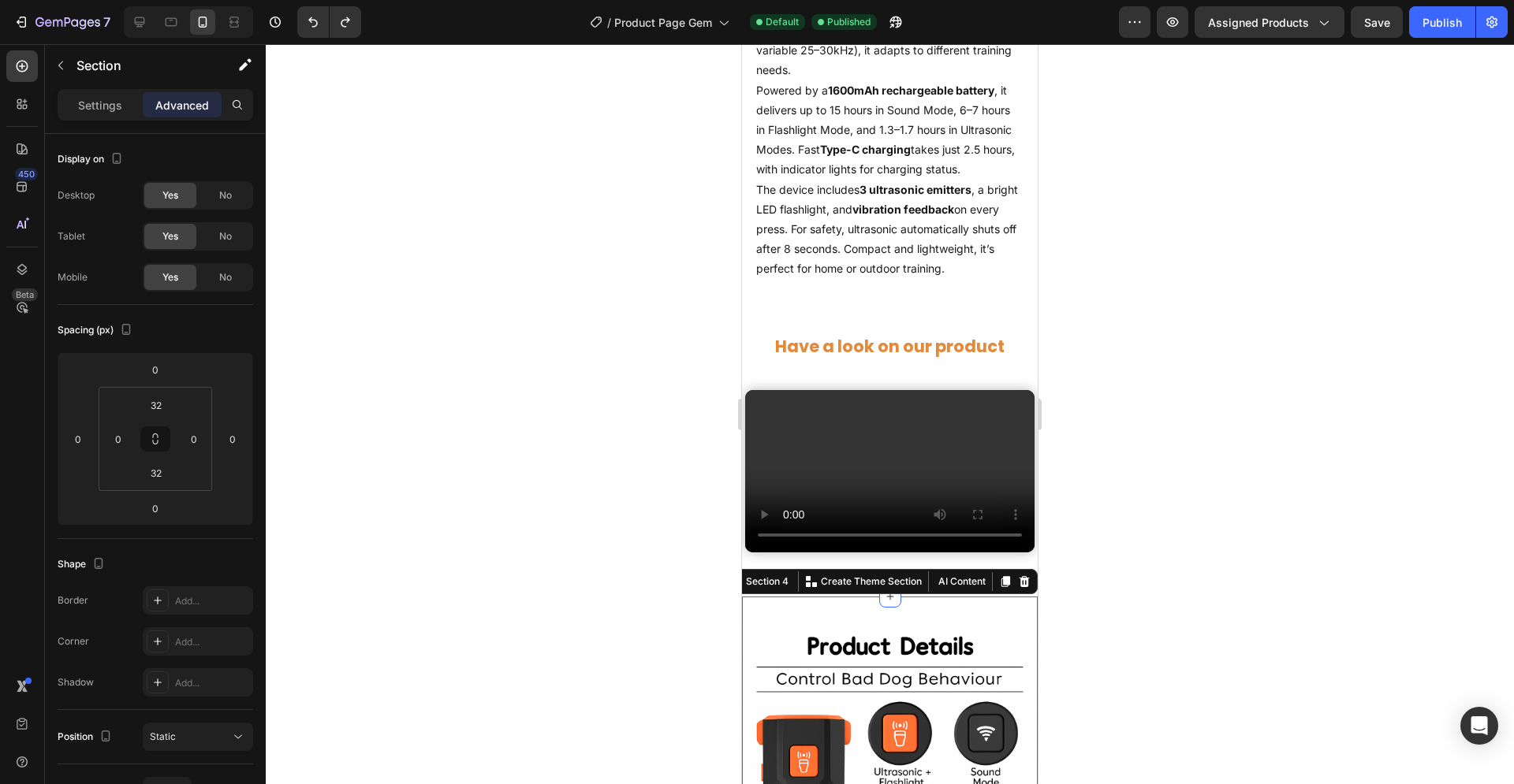
click at [619, 588] on div at bounding box center [889, 414] width 1248 height 740
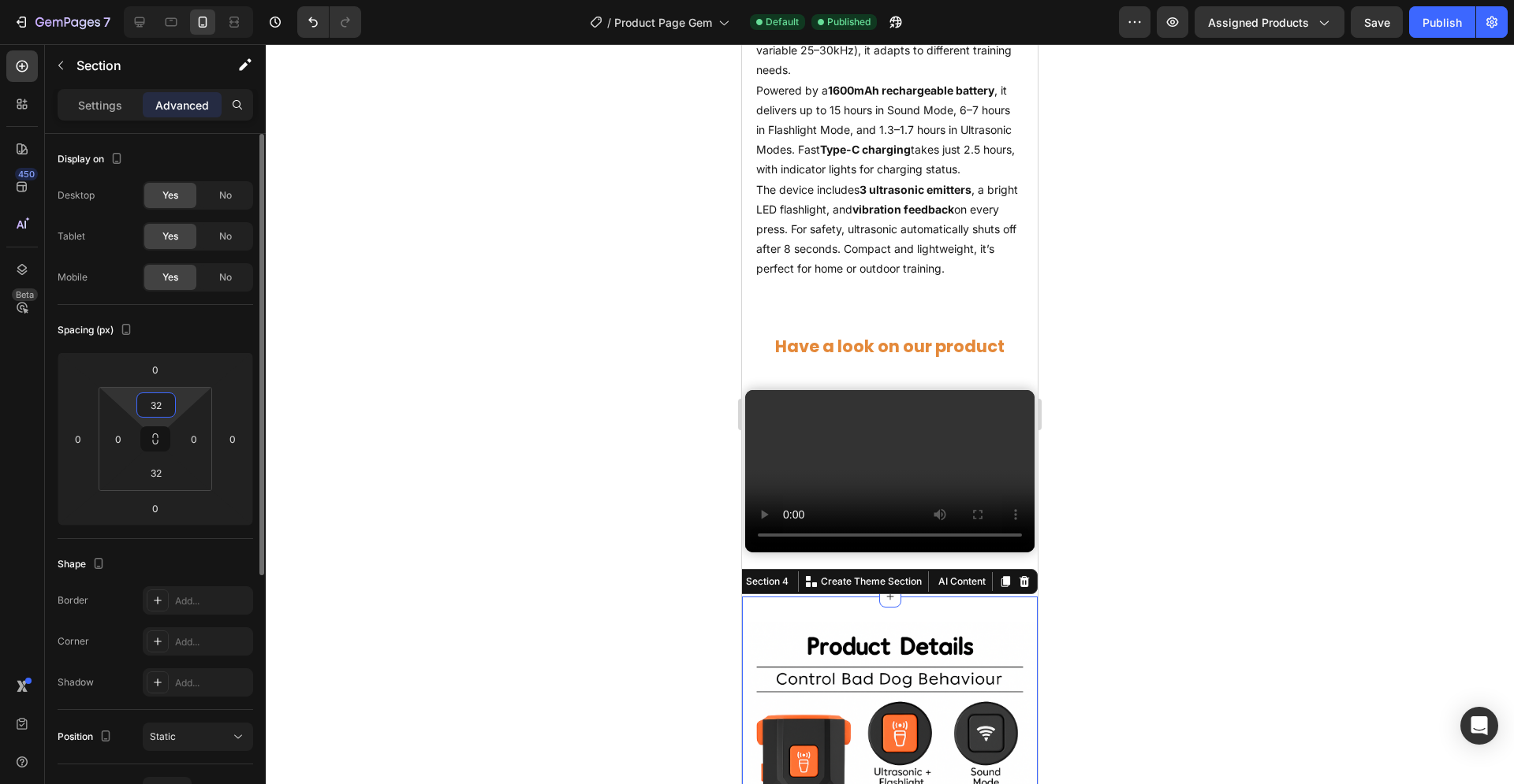
click at [171, 401] on input "32" at bounding box center [156, 405] width 32 height 24
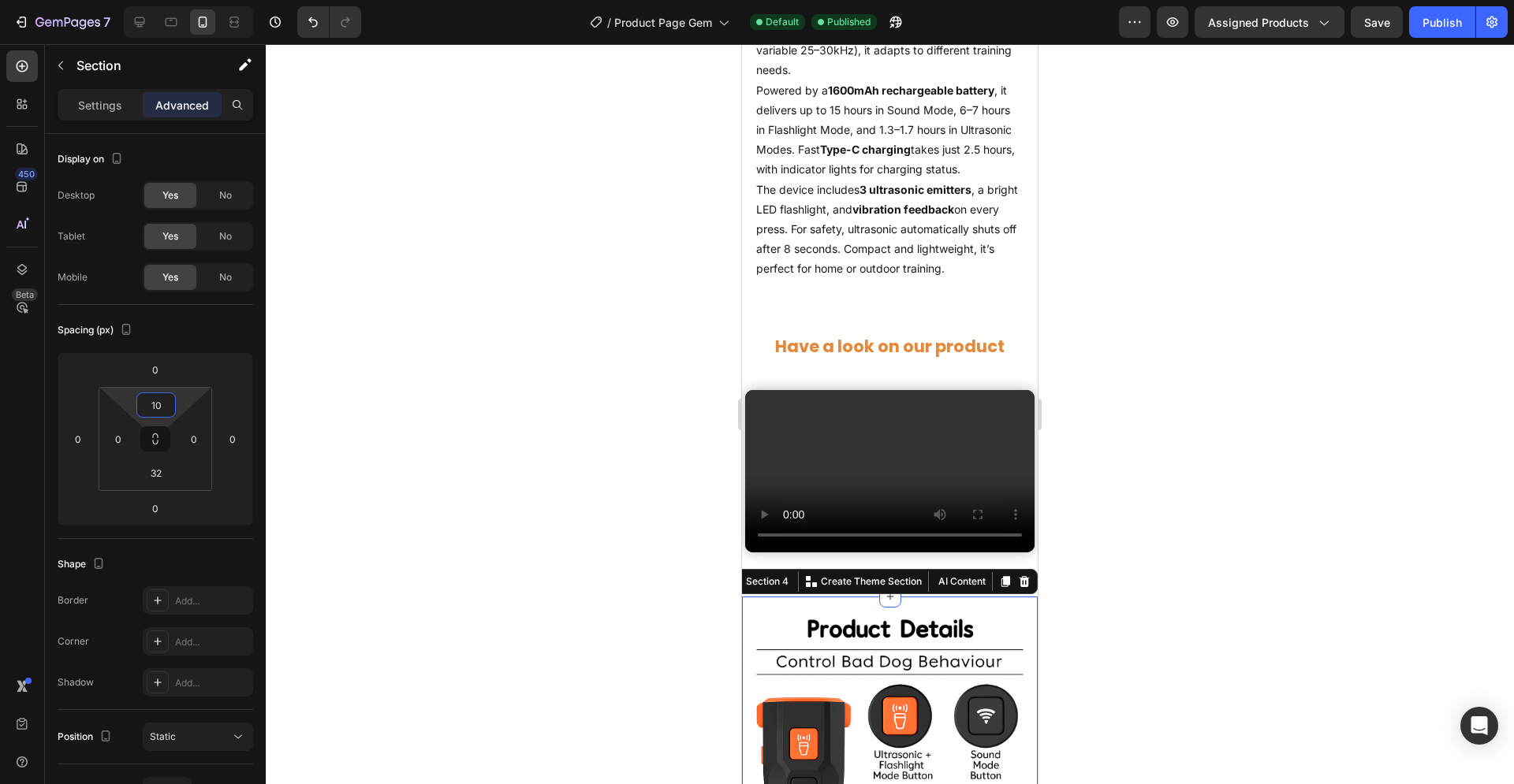
type input "10"
click at [236, 0] on html "7 / Product Page Gem Default Published Preview Assigned Products Save Publish 4…" at bounding box center [757, 0] width 1514 height 0
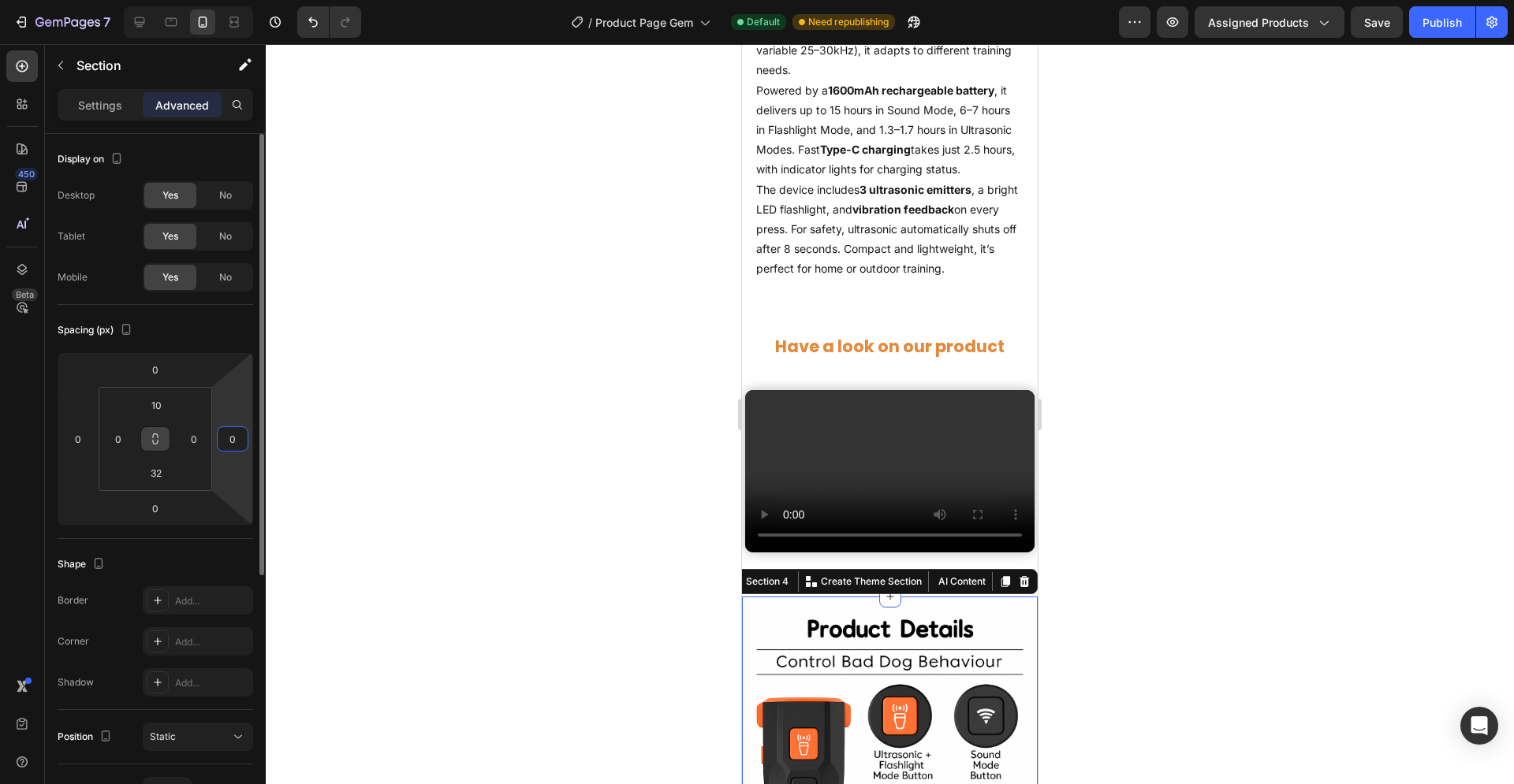
type input "0"
click at [155, 436] on icon at bounding box center [155, 438] width 12 height 12
click at [393, 443] on div at bounding box center [889, 414] width 1248 height 740
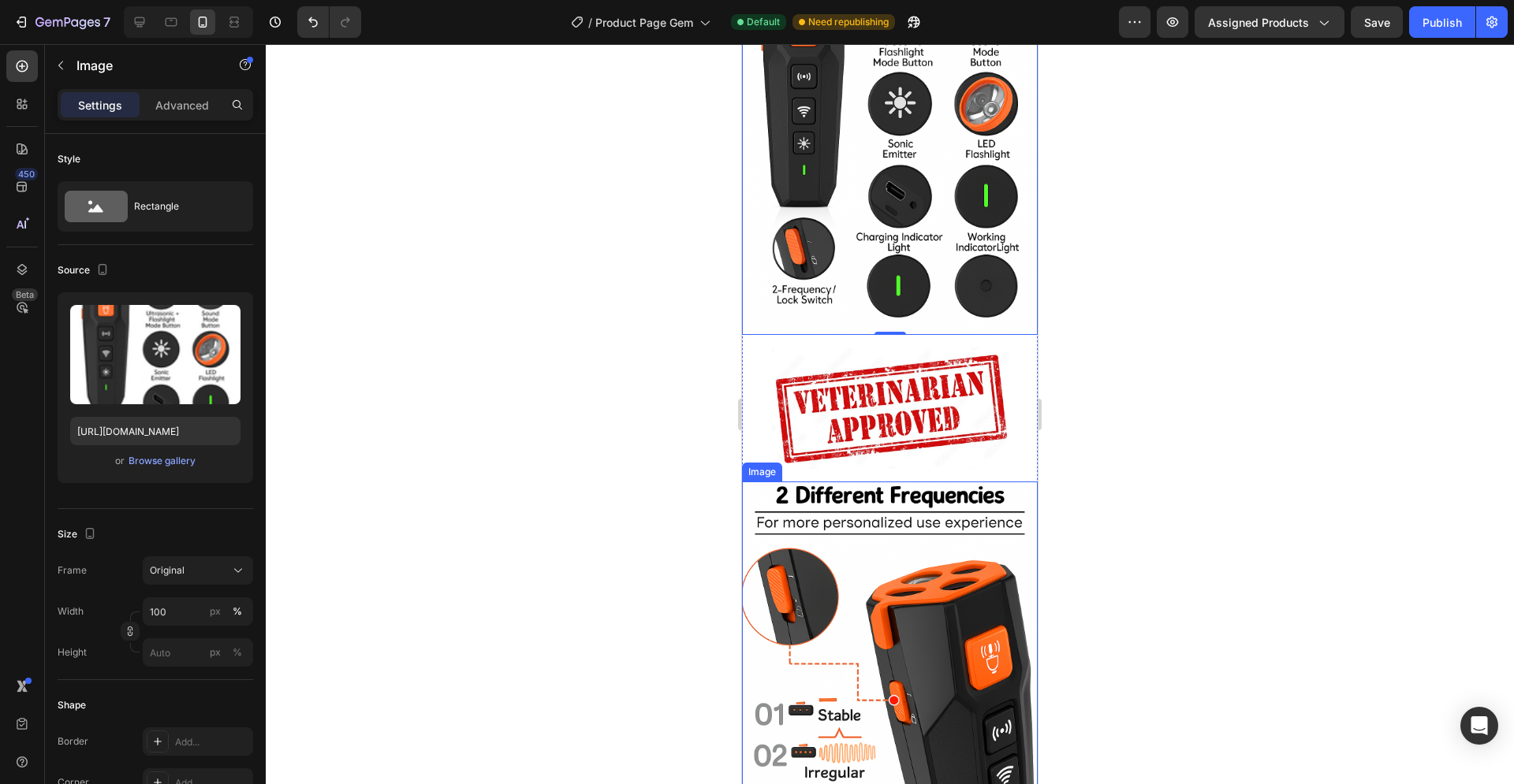
scroll to position [1927, 0]
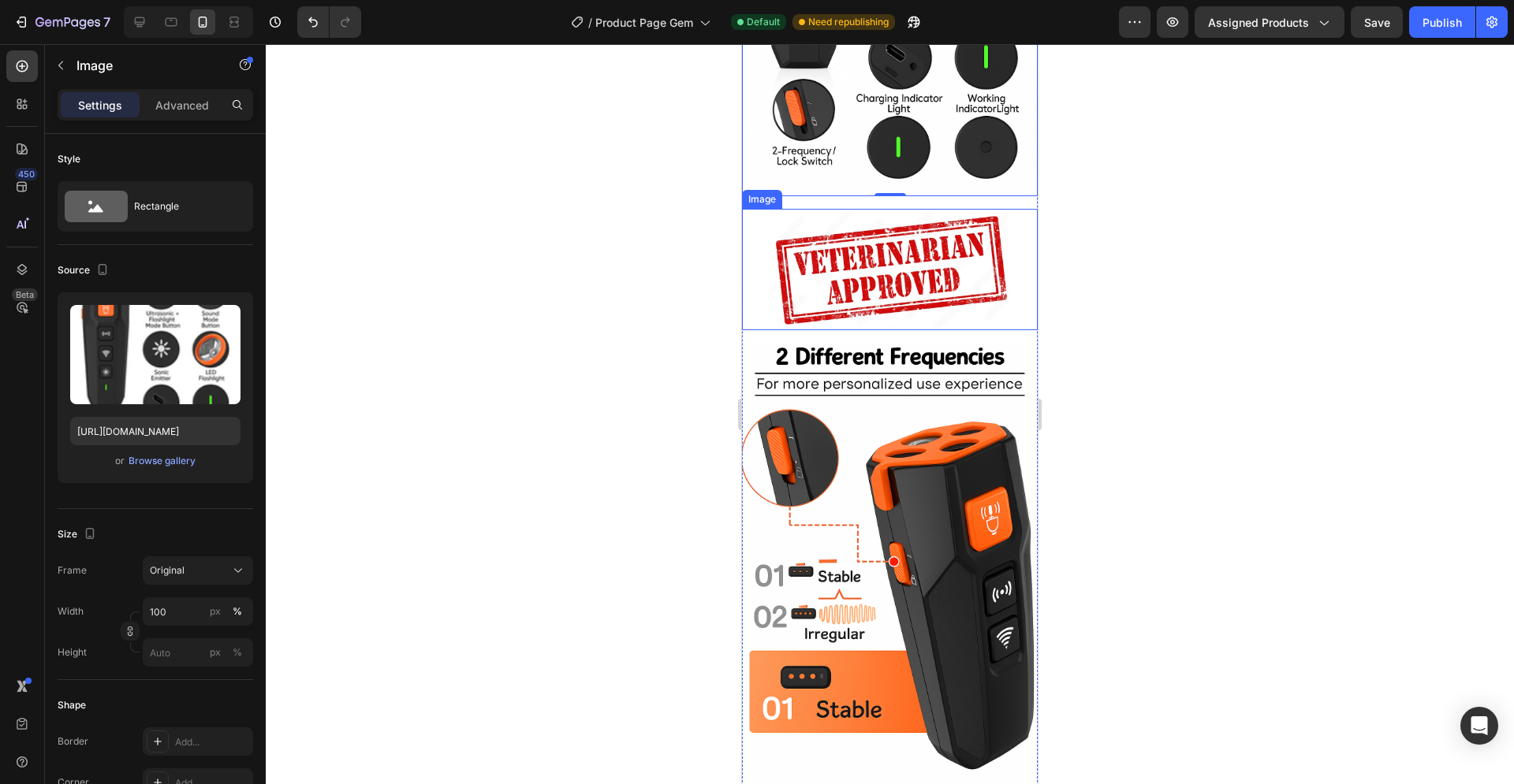
click at [834, 271] on img at bounding box center [890, 270] width 236 height 122
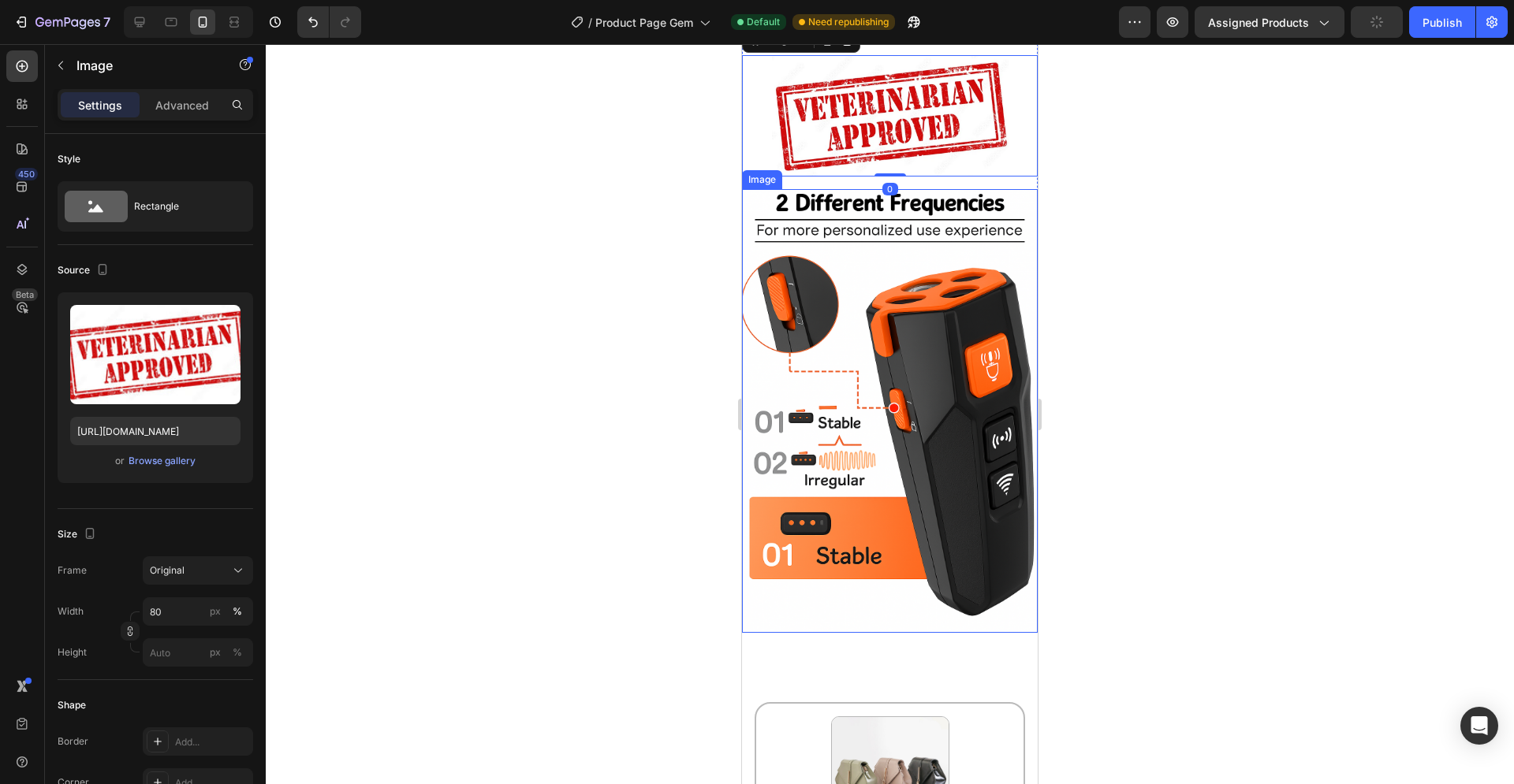
scroll to position [2088, 0]
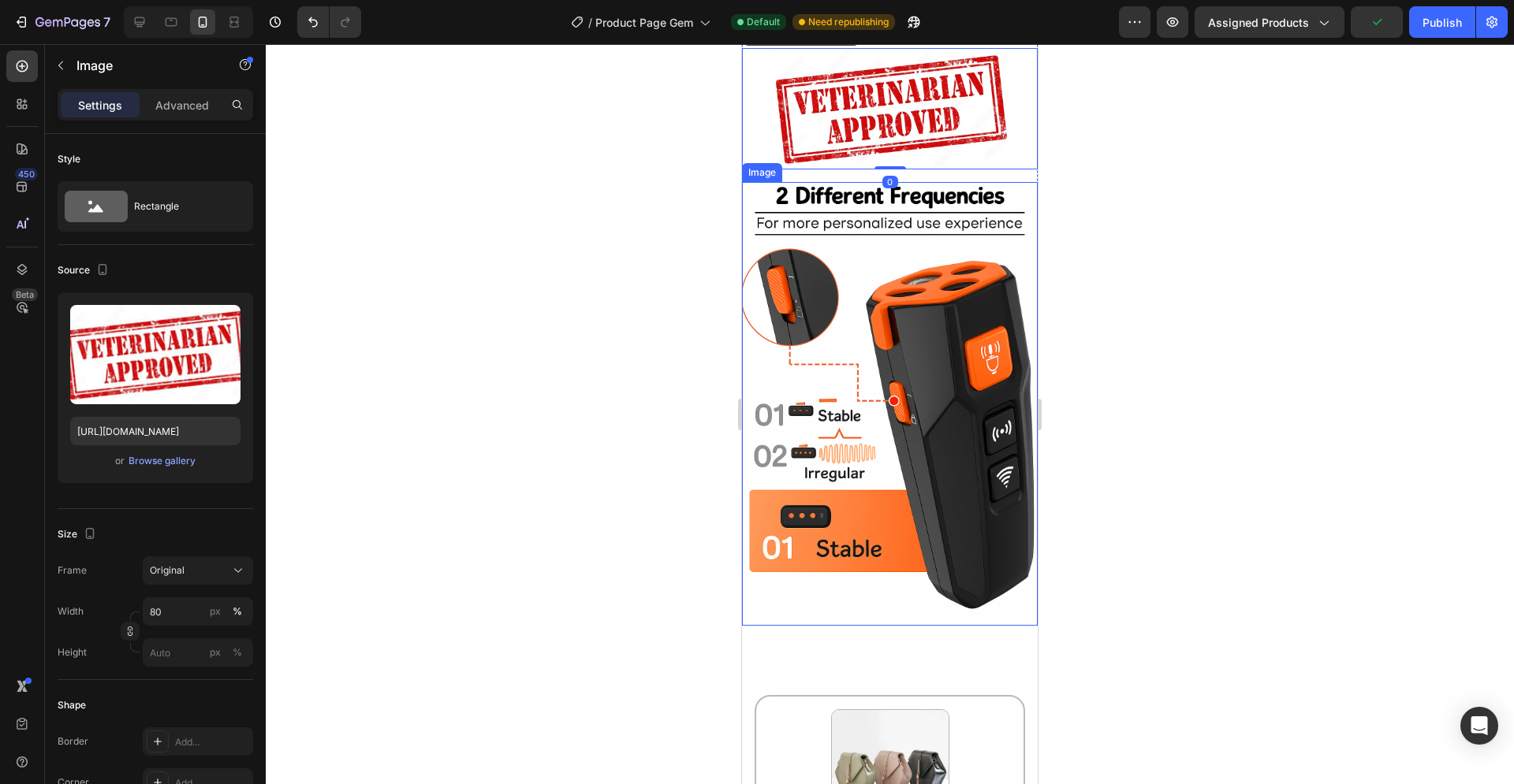
click at [843, 500] on img at bounding box center [889, 403] width 296 height 443
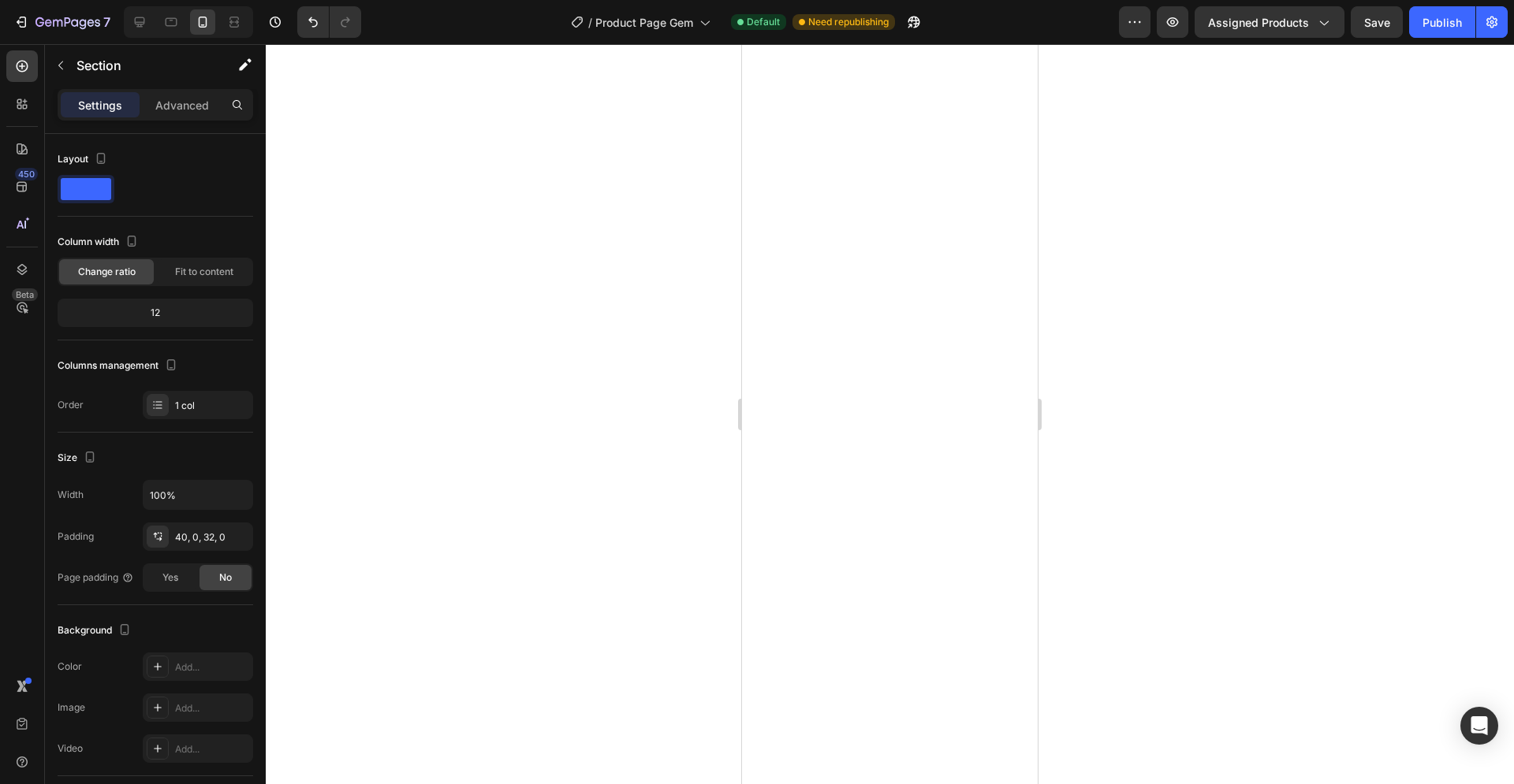
scroll to position [0, 0]
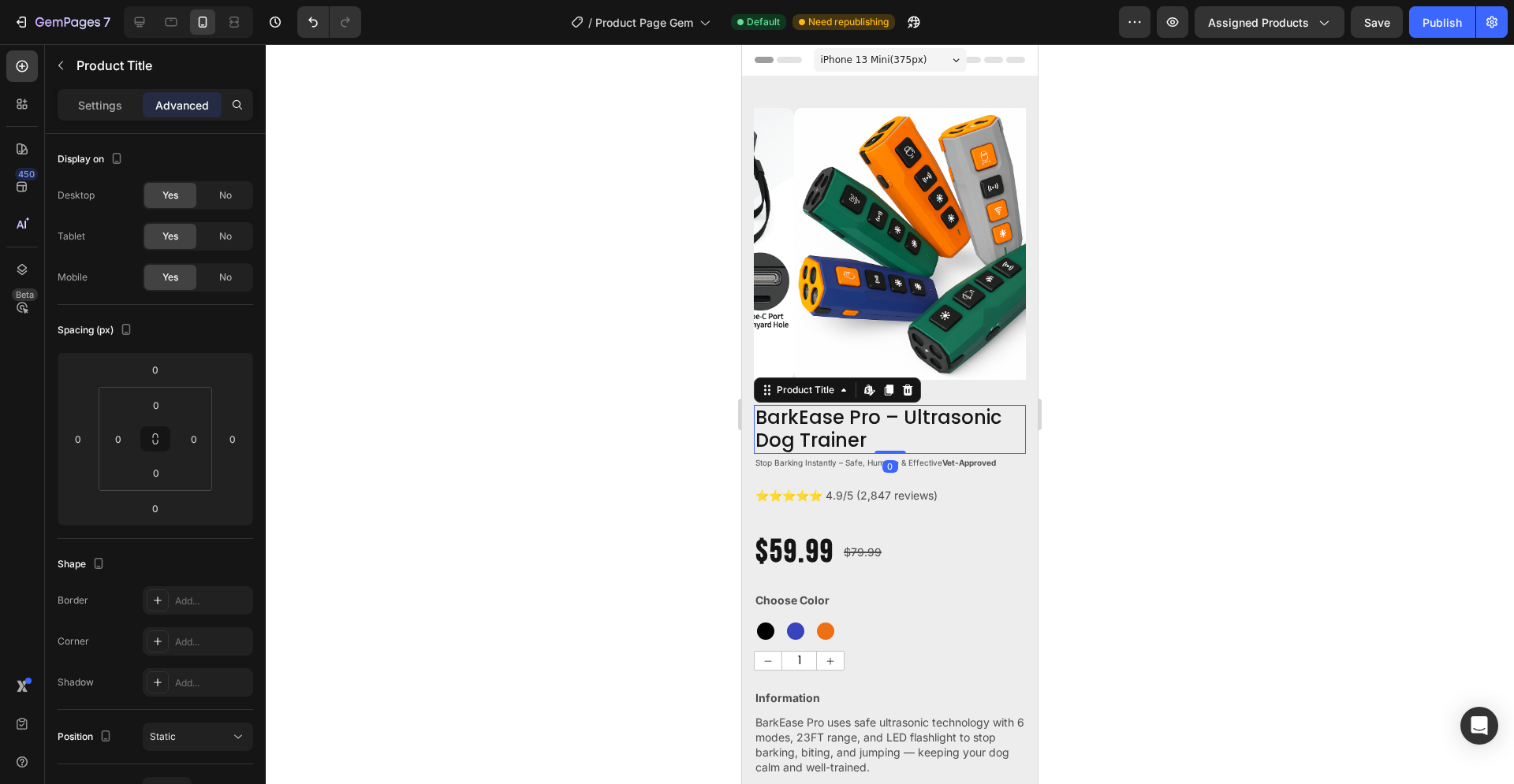
click at [942, 410] on h2 "BarkEase Pro – Ultrasonic Dog Trainer" at bounding box center [890, 429] width 272 height 49
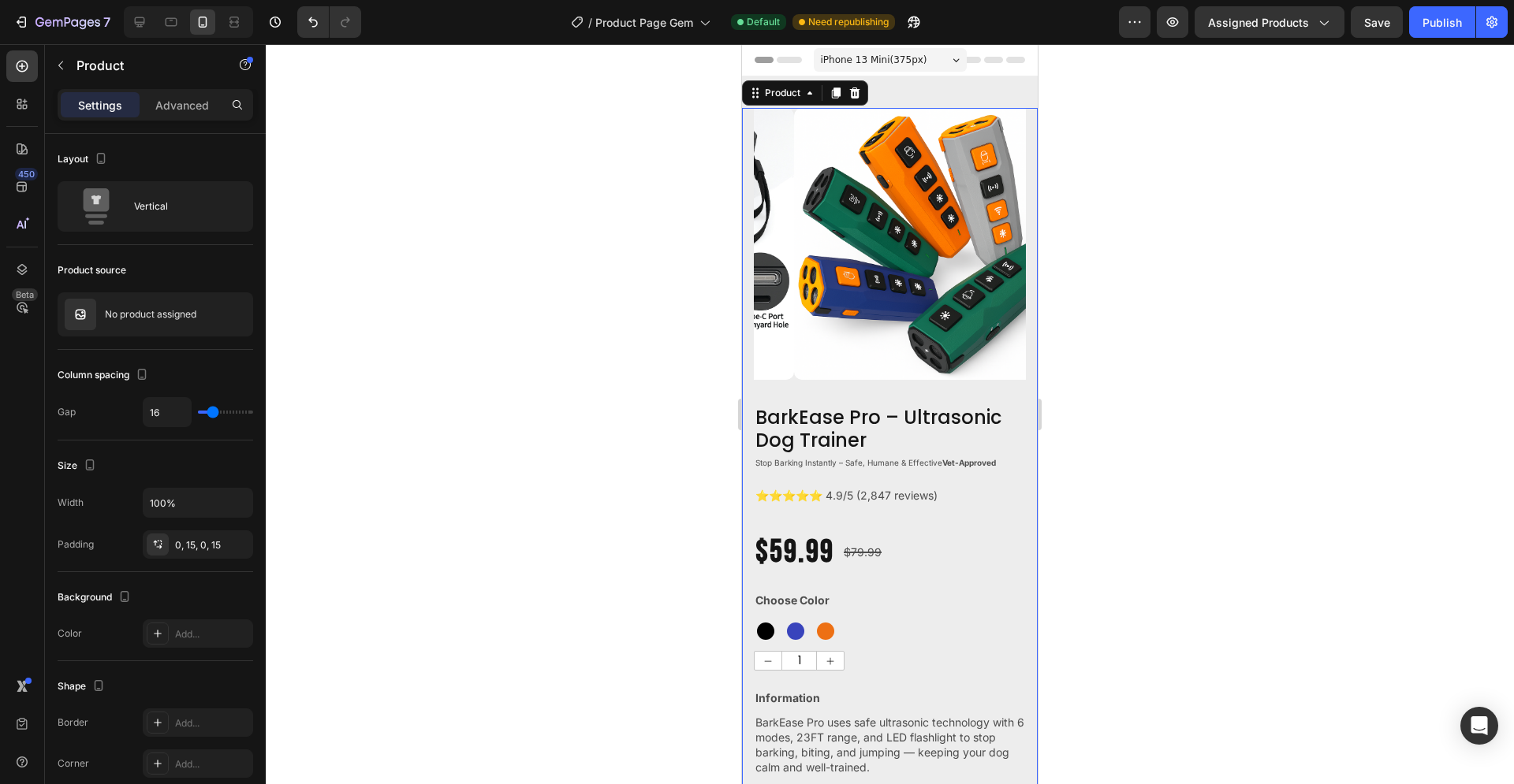
click at [970, 572] on div "BarkEase Pro – Ultrasonic Dog Trainer Product Title Stop Barking Instantly – Sa…" at bounding box center [890, 624] width 272 height 438
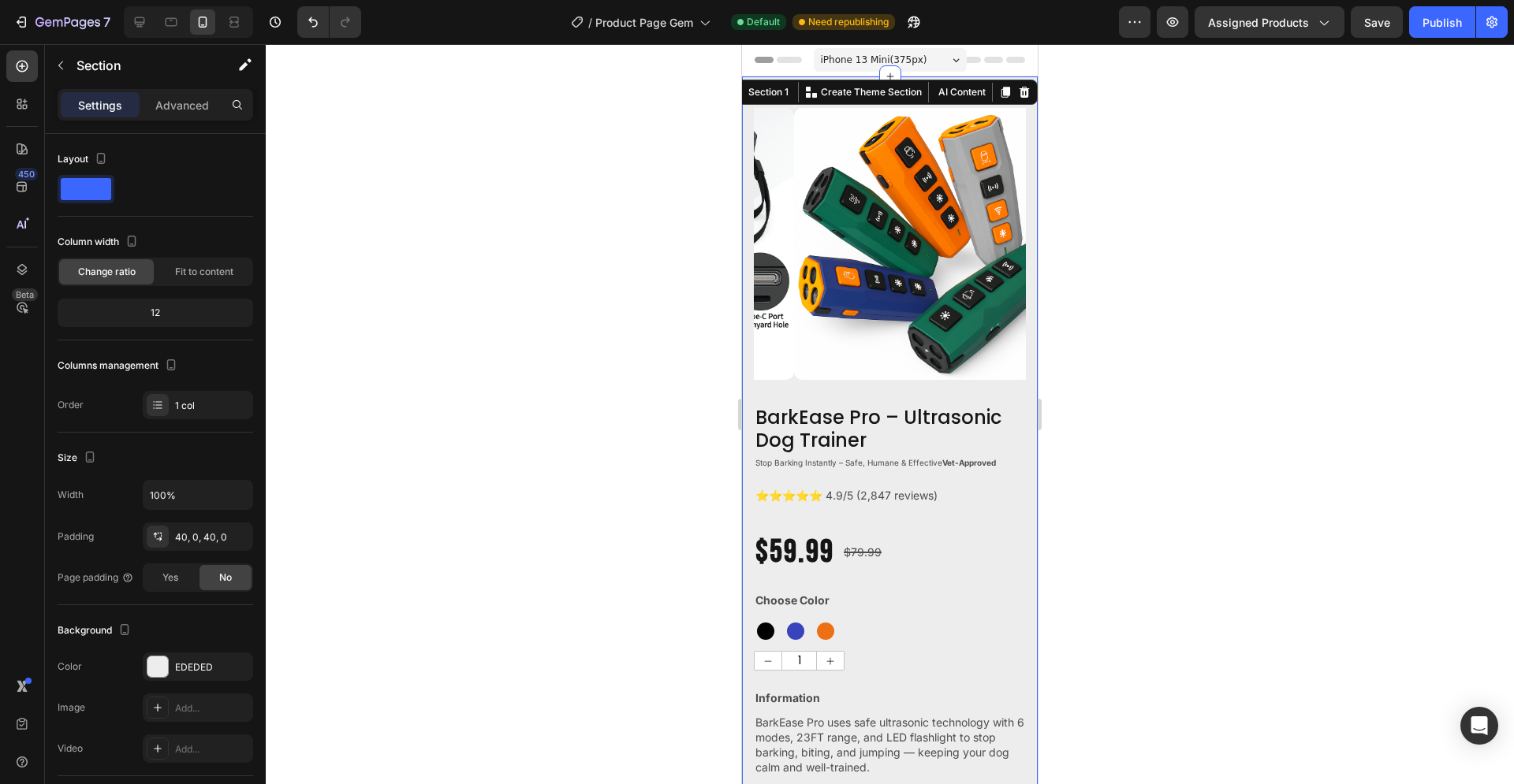
click at [963, 86] on div "Product Images BarkEase Pro – Ultrasonic Dog Trainer Product Title Stop Barking…" at bounding box center [889, 482] width 296 height 811
click at [157, 672] on div at bounding box center [157, 667] width 20 height 20
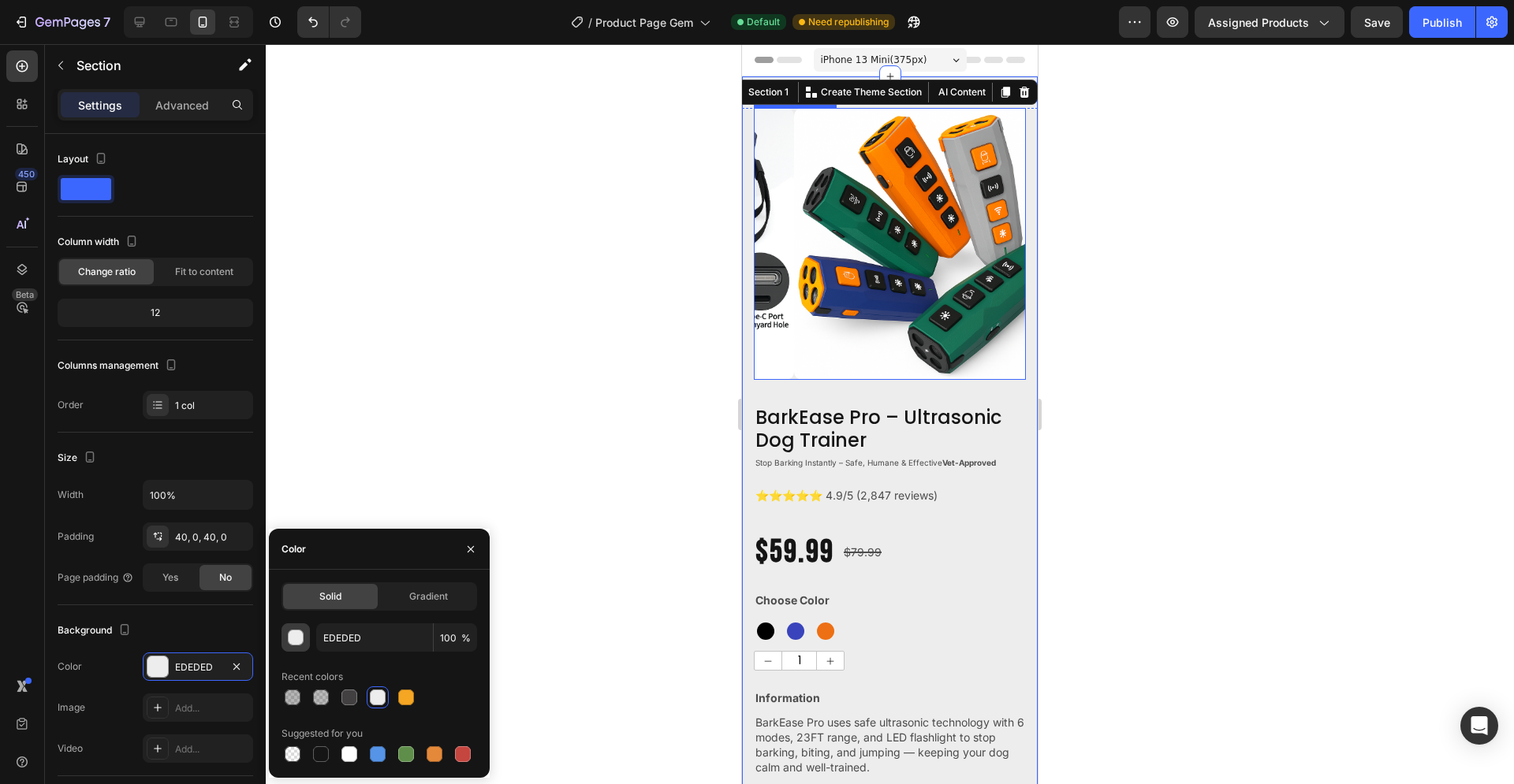
click at [295, 638] on div "button" at bounding box center [296, 638] width 15 height 15
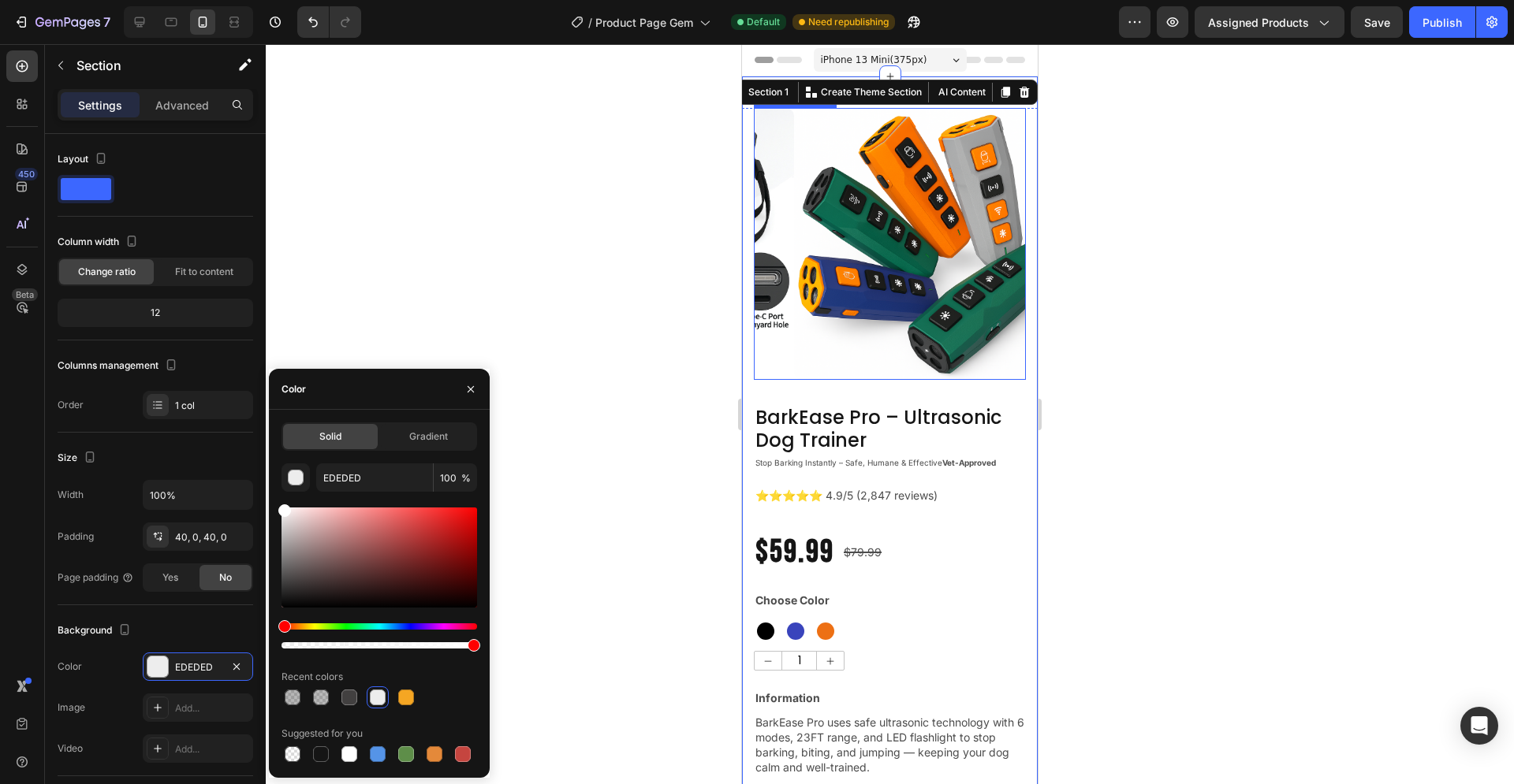
drag, startPoint x: 285, startPoint y: 516, endPoint x: 277, endPoint y: 485, distance: 32.0
click at [277, 485] on div "Solid Gradient EDEDED 100 % Recent colors Suggested for you" at bounding box center [379, 593] width 221 height 343
type input "FFFFFF"
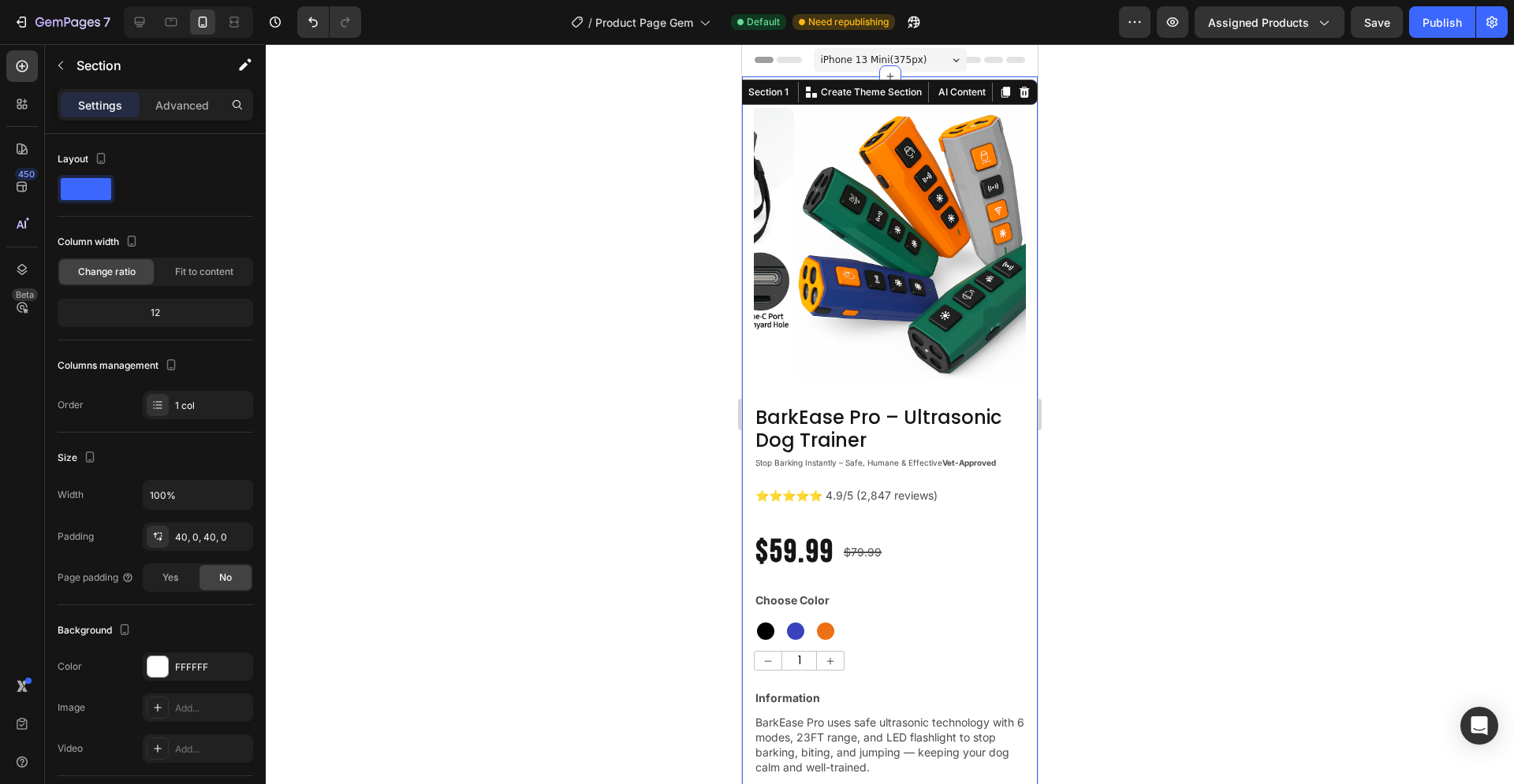
click at [1245, 455] on div at bounding box center [889, 414] width 1248 height 740
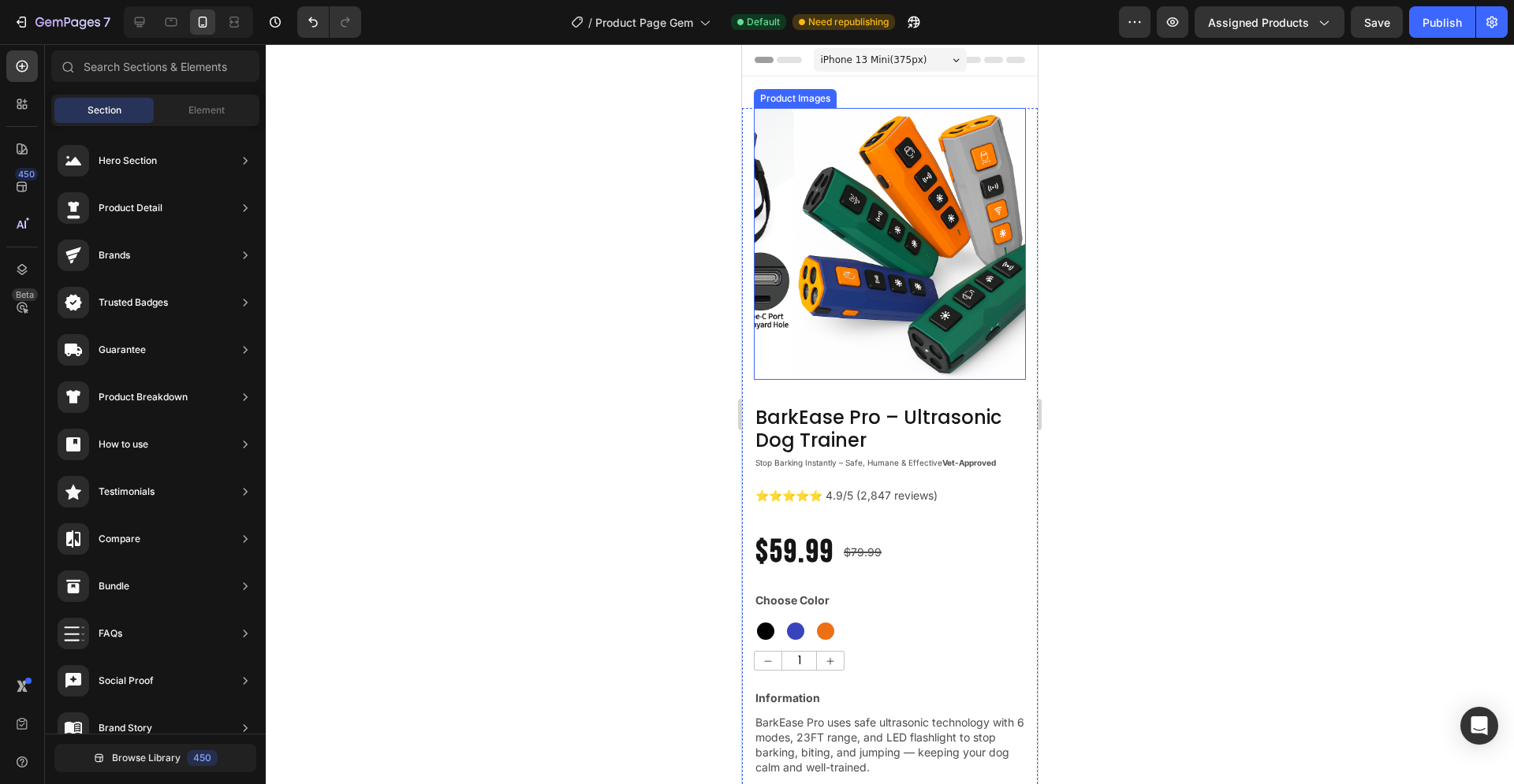
click at [839, 314] on img at bounding box center [930, 244] width 272 height 272
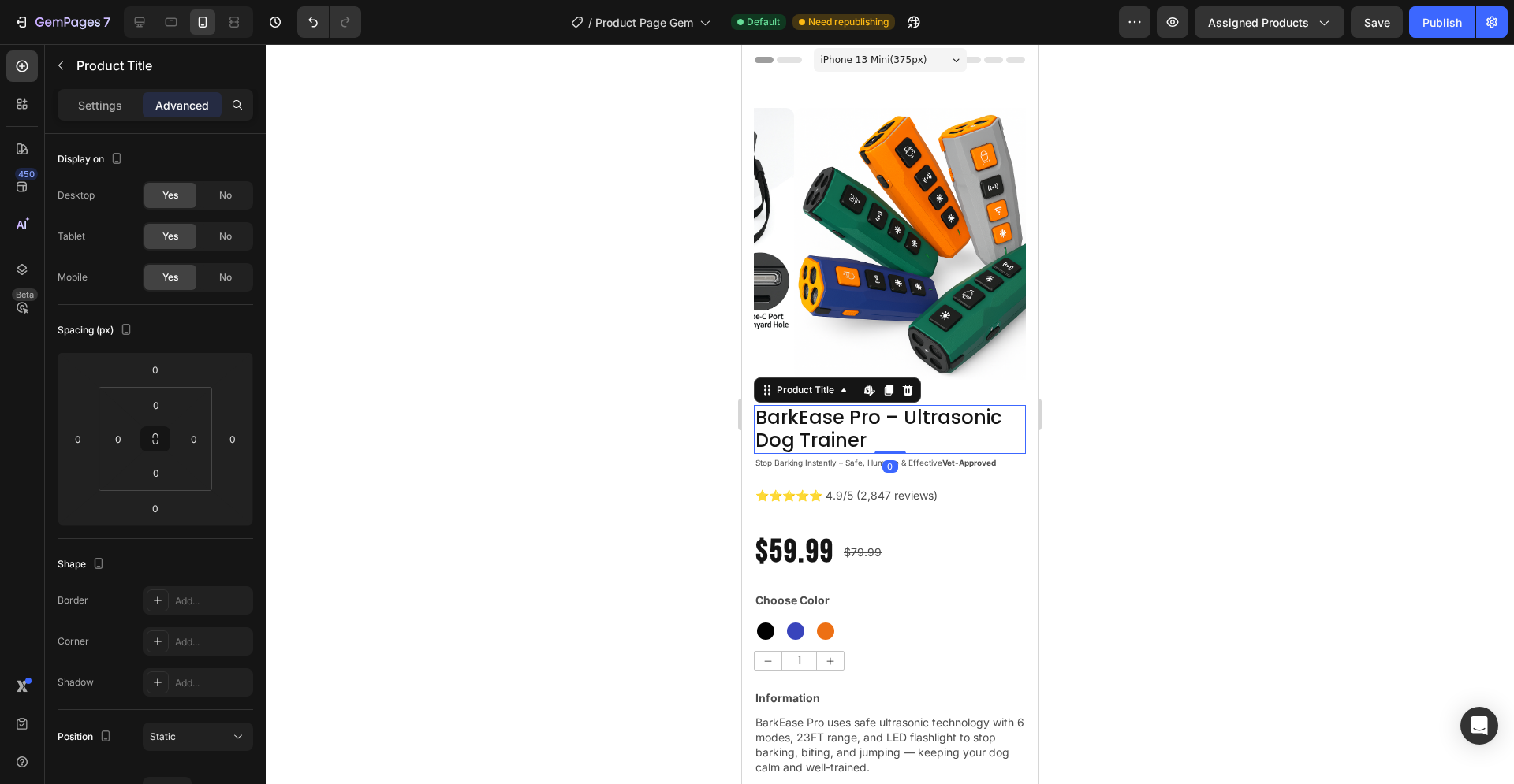
click at [897, 421] on h2 "BarkEase Pro – Ultrasonic Dog Trainer" at bounding box center [890, 429] width 272 height 49
click at [1092, 404] on div at bounding box center [889, 414] width 1248 height 740
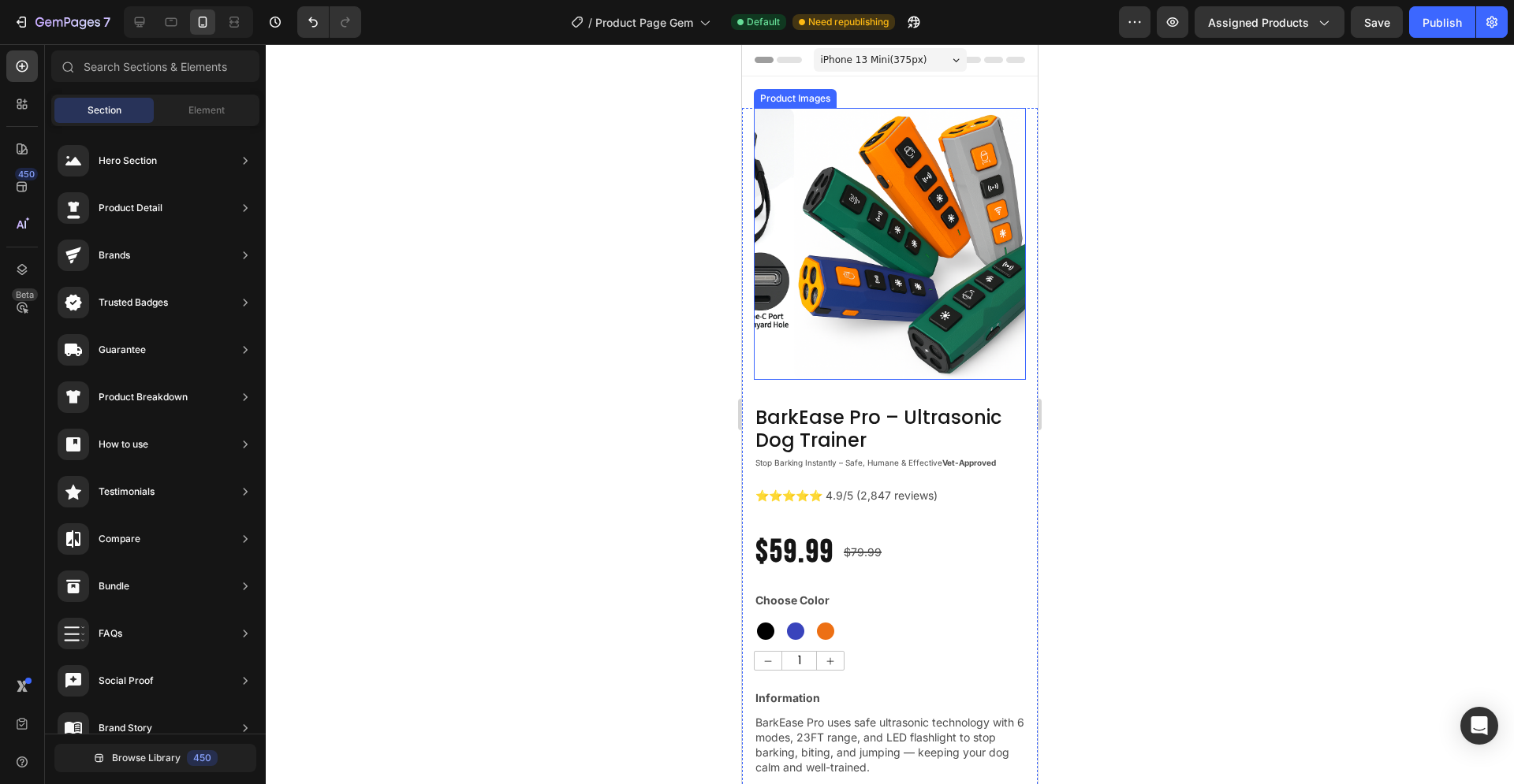
scroll to position [241, 0]
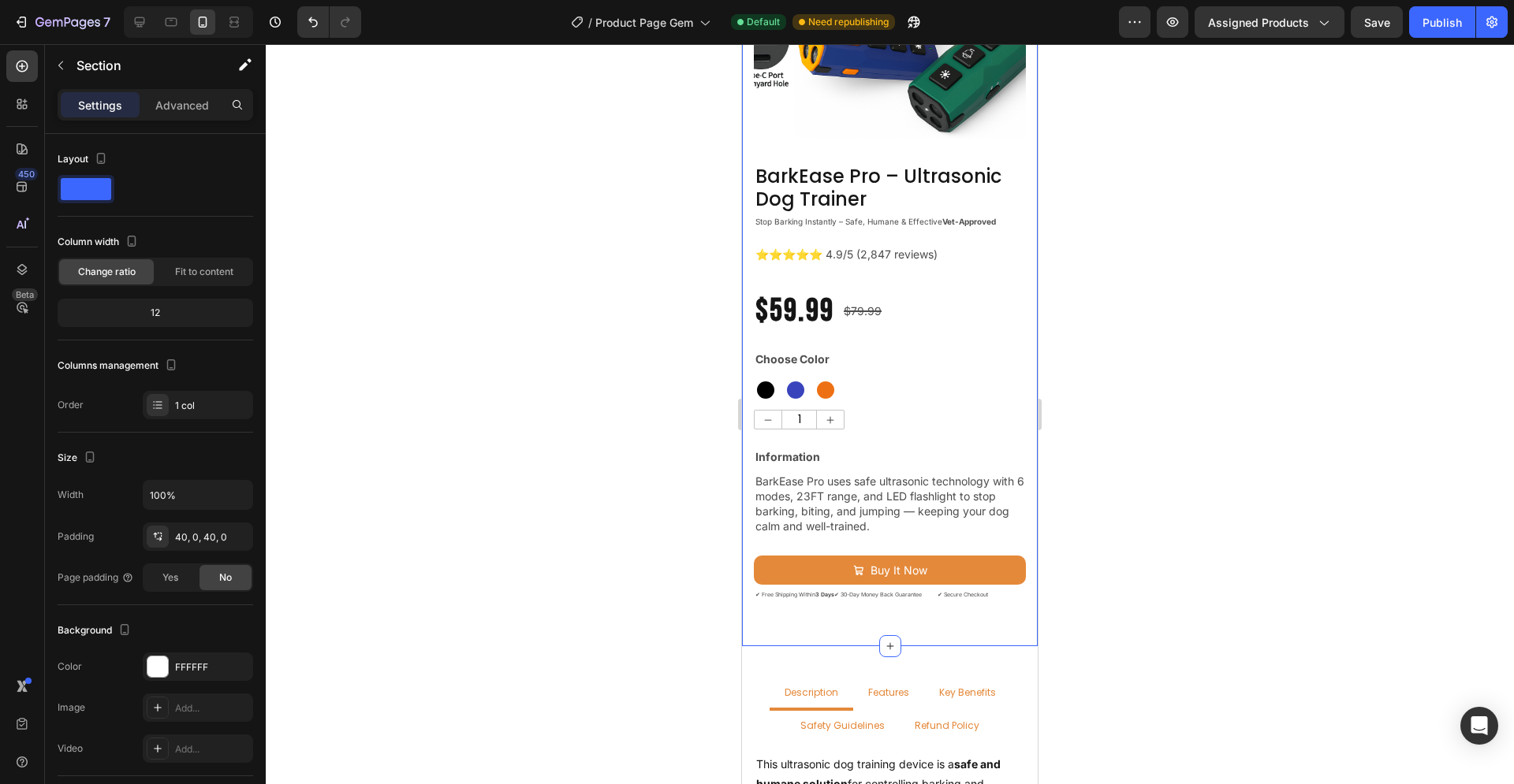
click at [839, 615] on div "Product Images BarkEase Pro – Ultrasonic Dog Trainer Product Title Stop Barking…" at bounding box center [889, 240] width 296 height 811
click at [152, 663] on div at bounding box center [157, 667] width 20 height 20
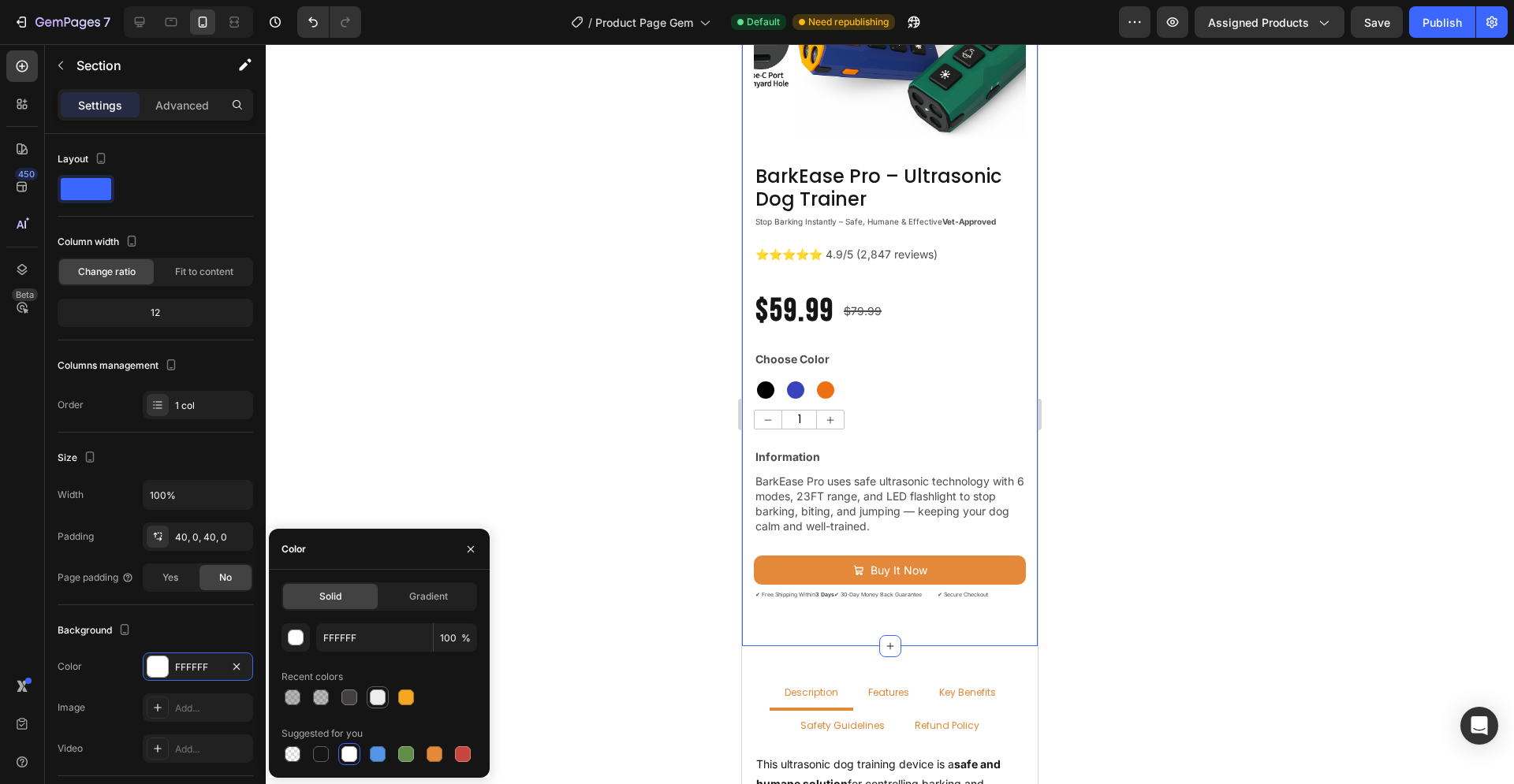
click at [375, 693] on div at bounding box center [377, 697] width 15 height 15
type input "EDEDED"
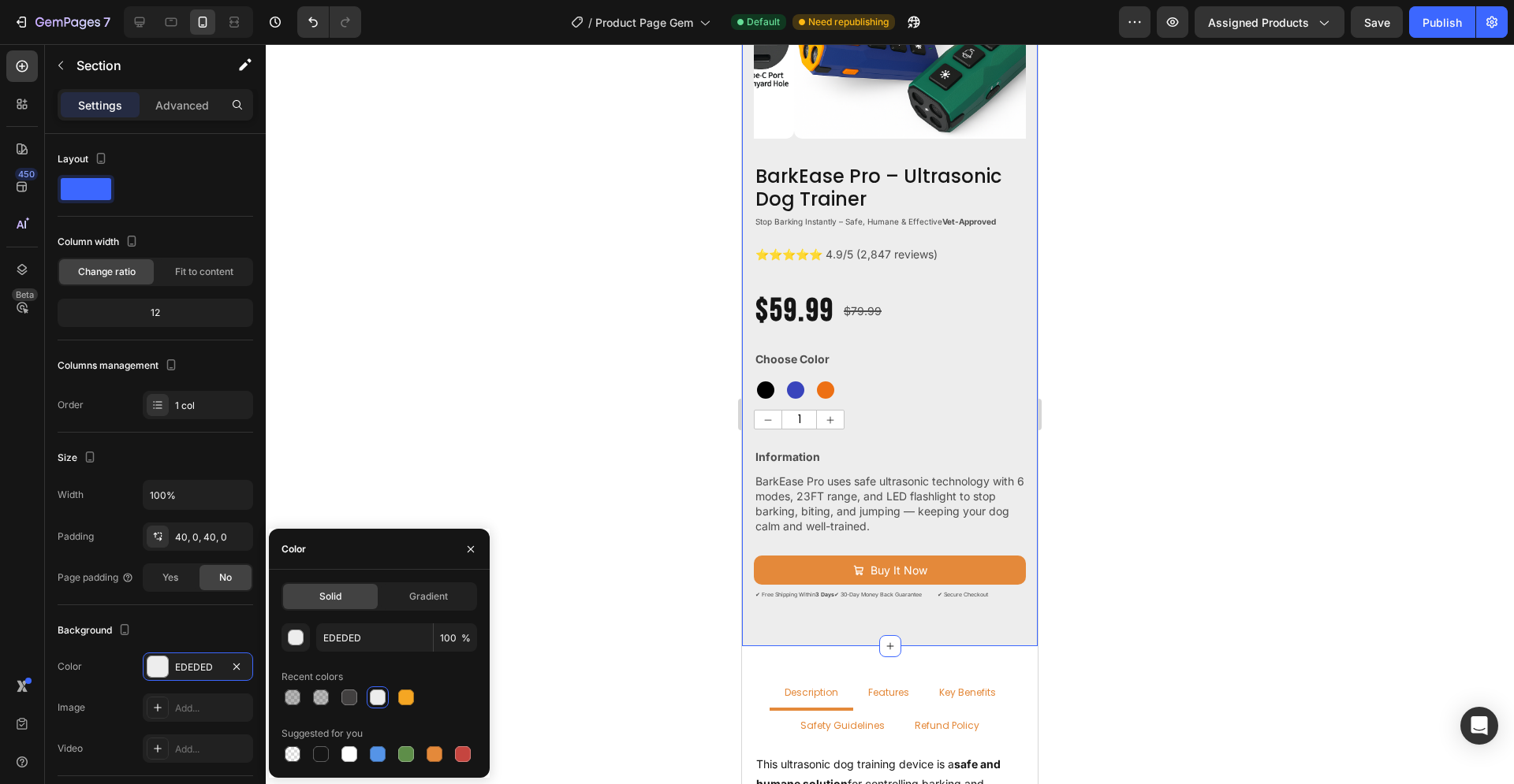
click at [567, 443] on div at bounding box center [889, 414] width 1248 height 740
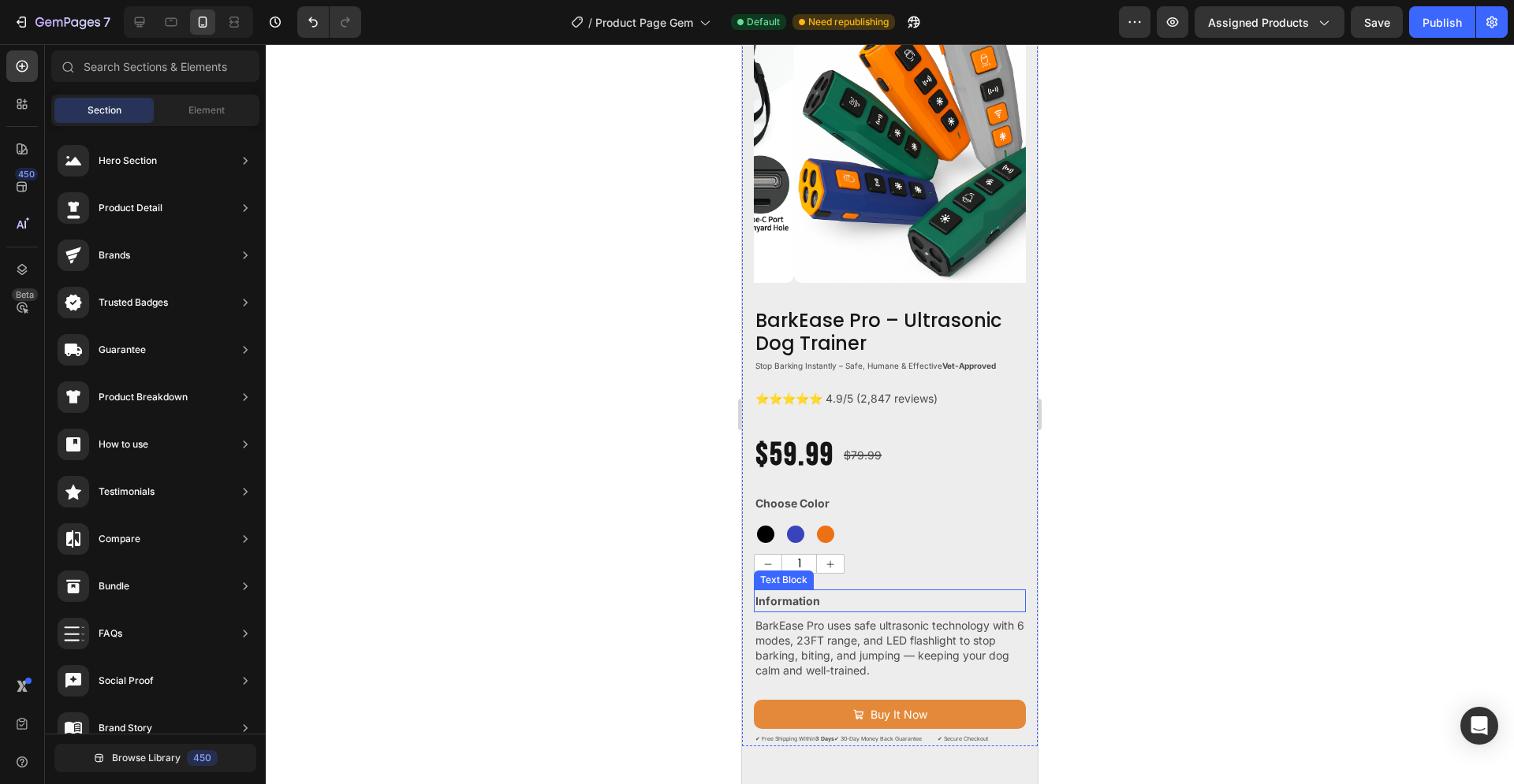
scroll to position [0, 0]
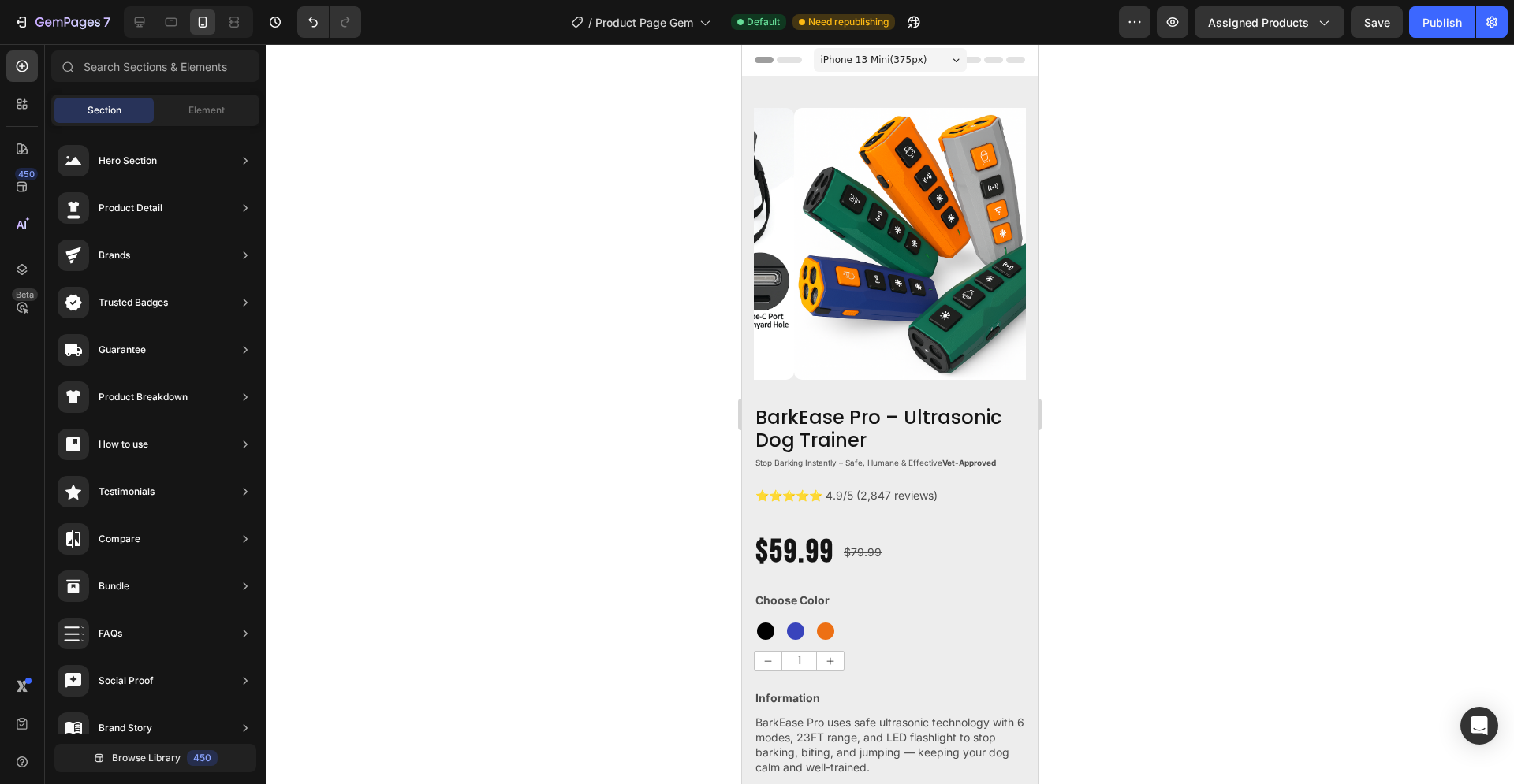
click at [1168, 351] on div at bounding box center [889, 414] width 1248 height 740
click at [1099, 385] on div at bounding box center [889, 414] width 1248 height 740
click at [1105, 399] on div at bounding box center [889, 414] width 1248 height 740
click at [1106, 258] on div at bounding box center [889, 414] width 1248 height 740
click at [986, 337] on img at bounding box center [930, 244] width 272 height 272
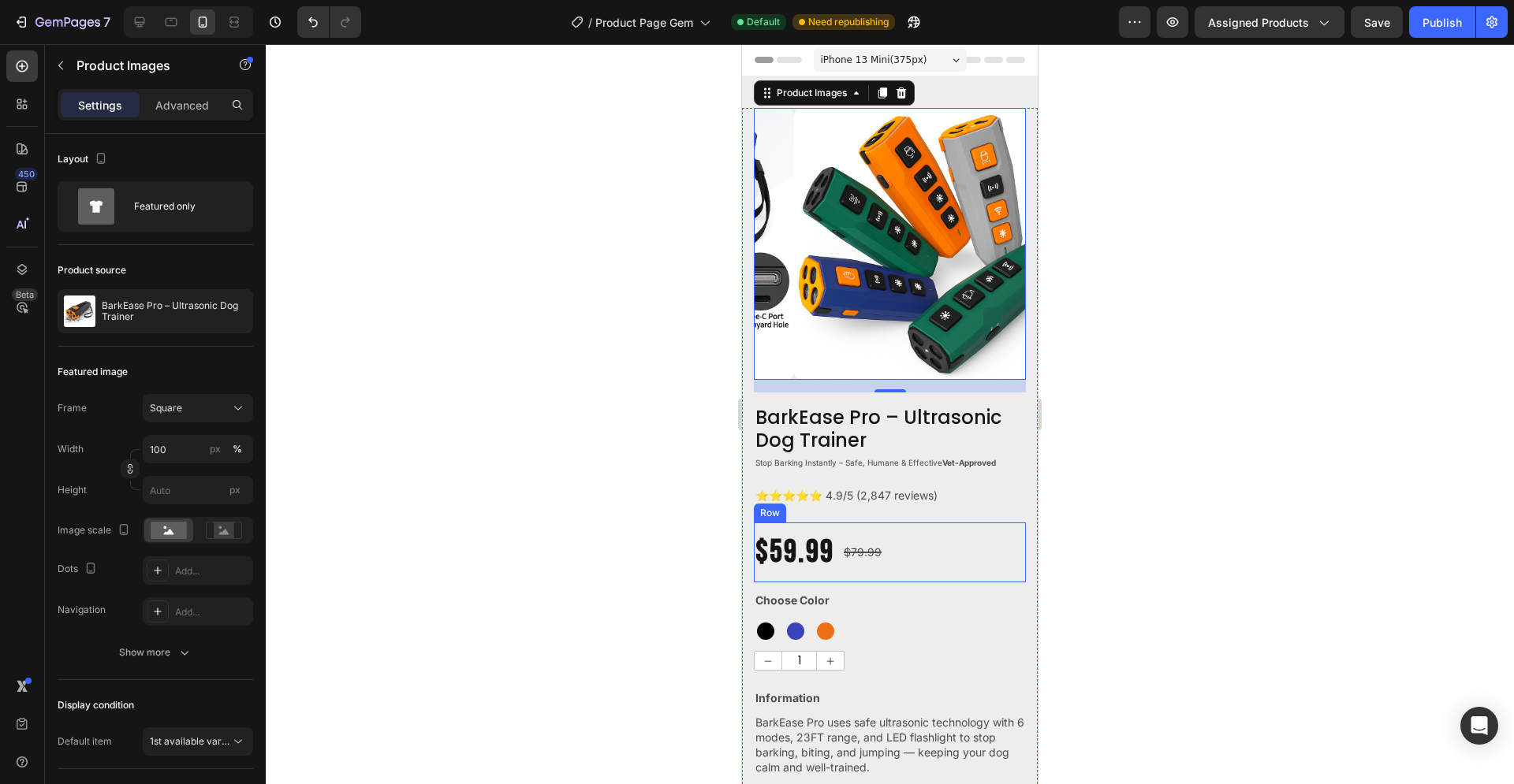
click at [883, 522] on div "$79.99 Product Price Product Price" at bounding box center [863, 552] width 41 height 59
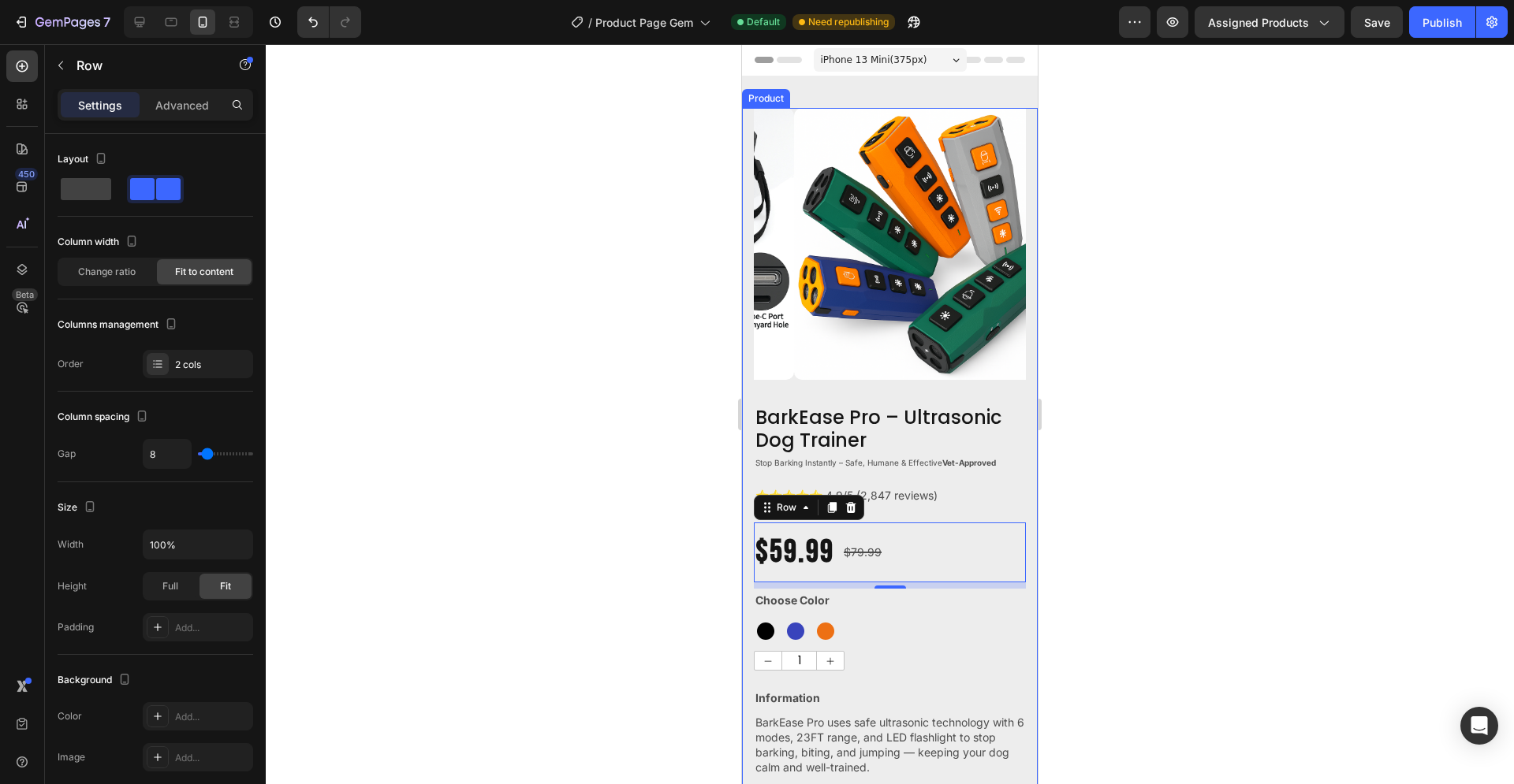
click at [925, 500] on div "BarkEase Pro – Ultrasonic Dog Trainer Product Title Stop Barking Instantly – Sa…" at bounding box center [890, 624] width 272 height 438
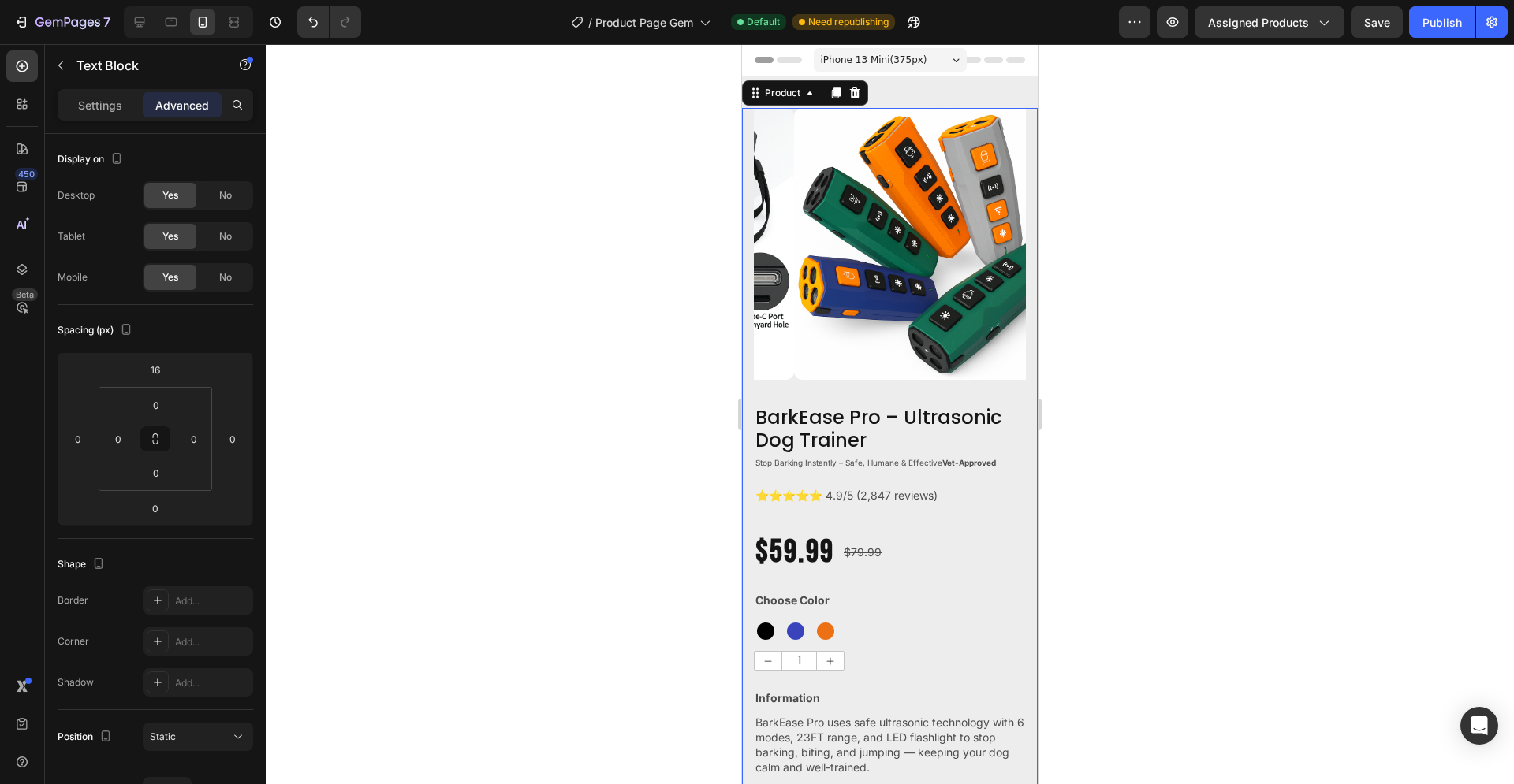
click at [902, 491] on p "⭐⭐⭐⭐⭐ 4.9/5 (2,847 reviews)" at bounding box center [889, 496] width 269 height 20
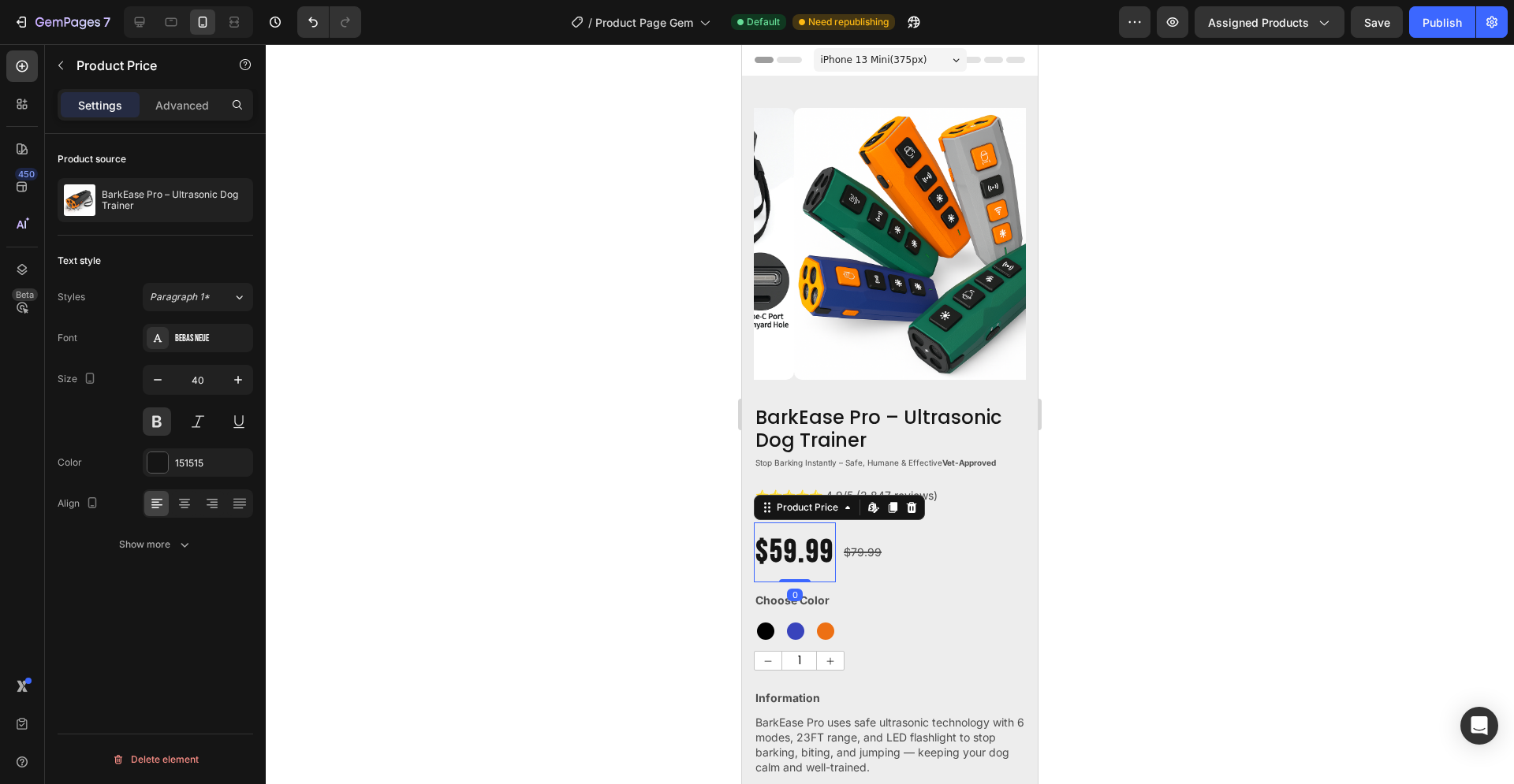
click at [813, 541] on div "$59.99" at bounding box center [795, 552] width 82 height 59
click at [191, 110] on p "Advanced" at bounding box center [183, 105] width 54 height 16
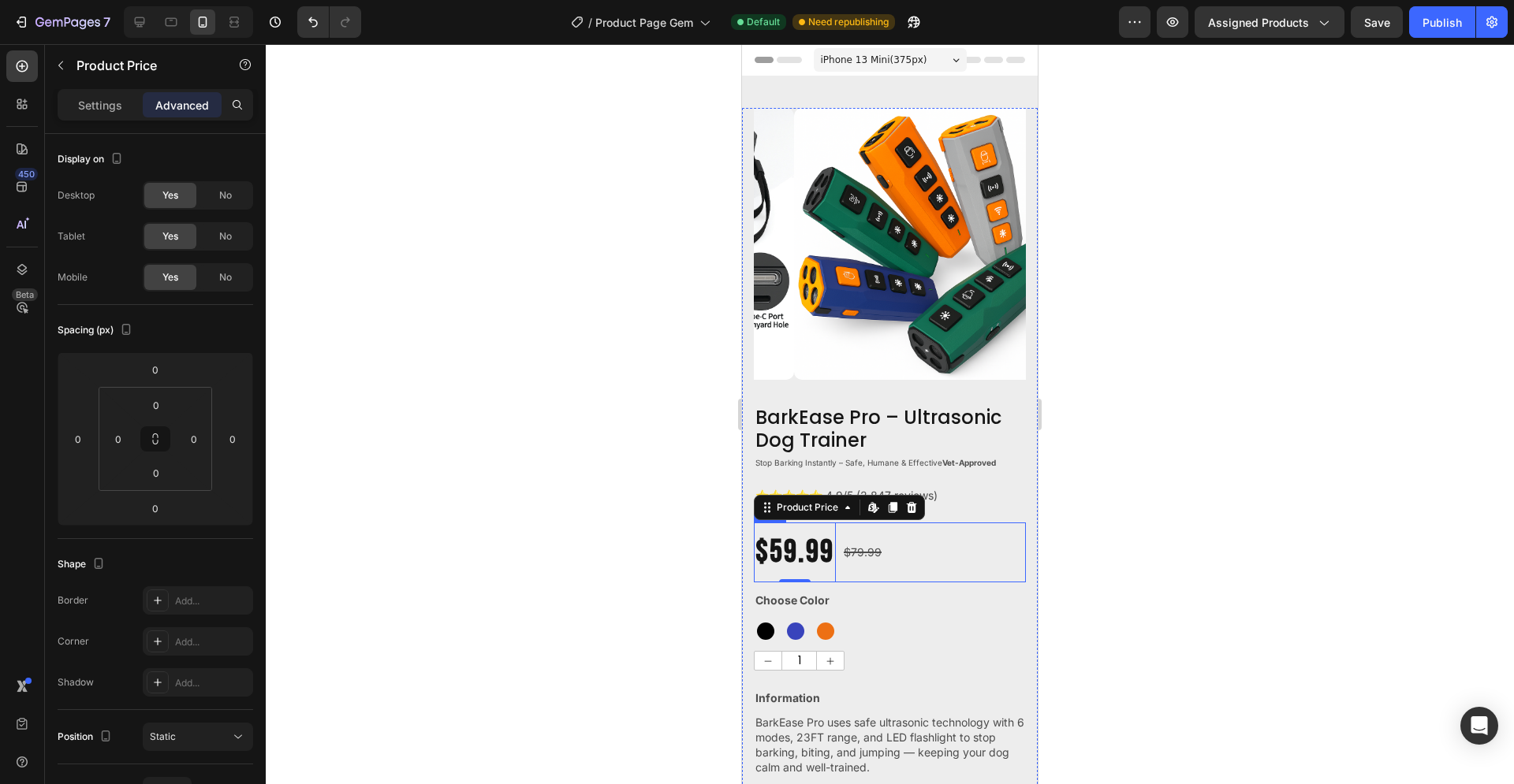
click at [958, 542] on div "$59.99 Product Price Edit content in Shopify 0 Product Price Edit content in Sh…" at bounding box center [890, 552] width 272 height 59
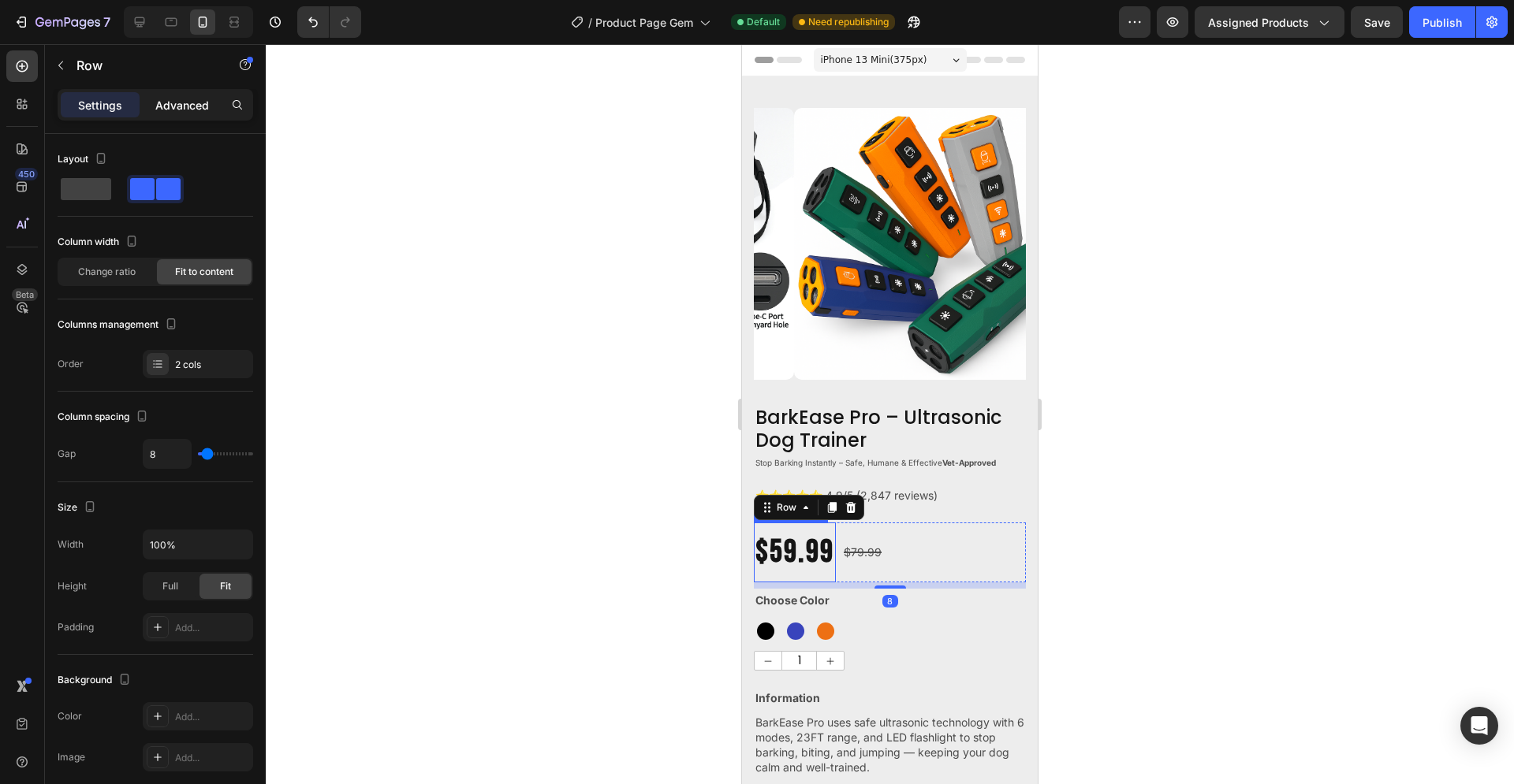
click at [181, 108] on p "Advanced" at bounding box center [183, 105] width 54 height 16
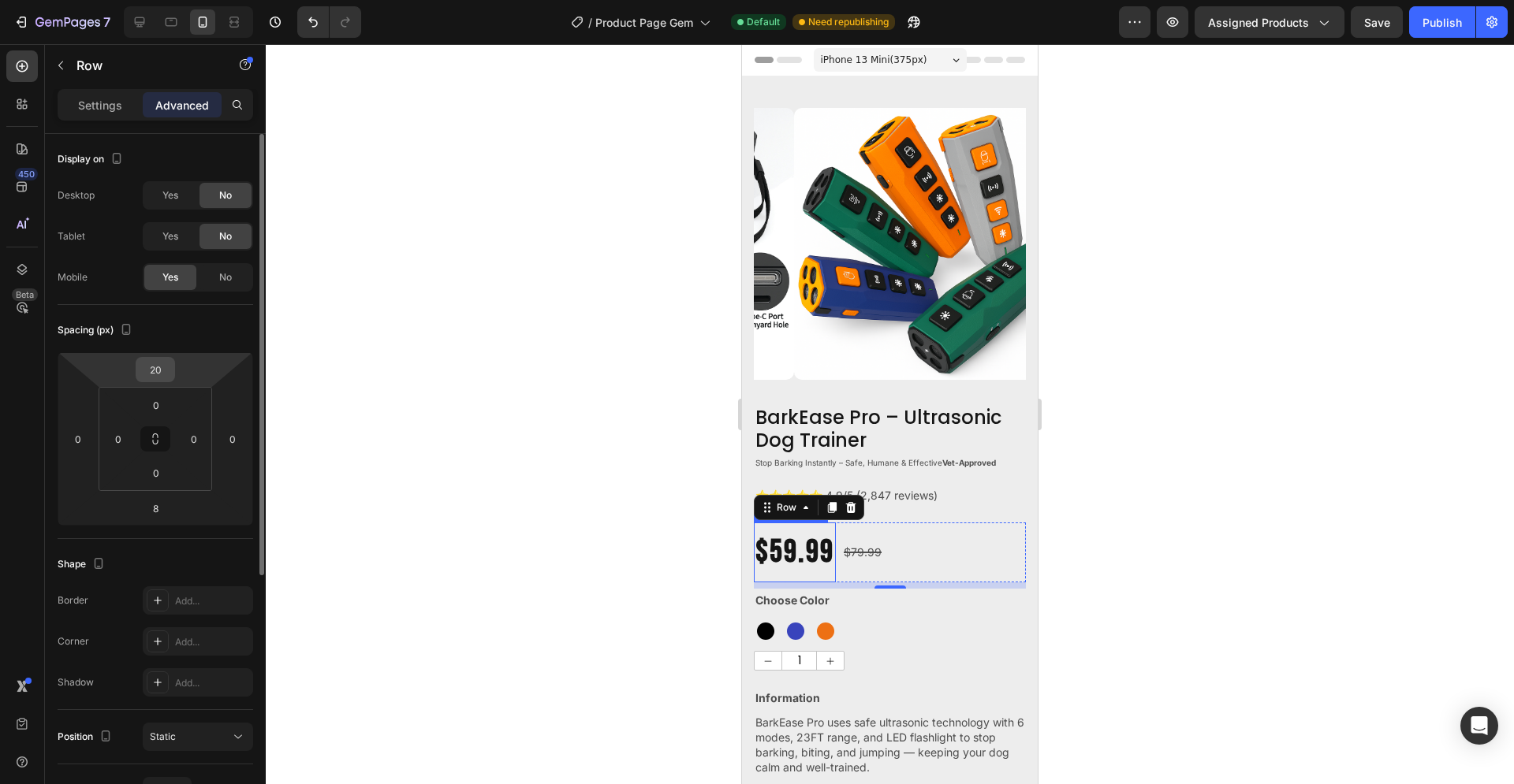
click at [162, 368] on input "20" at bounding box center [155, 369] width 32 height 24
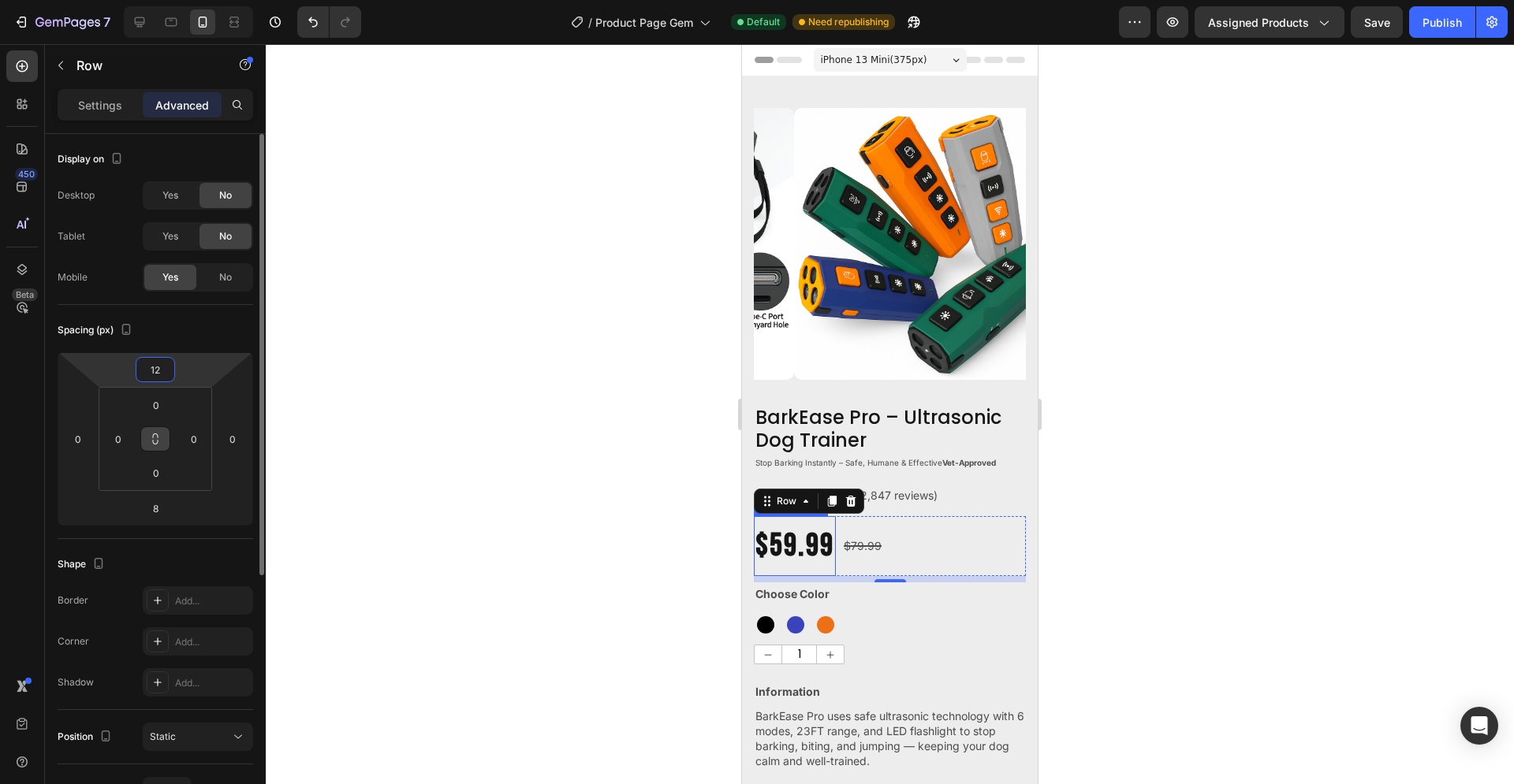
type input "12"
click at [156, 441] on icon at bounding box center [155, 438] width 12 height 12
click at [492, 466] on div at bounding box center [889, 414] width 1248 height 740
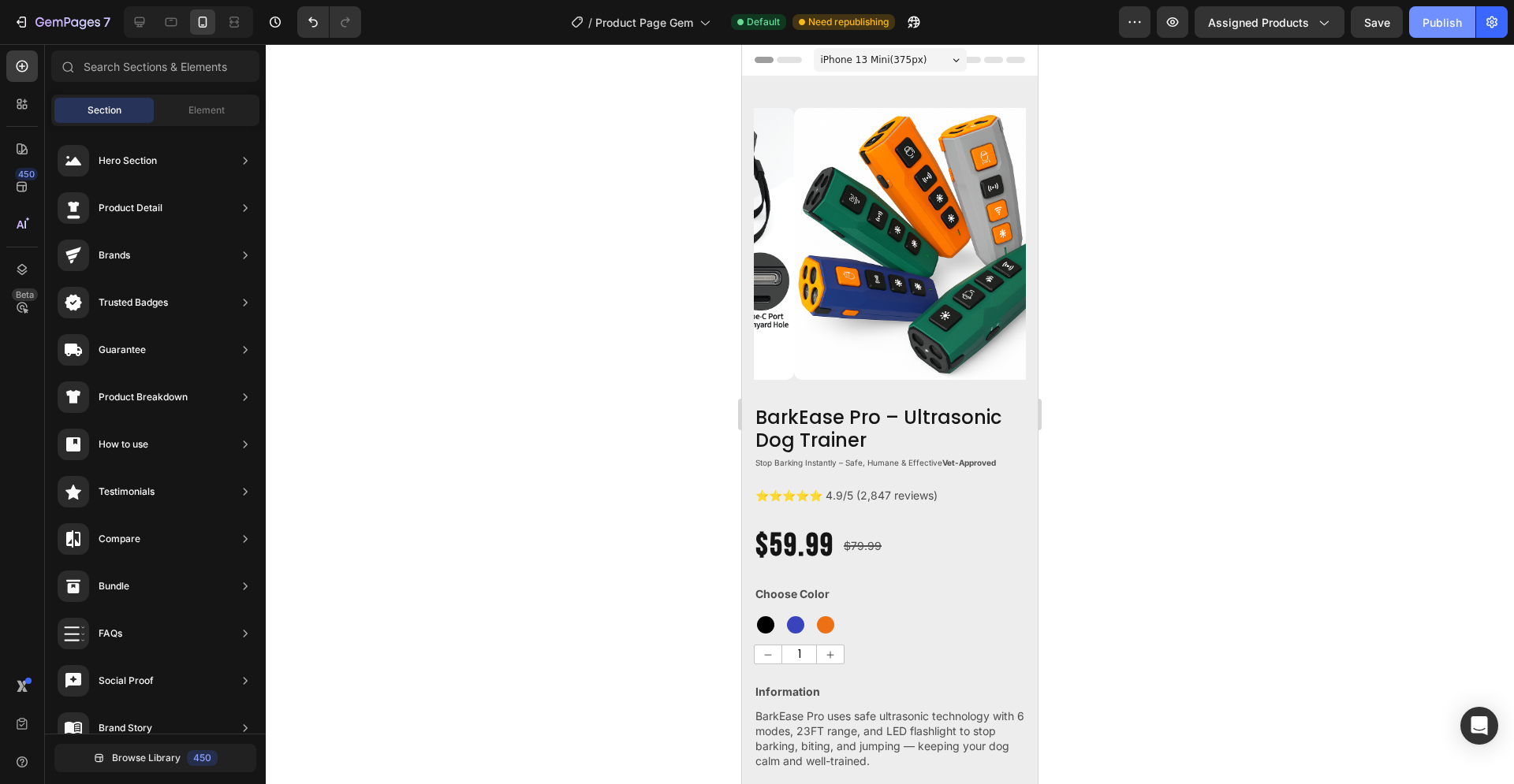
click at [1442, 14] on div "Publish" at bounding box center [1442, 22] width 39 height 16
click at [911, 405] on h2 "BarkEase Pro – Ultrasonic Dog Trainer" at bounding box center [890, 429] width 272 height 49
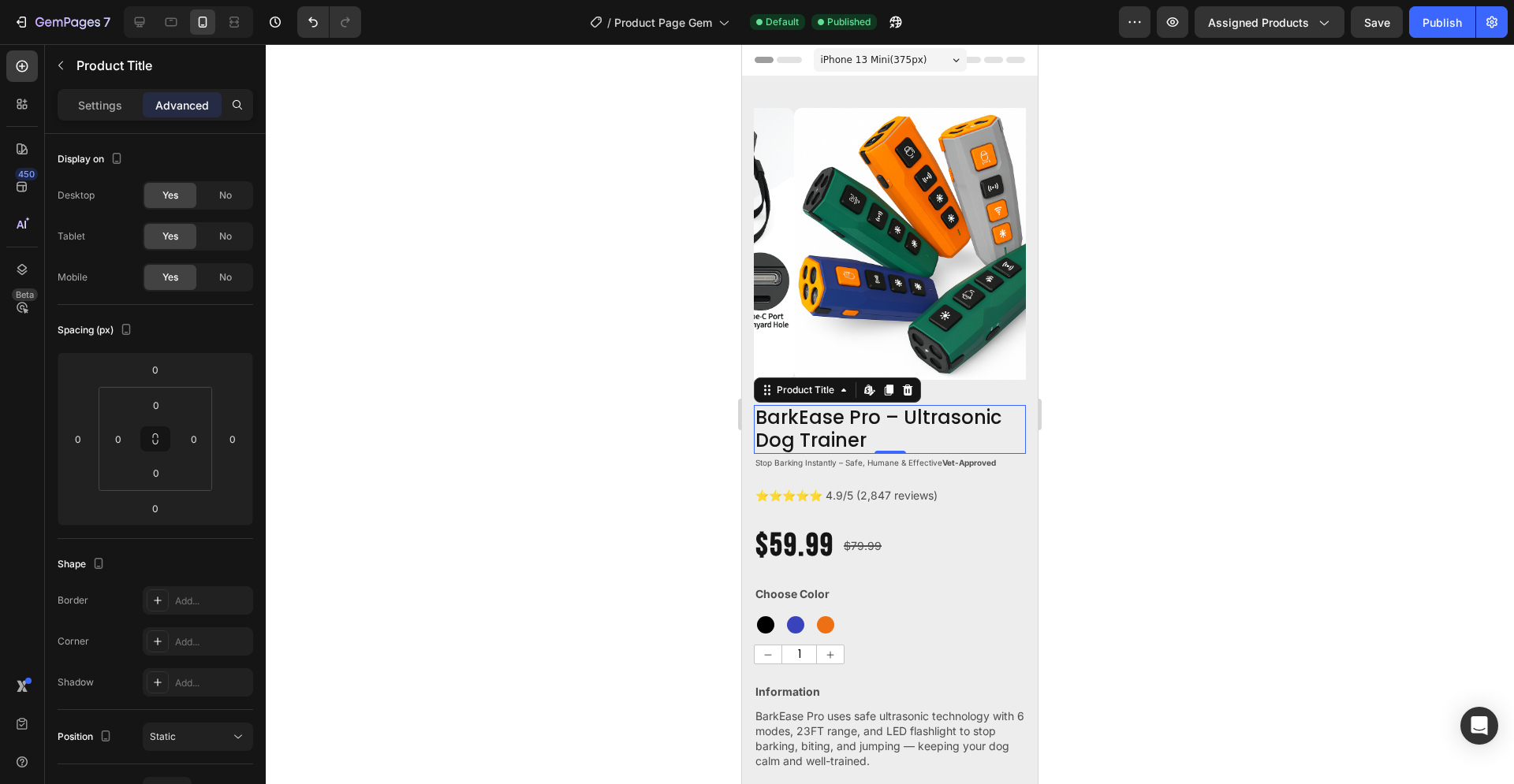
click at [969, 407] on h2 "BarkEase Pro – Ultrasonic Dog Trainer" at bounding box center [890, 429] width 272 height 49
click at [1066, 414] on div at bounding box center [889, 414] width 1248 height 740
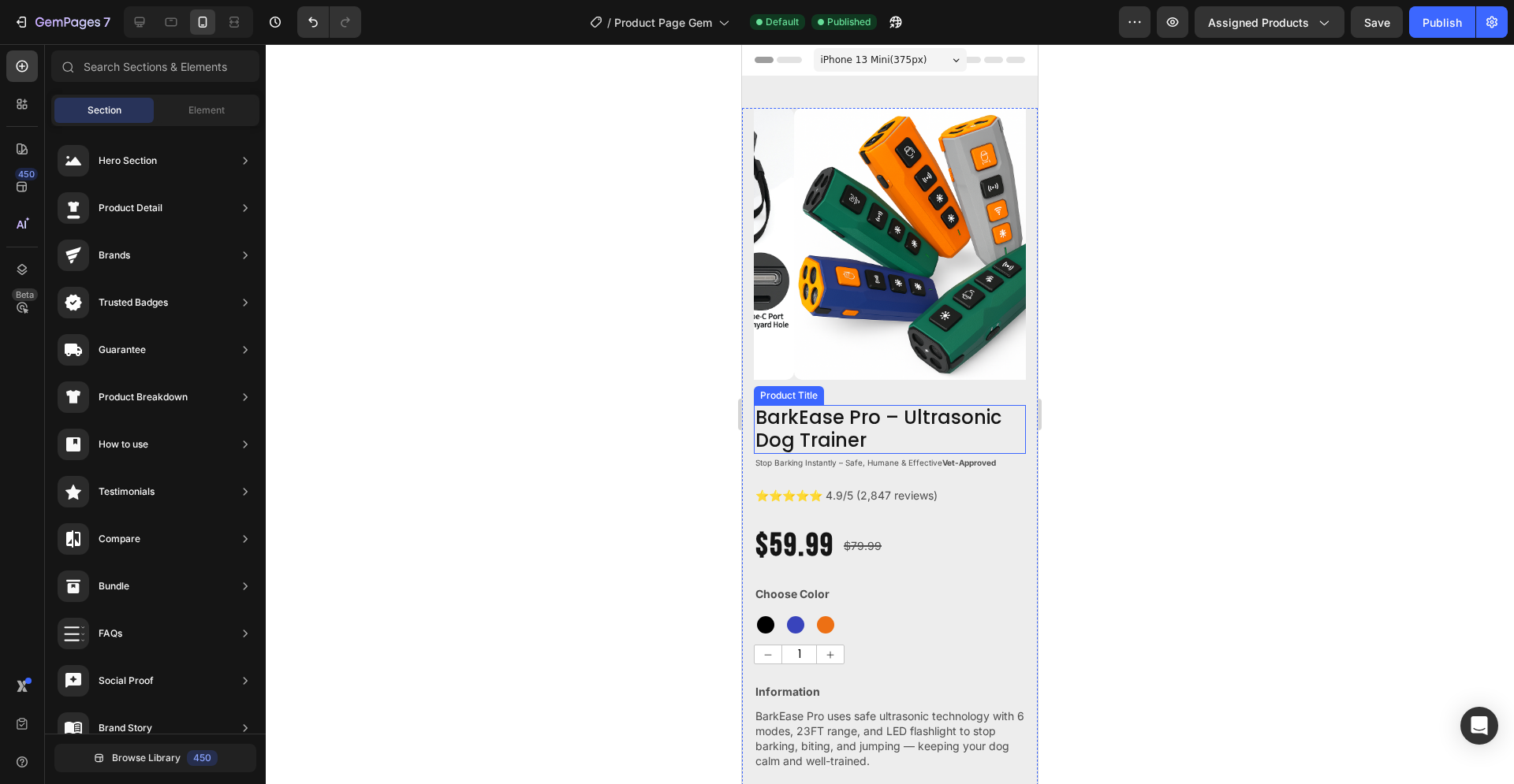
click at [889, 418] on h2 "BarkEase Pro – Ultrasonic Dog Trainer" at bounding box center [890, 429] width 272 height 49
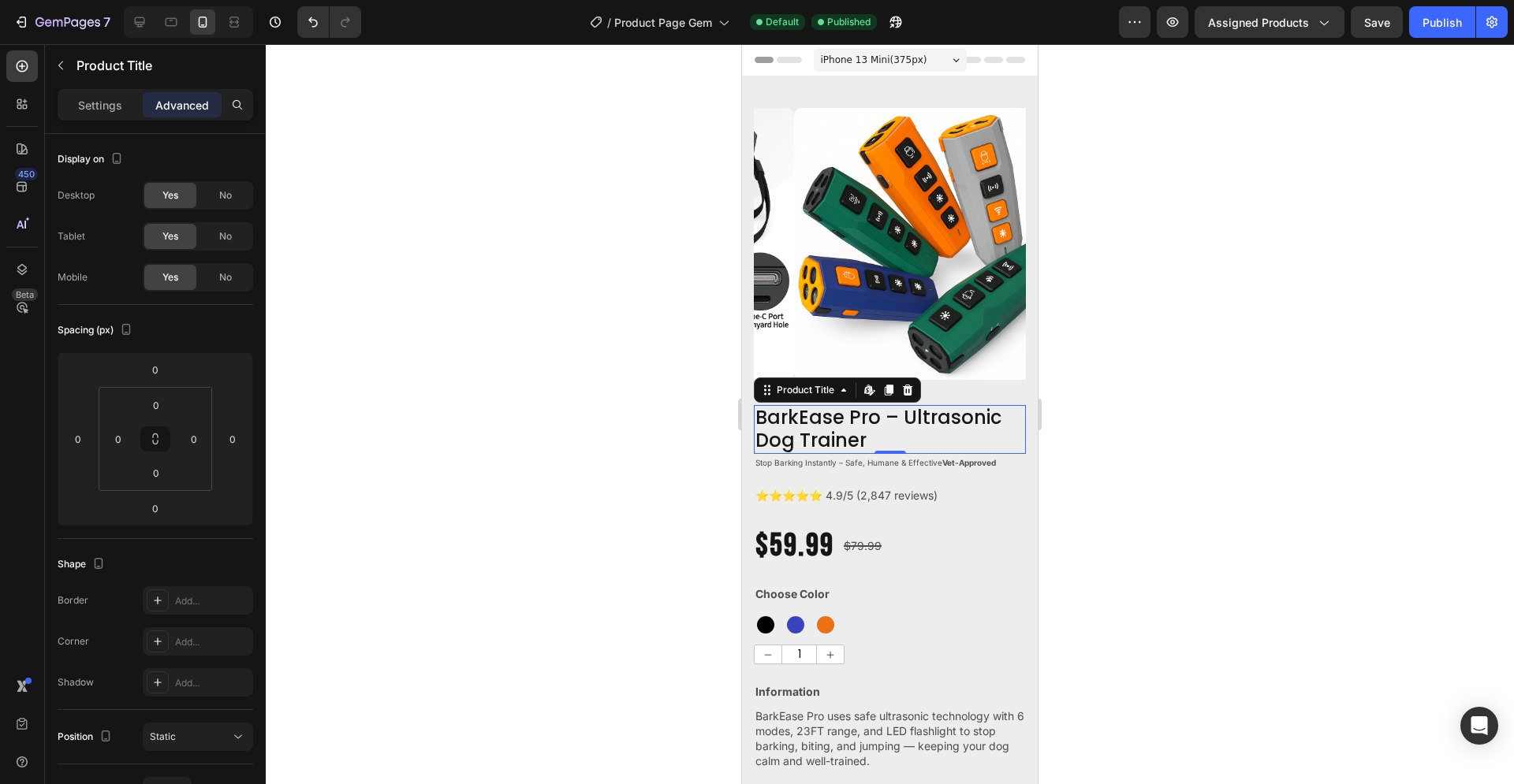
click at [857, 425] on h2 "BarkEase Pro – Ultrasonic Dog Trainer" at bounding box center [890, 429] width 272 height 49
click at [867, 486] on p "⭐⭐⭐⭐⭐ 4.9/5 (2,847 reviews)" at bounding box center [889, 496] width 269 height 20
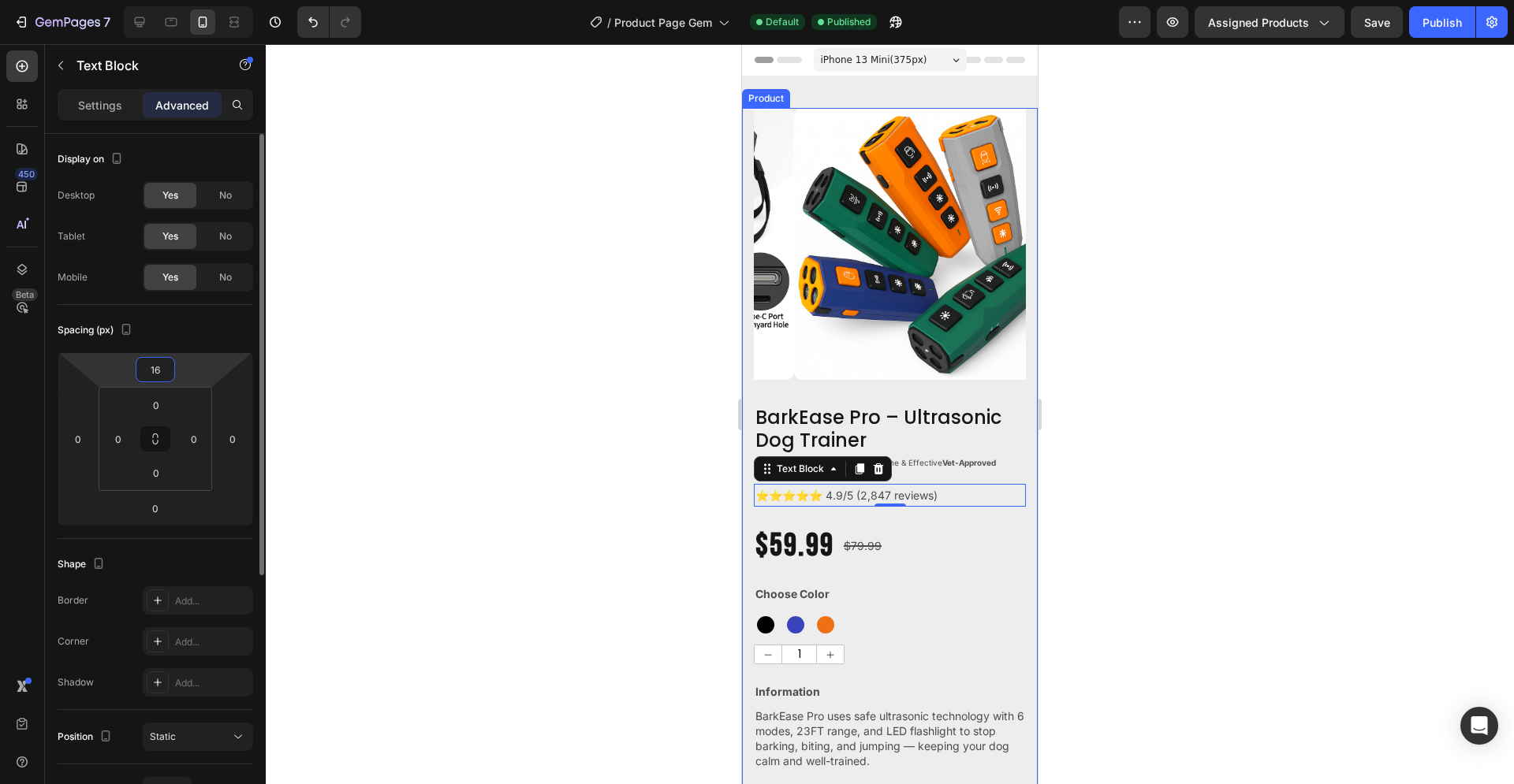
click at [167, 372] on input "16" at bounding box center [155, 369] width 32 height 24
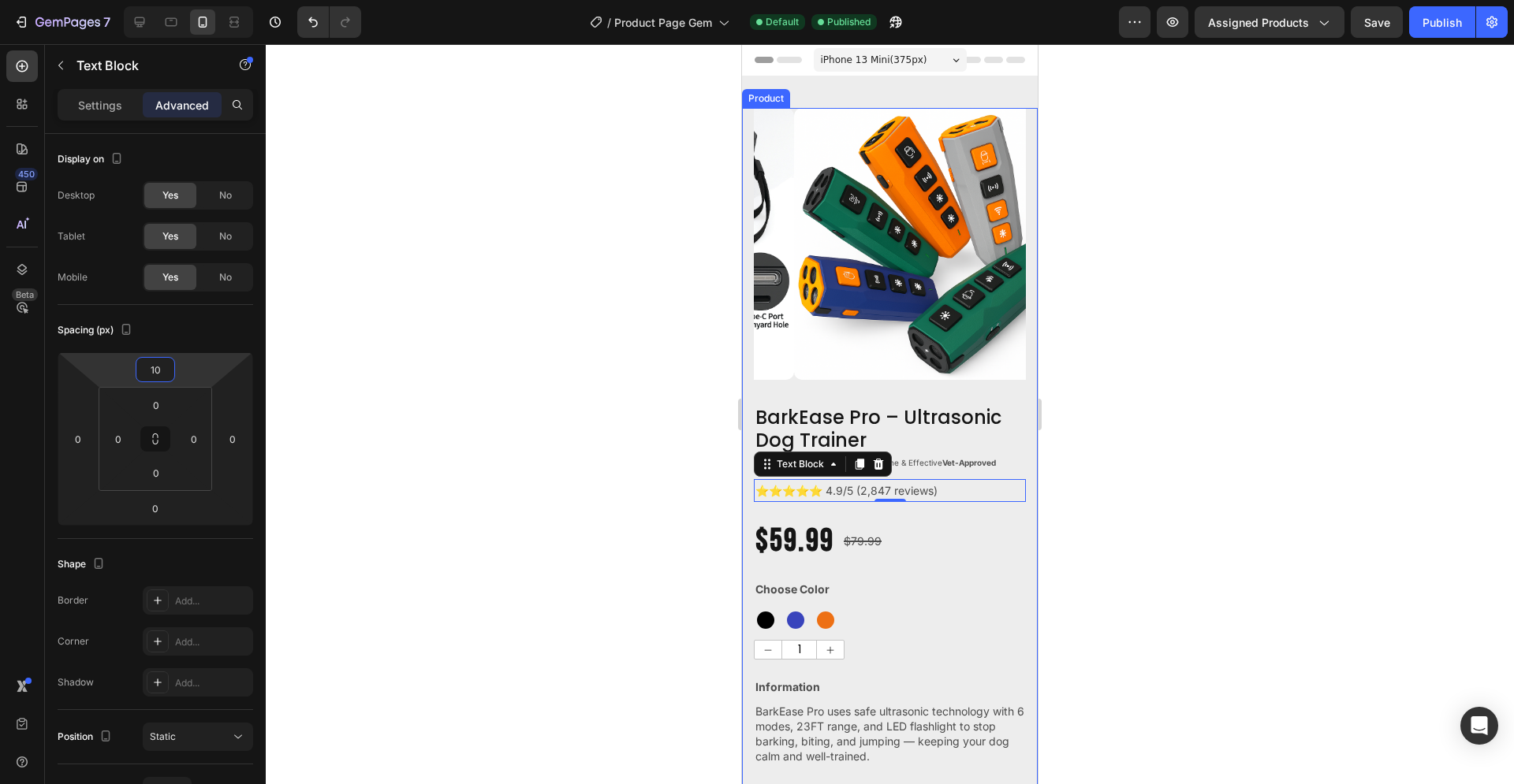
type input "10"
click at [447, 399] on div at bounding box center [889, 414] width 1248 height 740
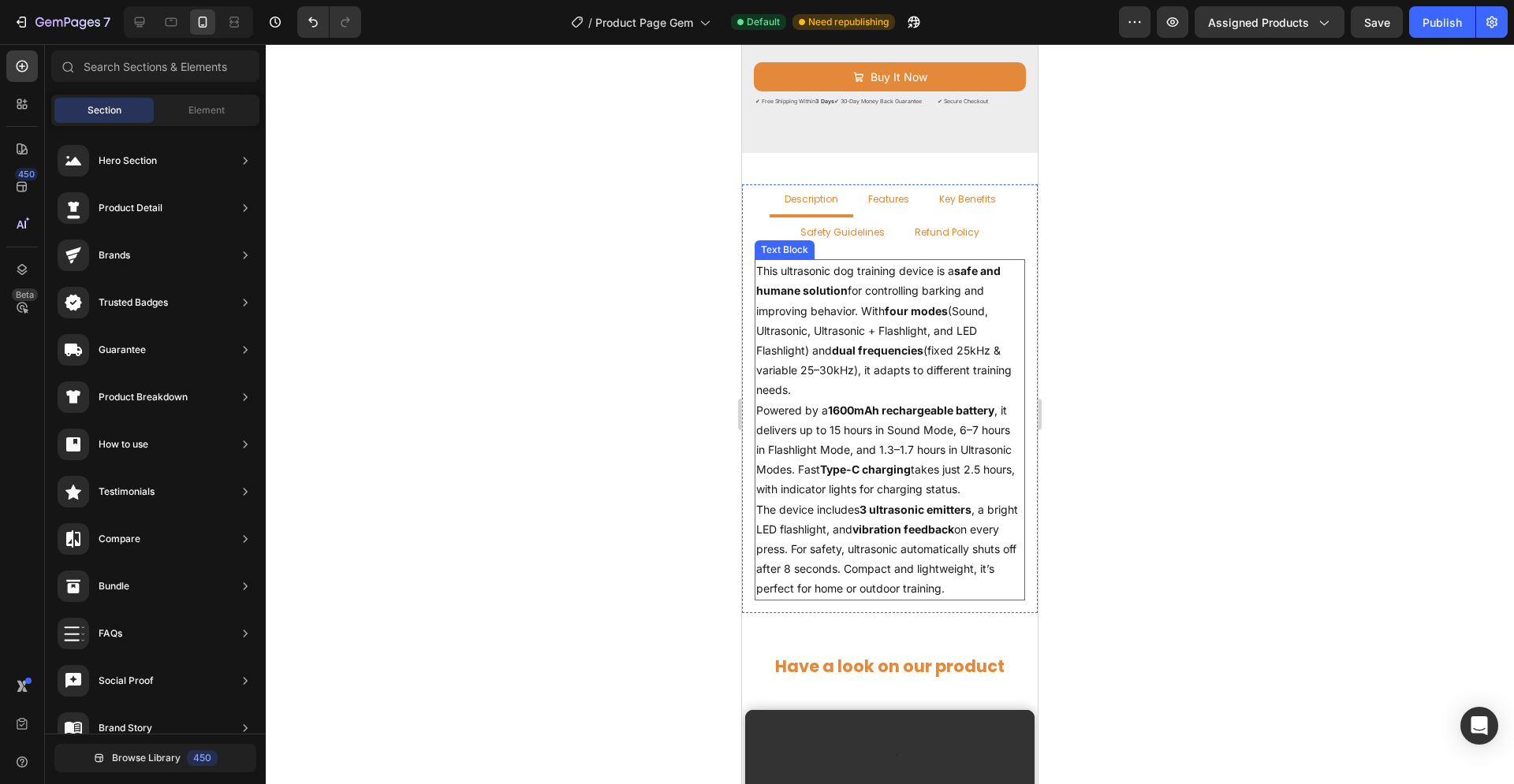
scroll to position [563, 0]
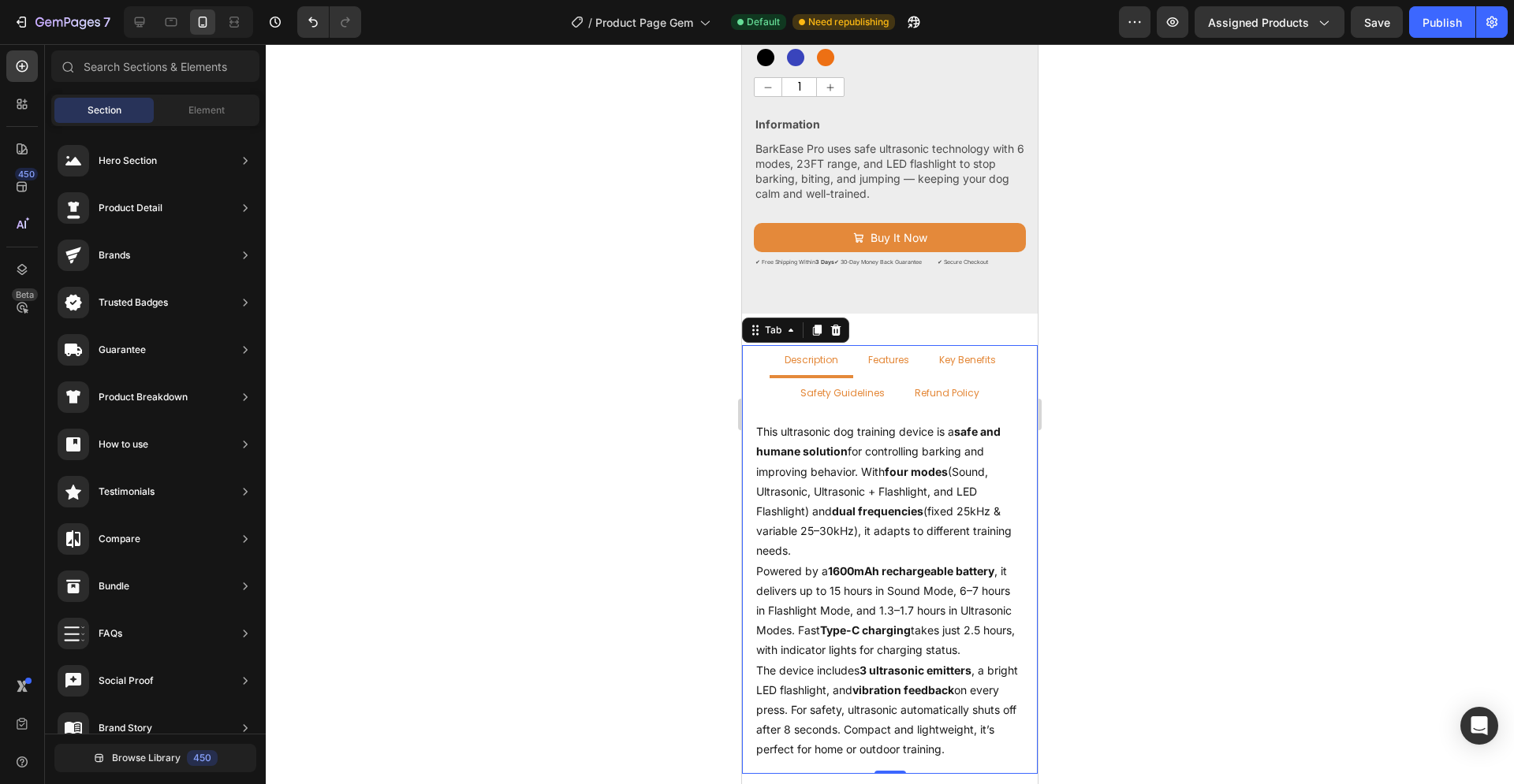
click at [806, 354] on p "Description" at bounding box center [811, 359] width 54 height 12
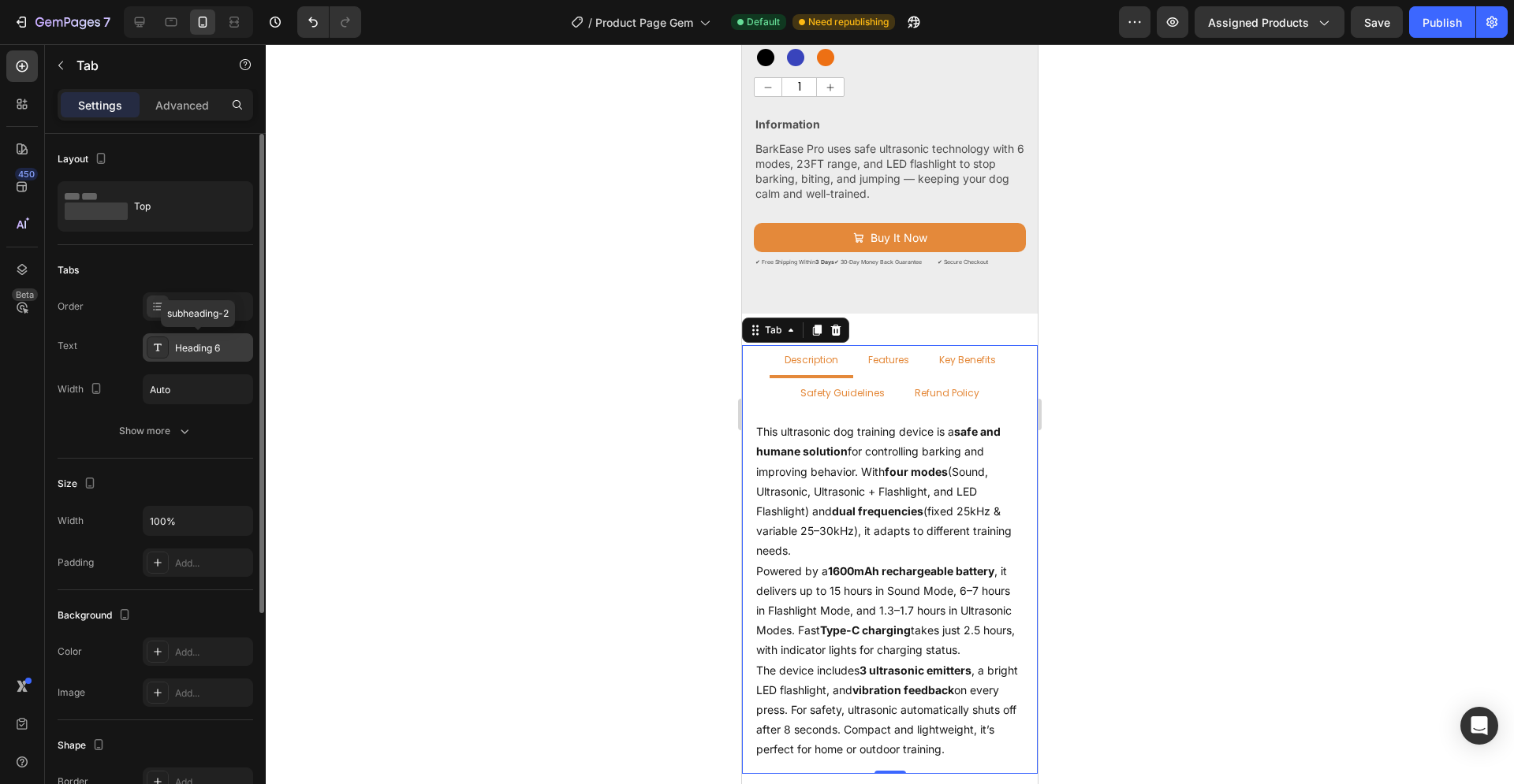
click at [192, 355] on div "Heading 6" at bounding box center [212, 348] width 74 height 14
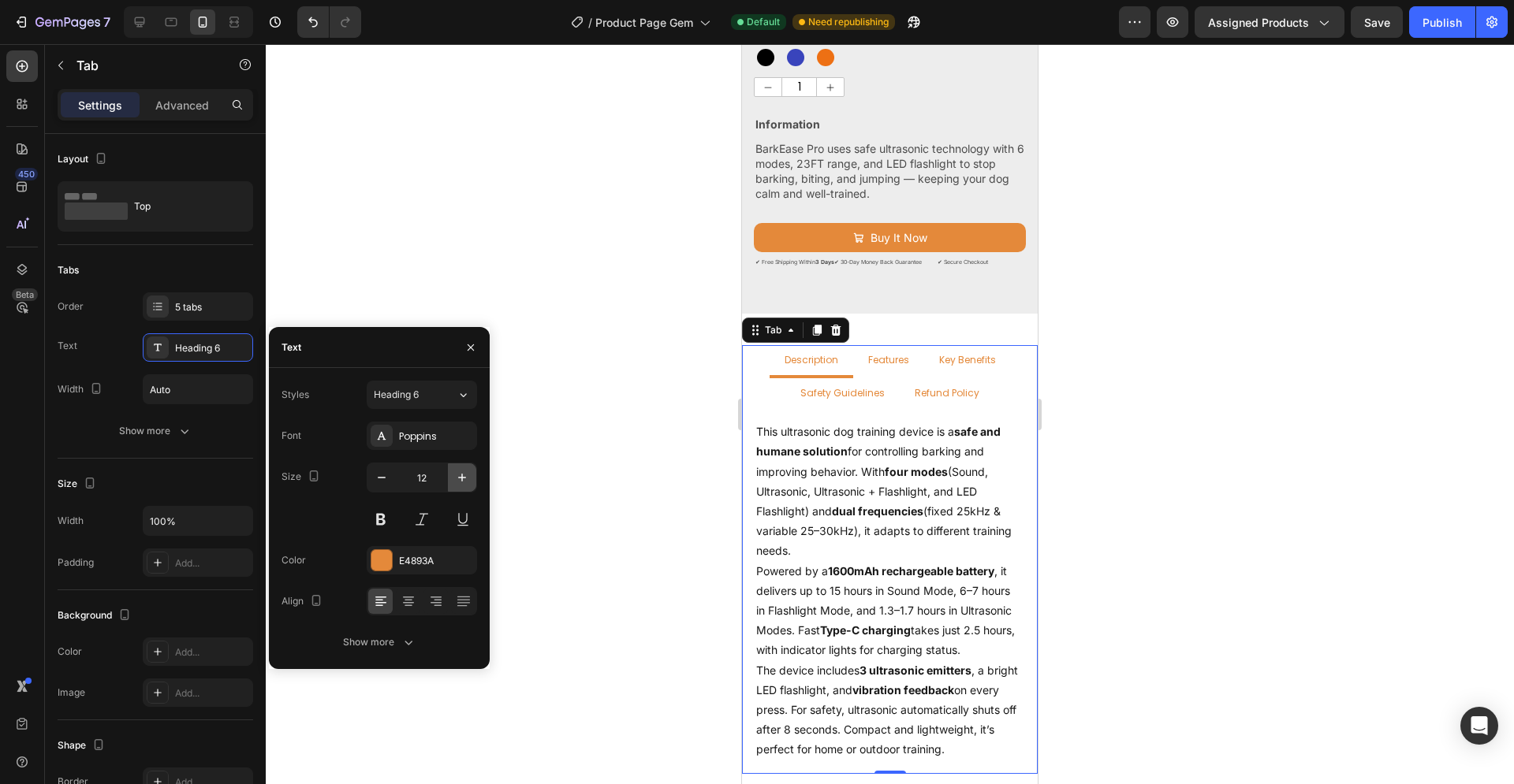
click at [466, 474] on icon "button" at bounding box center [461, 477] width 15 height 15
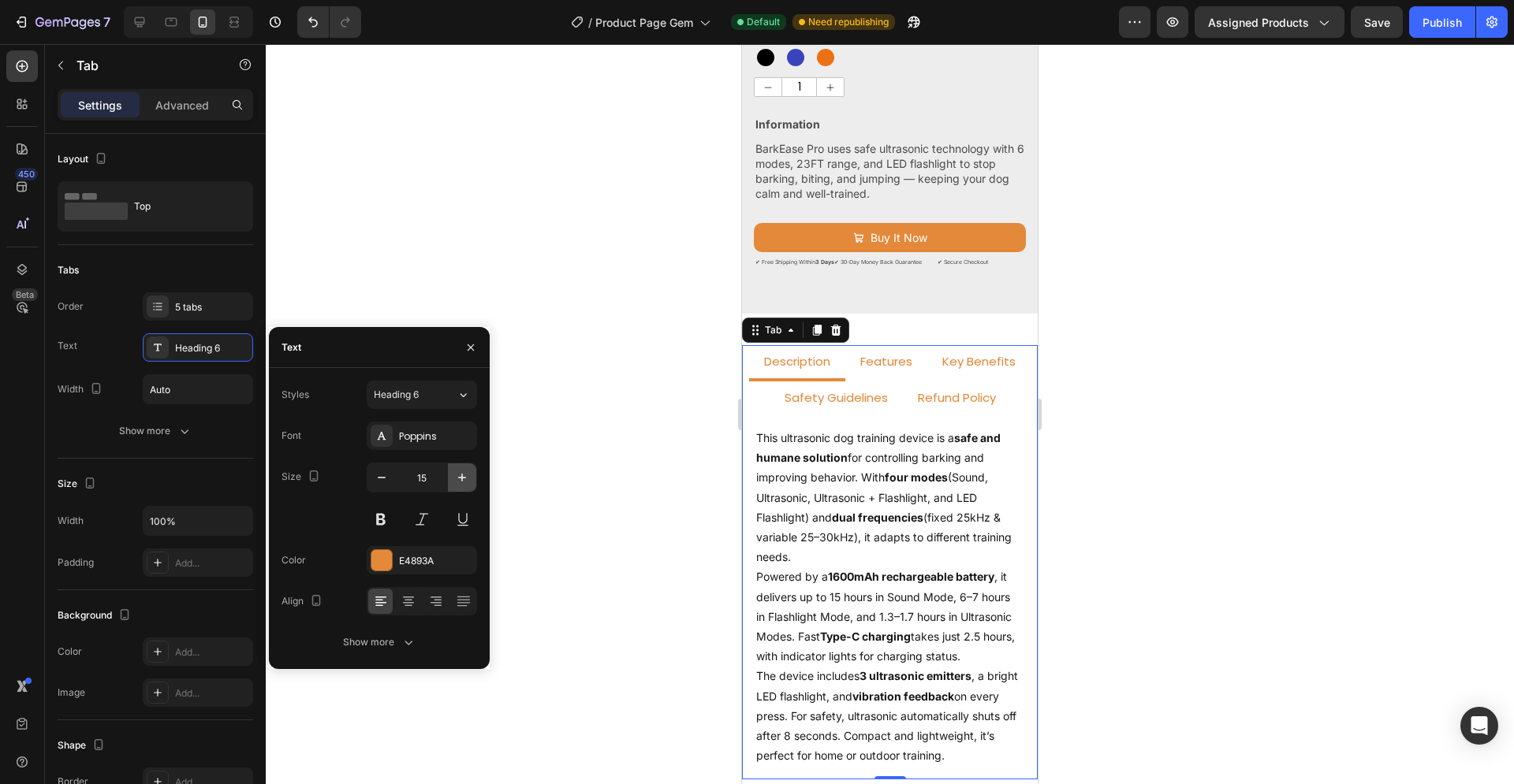
click at [466, 474] on icon "button" at bounding box center [461, 477] width 15 height 15
click at [386, 476] on icon "button" at bounding box center [381, 477] width 15 height 15
type input "15"
click at [406, 599] on icon at bounding box center [408, 601] width 15 height 15
click at [437, 603] on icon at bounding box center [436, 603] width 11 height 2
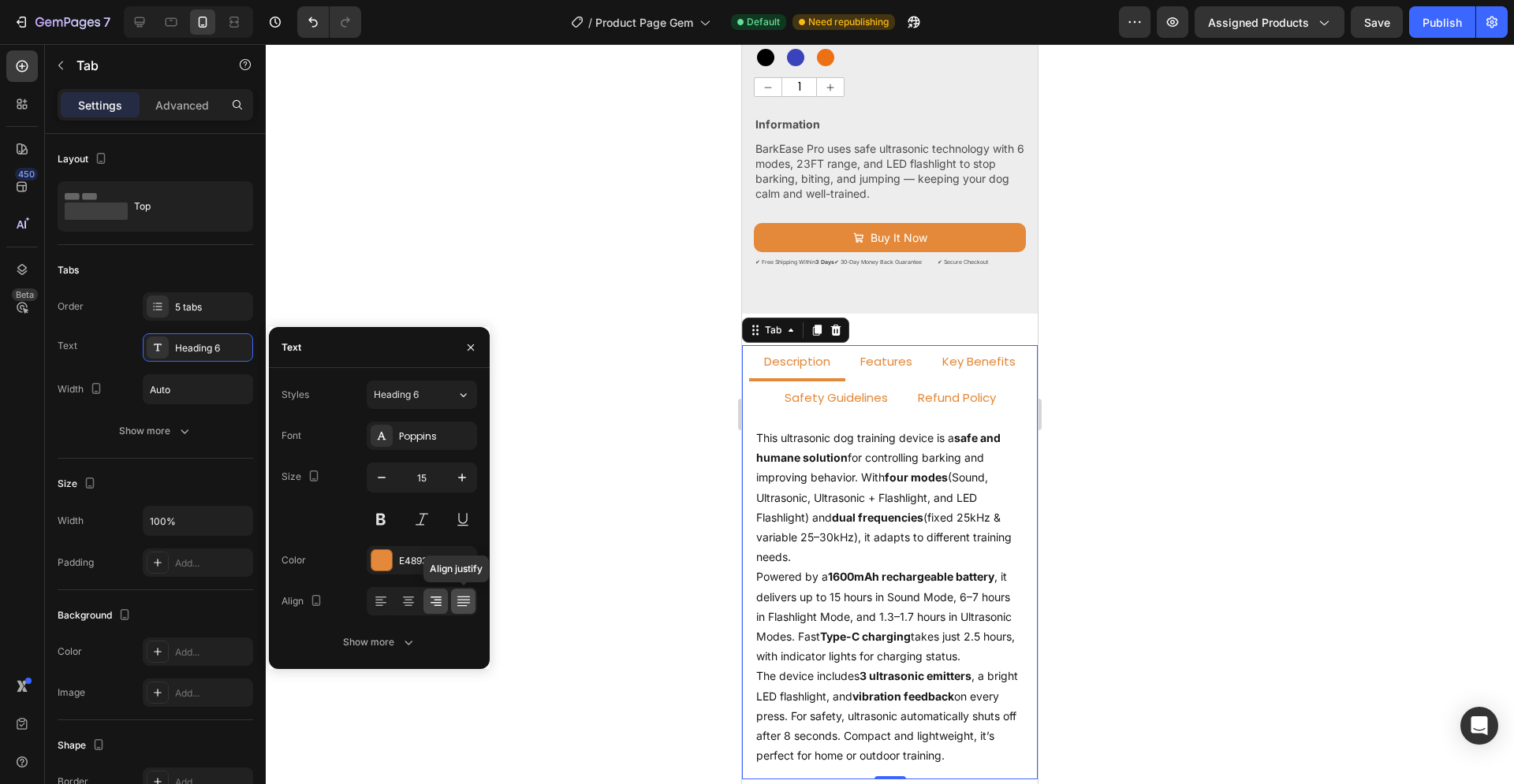
click at [452, 601] on div at bounding box center [463, 601] width 24 height 25
click at [384, 601] on icon at bounding box center [380, 601] width 15 height 15
click at [417, 438] on div "Poppins" at bounding box center [435, 436] width 74 height 14
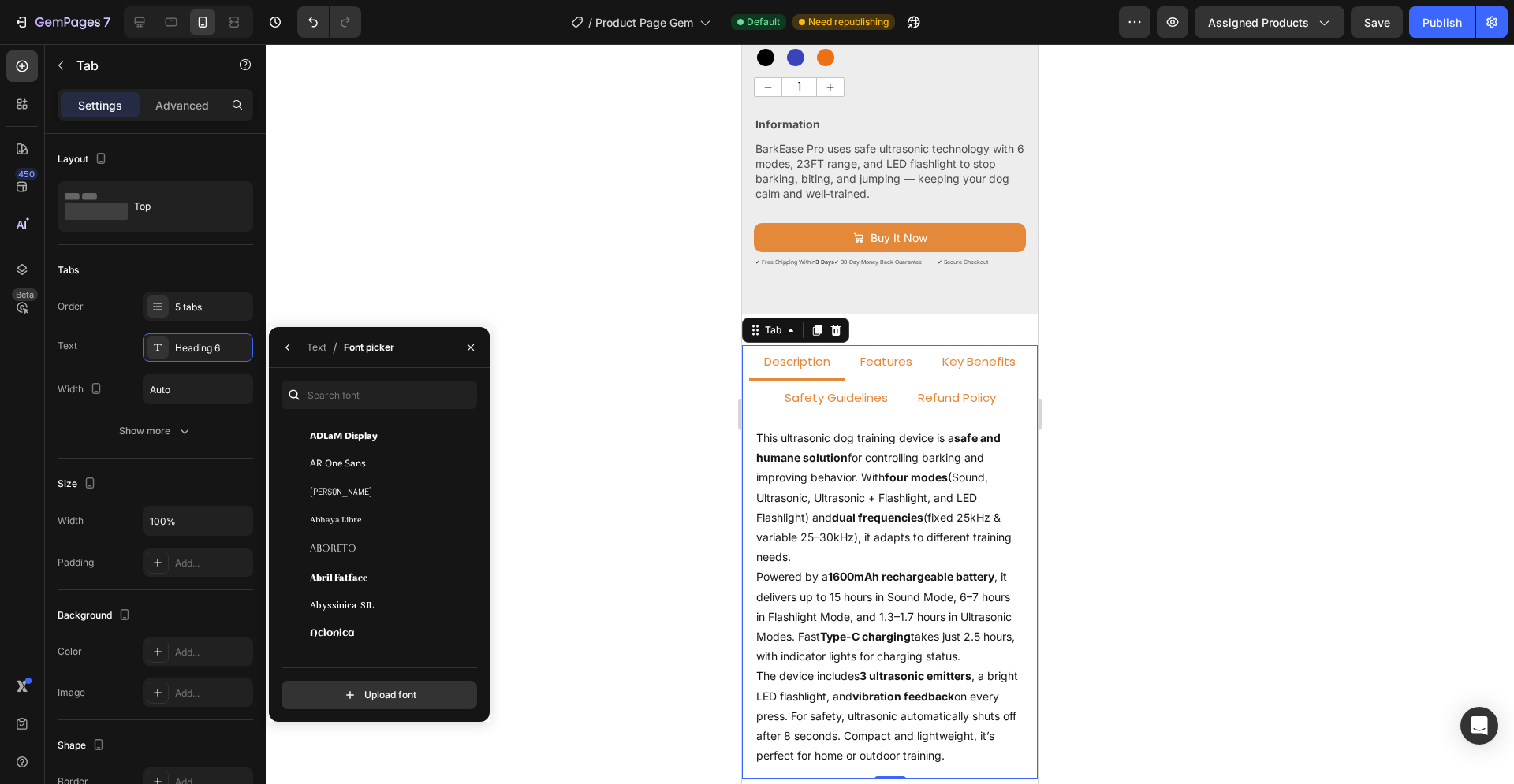
scroll to position [189, 0]
click at [355, 491] on span "Abril Fatface" at bounding box center [338, 483] width 58 height 14
click at [358, 532] on div "Akatab" at bounding box center [389, 524] width 159 height 14
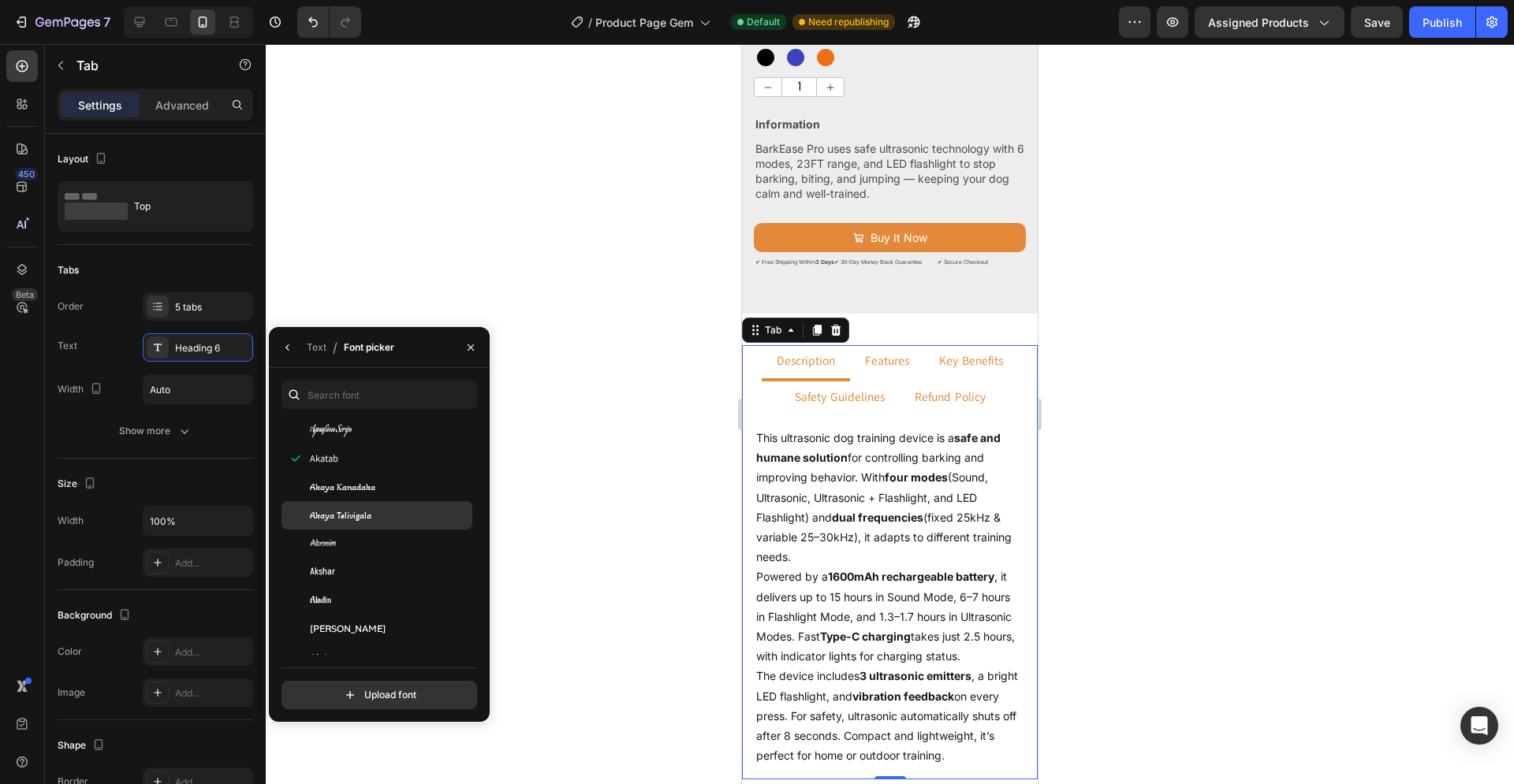
click at [353, 522] on span "Akaya Telivigala" at bounding box center [340, 515] width 61 height 14
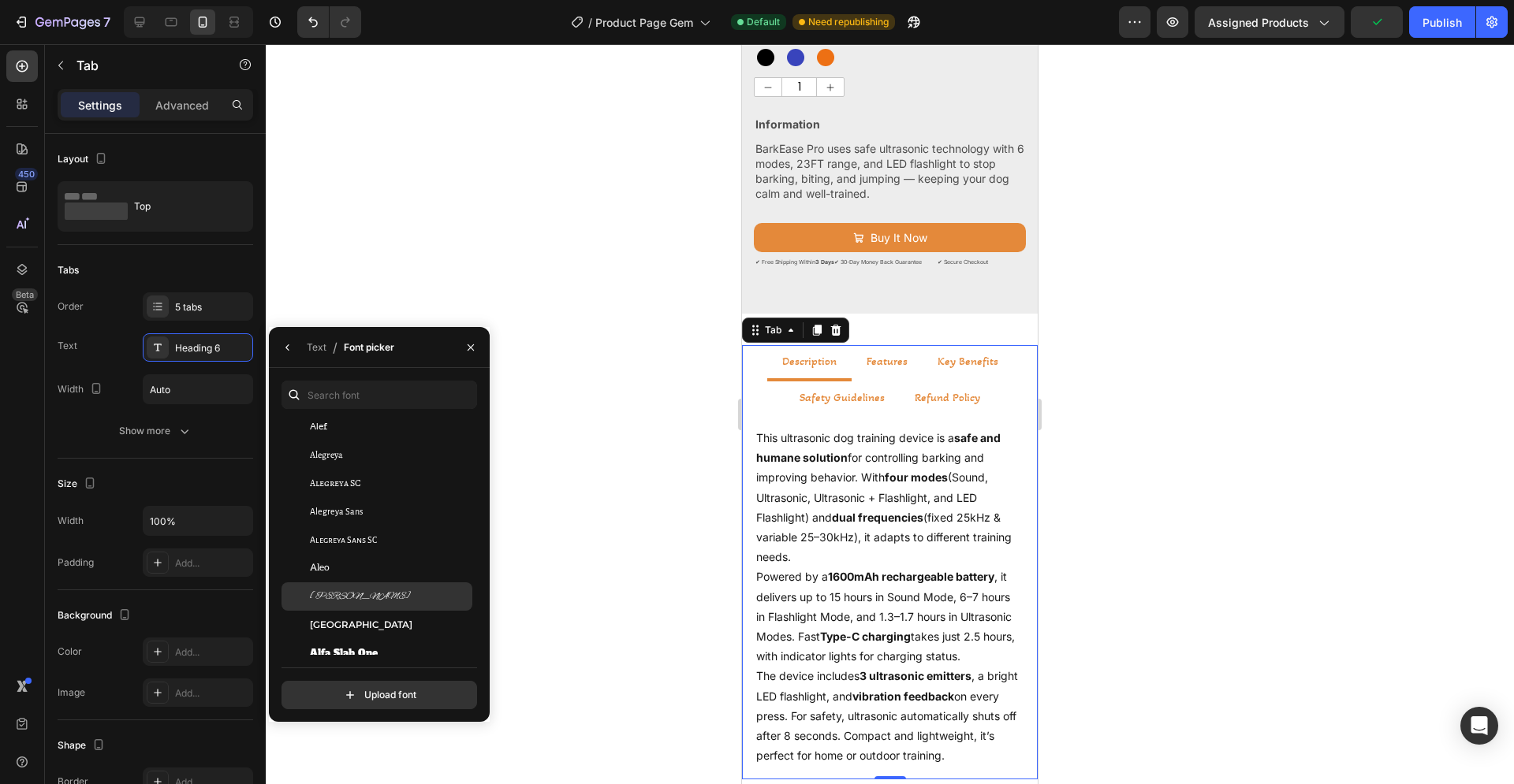
scroll to position [1041, 0]
click at [348, 570] on div "Aleo" at bounding box center [389, 562] width 159 height 14
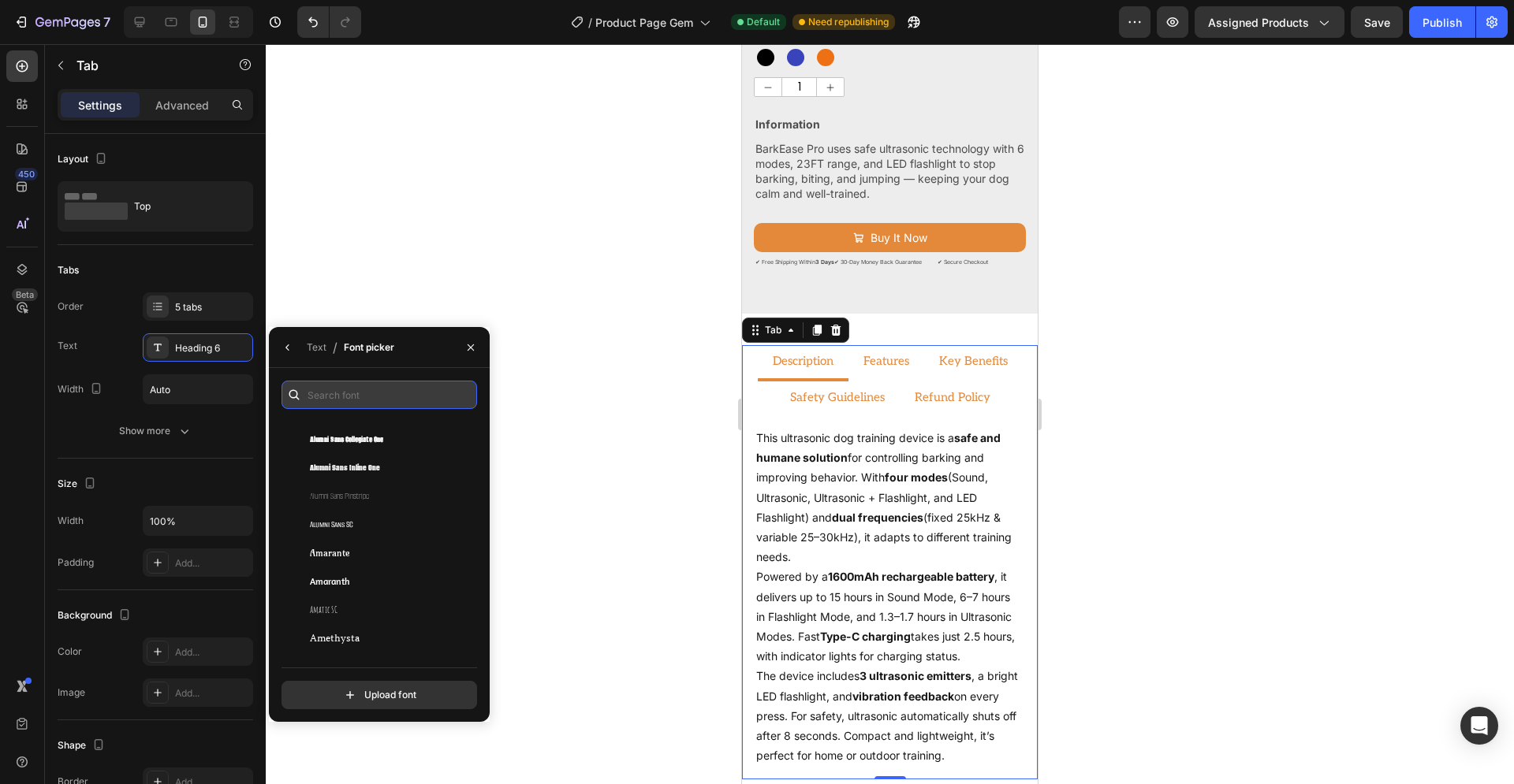
click at [352, 394] on input "text" at bounding box center [379, 394] width 196 height 29
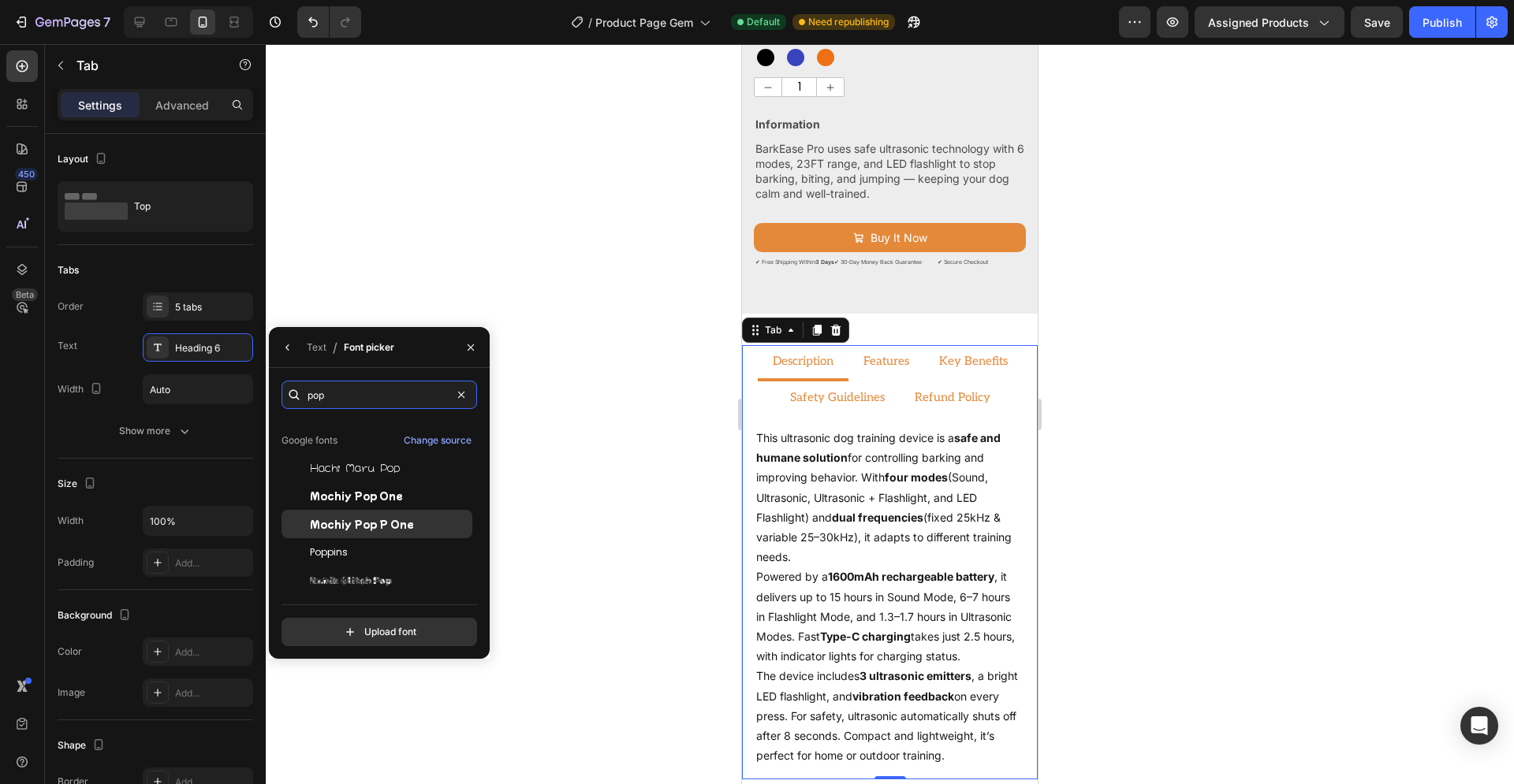
scroll to position [51, 0]
type input "pop"
click at [348, 546] on div "Poppins" at bounding box center [389, 548] width 159 height 14
click at [291, 342] on icon "button" at bounding box center [287, 347] width 12 height 12
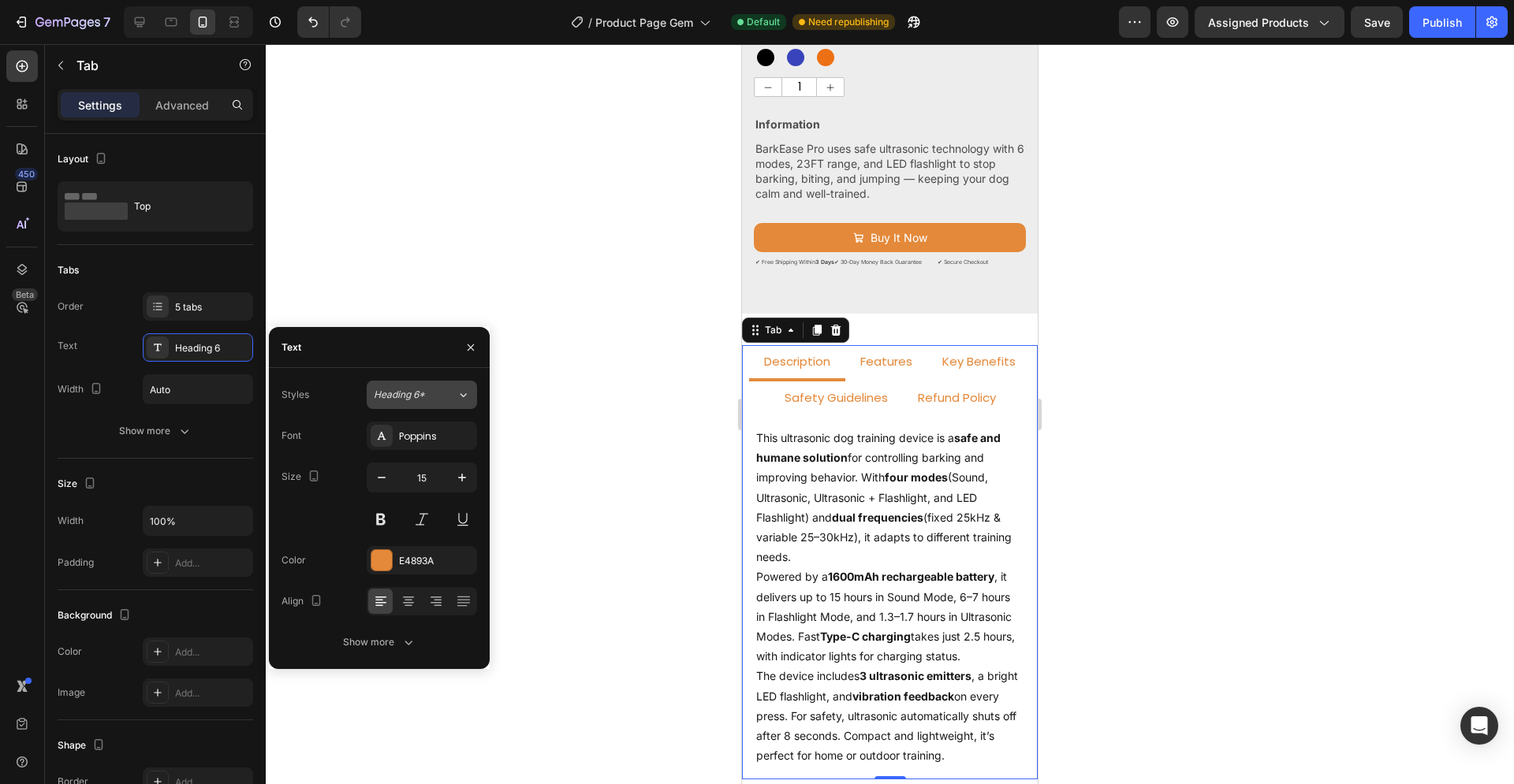
click at [455, 394] on div "Heading 6*" at bounding box center [415, 394] width 83 height 14
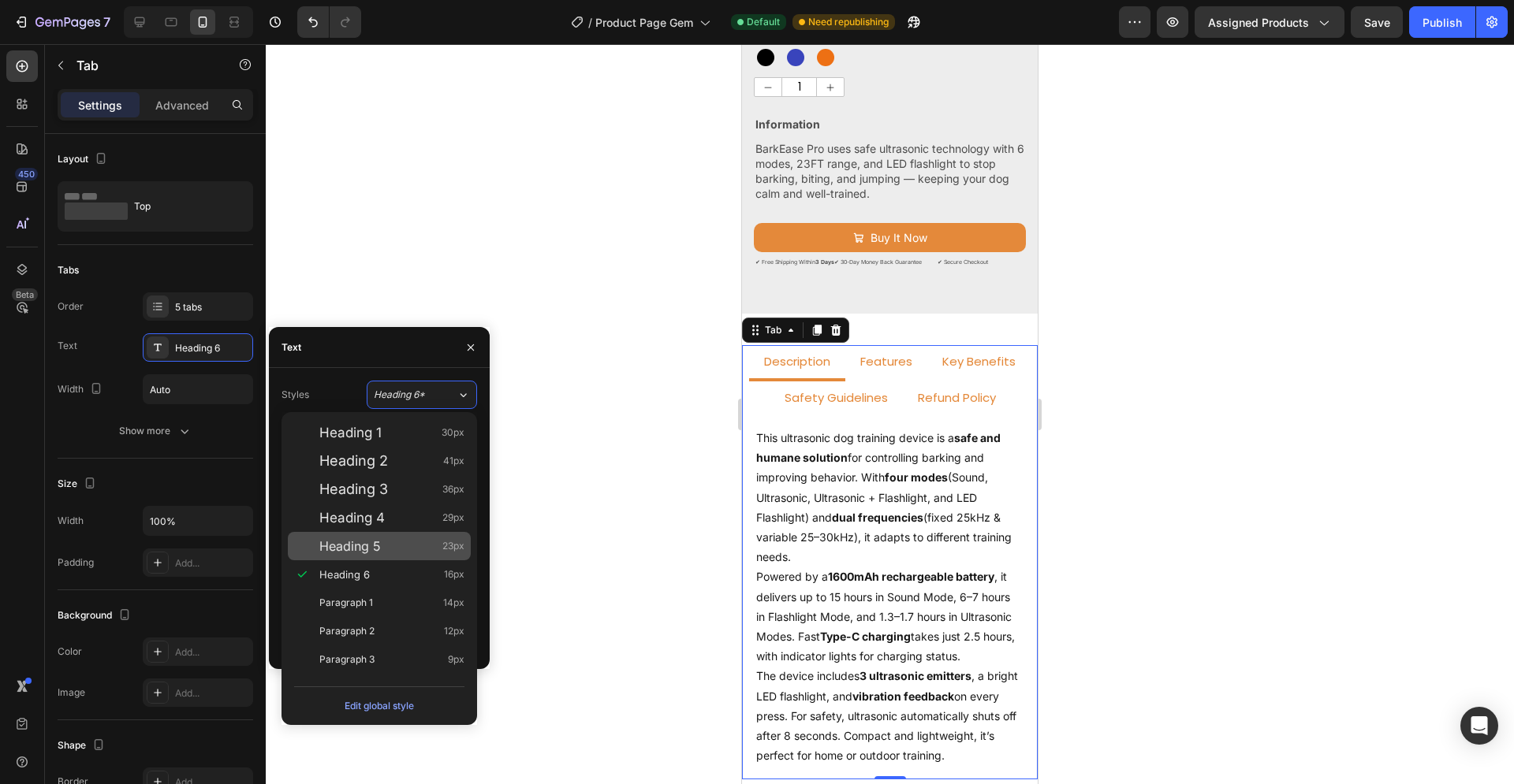
click at [388, 542] on div "Heading 5 23px" at bounding box center [392, 546] width 145 height 15
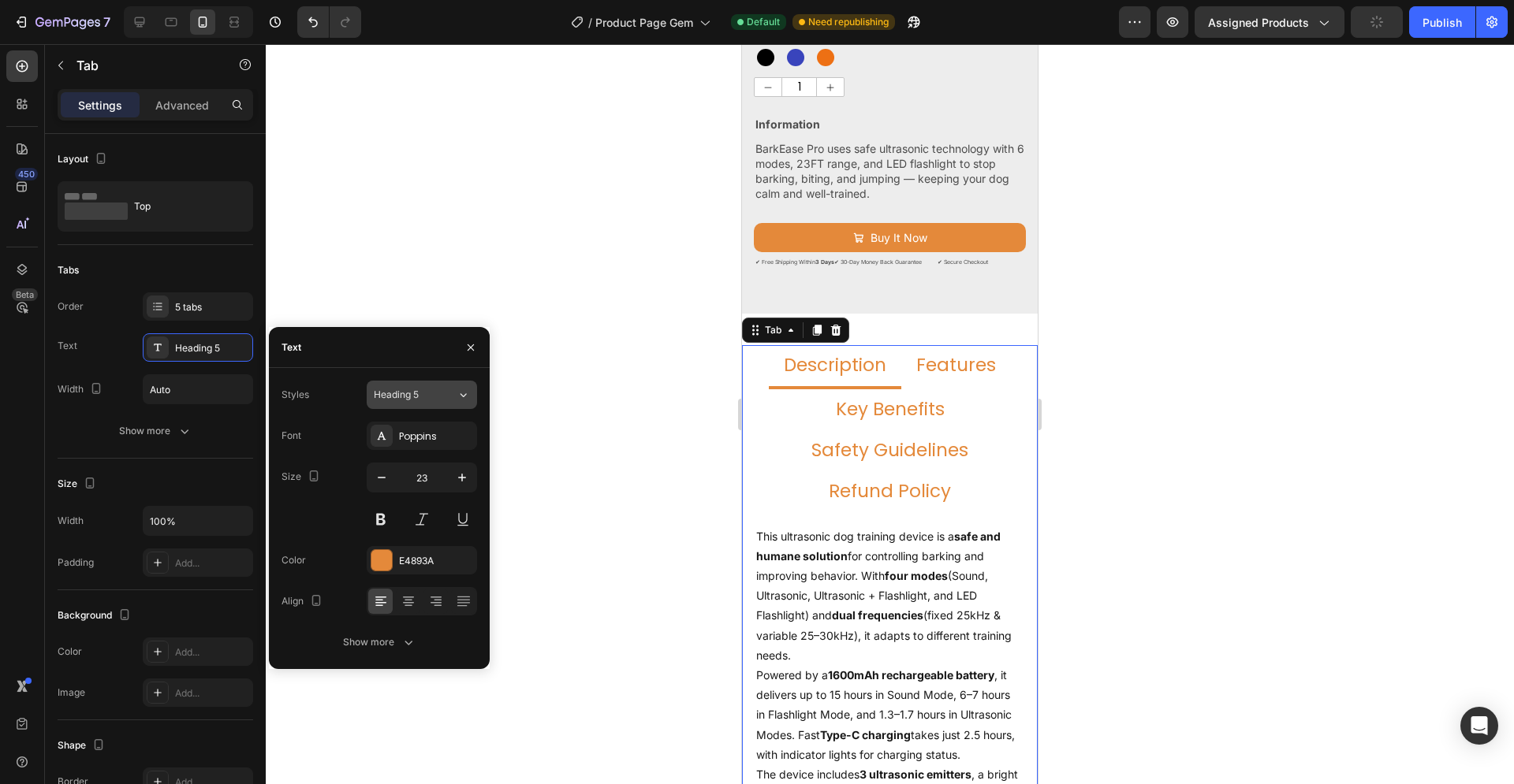
click at [438, 385] on button "Heading 5" at bounding box center [422, 394] width 110 height 29
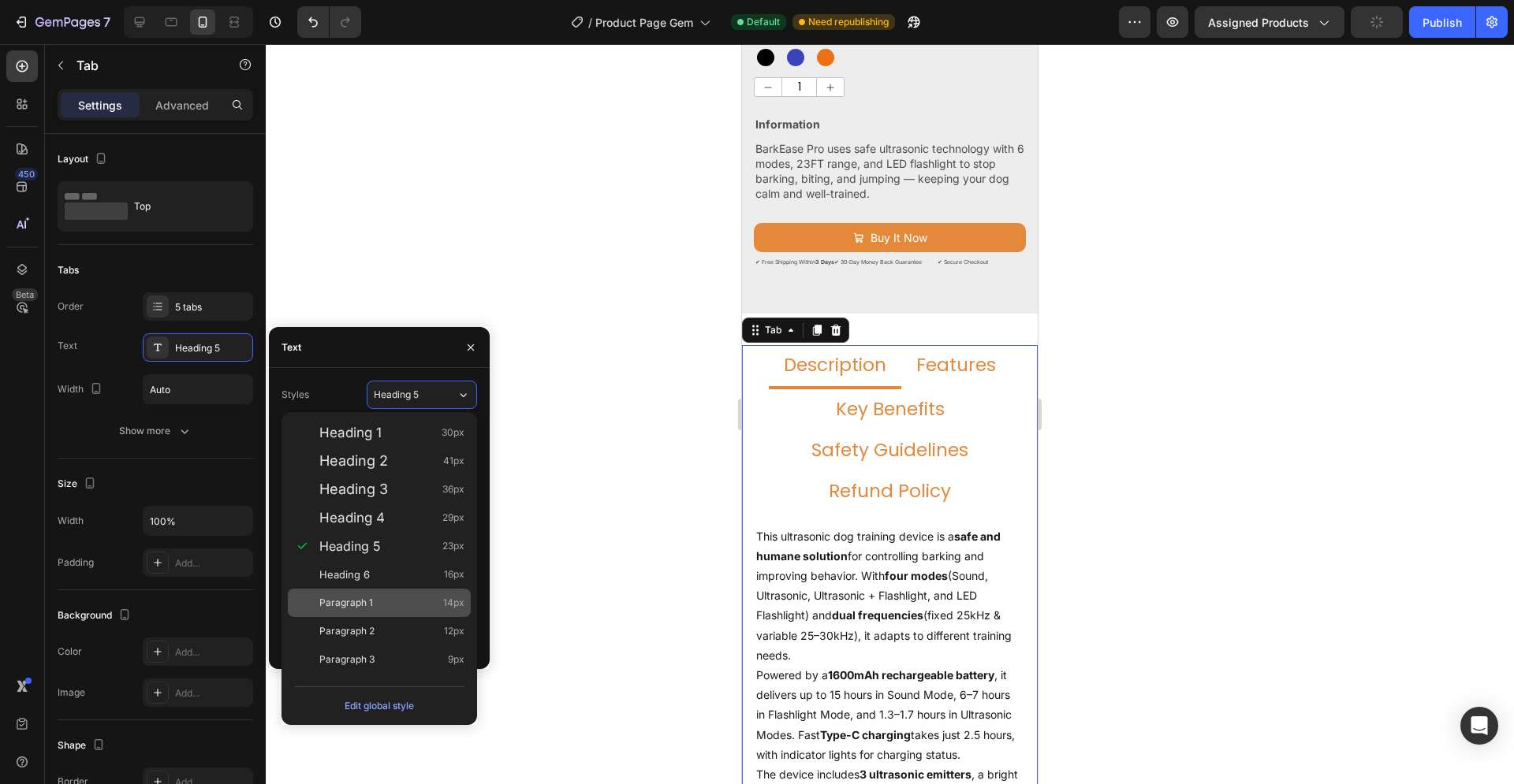
click at [382, 598] on div "Paragraph 1 14px" at bounding box center [392, 602] width 145 height 15
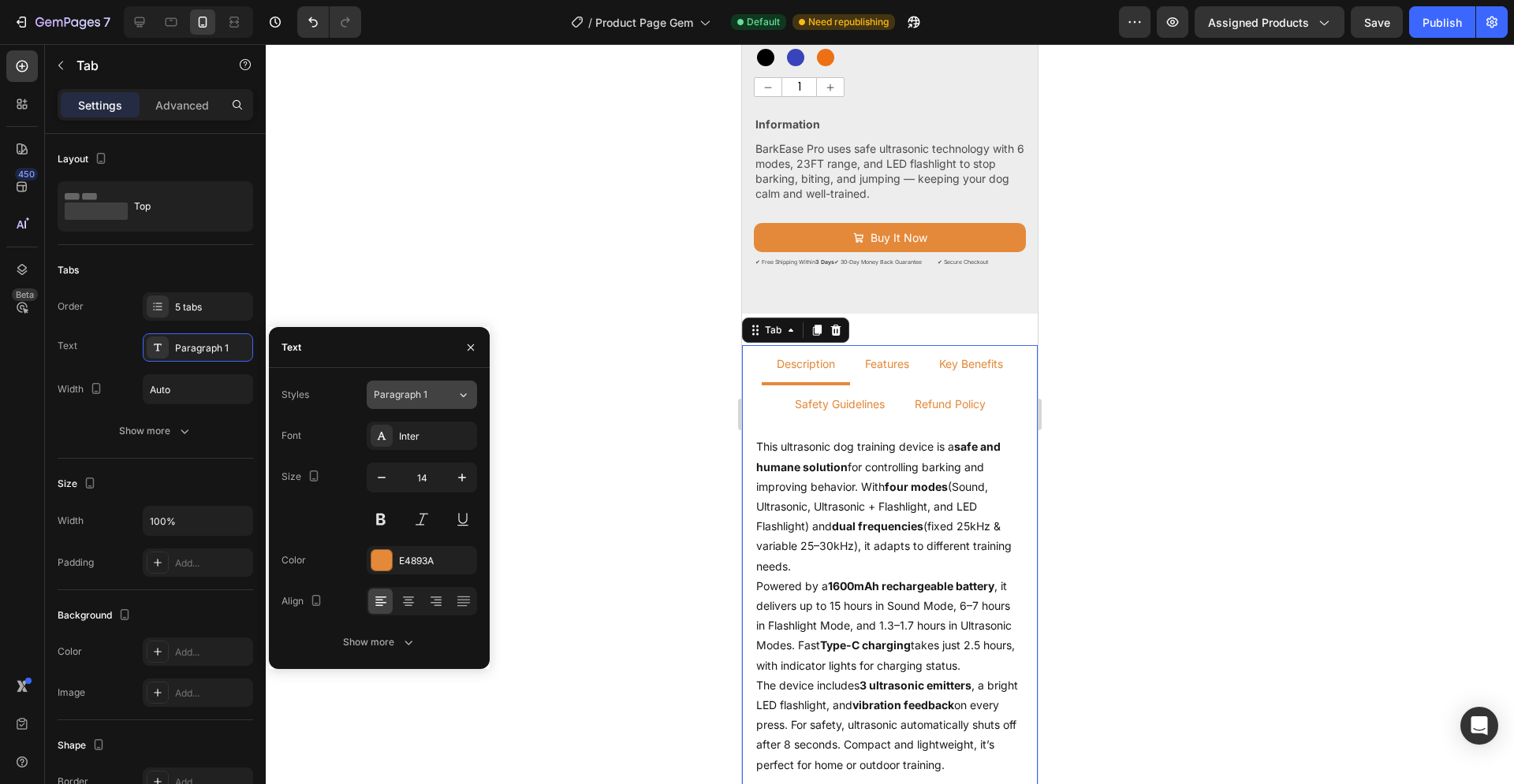
click at [438, 391] on div "Paragraph 1" at bounding box center [415, 394] width 83 height 14
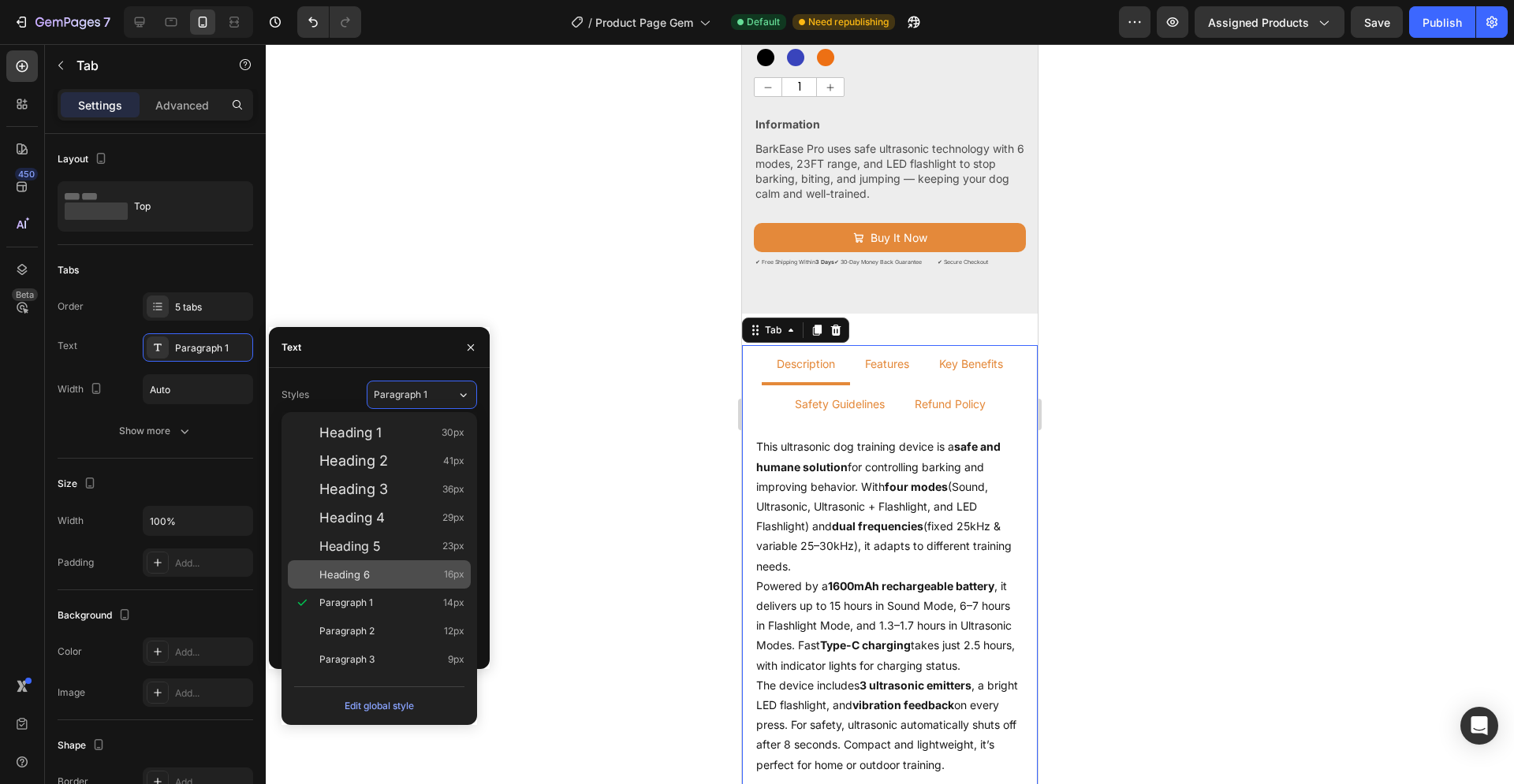
click at [402, 570] on div "Heading 6 16px" at bounding box center [392, 574] width 145 height 15
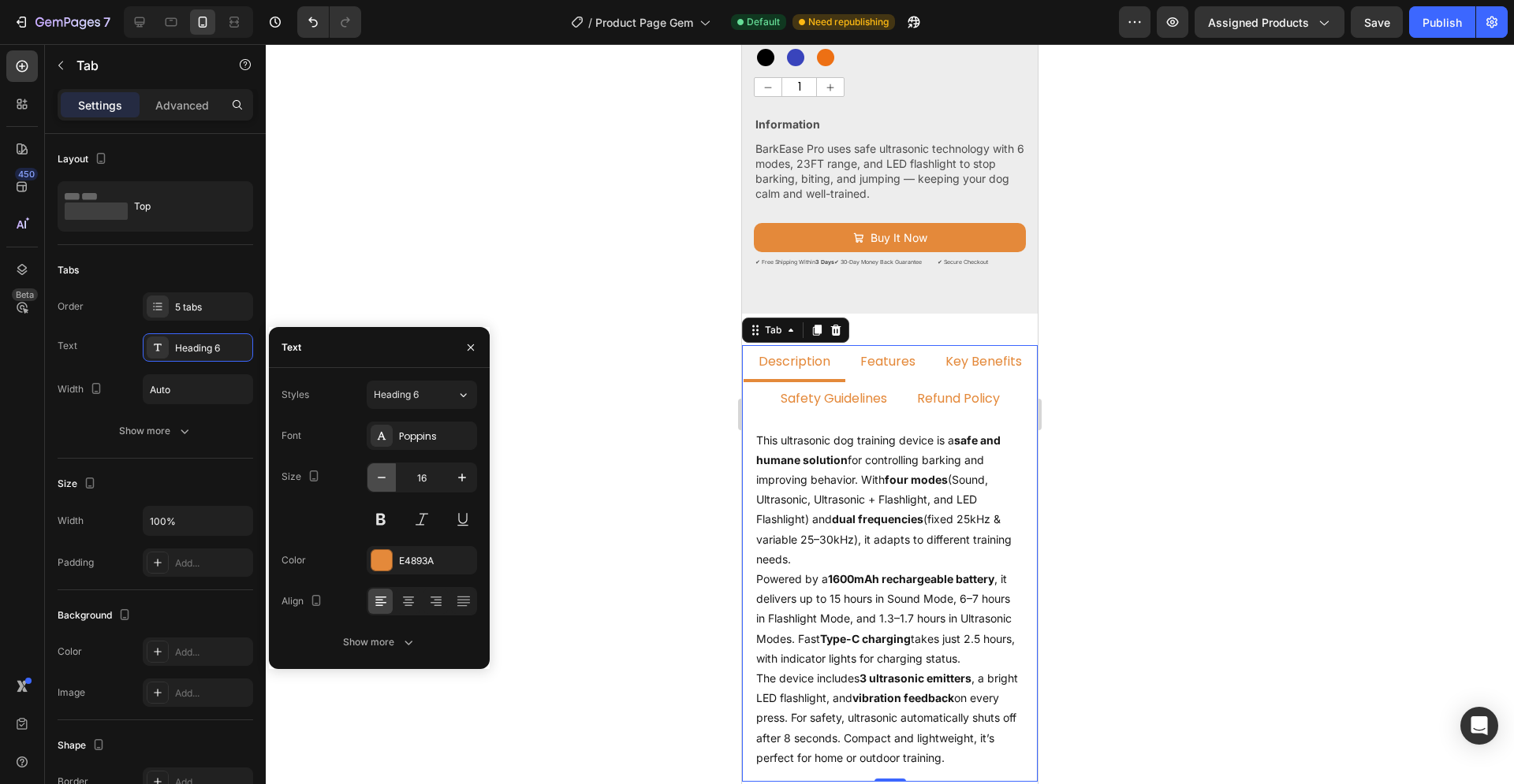
click at [387, 480] on icon "button" at bounding box center [381, 477] width 15 height 15
type input "14"
click at [585, 413] on div at bounding box center [889, 414] width 1248 height 740
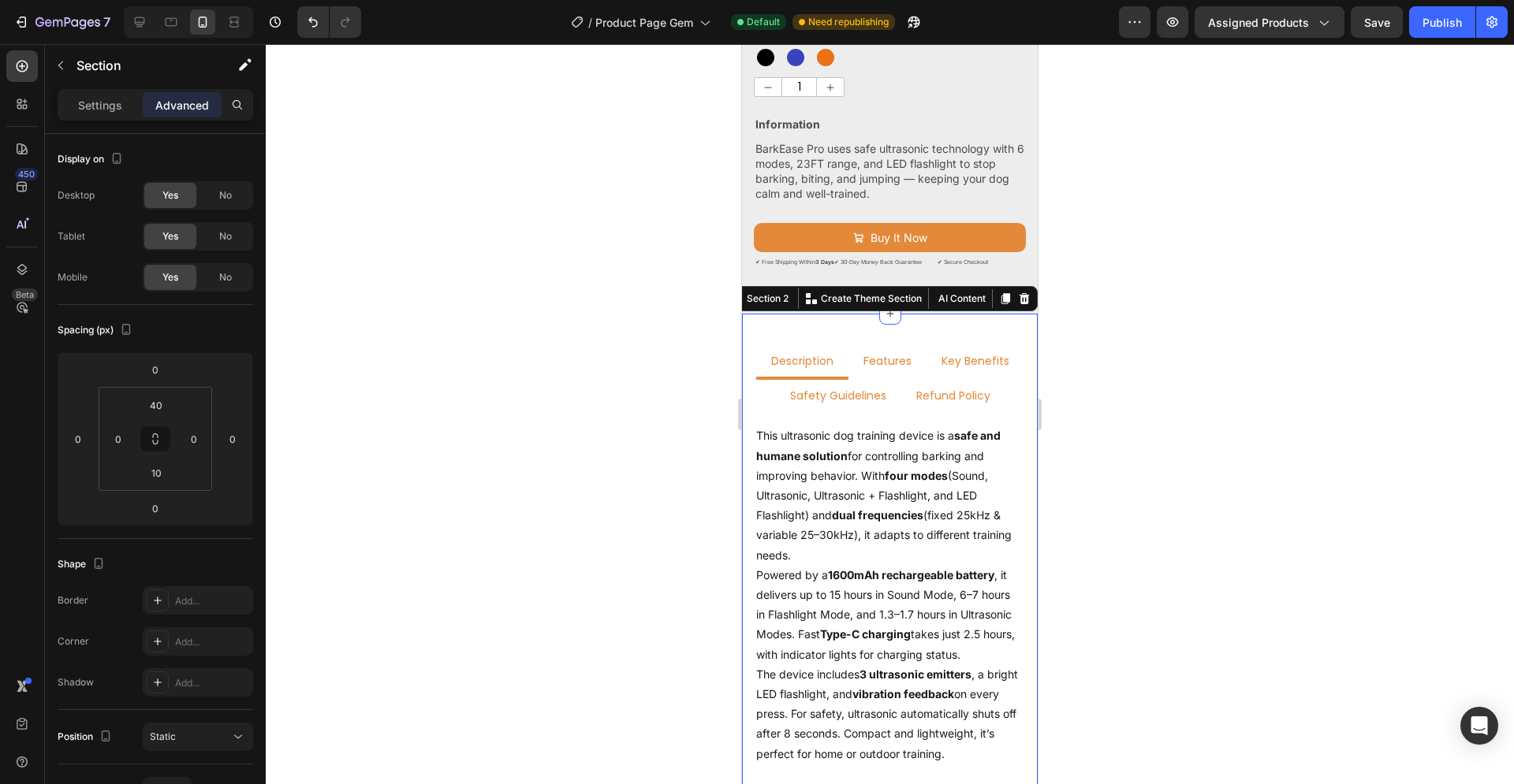
click at [924, 314] on div "Description Features Key Benefits Safety Guidelines Refund Policy This ultrason…" at bounding box center [889, 556] width 296 height 485
click at [831, 323] on div "Description Features Key Benefits Safety Guidelines Refund Policy This ultrason…" at bounding box center [889, 556] width 296 height 485
drag, startPoint x: 164, startPoint y: 400, endPoint x: 171, endPoint y: 407, distance: 9.9
click at [171, 407] on input "40" at bounding box center [156, 405] width 32 height 24
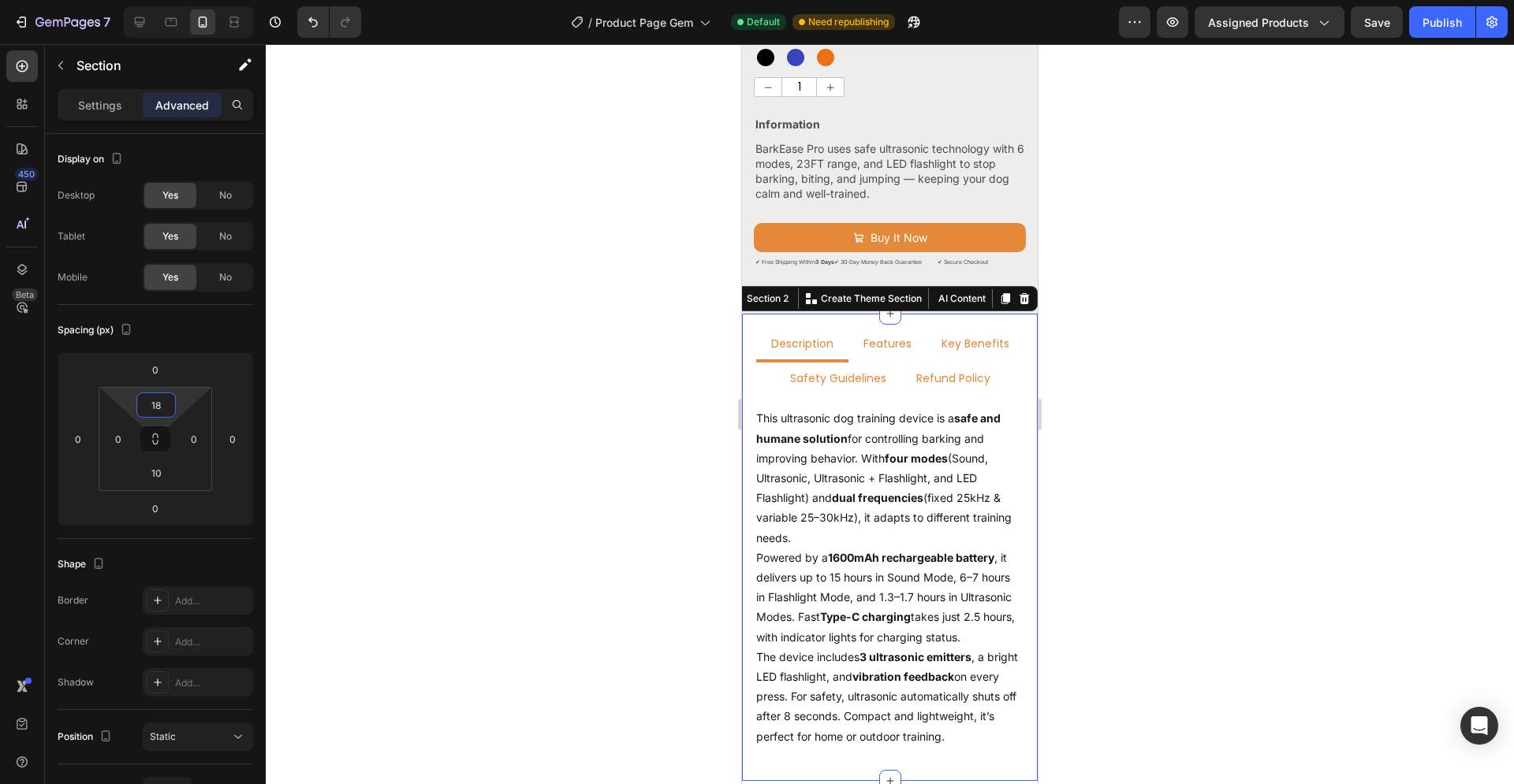
type input "18"
click at [1185, 387] on div at bounding box center [889, 414] width 1248 height 740
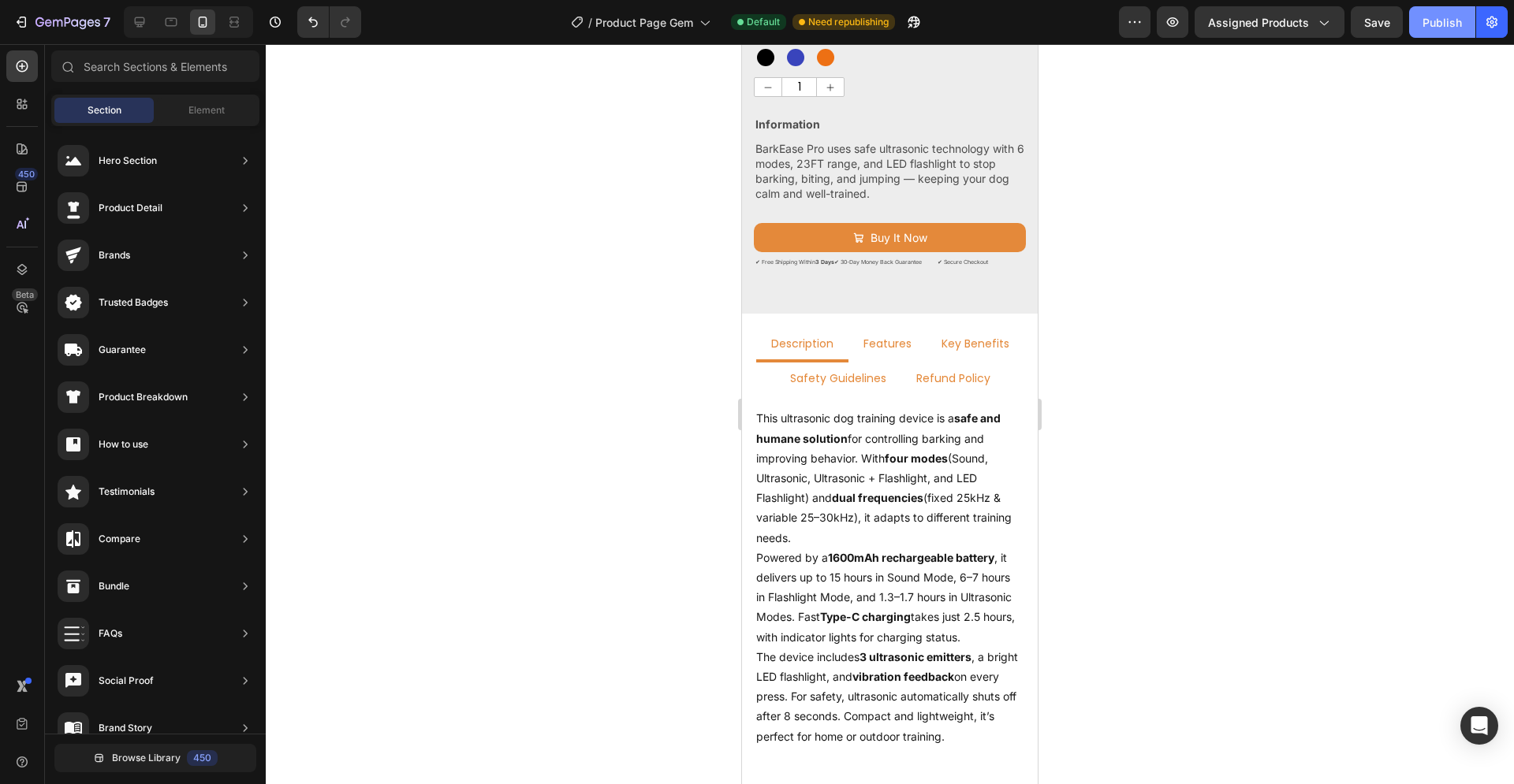
click at [1440, 29] on div "Publish" at bounding box center [1442, 22] width 39 height 16
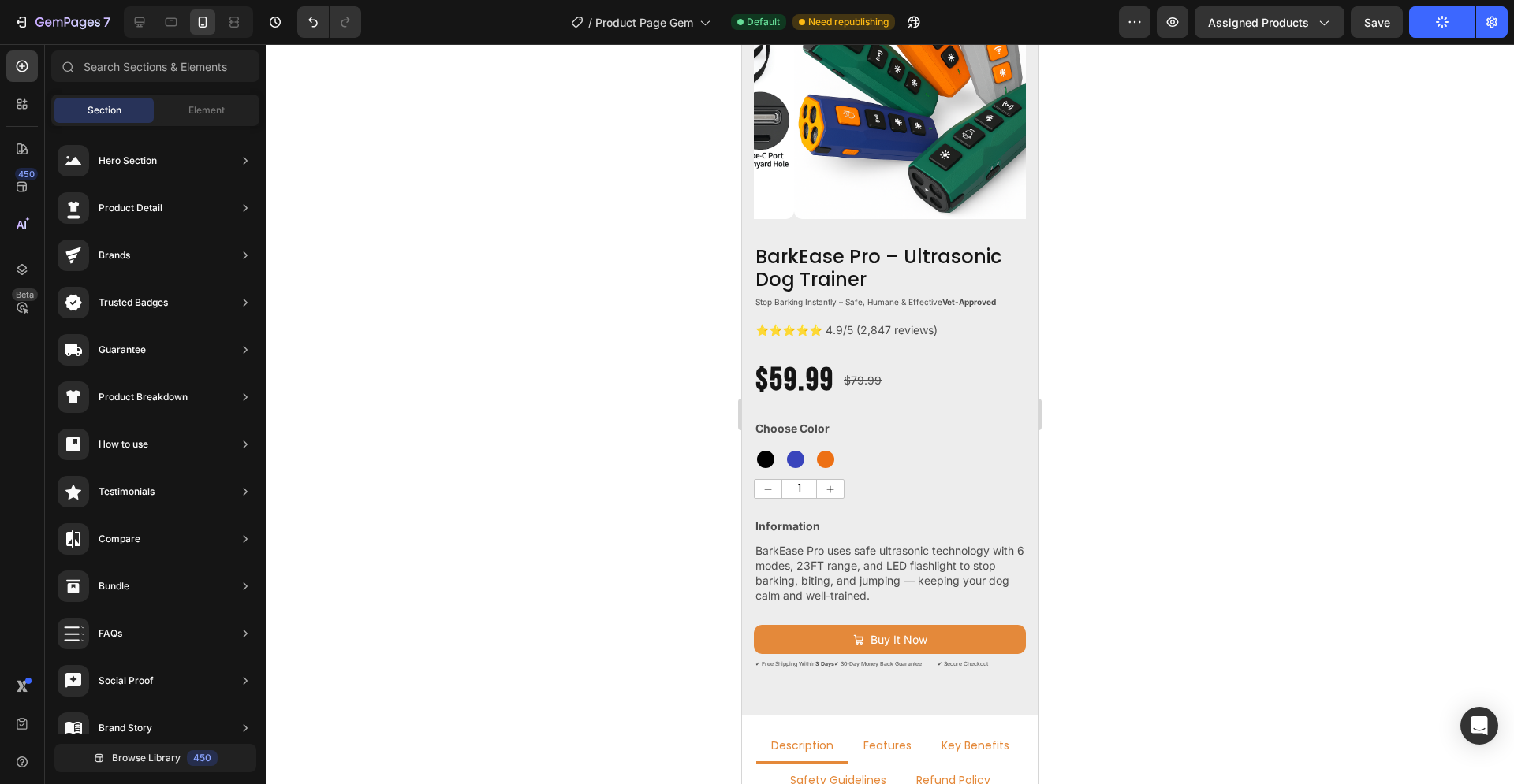
click at [1145, 364] on div at bounding box center [889, 414] width 1248 height 740
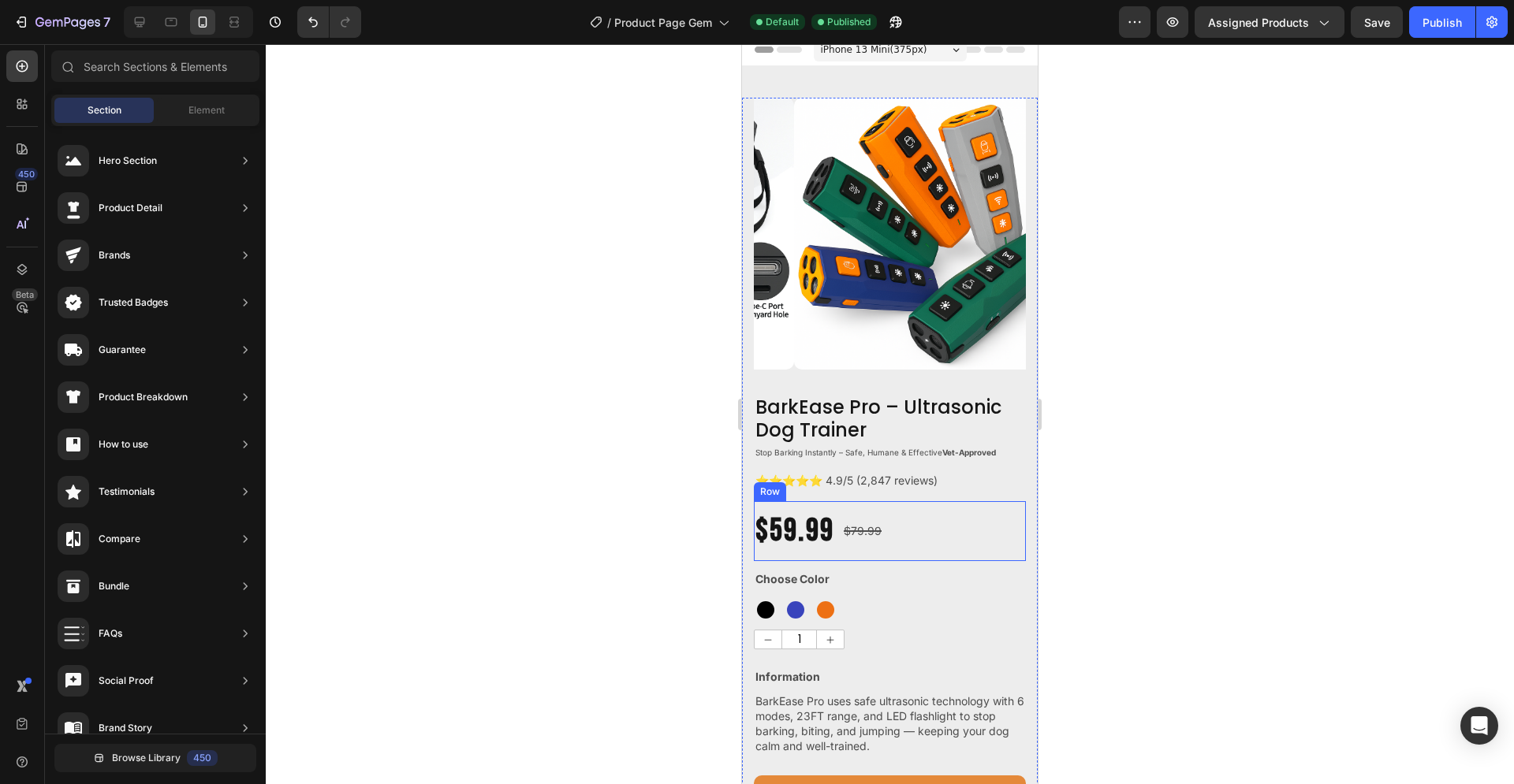
scroll to position [322, 0]
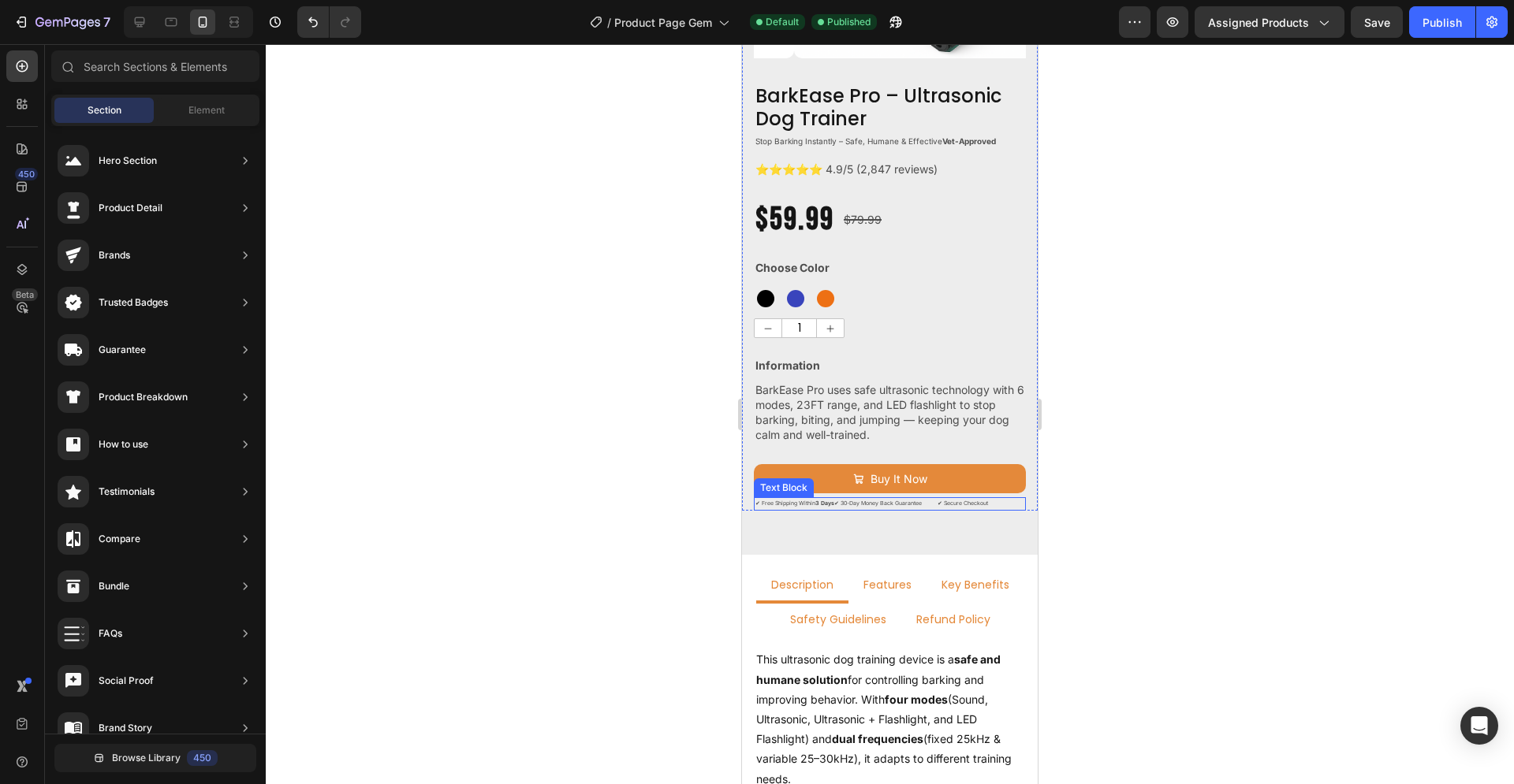
click at [899, 499] on p "✔ Free Shipping [DATE] ✔ 30-Day Money Back Guarantee ✔ Secure Checkout" at bounding box center [889, 504] width 269 height 11
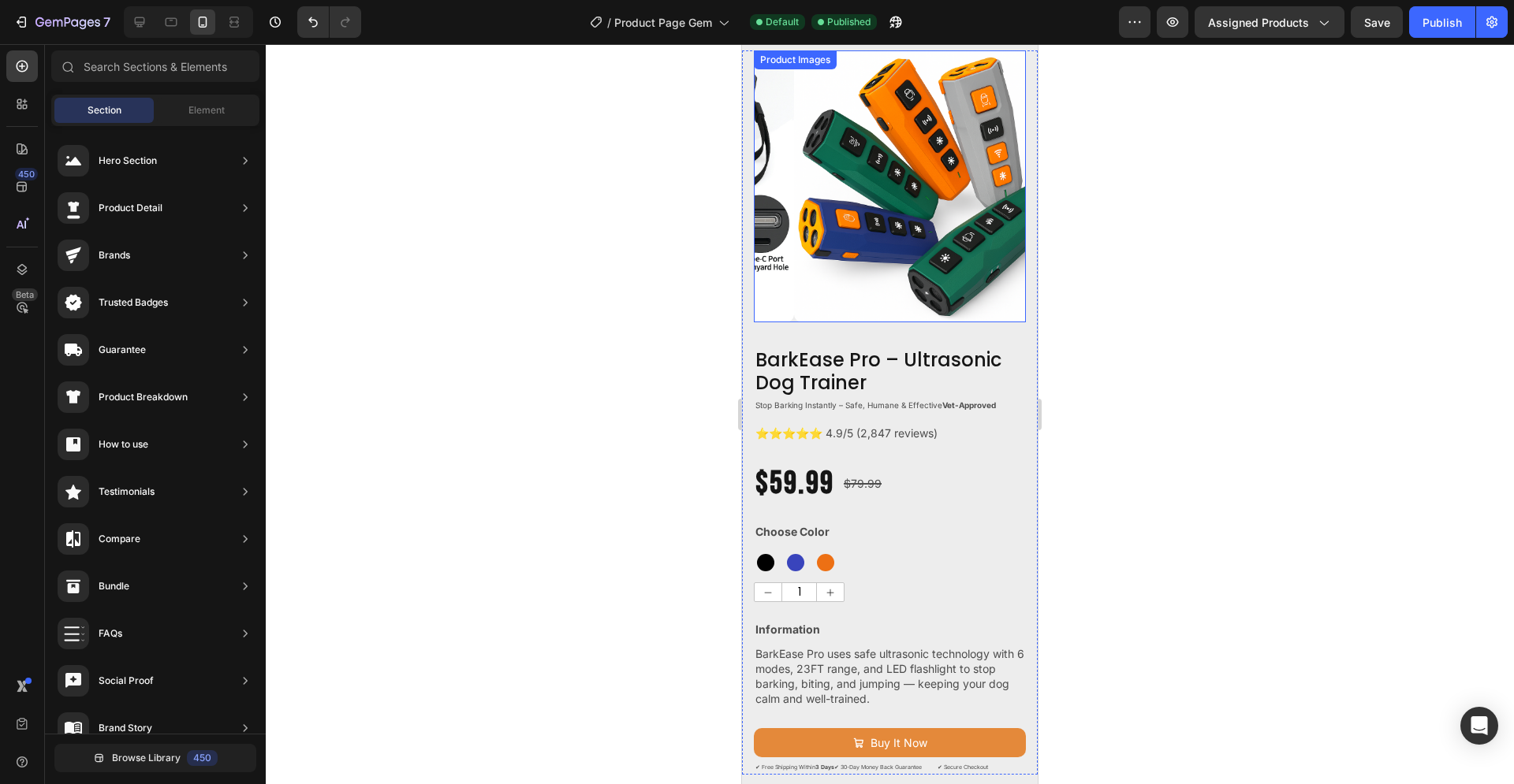
scroll to position [0, 0]
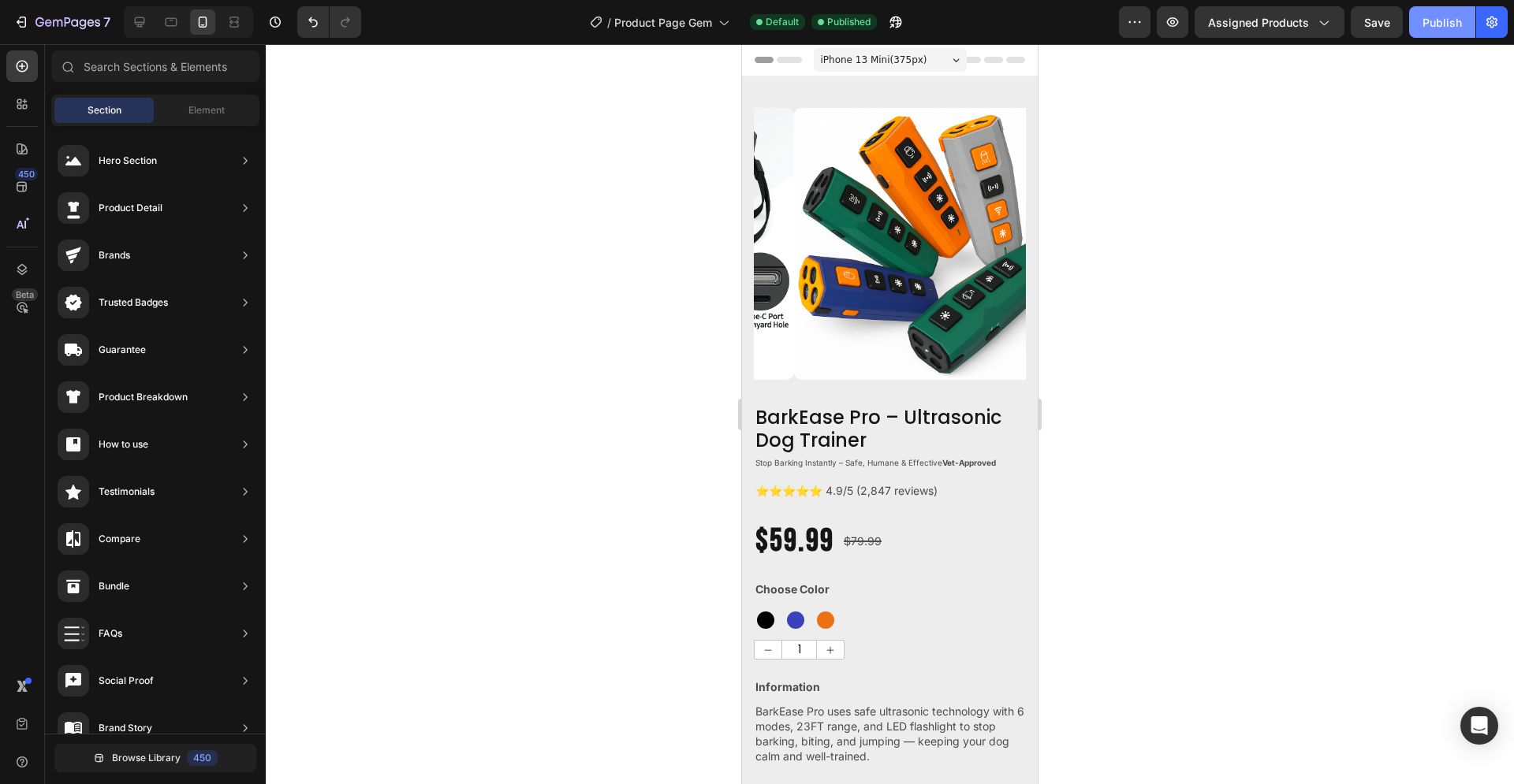
click at [1428, 23] on div "Publish" at bounding box center [1442, 22] width 39 height 16
click at [608, 405] on div at bounding box center [889, 414] width 1248 height 740
click at [567, 375] on div at bounding box center [889, 414] width 1248 height 740
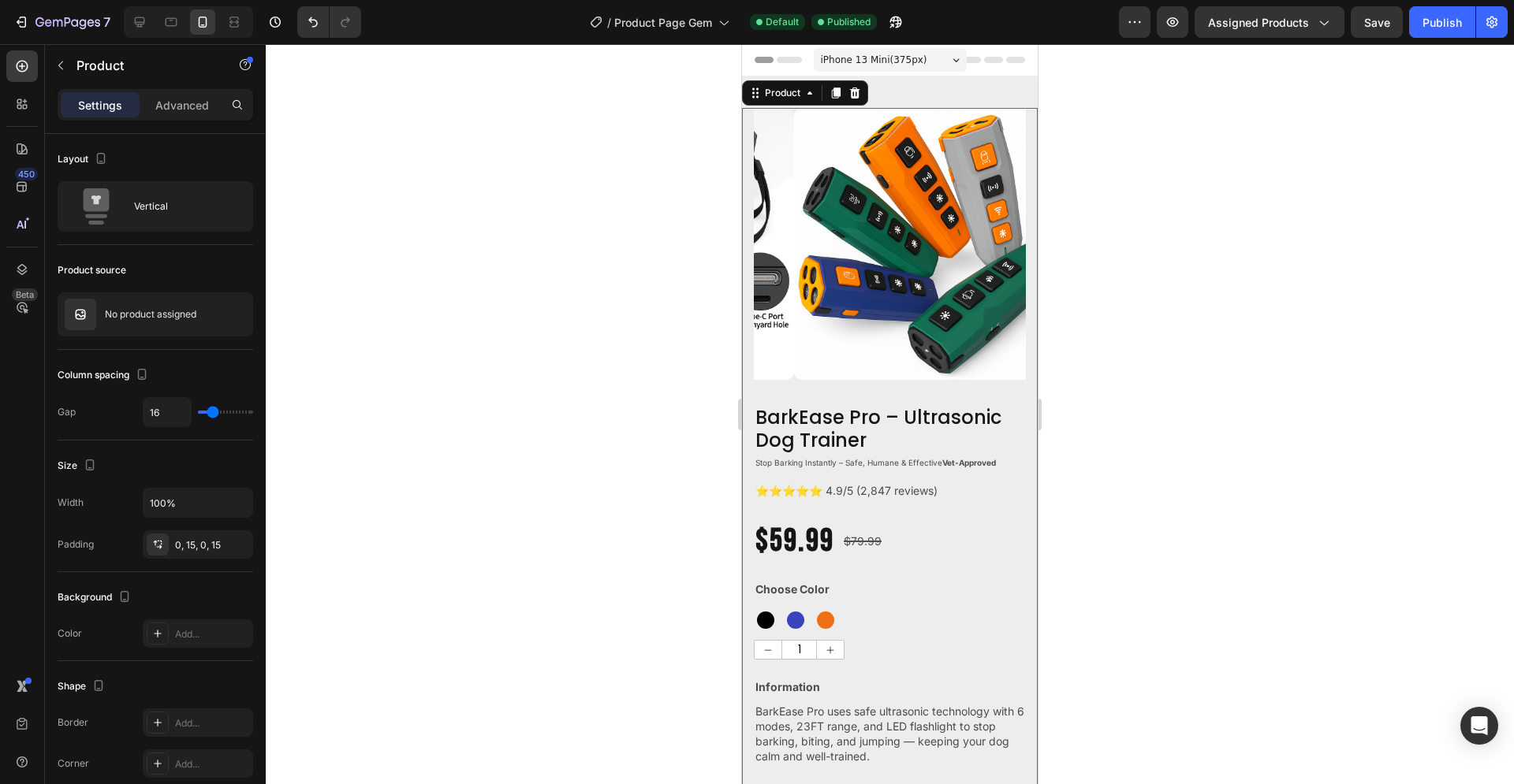
click at [829, 380] on div "Product Images BarkEase Pro – Ultrasonic Dog Trainer Product Title Stop Barking…" at bounding box center [889, 469] width 296 height 725
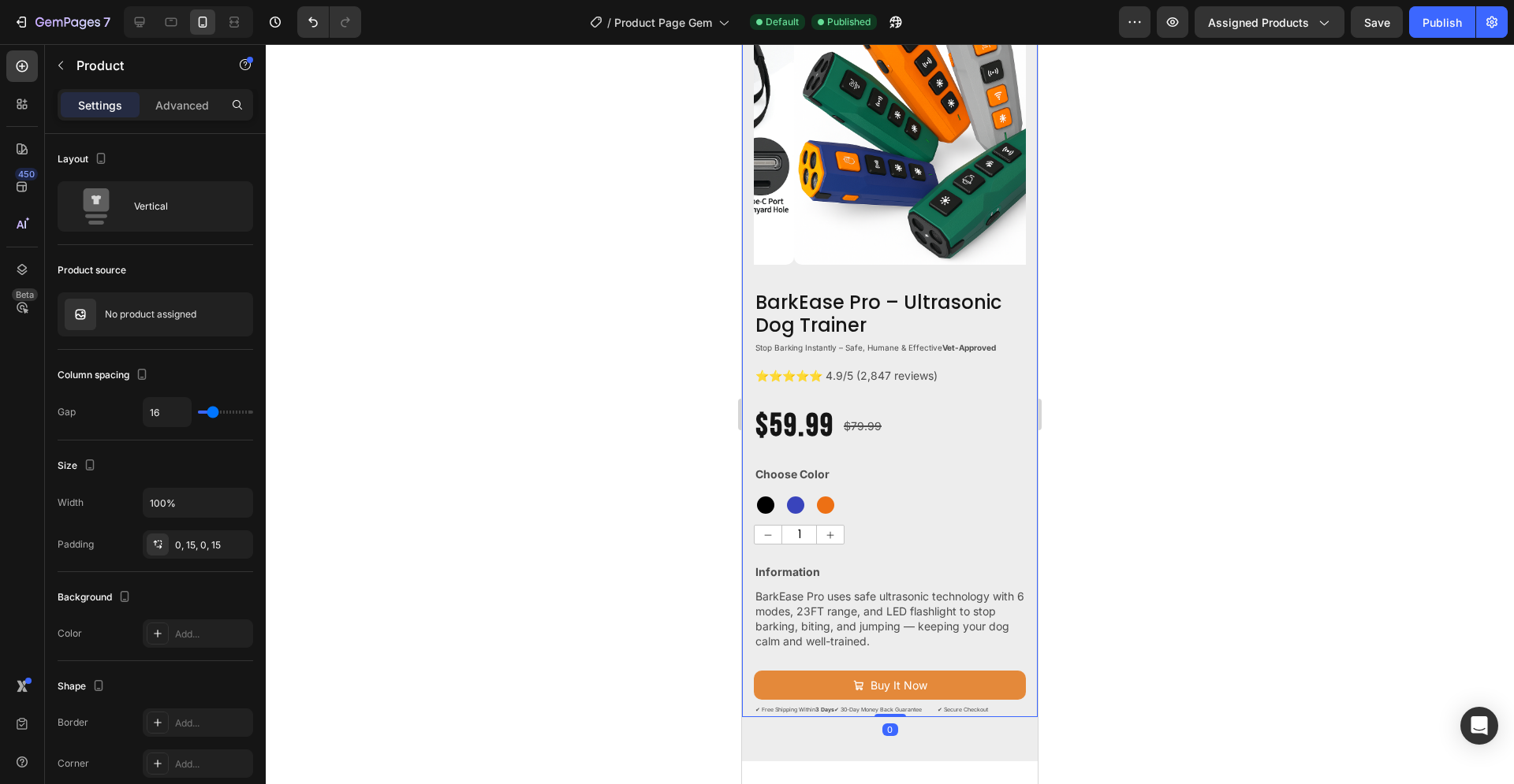
scroll to position [161, 0]
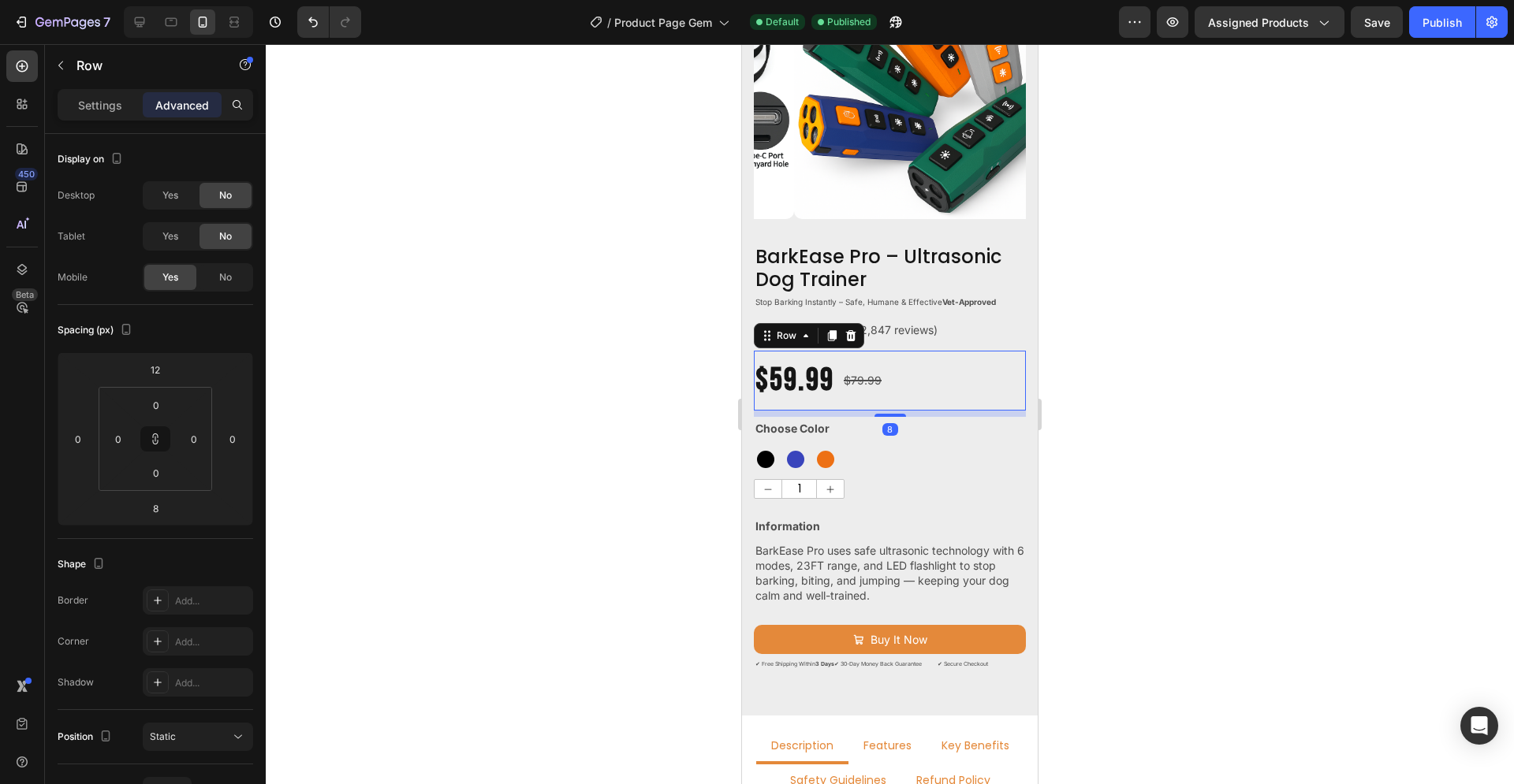
click at [936, 371] on div "$59.99 Product Price Product Price $79.99 Product Price Product Price Row 8" at bounding box center [890, 380] width 272 height 59
click at [24, 66] on icon at bounding box center [22, 66] width 7 height 7
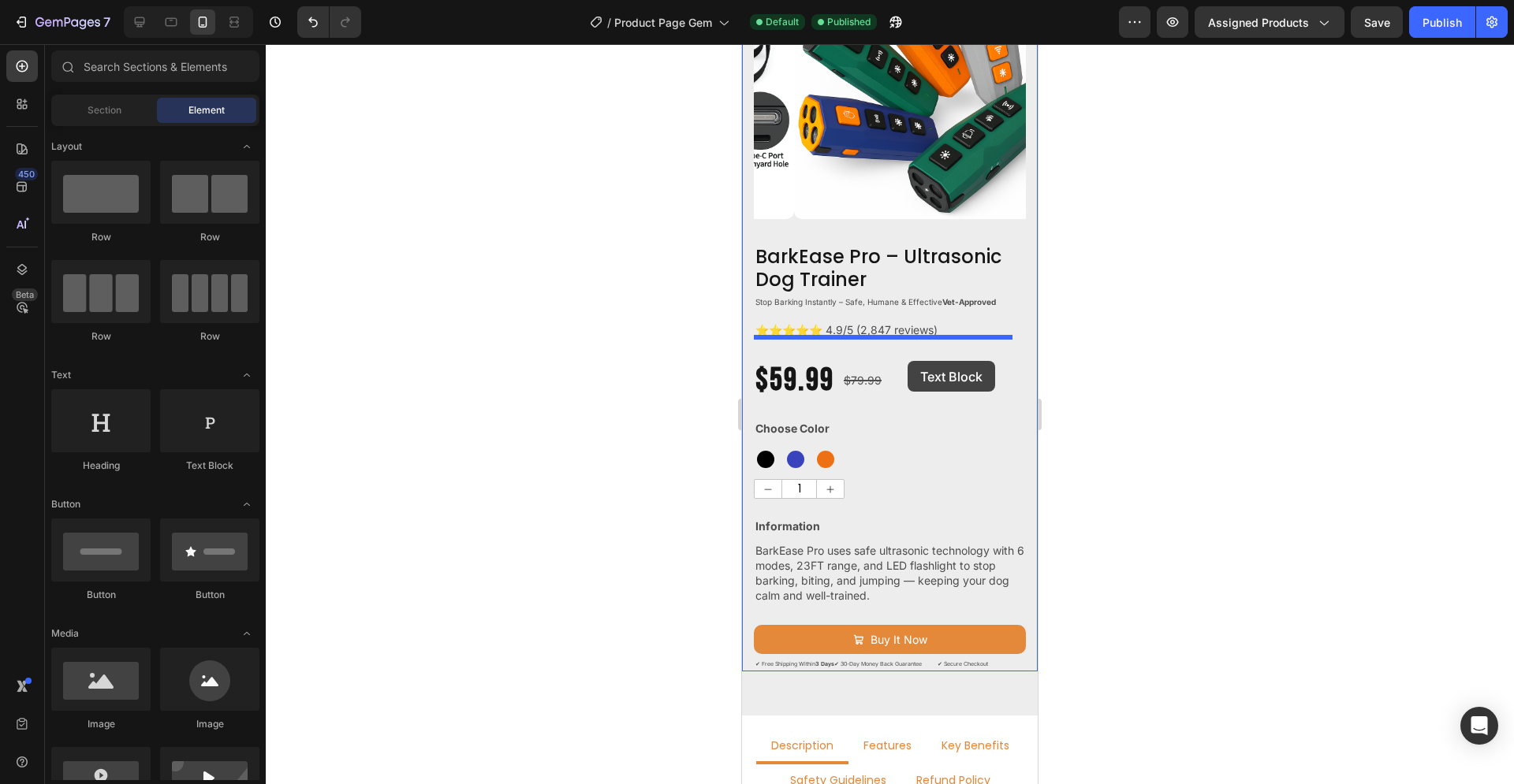
drag, startPoint x: 949, startPoint y: 479, endPoint x: 907, endPoint y: 361, distance: 125.3
click at [915, 372] on div "$59.99 Product Price Product Price $79.99 Product Price Product Price Row" at bounding box center [890, 380] width 272 height 59
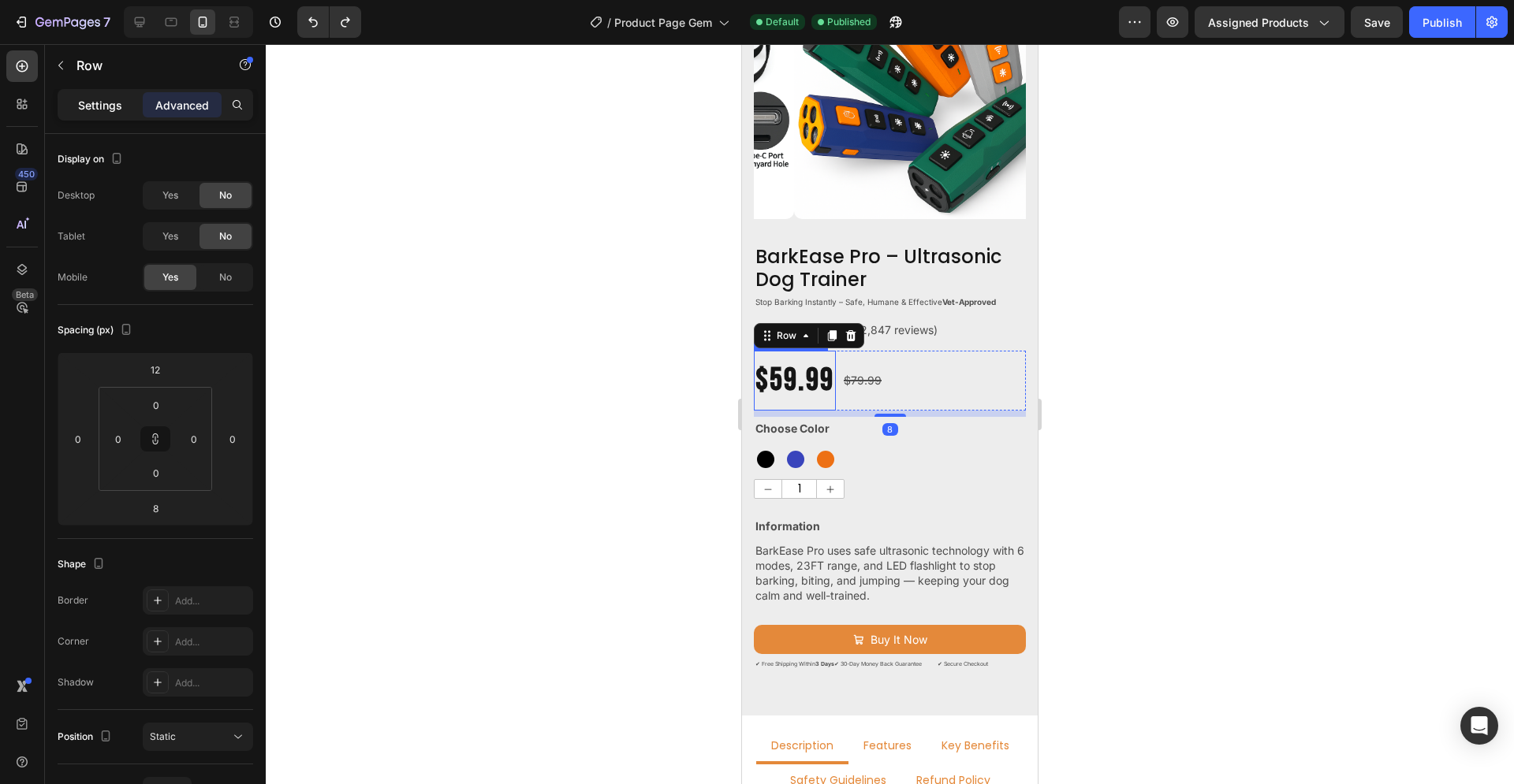
click at [109, 108] on p "Settings" at bounding box center [100, 105] width 44 height 16
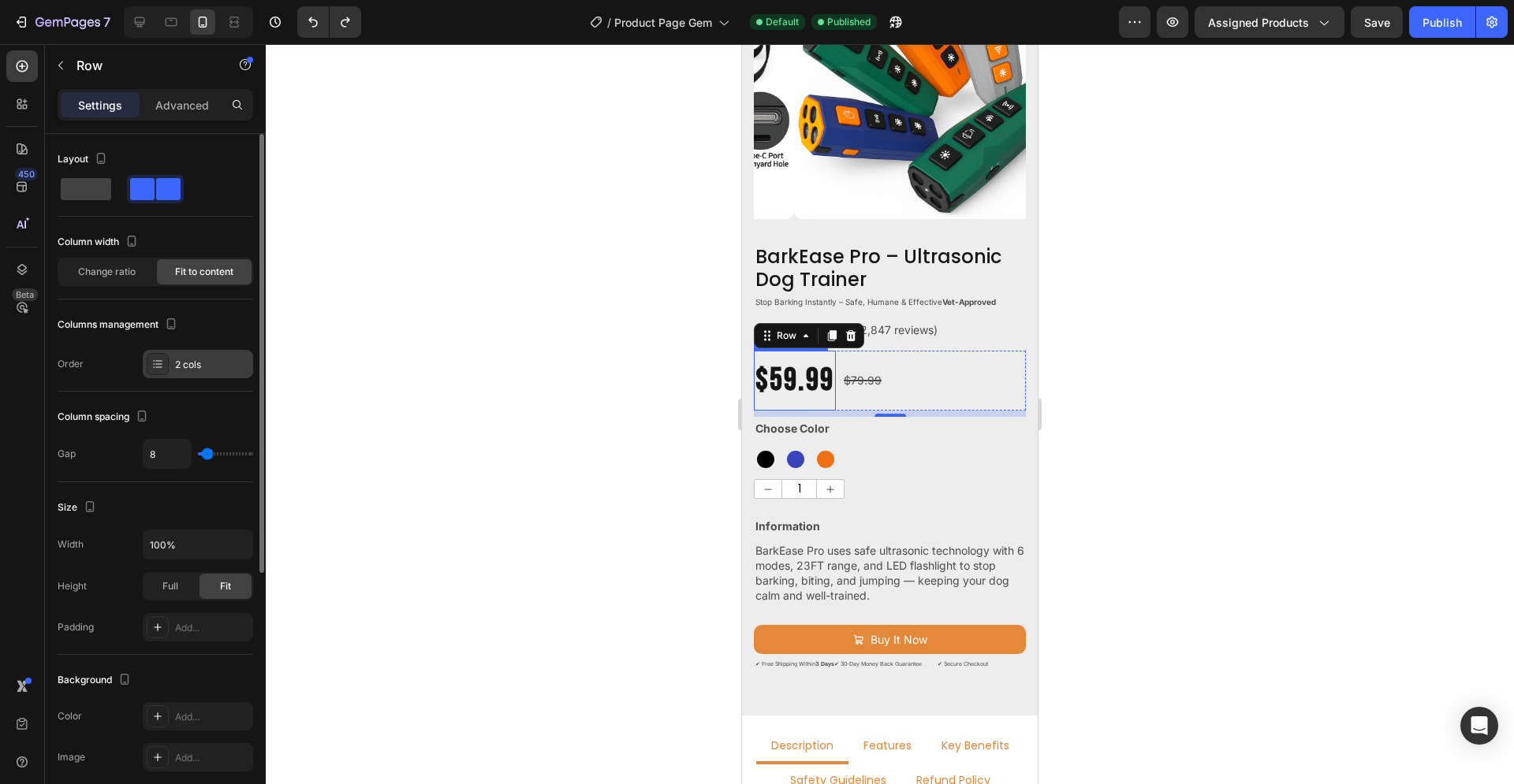
click at [190, 366] on div "2 cols" at bounding box center [212, 364] width 74 height 14
click at [152, 192] on span at bounding box center [143, 189] width 24 height 22
click at [142, 185] on span at bounding box center [143, 189] width 24 height 22
click at [89, 155] on div "Layout" at bounding box center [84, 160] width 53 height 21
click at [100, 158] on icon "button" at bounding box center [100, 158] width 15 height 15
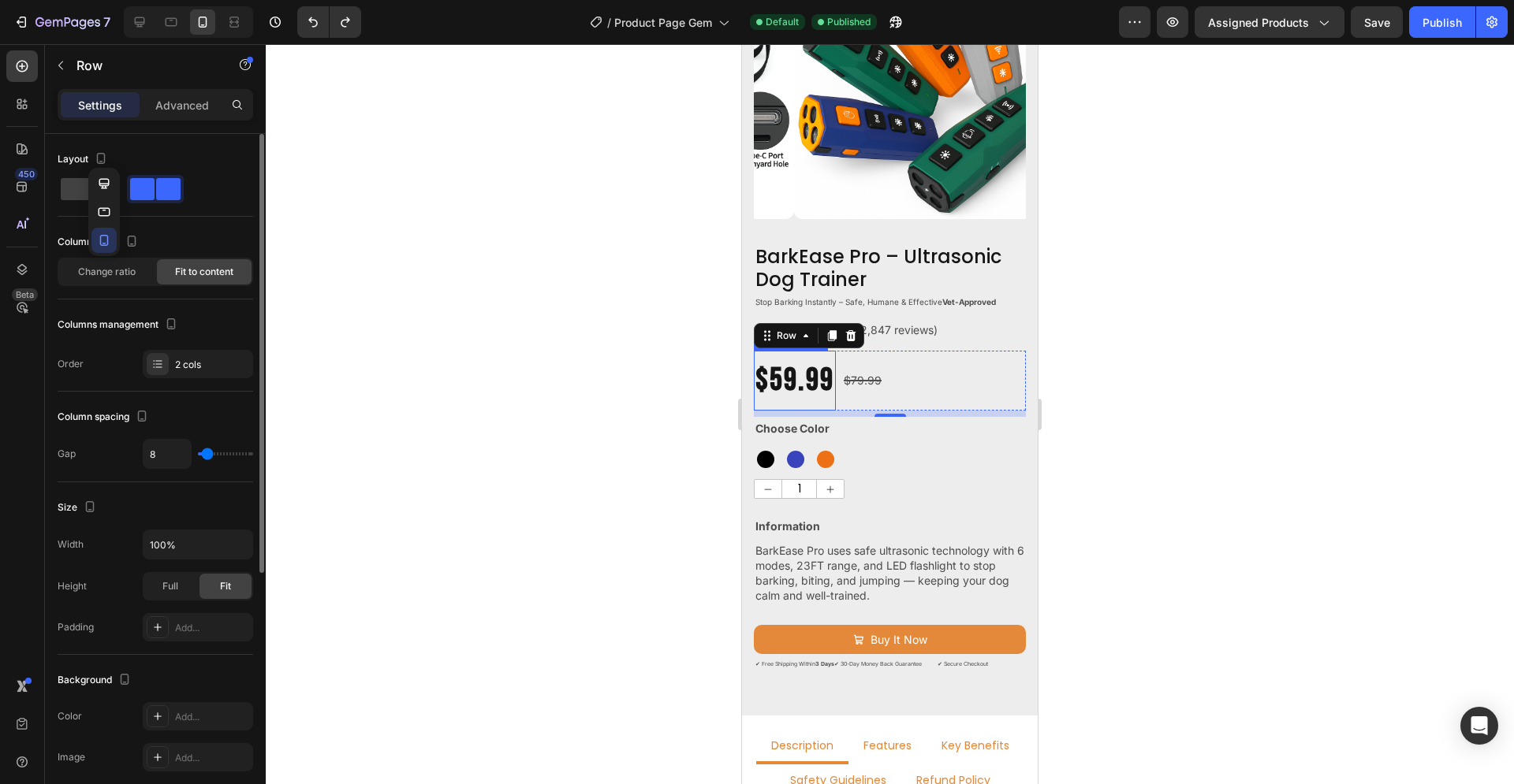
click at [165, 199] on span at bounding box center [168, 189] width 24 height 22
click at [166, 192] on span at bounding box center [168, 189] width 24 height 22
click at [124, 271] on span "Change ratio" at bounding box center [107, 271] width 58 height 14
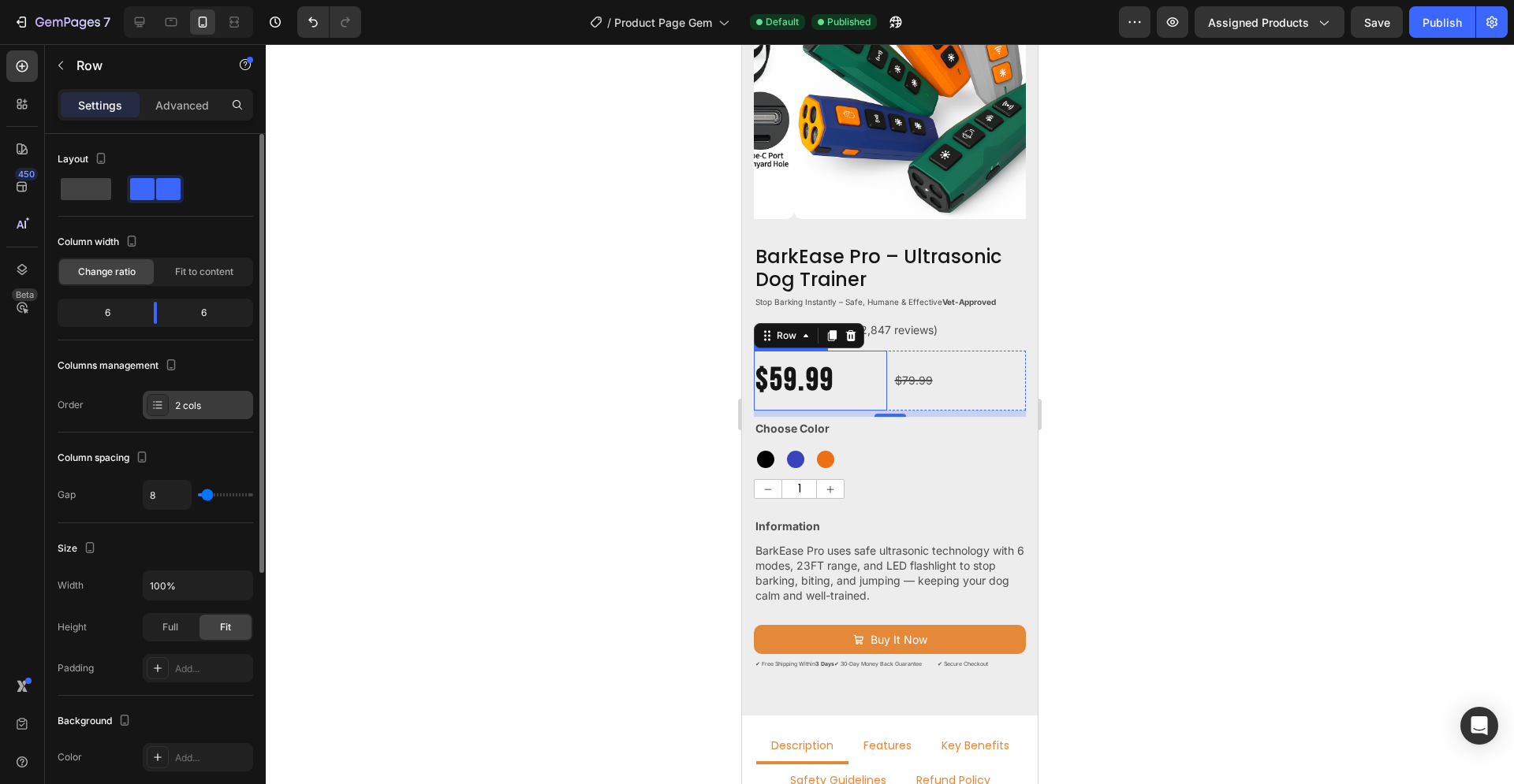
click at [187, 399] on div "2 cols" at bounding box center [212, 405] width 74 height 14
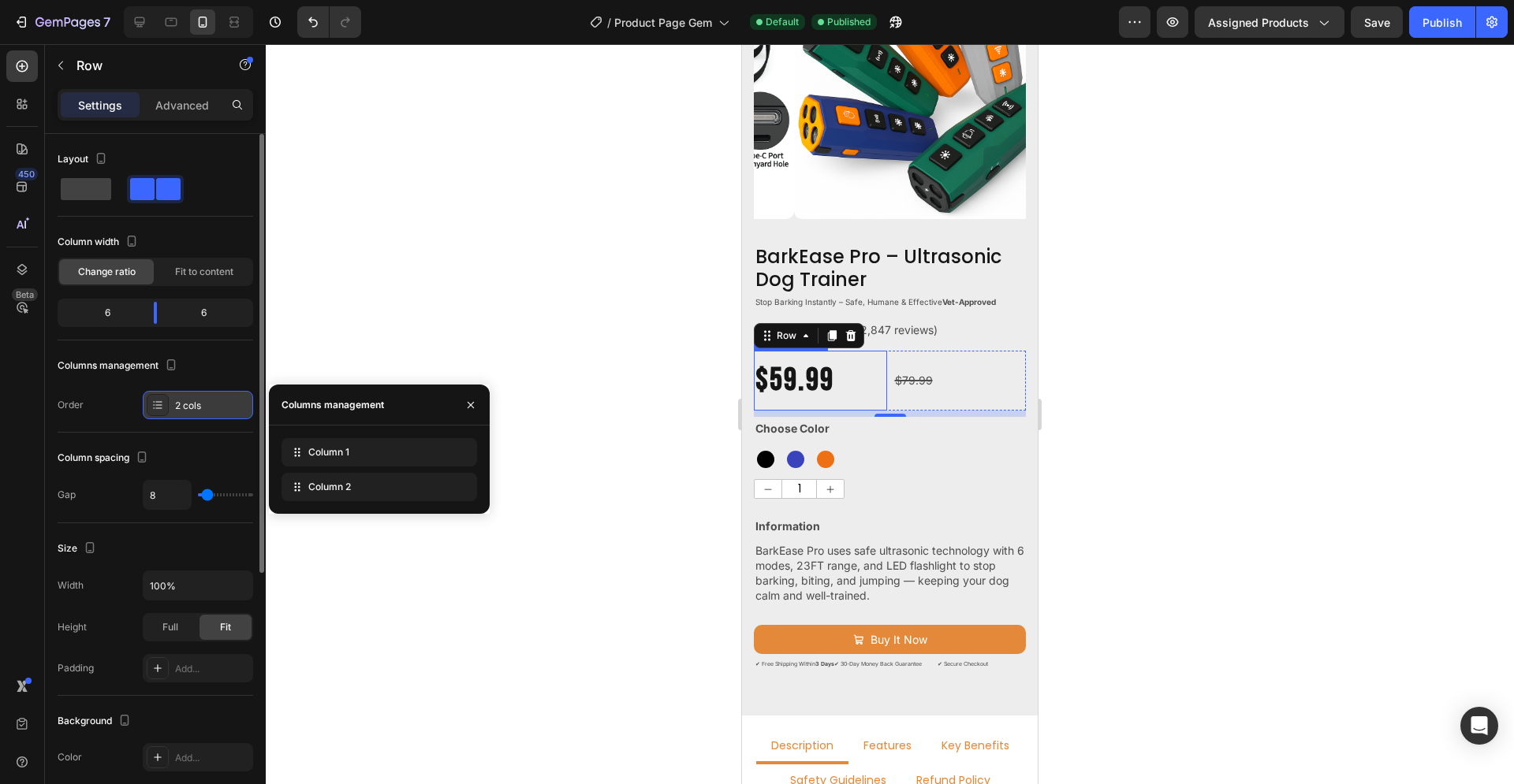
click at [162, 403] on icon at bounding box center [157, 404] width 12 height 12
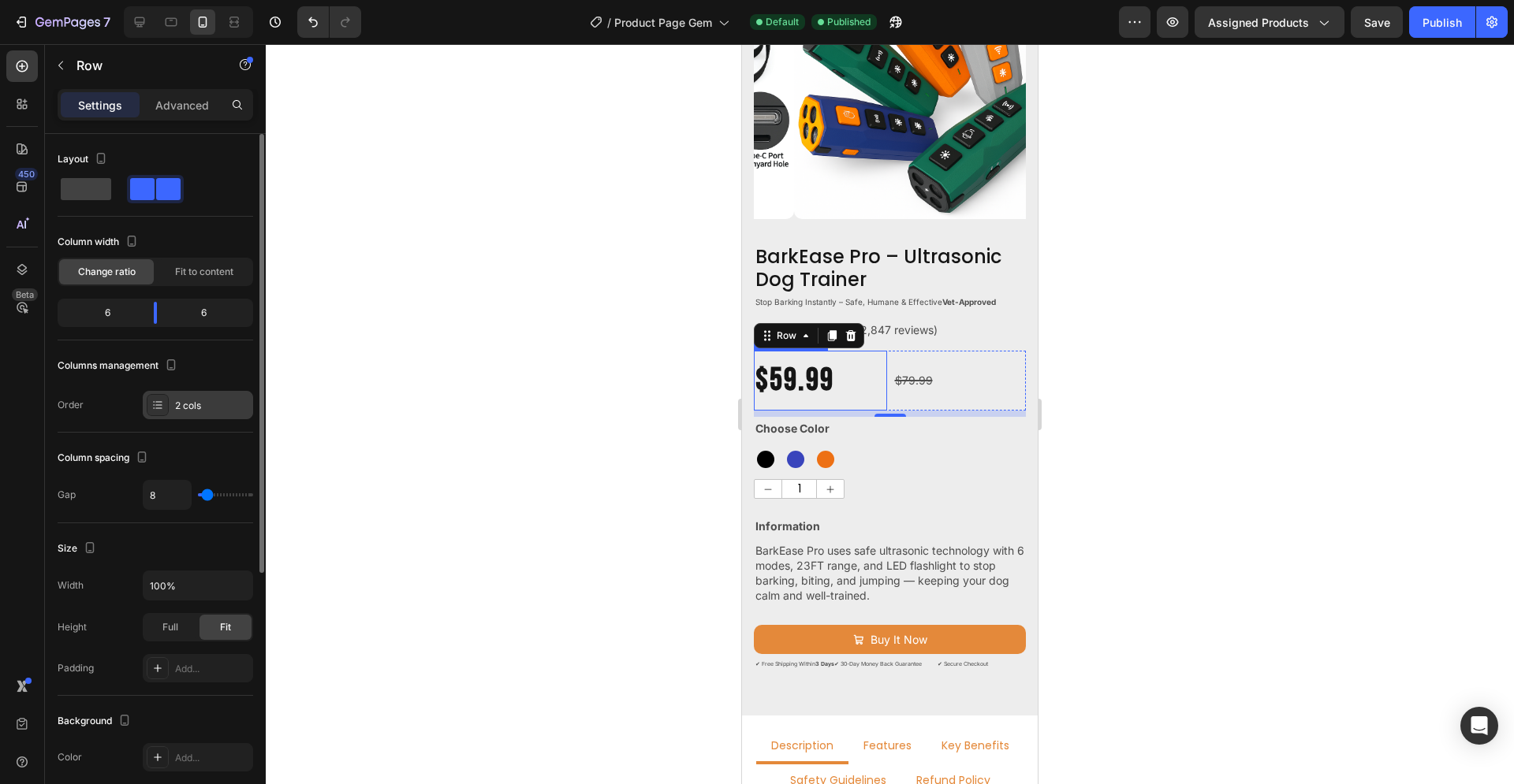
click at [162, 403] on icon at bounding box center [157, 404] width 12 height 12
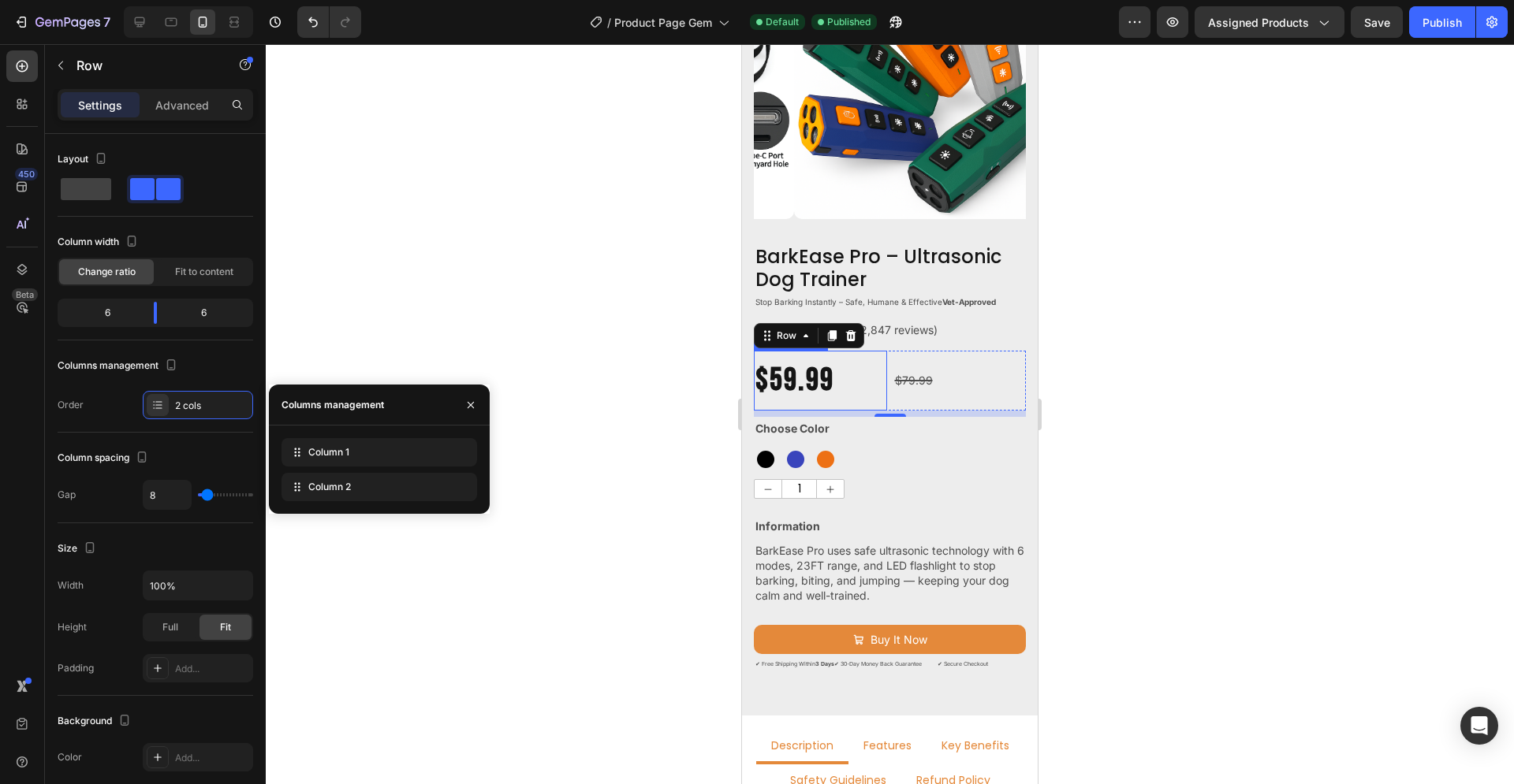
click at [333, 403] on div "Columns management" at bounding box center [333, 404] width 103 height 14
click at [171, 359] on icon "button" at bounding box center [170, 364] width 15 height 15
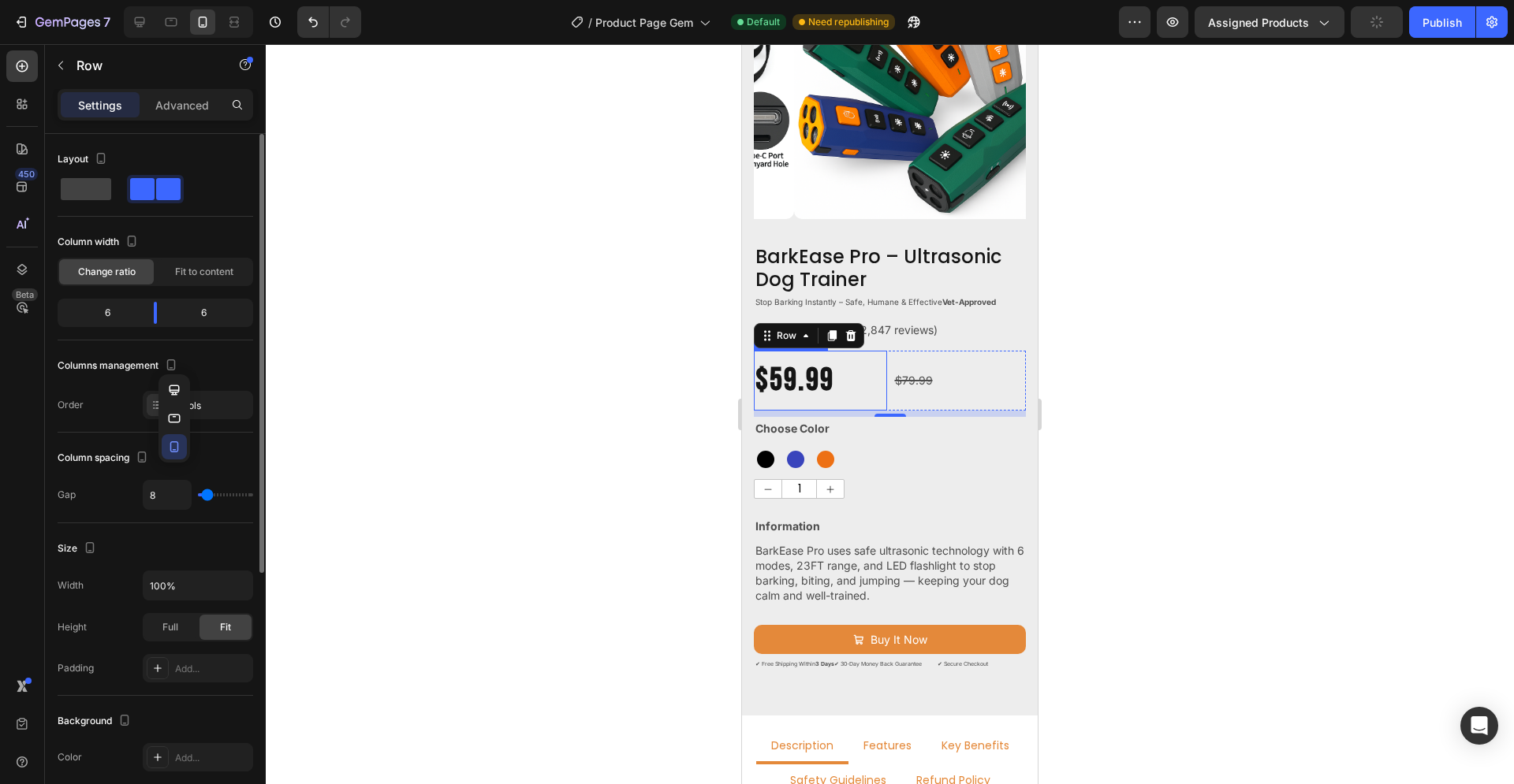
click at [213, 365] on div "Columns management" at bounding box center [156, 365] width 196 height 25
click at [197, 404] on div "2 cols" at bounding box center [212, 405] width 74 height 14
click at [198, 275] on span "Fit to content" at bounding box center [205, 271] width 59 height 14
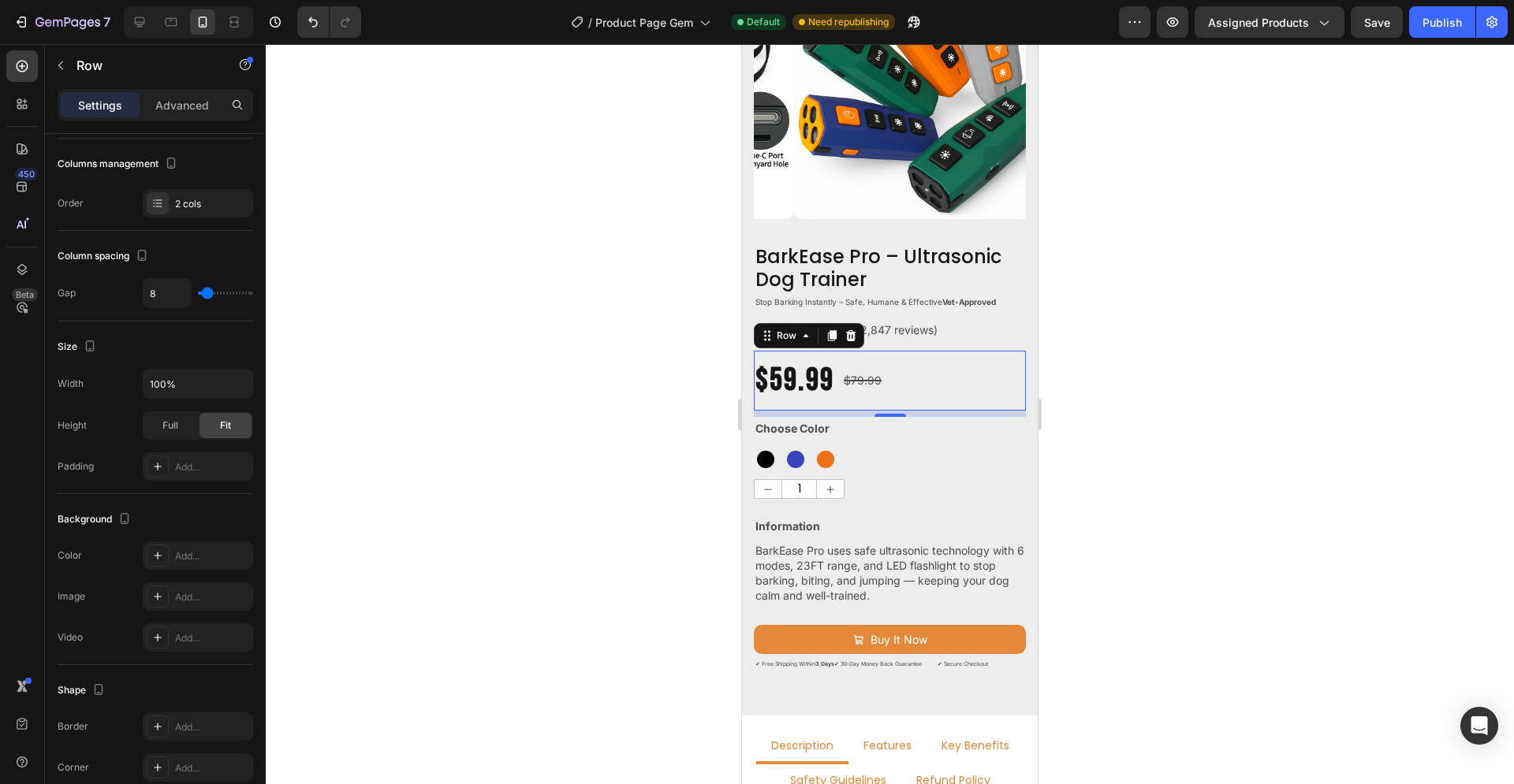
click at [943, 365] on div "$59.99 Product Price Product Price $79.99 Product Price Product Price Row 8" at bounding box center [890, 380] width 272 height 59
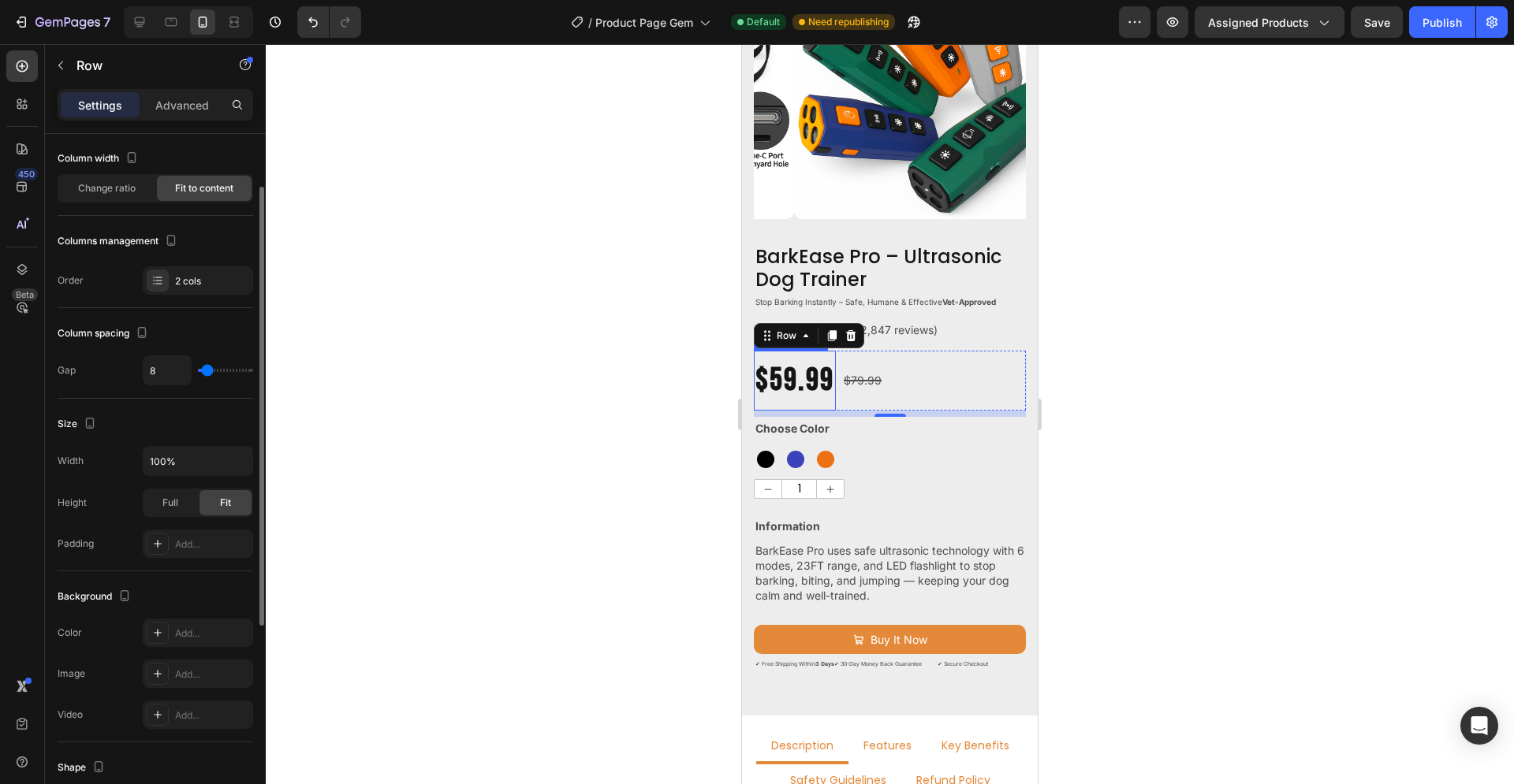
scroll to position [0, 0]
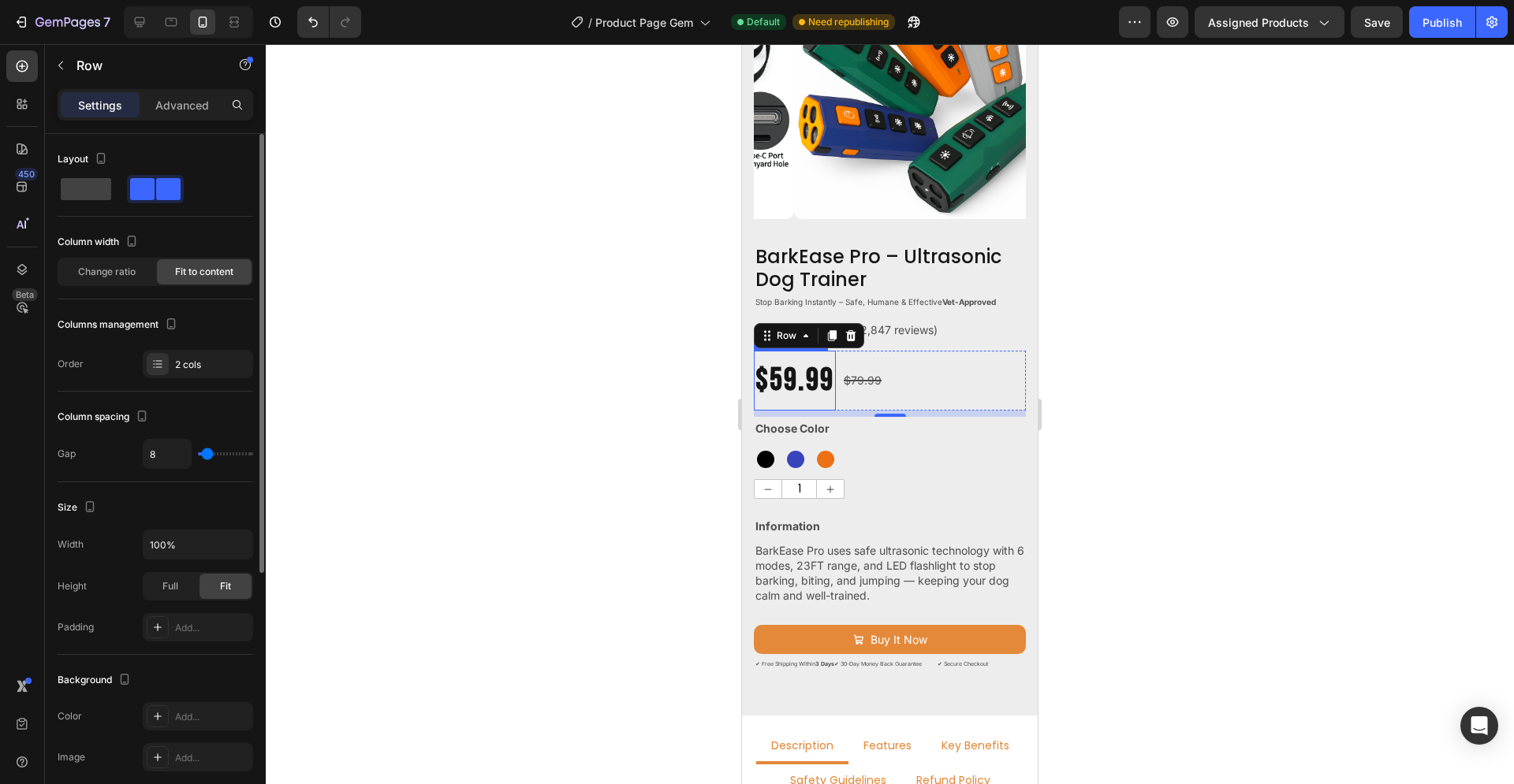
click at [186, 165] on div "Layout" at bounding box center [156, 159] width 196 height 25
click at [192, 194] on div at bounding box center [156, 189] width 196 height 29
click at [19, 70] on icon at bounding box center [22, 66] width 12 height 12
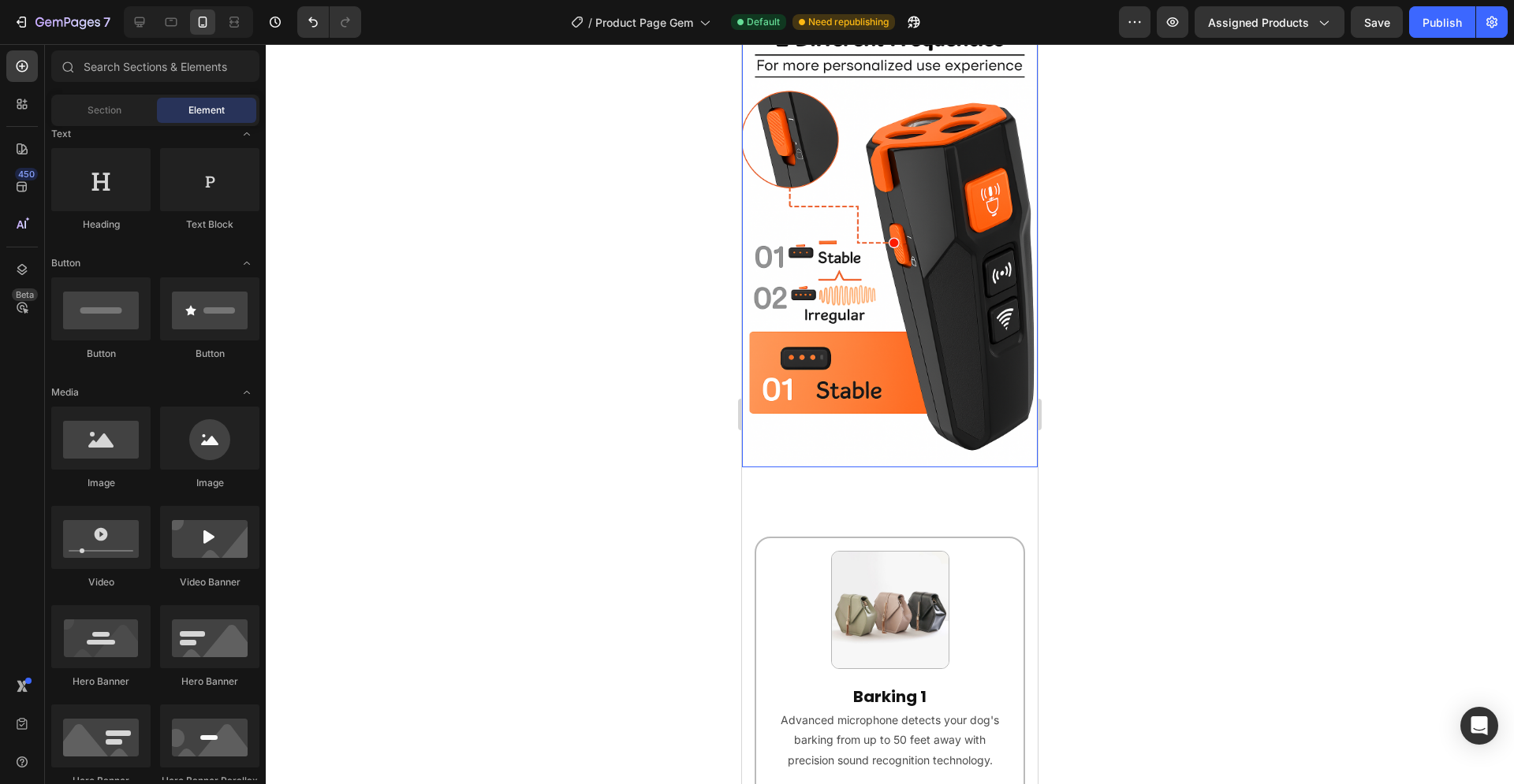
scroll to position [2447, 0]
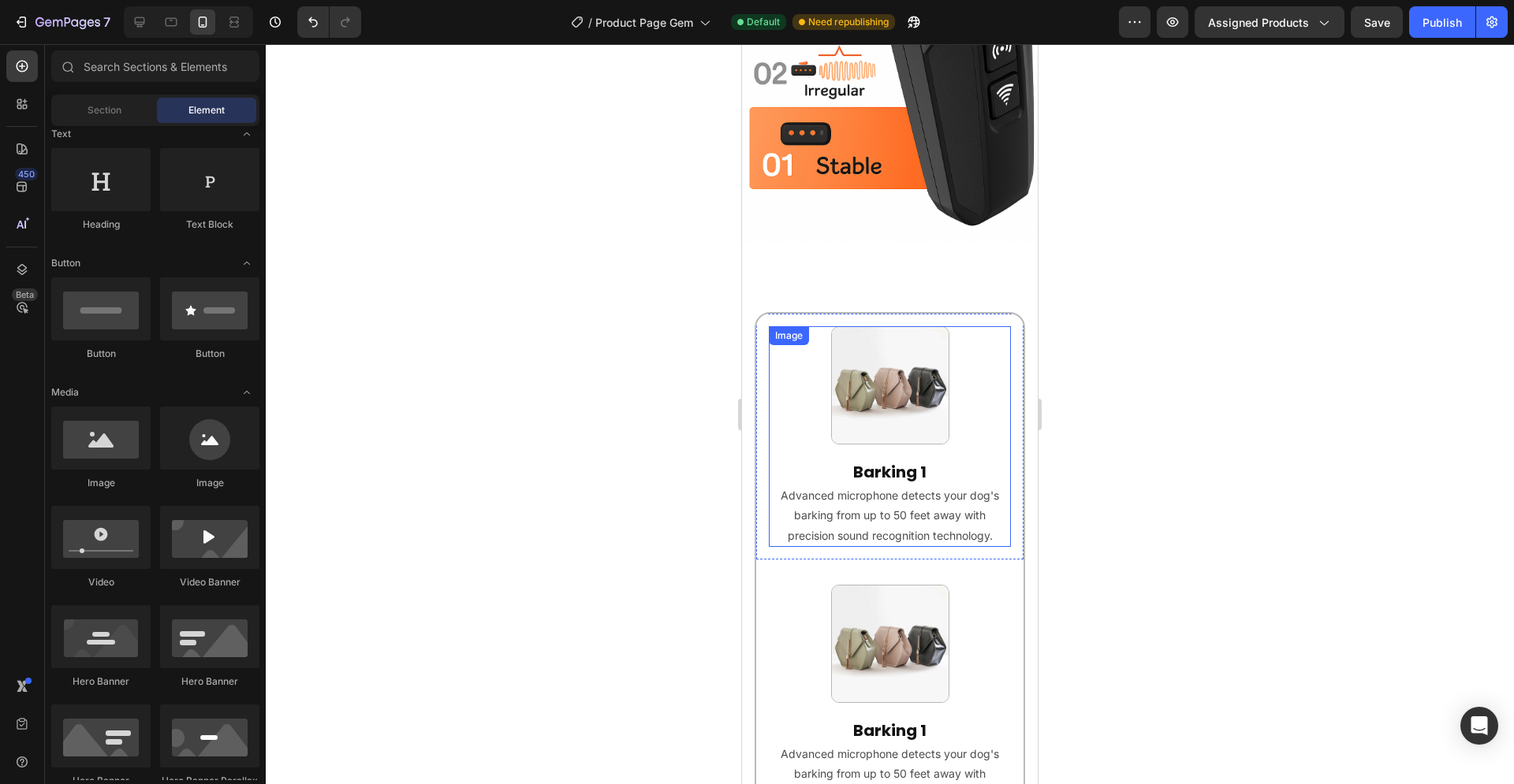
click at [785, 333] on div at bounding box center [889, 385] width 242 height 118
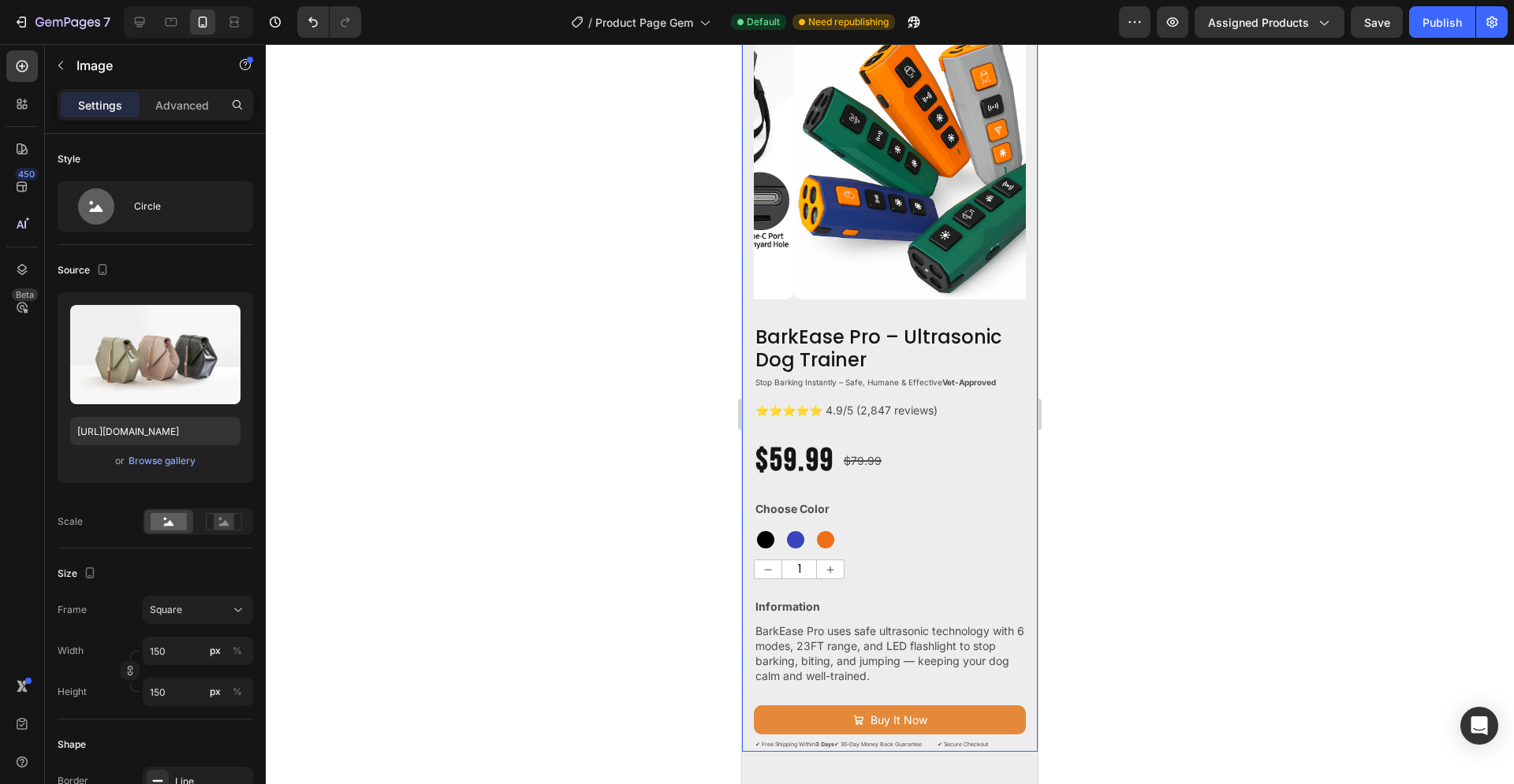
scroll to position [0, 0]
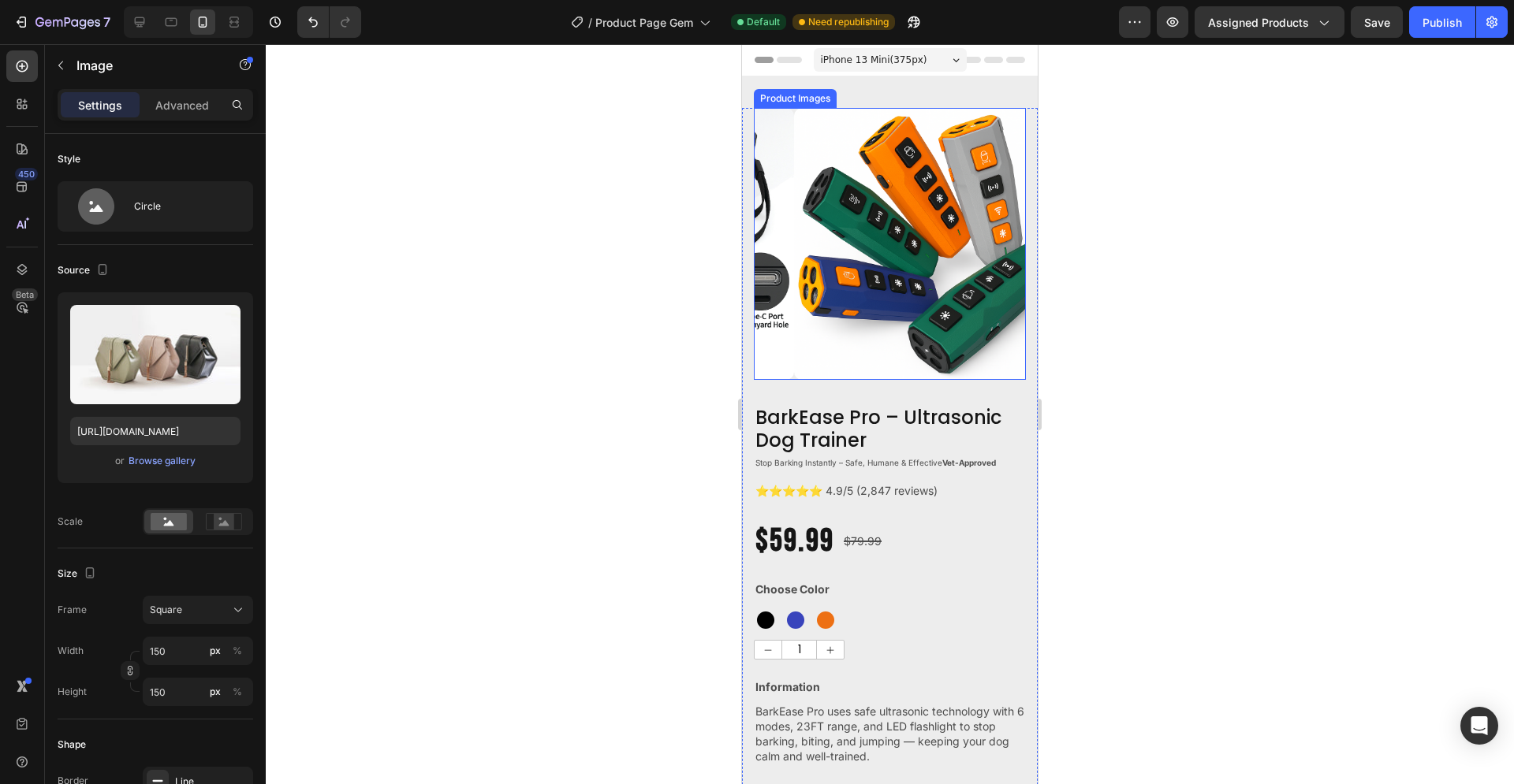
click at [847, 366] on img at bounding box center [930, 244] width 272 height 272
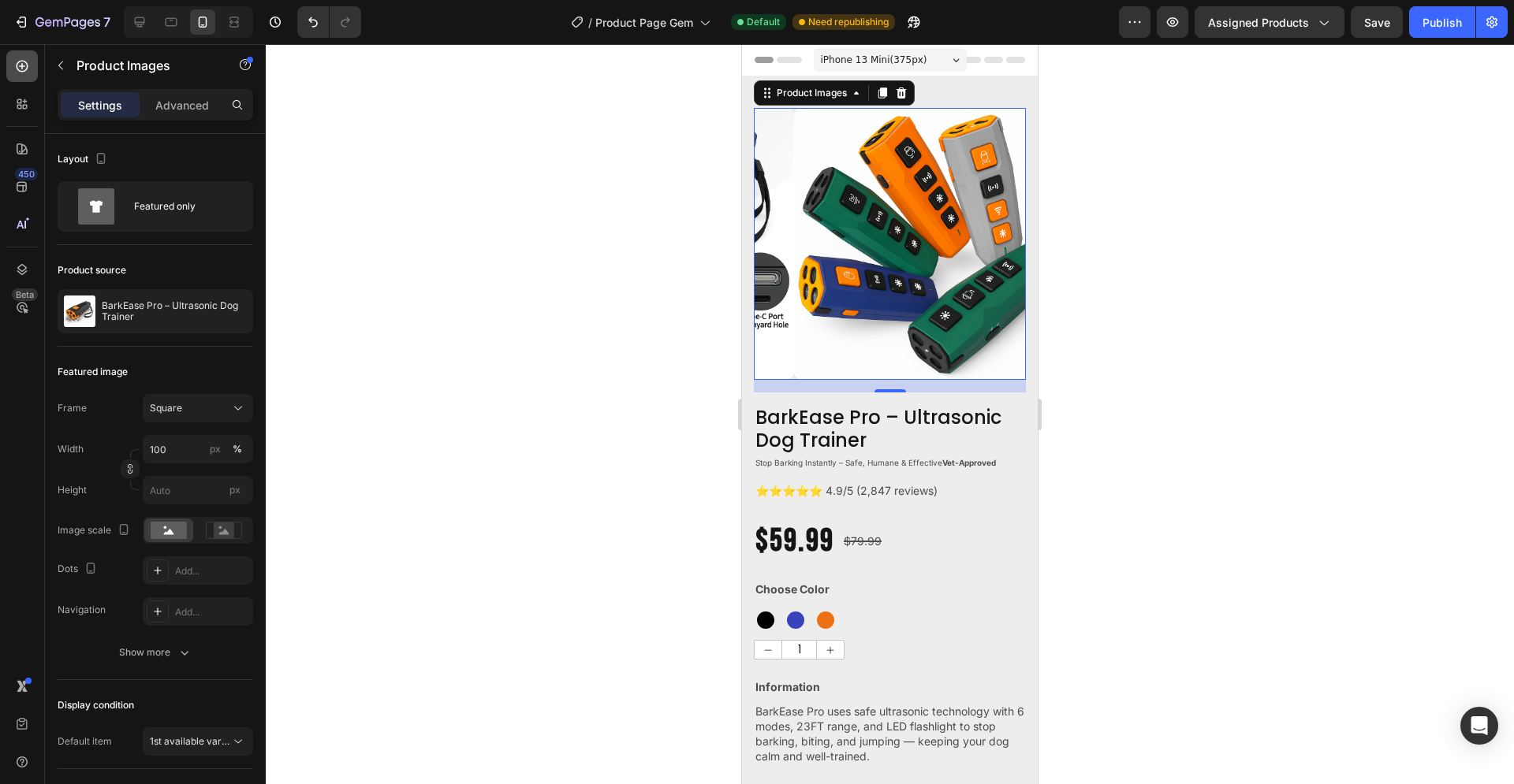
click at [21, 65] on icon at bounding box center [21, 66] width 15 height 15
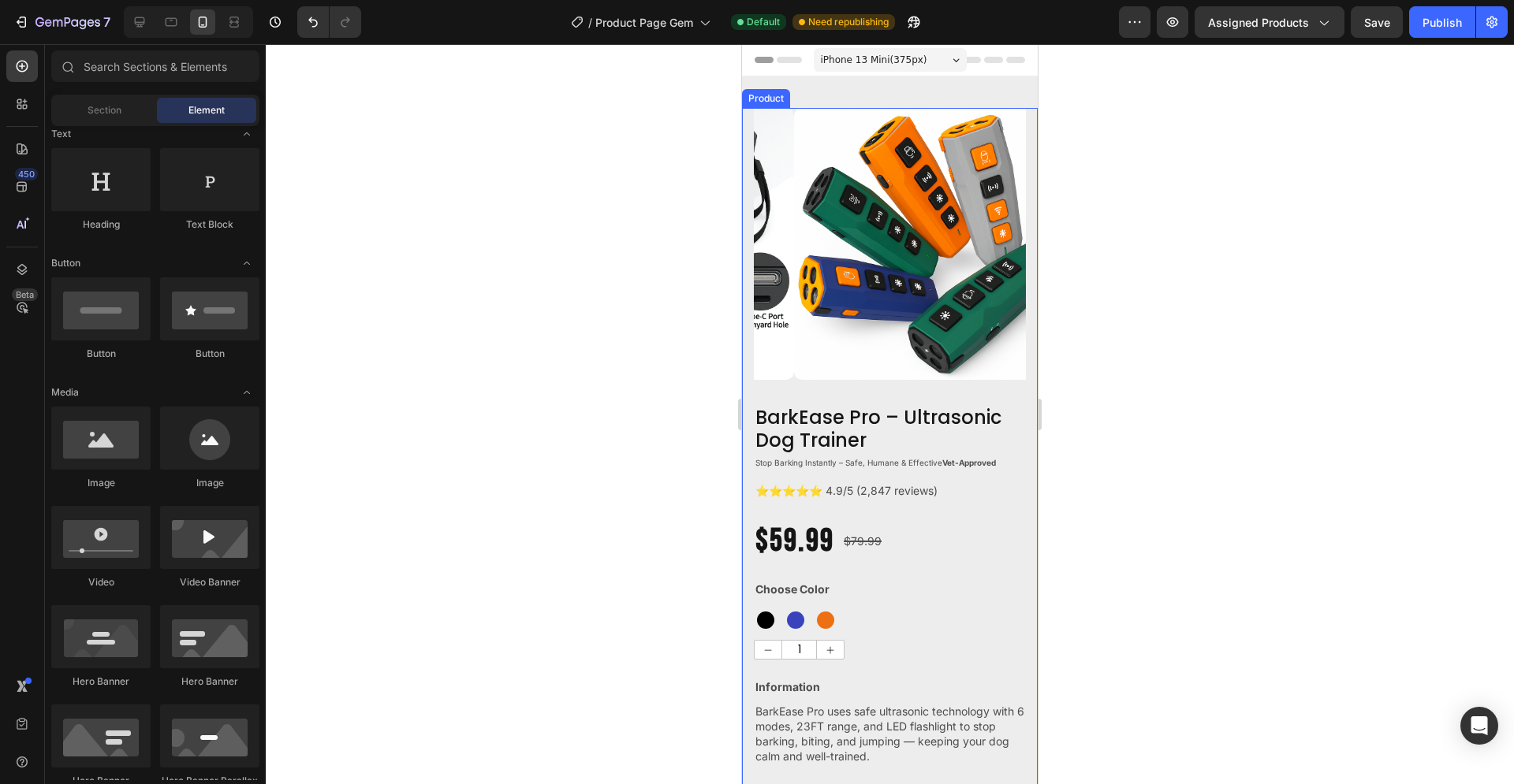
click at [786, 378] on div "Product Images" at bounding box center [890, 249] width 272 height 284
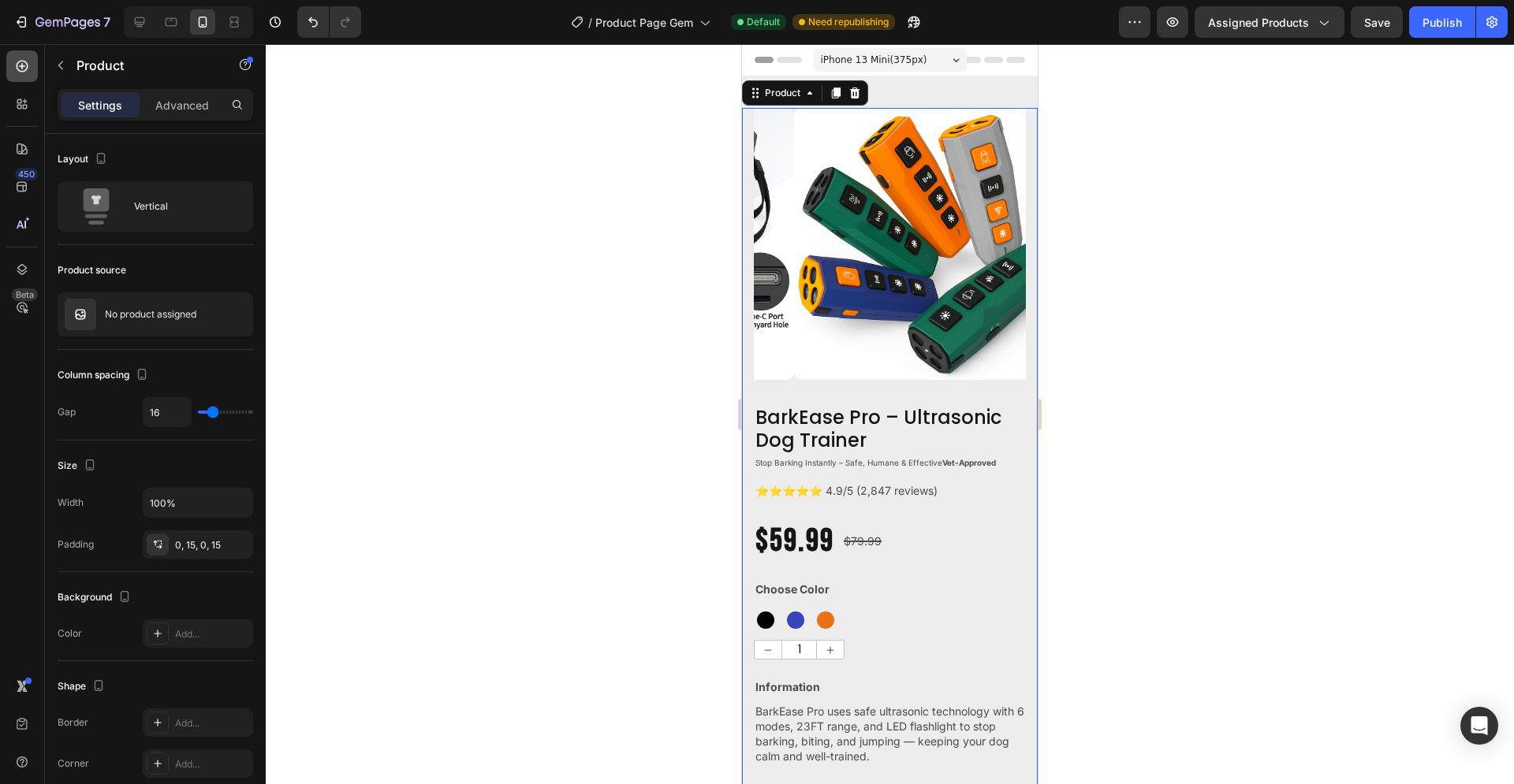
click at [16, 57] on div at bounding box center [22, 66] width 32 height 32
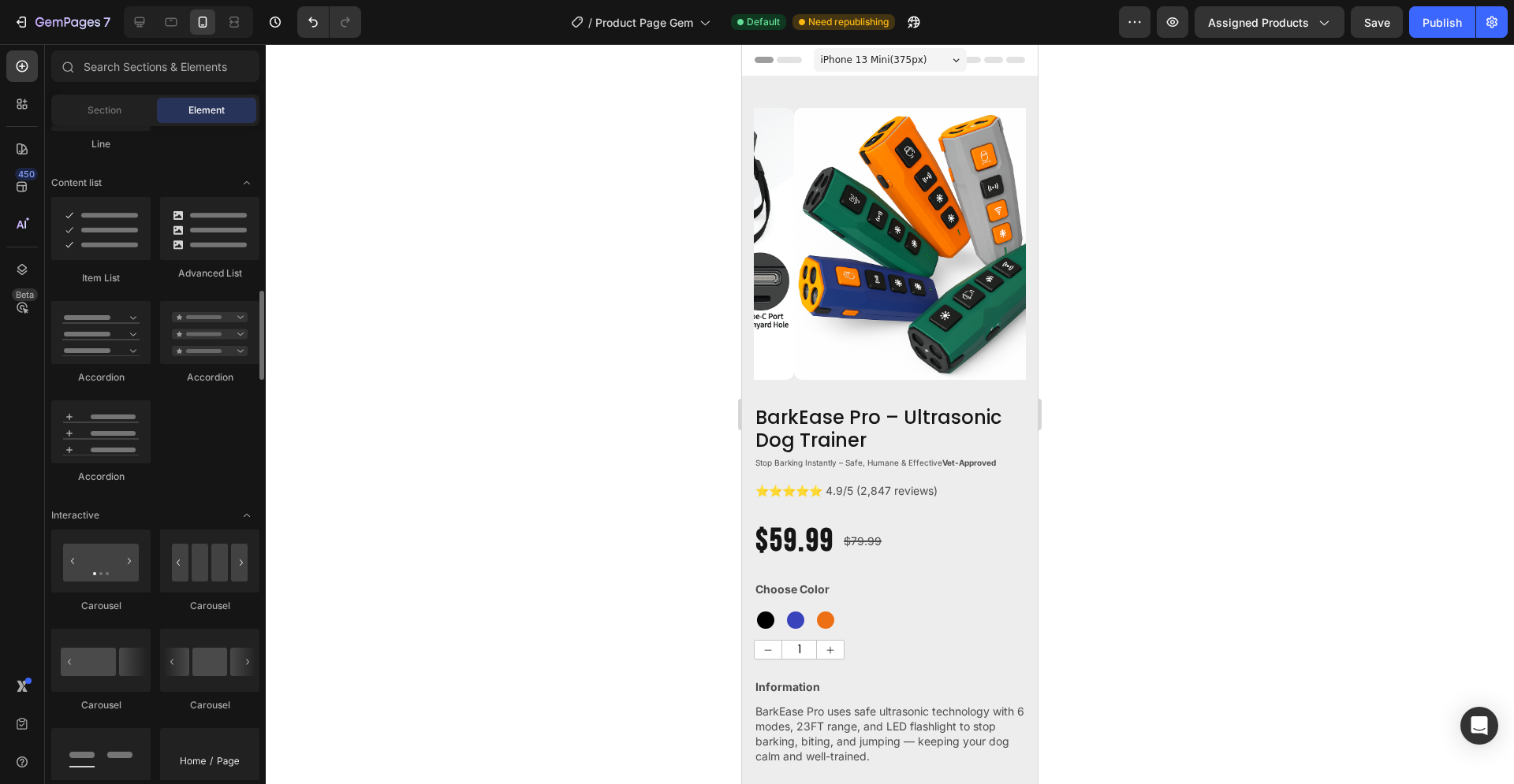
scroll to position [1367, 0]
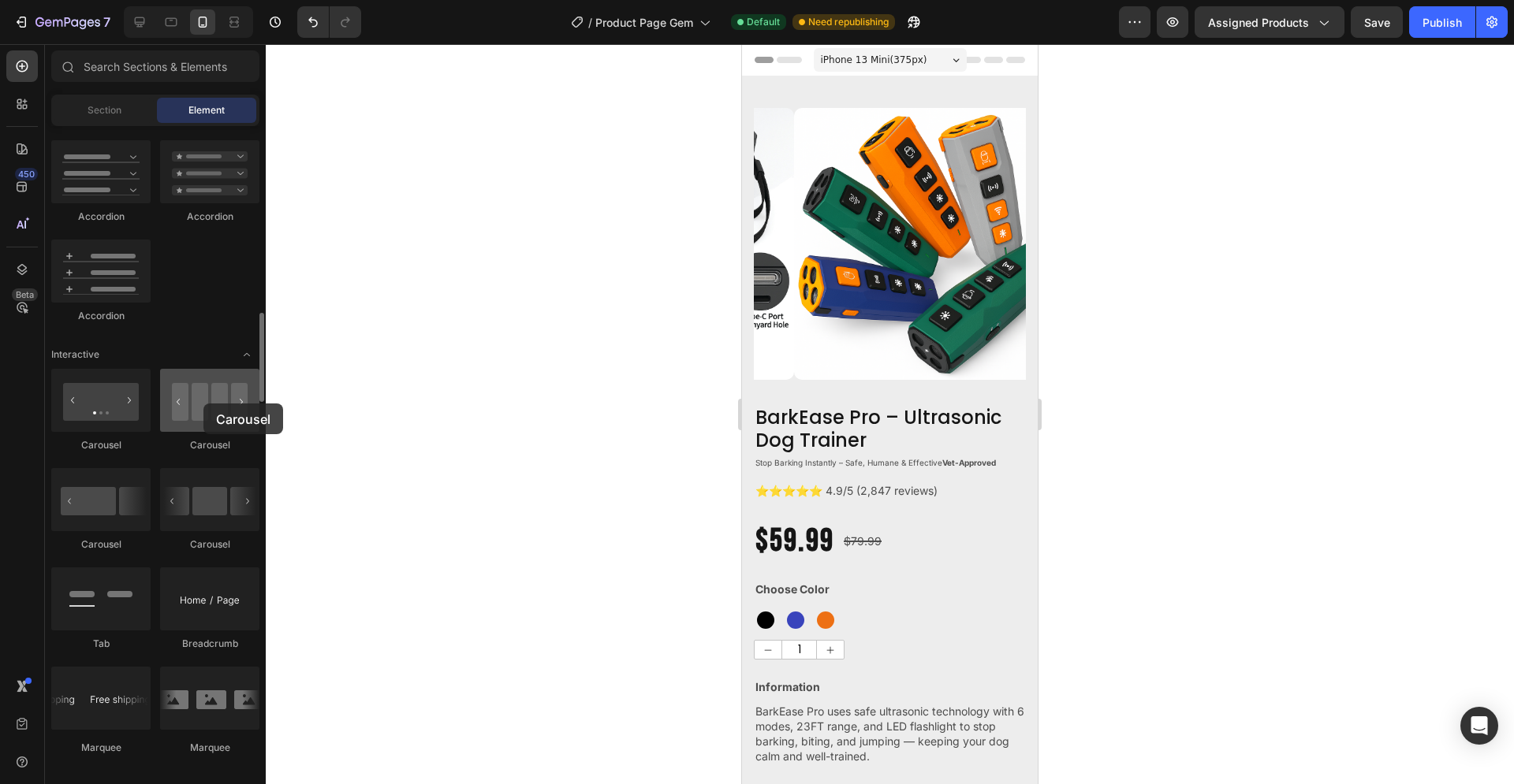
click at [204, 403] on div at bounding box center [210, 400] width 99 height 63
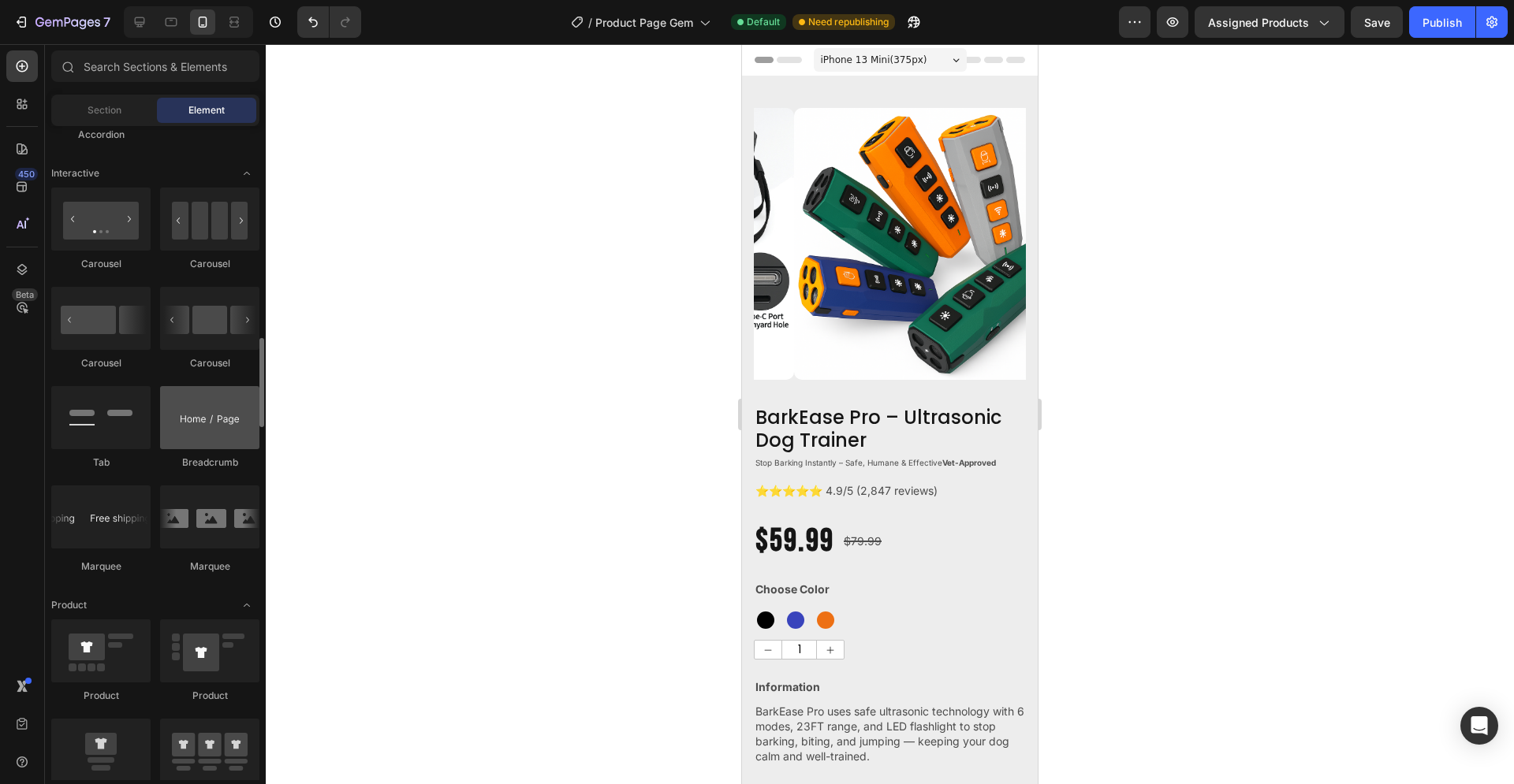
scroll to position [1468, 0]
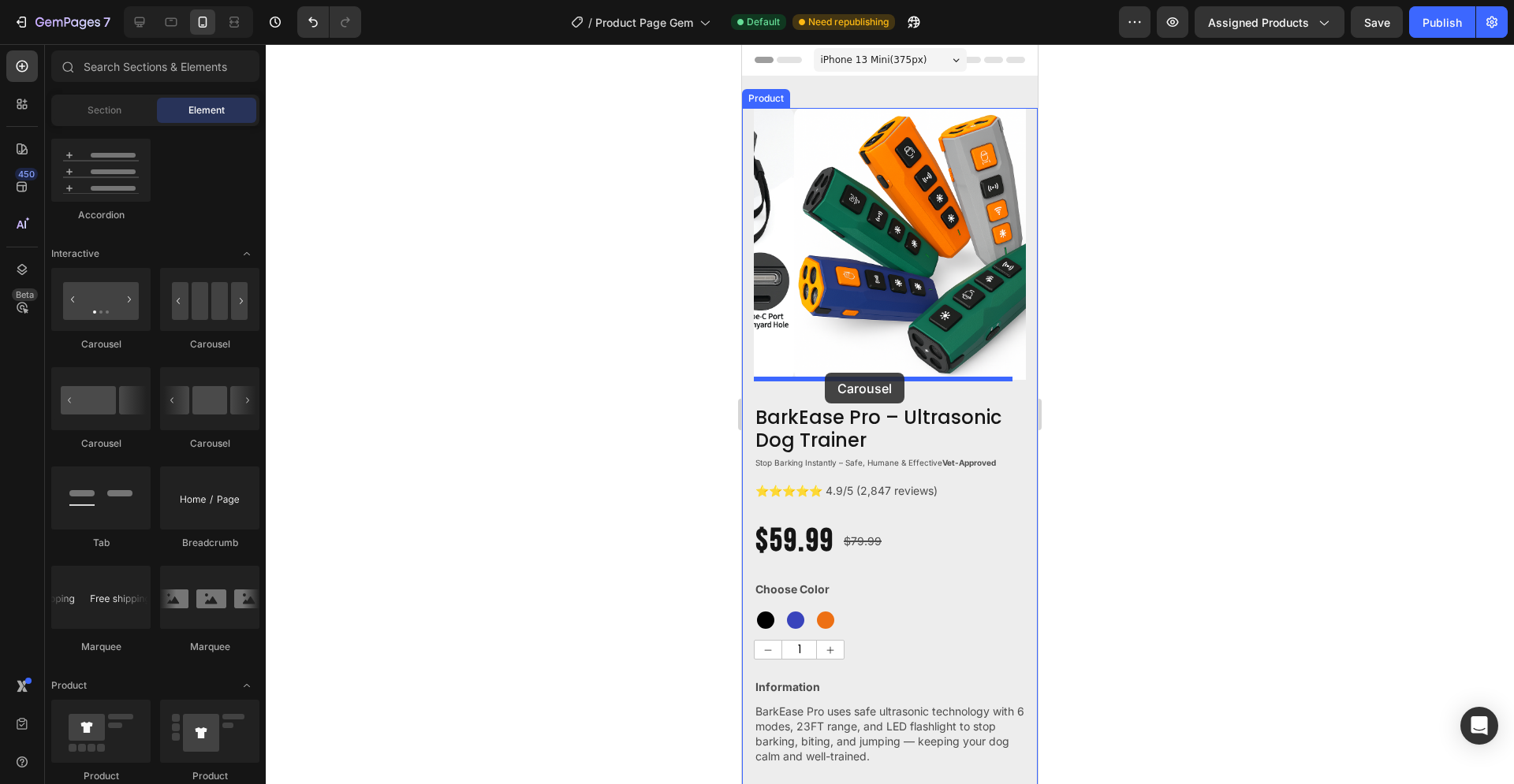
drag, startPoint x: 945, startPoint y: 445, endPoint x: 825, endPoint y: 372, distance: 140.5
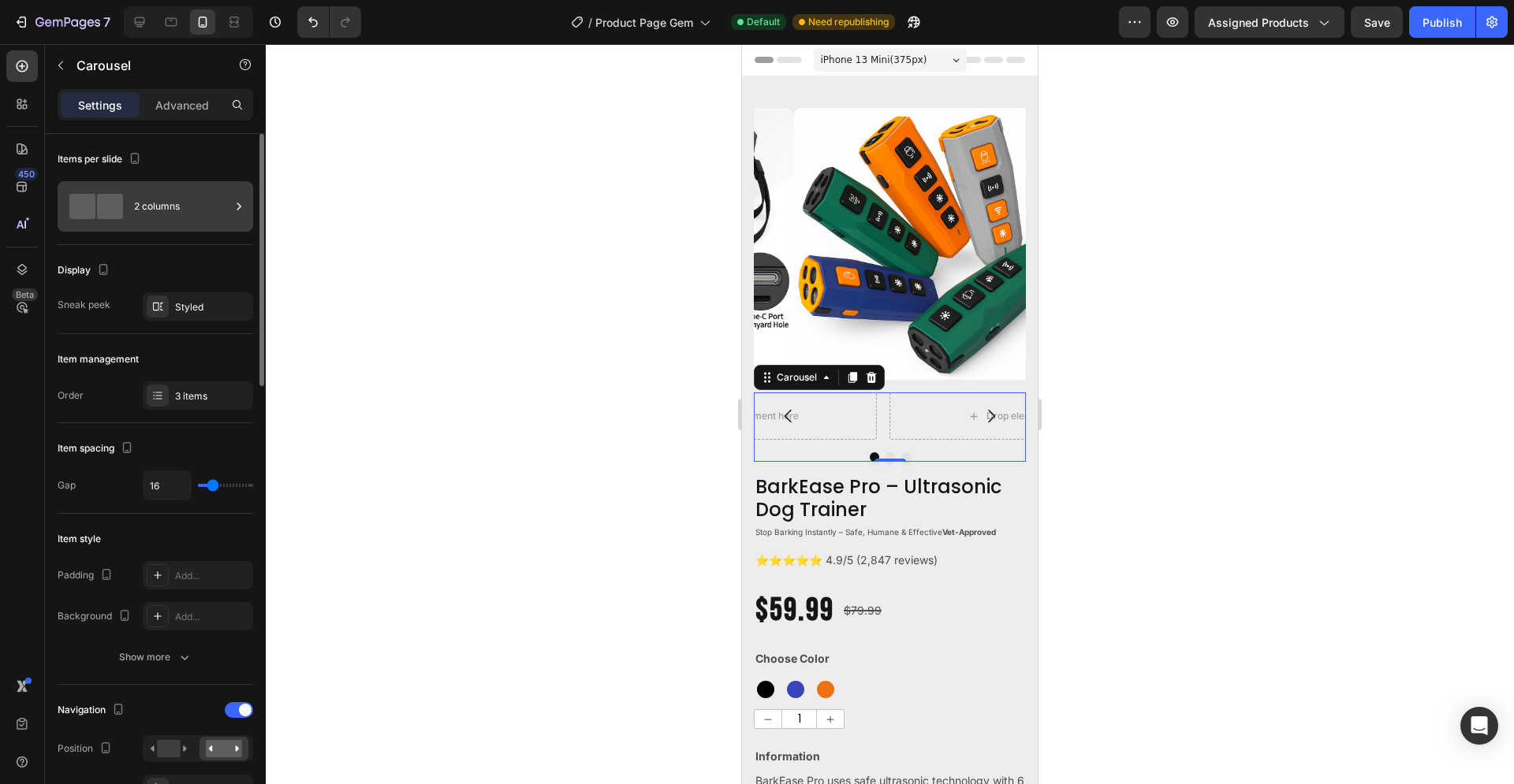
click at [175, 205] on div "2 columns" at bounding box center [182, 206] width 96 height 36
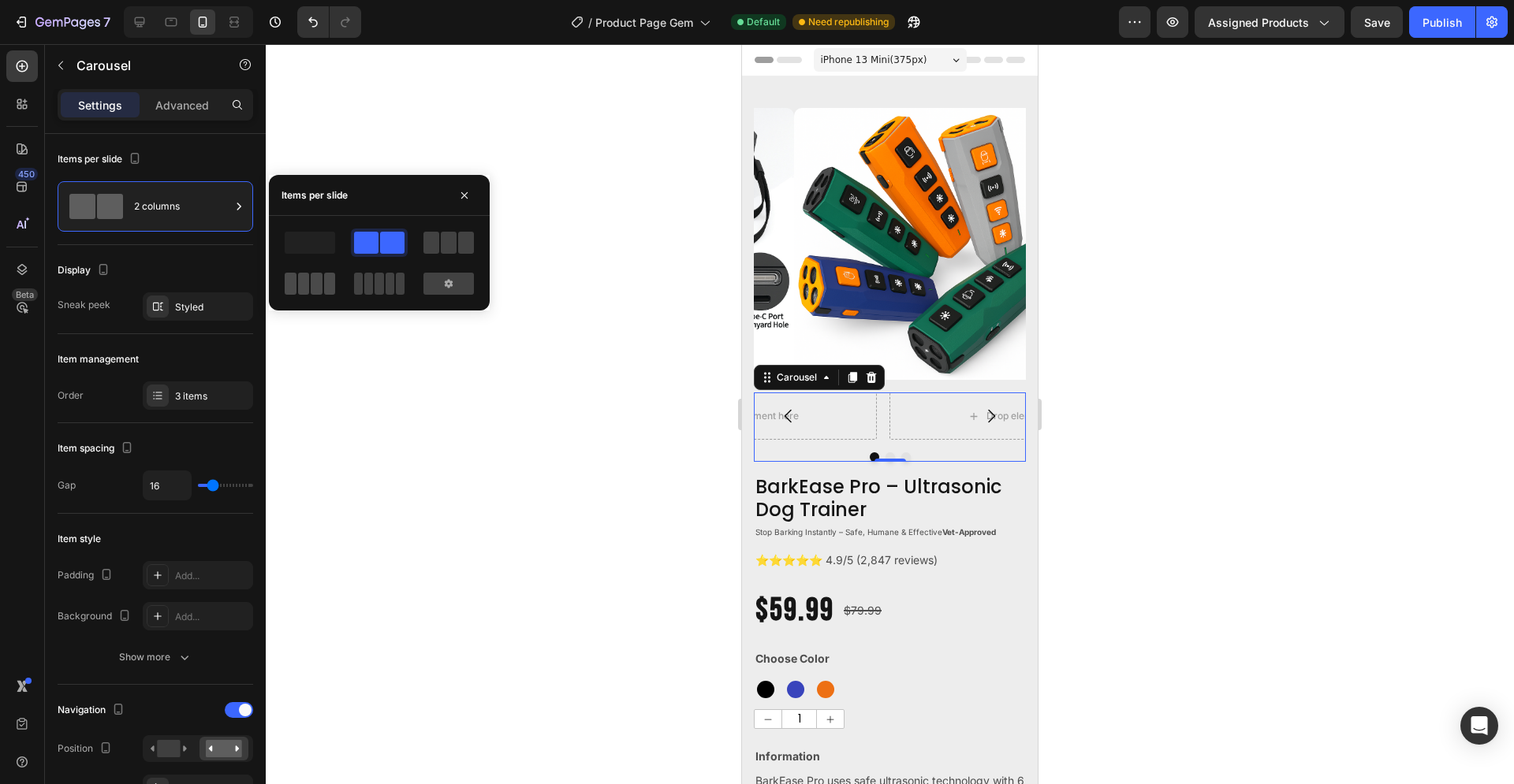
click at [324, 283] on span at bounding box center [329, 284] width 12 height 22
click at [391, 284] on span at bounding box center [390, 284] width 9 height 22
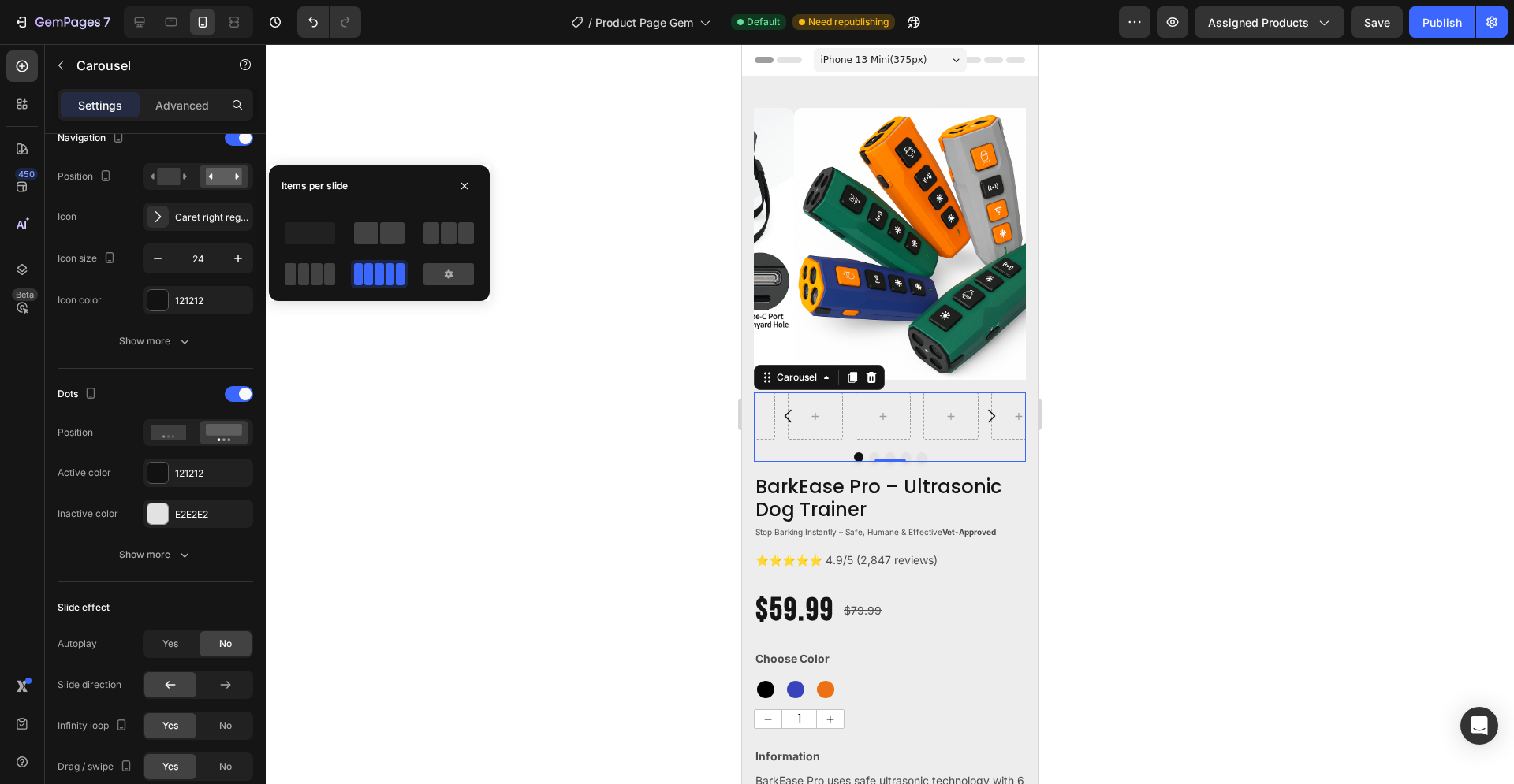
scroll to position [0, 0]
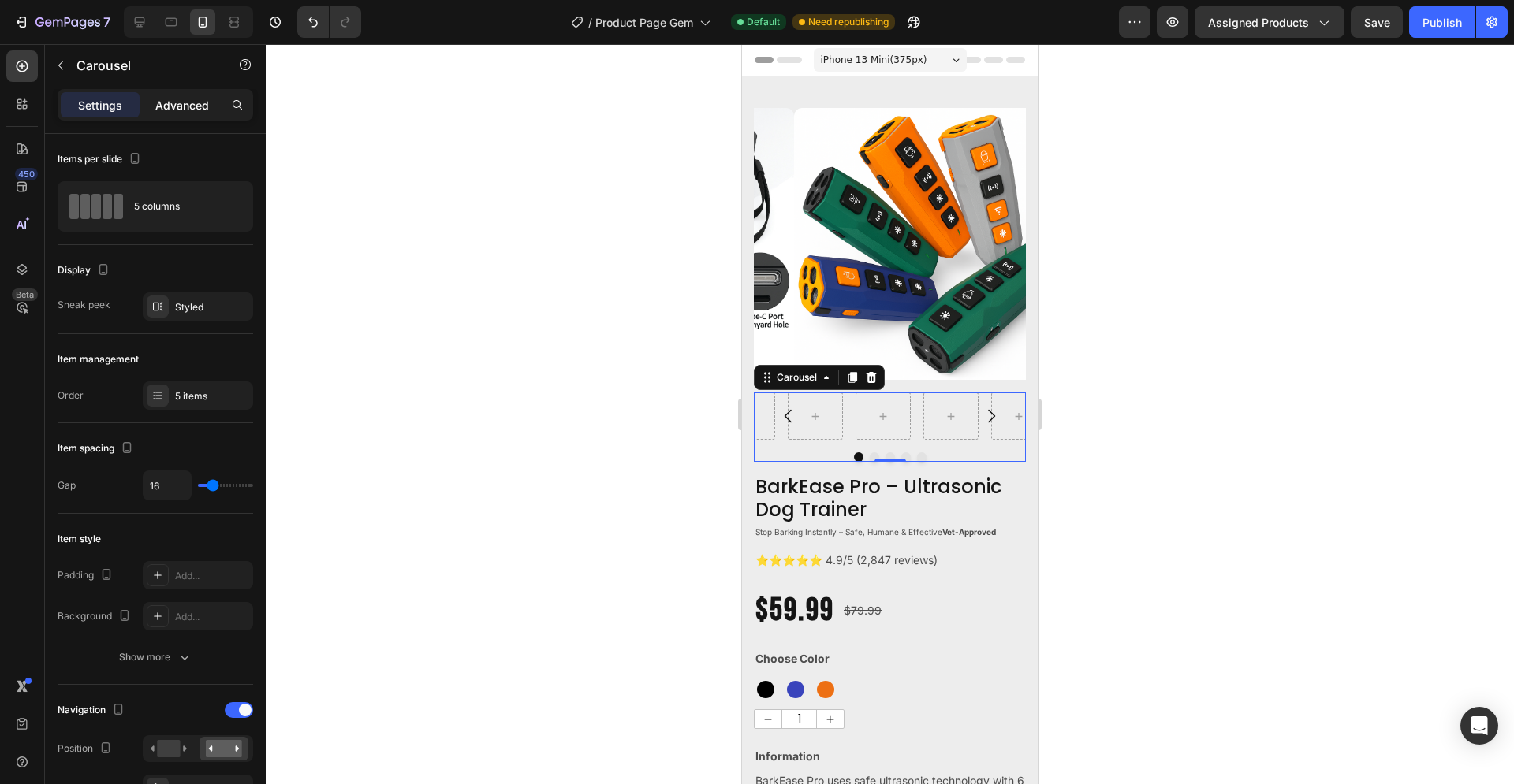
click at [189, 112] on p "Advanced" at bounding box center [183, 105] width 54 height 16
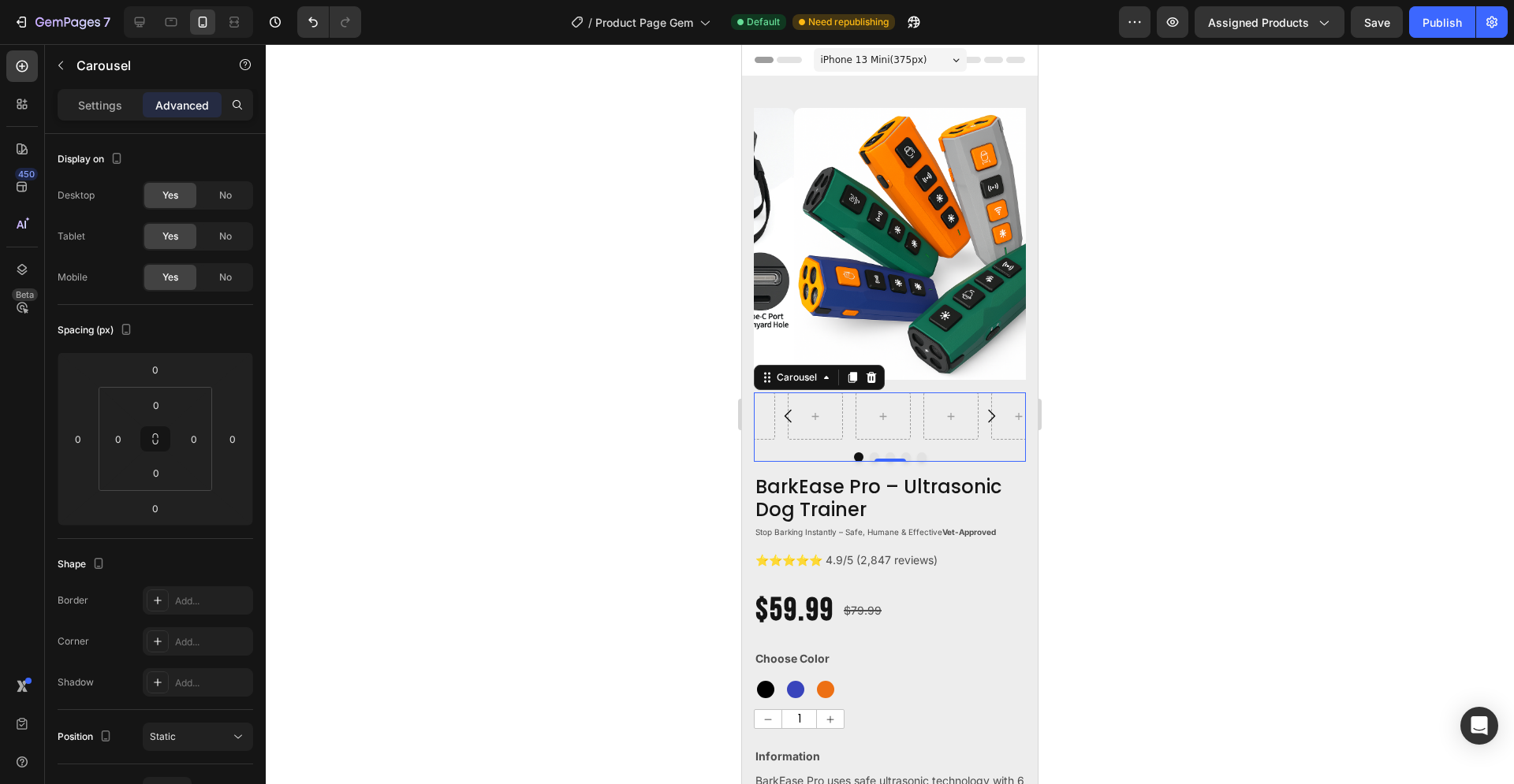
click at [189, 104] on p "Advanced" at bounding box center [183, 105] width 54 height 16
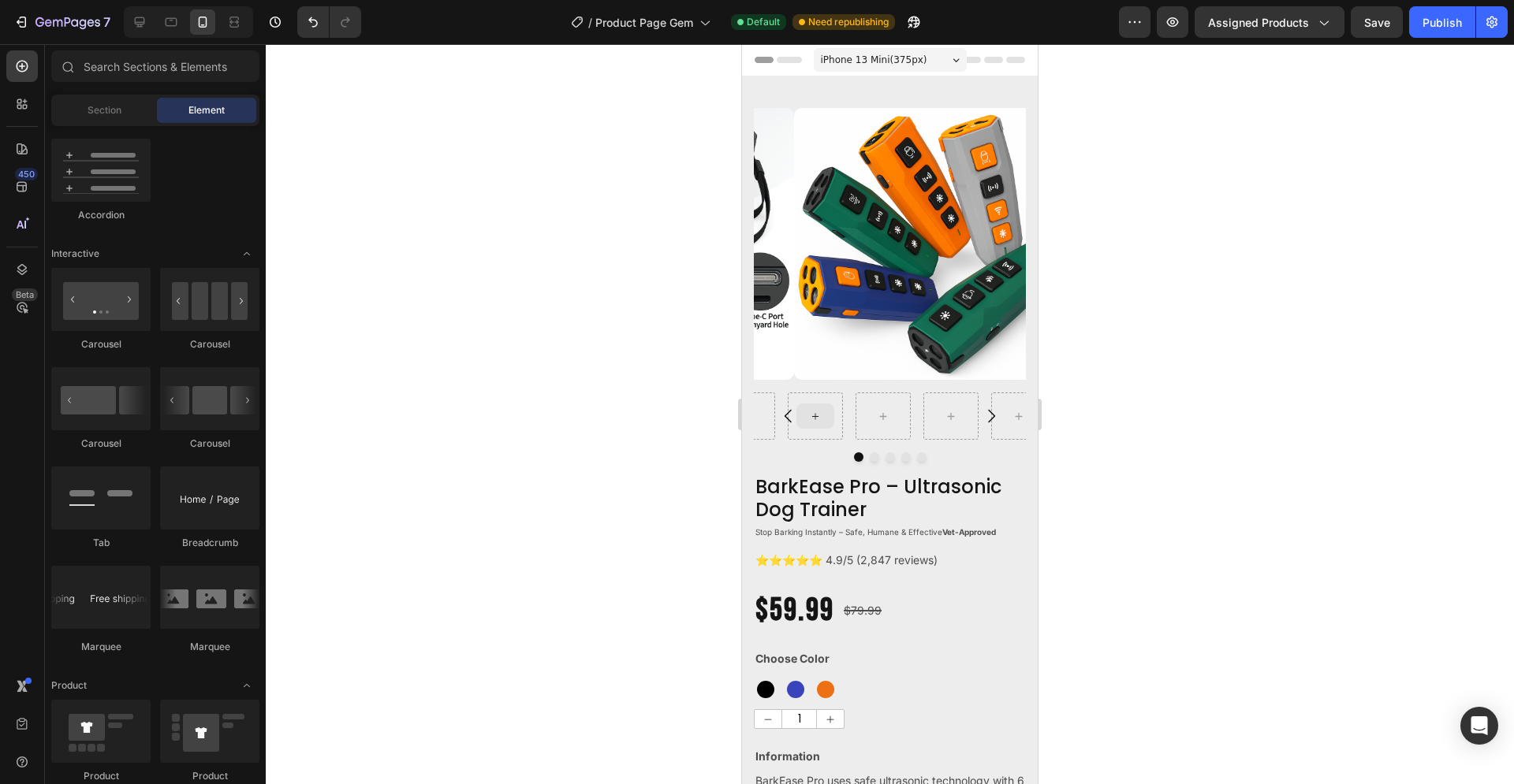
scroll to position [1468, 0]
click at [816, 410] on icon at bounding box center [814, 416] width 12 height 13
click at [764, 403] on div at bounding box center [748, 416] width 38 height 25
click at [787, 407] on icon "Carousel Back Arrow" at bounding box center [788, 416] width 19 height 19
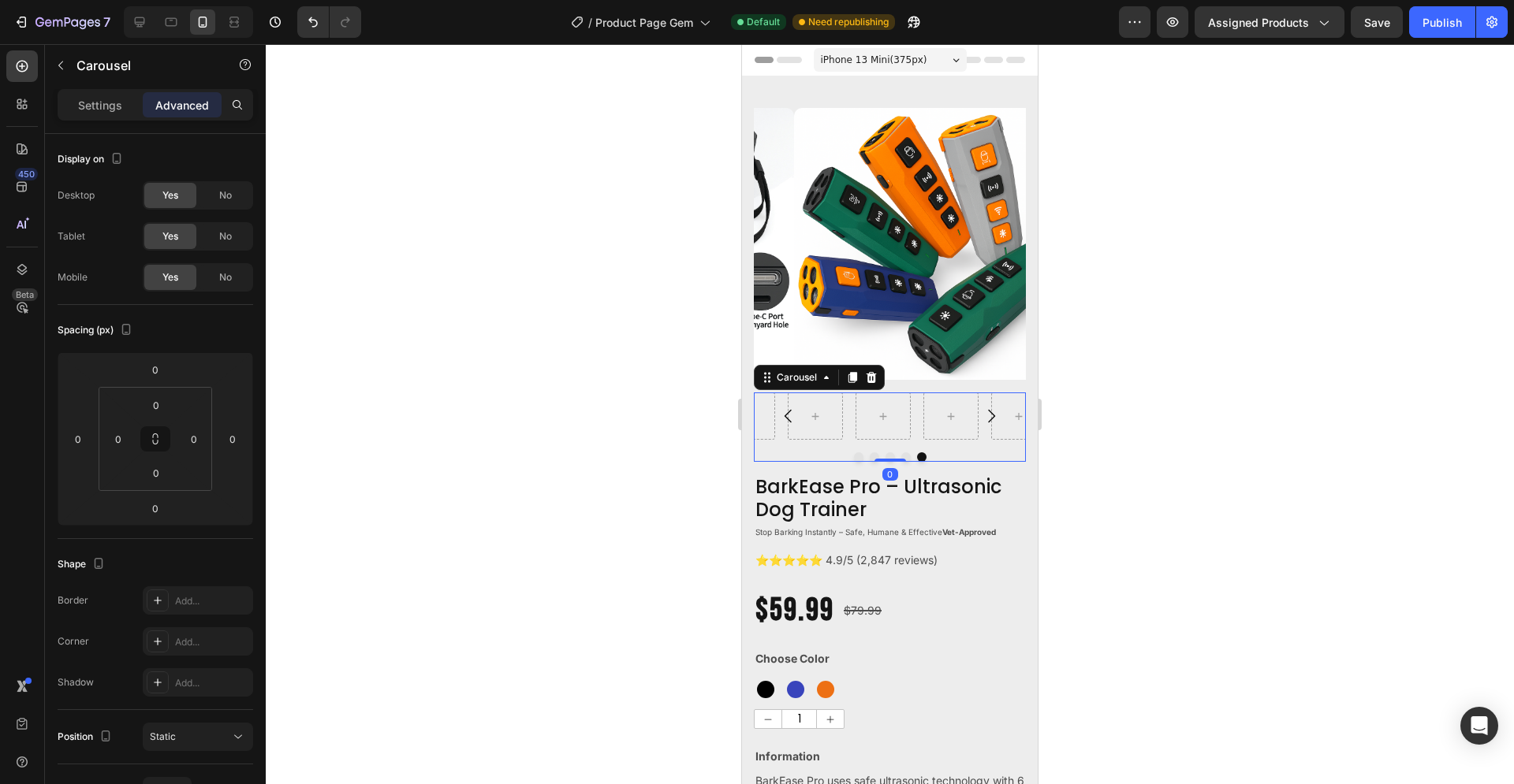
click at [783, 407] on icon "Carousel Back Arrow" at bounding box center [788, 416] width 19 height 19
click at [105, 110] on p "Settings" at bounding box center [100, 105] width 44 height 16
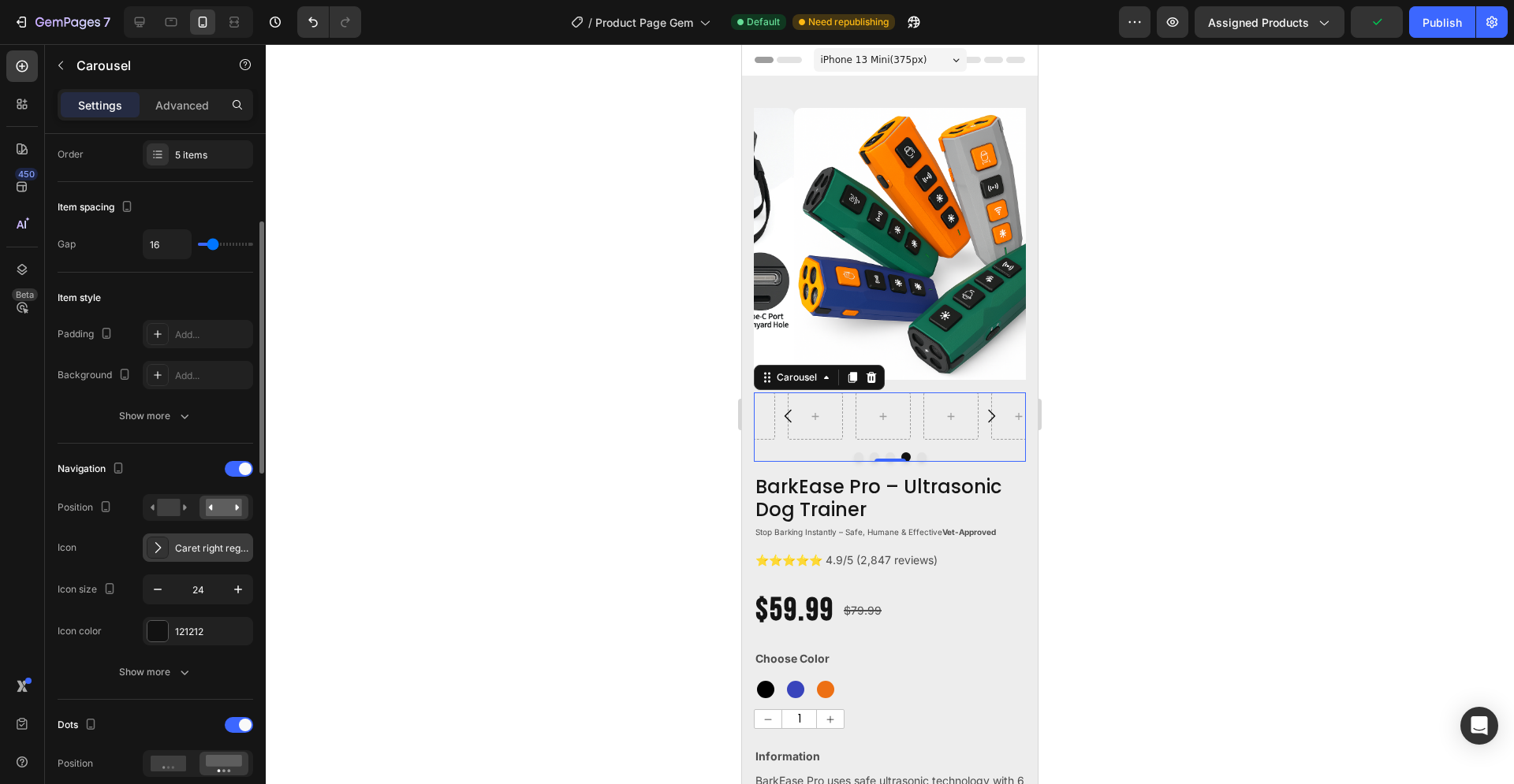
scroll to position [322, 0]
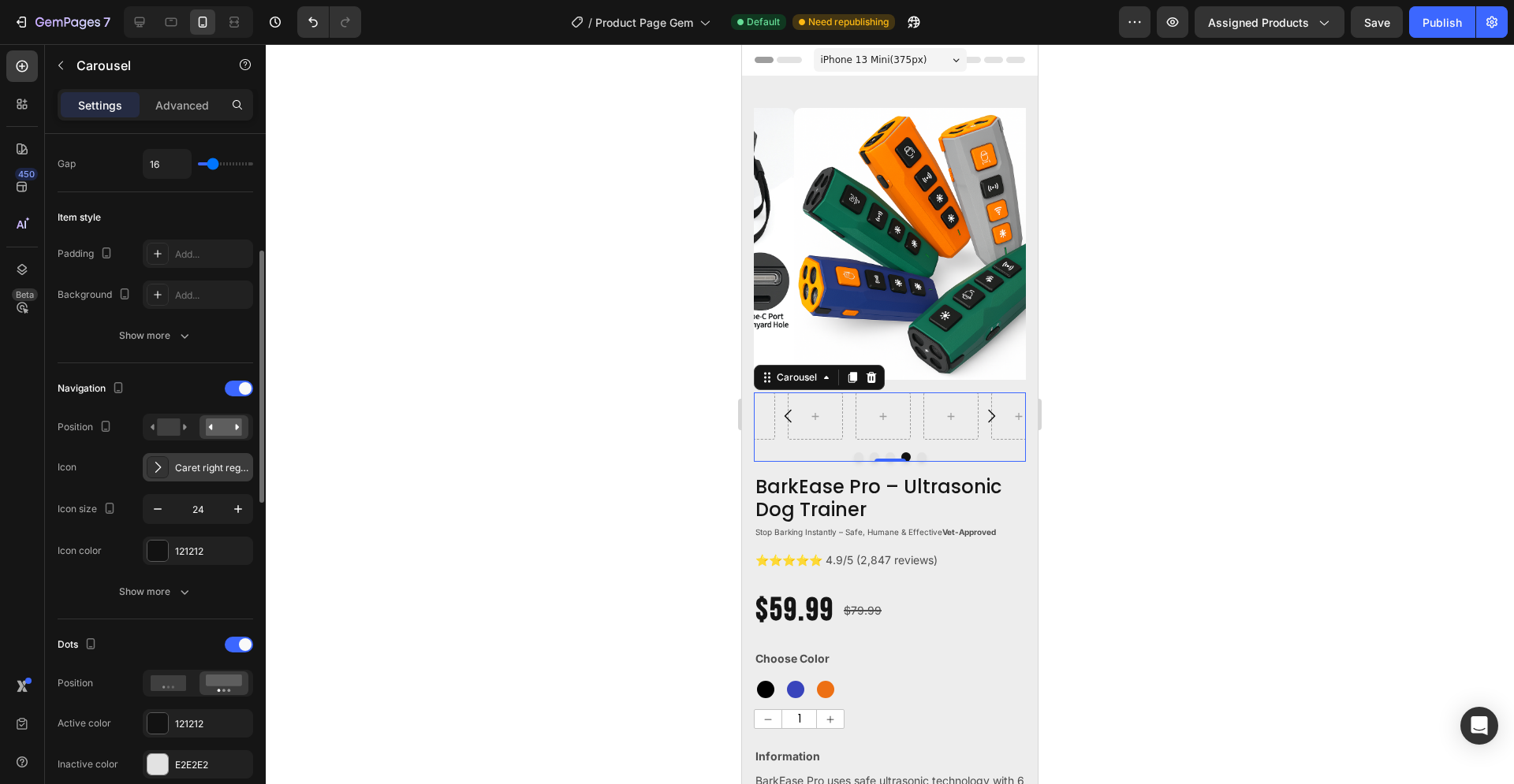
click at [161, 467] on icon at bounding box center [157, 467] width 15 height 15
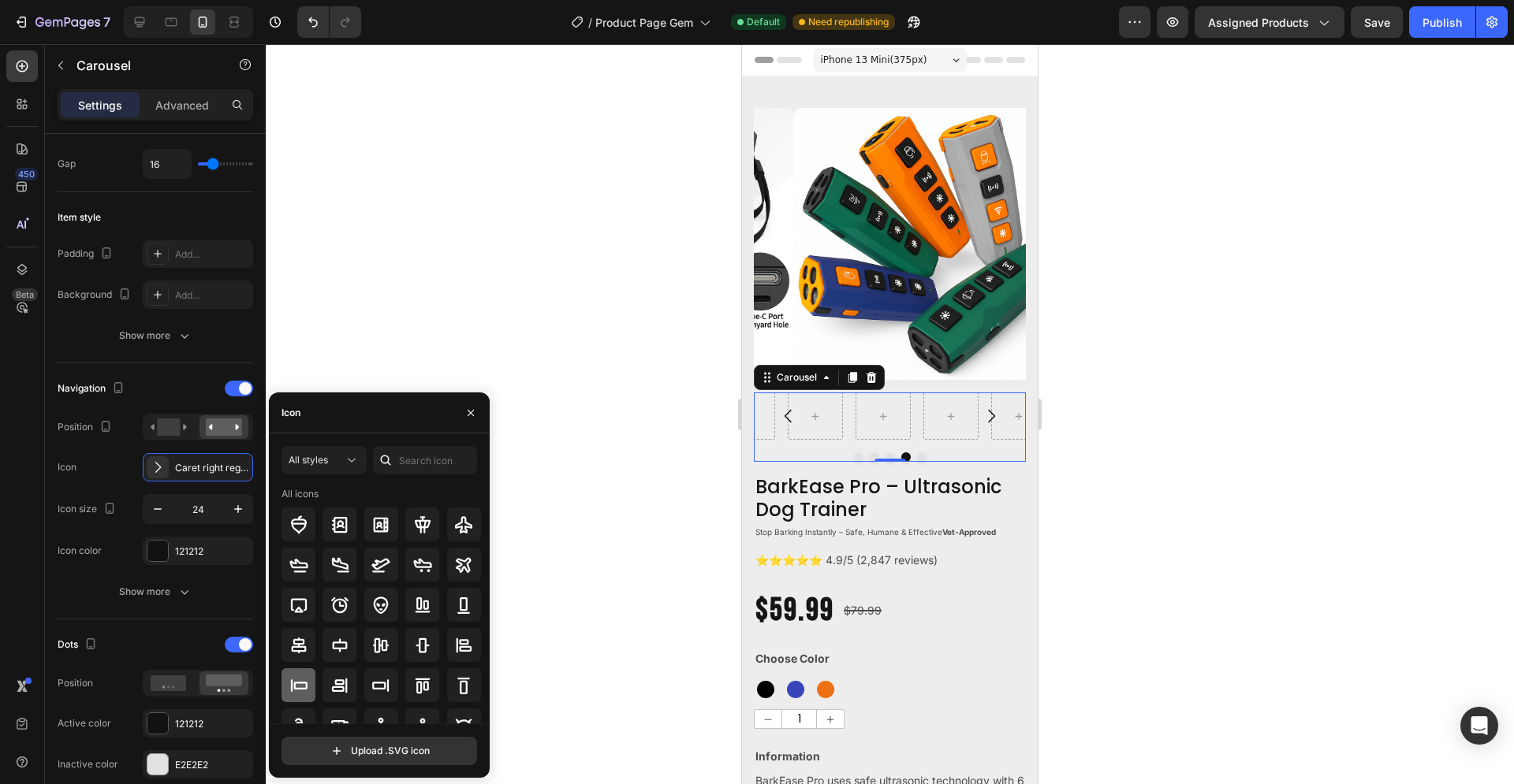
click at [296, 683] on icon at bounding box center [298, 685] width 16 height 12
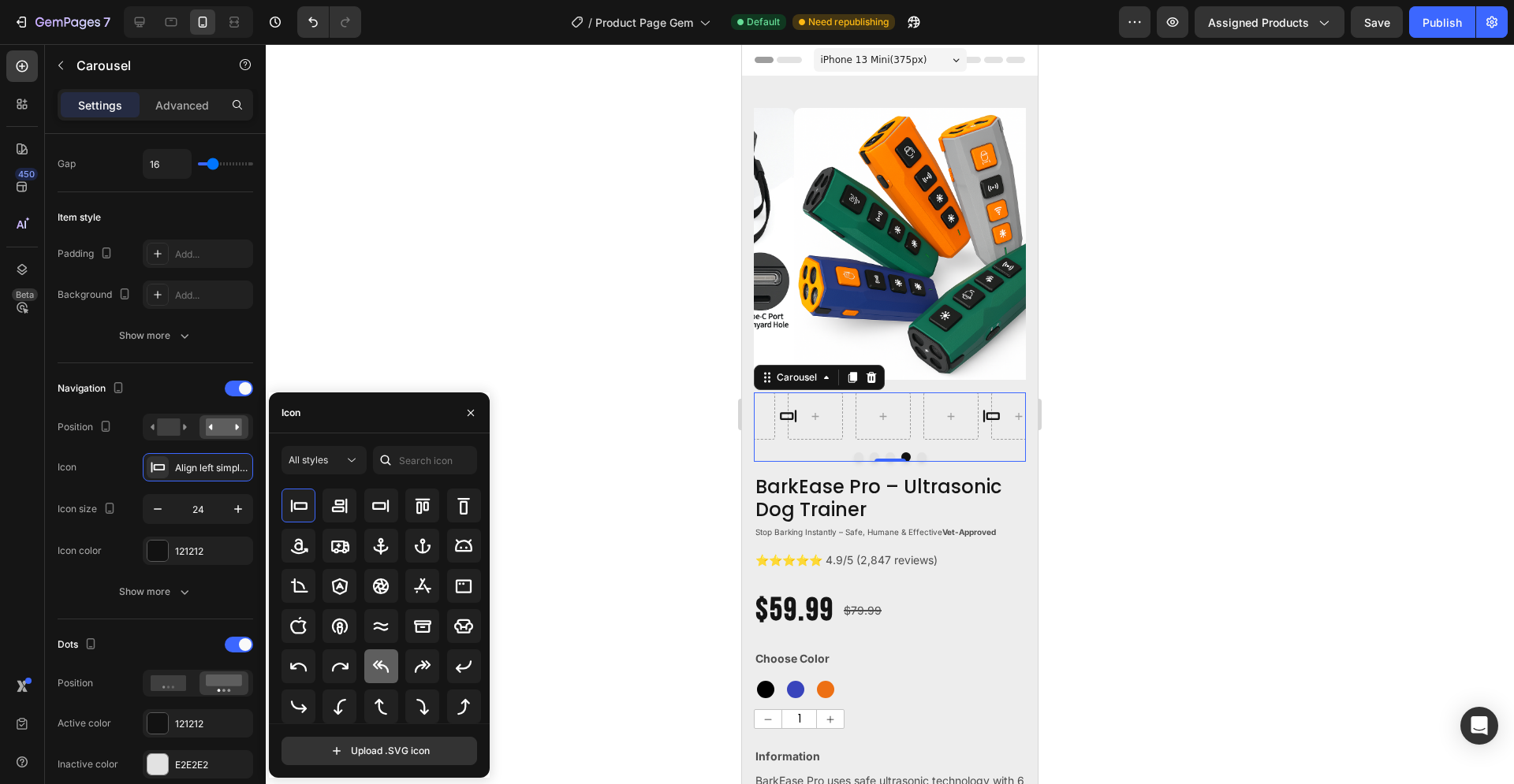
click at [383, 664] on icon at bounding box center [380, 667] width 19 height 19
click at [421, 666] on icon at bounding box center [422, 666] width 15 height 12
click at [456, 666] on icon at bounding box center [463, 666] width 15 height 12
click at [302, 710] on icon at bounding box center [298, 707] width 19 height 19
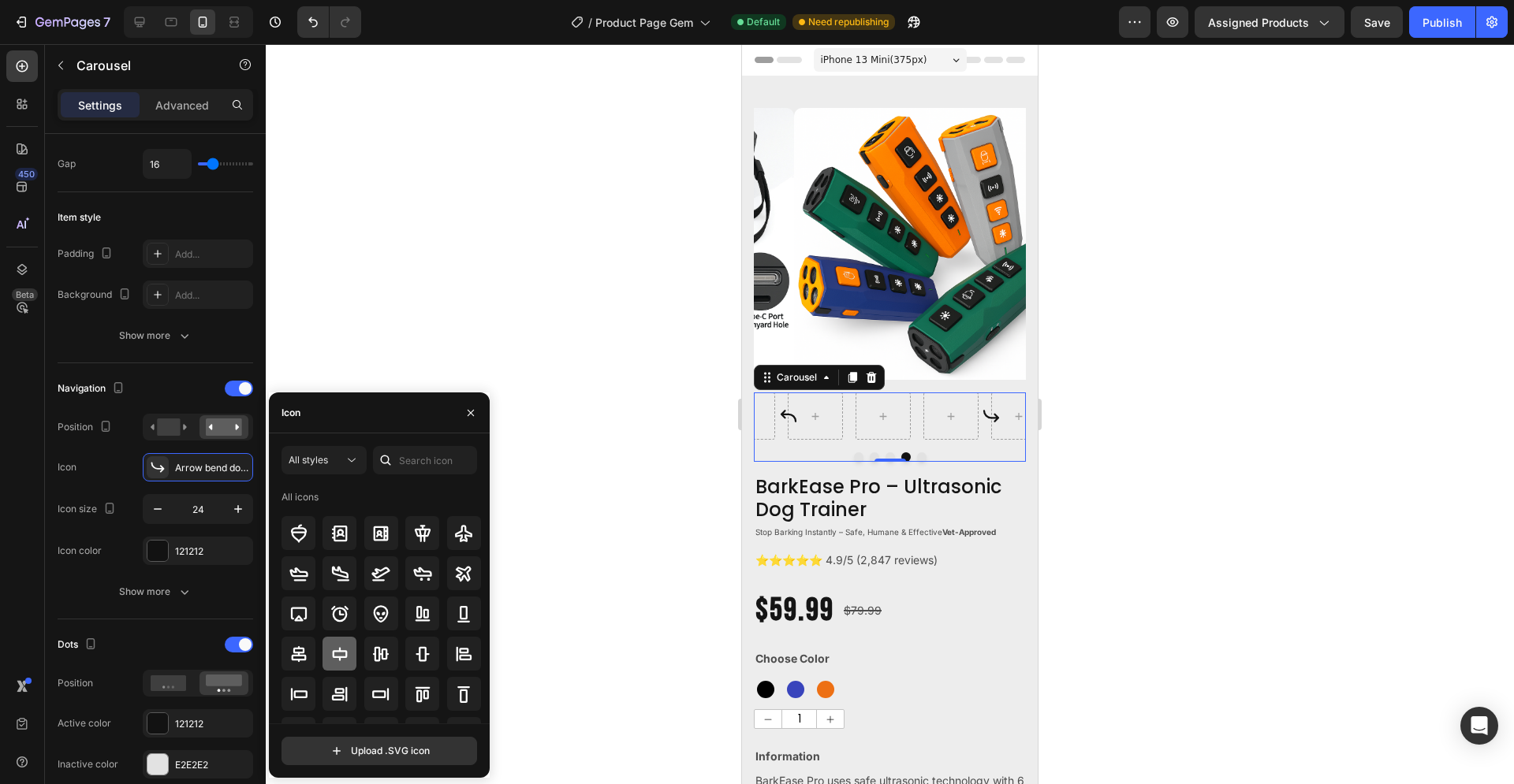
scroll to position [0, 0]
click at [351, 467] on icon at bounding box center [351, 460] width 15 height 15
click at [390, 479] on div "All styles All icons" at bounding box center [379, 584] width 196 height 277
click at [472, 413] on icon "button" at bounding box center [470, 412] width 12 height 12
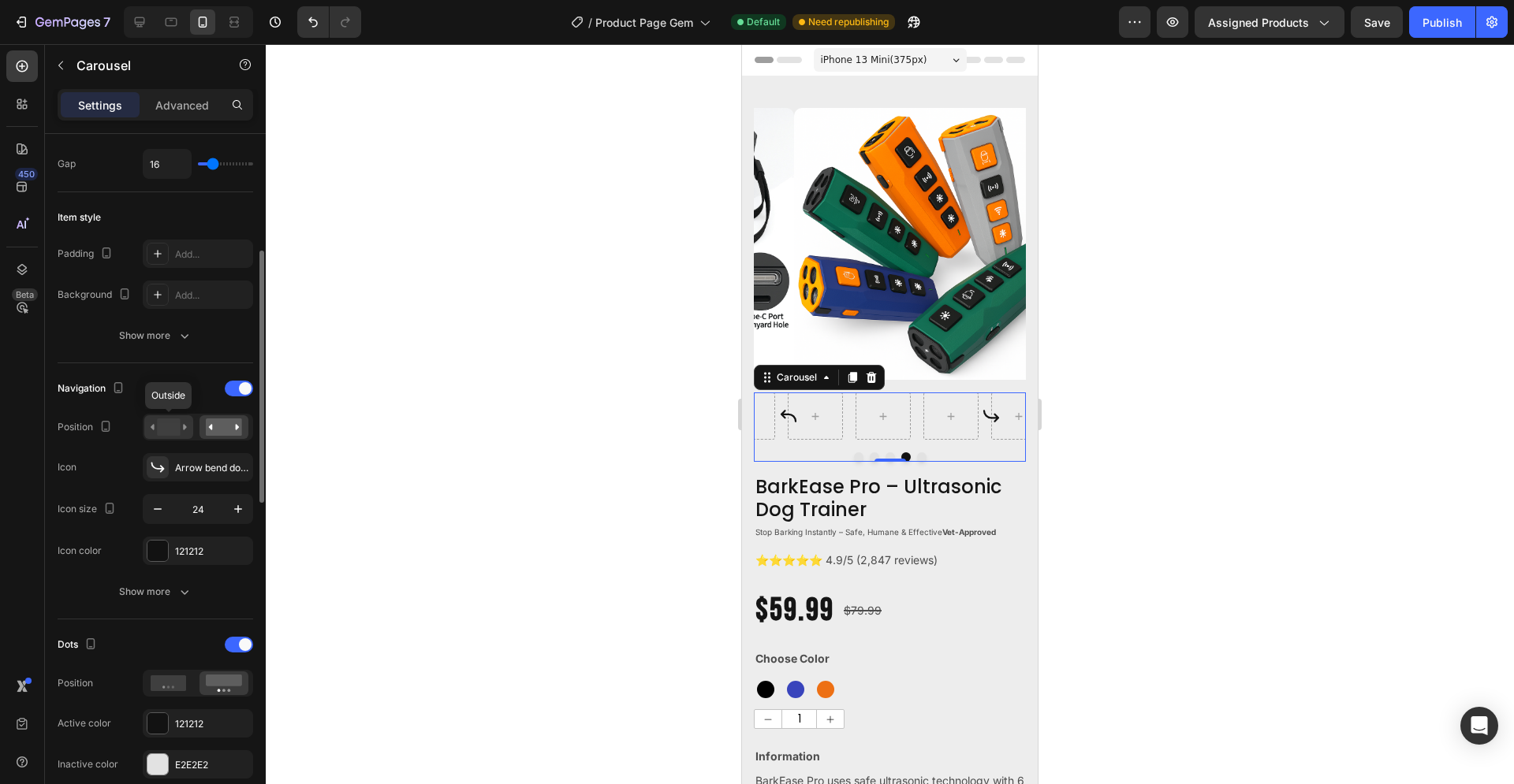
click at [168, 425] on rect at bounding box center [168, 427] width 23 height 17
click at [168, 424] on rect at bounding box center [168, 427] width 23 height 17
click at [211, 425] on icon at bounding box center [210, 426] width 4 height 6
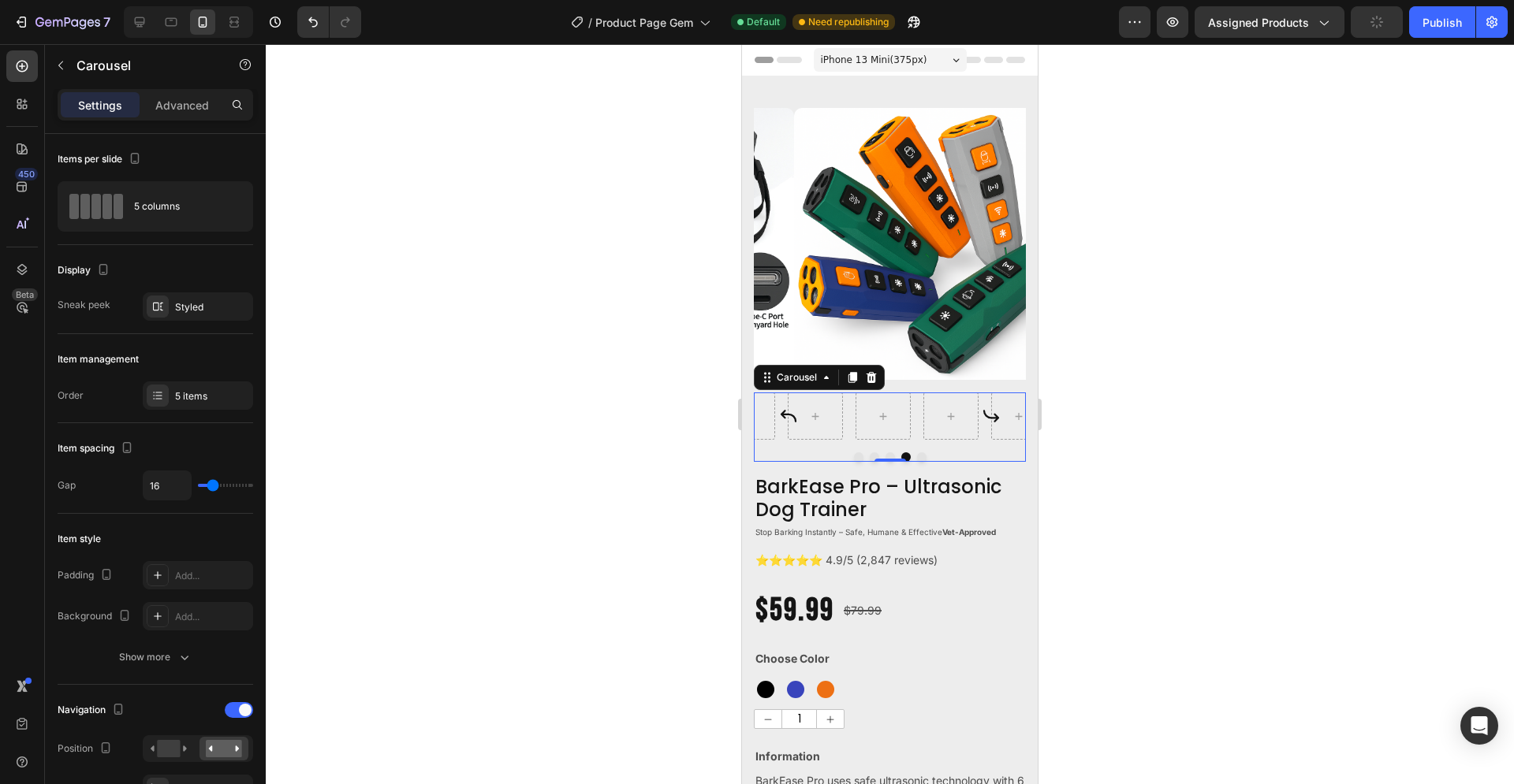
click at [317, 360] on div at bounding box center [889, 414] width 1248 height 740
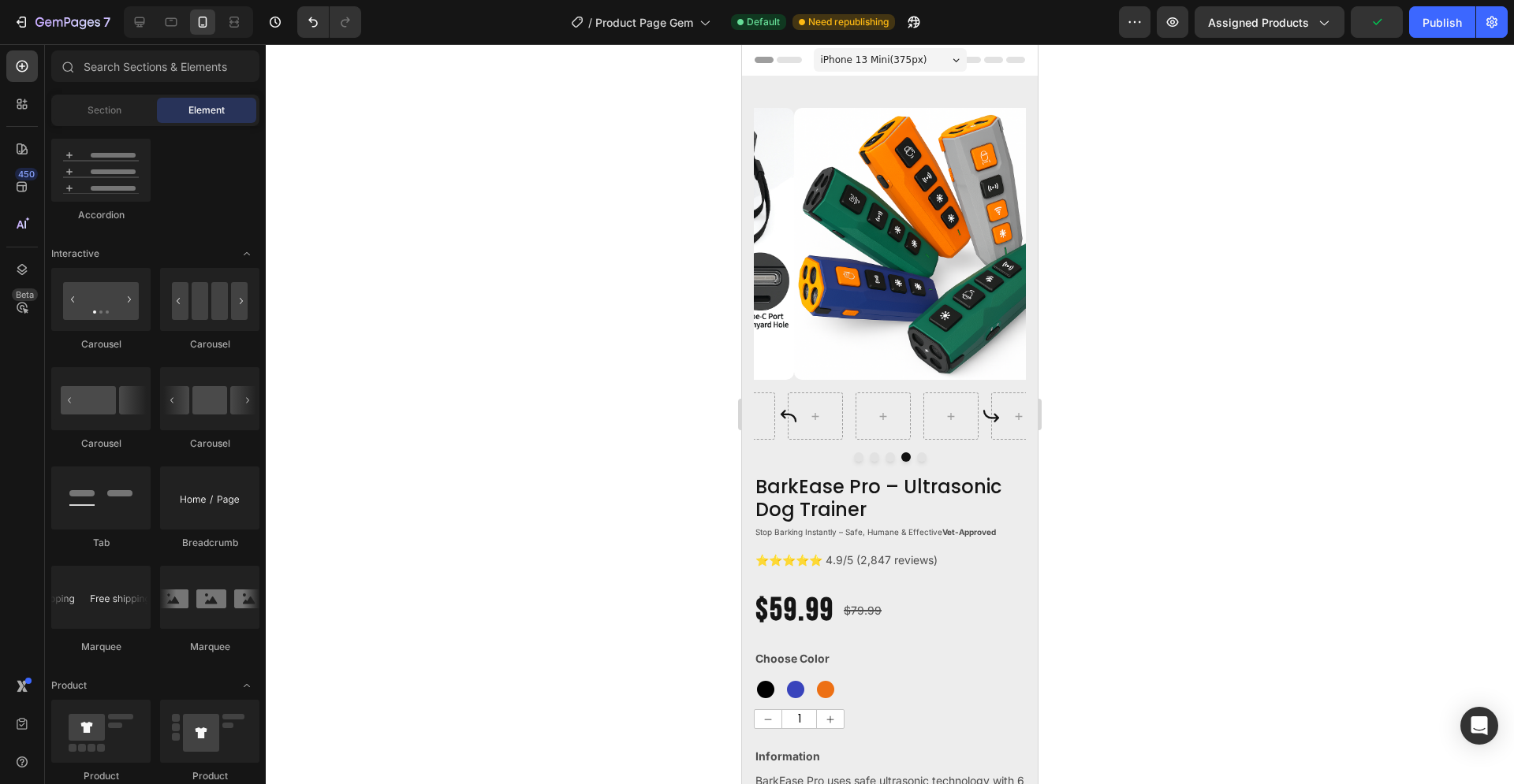
scroll to position [1468, 0]
drag, startPoint x: 936, startPoint y: 346, endPoint x: 826, endPoint y: 439, distance: 144.0
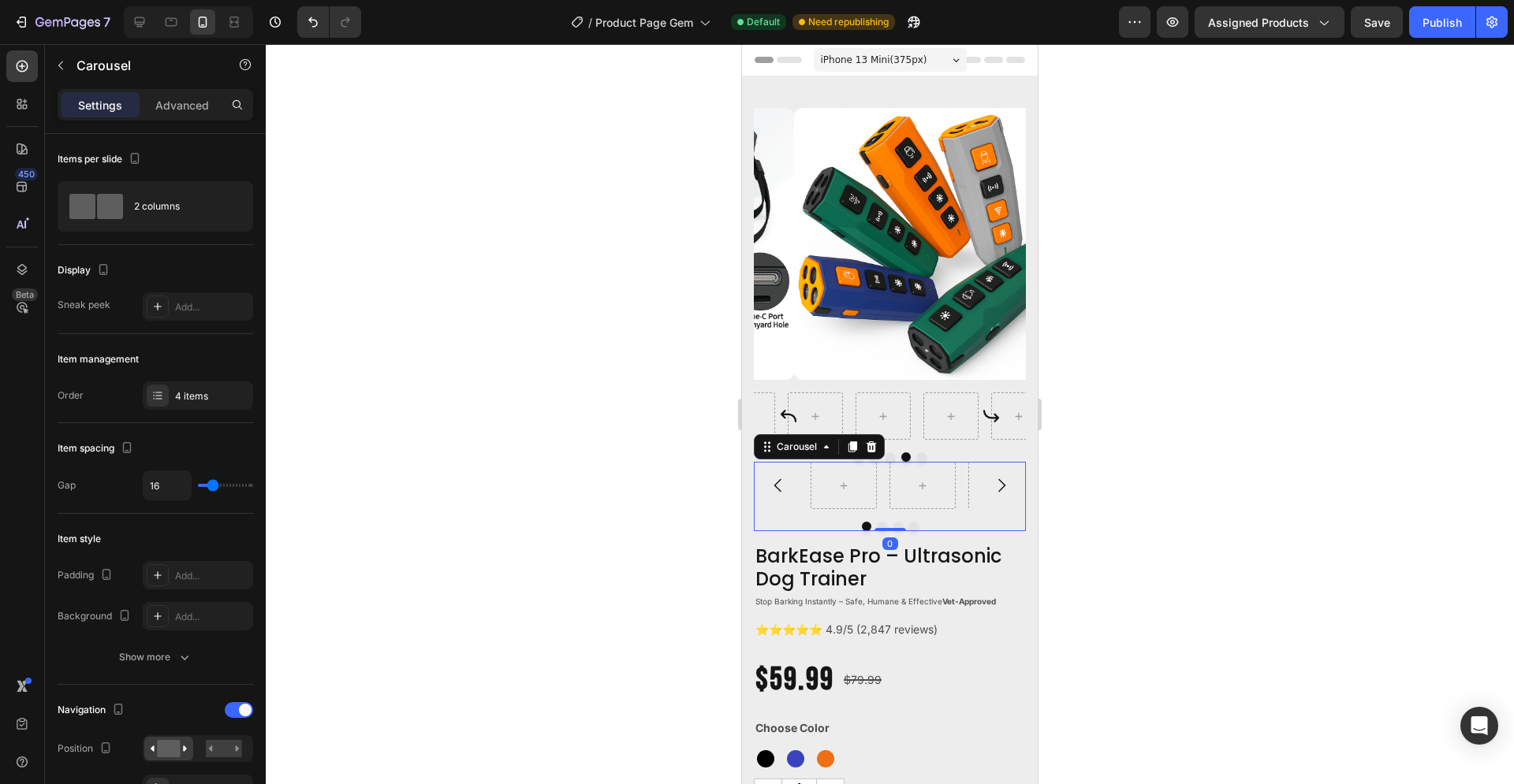
click at [631, 445] on div at bounding box center [889, 414] width 1248 height 740
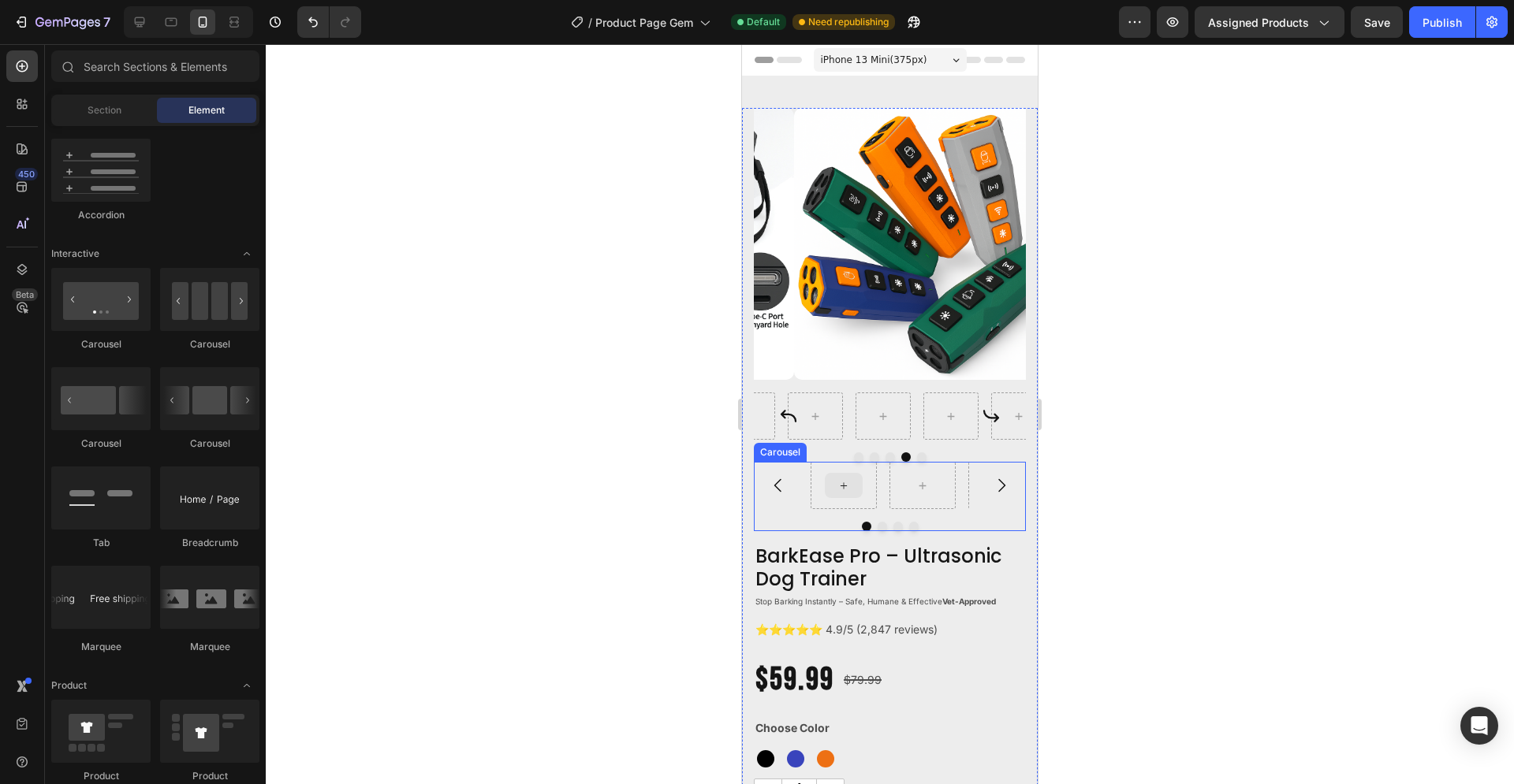
click at [841, 473] on div at bounding box center [844, 485] width 38 height 25
click at [768, 500] on div "Carousel" at bounding box center [890, 496] width 272 height 69
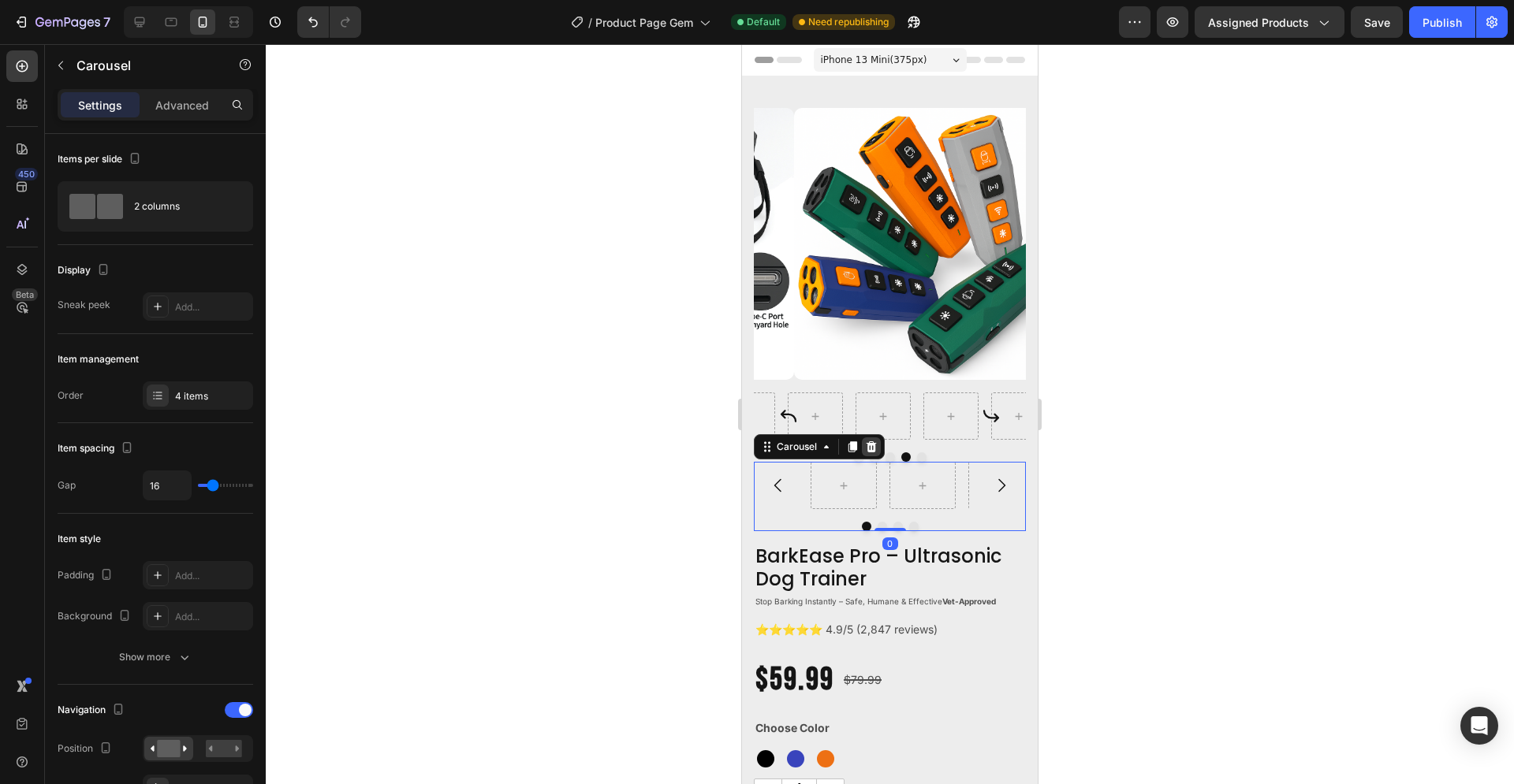
click at [868, 442] on icon at bounding box center [872, 447] width 11 height 11
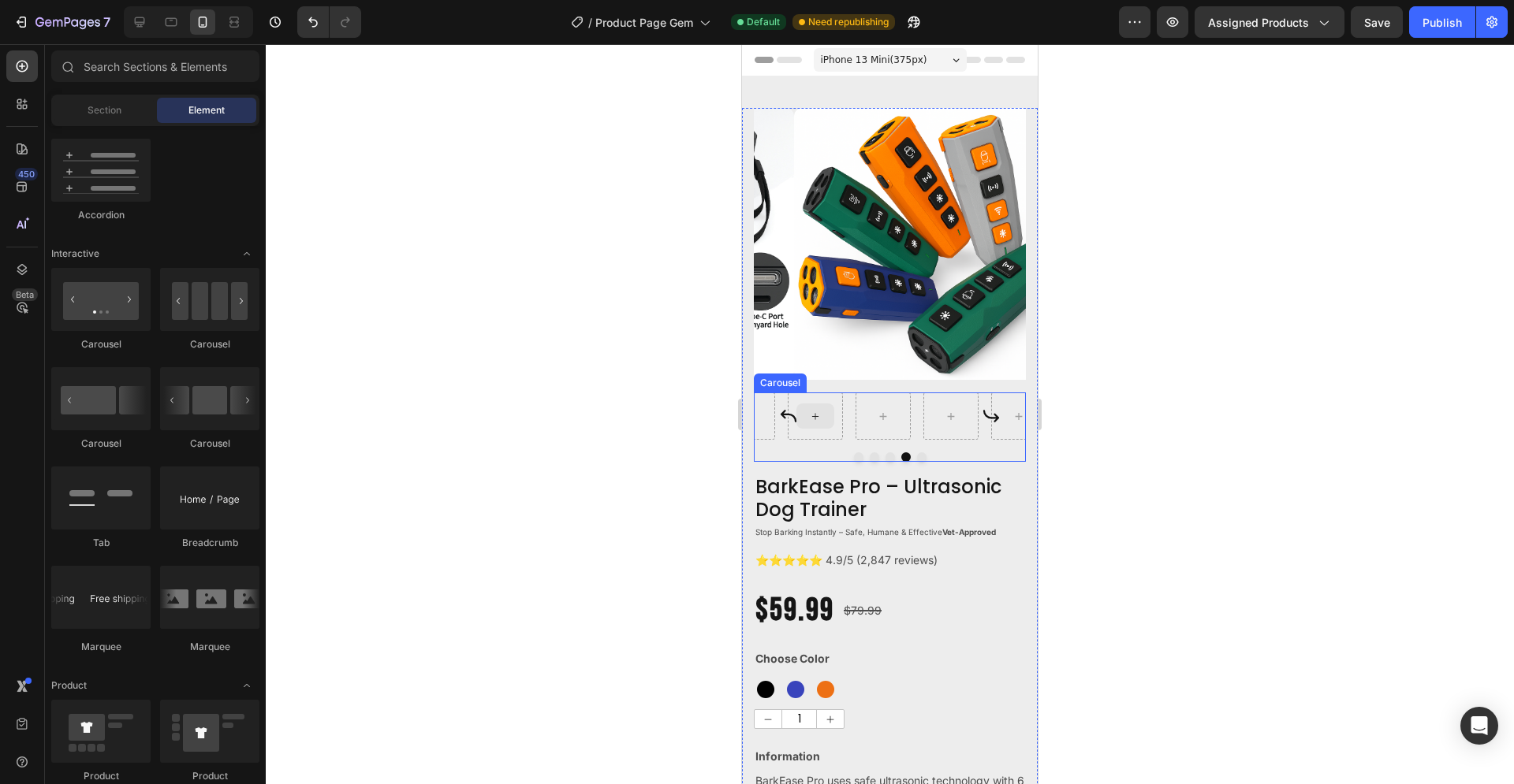
click at [828, 403] on div at bounding box center [815, 416] width 38 height 25
click at [819, 410] on icon at bounding box center [814, 416] width 12 height 13
click at [814, 410] on icon at bounding box center [814, 416] width 12 height 13
click at [111, 110] on span "Section" at bounding box center [104, 110] width 34 height 14
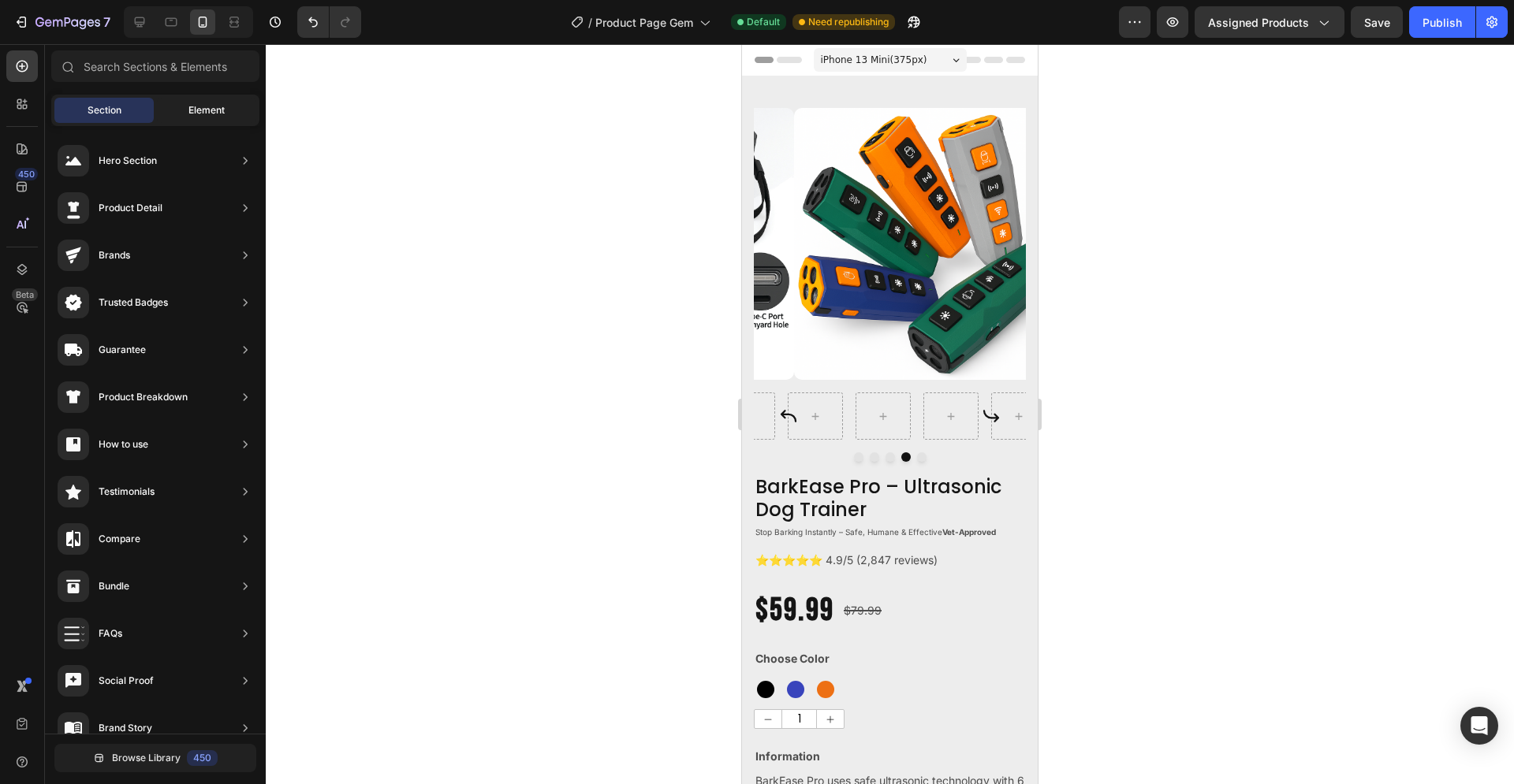
click at [219, 104] on span "Element" at bounding box center [206, 110] width 36 height 14
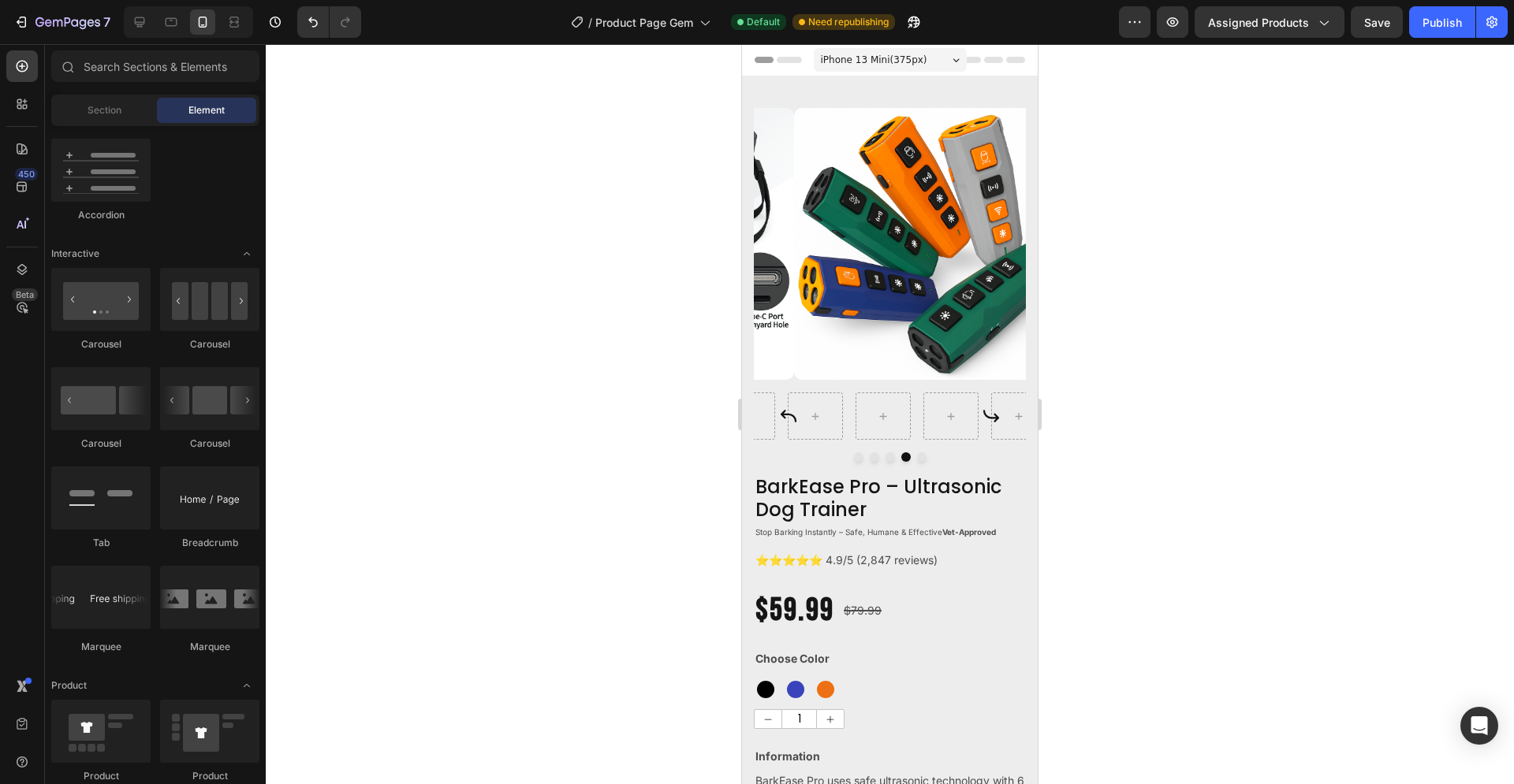
click at [447, 339] on div at bounding box center [889, 414] width 1248 height 740
click at [342, 231] on div at bounding box center [889, 414] width 1248 height 740
click at [565, 297] on div at bounding box center [889, 414] width 1248 height 740
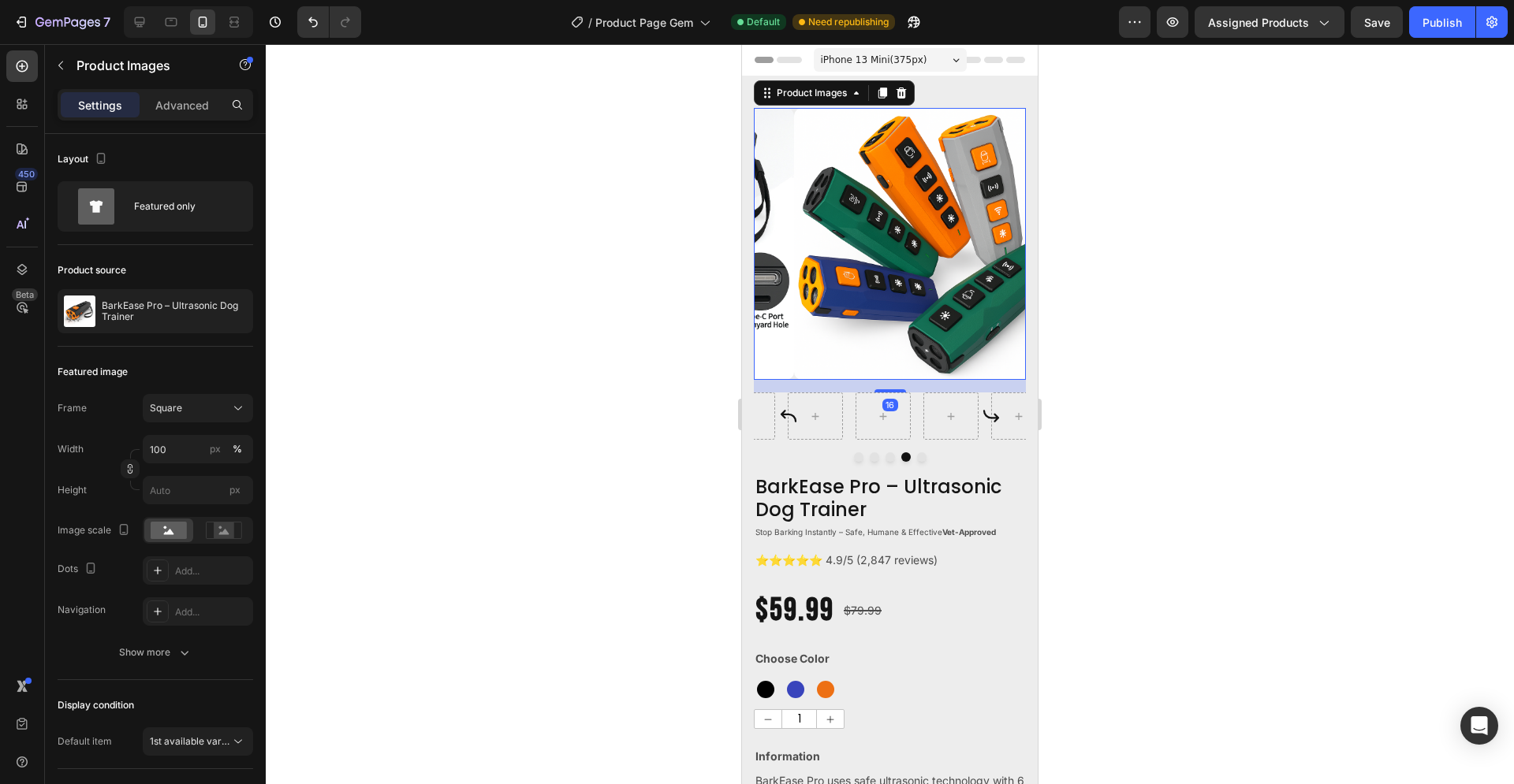
click at [823, 257] on img at bounding box center [930, 244] width 272 height 272
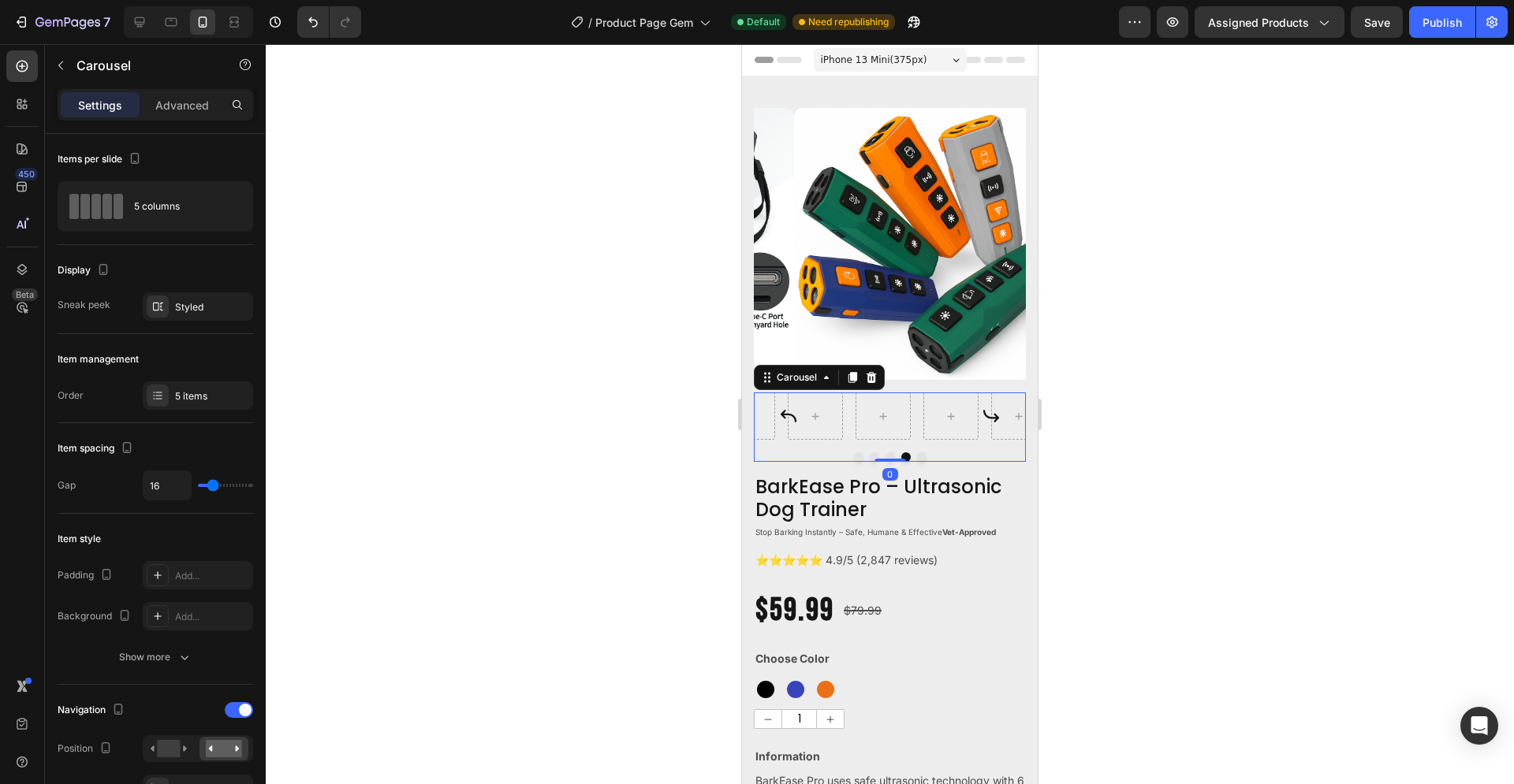
click at [807, 404] on button "Carousel Back Arrow" at bounding box center [788, 416] width 44 height 44
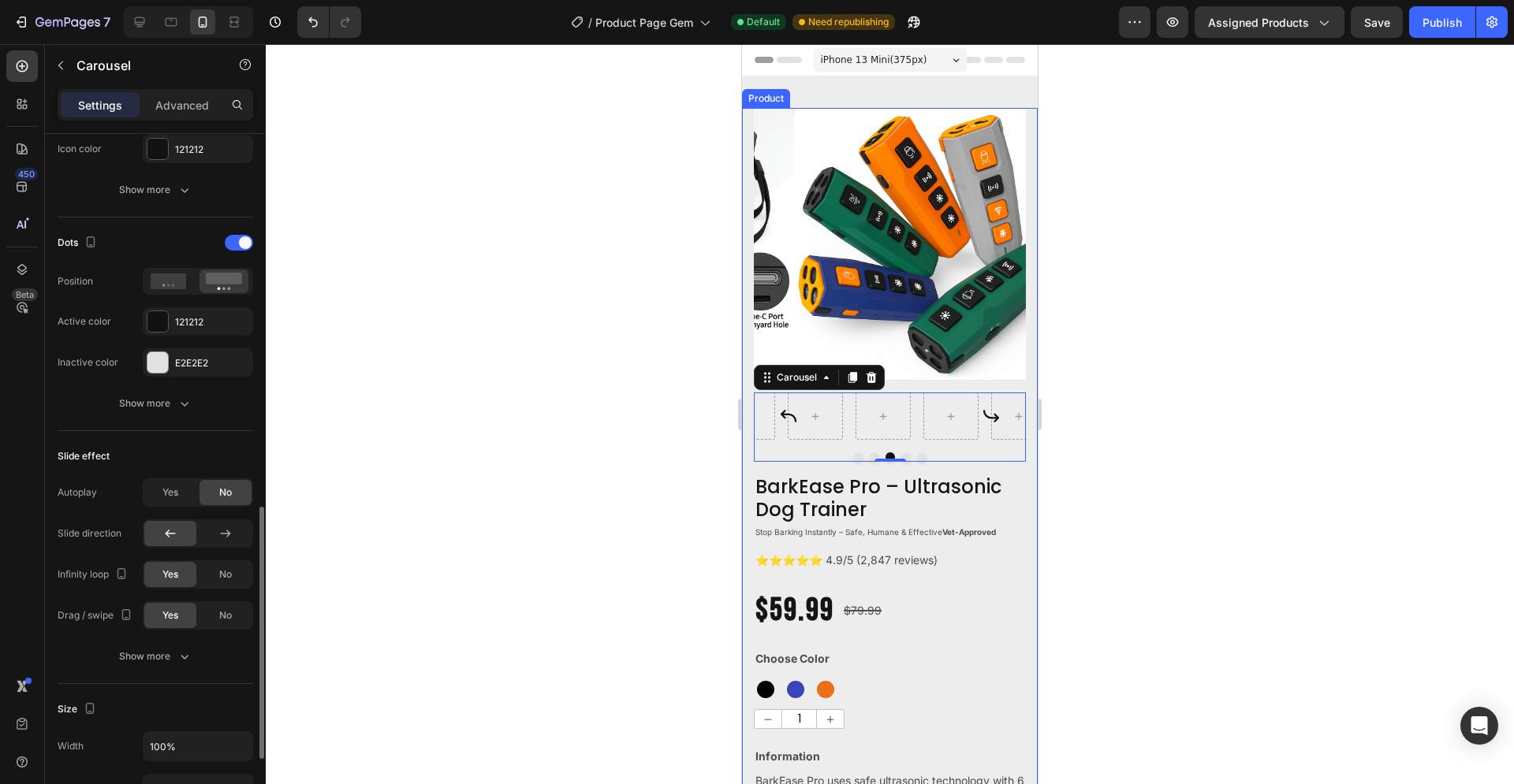
scroll to position [965, 0]
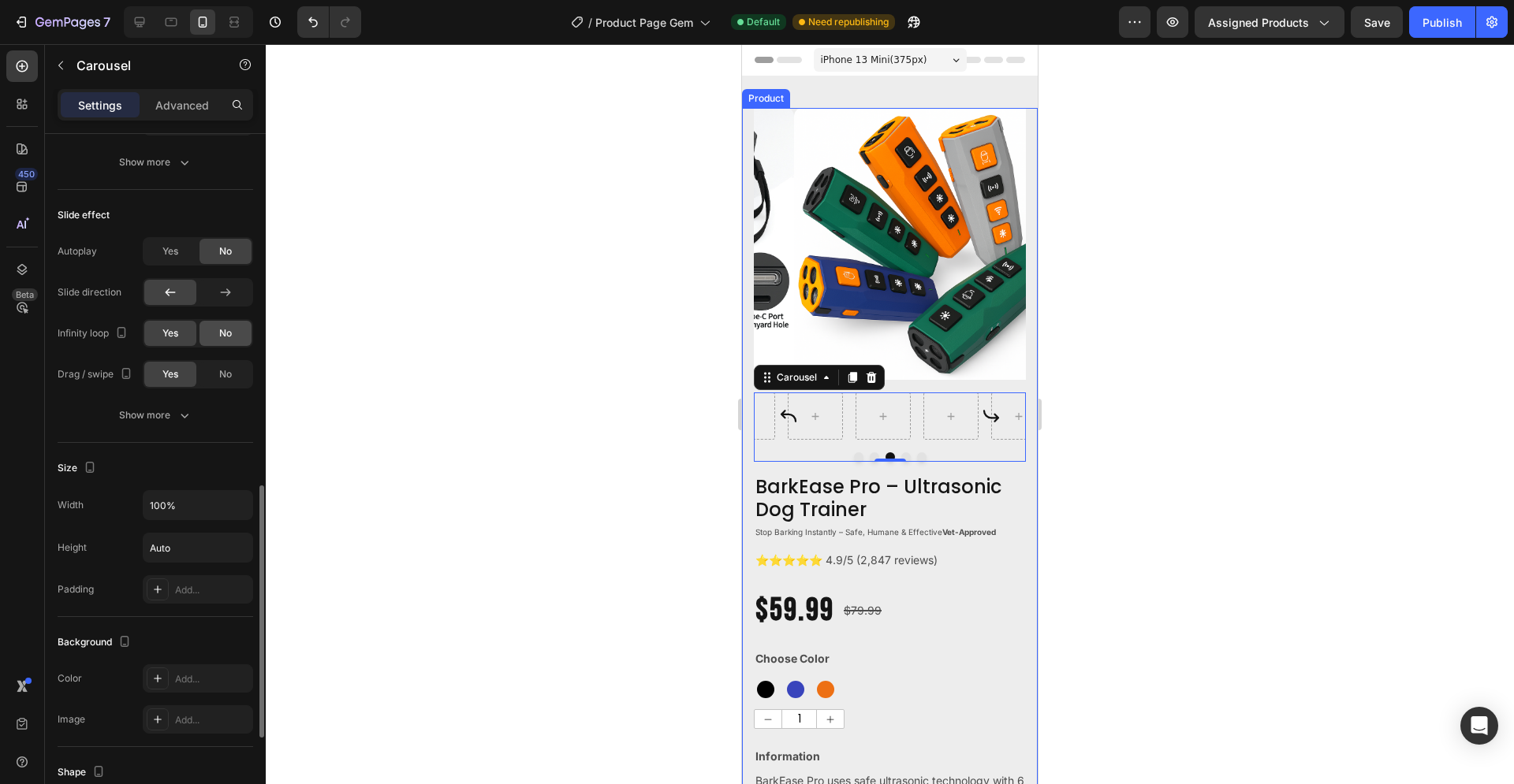
click at [209, 335] on div "No" at bounding box center [226, 333] width 52 height 25
click at [227, 372] on span "No" at bounding box center [225, 374] width 12 height 14
click at [161, 374] on div "Yes" at bounding box center [170, 374] width 52 height 25
click at [213, 293] on div at bounding box center [226, 292] width 52 height 25
click at [170, 251] on span "Yes" at bounding box center [170, 251] width 15 height 14
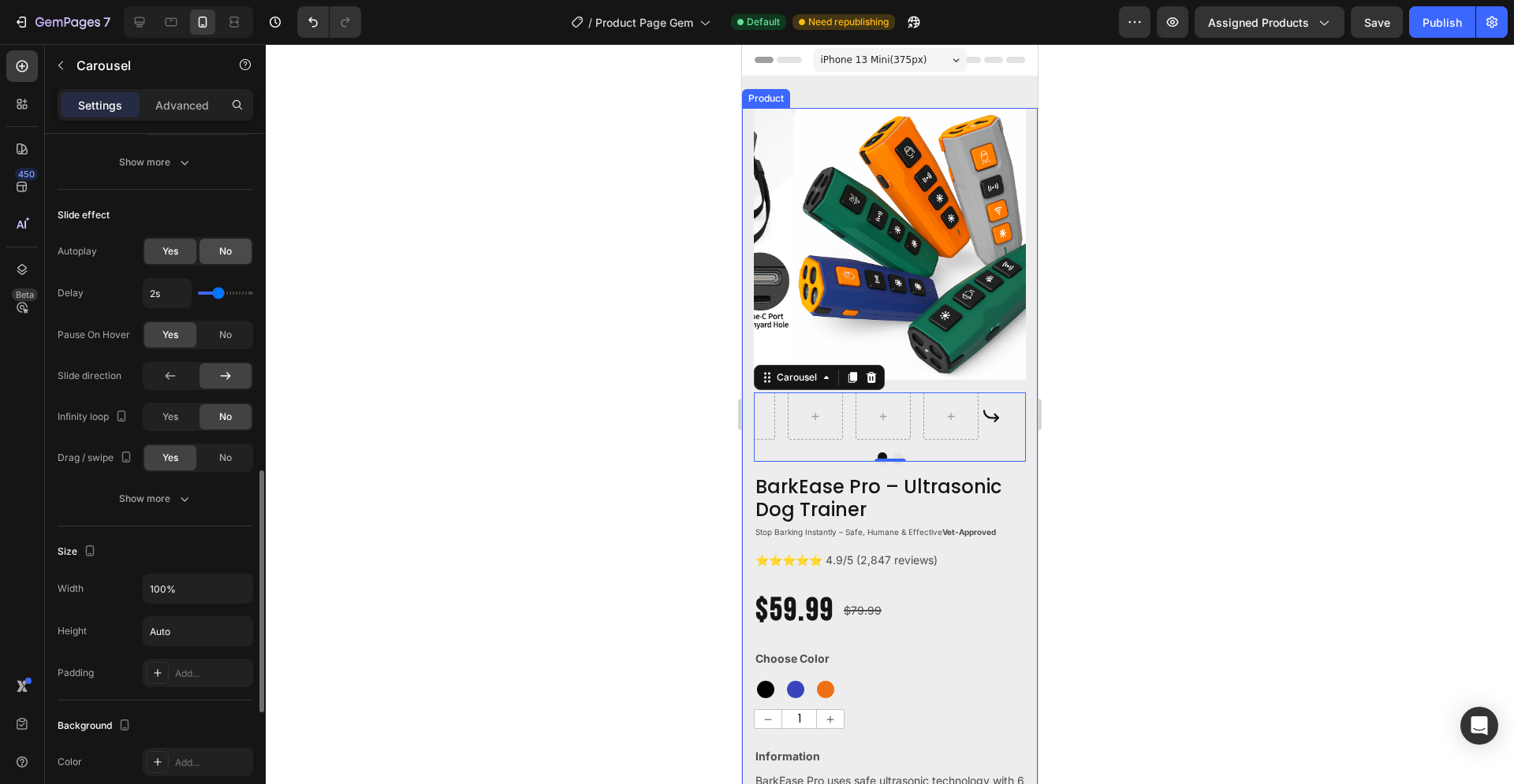
click at [222, 250] on span "No" at bounding box center [225, 251] width 12 height 14
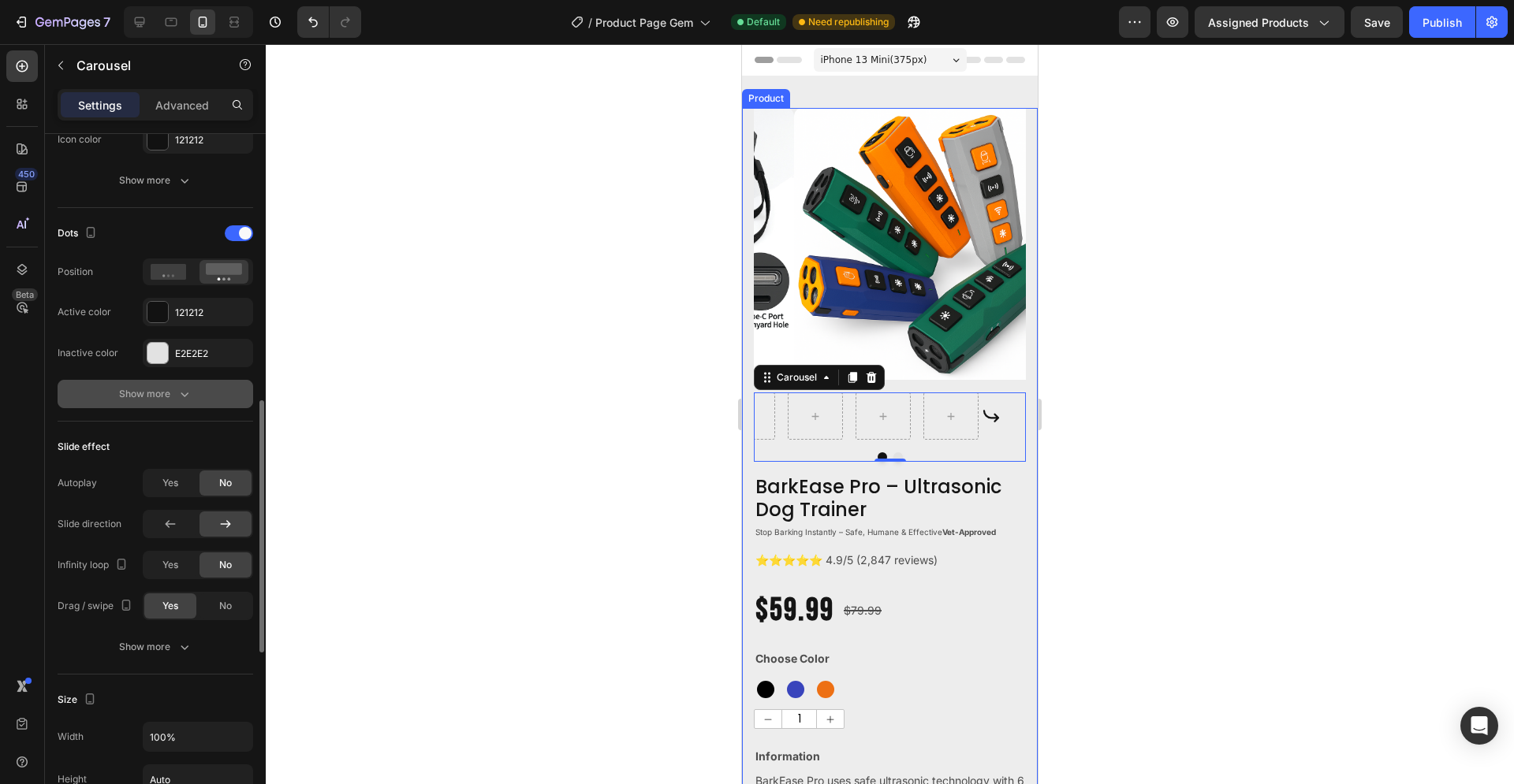
scroll to position [653, 0]
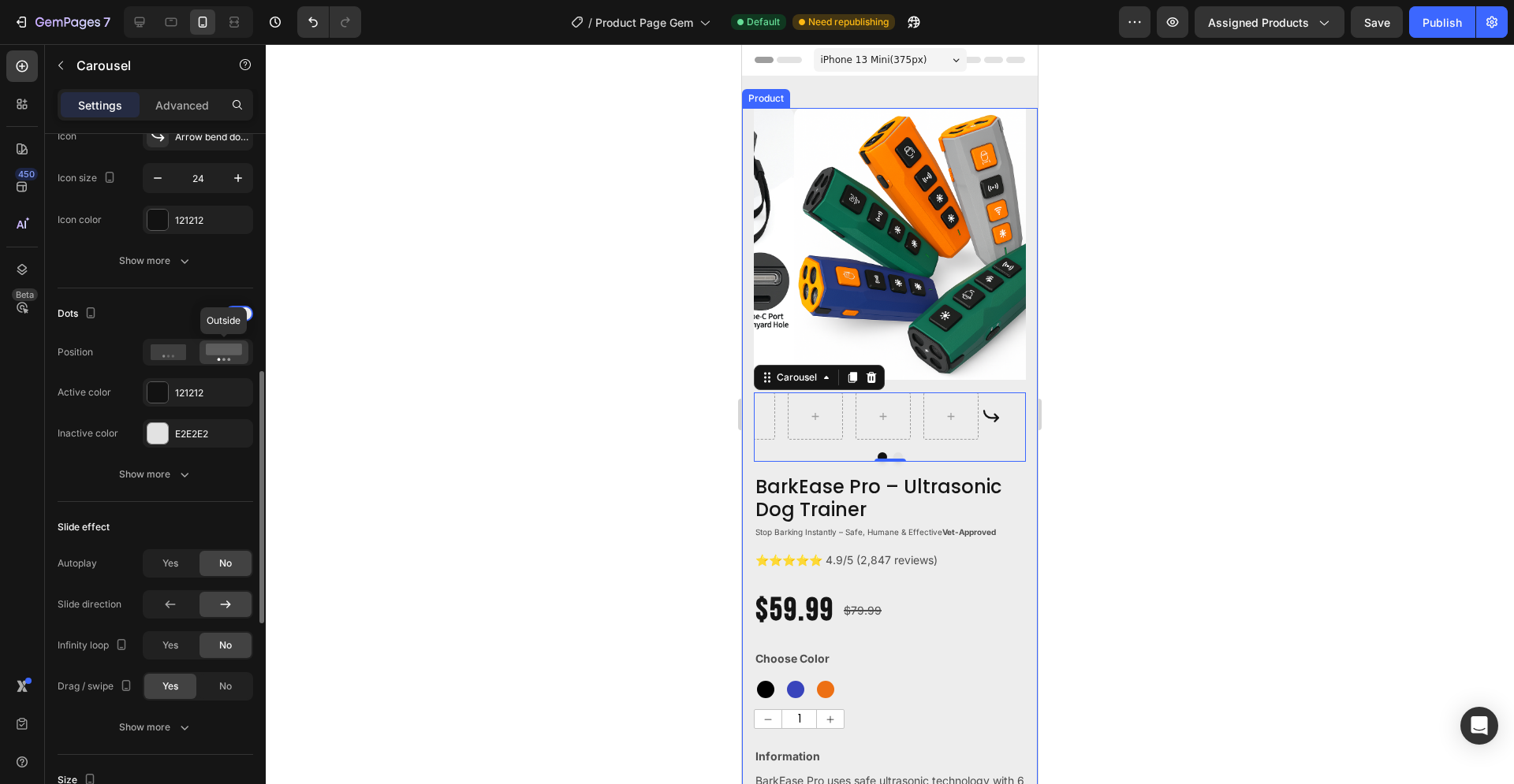
click at [226, 349] on rect at bounding box center [223, 350] width 36 height 12
click at [179, 354] on icon at bounding box center [169, 352] width 36 height 15
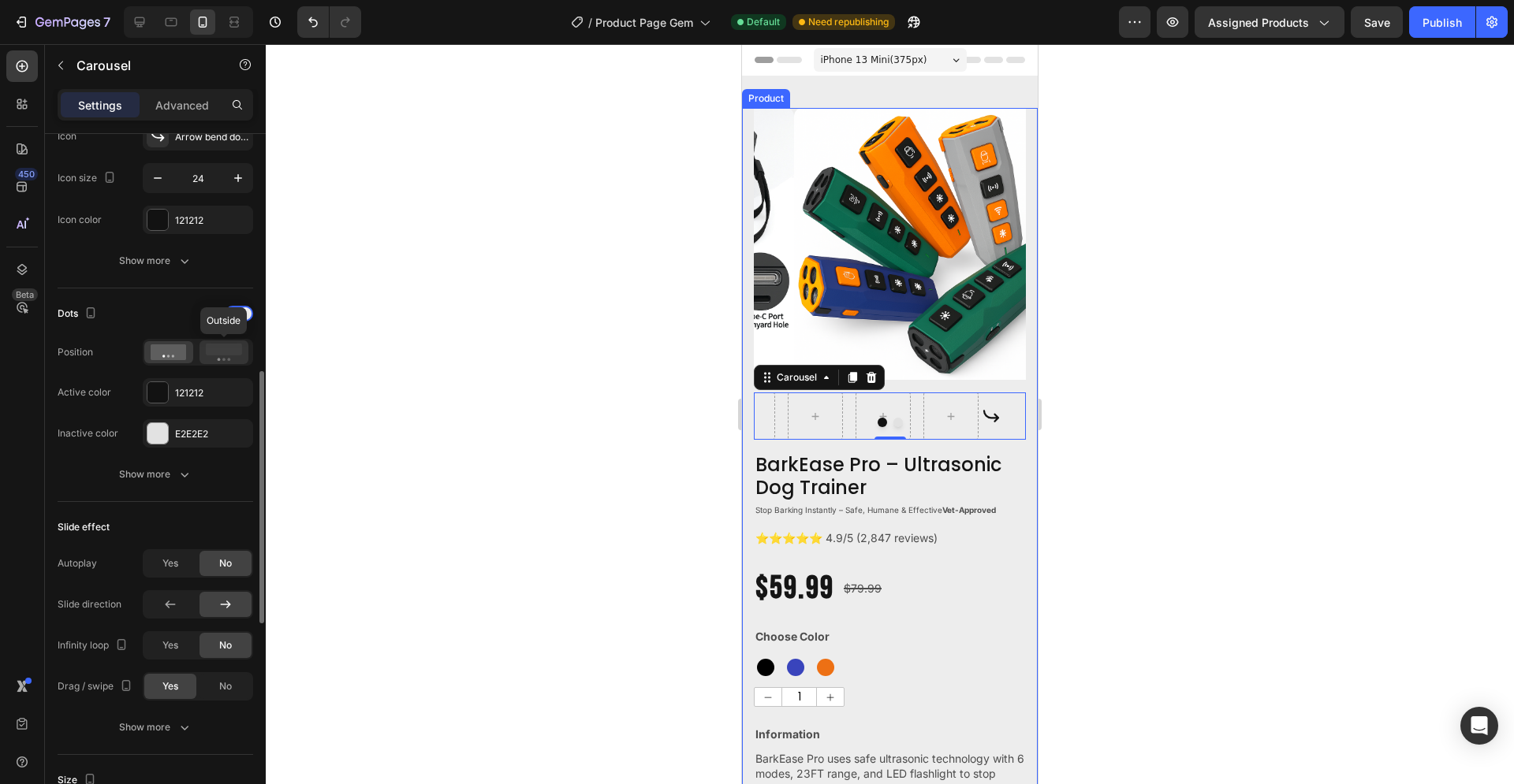
click at [218, 348] on rect at bounding box center [223, 350] width 36 height 12
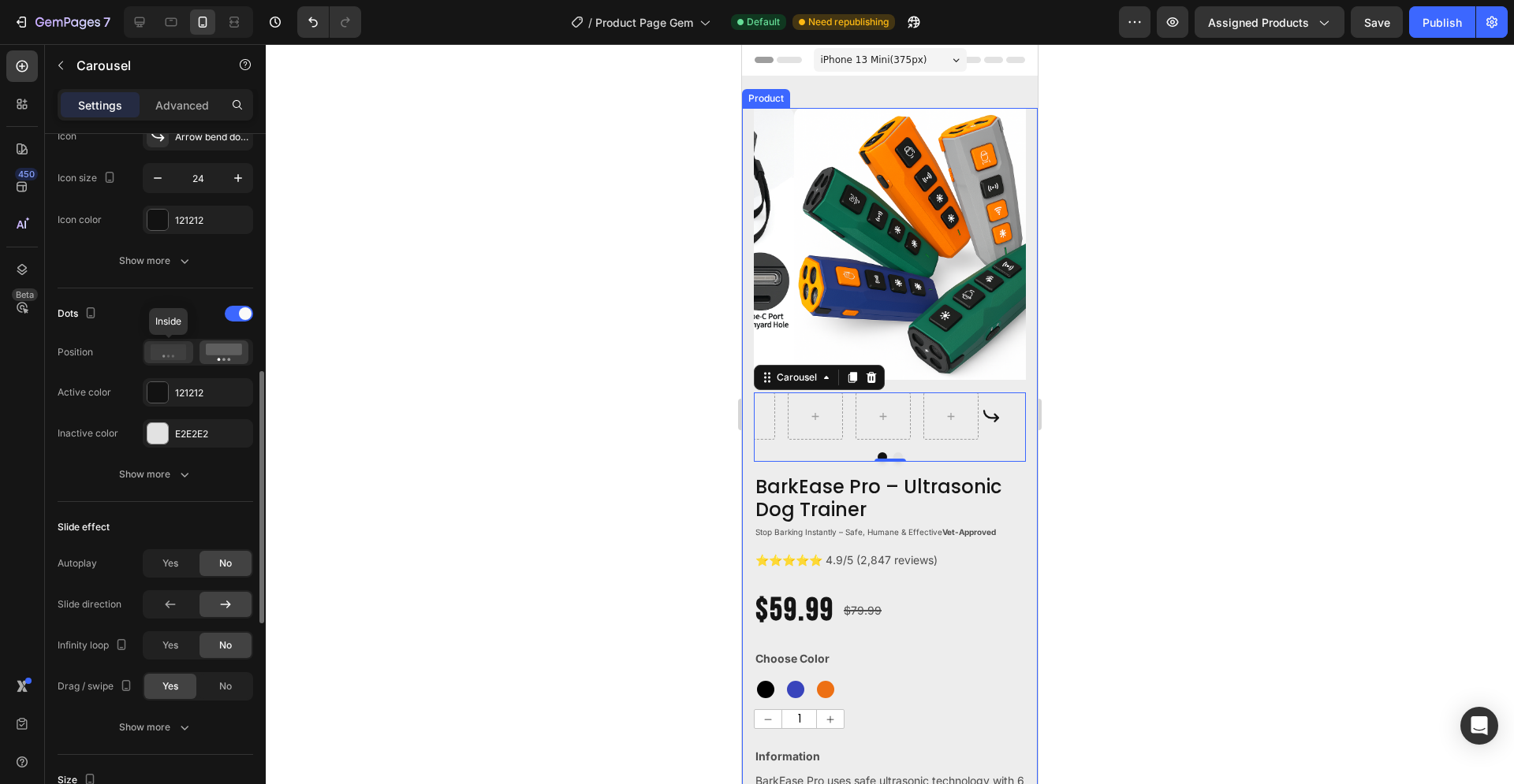
click at [181, 354] on icon at bounding box center [169, 352] width 36 height 15
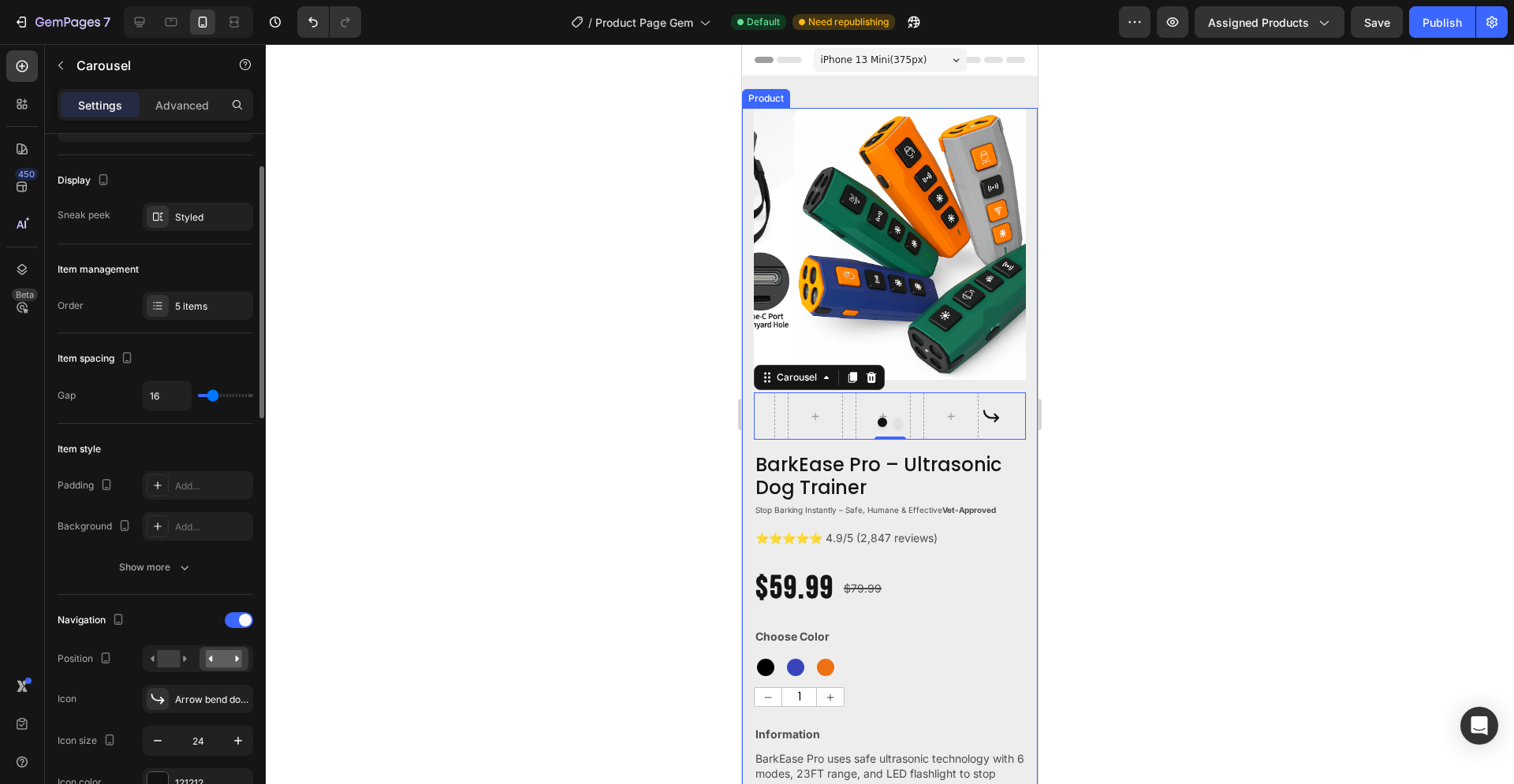
scroll to position [10, 0]
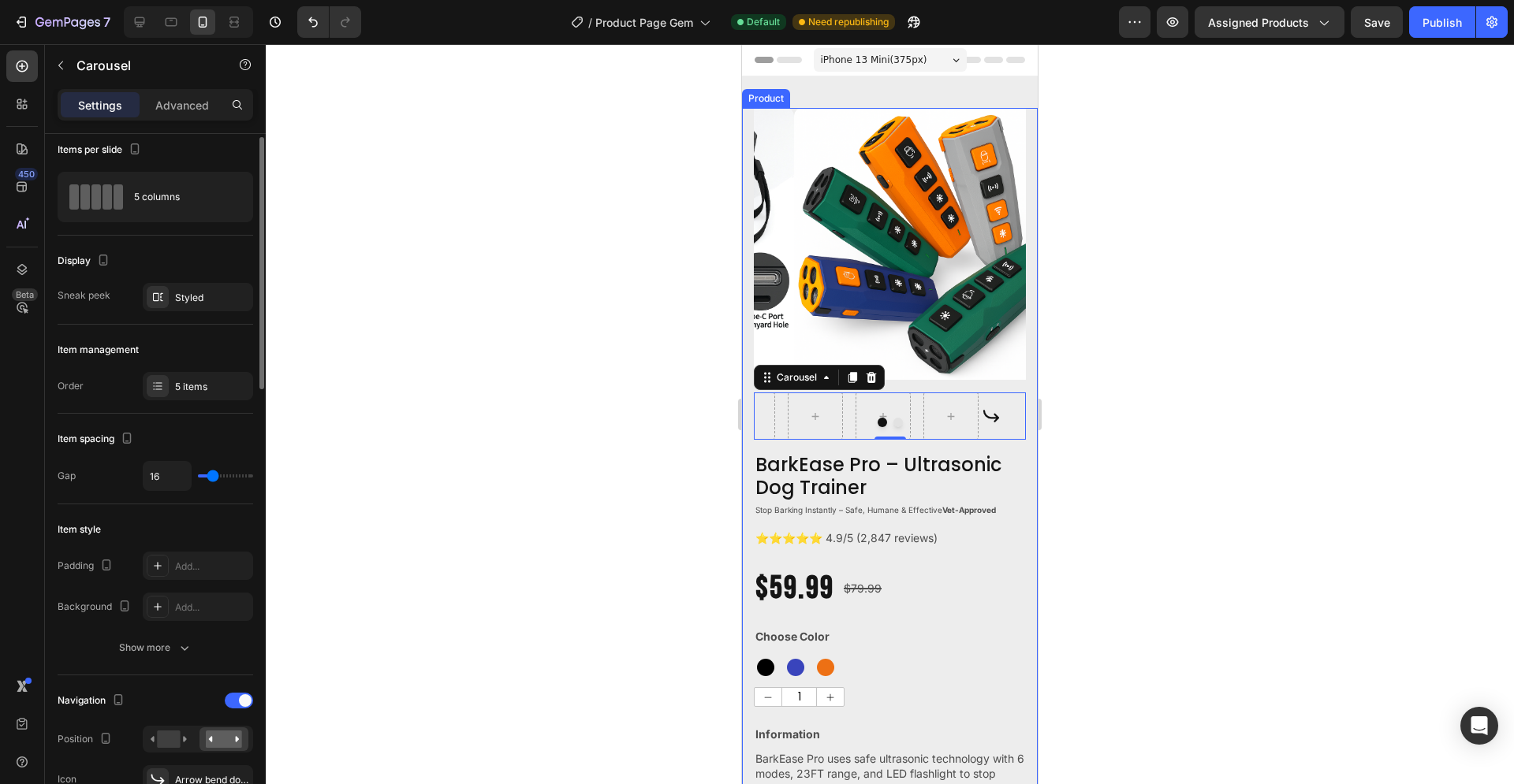
click at [97, 292] on div "Sneak peek" at bounding box center [84, 295] width 53 height 14
click at [90, 302] on div "Sneak peek" at bounding box center [84, 295] width 53 height 14
click at [203, 299] on div "Styled" at bounding box center [198, 297] width 46 height 14
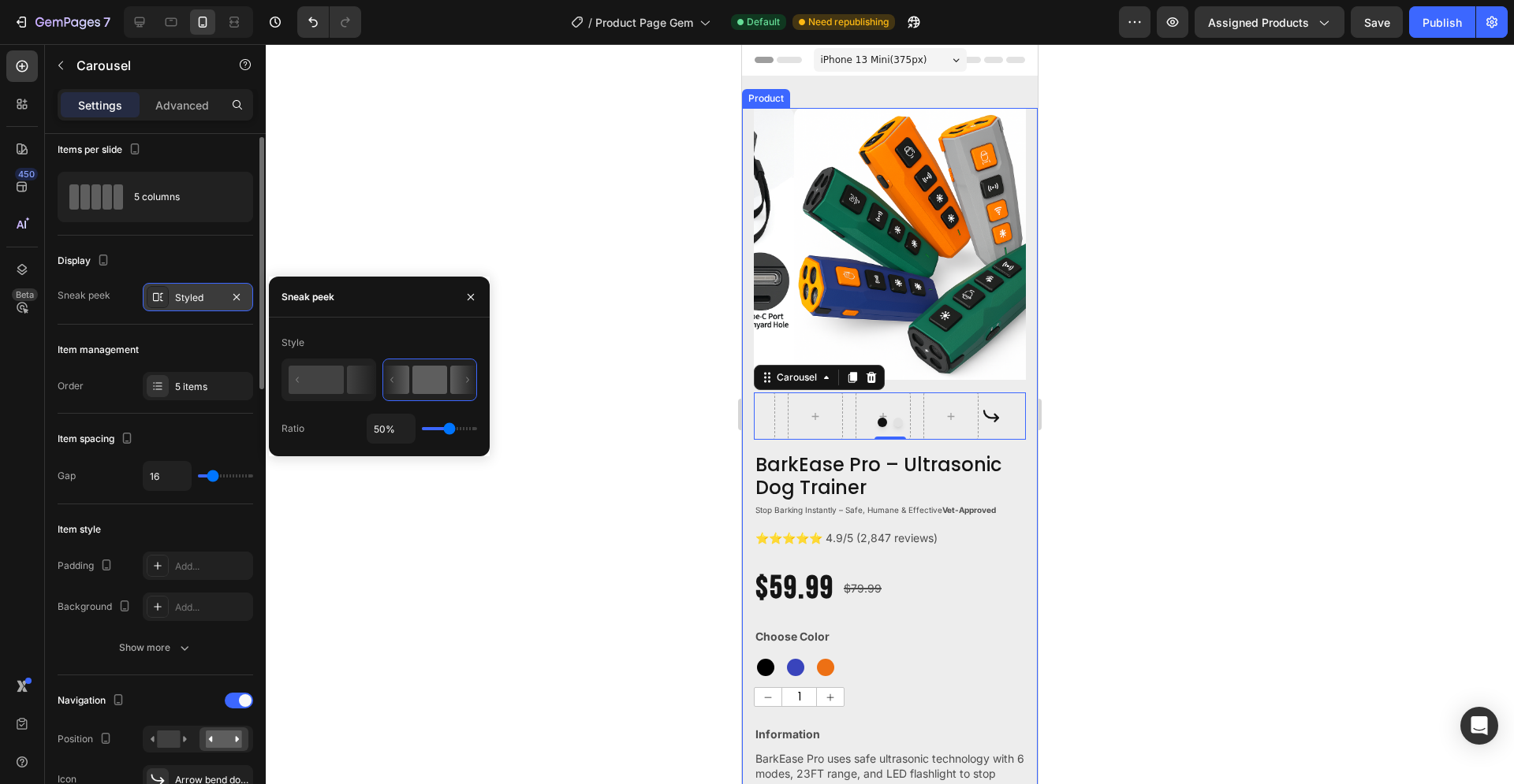
click at [196, 299] on div "Styled" at bounding box center [198, 297] width 46 height 14
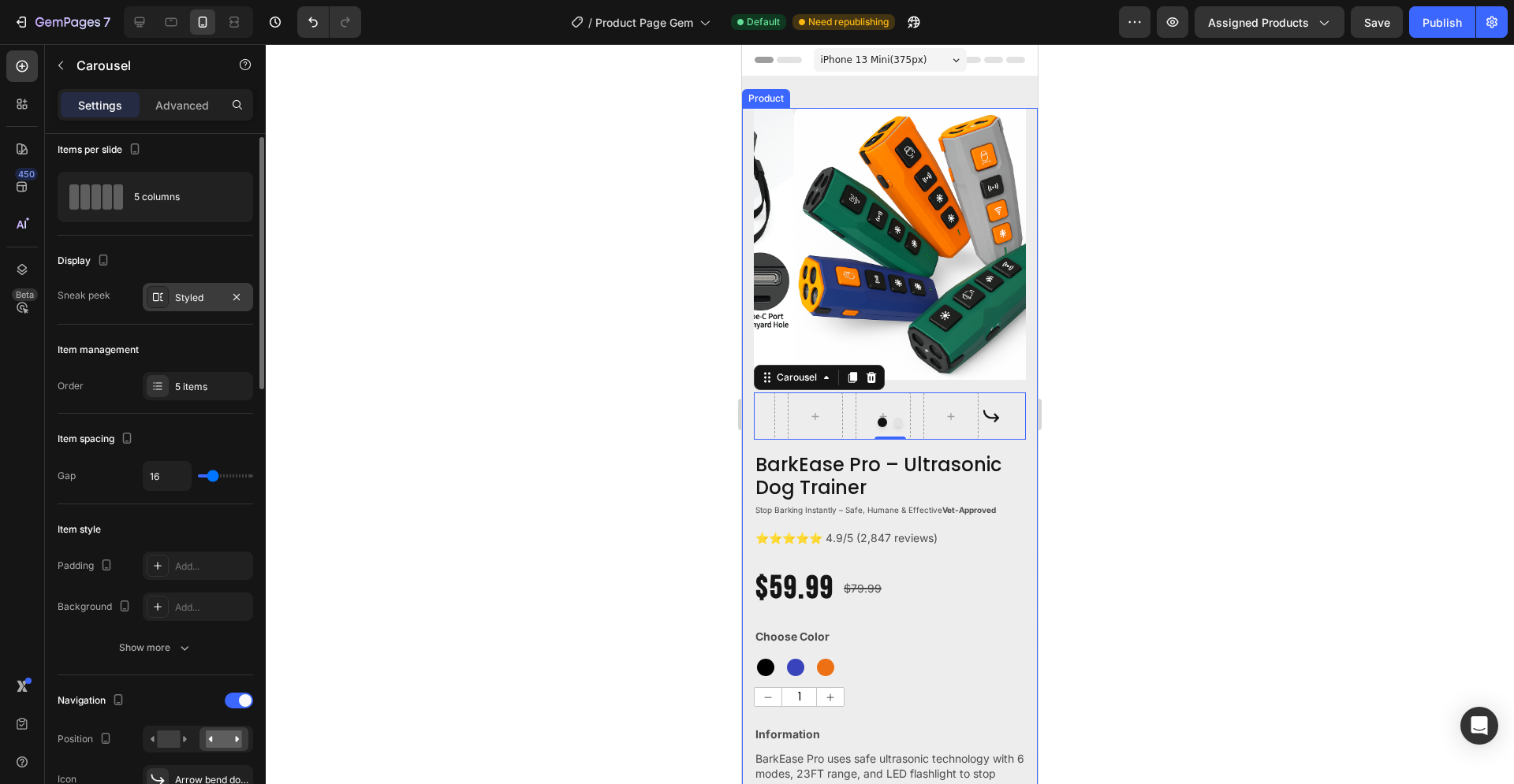
click at [196, 299] on div "Styled" at bounding box center [198, 297] width 46 height 14
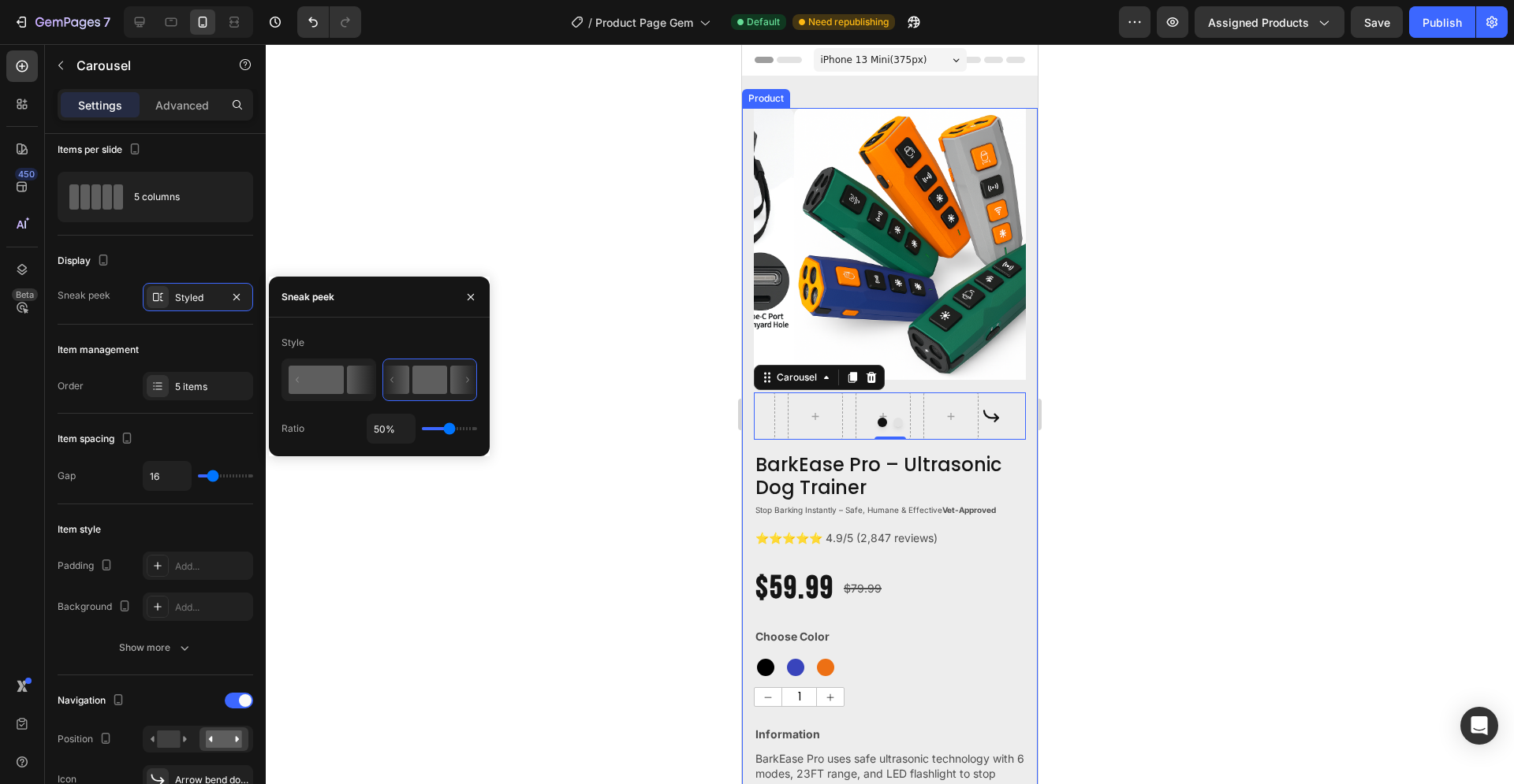
click at [320, 373] on rect at bounding box center [316, 380] width 55 height 29
click at [415, 378] on rect at bounding box center [430, 380] width 35 height 29
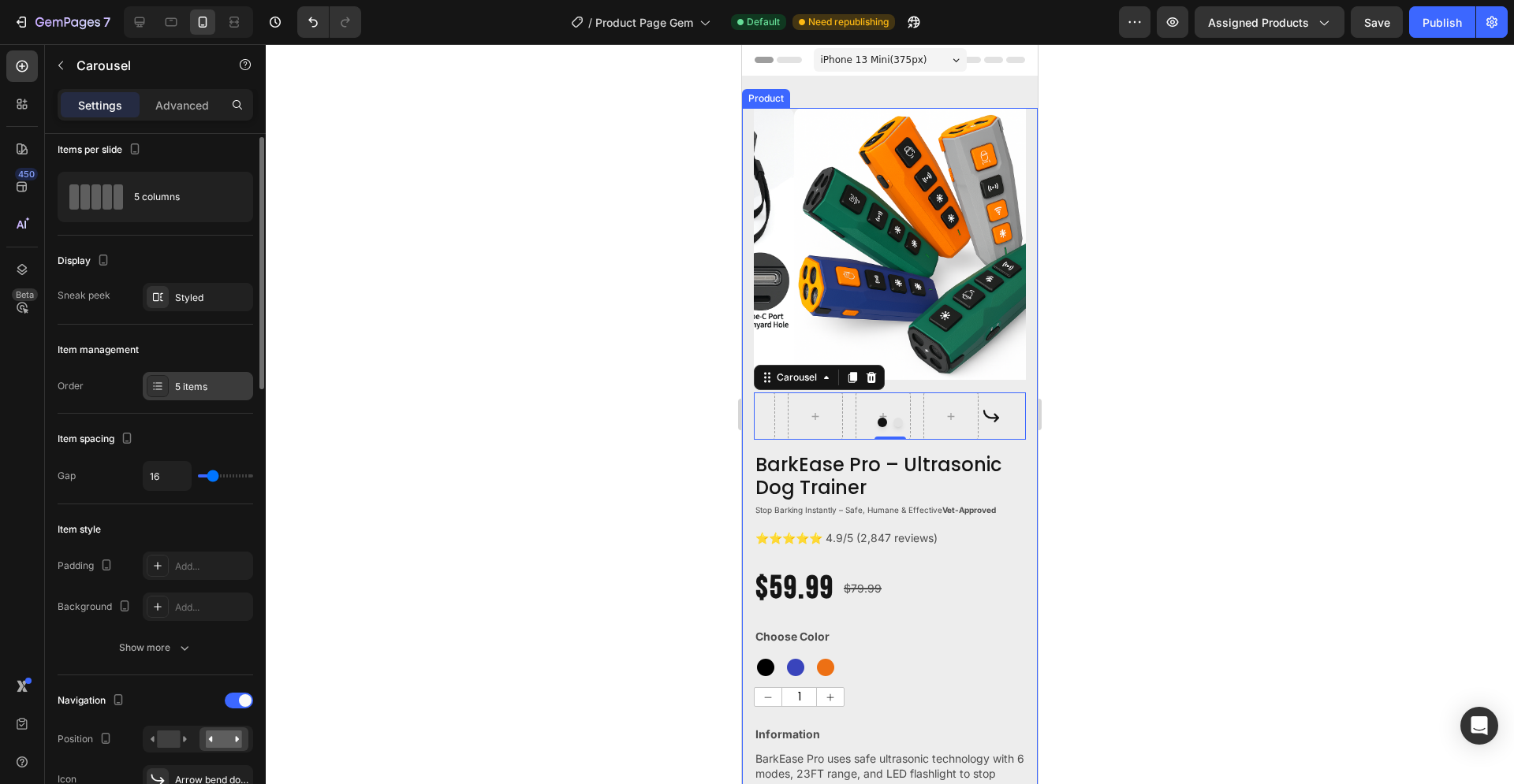
click at [187, 392] on div "5 items" at bounding box center [212, 386] width 74 height 14
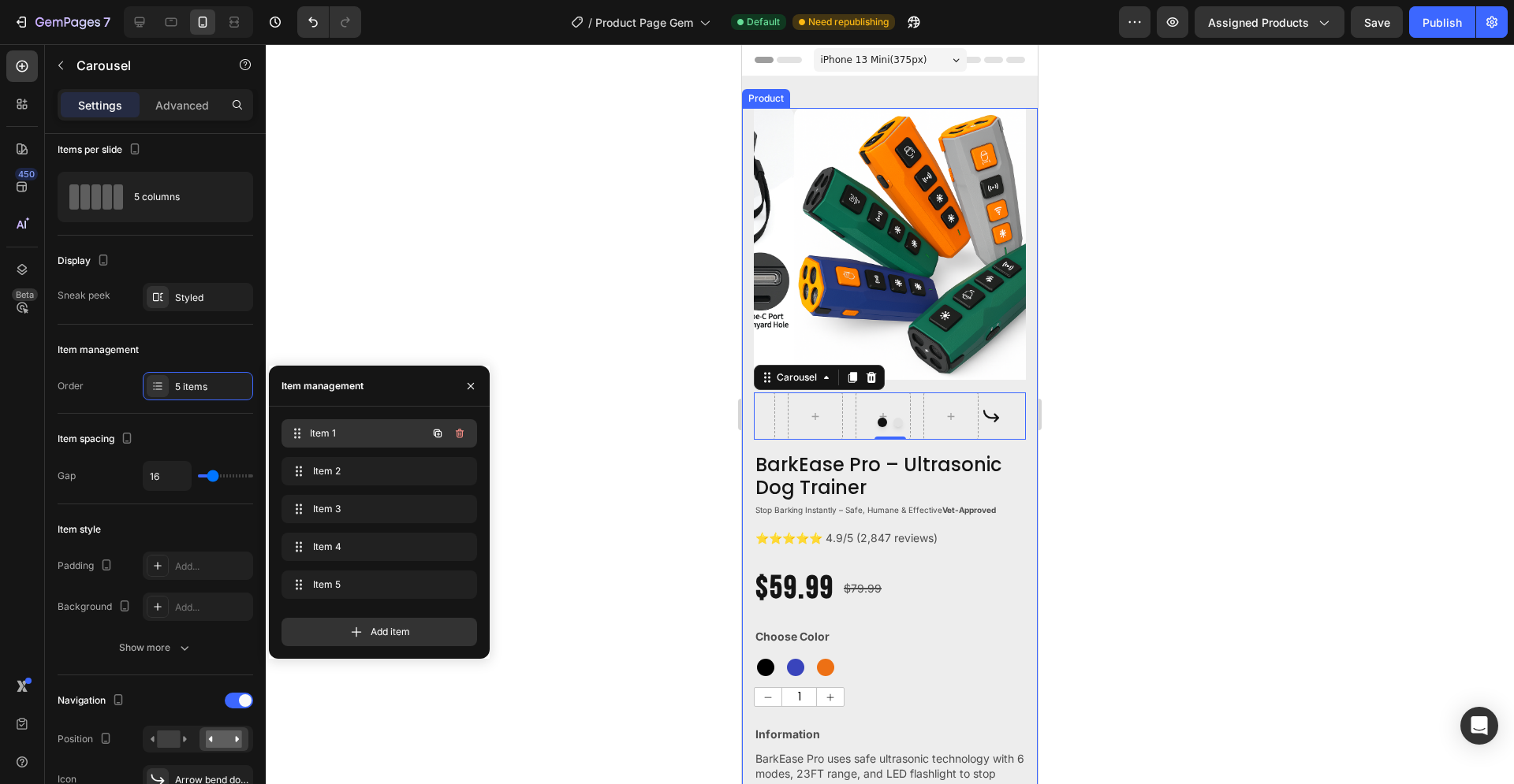
click at [351, 429] on span "Item 1" at bounding box center [368, 433] width 117 height 14
click at [326, 433] on span "Item 1" at bounding box center [368, 433] width 117 height 14
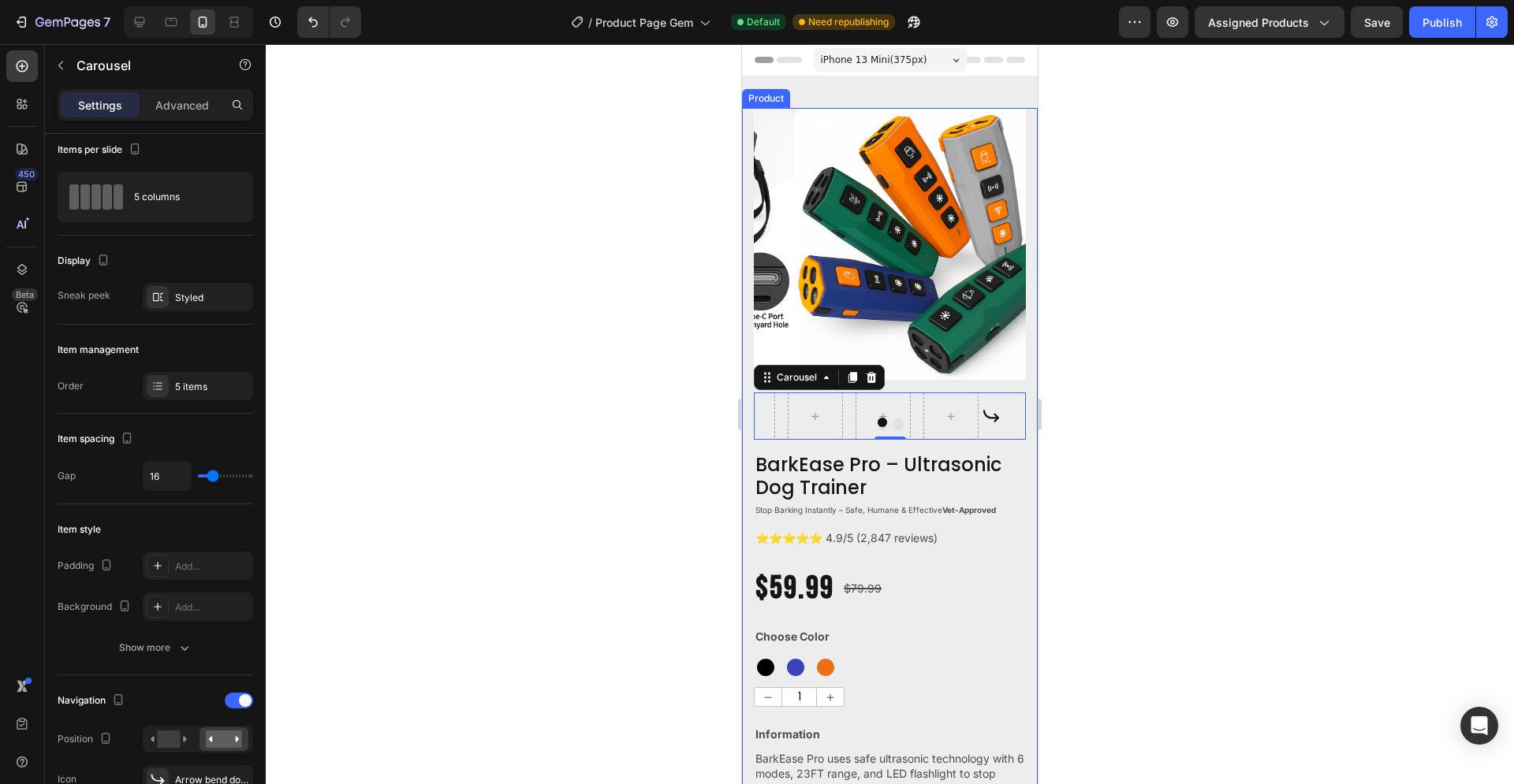
click at [22, 384] on div "450 Beta" at bounding box center [22, 360] width 32 height 620
type input "9"
type input "6"
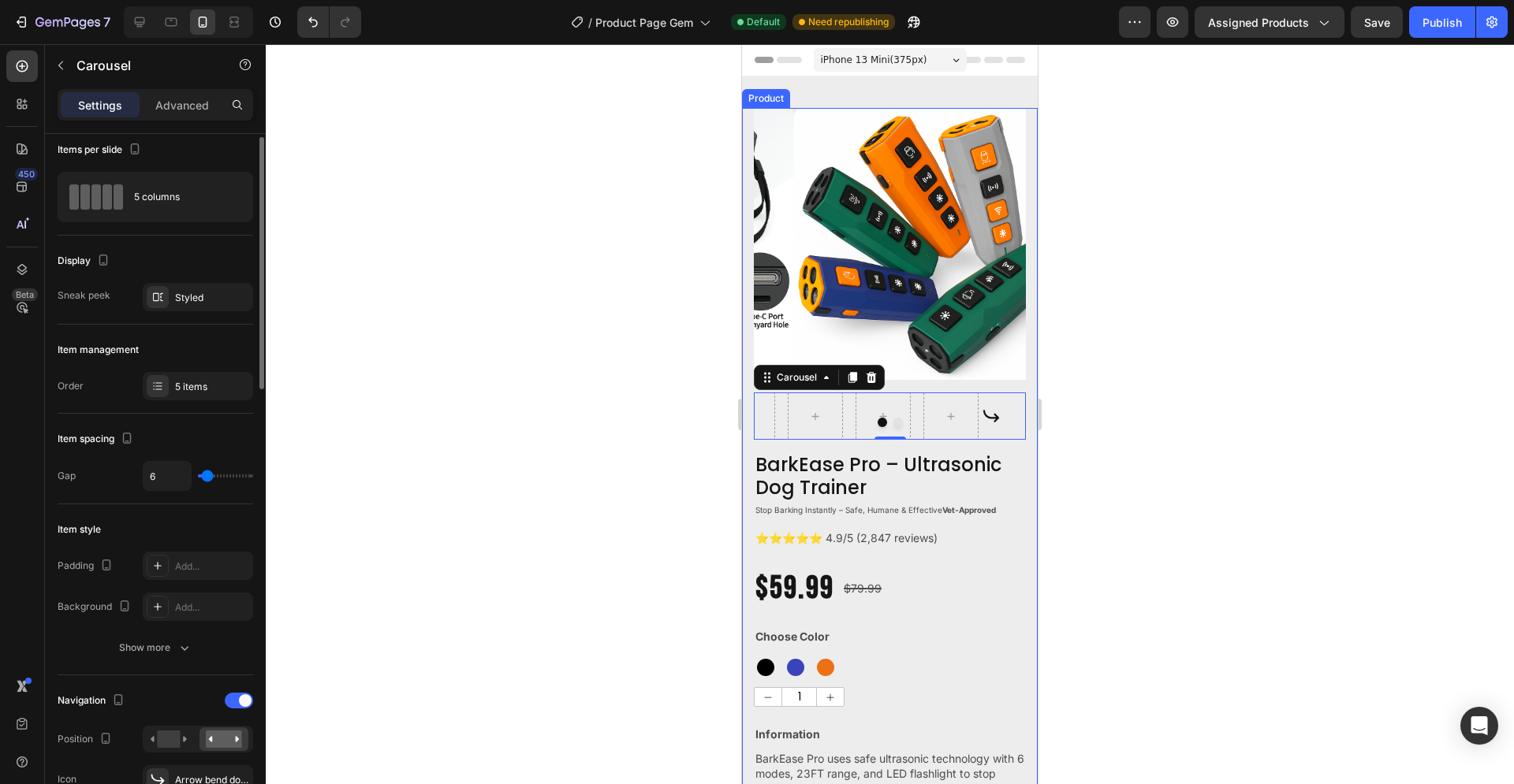
type input "2"
type input "0"
type input "2"
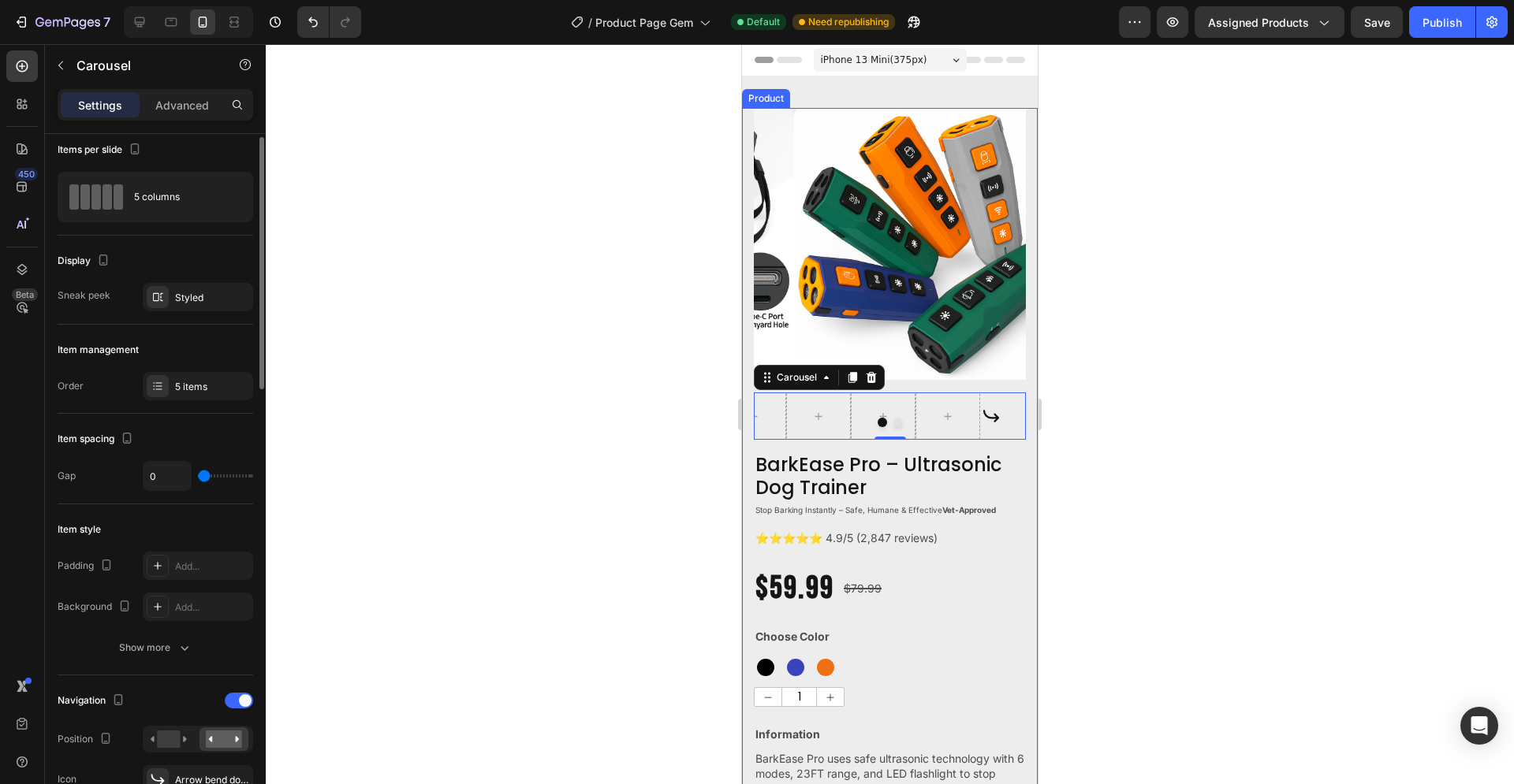
type input "2"
type input "5"
type input "6"
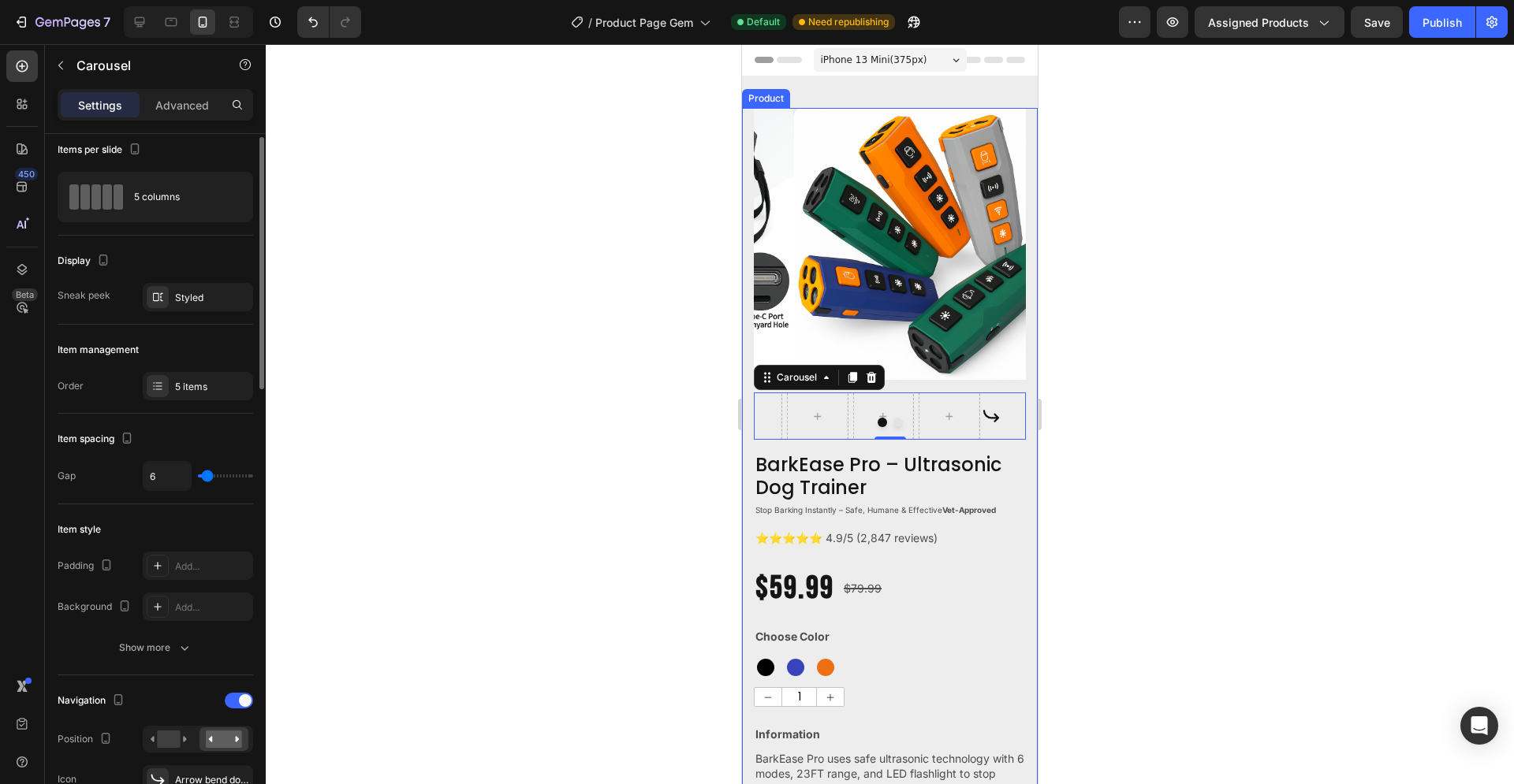
type input "8"
click at [209, 478] on input "range" at bounding box center [226, 476] width 55 height 3
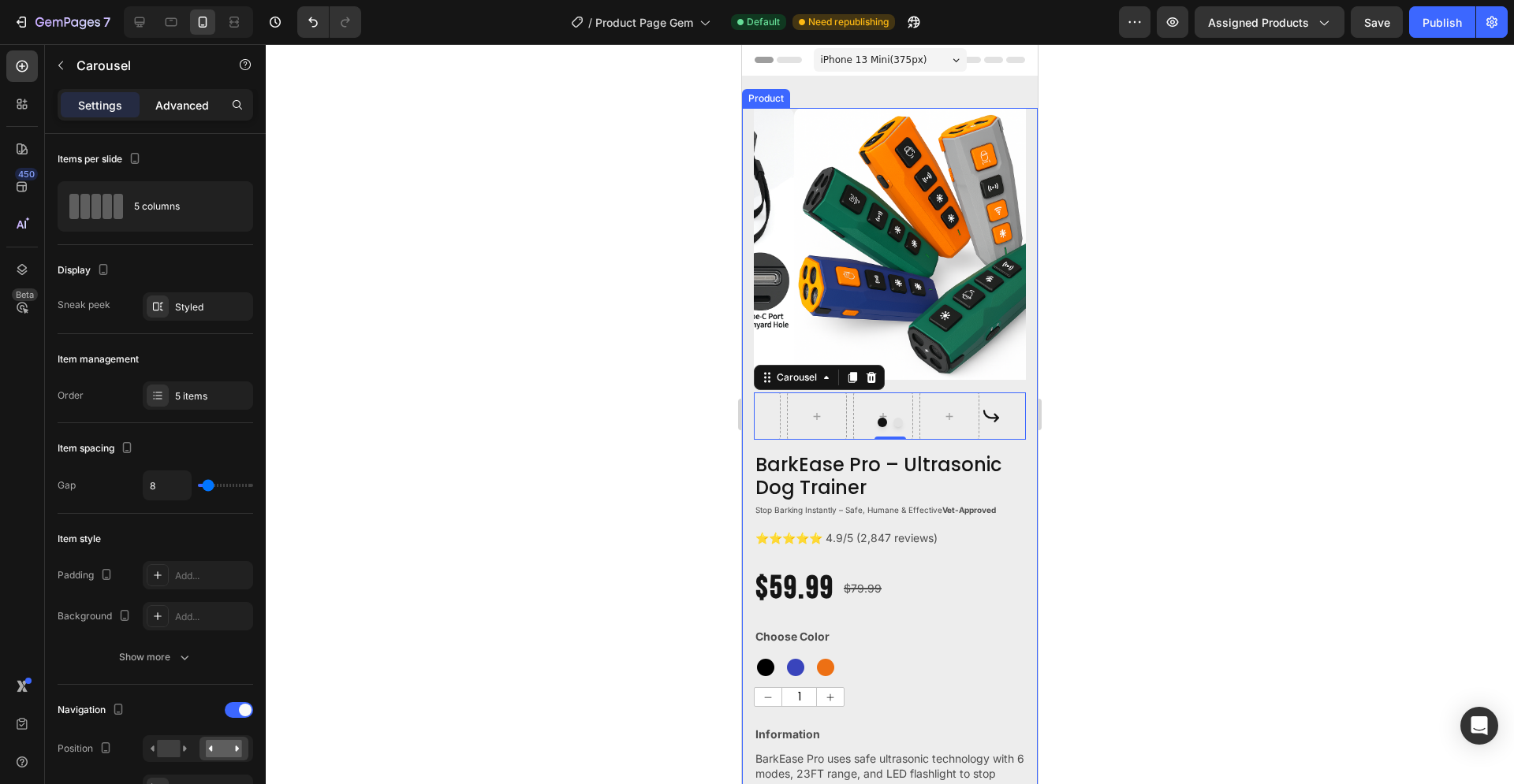
click at [183, 114] on div "Advanced" at bounding box center [182, 104] width 79 height 25
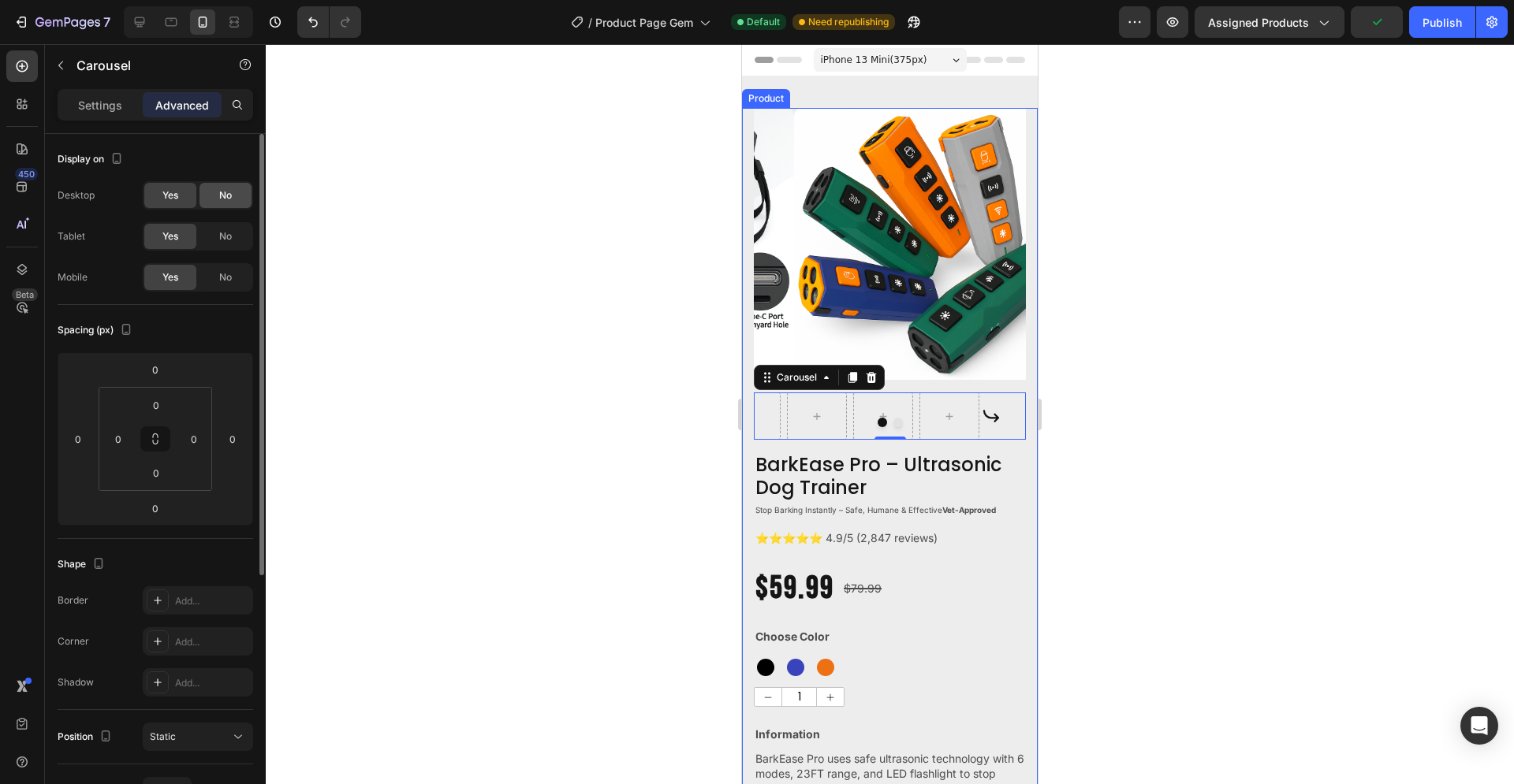
click at [223, 190] on span "No" at bounding box center [225, 195] width 12 height 14
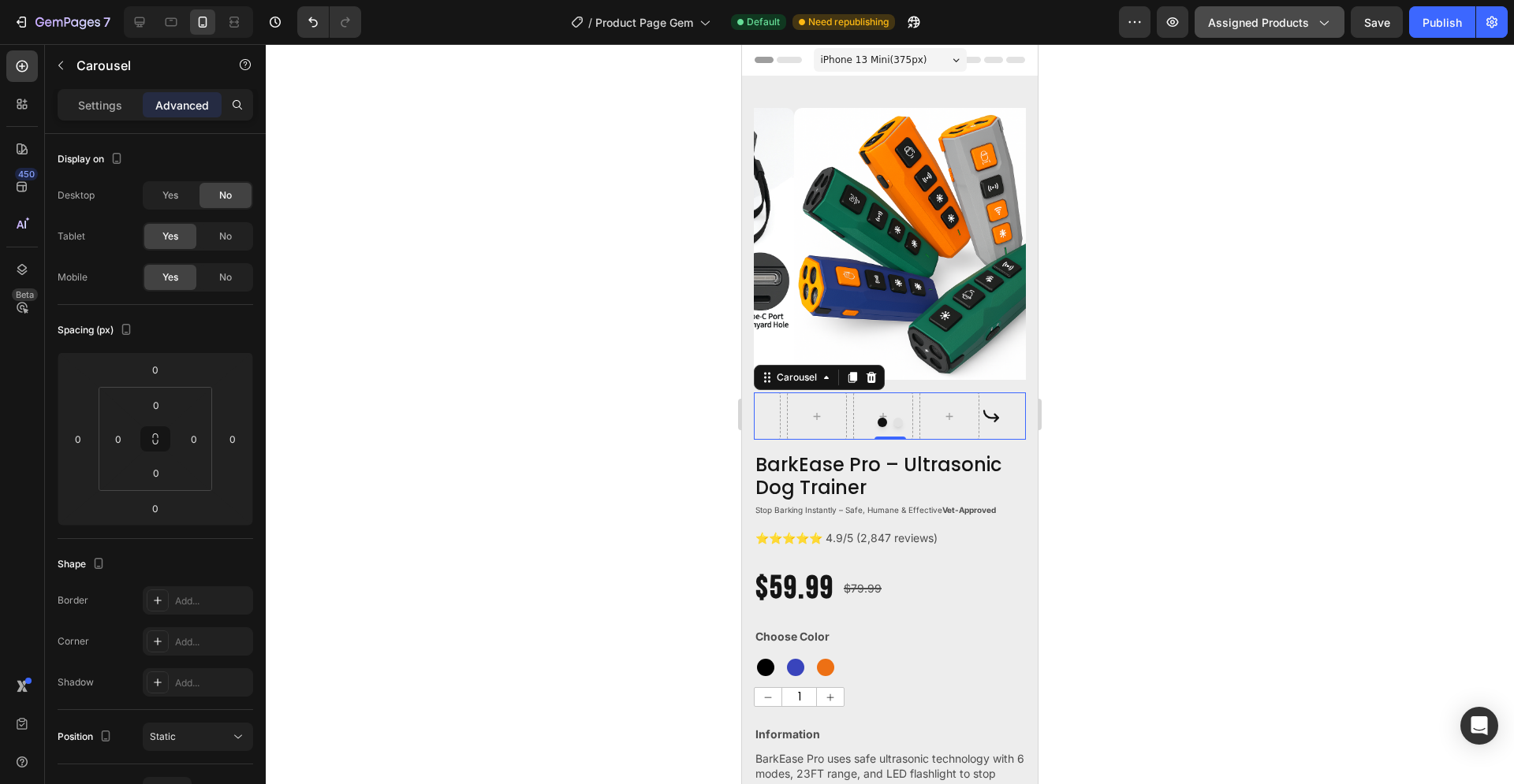
click at [1314, 27] on div "Assigned Products" at bounding box center [1269, 22] width 123 height 16
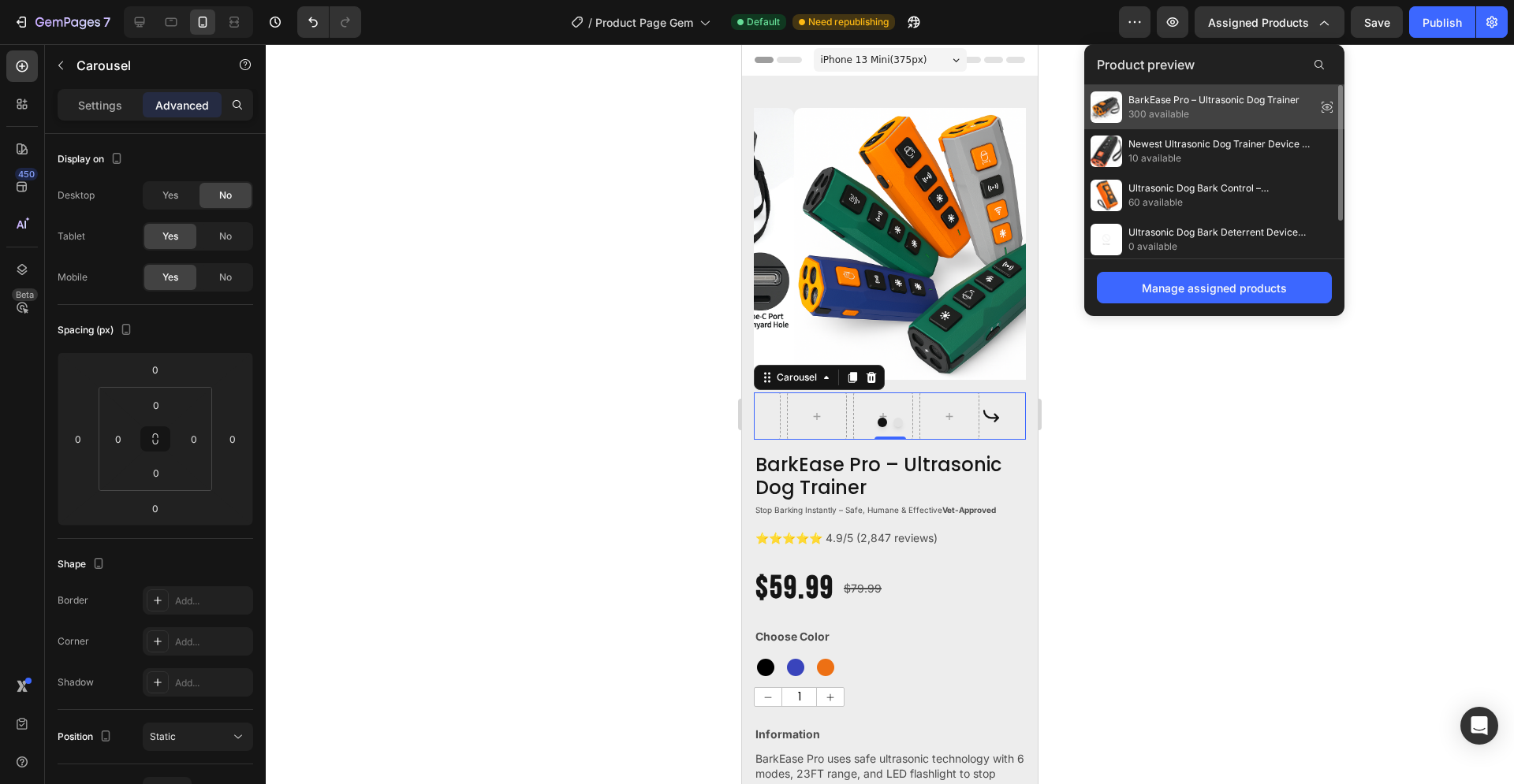
click at [1189, 111] on span "300 available" at bounding box center [1214, 114] width 171 height 14
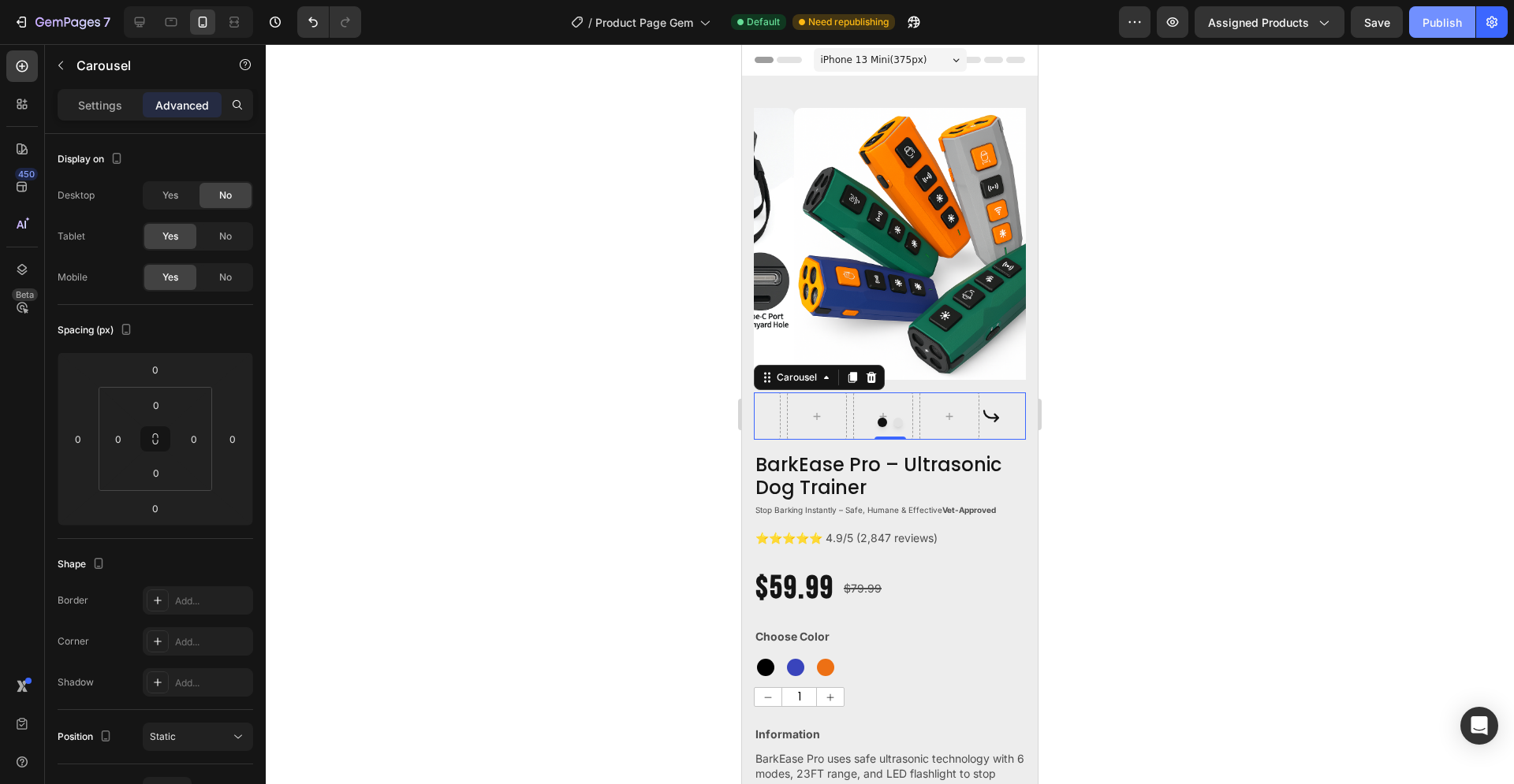
click at [1437, 20] on div "Publish" at bounding box center [1442, 22] width 39 height 16
click at [135, 20] on icon at bounding box center [139, 22] width 11 height 11
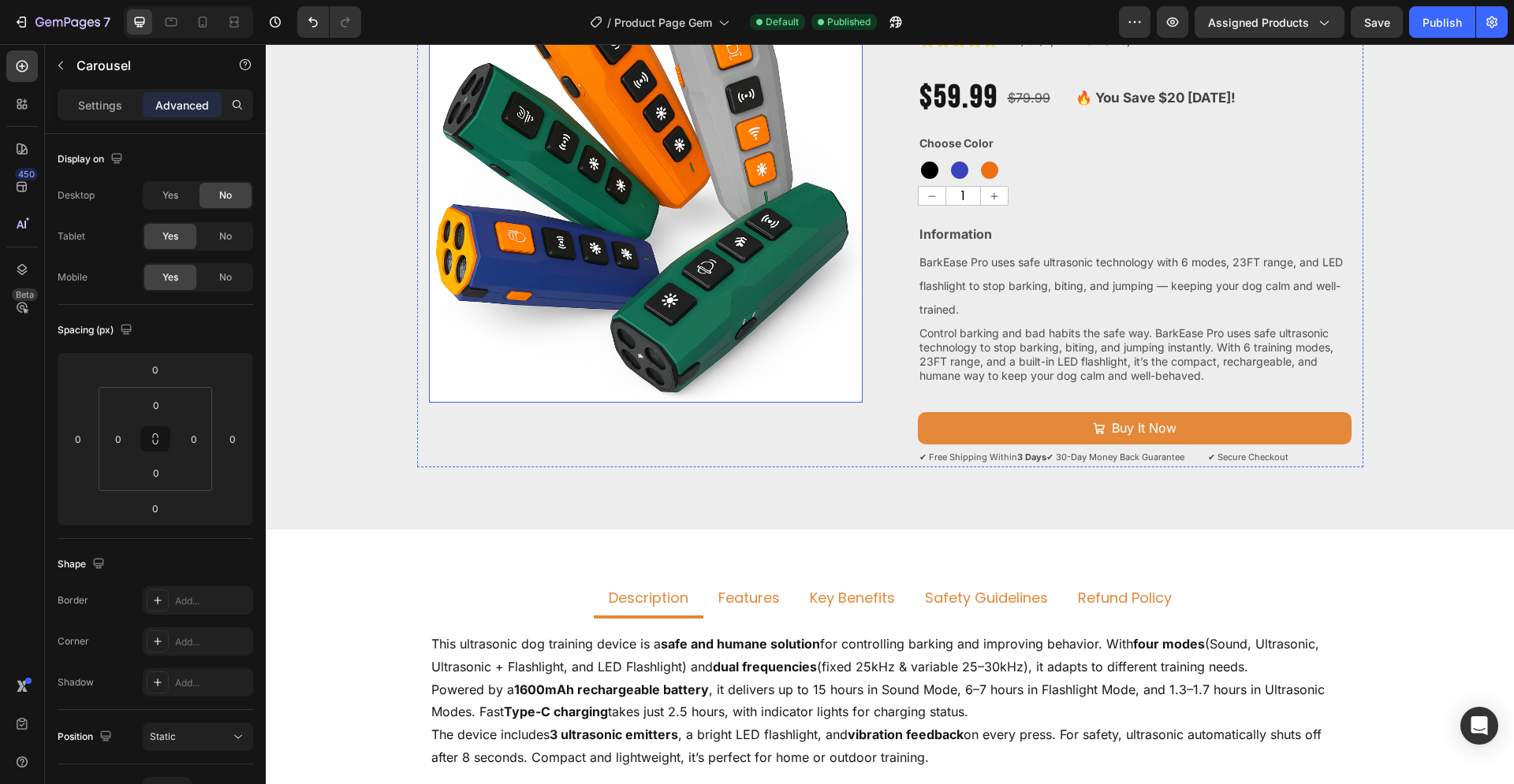
scroll to position [81, 0]
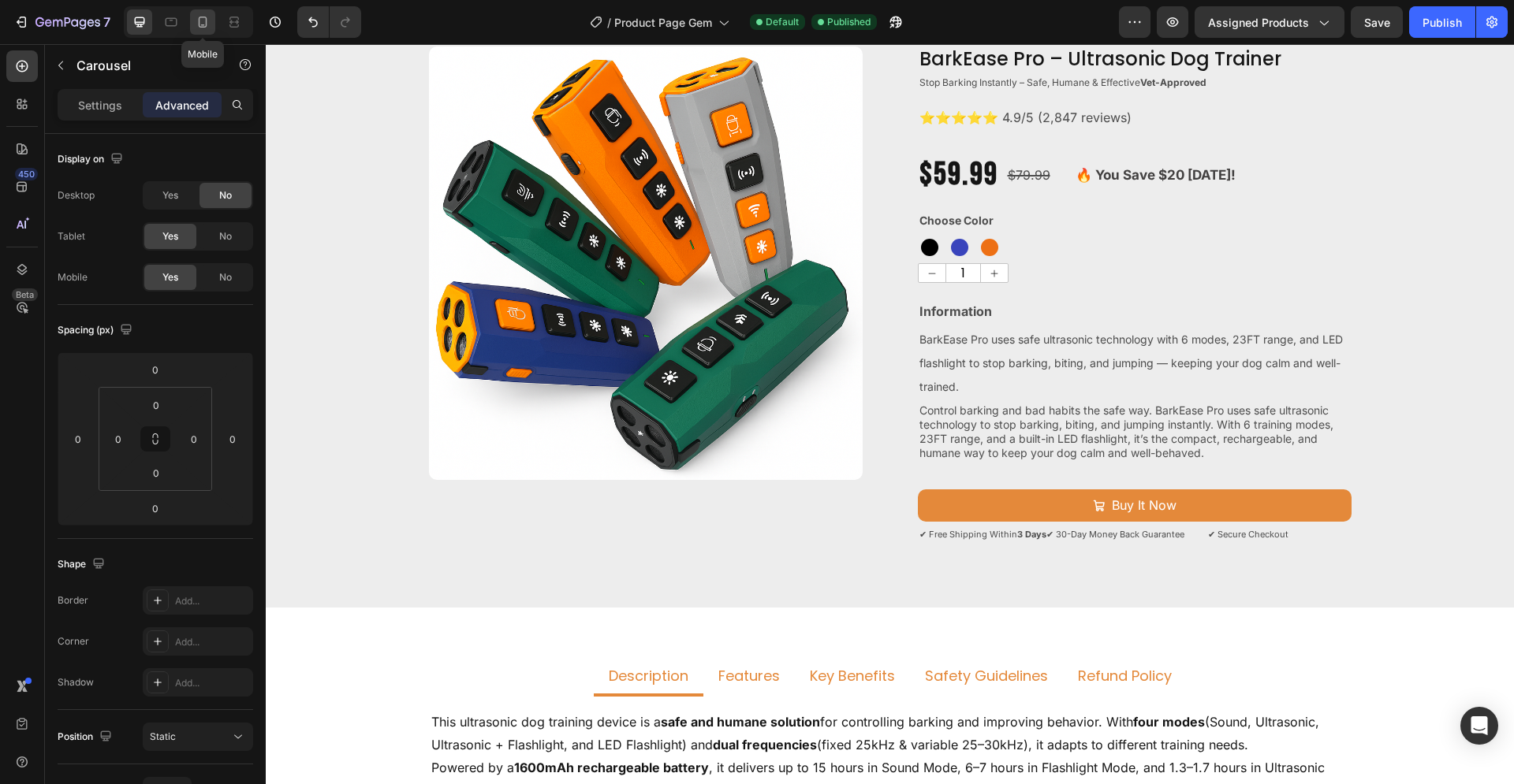
click at [201, 21] on icon at bounding box center [202, 21] width 15 height 15
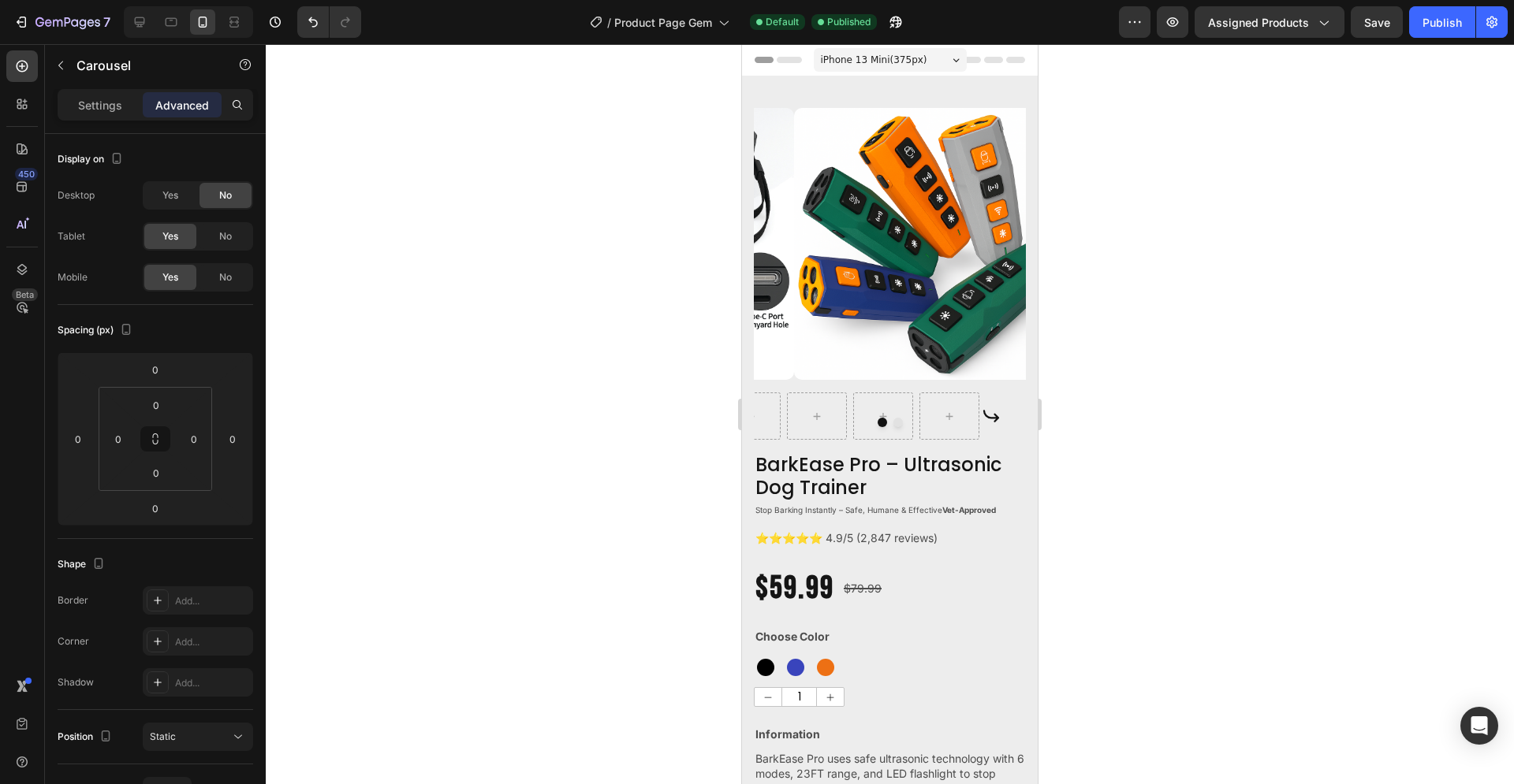
click at [982, 407] on icon "Carousel Next Arrow" at bounding box center [991, 416] width 19 height 19
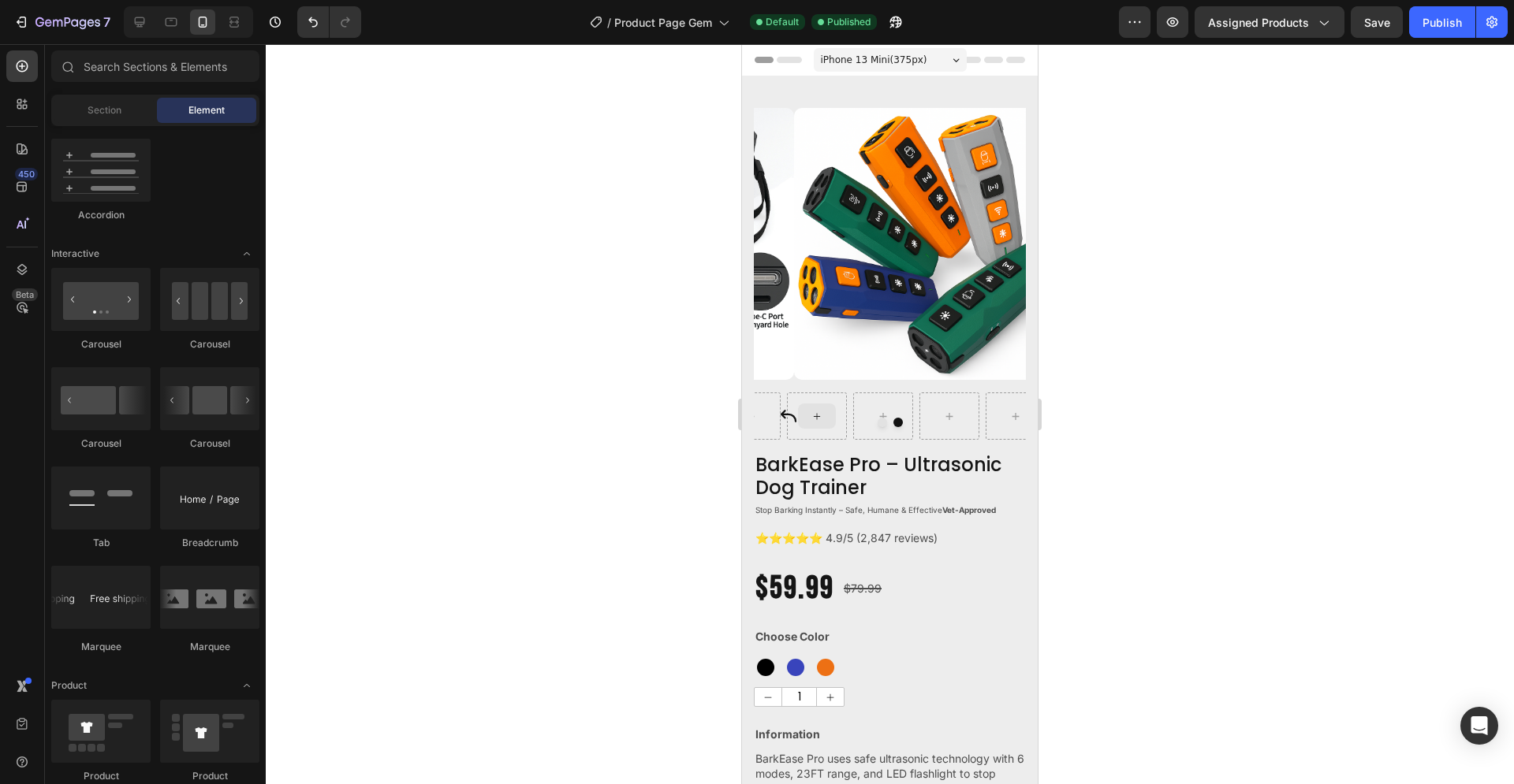
click at [810, 403] on div at bounding box center [817, 416] width 38 height 25
click at [810, 410] on icon at bounding box center [816, 416] width 12 height 13
click at [117, 116] on span "Section" at bounding box center [104, 110] width 34 height 14
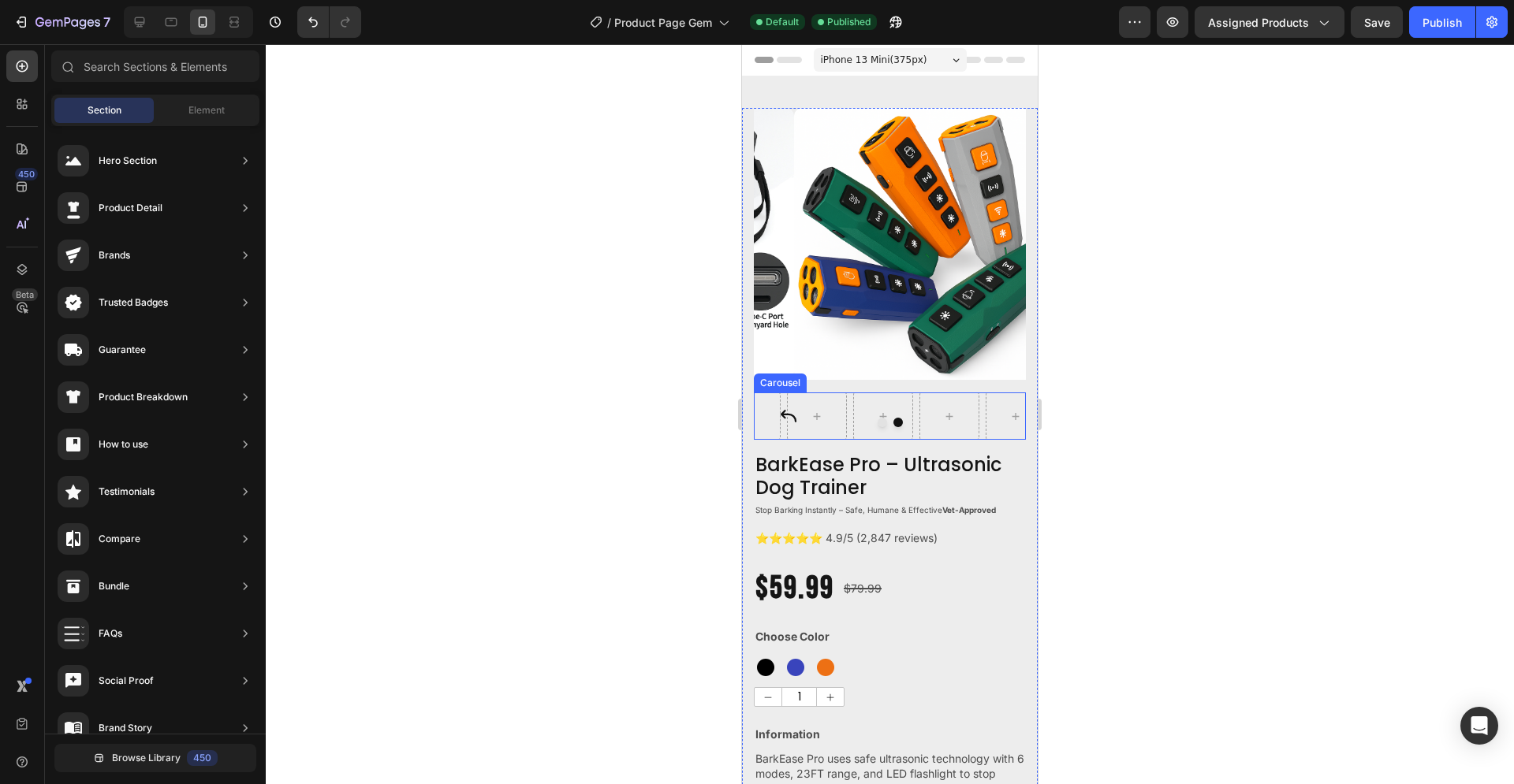
click at [804, 403] on button "Carousel Back Arrow" at bounding box center [788, 416] width 44 height 44
click at [813, 410] on icon at bounding box center [816, 416] width 12 height 13
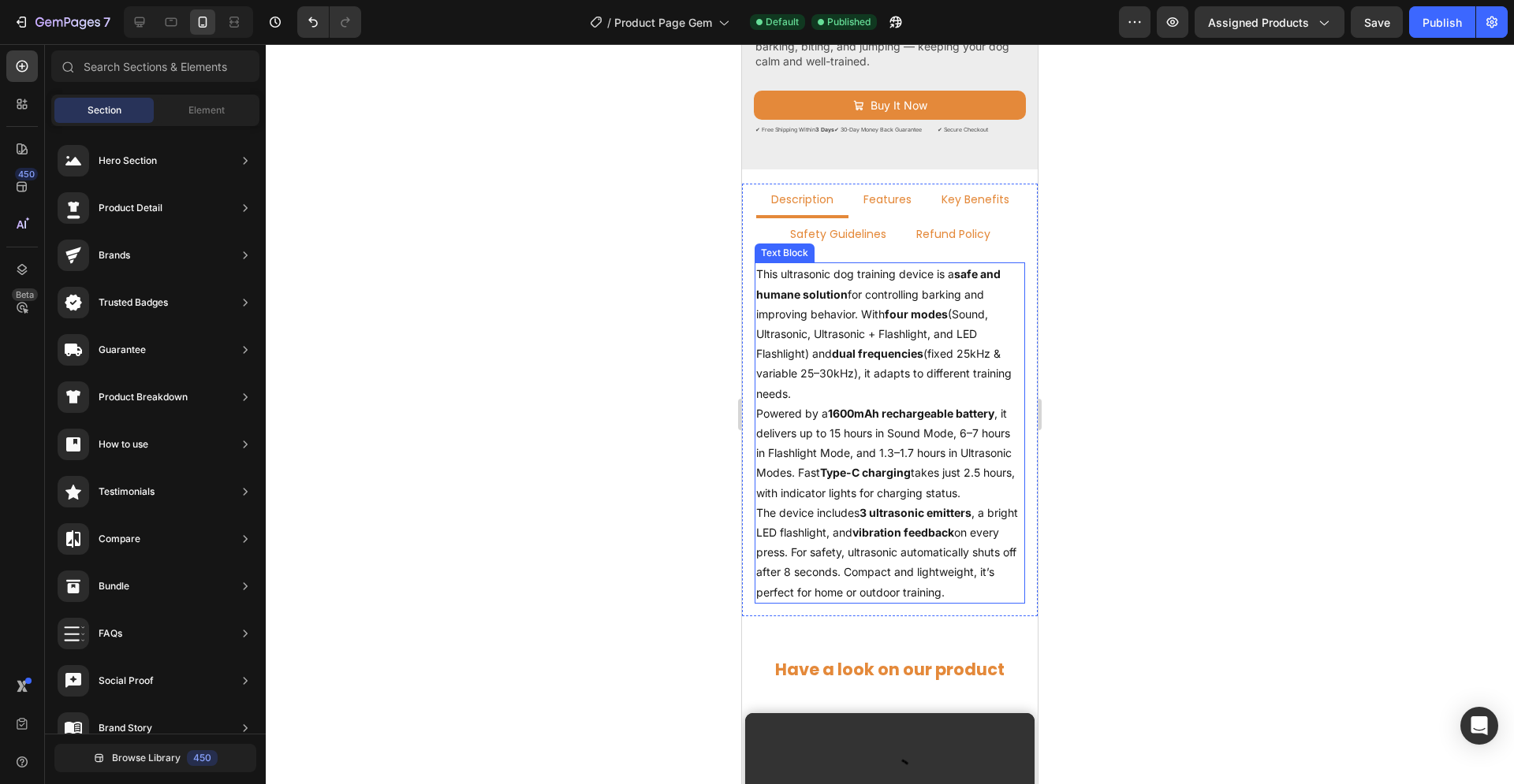
scroll to position [724, 0]
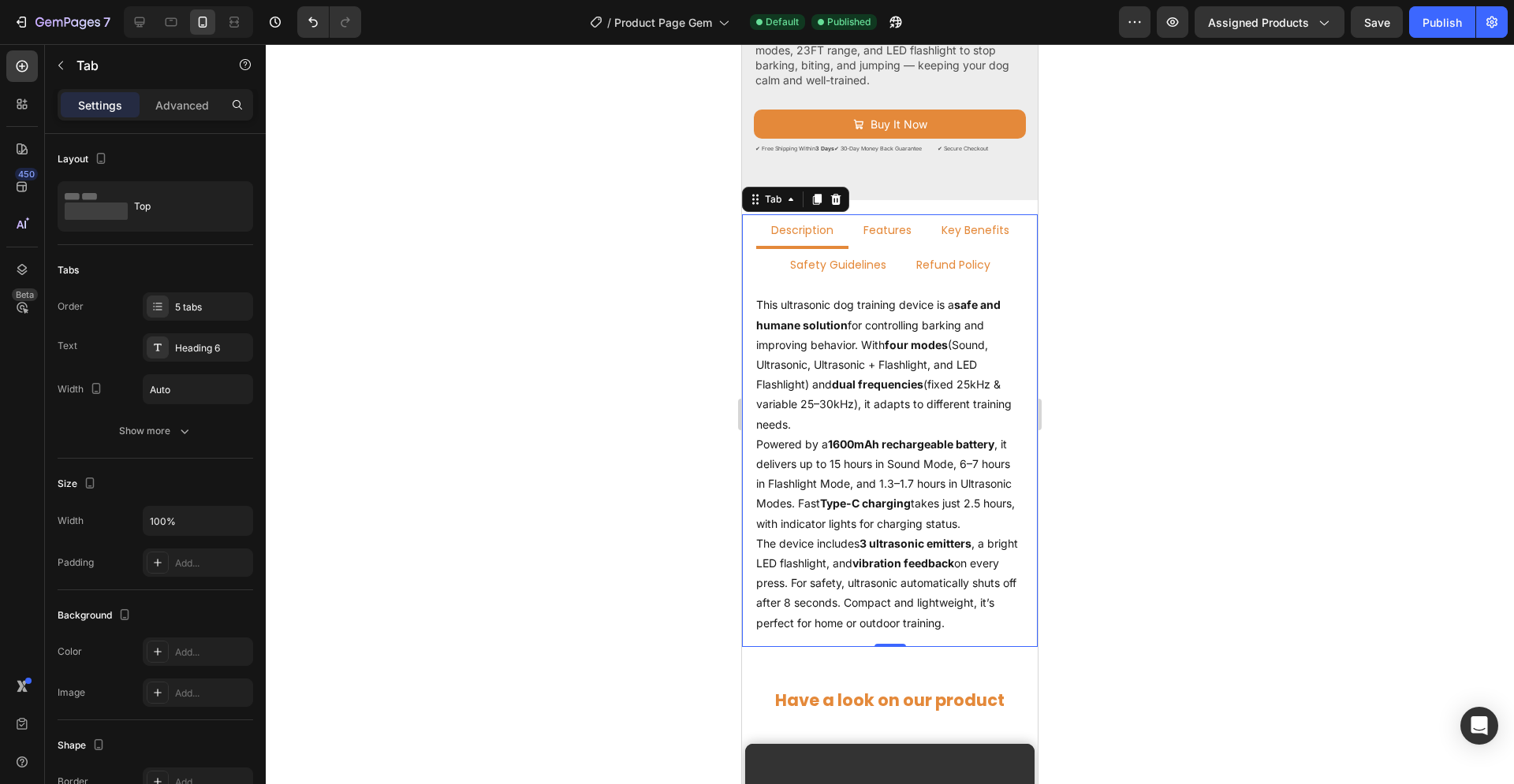
click at [885, 223] on p "Features" at bounding box center [887, 230] width 48 height 14
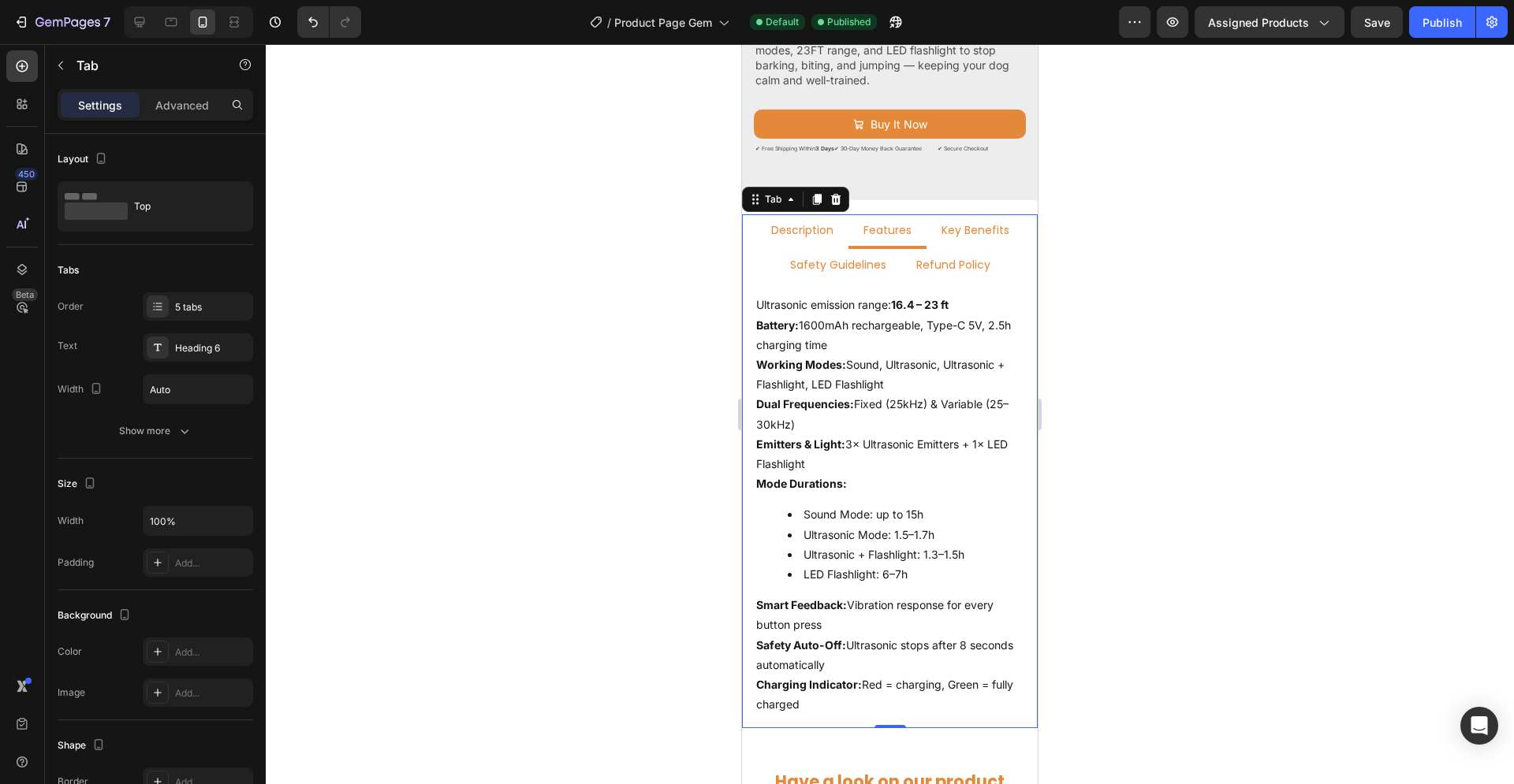
click at [947, 223] on p "Key Benefits" at bounding box center [975, 230] width 68 height 14
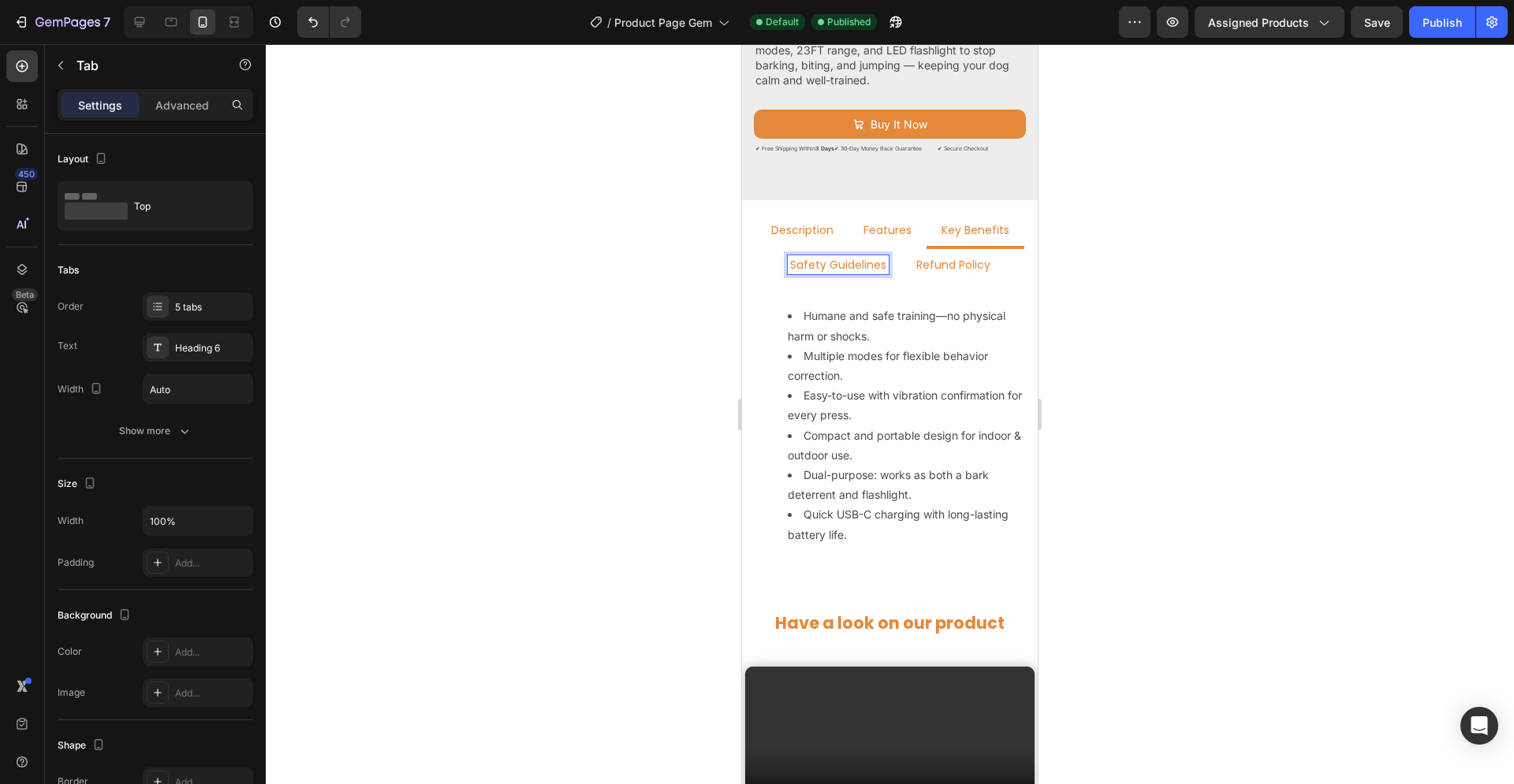
click at [836, 258] on p "Safety Guidelines" at bounding box center [838, 264] width 96 height 14
click at [936, 254] on p "Refund Policy" at bounding box center [953, 261] width 74 height 14
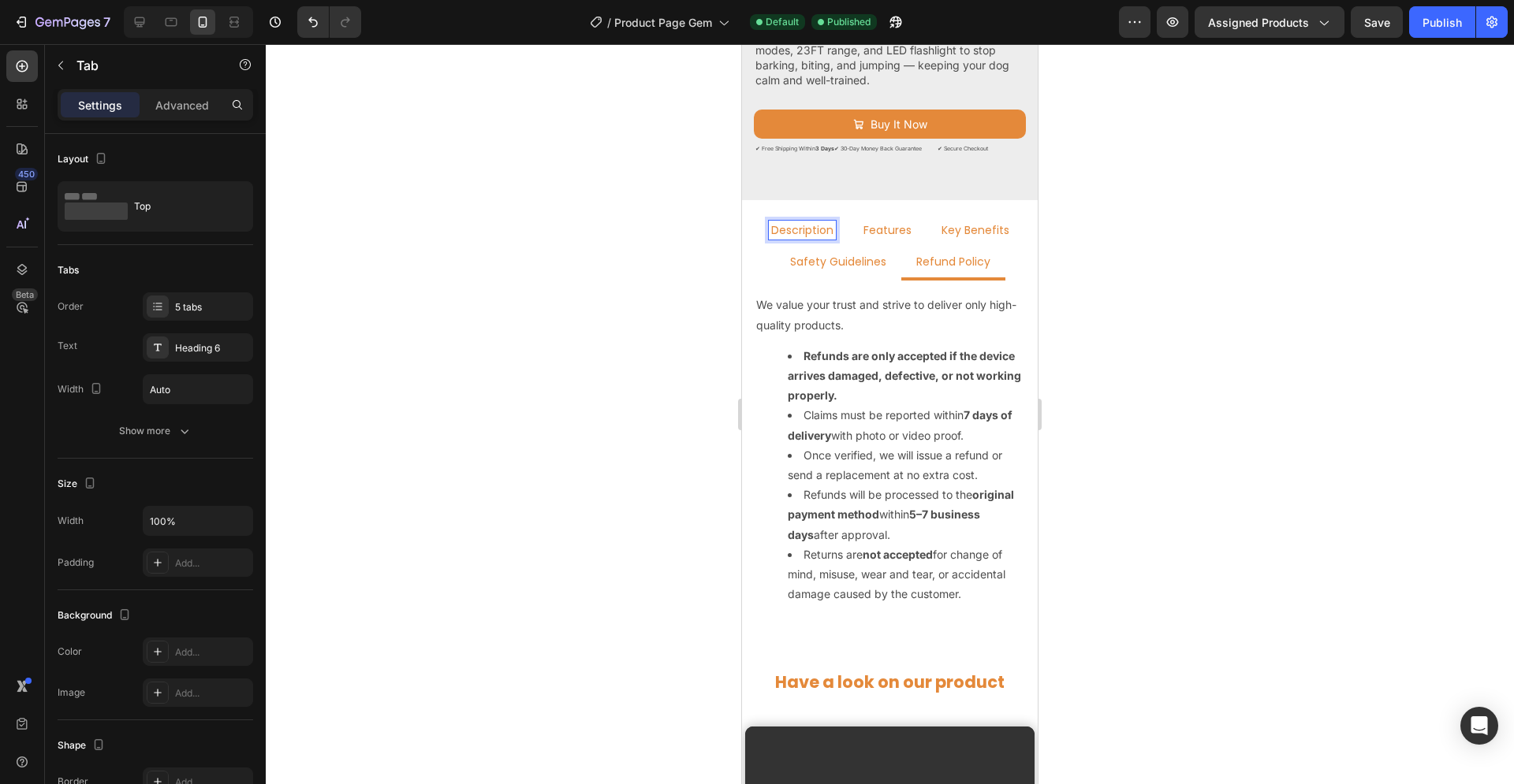
click at [828, 221] on div "Description" at bounding box center [802, 230] width 67 height 19
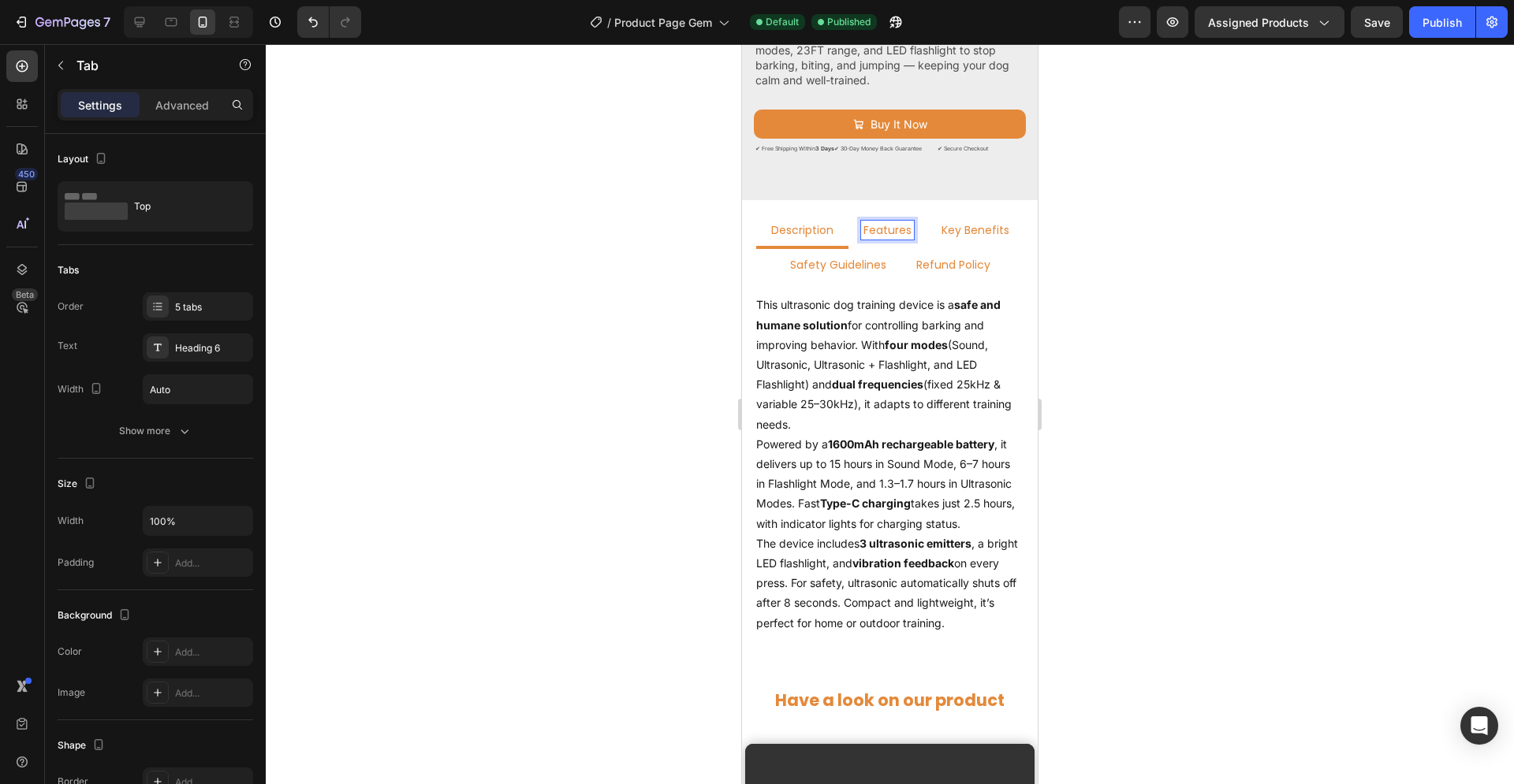
click at [898, 223] on p "Features" at bounding box center [887, 230] width 48 height 14
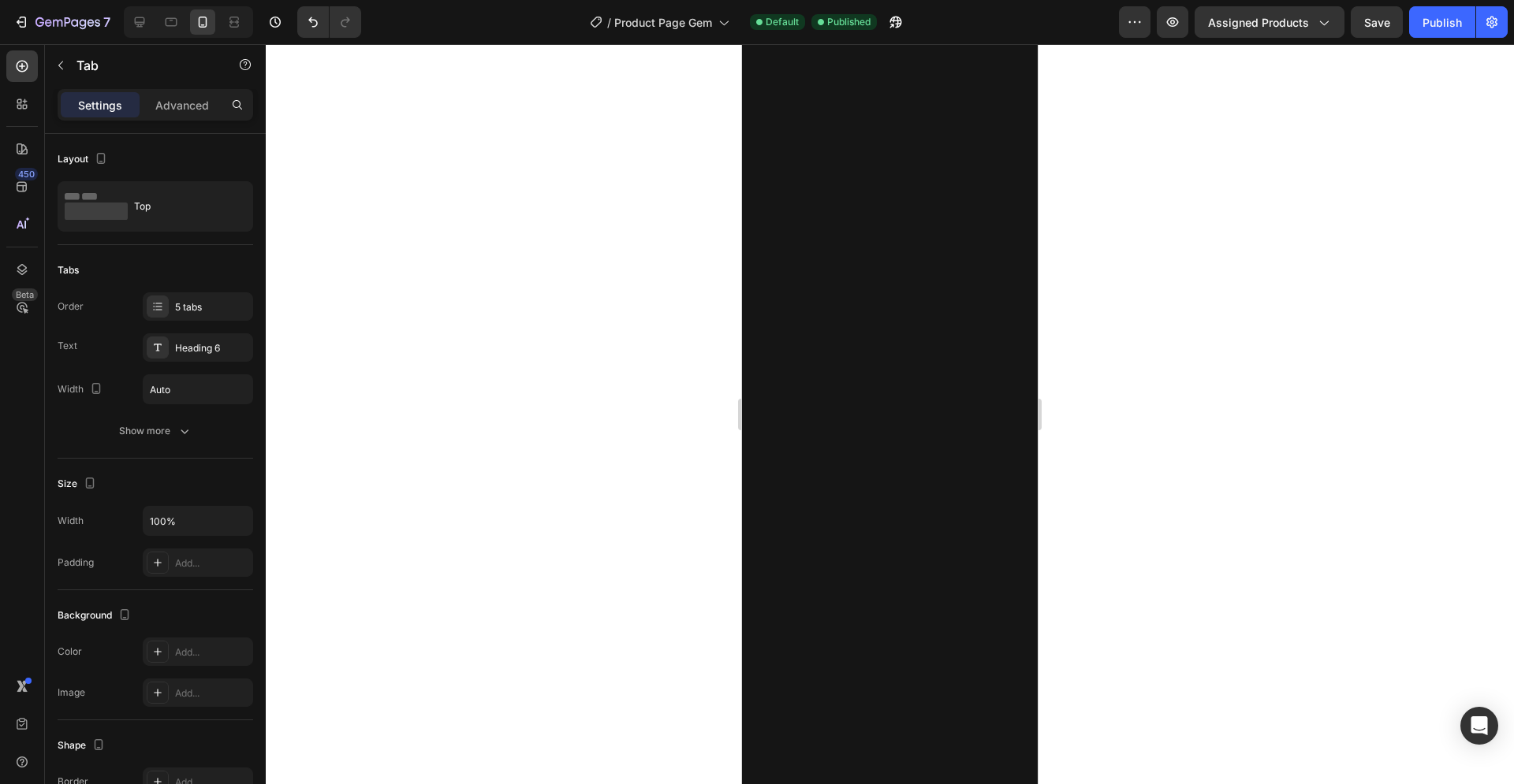
scroll to position [0, 0]
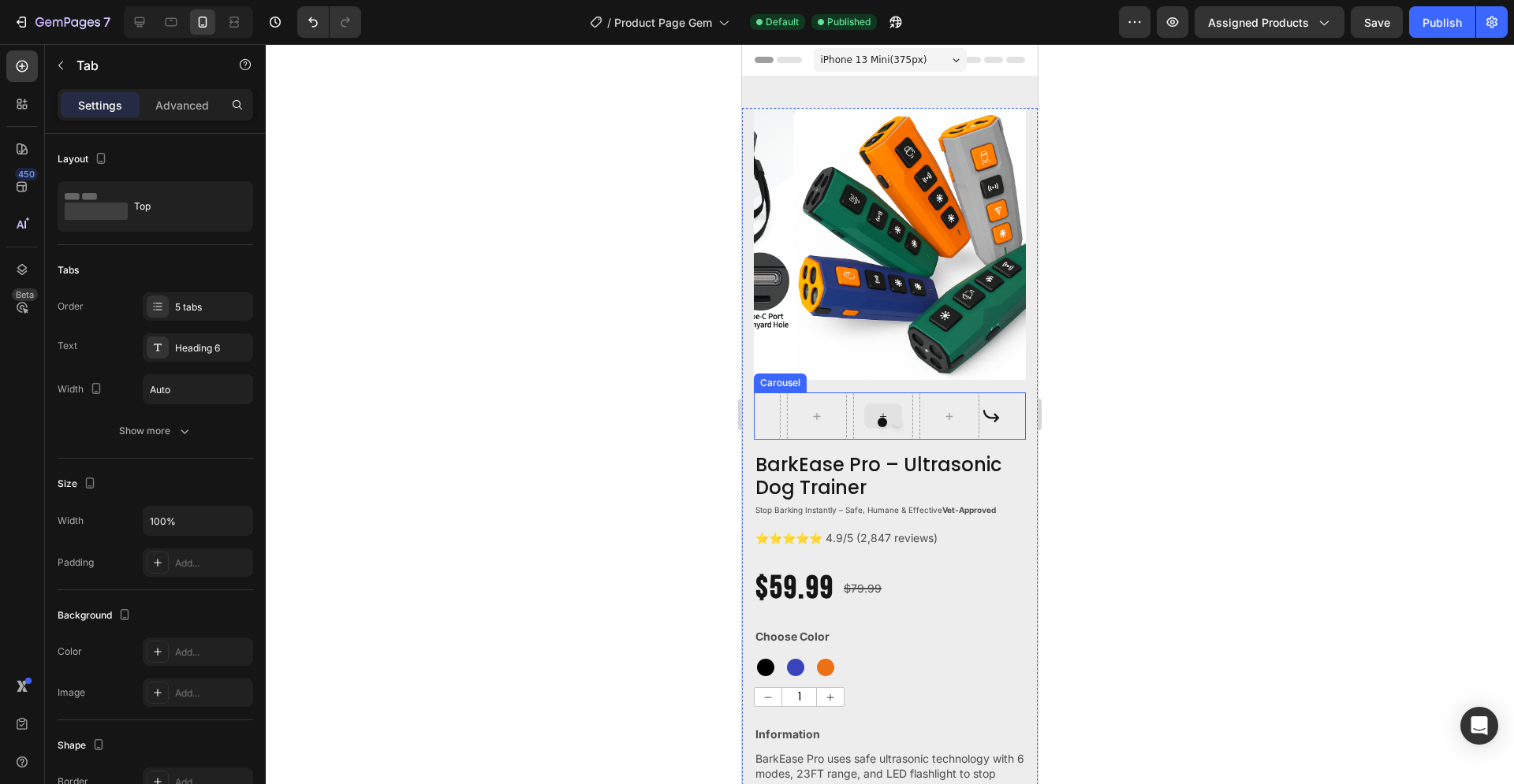
click at [867, 393] on div at bounding box center [882, 416] width 60 height 47
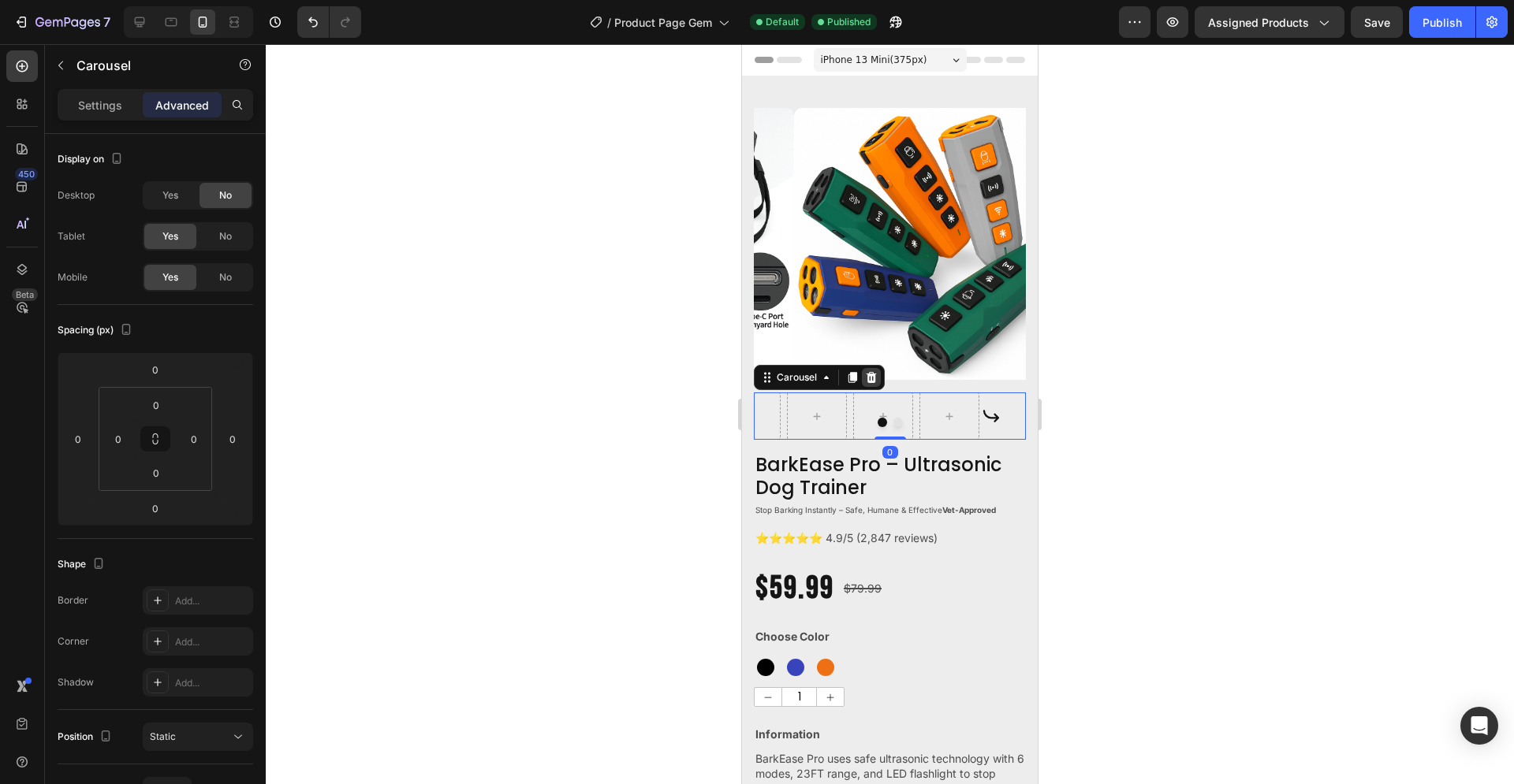
click at [875, 372] on icon at bounding box center [872, 377] width 11 height 11
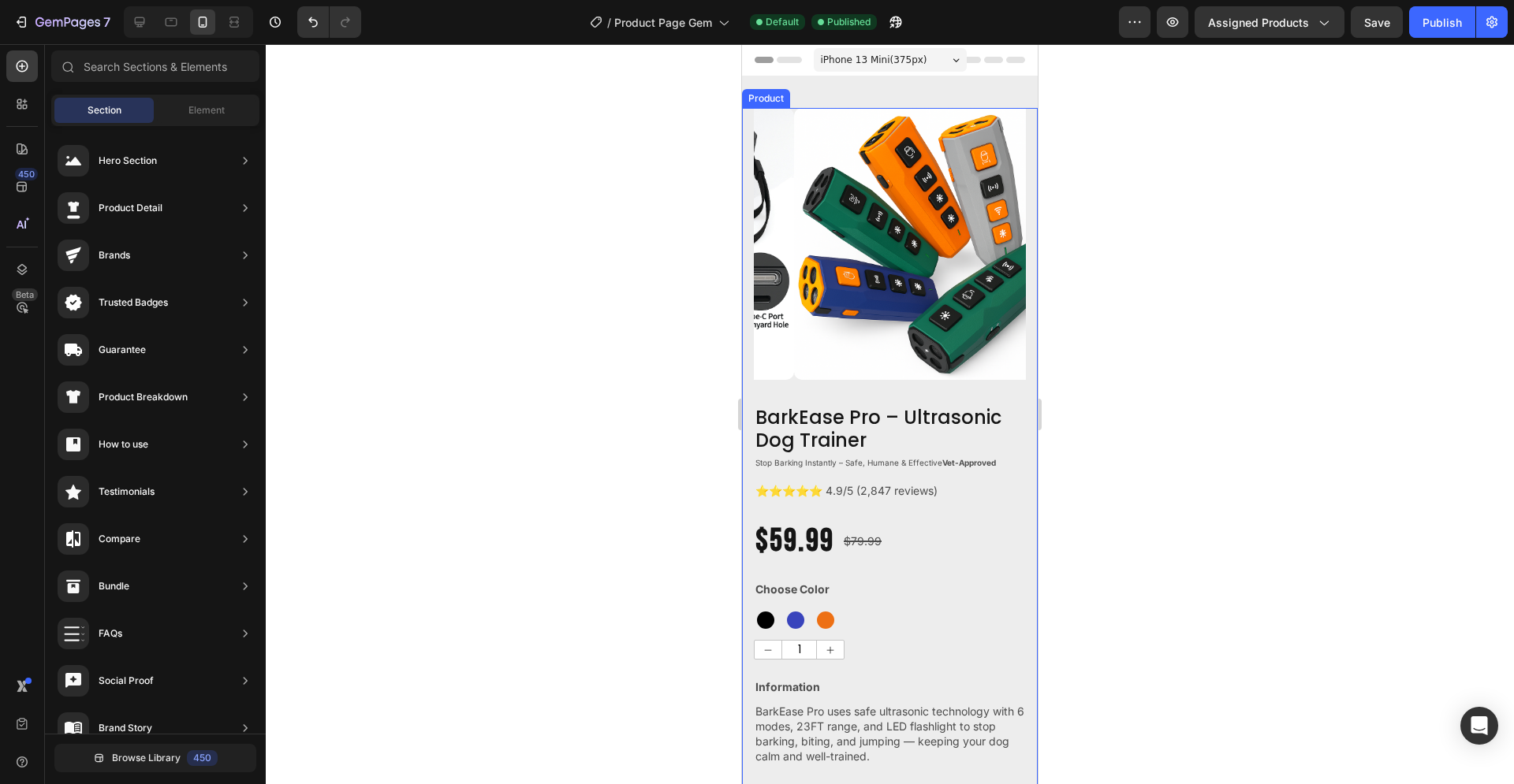
click at [358, 209] on div at bounding box center [889, 414] width 1248 height 740
click at [832, 203] on img at bounding box center [930, 244] width 272 height 272
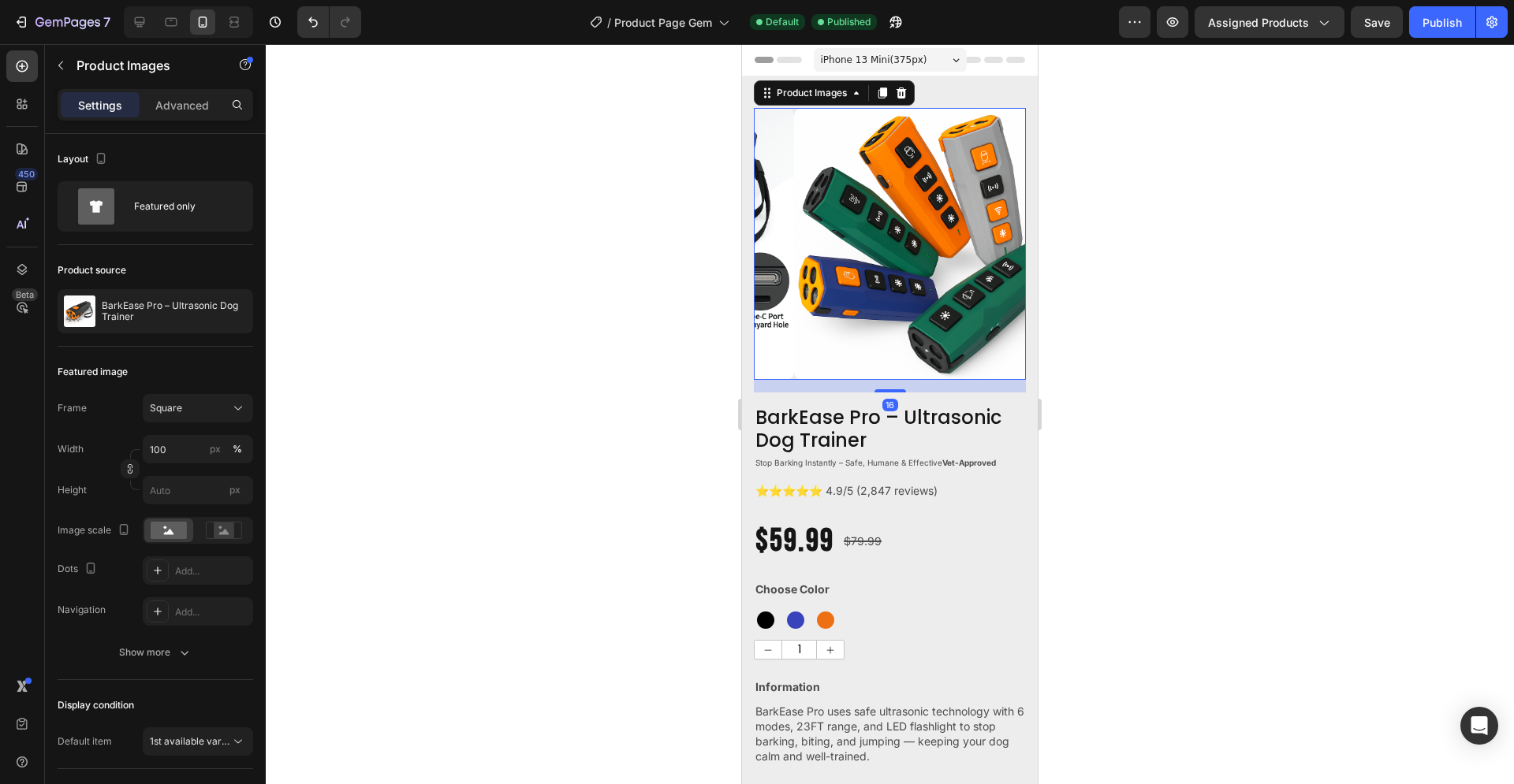
click at [558, 255] on div at bounding box center [889, 414] width 1248 height 740
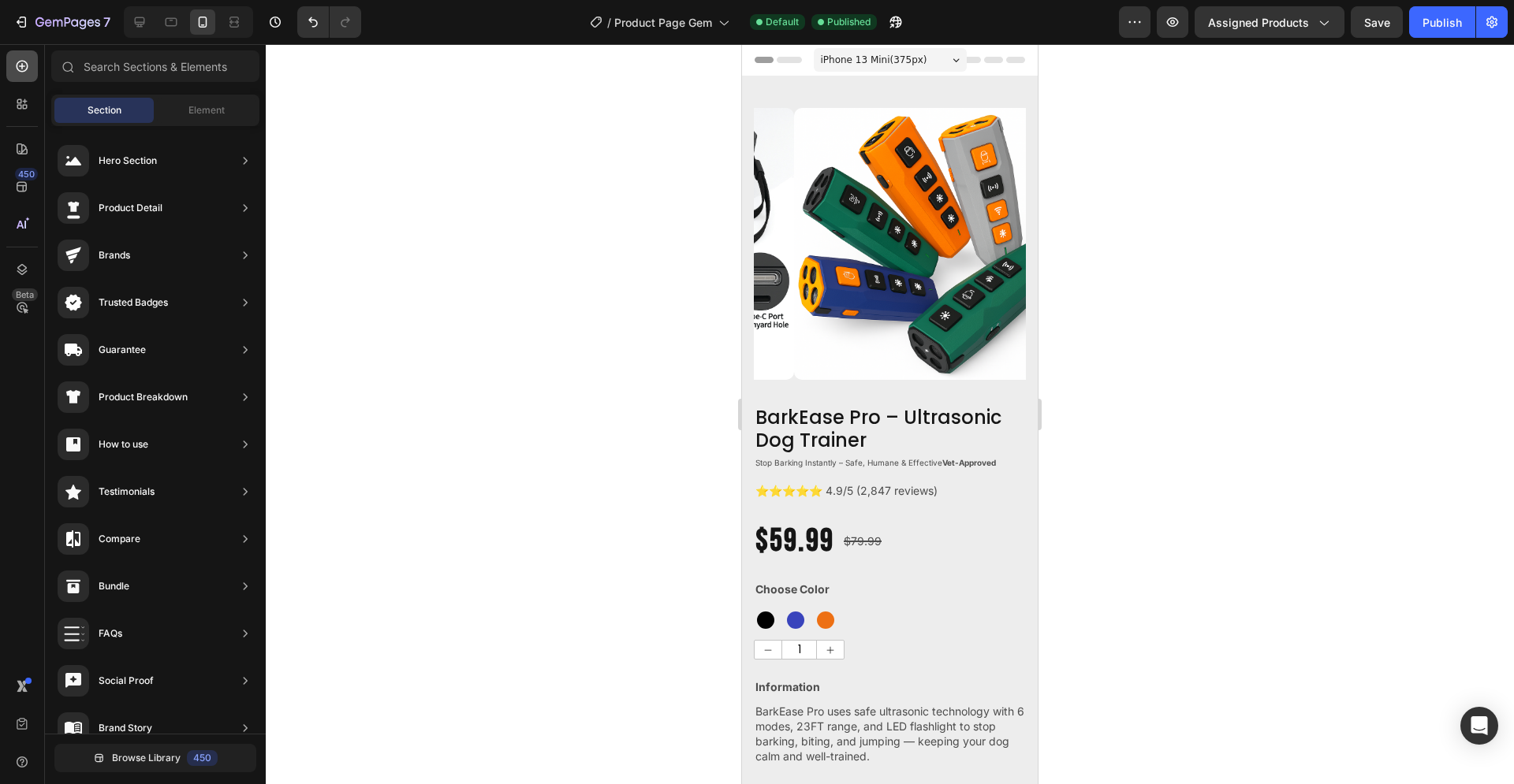
click at [28, 64] on icon at bounding box center [21, 66] width 15 height 15
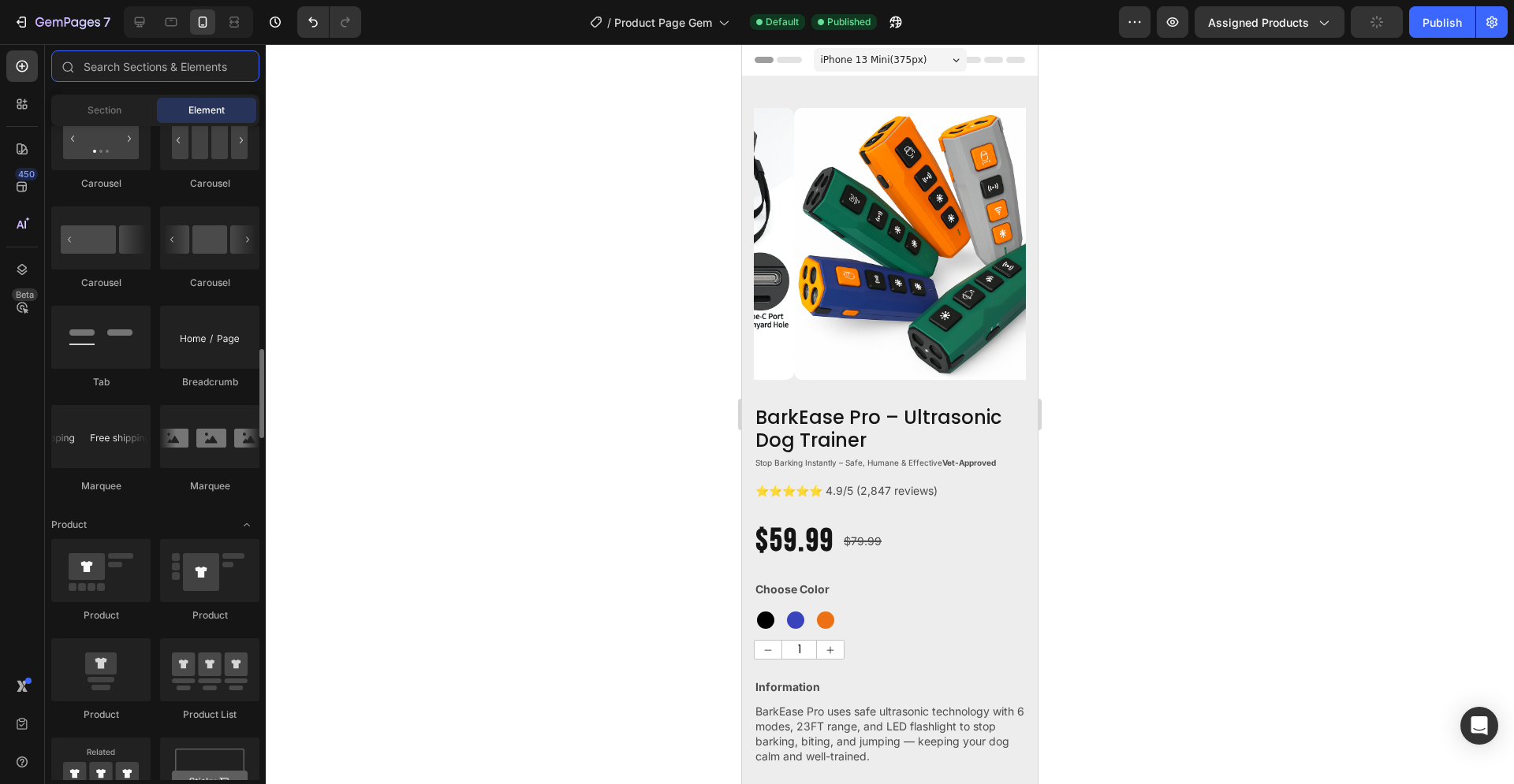
scroll to position [1709, 0]
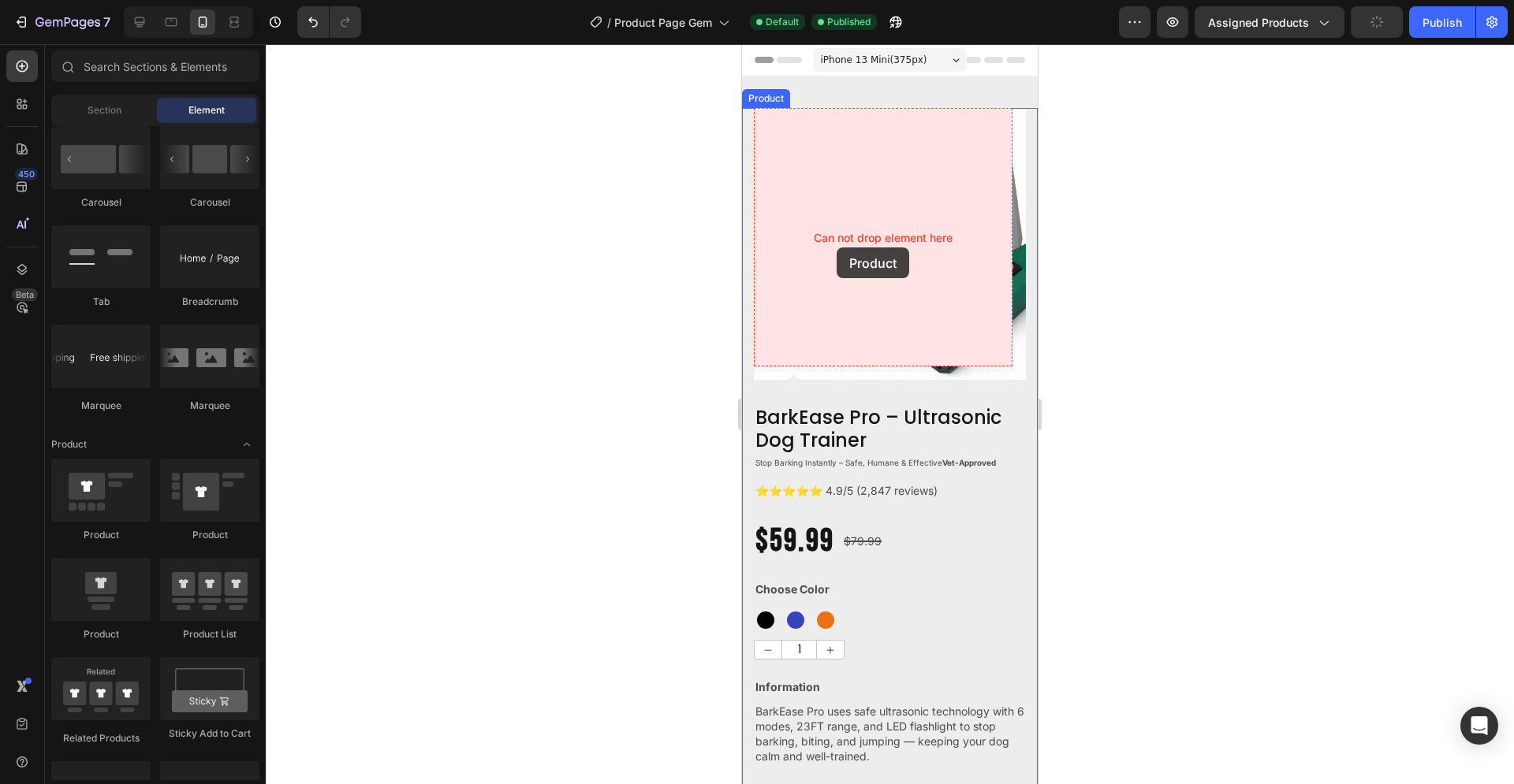
drag, startPoint x: 843, startPoint y: 531, endPoint x: 836, endPoint y: 248, distance: 283.1
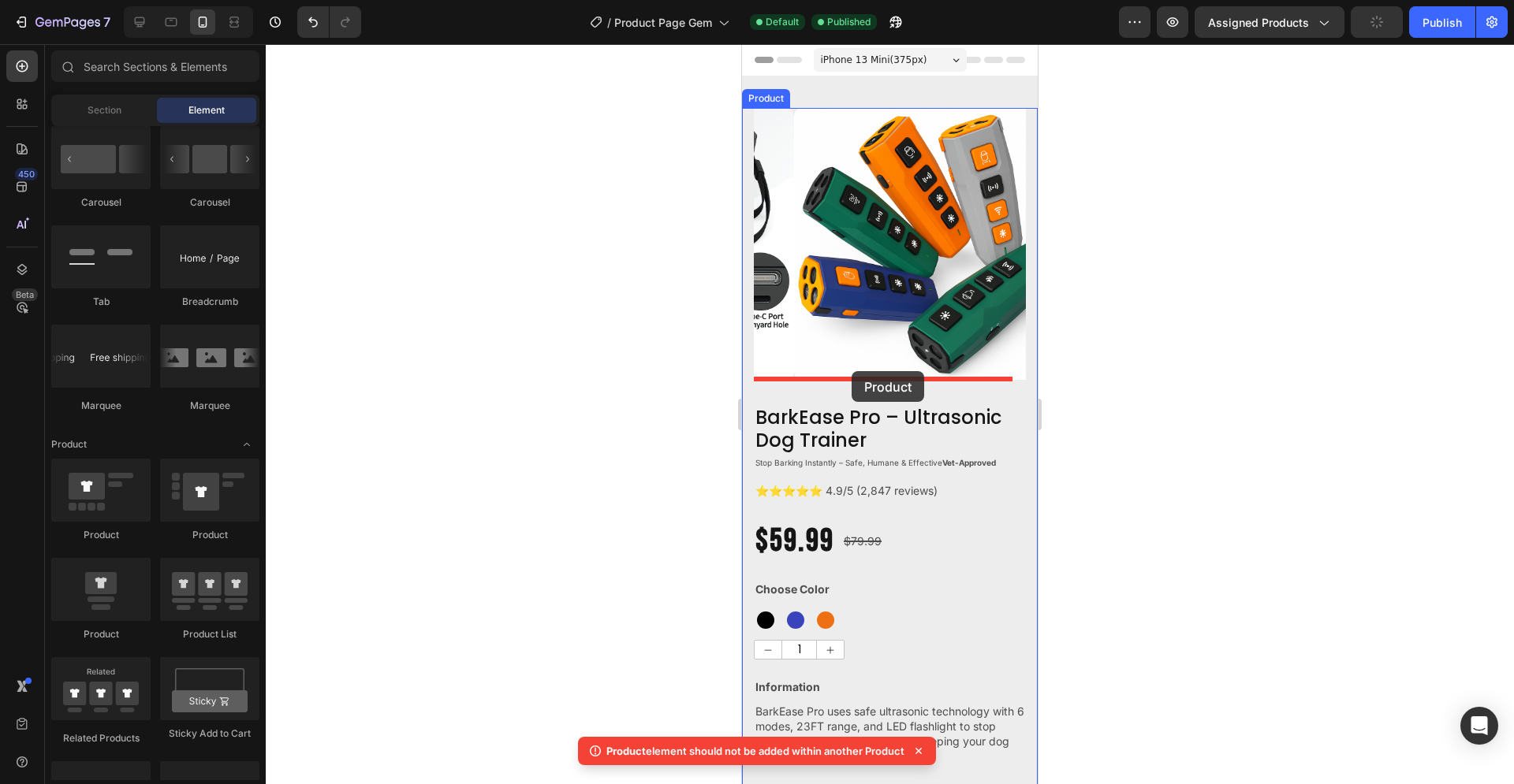
drag, startPoint x: 830, startPoint y: 539, endPoint x: 851, endPoint y: 371, distance: 169.3
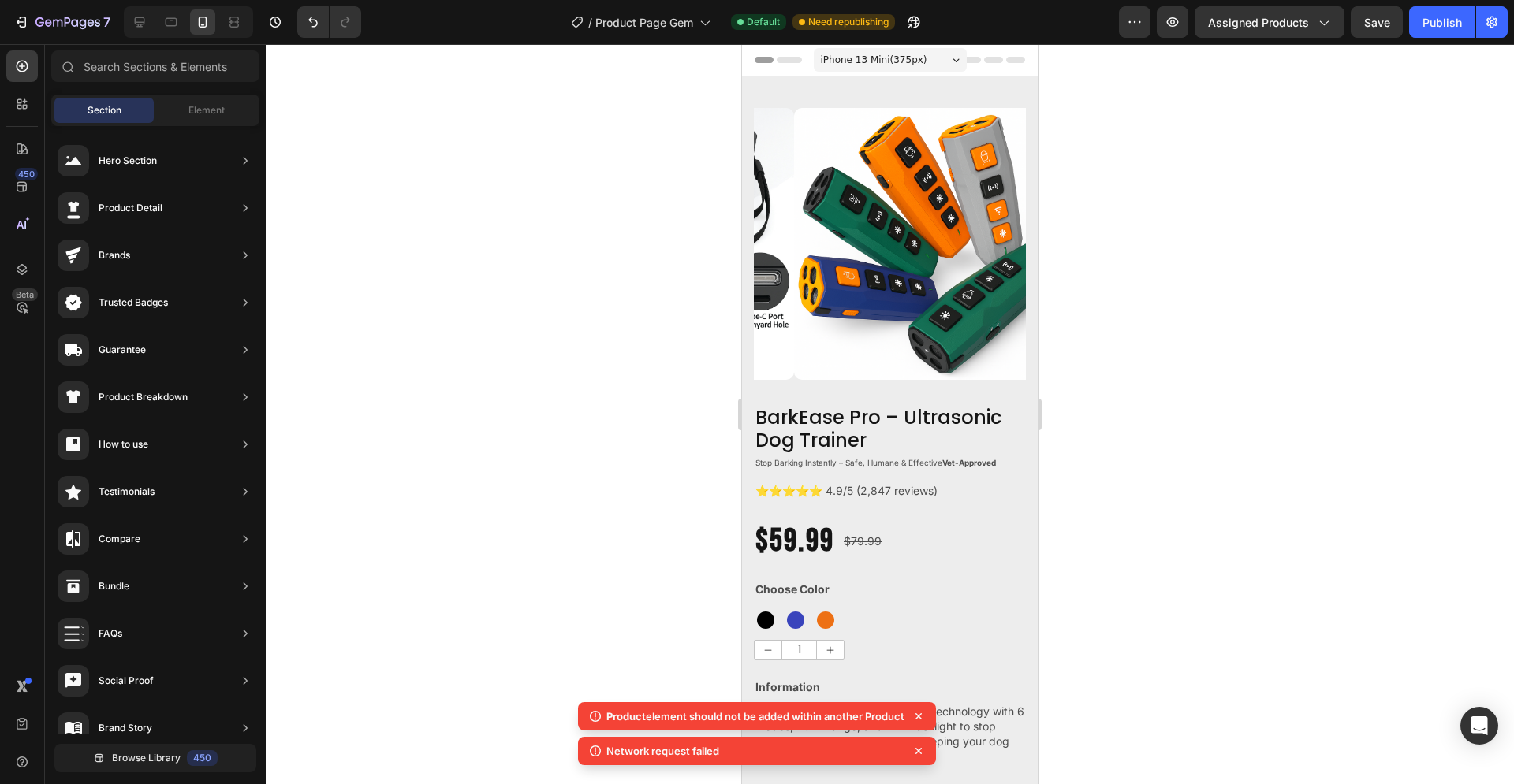
click at [482, 452] on div at bounding box center [889, 414] width 1248 height 740
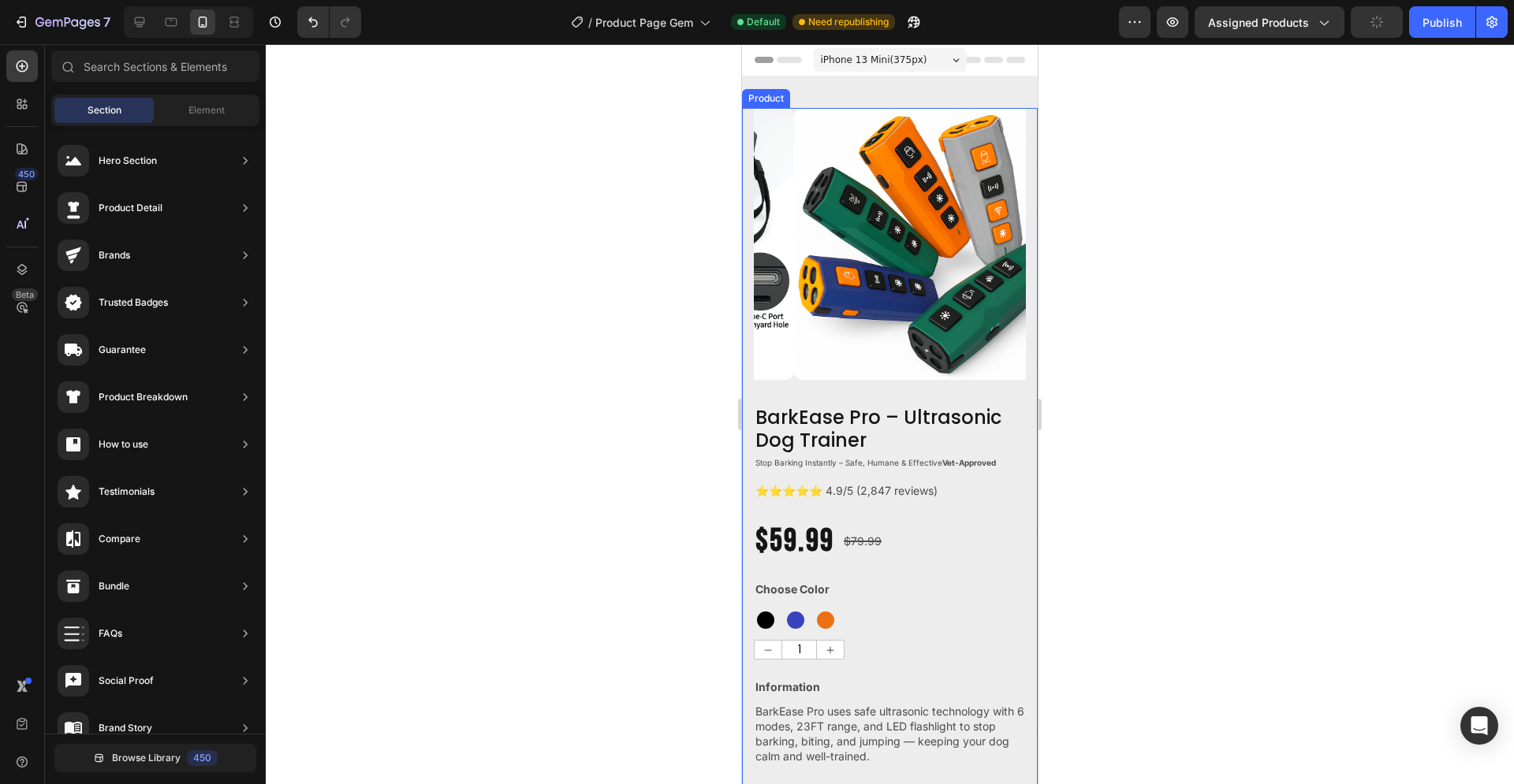
click at [832, 379] on div "Product Images BarkEase Pro – Ultrasonic Dog Trainer Product Title Stop Barking…" at bounding box center [889, 469] width 296 height 725
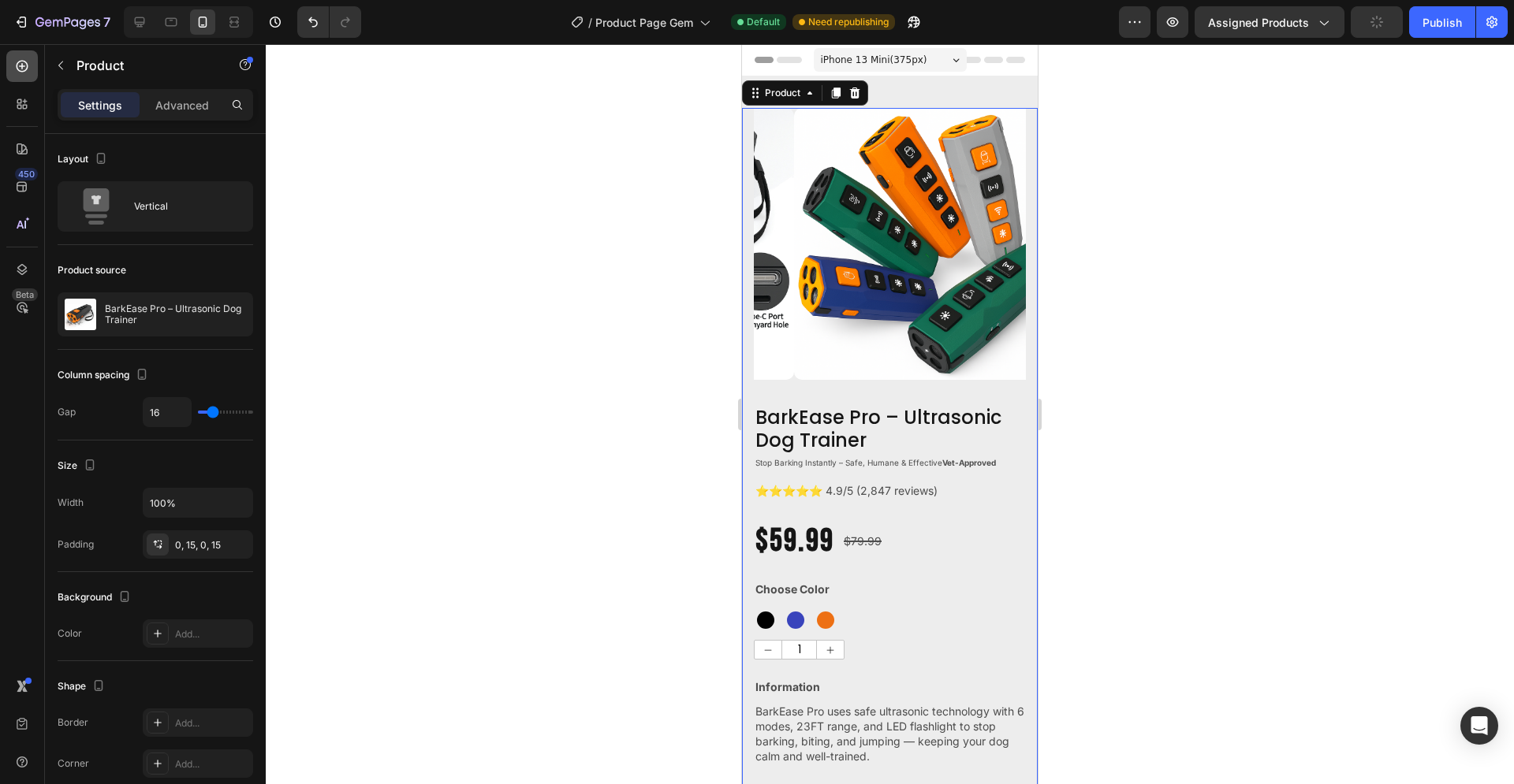
click at [24, 67] on icon at bounding box center [21, 66] width 15 height 15
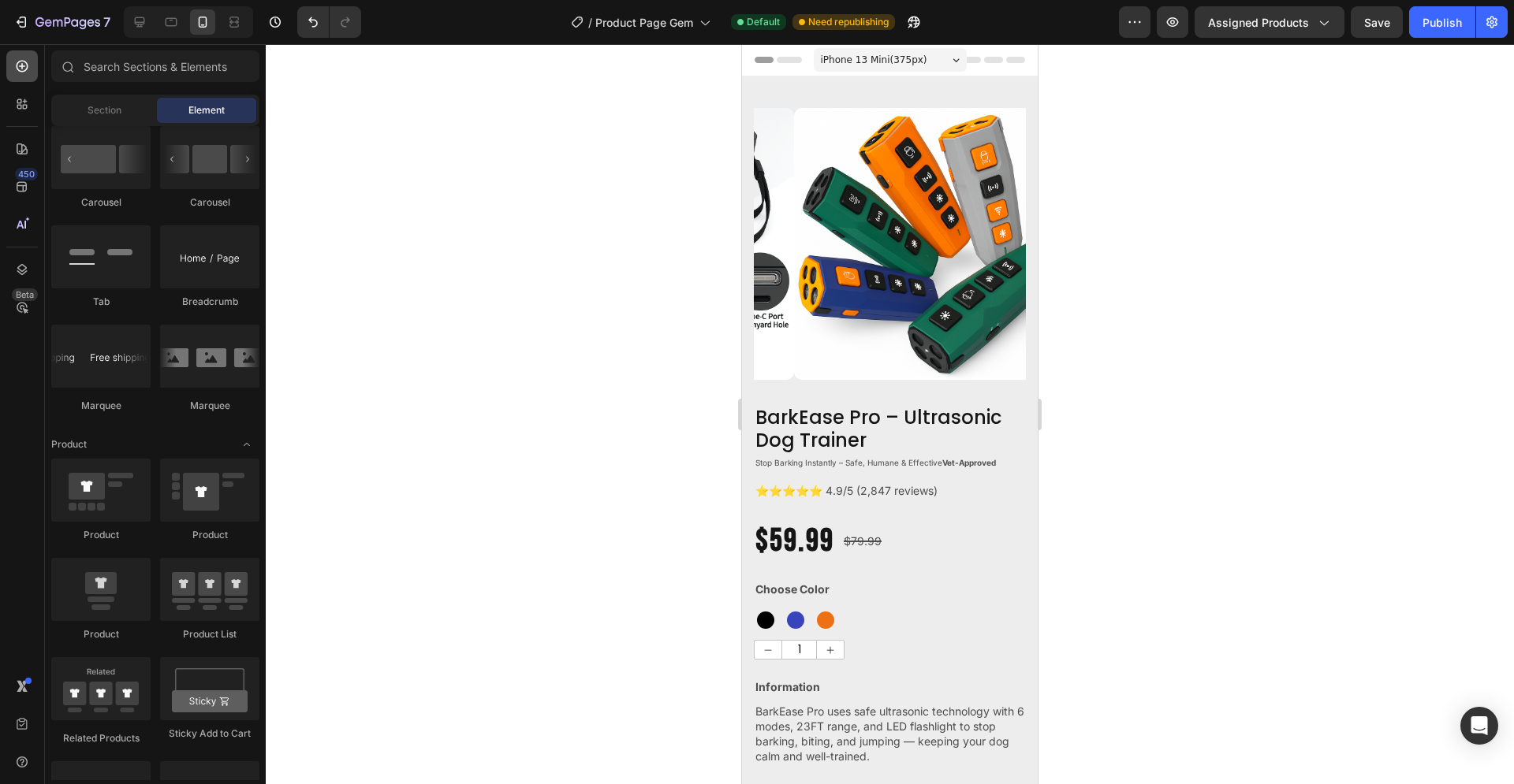
click at [24, 67] on icon at bounding box center [21, 66] width 15 height 15
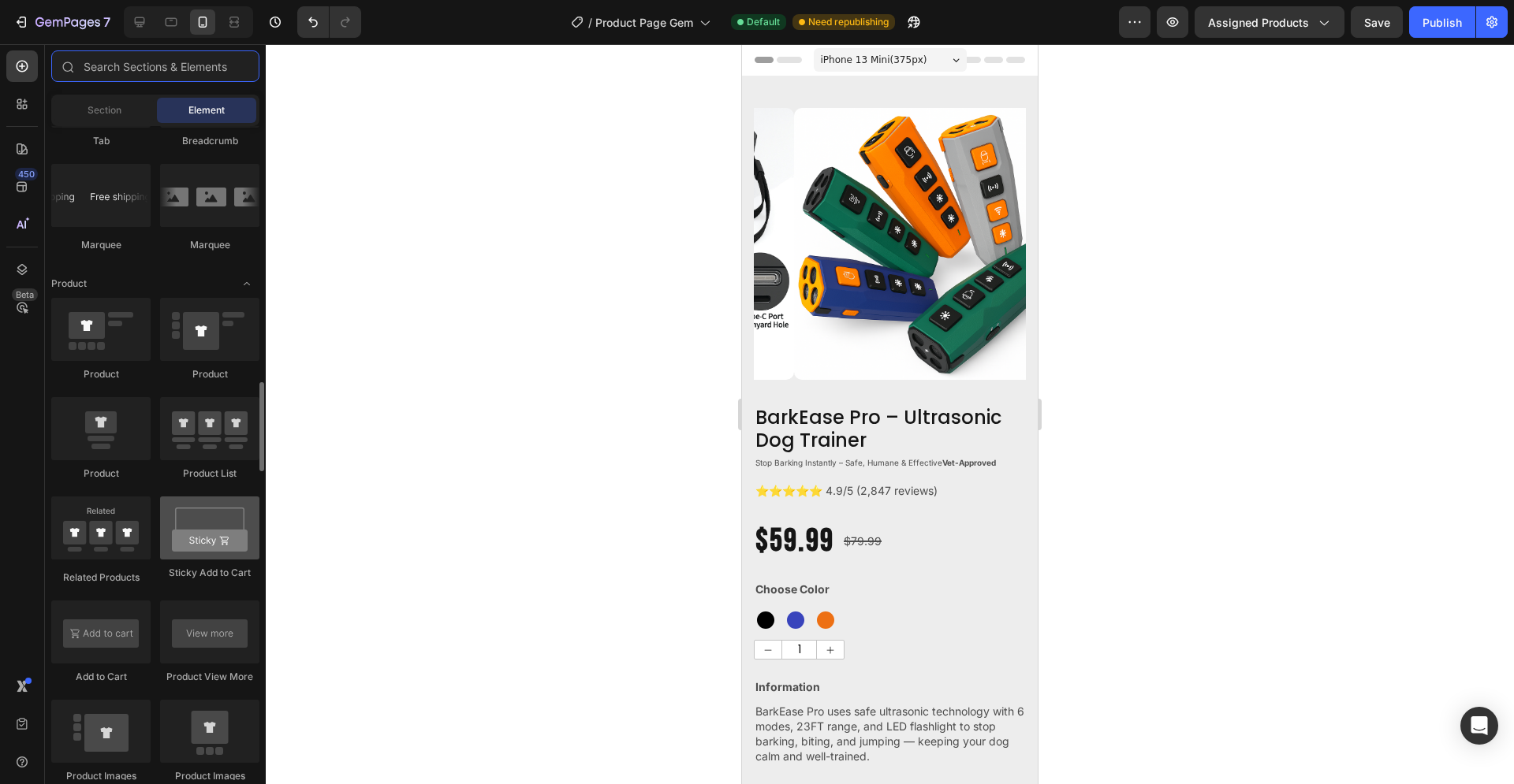
scroll to position [2030, 0]
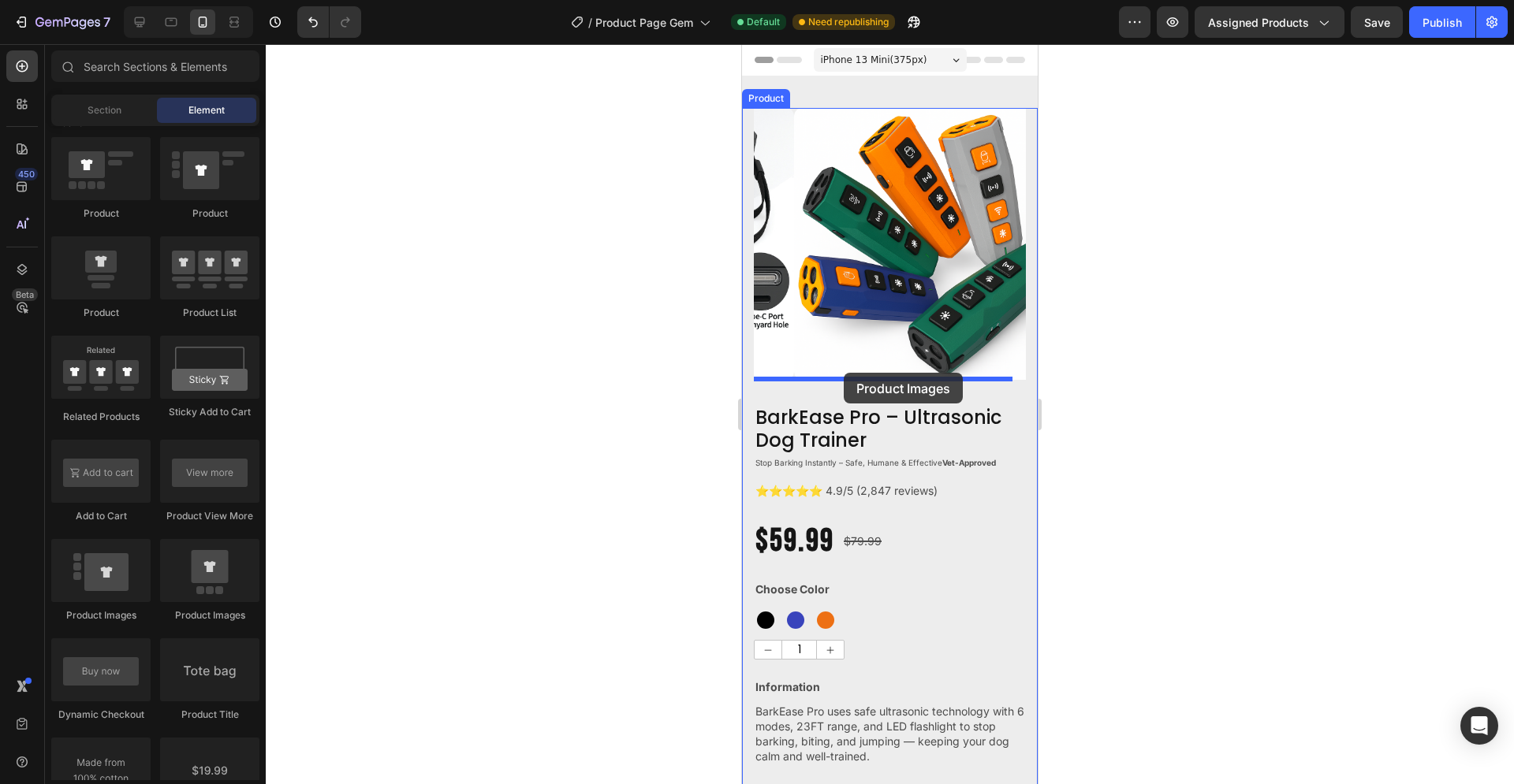
drag, startPoint x: 942, startPoint y: 608, endPoint x: 843, endPoint y: 372, distance: 255.9
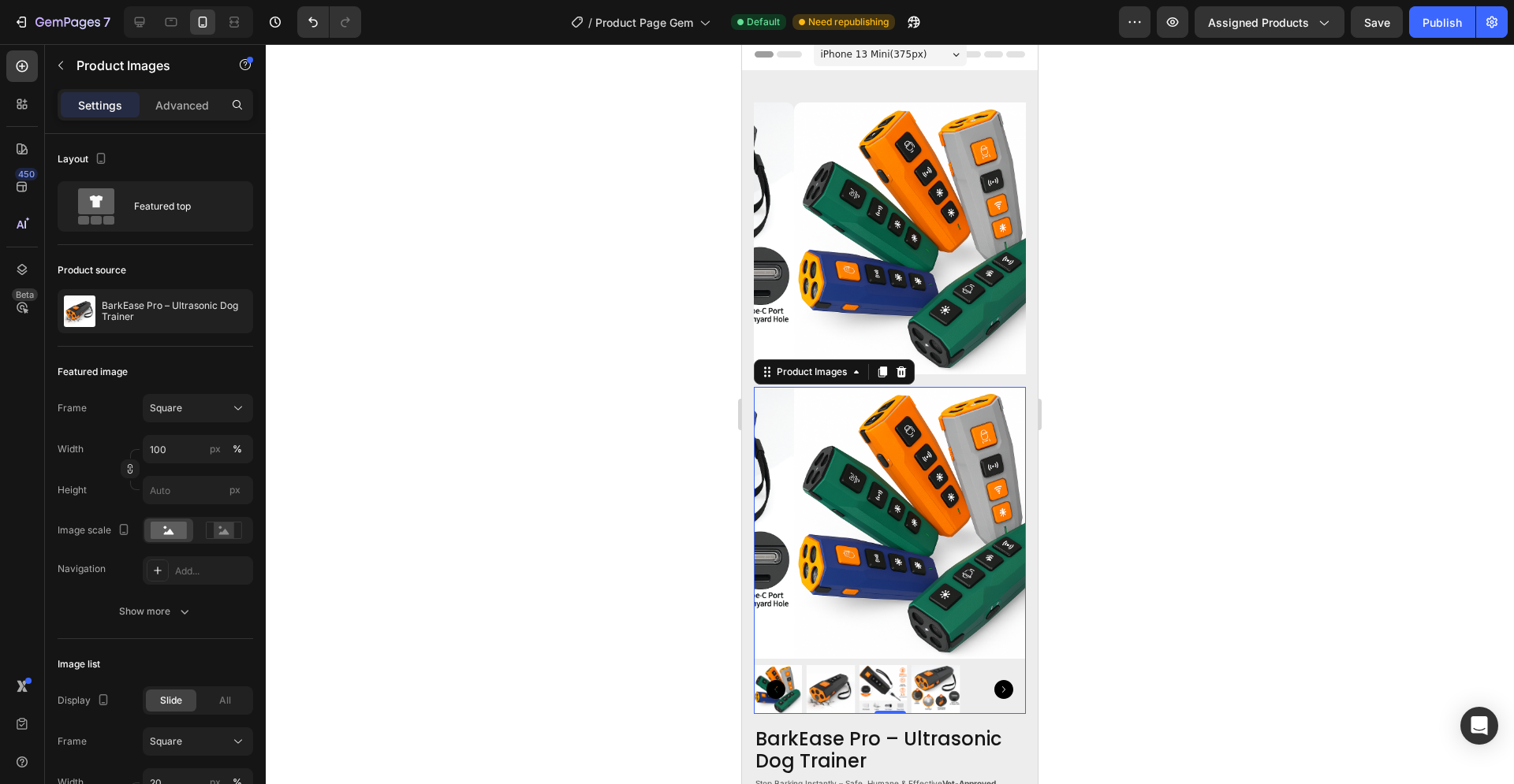
scroll to position [0, 0]
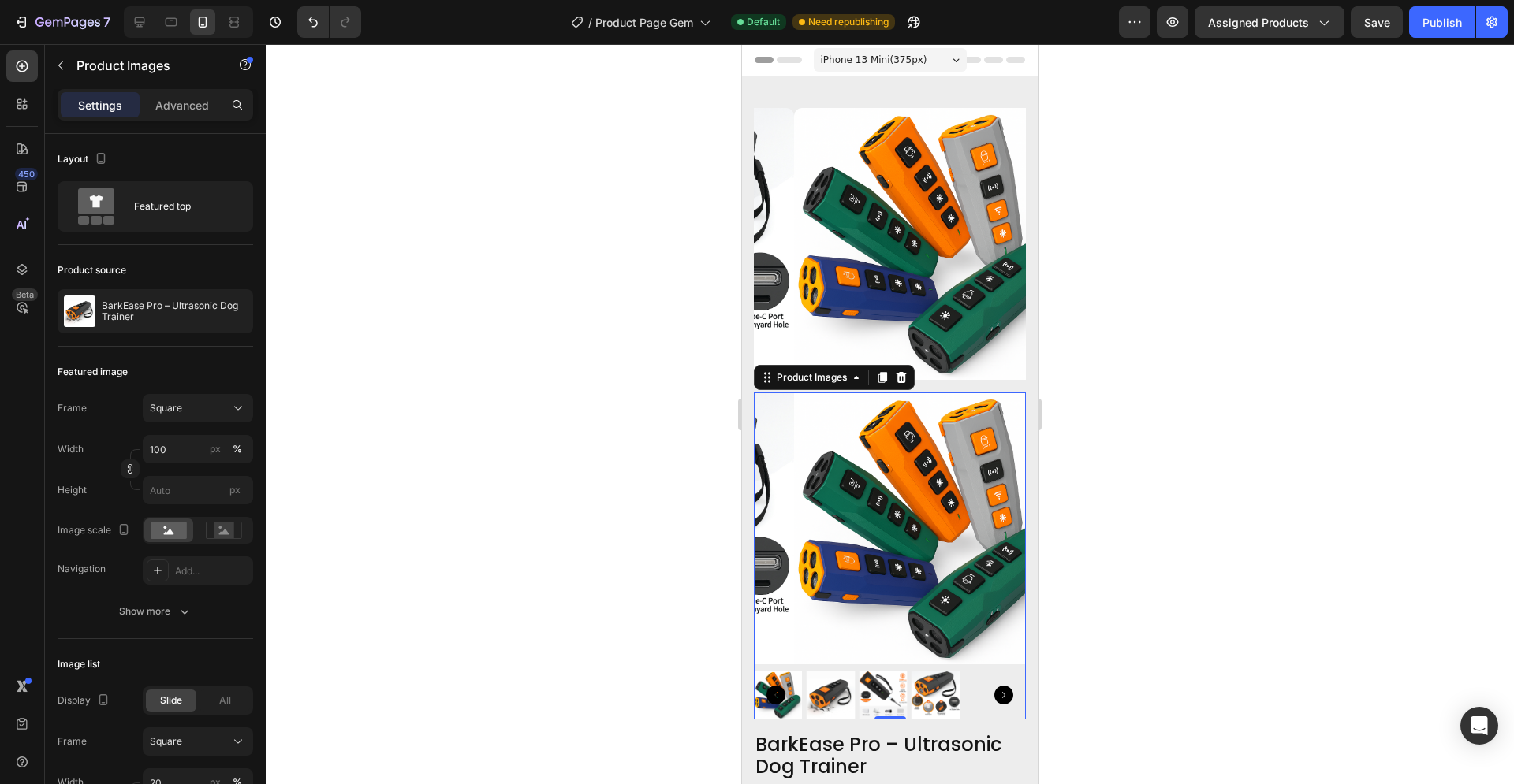
click at [969, 671] on div at bounding box center [890, 695] width 272 height 49
click at [601, 378] on div at bounding box center [889, 414] width 1248 height 740
click at [906, 467] on img at bounding box center [930, 529] width 272 height 272
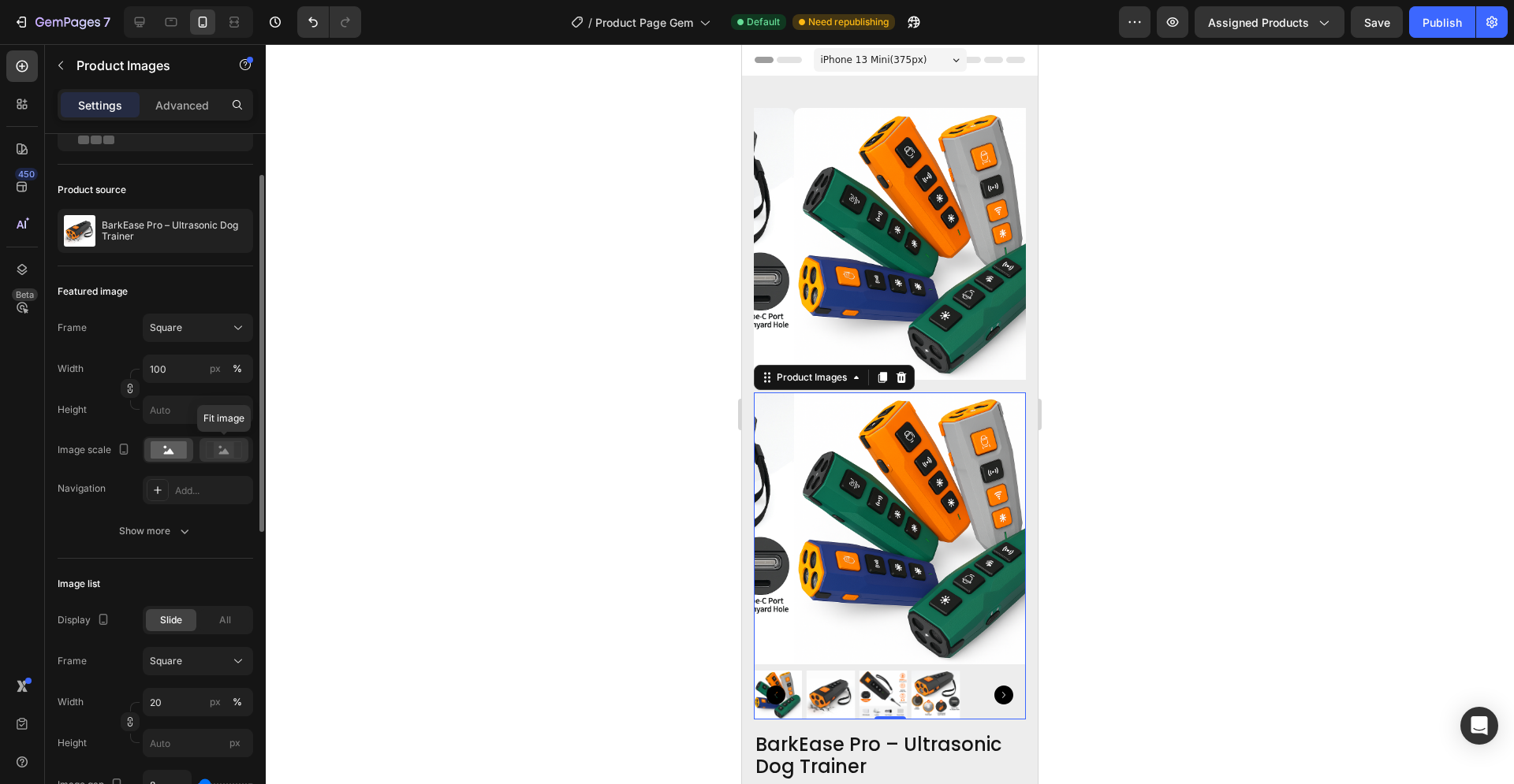
click at [227, 446] on rect at bounding box center [223, 450] width 20 height 15
click at [170, 447] on rect at bounding box center [169, 450] width 36 height 17
click at [223, 622] on span "All" at bounding box center [225, 619] width 12 height 14
click at [179, 613] on div "Slide" at bounding box center [171, 620] width 51 height 22
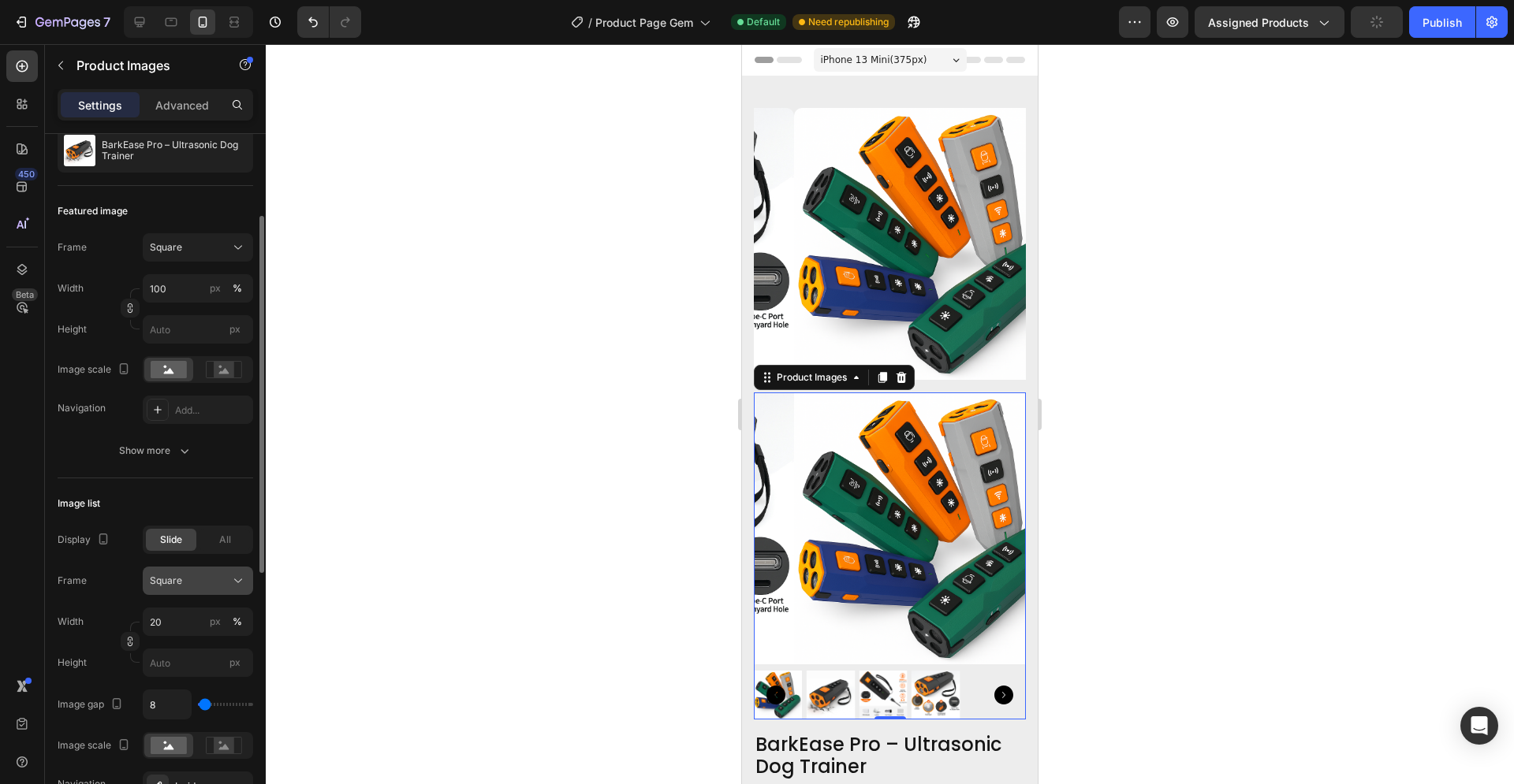
click at [185, 577] on div "Square" at bounding box center [188, 580] width 77 height 14
click at [192, 707] on div "Original" at bounding box center [195, 708] width 91 height 14
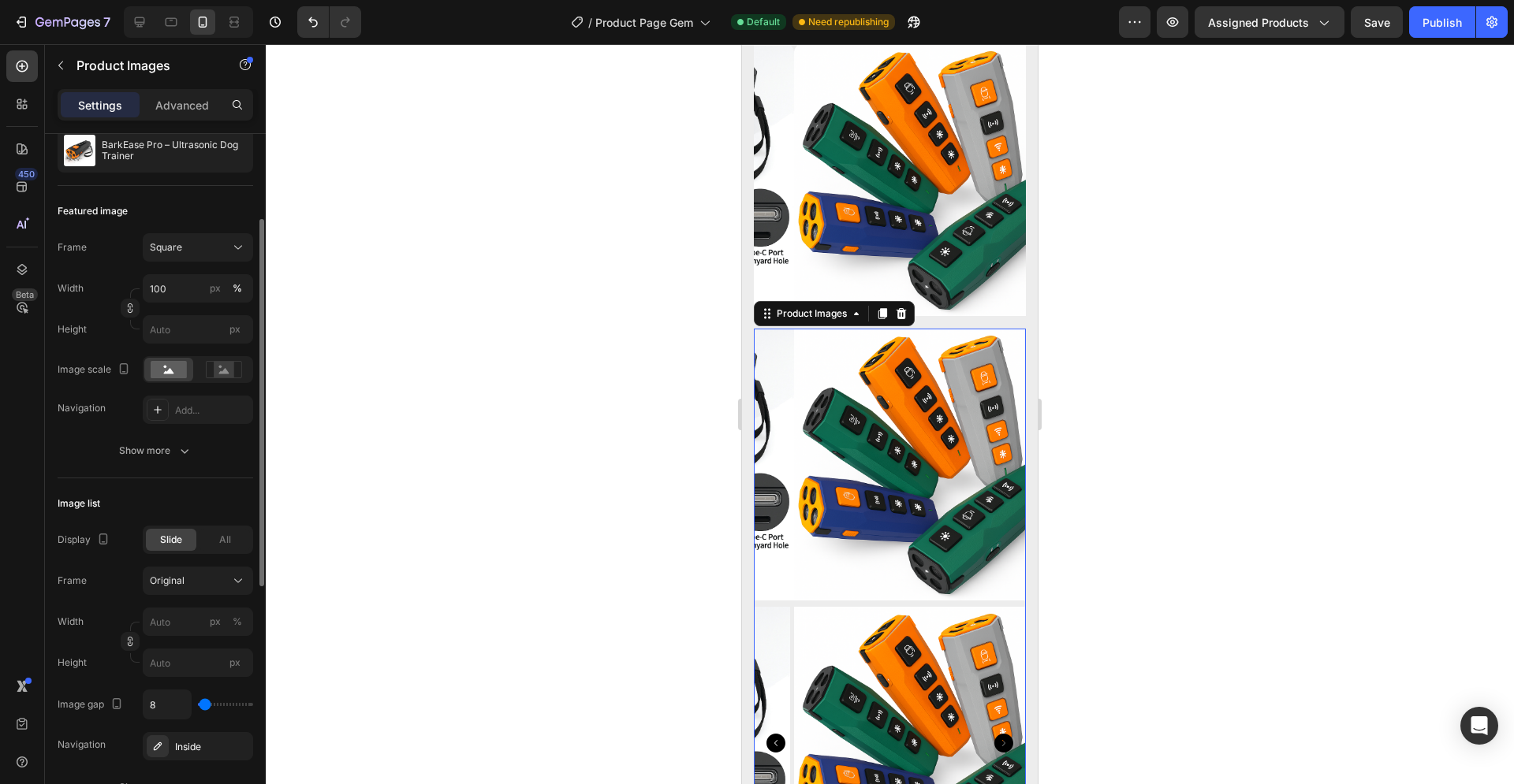
scroll to position [0, 0]
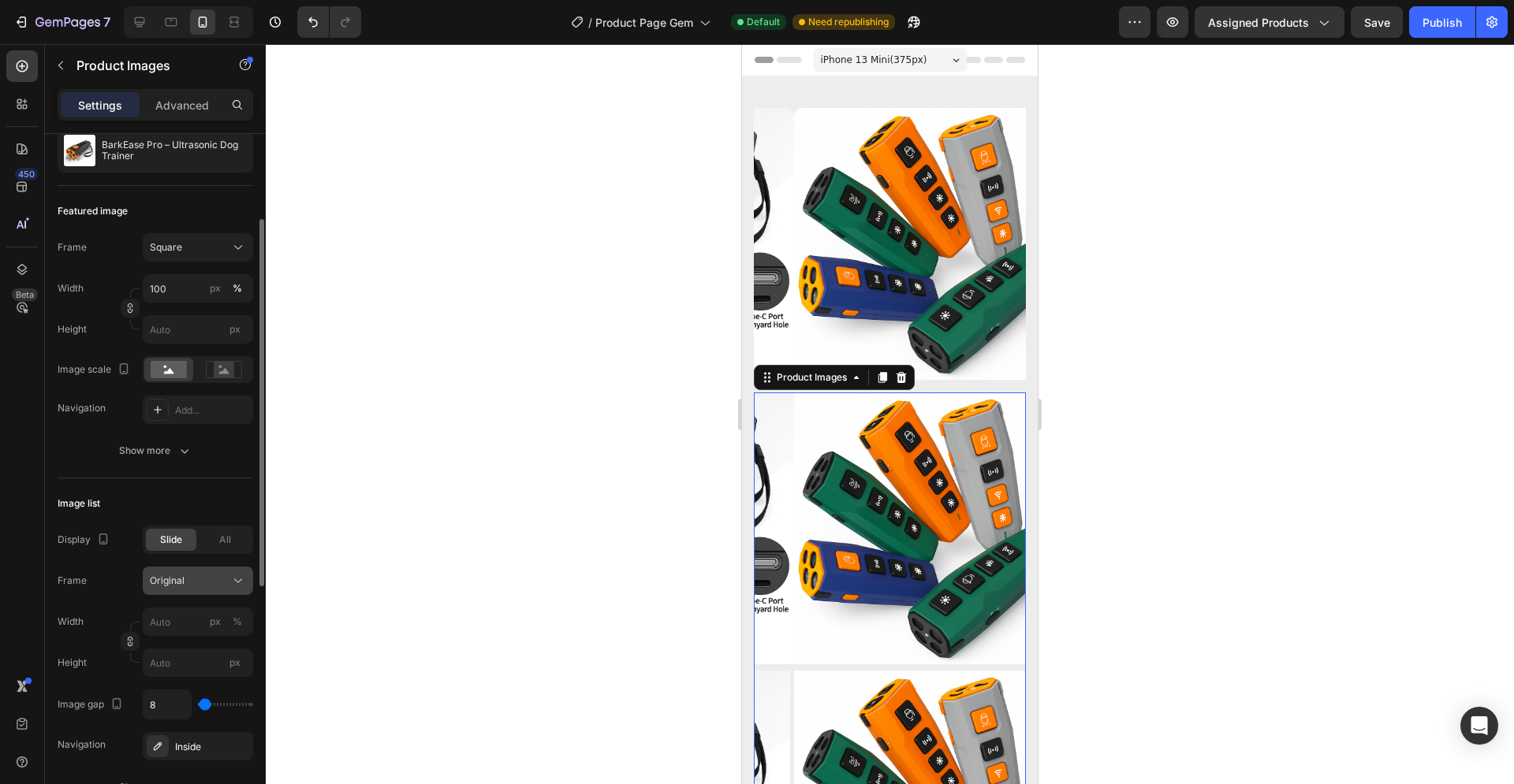
click at [186, 585] on div "Original" at bounding box center [188, 580] width 77 height 14
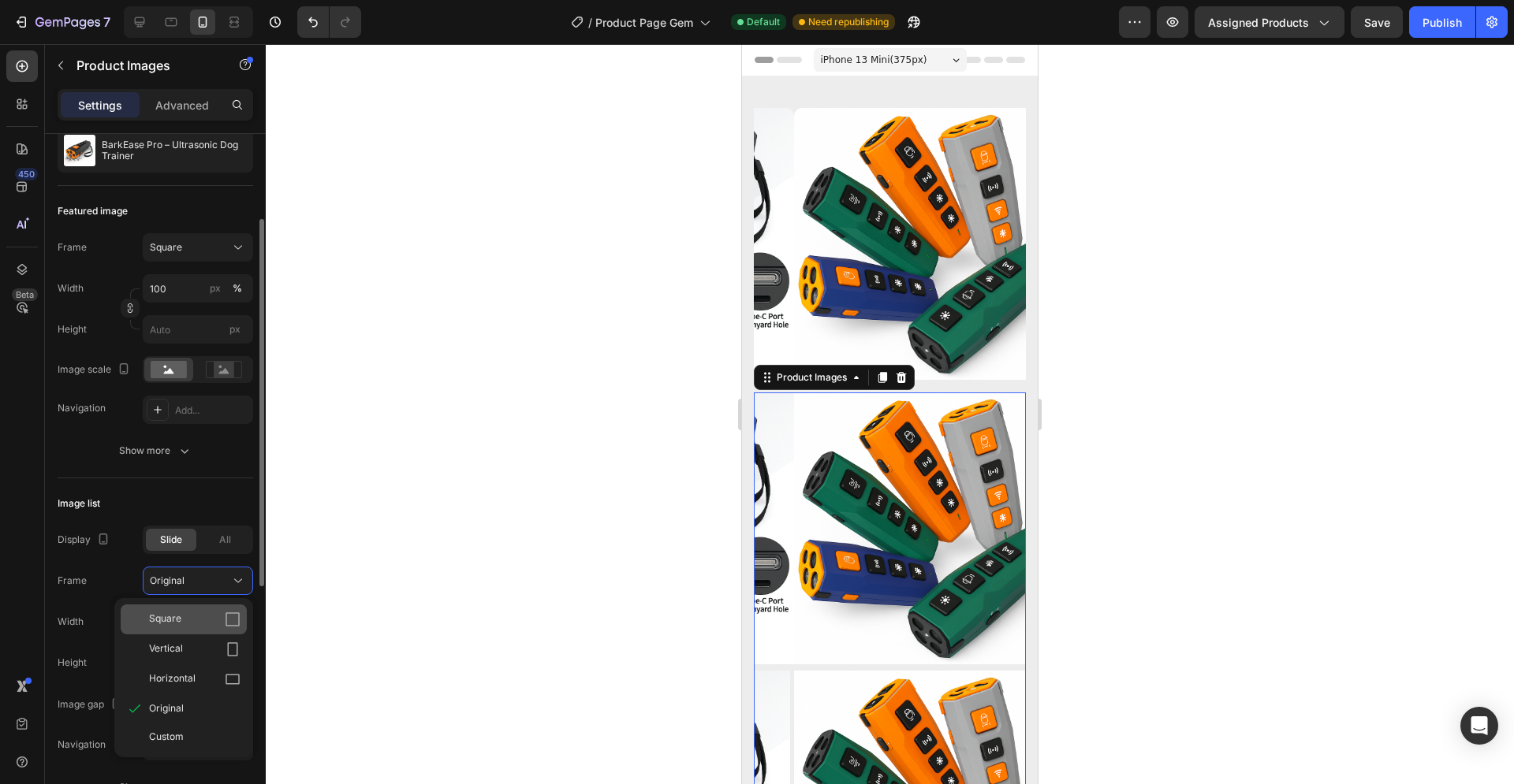
click at [192, 621] on div "Square" at bounding box center [195, 619] width 91 height 15
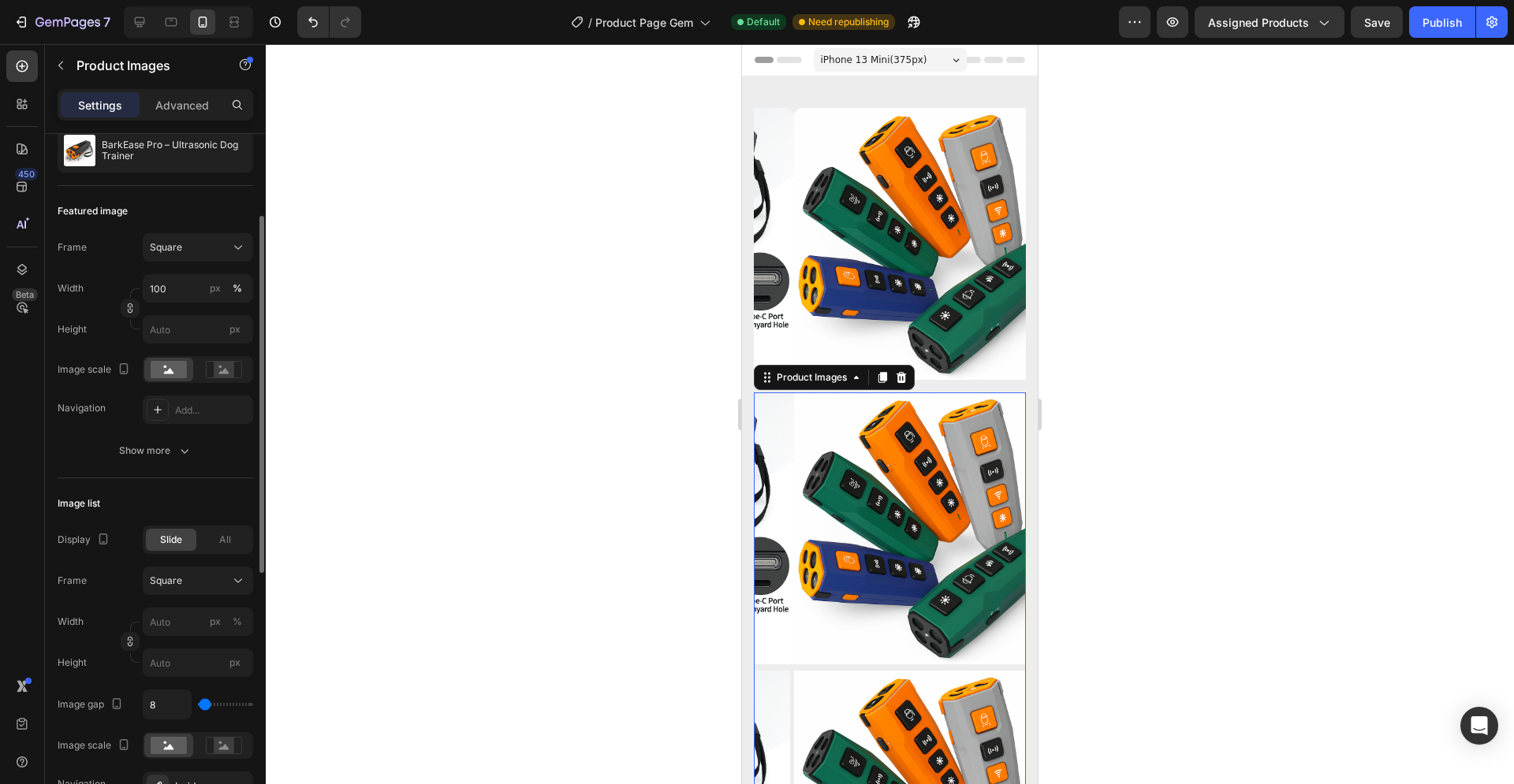
click at [307, 581] on div at bounding box center [889, 414] width 1248 height 740
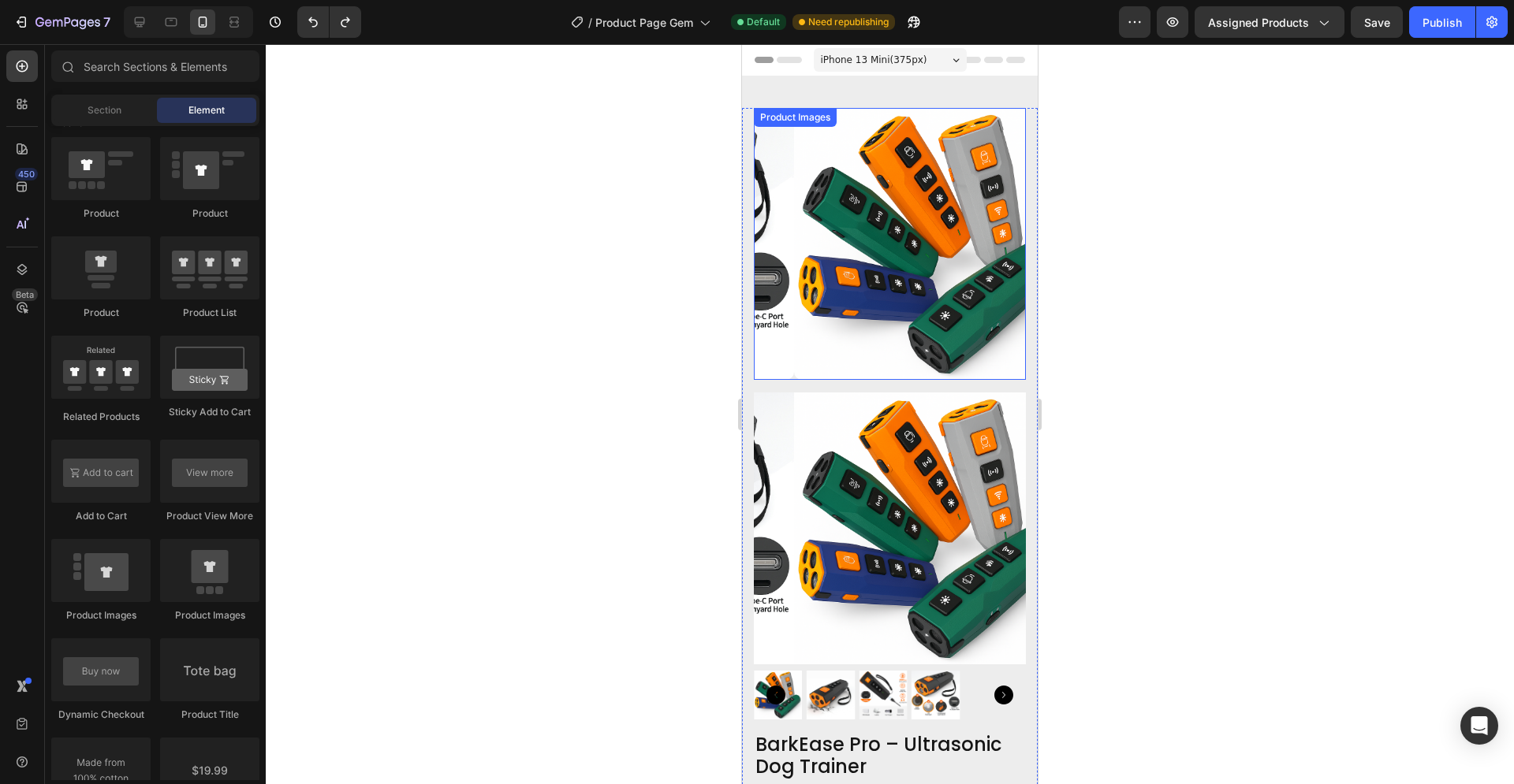
click at [907, 302] on img at bounding box center [930, 244] width 272 height 272
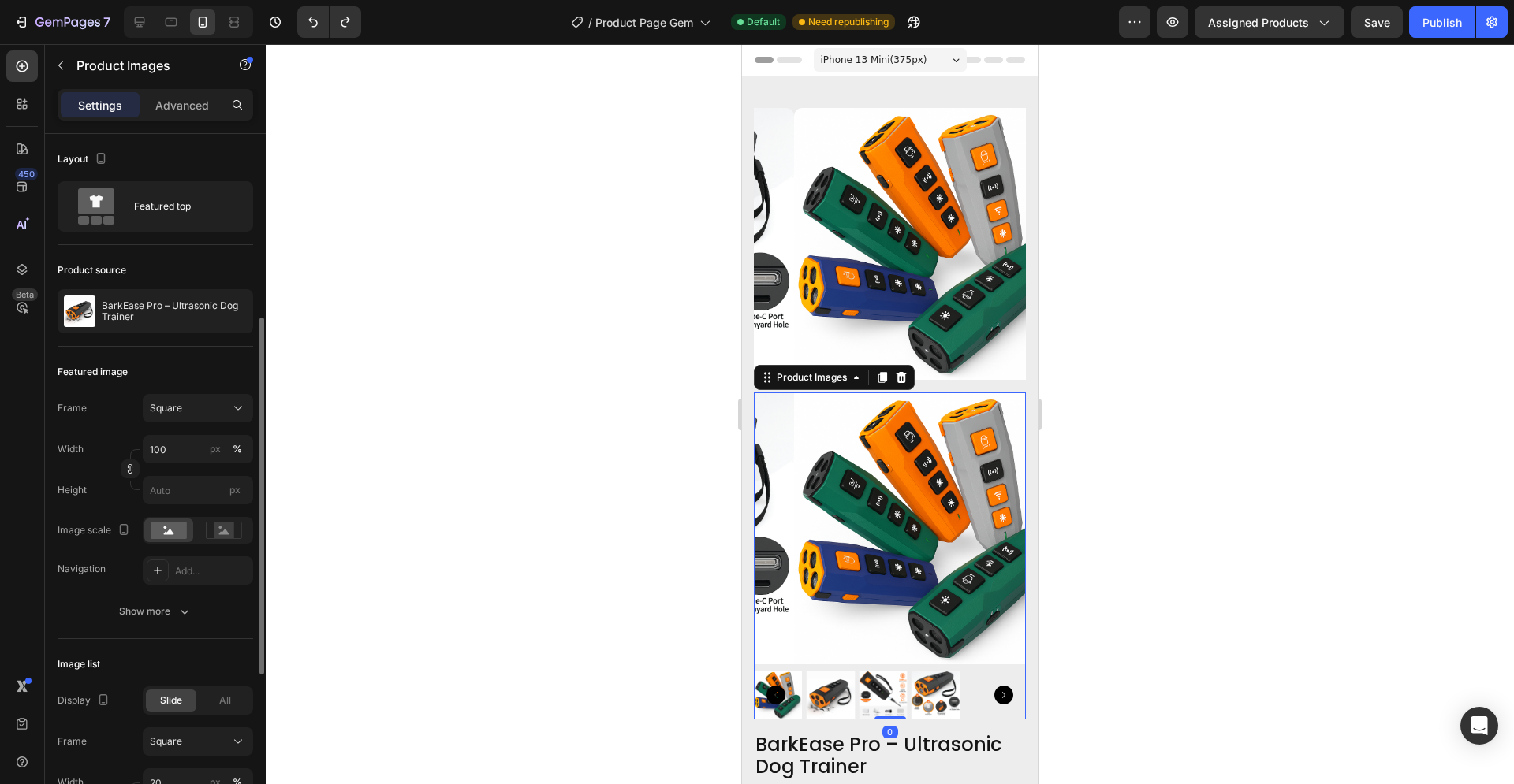
click at [925, 482] on img at bounding box center [930, 529] width 272 height 272
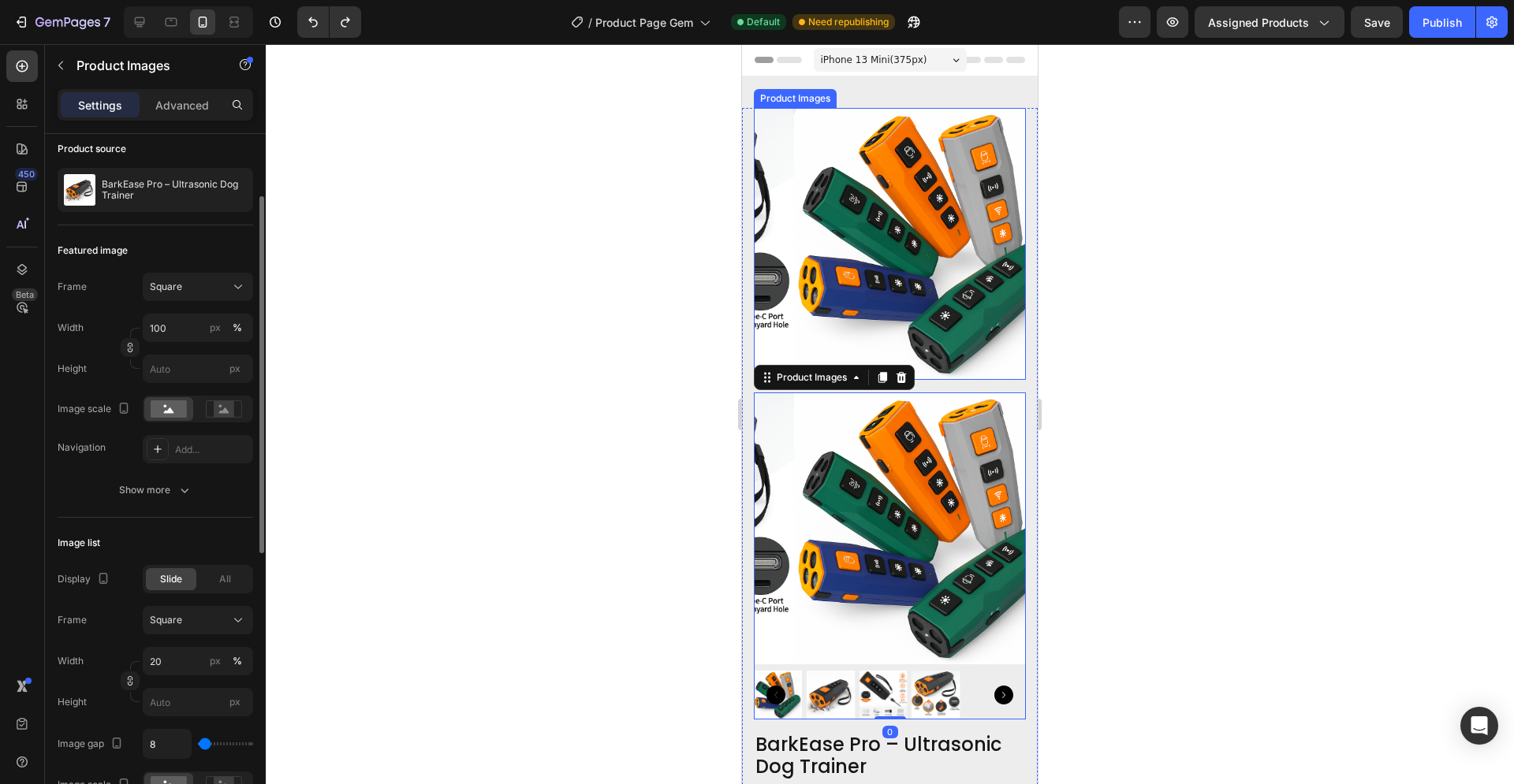
click at [925, 291] on img at bounding box center [930, 244] width 272 height 272
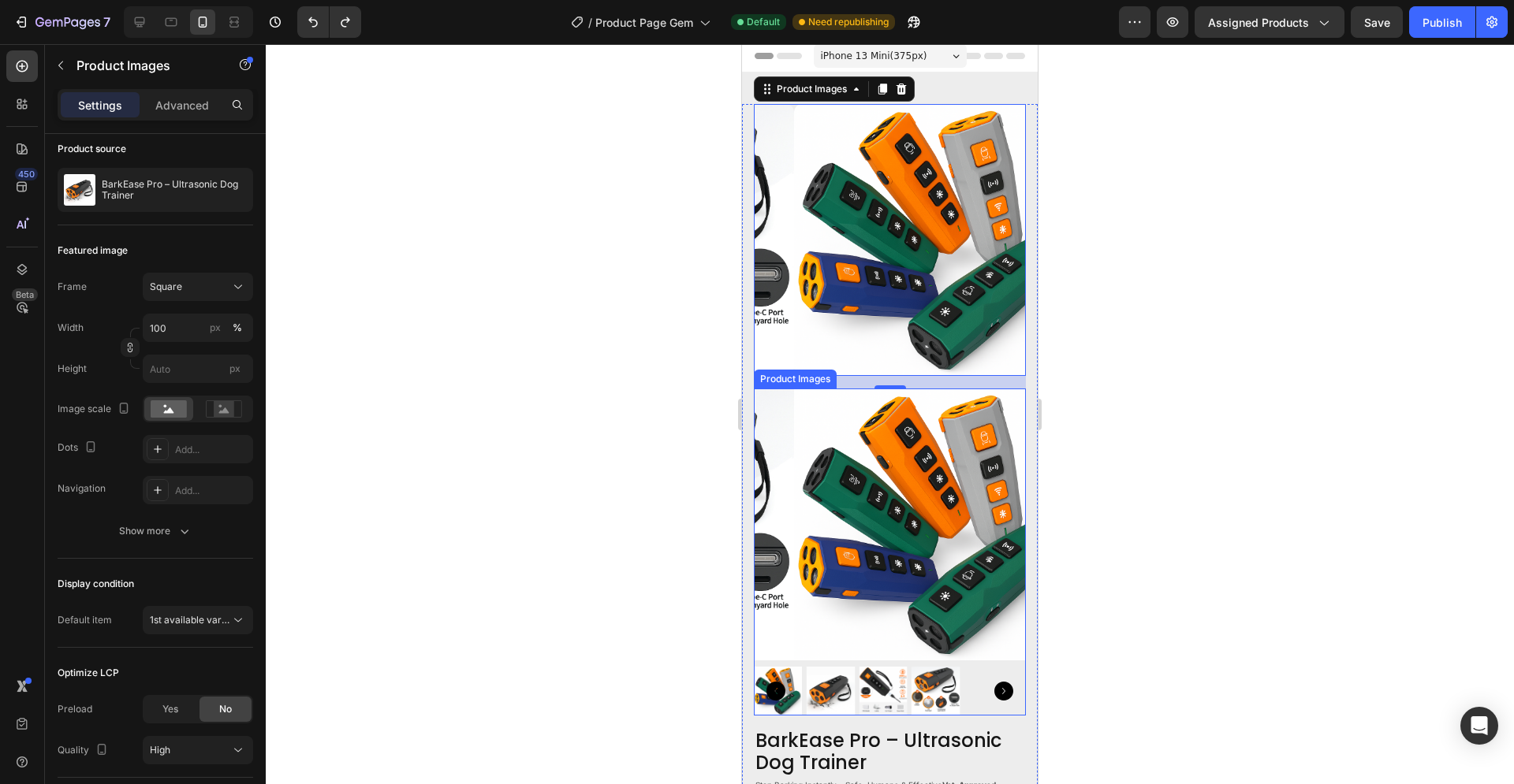
scroll to position [0, 0]
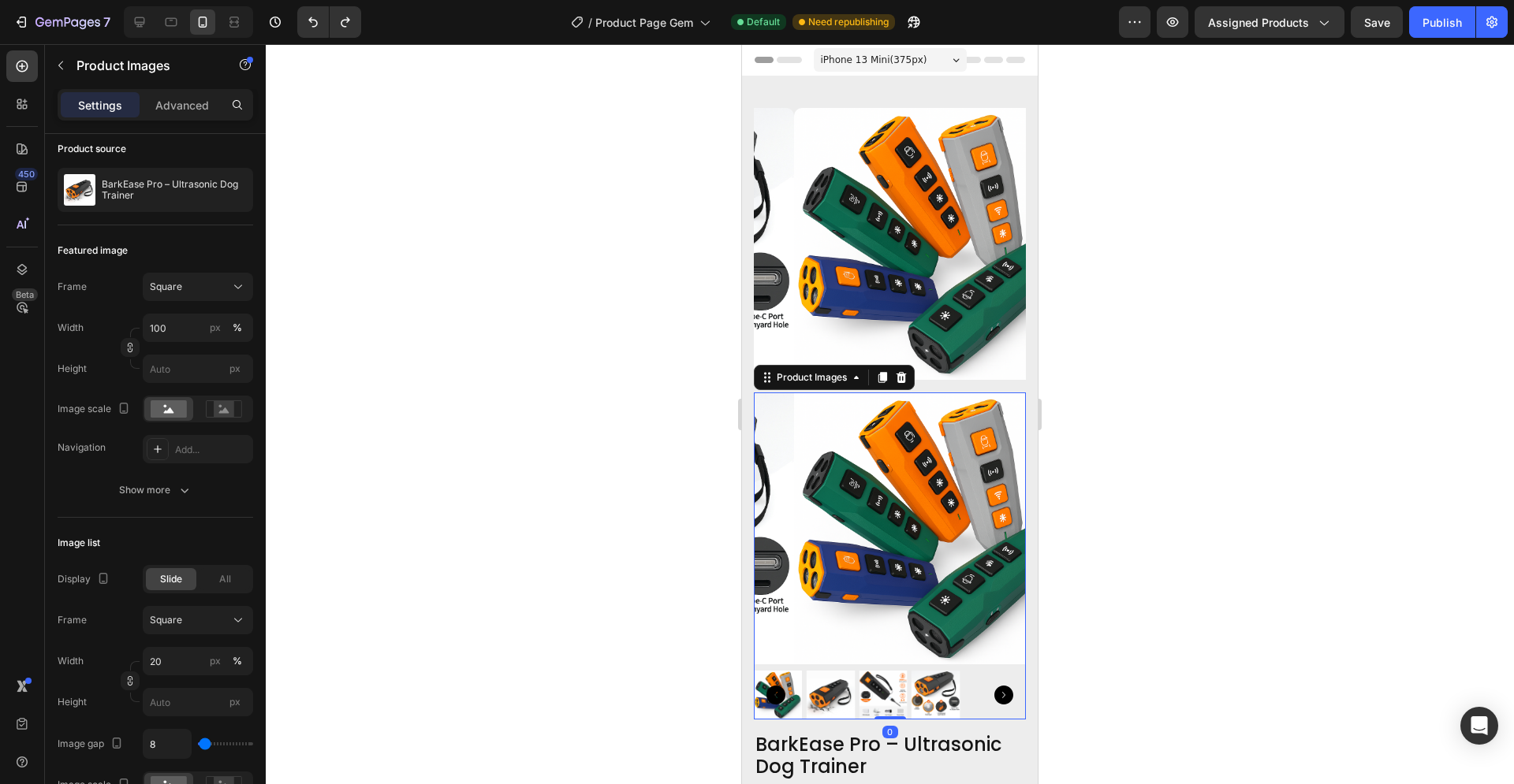
click at [913, 447] on img at bounding box center [930, 529] width 272 height 272
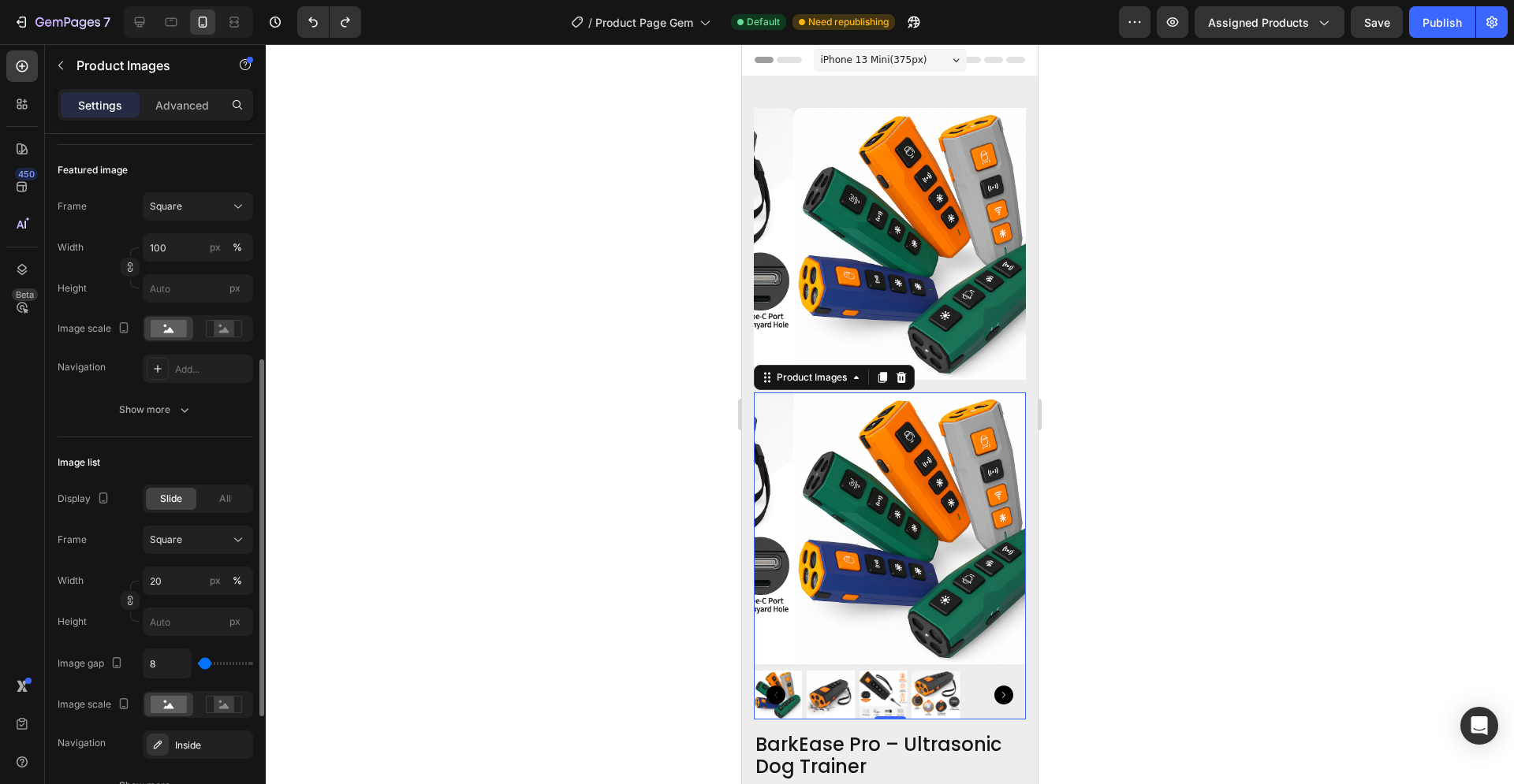
scroll to position [282, 0]
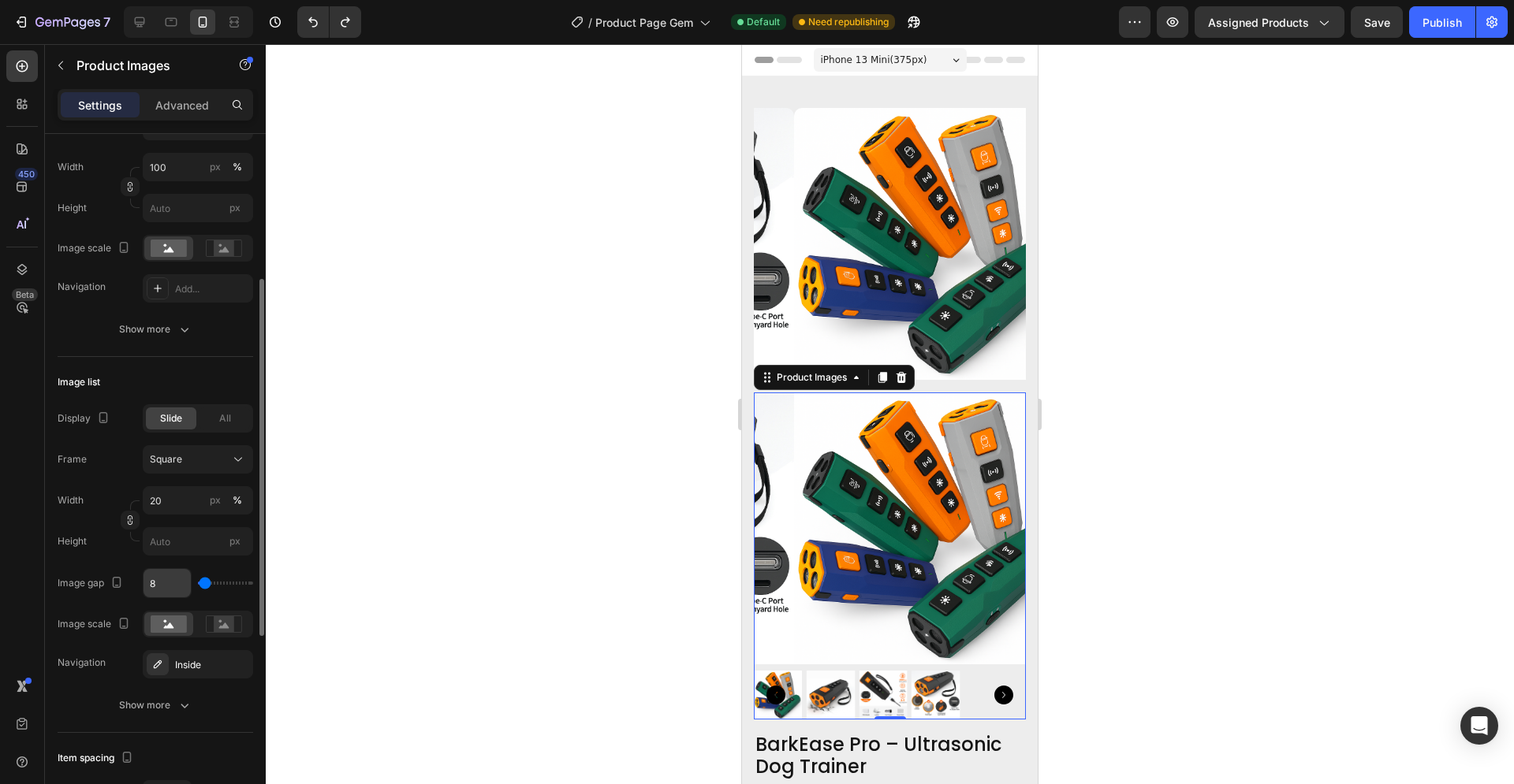
click at [161, 579] on input "8" at bounding box center [167, 583] width 47 height 29
type input "1"
type input "12"
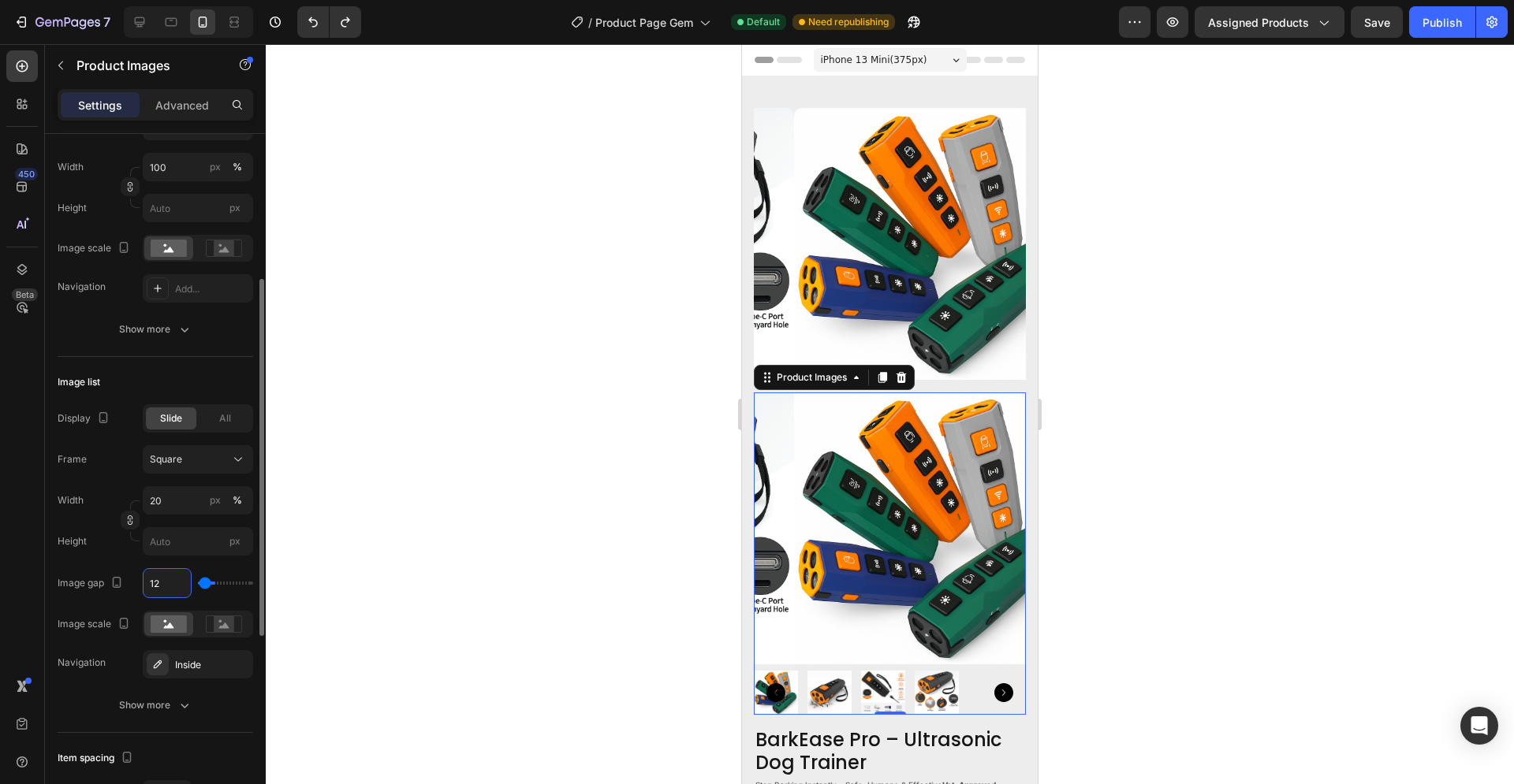
type input "121"
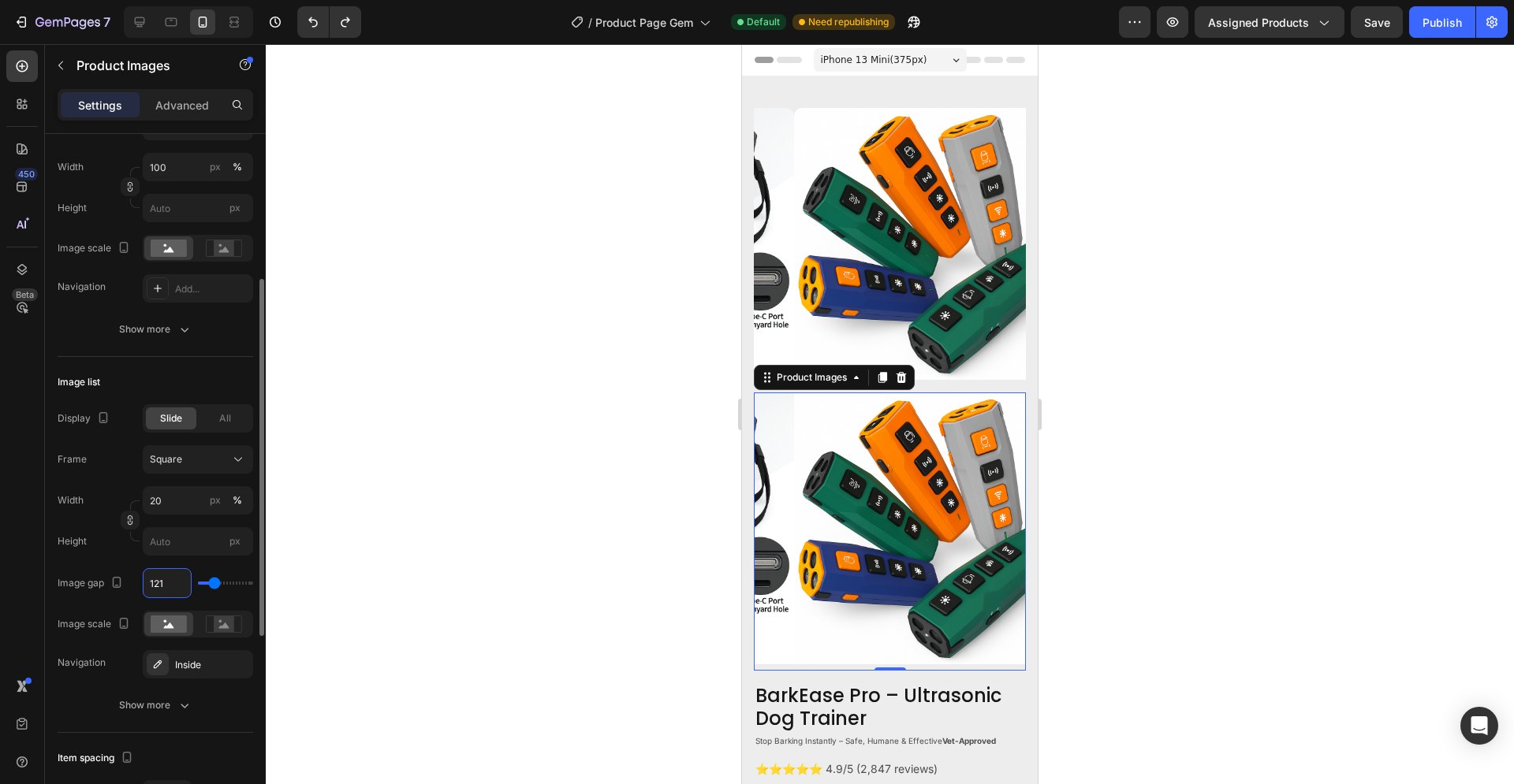
type input "1210"
type input "500"
type input "121"
type input "12"
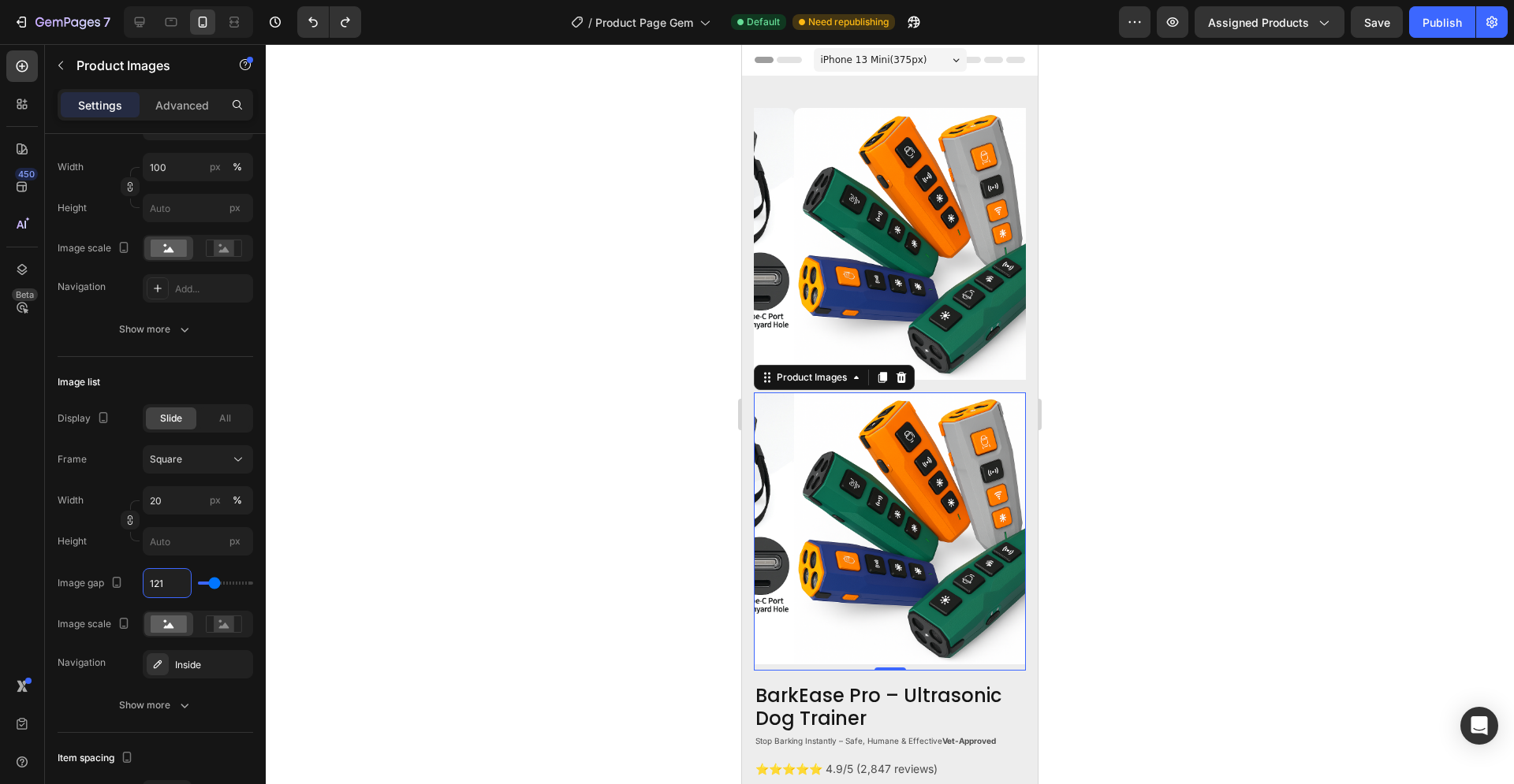
type input "12"
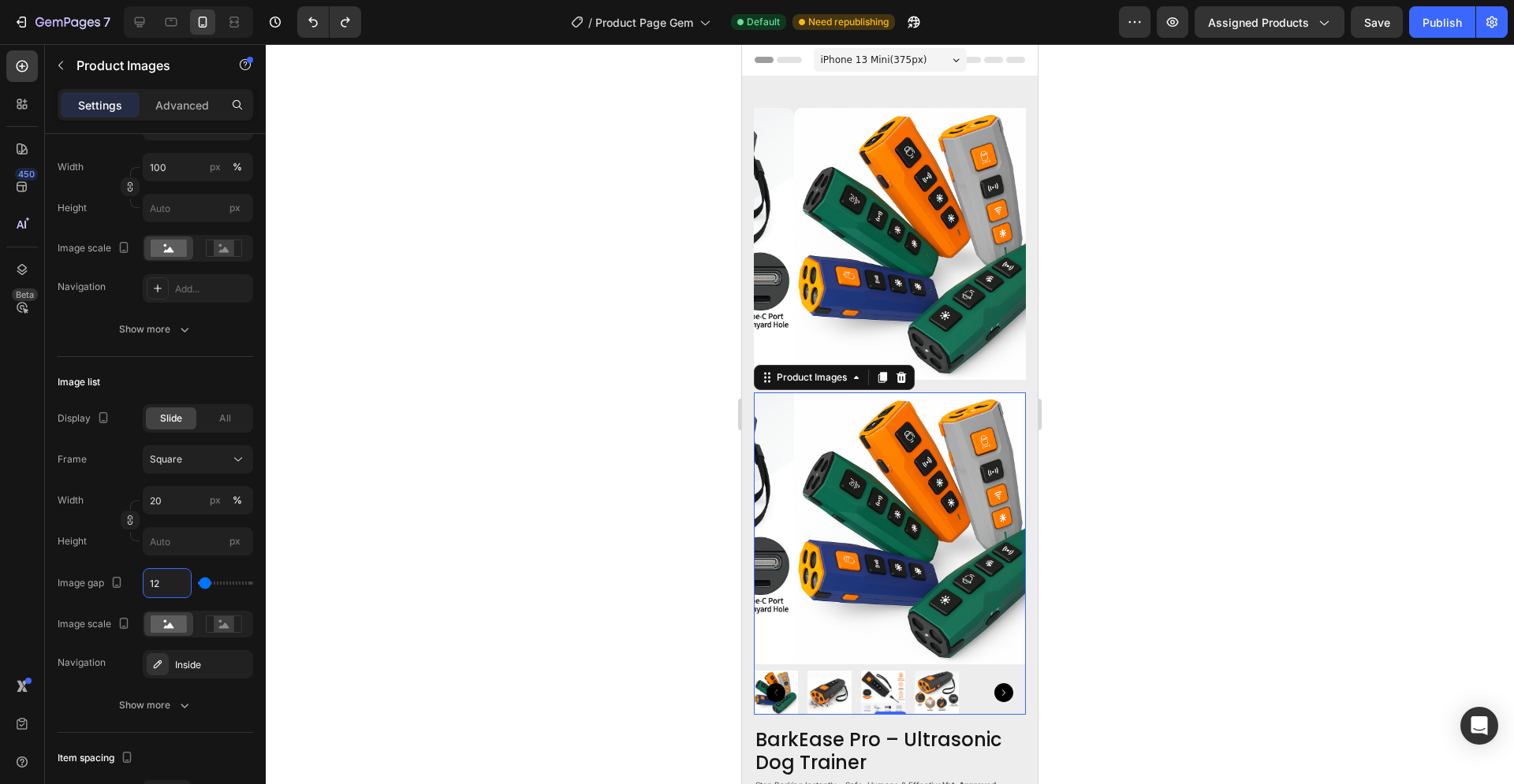
type input "1"
type input "10"
click at [336, 575] on div at bounding box center [889, 414] width 1248 height 740
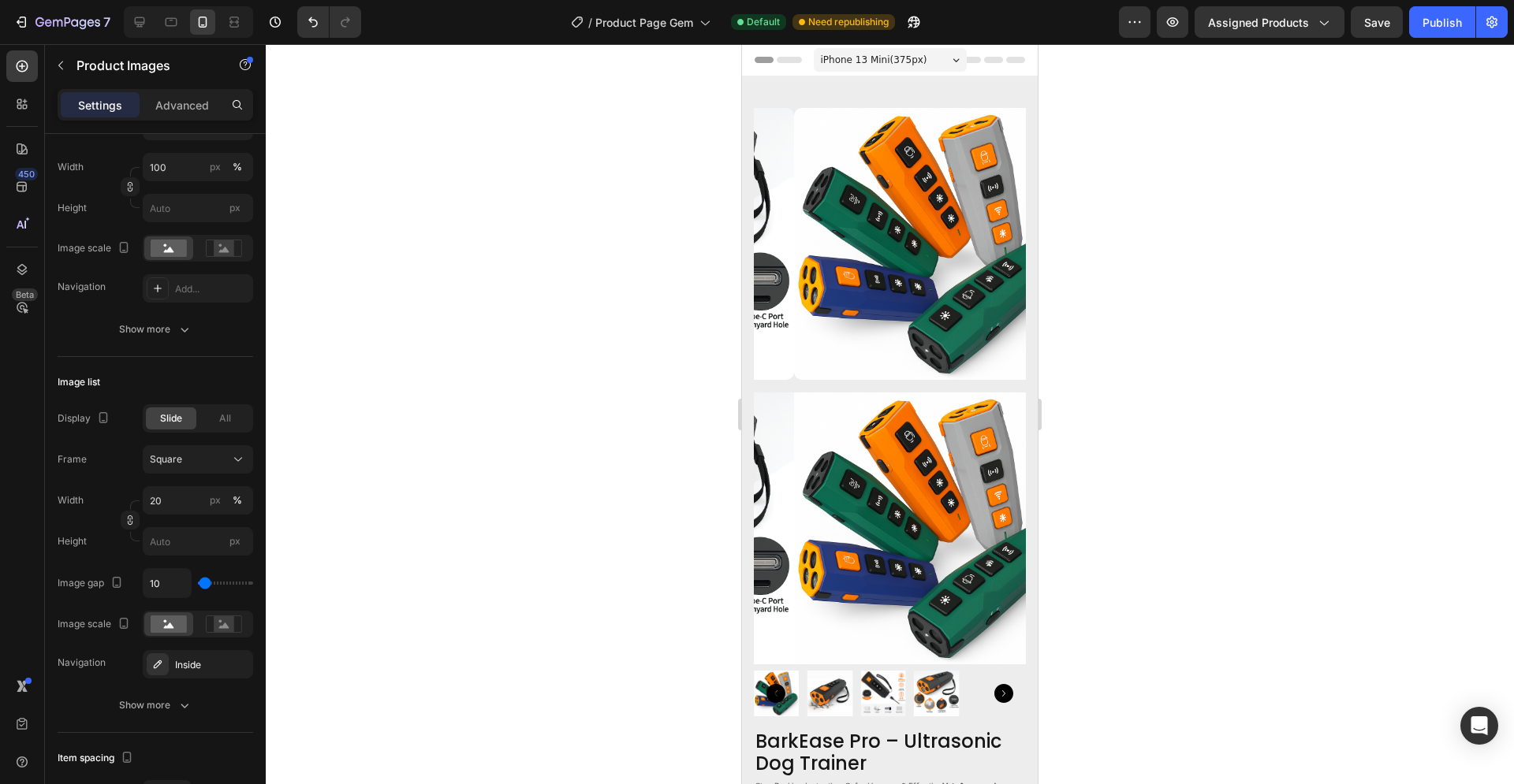
scroll to position [2030, 0]
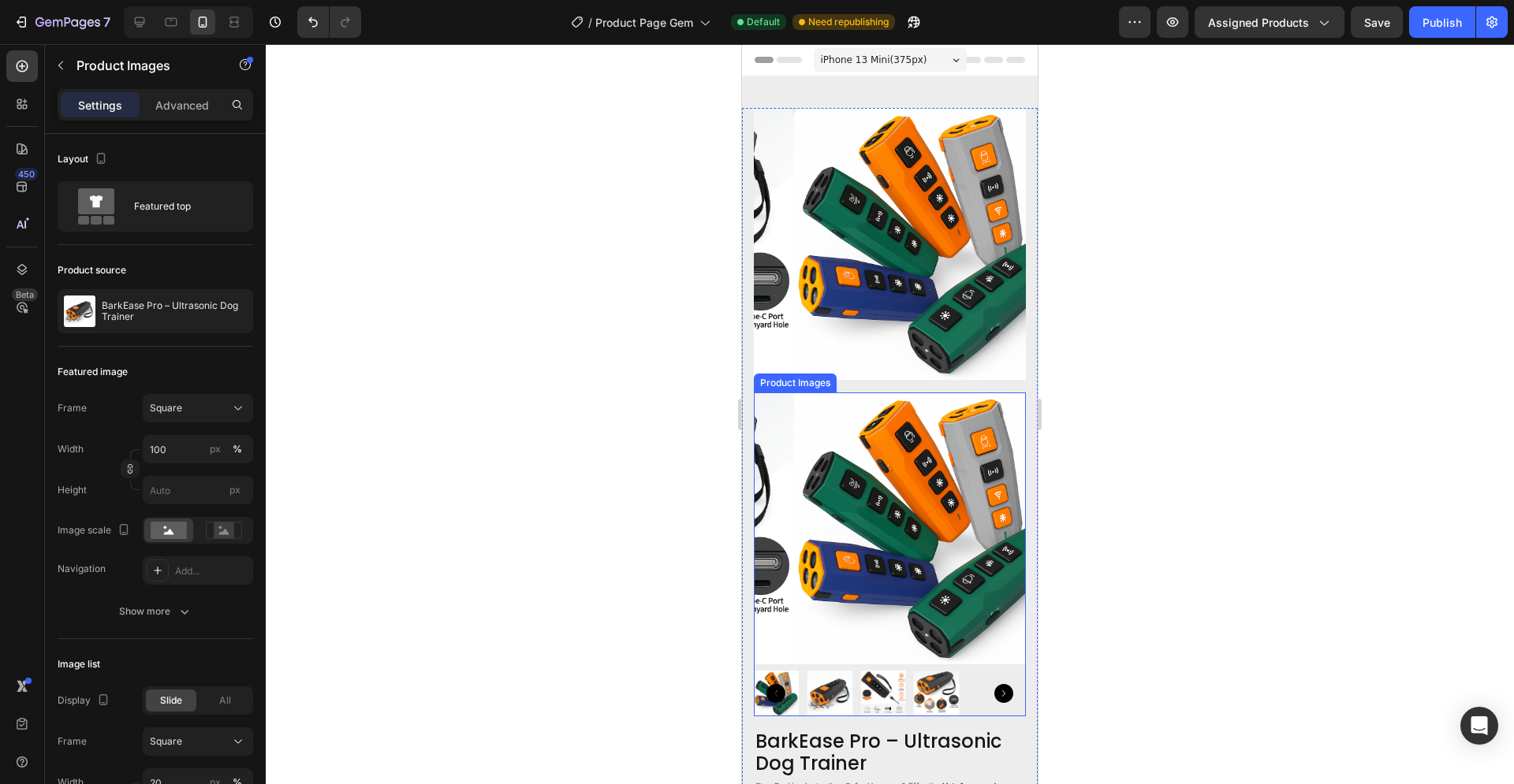
click at [832, 607] on img at bounding box center [930, 529] width 272 height 272
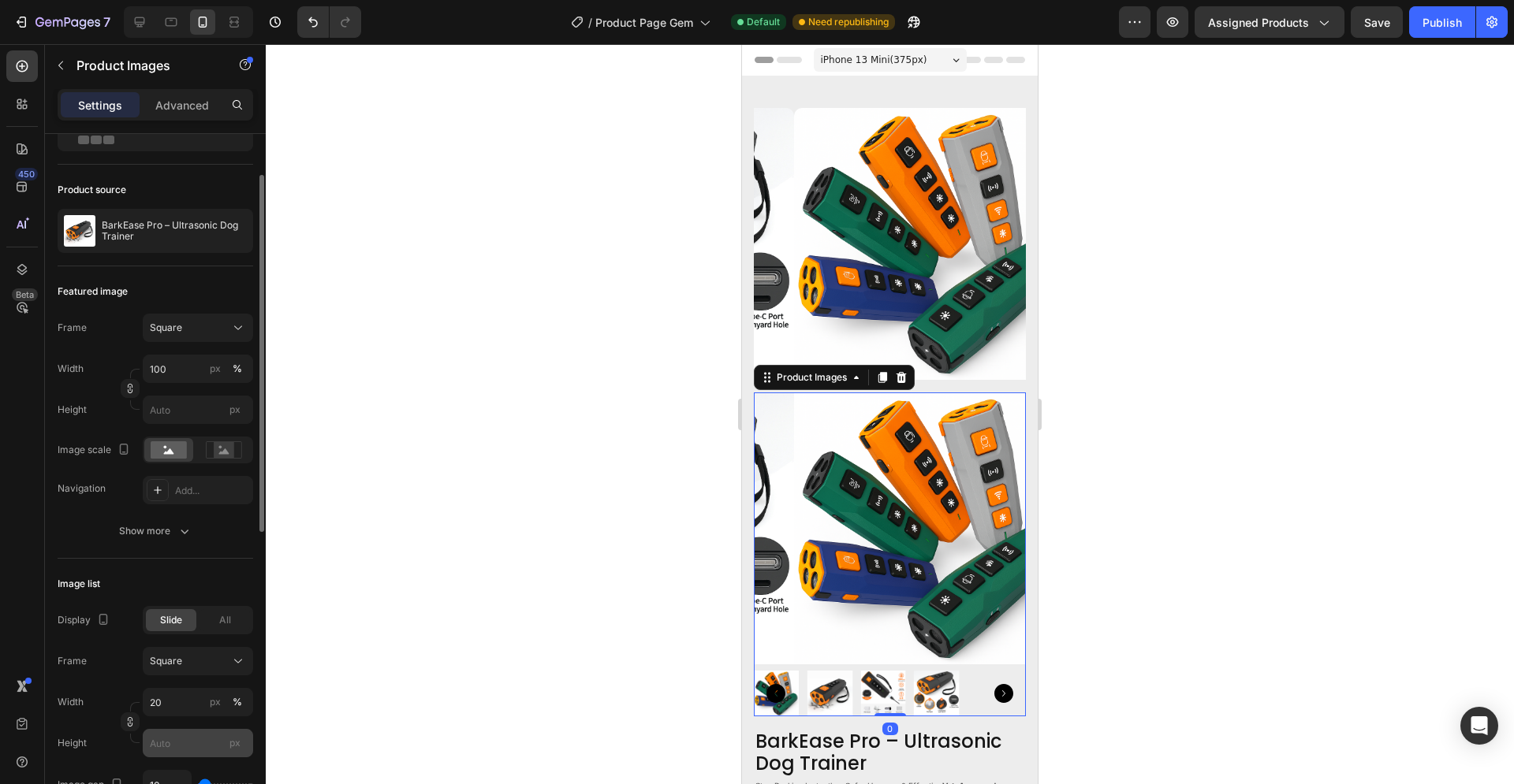
scroll to position [161, 0]
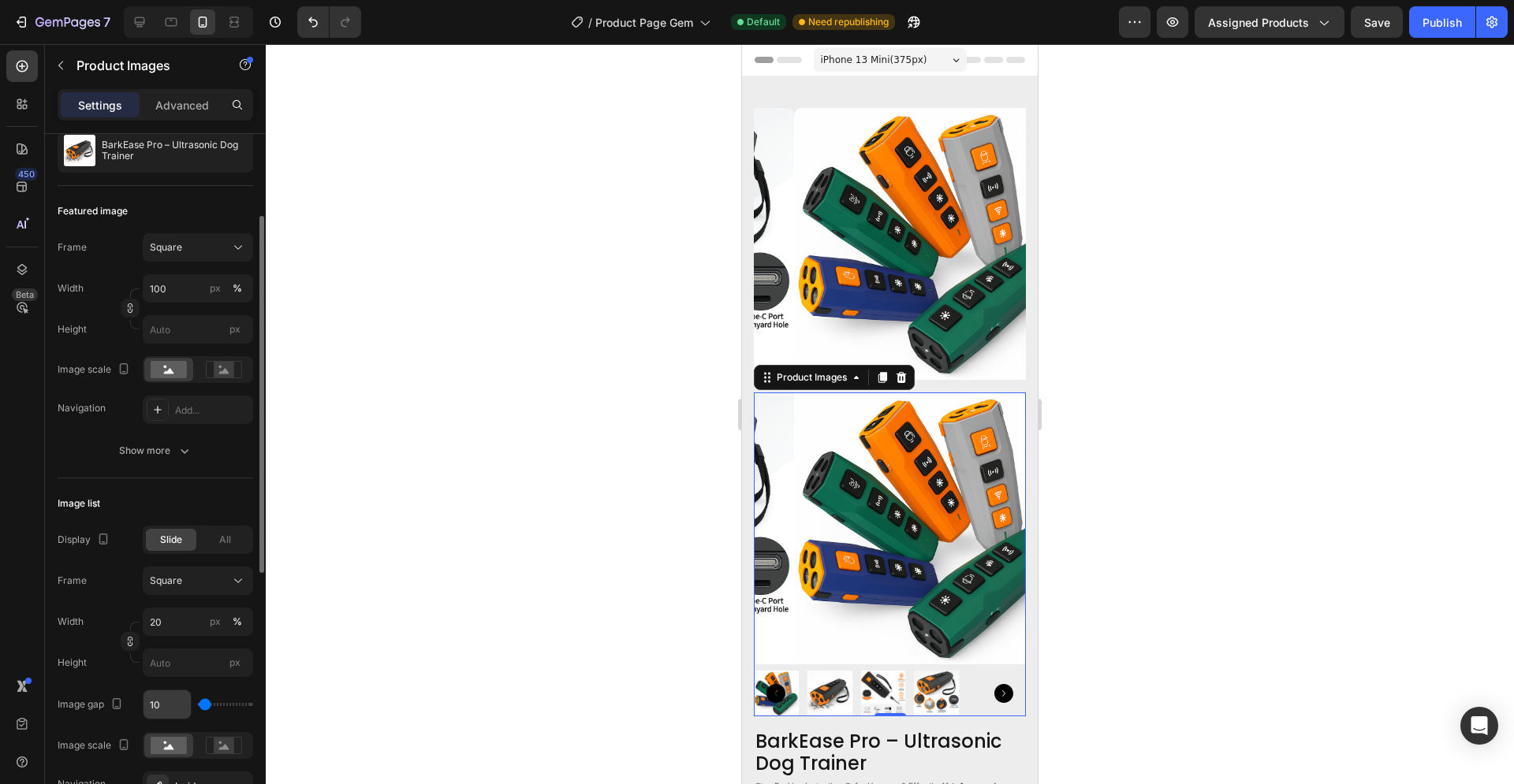
click at [168, 701] on input "10" at bounding box center [167, 704] width 47 height 29
type input "9"
type input "0"
type input "8"
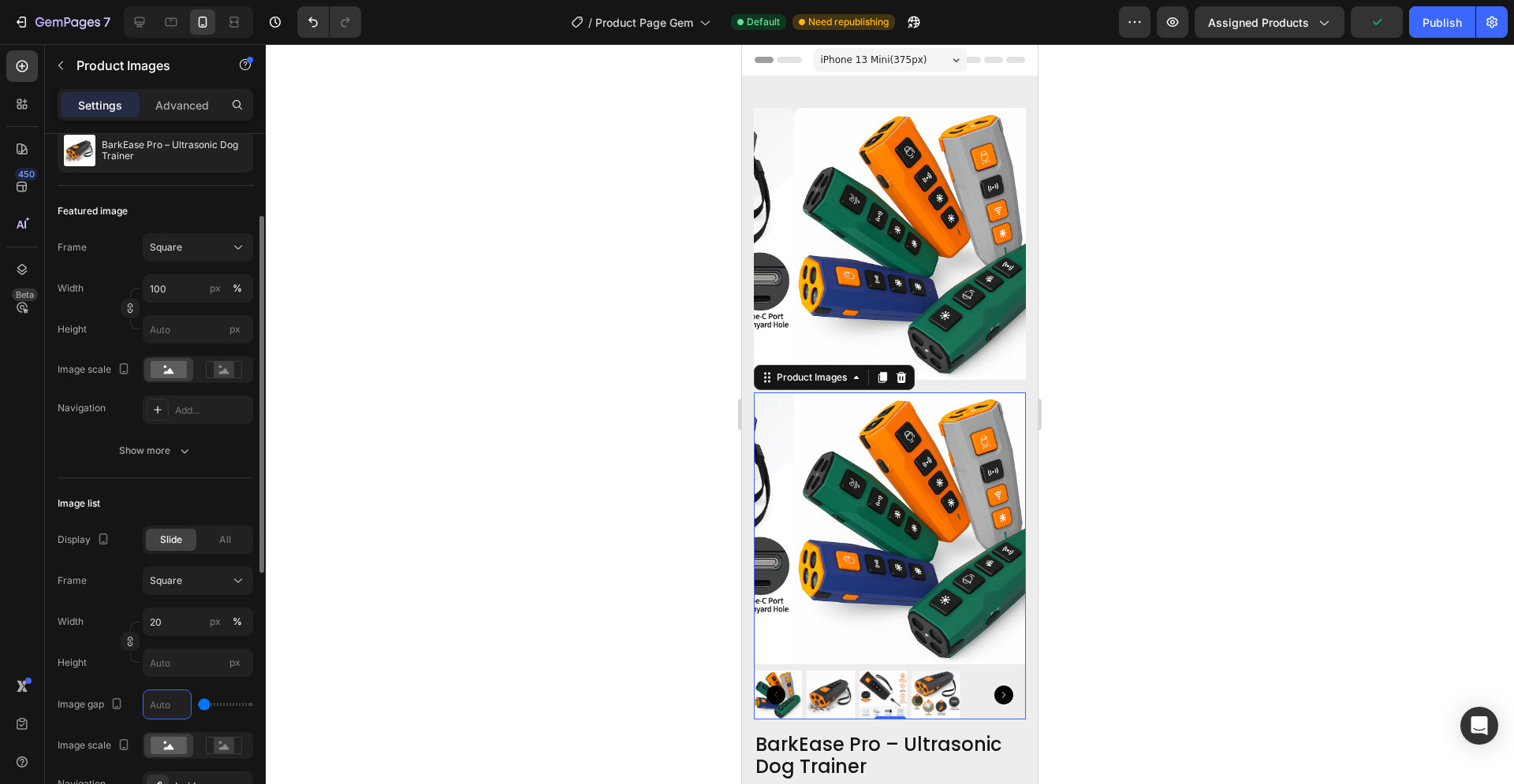
type input "8"
type input "8.5"
type input "9"
drag, startPoint x: 167, startPoint y: 702, endPoint x: 152, endPoint y: 702, distance: 15.0
click at [152, 702] on input "8.5" at bounding box center [167, 704] width 47 height 29
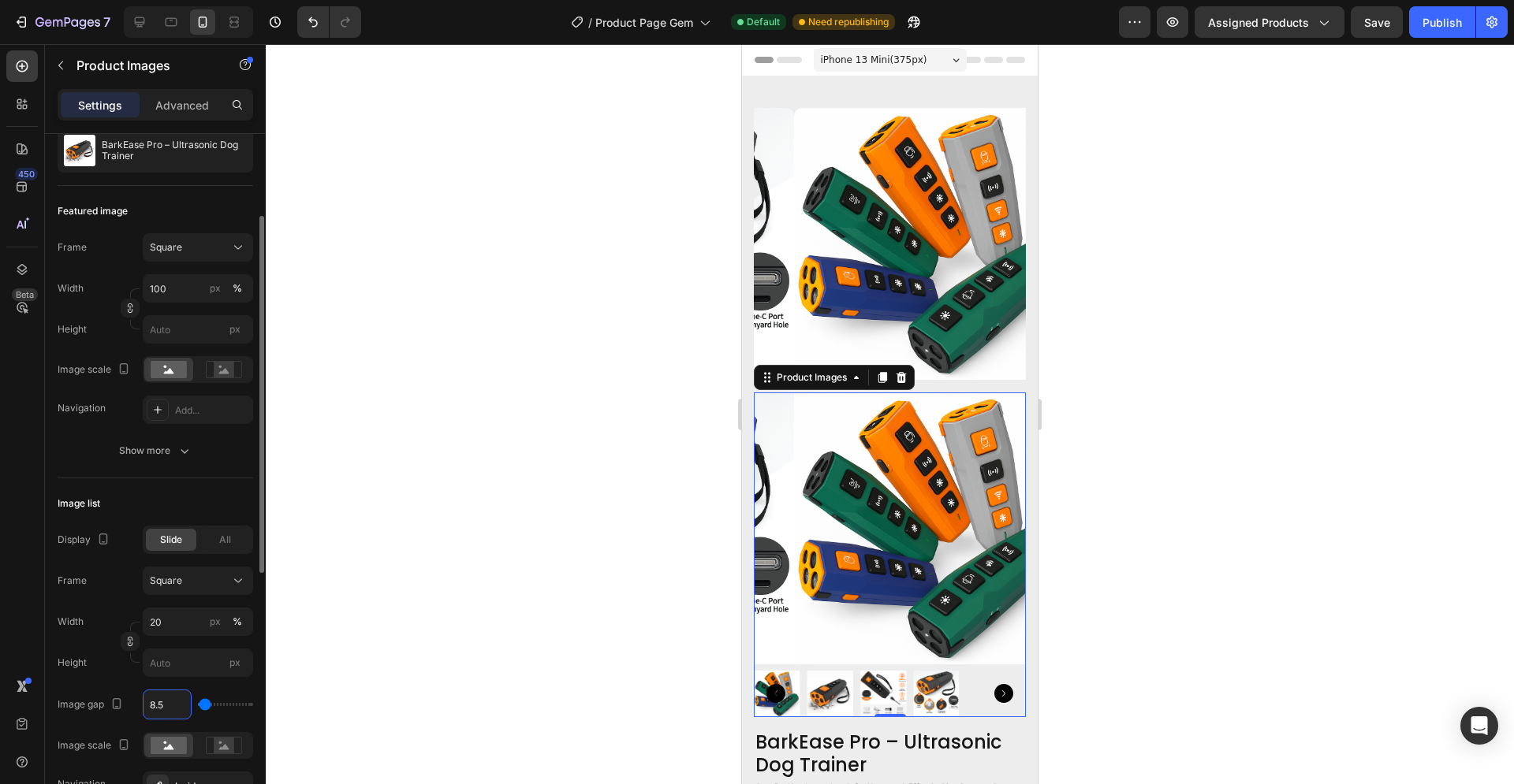
type input "8"
click at [452, 645] on div at bounding box center [889, 414] width 1248 height 740
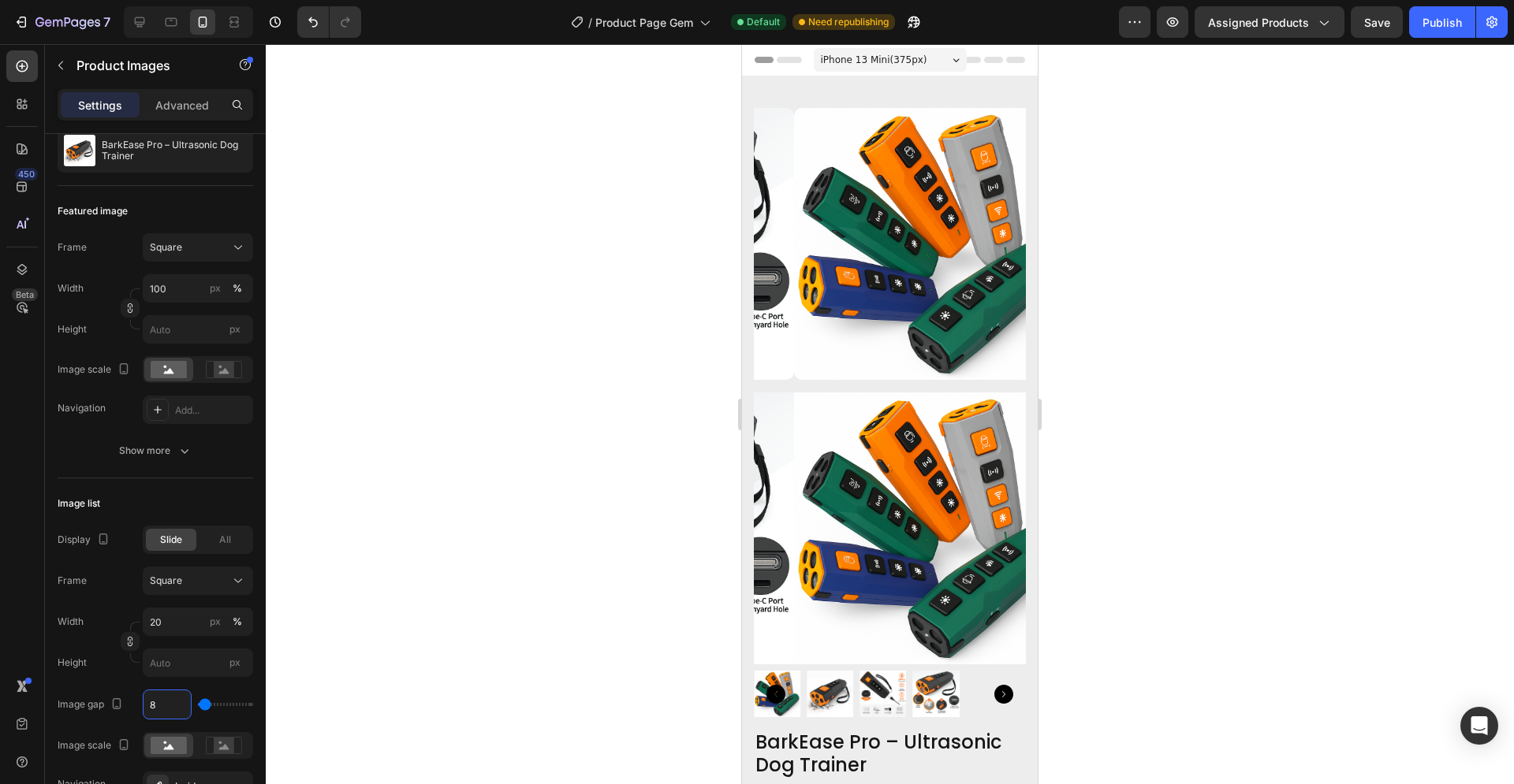
scroll to position [2030, 0]
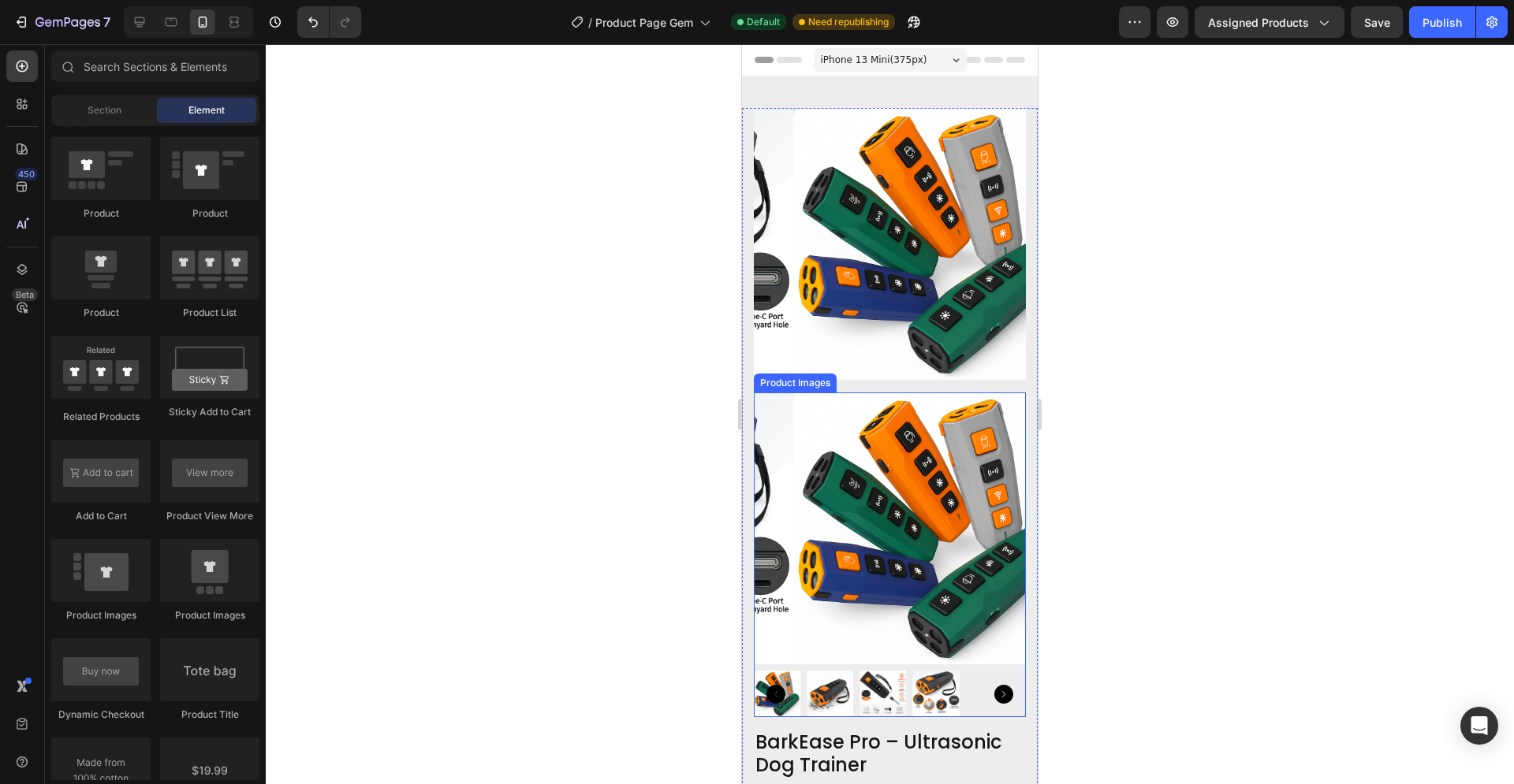
click at [801, 620] on img at bounding box center [930, 529] width 272 height 272
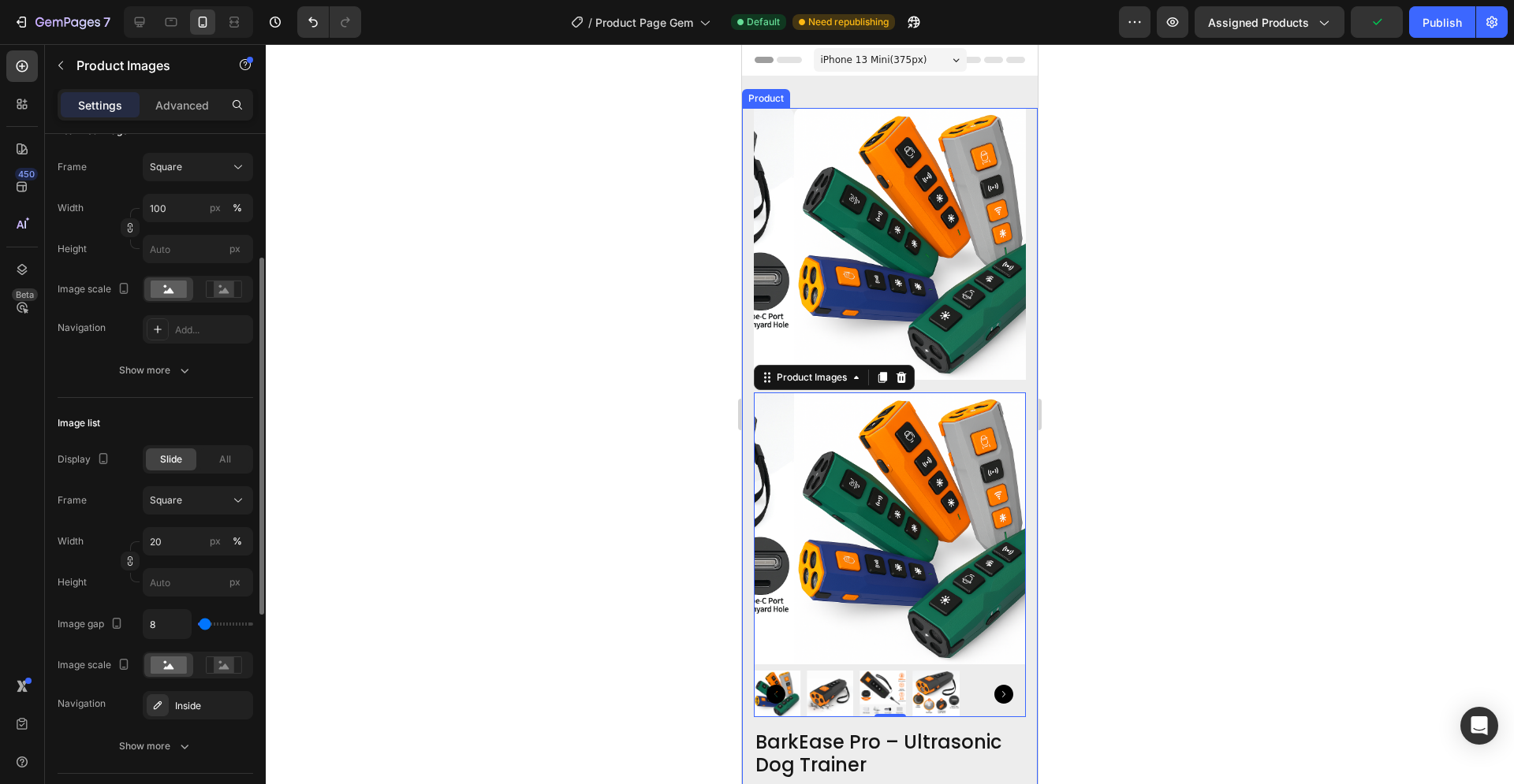
scroll to position [322, 0]
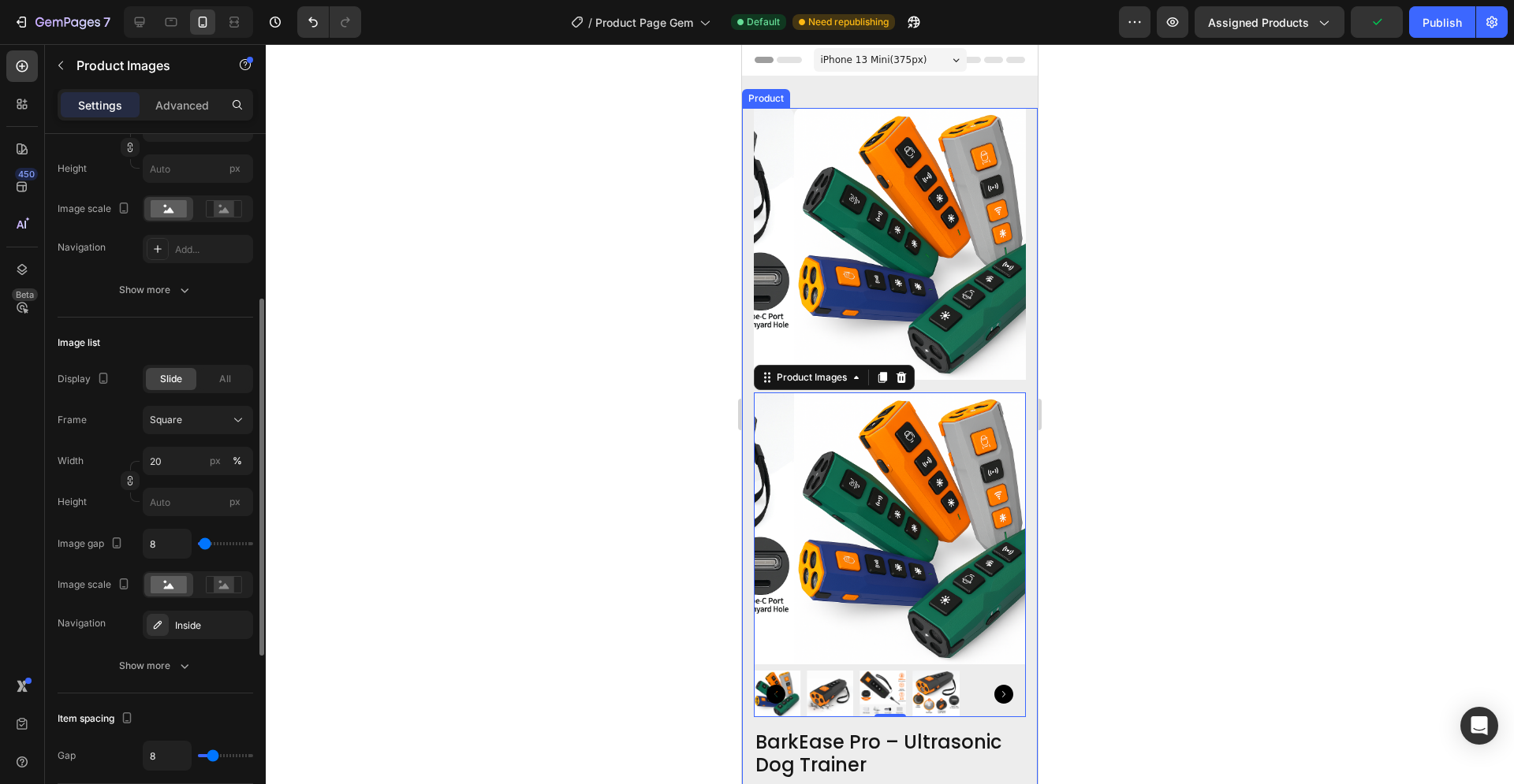
click at [92, 628] on div "Navigation" at bounding box center [82, 623] width 48 height 14
click at [77, 619] on div "Navigation" at bounding box center [82, 623] width 48 height 14
click at [209, 626] on div "Inside" at bounding box center [198, 625] width 46 height 14
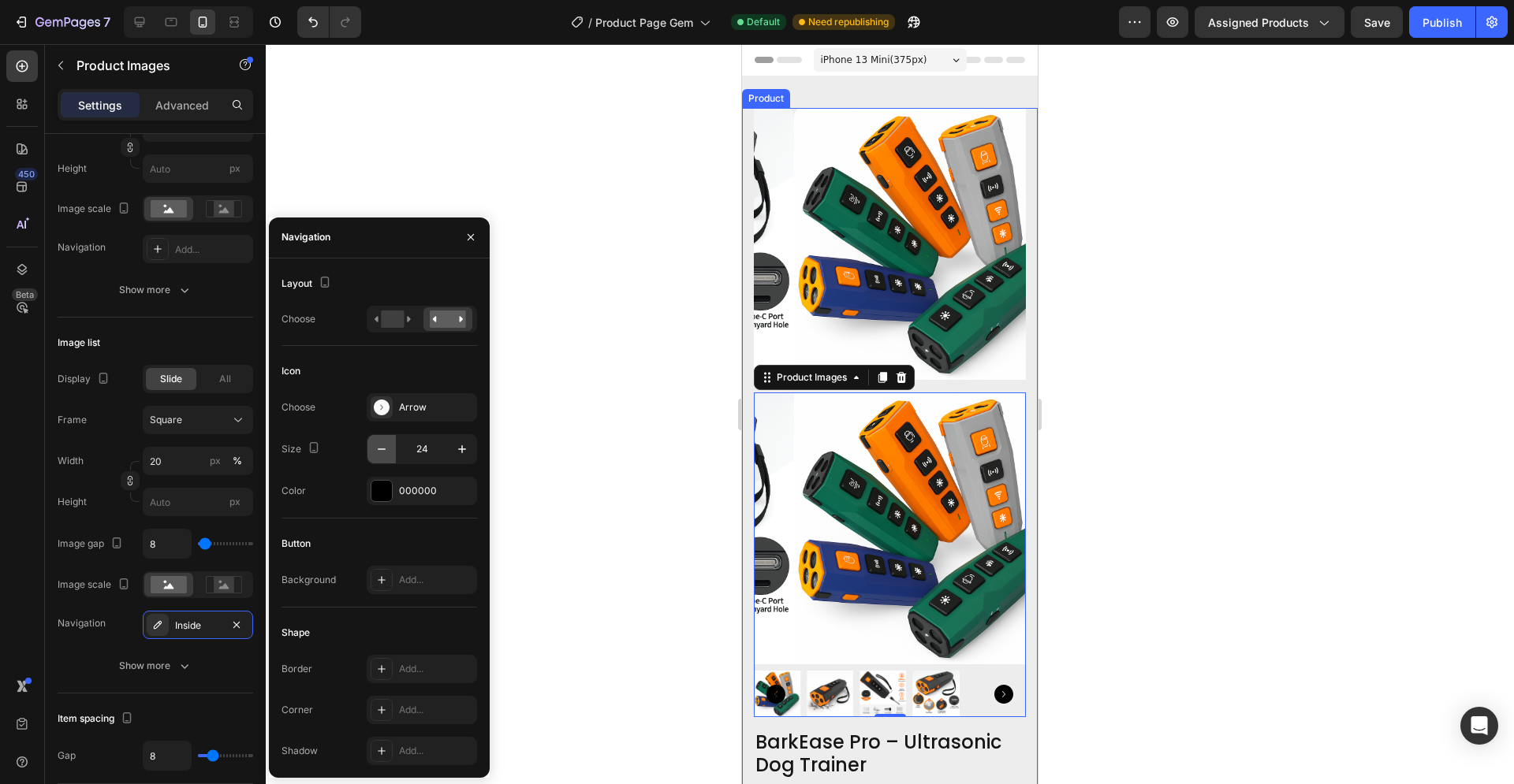
click at [384, 451] on icon "button" at bounding box center [381, 449] width 15 height 15
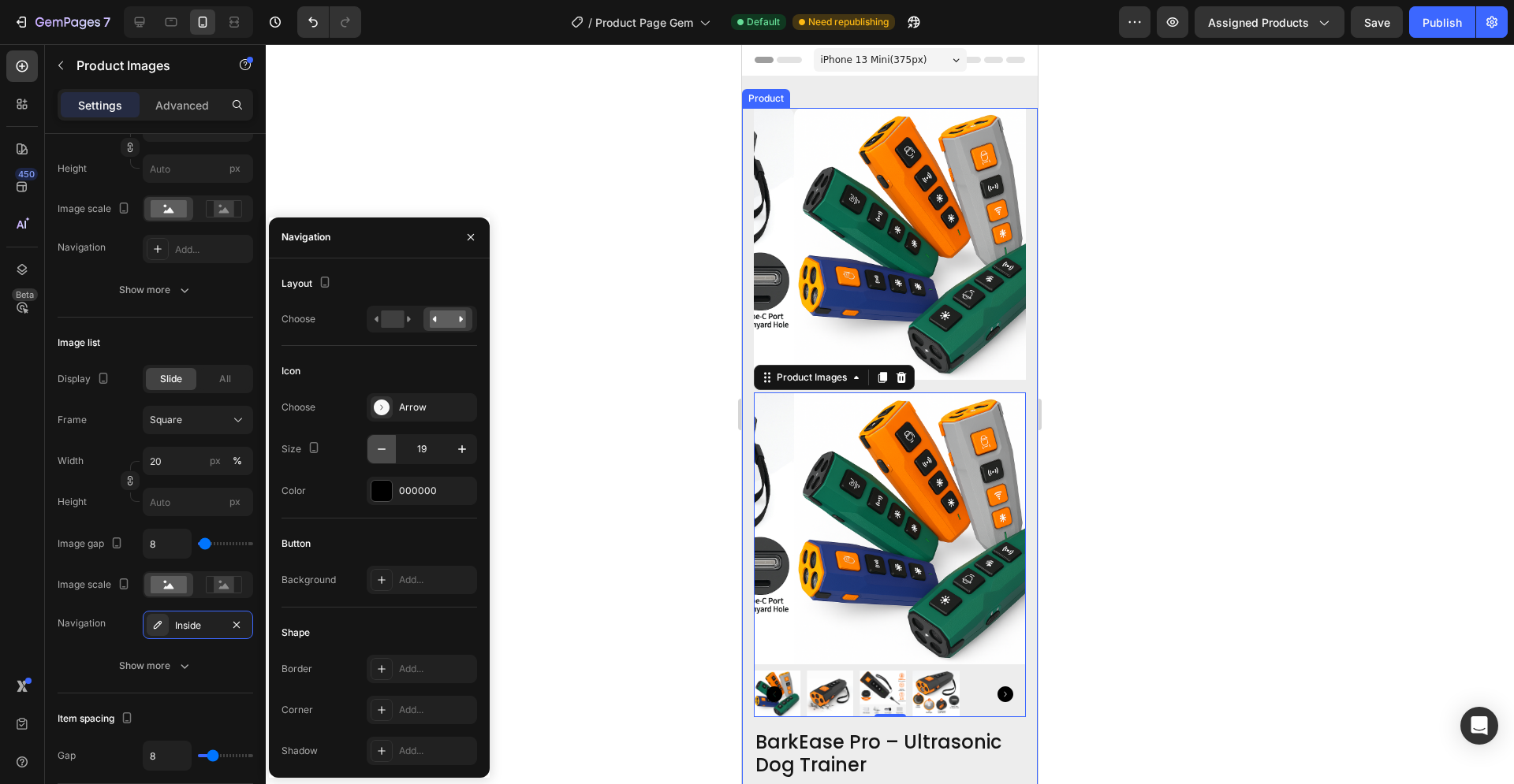
click at [384, 451] on icon "button" at bounding box center [381, 449] width 15 height 15
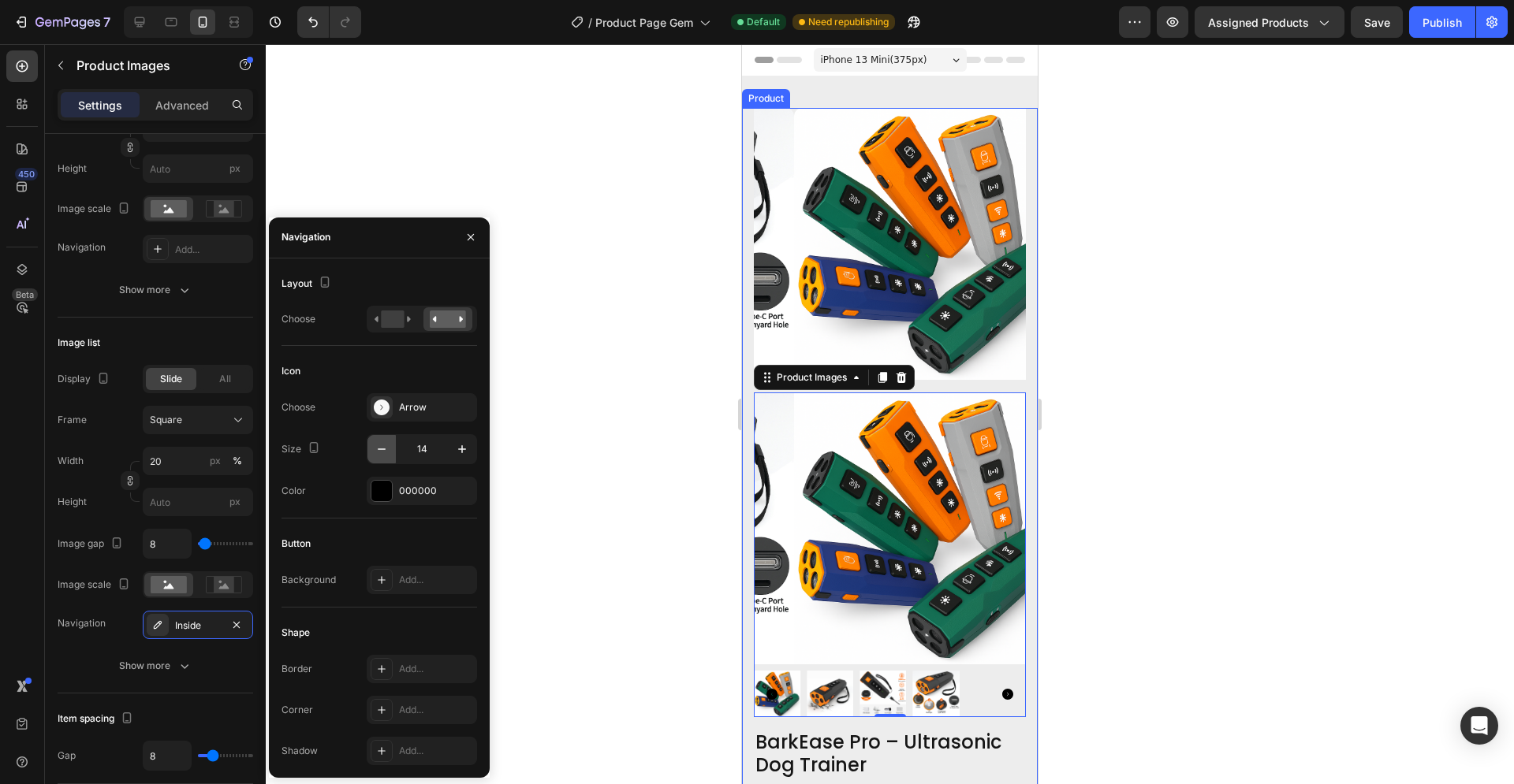
click at [384, 451] on icon "button" at bounding box center [381, 449] width 15 height 15
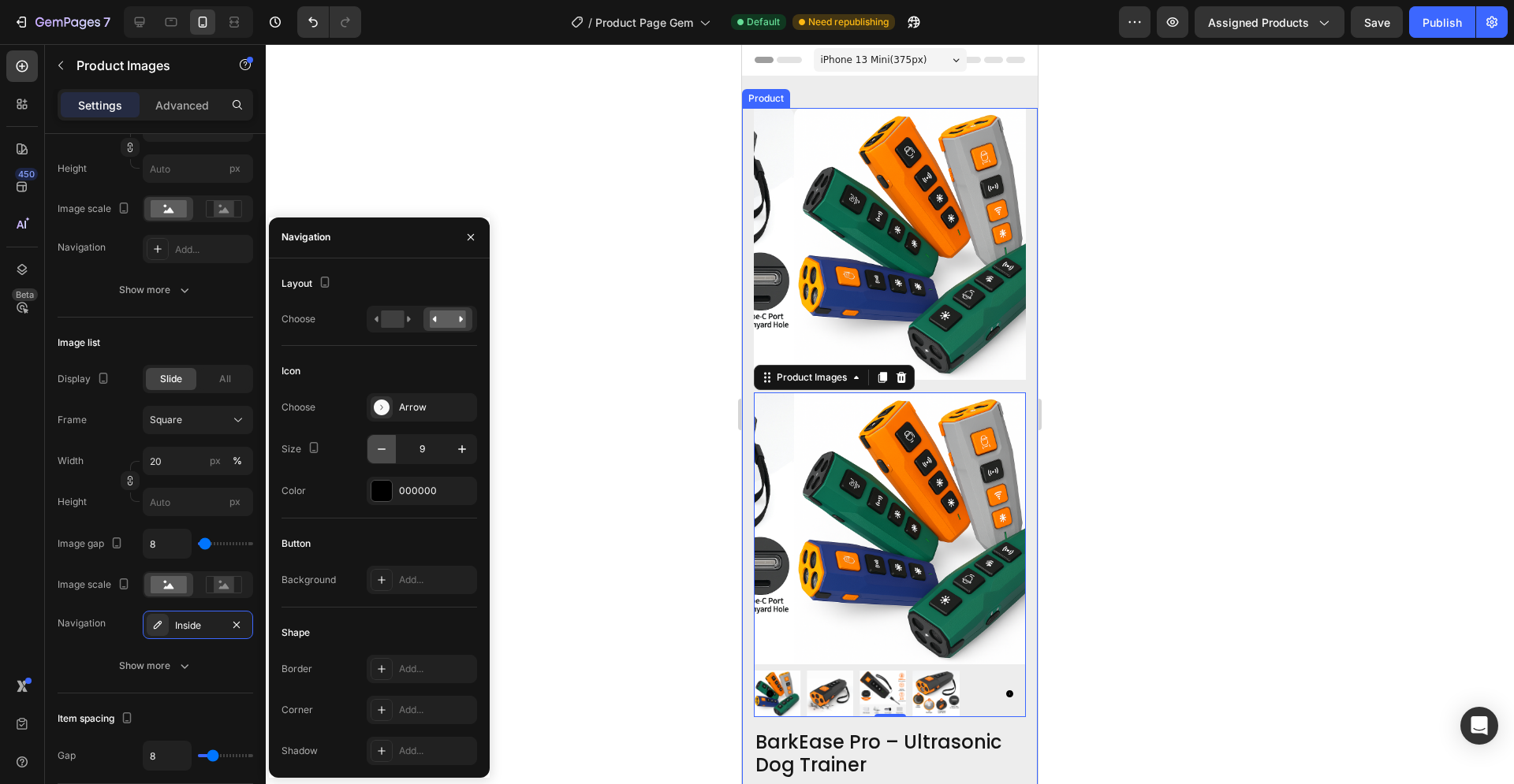
click at [384, 451] on icon "button" at bounding box center [381, 449] width 15 height 15
type input "8"
click at [408, 416] on div "Arrow" at bounding box center [422, 407] width 110 height 29
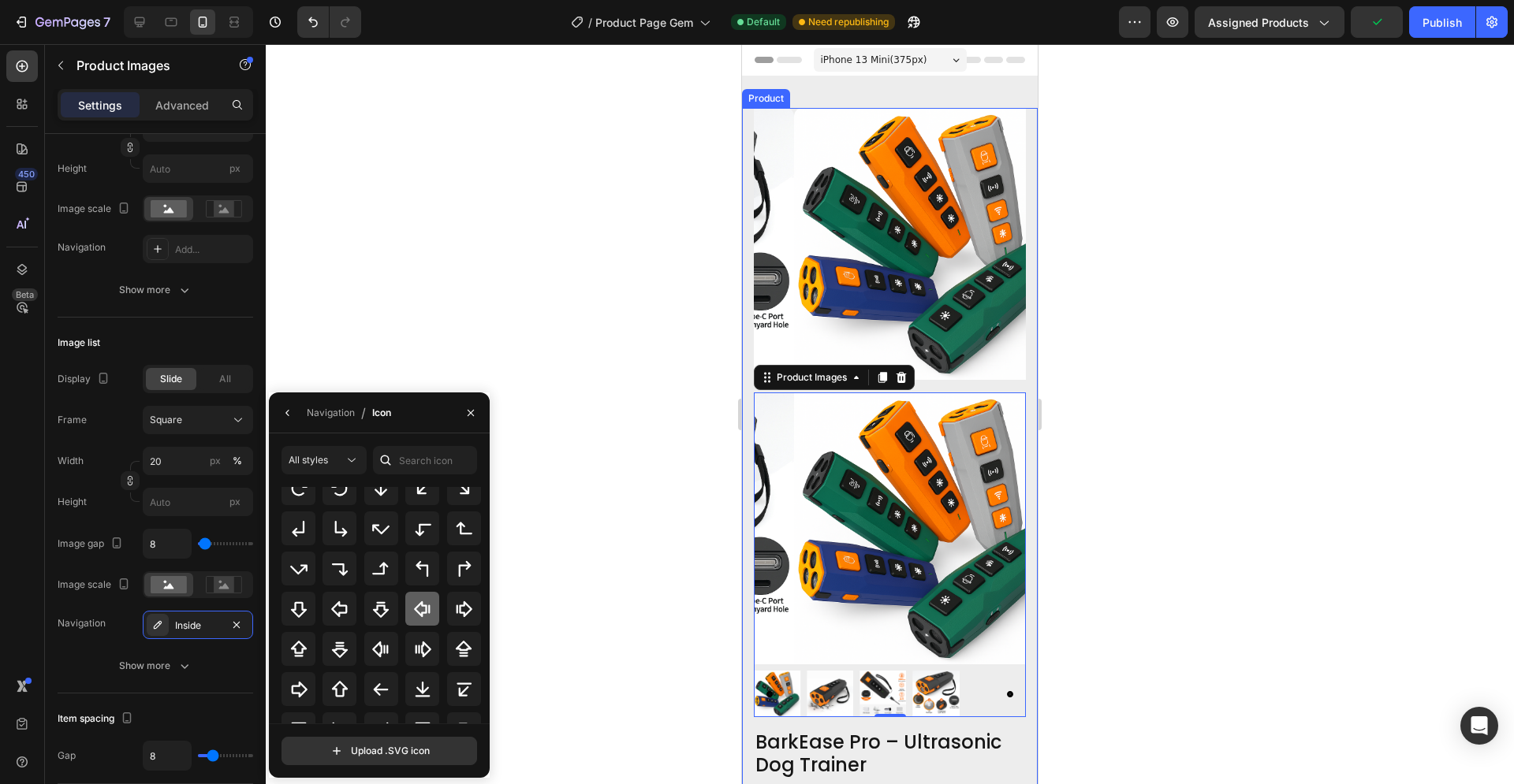
scroll to position [513, 0]
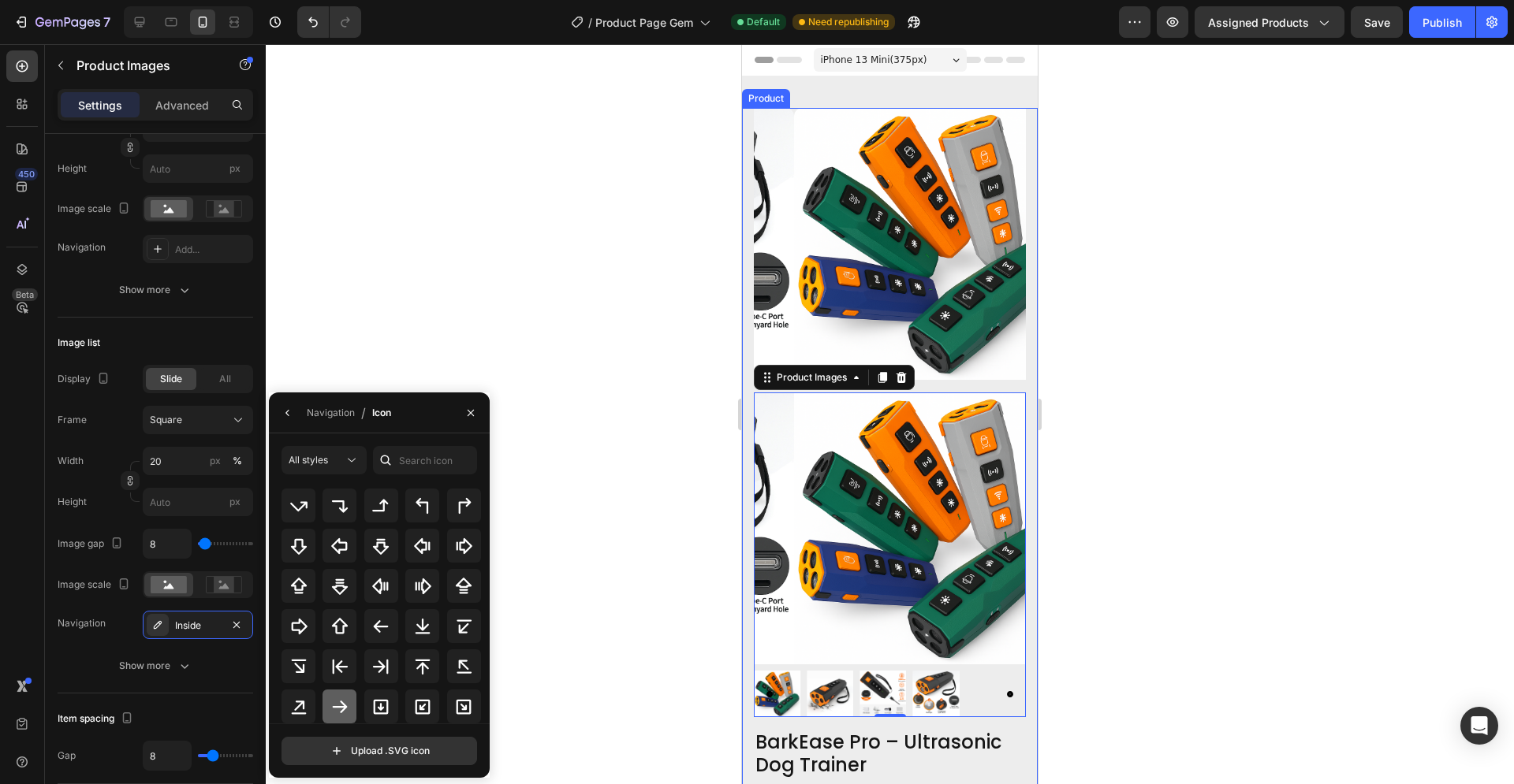
click at [343, 709] on icon at bounding box center [339, 707] width 19 height 19
click at [290, 413] on icon "button" at bounding box center [287, 412] width 12 height 12
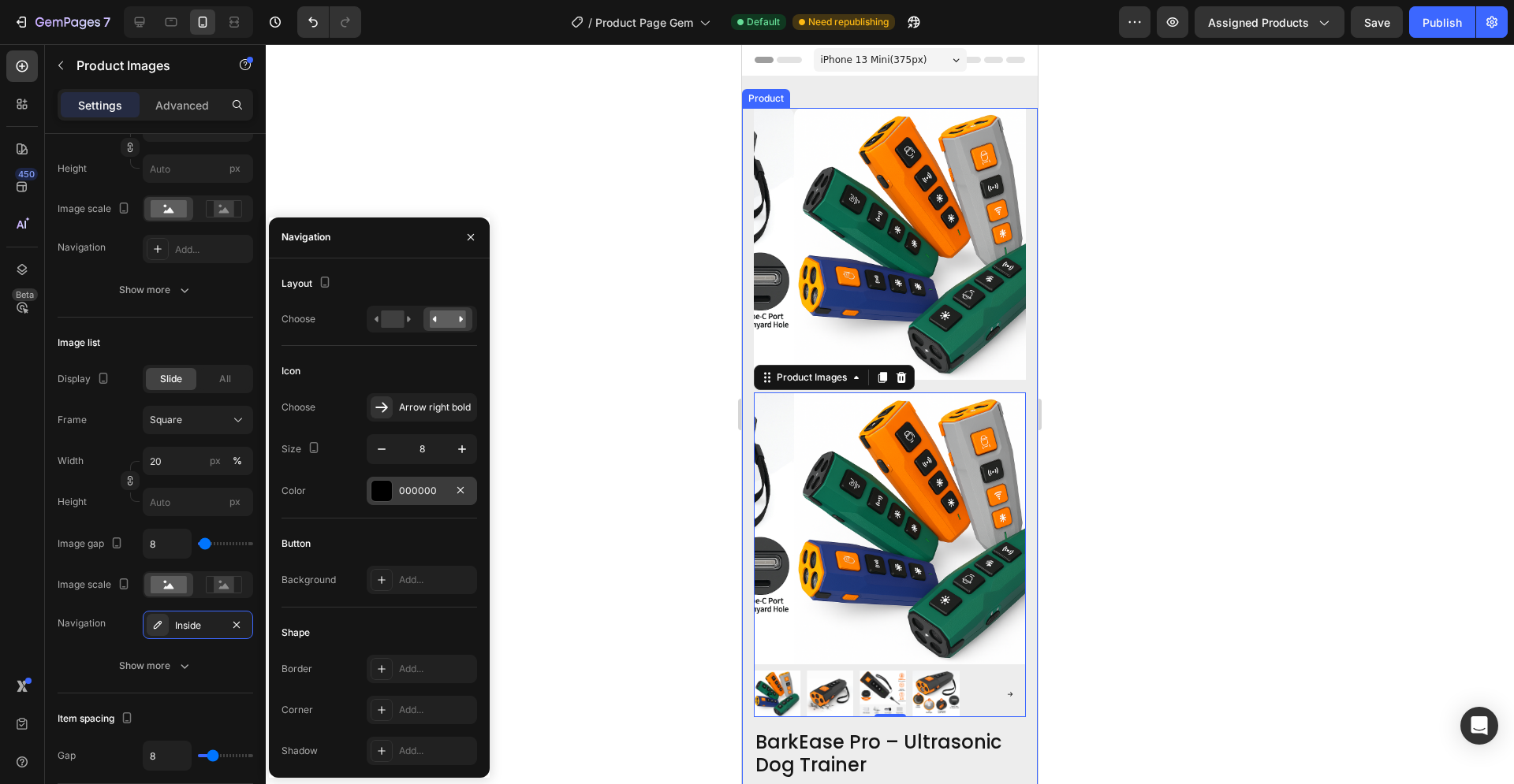
click at [386, 482] on div at bounding box center [381, 491] width 20 height 20
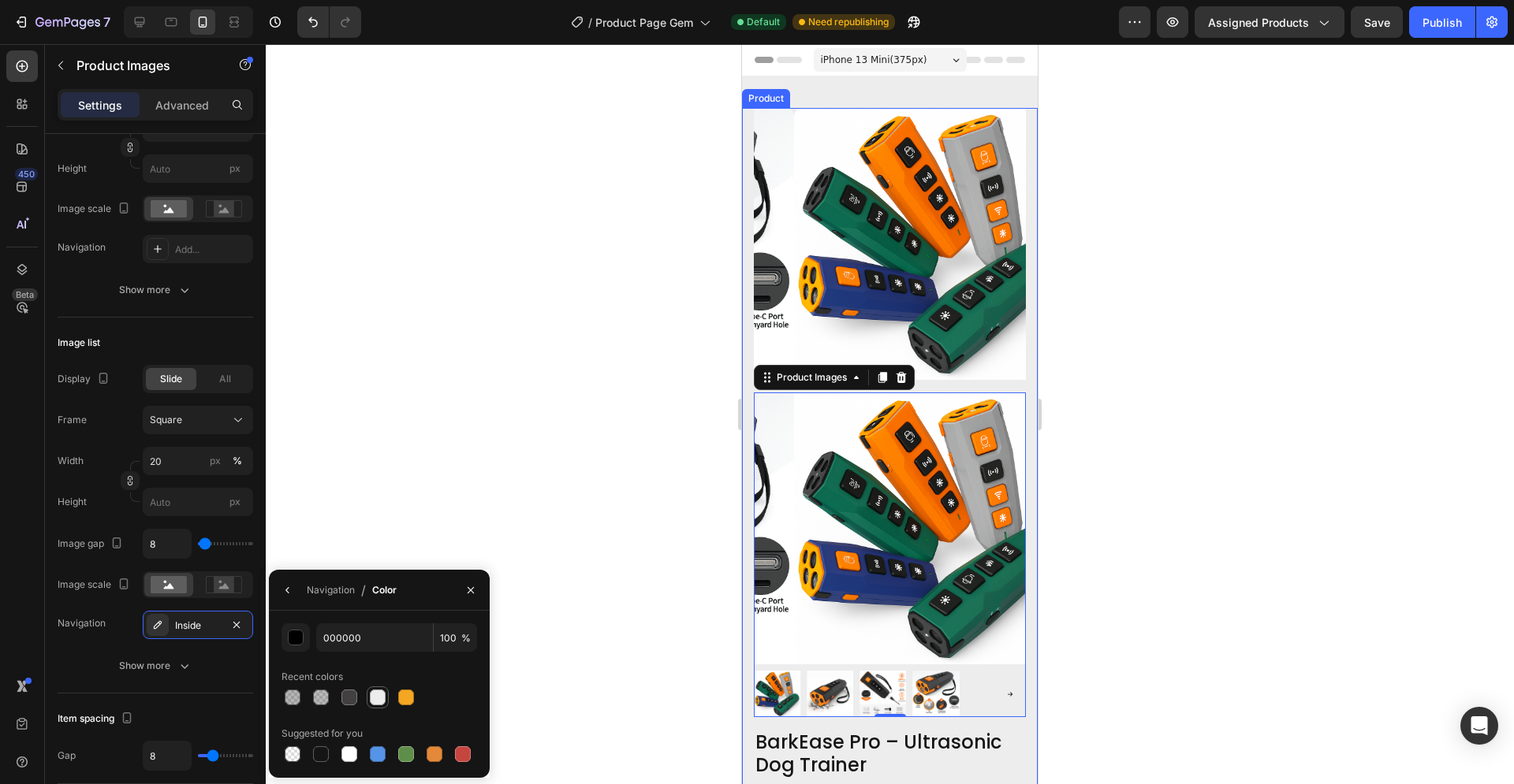
click at [381, 696] on div at bounding box center [377, 697] width 15 height 15
type input "EDEDED"
click at [295, 587] on button "button" at bounding box center [288, 590] width 25 height 25
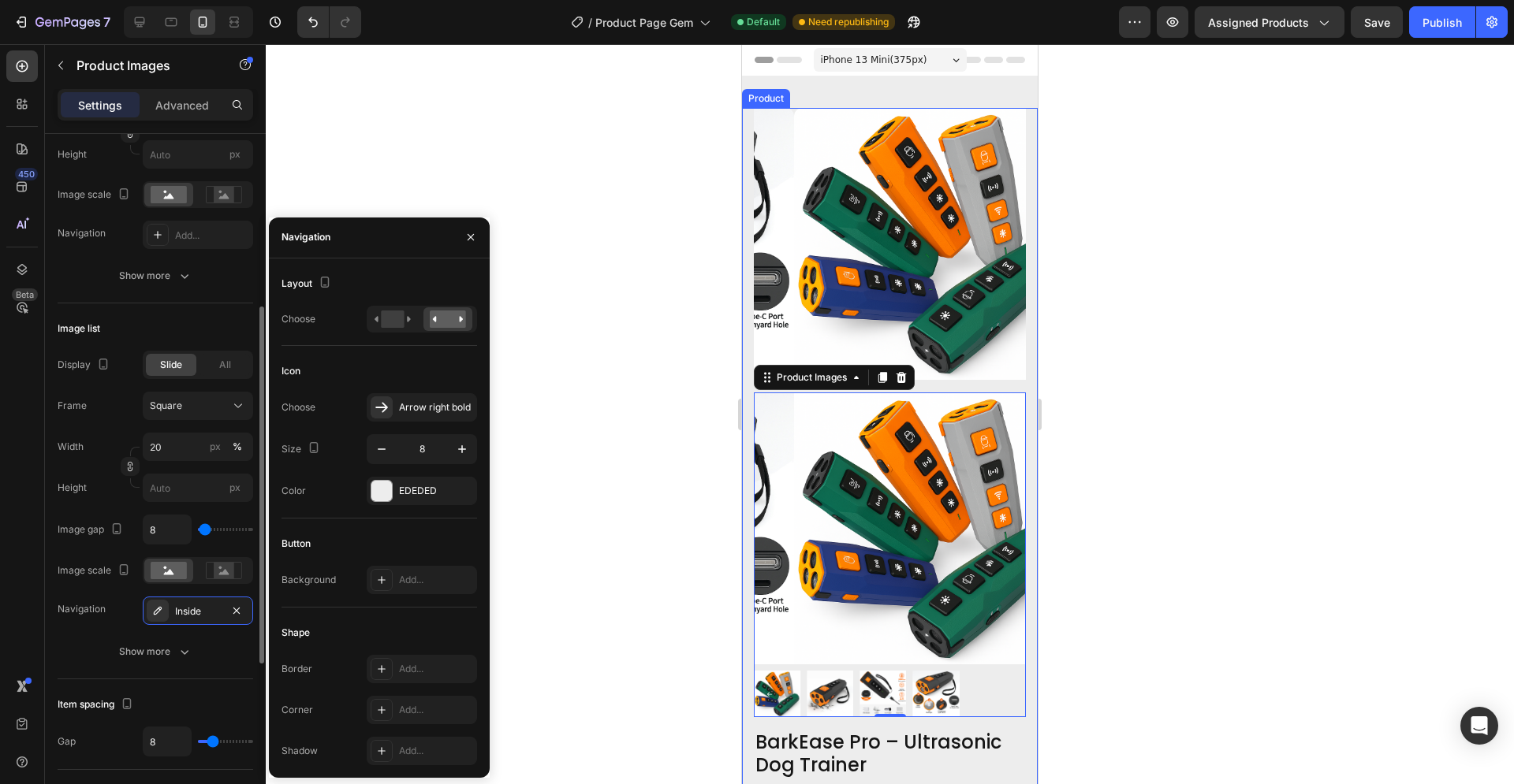
scroll to position [255, 0]
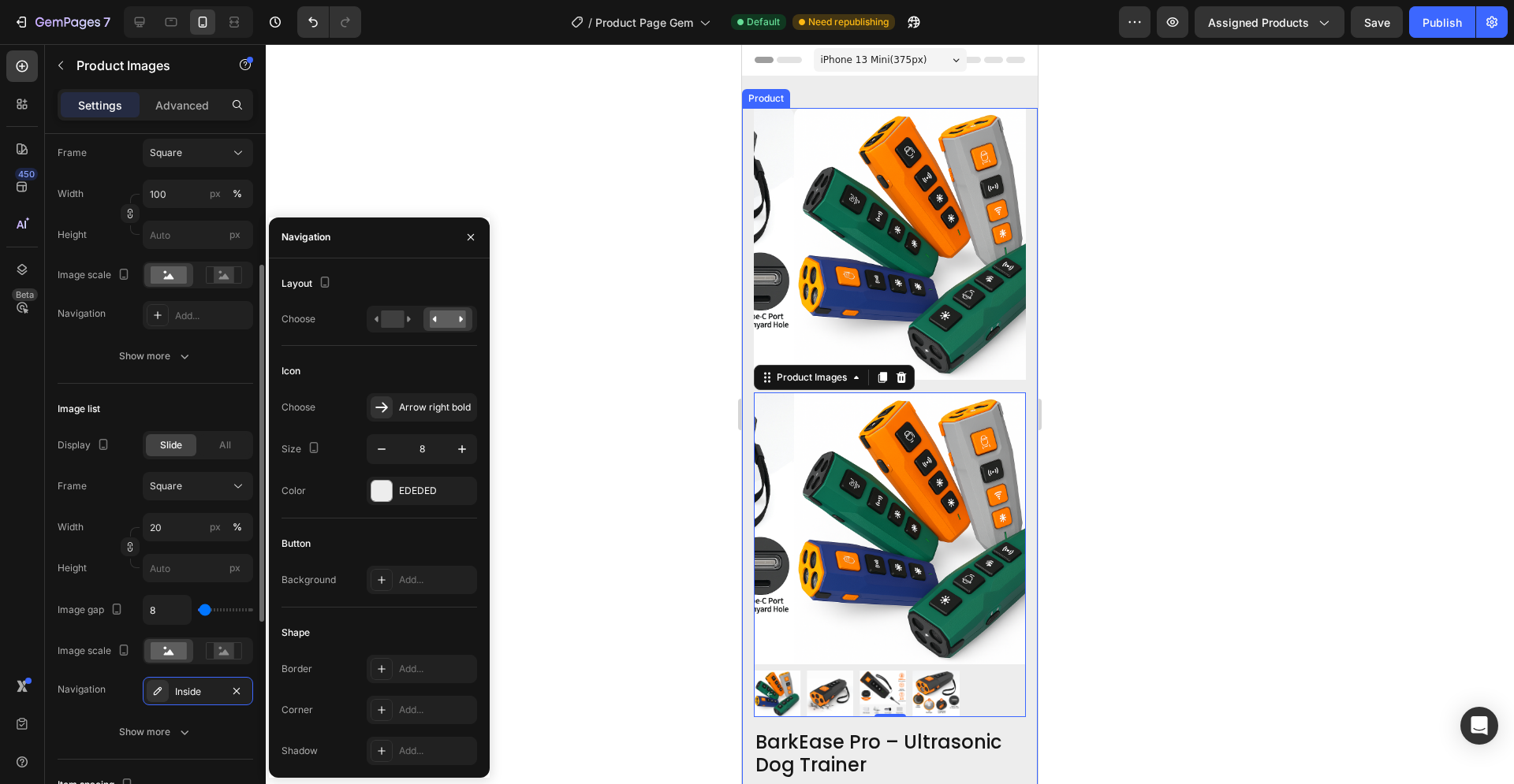
click at [182, 401] on div "Image list" at bounding box center [156, 408] width 196 height 25
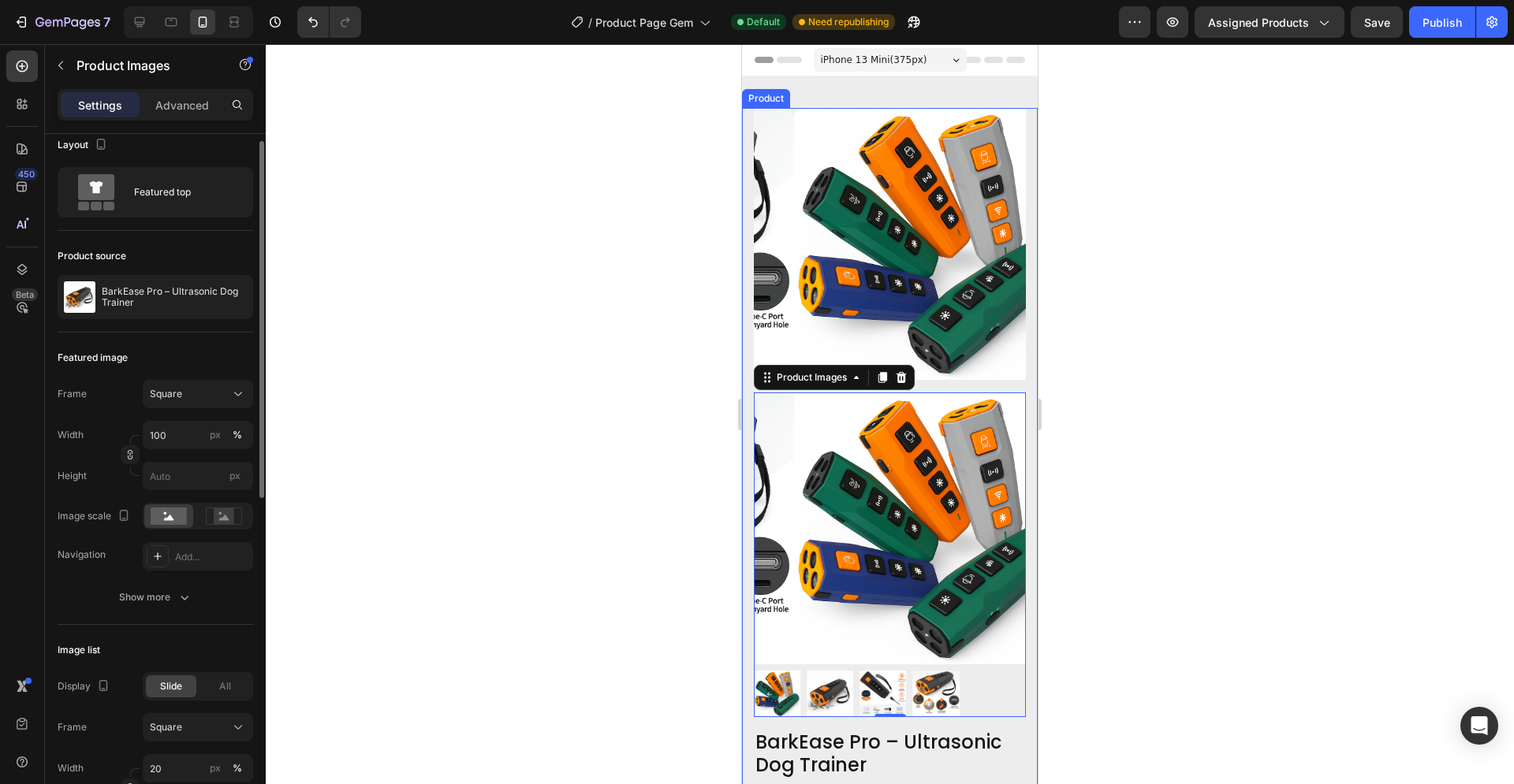
scroll to position [0, 0]
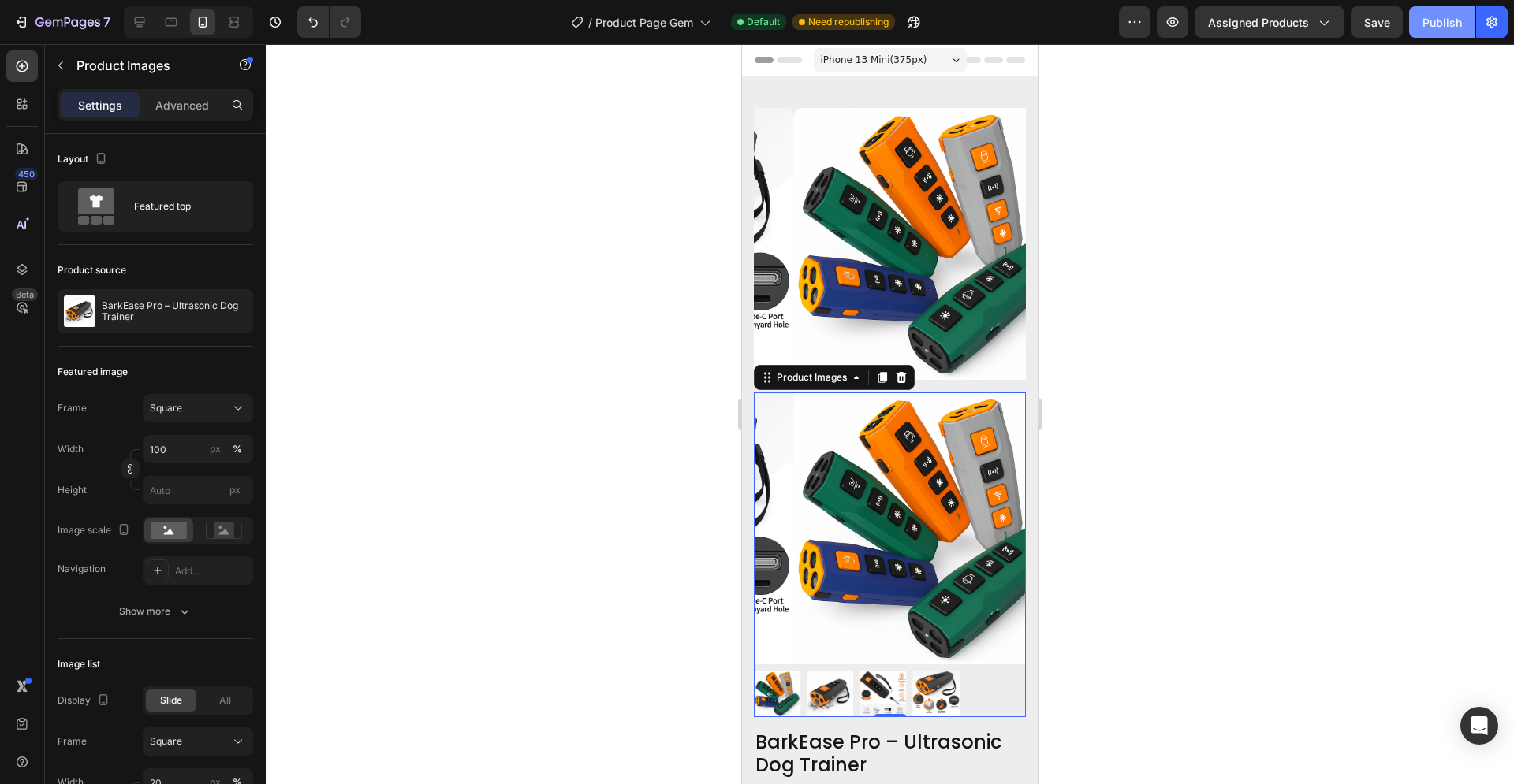
click at [1462, 20] on div "Publish" at bounding box center [1442, 22] width 39 height 16
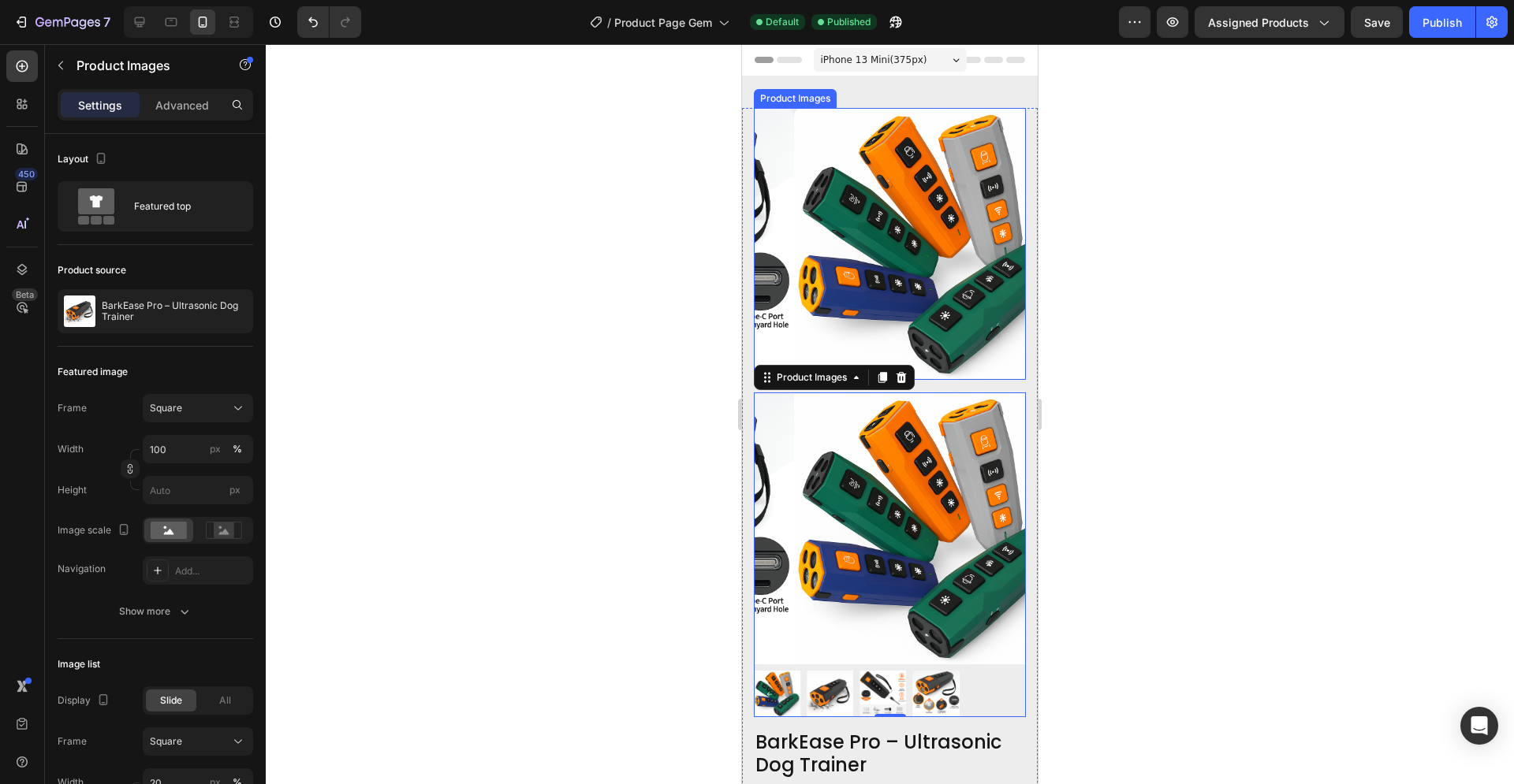
click at [943, 206] on img at bounding box center [930, 244] width 272 height 272
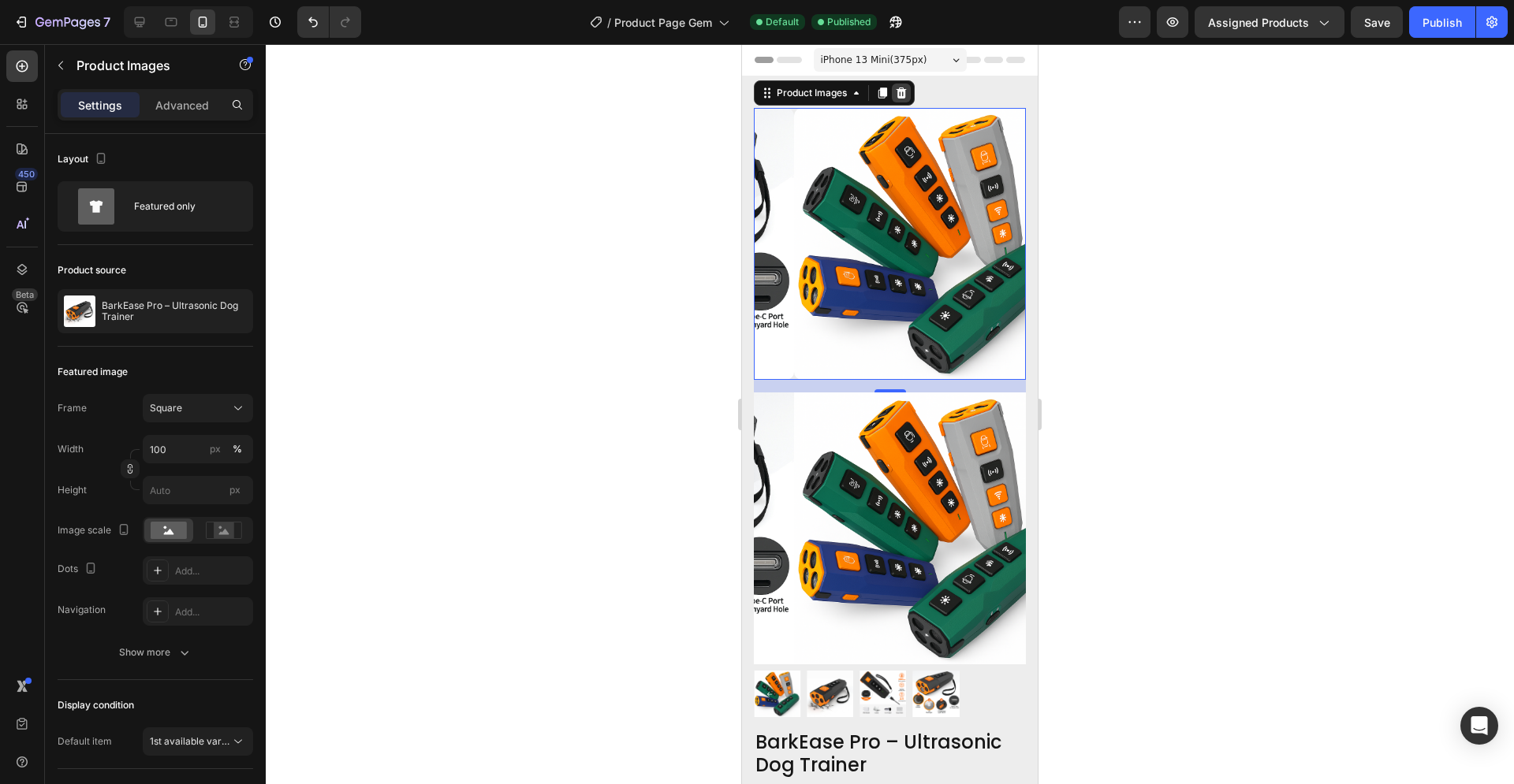
click at [907, 88] on icon at bounding box center [901, 92] width 12 height 12
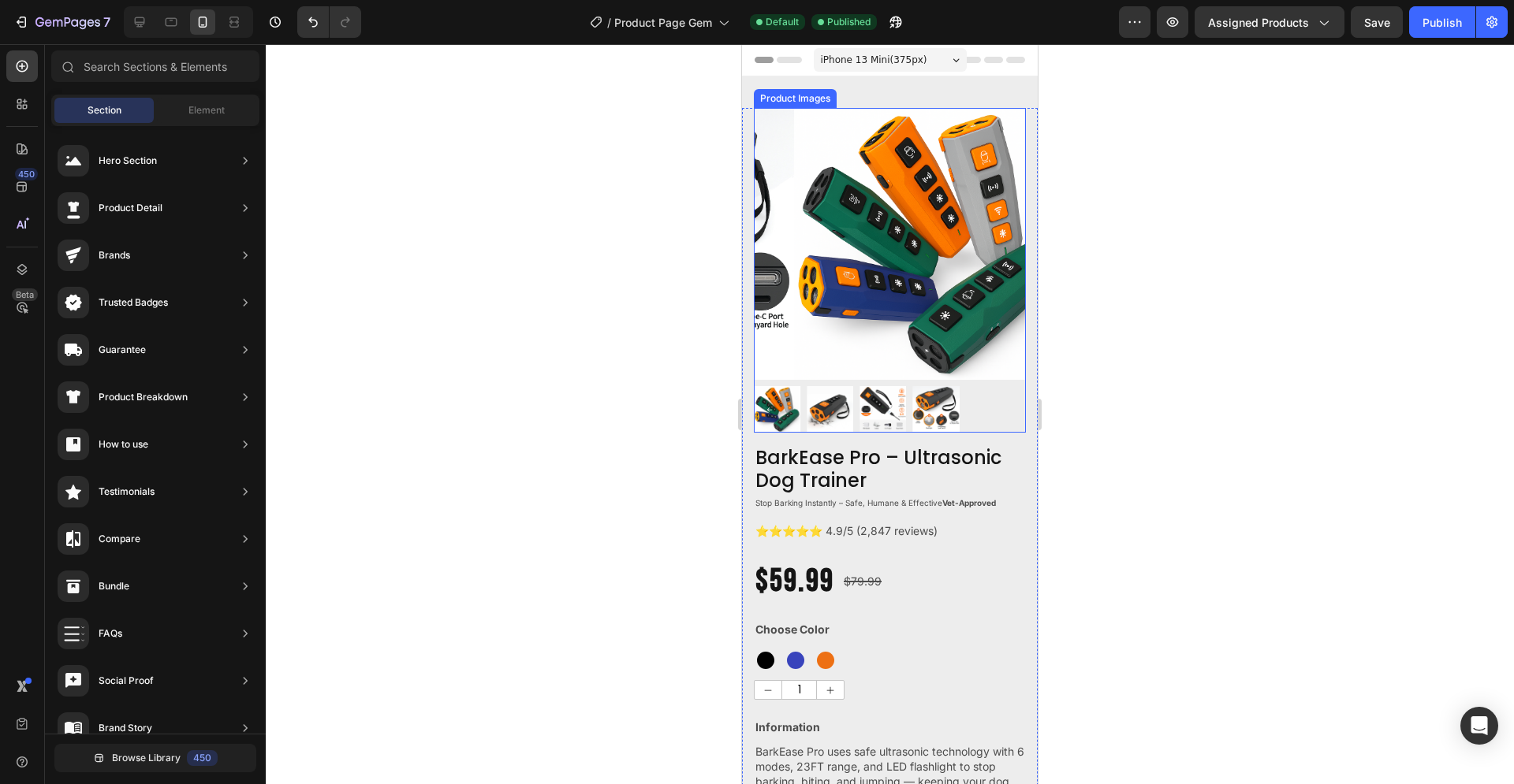
click at [879, 293] on img at bounding box center [930, 244] width 272 height 272
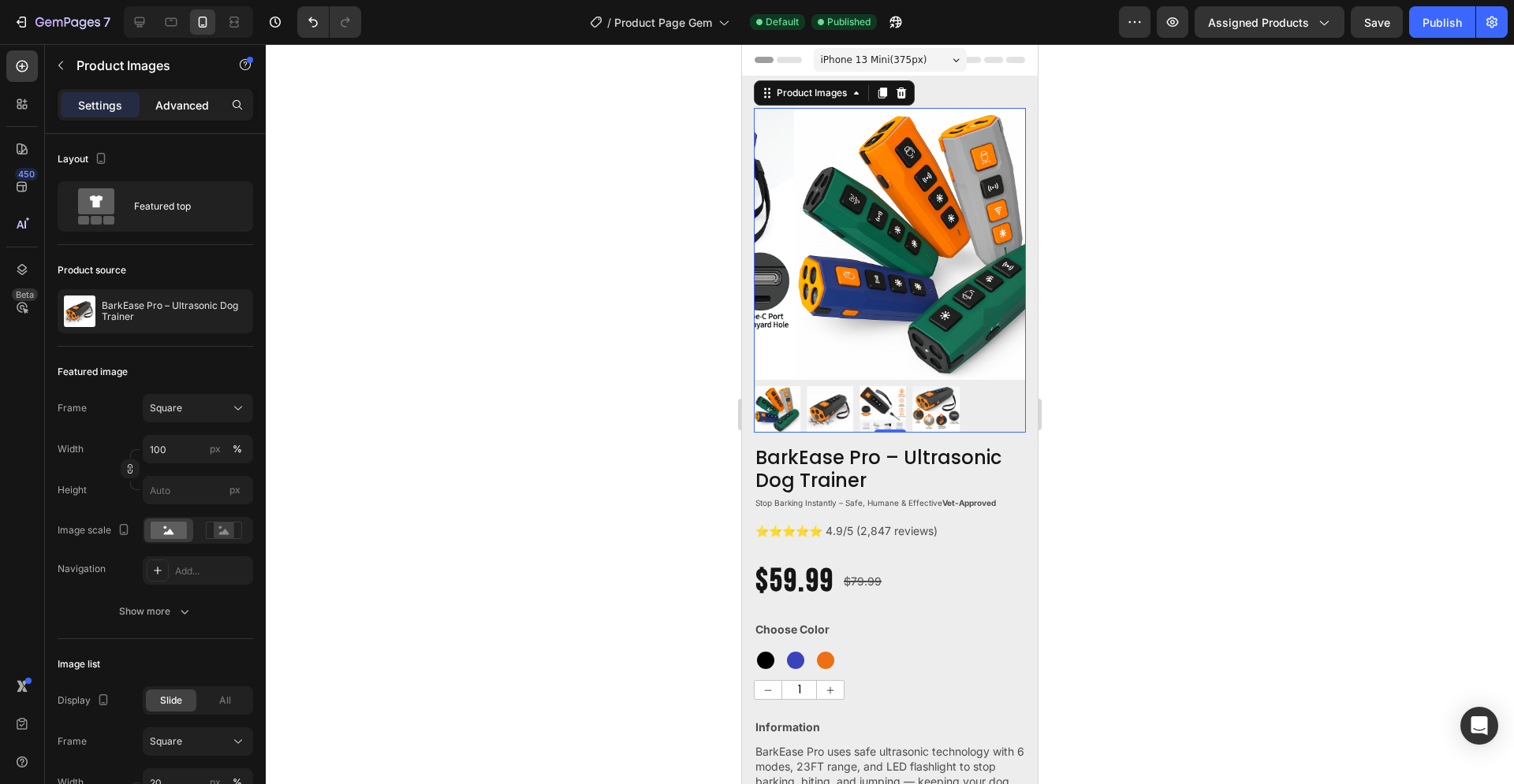
click at [183, 104] on p "Advanced" at bounding box center [183, 105] width 54 height 16
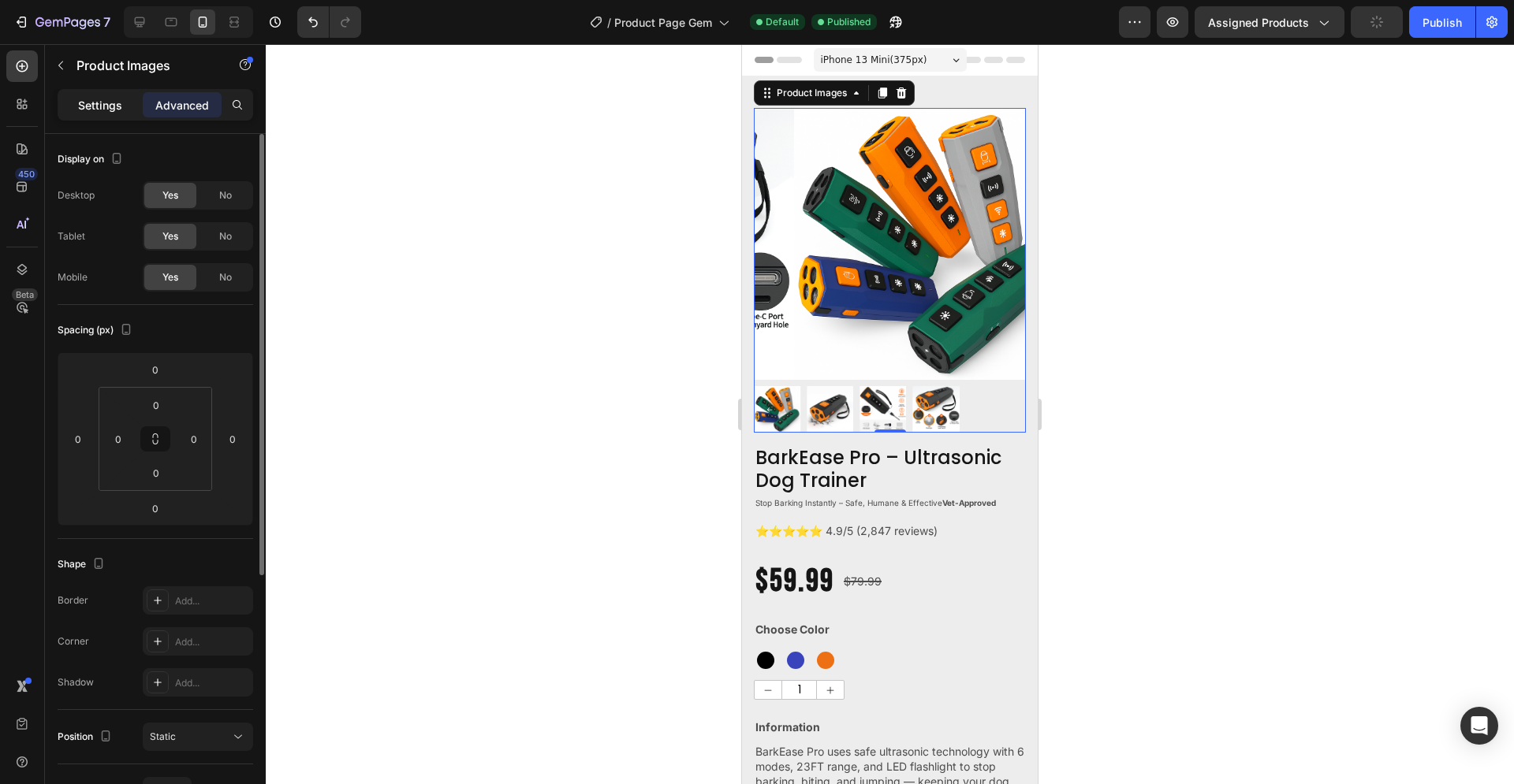
click at [113, 104] on p "Settings" at bounding box center [100, 105] width 44 height 16
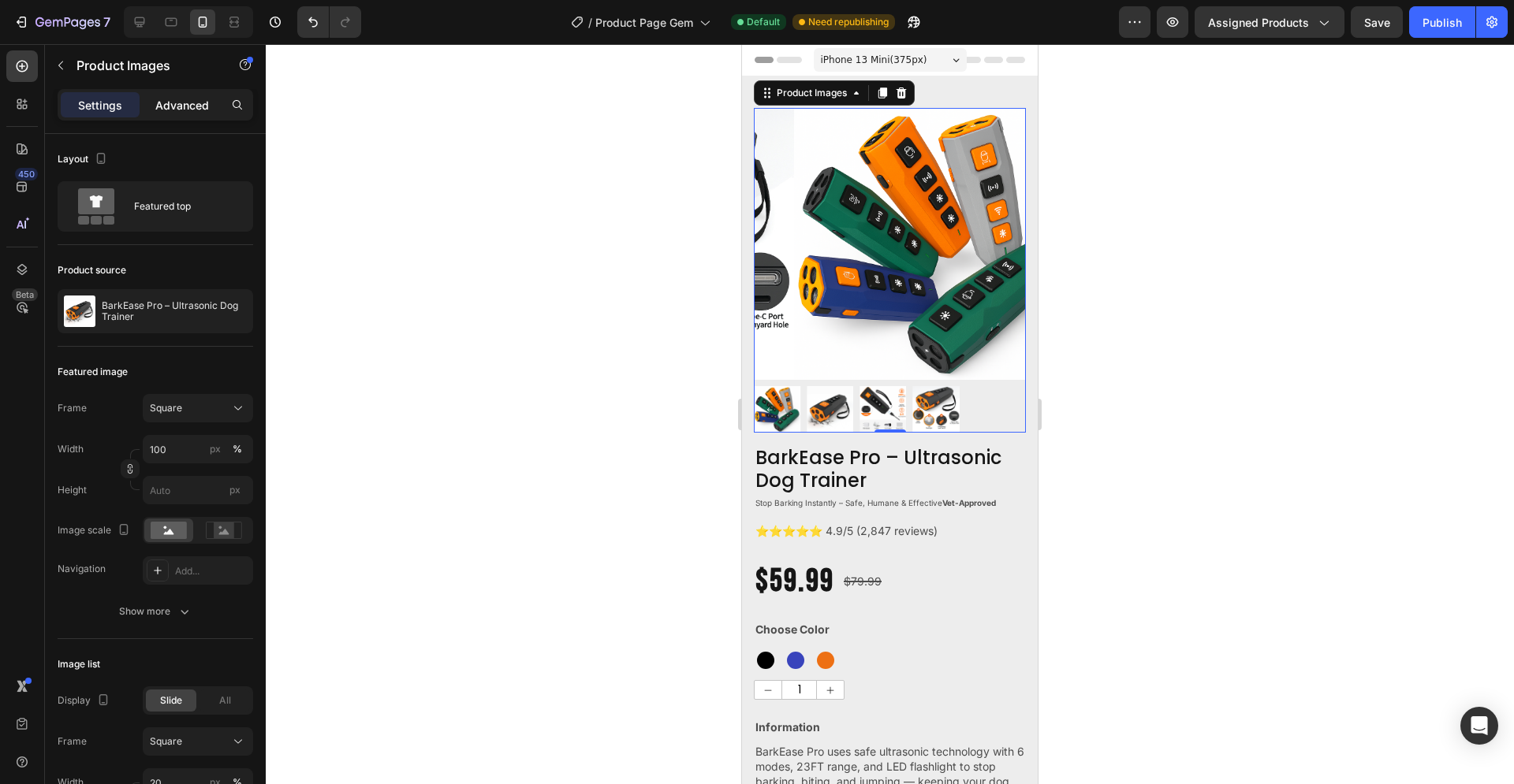
click at [201, 104] on p "Advanced" at bounding box center [183, 105] width 54 height 16
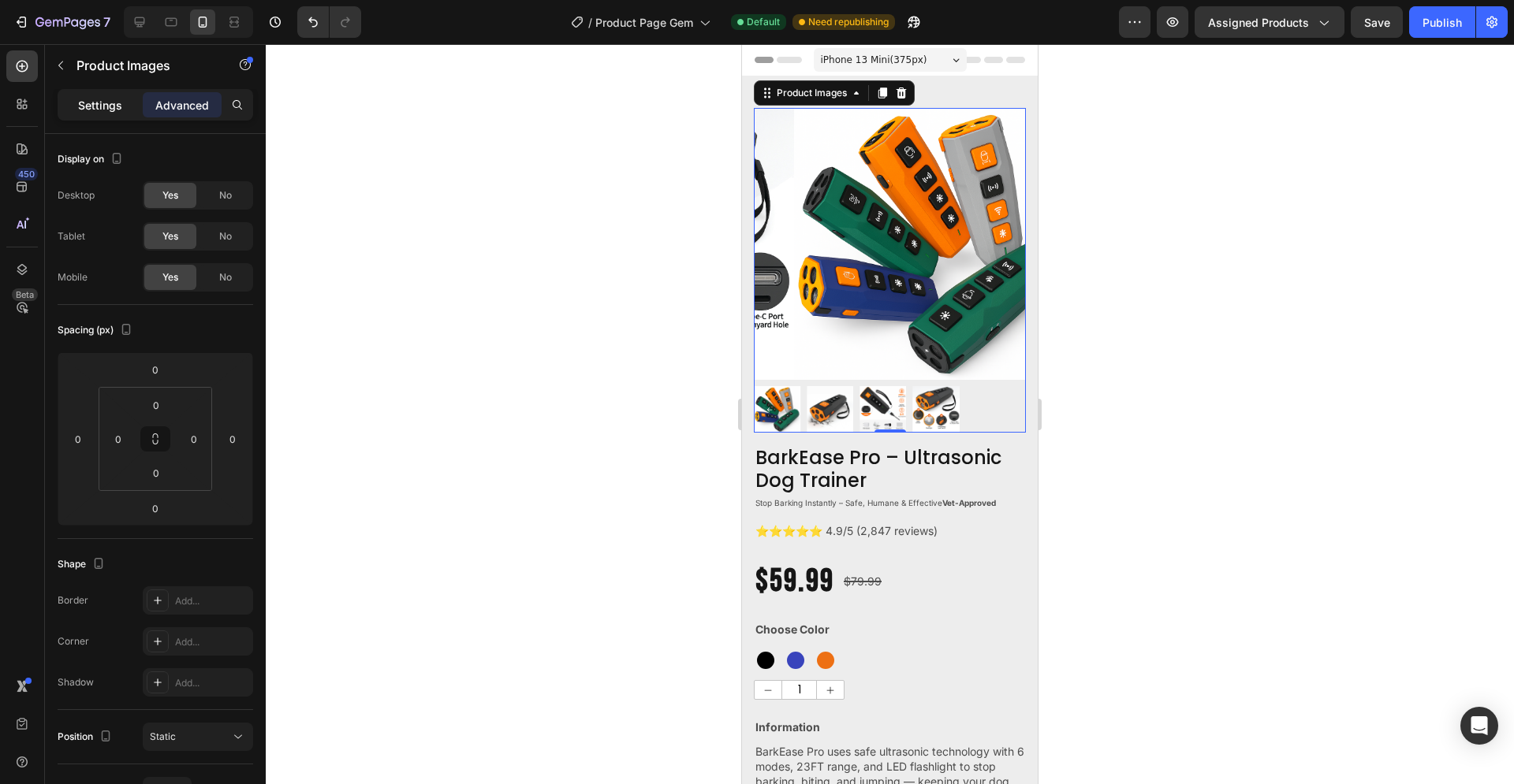
click at [109, 99] on p "Settings" at bounding box center [100, 105] width 44 height 16
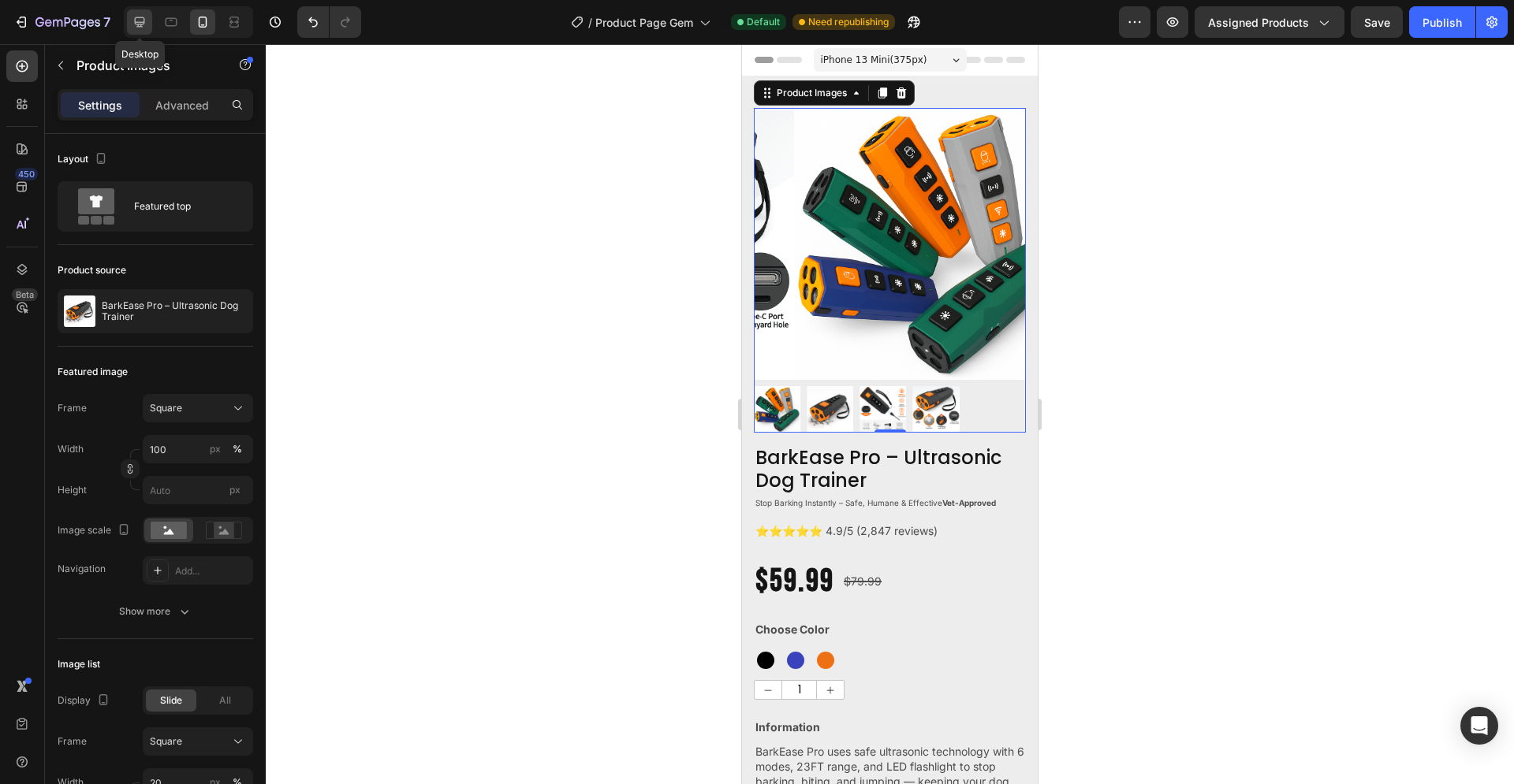
click at [139, 22] on icon at bounding box center [139, 22] width 11 height 11
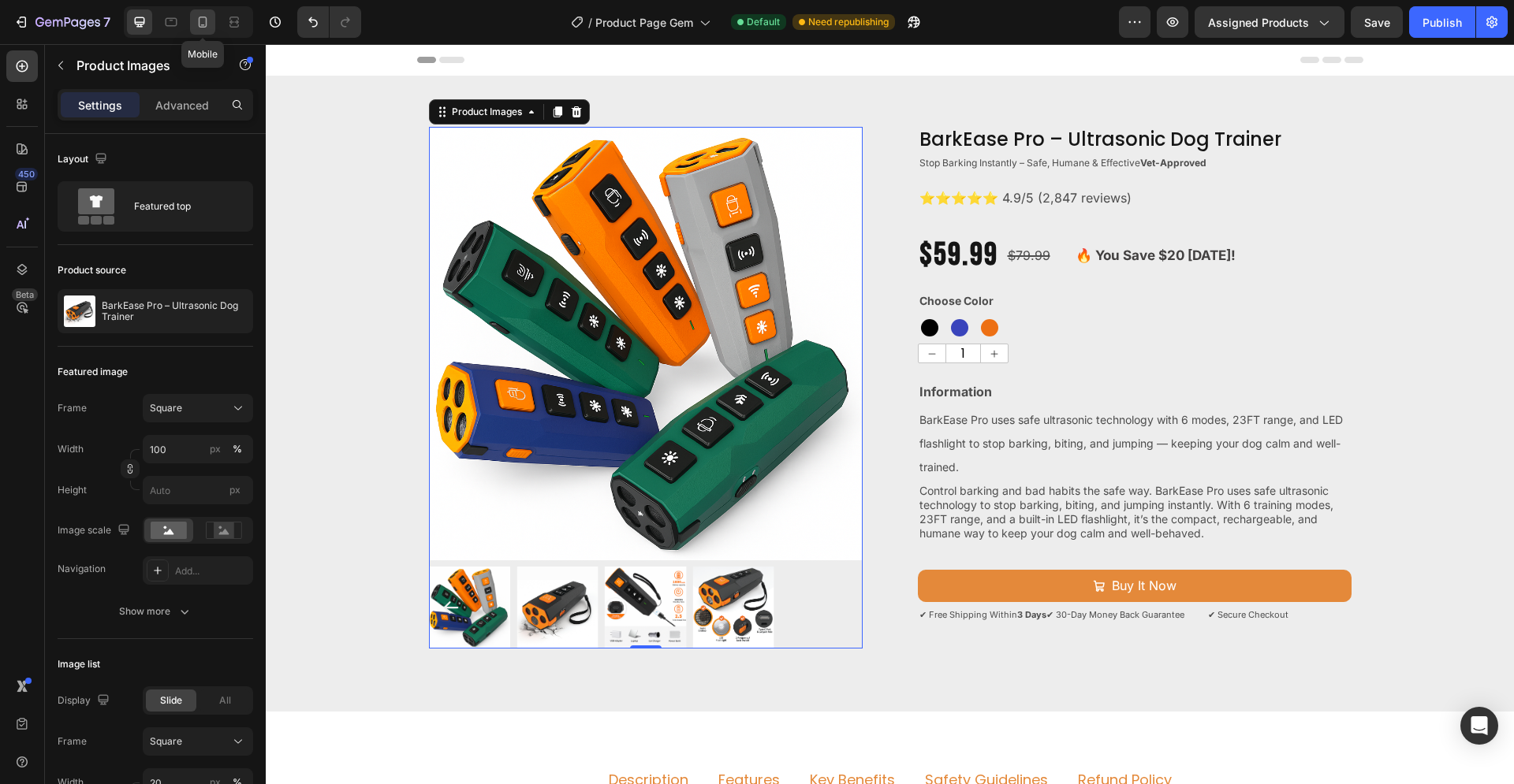
click at [196, 21] on icon at bounding box center [202, 21] width 15 height 15
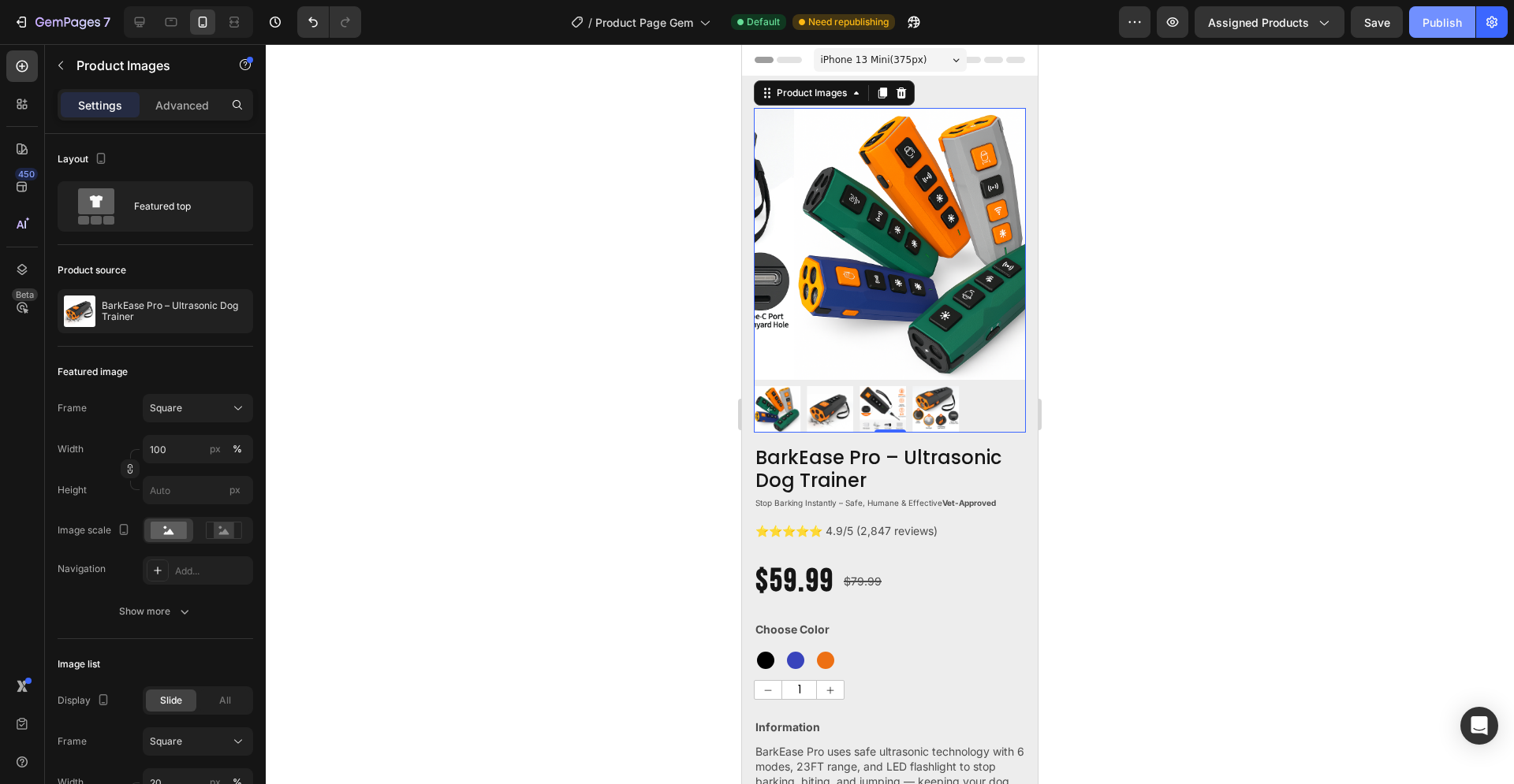
click at [1438, 24] on div "Publish" at bounding box center [1442, 22] width 39 height 16
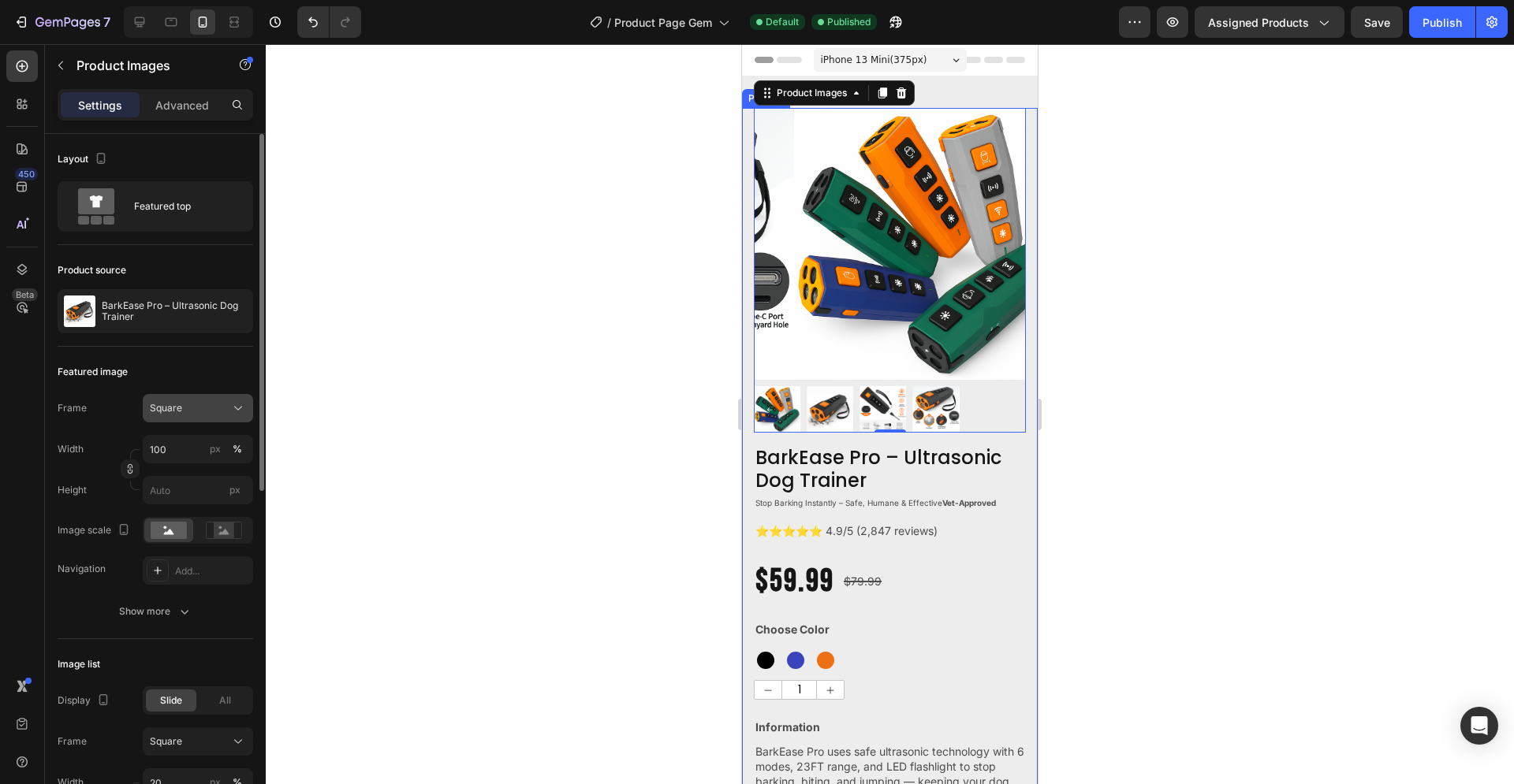
click at [211, 411] on div "Square" at bounding box center [188, 407] width 77 height 14
click at [201, 478] on div "Vertical" at bounding box center [195, 476] width 91 height 15
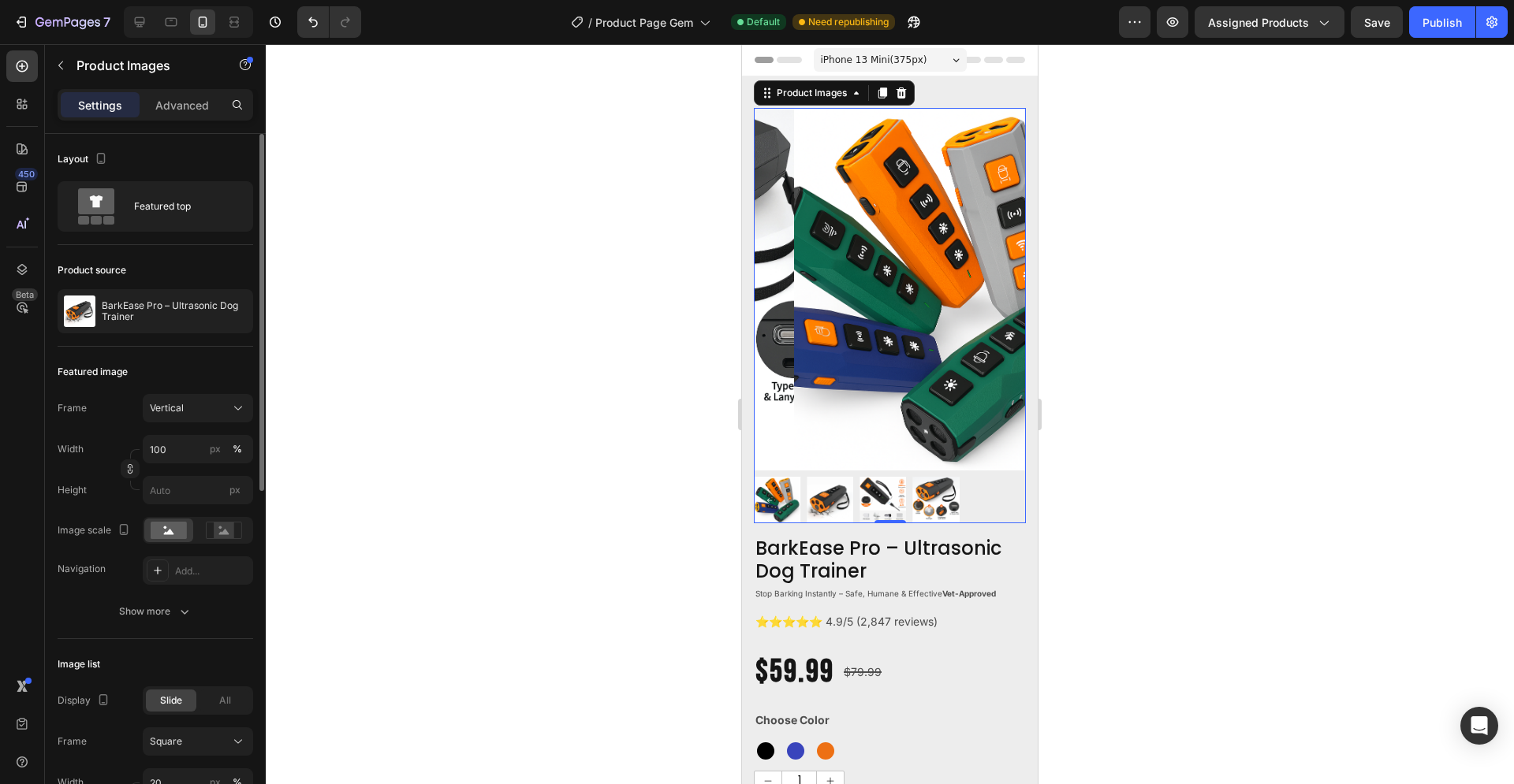
click at [838, 477] on img at bounding box center [829, 500] width 46 height 46
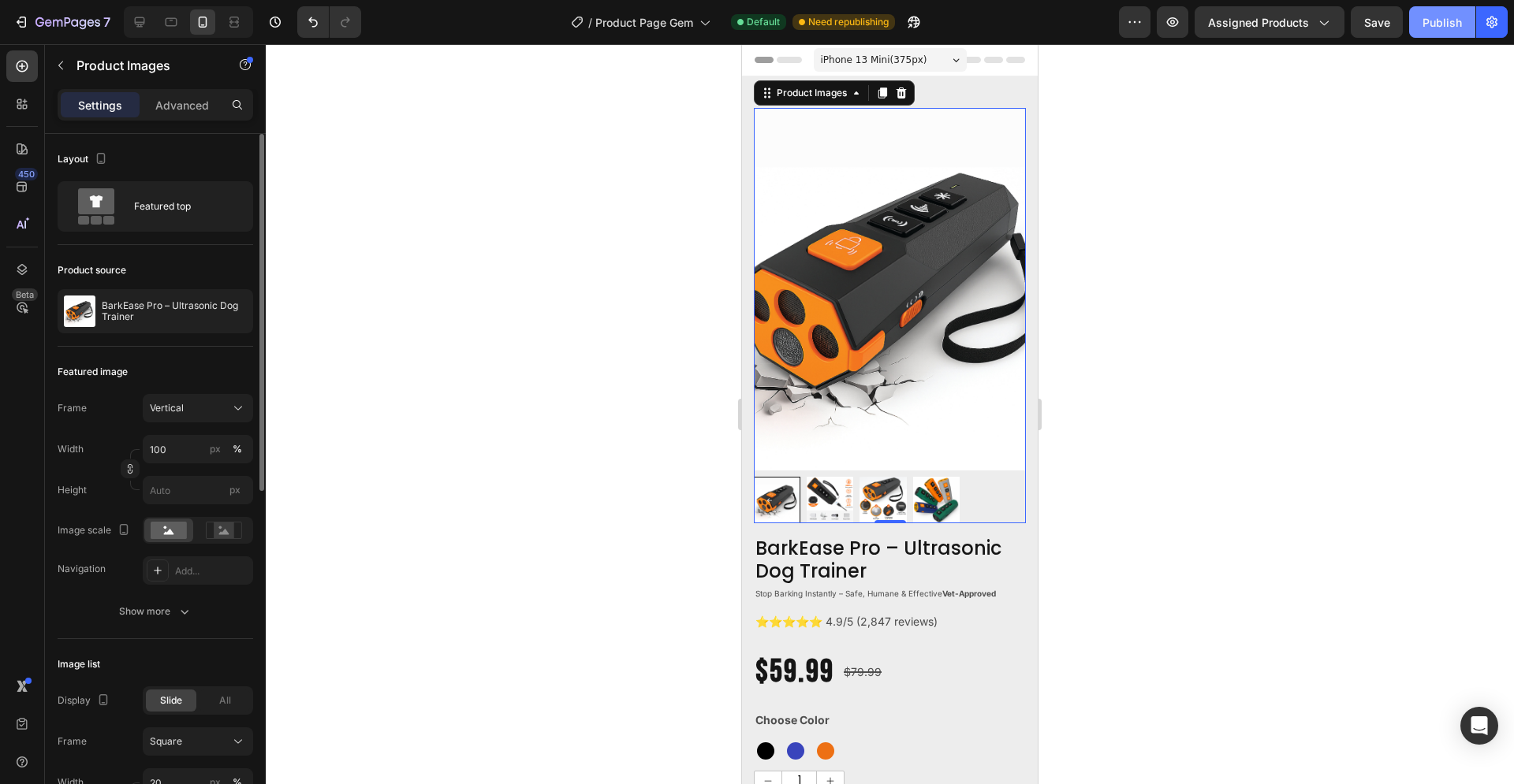
click at [1448, 22] on div "Publish" at bounding box center [1442, 22] width 39 height 16
click at [196, 410] on div "Vertical" at bounding box center [188, 407] width 77 height 14
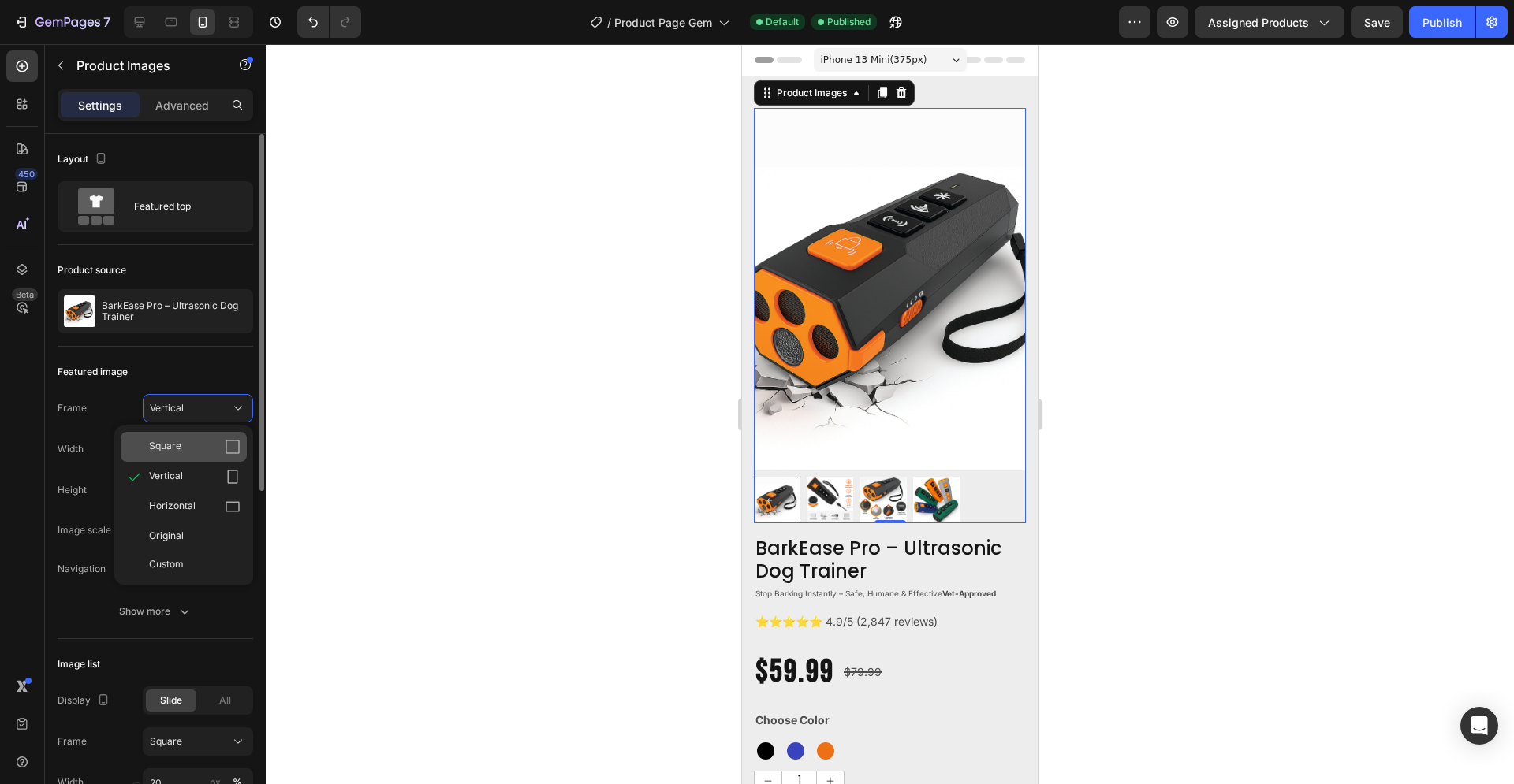
click at [183, 451] on div "Square" at bounding box center [195, 447] width 91 height 15
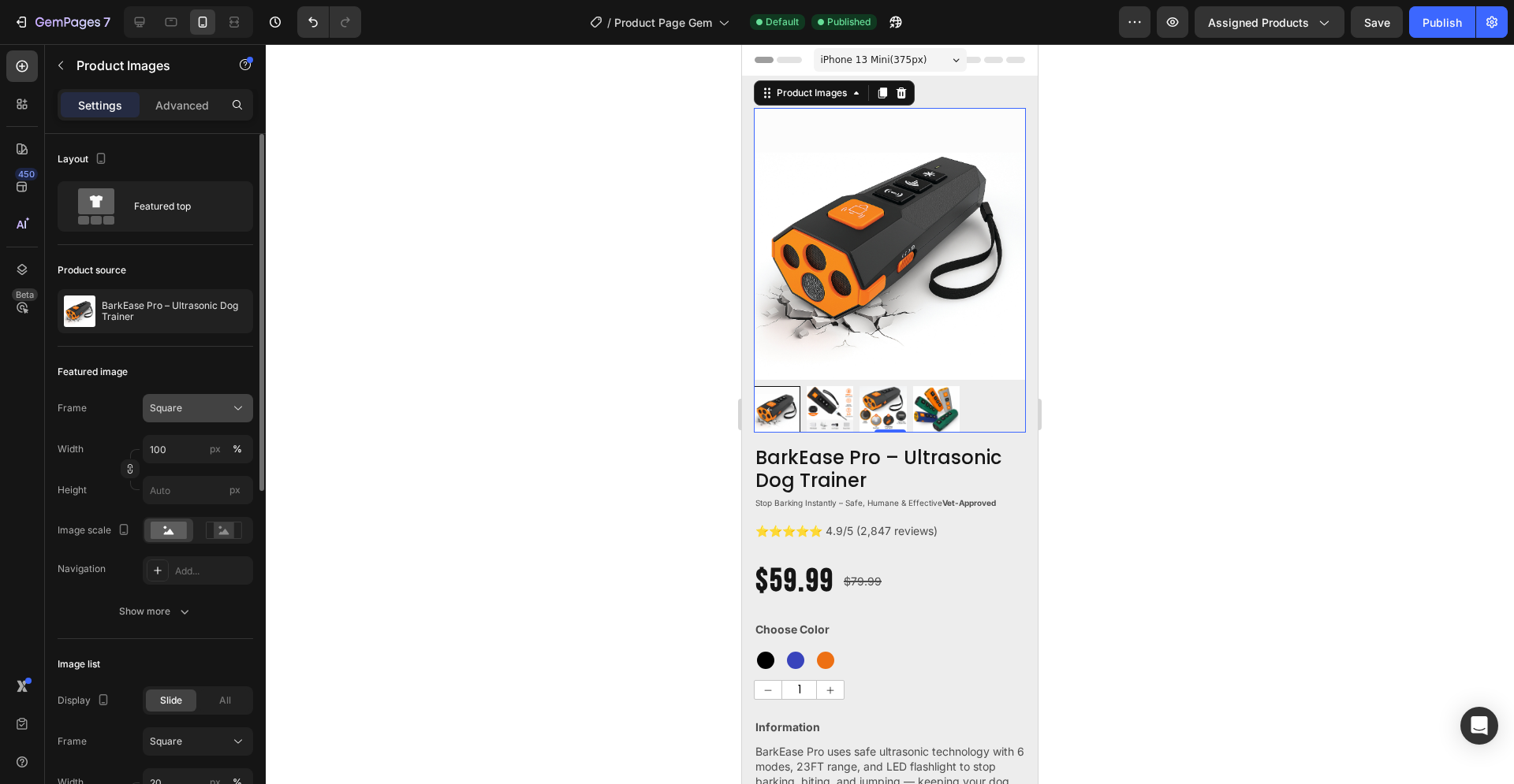
click at [201, 414] on div "Square" at bounding box center [188, 407] width 77 height 14
click at [192, 534] on div "Original" at bounding box center [195, 535] width 91 height 14
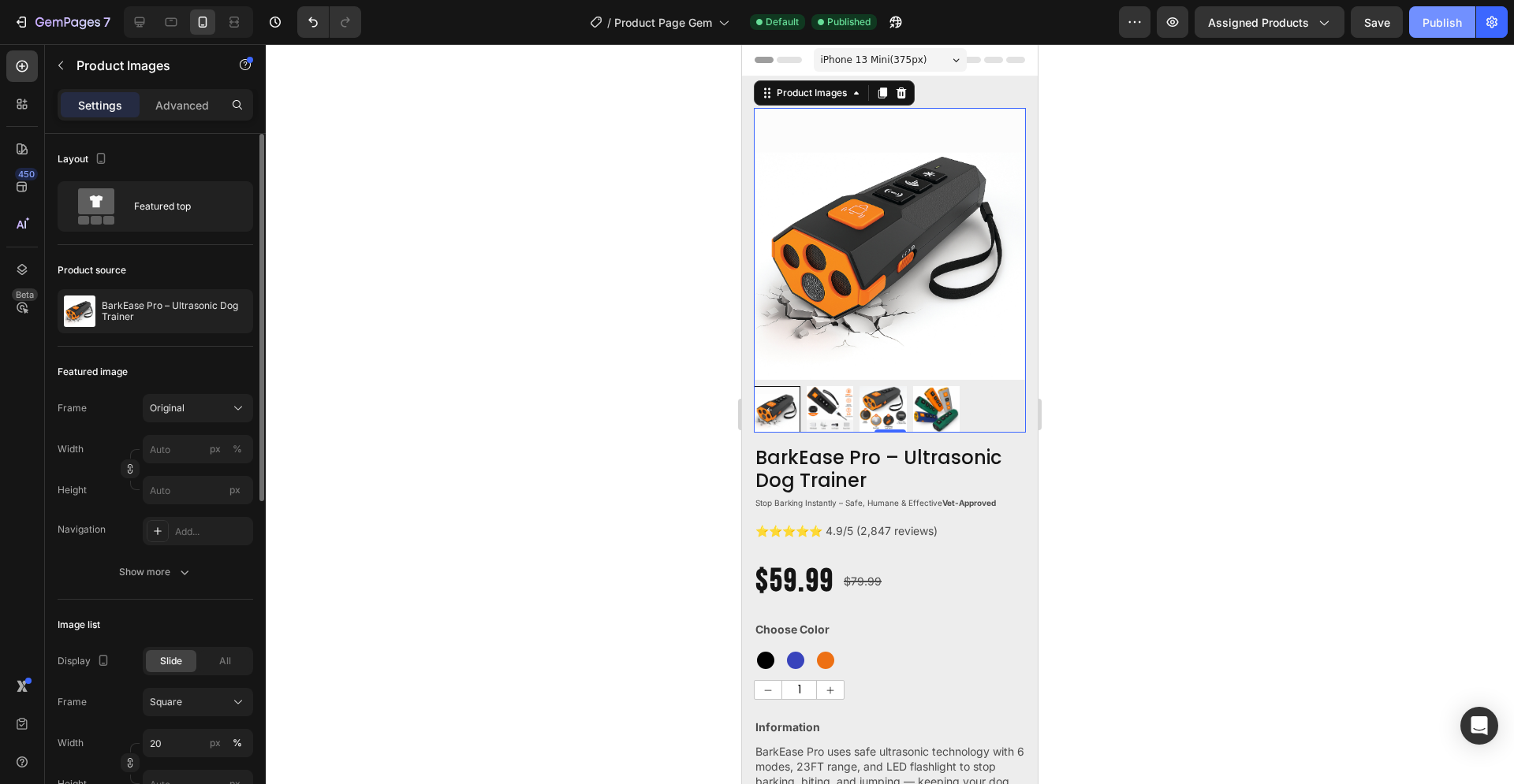
click at [1431, 20] on div "Publish" at bounding box center [1442, 22] width 39 height 16
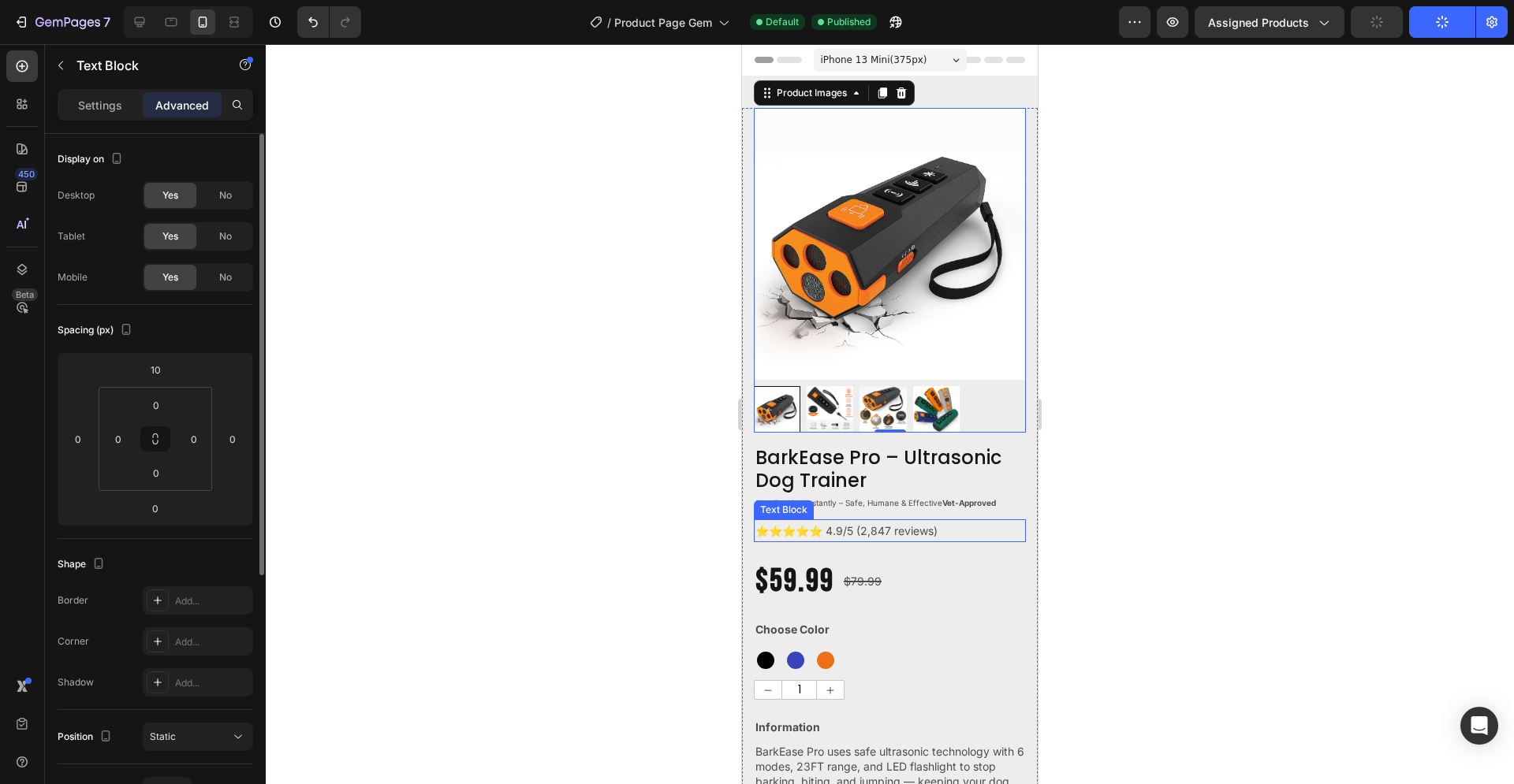
click at [801, 521] on p "⭐⭐⭐⭐⭐ 4.9/5 (2,847 reviews)" at bounding box center [889, 531] width 269 height 20
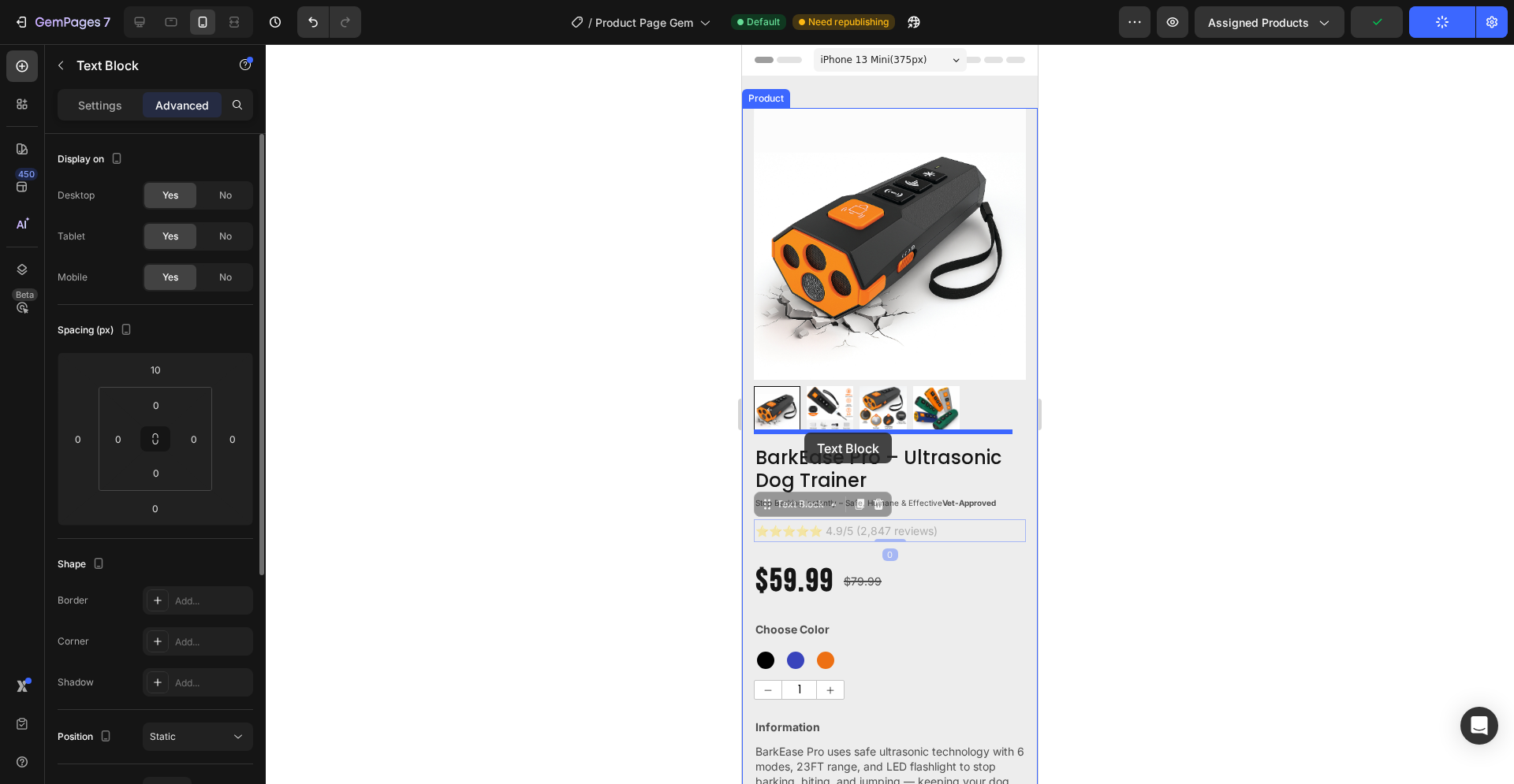
drag, startPoint x: 789, startPoint y: 518, endPoint x: 804, endPoint y: 433, distance: 86.3
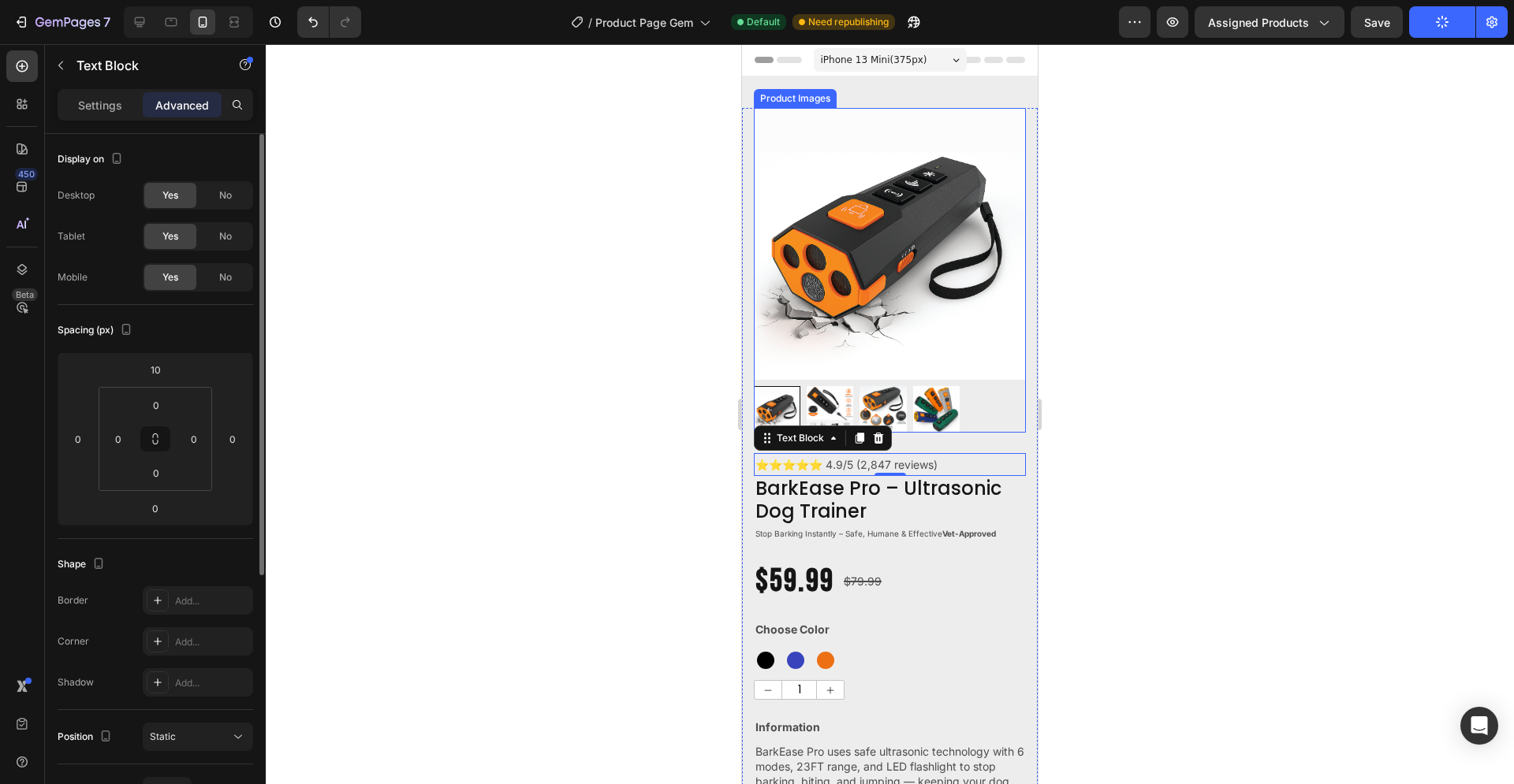
click at [995, 417] on div at bounding box center [890, 409] width 272 height 46
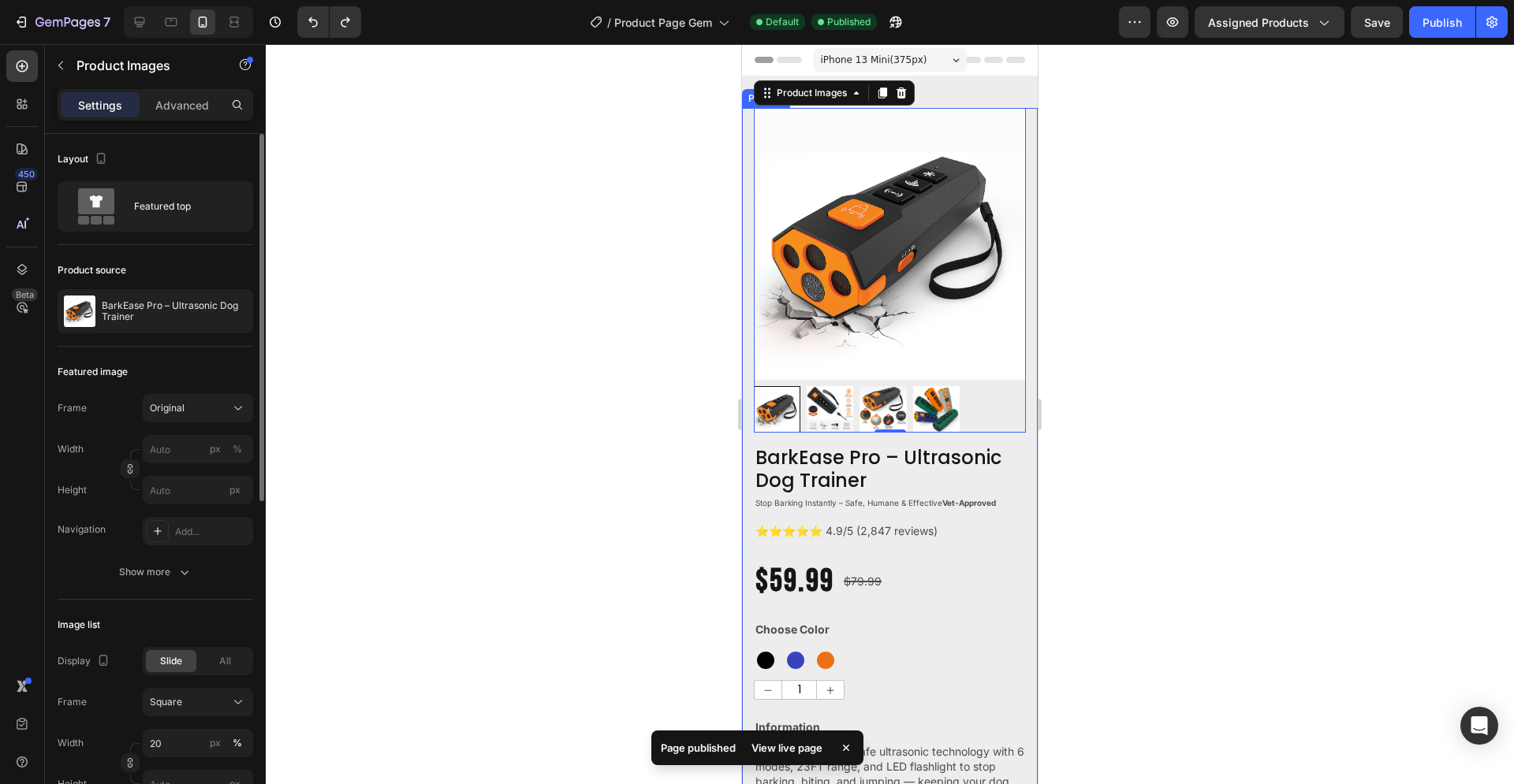
click at [980, 429] on div "Product Images 0 BarkEase Pro – Ultrasonic Dog Trainer Product Title Stop Barki…" at bounding box center [889, 490] width 296 height 764
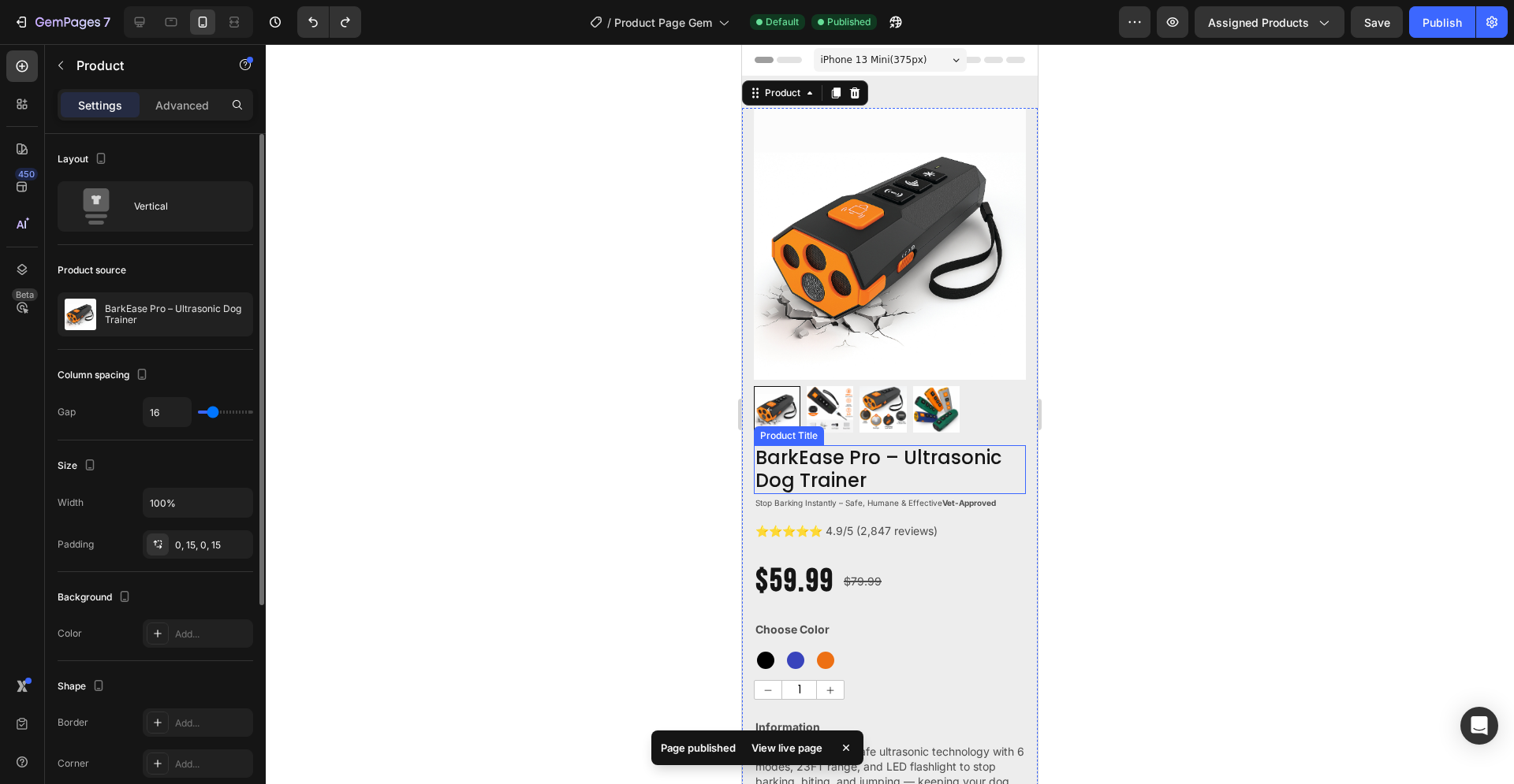
click at [952, 445] on h2 "BarkEase Pro – Ultrasonic Dog Trainer" at bounding box center [890, 469] width 272 height 49
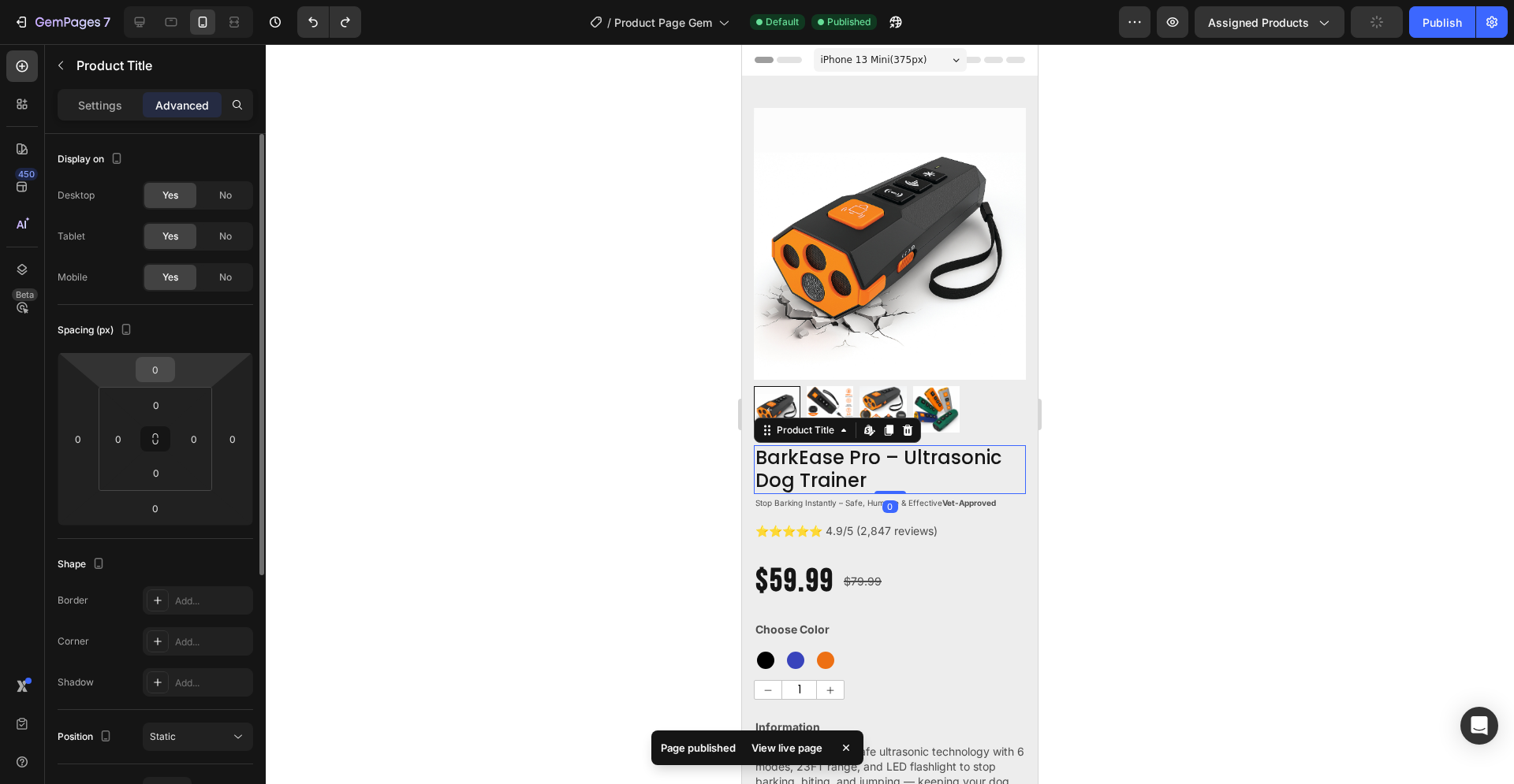
click at [161, 370] on input "0" at bounding box center [155, 369] width 32 height 24
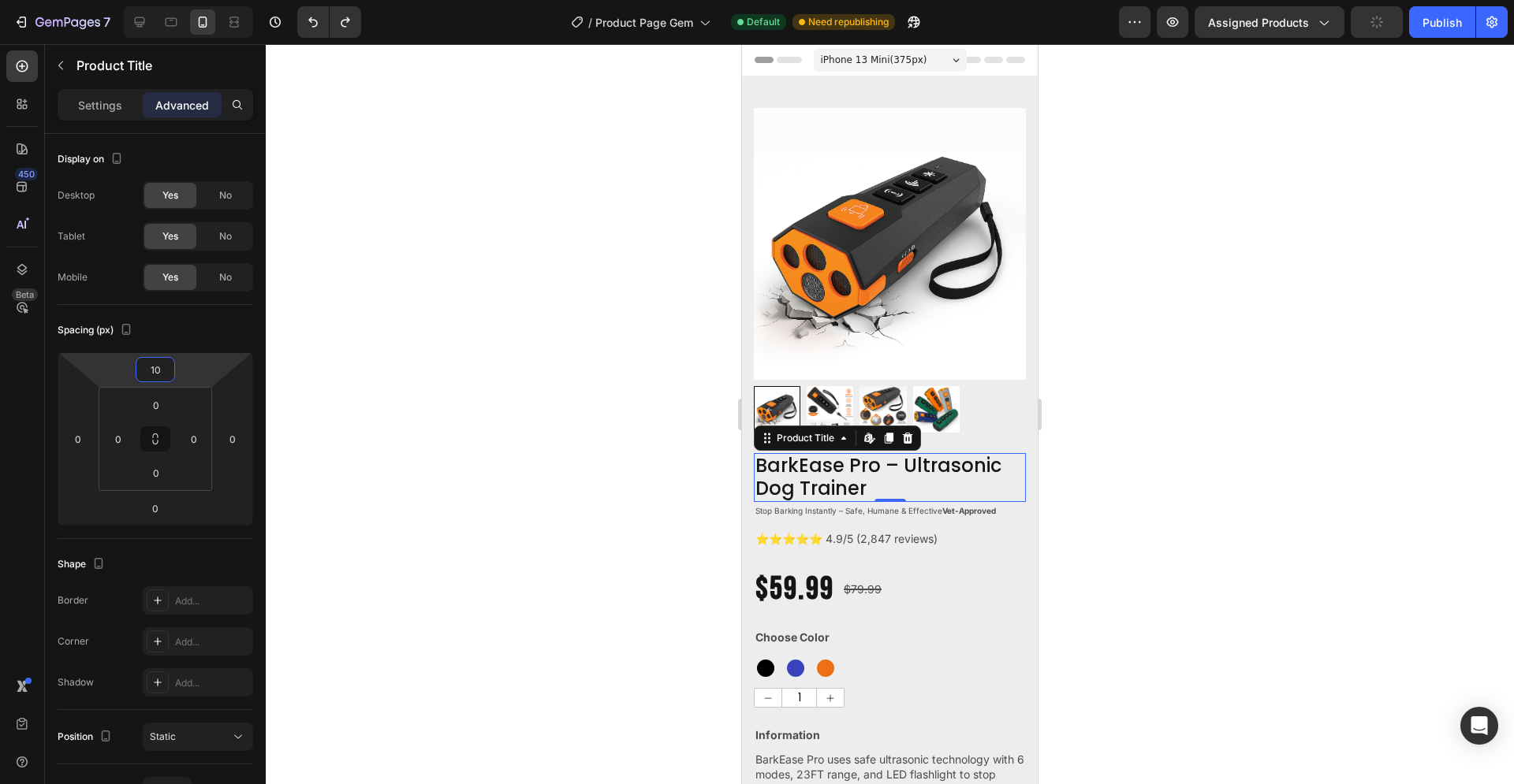
type input "10"
click at [1225, 387] on div at bounding box center [889, 414] width 1248 height 740
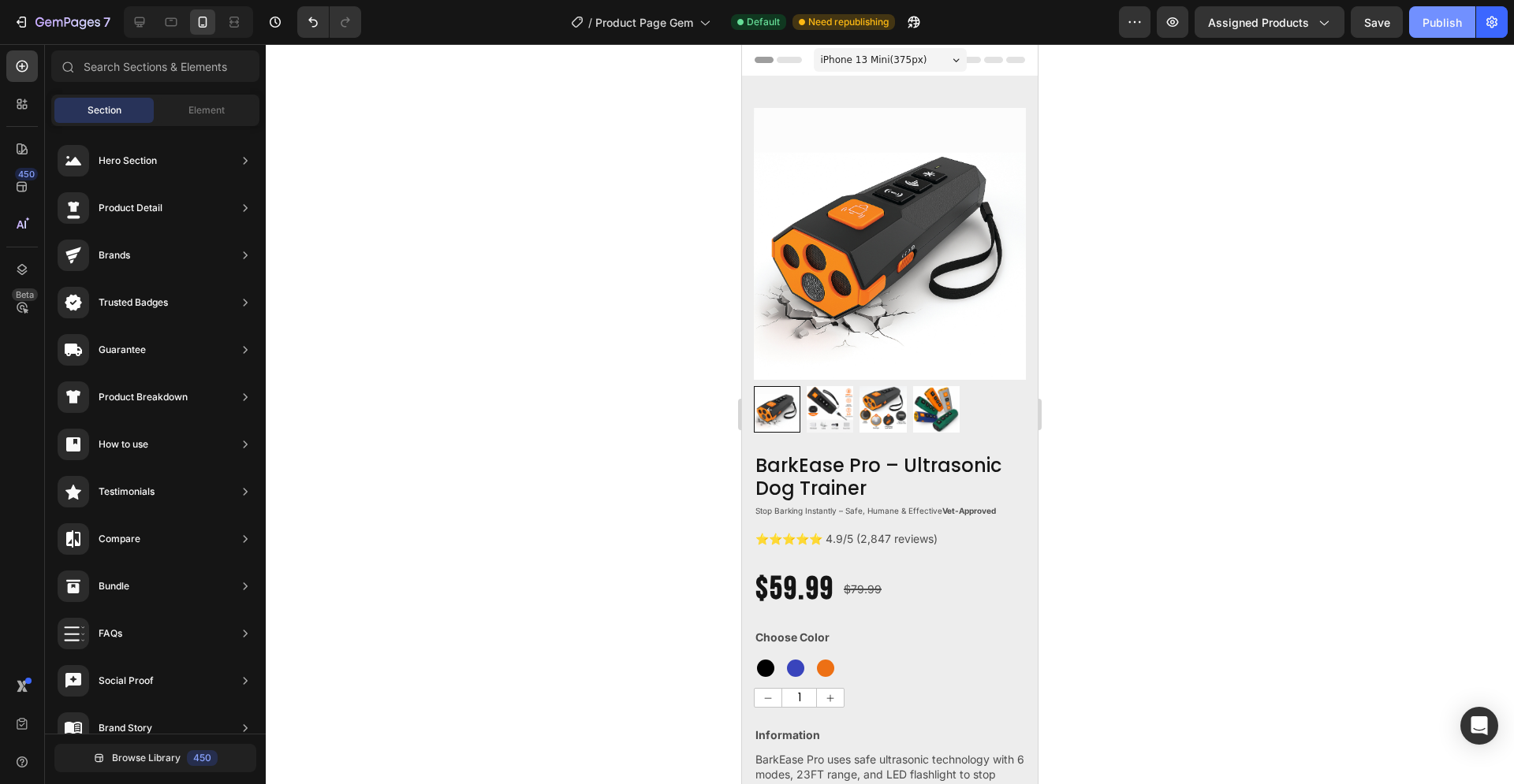
click at [1428, 15] on div "Publish" at bounding box center [1442, 22] width 39 height 16
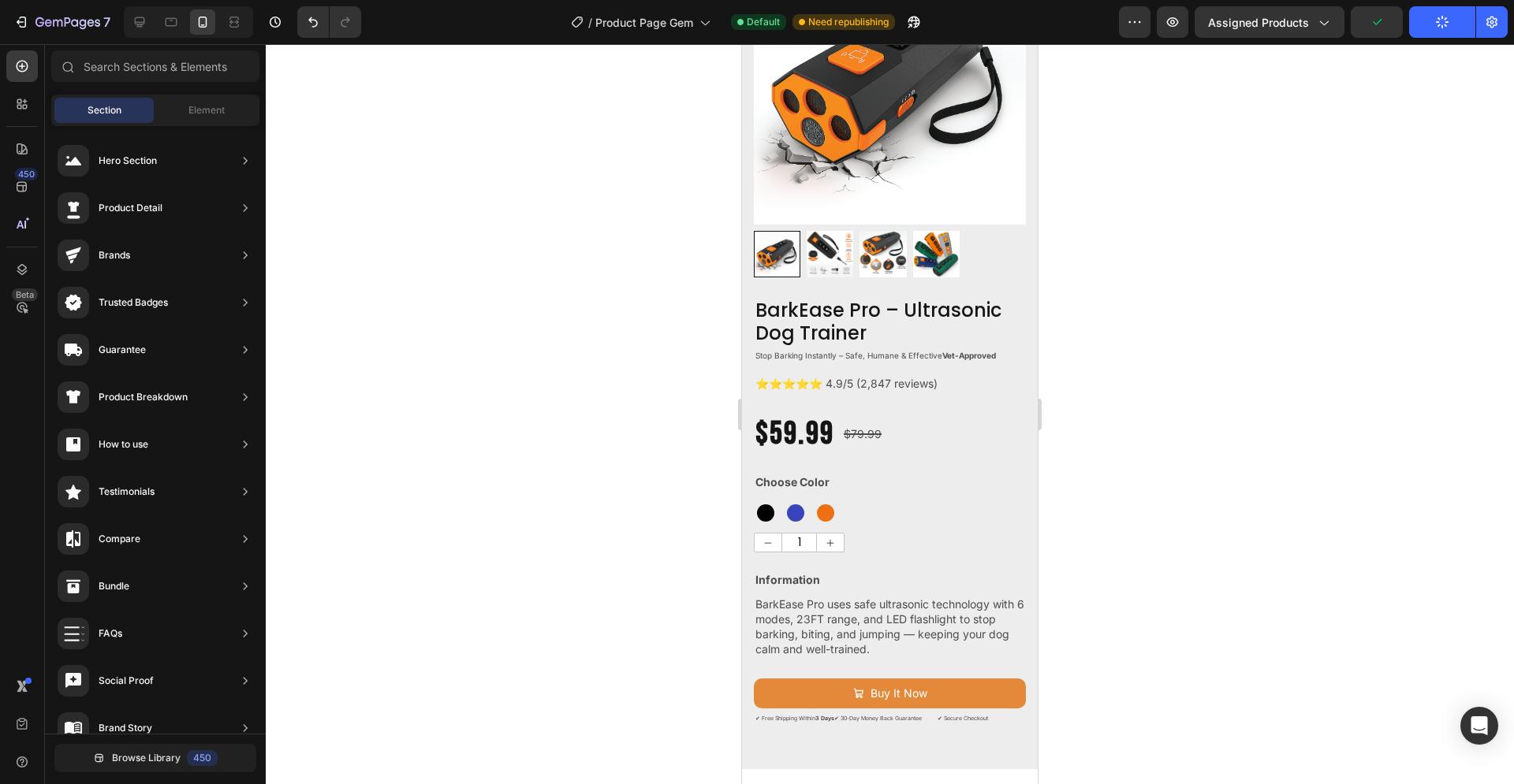
scroll to position [322, 0]
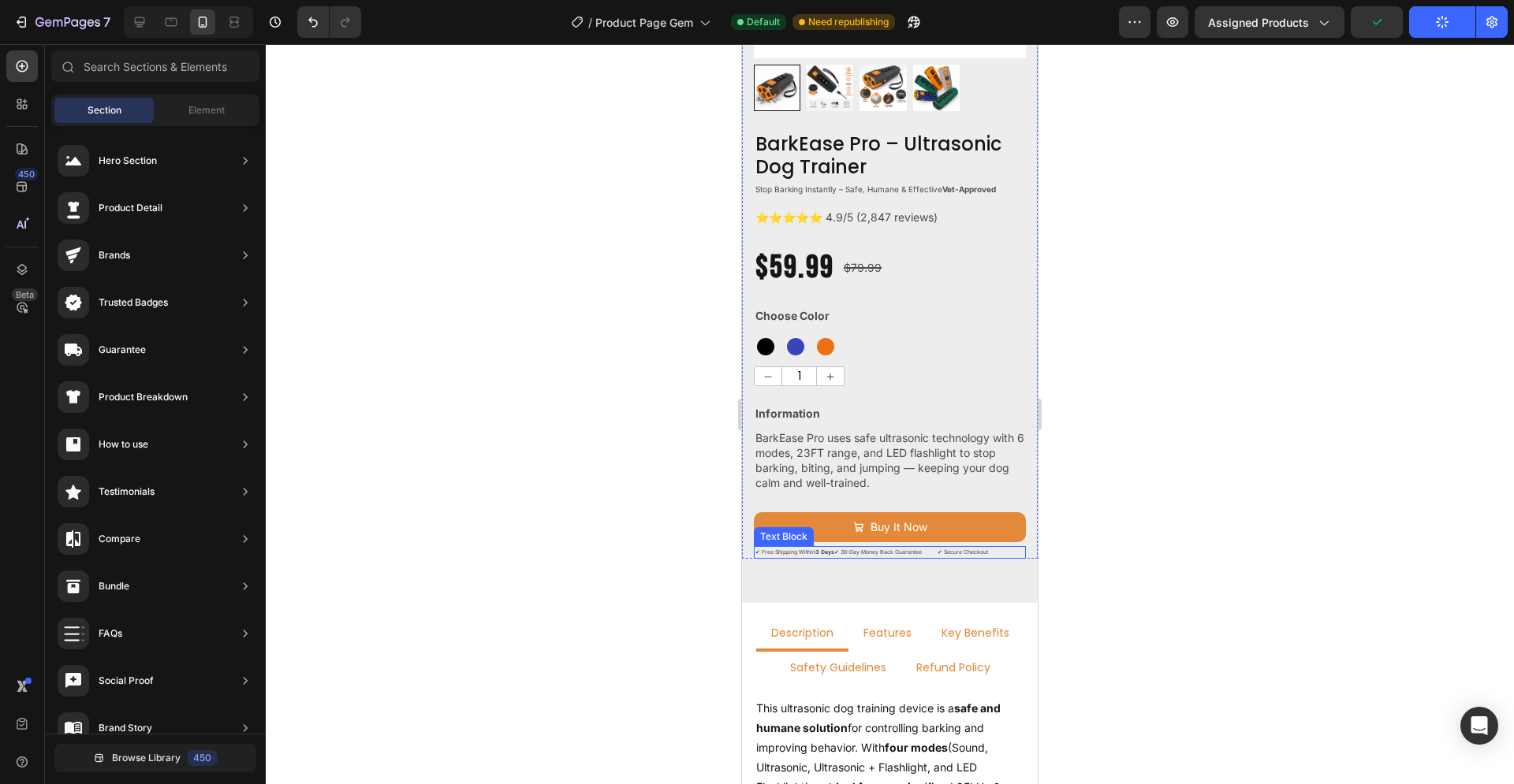
click at [916, 548] on p "✔ Free Shipping [DATE] ✔ 30-Day Money Back Guarantee ✔ Secure Checkout" at bounding box center [889, 553] width 269 height 11
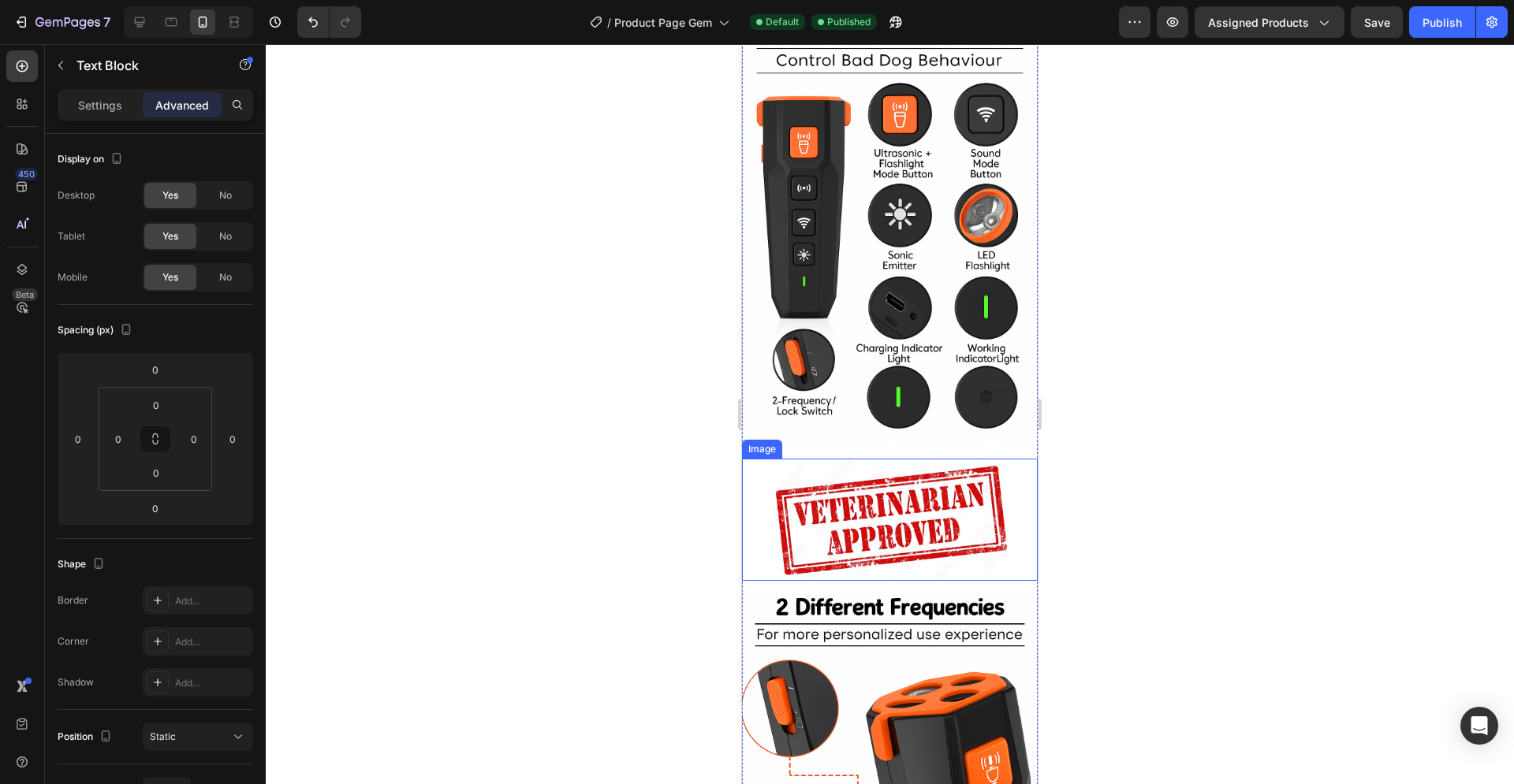
scroll to position [0, 0]
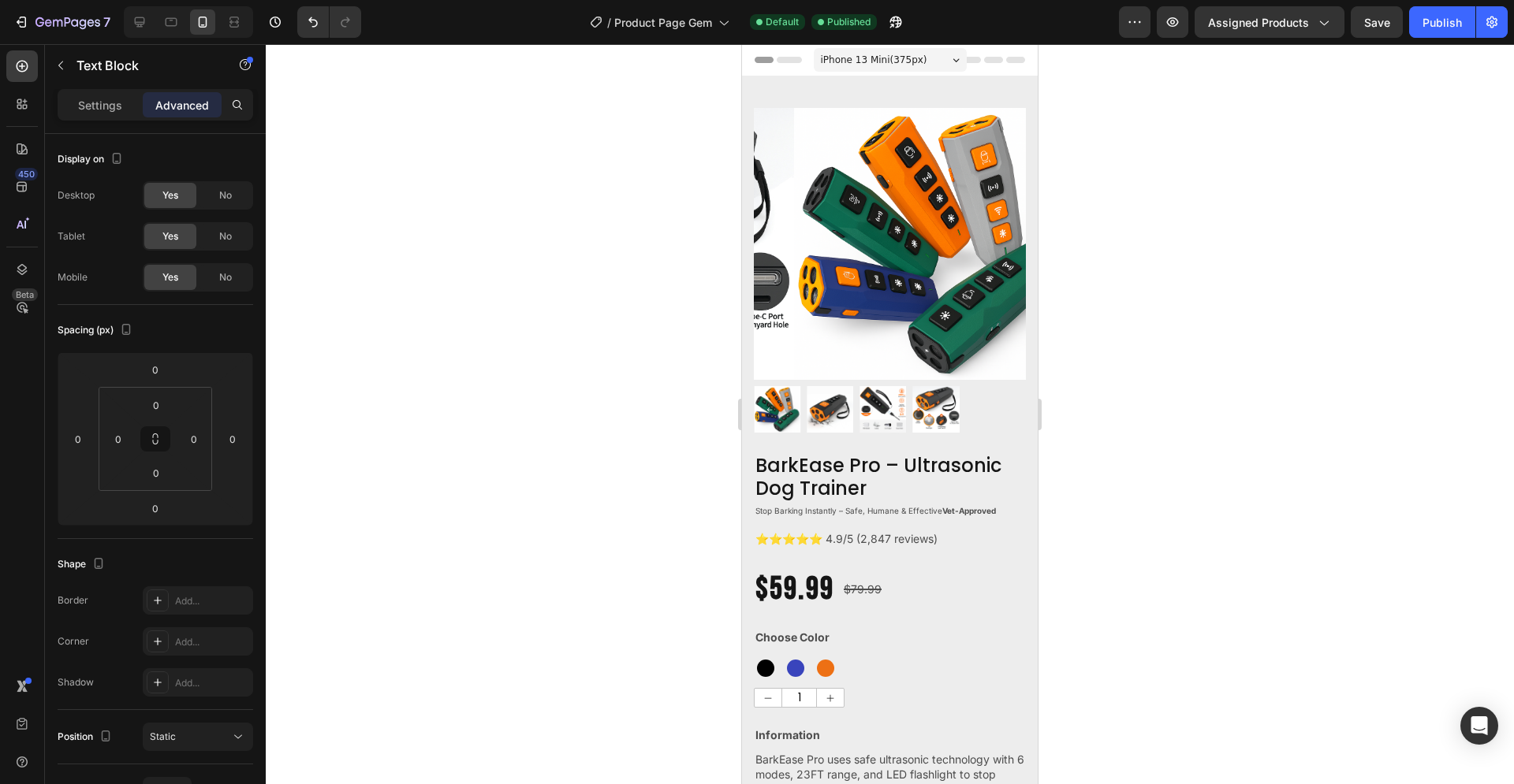
click at [1087, 436] on div at bounding box center [889, 414] width 1248 height 740
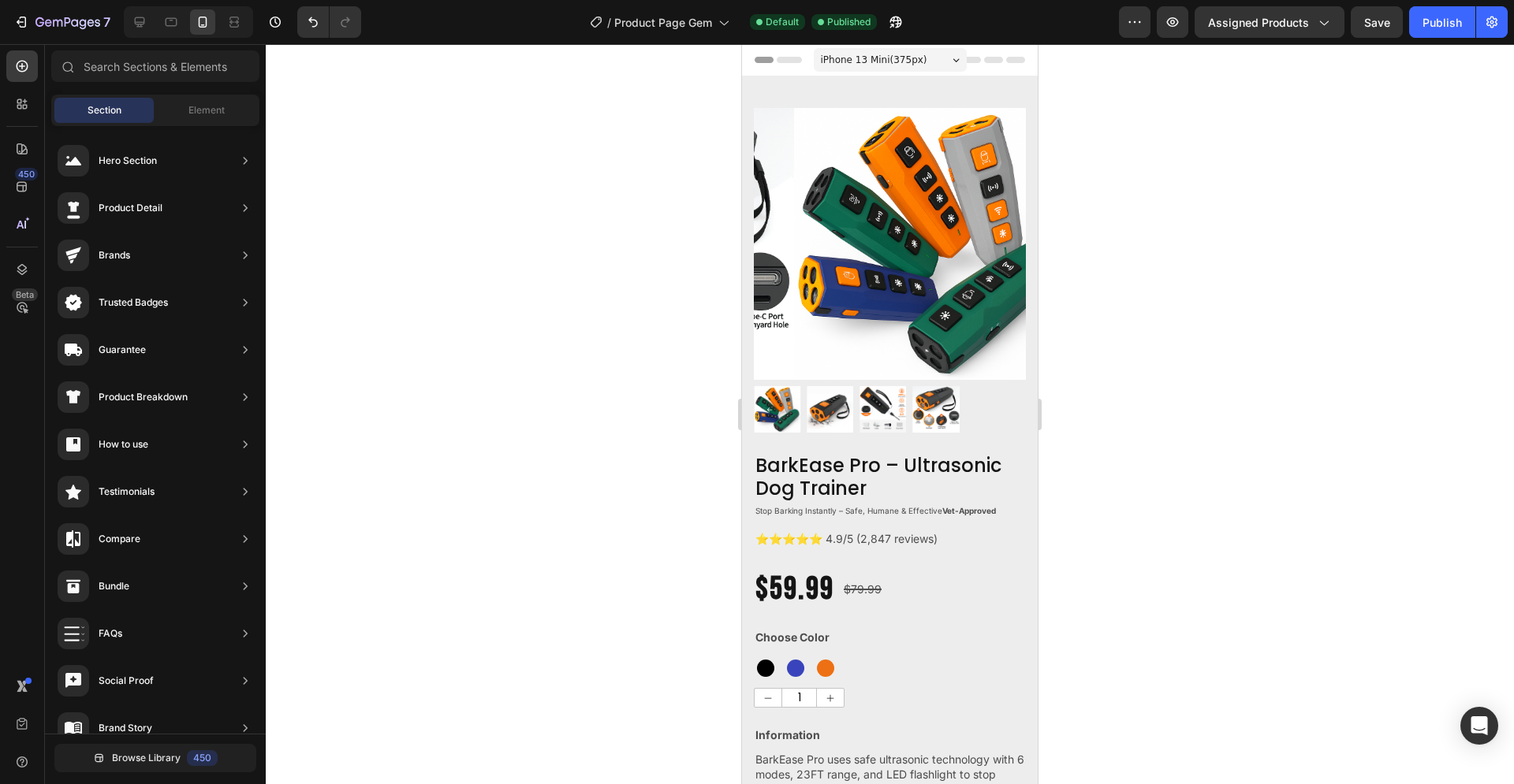
click at [1115, 347] on div at bounding box center [889, 414] width 1248 height 740
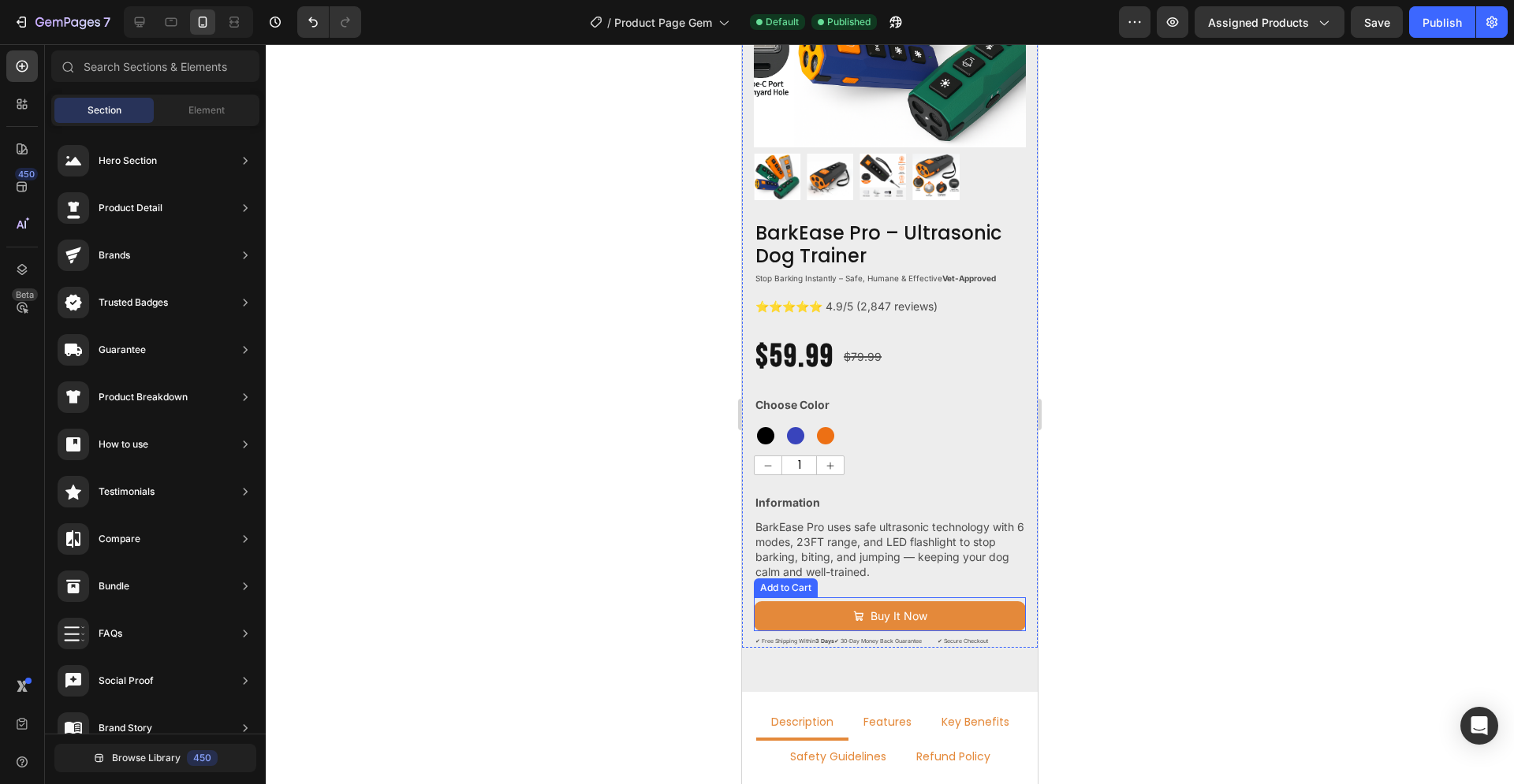
scroll to position [241, 0]
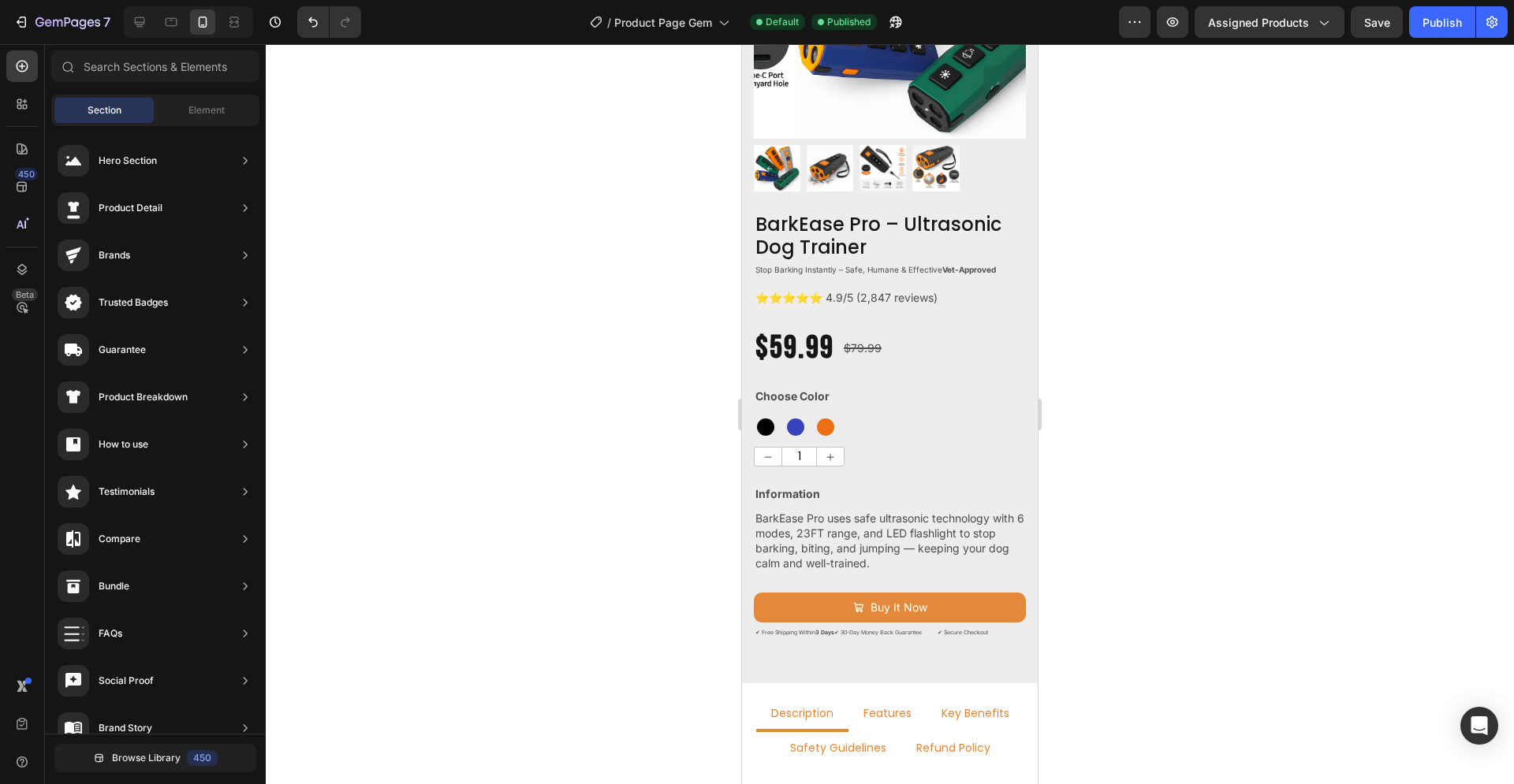
click at [1128, 504] on div at bounding box center [889, 414] width 1248 height 740
click at [1138, 479] on div at bounding box center [889, 414] width 1248 height 740
click at [938, 262] on p "Stop Barking Instantly – Safe, Humane & Effective Vet-Approved" at bounding box center [889, 269] width 269 height 14
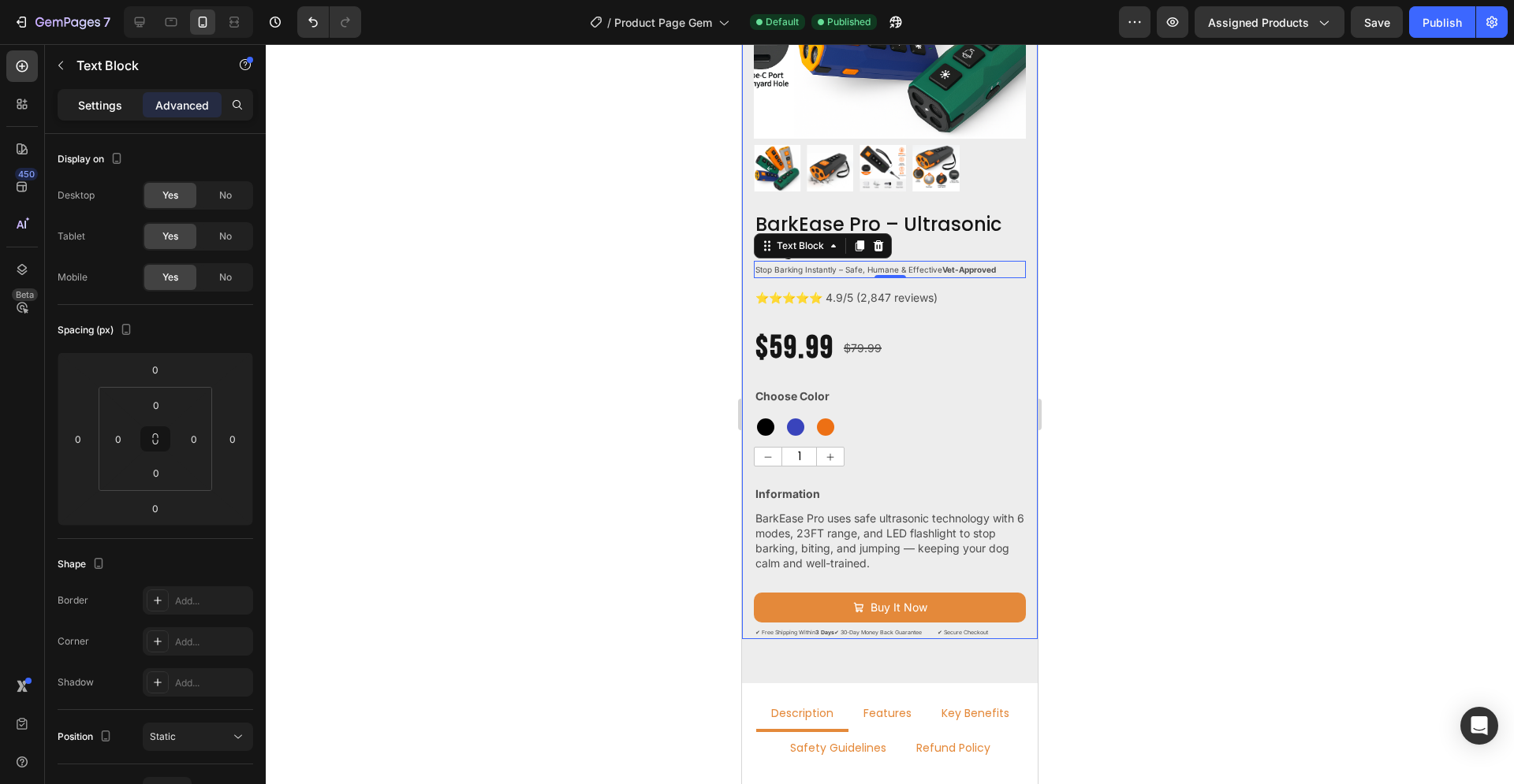
click at [92, 112] on p "Settings" at bounding box center [100, 105] width 44 height 16
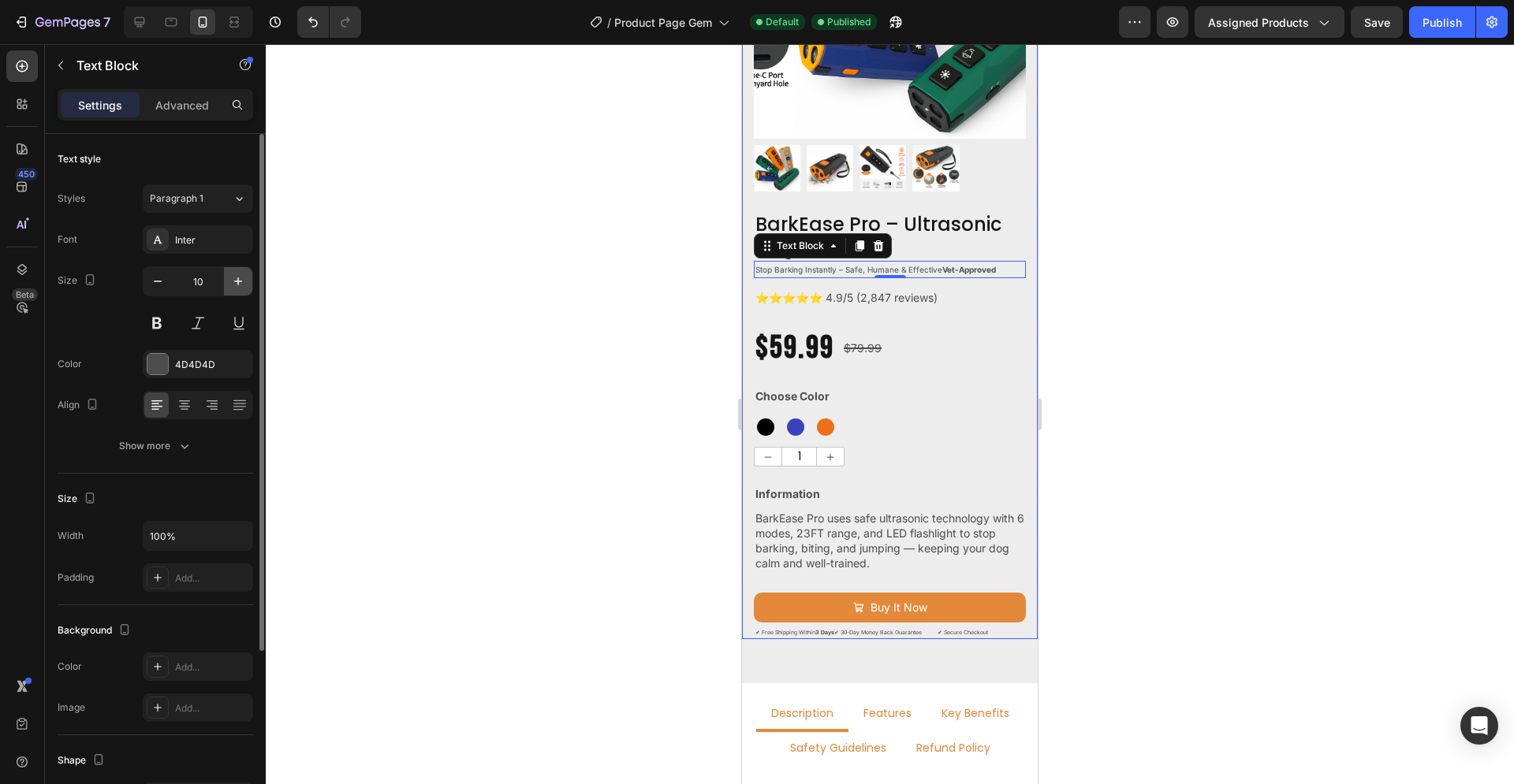
click at [236, 280] on icon "button" at bounding box center [237, 281] width 15 height 15
click at [855, 262] on p "Stop Barking Instantly – Safe, Humane & Effective Vet-Approved" at bounding box center [889, 270] width 269 height 15
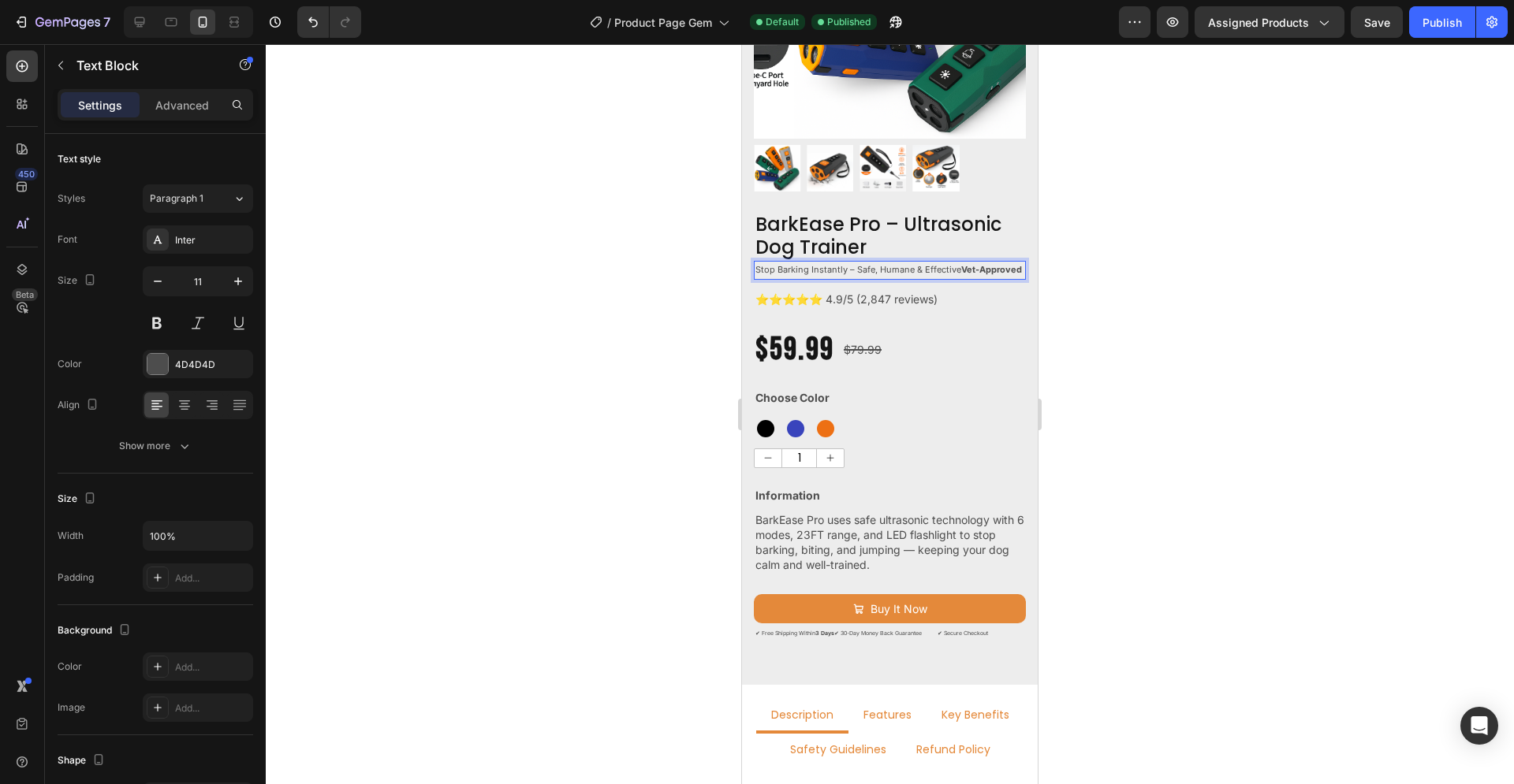
click at [853, 262] on p "Stop Barking Instantly – Safe, Humane & Effective Vet-Approved" at bounding box center [889, 270] width 269 height 15
click at [160, 282] on icon "button" at bounding box center [157, 281] width 15 height 15
type input "10"
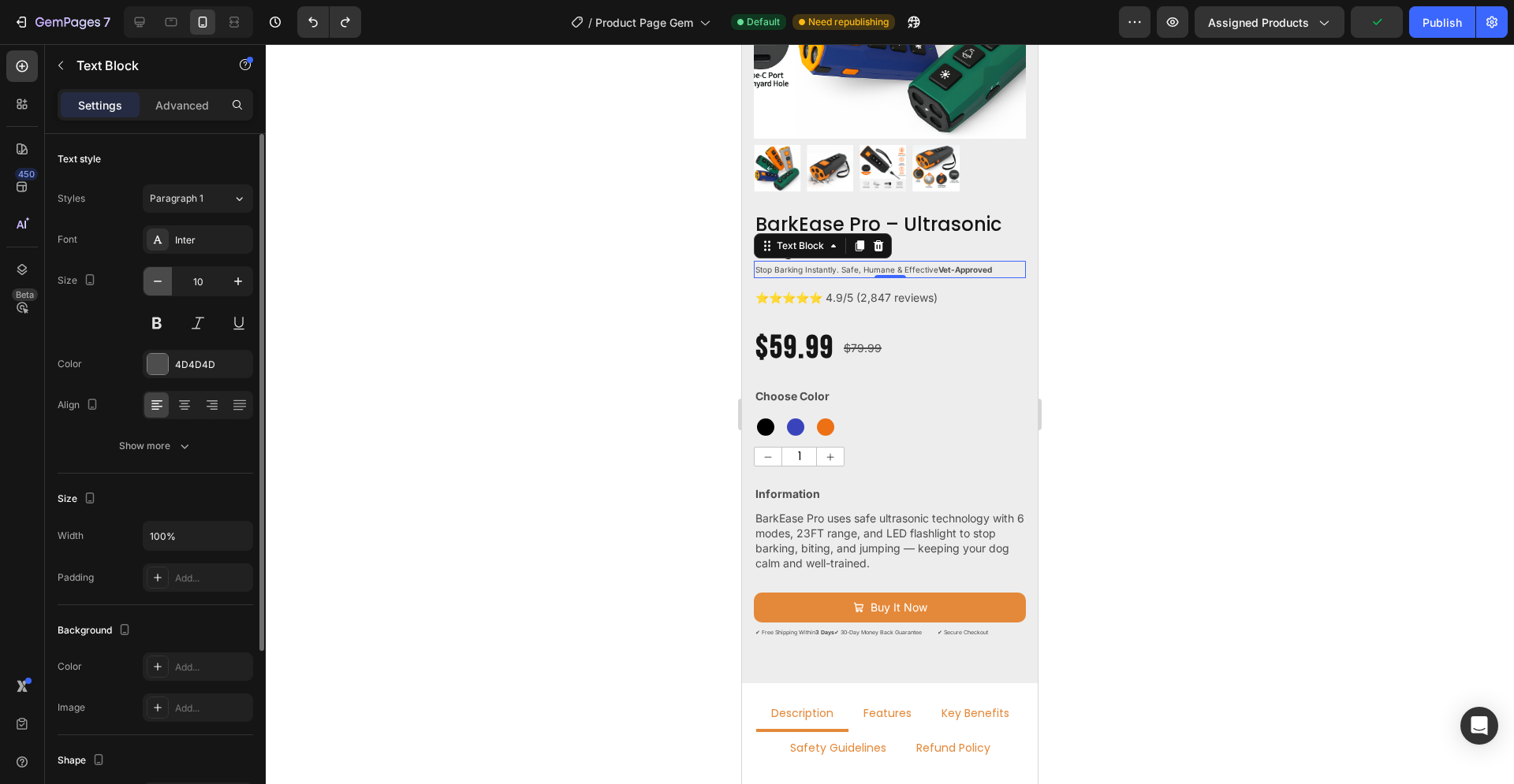
type input "11"
click at [505, 317] on div at bounding box center [889, 414] width 1248 height 740
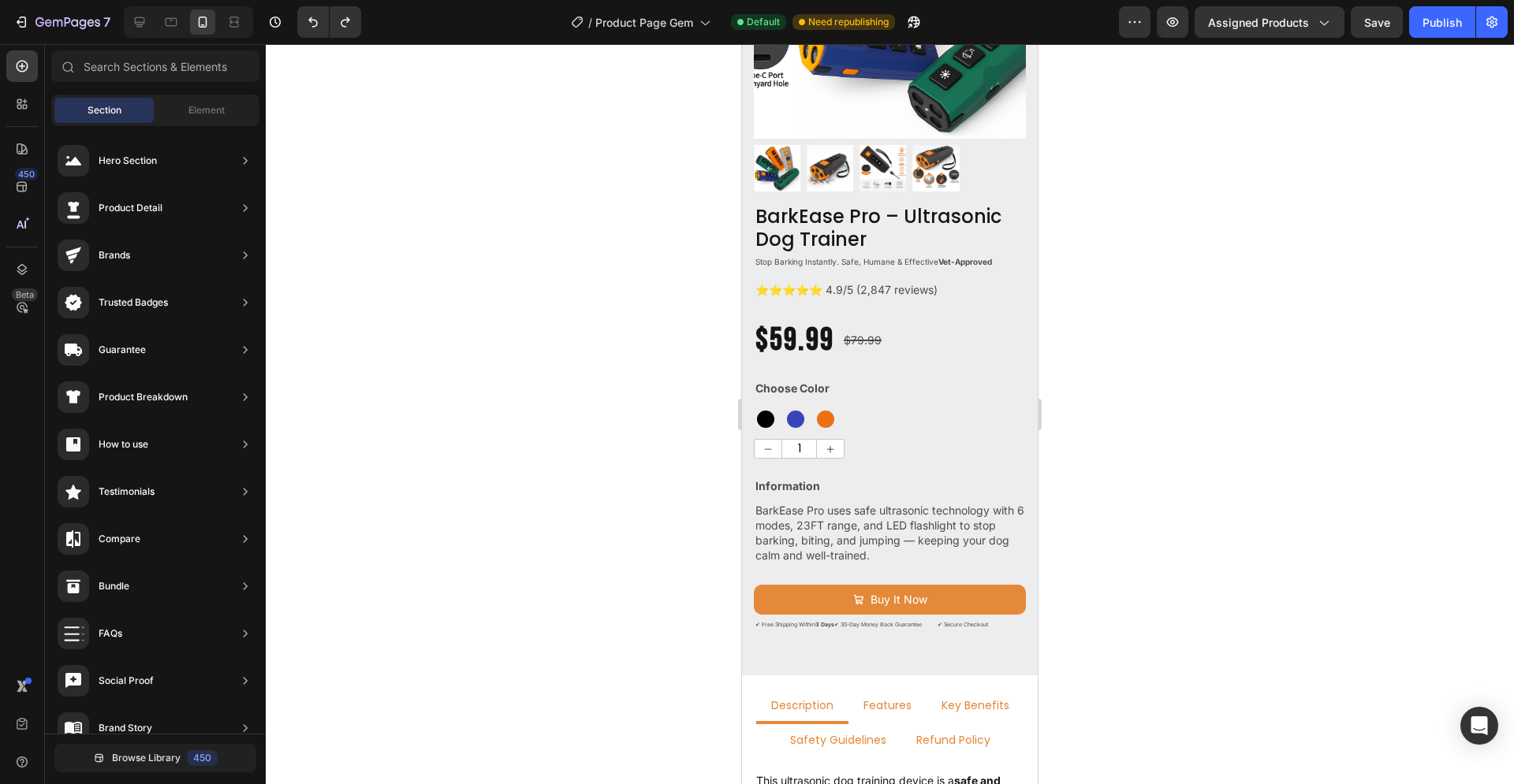
click at [664, 315] on div at bounding box center [889, 414] width 1248 height 740
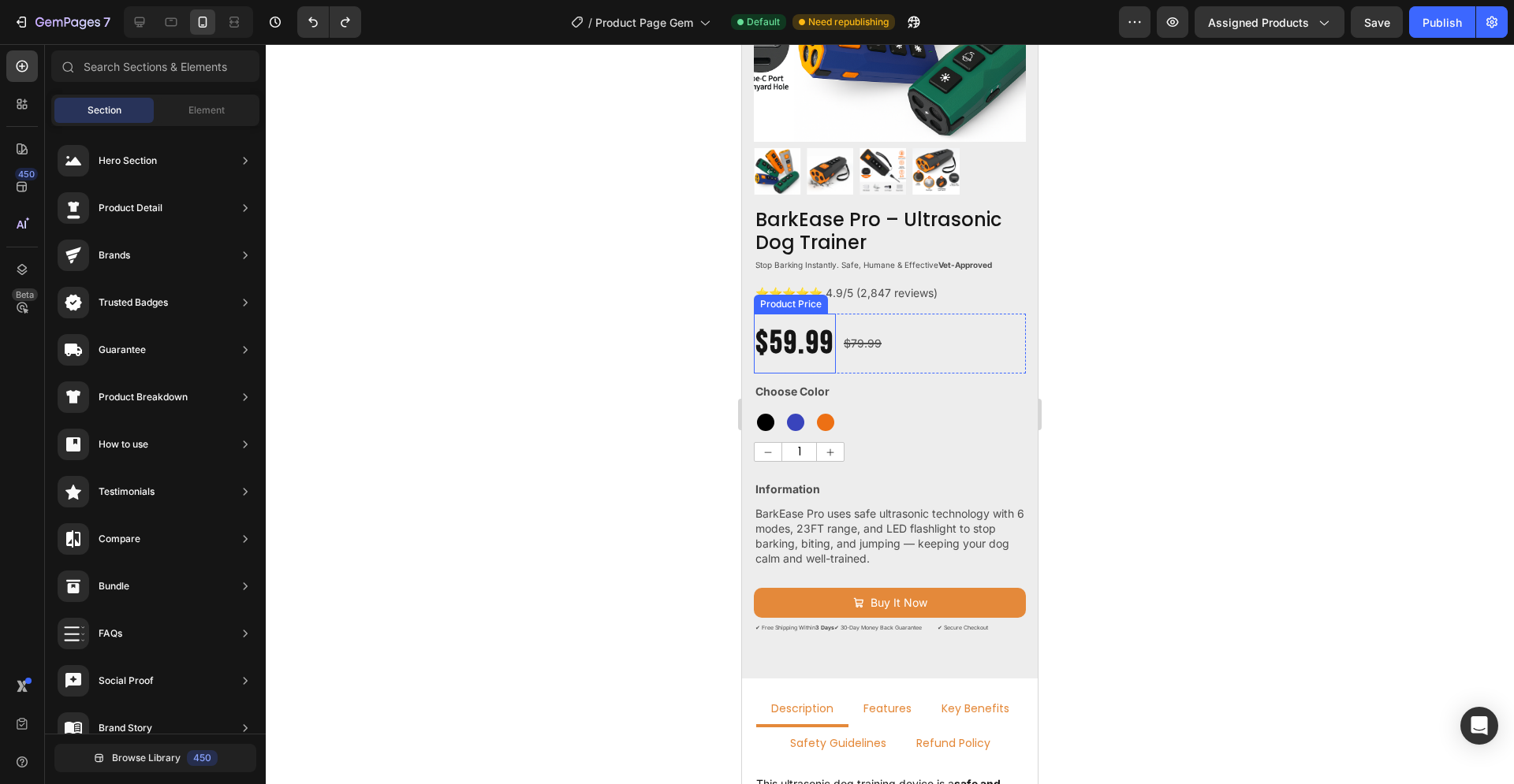
scroll to position [81, 0]
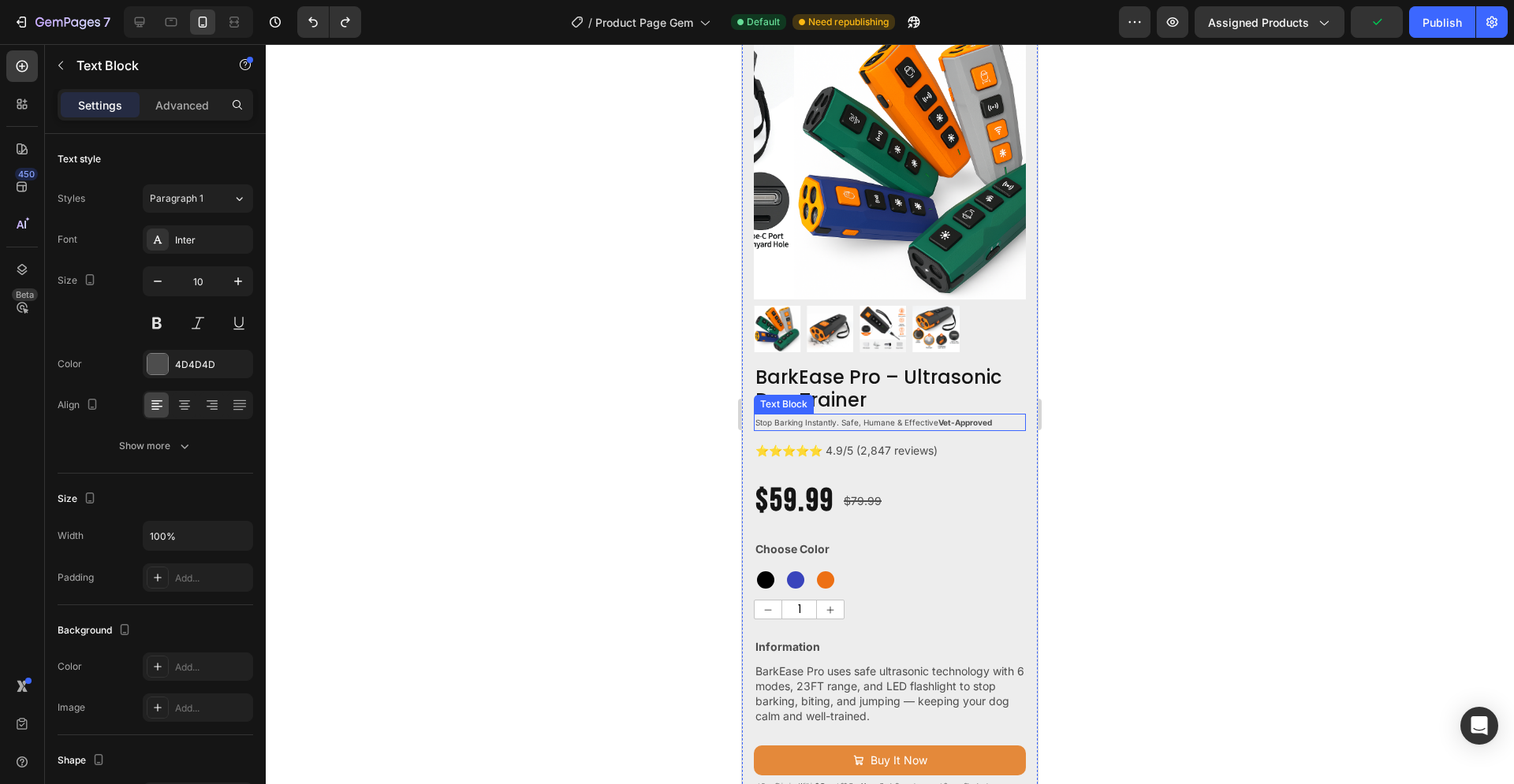
click at [817, 416] on p "Stop Barking Instantly. Safe, Humane & Effective Vet-Approved" at bounding box center [889, 422] width 269 height 14
click at [841, 416] on p "Stop Barking Instantly. Safe, Humane & Effective Vet-Approved" at bounding box center [889, 422] width 269 height 14
click at [909, 368] on h2 "BarkEase Pro – Ultrasonic Dog Trainer" at bounding box center [890, 390] width 272 height 49
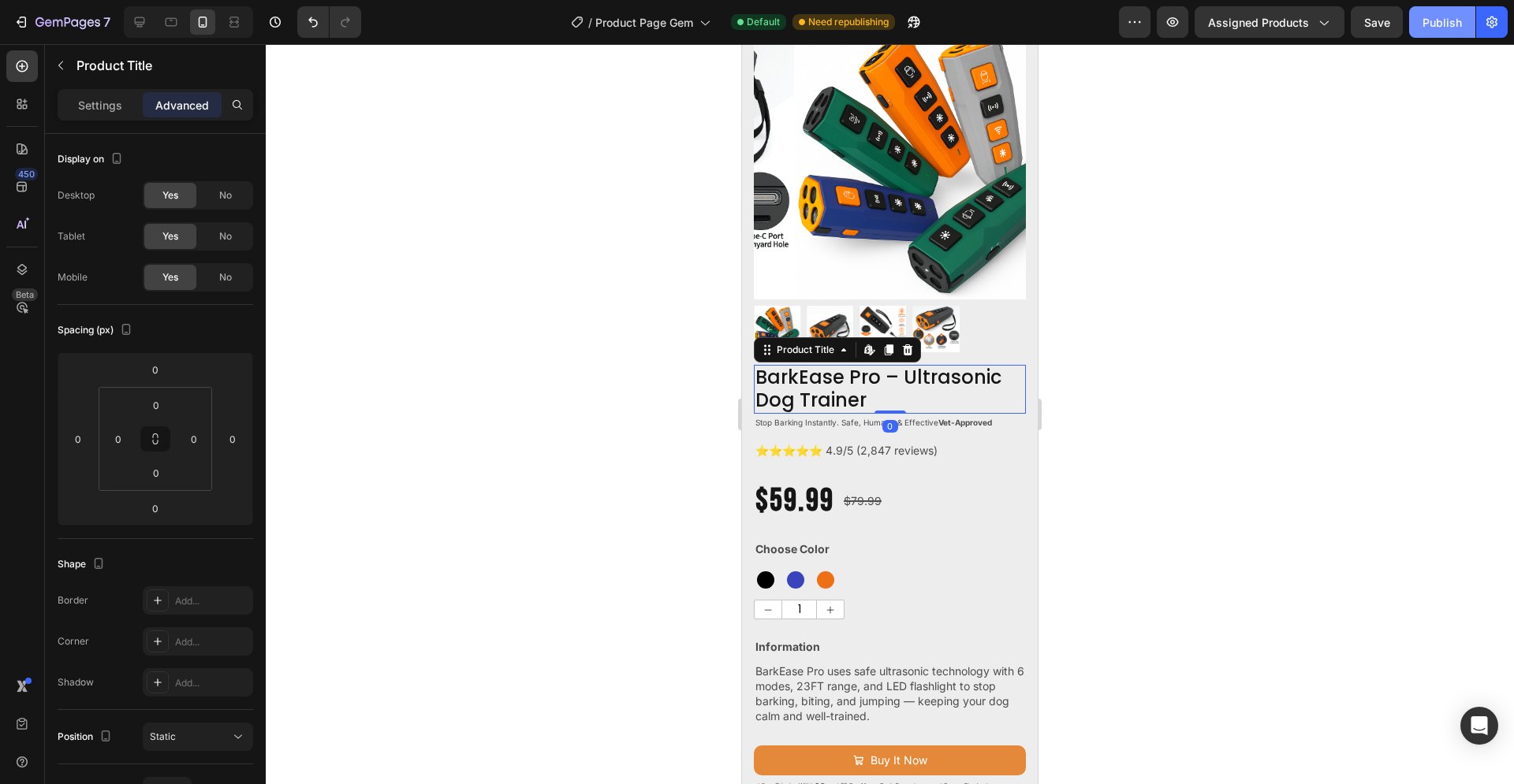
click at [1463, 20] on button "Publish" at bounding box center [1441, 22] width 66 height 32
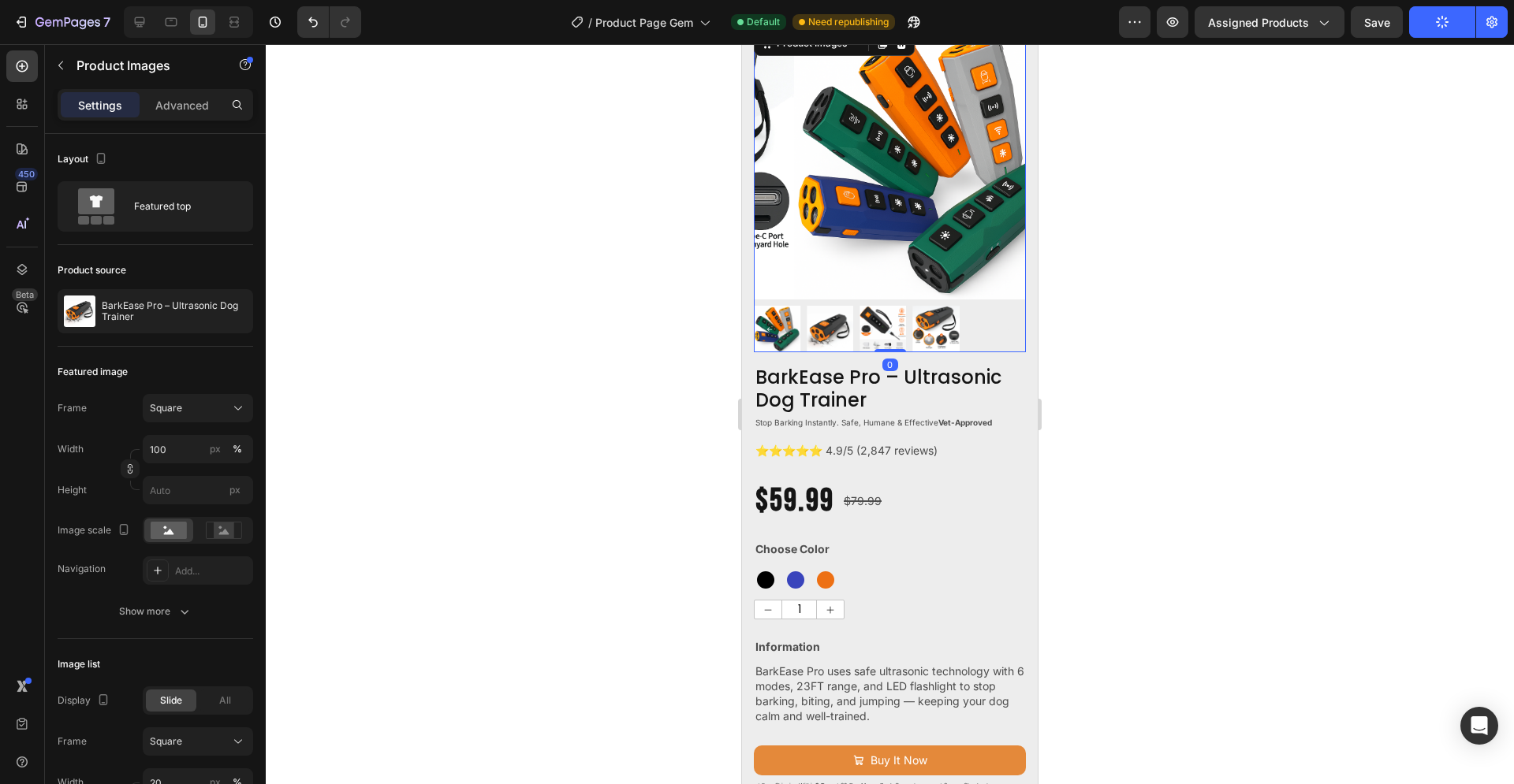
click at [947, 313] on img at bounding box center [936, 328] width 46 height 46
